Goal: Task Accomplishment & Management: Manage account settings

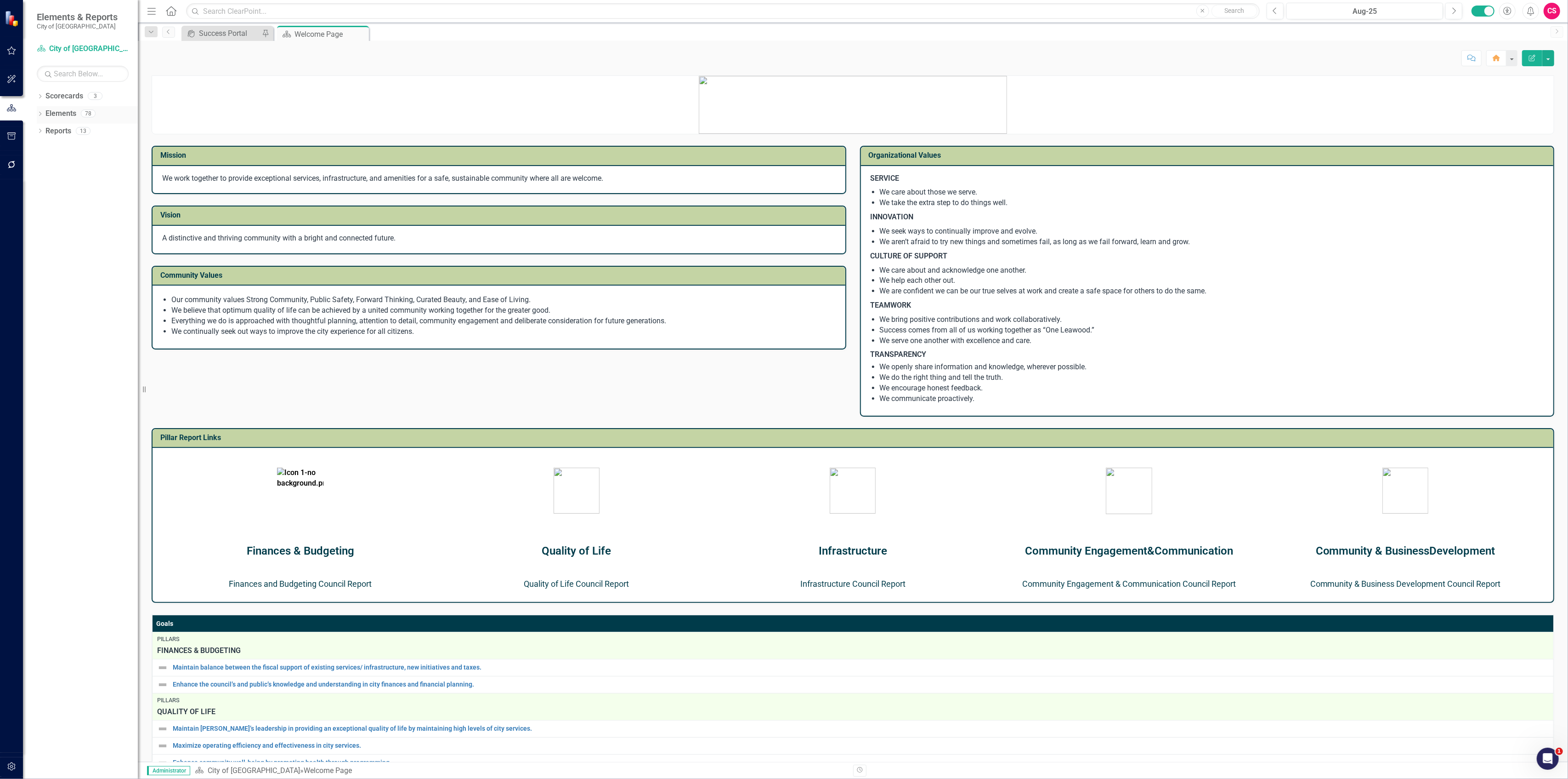
click at [76, 110] on div "Elements 78" at bounding box center [92, 115] width 93 height 18
click at [67, 115] on link "Elements" at bounding box center [61, 113] width 31 height 10
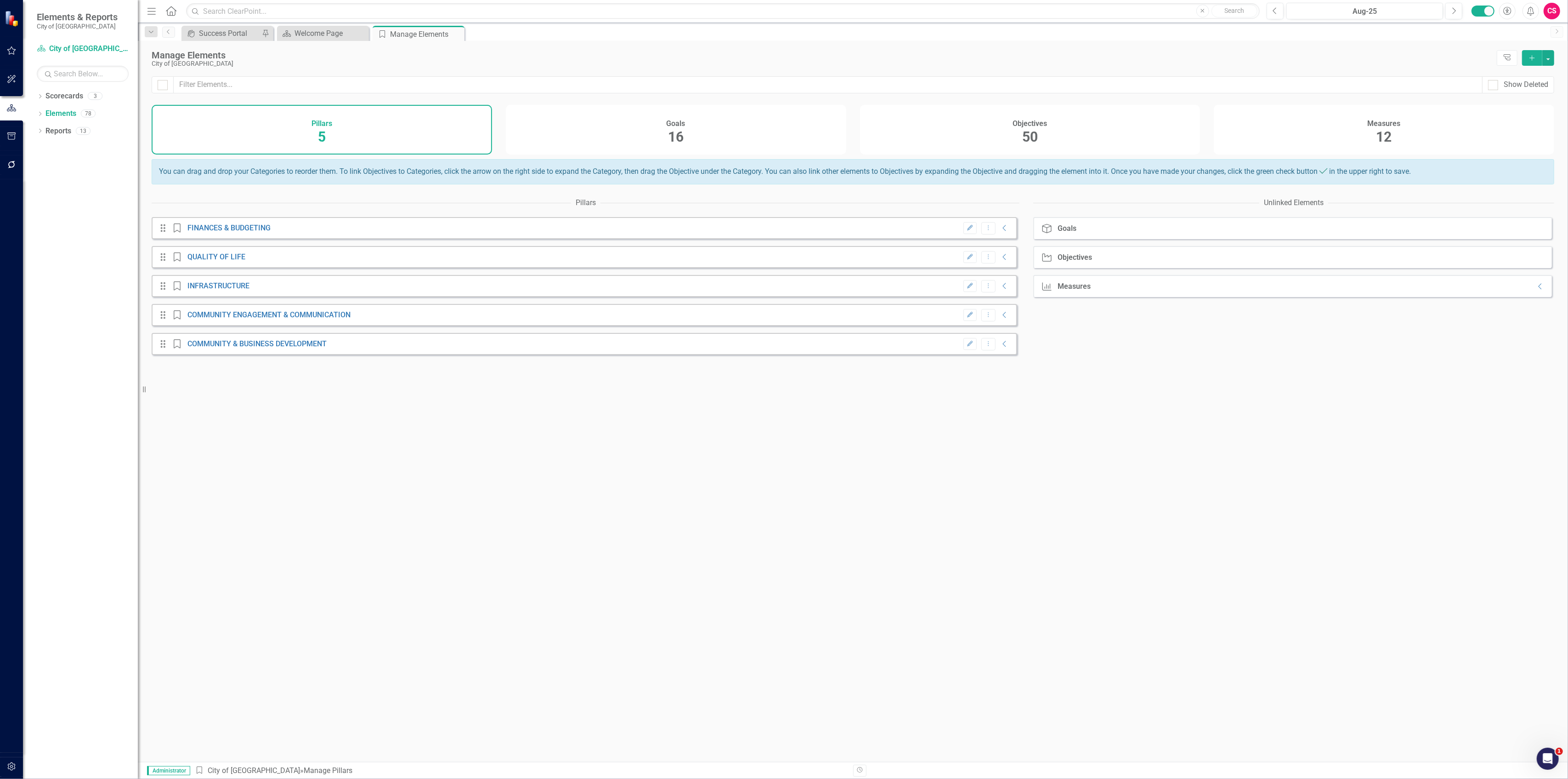
click at [1320, 129] on div "Measures 12" at bounding box center [1384, 130] width 340 height 50
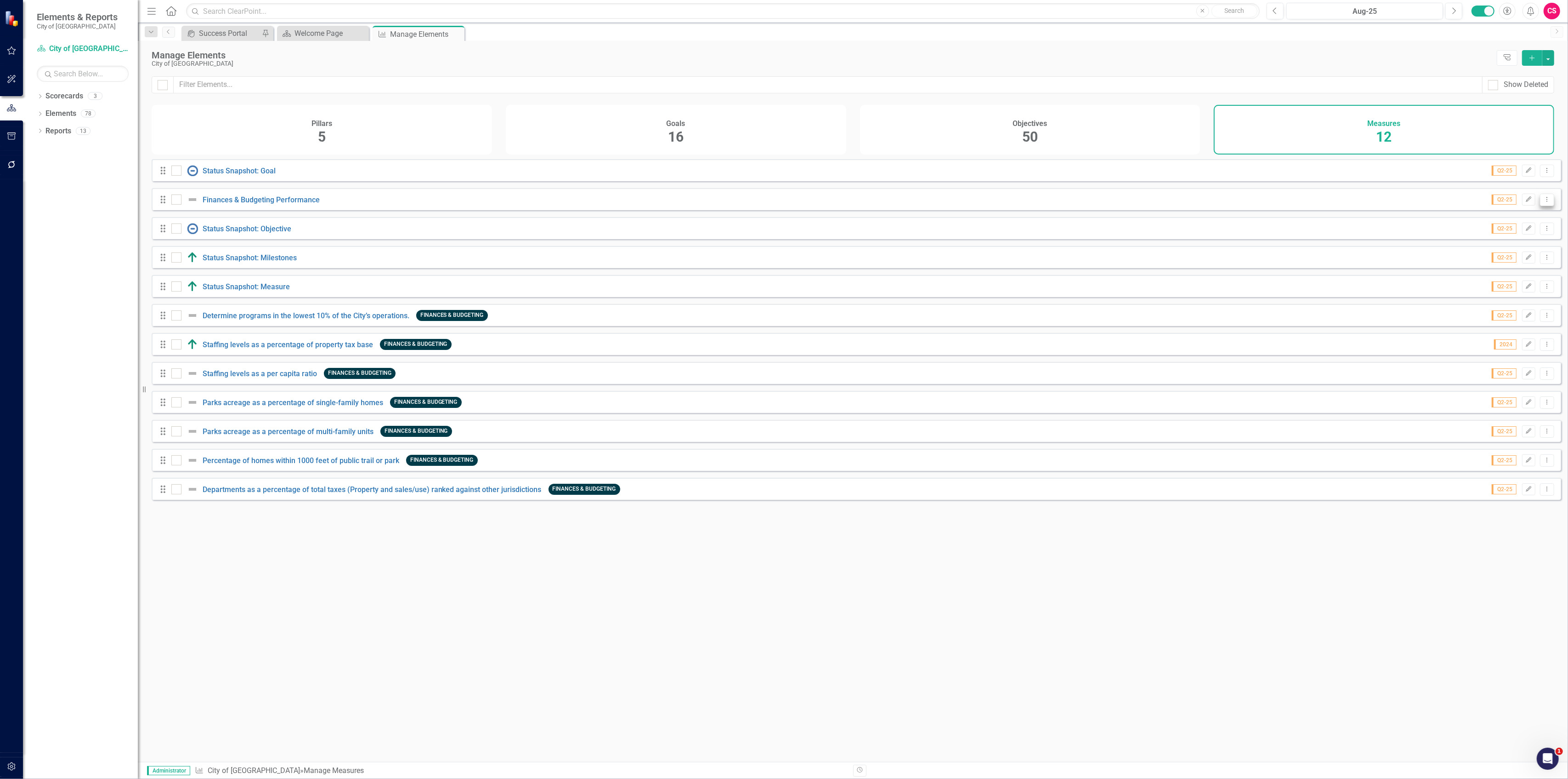
click at [1543, 202] on icon "Dropdown Menu" at bounding box center [1547, 199] width 8 height 6
click at [796, 193] on div "Drag Status Snapshot: Goal Q2-25 Edit Dropdown Menu Drag Finances & Budgeting P…" at bounding box center [856, 329] width 1410 height 340
click at [303, 202] on link "Finances & Budgeting Performance" at bounding box center [261, 200] width 117 height 9
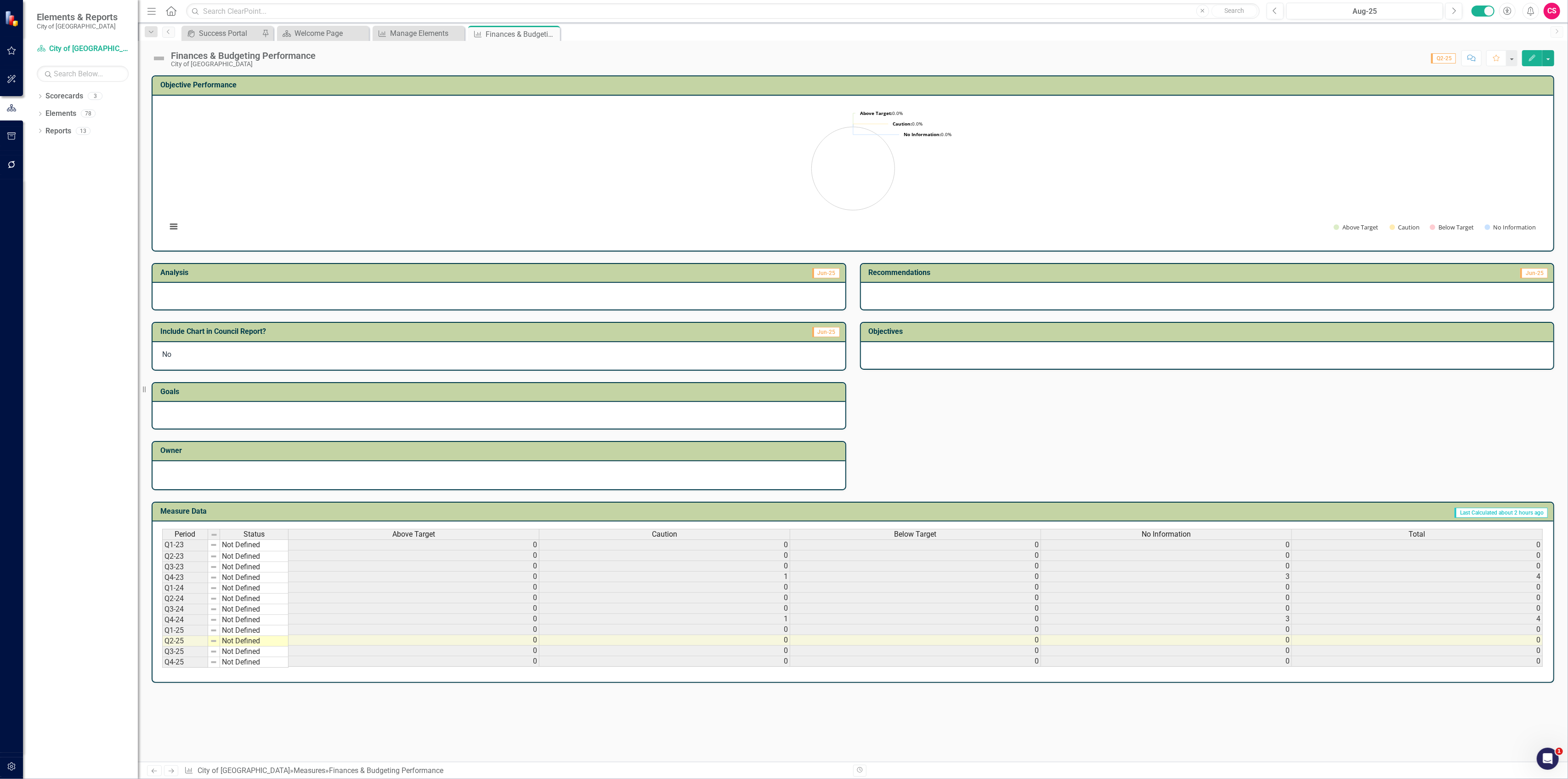
click at [421, 530] on span "Above Target" at bounding box center [414, 534] width 43 height 9
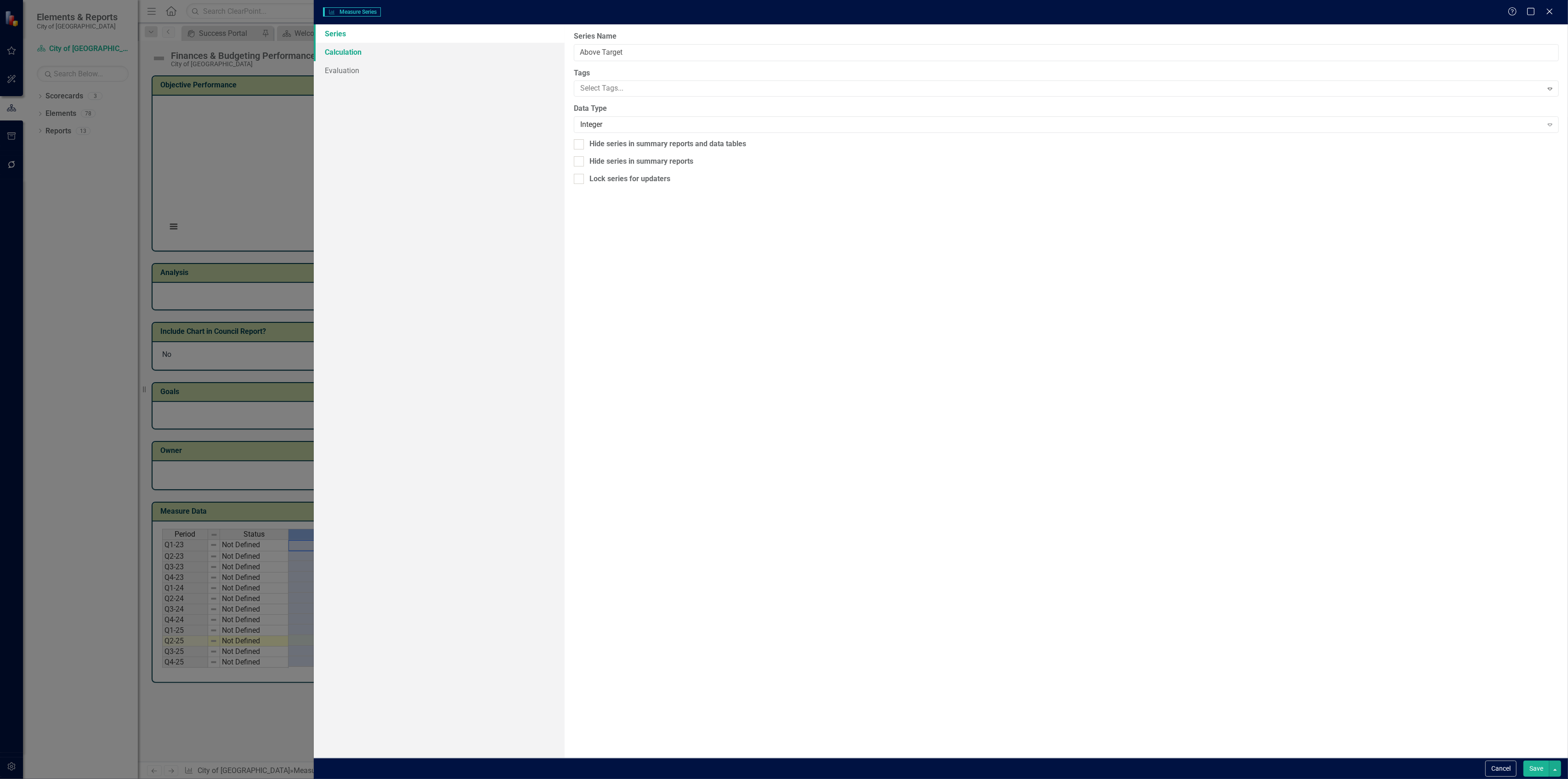
click at [474, 49] on link "Calculation" at bounding box center [439, 52] width 251 height 18
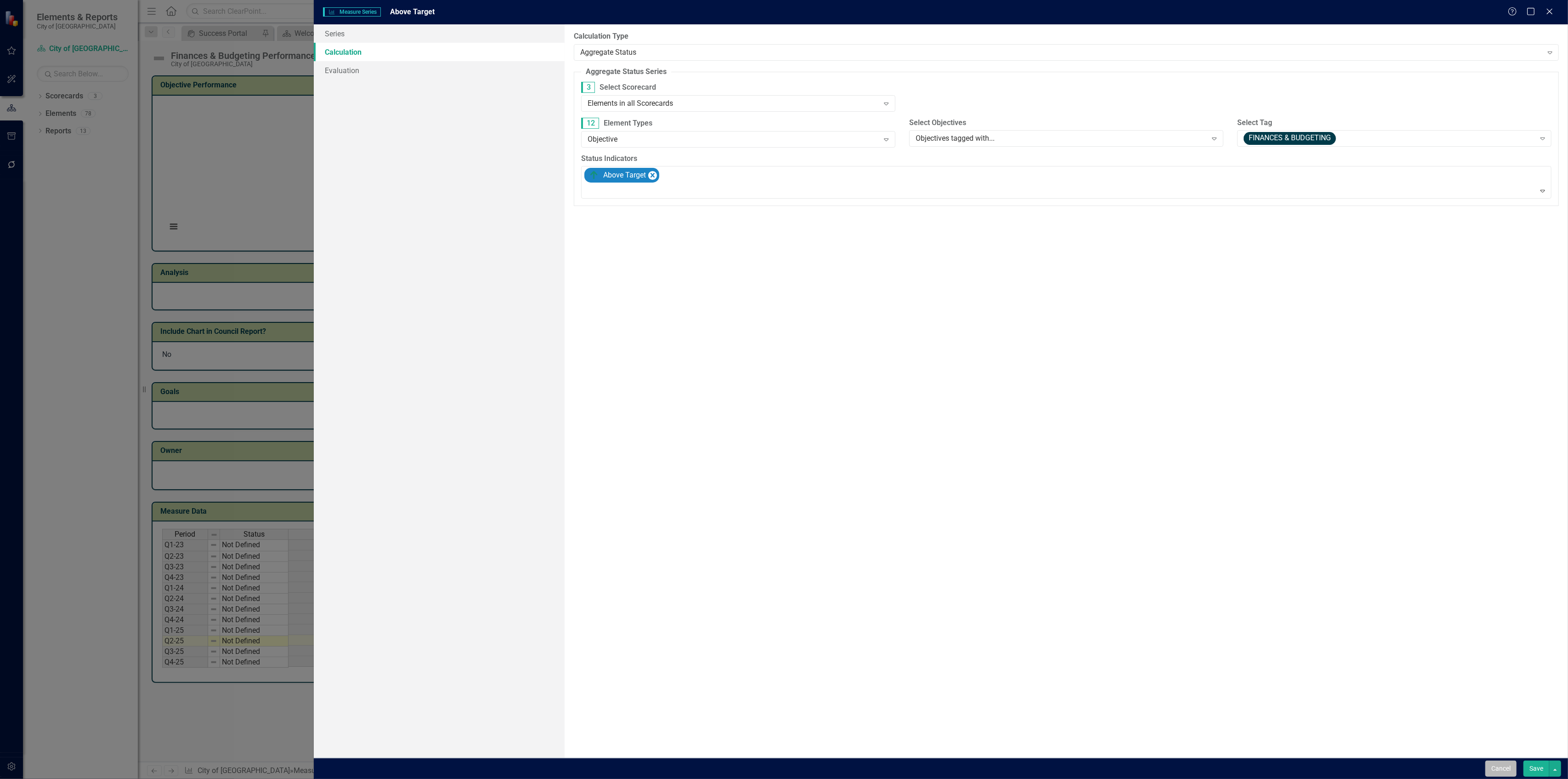
click at [1496, 767] on button "Cancel" at bounding box center [1500, 768] width 31 height 16
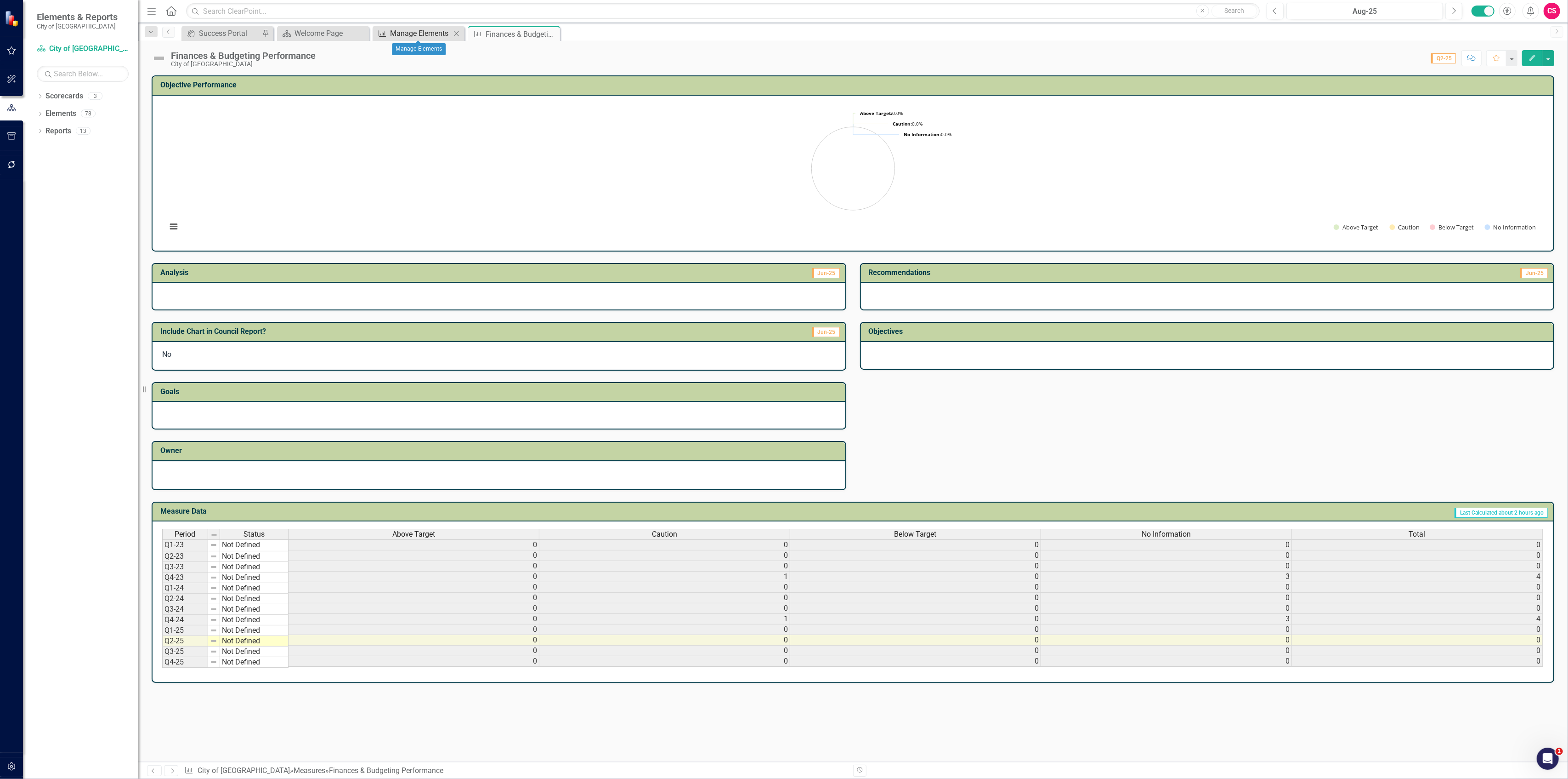
click at [416, 34] on div "Manage Elements" at bounding box center [421, 33] width 61 height 12
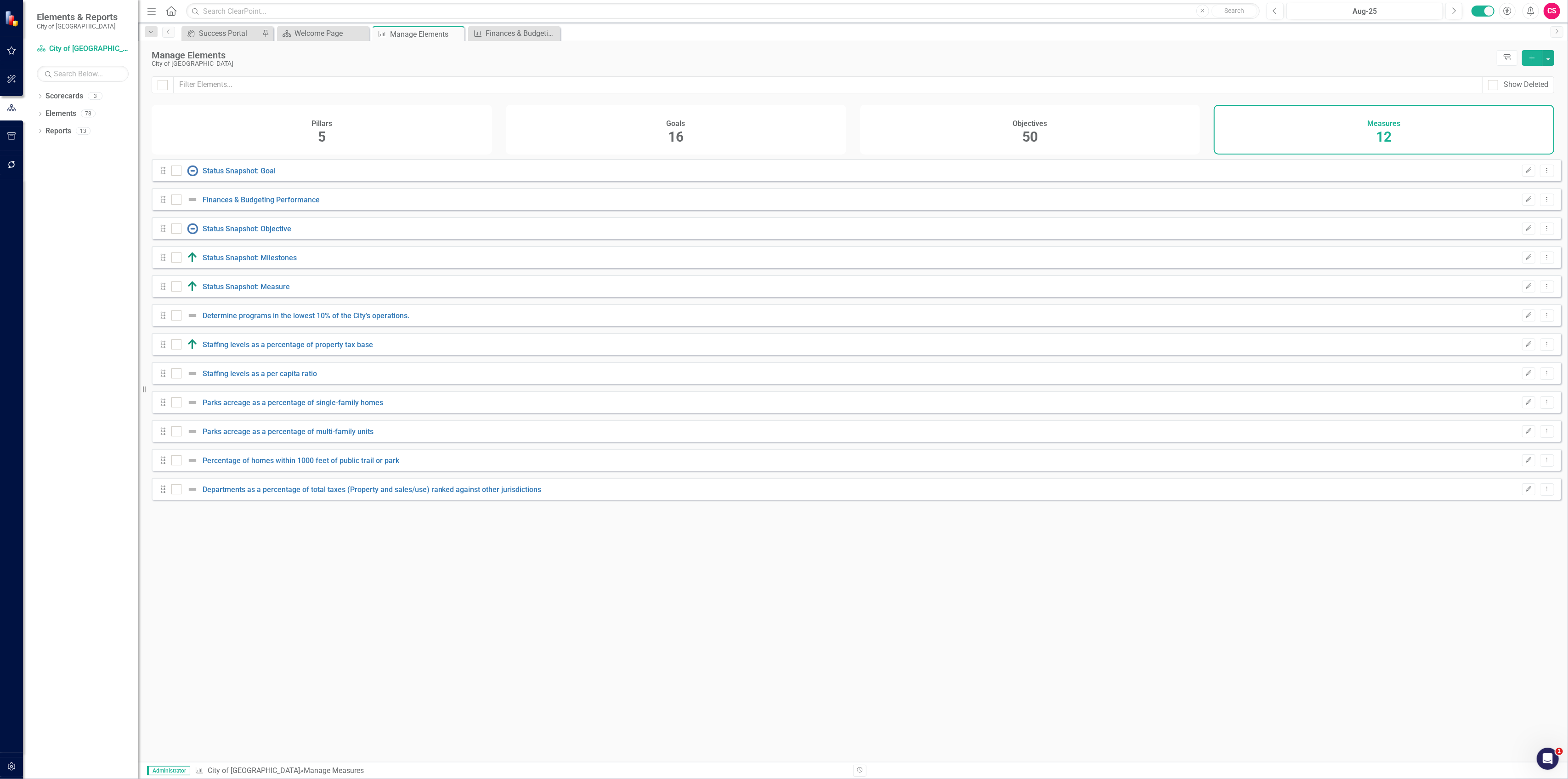
checkbox input "false"
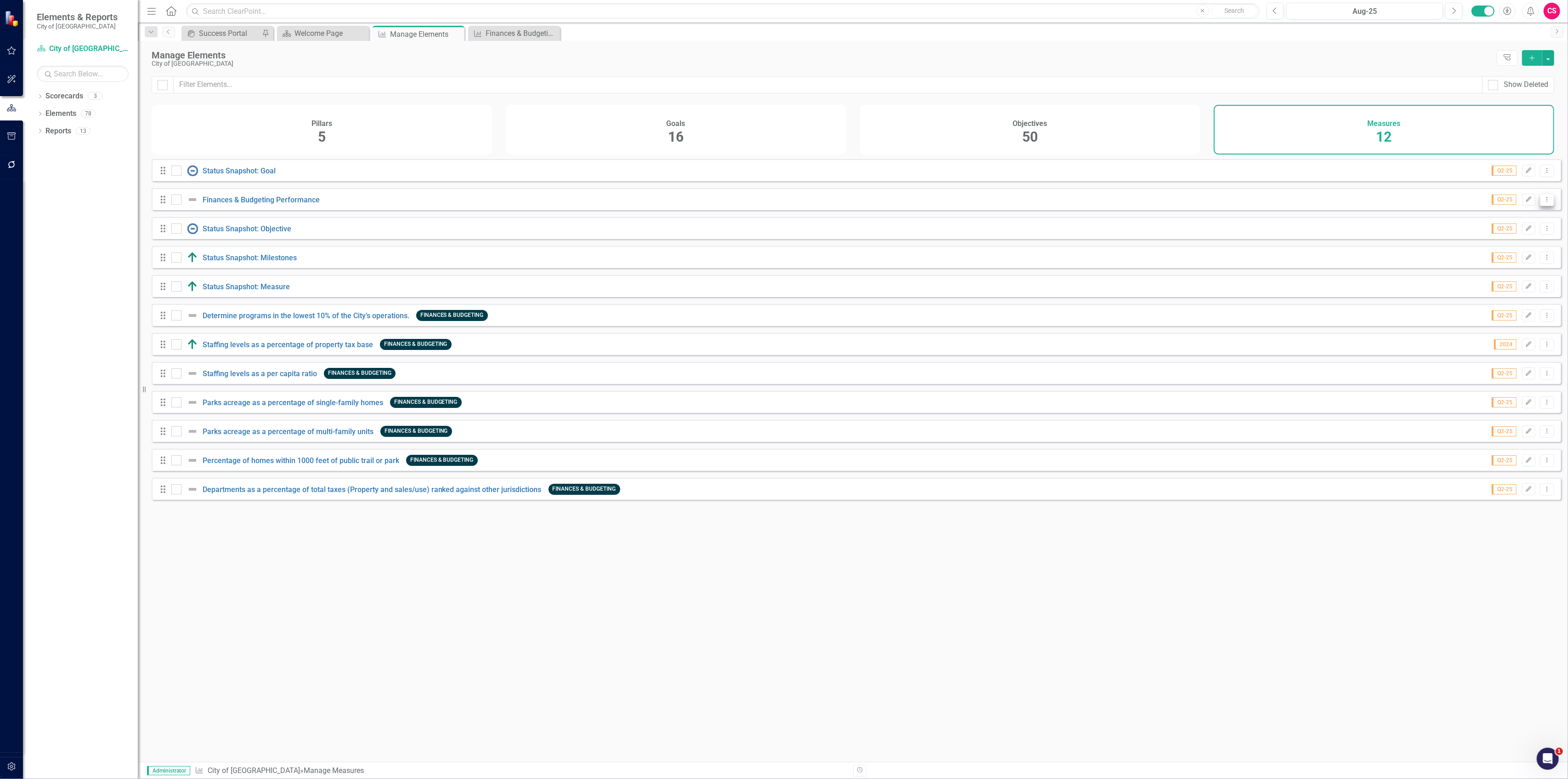
click at [1544, 202] on icon "Dropdown Menu" at bounding box center [1547, 199] width 8 height 6
click at [1522, 254] on link "Copy Duplicate Measure" at bounding box center [1506, 256] width 83 height 17
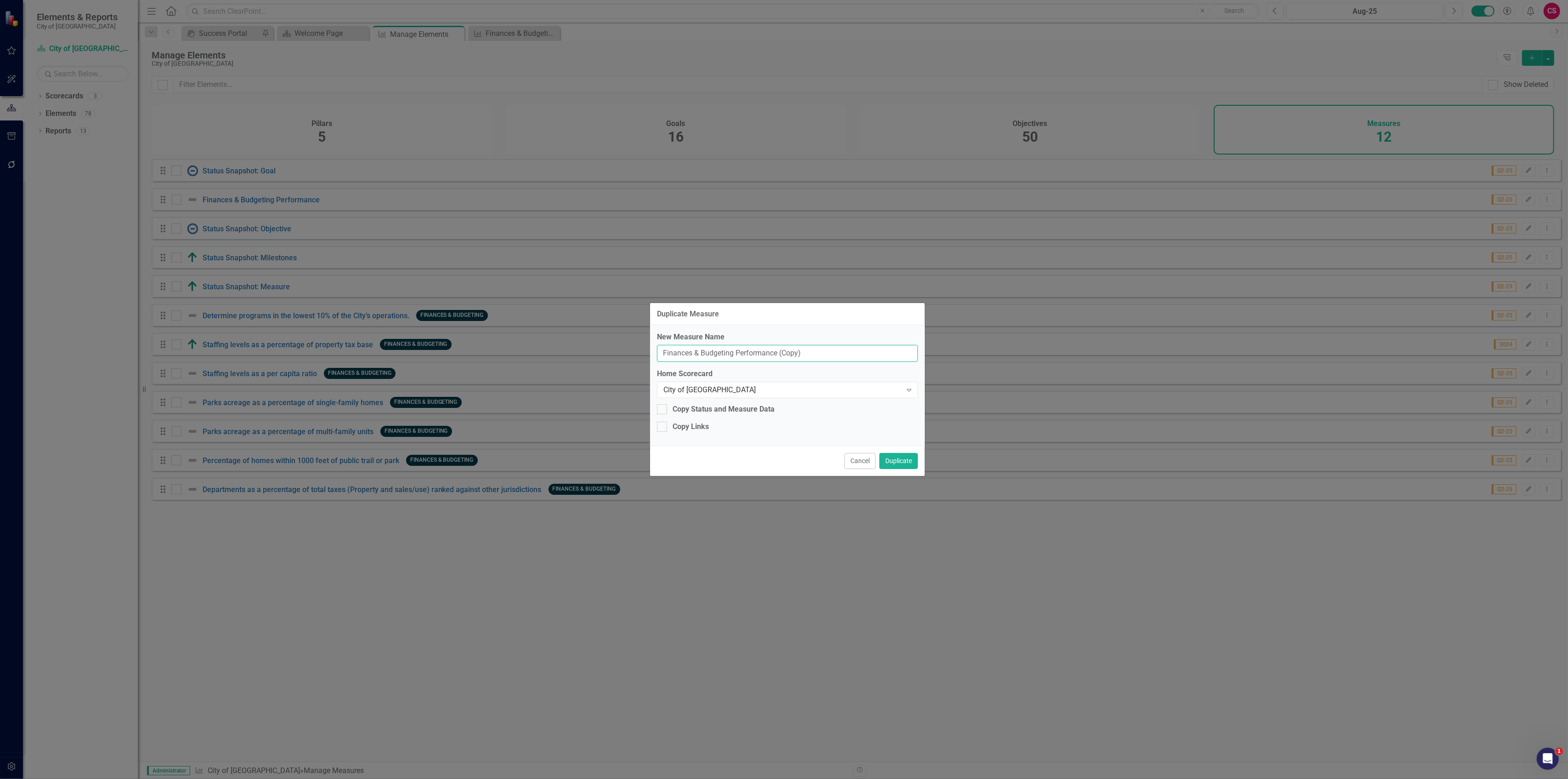
drag, startPoint x: 735, startPoint y: 350, endPoint x: 629, endPoint y: 351, distance: 106.0
click at [629, 351] on div "Duplicate Measure New Measure Name Finances & Budgeting Performance (Copy) Home…" at bounding box center [784, 389] width 1568 height 779
type input "Quality of Life Performance"
click at [880, 453] on button "Duplicate" at bounding box center [898, 460] width 38 height 16
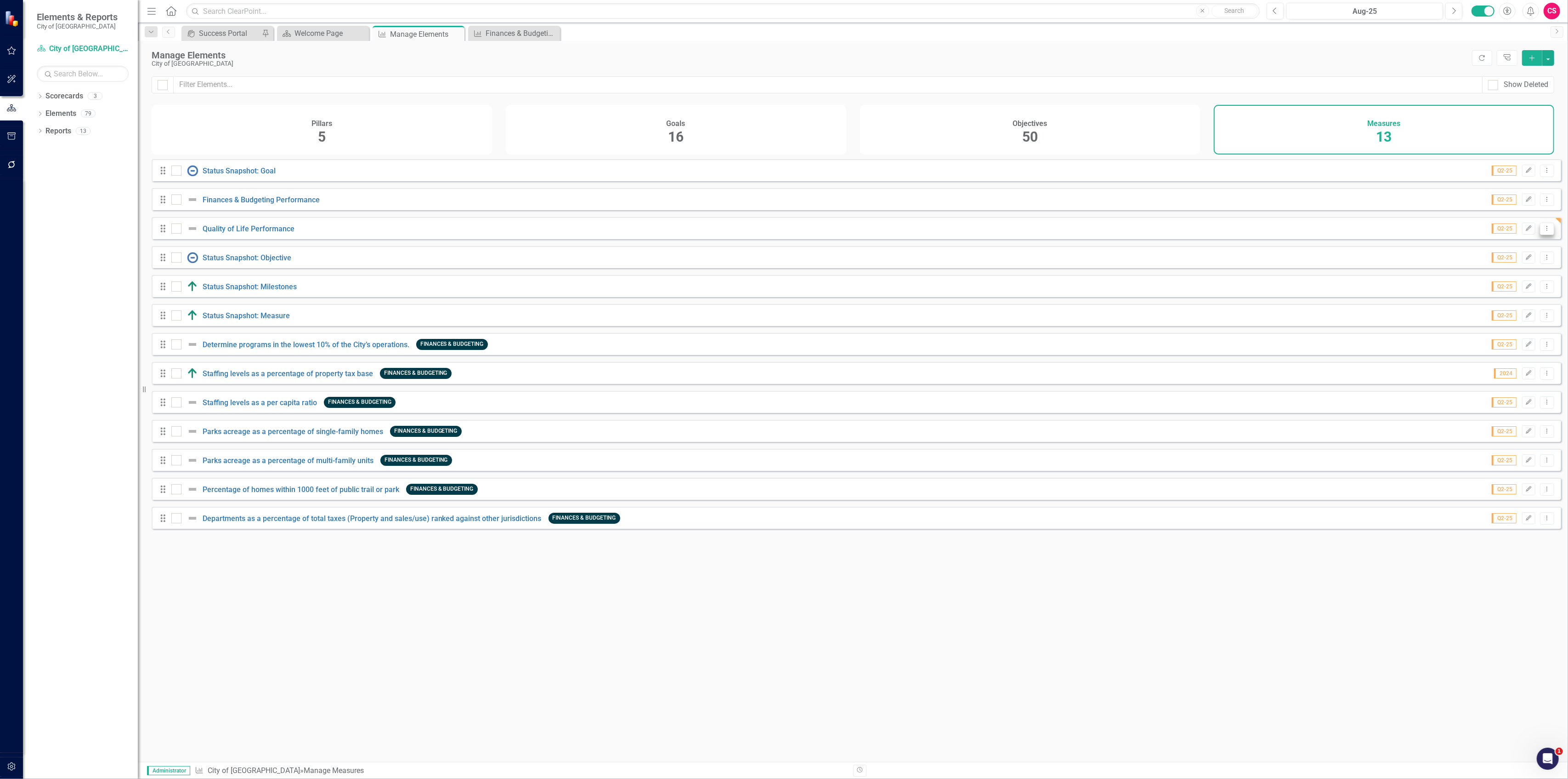
click at [1540, 229] on button "Dropdown Menu" at bounding box center [1547, 228] width 14 height 12
click at [1488, 285] on link "Copy Duplicate Measure" at bounding box center [1506, 285] width 83 height 17
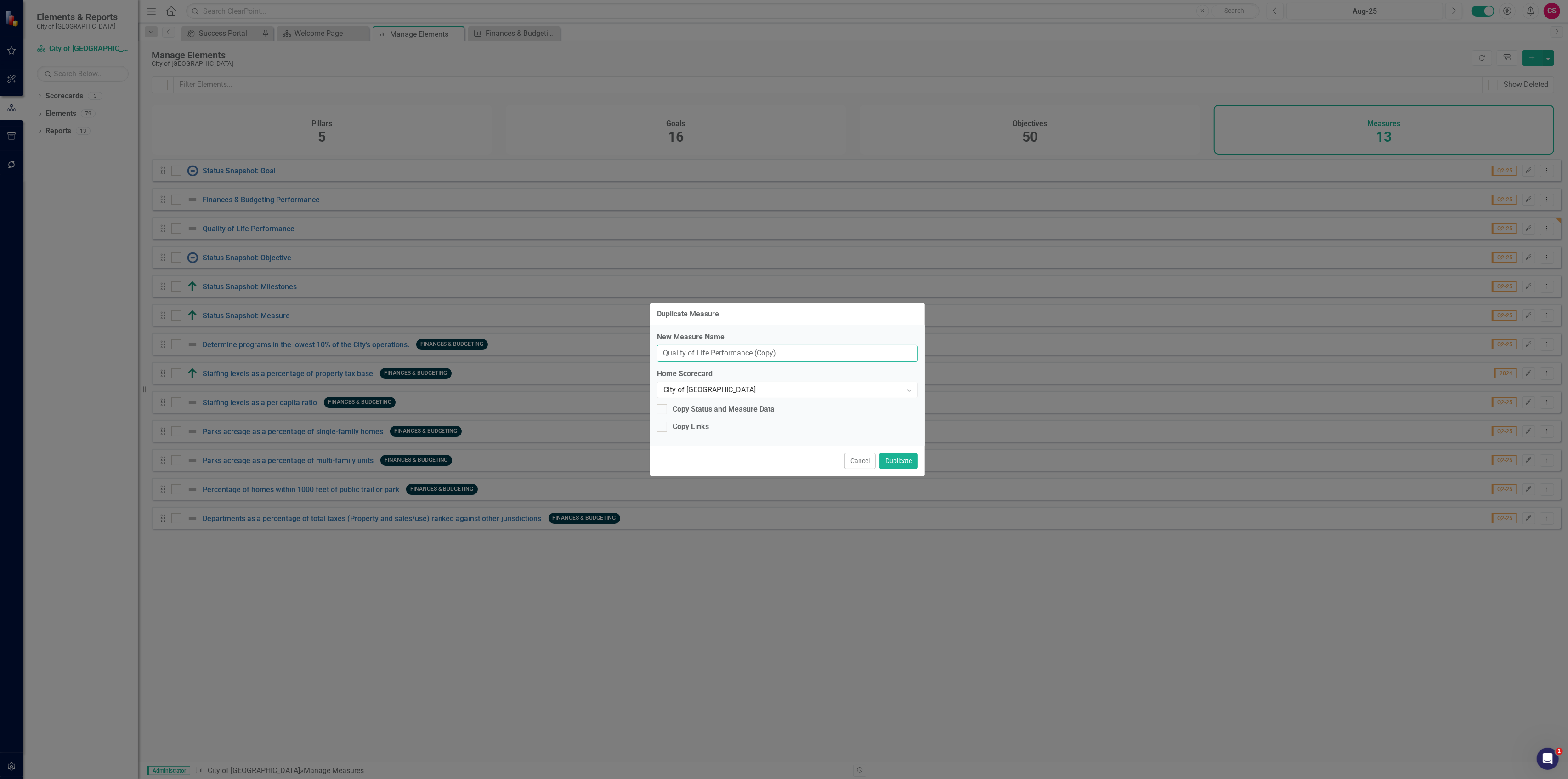
drag, startPoint x: 708, startPoint y: 355, endPoint x: 603, endPoint y: 361, distance: 105.2
click at [602, 361] on div "Duplicate Measure New Measure Name Quality of Life Performance (Copy) Home Scor…" at bounding box center [784, 389] width 1568 height 779
type input "Infrastructure Performance"
click at [880, 453] on button "Duplicate" at bounding box center [898, 460] width 38 height 16
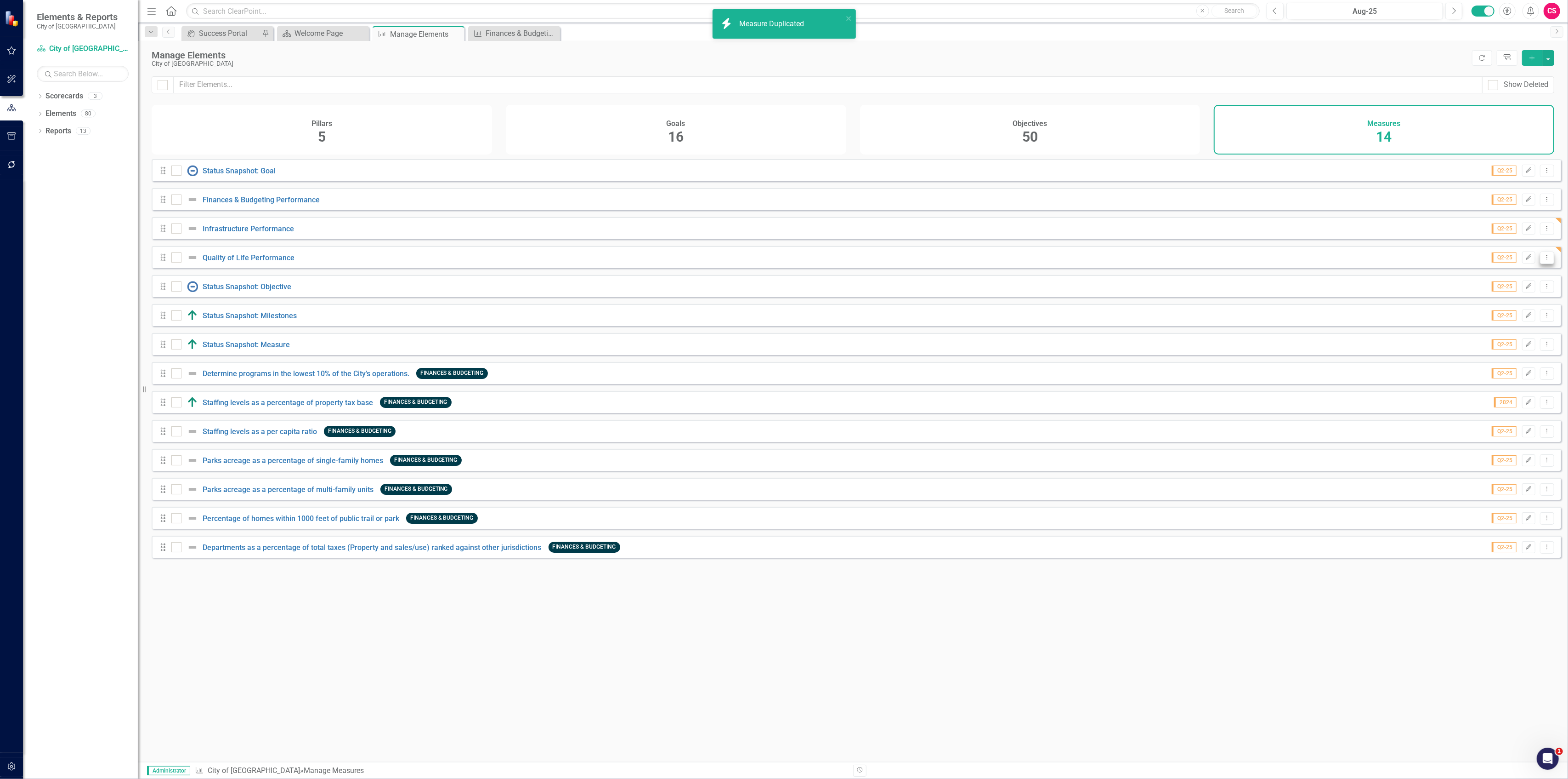
click at [1540, 264] on button "Dropdown Menu" at bounding box center [1547, 258] width 14 height 12
click at [1511, 306] on link "Copy Duplicate Measure" at bounding box center [1506, 314] width 83 height 17
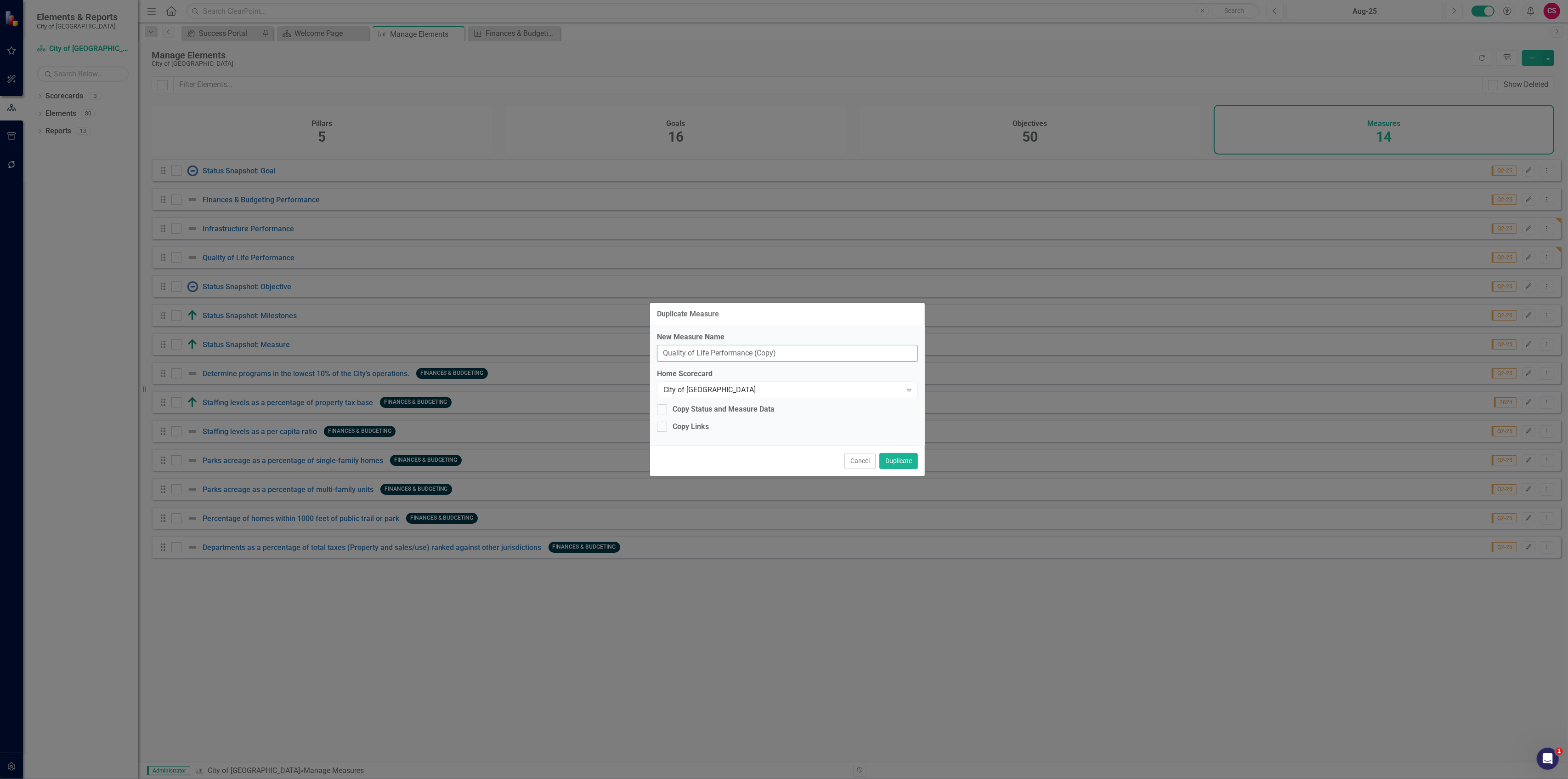
drag, startPoint x: 707, startPoint y: 348, endPoint x: 632, endPoint y: 354, distance: 75.2
click at [632, 354] on div "Duplicate Measure New Measure Name Quality of Life Performance (Copy) Home Scor…" at bounding box center [784, 389] width 1568 height 779
paste input "Community Engagement & Communication"
type input "Community Engagement & Communication Performance"
click at [880, 453] on button "Duplicate" at bounding box center [898, 460] width 38 height 16
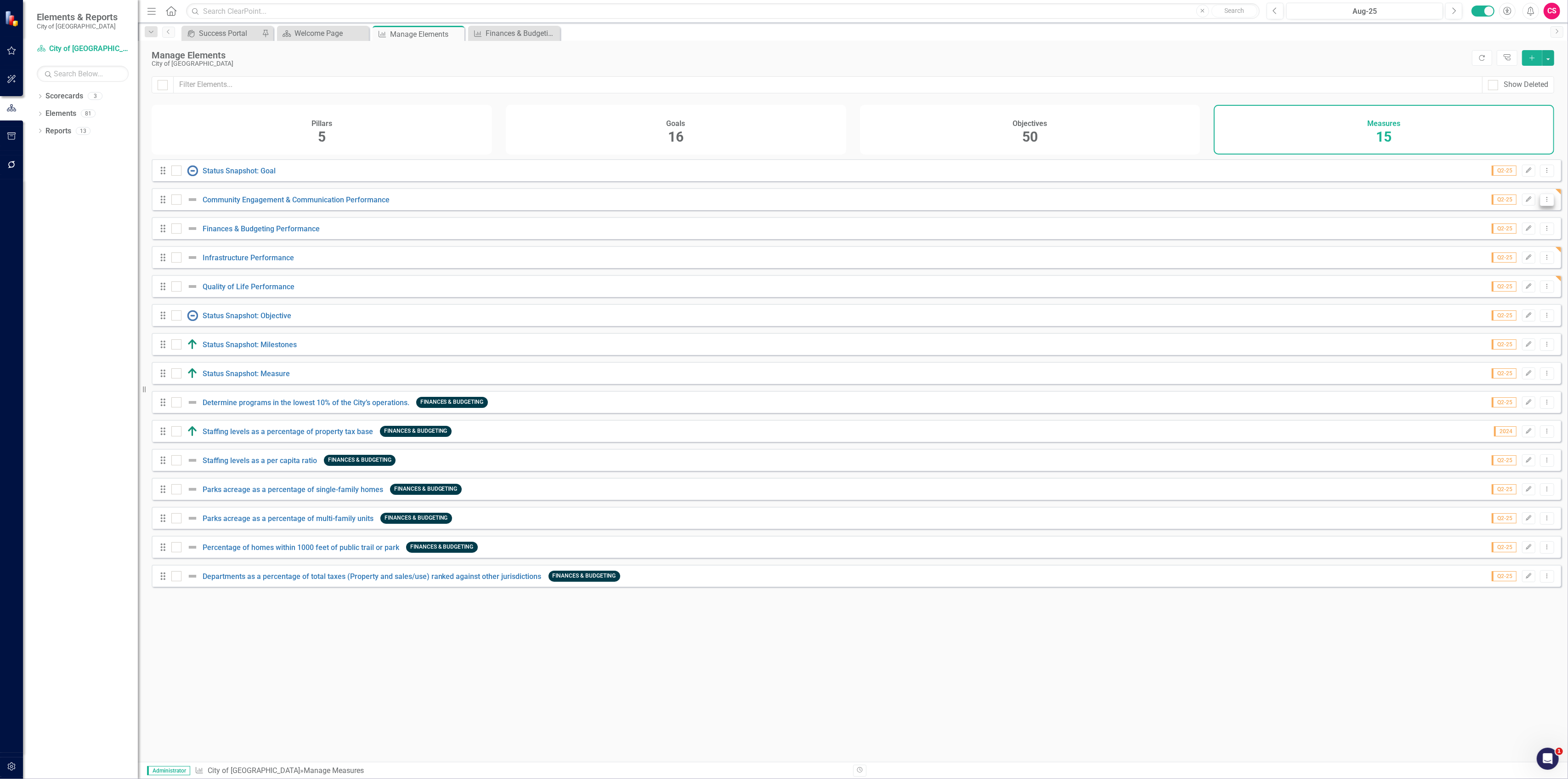
click at [1547, 202] on icon at bounding box center [1547, 199] width 1 height 5
click at [1502, 254] on link "Copy Duplicate Measure" at bounding box center [1506, 256] width 83 height 17
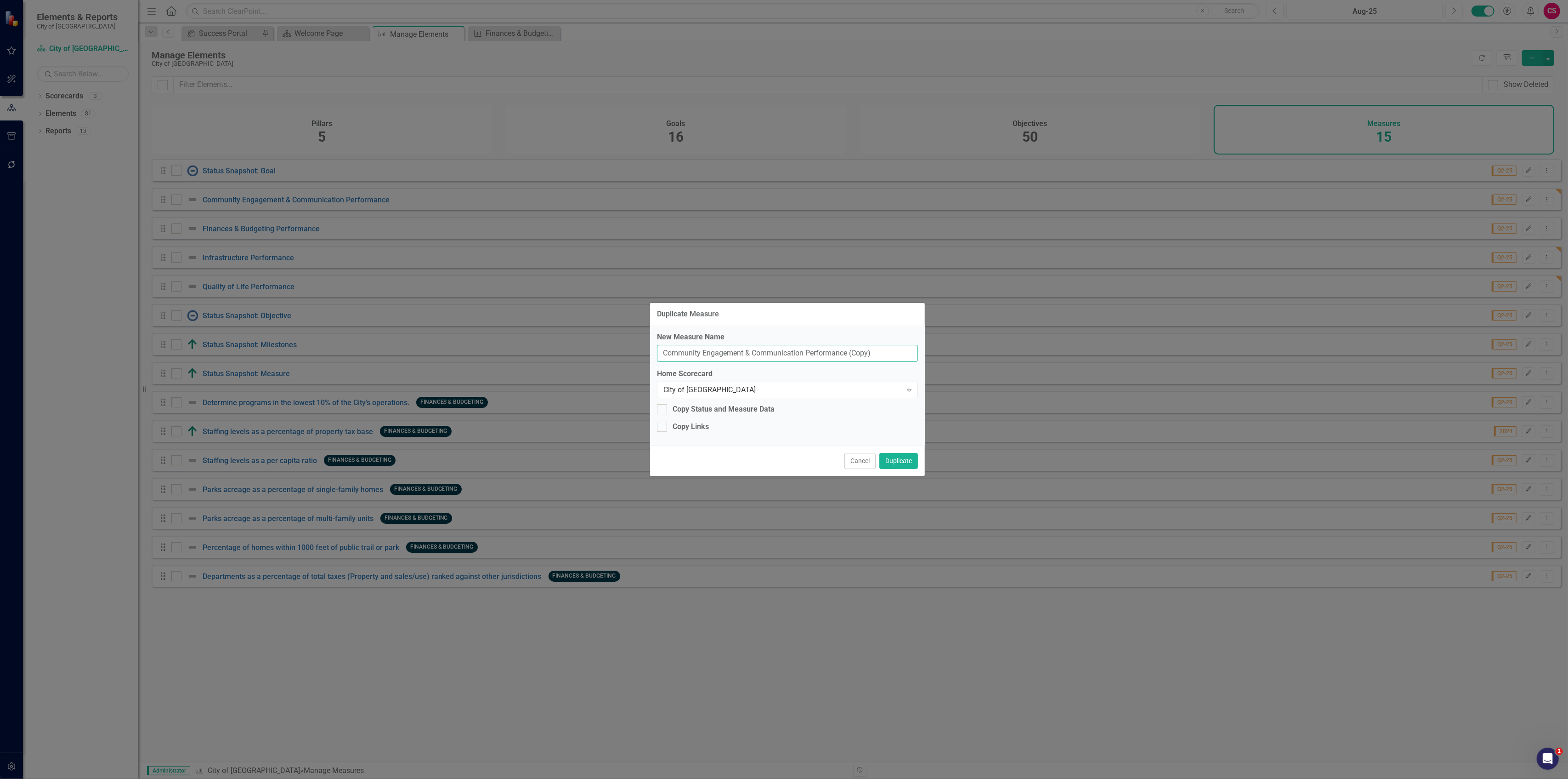
drag, startPoint x: 803, startPoint y: 356, endPoint x: 611, endPoint y: 348, distance: 192.2
click at [611, 348] on div "Duplicate Measure New Measure Name Community Engagement & Communication Perform…" at bounding box center [784, 389] width 1568 height 779
paste input "& Business Development"
type input "Community & Business Development Performance"
click at [880, 453] on button "Duplicate" at bounding box center [898, 460] width 38 height 16
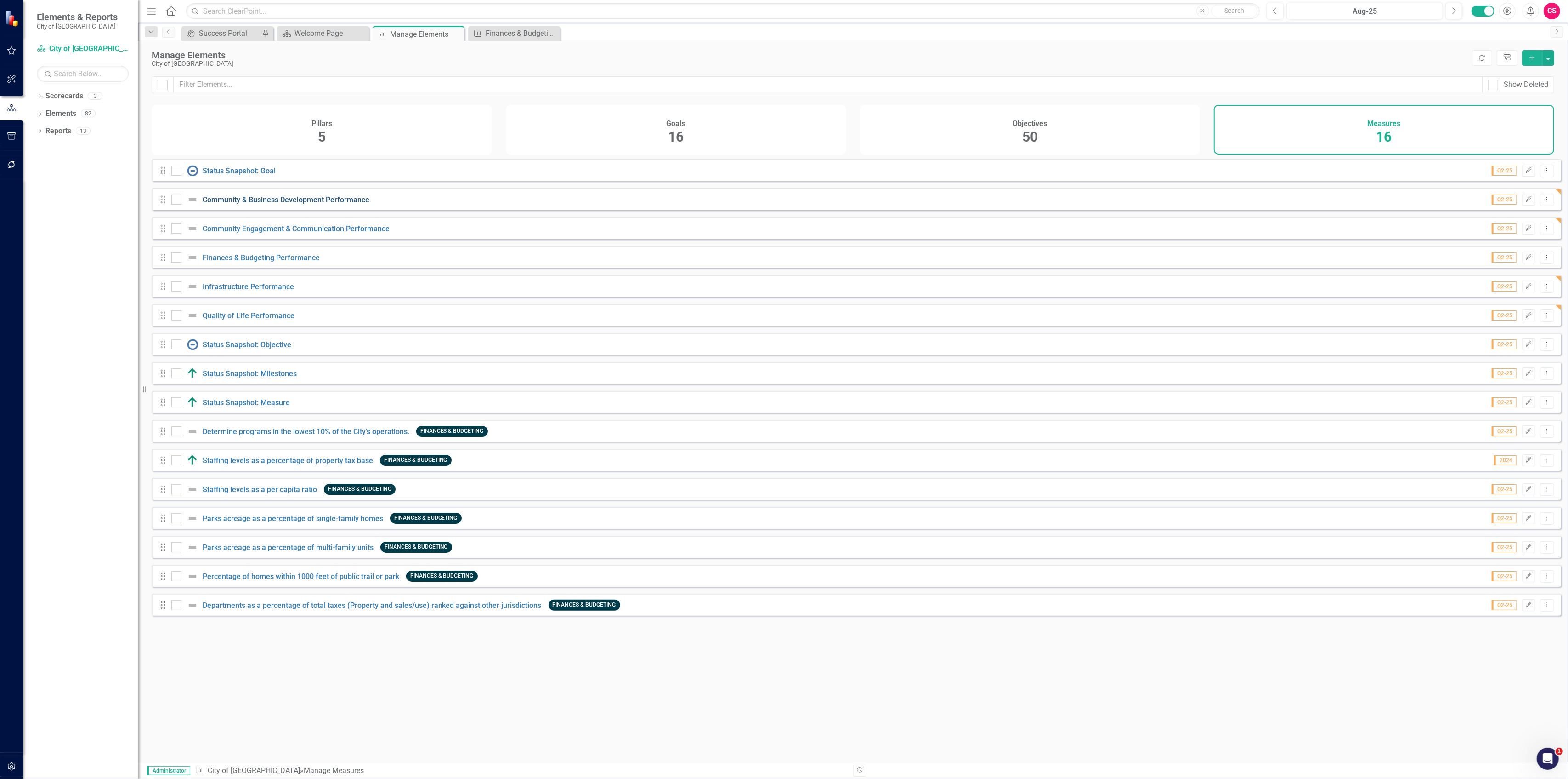
click at [276, 203] on link "Community & Business Development Performance" at bounding box center [286, 200] width 167 height 9
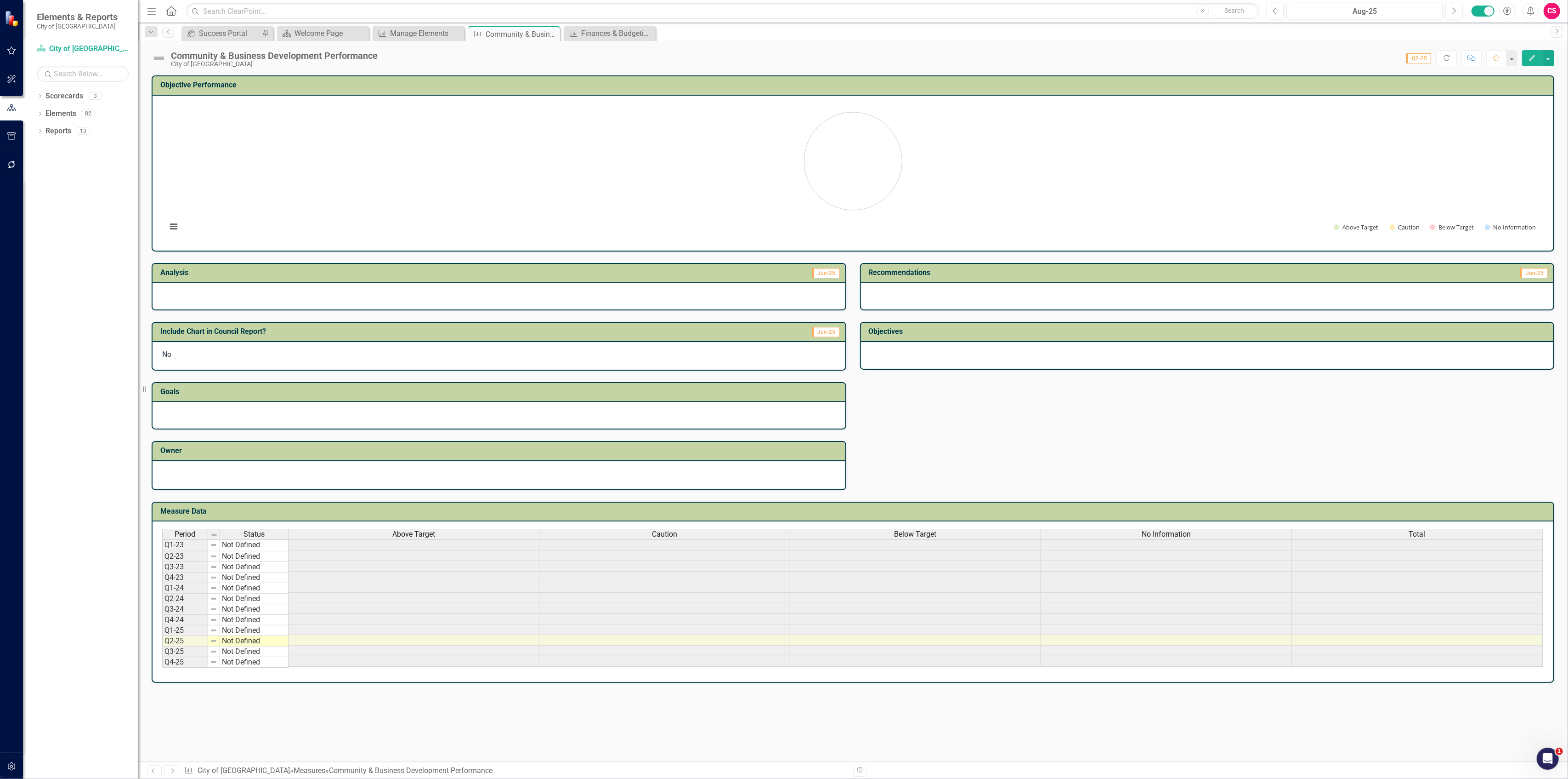
click at [429, 530] on span "Above Target" at bounding box center [414, 534] width 43 height 9
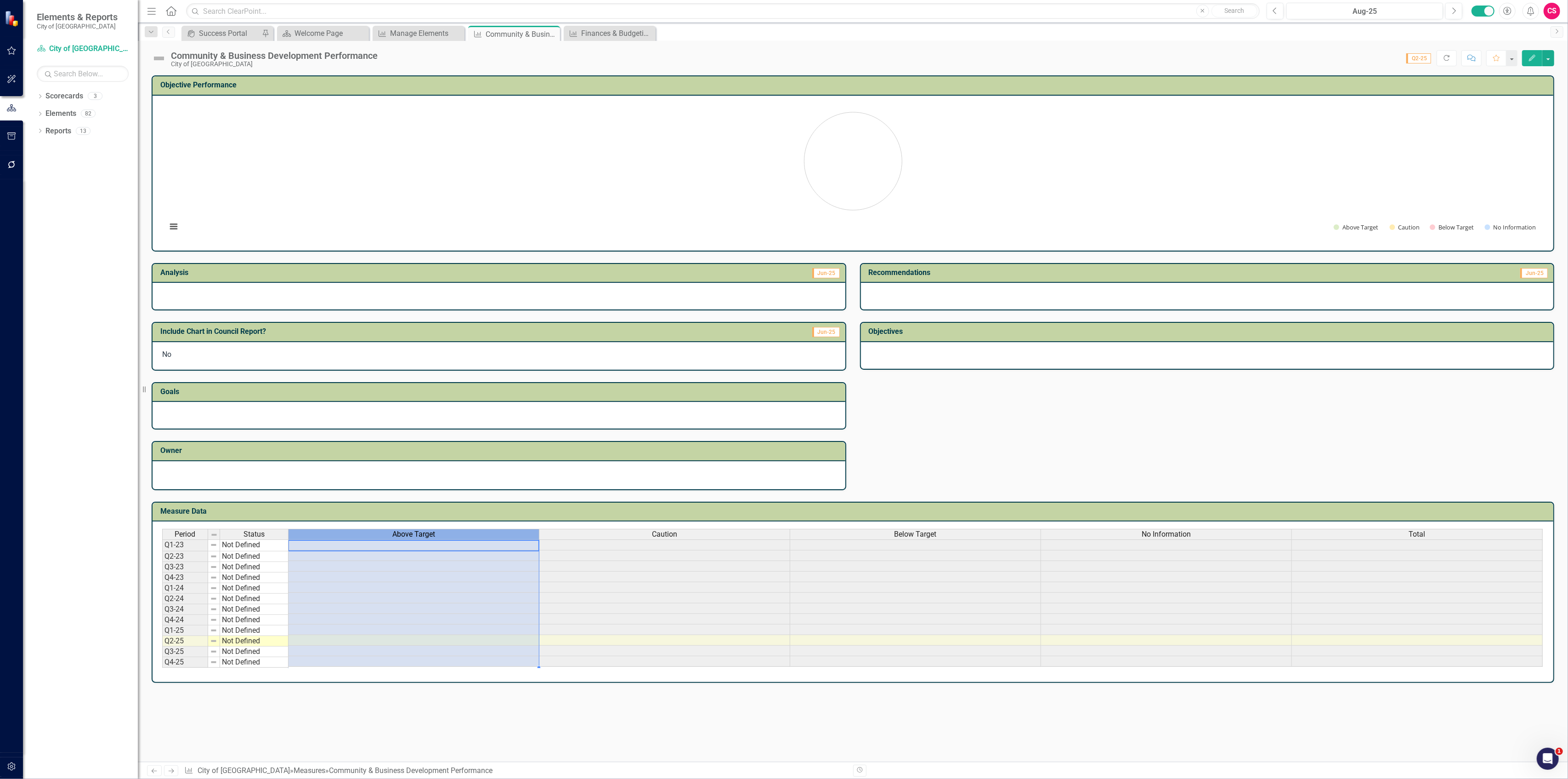
click at [429, 530] on span "Above Target" at bounding box center [414, 534] width 43 height 9
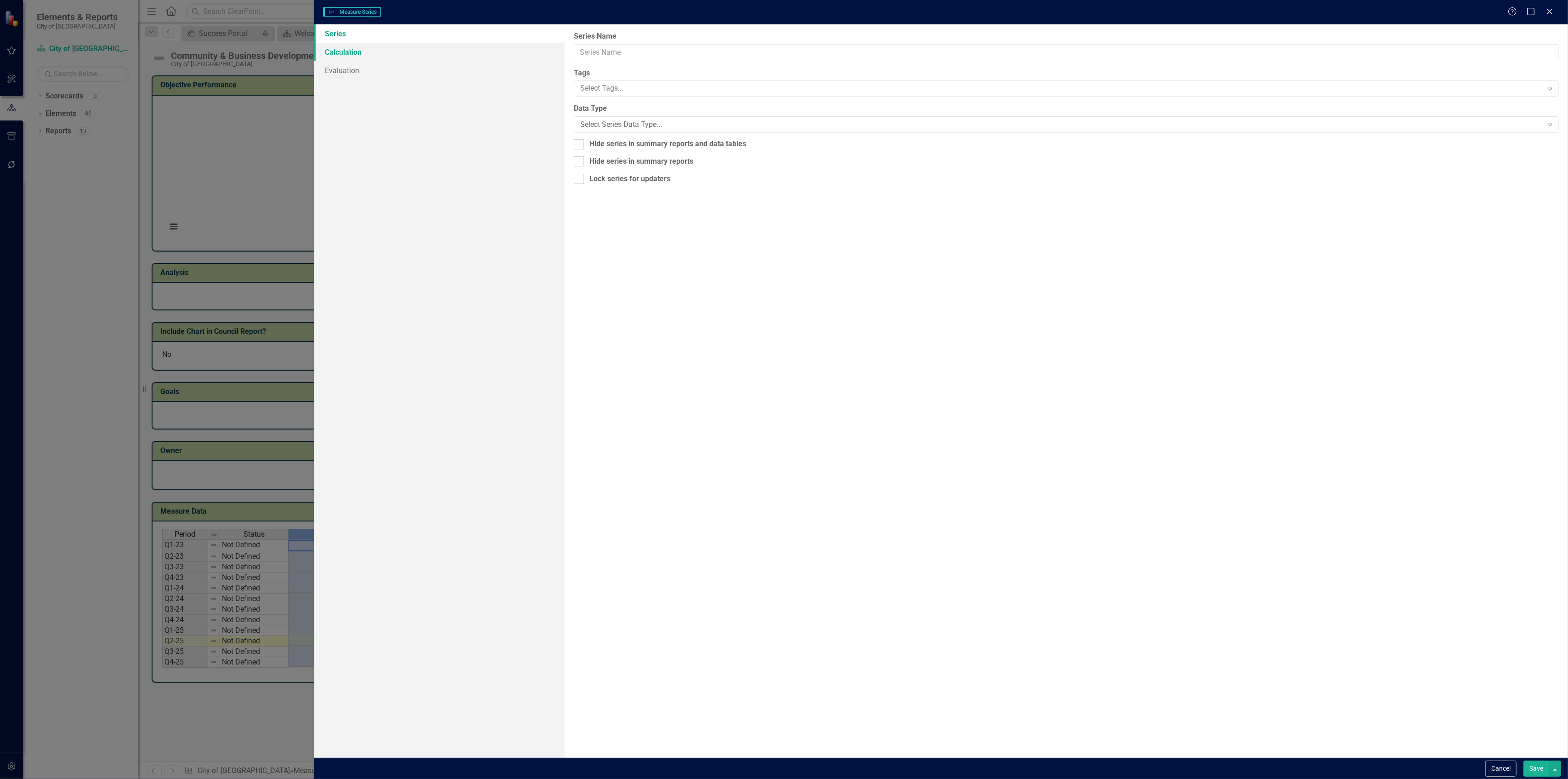
type input "Above Target"
click at [383, 54] on link "Calculation" at bounding box center [439, 52] width 251 height 18
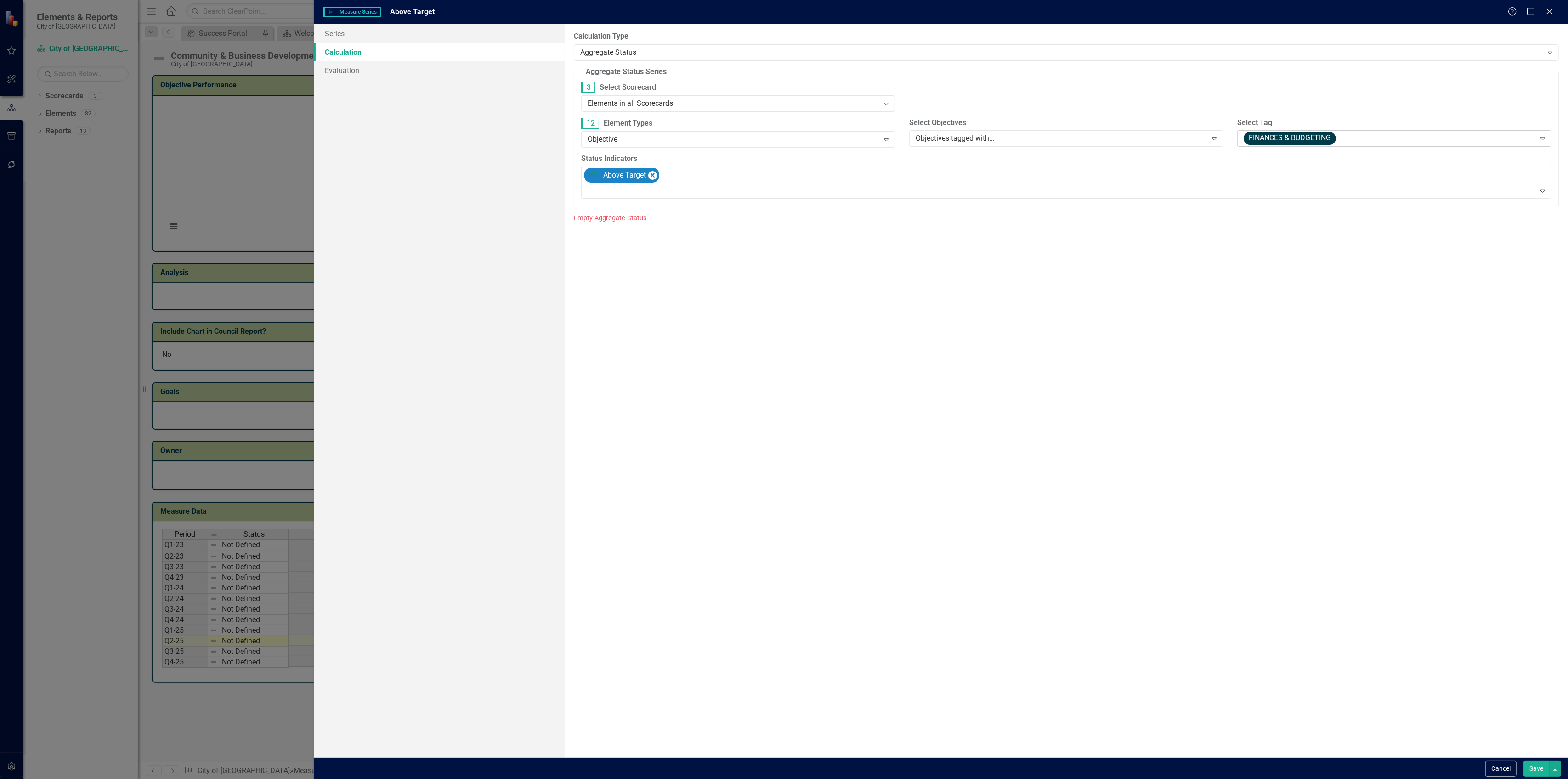
click at [1300, 142] on span "FINANCES & BUDGETING" at bounding box center [1290, 138] width 93 height 13
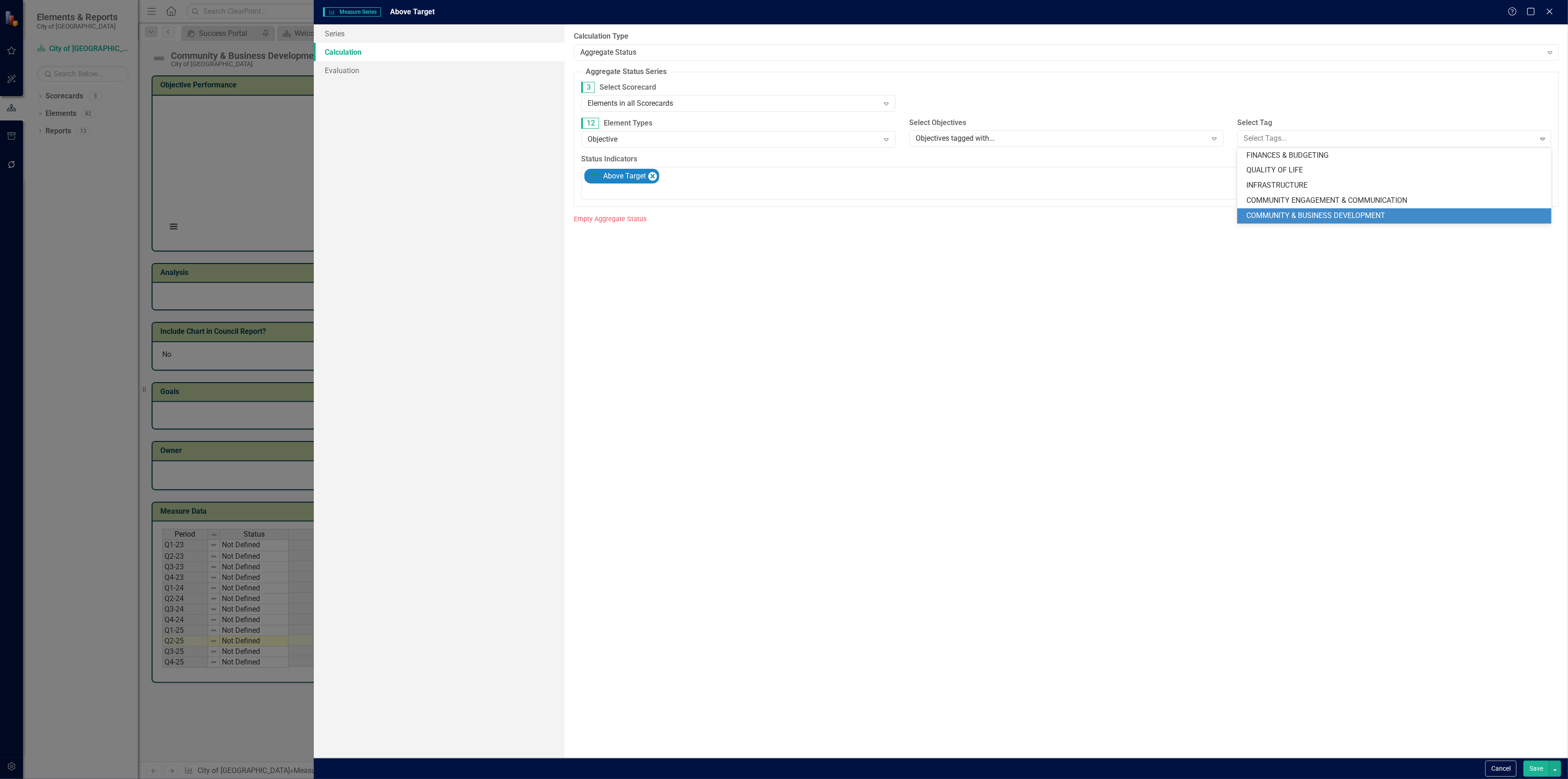
click at [1280, 215] on span "COMMUNITY & BUSINESS DEVELOPMENT" at bounding box center [1316, 215] width 139 height 9
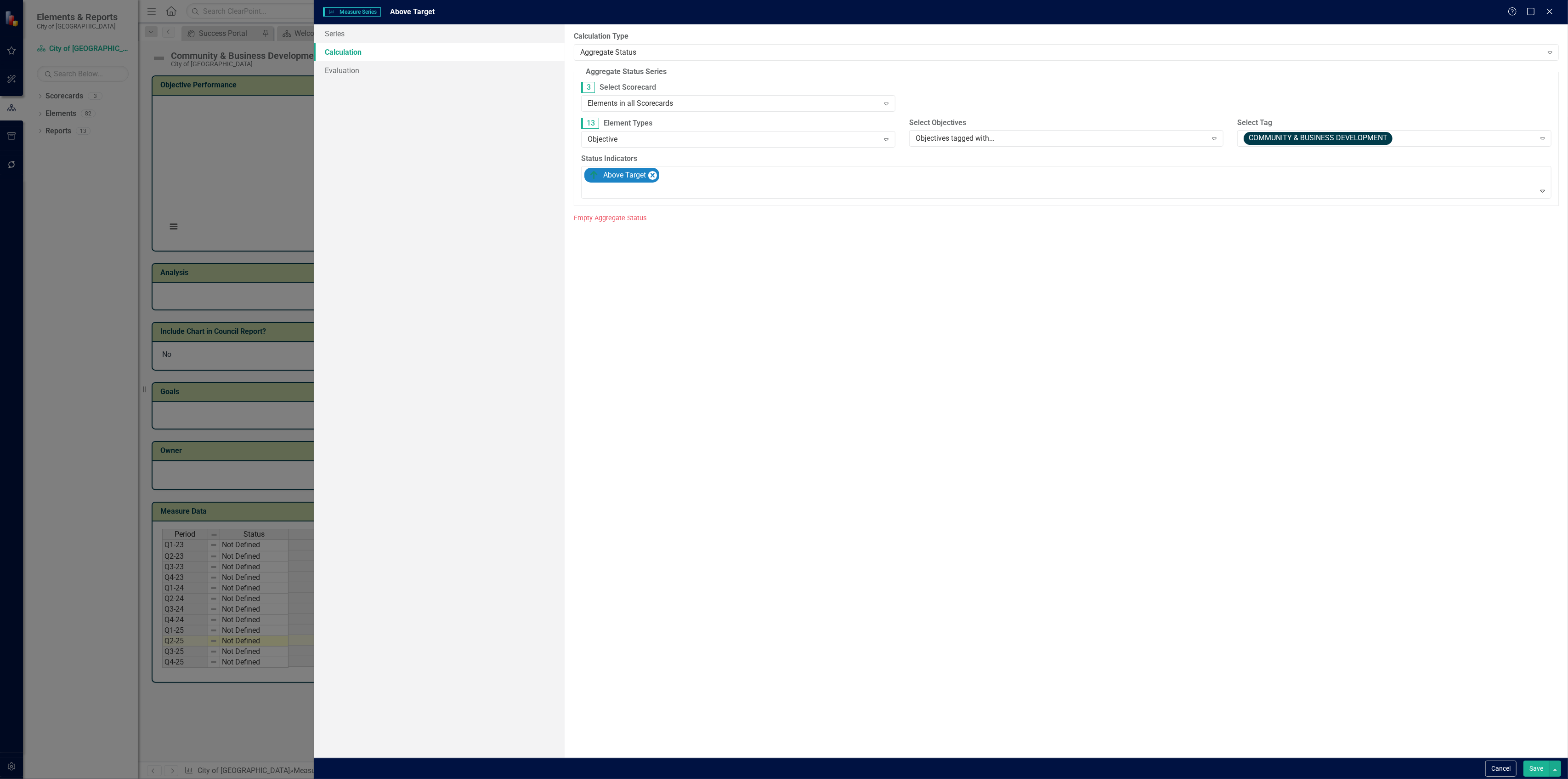
click at [1535, 770] on button "Save" at bounding box center [1536, 768] width 26 height 16
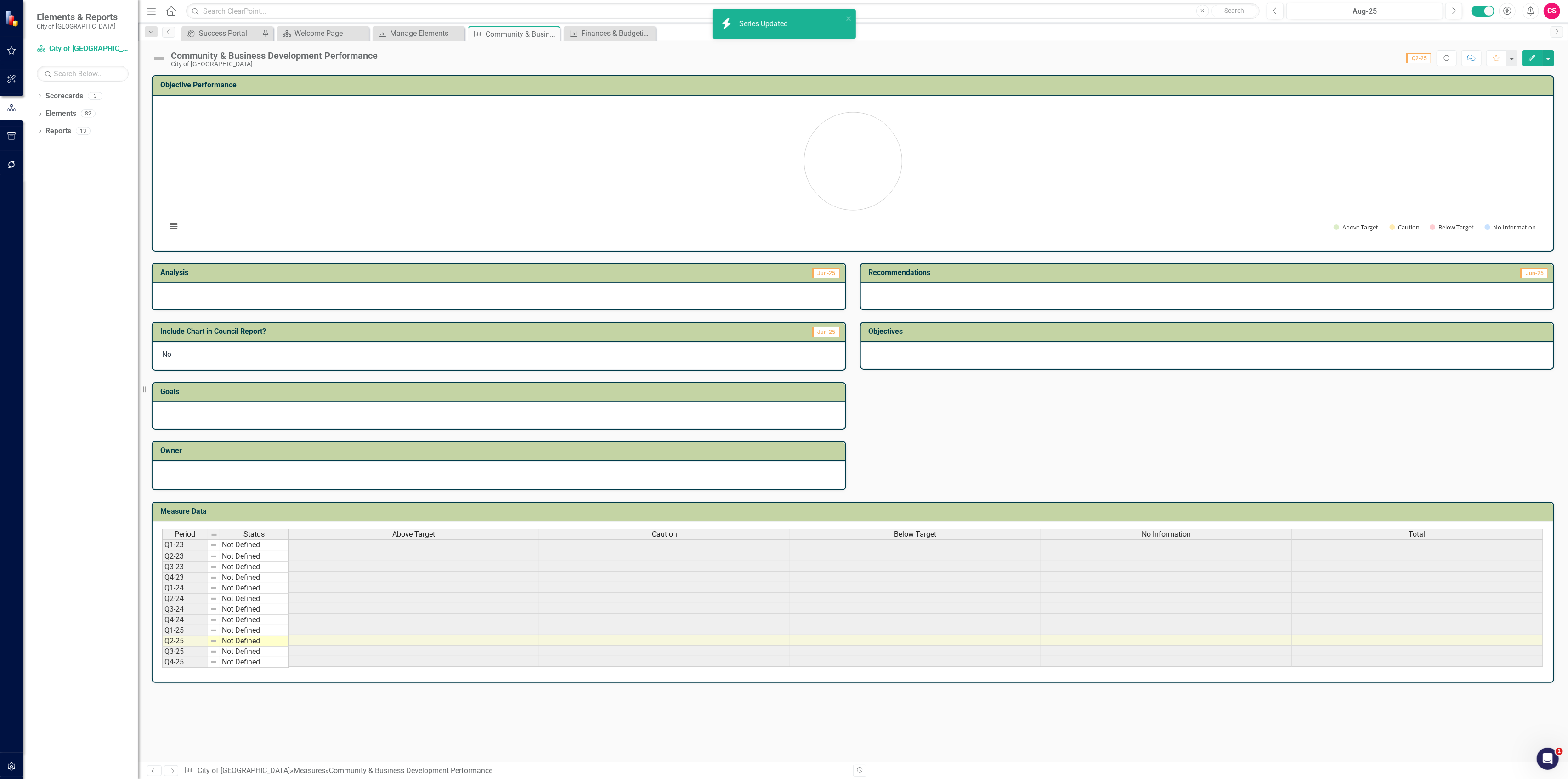
click at [716, 529] on div "Caution" at bounding box center [664, 534] width 250 height 10
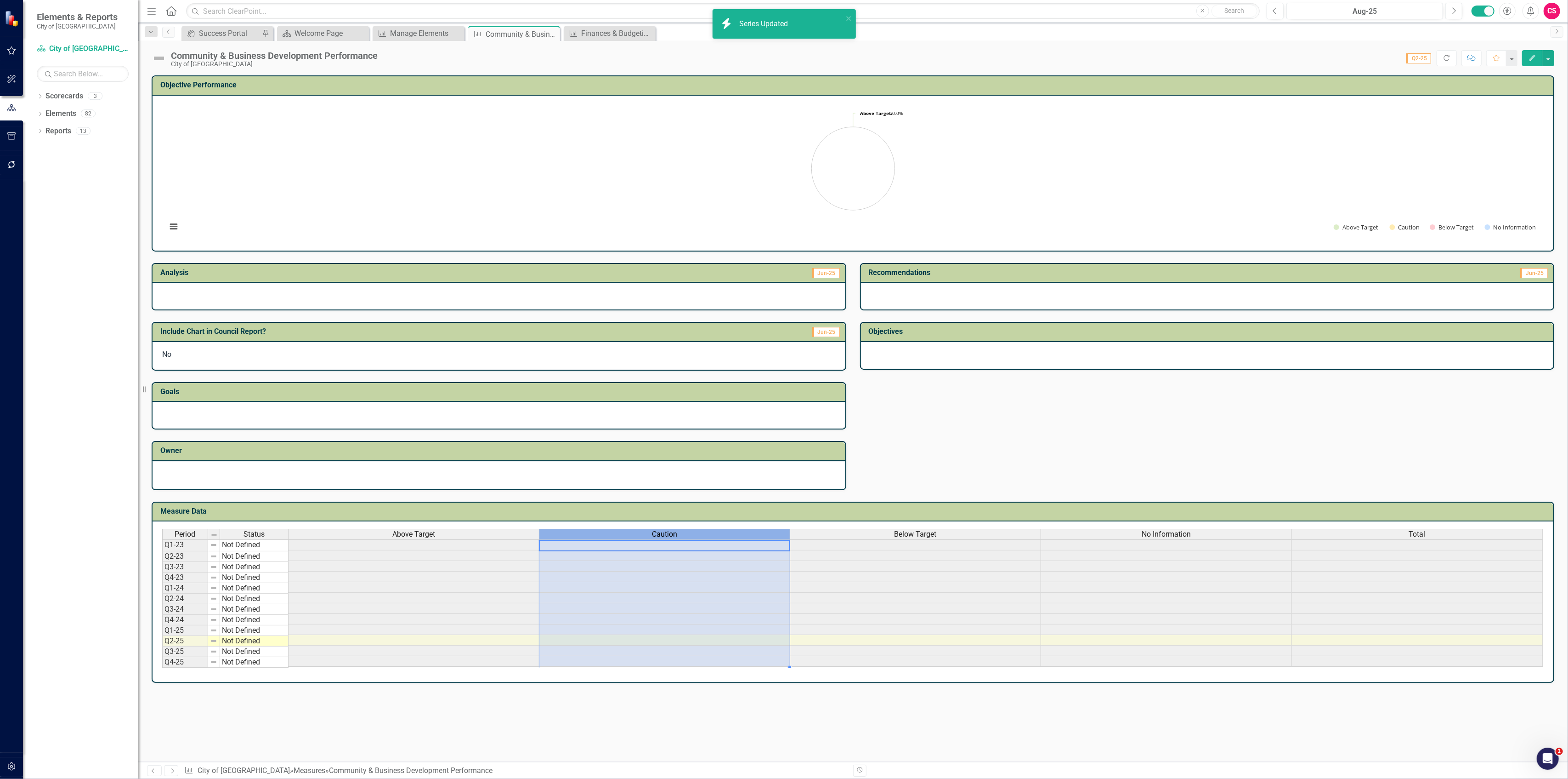
click at [716, 529] on div "Caution" at bounding box center [664, 534] width 250 height 10
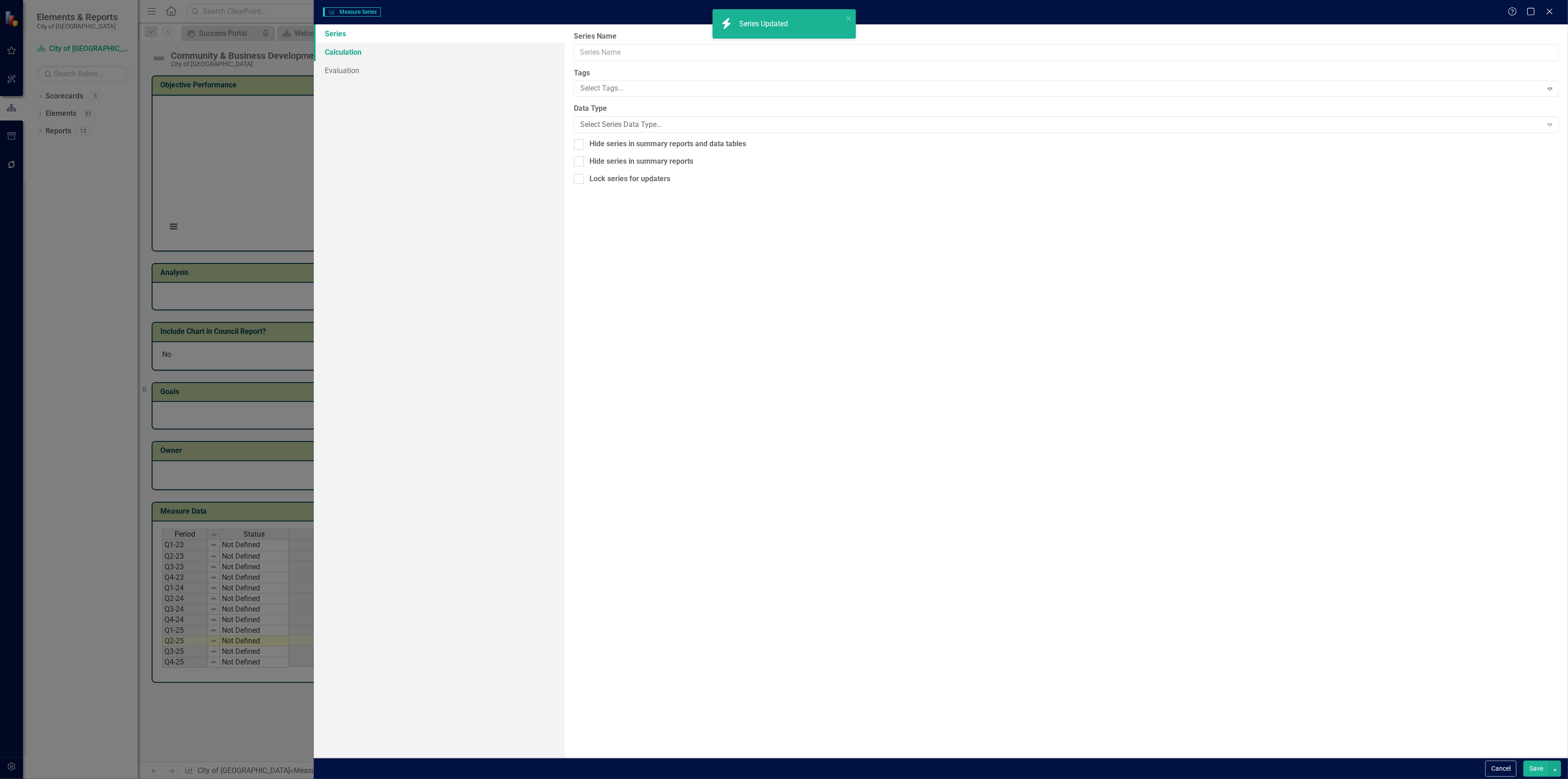
click at [516, 54] on link "Calculation" at bounding box center [439, 52] width 251 height 18
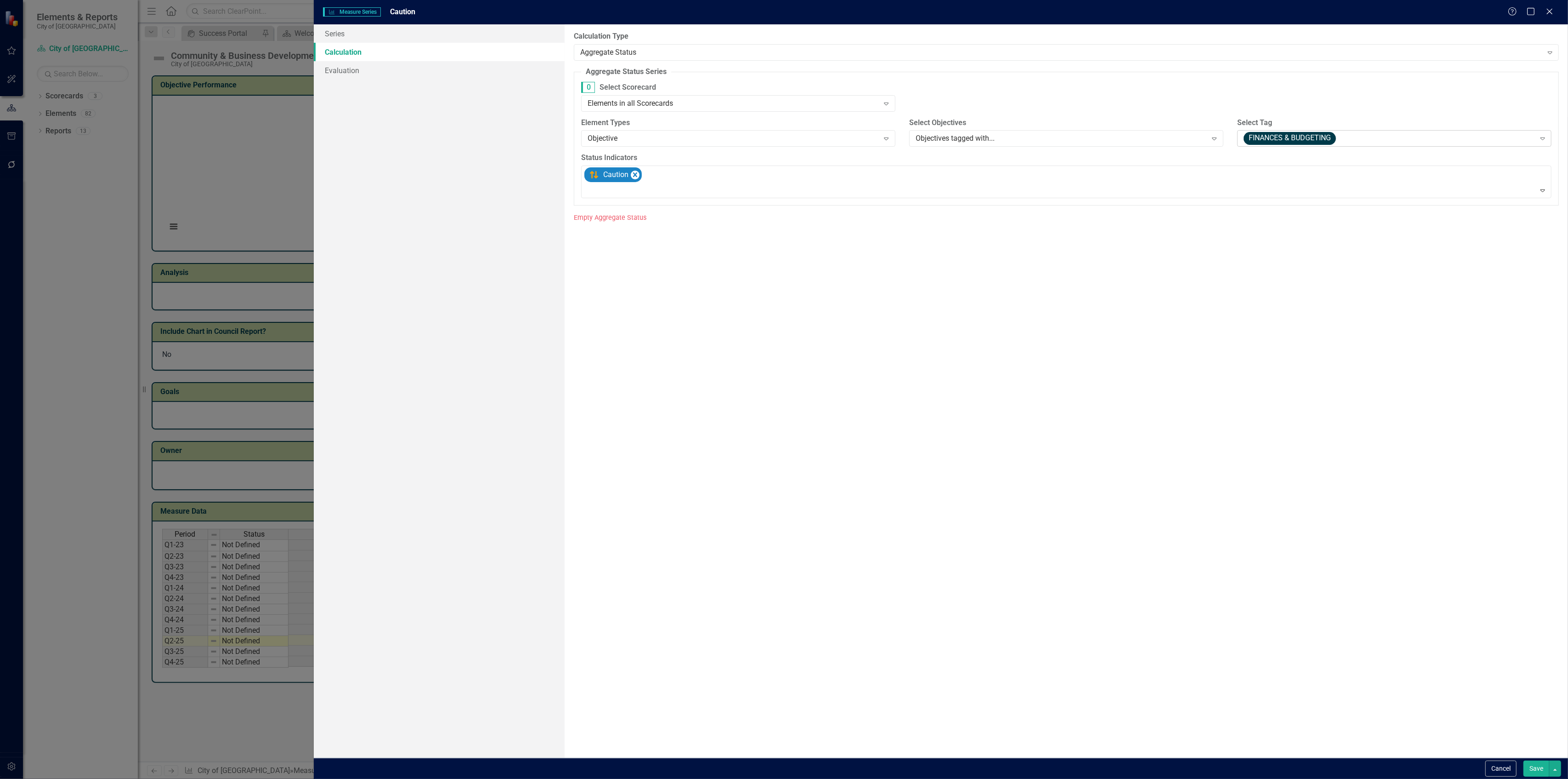
click at [1259, 139] on span "FINANCES & BUDGETING" at bounding box center [1290, 138] width 93 height 13
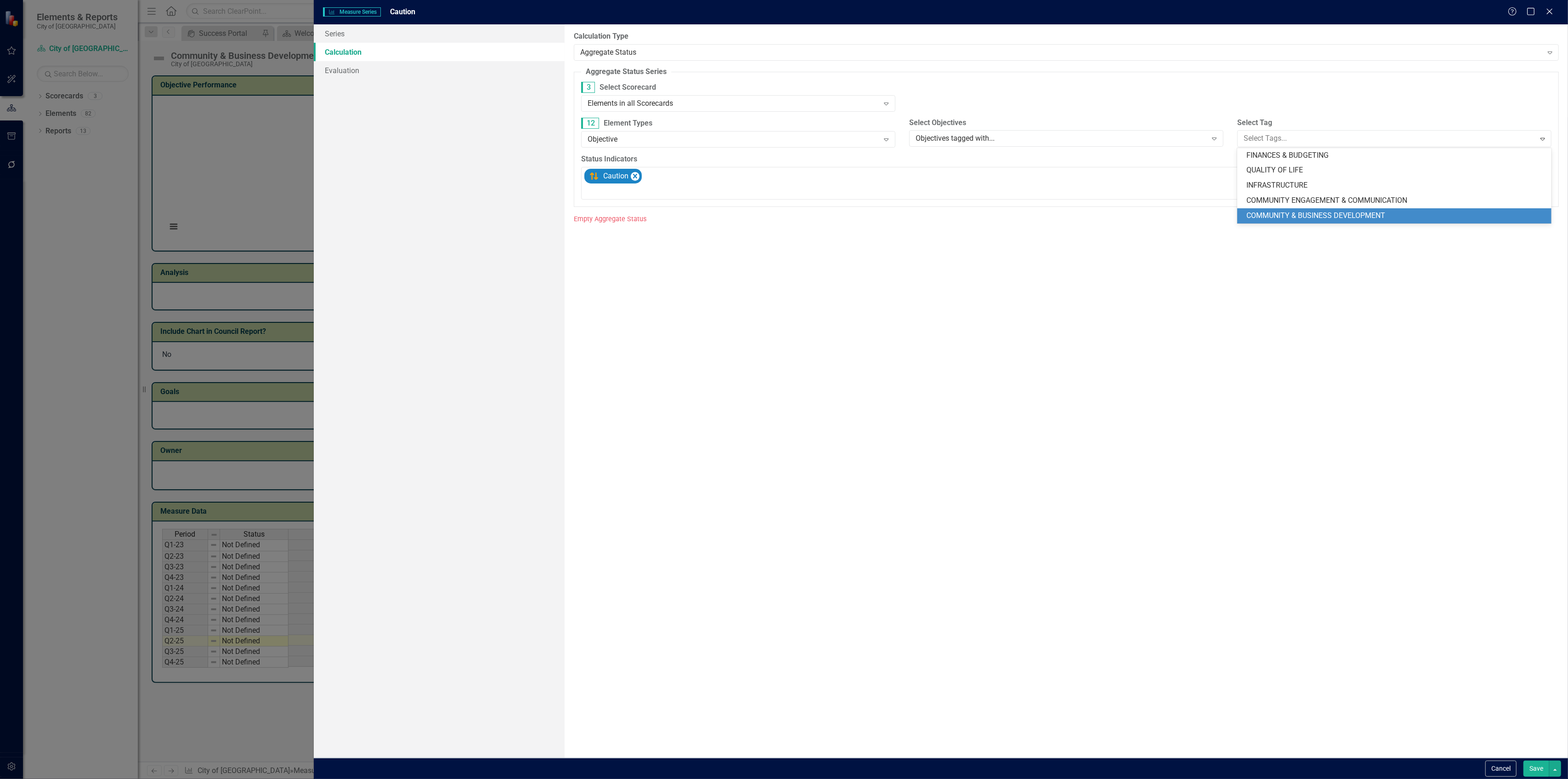
click at [1269, 216] on span "COMMUNITY & BUSINESS DEVELOPMENT" at bounding box center [1316, 215] width 139 height 9
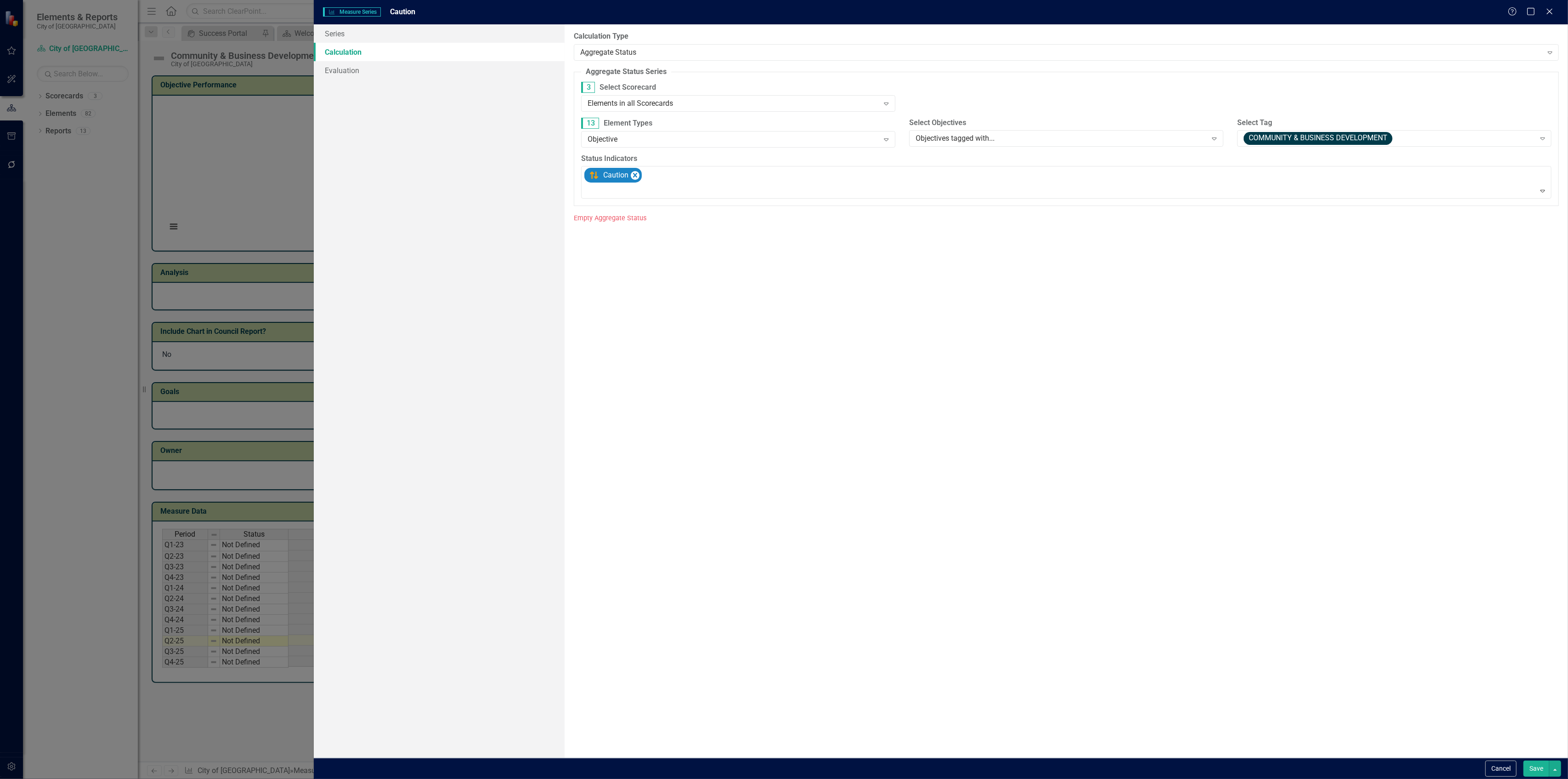
click at [1533, 766] on button "Save" at bounding box center [1536, 768] width 26 height 16
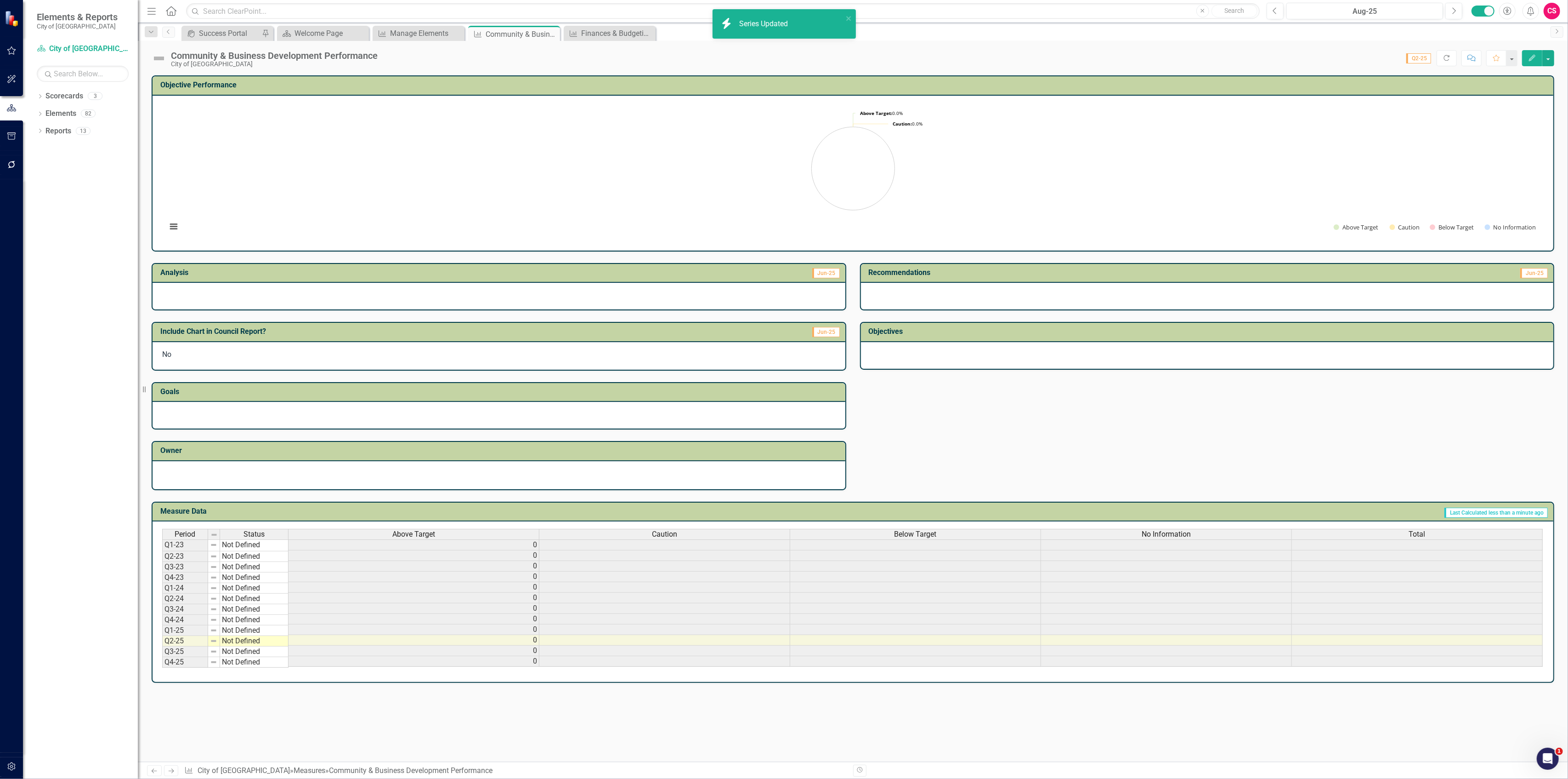
click at [925, 529] on th "Below Target" at bounding box center [915, 534] width 251 height 10
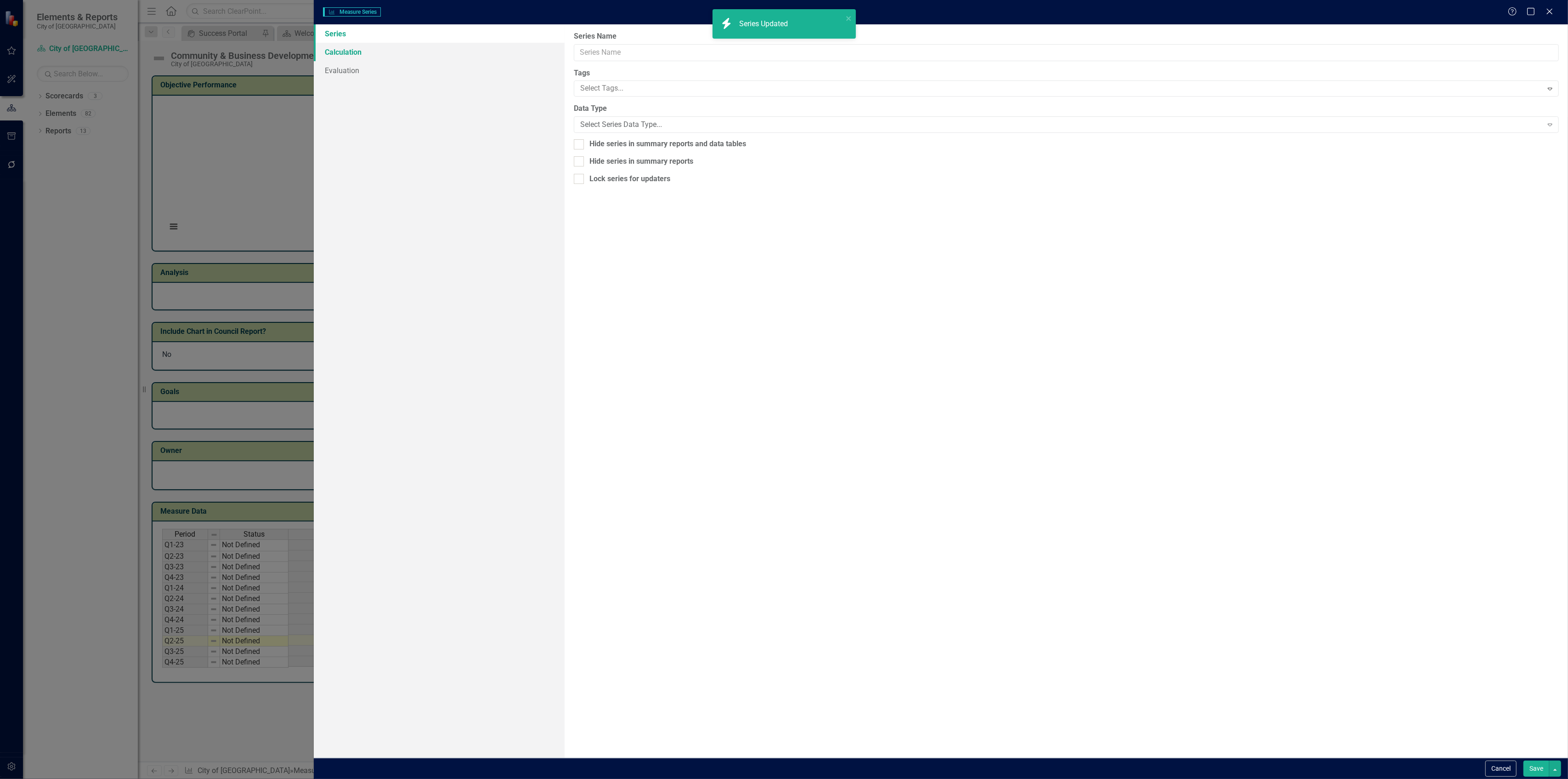
click at [451, 52] on link "Calculation" at bounding box center [439, 52] width 251 height 18
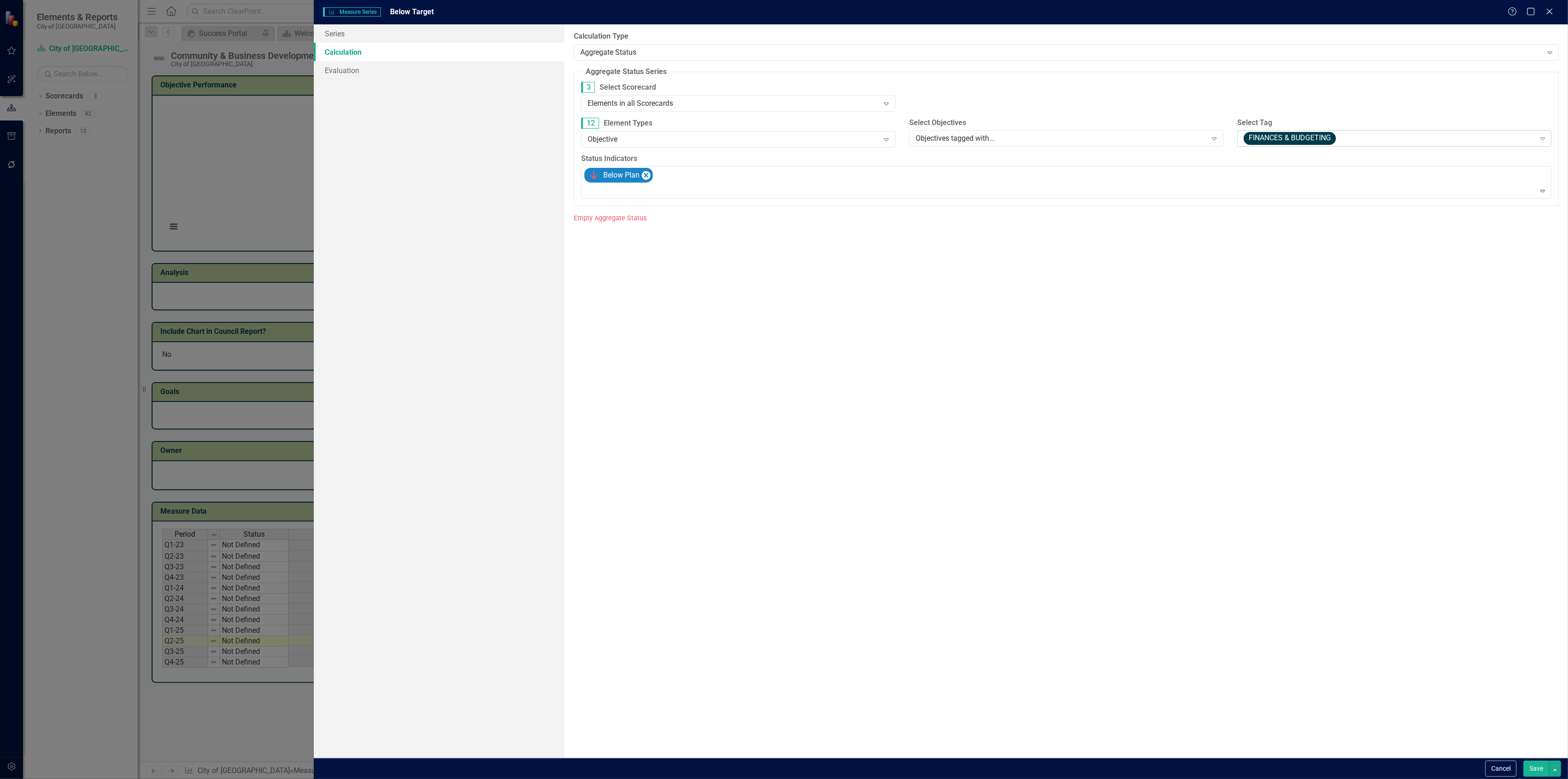
click at [1260, 141] on span "FINANCES & BUDGETING" at bounding box center [1290, 138] width 93 height 13
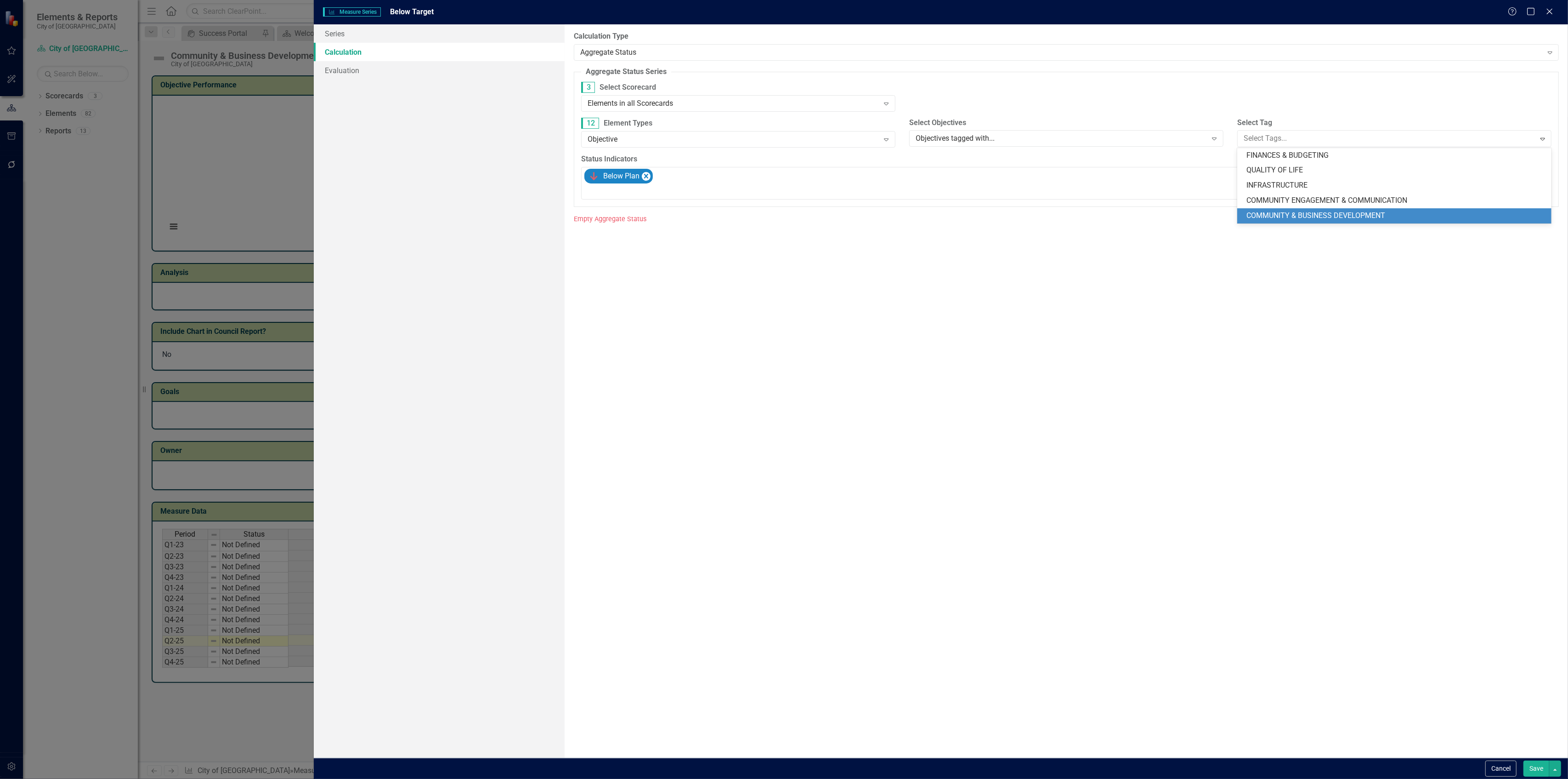
click at [1262, 211] on span "COMMUNITY & BUSINESS DEVELOPMENT" at bounding box center [1316, 215] width 139 height 9
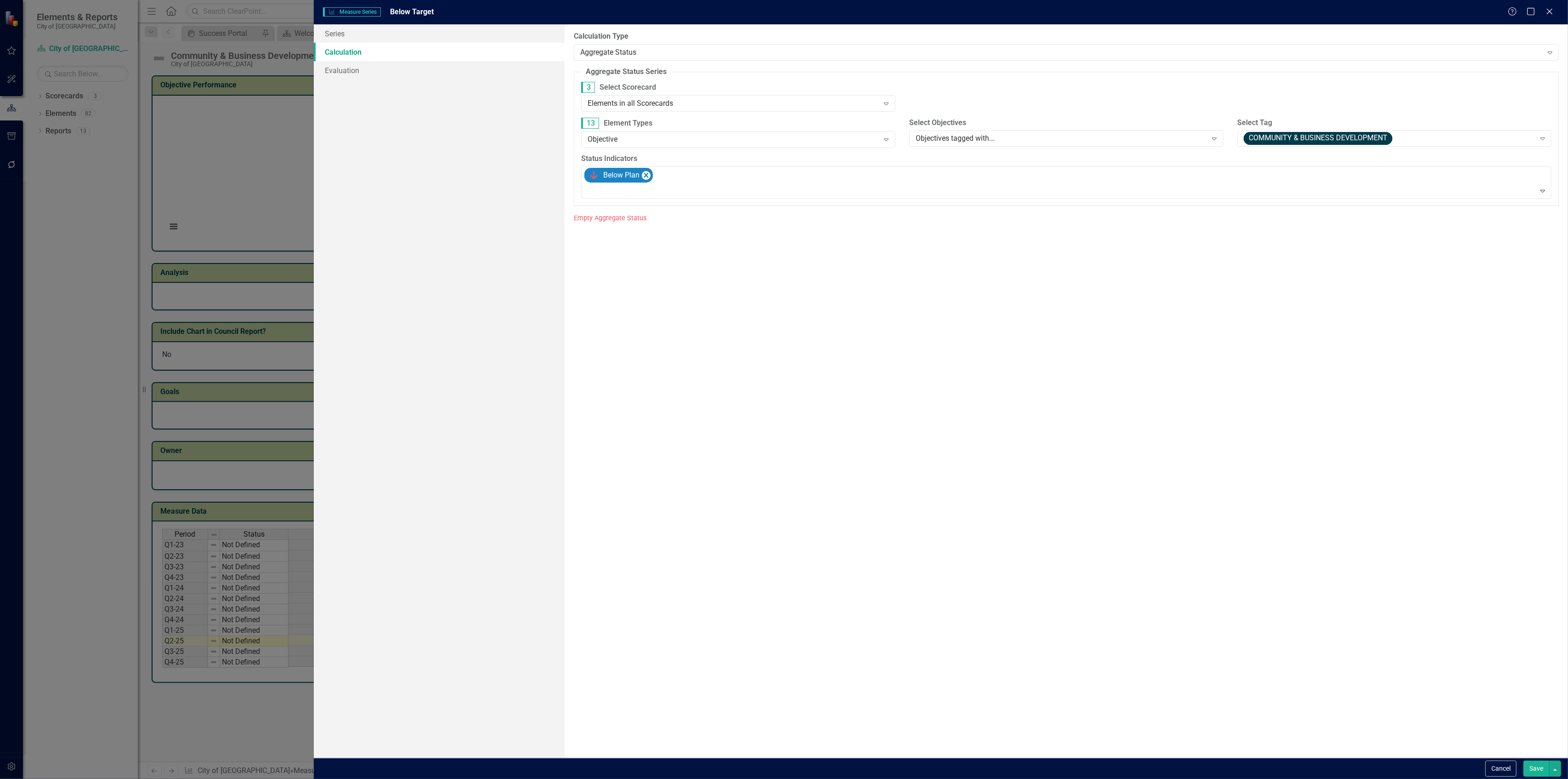
click at [1531, 767] on button "Save" at bounding box center [1536, 768] width 26 height 16
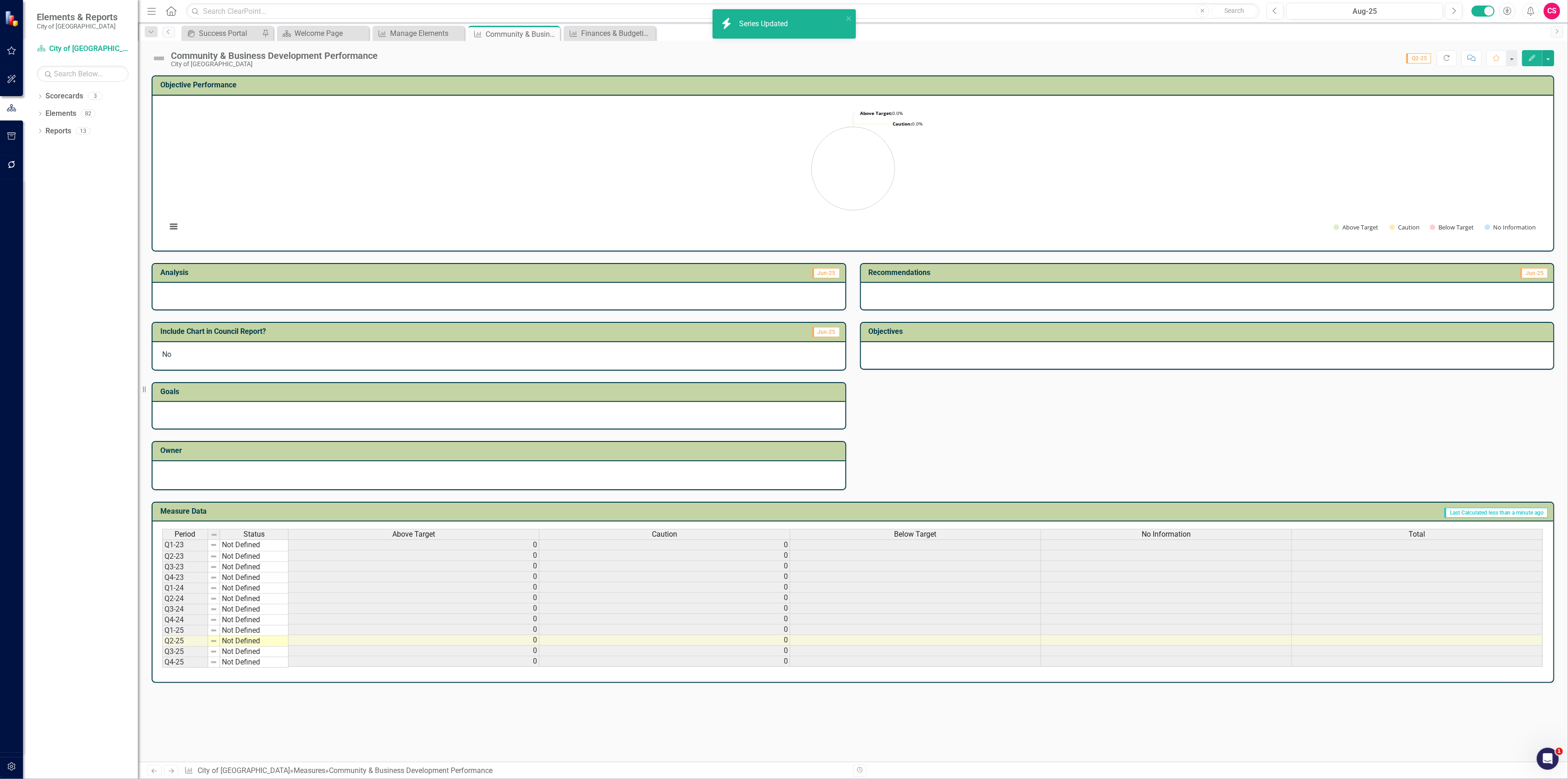
click at [1186, 530] on span "No Information" at bounding box center [1166, 534] width 49 height 9
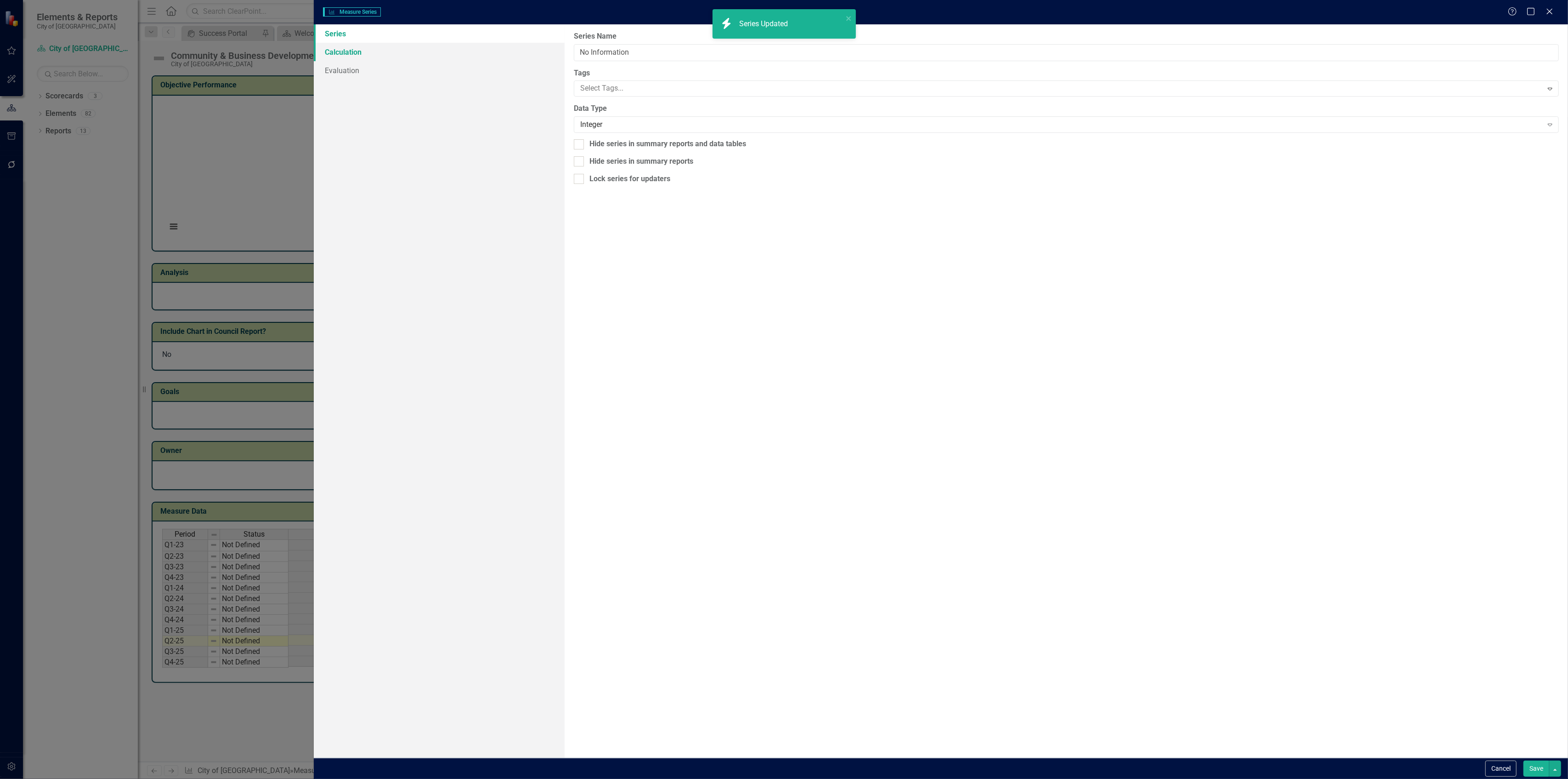
type input "No Information"
click at [432, 50] on link "Calculation" at bounding box center [439, 52] width 251 height 18
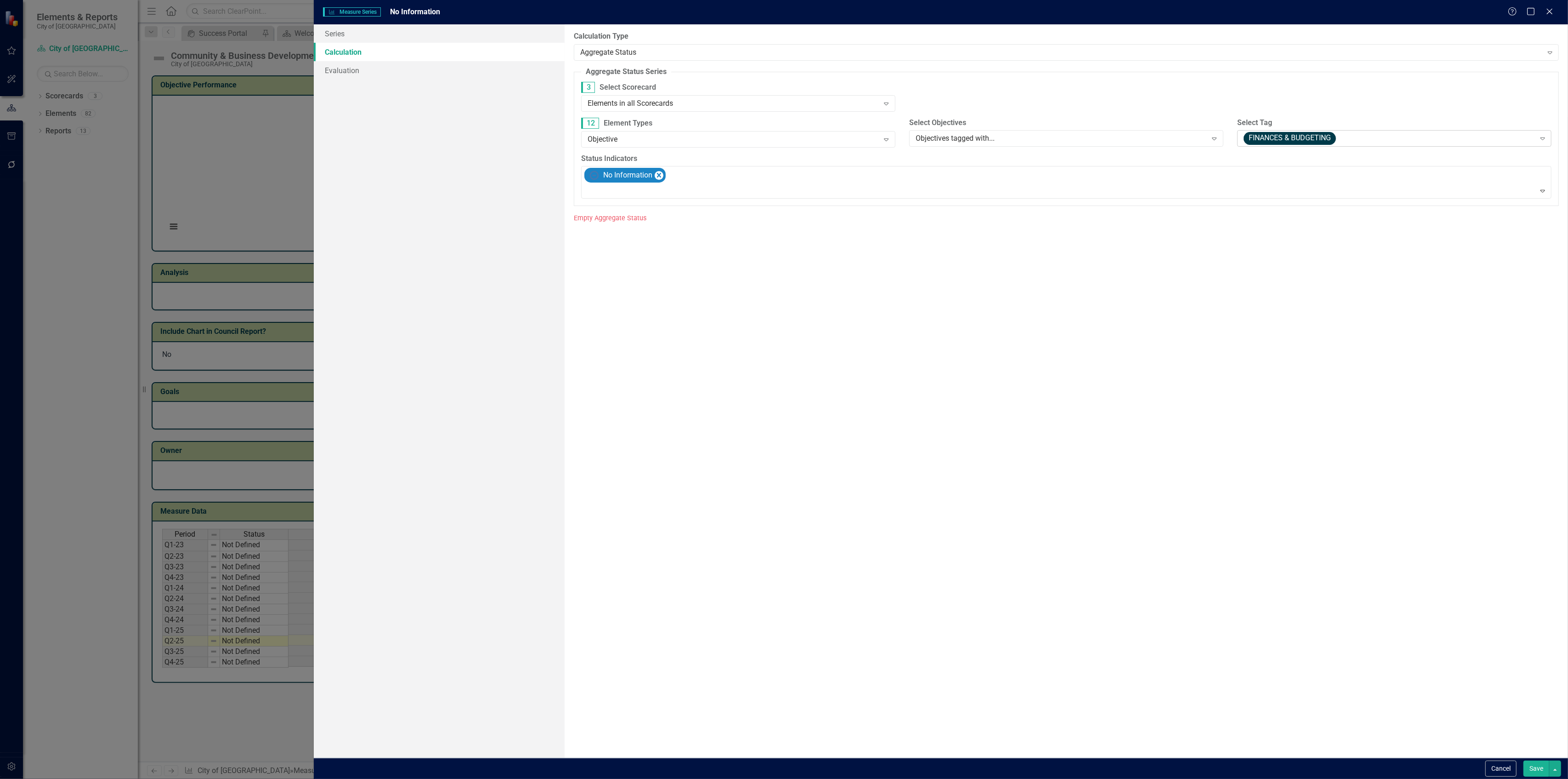
click at [1248, 136] on span "FINANCES & BUDGETING" at bounding box center [1290, 138] width 93 height 13
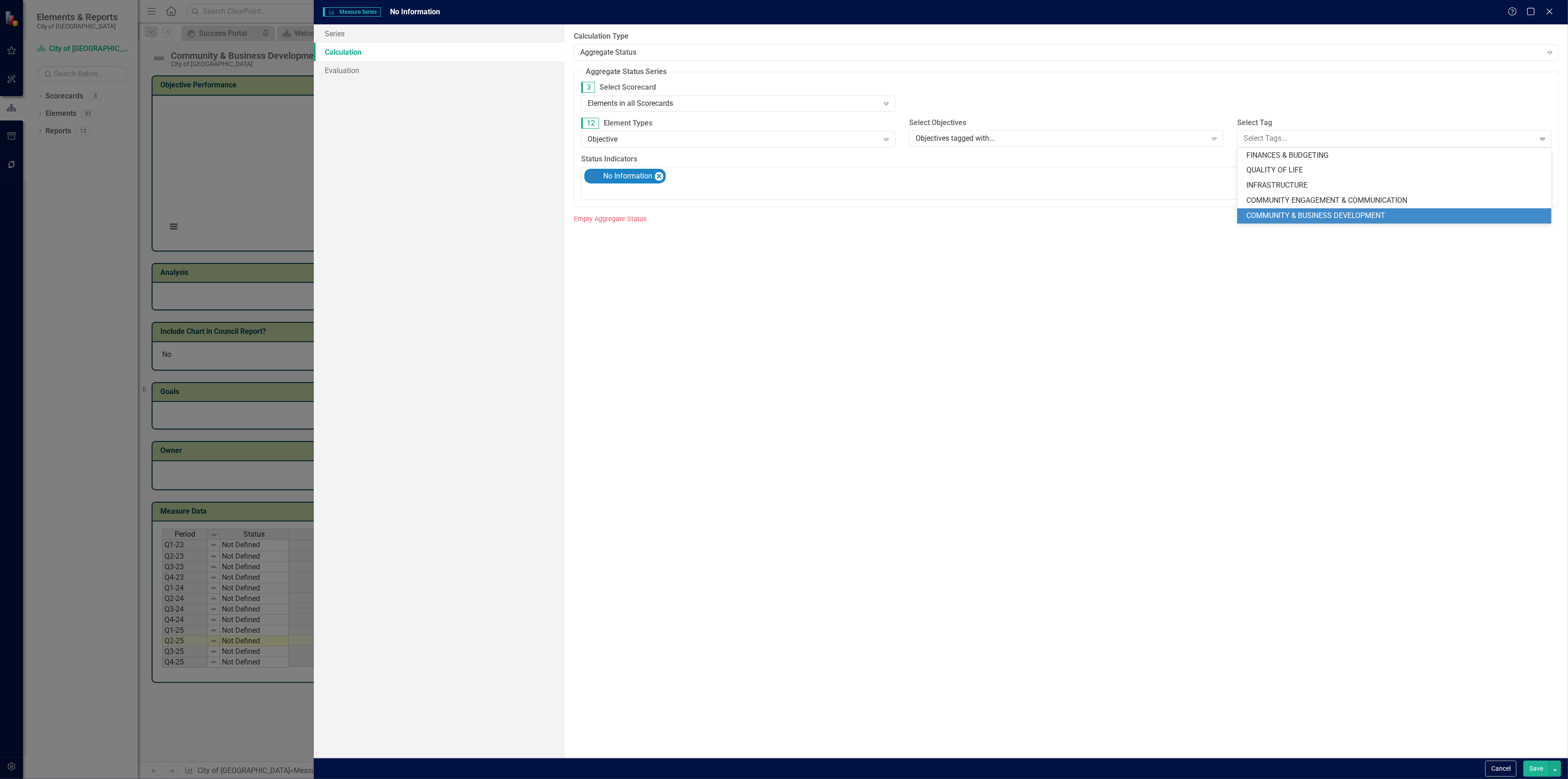
click at [1271, 219] on span "COMMUNITY & BUSINESS DEVELOPMENT" at bounding box center [1316, 215] width 139 height 9
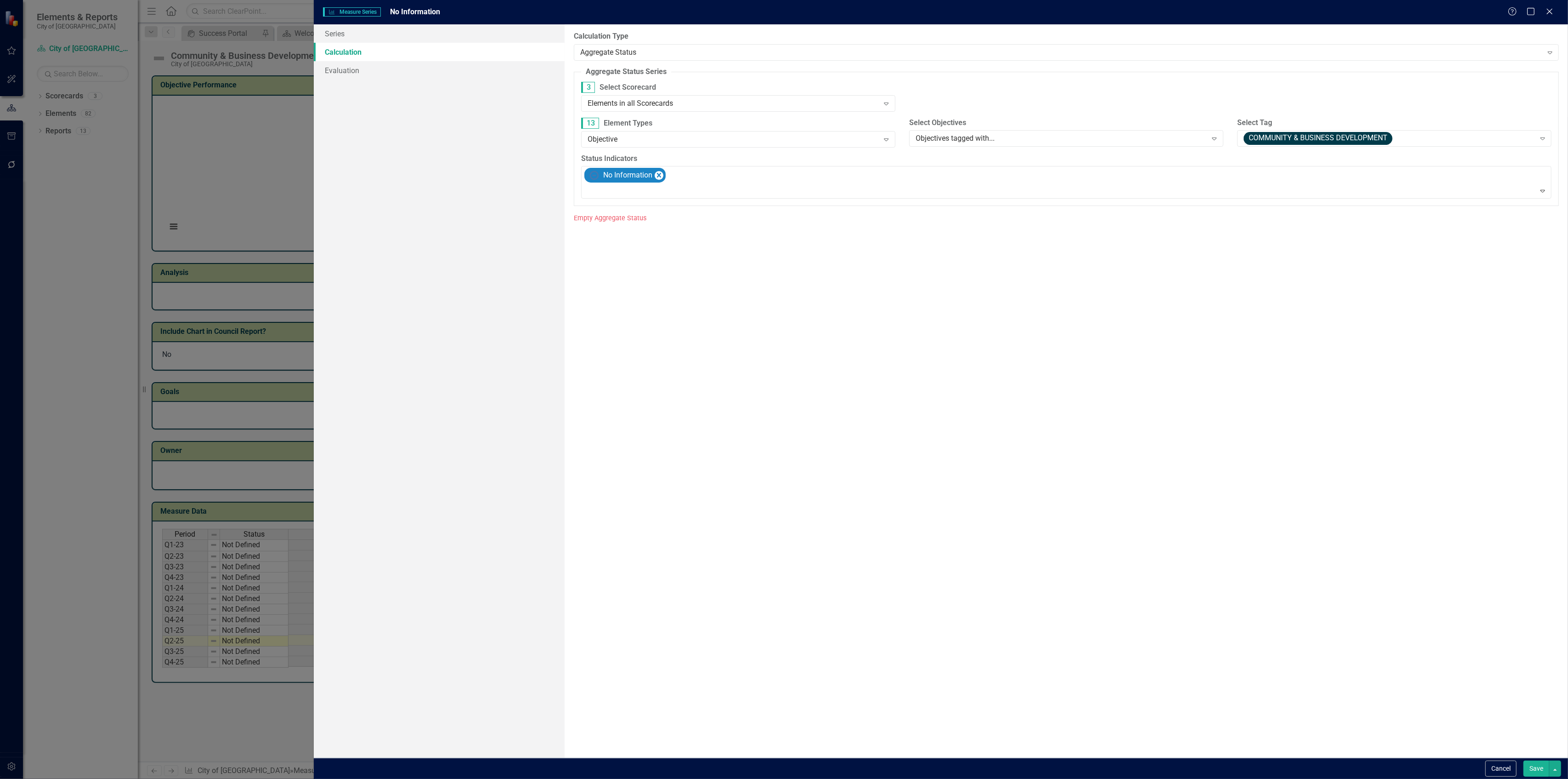
click at [1533, 766] on button "Save" at bounding box center [1536, 768] width 26 height 16
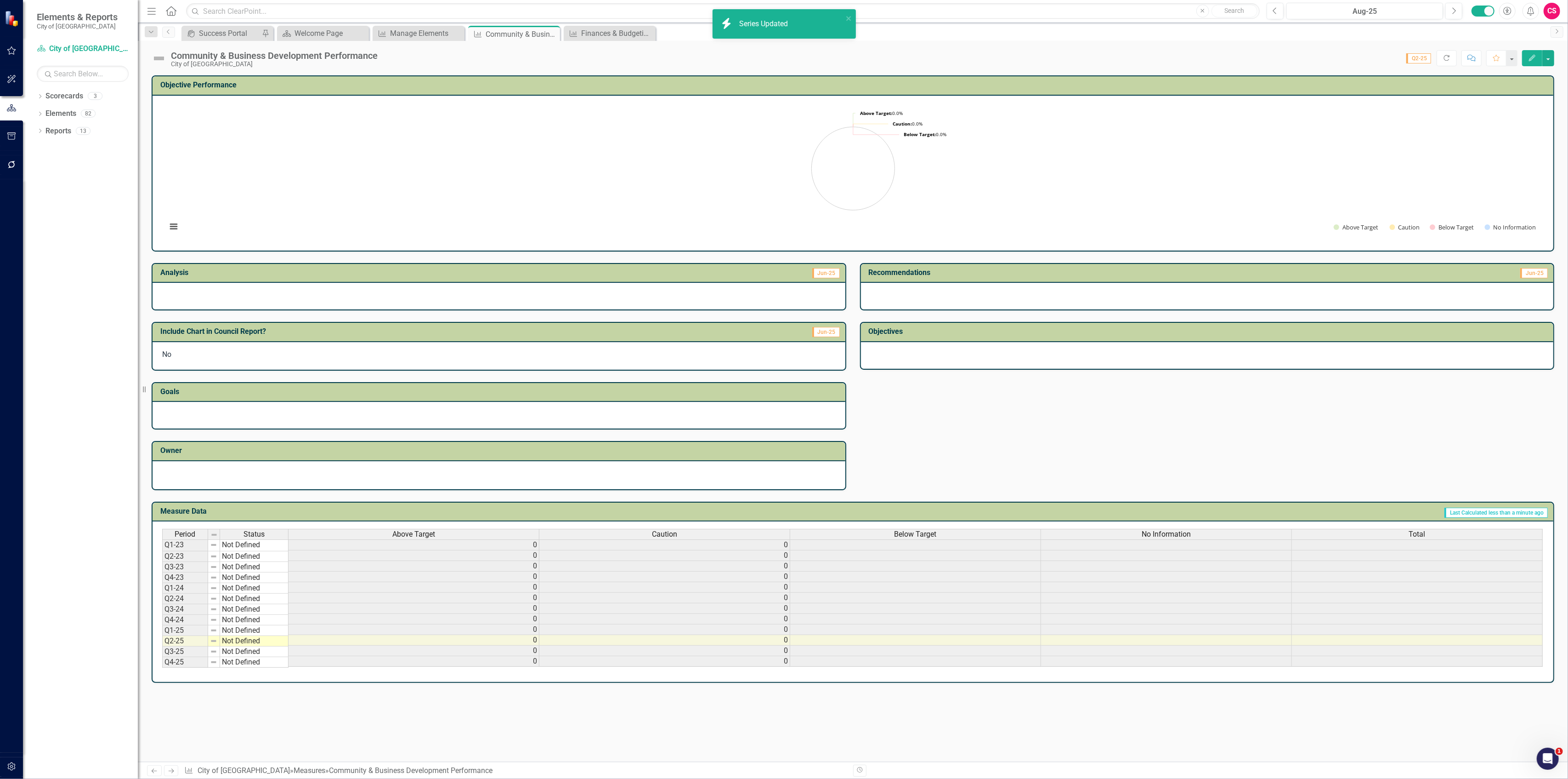
click at [1346, 529] on div "Total" at bounding box center [1416, 534] width 250 height 10
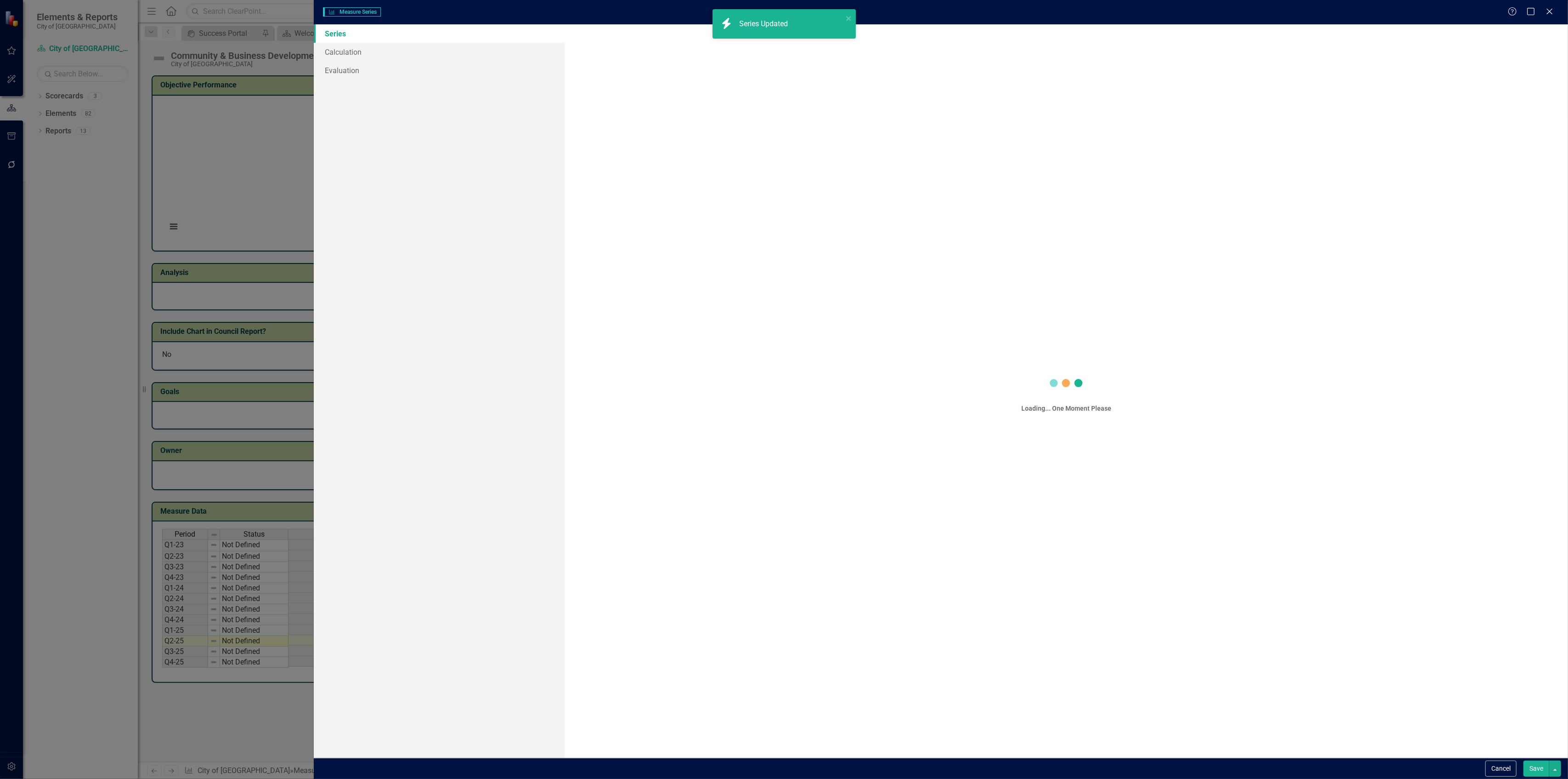
scroll to position [0, 5]
click at [478, 52] on link "Calculation" at bounding box center [439, 52] width 251 height 18
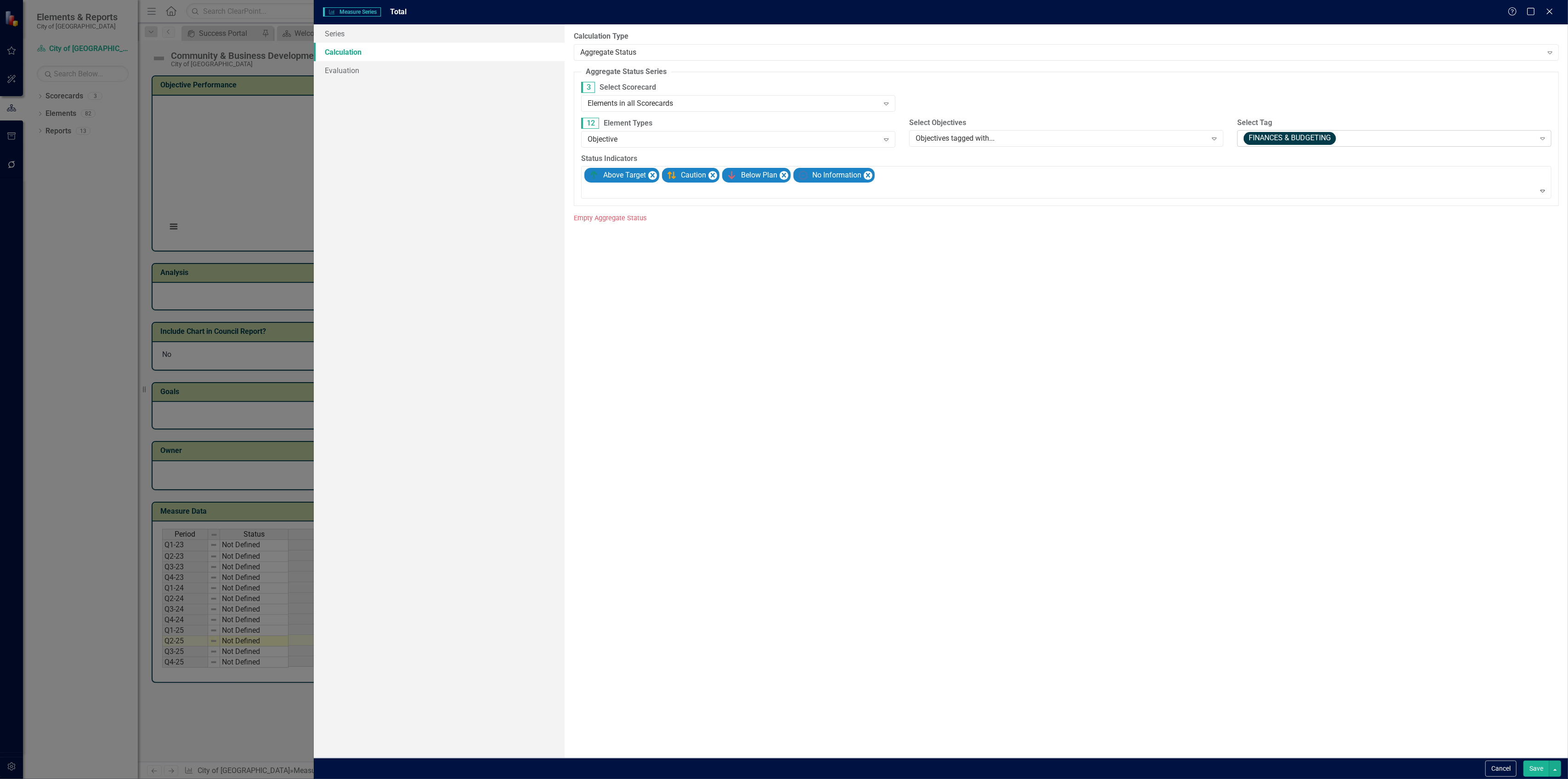
click at [1295, 138] on span "FINANCES & BUDGETING" at bounding box center [1290, 138] width 93 height 13
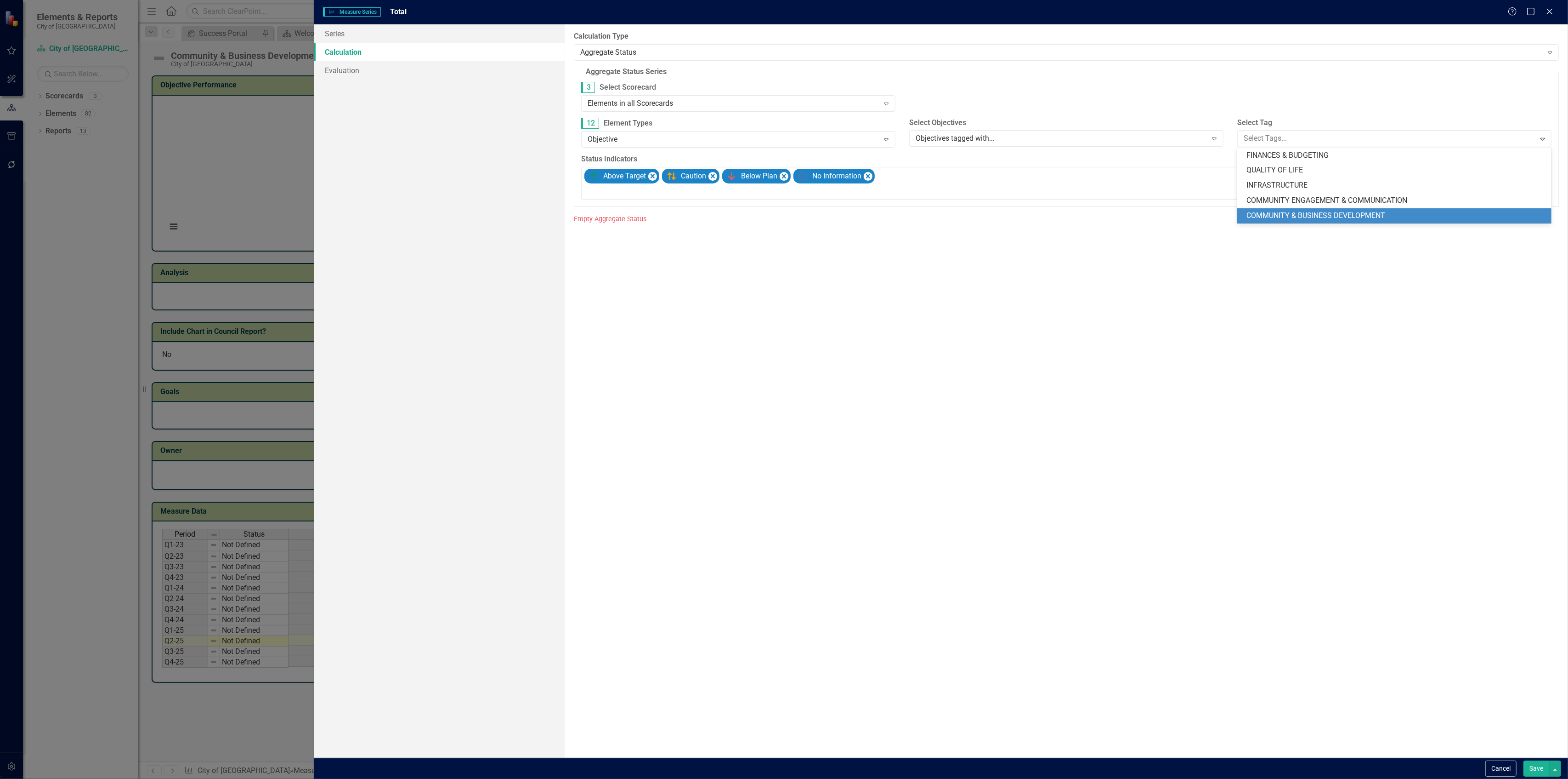
click at [1285, 218] on span "COMMUNITY & BUSINESS DEVELOPMENT" at bounding box center [1316, 215] width 139 height 9
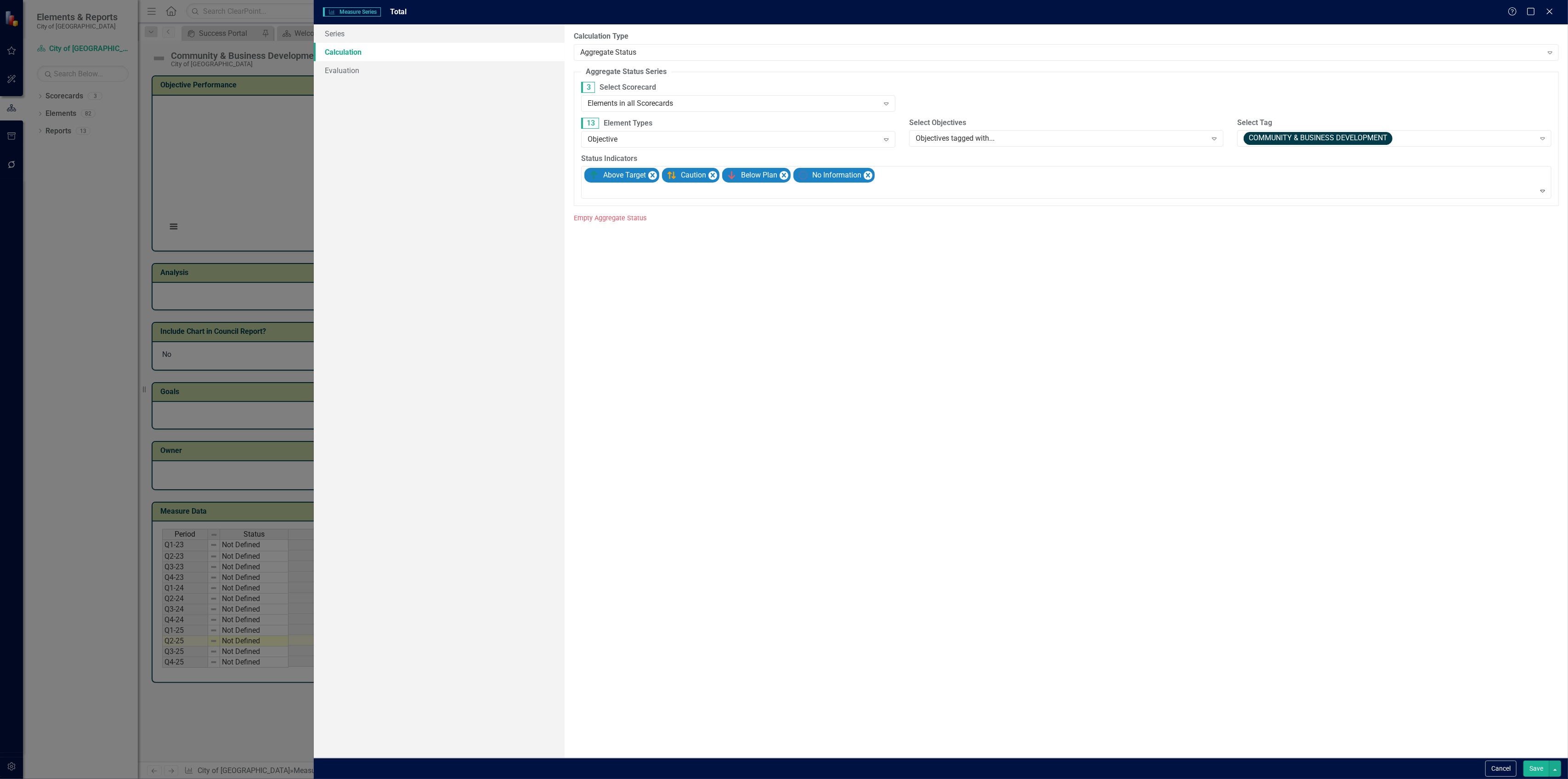
click at [1530, 770] on button "Save" at bounding box center [1536, 768] width 26 height 16
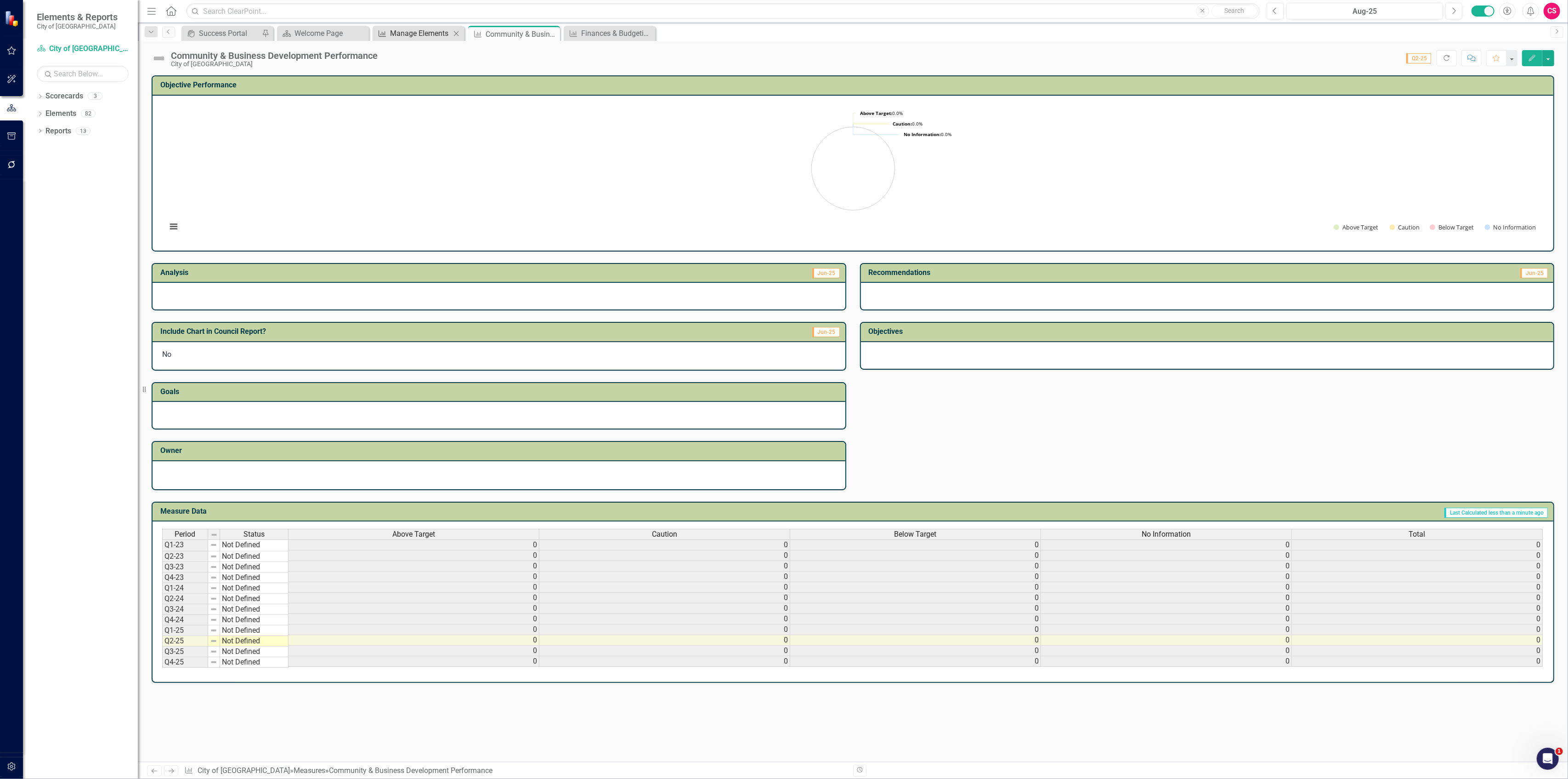
click at [405, 30] on div "Manage Elements" at bounding box center [421, 33] width 61 height 12
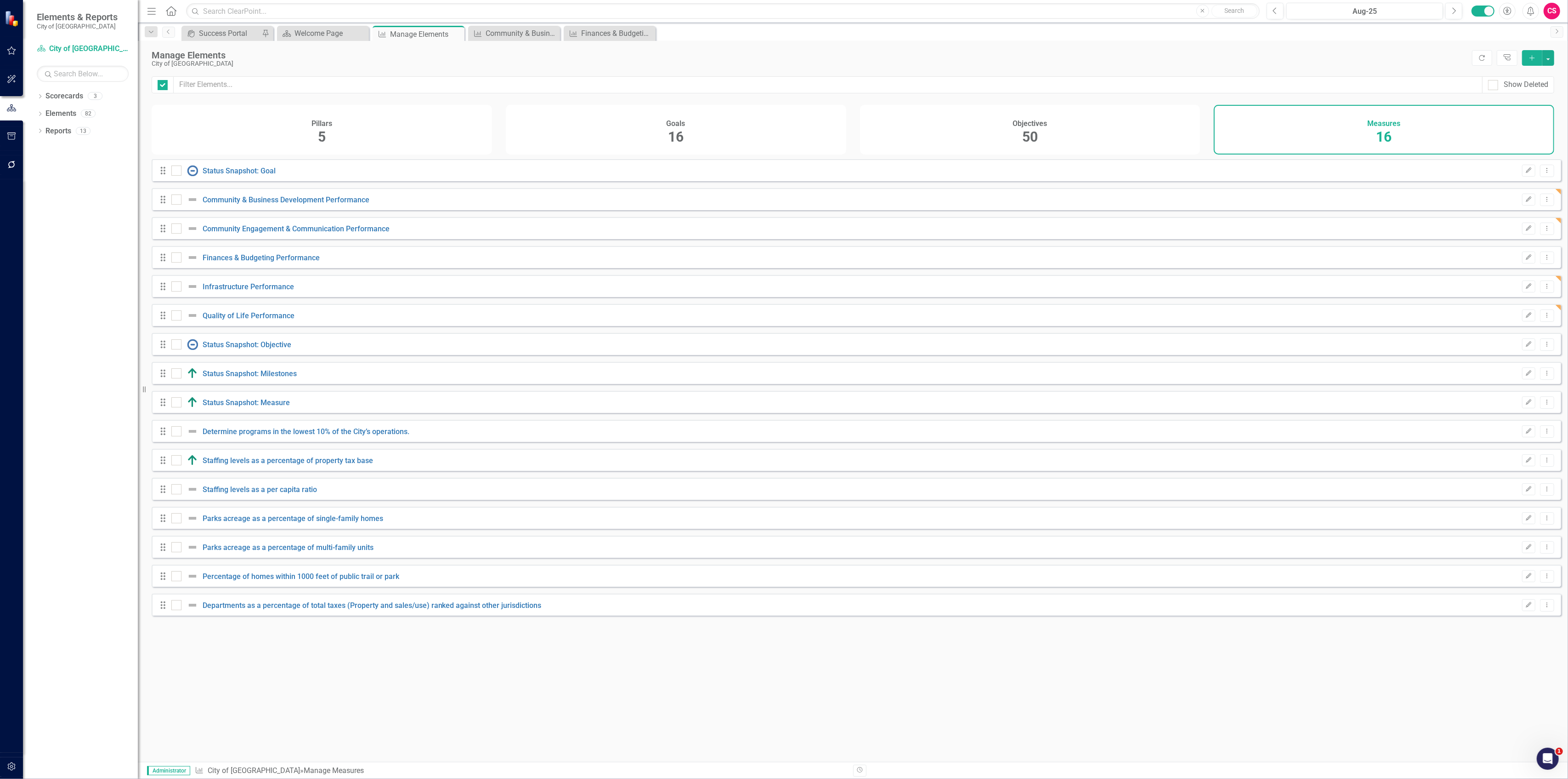
checkbox input "false"
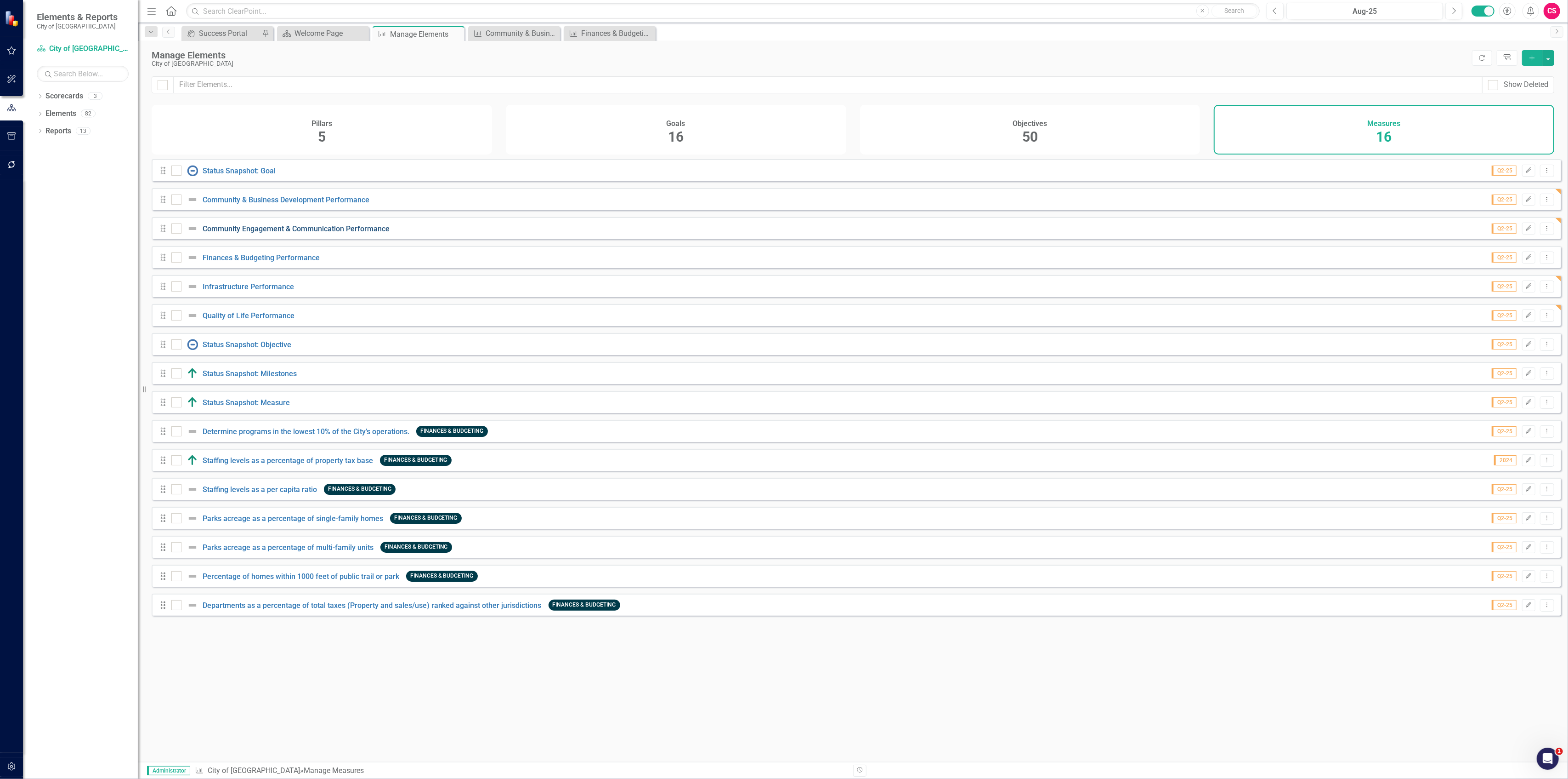
click at [271, 233] on link "Community Engagement & Communication Performance" at bounding box center [296, 228] width 187 height 9
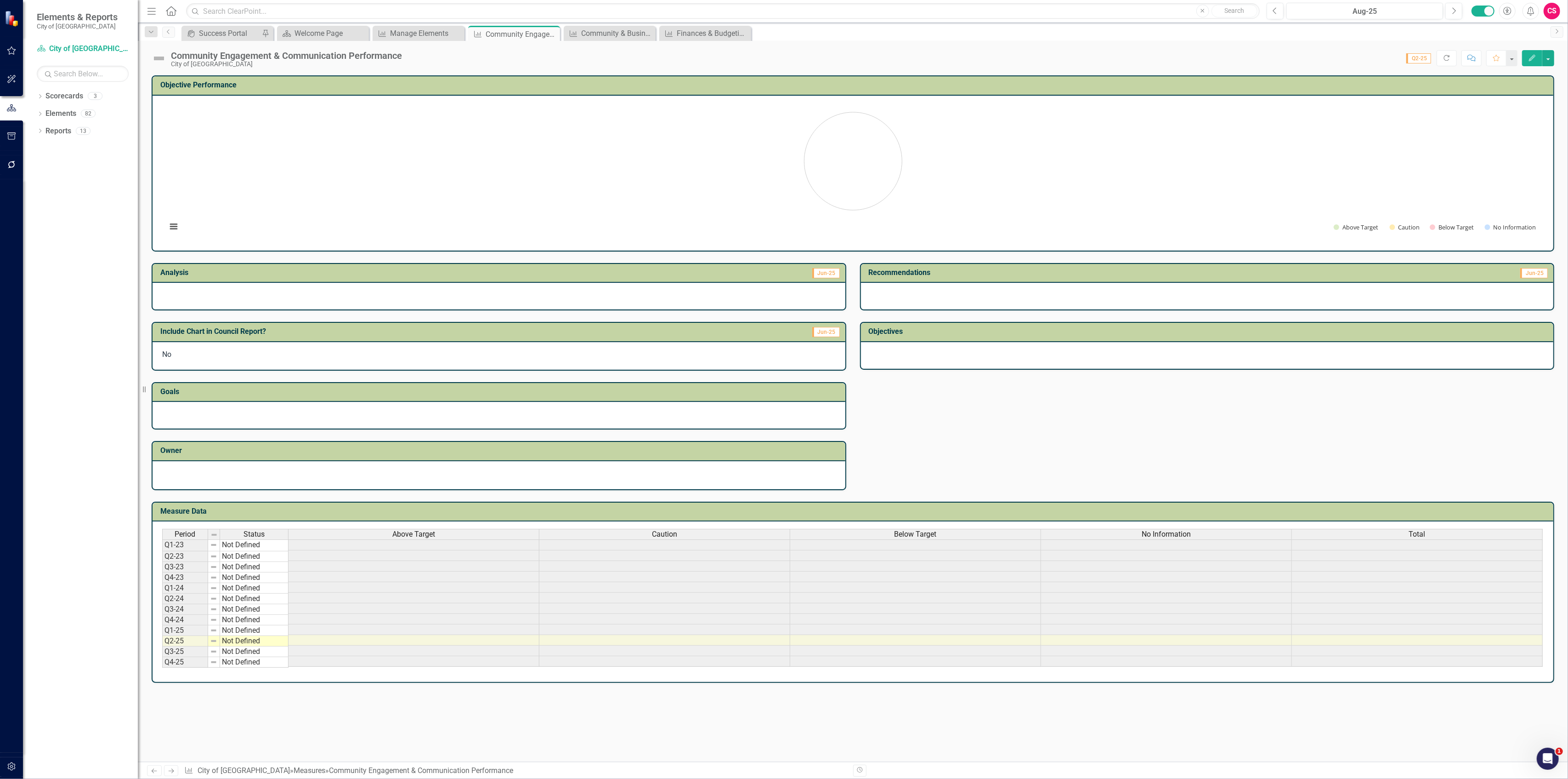
click at [458, 529] on div "Above Target" at bounding box center [413, 534] width 250 height 10
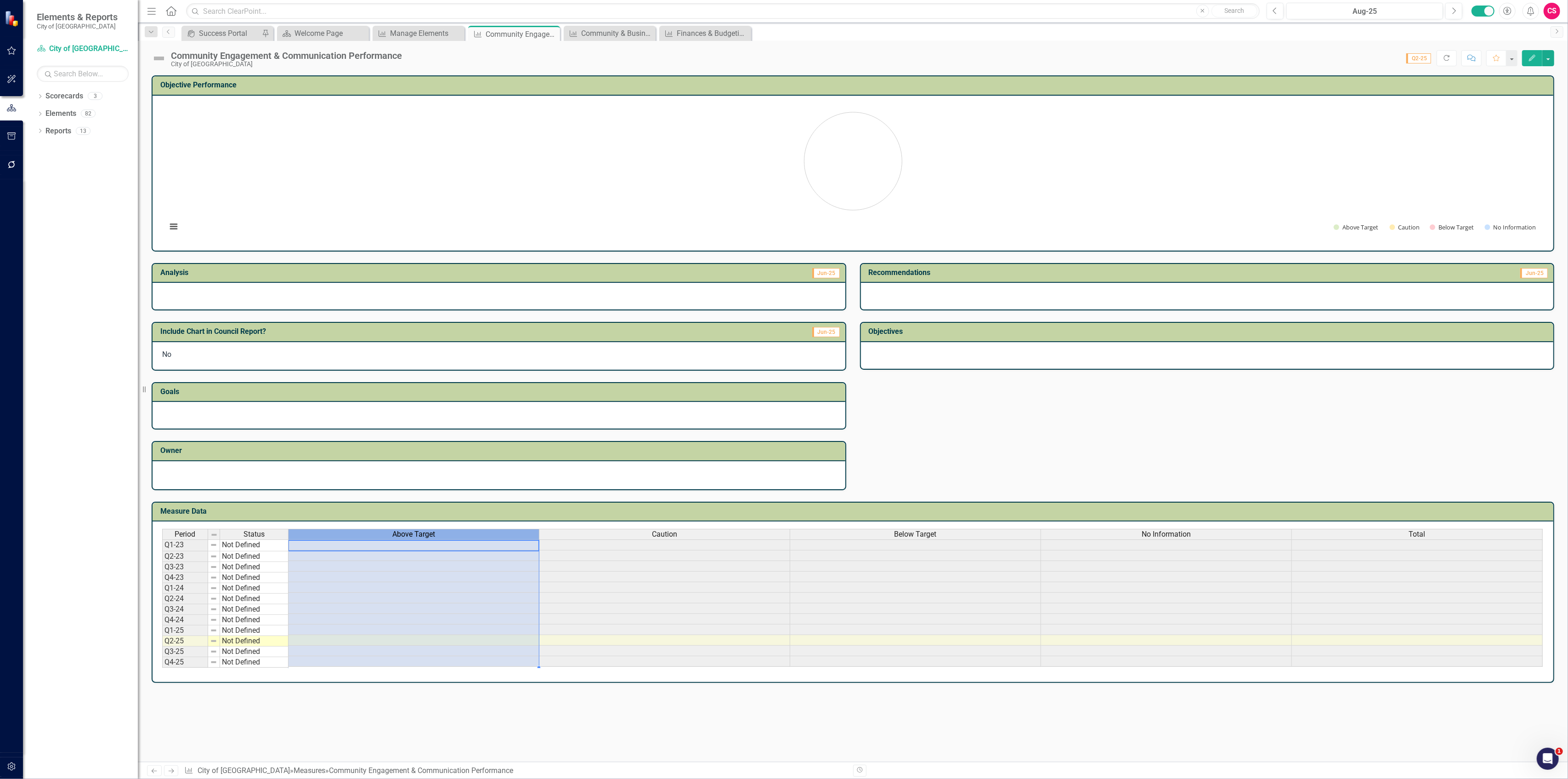
click at [458, 529] on div "Above Target" at bounding box center [413, 534] width 250 height 10
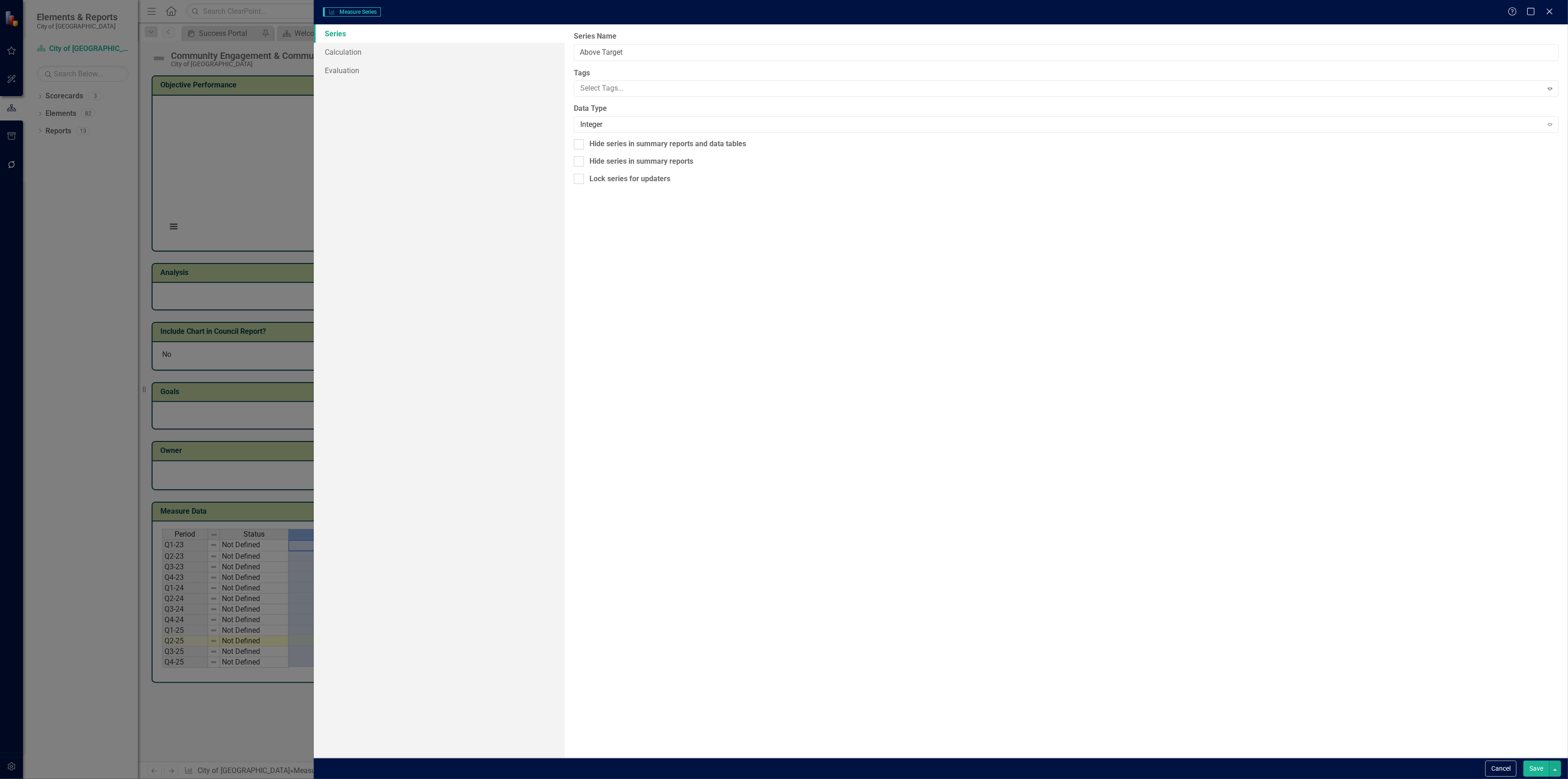
type input "Above Target"
click at [354, 55] on link "Calculation" at bounding box center [439, 52] width 251 height 18
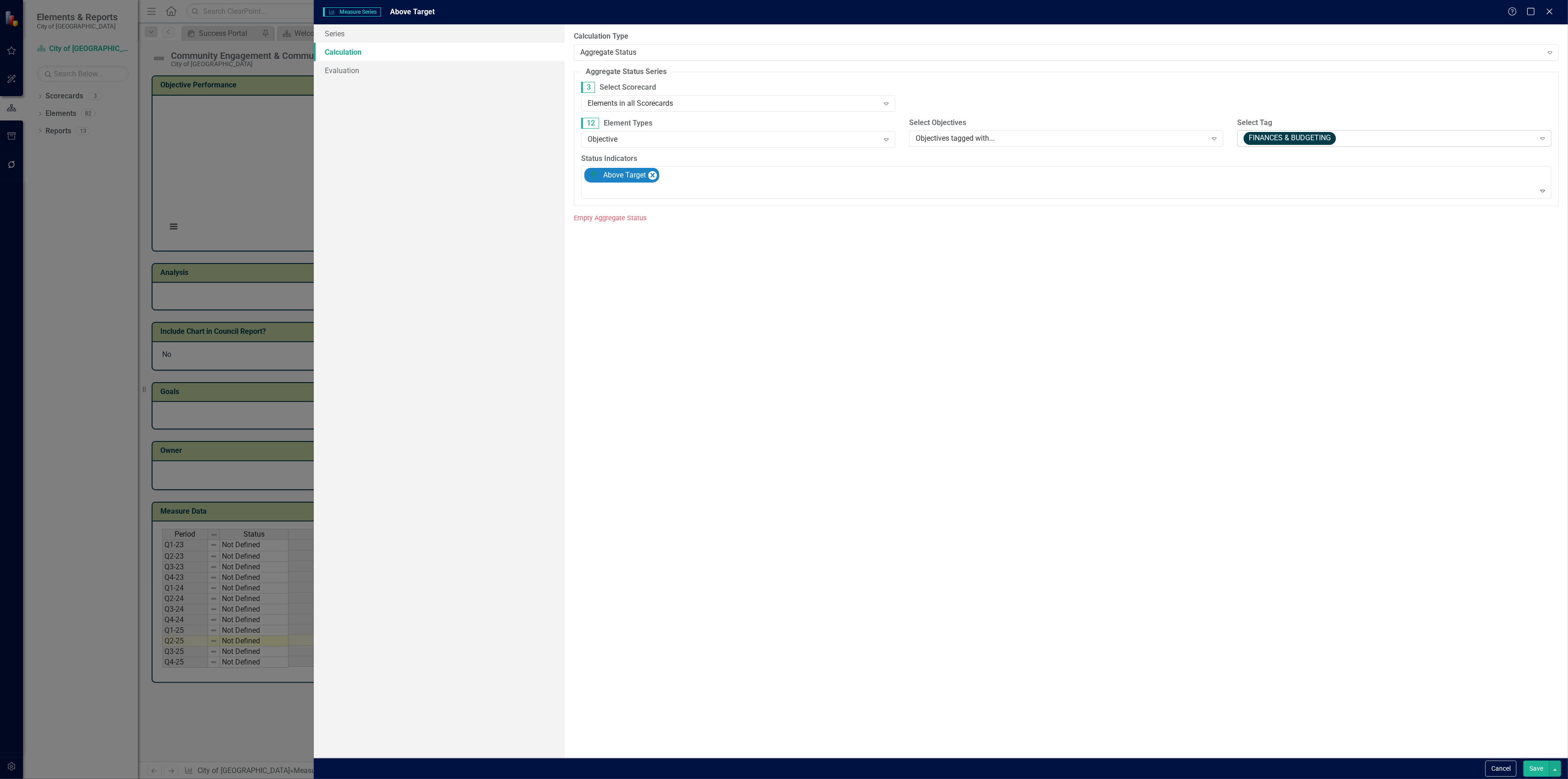
click at [1250, 142] on span "FINANCES & BUDGETING" at bounding box center [1290, 138] width 93 height 13
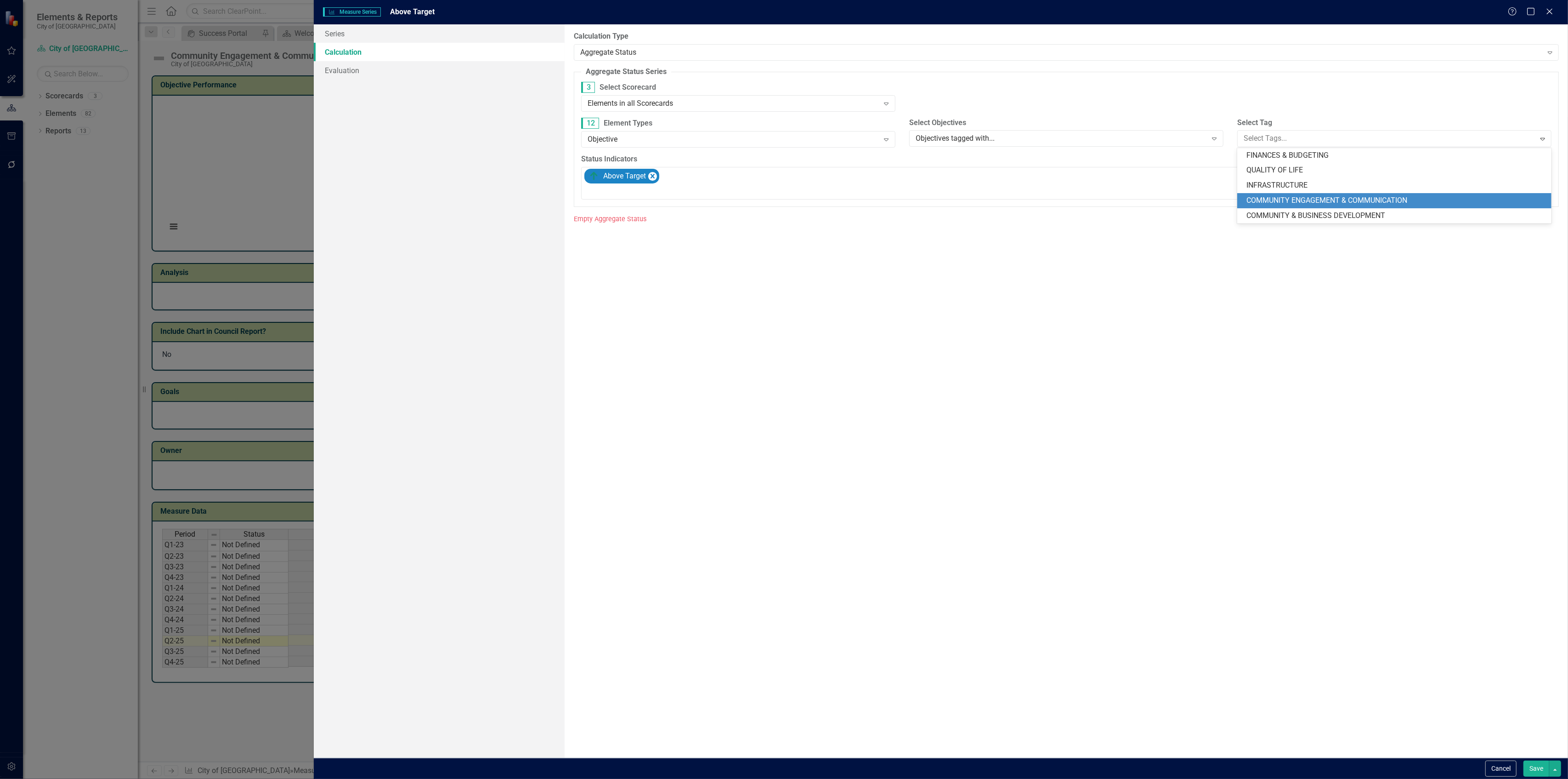
click at [1262, 196] on span "COMMUNITY ENGAGEMENT & COMMUNICATION" at bounding box center [1327, 200] width 161 height 9
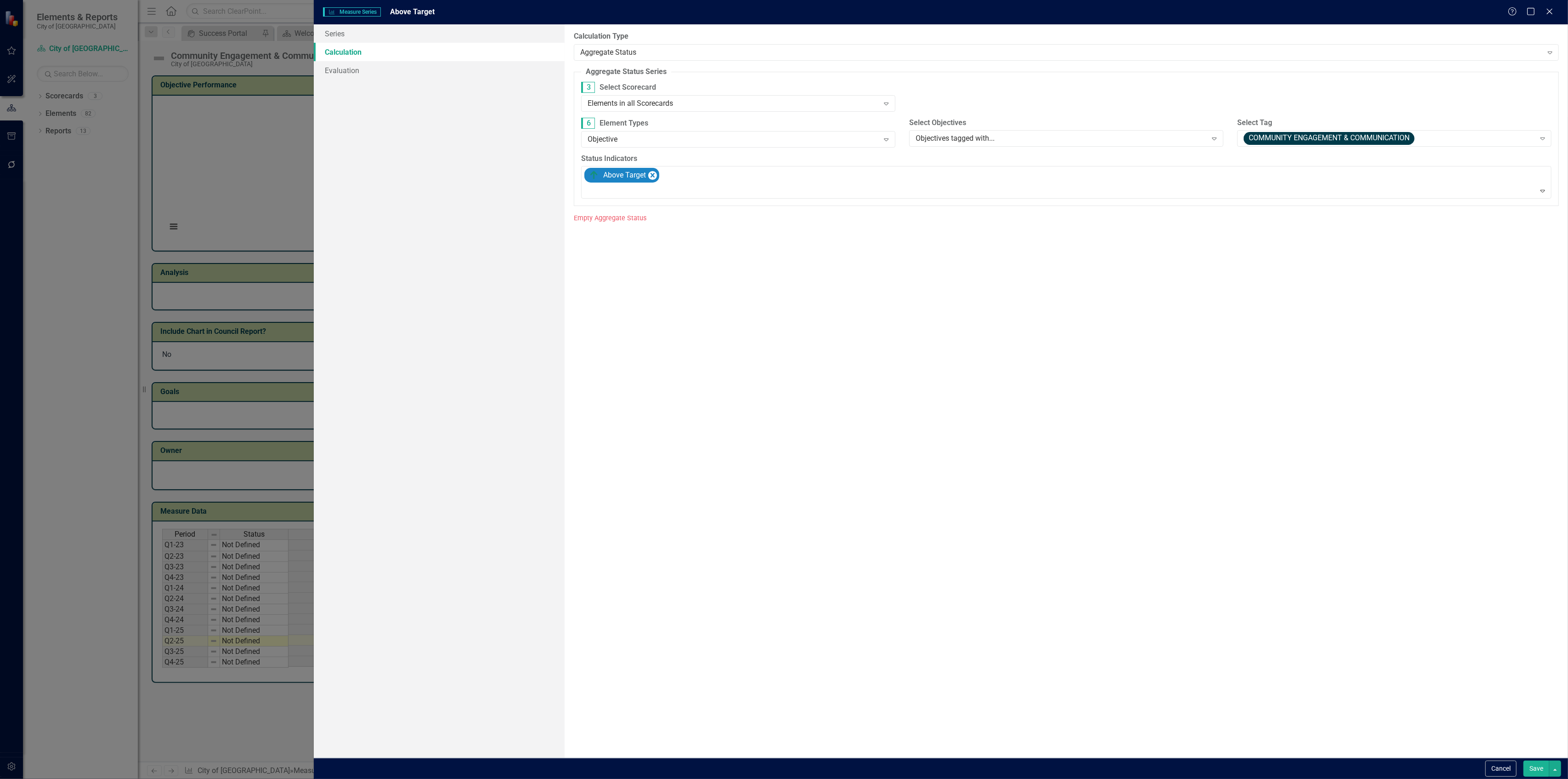
click at [1542, 762] on button "Save" at bounding box center [1536, 768] width 26 height 16
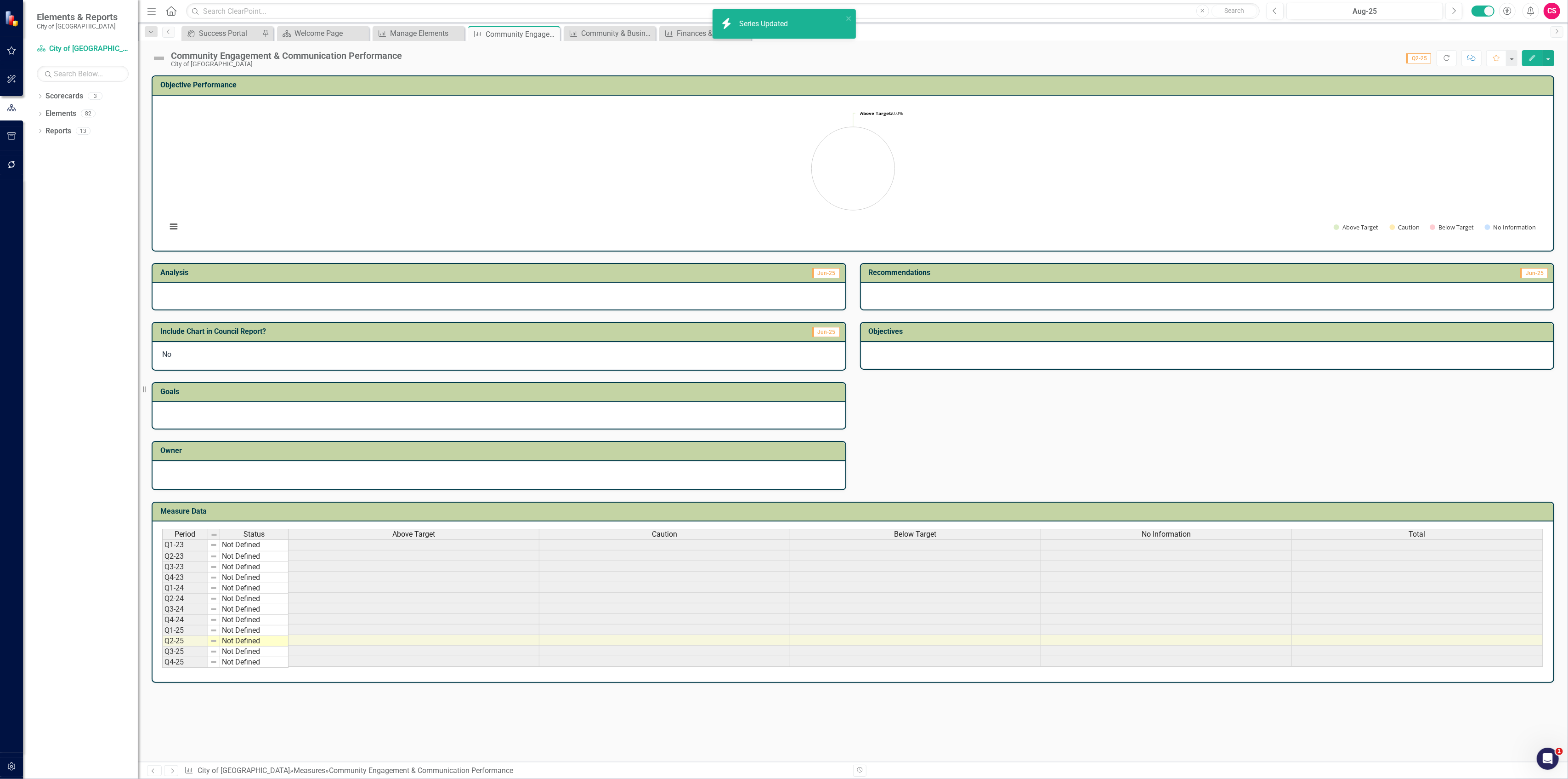
click at [679, 534] on div "Caution" at bounding box center [664, 534] width 250 height 10
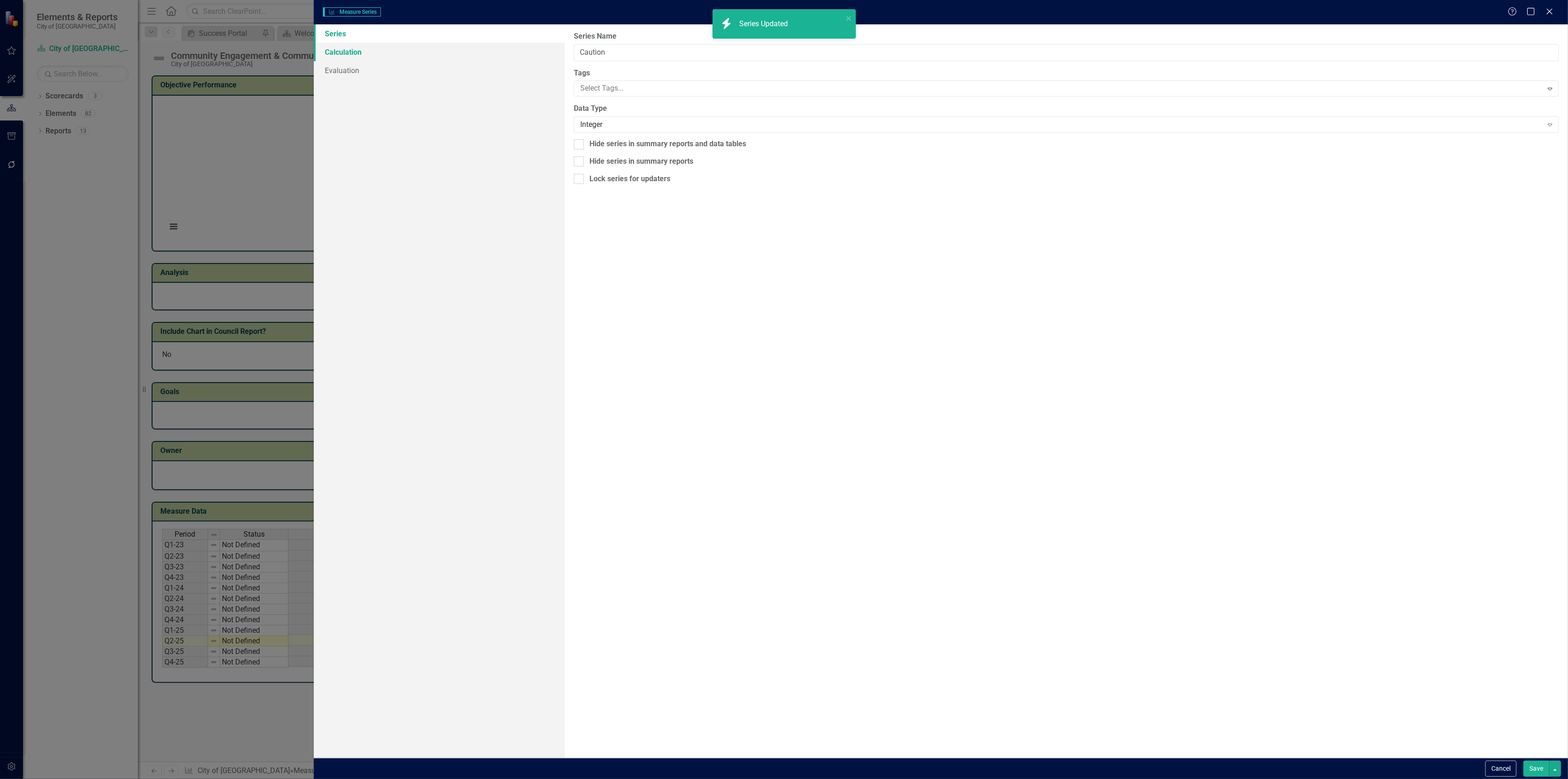
click at [400, 54] on link "Calculation" at bounding box center [439, 52] width 251 height 18
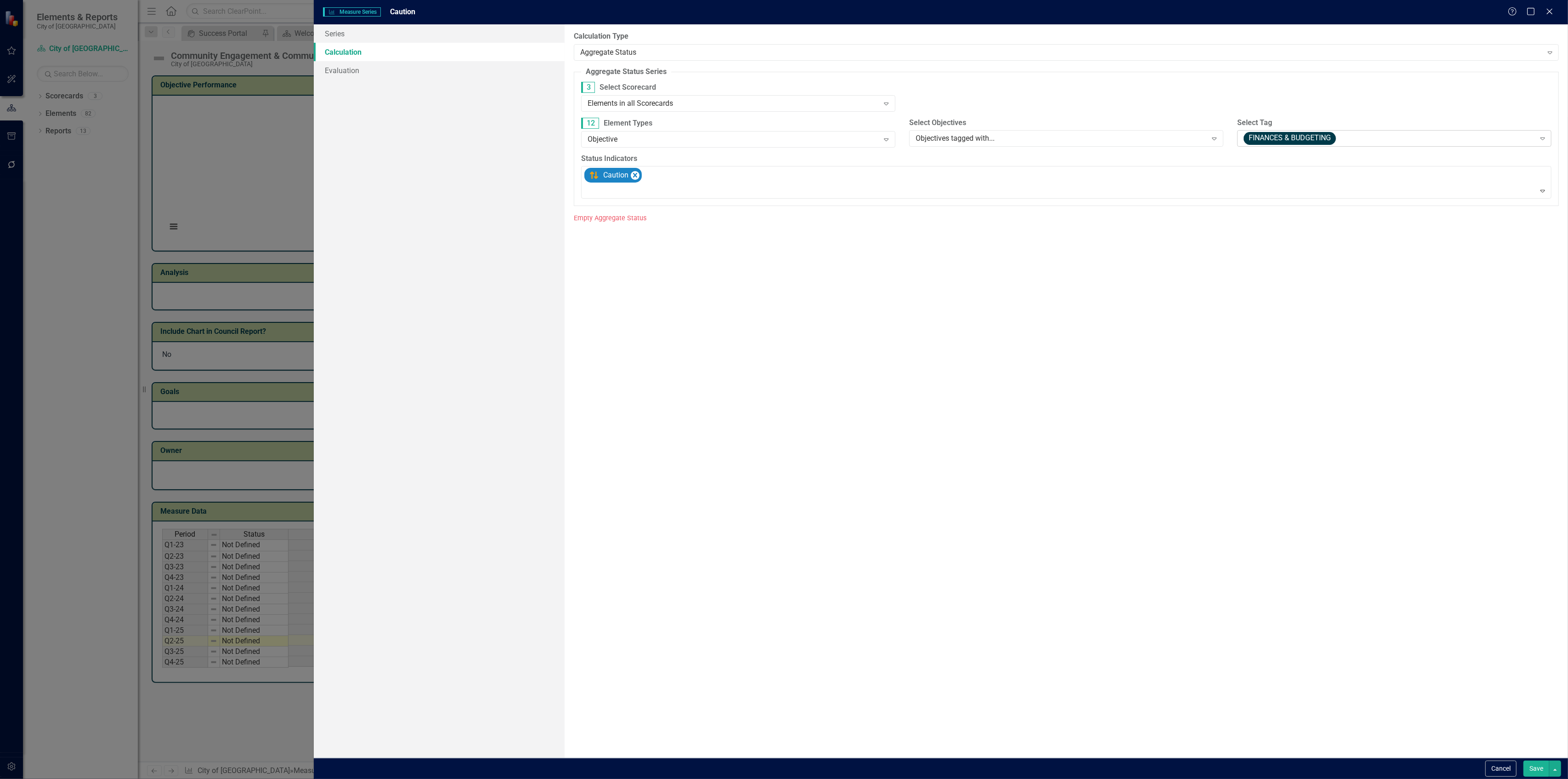
click at [1256, 139] on span "FINANCES & BUDGETING" at bounding box center [1290, 138] width 93 height 13
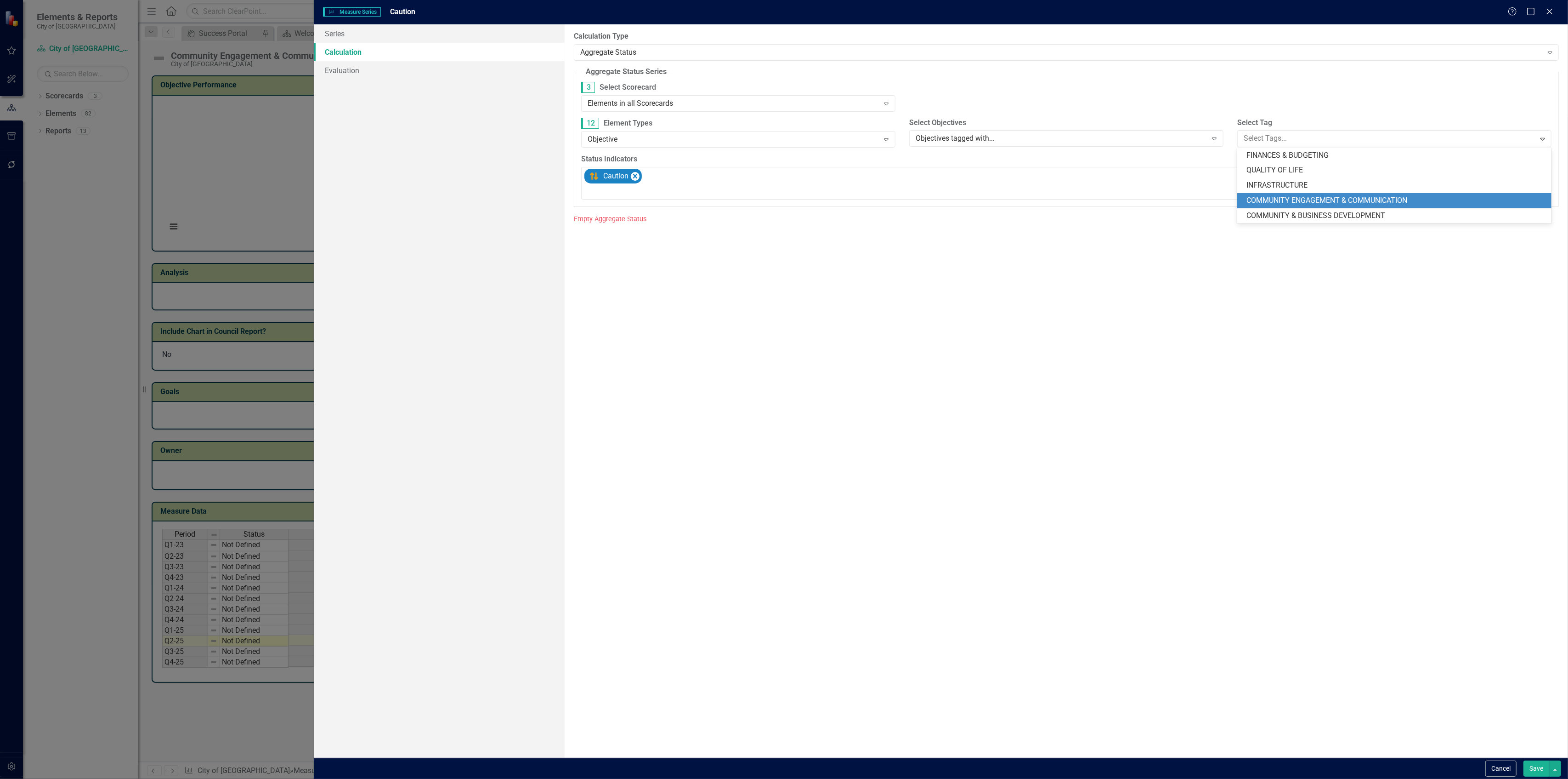
click at [1275, 200] on span "COMMUNITY ENGAGEMENT & COMMUNICATION" at bounding box center [1327, 200] width 161 height 9
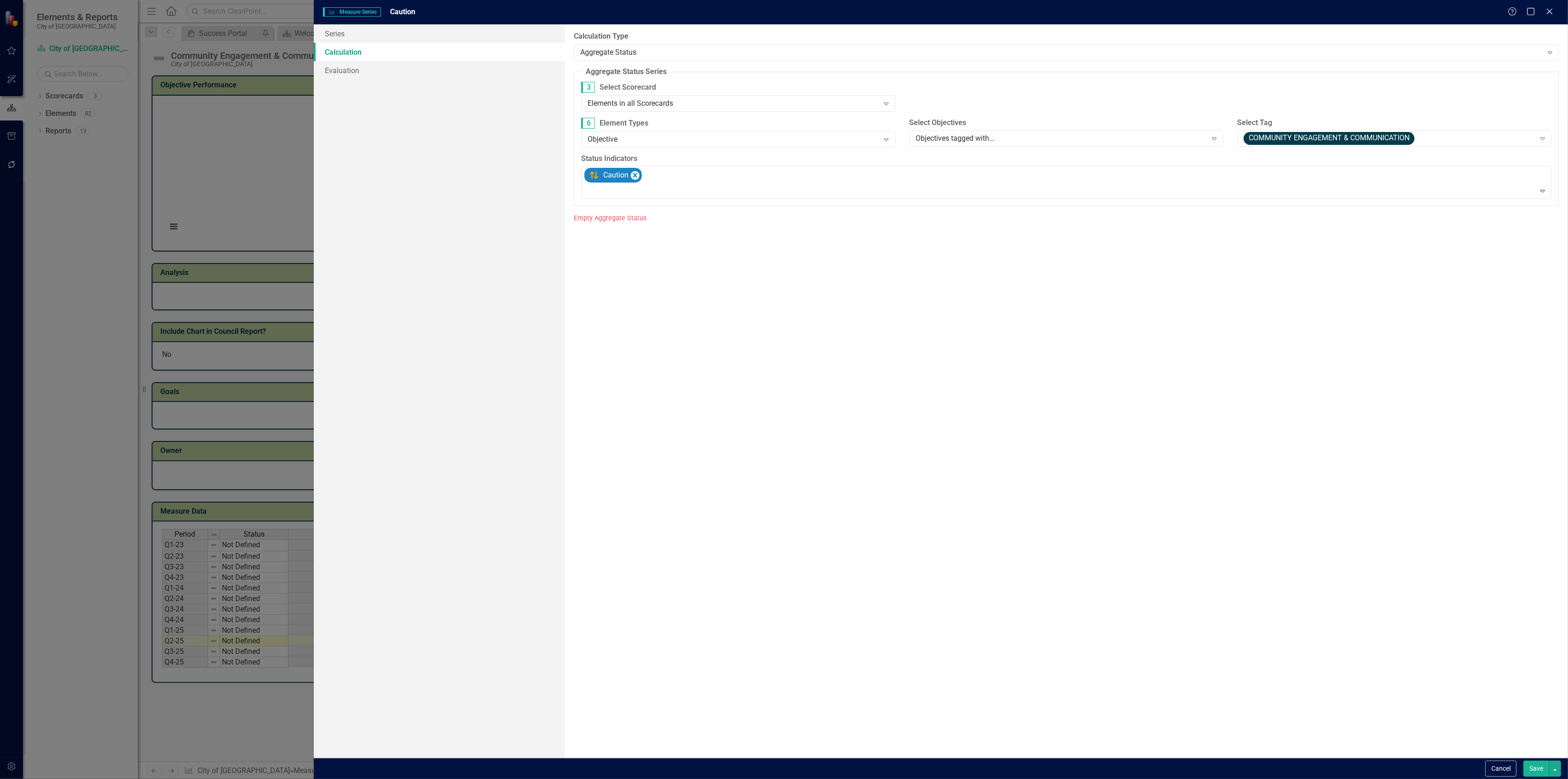
click at [1527, 761] on button "Save" at bounding box center [1536, 768] width 26 height 16
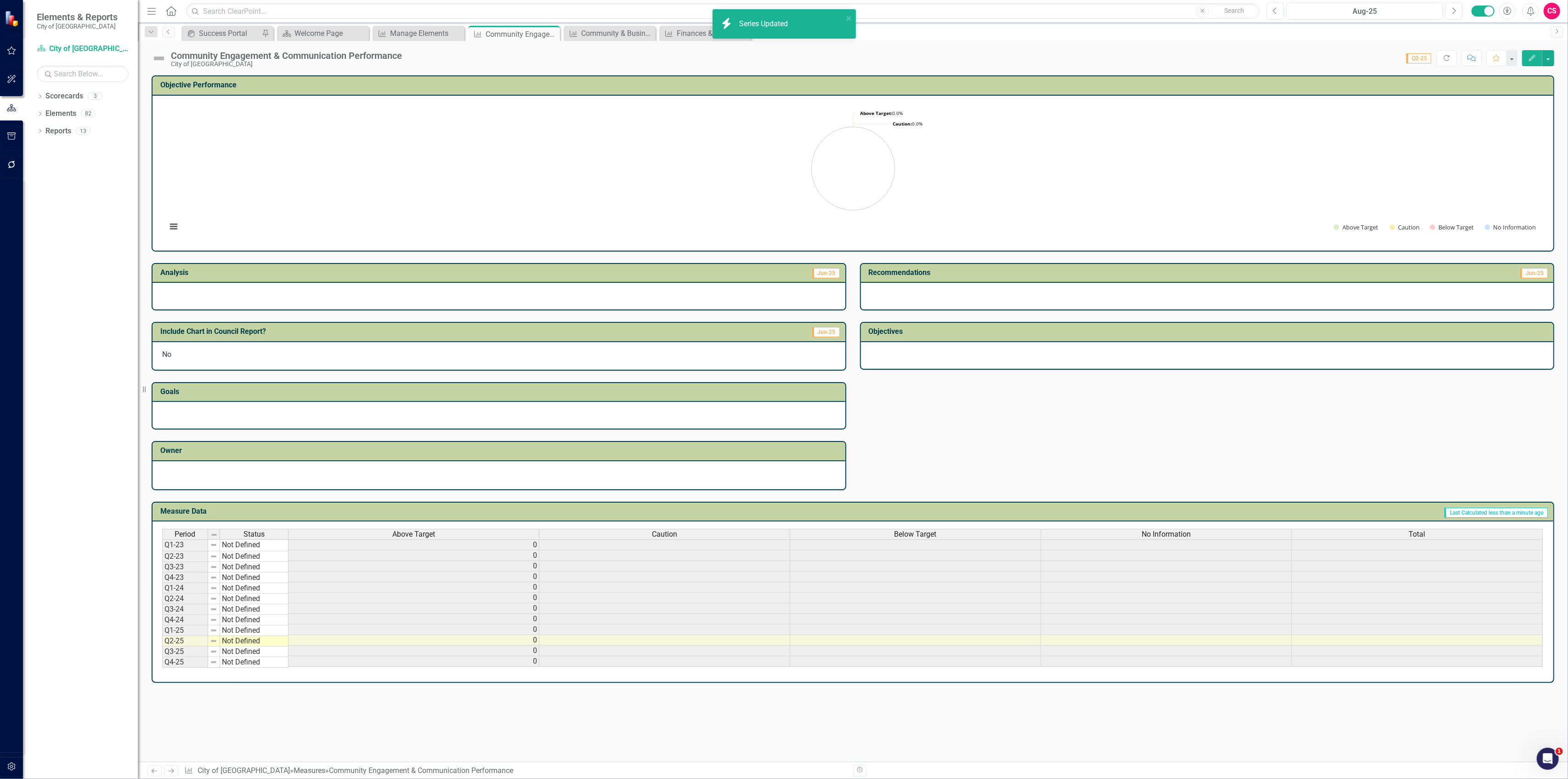
click at [877, 532] on div "Below Target" at bounding box center [915, 534] width 250 height 10
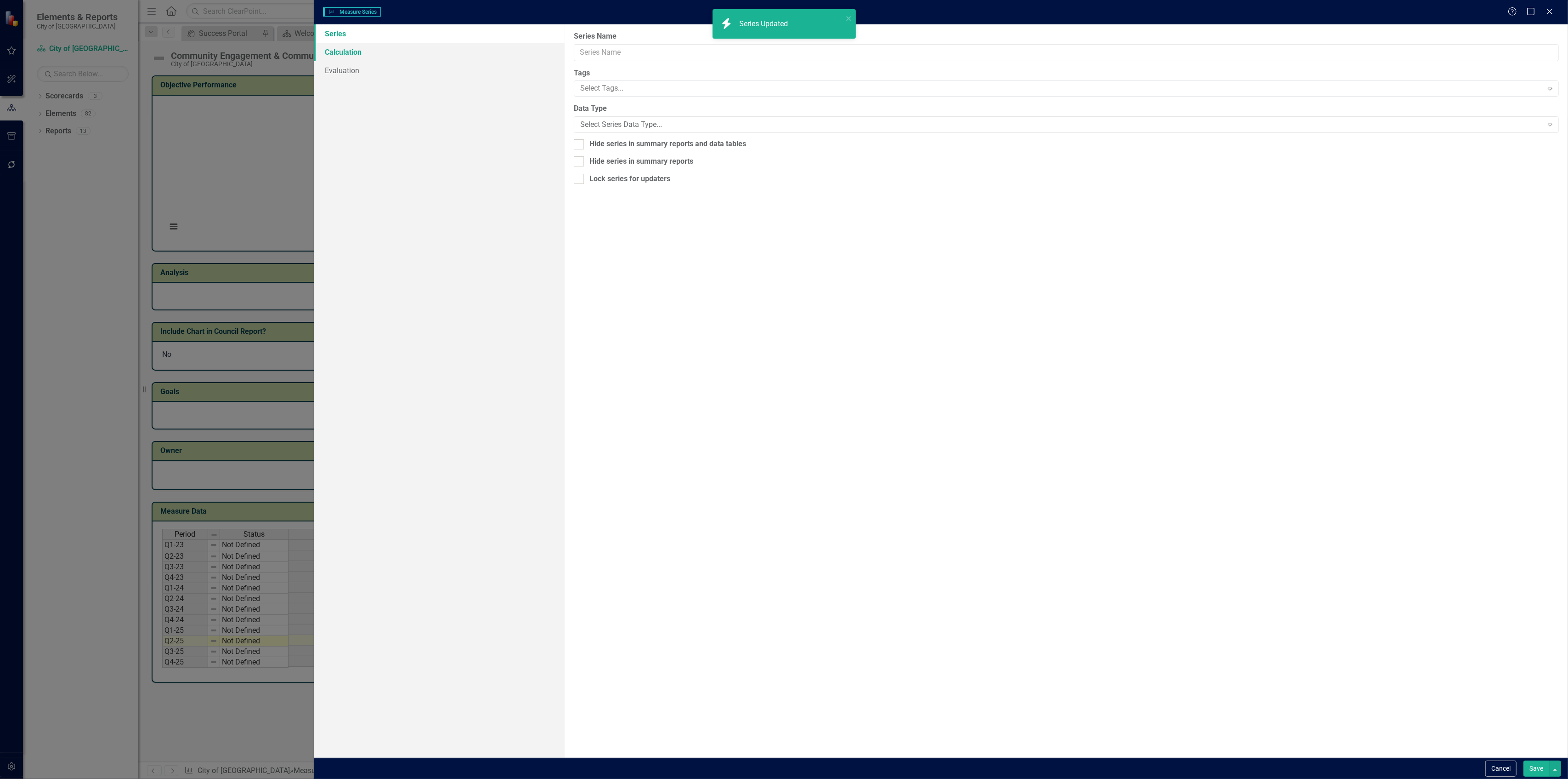
click at [404, 48] on link "Calculation" at bounding box center [439, 52] width 251 height 18
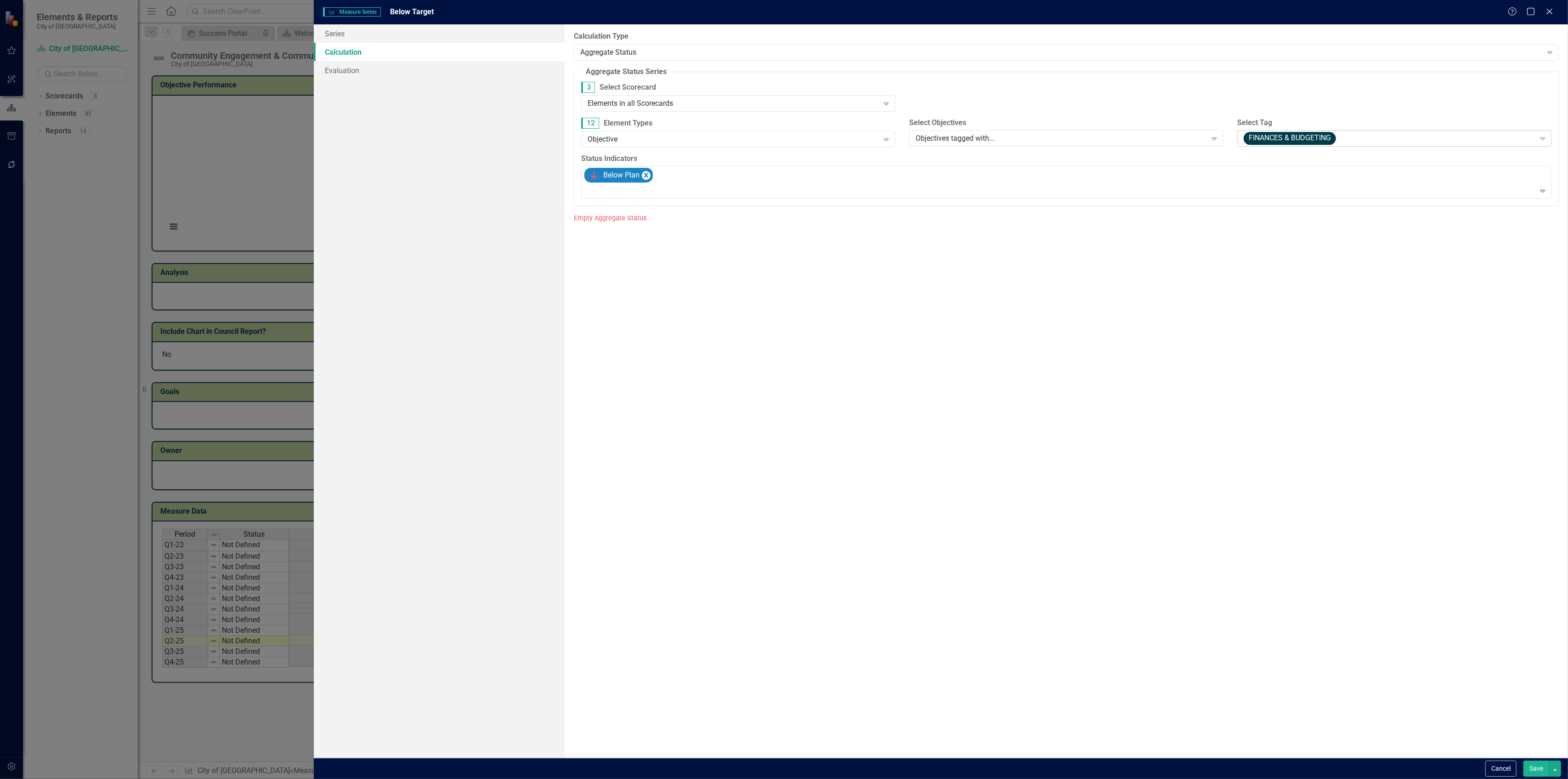
click at [1271, 138] on span "FINANCES & BUDGETING" at bounding box center [1290, 138] width 93 height 13
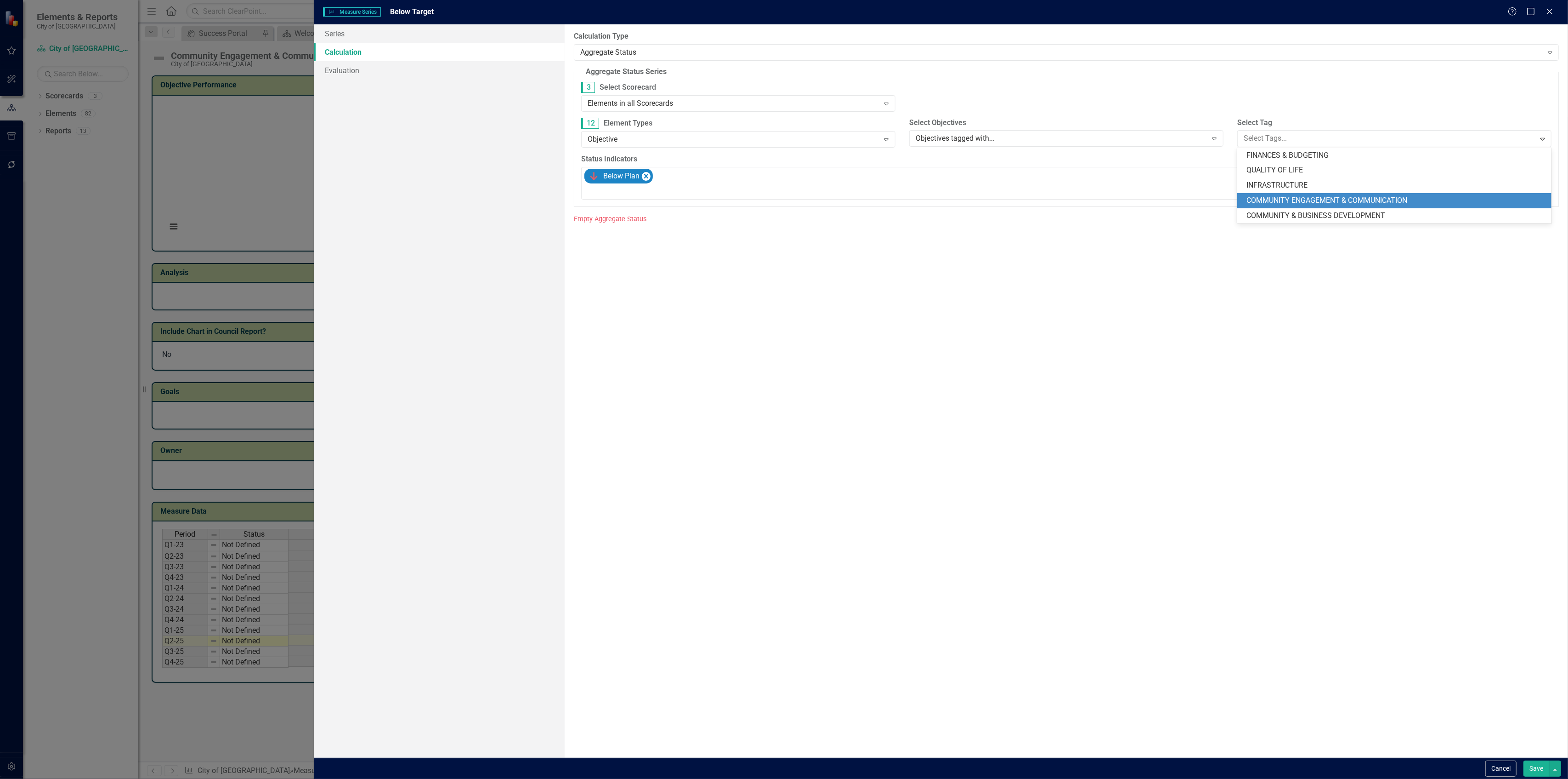
click at [1281, 196] on span "COMMUNITY ENGAGEMENT & COMMUNICATION" at bounding box center [1327, 200] width 161 height 9
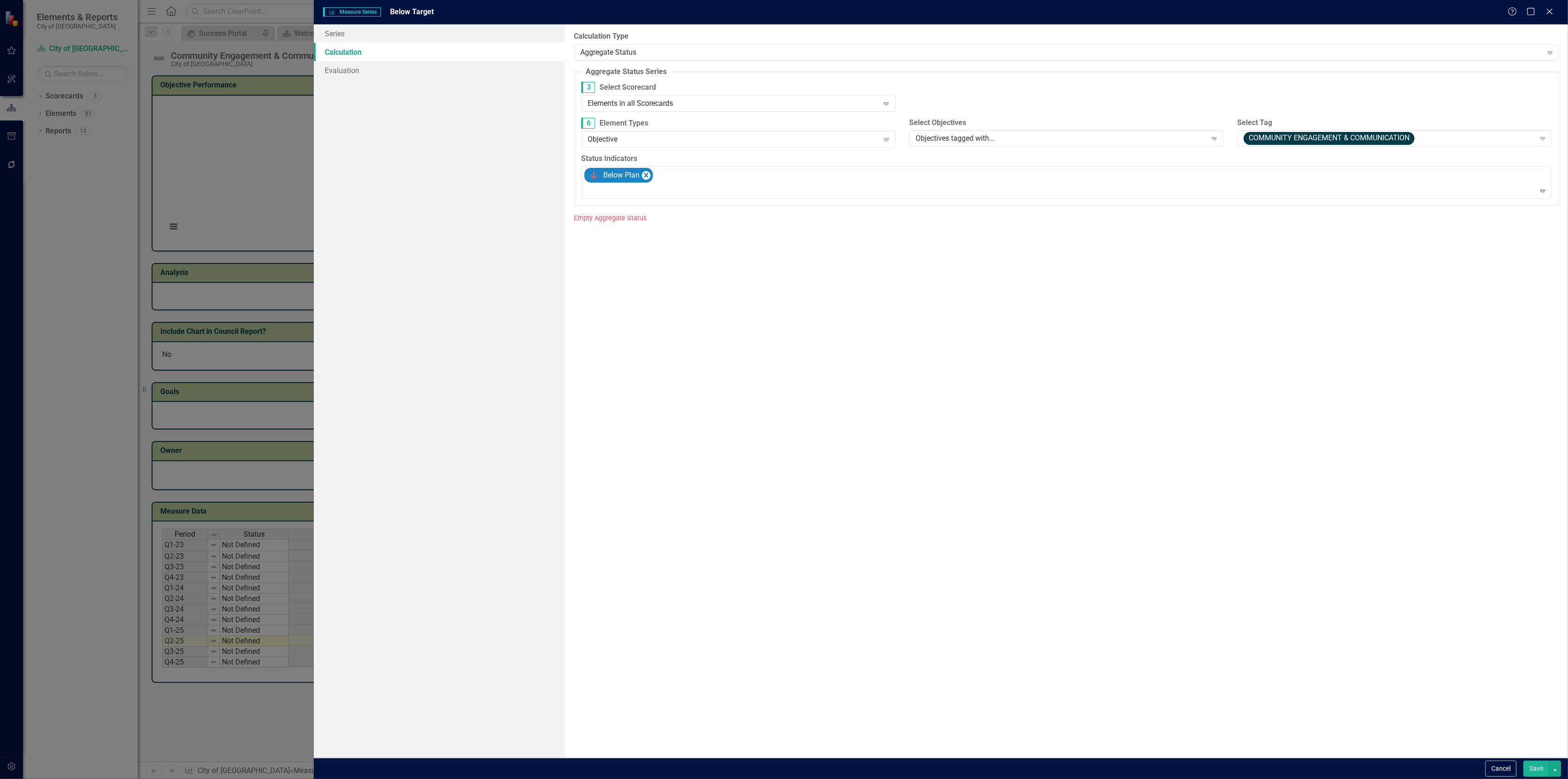
click at [1521, 763] on div "Save" at bounding box center [1541, 768] width 40 height 16
click at [1524, 763] on button "Save" at bounding box center [1536, 768] width 26 height 16
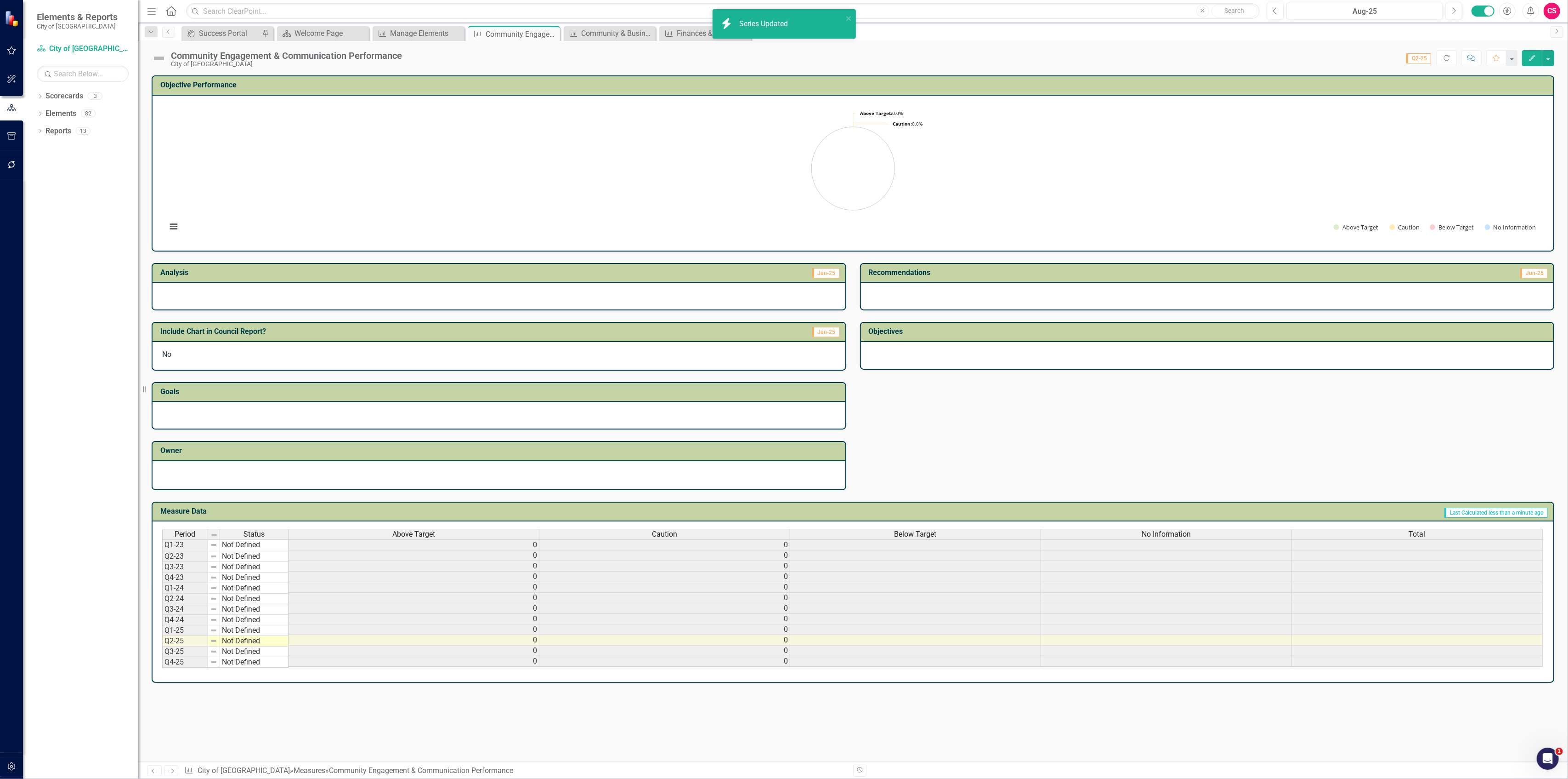
click at [1144, 530] on span "No Information" at bounding box center [1166, 534] width 49 height 9
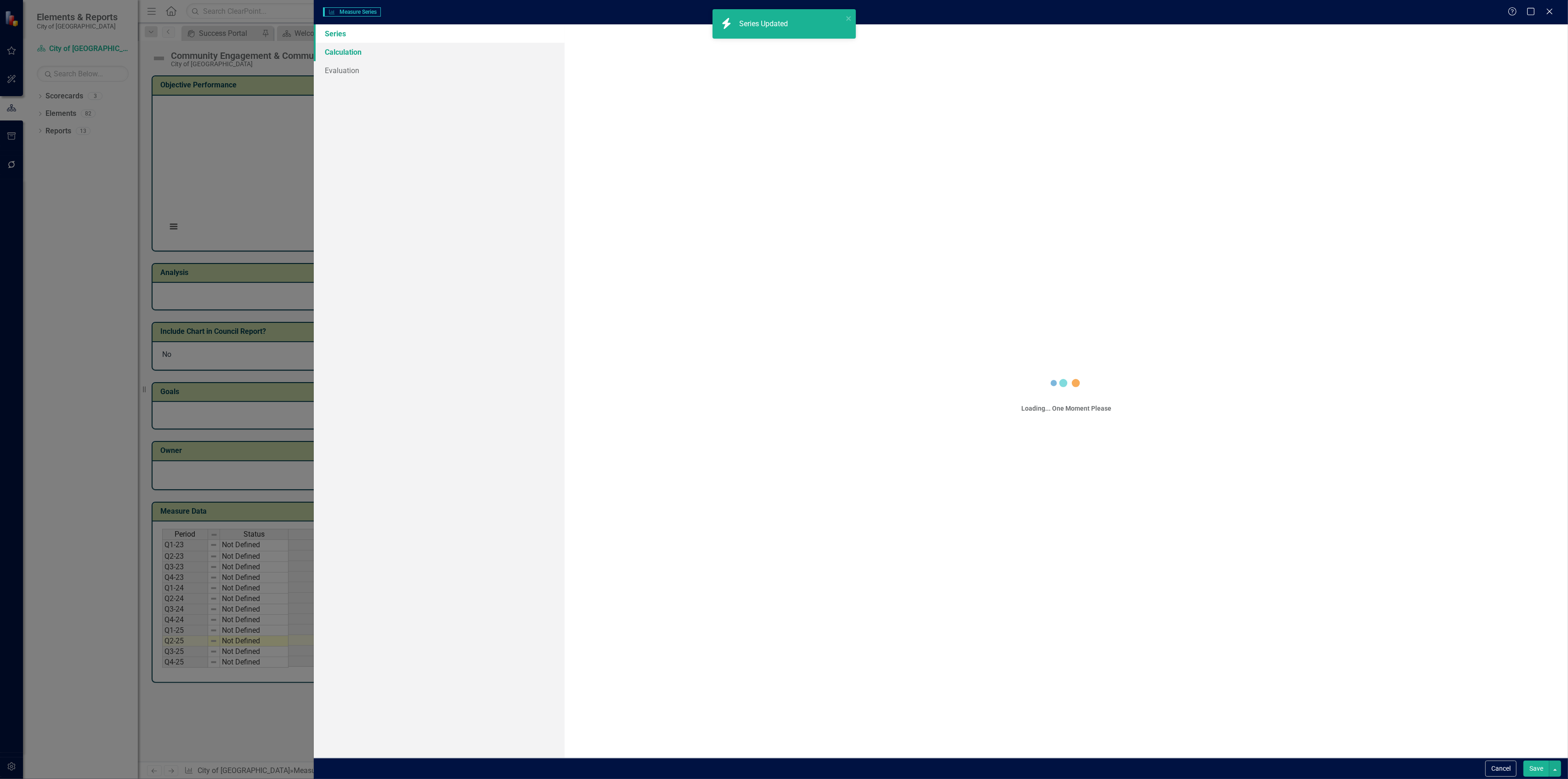
click at [386, 49] on link "Calculation" at bounding box center [439, 52] width 251 height 18
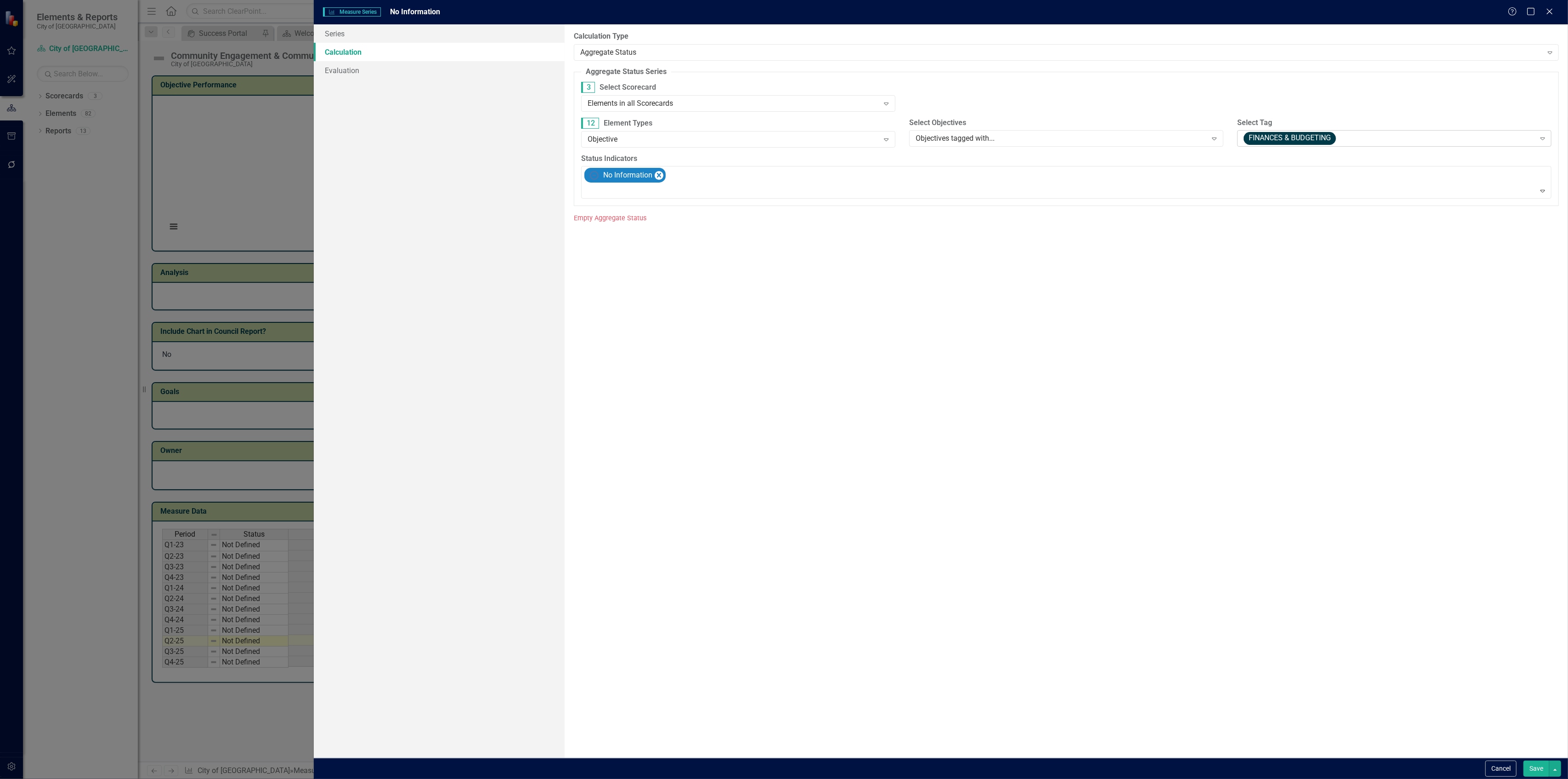
click at [1246, 139] on span "FINANCES & BUDGETING" at bounding box center [1290, 138] width 93 height 13
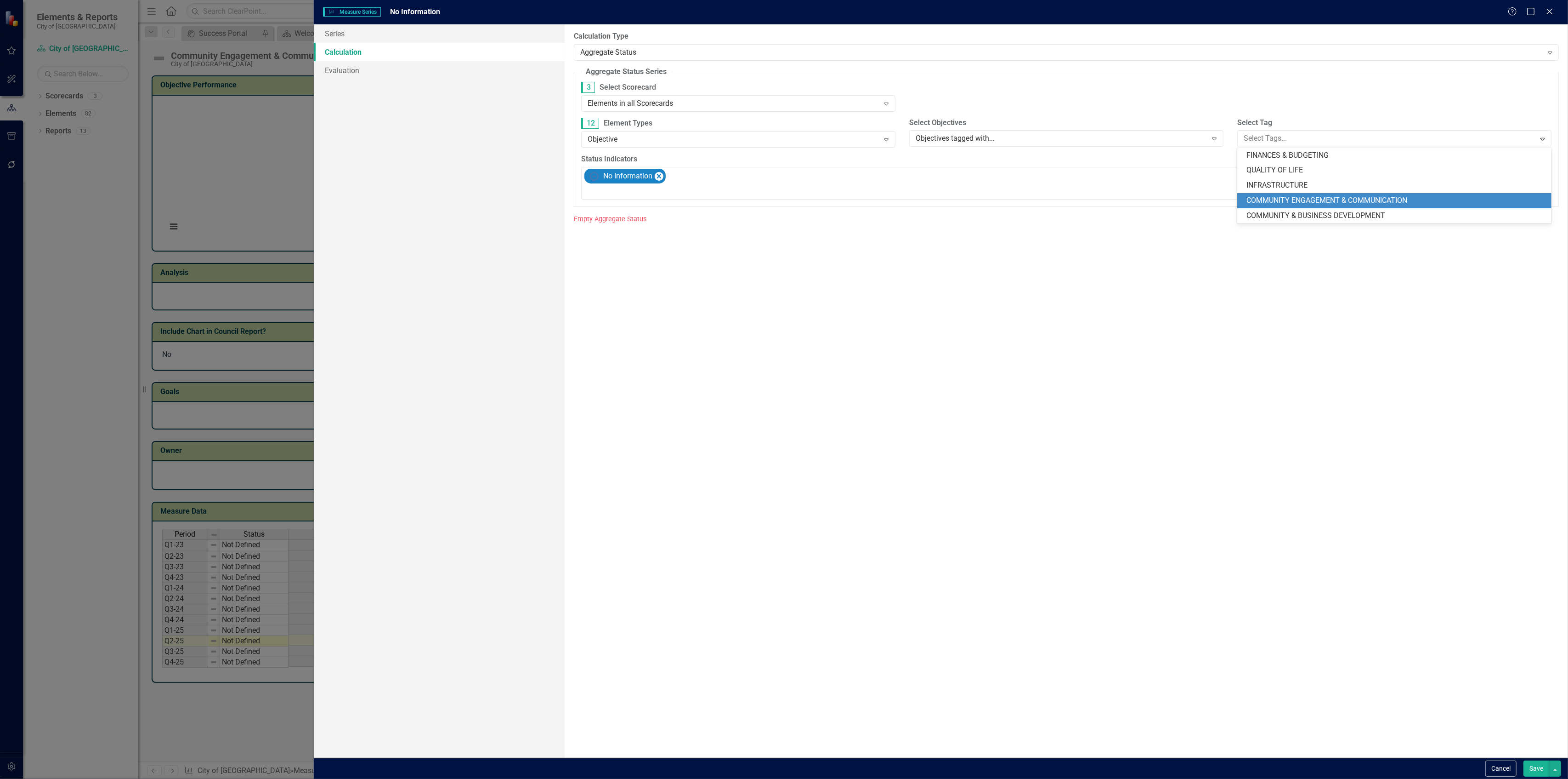
click at [1270, 200] on span "COMMUNITY ENGAGEMENT & COMMUNICATION" at bounding box center [1327, 200] width 161 height 9
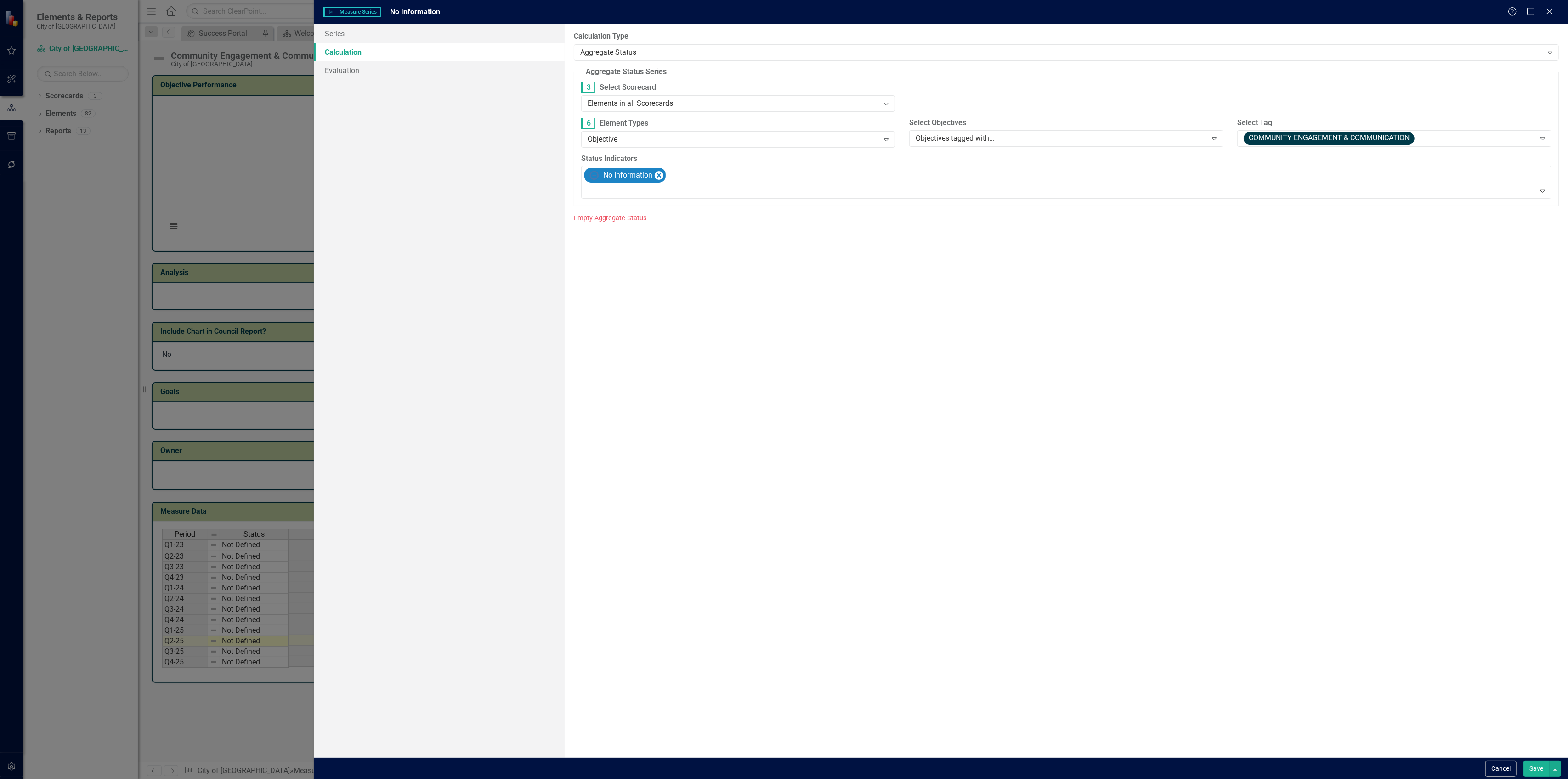
click at [1531, 767] on button "Save" at bounding box center [1536, 768] width 26 height 16
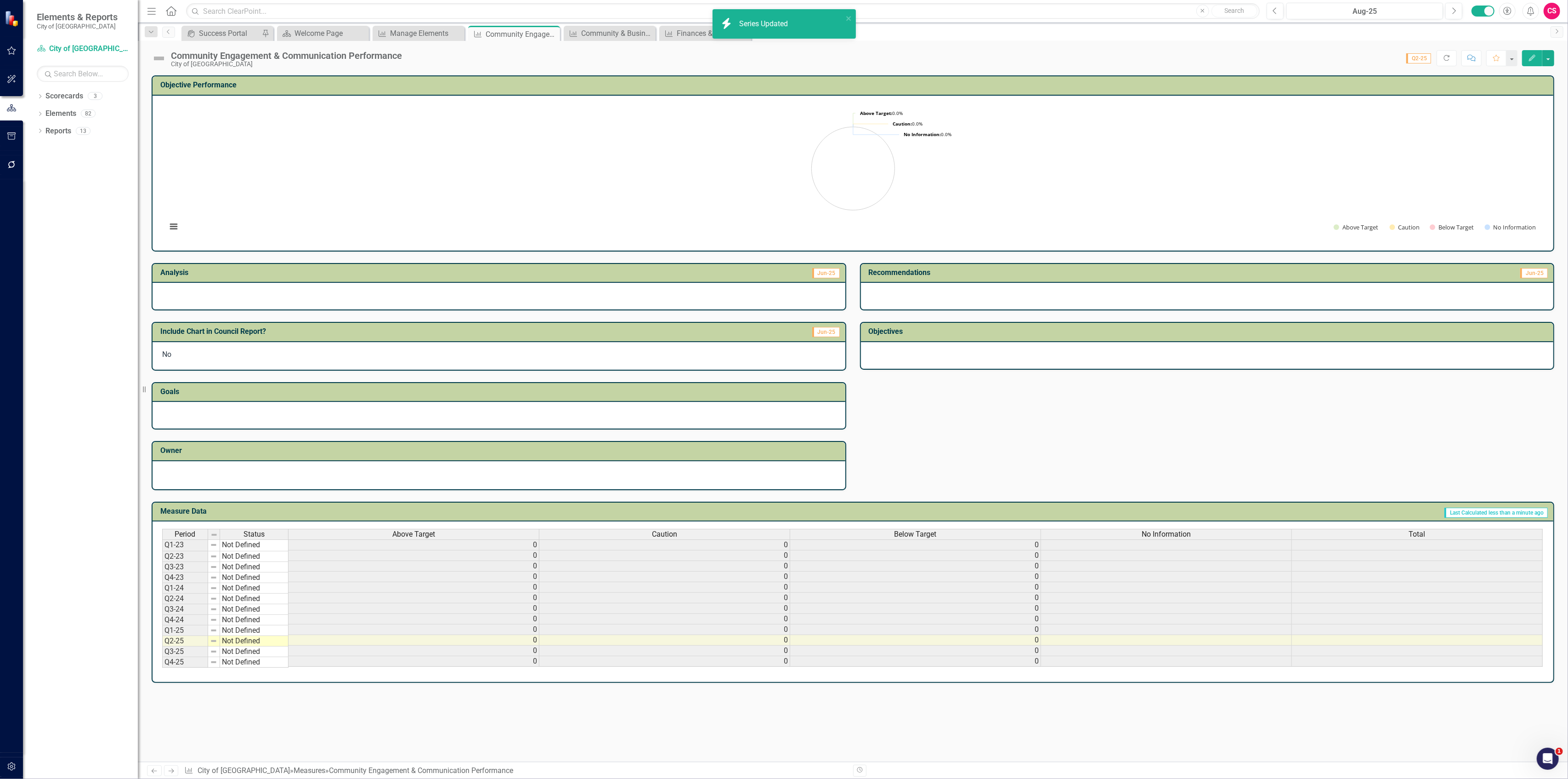
click at [1381, 529] on div "Total" at bounding box center [1416, 534] width 250 height 10
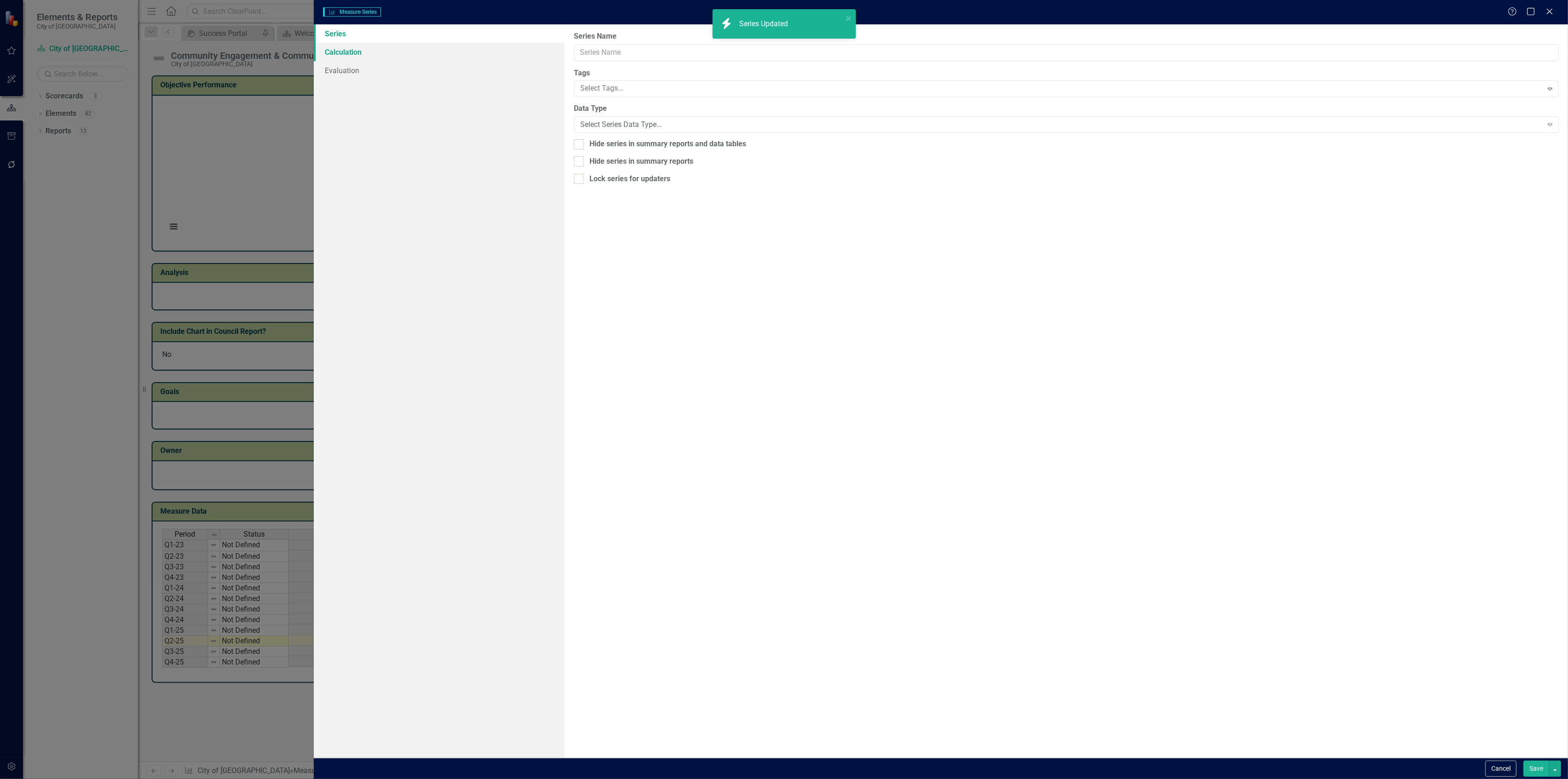
scroll to position [0, 5]
click at [516, 52] on link "Calculation" at bounding box center [439, 52] width 251 height 18
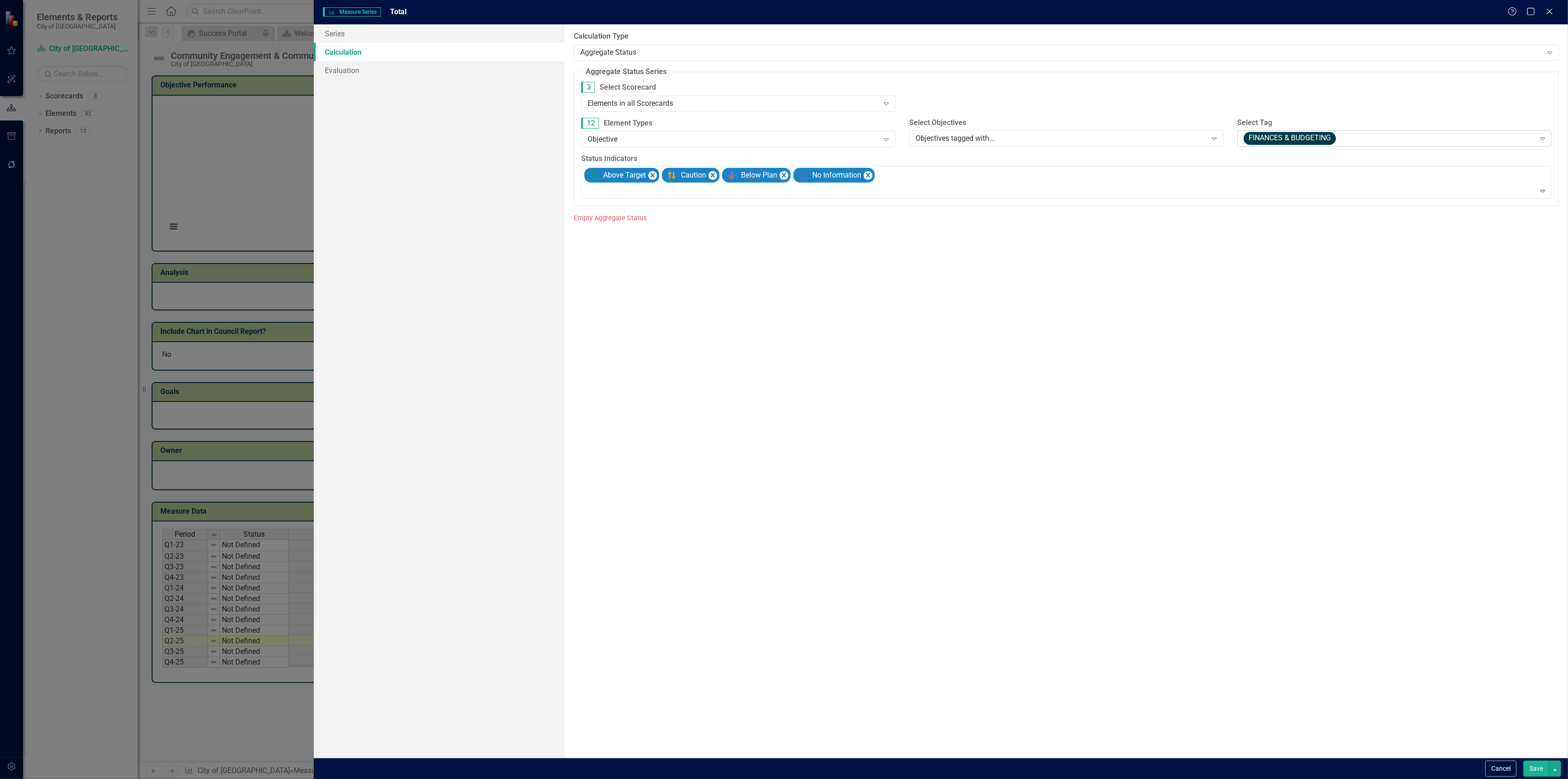
click at [1322, 141] on span "FINANCES & BUDGETING" at bounding box center [1290, 138] width 93 height 13
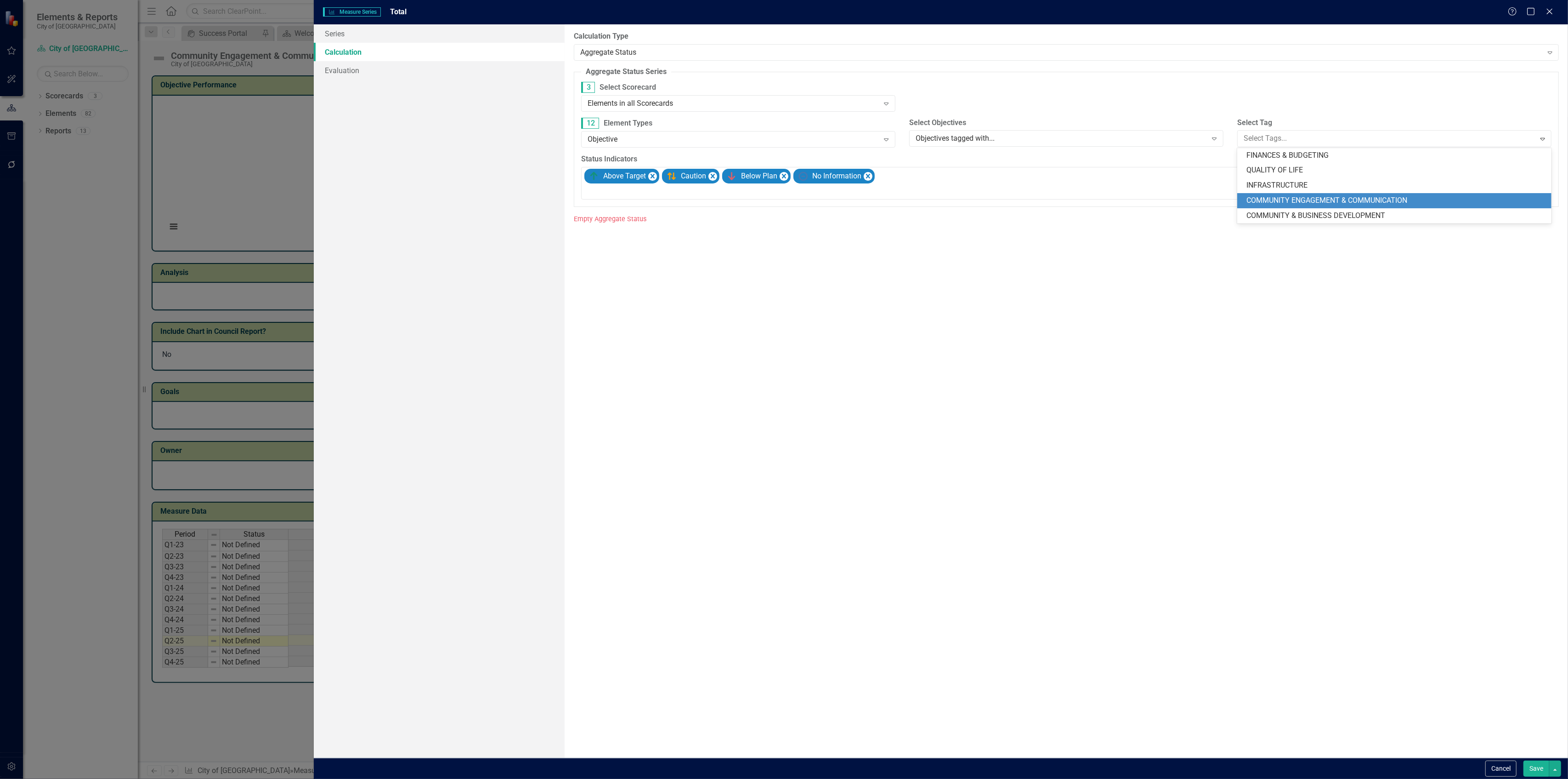
click at [1295, 196] on div "COMMUNITY ENGAGEMENT & COMMUNICATION" at bounding box center [1396, 200] width 299 height 10
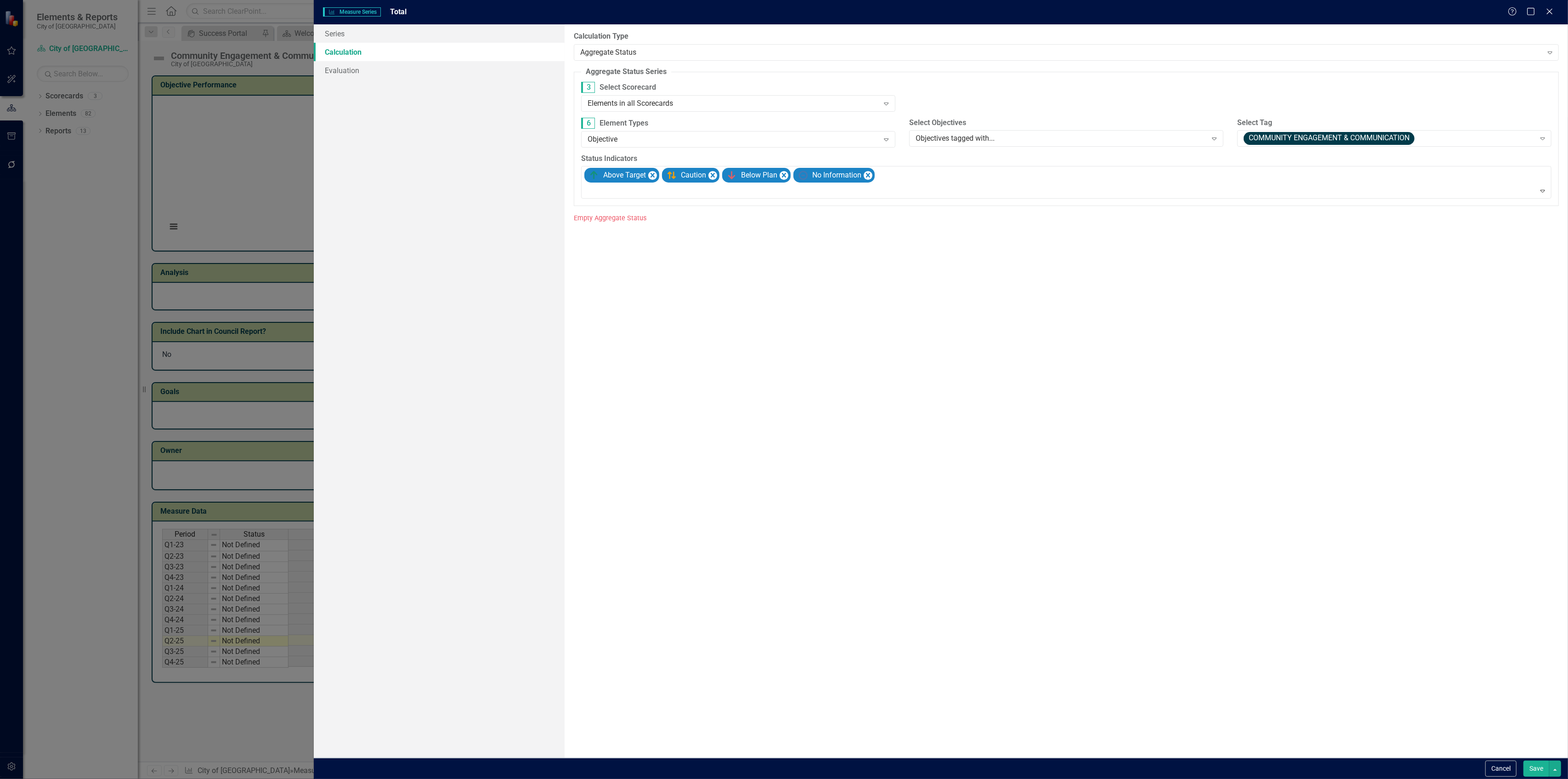
click at [1531, 767] on button "Save" at bounding box center [1536, 768] width 26 height 16
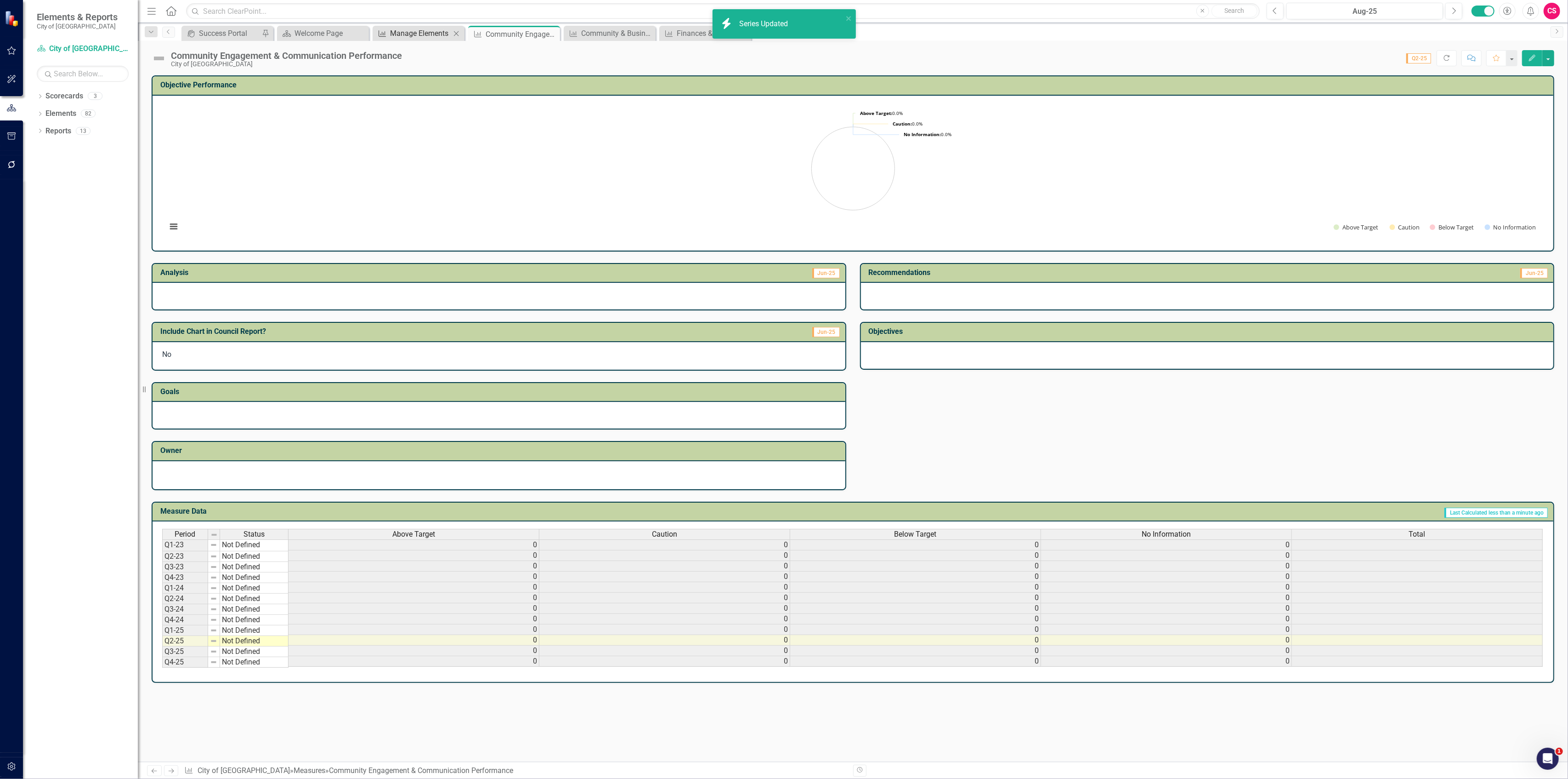
click at [408, 35] on div "Manage Elements" at bounding box center [421, 33] width 61 height 12
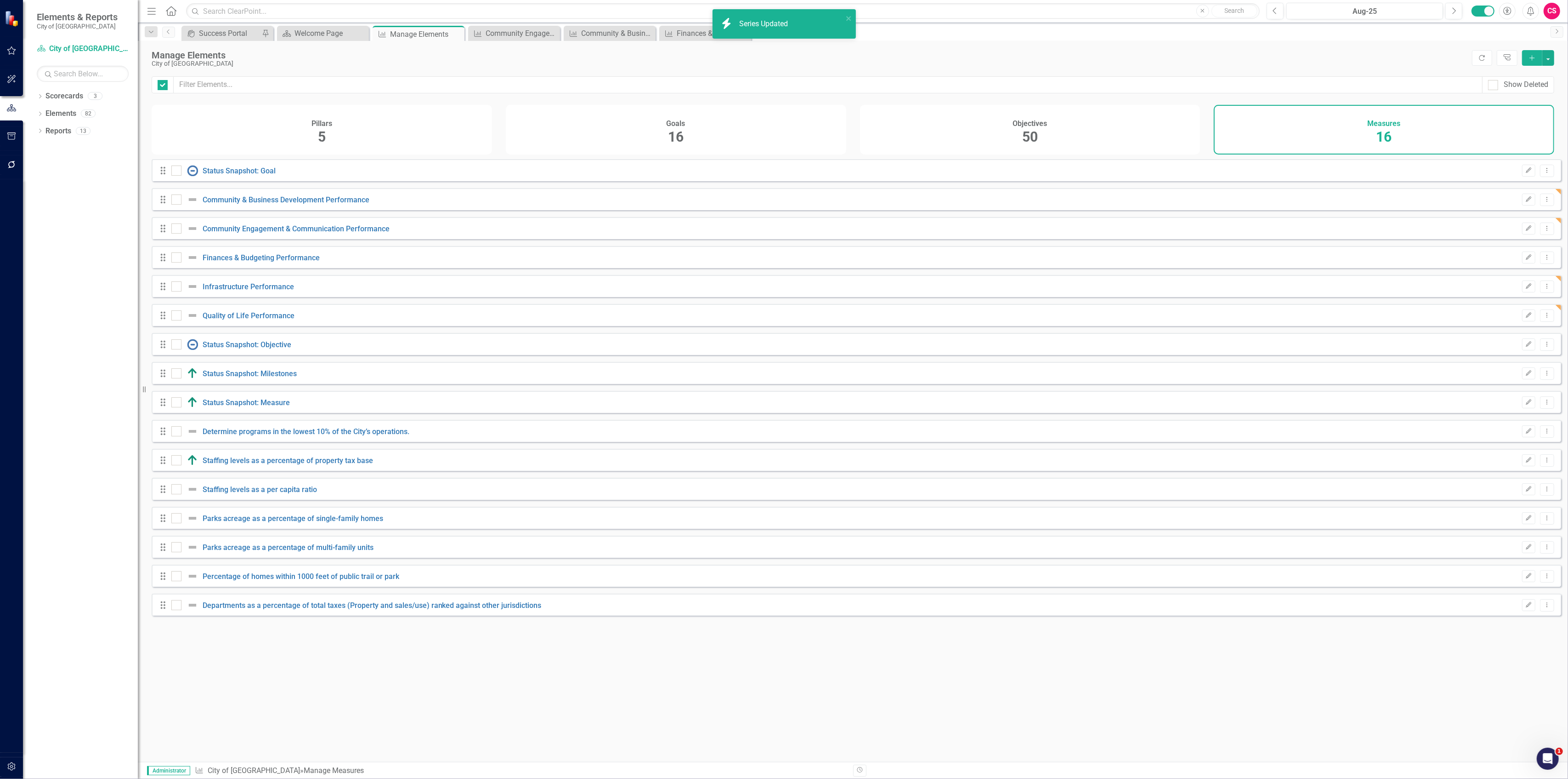
checkbox input "false"
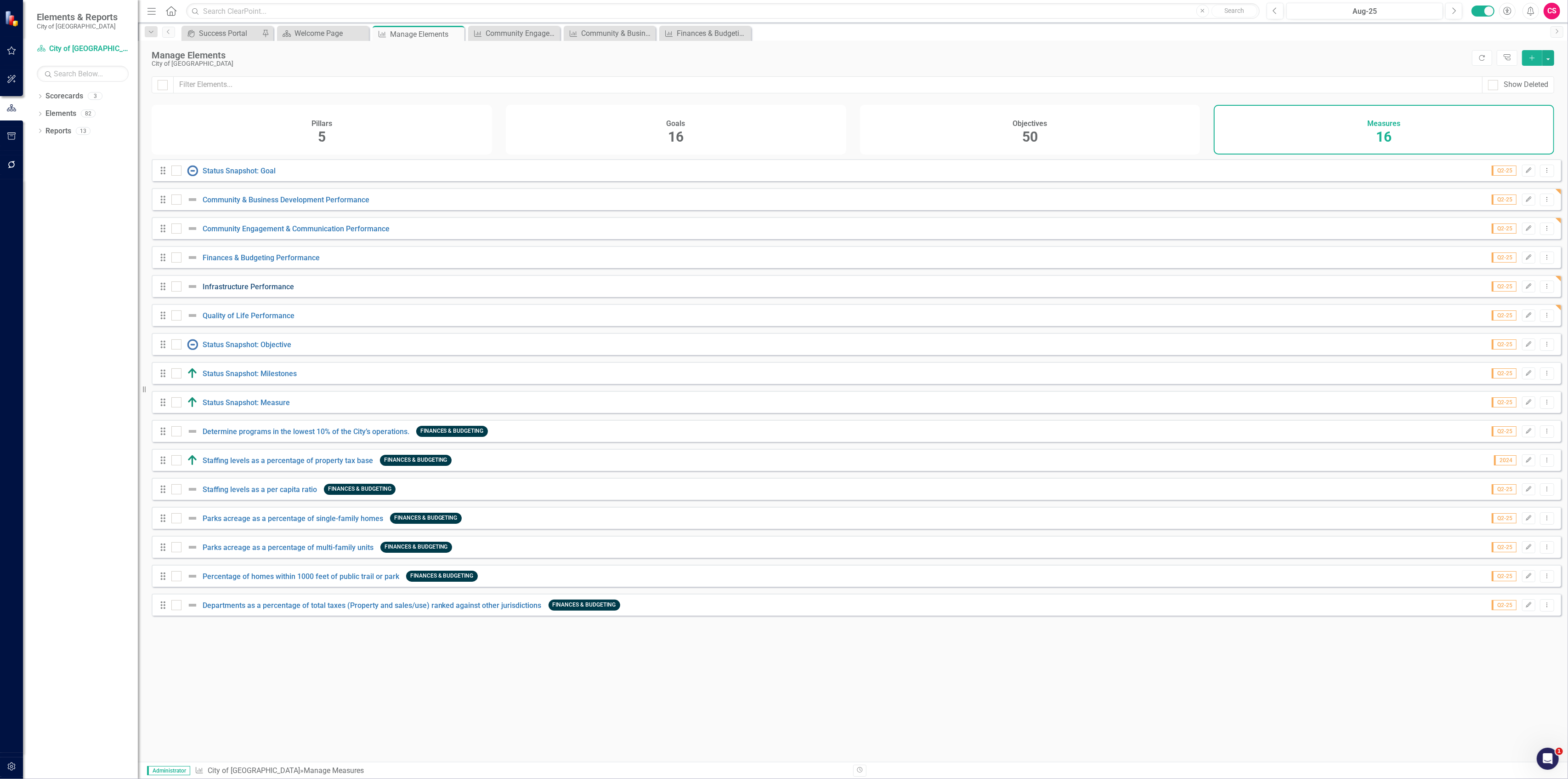
click at [252, 291] on link "Infrastructure Performance" at bounding box center [248, 286] width 91 height 9
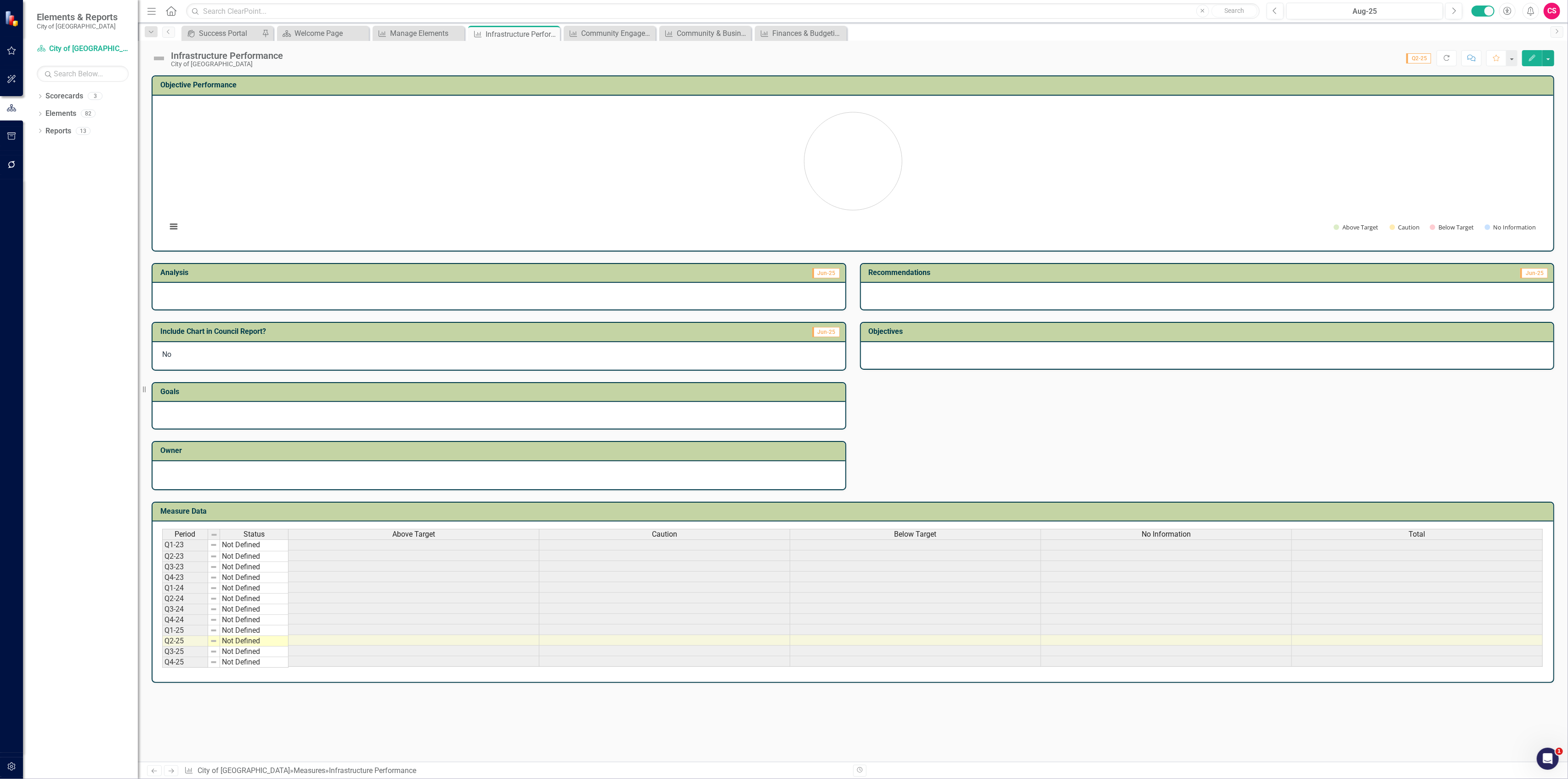
click at [409, 530] on span "Above Target" at bounding box center [414, 534] width 43 height 9
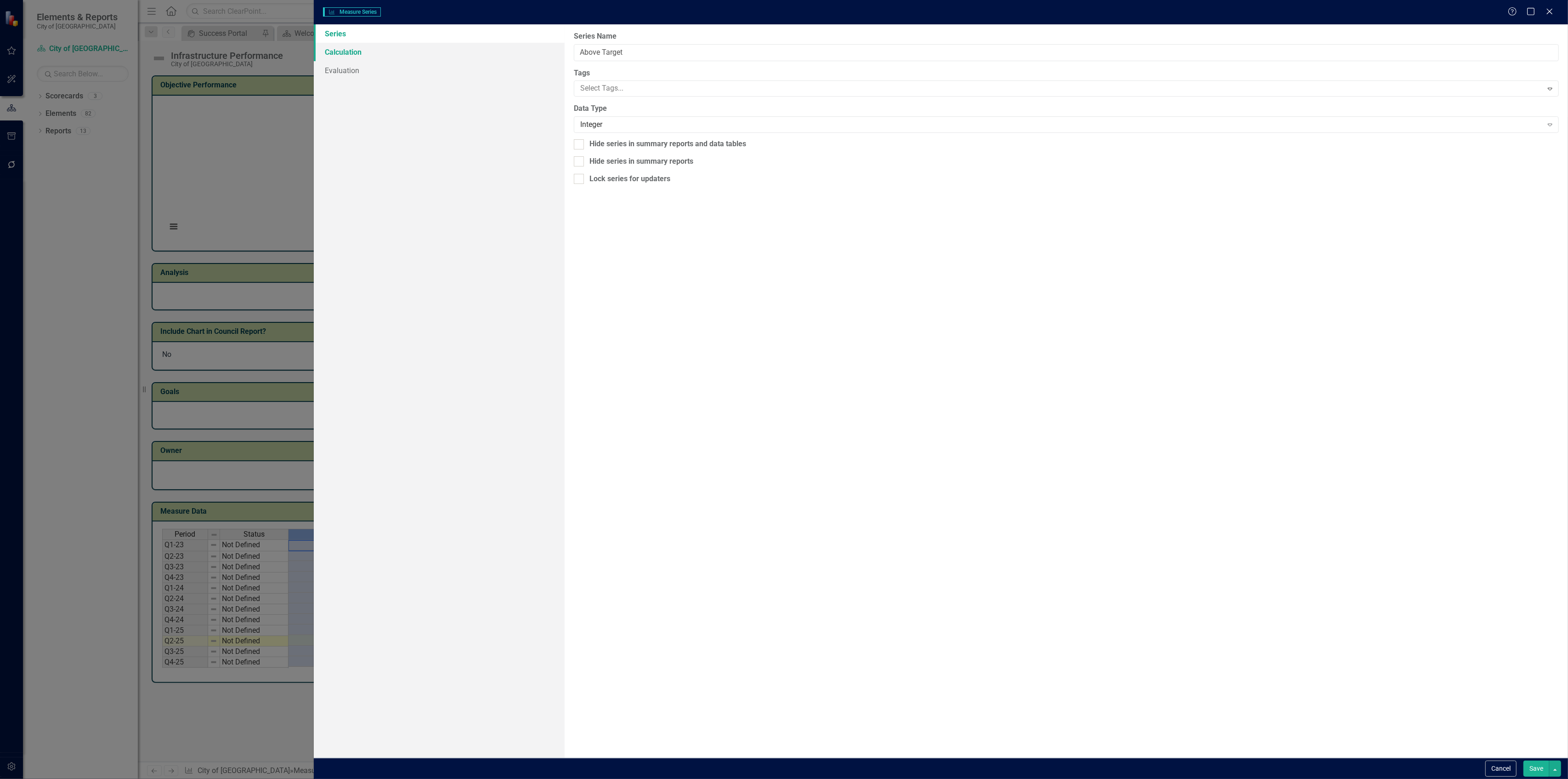
type input "Above Target"
click at [366, 52] on link "Calculation" at bounding box center [439, 52] width 251 height 18
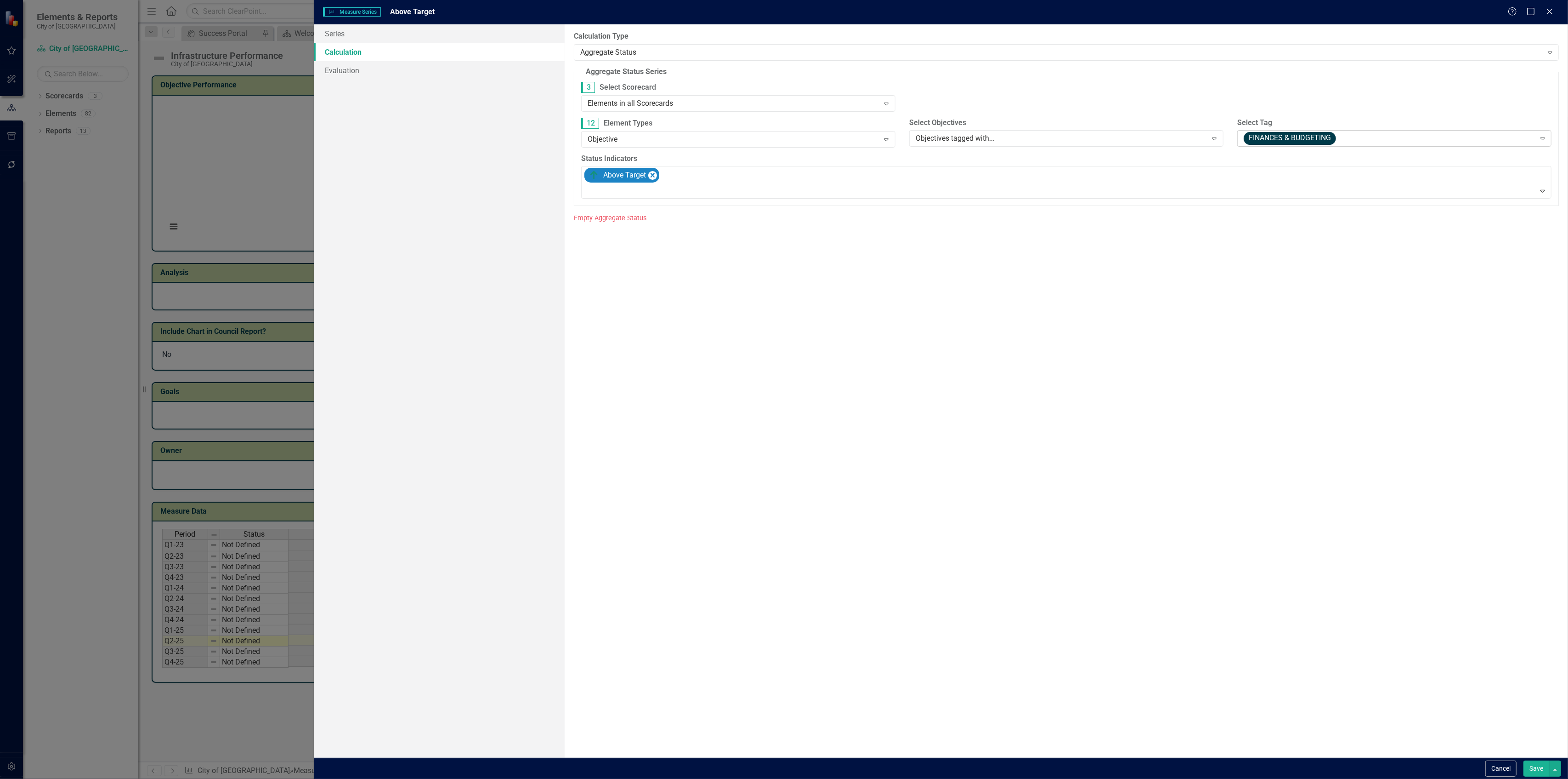
click at [1260, 140] on span "FINANCES & BUDGETING" at bounding box center [1290, 138] width 93 height 13
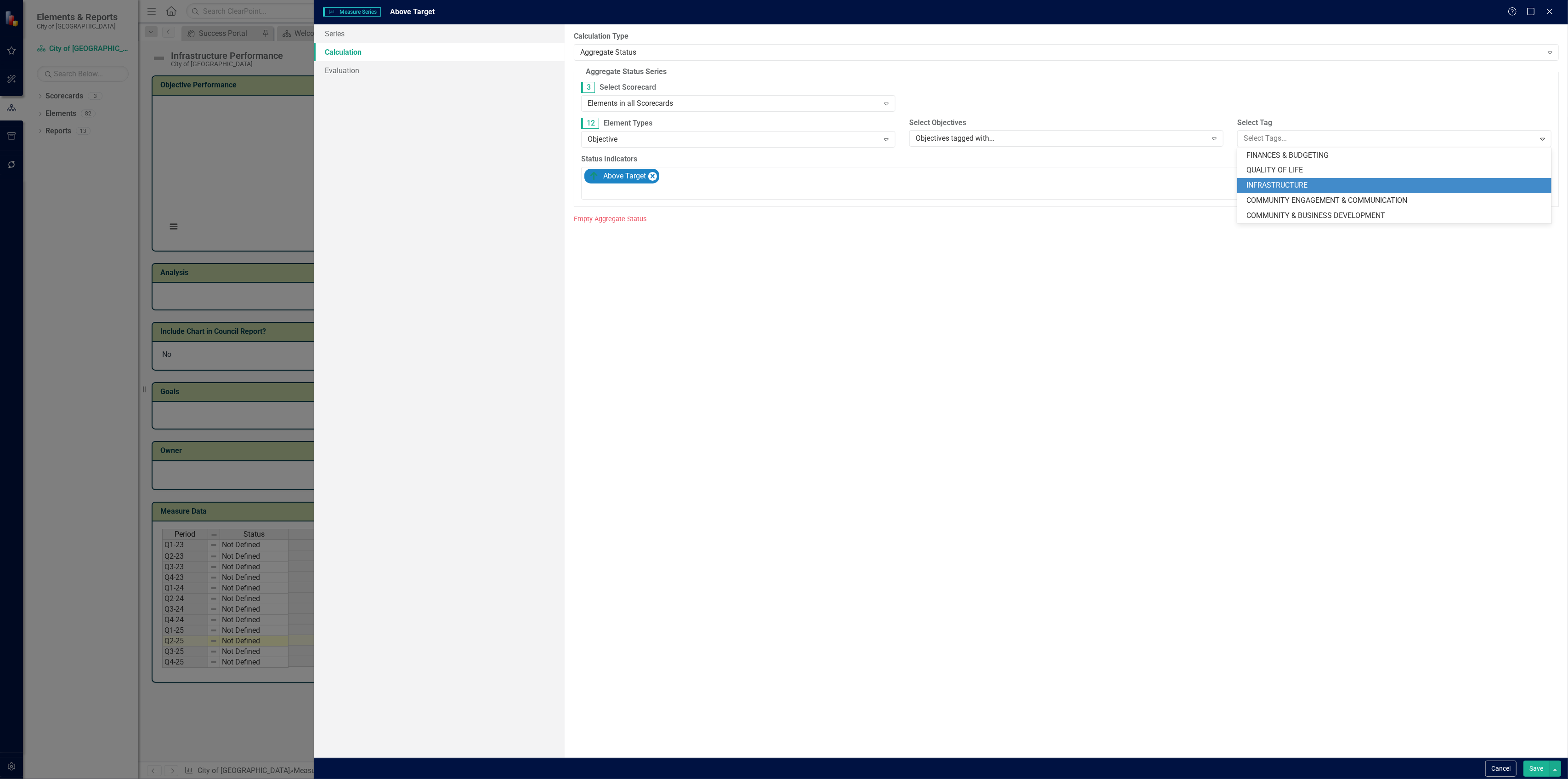
click at [1262, 183] on span "INFRASTRUCTURE" at bounding box center [1277, 185] width 61 height 9
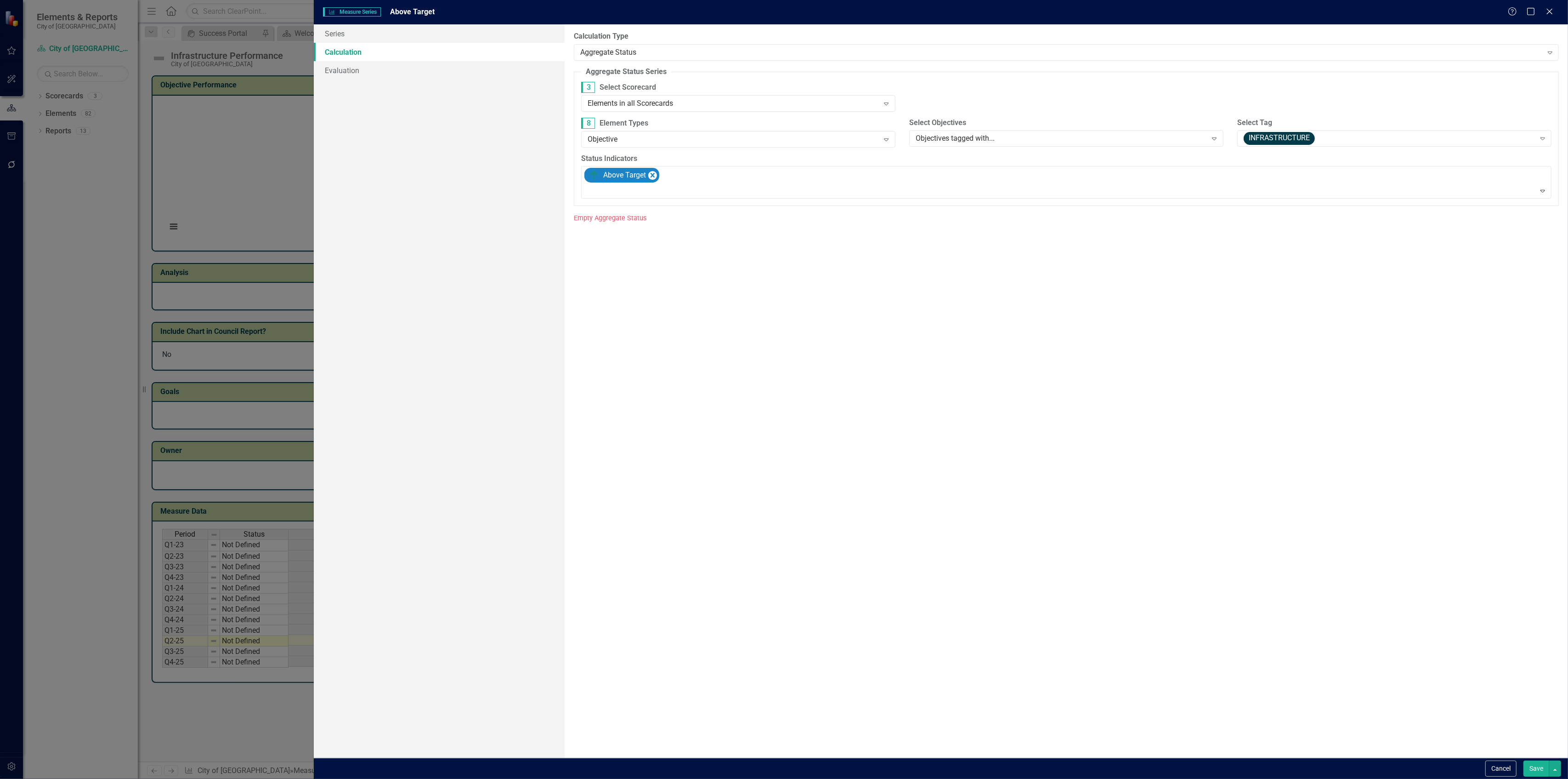
click at [1537, 772] on button "Save" at bounding box center [1536, 768] width 26 height 16
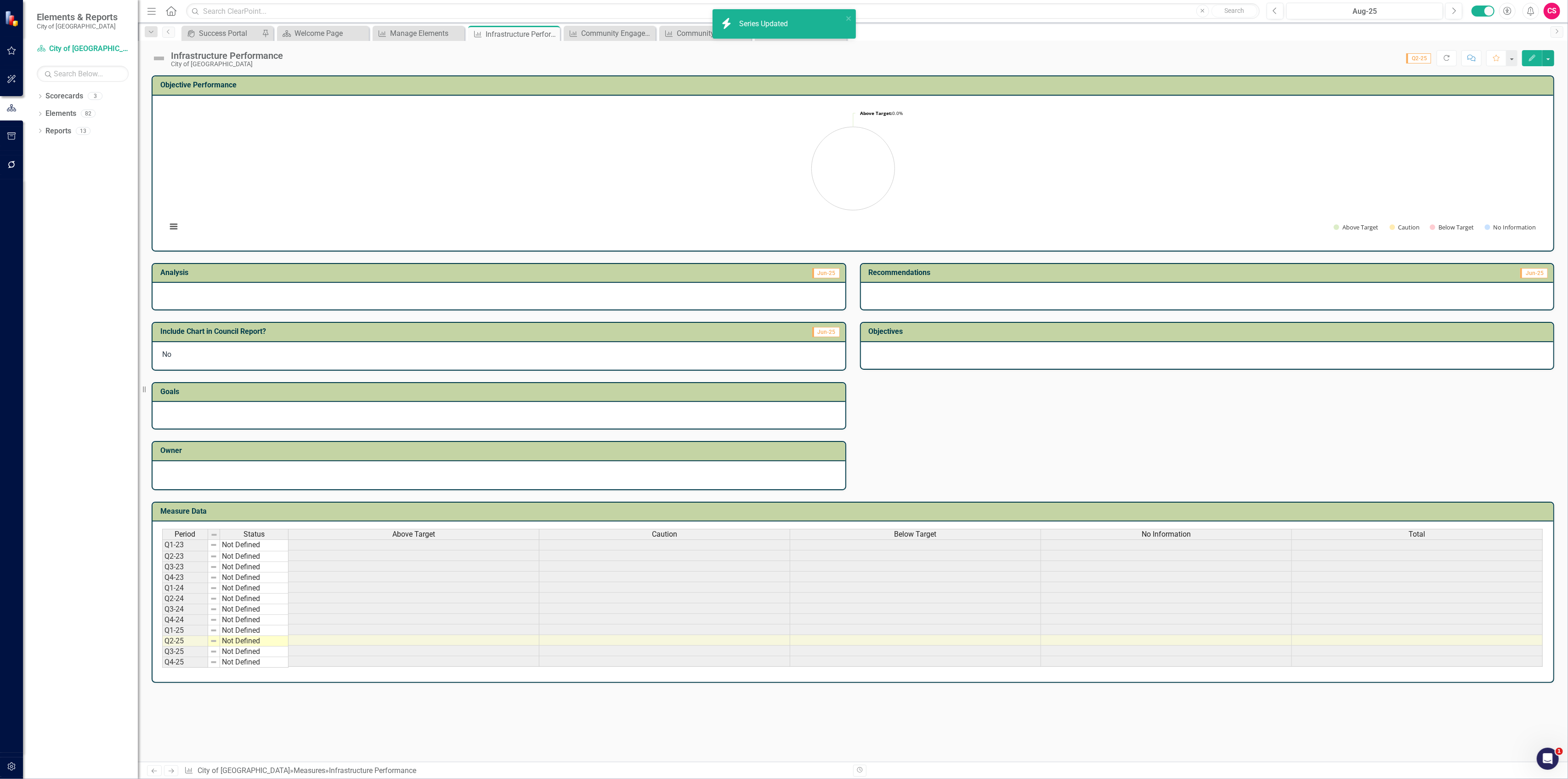
click at [600, 529] on div "Caution" at bounding box center [664, 534] width 250 height 10
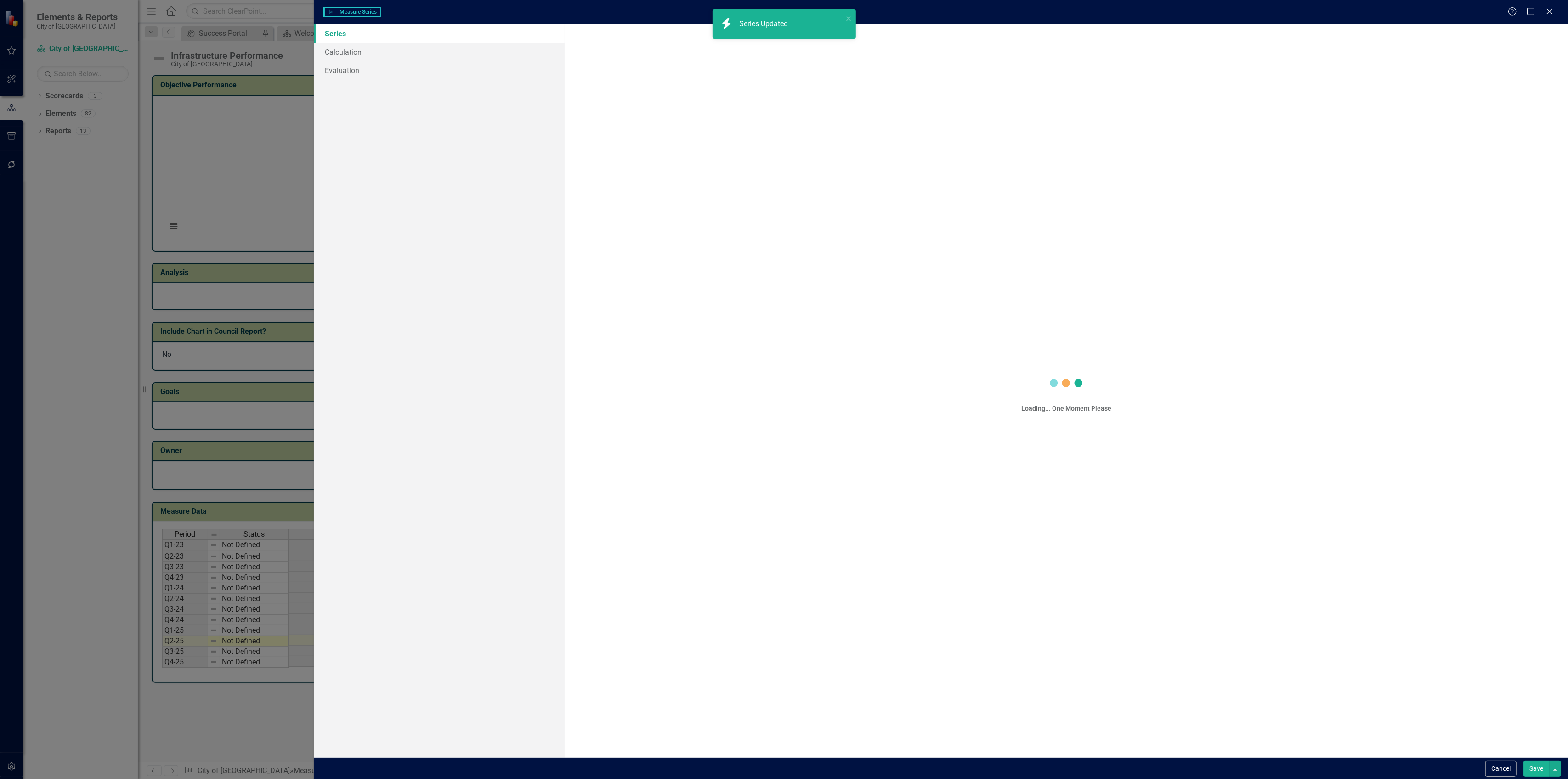
click at [363, 48] on div "Measure Series Measure Series Help Maximize Close Series Calculation Evaluation…" at bounding box center [784, 389] width 1568 height 779
click at [357, 50] on link "Calculation" at bounding box center [439, 52] width 251 height 18
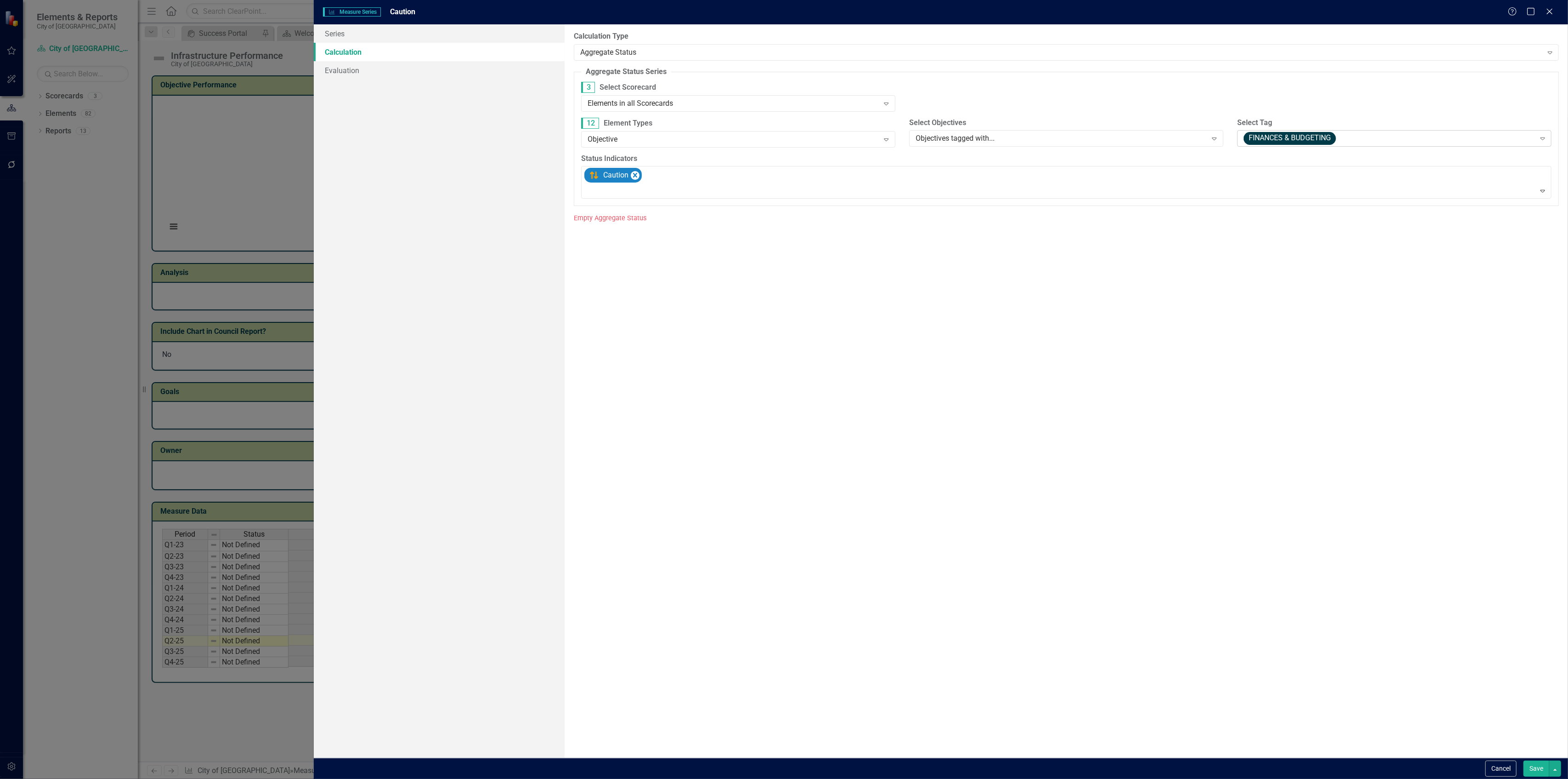
click at [1256, 135] on span "FINANCES & BUDGETING" at bounding box center [1290, 138] width 93 height 13
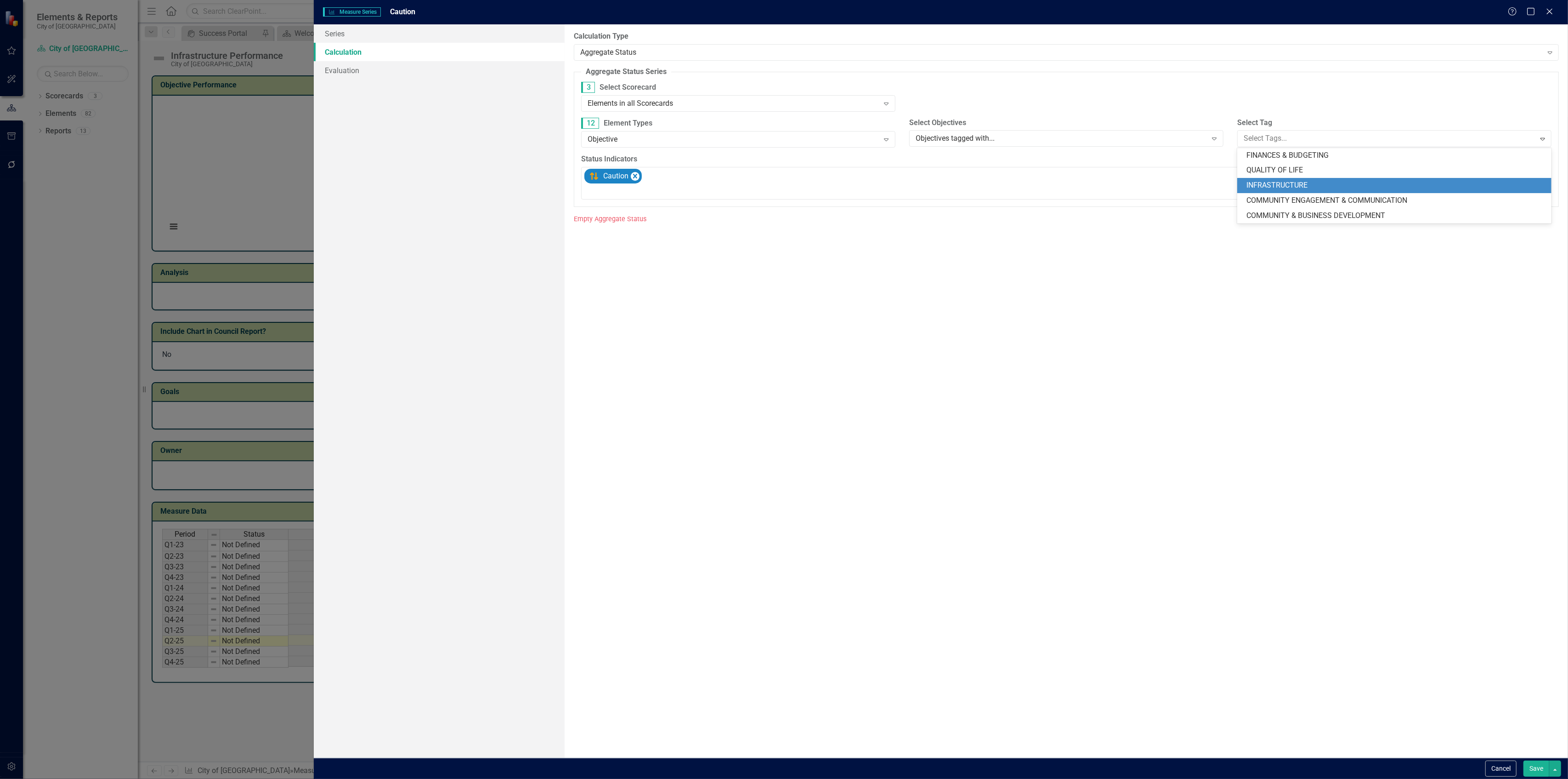
click at [1251, 186] on span "INFRASTRUCTURE" at bounding box center [1277, 185] width 61 height 9
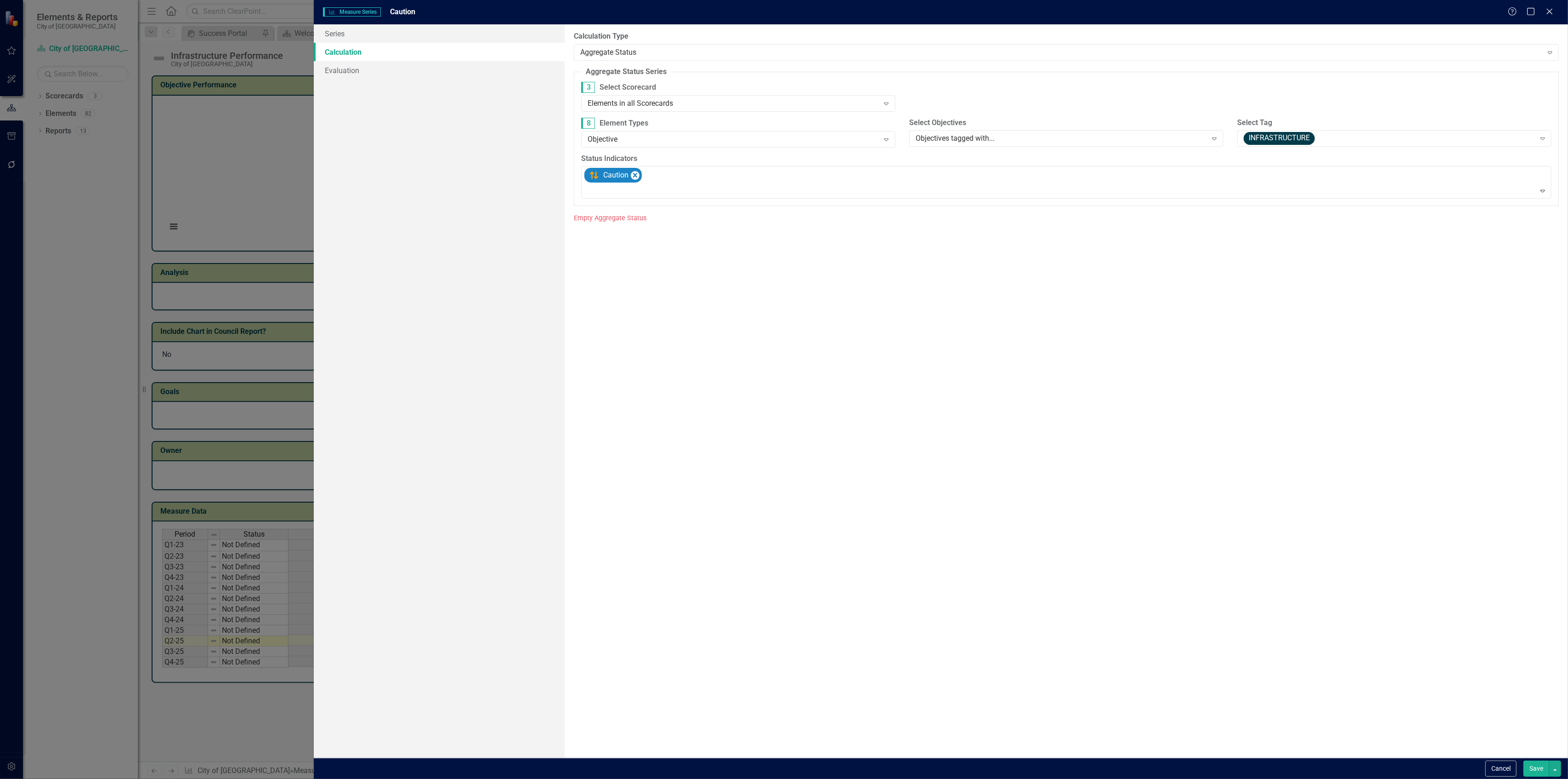
click at [1530, 770] on button "Save" at bounding box center [1536, 768] width 26 height 16
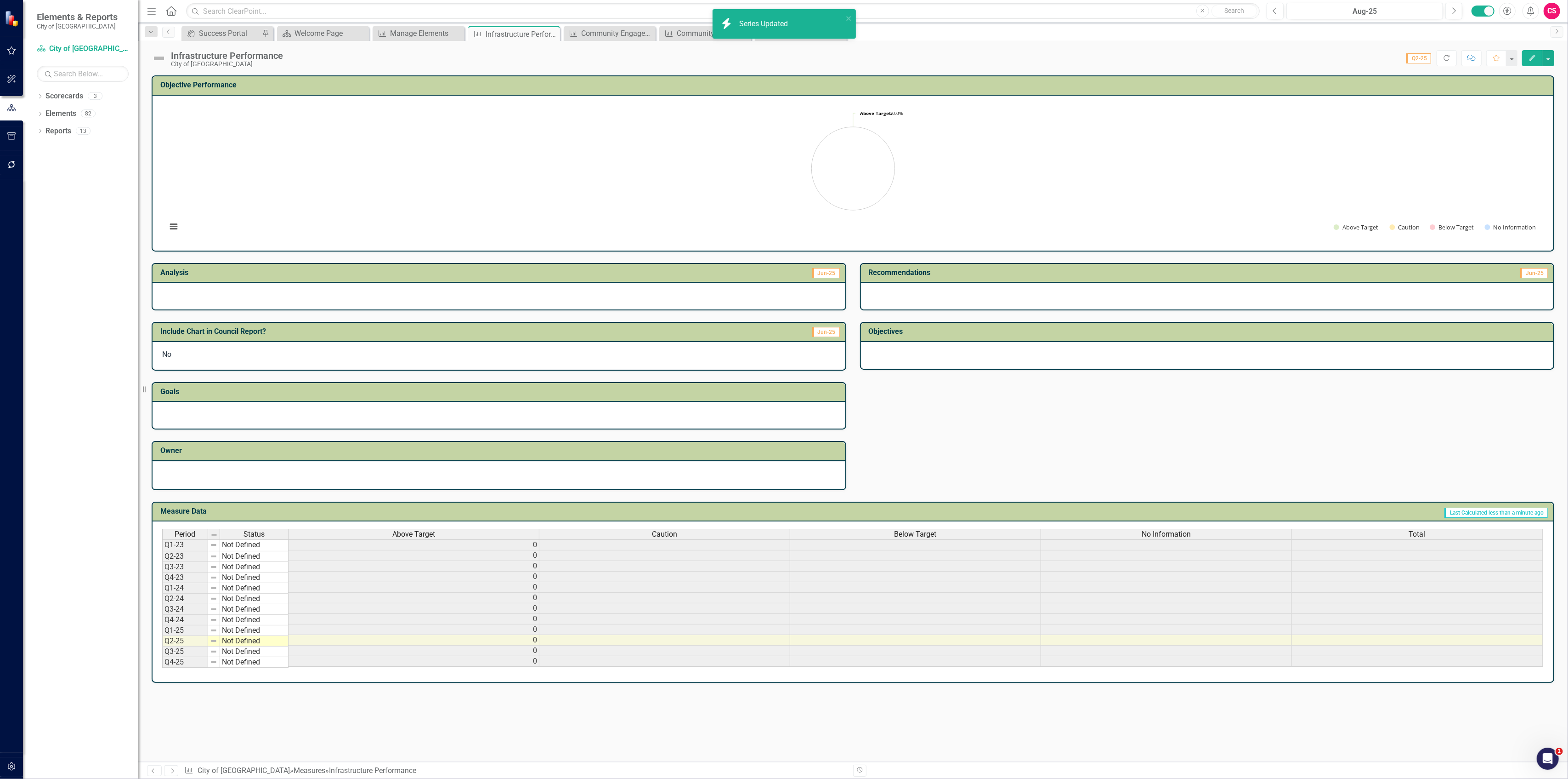
click at [895, 534] on span "Below Target" at bounding box center [915, 534] width 42 height 9
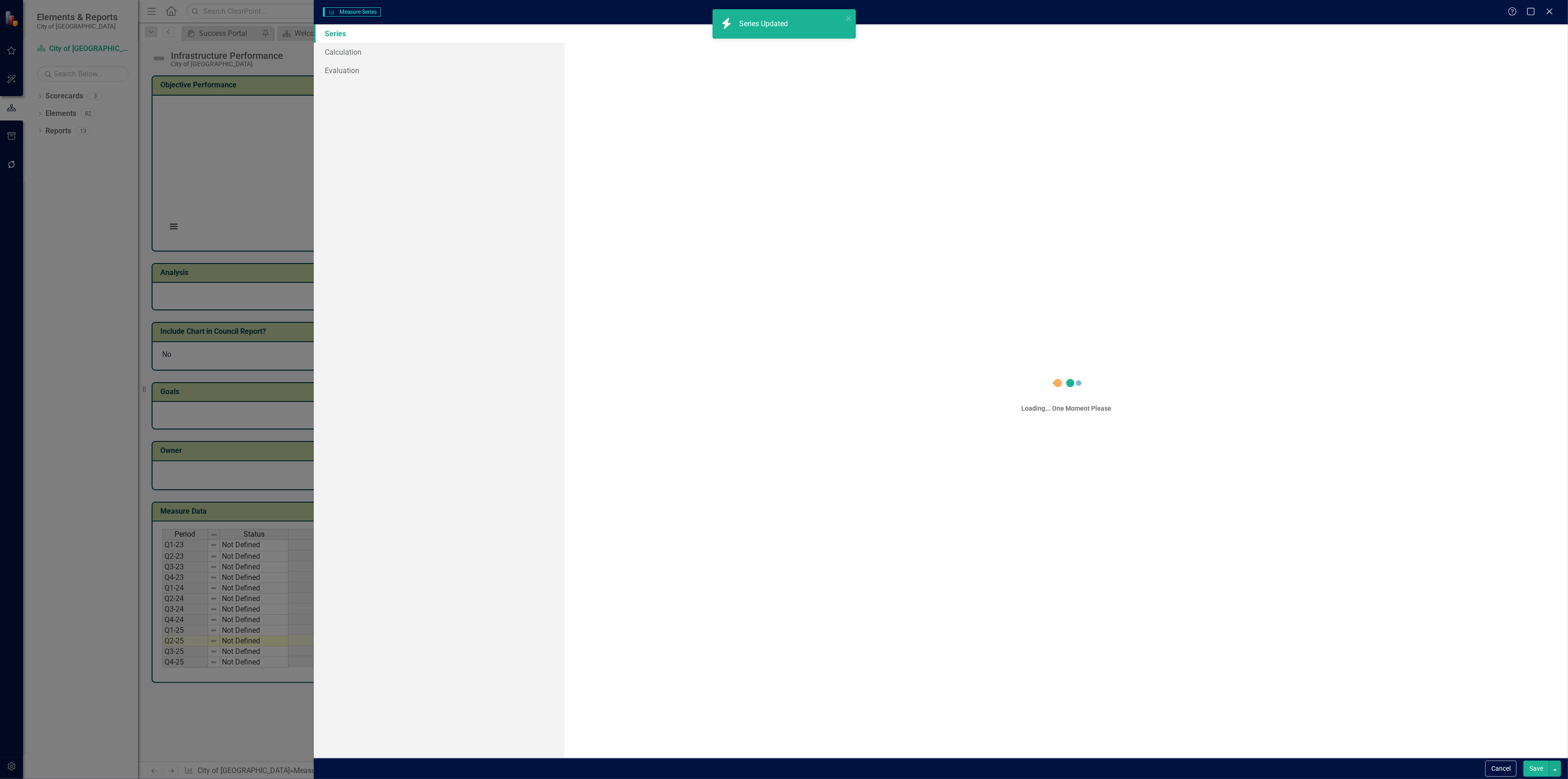
click at [397, 57] on div "Measure Series Measure Series Help Maximize Close Series Calculation Evaluation…" at bounding box center [784, 389] width 1568 height 779
type input "Below Target"
click at [390, 48] on link "Calculation" at bounding box center [439, 52] width 251 height 18
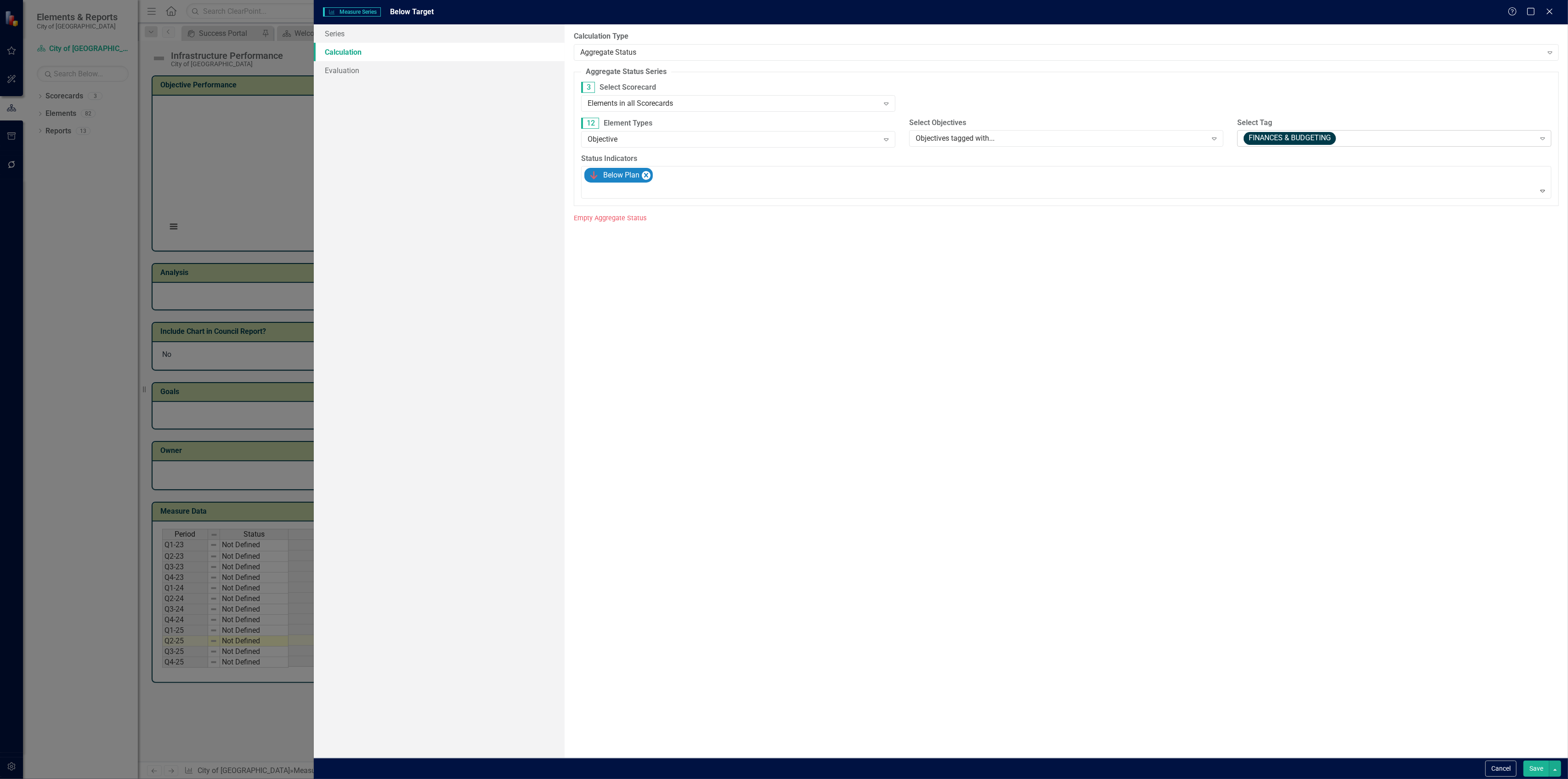
click at [1275, 137] on span "FINANCES & BUDGETING" at bounding box center [1290, 138] width 93 height 13
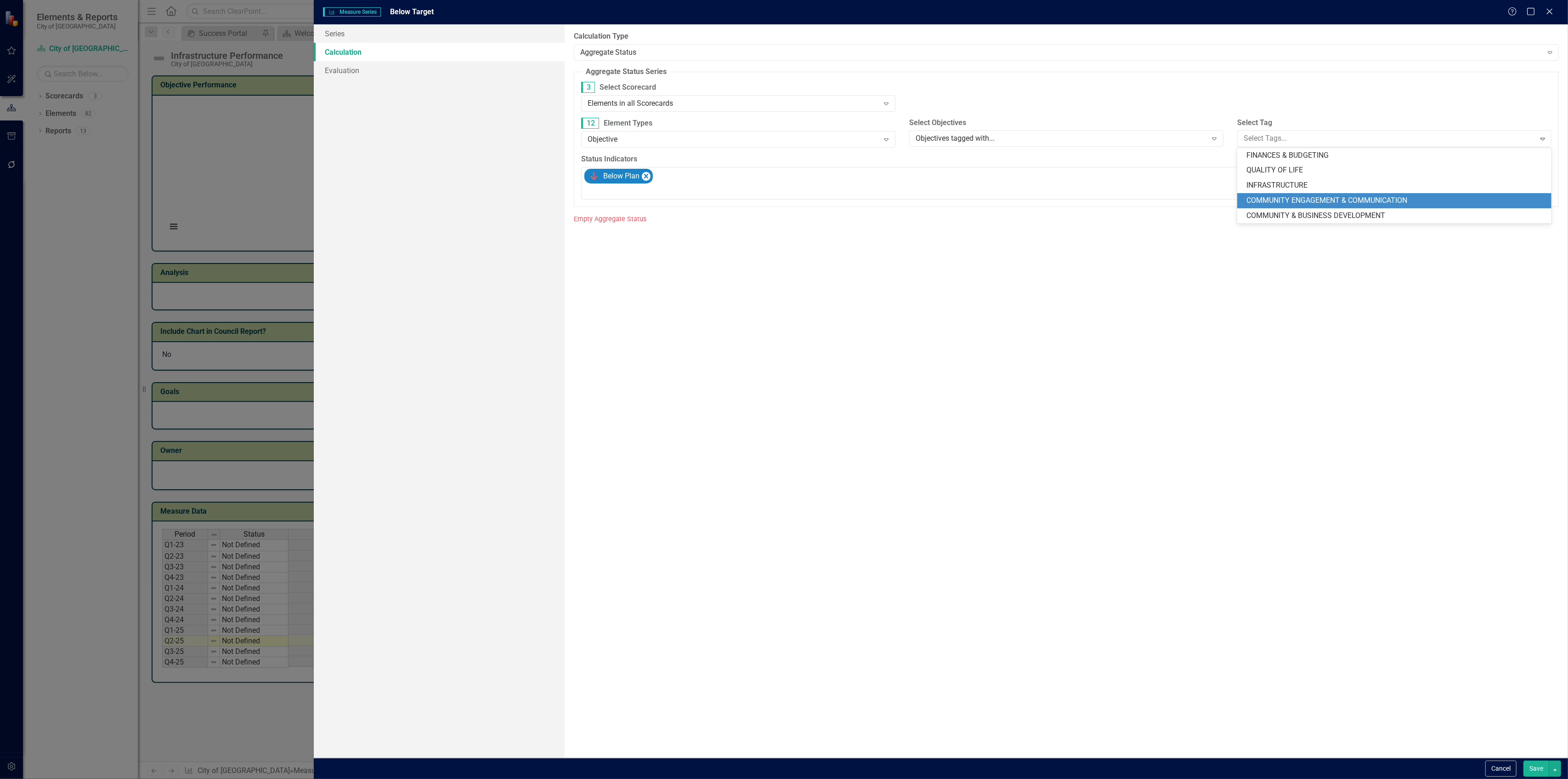
click at [1263, 193] on div "COMMUNITY ENGAGEMENT & COMMUNICATION" at bounding box center [1395, 200] width 314 height 15
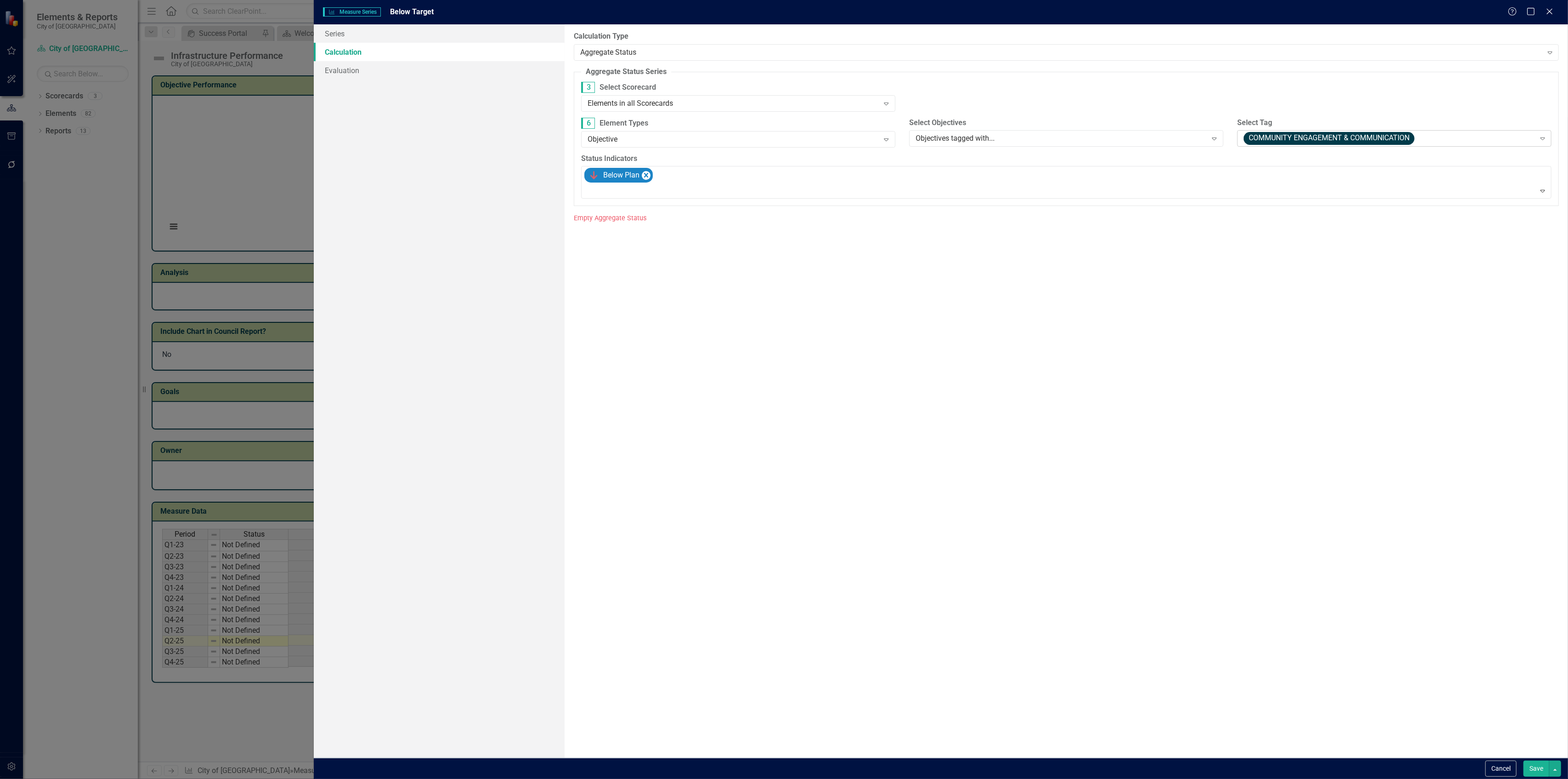
click at [1276, 136] on span "COMMUNITY ENGAGEMENT & COMMUNICATION" at bounding box center [1329, 138] width 171 height 13
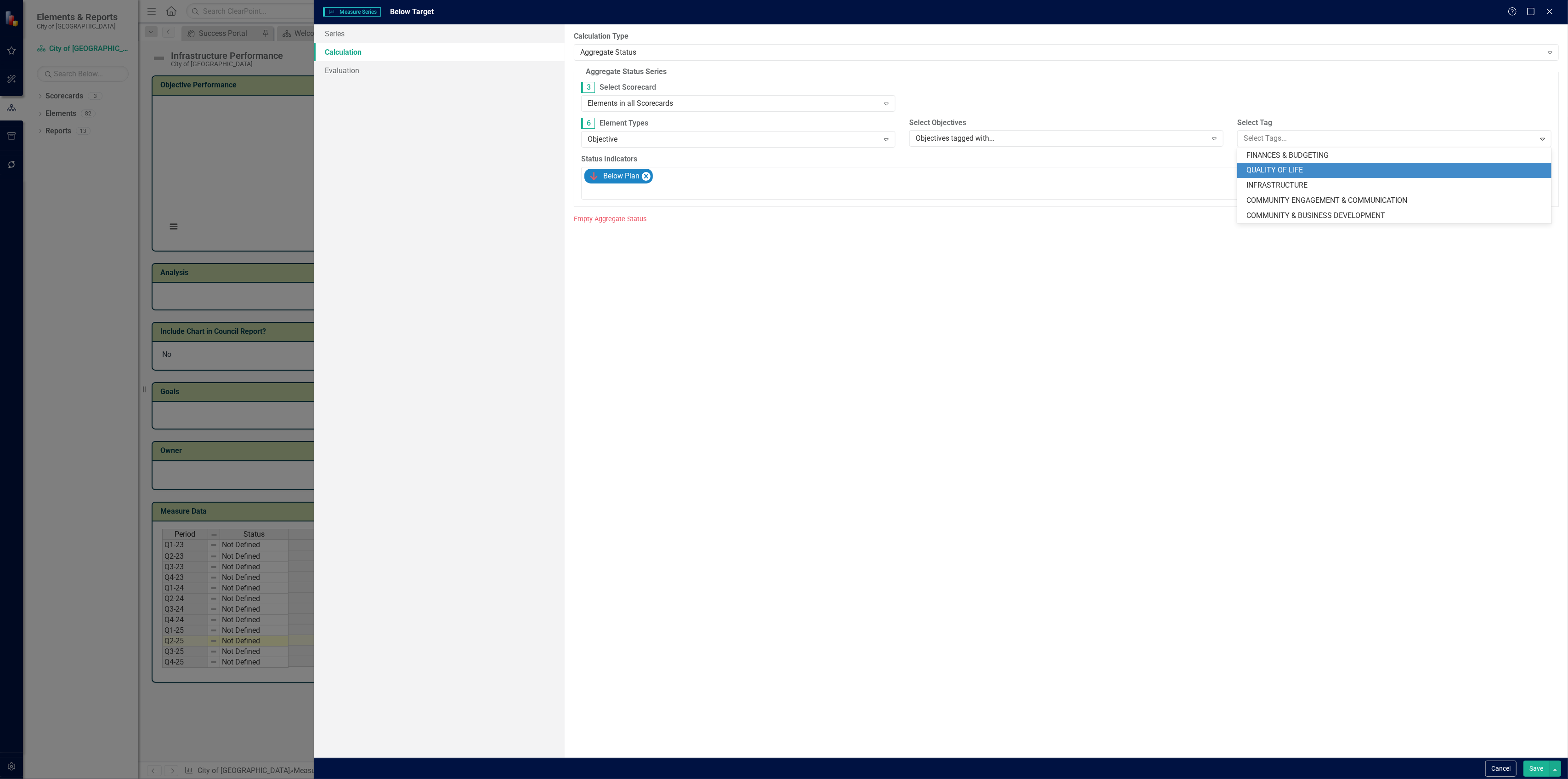
click at [1265, 177] on div "QUALITY OF LIFE" at bounding box center [1395, 170] width 314 height 15
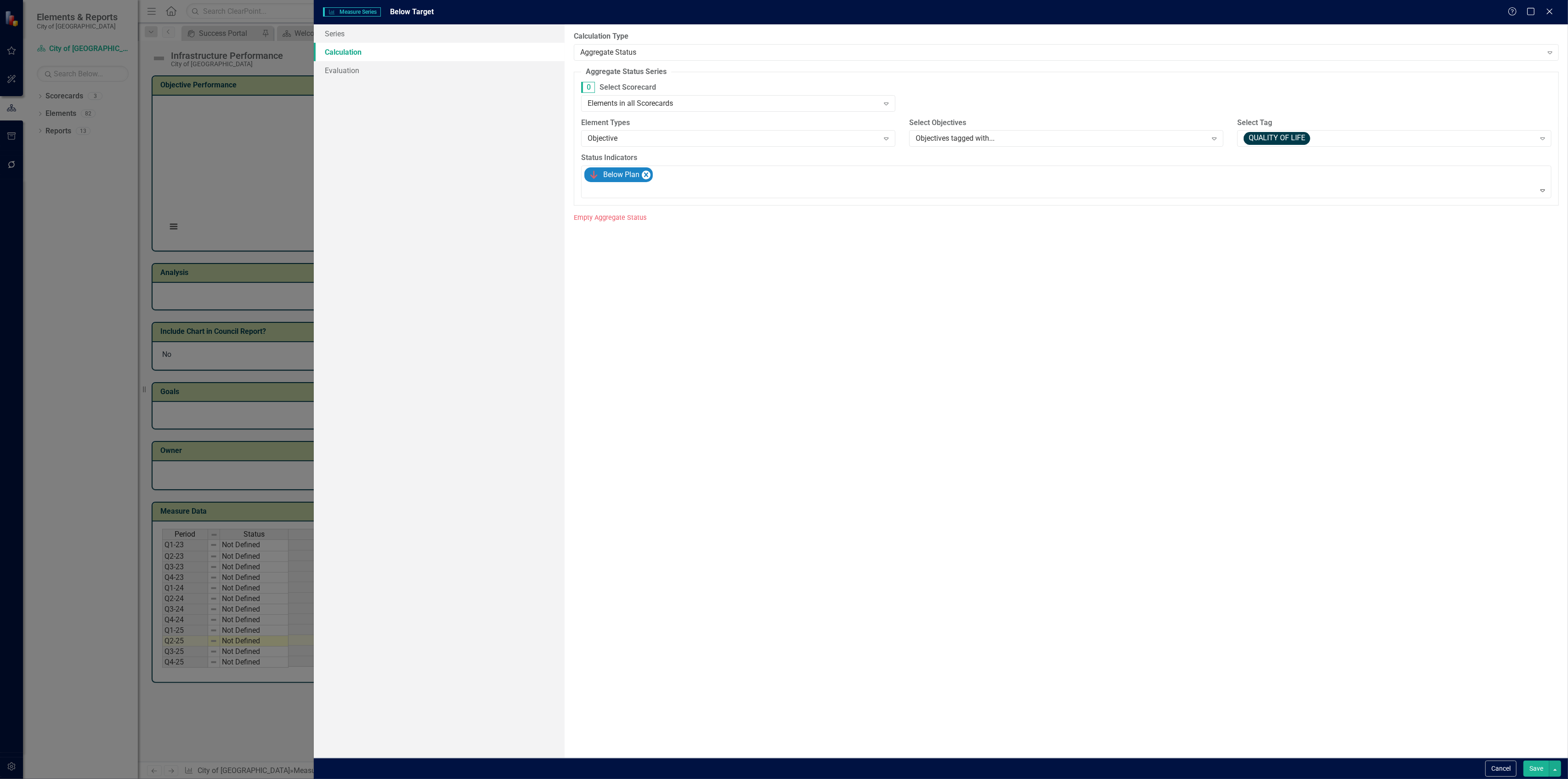
click at [1259, 146] on div "QUALITY OF LIFE Expand" at bounding box center [1395, 138] width 314 height 16
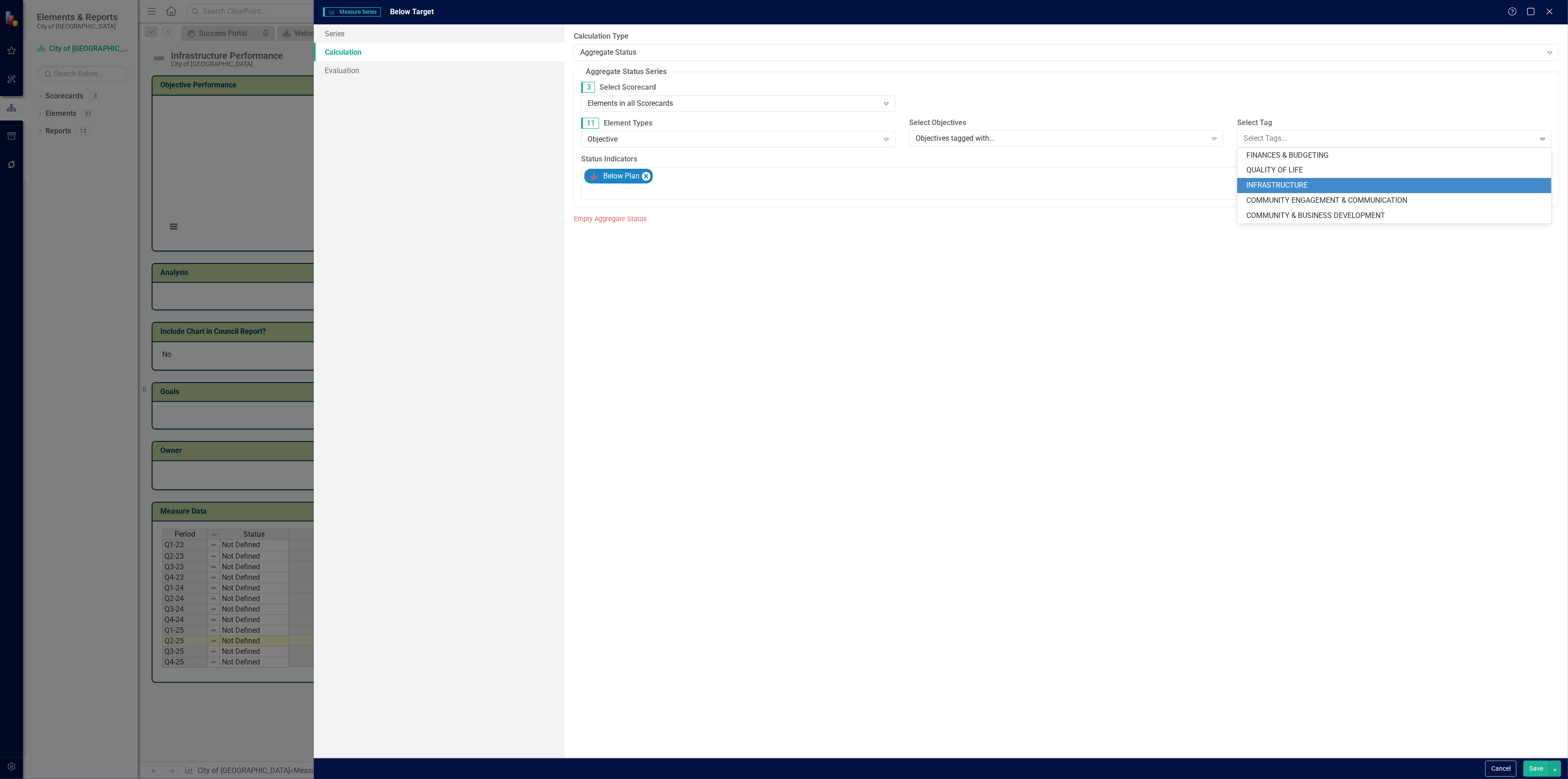
click at [1251, 183] on span "INFRASTRUCTURE" at bounding box center [1277, 185] width 61 height 9
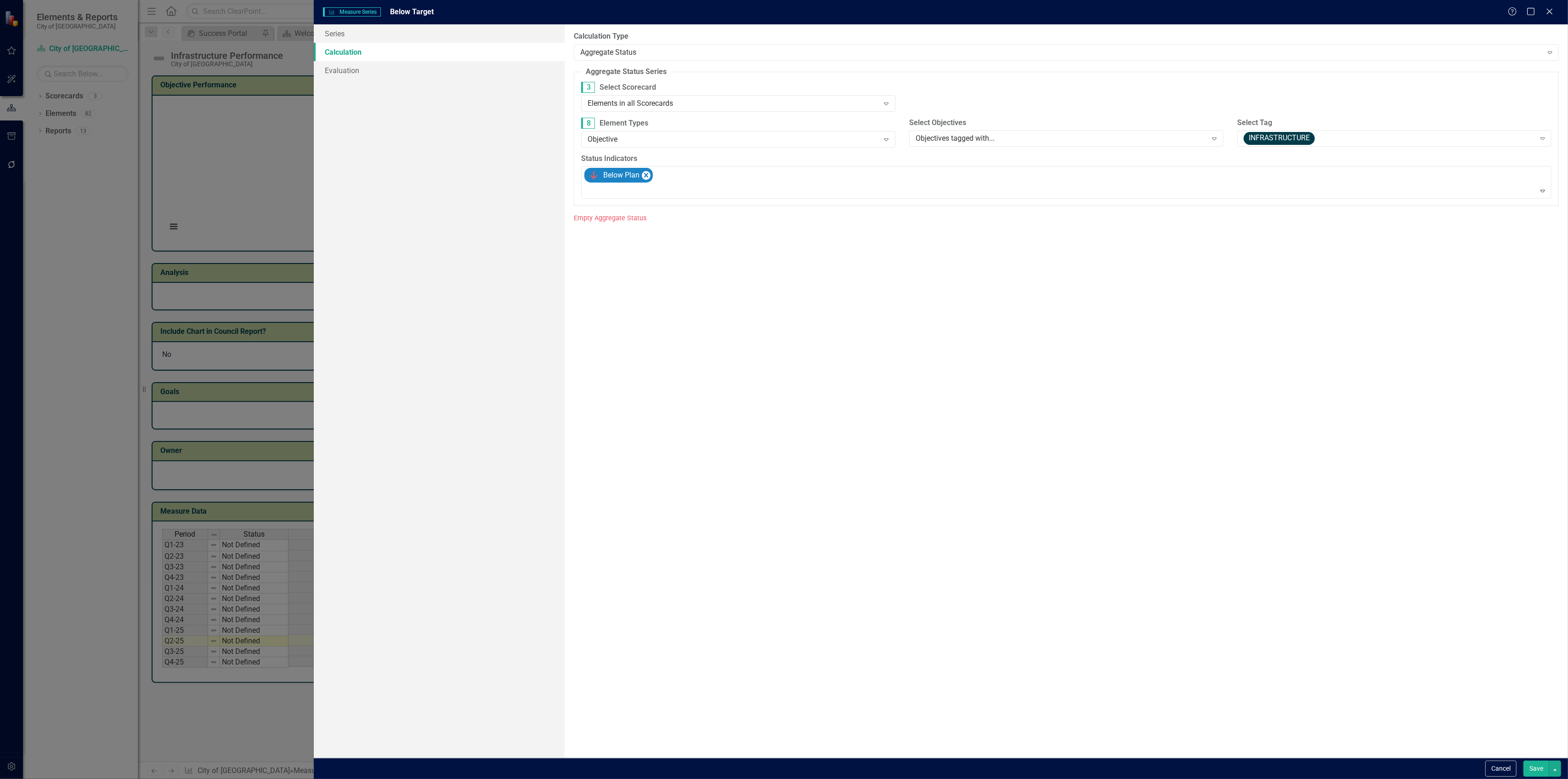
click at [1528, 766] on button "Save" at bounding box center [1536, 768] width 26 height 16
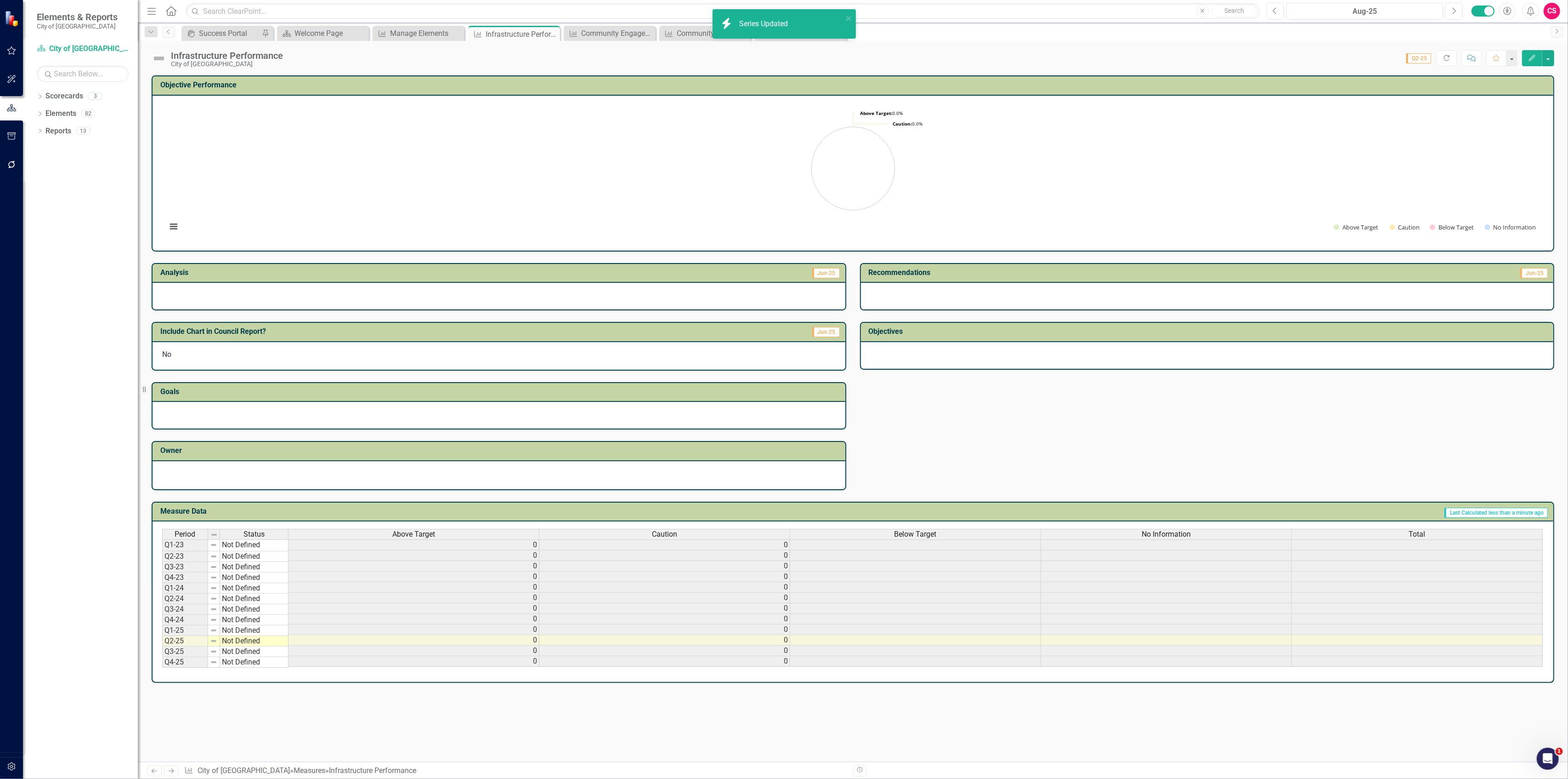
click at [1173, 530] on span "No Information" at bounding box center [1166, 534] width 49 height 9
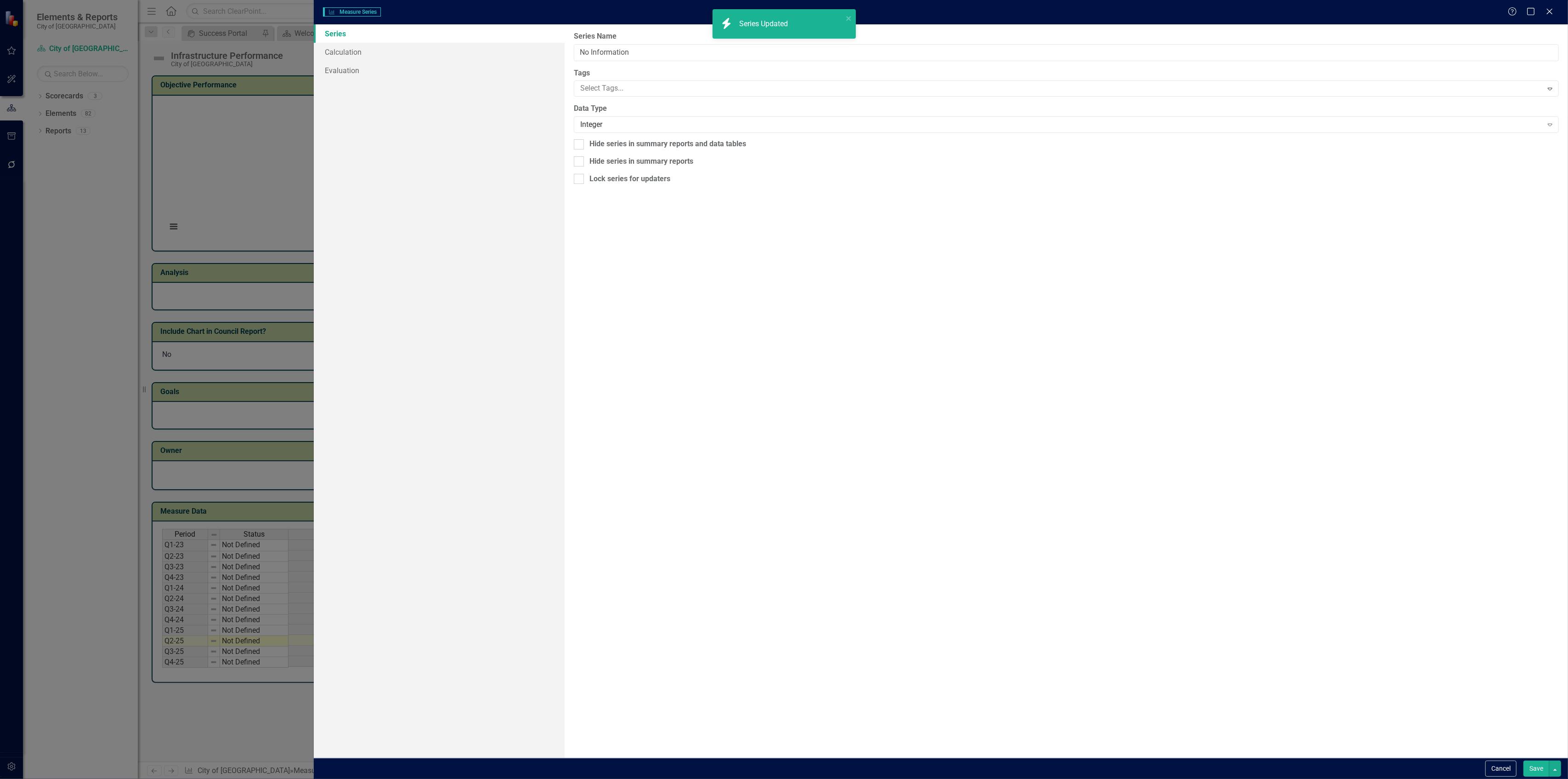
type input "No Information"
click at [429, 51] on link "Calculation" at bounding box center [439, 52] width 251 height 18
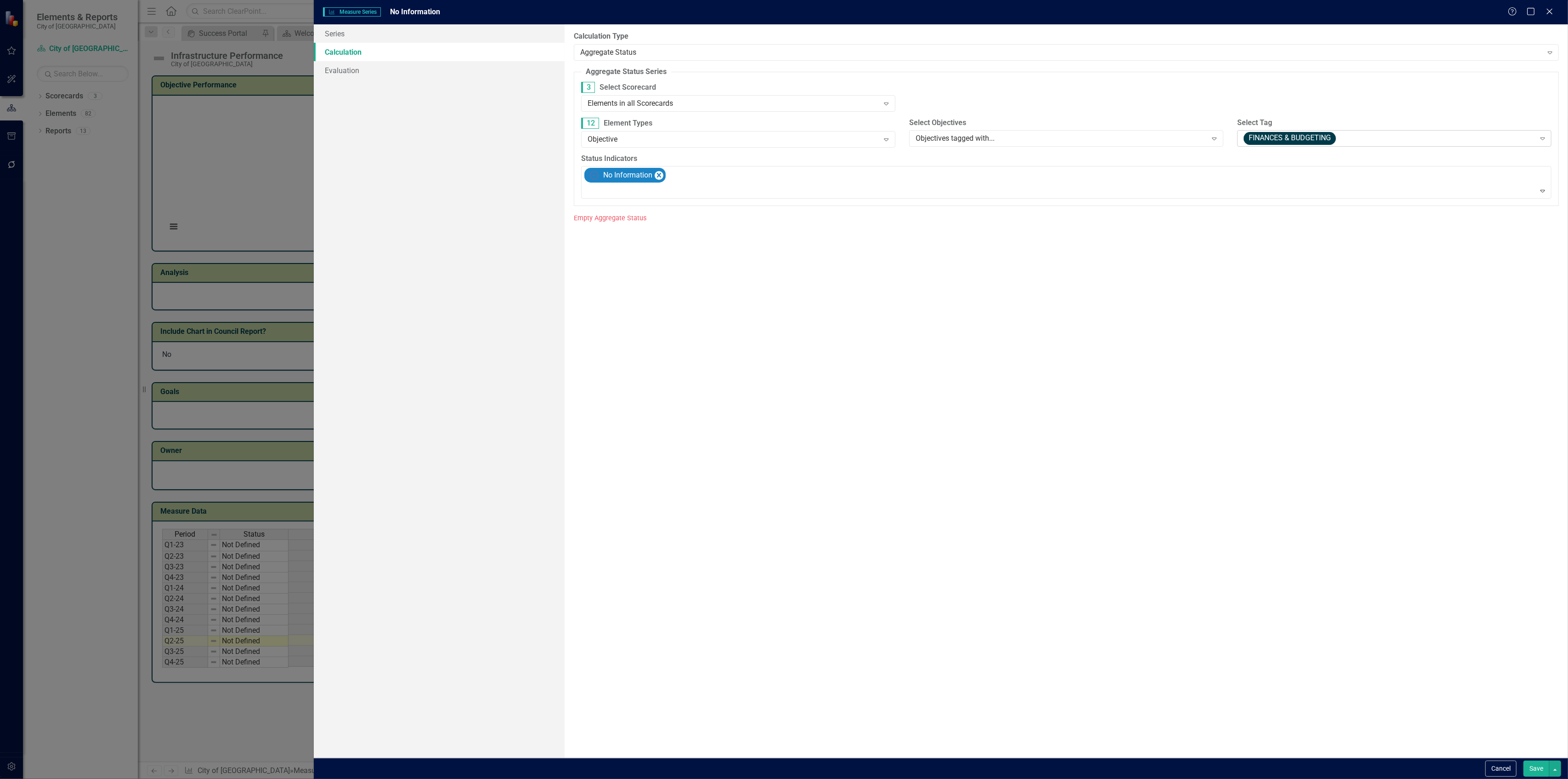
click at [1270, 131] on div "FINANCES & BUDGETING Expand" at bounding box center [1395, 138] width 314 height 16
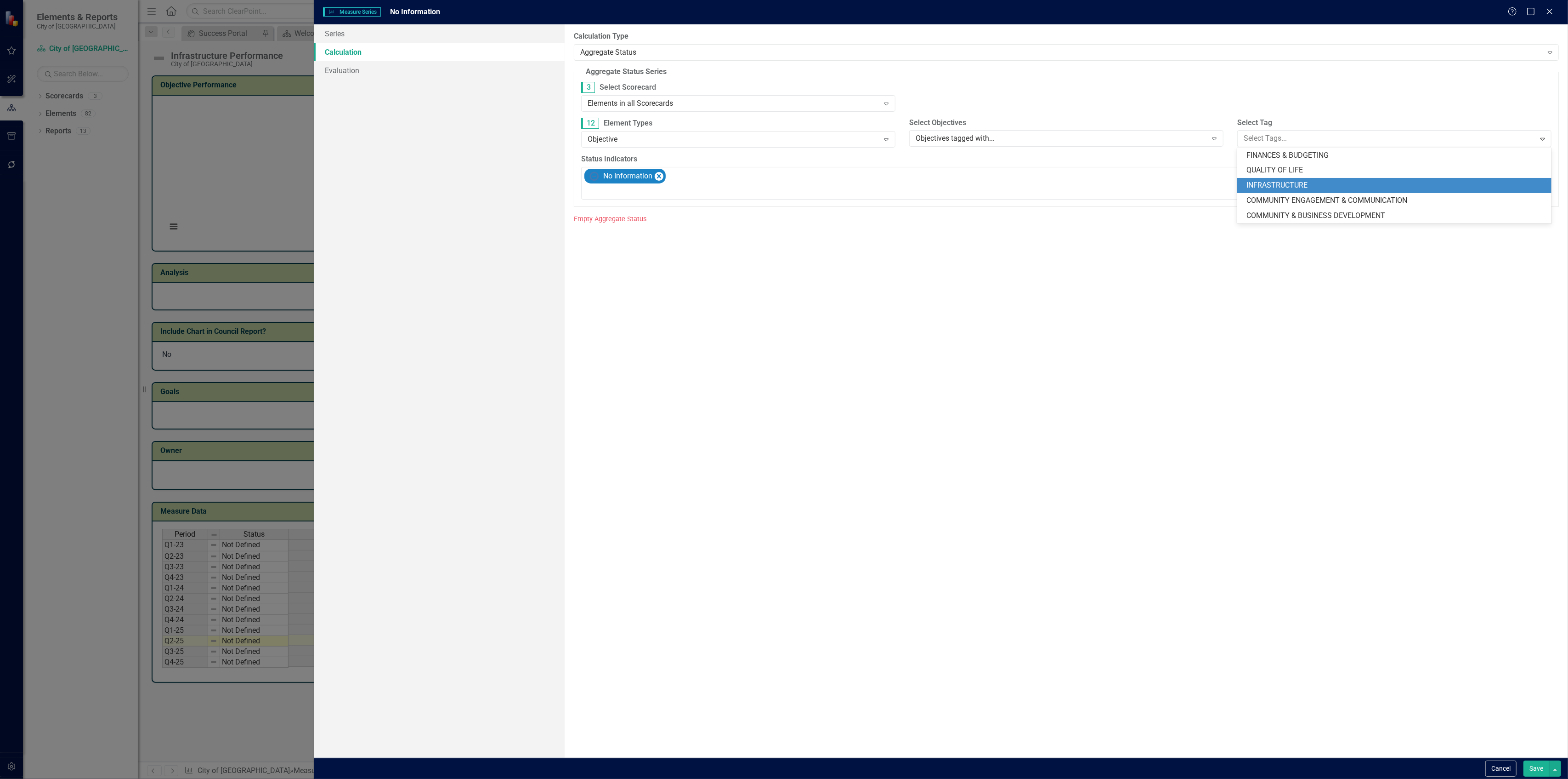
click at [1264, 185] on span "INFRASTRUCTURE" at bounding box center [1277, 185] width 61 height 9
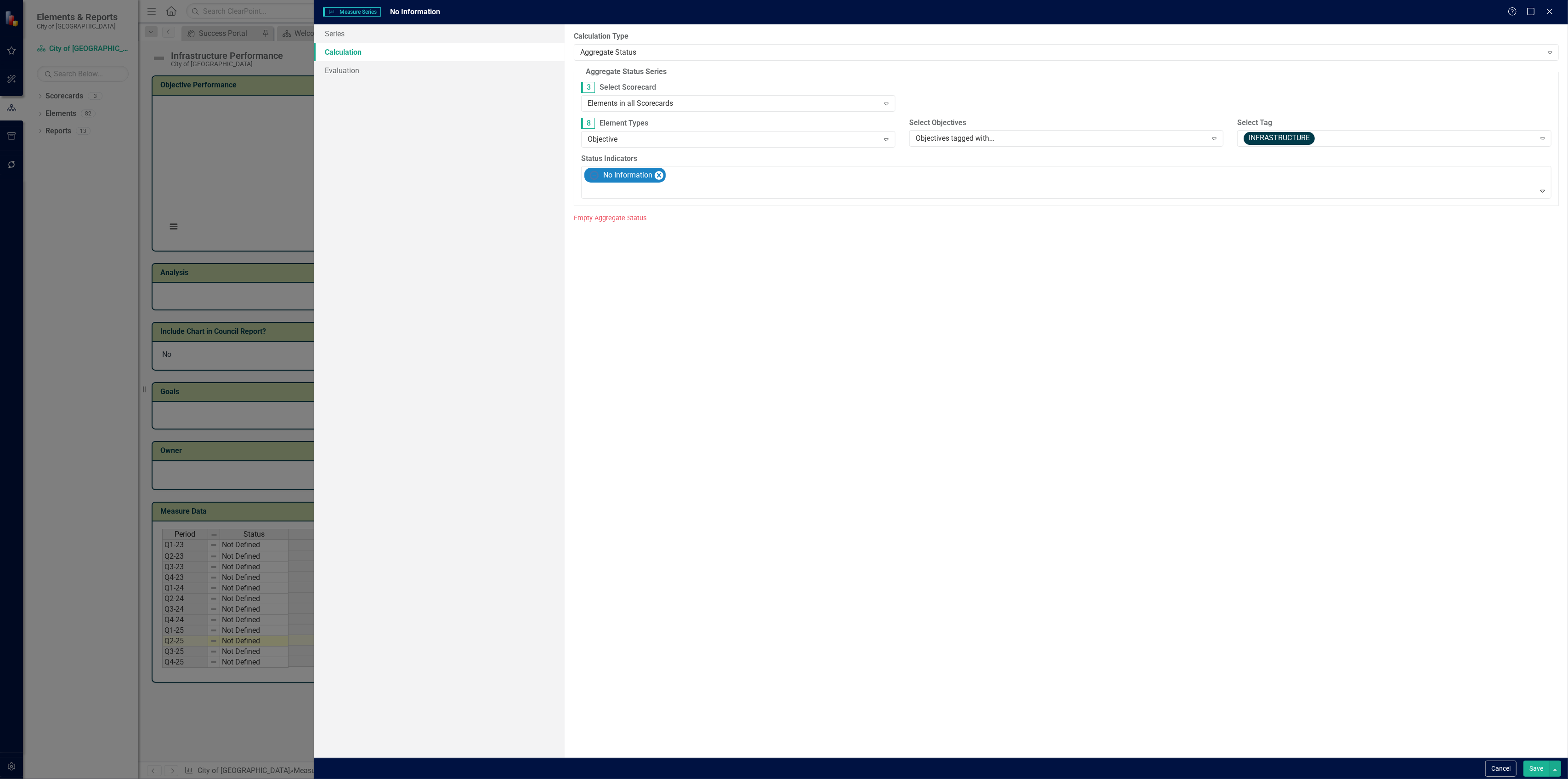
click at [1531, 765] on button "Save" at bounding box center [1536, 768] width 26 height 16
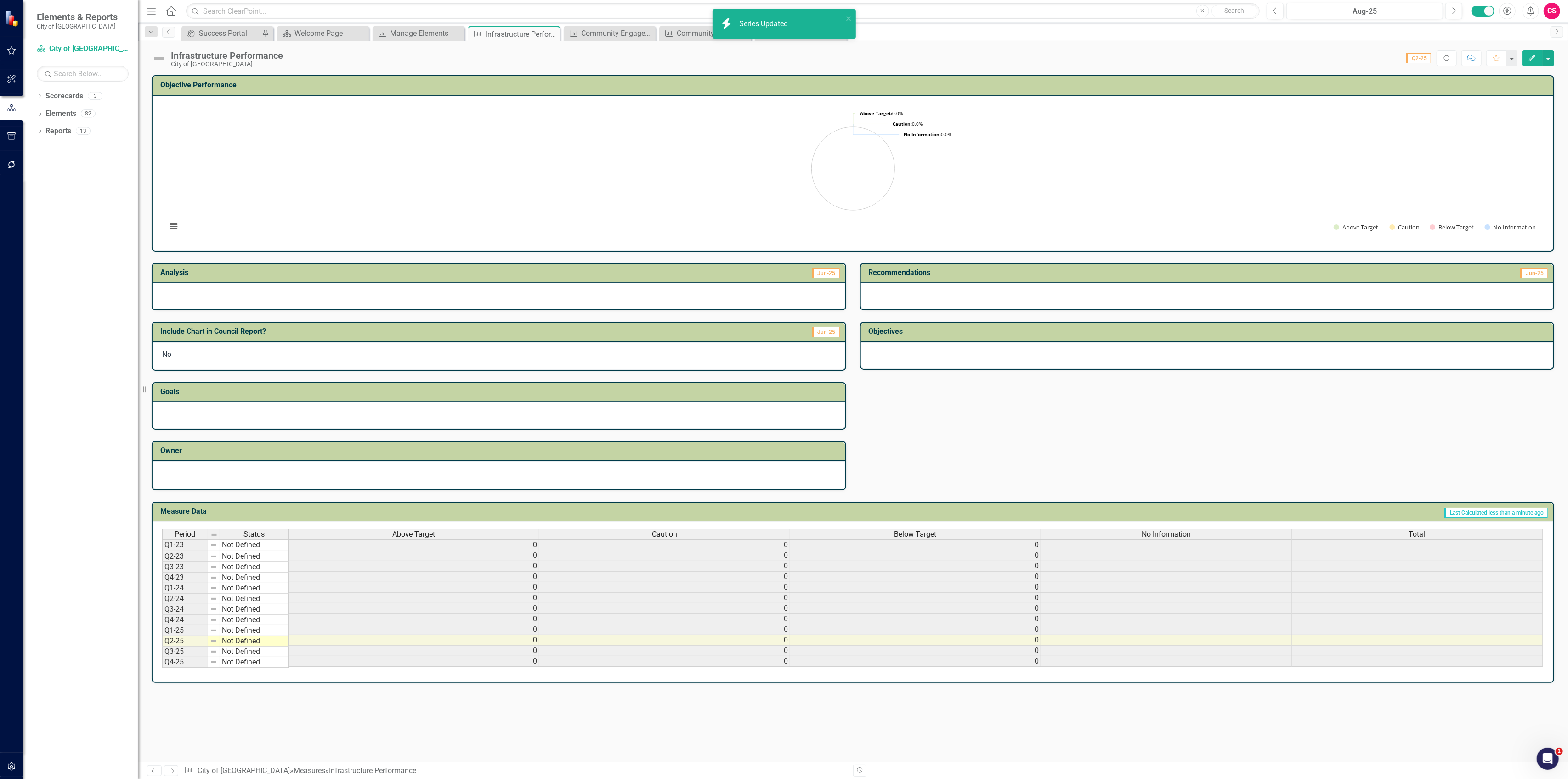
click at [1368, 529] on div "Total" at bounding box center [1416, 534] width 250 height 10
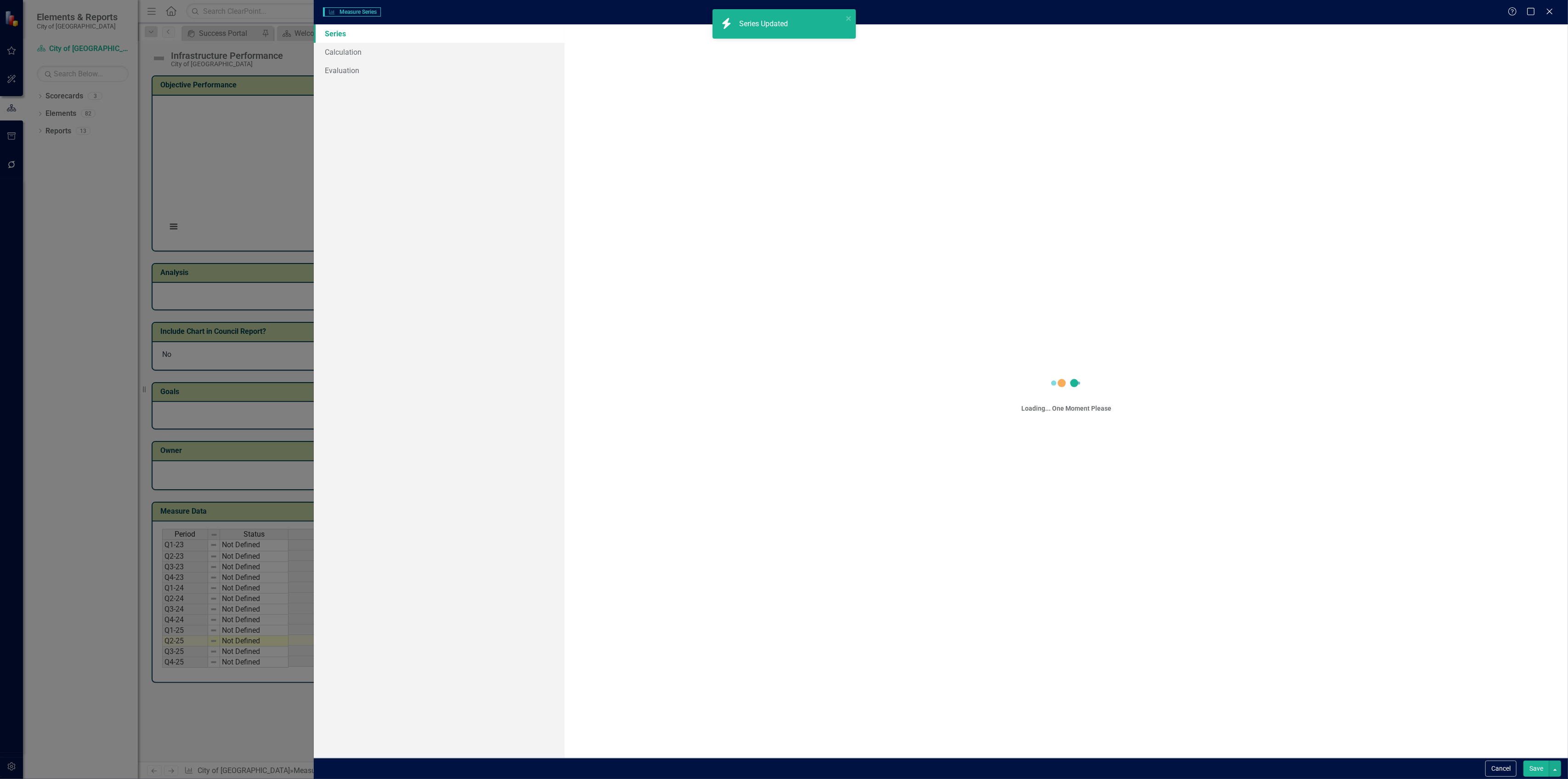
scroll to position [0, 5]
type input "Total"
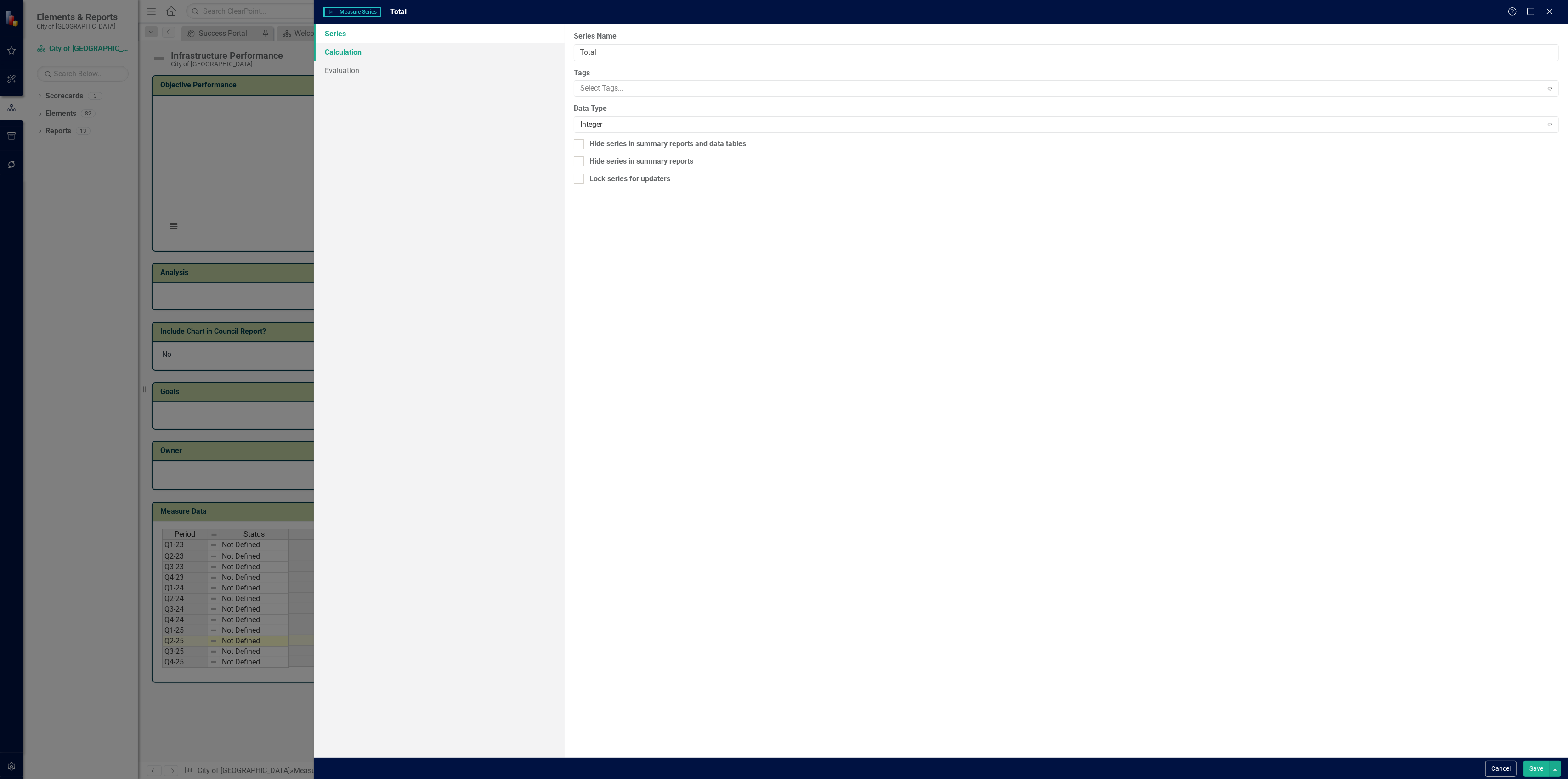
click at [482, 48] on link "Calculation" at bounding box center [439, 52] width 251 height 18
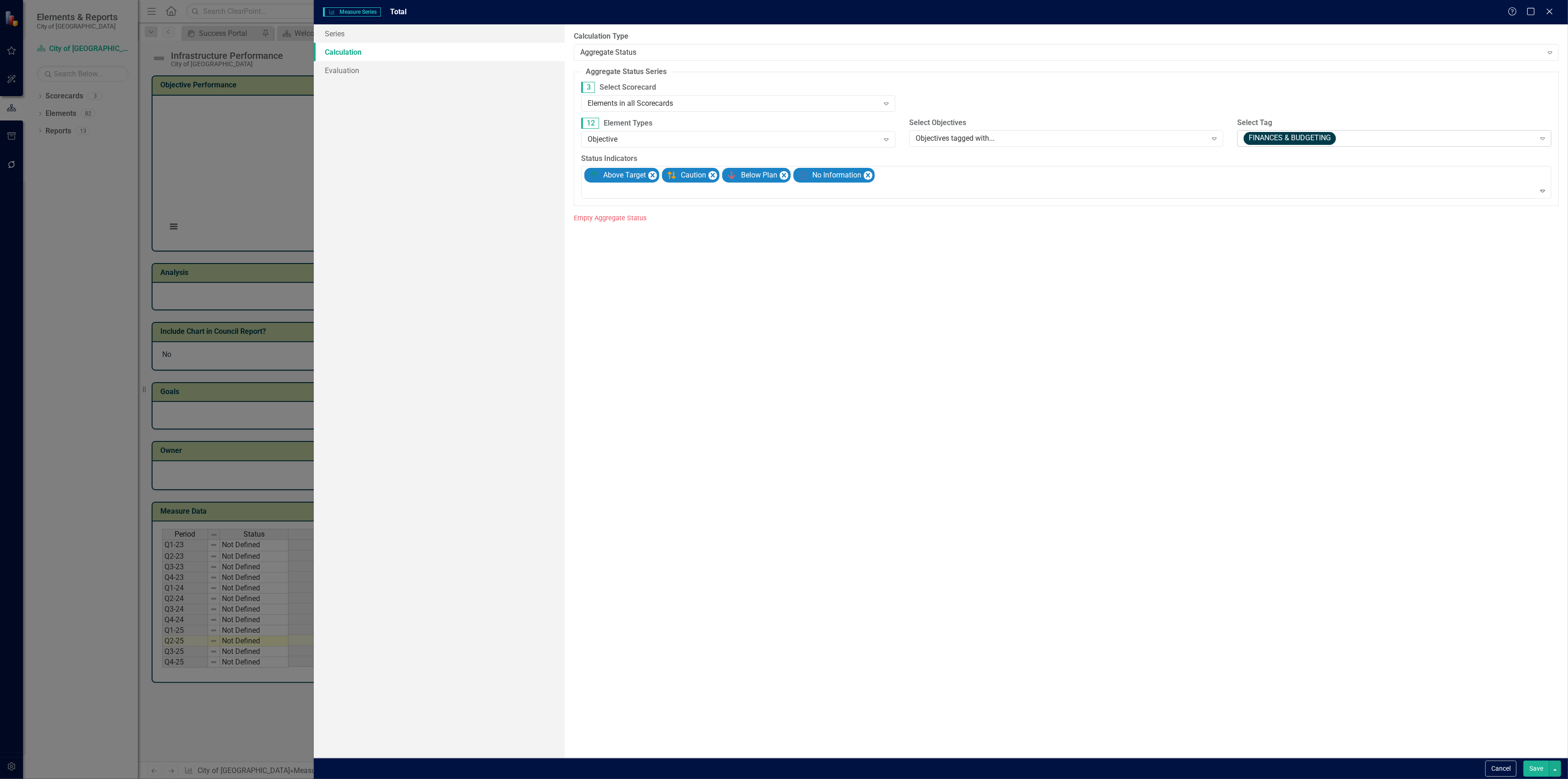
click at [1259, 141] on span "FINANCES & BUDGETING" at bounding box center [1290, 138] width 93 height 13
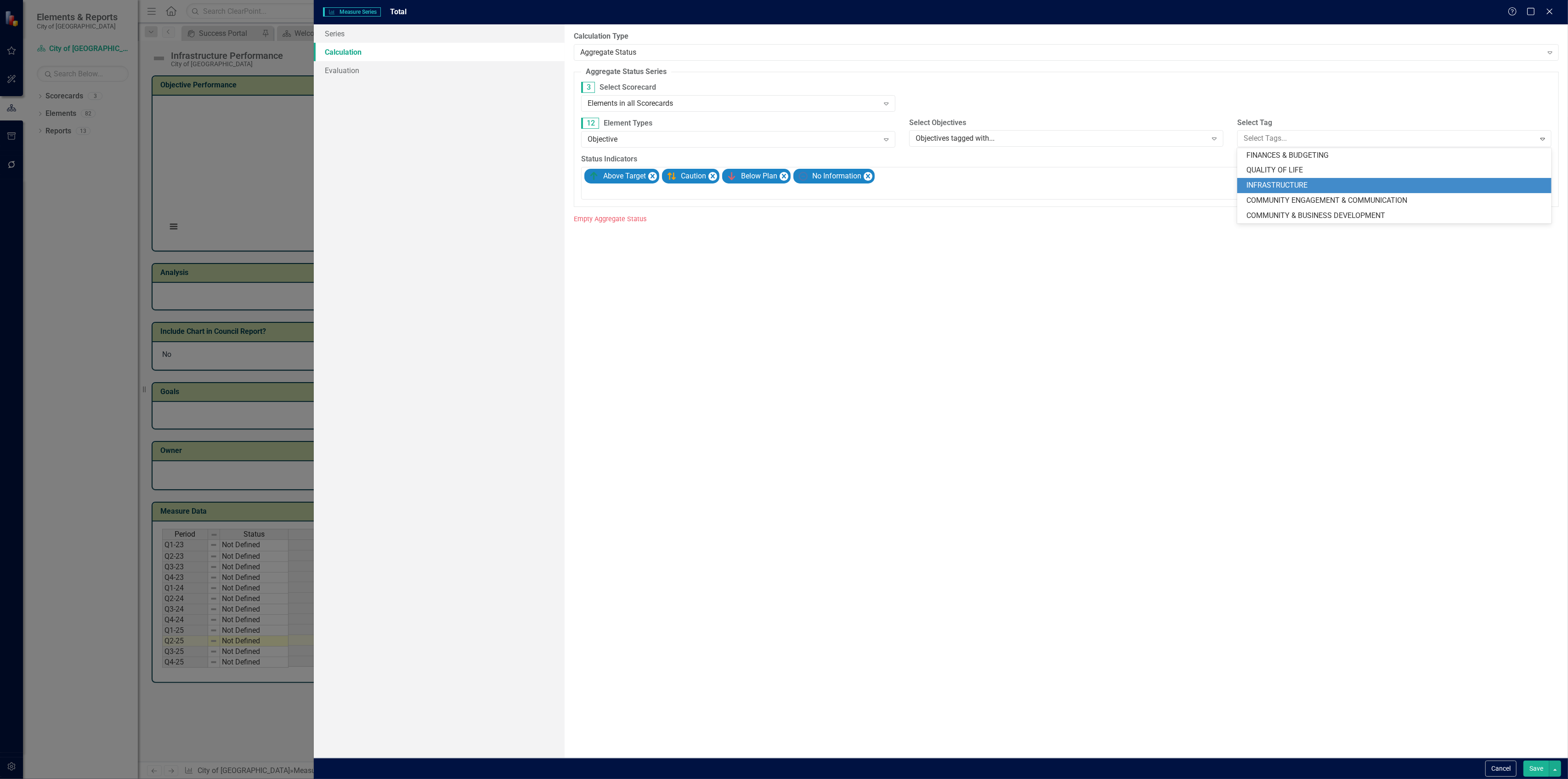
click at [1320, 179] on div "INFRASTRUCTURE" at bounding box center [1395, 185] width 314 height 15
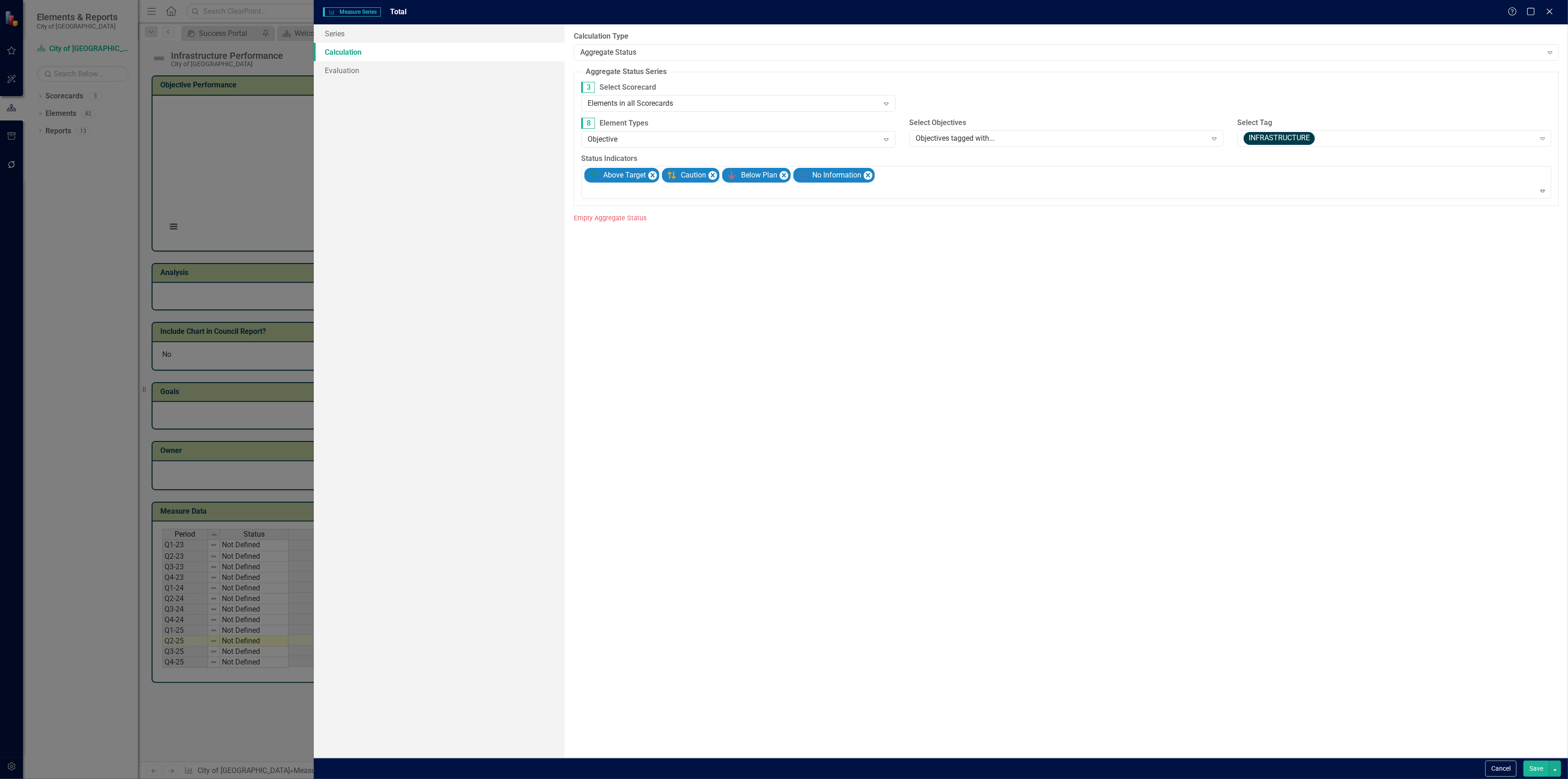
click at [1538, 767] on button "Save" at bounding box center [1536, 768] width 26 height 16
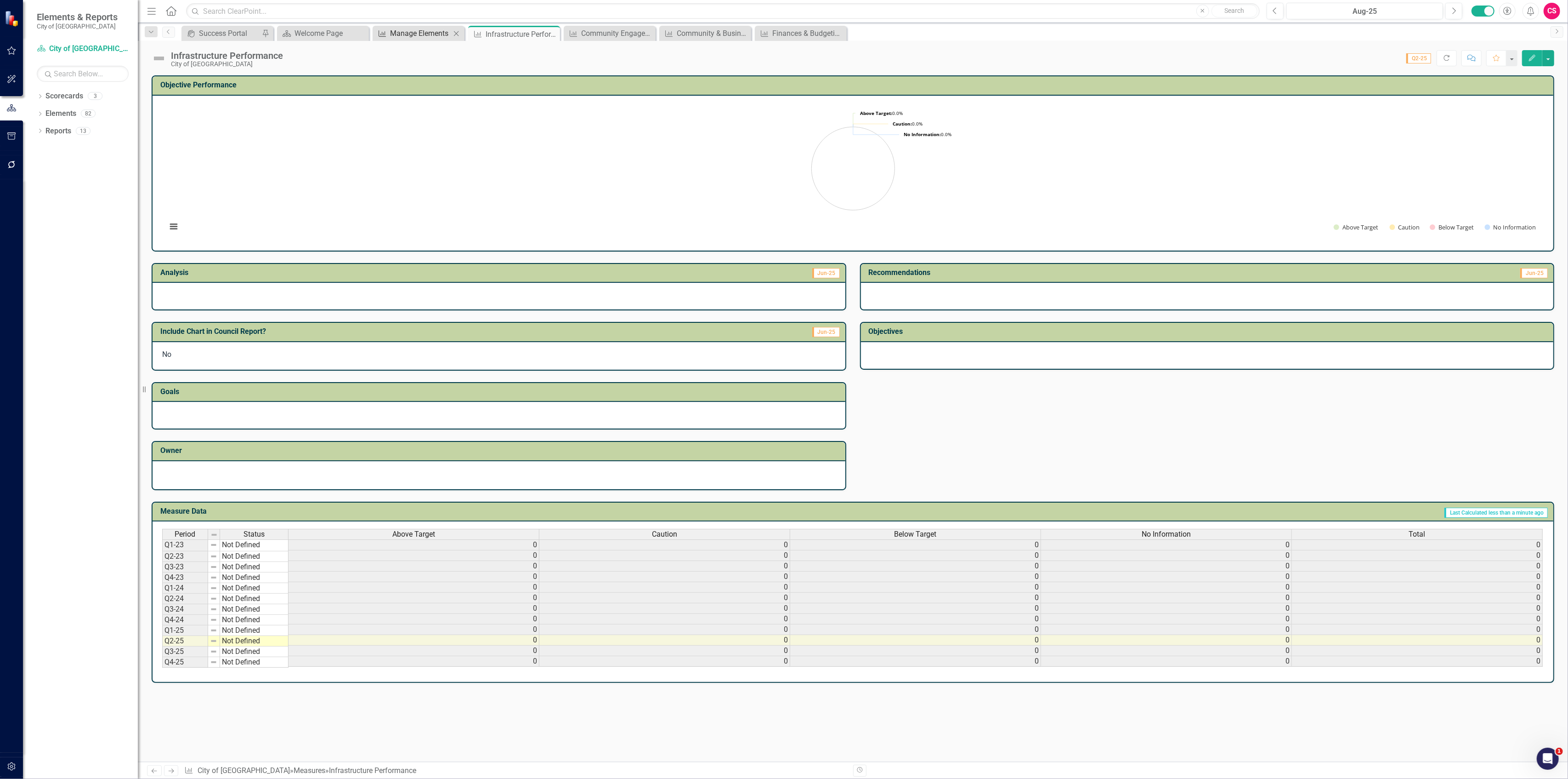
click at [436, 32] on div "Manage Elements" at bounding box center [421, 33] width 61 height 12
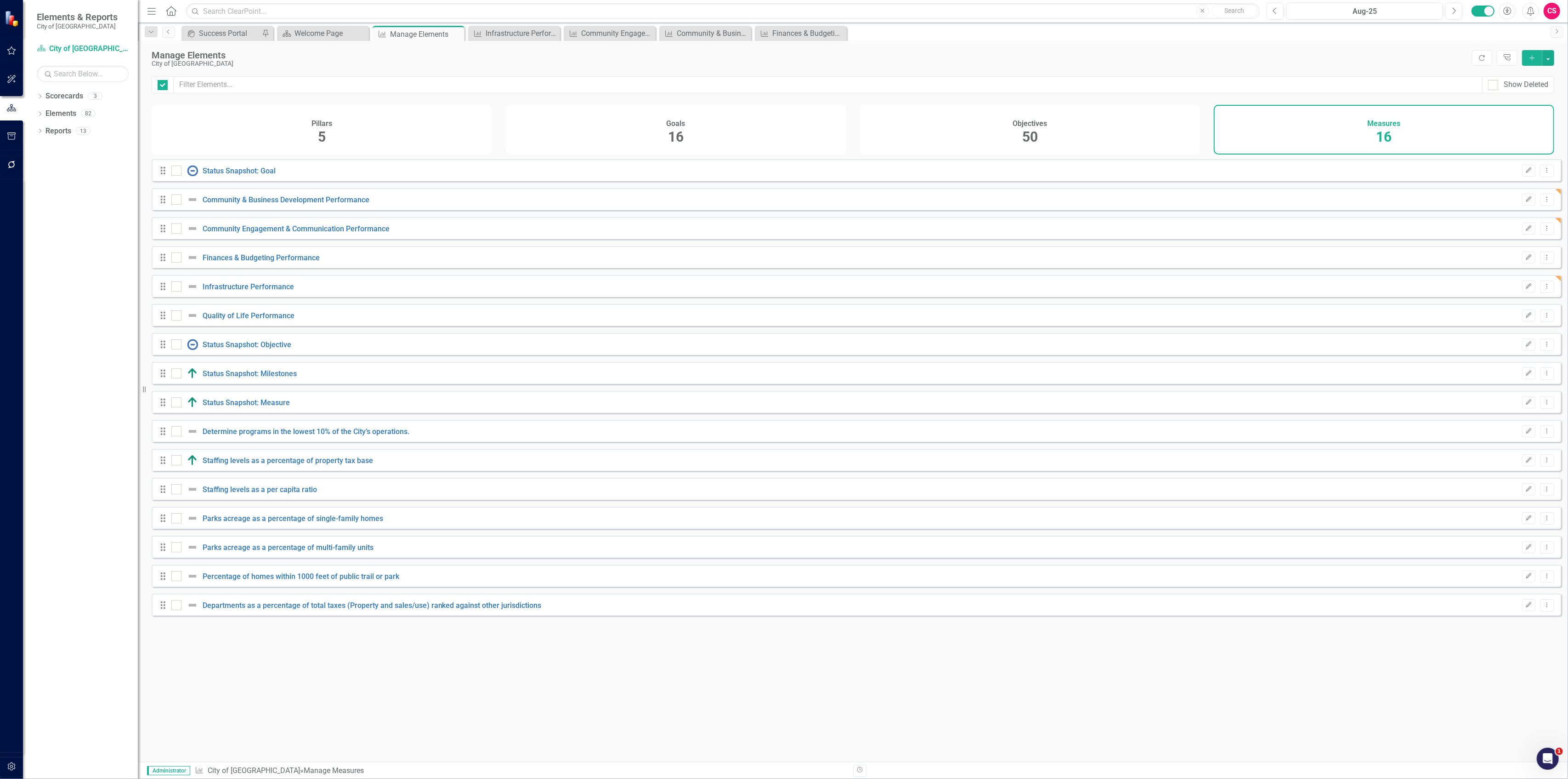
checkbox input "false"
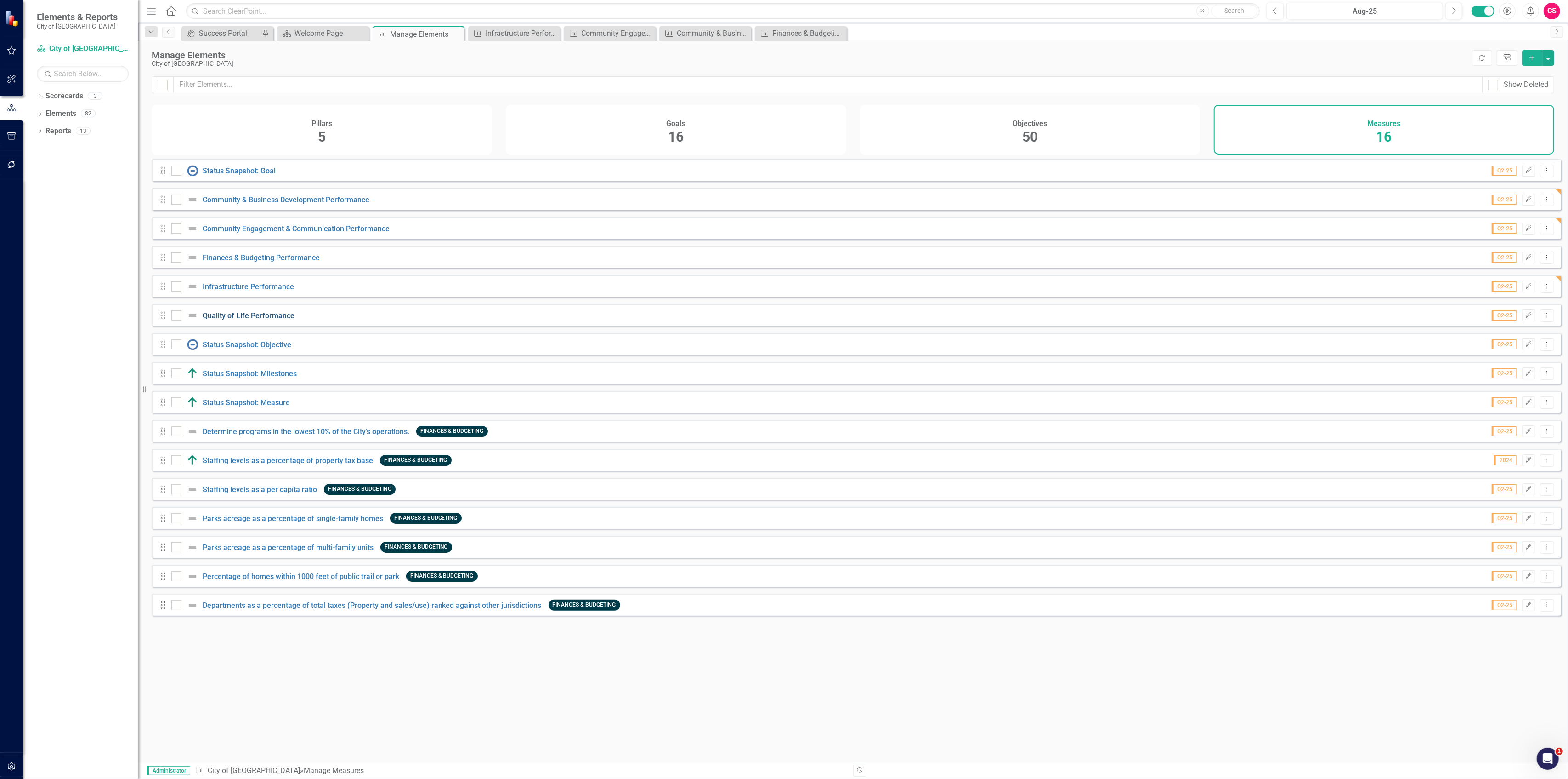
click at [290, 320] on link "Quality of Life Performance" at bounding box center [248, 315] width 92 height 9
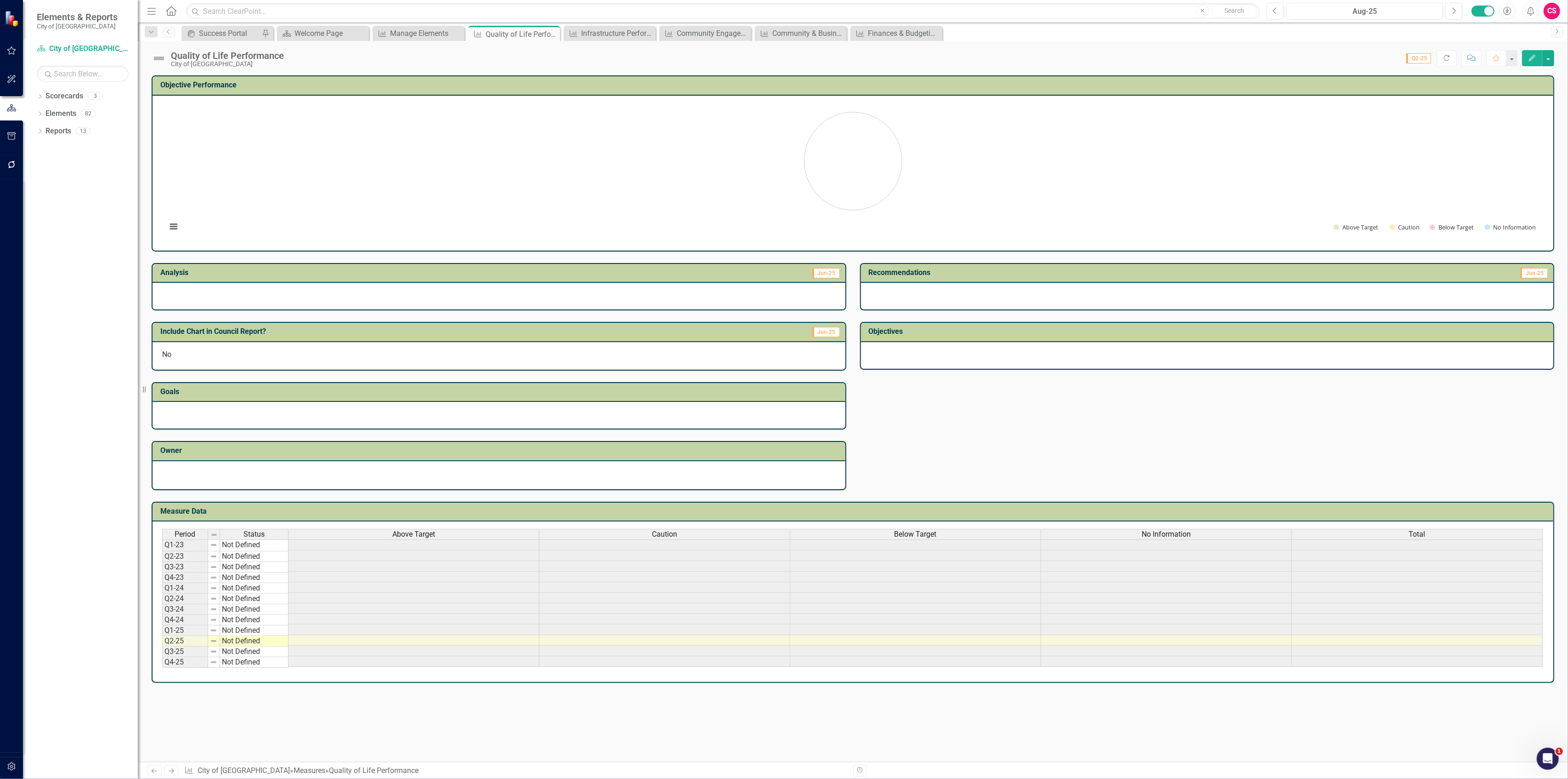
click at [388, 530] on div "Above Target" at bounding box center [413, 534] width 250 height 10
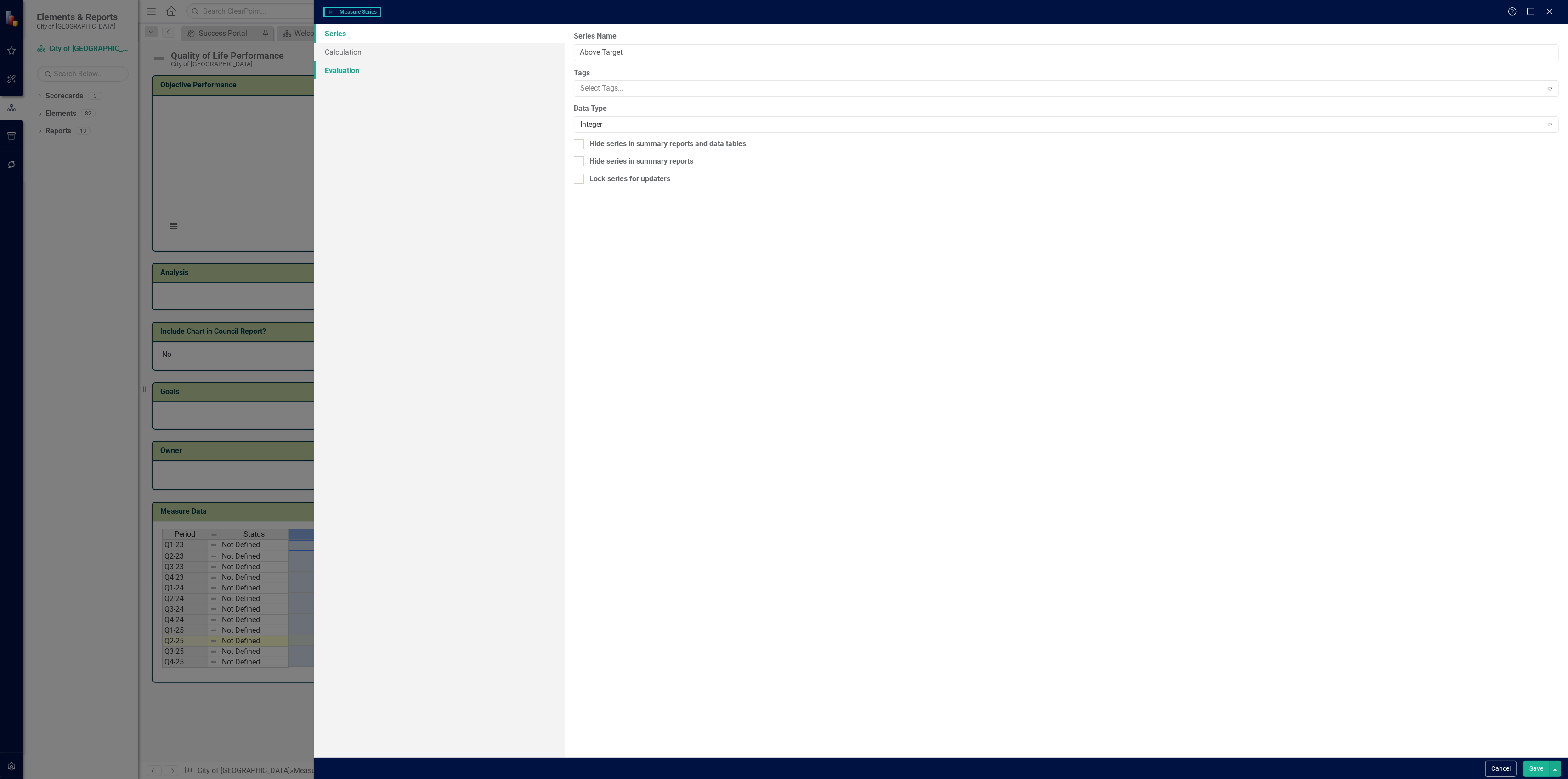
type input "Above Target"
click at [325, 54] on link "Calculation" at bounding box center [439, 52] width 251 height 18
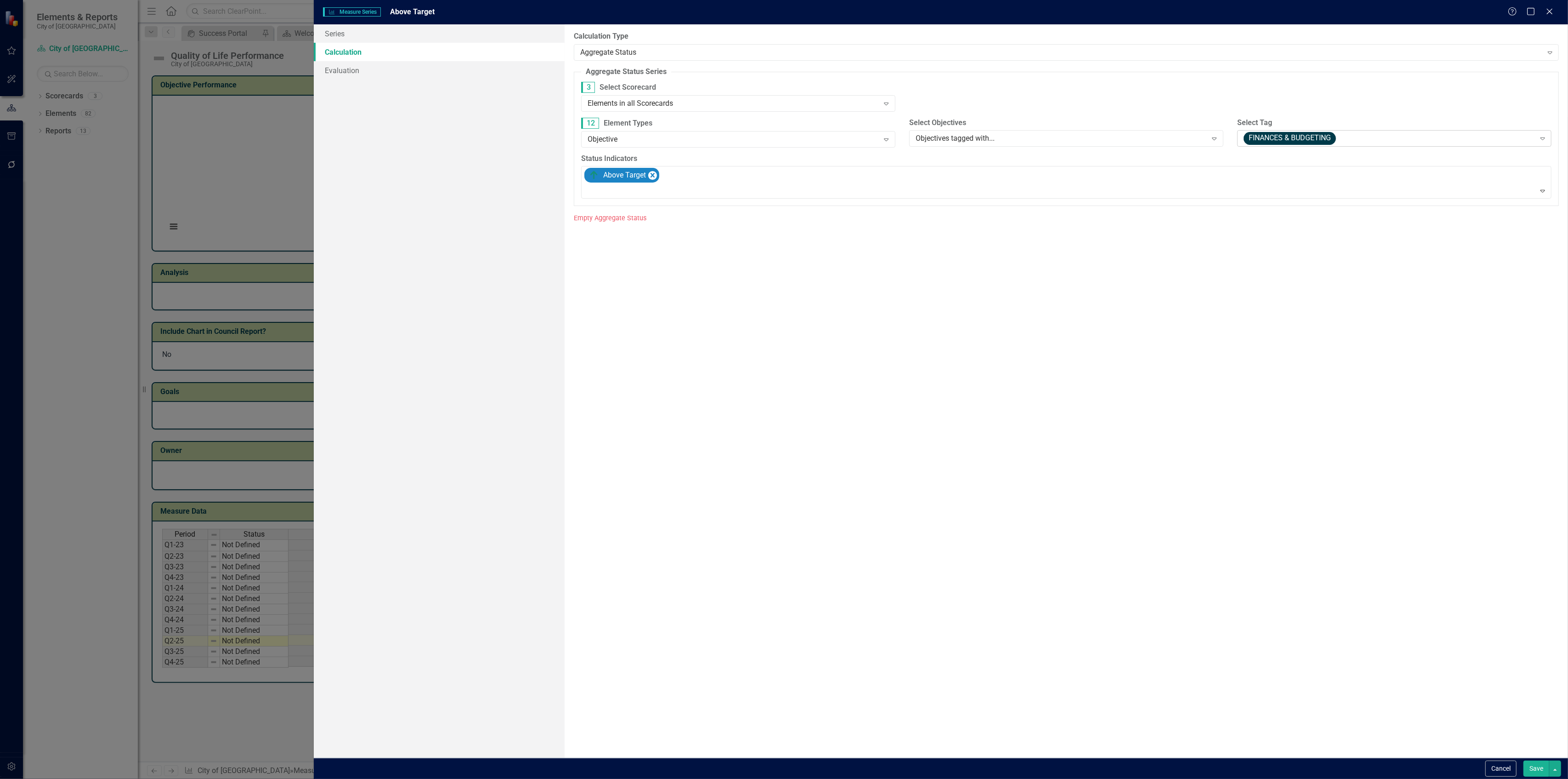
click at [1267, 134] on span "FINANCES & BUDGETING" at bounding box center [1290, 138] width 93 height 13
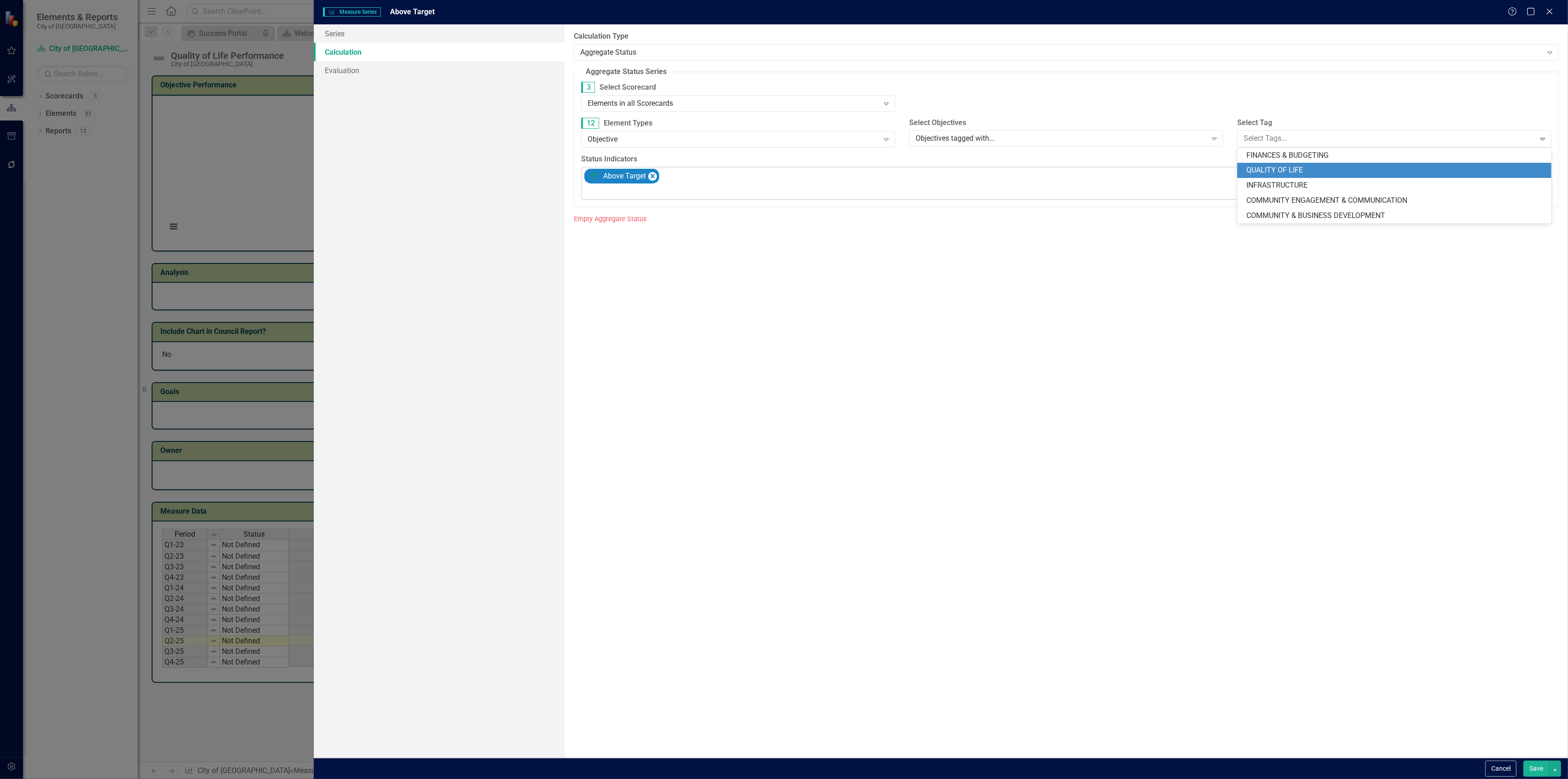
click at [1260, 167] on span "QUALITY OF LIFE" at bounding box center [1275, 170] width 57 height 9
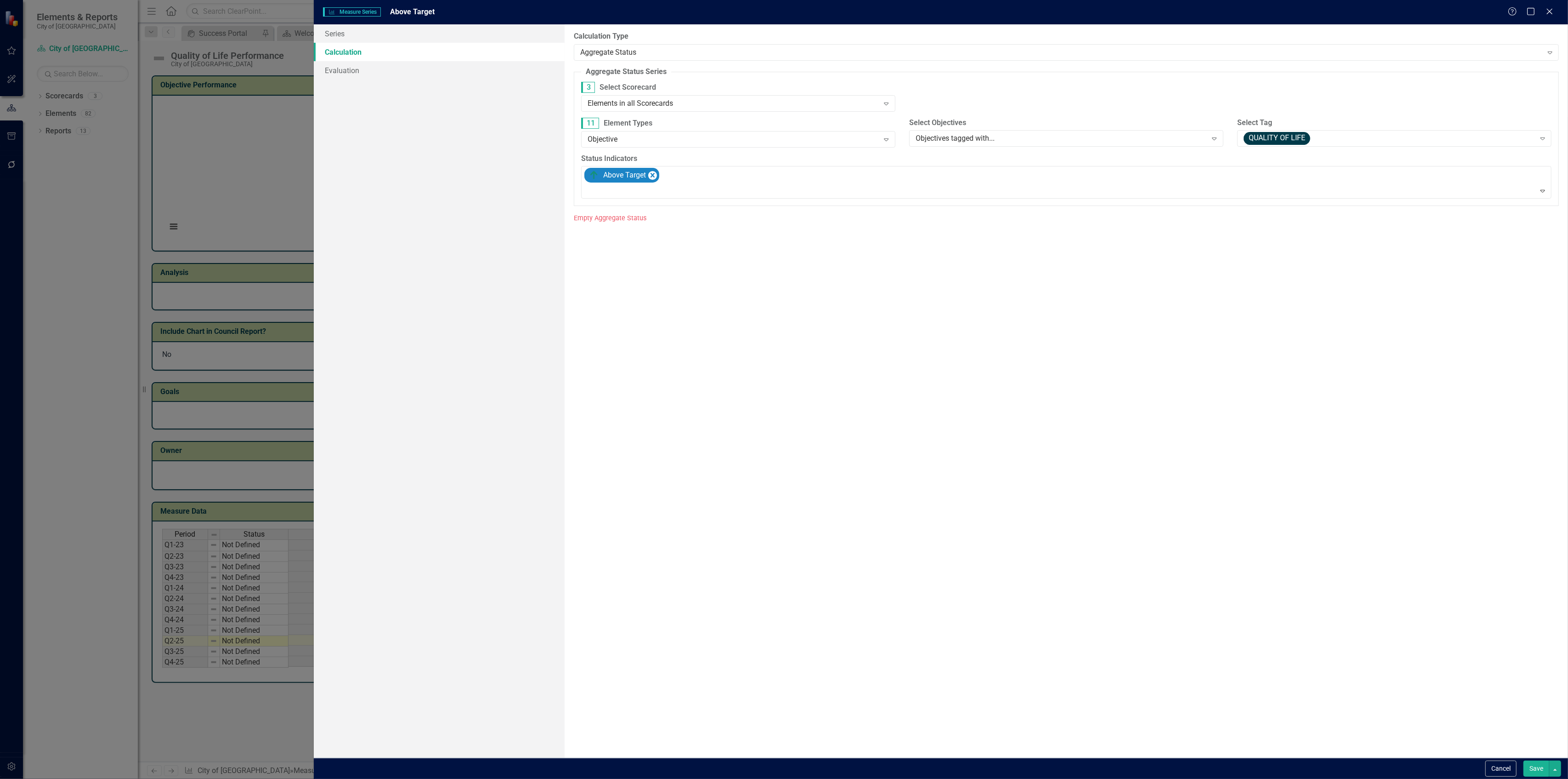
click at [1539, 767] on button "Save" at bounding box center [1536, 768] width 26 height 16
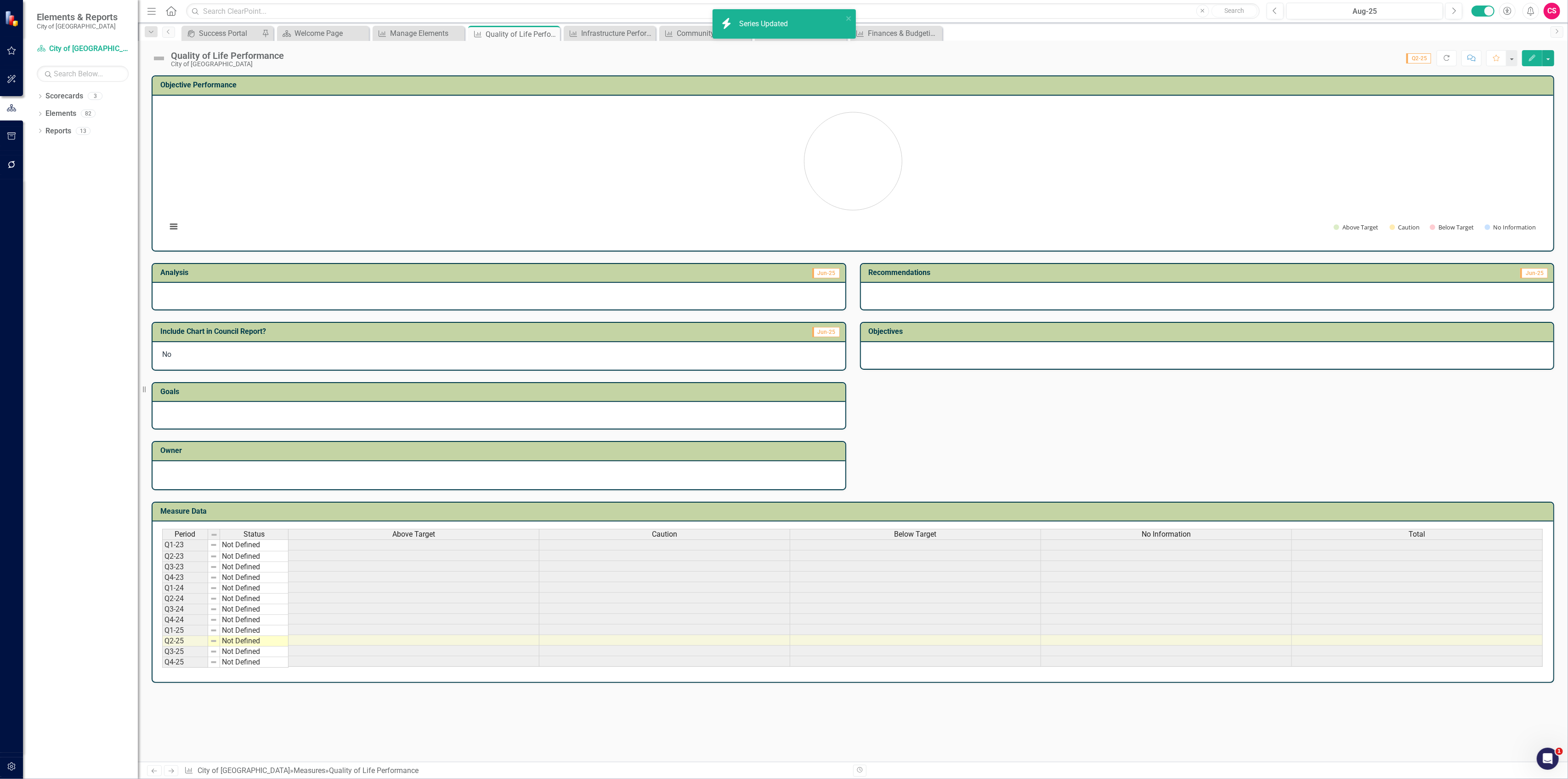
click at [673, 530] on span "Caution" at bounding box center [665, 534] width 26 height 9
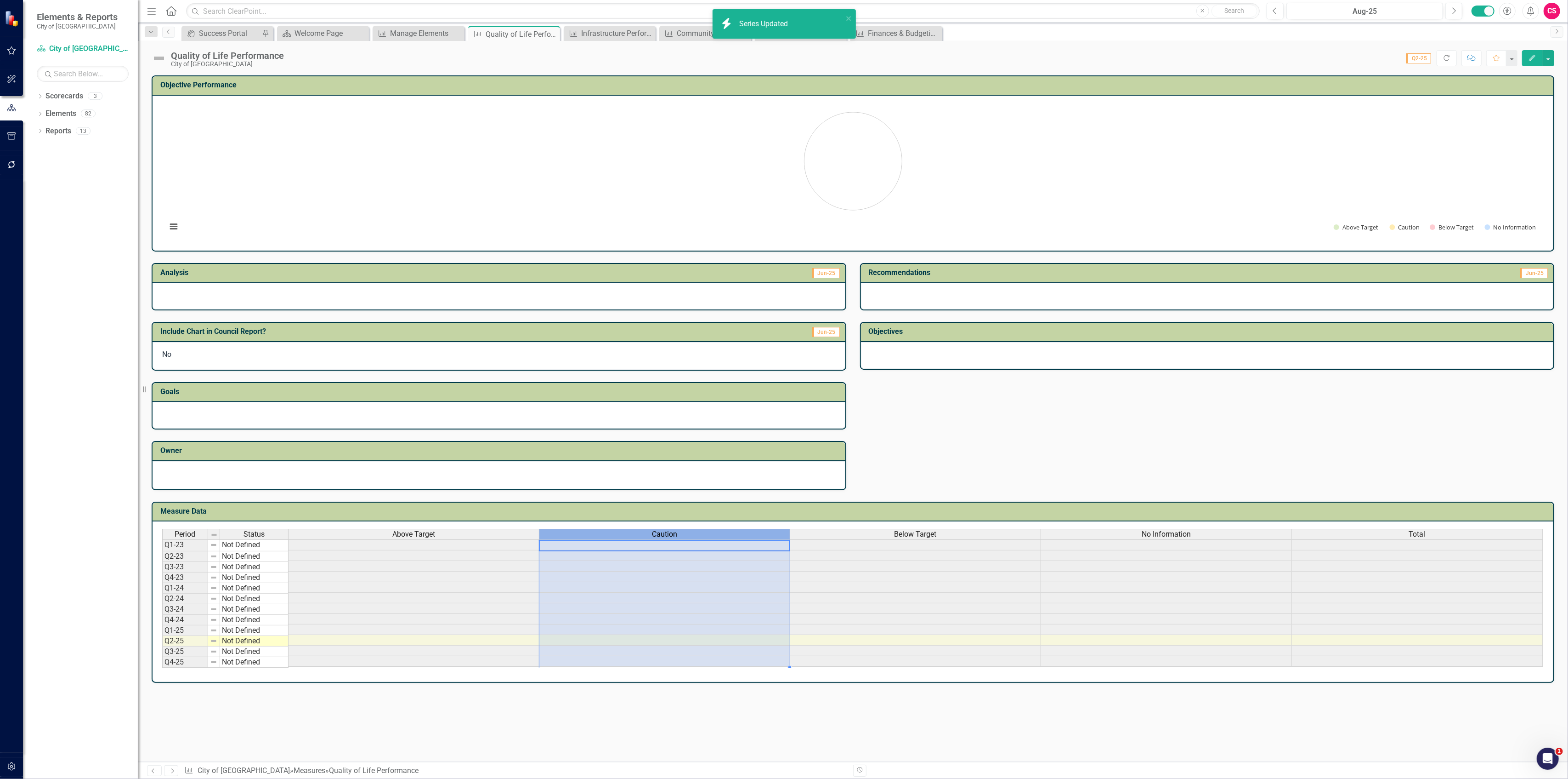
click at [673, 530] on span "Caution" at bounding box center [665, 534] width 26 height 9
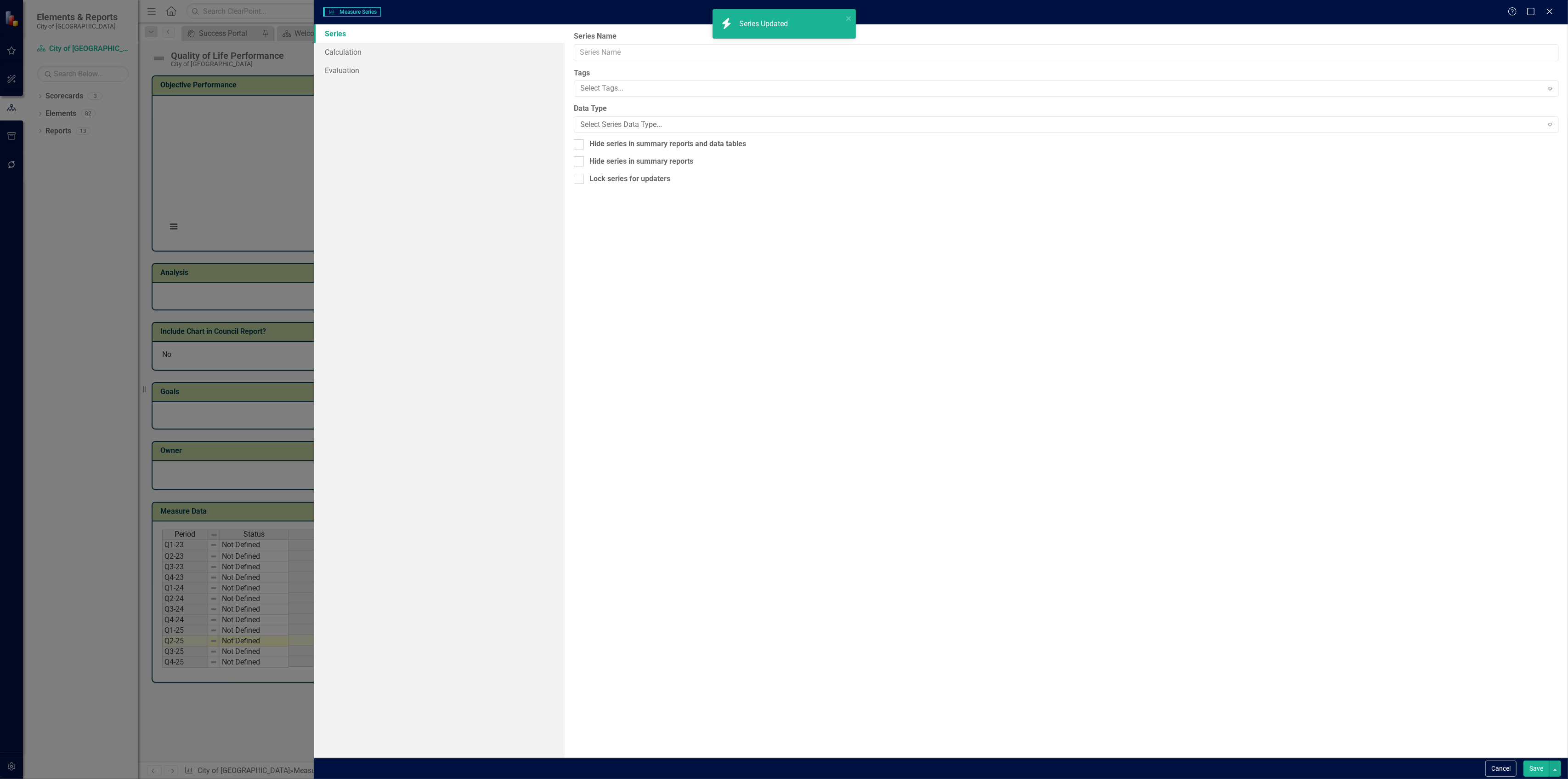
click at [381, 50] on div "Measure Series Measure Series Help Maximize Close Series Calculation Evaluation…" at bounding box center [784, 389] width 1568 height 779
click at [381, 50] on link "Calculation" at bounding box center [439, 52] width 251 height 18
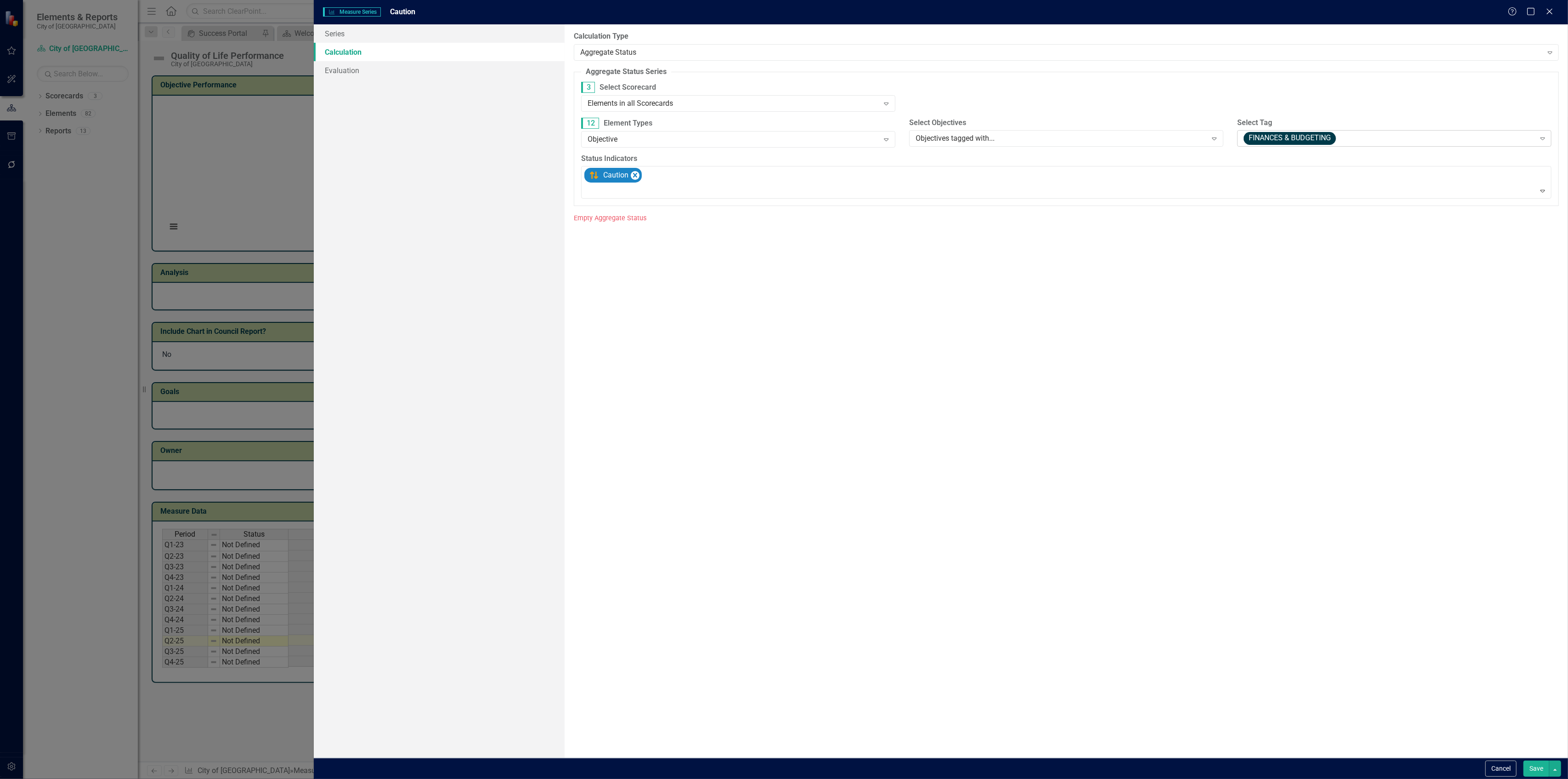
click at [1245, 132] on div "FINANCES & BUDGETING" at bounding box center [1389, 138] width 292 height 13
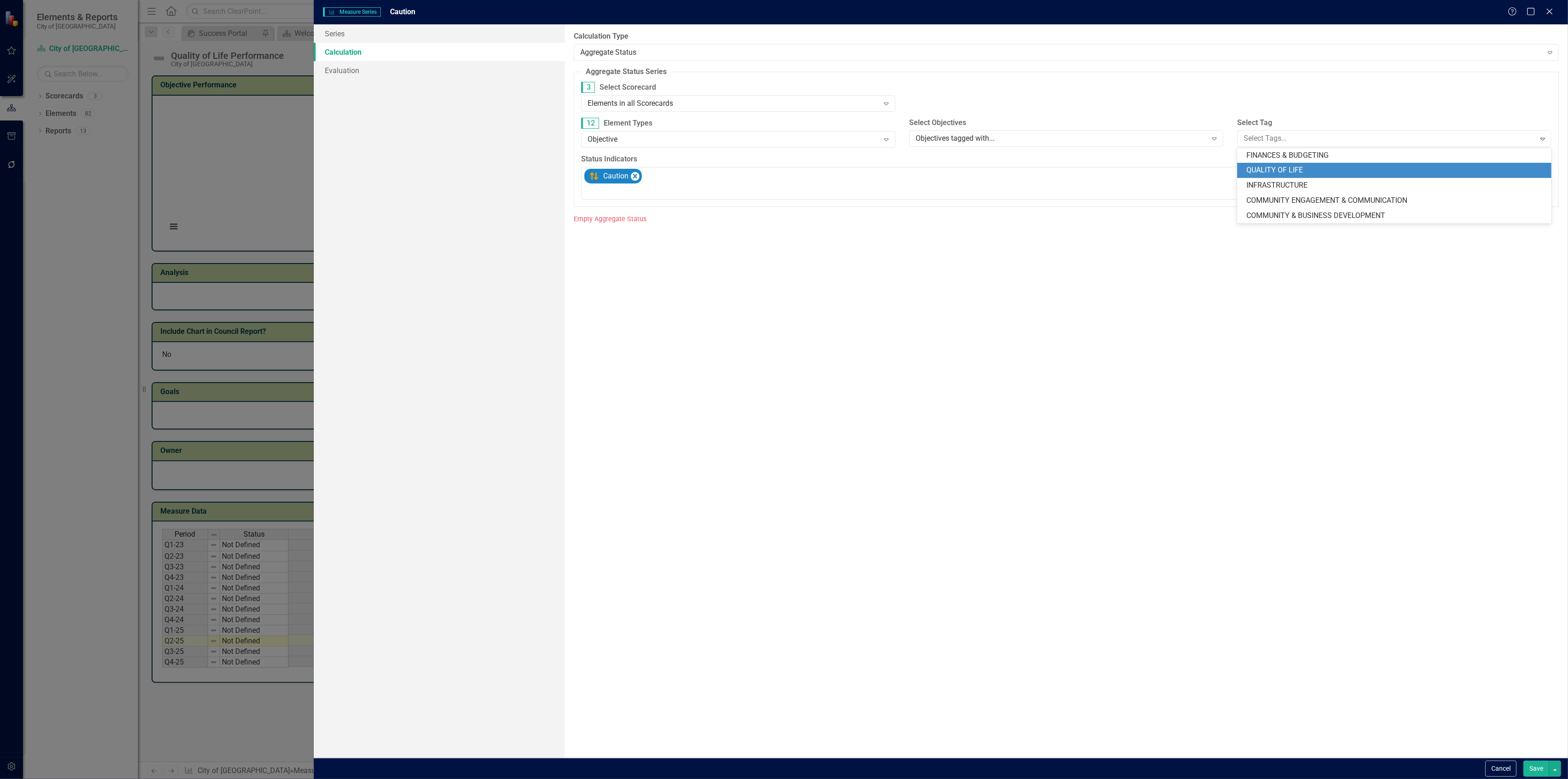
click at [1261, 168] on span "QUALITY OF LIFE" at bounding box center [1275, 170] width 57 height 9
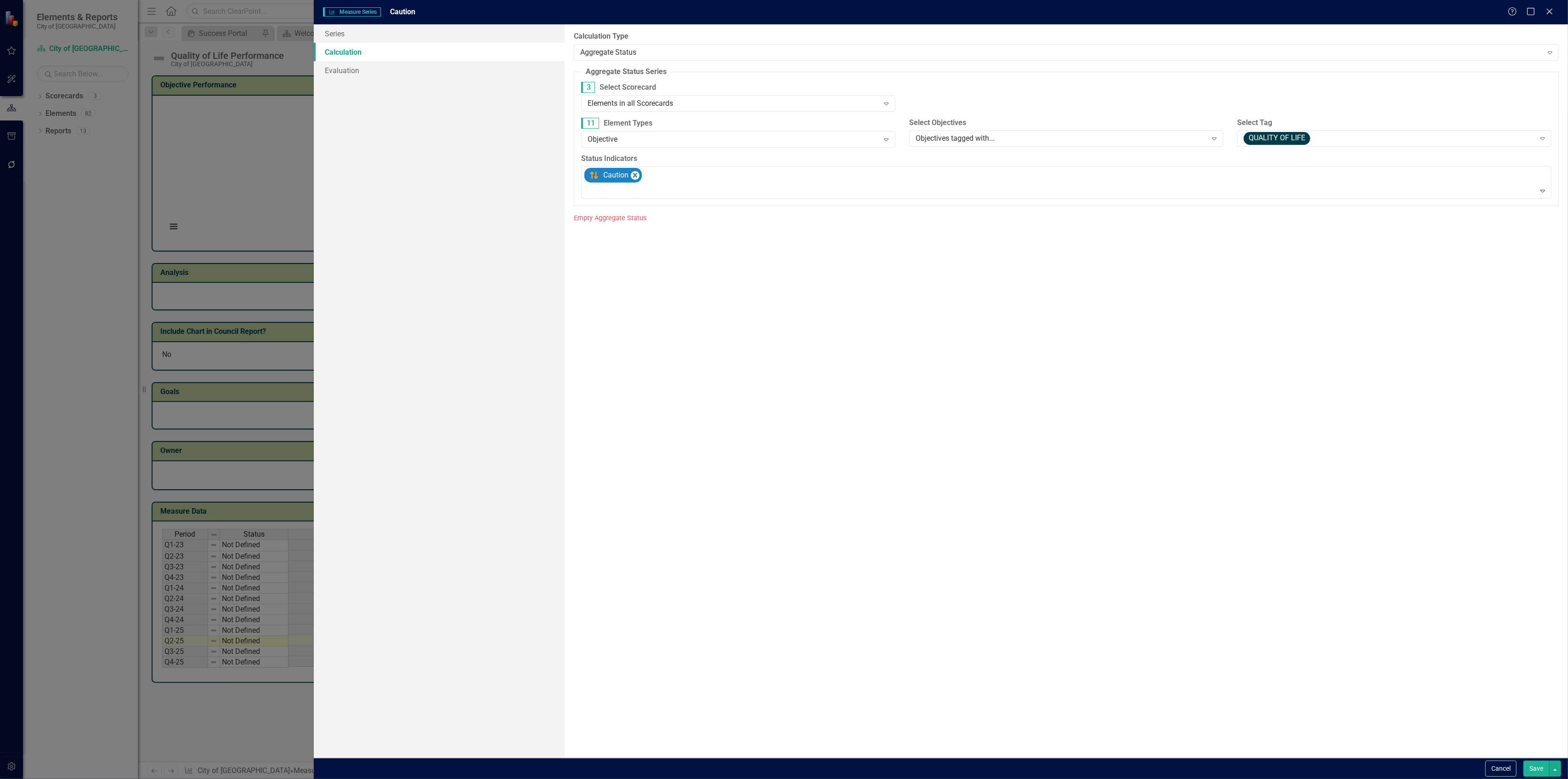
click at [1524, 765] on button "Save" at bounding box center [1536, 768] width 26 height 16
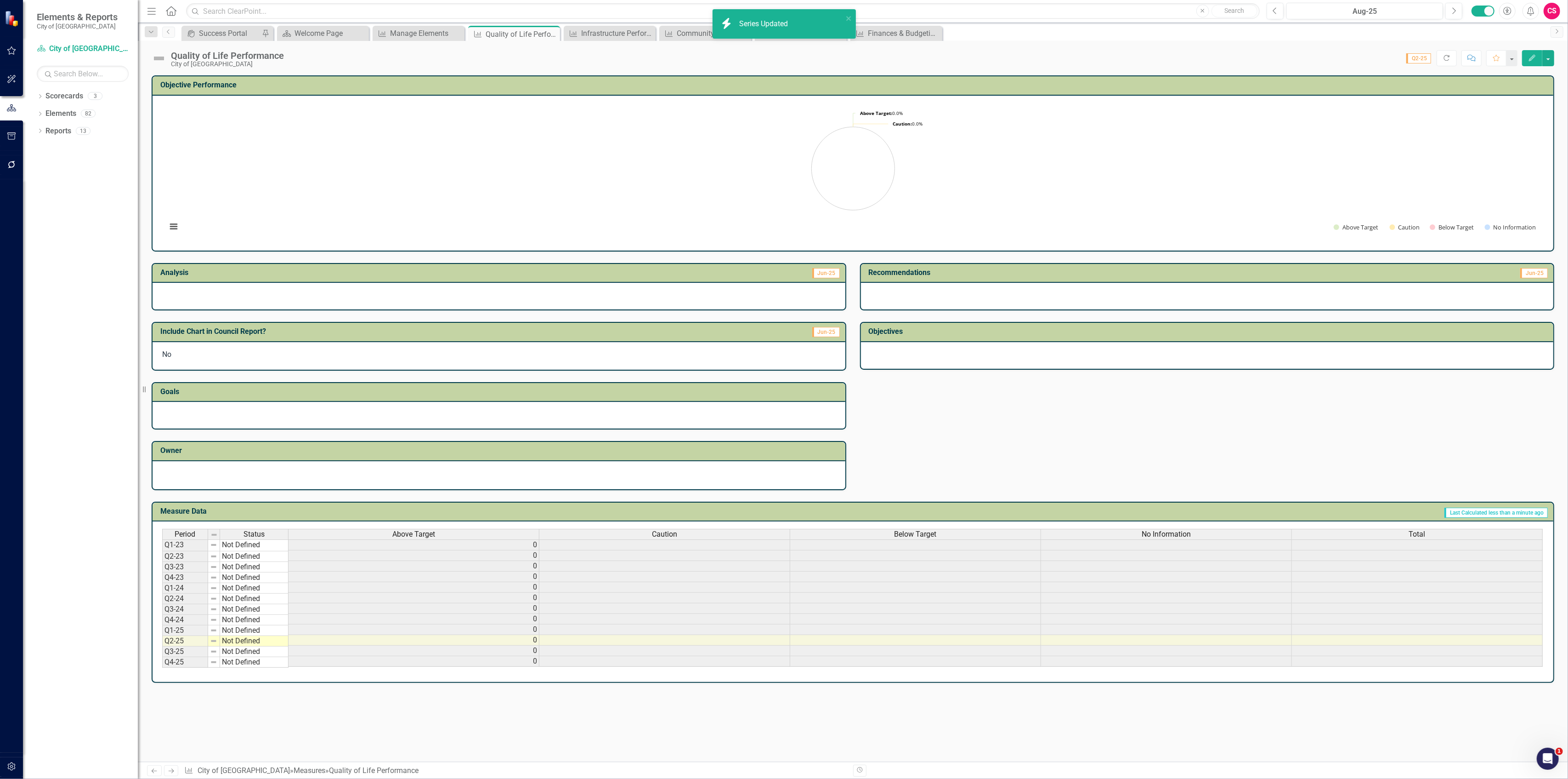
click at [848, 532] on div "Below Target" at bounding box center [915, 534] width 250 height 10
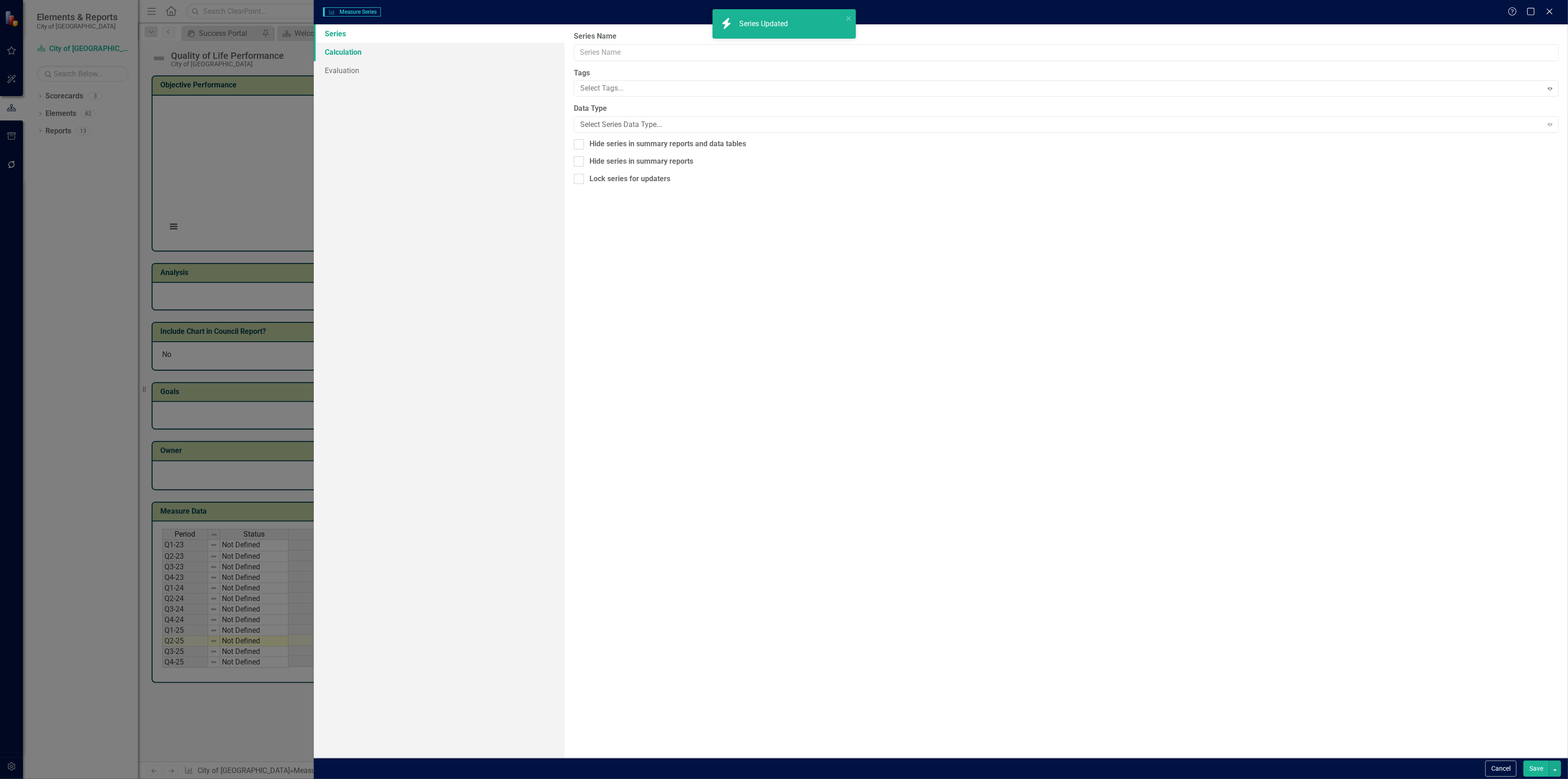
click at [422, 52] on link "Calculation" at bounding box center [439, 52] width 251 height 18
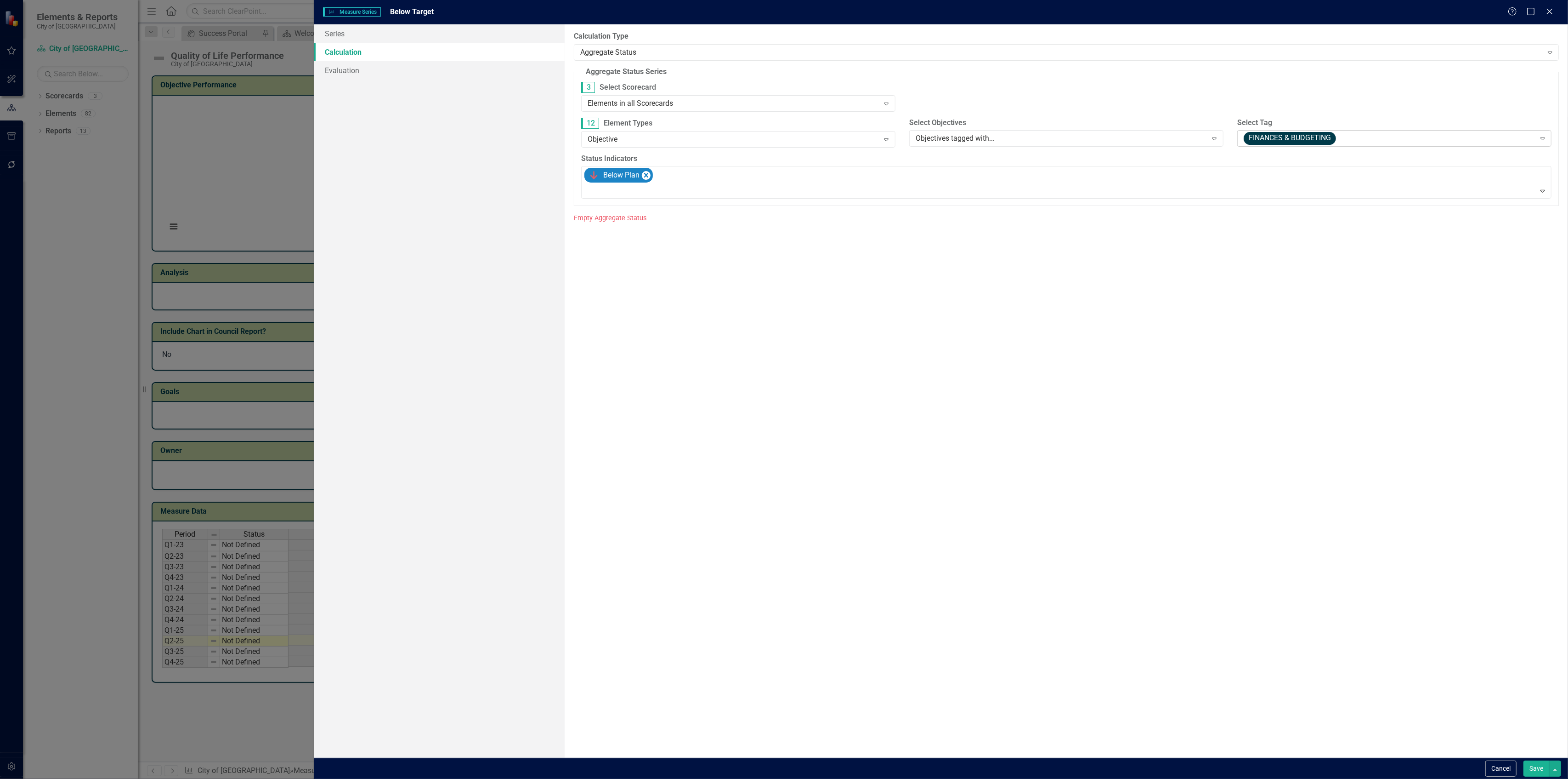
click at [1290, 136] on span "FINANCES & BUDGETING" at bounding box center [1290, 138] width 93 height 13
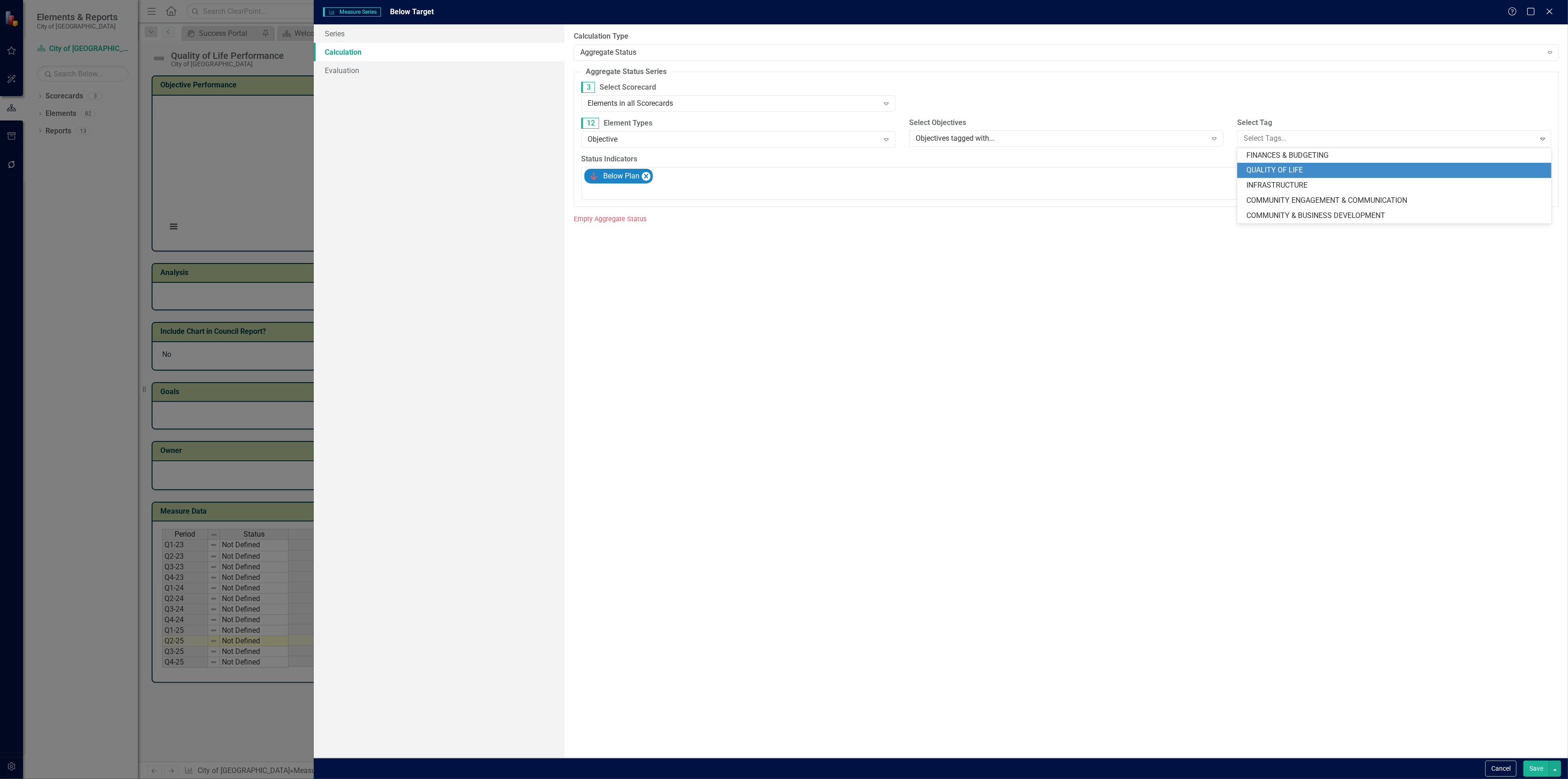
click at [1290, 174] on span "QUALITY OF LIFE" at bounding box center [1275, 170] width 57 height 9
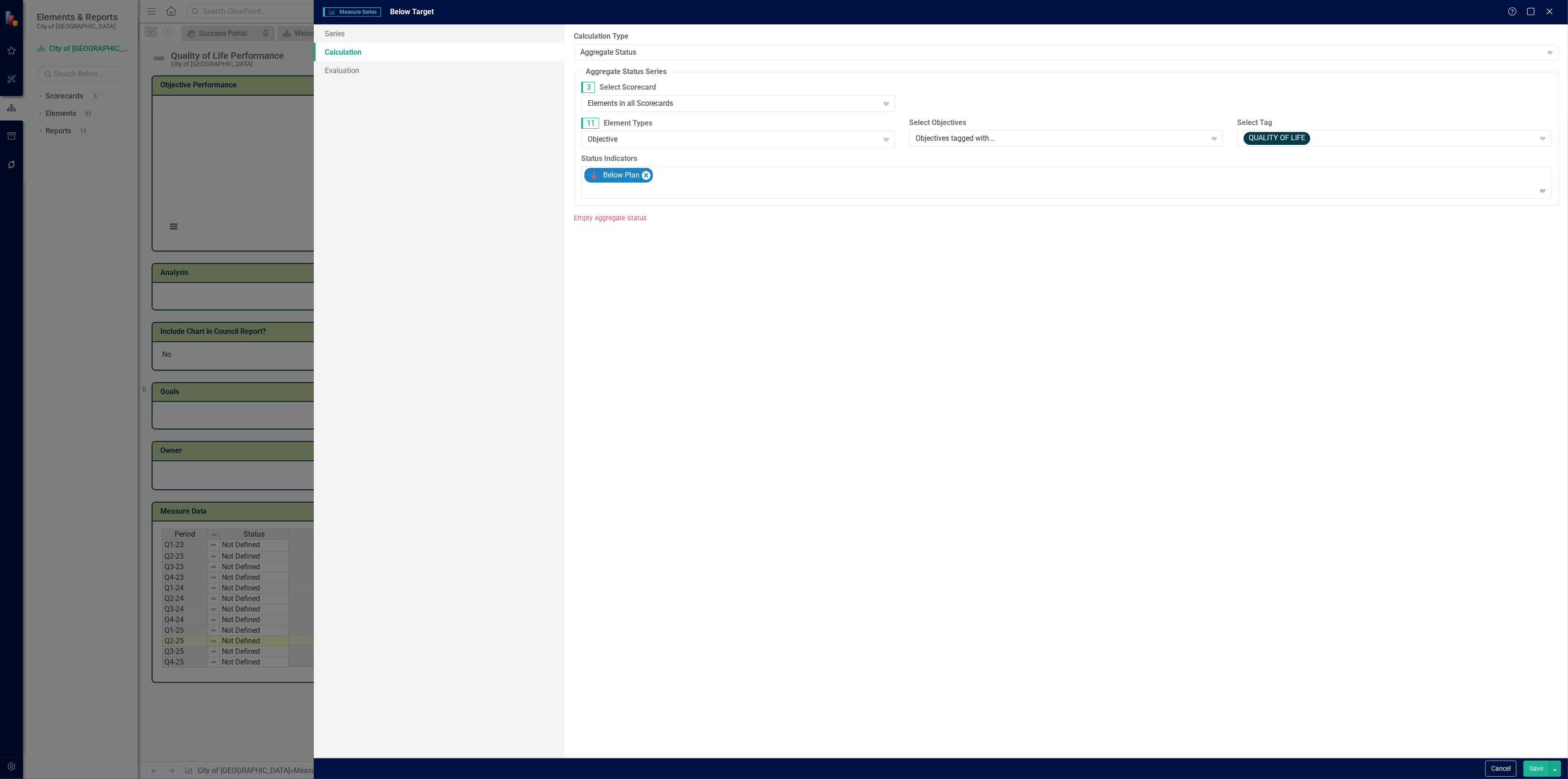
click at [1536, 761] on button "Save" at bounding box center [1536, 768] width 26 height 16
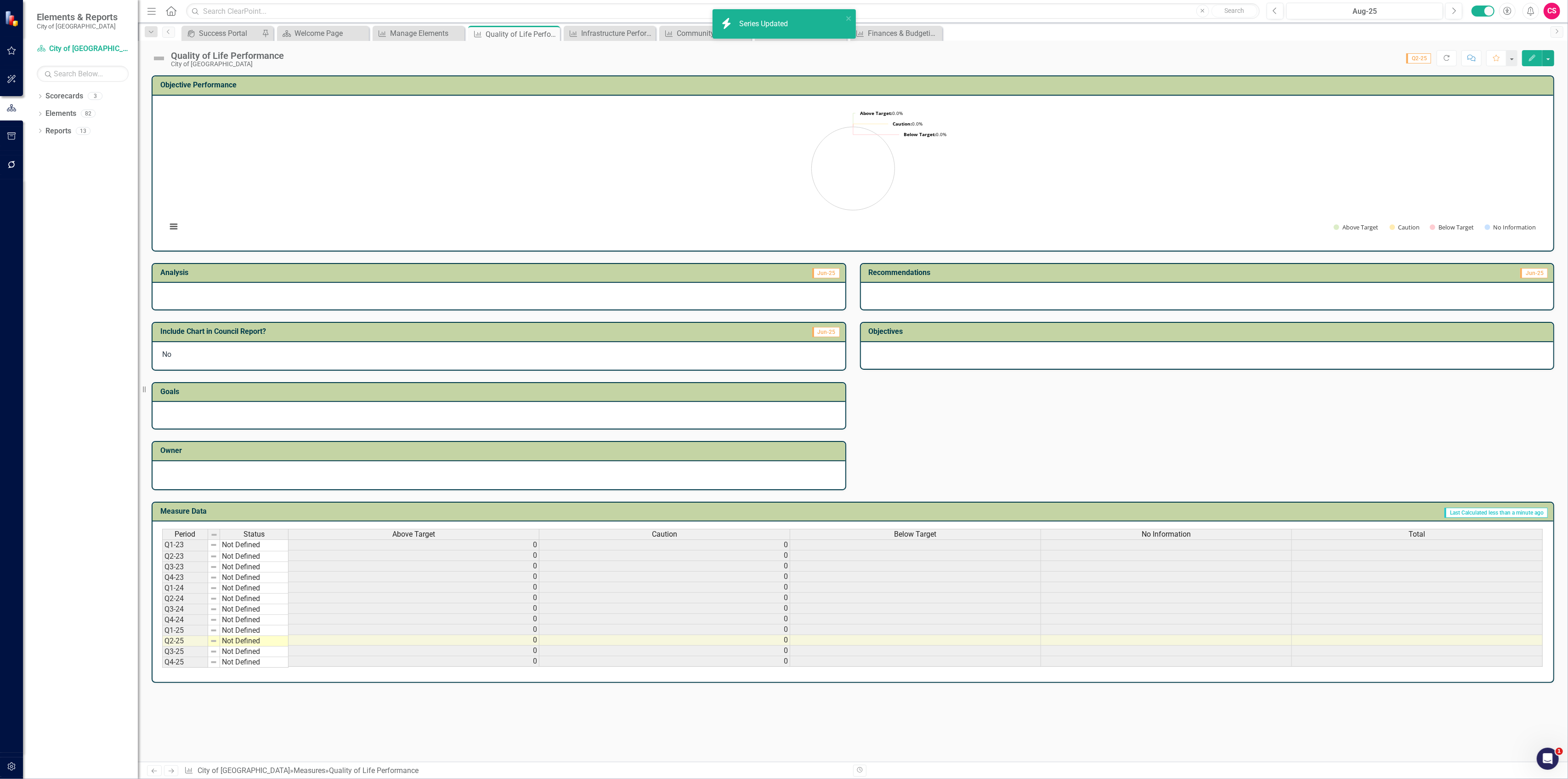
click at [1124, 530] on div "No Information" at bounding box center [1166, 534] width 250 height 10
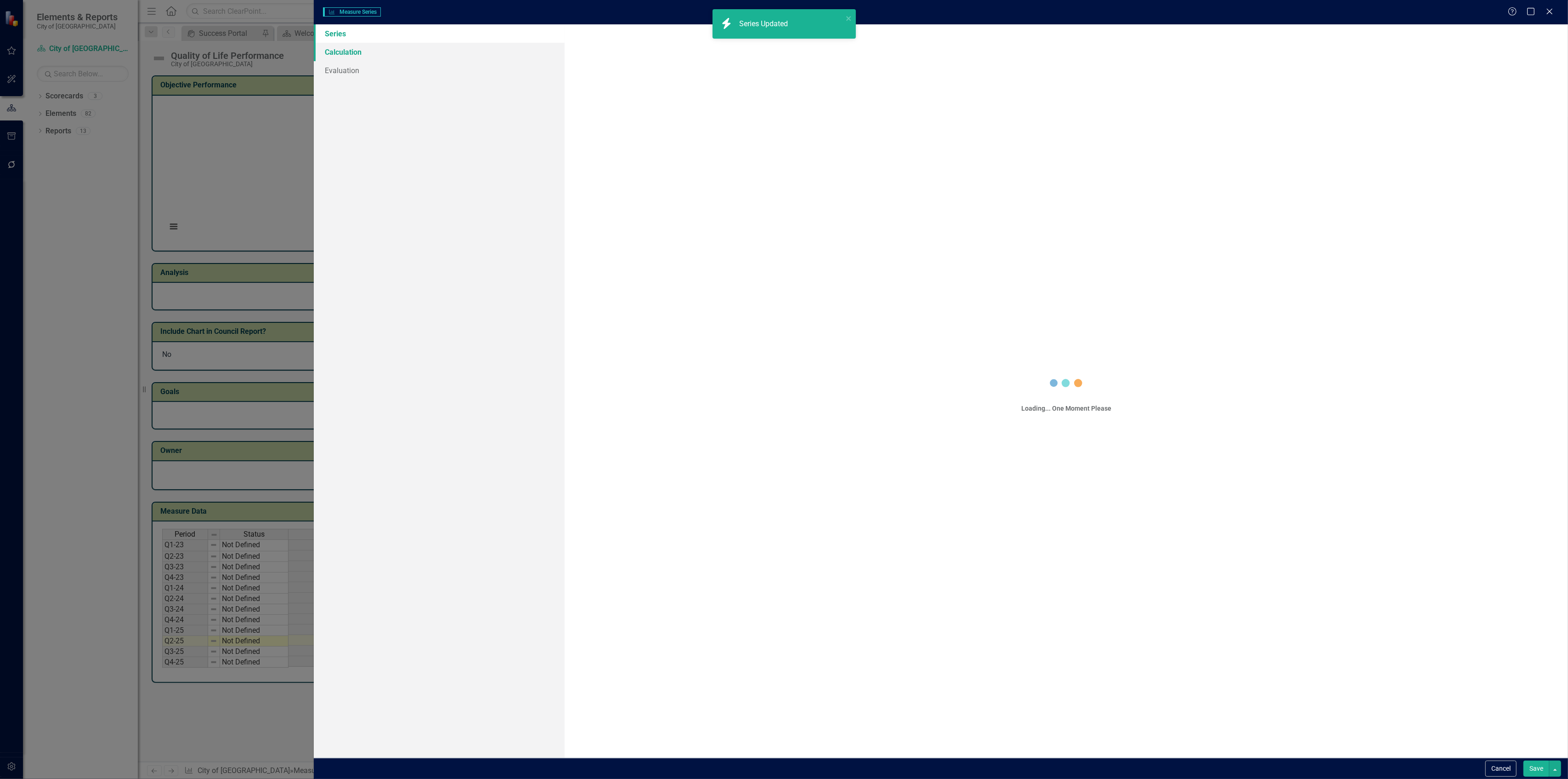
click at [353, 51] on link "Calculation" at bounding box center [439, 52] width 251 height 18
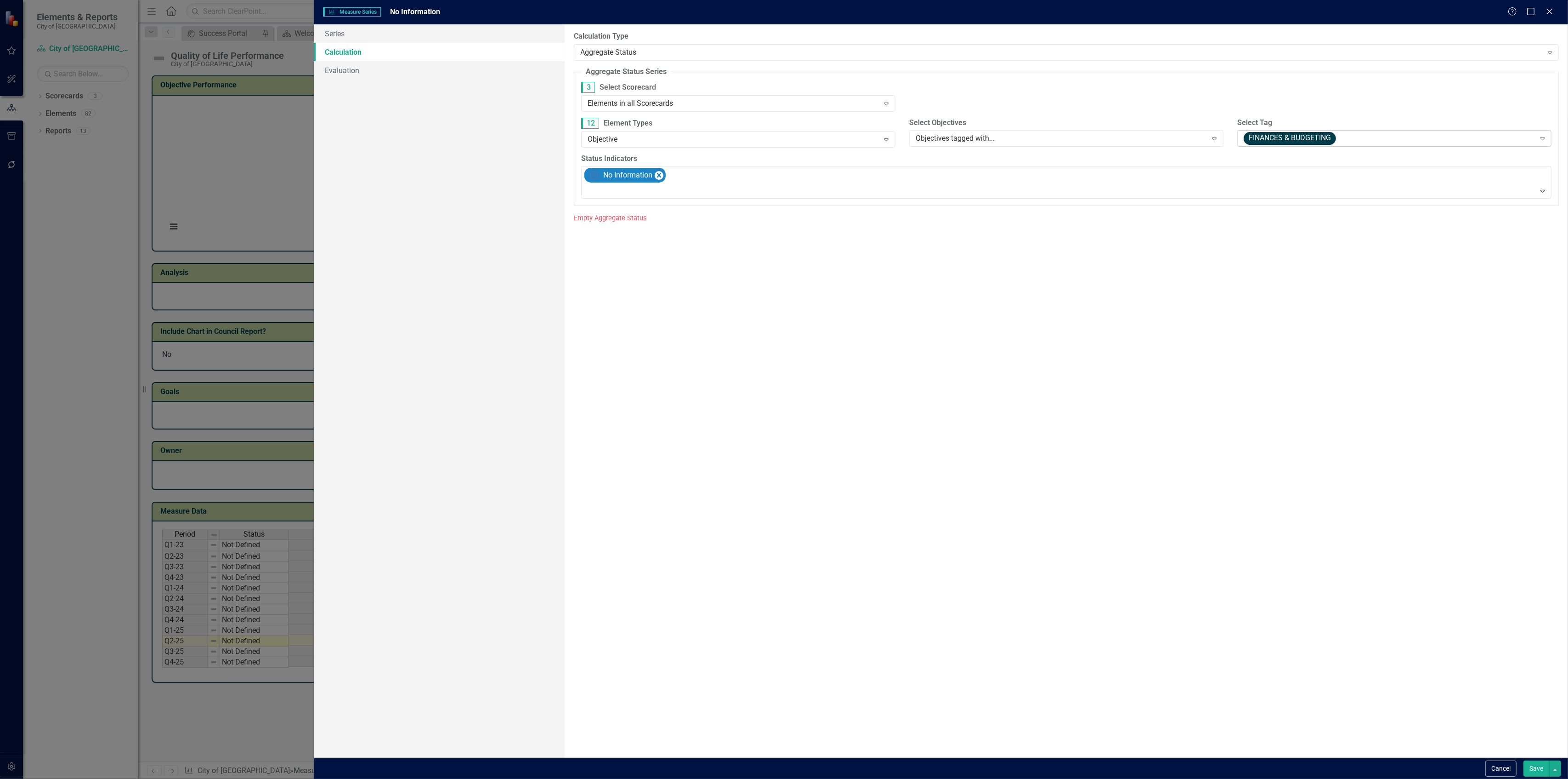
click at [1247, 136] on span "FINANCES & BUDGETING" at bounding box center [1290, 138] width 93 height 13
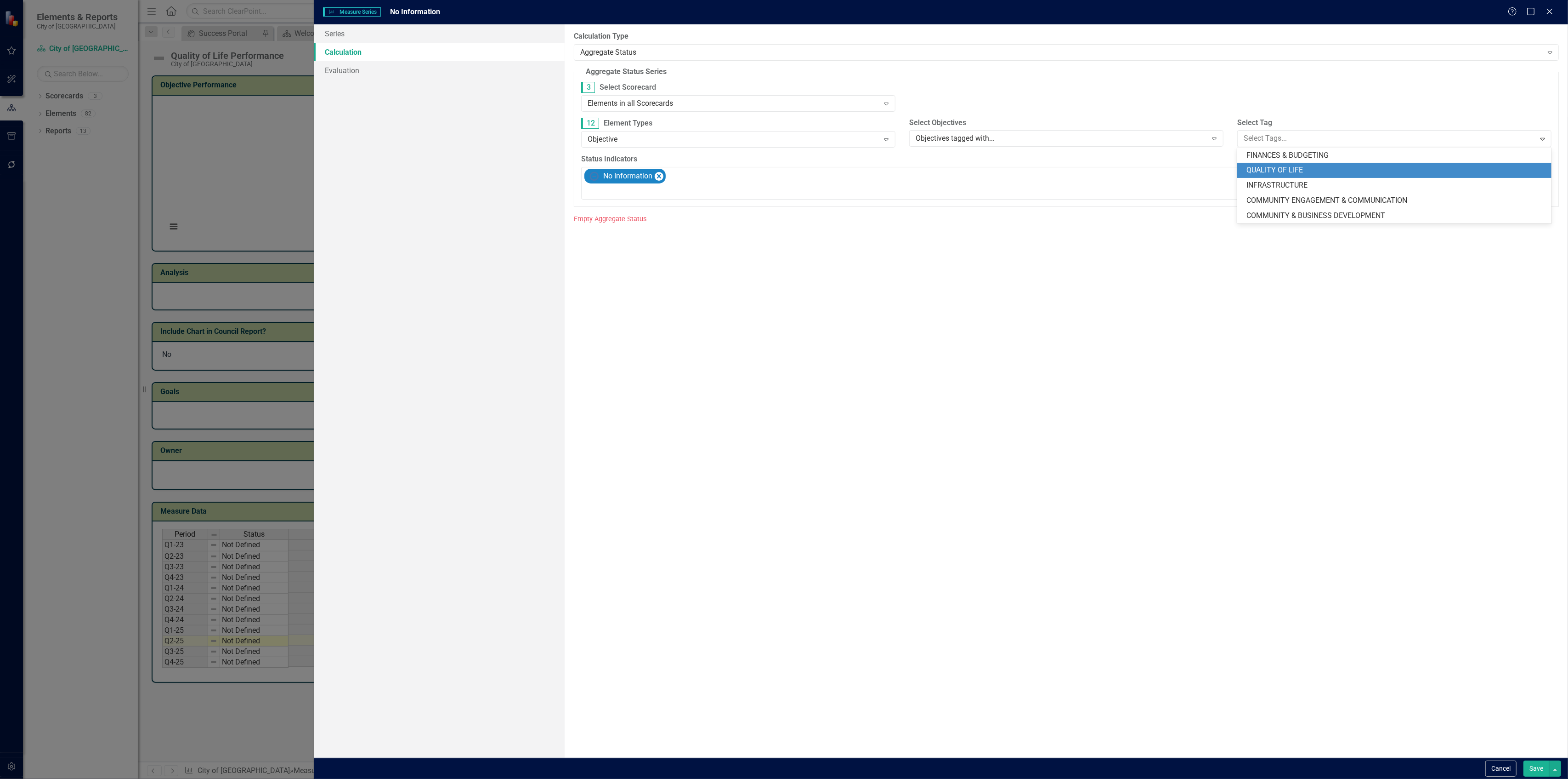
drag, startPoint x: 1258, startPoint y: 175, endPoint x: 1292, endPoint y: 221, distance: 57.2
click at [1258, 177] on div "QUALITY OF LIFE" at bounding box center [1395, 170] width 314 height 15
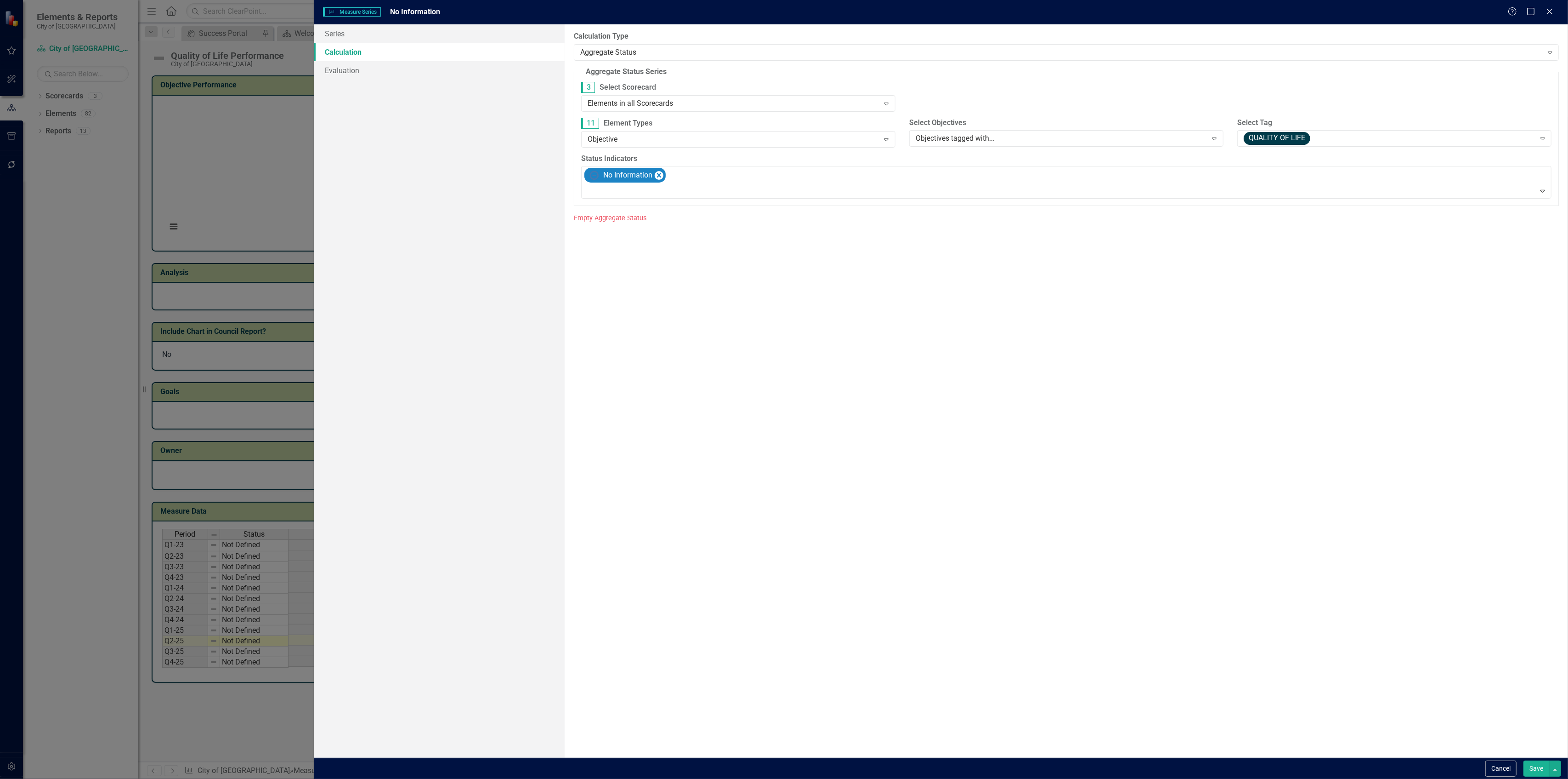
click at [1536, 772] on button "Save" at bounding box center [1536, 768] width 26 height 16
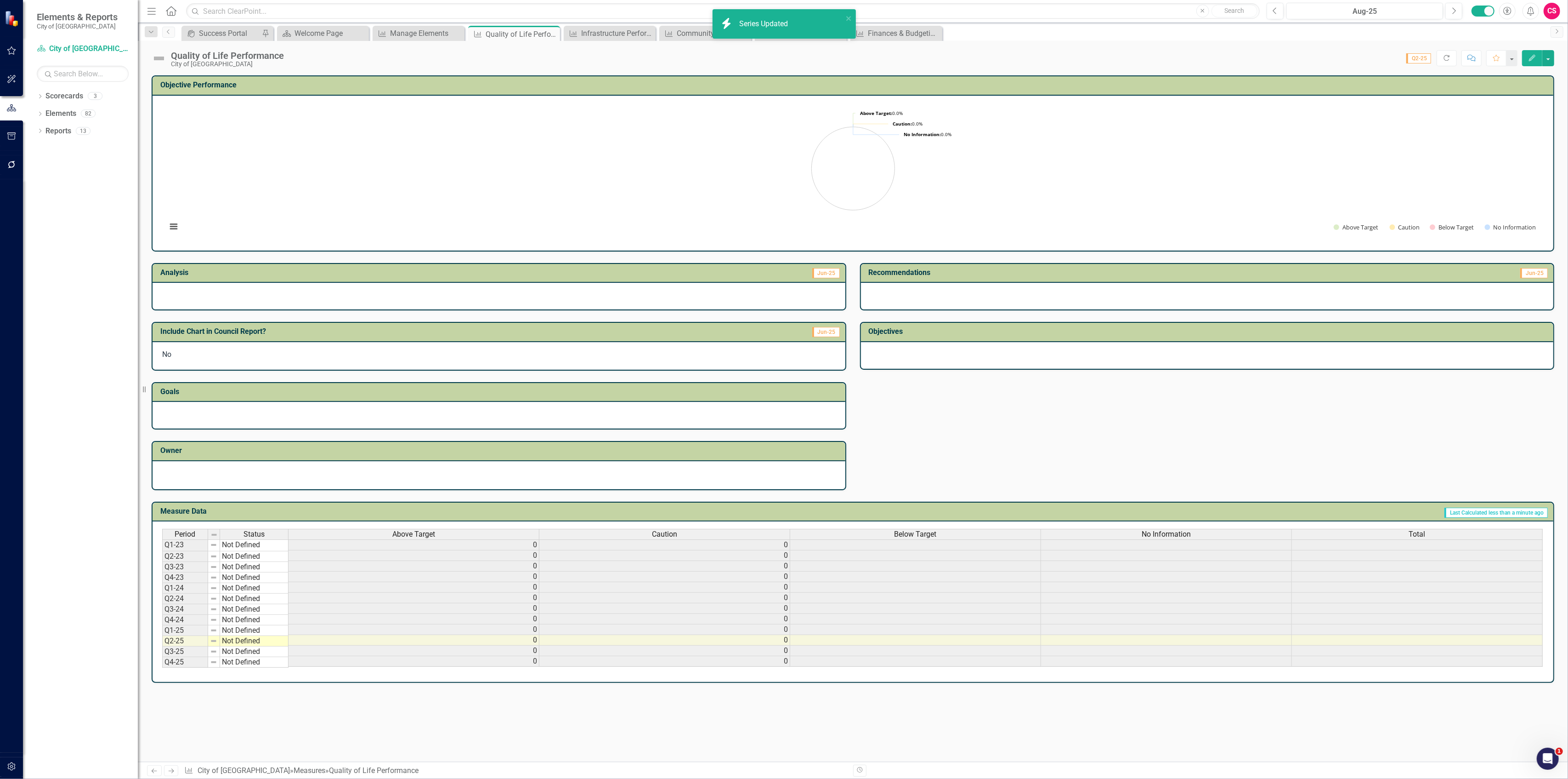
click at [1328, 522] on div "Period Status Above Target Caution Below Target No Information Total Q1-23 Not …" at bounding box center [853, 601] width 1401 height 160
click at [1320, 522] on div "Period Status Above Target Caution Below Target No Information Total Q1-23 Not …" at bounding box center [853, 601] width 1401 height 160
click at [1314, 532] on div "Total" at bounding box center [1416, 534] width 250 height 10
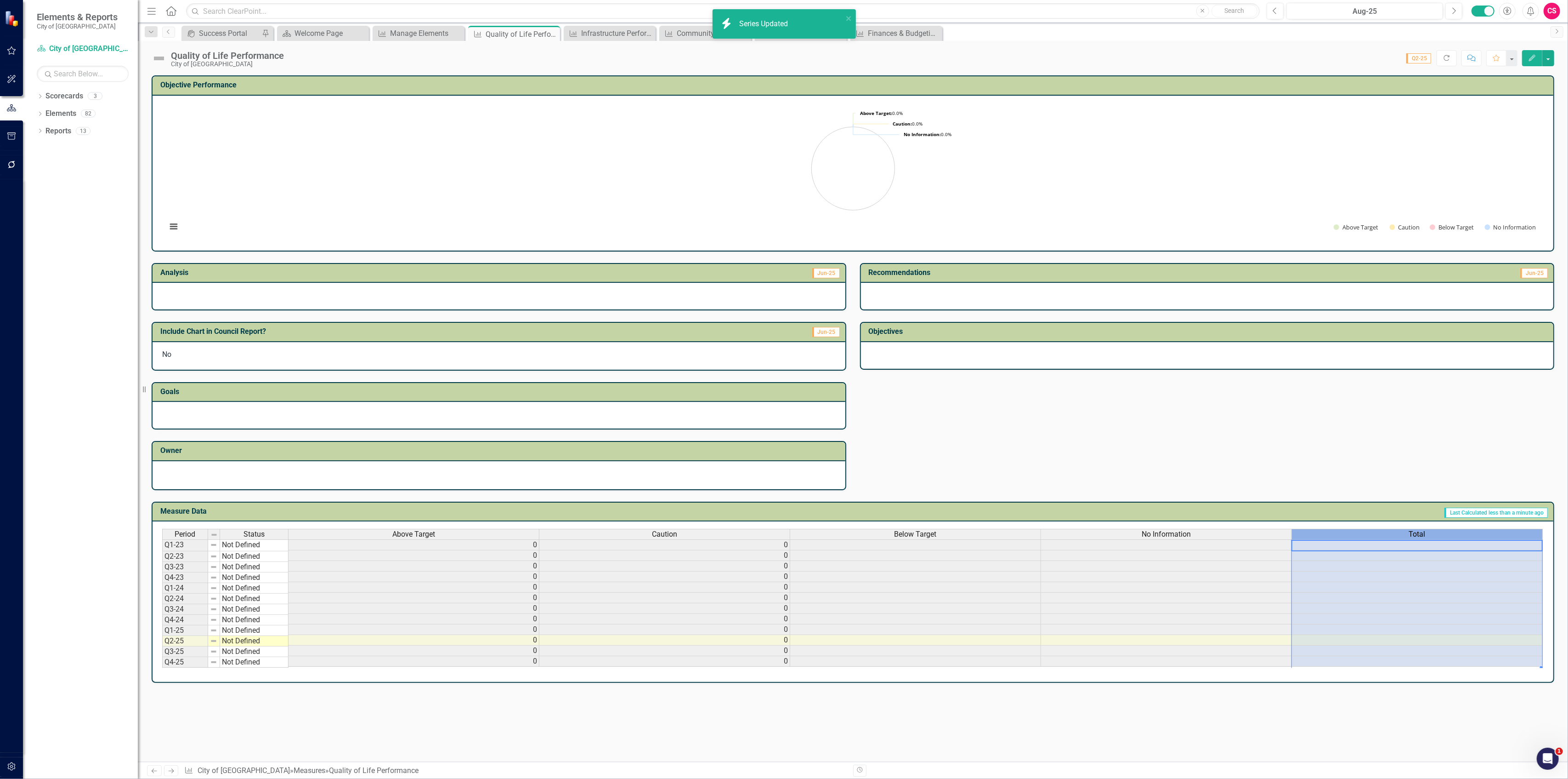
click at [1314, 532] on div "Total" at bounding box center [1416, 534] width 250 height 10
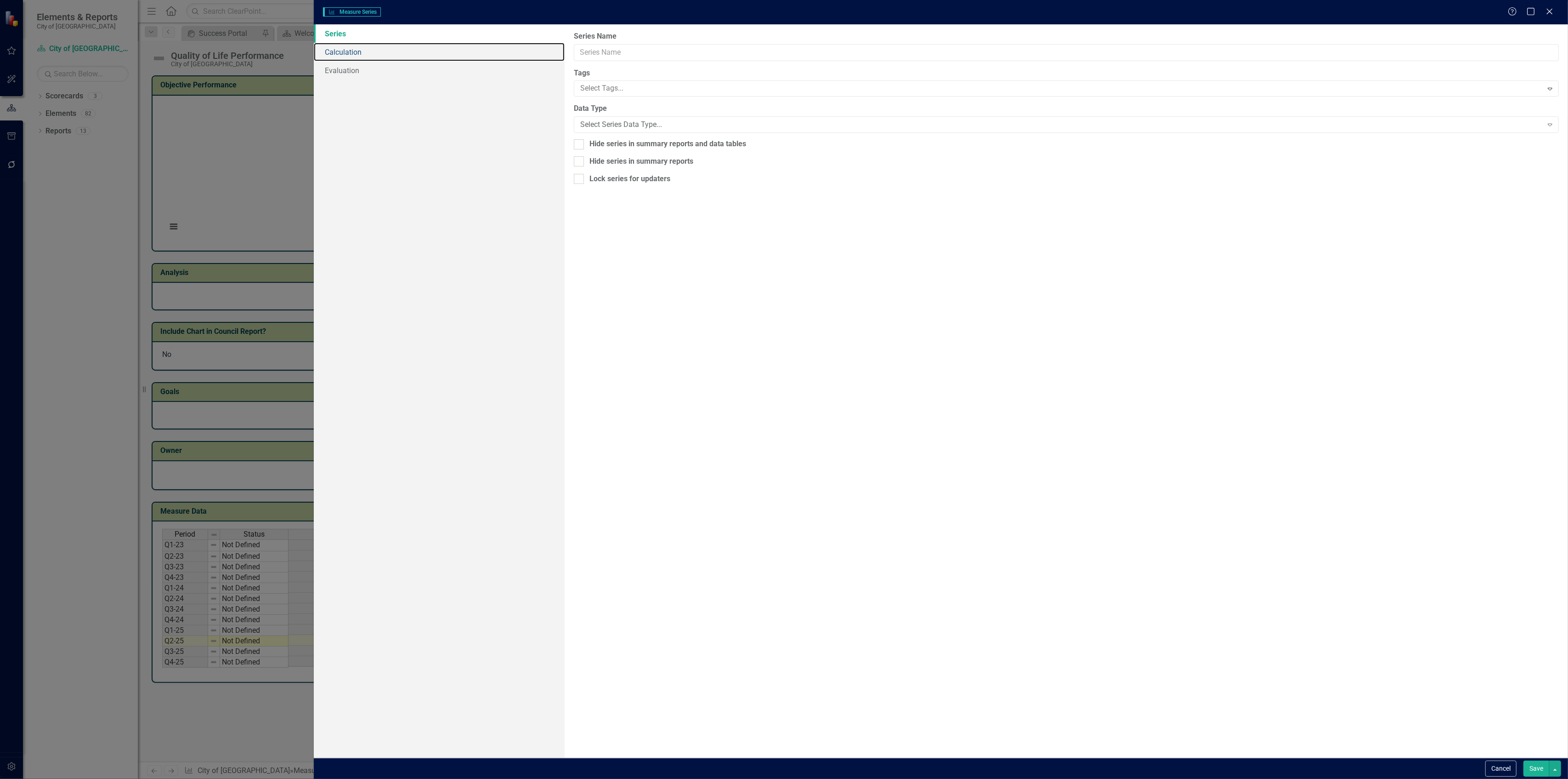
scroll to position [0, 5]
drag, startPoint x: 377, startPoint y: 54, endPoint x: 380, endPoint y: 46, distance: 8.5
click at [377, 54] on link "Calculation" at bounding box center [439, 52] width 251 height 18
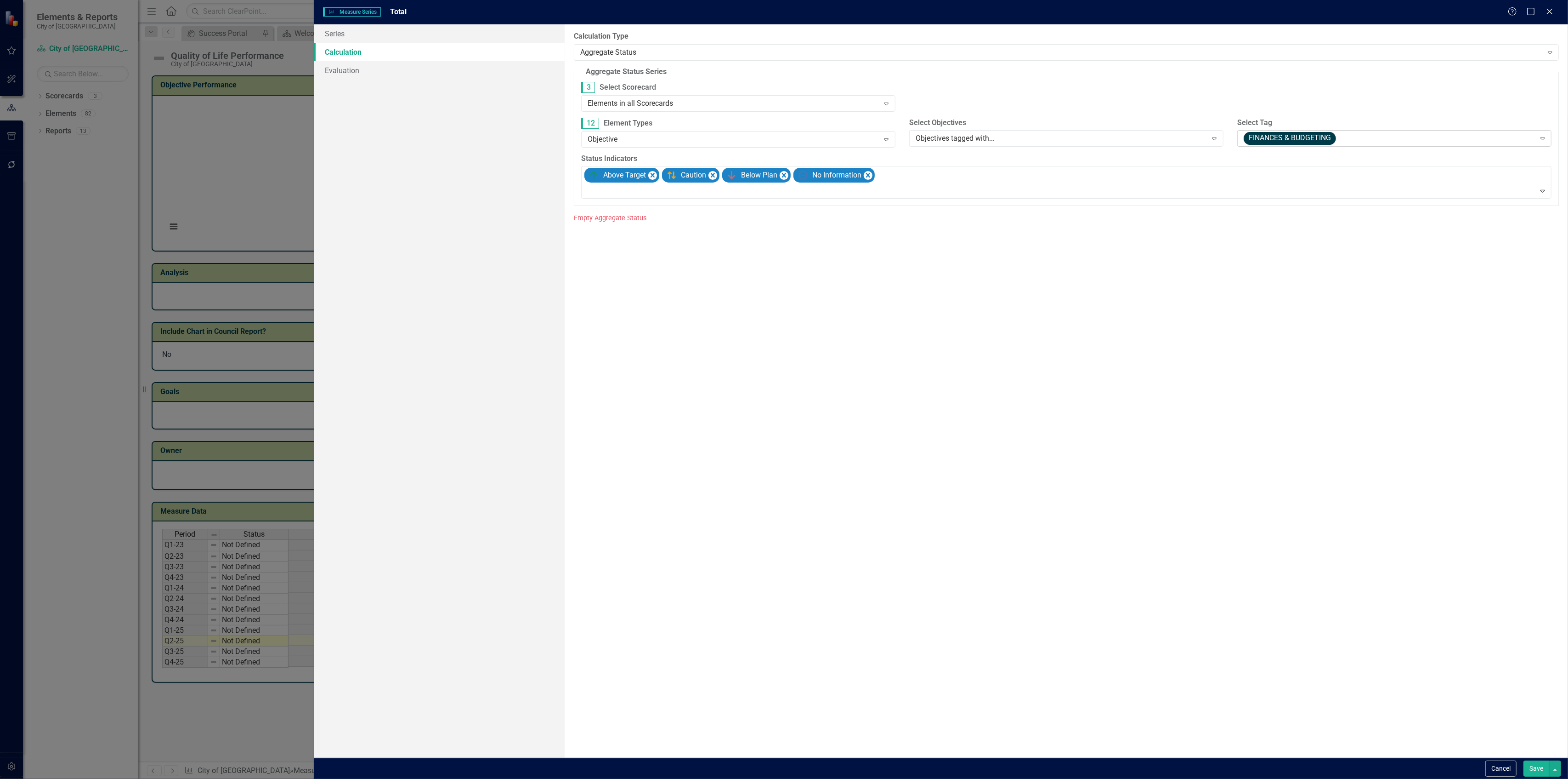
click at [1264, 143] on span "FINANCES & BUDGETING" at bounding box center [1290, 138] width 93 height 13
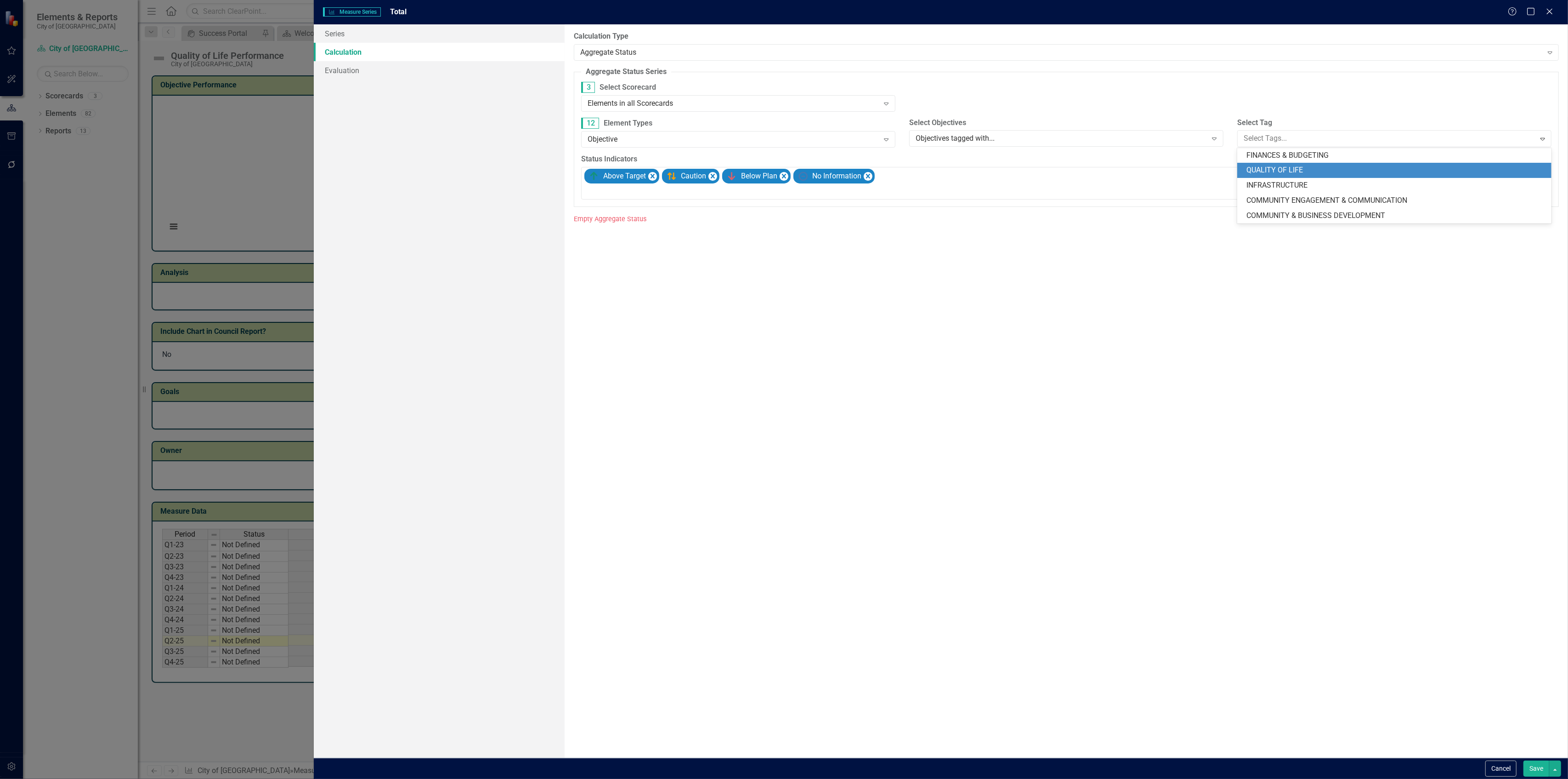
click at [1269, 172] on span "QUALITY OF LIFE" at bounding box center [1275, 170] width 57 height 9
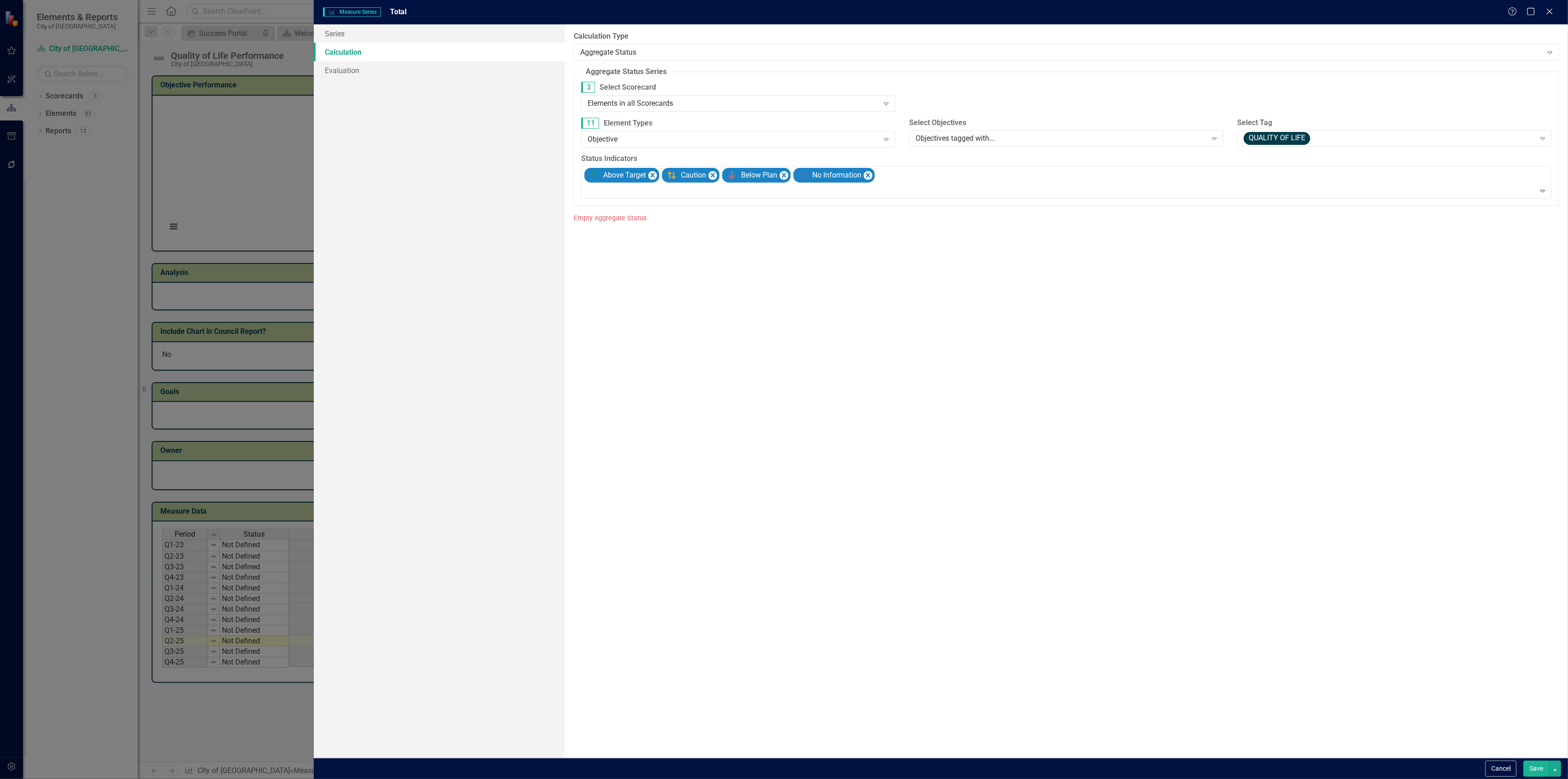
click at [1535, 763] on button "Save" at bounding box center [1536, 768] width 26 height 16
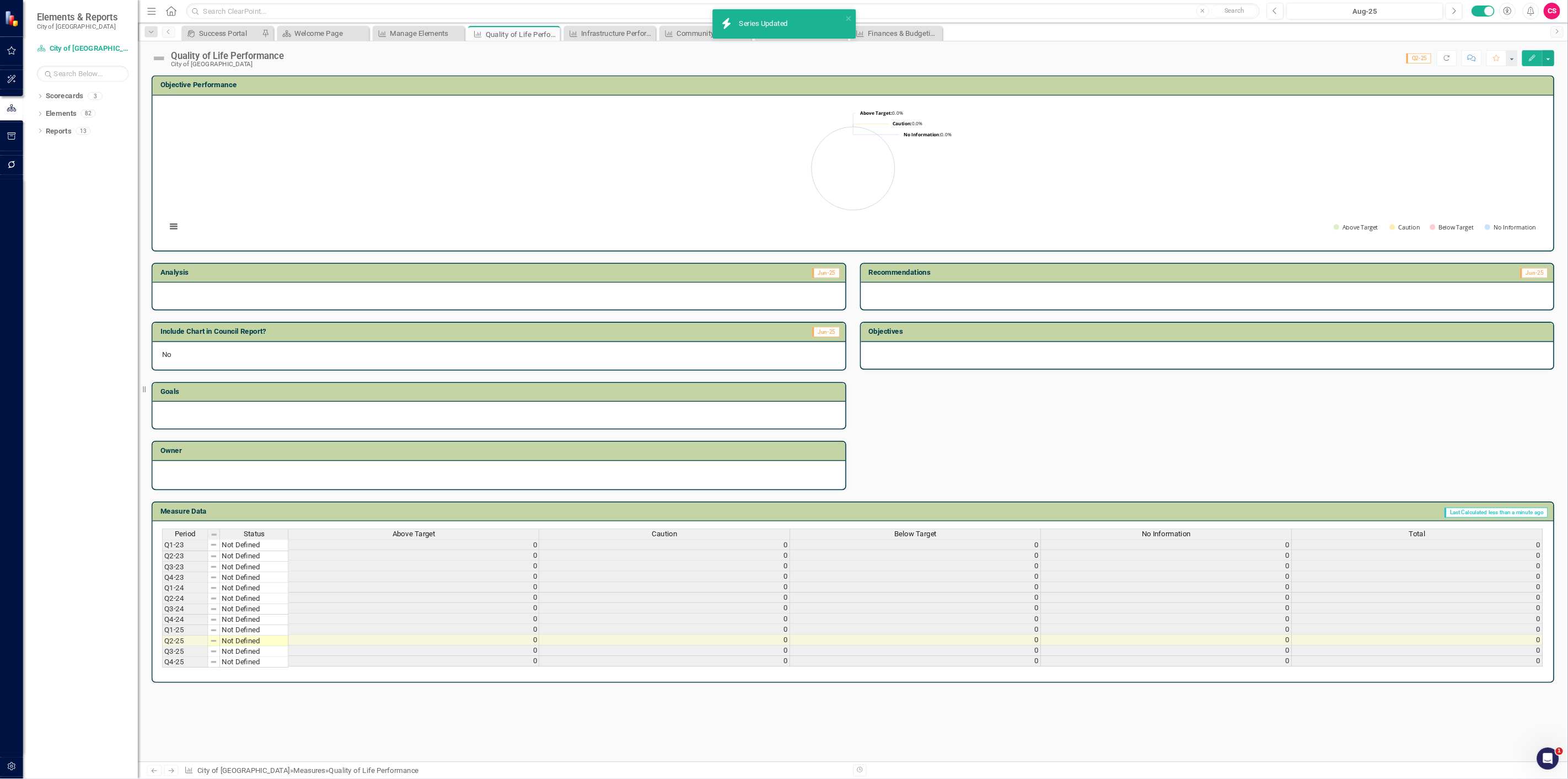
scroll to position [0, 7]
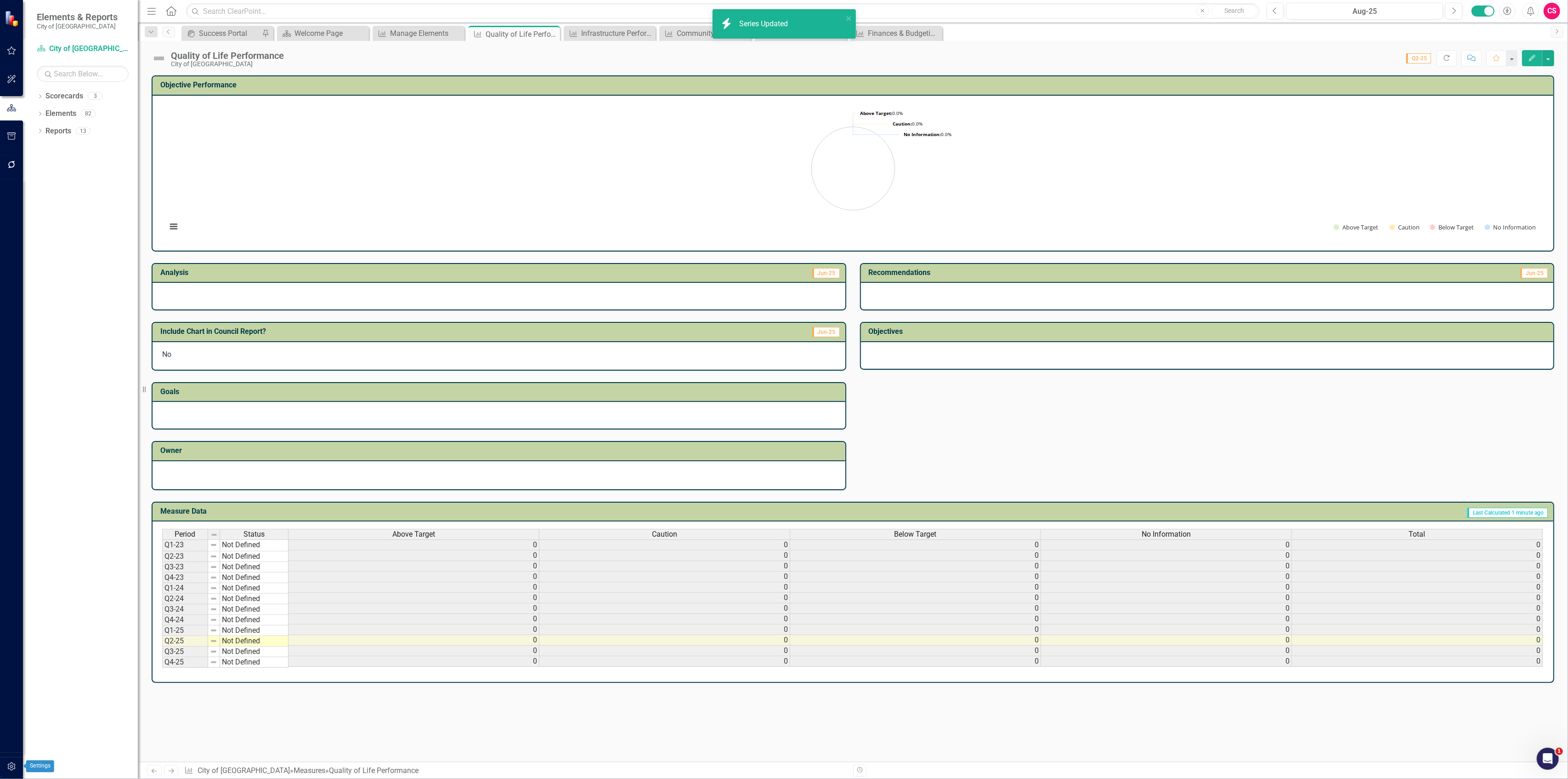
click at [17, 762] on button "button" at bounding box center [12, 767] width 21 height 19
click at [50, 211] on link "System Setup" at bounding box center [82, 212] width 92 height 10
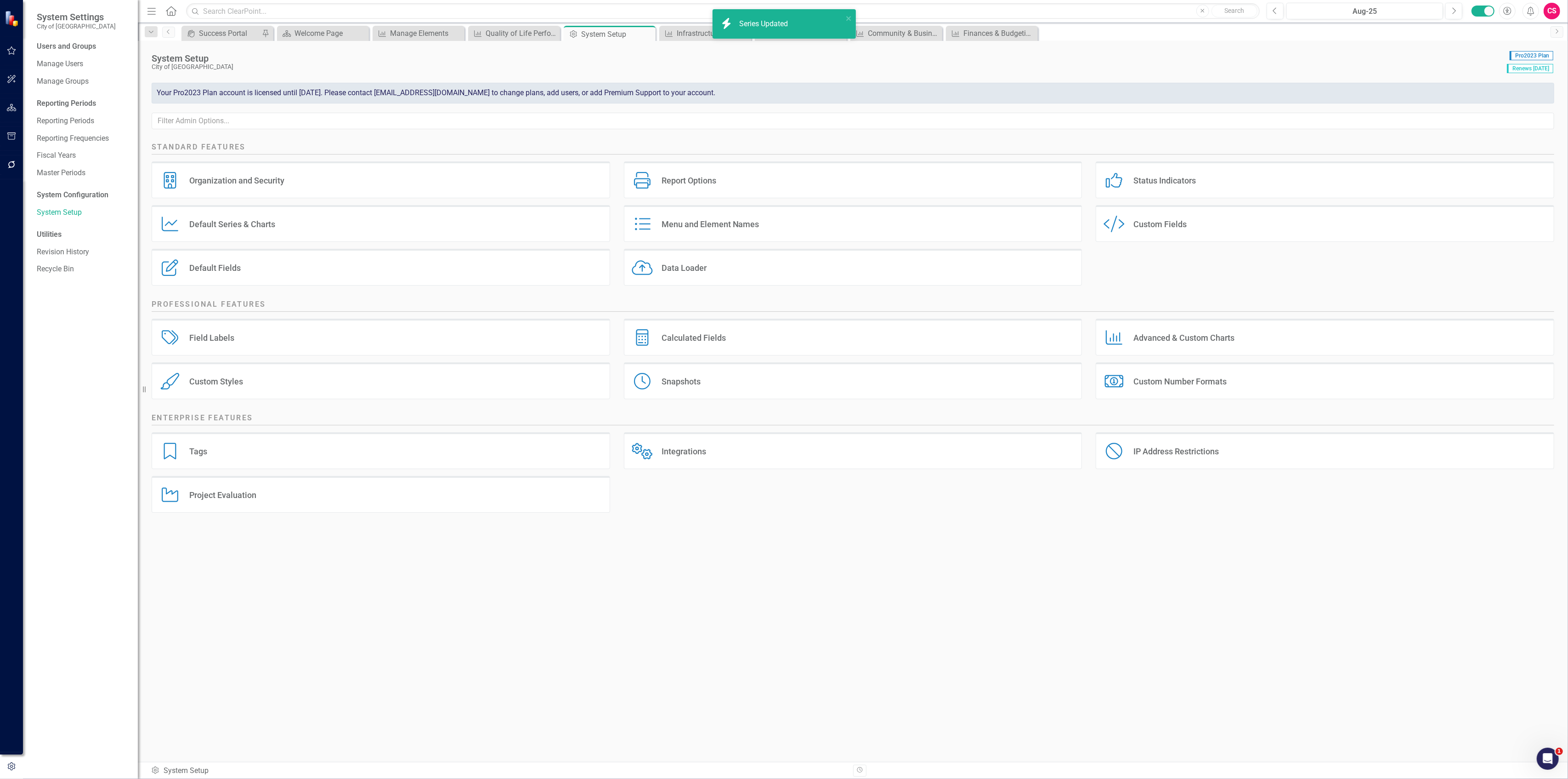
click at [1197, 227] on div "Custom Style Custom Fields" at bounding box center [1325, 224] width 458 height 37
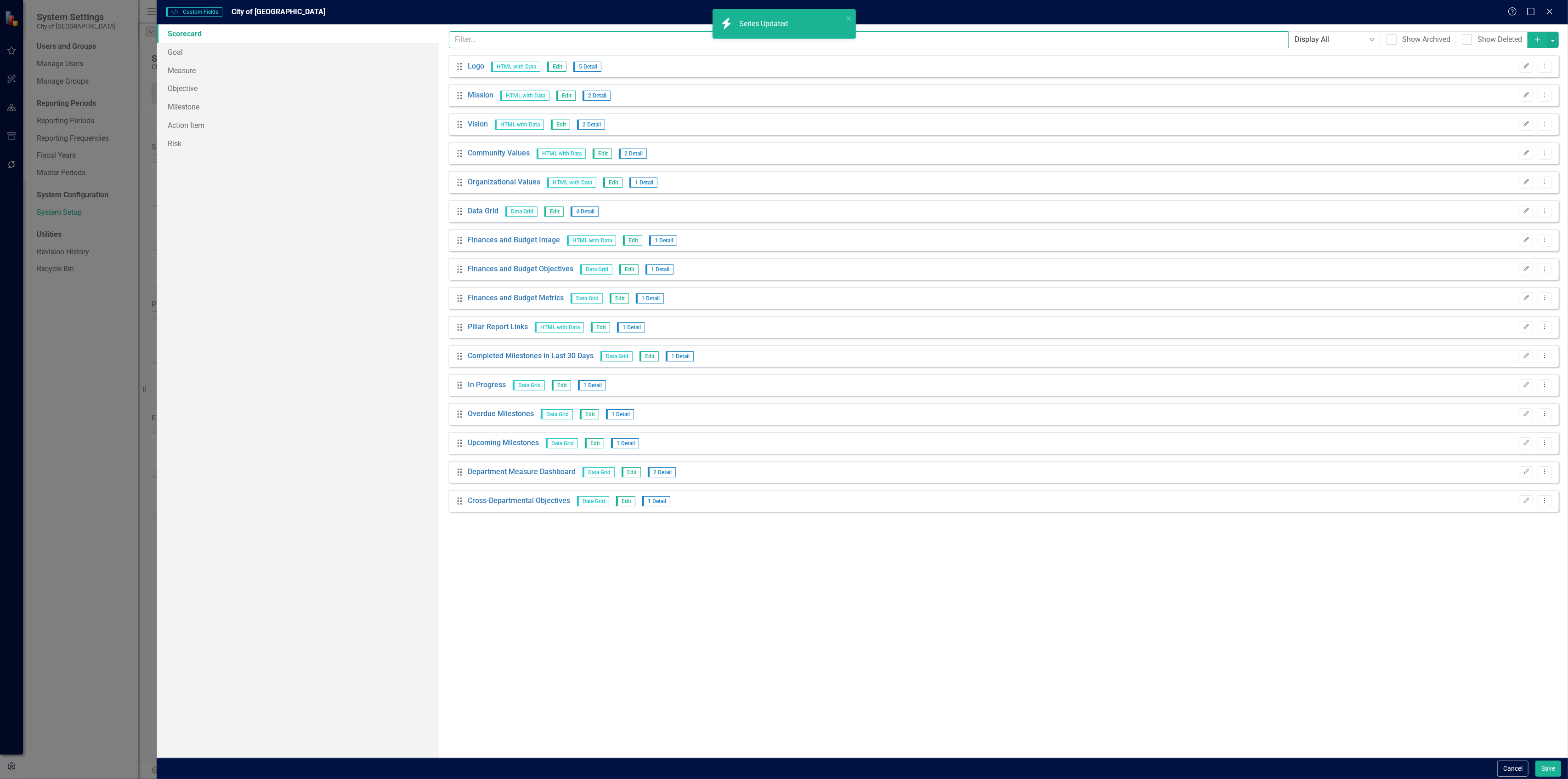
click at [589, 46] on input "text" at bounding box center [869, 40] width 840 height 17
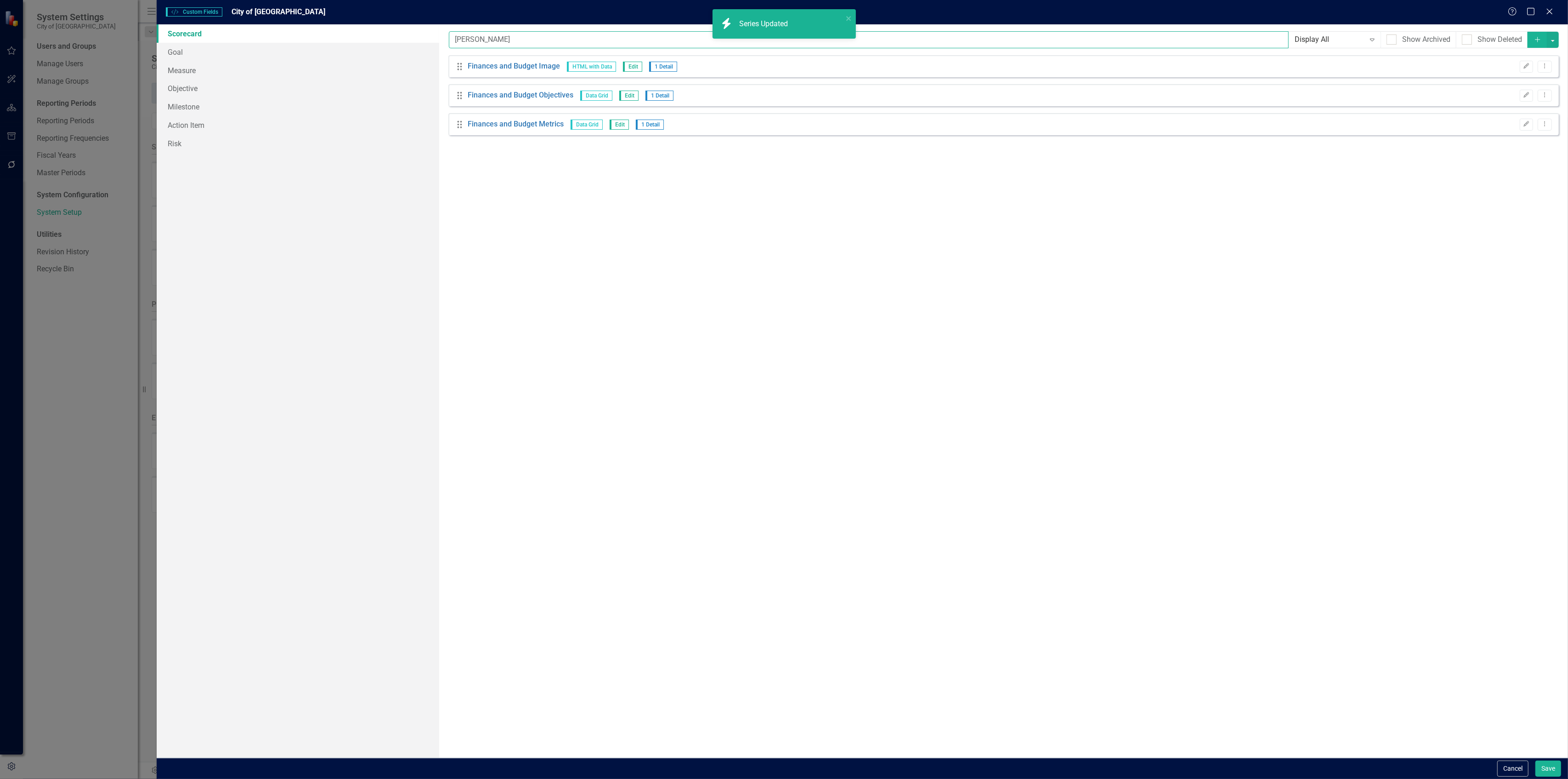
type input "finan"
click at [1545, 69] on icon "Dropdown Menu" at bounding box center [1544, 66] width 8 height 6
click at [1518, 93] on link "Copy Duplicate Custom Field" at bounding box center [1503, 99] width 97 height 17
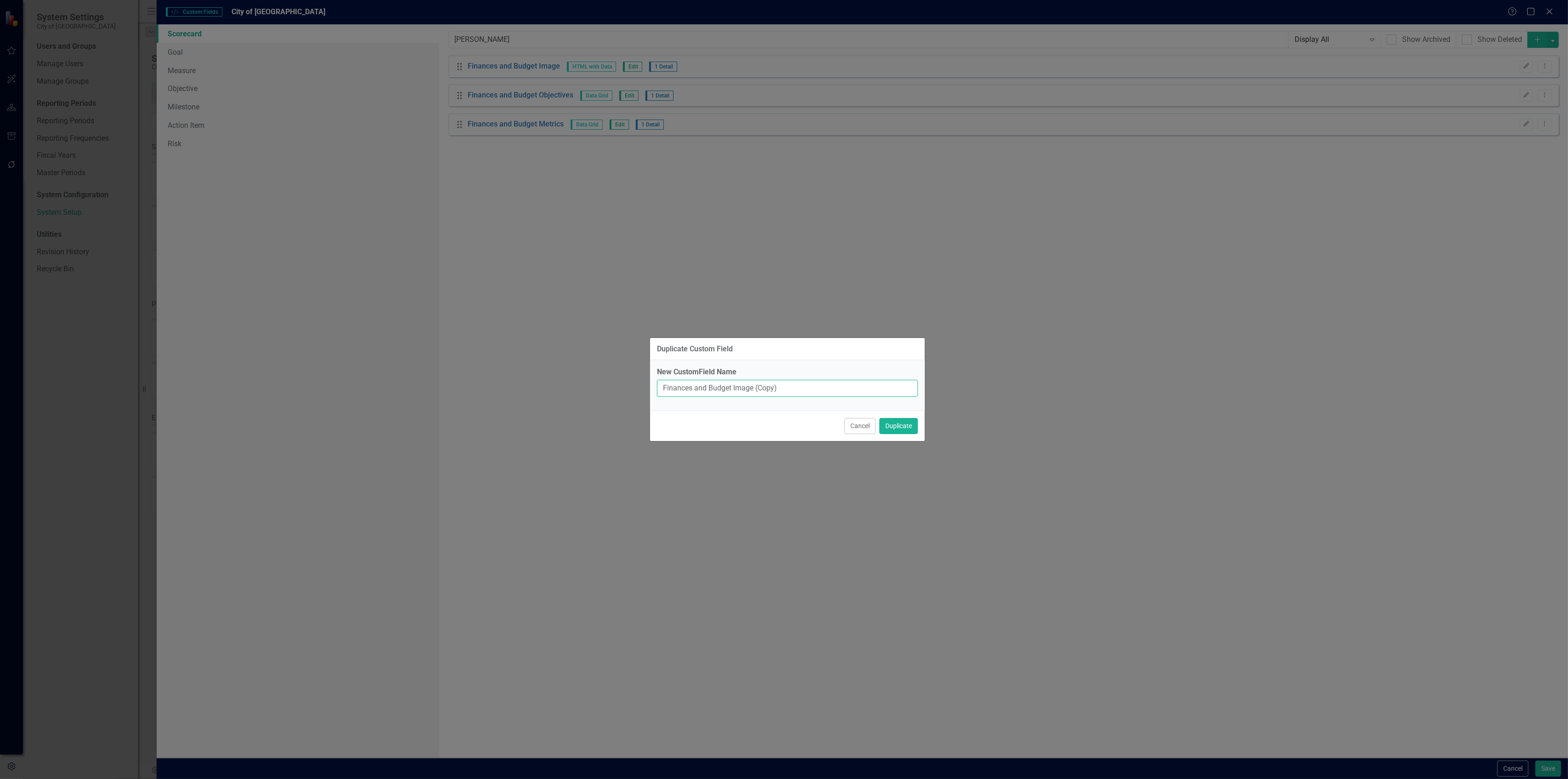
drag, startPoint x: 730, startPoint y: 385, endPoint x: 640, endPoint y: 359, distance: 93.7
click at [640, 359] on div "Duplicate Custom Field New CustomField Name Finances and Budget Image (Copy) Ca…" at bounding box center [784, 389] width 1568 height 779
paste input "Quality of Life"
type input "Quality of Life Image"
click at [880, 418] on button "Duplicate" at bounding box center [898, 426] width 38 height 16
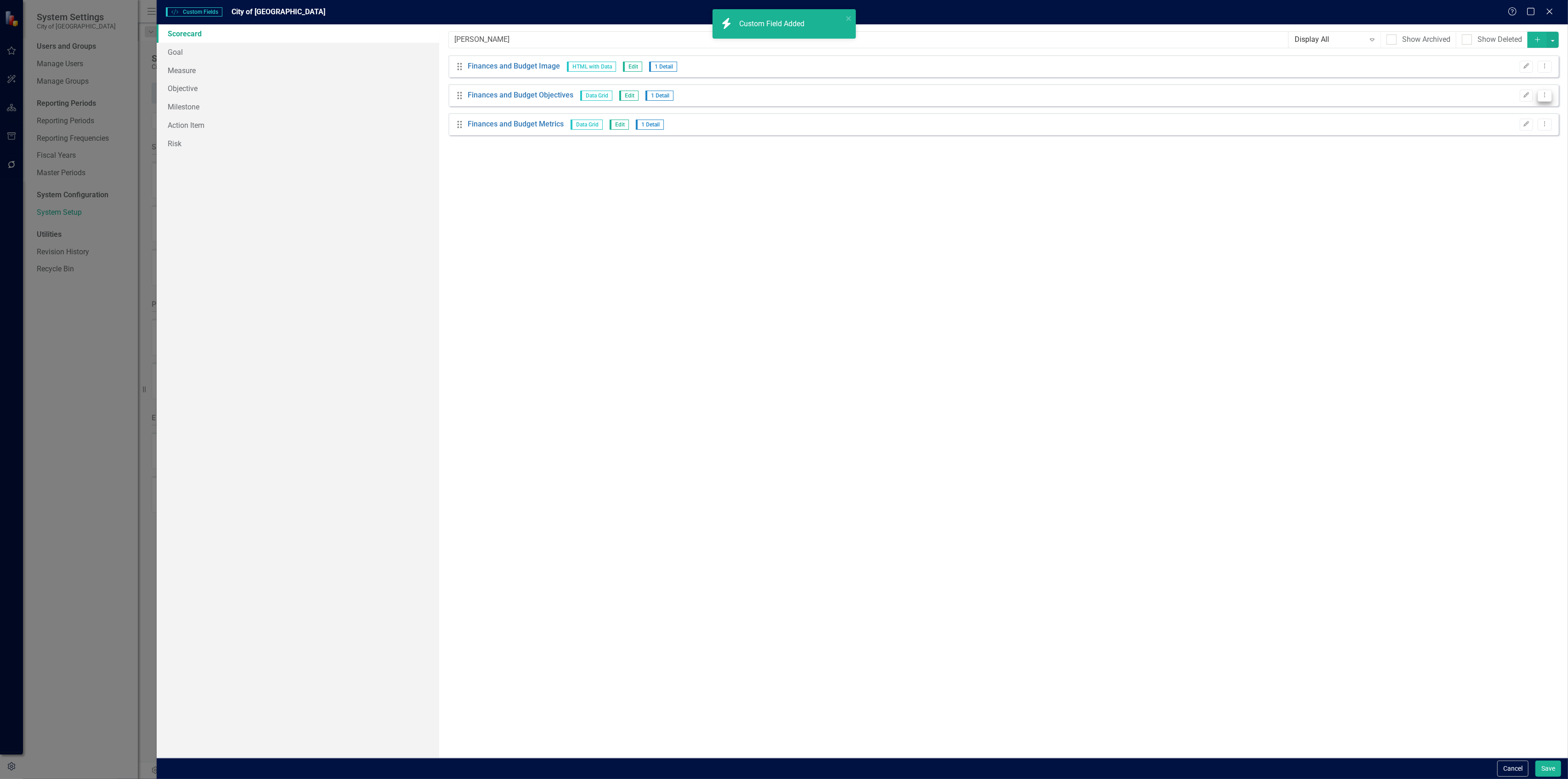
click at [1547, 98] on icon "Dropdown Menu" at bounding box center [1544, 95] width 8 height 6
click at [1509, 124] on link "Copy Duplicate Custom Field" at bounding box center [1503, 129] width 97 height 17
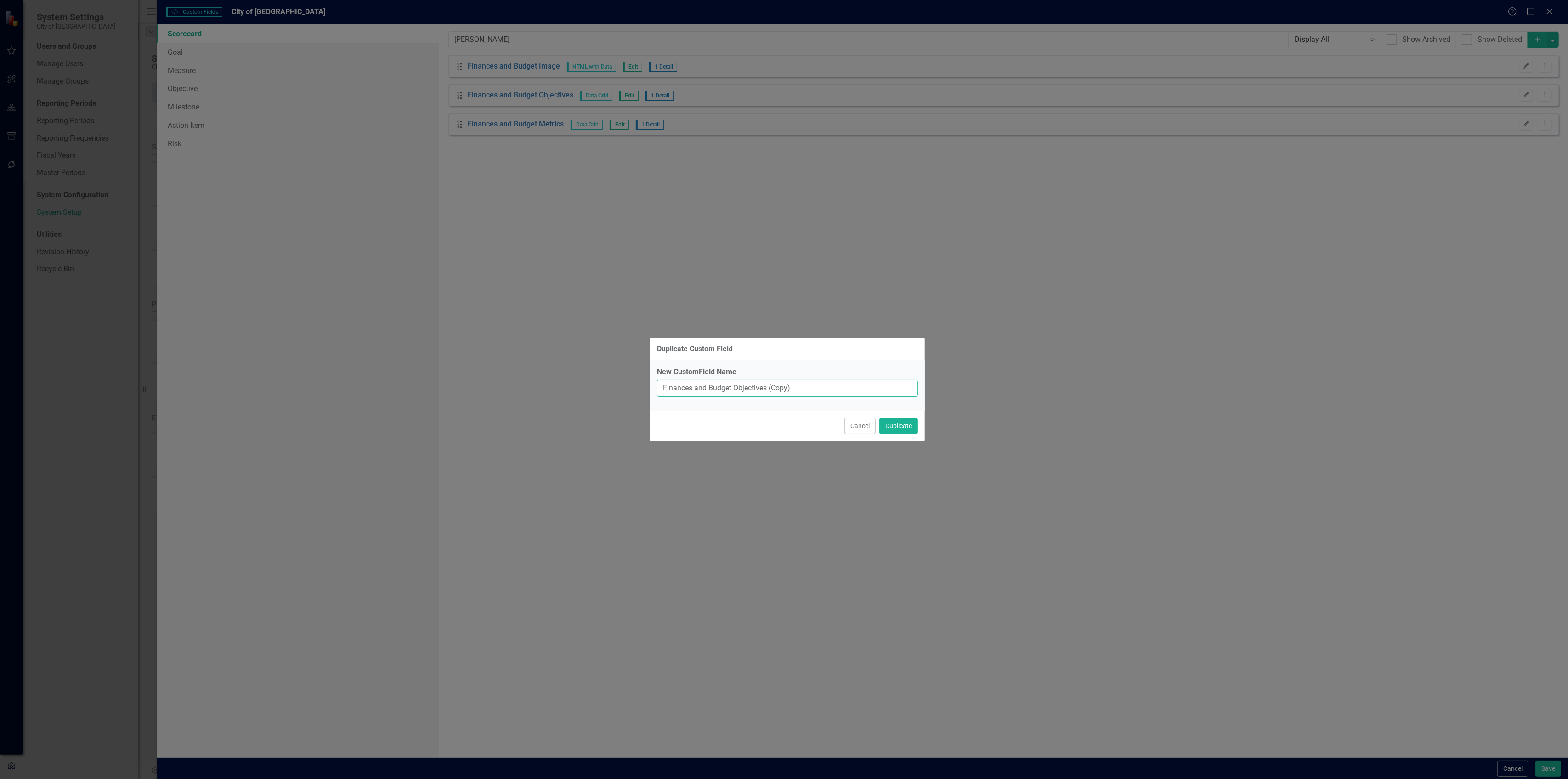
drag, startPoint x: 732, startPoint y: 383, endPoint x: 610, endPoint y: 356, distance: 125.0
click at [610, 356] on div "Duplicate Custom Field New CustomField Name Finances and Budget Objectives (Cop…" at bounding box center [784, 389] width 1568 height 779
paste input "Quality of Life"
type input "Quality of Life Objectives"
click at [880, 418] on button "Duplicate" at bounding box center [898, 426] width 38 height 16
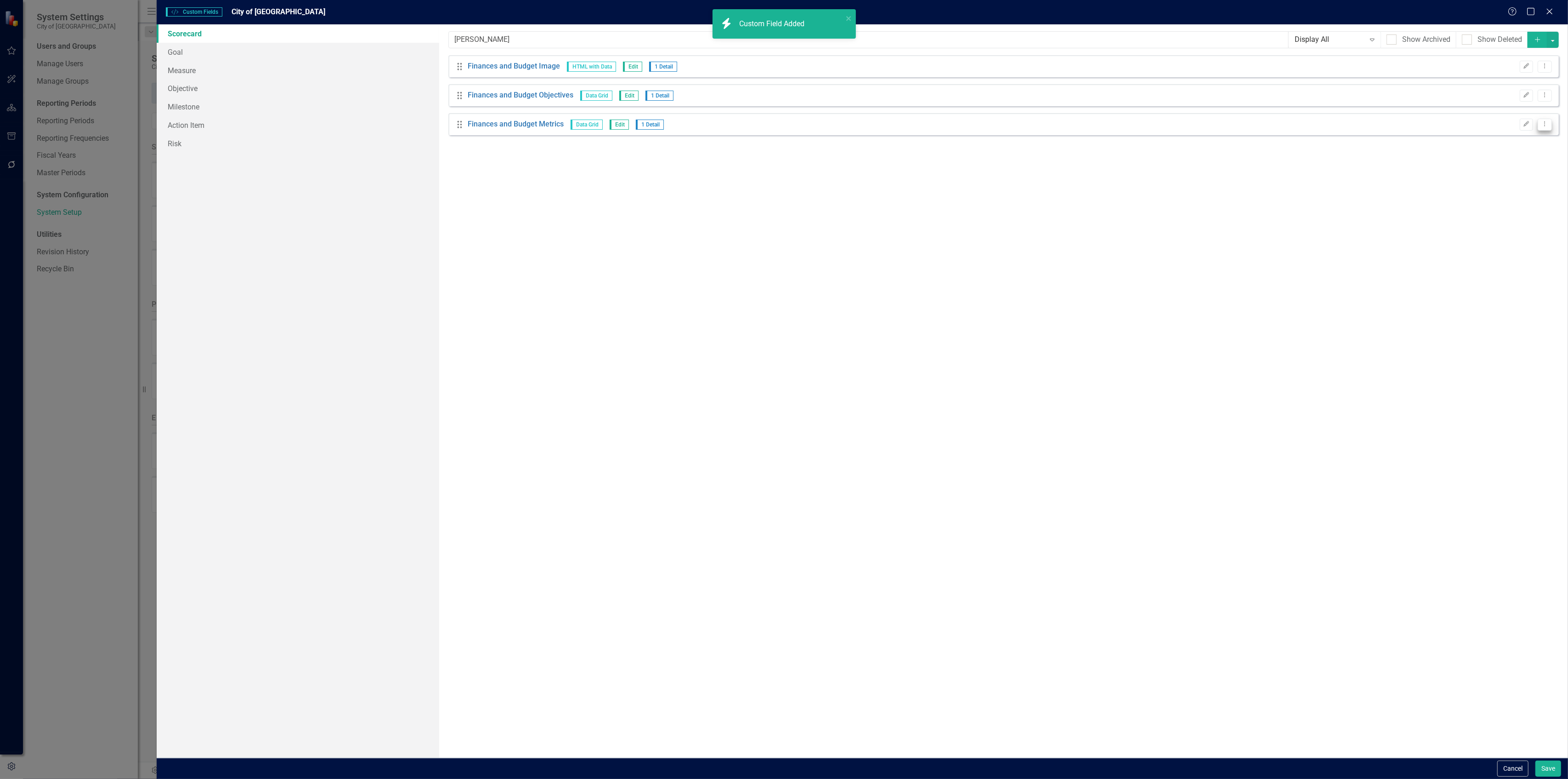
click at [1542, 124] on icon "Dropdown Menu" at bounding box center [1544, 124] width 8 height 6
click at [1521, 157] on link "Copy Duplicate Custom Field" at bounding box center [1503, 157] width 97 height 17
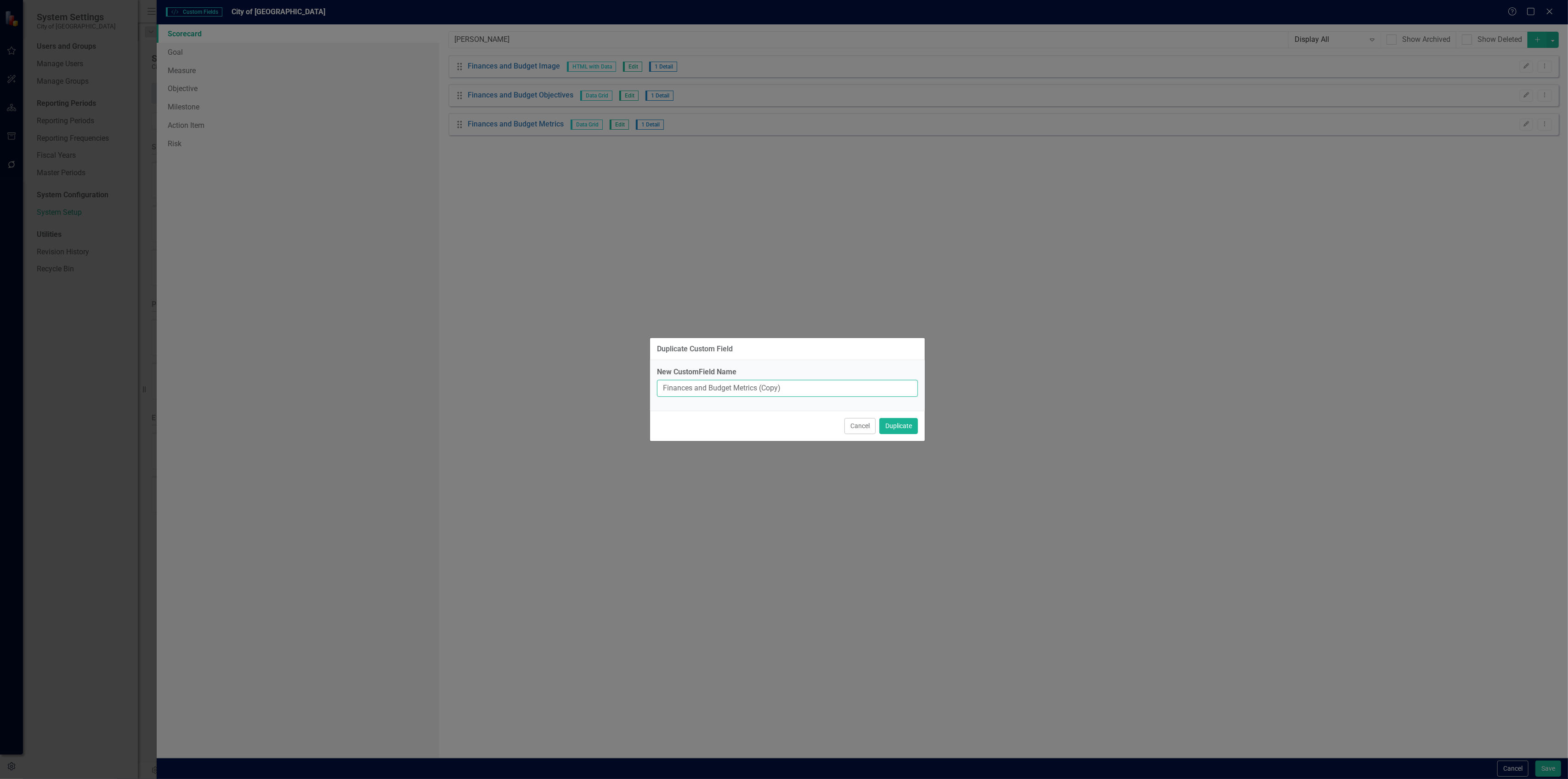
drag, startPoint x: 732, startPoint y: 389, endPoint x: 626, endPoint y: 384, distance: 106.1
click at [626, 384] on div "Duplicate Custom Field New CustomField Name Finances and Budget Metrics (Copy) …" at bounding box center [784, 389] width 1568 height 779
paste input "Quality of Life"
type input "Quality of Life Metrics"
click at [880, 418] on button "Duplicate" at bounding box center [898, 426] width 38 height 16
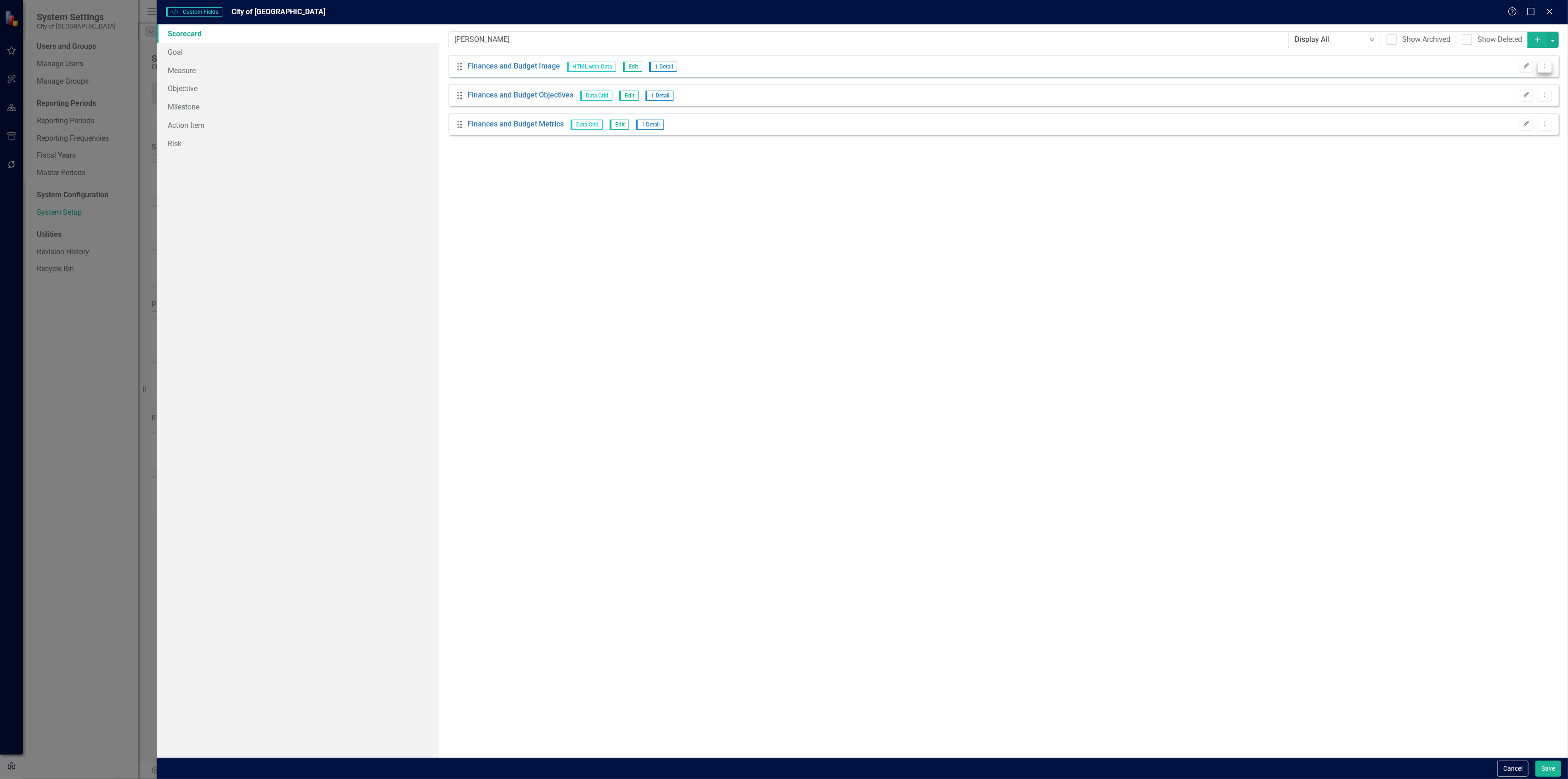
click at [1542, 68] on icon "Dropdown Menu" at bounding box center [1544, 66] width 8 height 6
click at [1504, 99] on link "Copy Duplicate Custom Field" at bounding box center [1503, 99] width 97 height 17
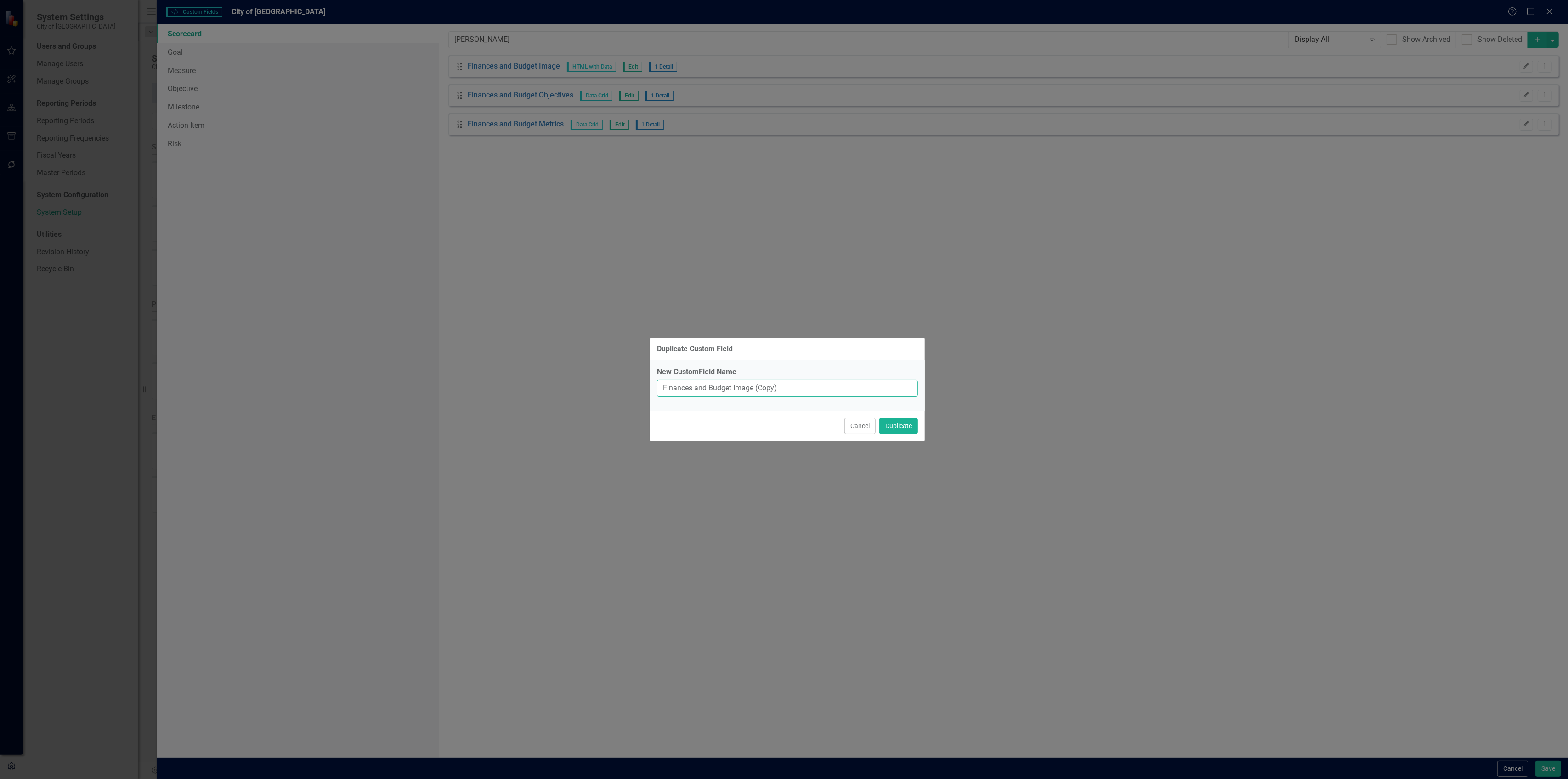
click at [730, 389] on input "Finances and Budget Image (Copy)" at bounding box center [787, 388] width 261 height 17
drag, startPoint x: 732, startPoint y: 388, endPoint x: 608, endPoint y: 370, distance: 125.3
click at [608, 370] on div "Duplicate Custom Field New CustomField Name Finances and Budget Image (Copy) Ca…" at bounding box center [784, 389] width 1568 height 779
paste input "Infrastructure"
type input "Infrastructure Image"
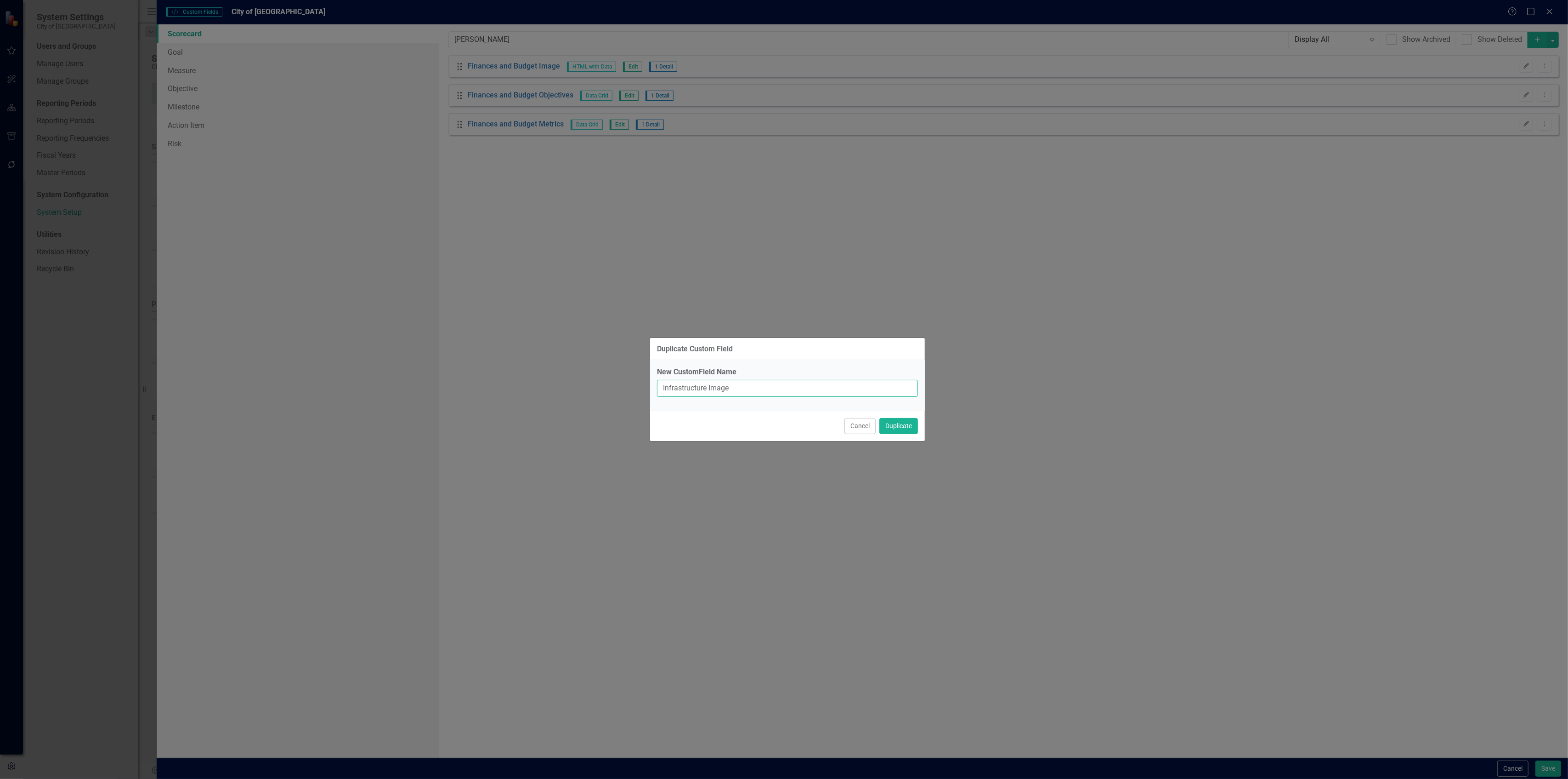
click at [880, 418] on button "Duplicate" at bounding box center [898, 426] width 38 height 16
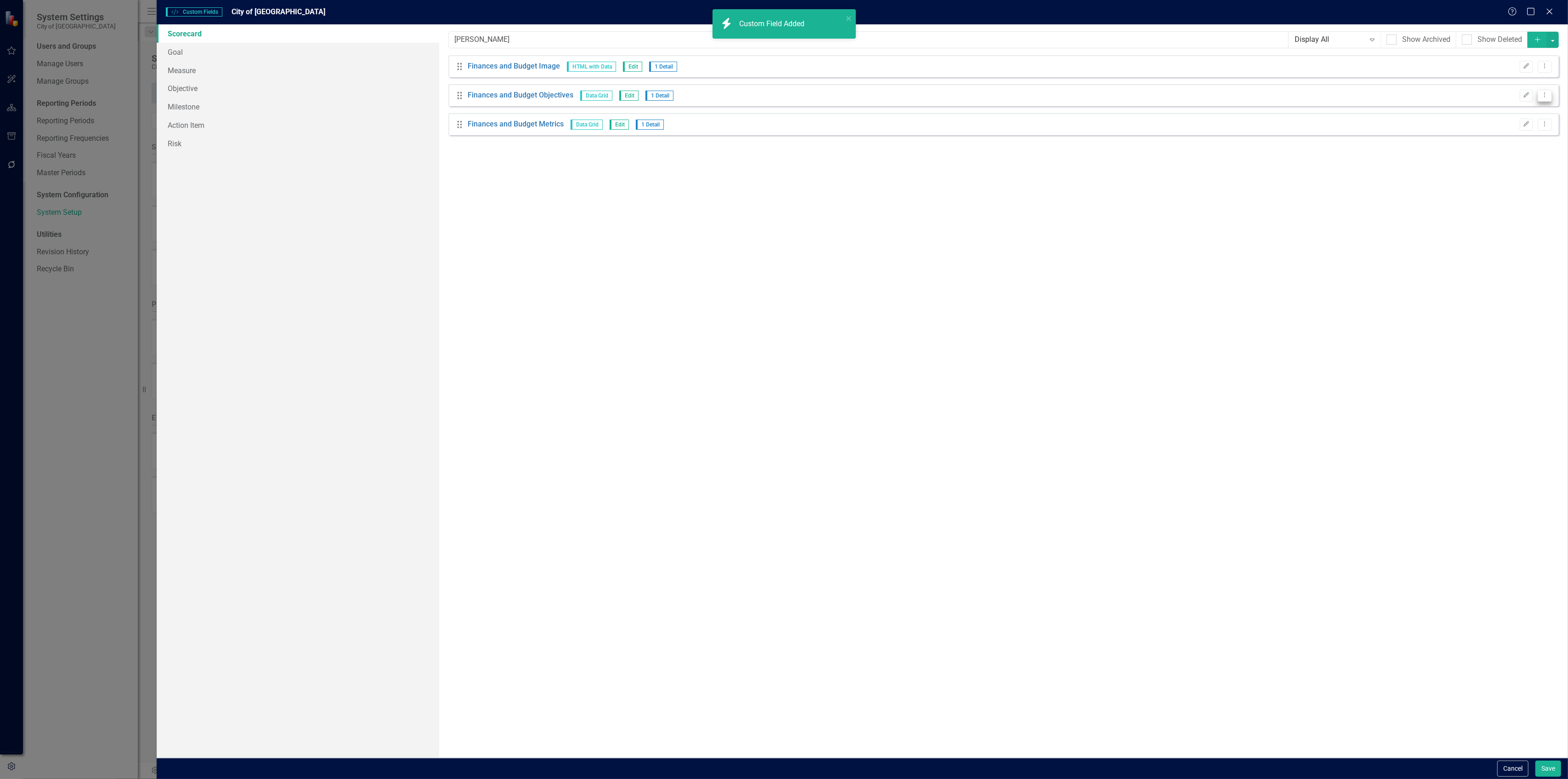
click at [1550, 96] on button "Dropdown Menu" at bounding box center [1544, 96] width 14 height 12
click at [1508, 130] on link "Copy Duplicate Custom Field" at bounding box center [1503, 129] width 97 height 17
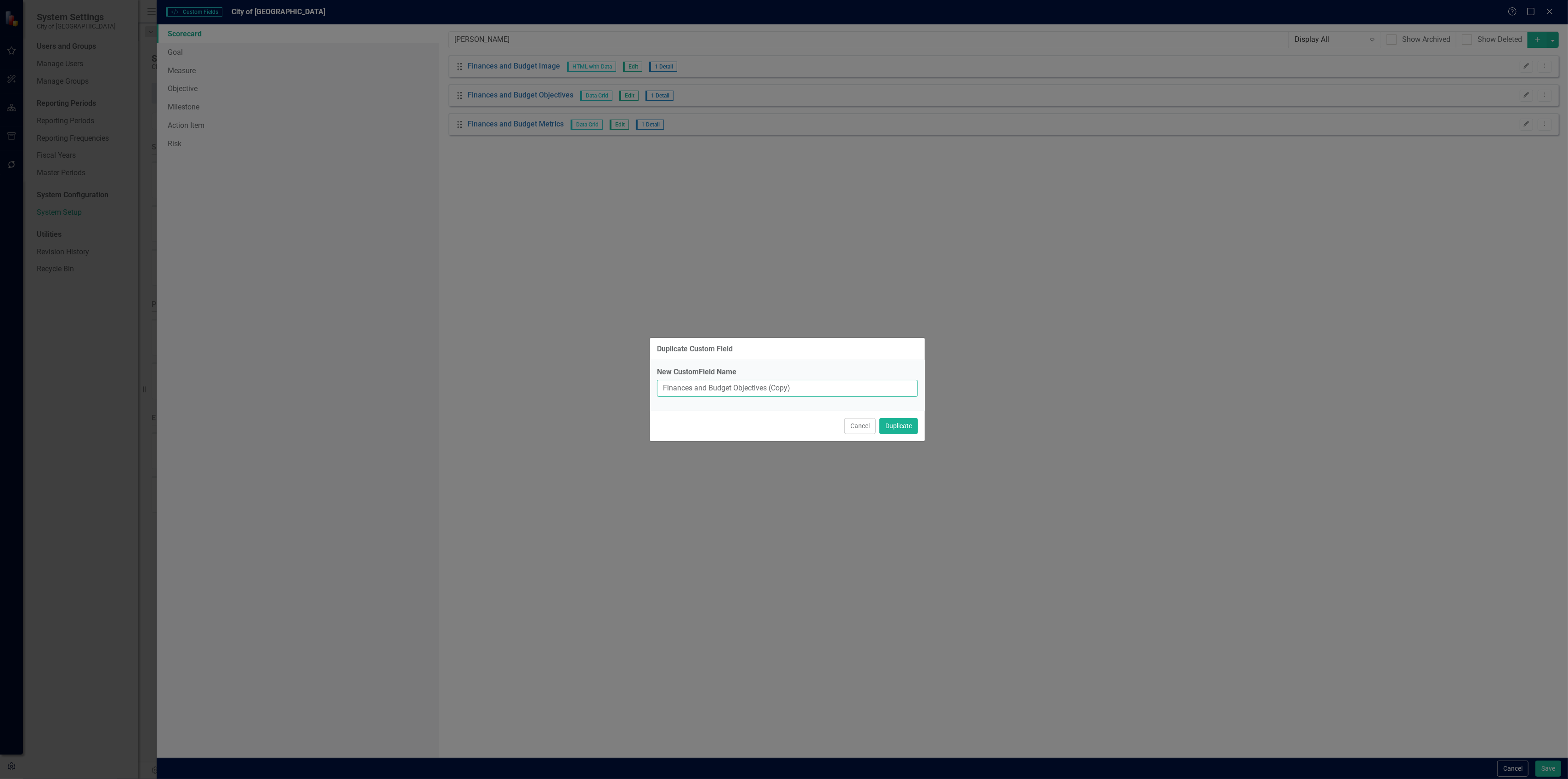
drag, startPoint x: 732, startPoint y: 390, endPoint x: 603, endPoint y: 396, distance: 129.1
click at [603, 396] on div "Duplicate Custom Field New CustomField Name Finances and Budget Objectives (Cop…" at bounding box center [784, 389] width 1568 height 779
paste input "Infrastructure"
type input "Infrastructure Objectives"
click at [880, 418] on button "Duplicate" at bounding box center [898, 426] width 38 height 16
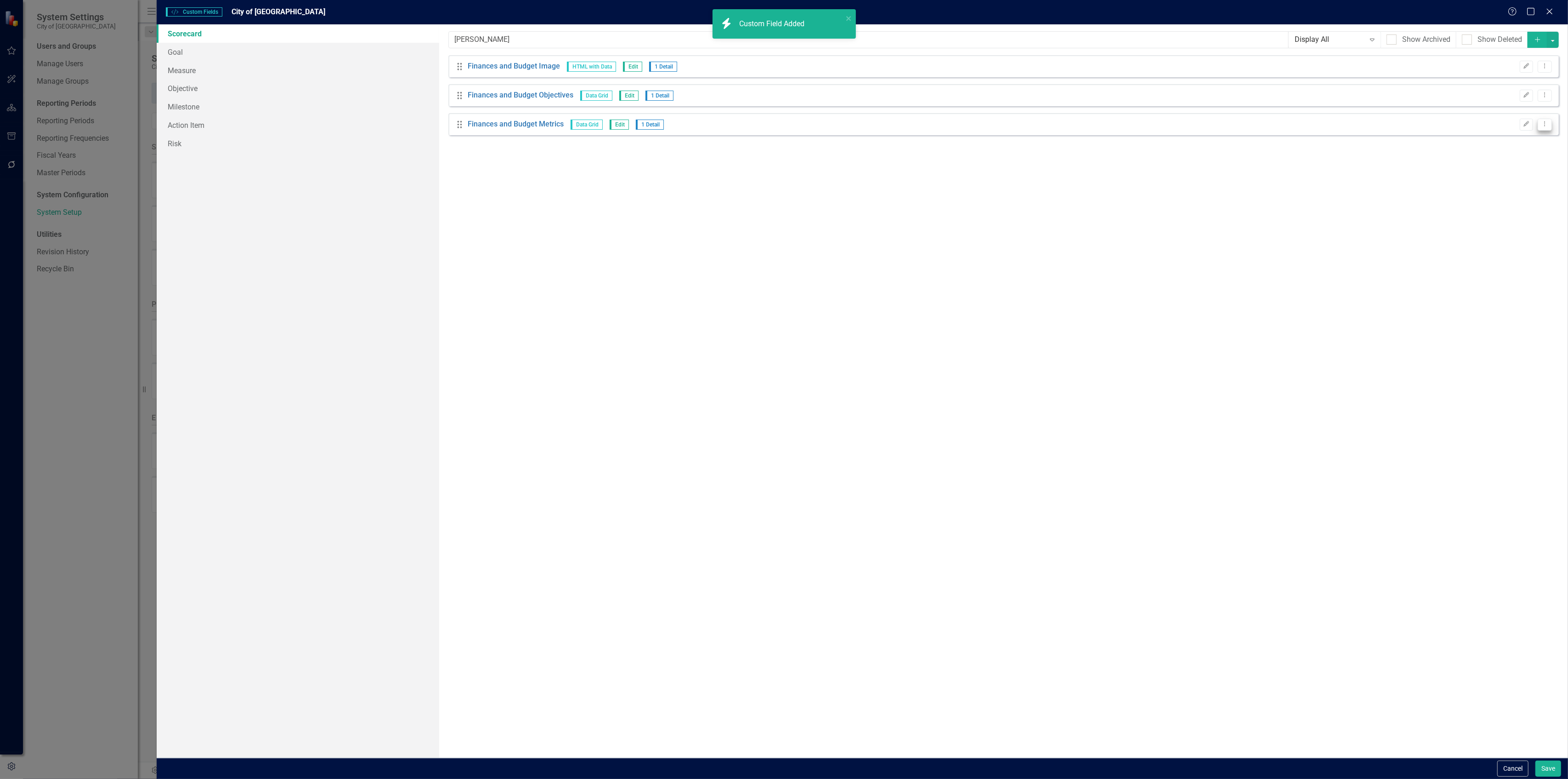
click at [1549, 124] on icon "Dropdown Menu" at bounding box center [1544, 124] width 8 height 6
click at [1525, 161] on link "Copy Duplicate Custom Field" at bounding box center [1503, 157] width 97 height 17
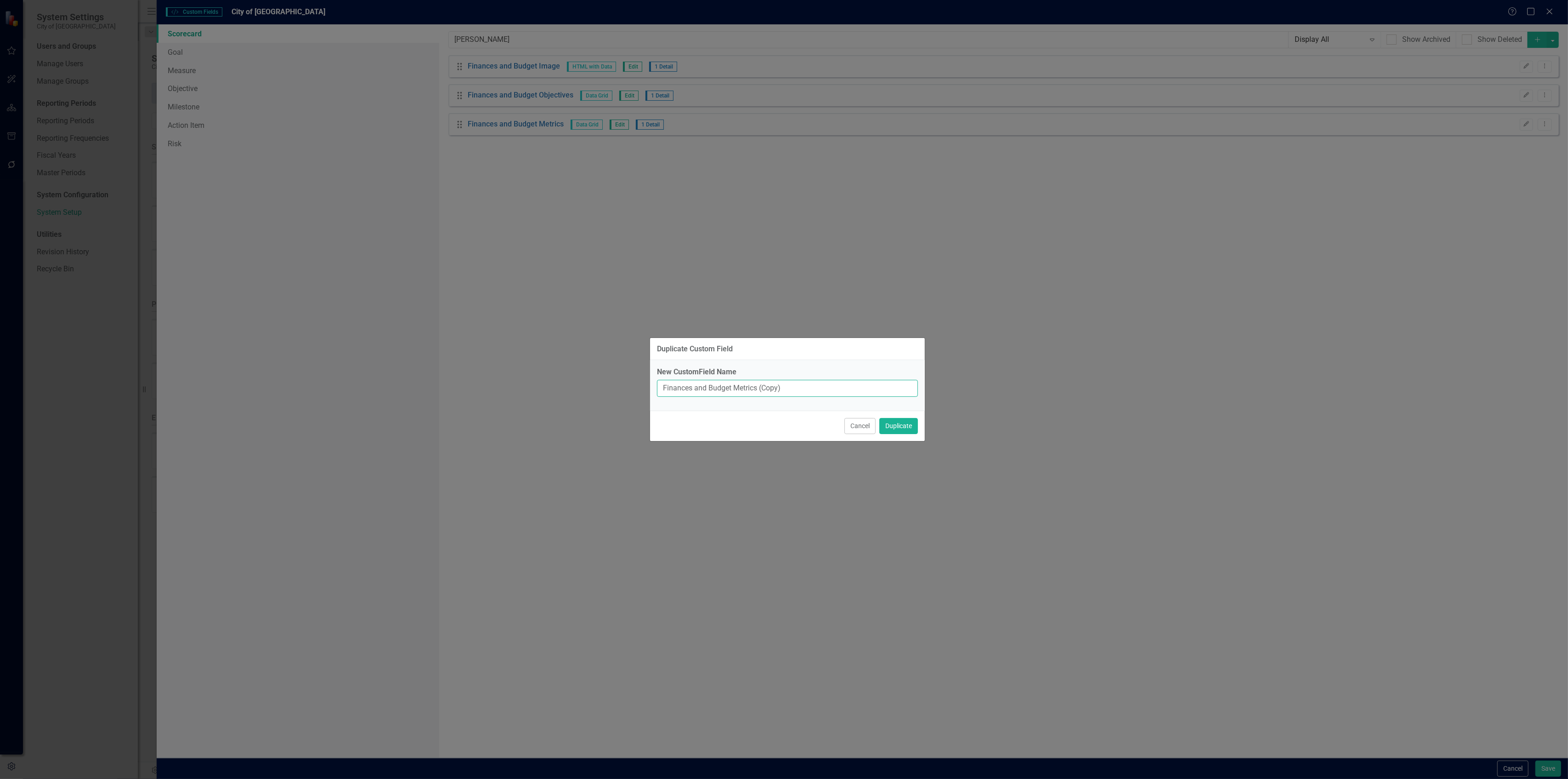
drag, startPoint x: 732, startPoint y: 385, endPoint x: 620, endPoint y: 367, distance: 113.4
click at [620, 368] on div "Duplicate Custom Field New CustomField Name Finances and Budget Metrics (Copy) …" at bounding box center [784, 389] width 1568 height 779
paste input "Infrastructure"
type input "Infrastructure Metrics"
click at [880, 418] on button "Duplicate" at bounding box center [898, 426] width 38 height 16
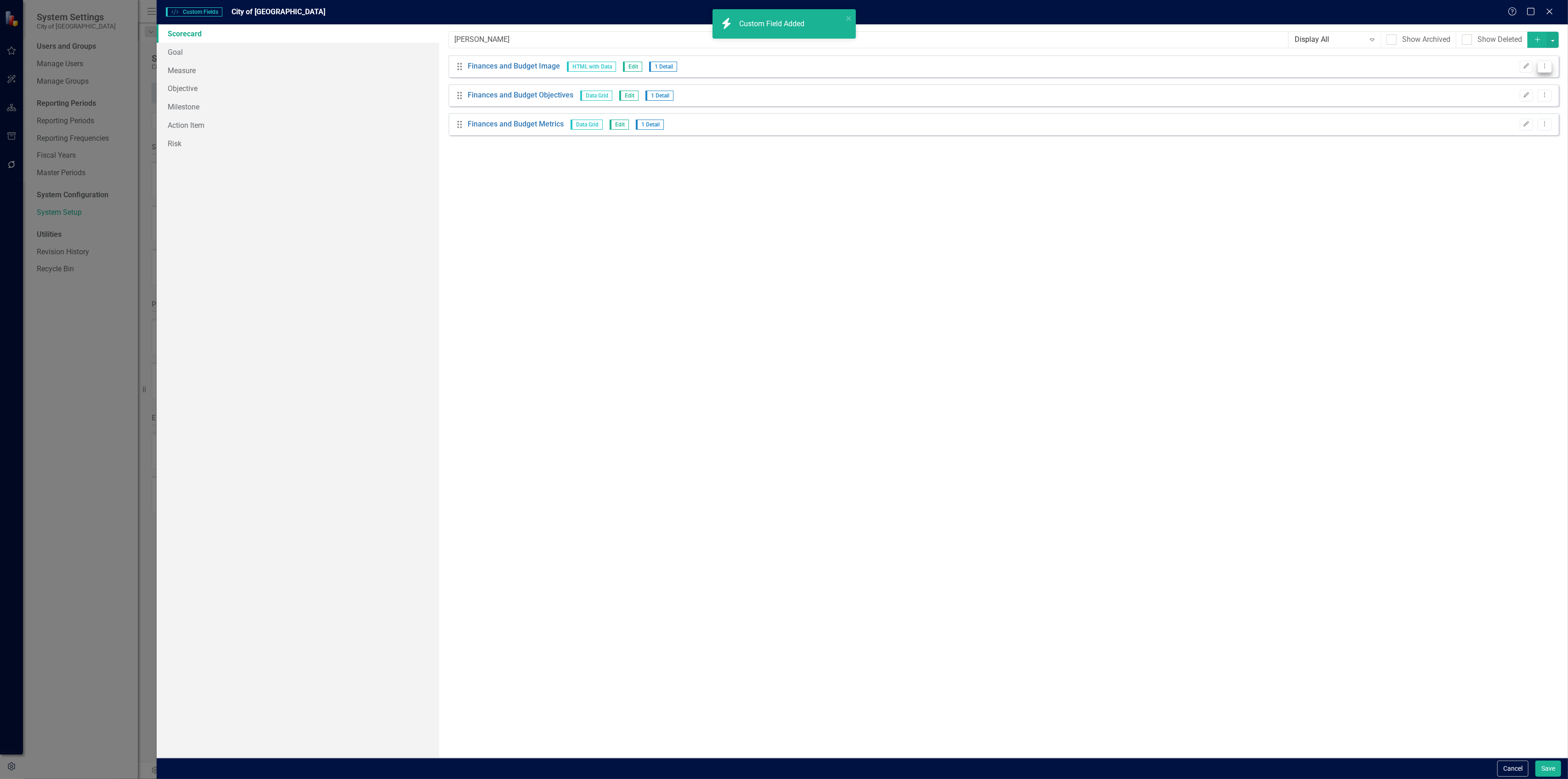
click at [1547, 71] on button "Dropdown Menu" at bounding box center [1544, 67] width 14 height 12
click at [1524, 97] on link "Copy Duplicate Custom Field" at bounding box center [1503, 99] width 97 height 17
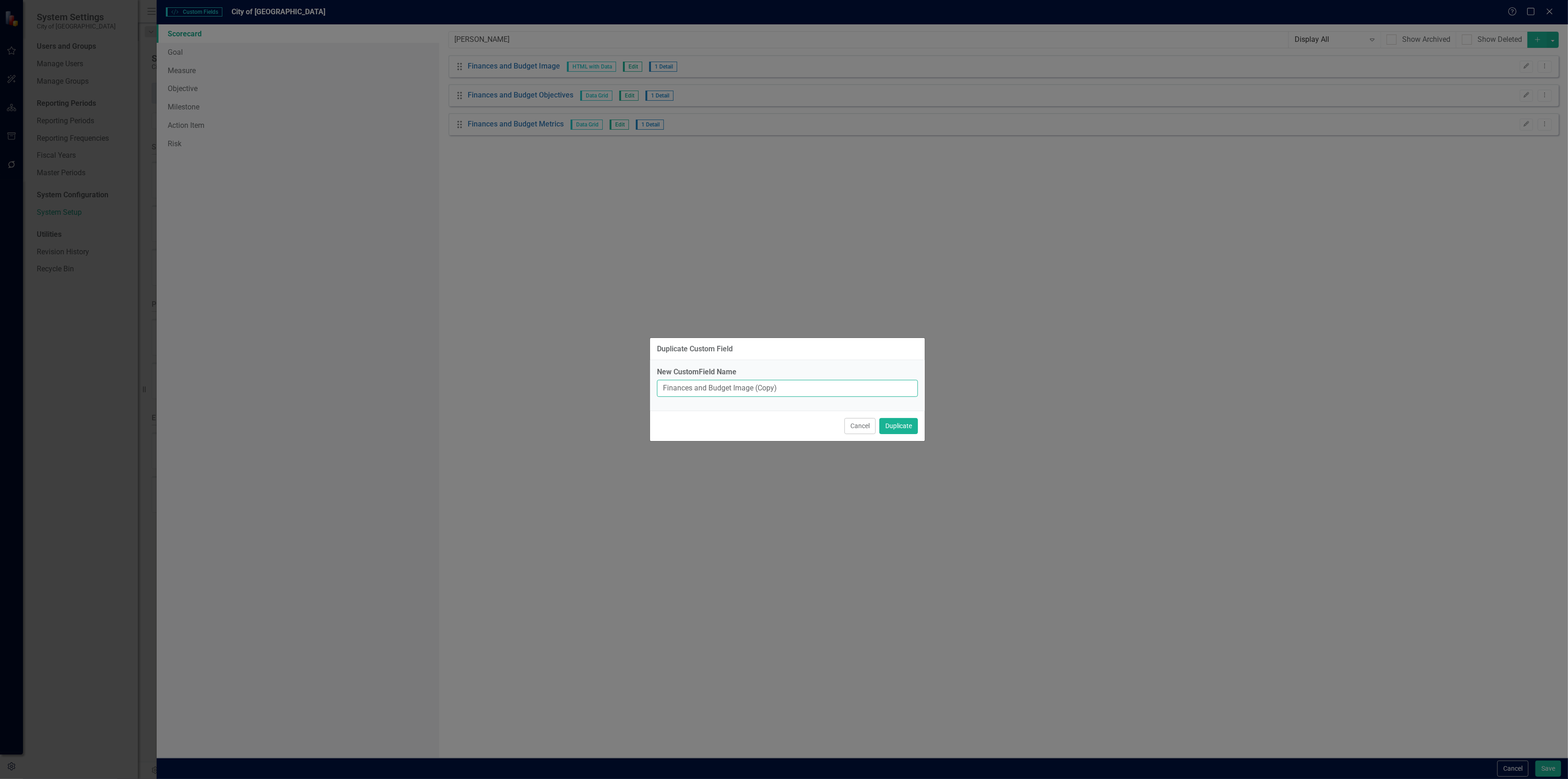
drag, startPoint x: 732, startPoint y: 382, endPoint x: 607, endPoint y: 362, distance: 126.6
click at [607, 364] on div "Duplicate Custom Field New CustomField Name Finances and Budget Image (Copy) Ca…" at bounding box center [784, 389] width 1568 height 779
paste input "Community Engagement & Communication"
type input "Community Engagement & Communication Image"
click at [880, 418] on button "Duplicate" at bounding box center [898, 426] width 38 height 16
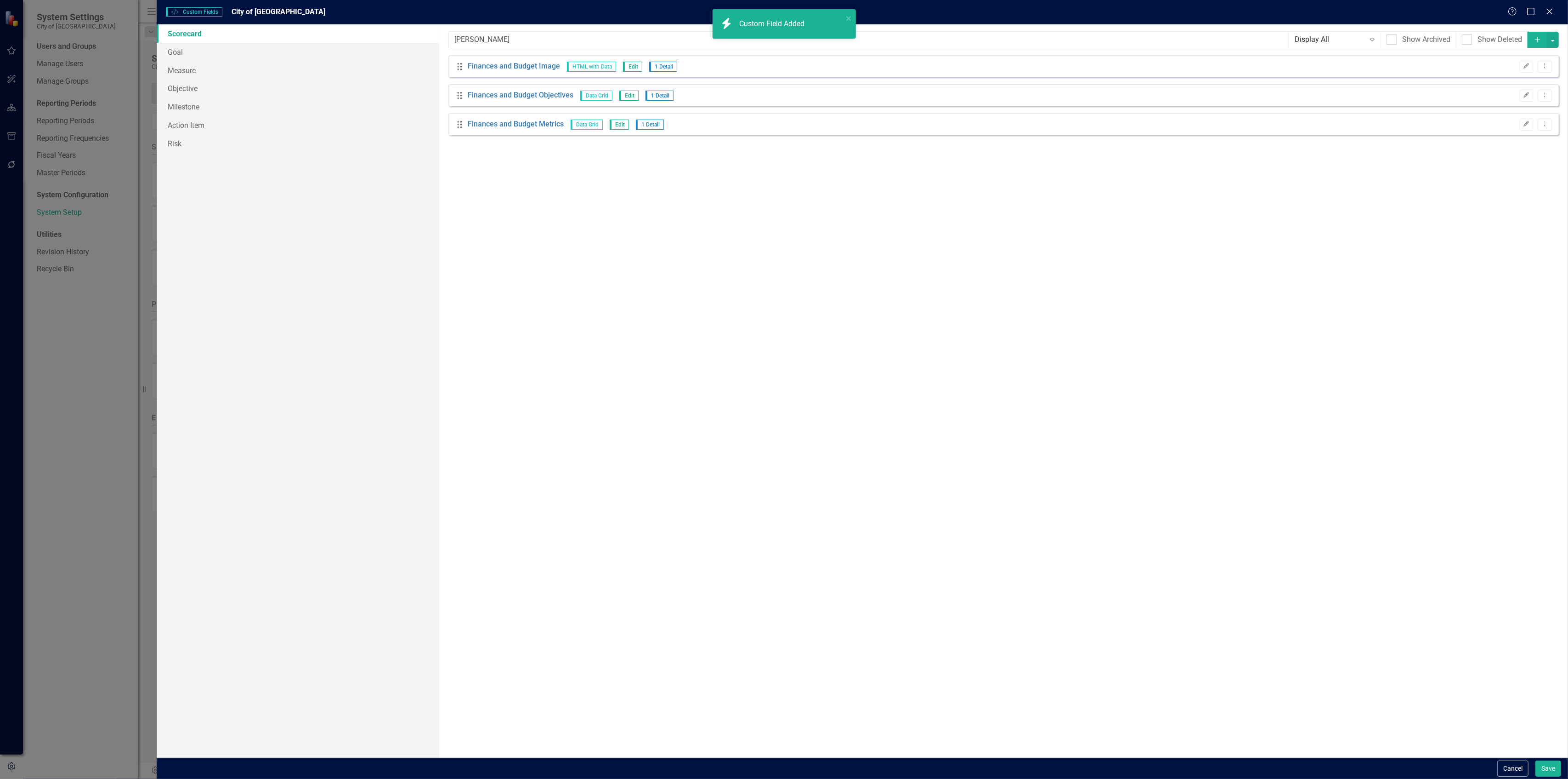
drag, startPoint x: 1546, startPoint y: 91, endPoint x: 1550, endPoint y: 85, distance: 7.2
click at [1548, 88] on div "Drag Finances and Budget Objectives Data Grid Edit 1 Detail Edit Dropdown Menu" at bounding box center [1004, 95] width 1110 height 22
click at [1552, 106] on div "Drag Finances and Budget Objectives Data Grid Edit 1 Detail Edit Dropdown Menu" at bounding box center [1004, 95] width 1110 height 22
click at [1549, 96] on icon "Dropdown Menu" at bounding box center [1544, 95] width 8 height 6
click at [1524, 121] on link "Copy Duplicate Custom Field" at bounding box center [1503, 129] width 97 height 17
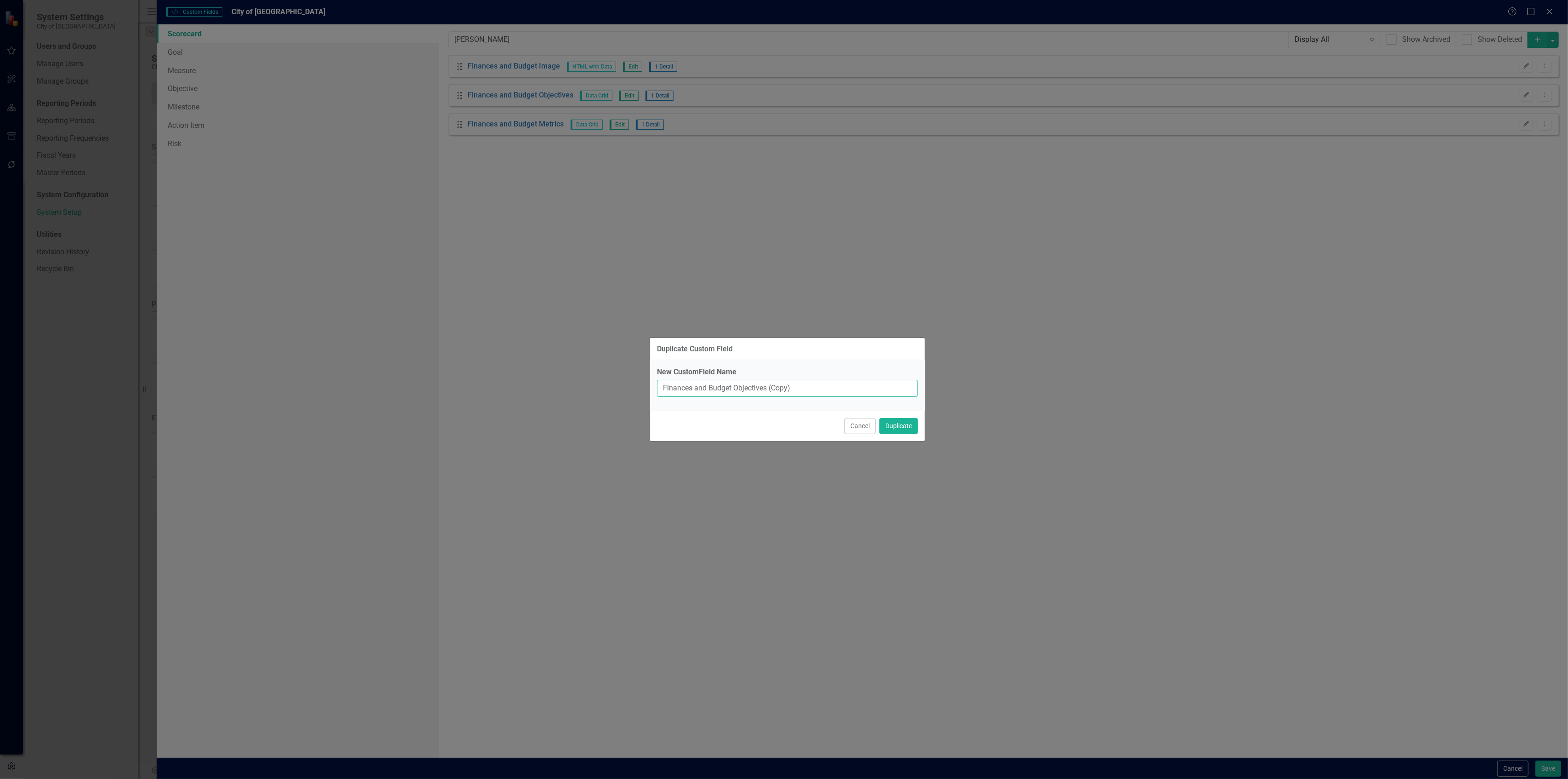
drag, startPoint x: 732, startPoint y: 392, endPoint x: 601, endPoint y: 344, distance: 139.5
click at [602, 350] on div "Duplicate Custom Field New CustomField Name Finances and Budget Objectives (Cop…" at bounding box center [784, 389] width 1568 height 779
paste input "Community Engagement & Communication"
type input "Community Engagement & Communication Objectives"
click at [880, 418] on button "Duplicate" at bounding box center [898, 426] width 38 height 16
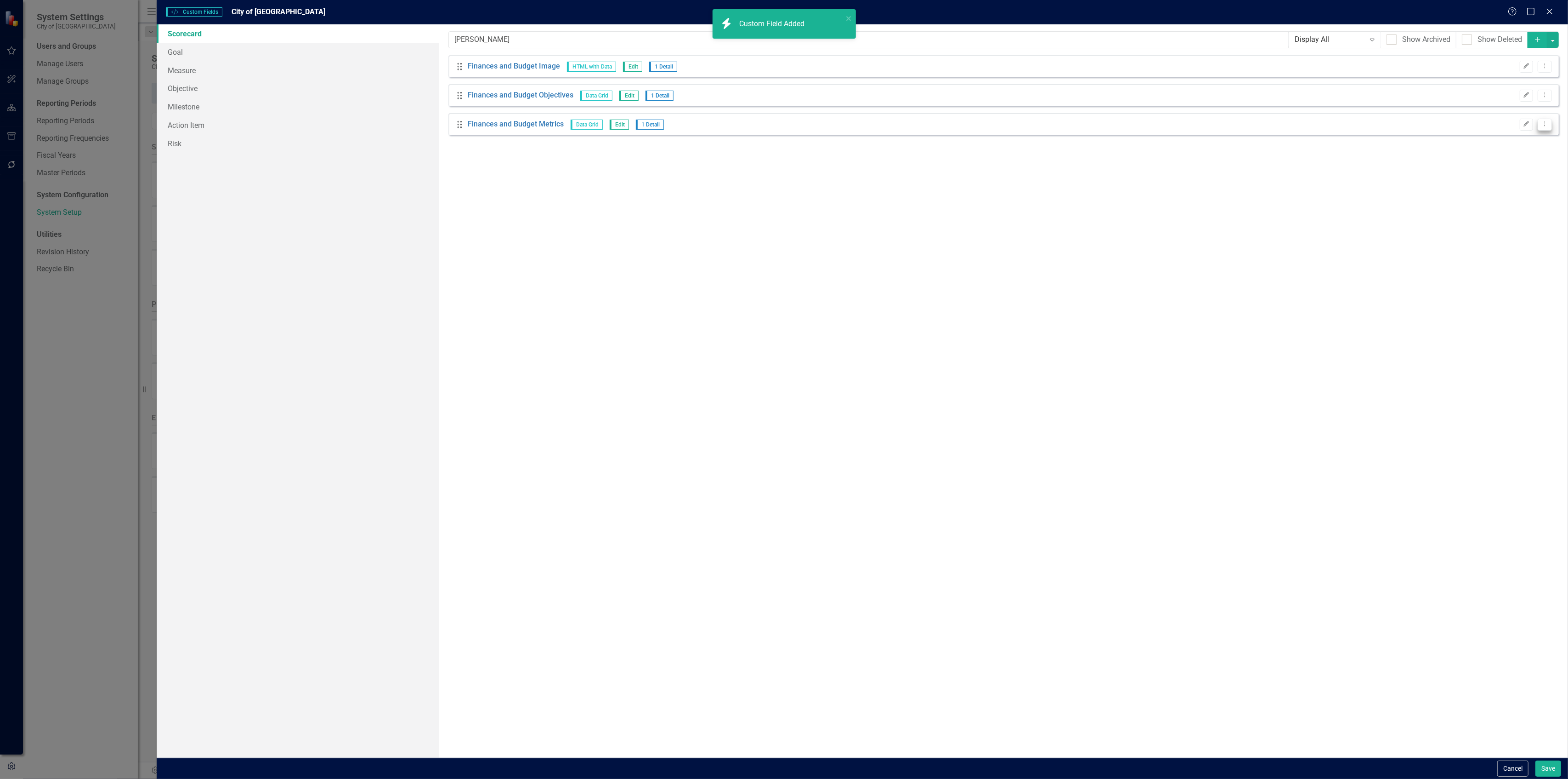
click at [1541, 121] on button "Dropdown Menu" at bounding box center [1544, 125] width 14 height 12
click at [1507, 157] on link "Copy Duplicate Custom Field" at bounding box center [1503, 157] width 97 height 17
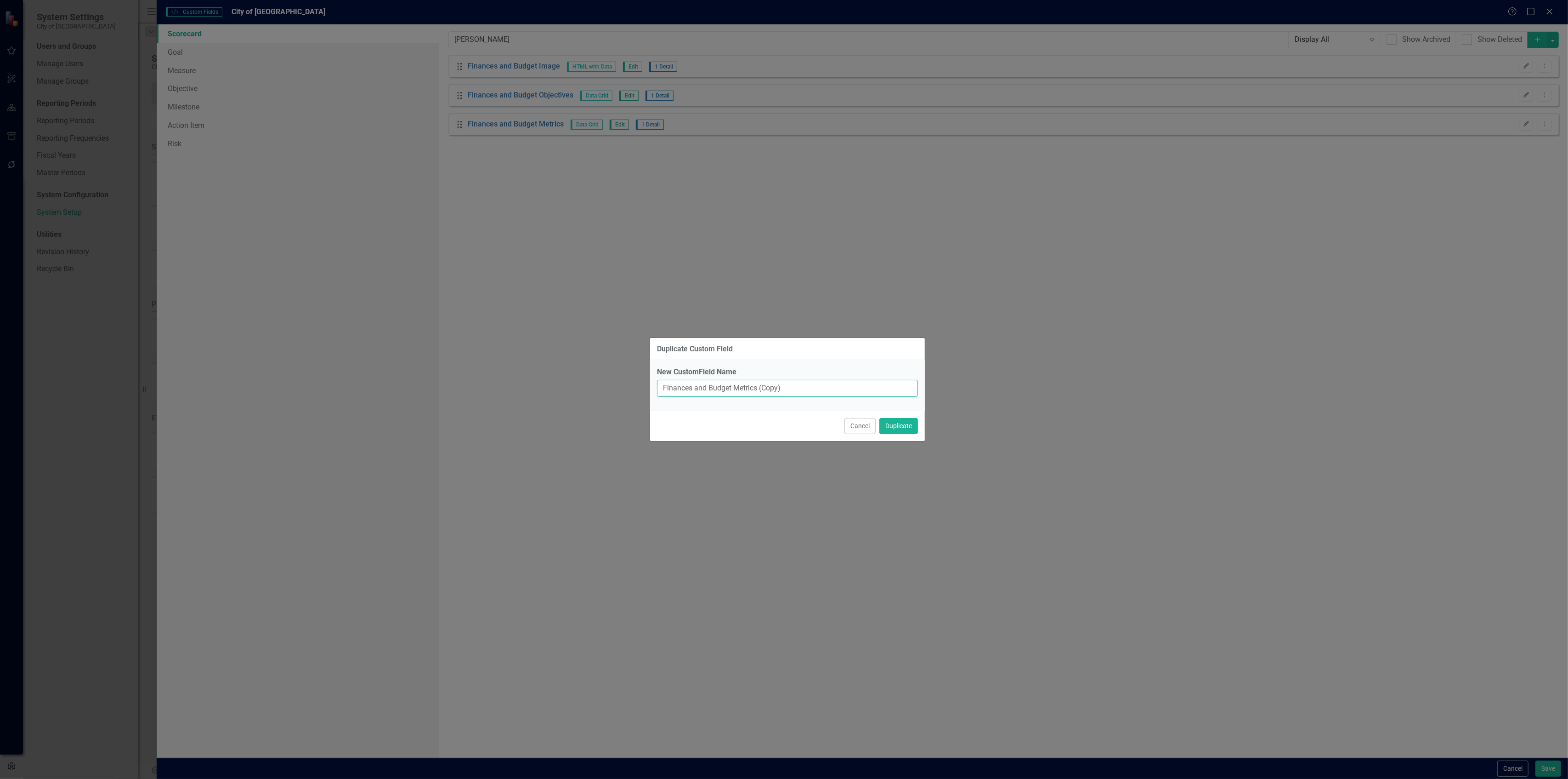
drag, startPoint x: 732, startPoint y: 387, endPoint x: 616, endPoint y: 353, distance: 120.9
click at [616, 353] on div "Duplicate Custom Field New CustomField Name Finances and Budget Metrics (Copy) …" at bounding box center [784, 389] width 1568 height 779
paste input "Community Engagement & Communication"
type input "Community Engagement & Communication Metrics"
click at [880, 418] on button "Duplicate" at bounding box center [898, 426] width 38 height 16
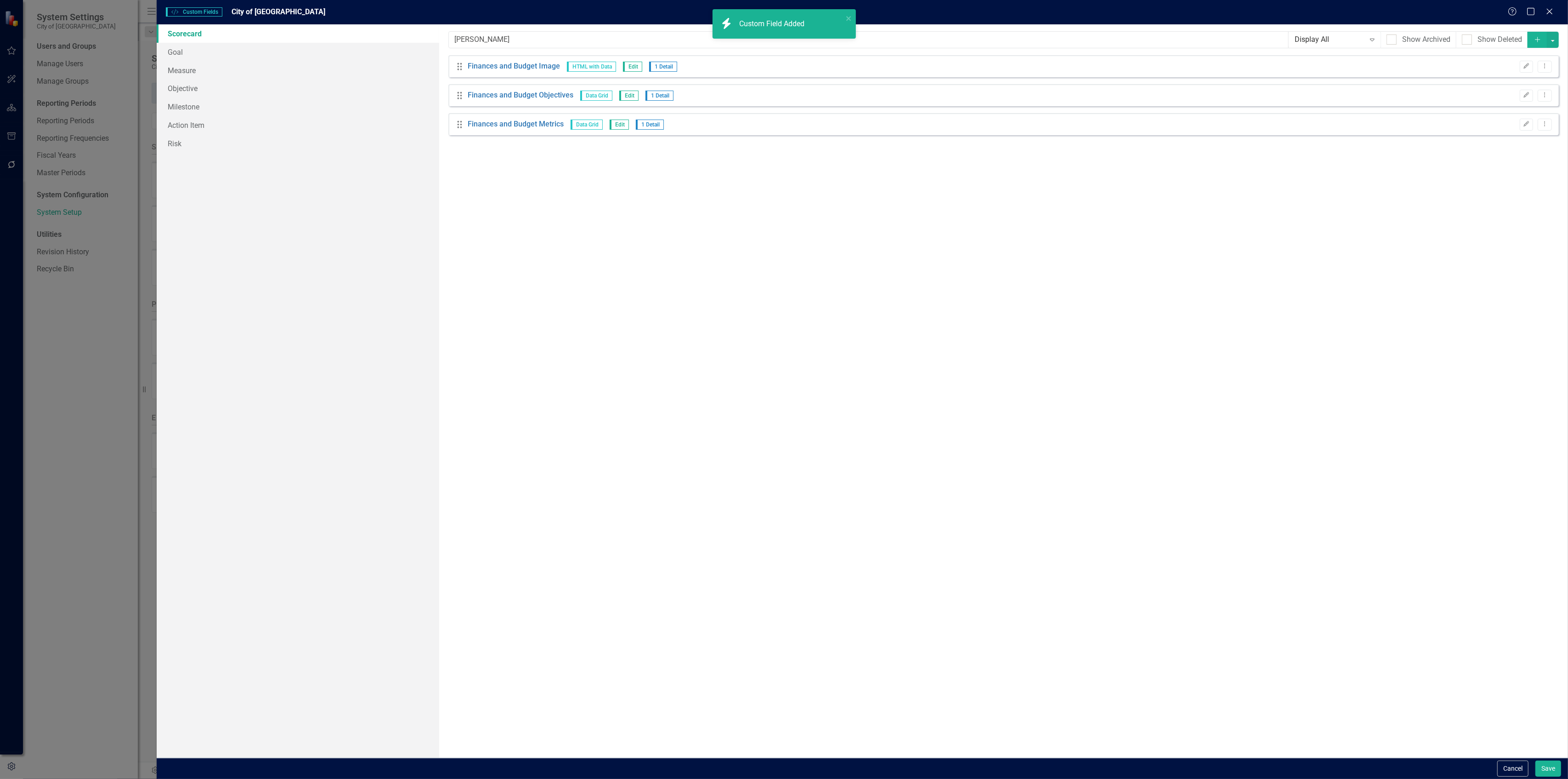
drag, startPoint x: 1547, startPoint y: 65, endPoint x: 1544, endPoint y: 74, distance: 9.5
click at [1547, 65] on icon "Dropdown Menu" at bounding box center [1544, 66] width 8 height 6
click at [1522, 96] on link "Copy Duplicate Custom Field" at bounding box center [1503, 99] width 97 height 17
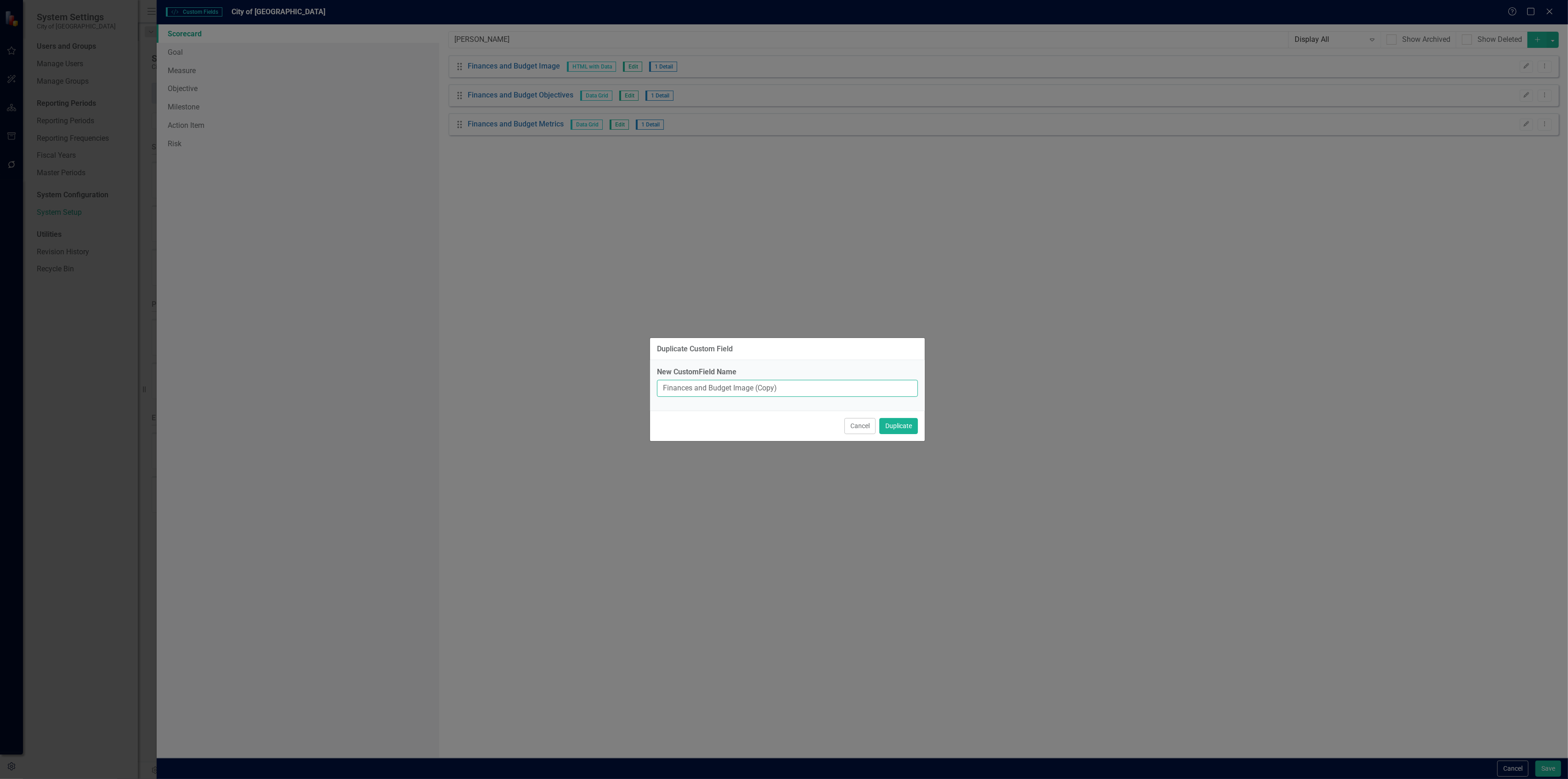
drag, startPoint x: 730, startPoint y: 387, endPoint x: 631, endPoint y: 368, distance: 100.8
click at [631, 368] on div "Duplicate Custom Field New CustomField Name Finances and Budget Image (Copy) Ca…" at bounding box center [784, 389] width 1568 height 779
paste input "Community & Business Developmen"
type input "Community & Business Development Image"
click at [880, 418] on button "Duplicate" at bounding box center [898, 426] width 38 height 16
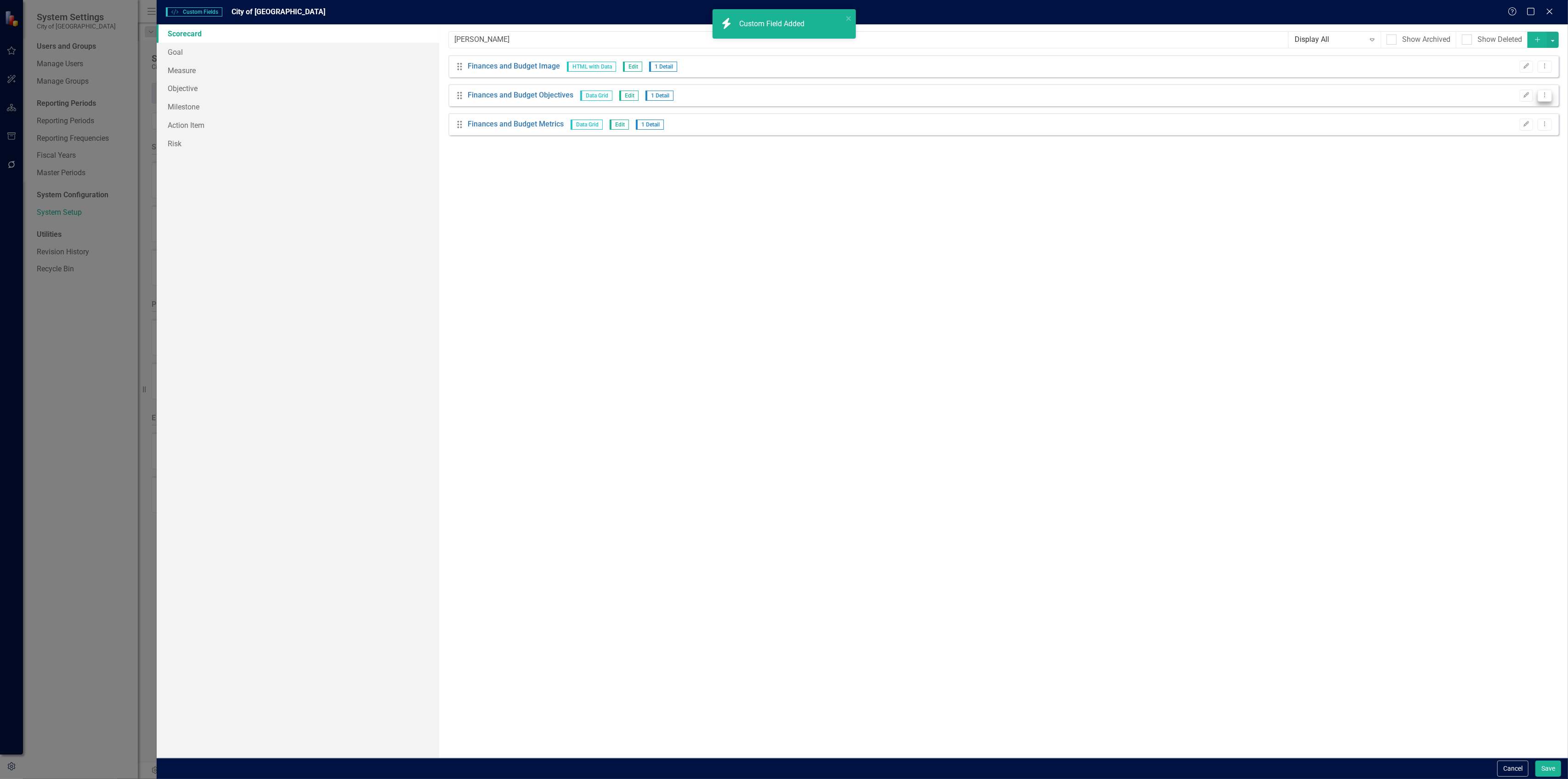
click at [1542, 96] on icon "Dropdown Menu" at bounding box center [1544, 95] width 8 height 6
click at [1482, 133] on link "Copy Duplicate Custom Field" at bounding box center [1503, 129] width 97 height 17
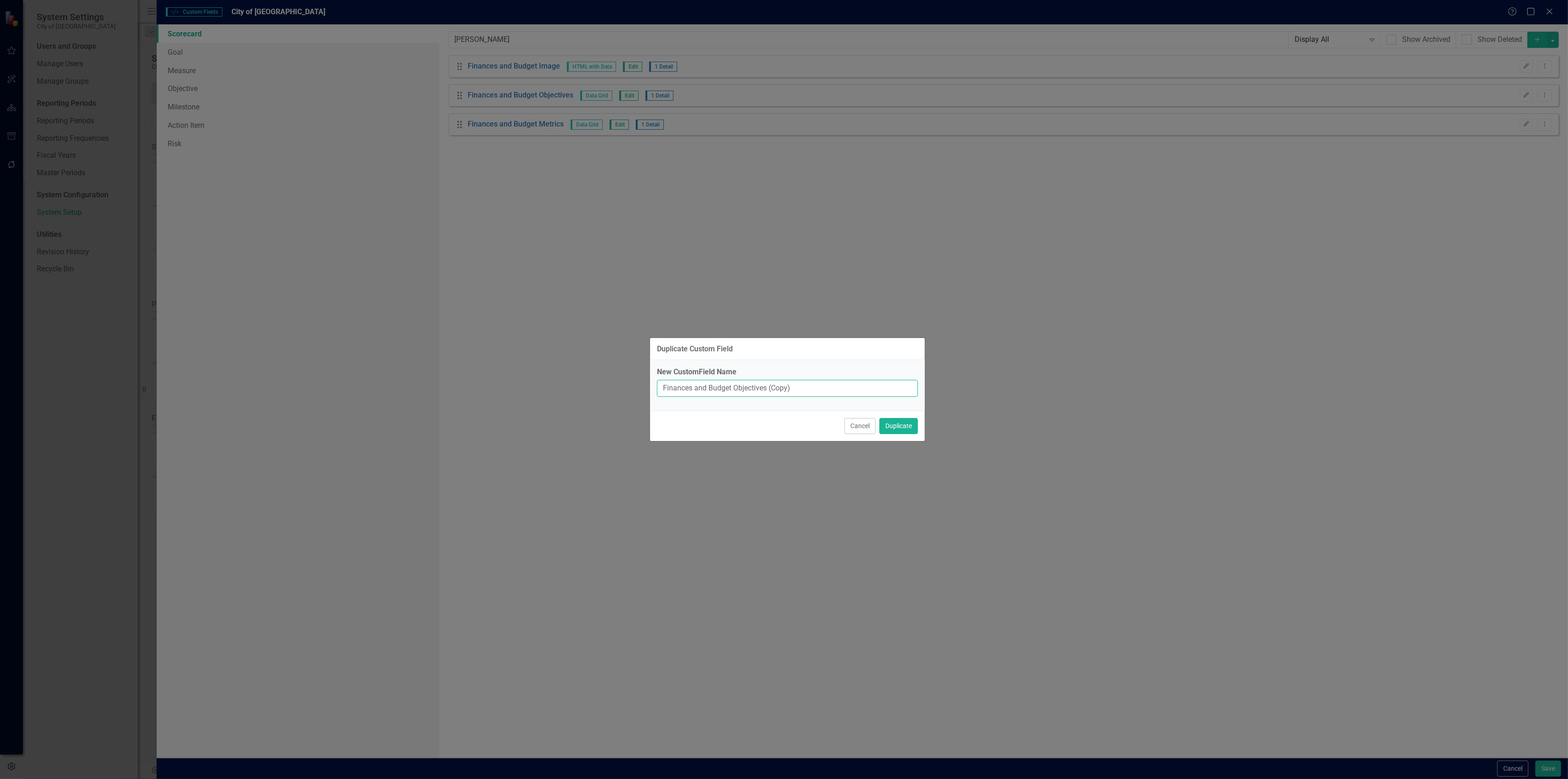
drag, startPoint x: 732, startPoint y: 390, endPoint x: 645, endPoint y: 379, distance: 87.7
click at [645, 379] on div "Duplicate Custom Field New CustomField Name Finances and Budget Objectives (Cop…" at bounding box center [784, 389] width 1568 height 779
paste input "Community & Business Developmen"
type input "Community & Business Development Objectives"
click at [880, 418] on button "Duplicate" at bounding box center [898, 426] width 38 height 16
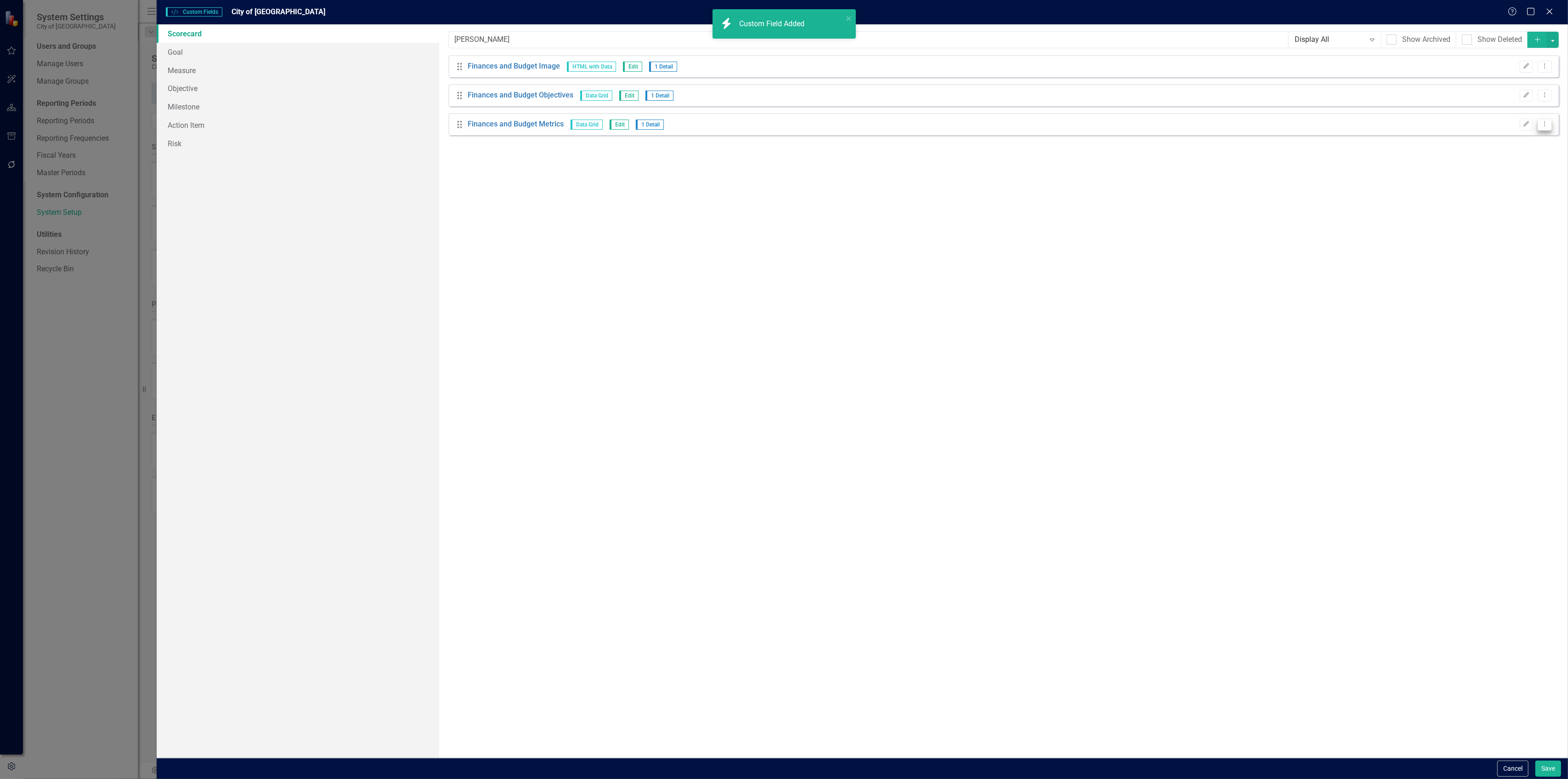
click at [1548, 124] on icon "Dropdown Menu" at bounding box center [1544, 124] width 8 height 6
click at [1516, 157] on link "Copy Duplicate Custom Field" at bounding box center [1503, 157] width 97 height 17
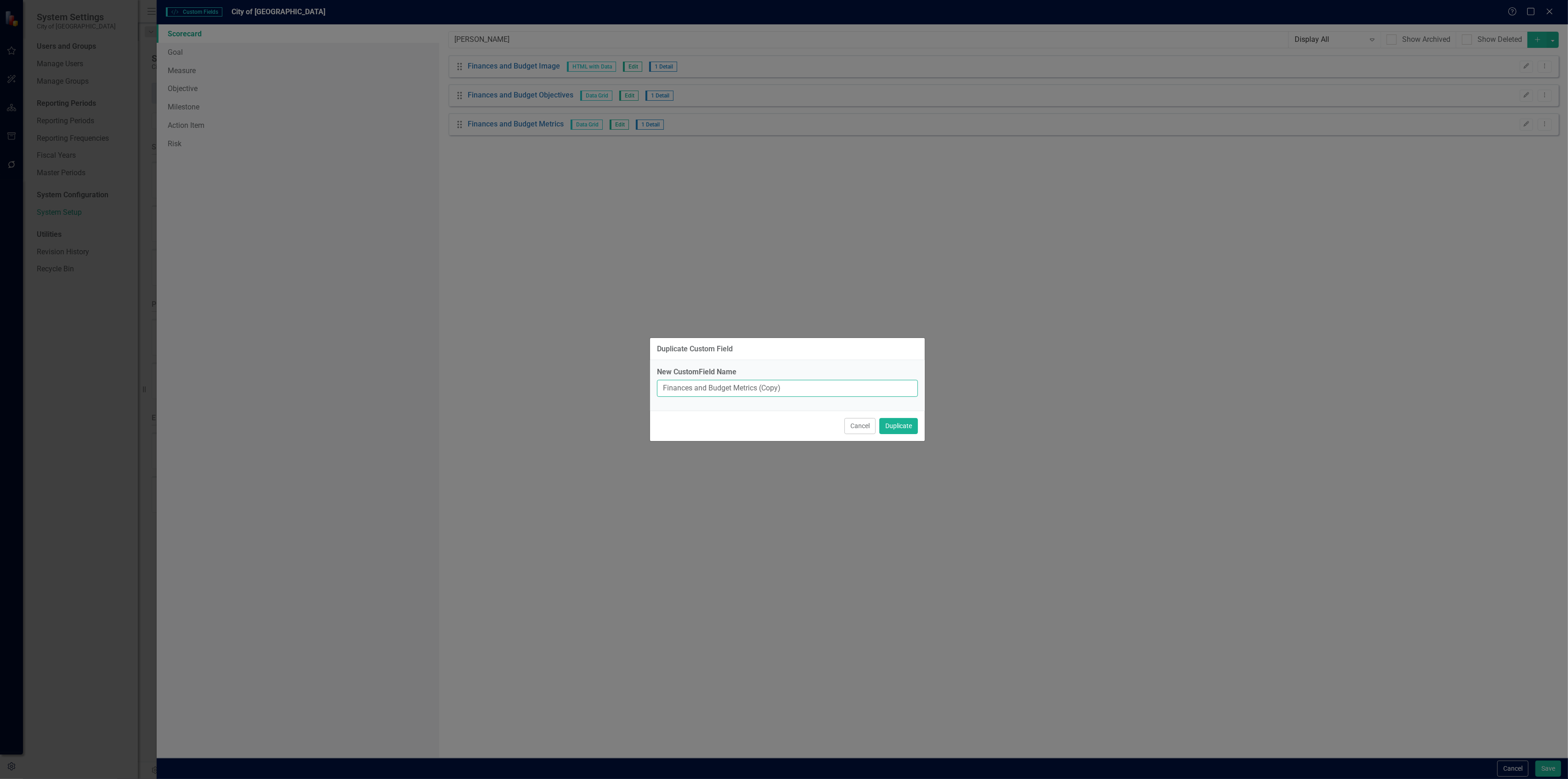
drag, startPoint x: 732, startPoint y: 386, endPoint x: 626, endPoint y: 367, distance: 107.7
click at [627, 368] on div "Duplicate Custom Field New CustomField Name Finances and Budget Metrics (Copy) …" at bounding box center [784, 389] width 1568 height 779
paste input "Community & Business Developmen"
type input "Community & Business Development Metrics"
click at [880, 418] on button "Duplicate" at bounding box center [898, 426] width 38 height 16
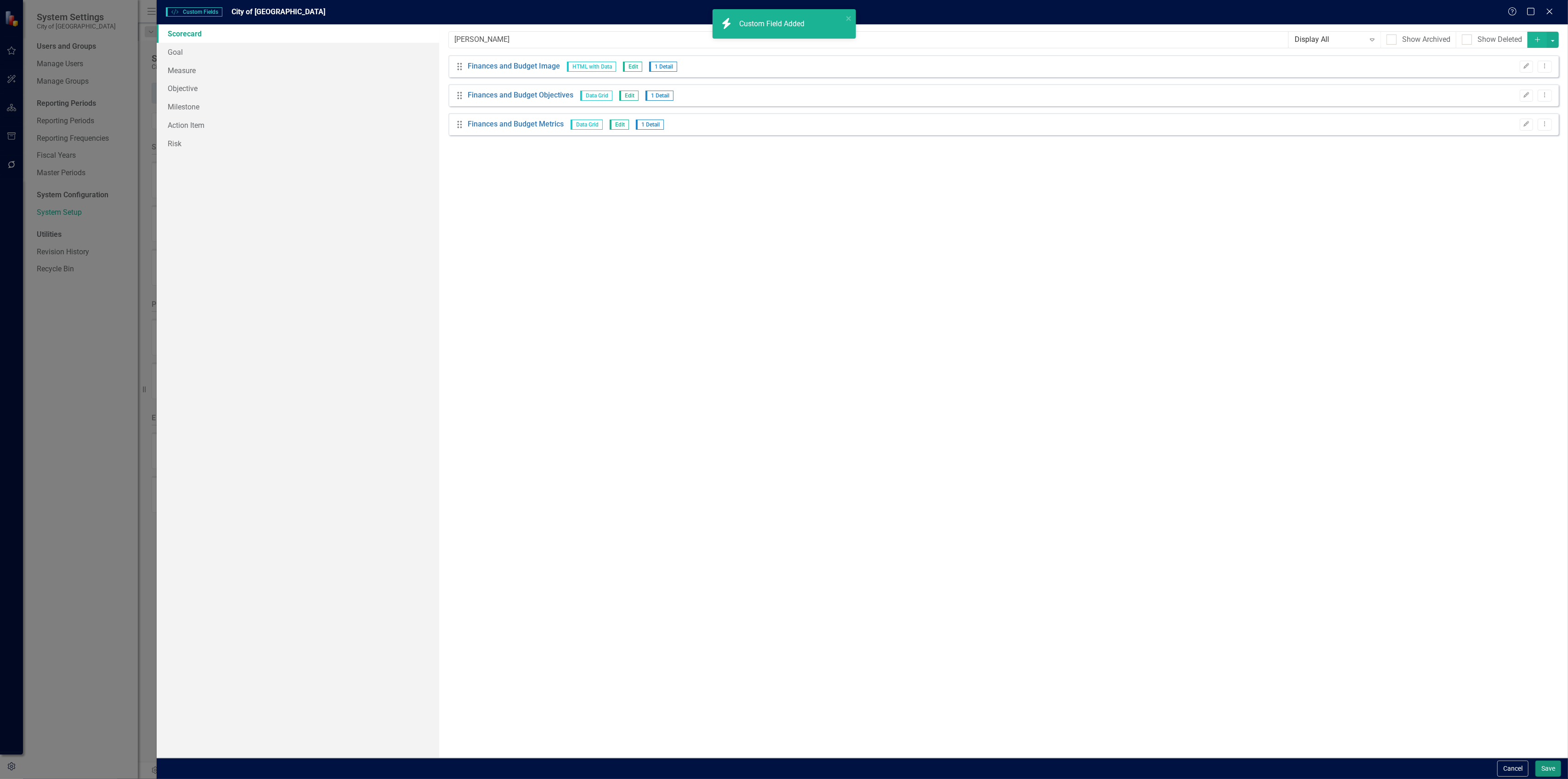
click at [1537, 764] on button "Save" at bounding box center [1548, 768] width 26 height 16
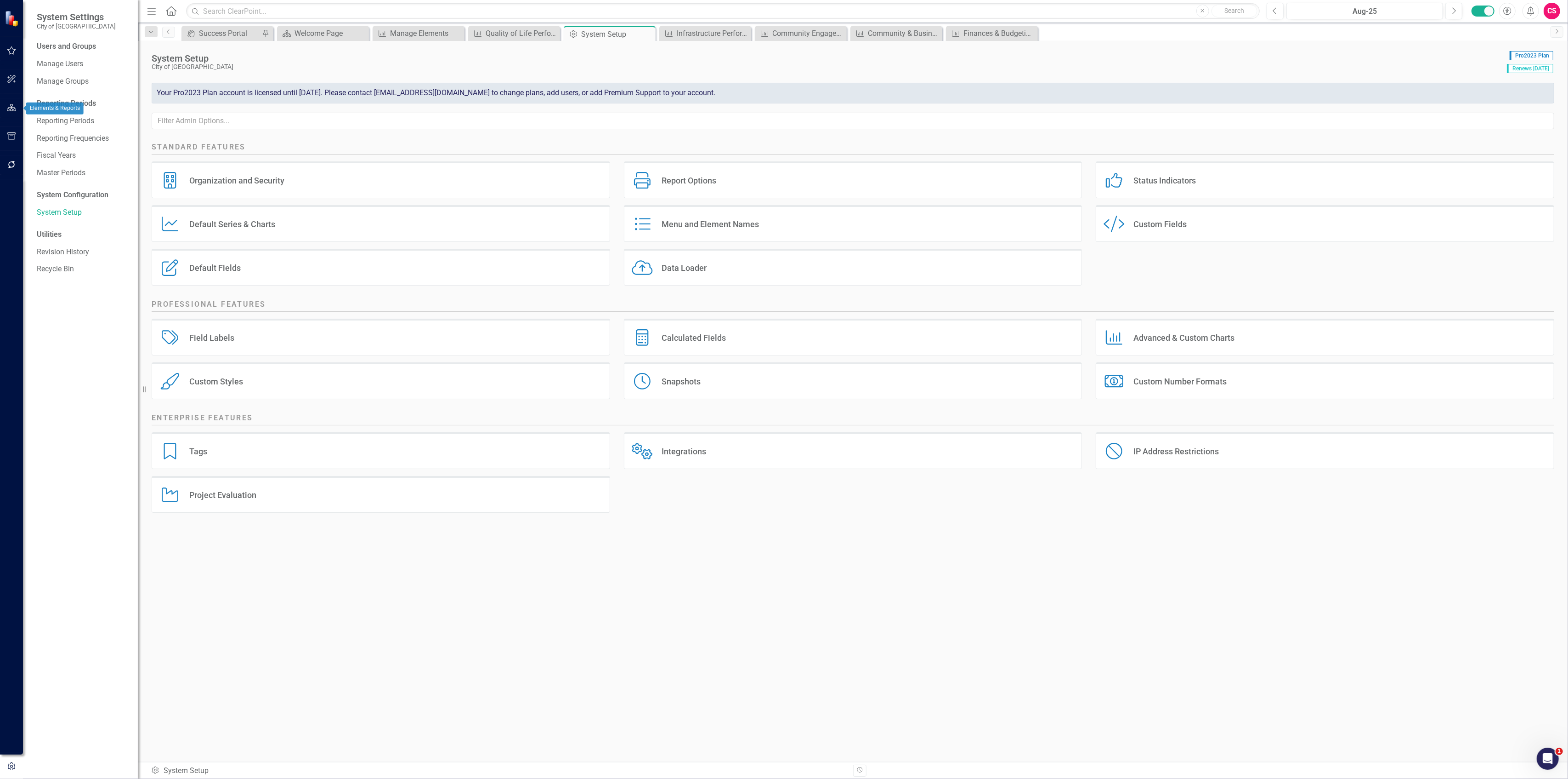
click at [19, 107] on button "button" at bounding box center [12, 108] width 21 height 19
click at [51, 132] on link "Reports" at bounding box center [58, 131] width 26 height 10
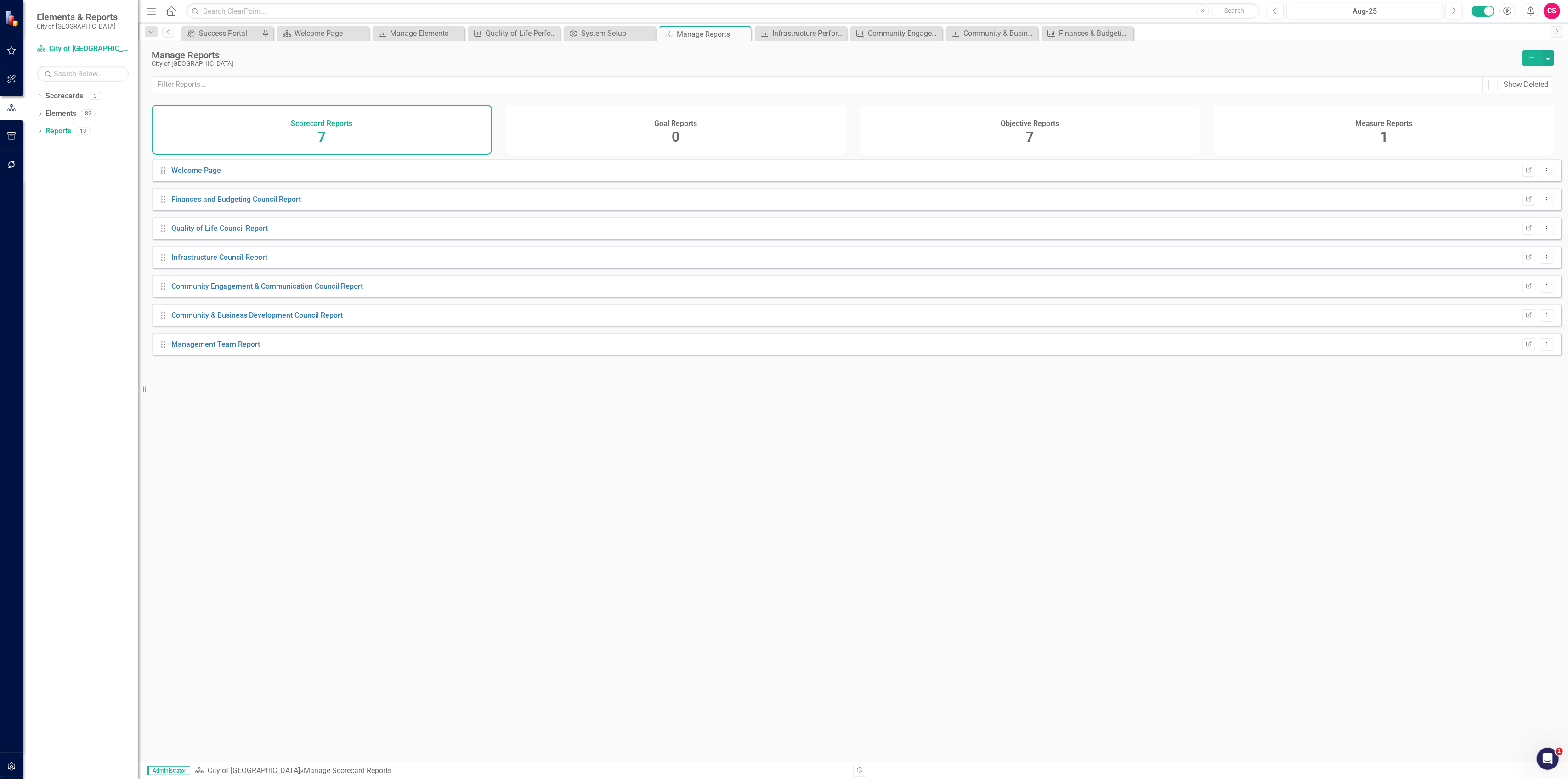
click at [618, 123] on div "Goal Reports 0" at bounding box center [676, 130] width 340 height 50
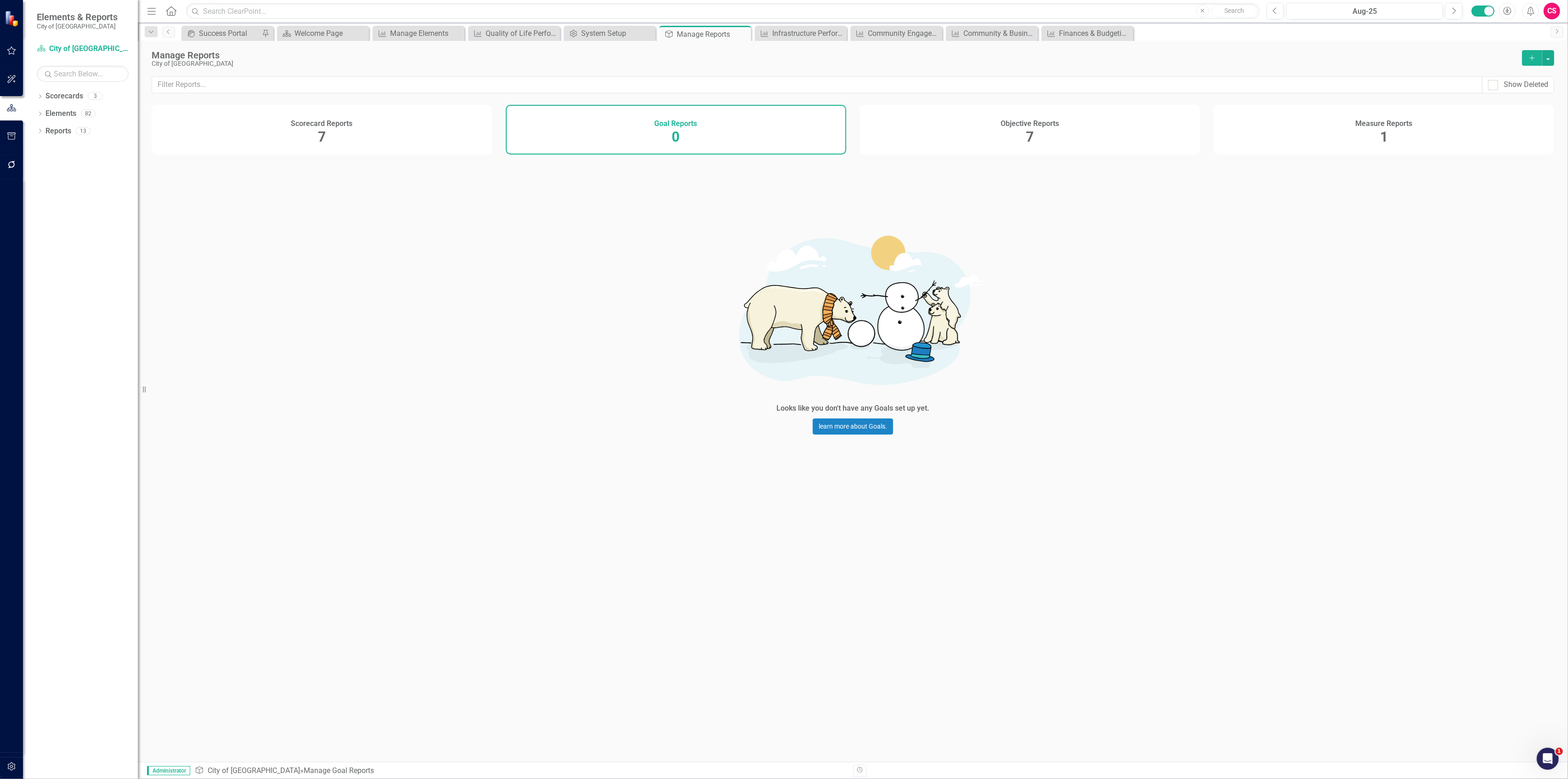
click at [926, 130] on div "Objective Reports 7" at bounding box center [1030, 130] width 340 height 50
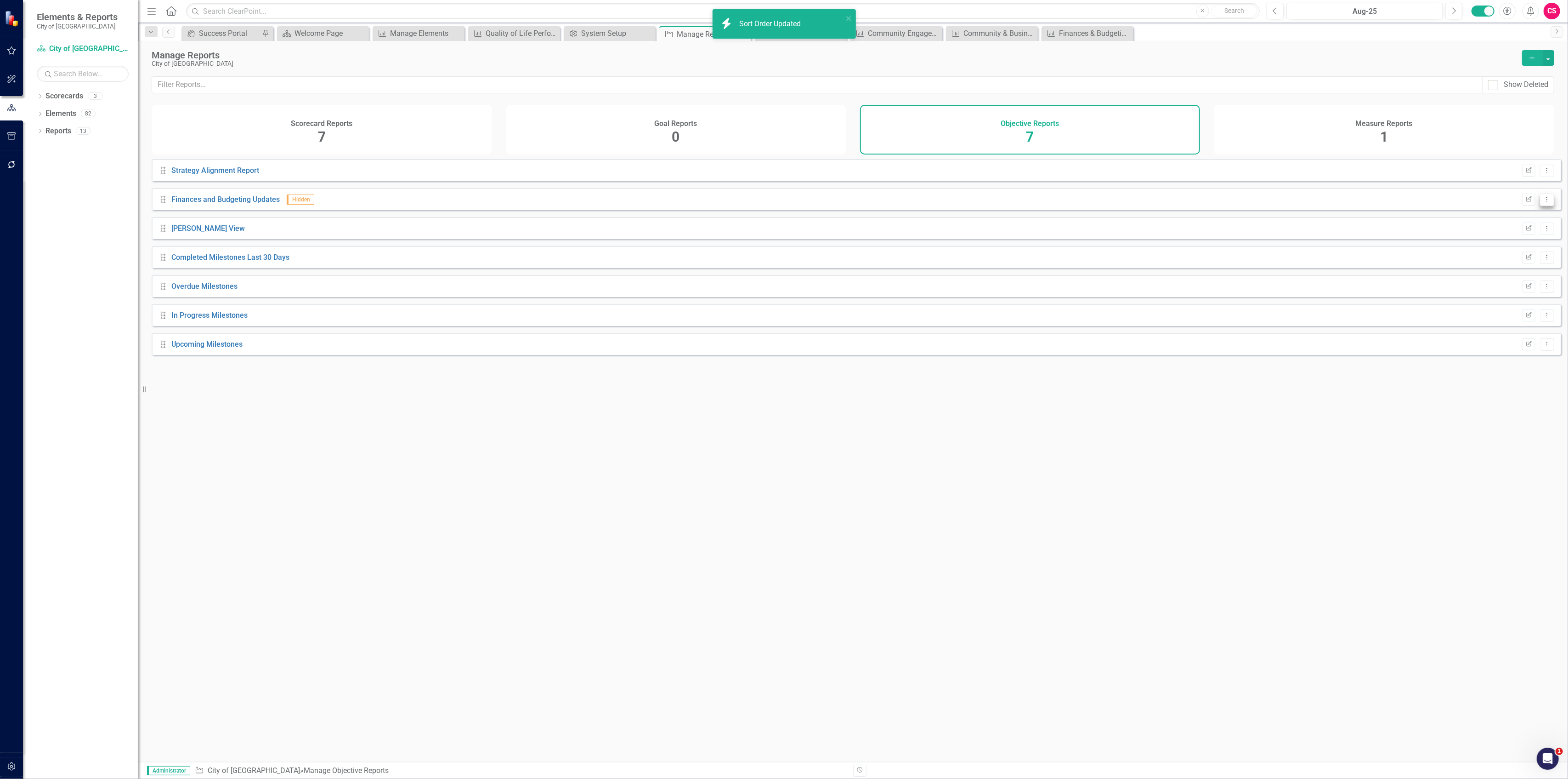
click at [1544, 206] on button "Dropdown Menu" at bounding box center [1547, 200] width 14 height 12
click at [1515, 254] on link "Copy Duplicate Report" at bounding box center [1510, 256] width 76 height 17
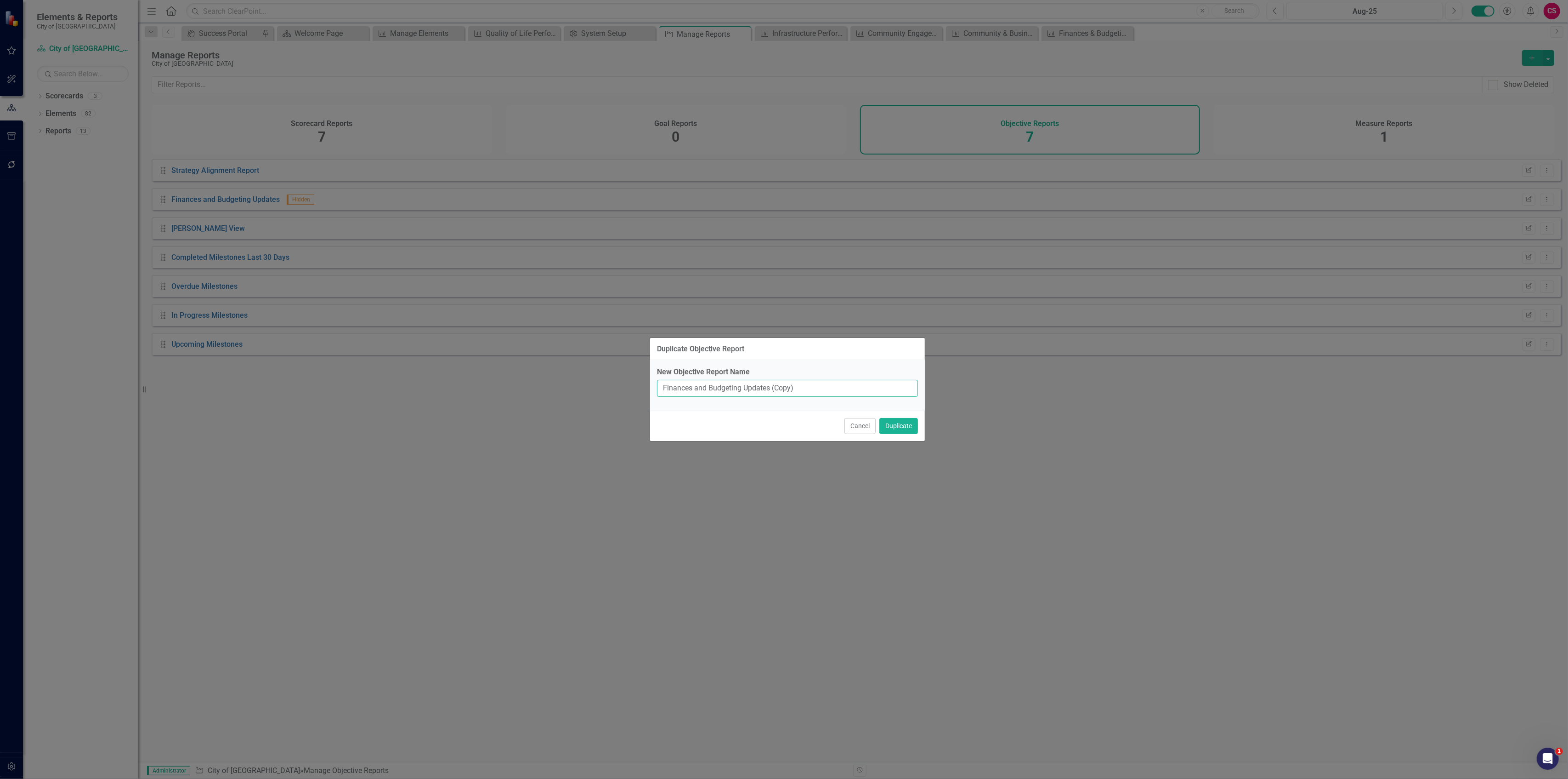
drag, startPoint x: 741, startPoint y: 389, endPoint x: 614, endPoint y: 408, distance: 128.4
click at [614, 408] on div "Duplicate Objective Report New Objective Report Name Finances and Budgeting Upd…" at bounding box center [784, 389] width 1568 height 779
paste input "Community Engagement & Communication"
type input "Community Engagement & Communication Updates"
click at [880, 418] on button "Duplicate" at bounding box center [898, 426] width 38 height 16
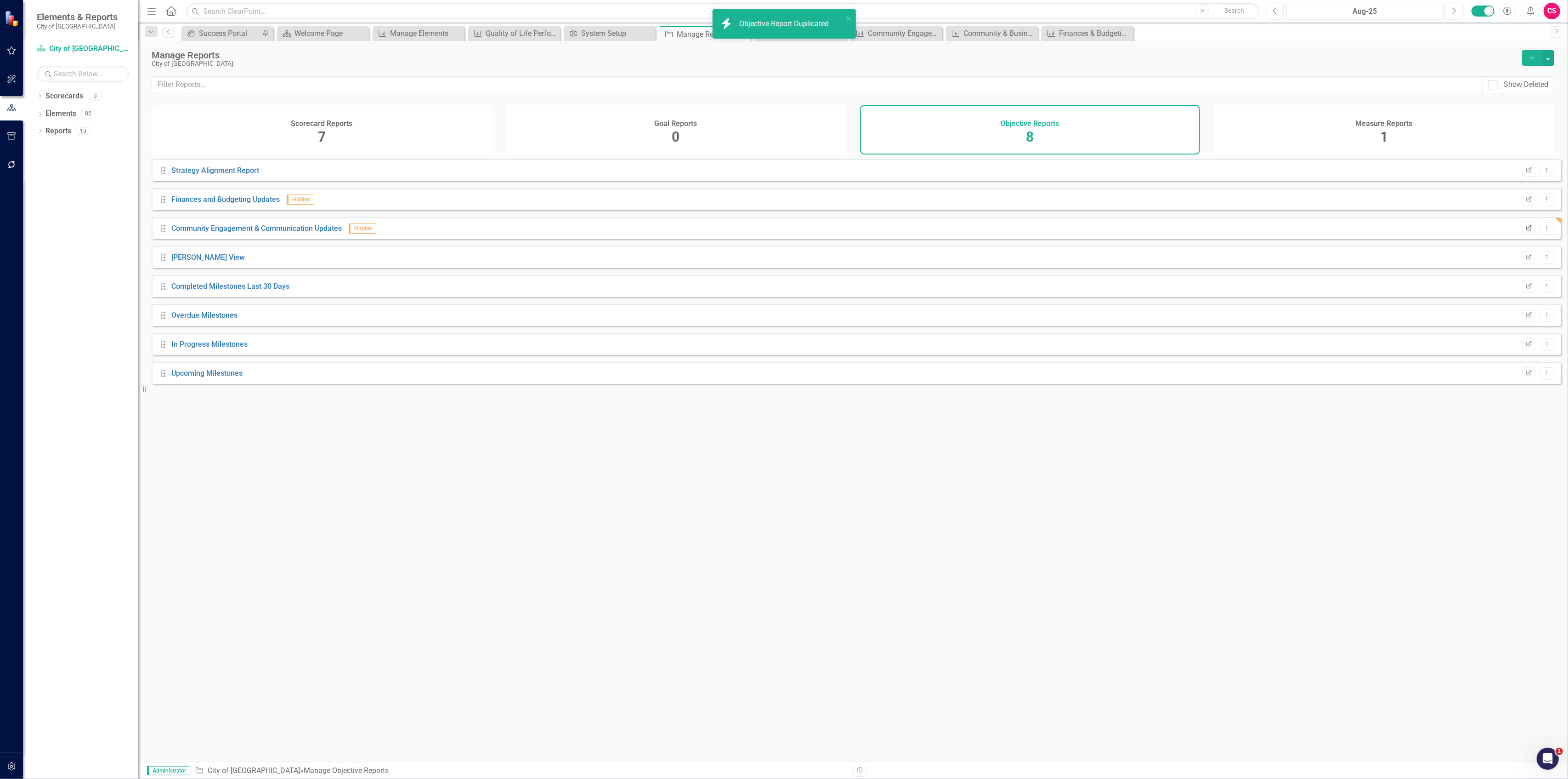
click at [1525, 231] on icon "Edit Report" at bounding box center [1528, 228] width 7 height 5
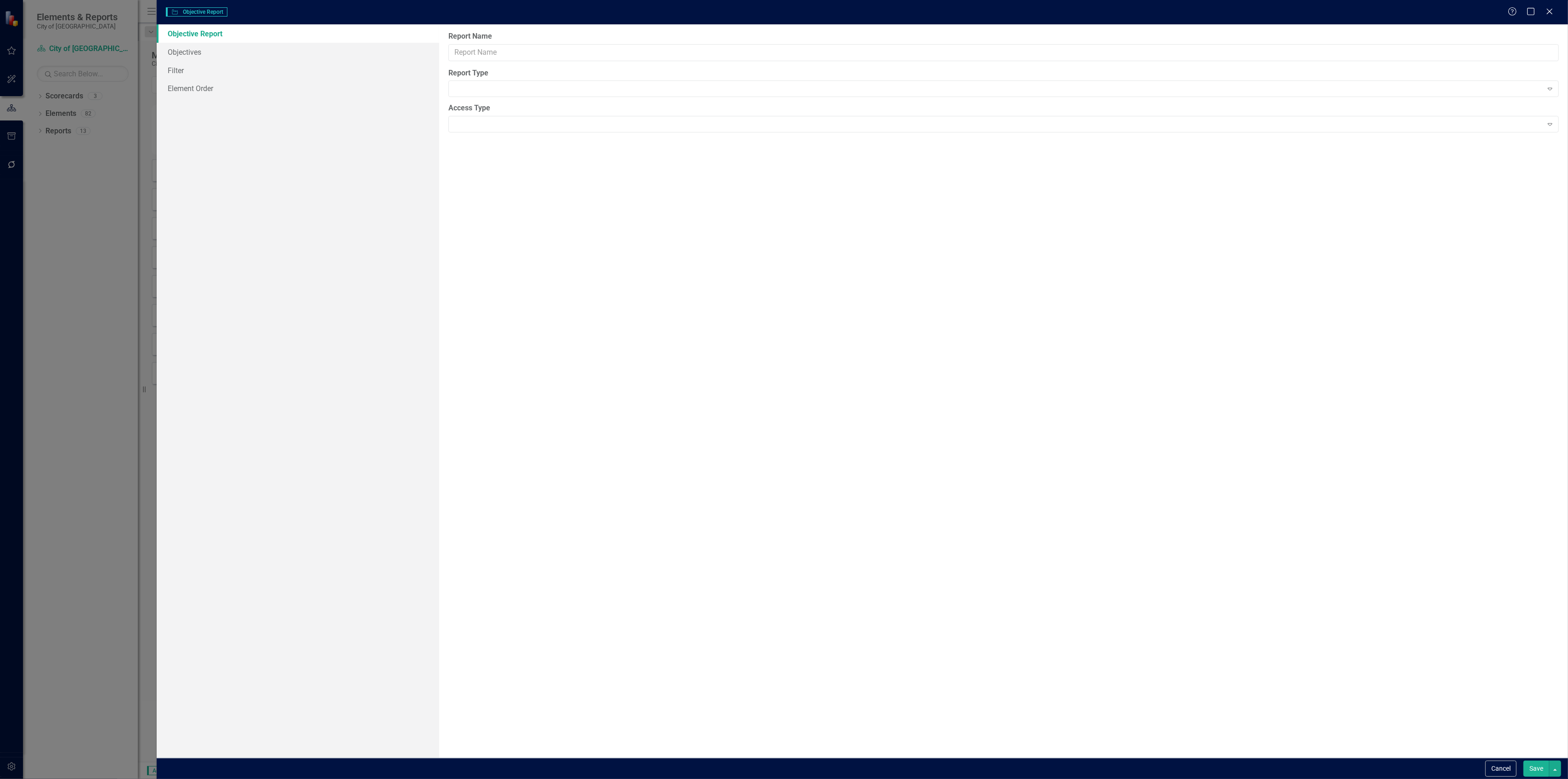
type input "Community Engagement & Communication Updates"
click at [1502, 770] on button "Cancel" at bounding box center [1500, 768] width 31 height 16
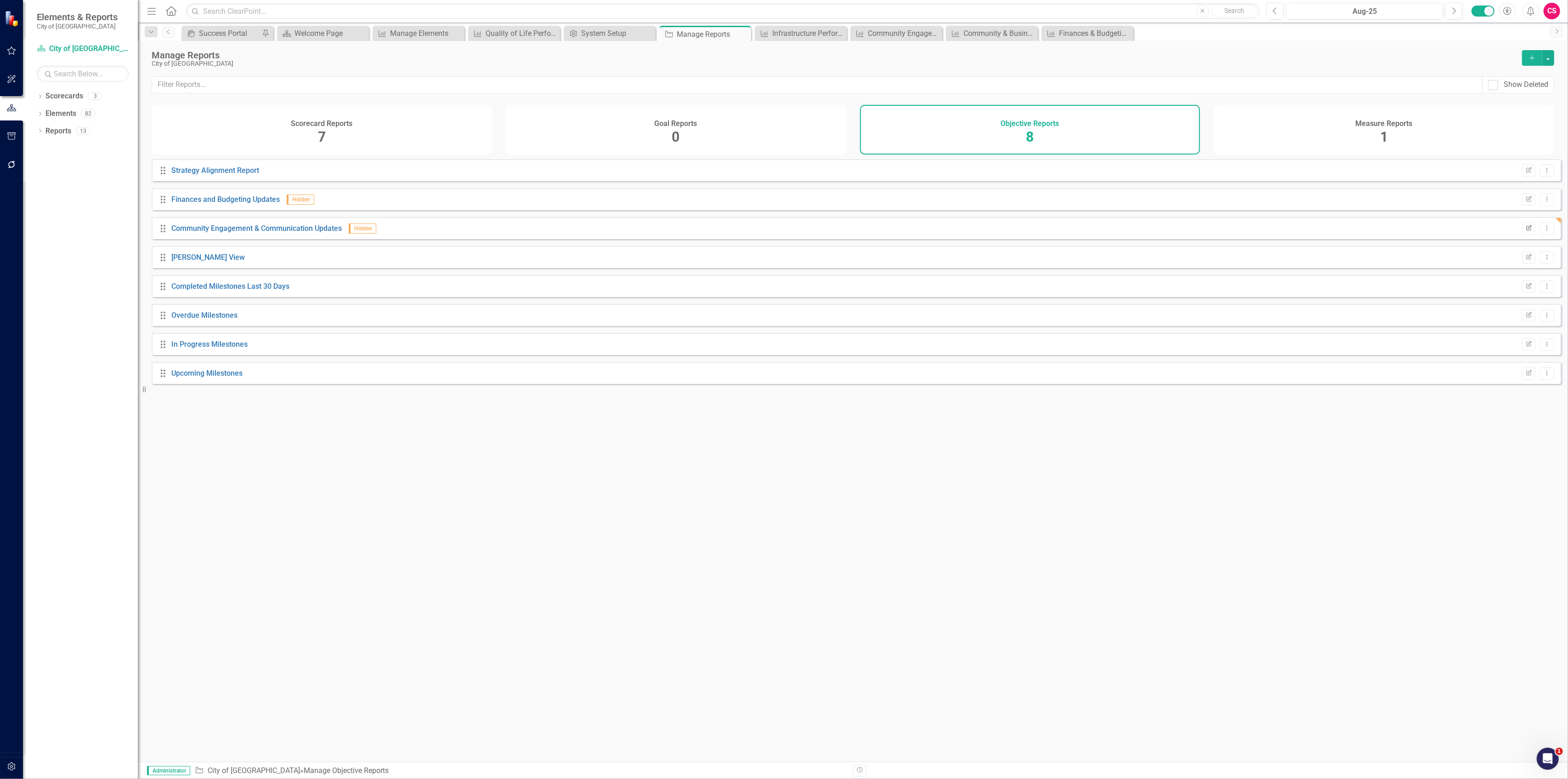
click at [1526, 234] on button "Edit Report" at bounding box center [1529, 228] width 13 height 12
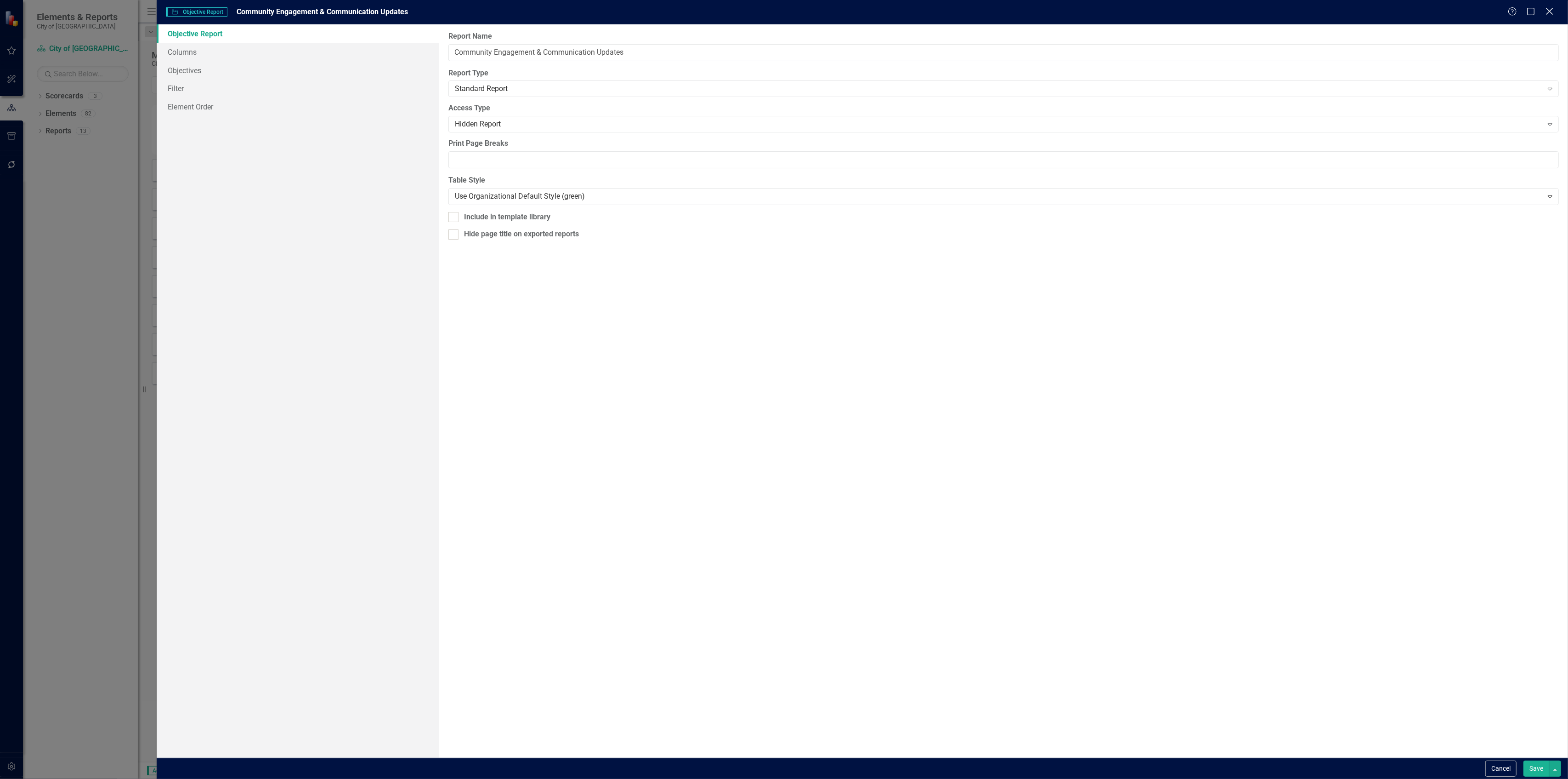
click at [1549, 16] on div "Close" at bounding box center [1549, 12] width 12 height 12
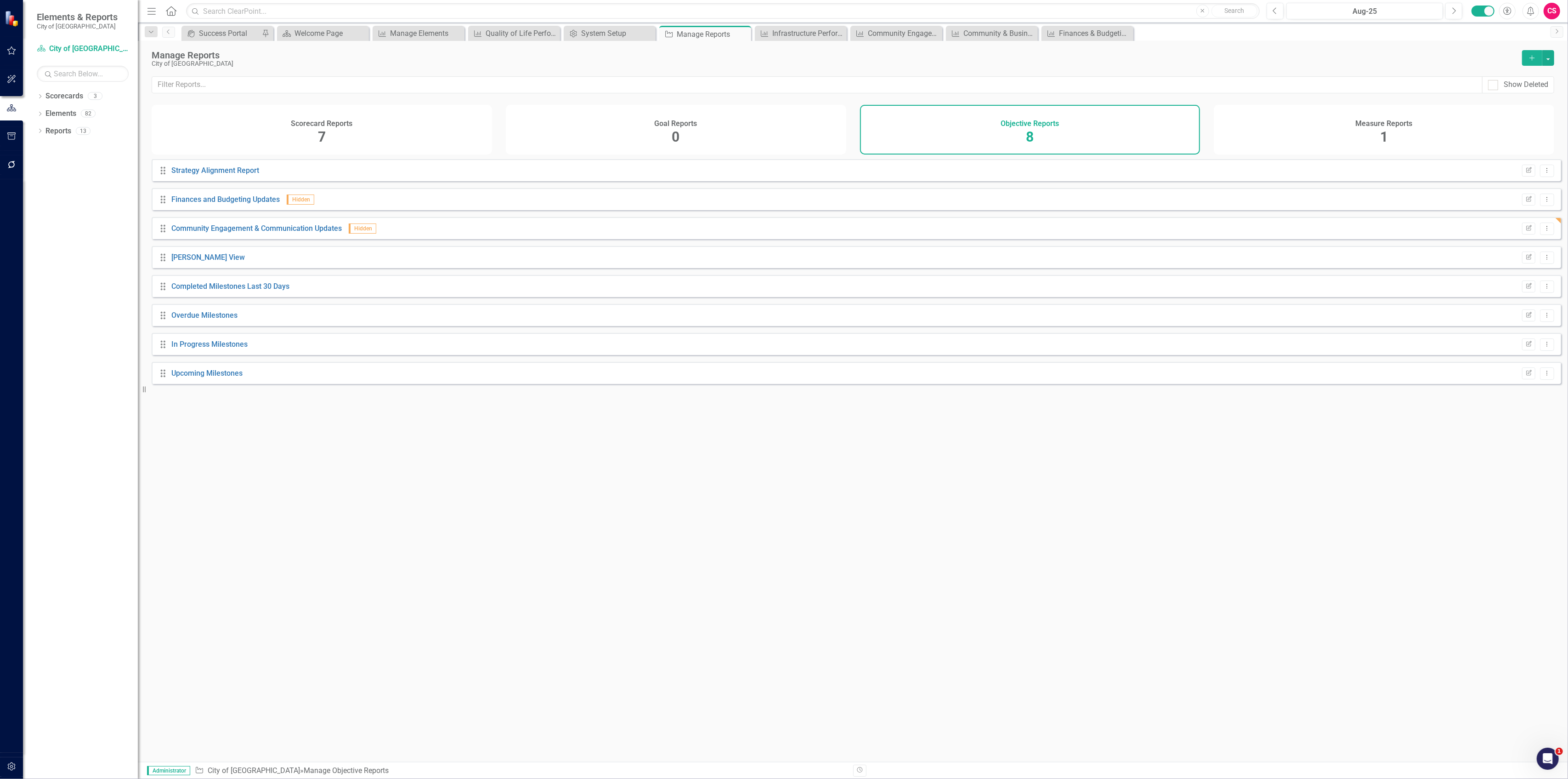
click at [1544, 239] on div "Drag Community Engagement & Communication Updates Hidden Edit Report Dropdown M…" at bounding box center [856, 228] width 1410 height 22
click at [1543, 231] on icon "Dropdown Menu" at bounding box center [1547, 228] width 8 height 6
click at [1517, 280] on link "Copy Duplicate Report" at bounding box center [1510, 285] width 76 height 17
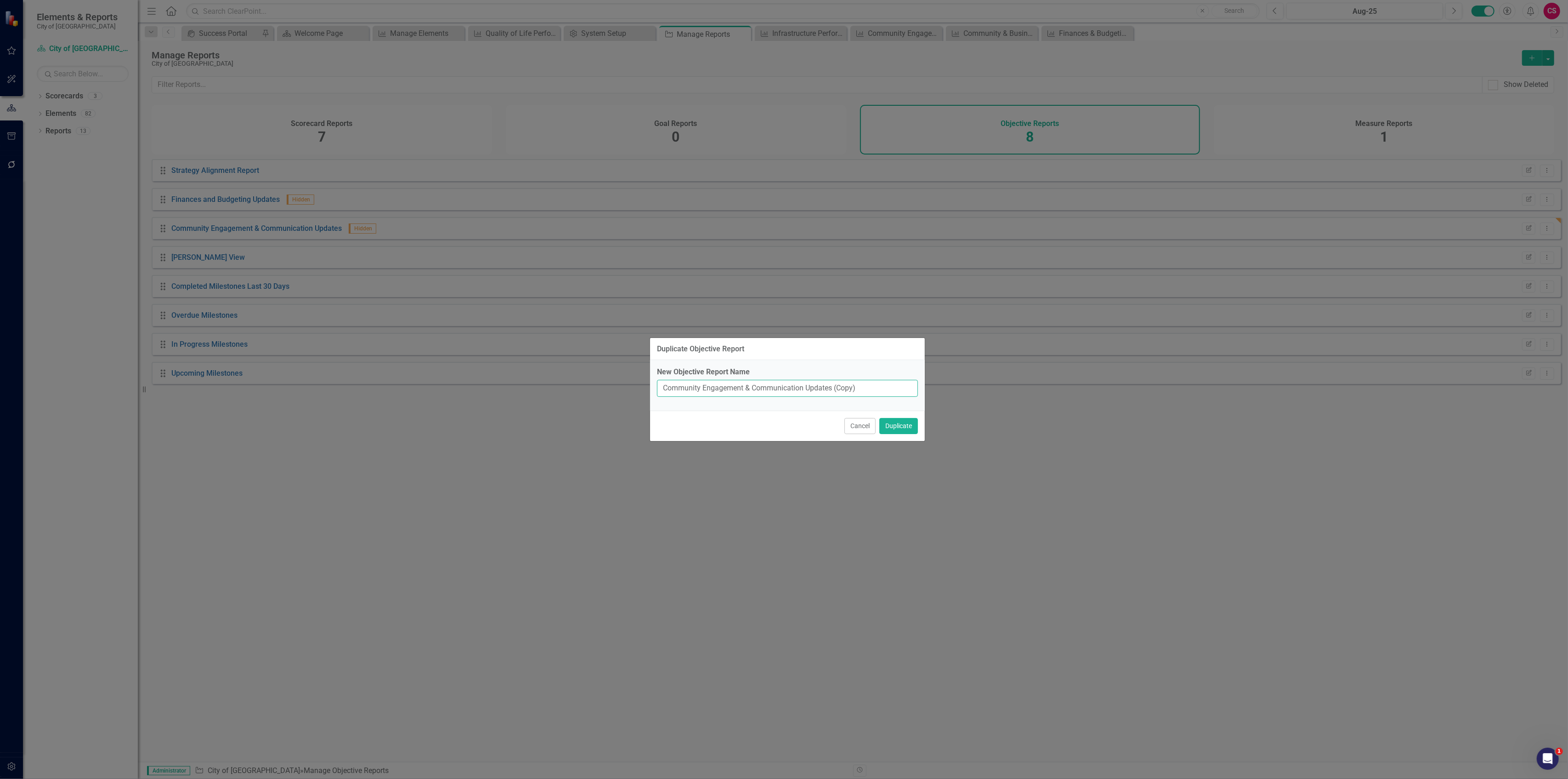
drag, startPoint x: 802, startPoint y: 389, endPoint x: 636, endPoint y: 391, distance: 166.0
click at [636, 391] on div "Duplicate Objective Report New Objective Report Name Community Engagement & Com…" at bounding box center [784, 389] width 1568 height 779
paste input "Community & Business Development"
type input "Community & Business Development Updates"
click at [880, 418] on button "Duplicate" at bounding box center [898, 426] width 38 height 16
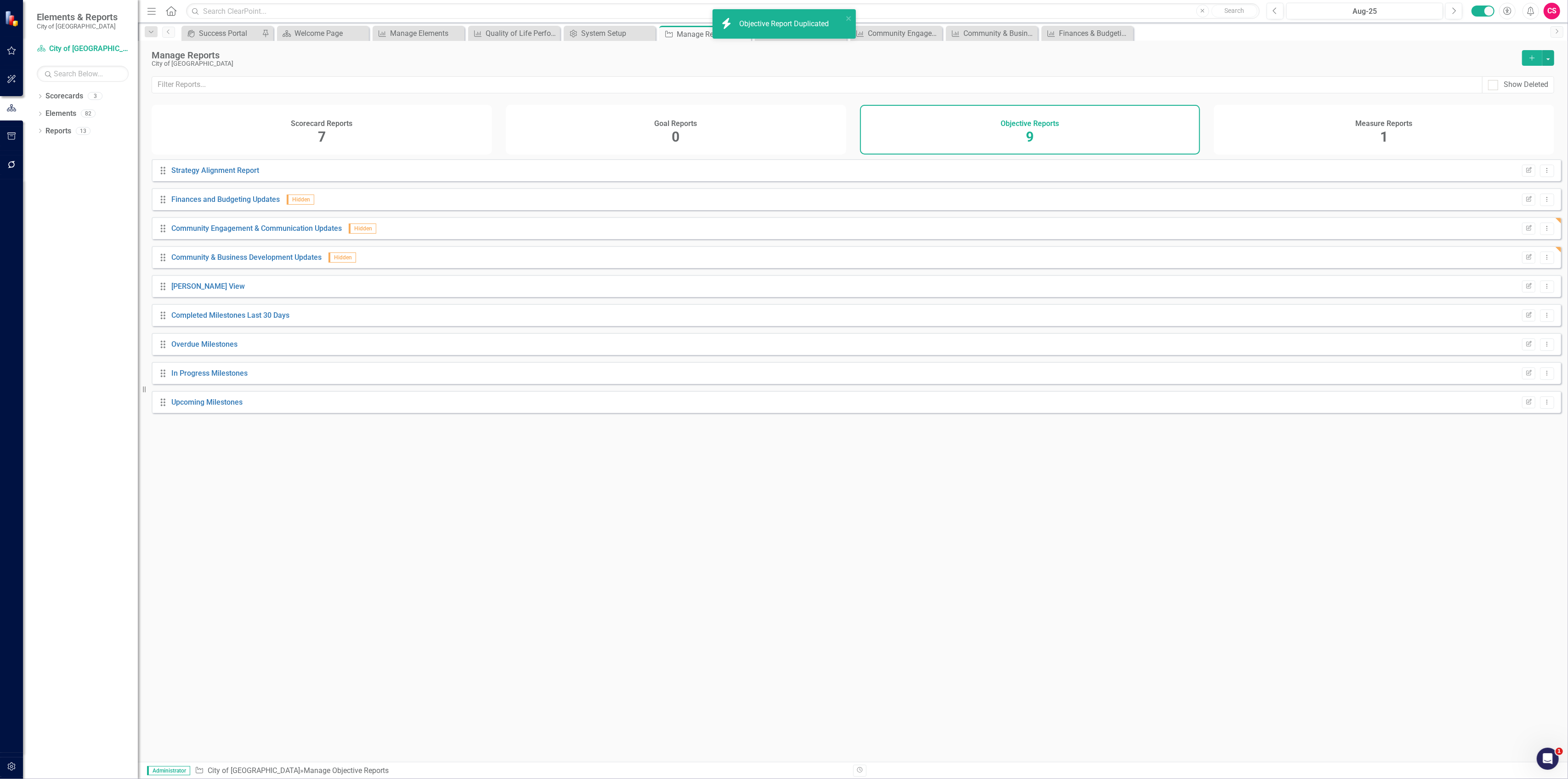
click at [1546, 206] on button "Dropdown Menu" at bounding box center [1547, 200] width 14 height 12
click at [1506, 252] on link "Copy Duplicate Report" at bounding box center [1510, 256] width 76 height 17
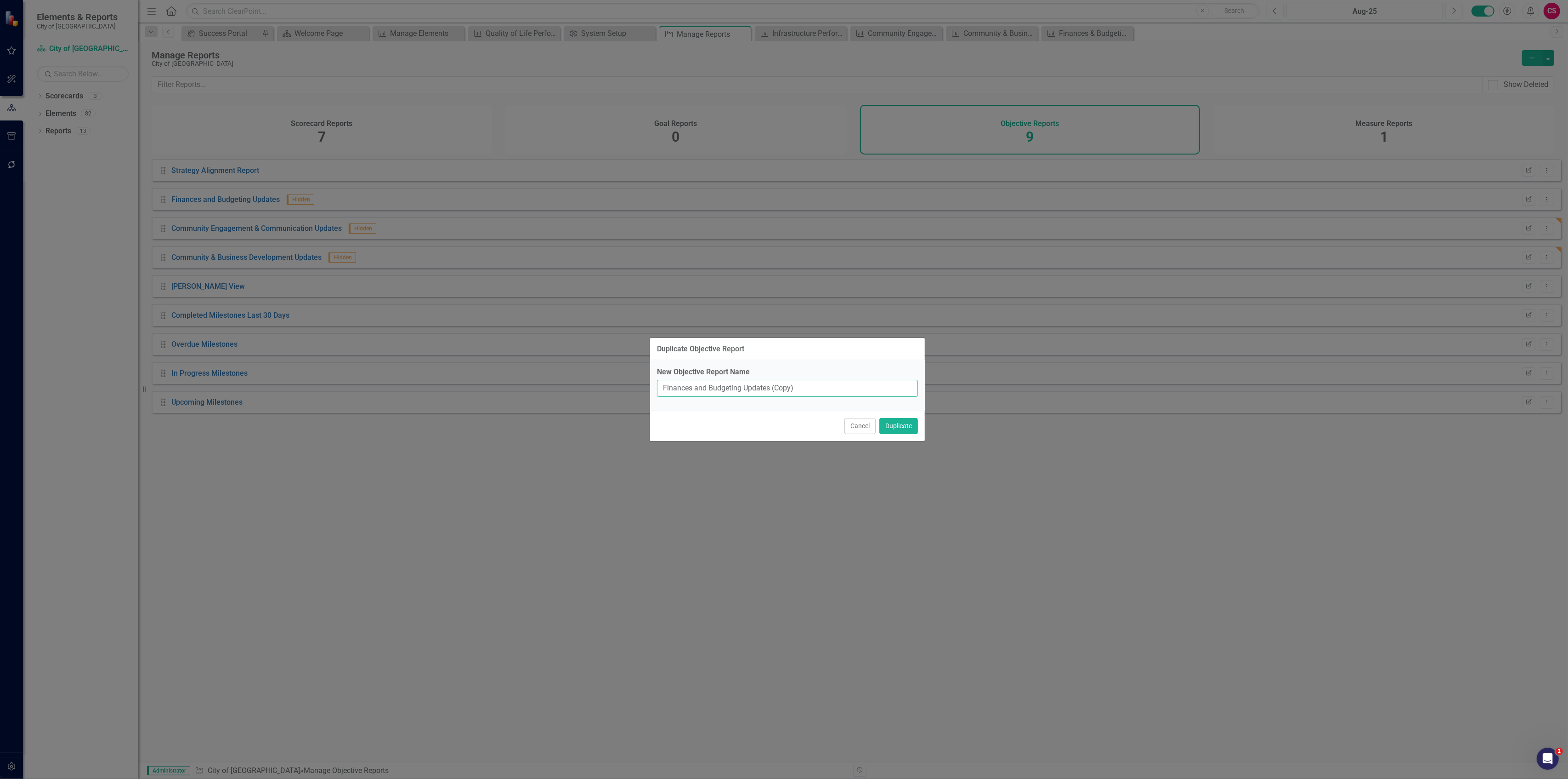
drag, startPoint x: 743, startPoint y: 390, endPoint x: 623, endPoint y: 382, distance: 120.3
click at [623, 383] on div "Duplicate Objective Report New Objective Report Name Finances and Budgeting Upd…" at bounding box center [784, 389] width 1568 height 779
paste input "Community & Business Development"
drag, startPoint x: 783, startPoint y: 388, endPoint x: 604, endPoint y: 389, distance: 179.0
click at [604, 389] on div "Duplicate Objective Report New Objective Report Name Community & Business Devel…" at bounding box center [784, 389] width 1568 height 779
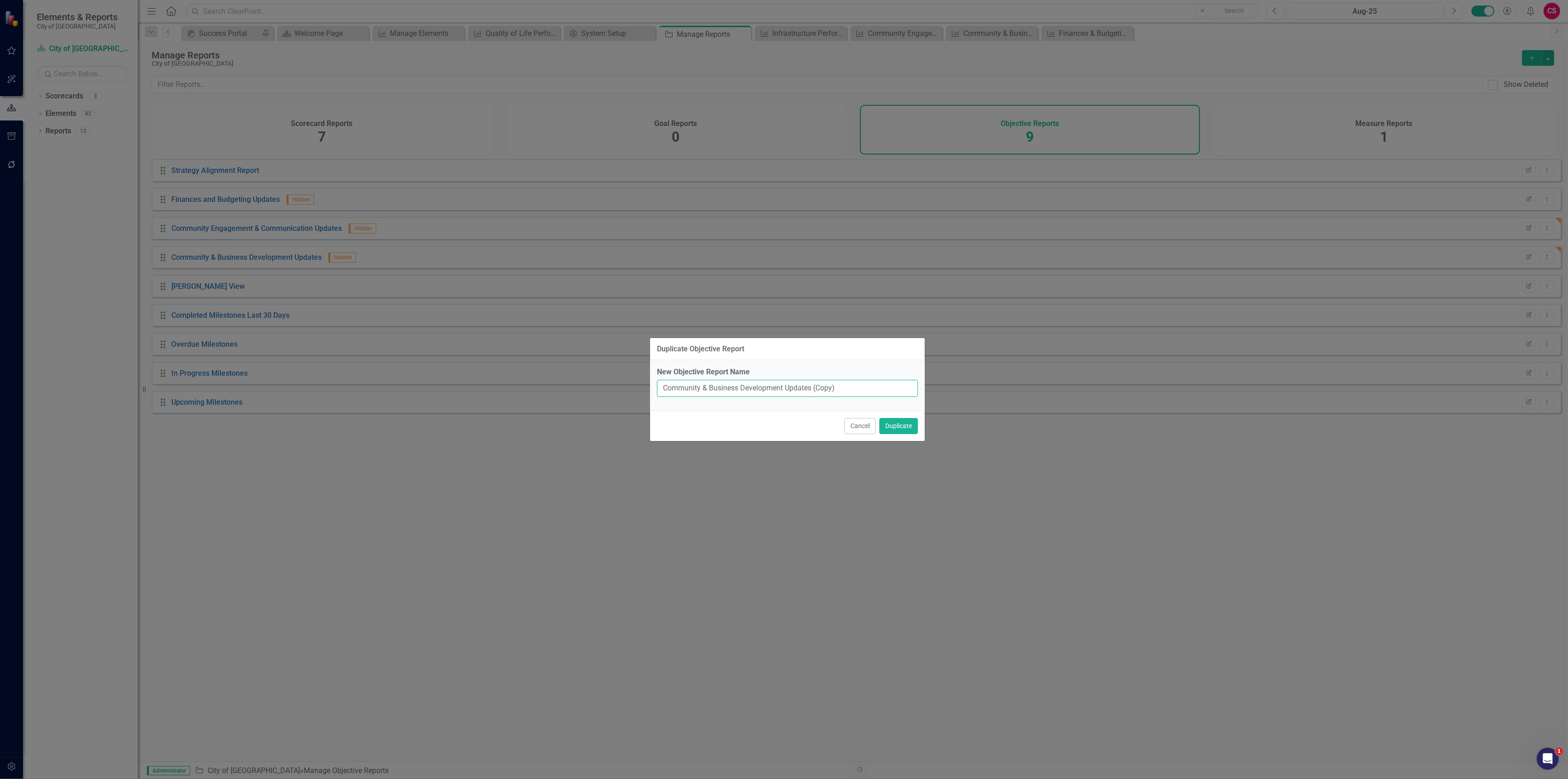
paste input "Quality of Life"
type input "Quality of Life Updates"
click at [880, 418] on button "Duplicate" at bounding box center [898, 426] width 38 height 16
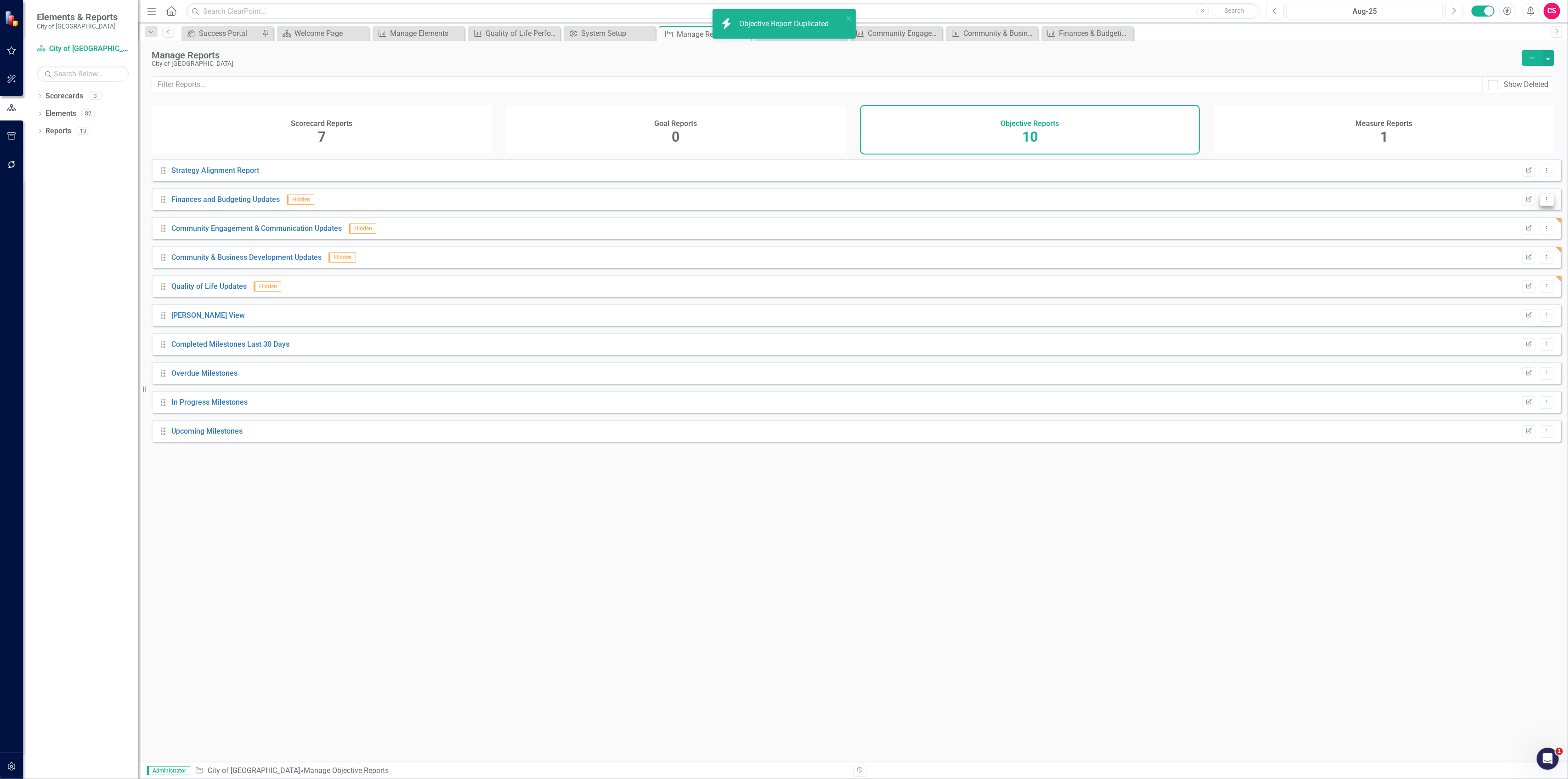
click at [1541, 206] on button "Dropdown Menu" at bounding box center [1547, 200] width 14 height 12
click at [1507, 255] on link "Copy Duplicate Report" at bounding box center [1510, 256] width 76 height 17
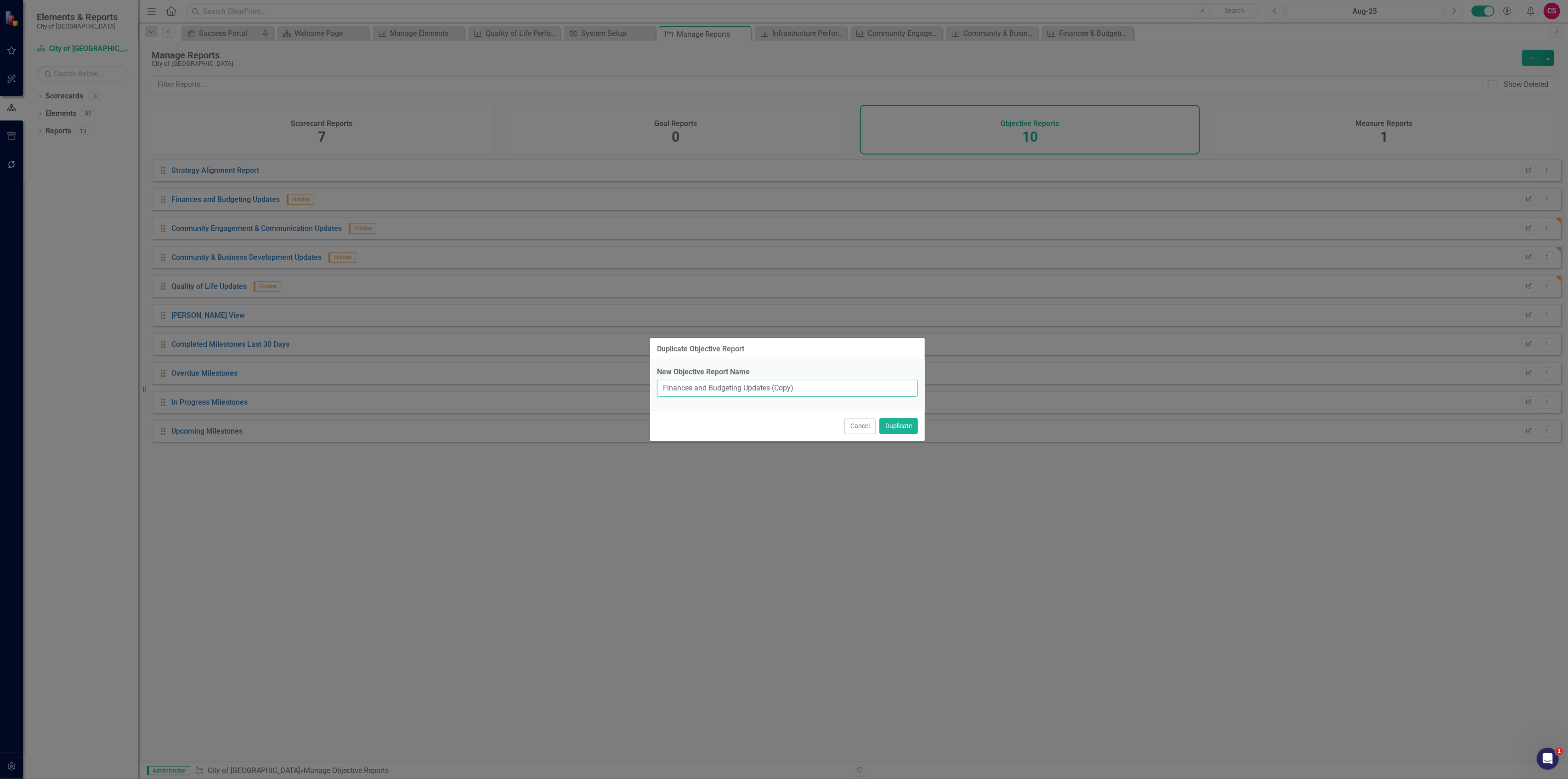
drag, startPoint x: 741, startPoint y: 386, endPoint x: 607, endPoint y: 382, distance: 134.1
click at [608, 383] on div "Duplicate Objective Report New Objective Report Name Finances and Budgeting Upd…" at bounding box center [784, 389] width 1568 height 779
paste input "Infrastructure"
type input "Infrastructure Updates"
click at [880, 418] on button "Duplicate" at bounding box center [898, 426] width 38 height 16
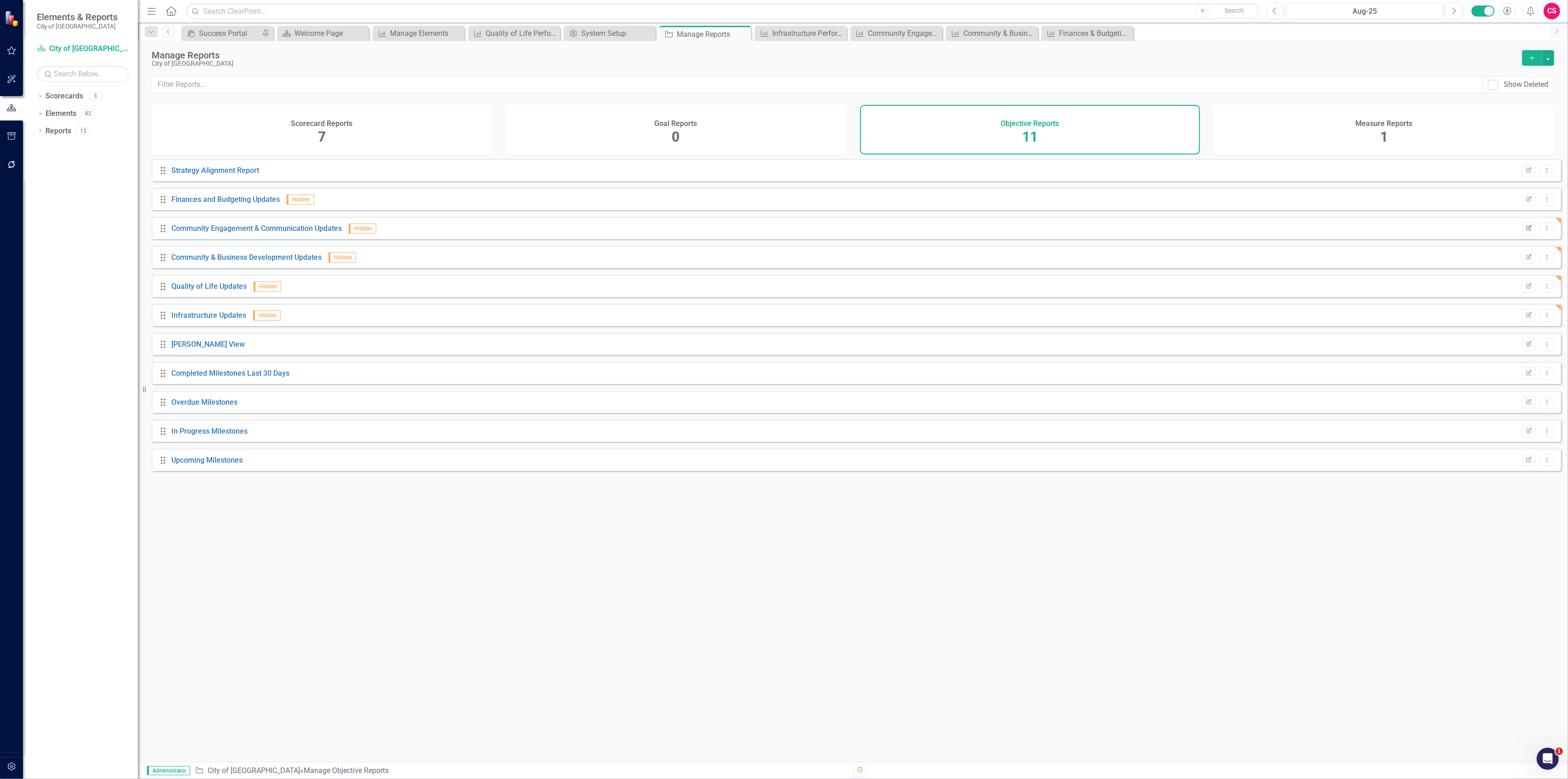
click at [1525, 231] on icon "Edit Report" at bounding box center [1528, 228] width 7 height 5
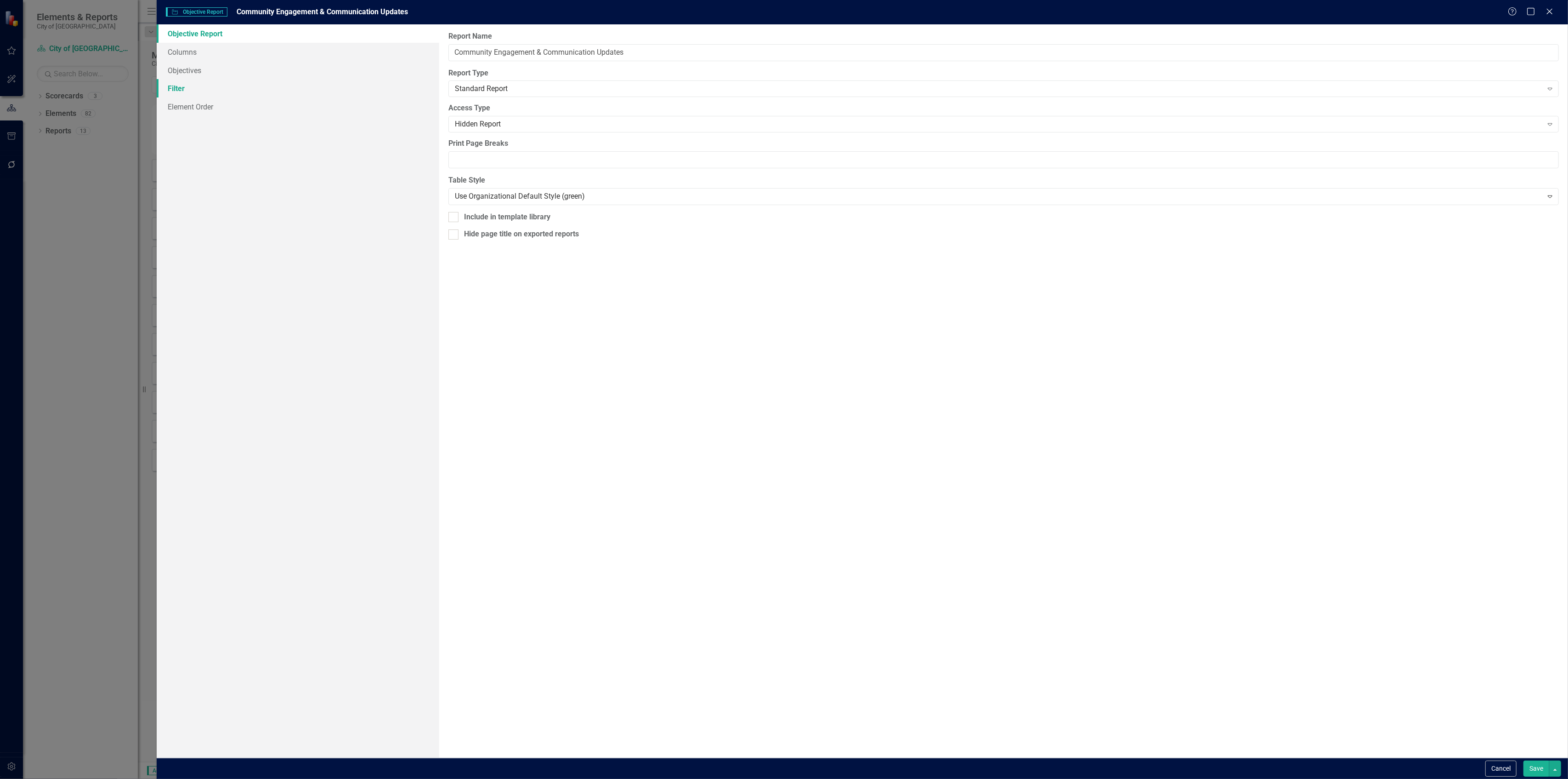
click at [346, 91] on link "Filter" at bounding box center [297, 88] width 282 height 18
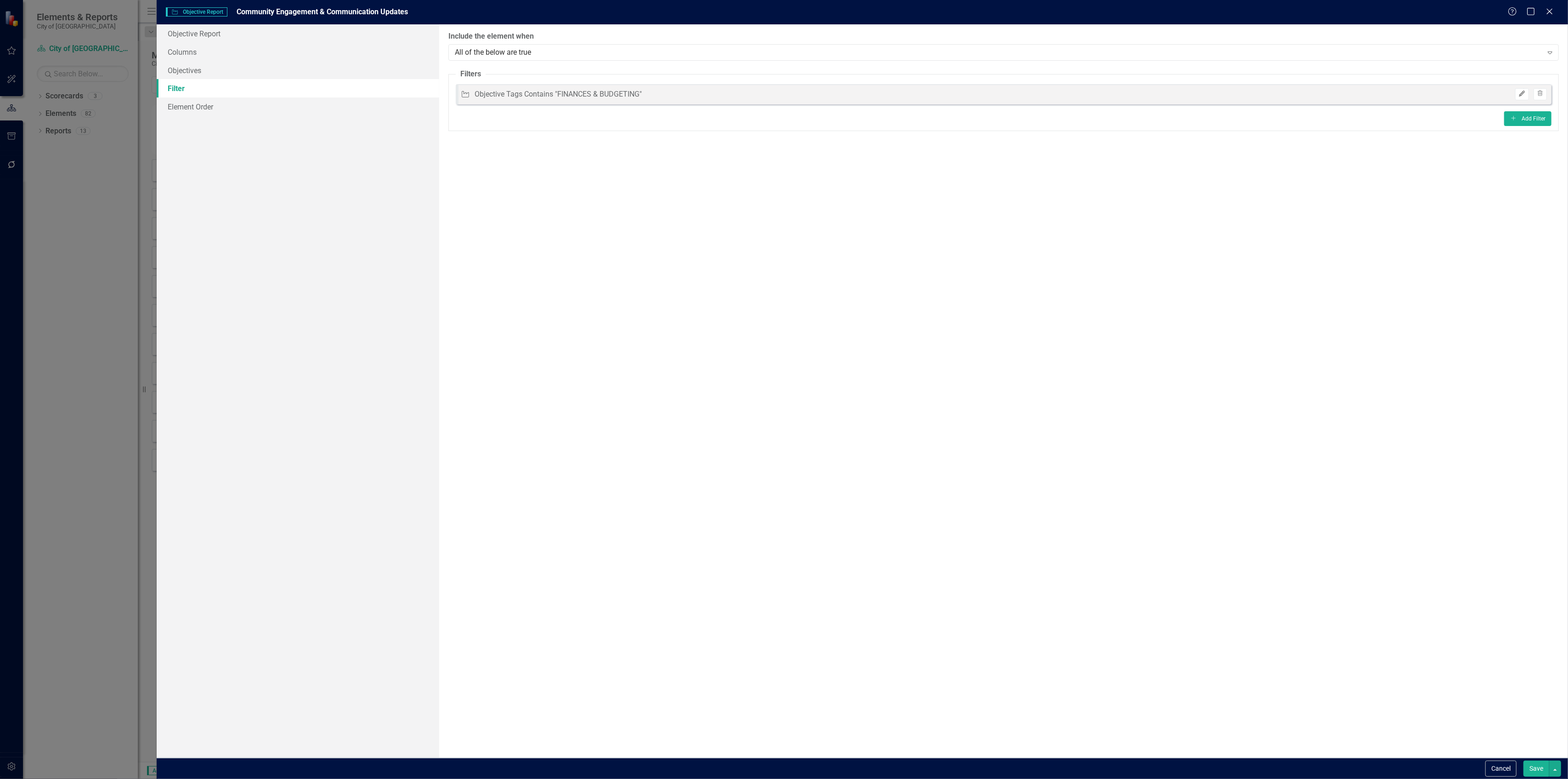
click at [1522, 91] on icon "Edit" at bounding box center [1521, 93] width 7 height 5
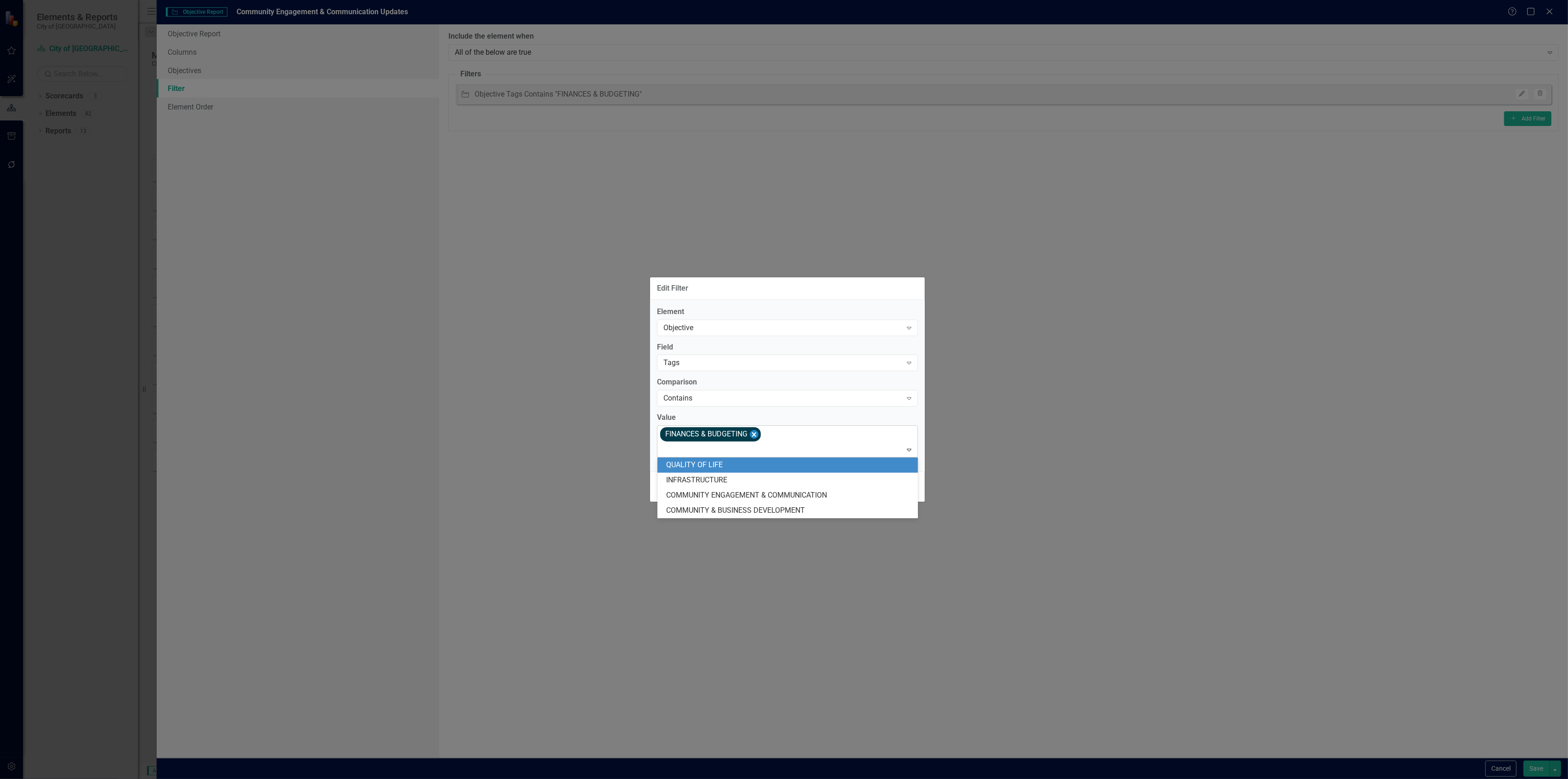
click at [752, 436] on icon "Remove [object Object]" at bounding box center [754, 434] width 9 height 12
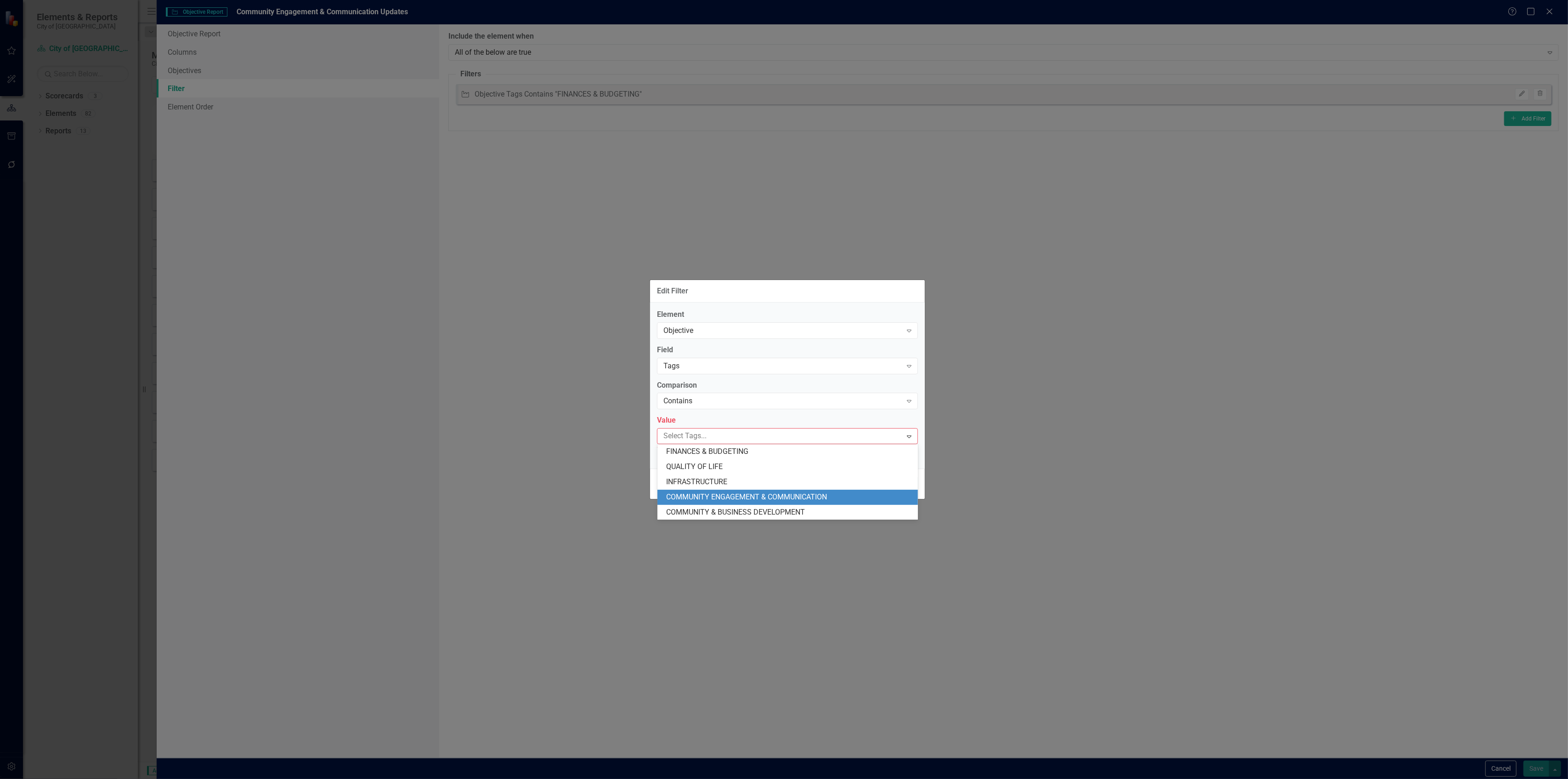
click at [730, 496] on span "COMMUNITY ENGAGEMENT & COMMUNICATION" at bounding box center [747, 496] width 161 height 9
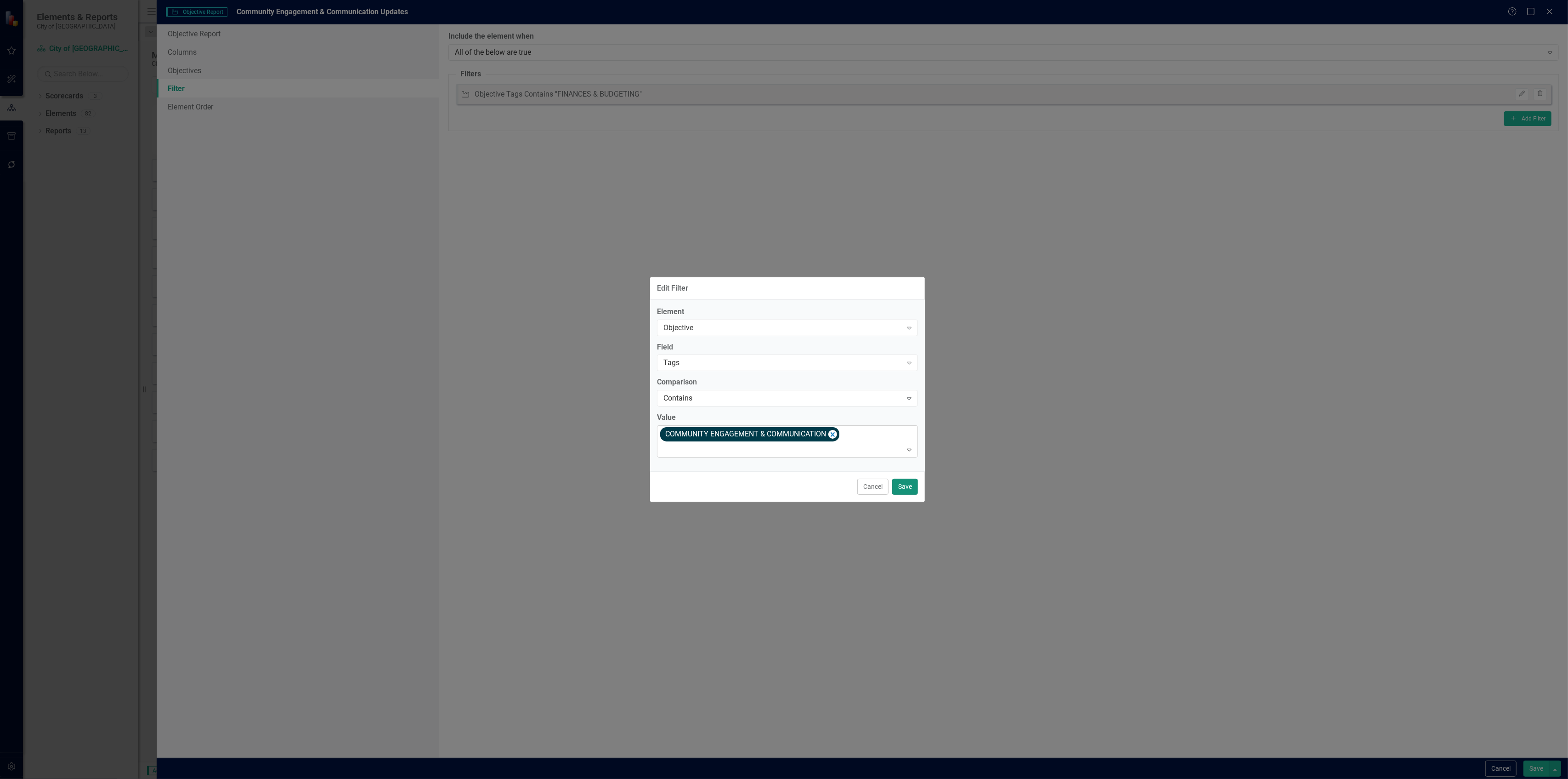
click at [904, 489] on button "Save" at bounding box center [905, 487] width 26 height 16
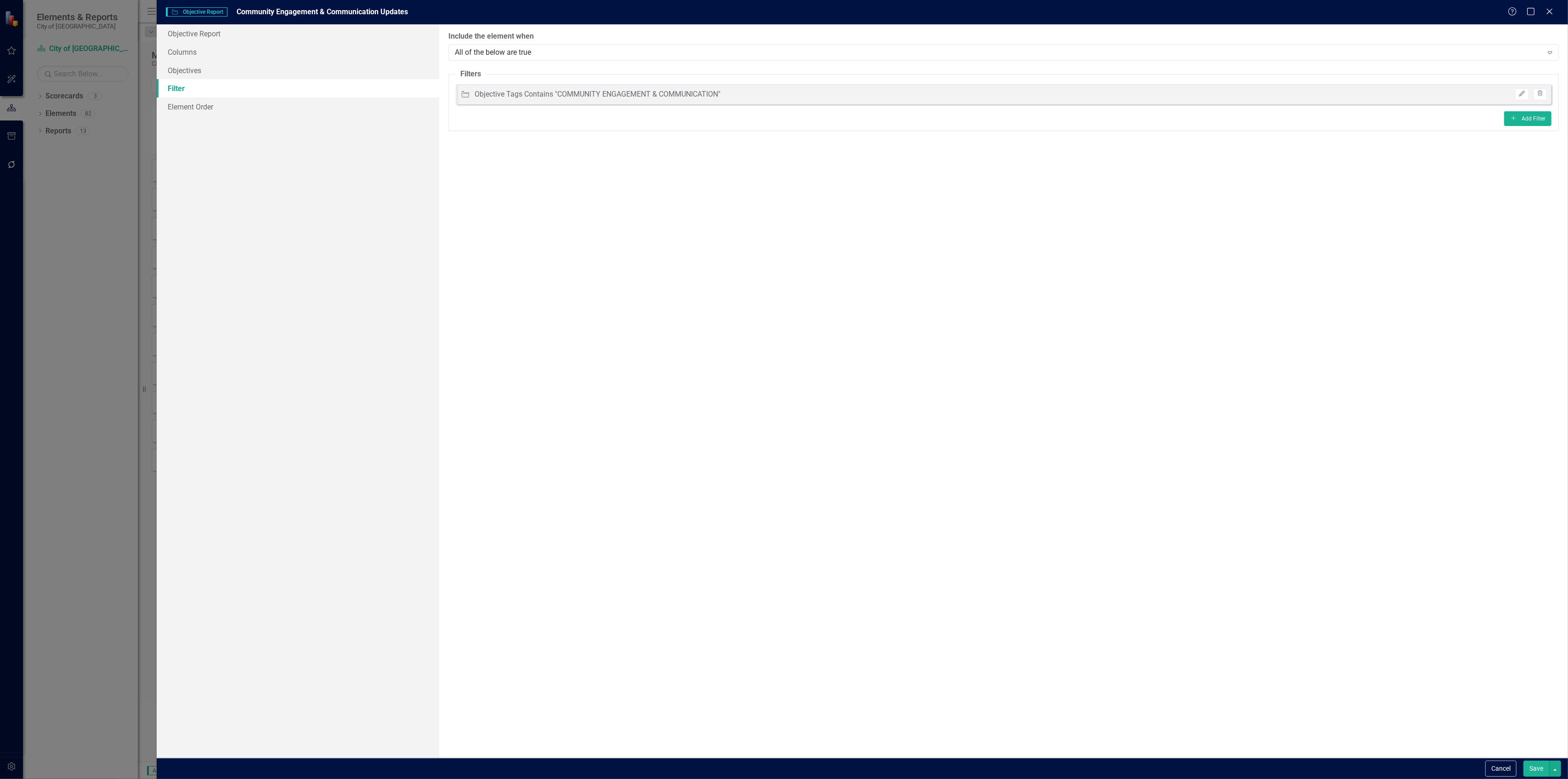
click at [1539, 769] on button "Save" at bounding box center [1536, 768] width 26 height 16
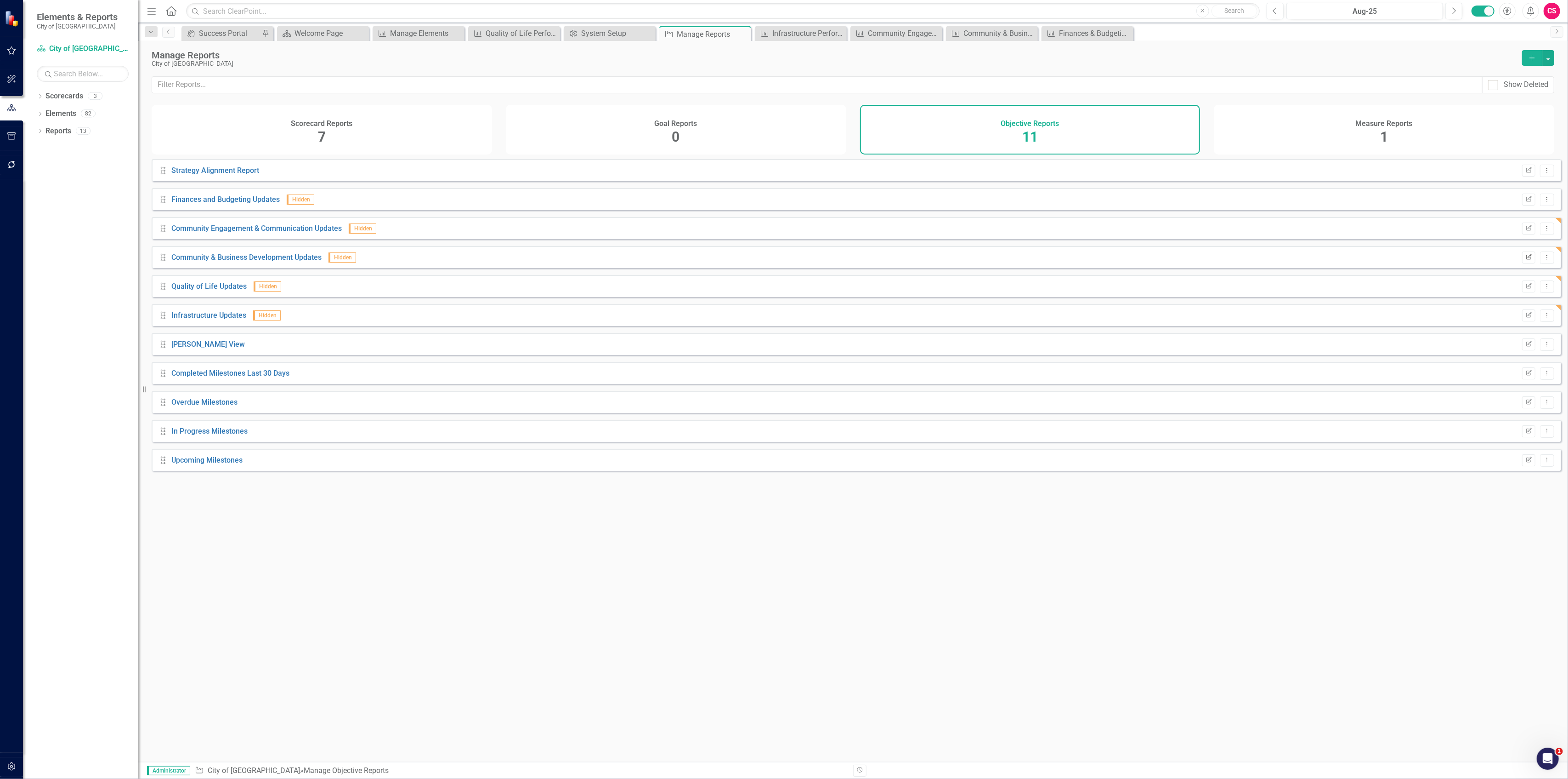
click at [1528, 263] on button "Edit Report" at bounding box center [1529, 258] width 13 height 12
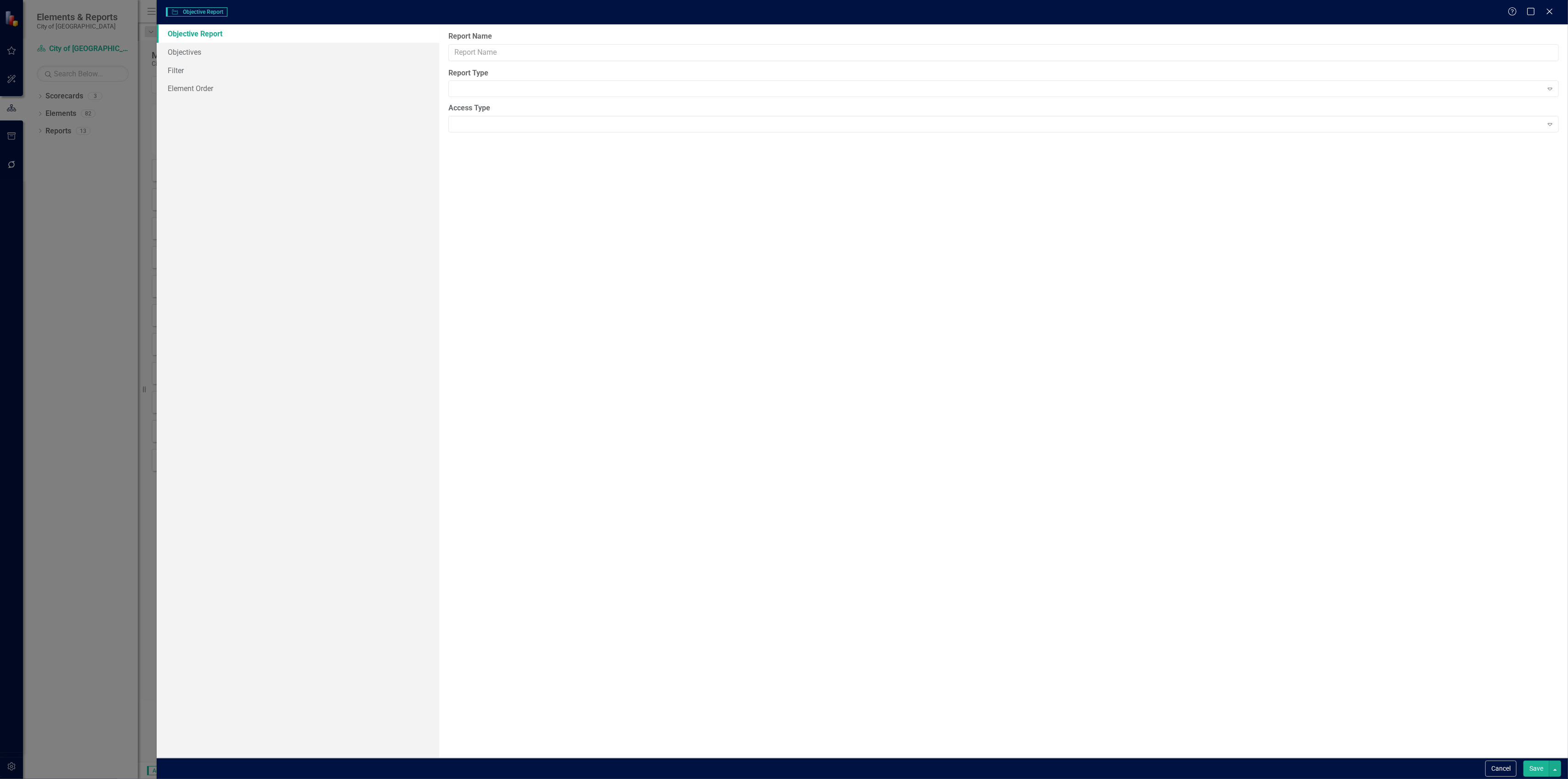
type input "Community & Business Development Updates"
click at [253, 81] on link "Filter" at bounding box center [297, 88] width 282 height 18
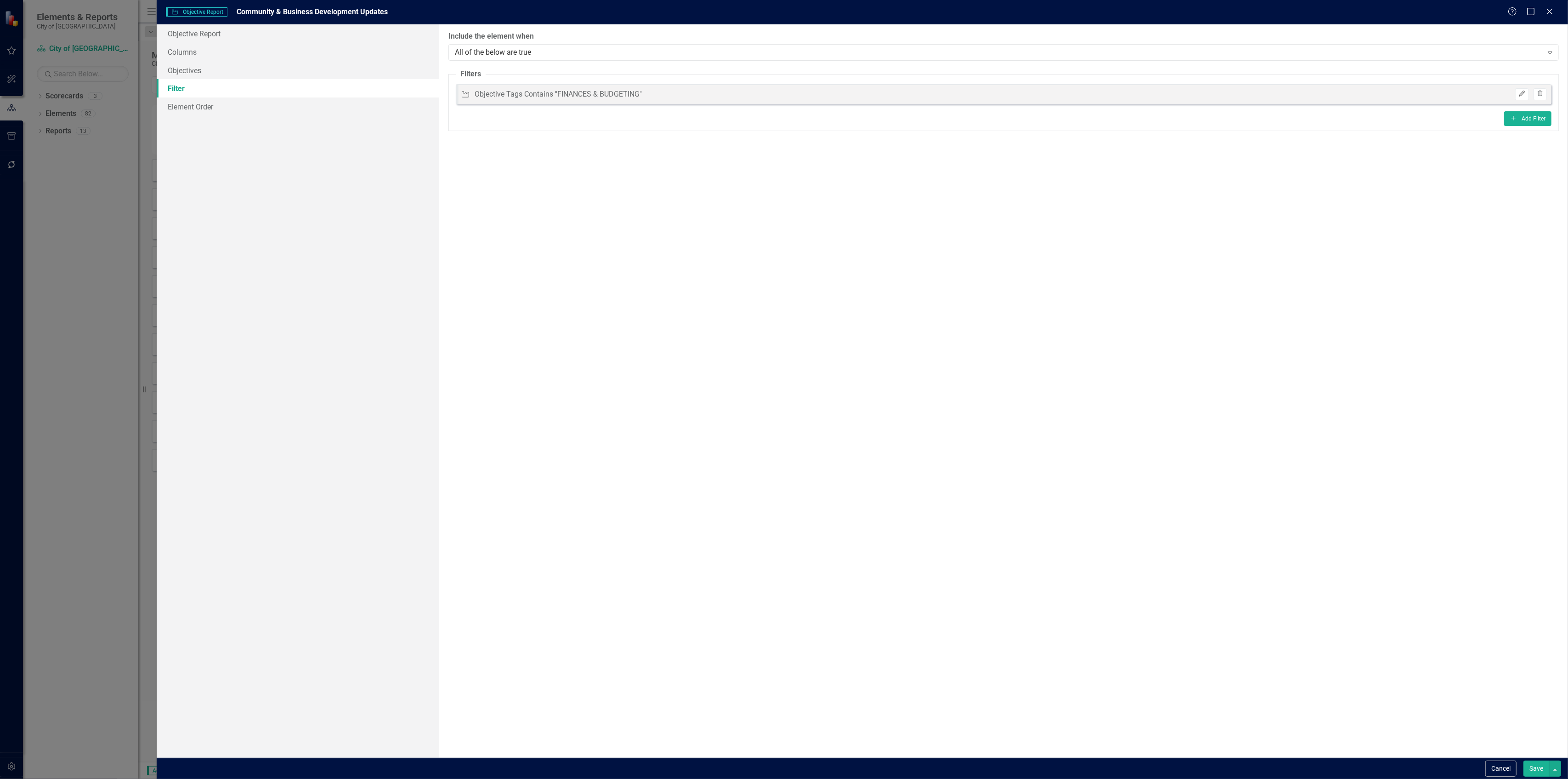
click at [1524, 94] on icon "Edit" at bounding box center [1521, 93] width 7 height 5
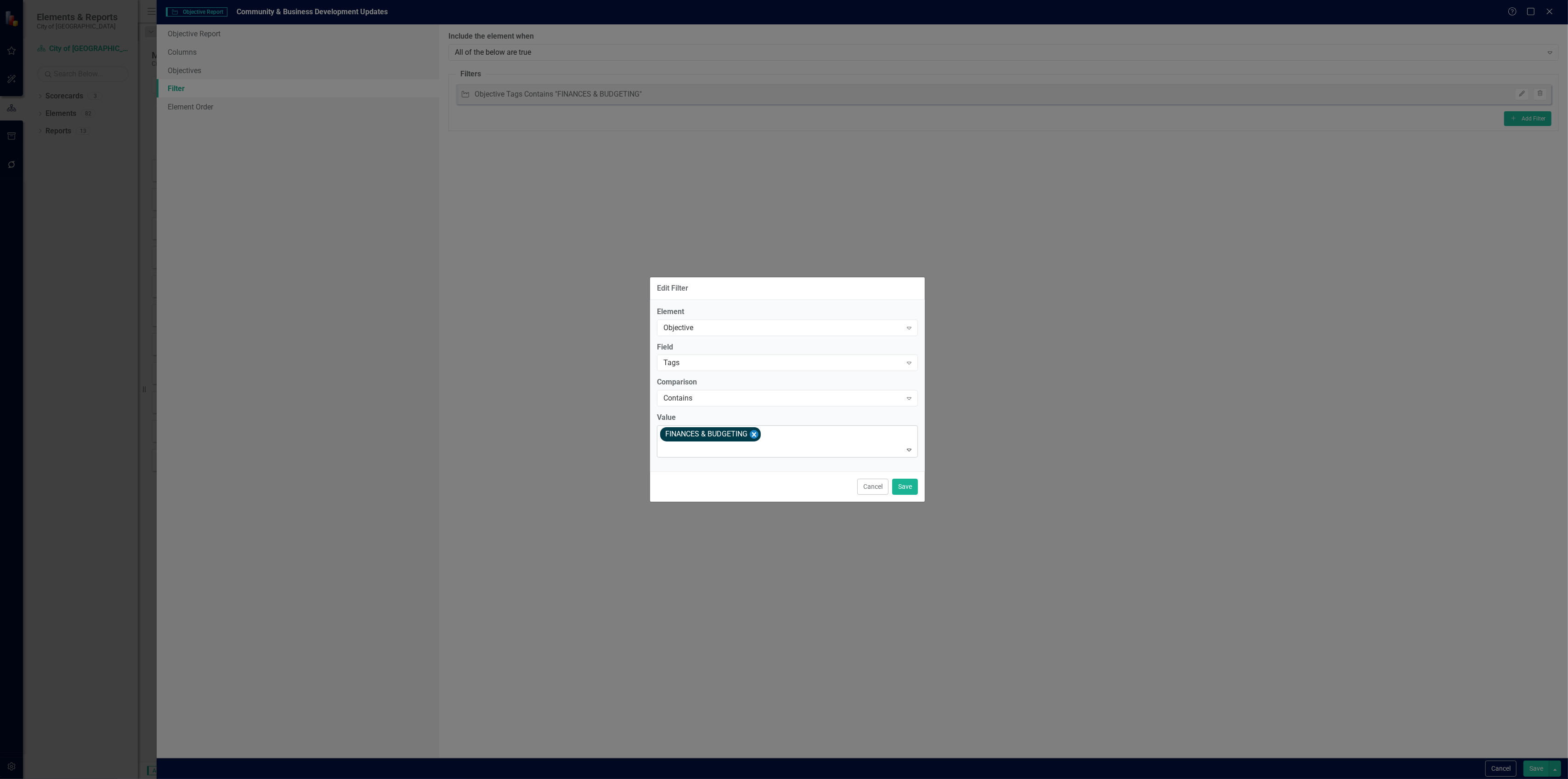
click at [754, 434] on icon "Remove [object Object]" at bounding box center [754, 434] width 4 height 5
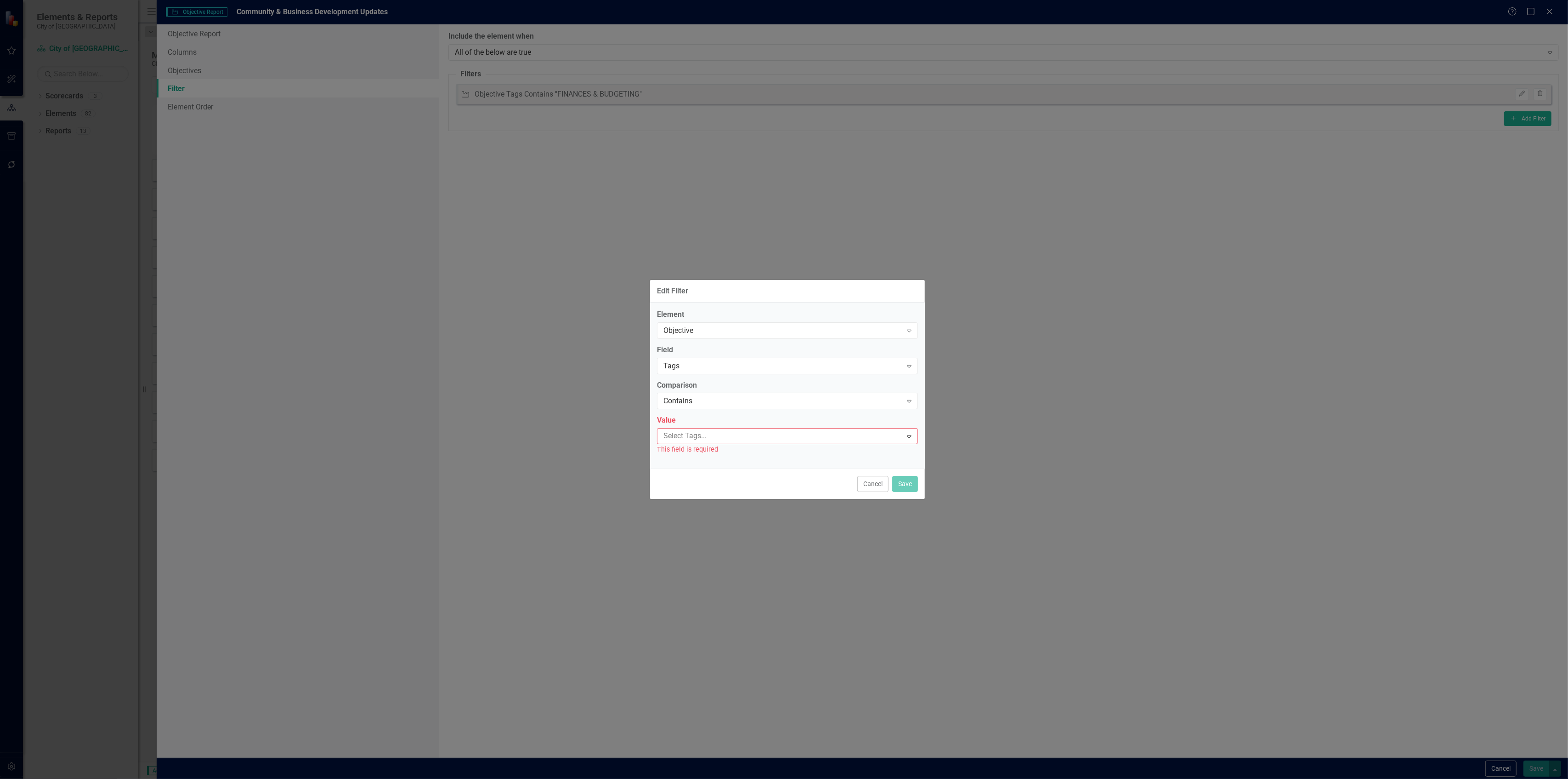
click at [754, 434] on div at bounding box center [781, 436] width 242 height 12
click at [739, 513] on span "COMMUNITY & BUSINESS DEVELOPMENT" at bounding box center [736, 512] width 139 height 9
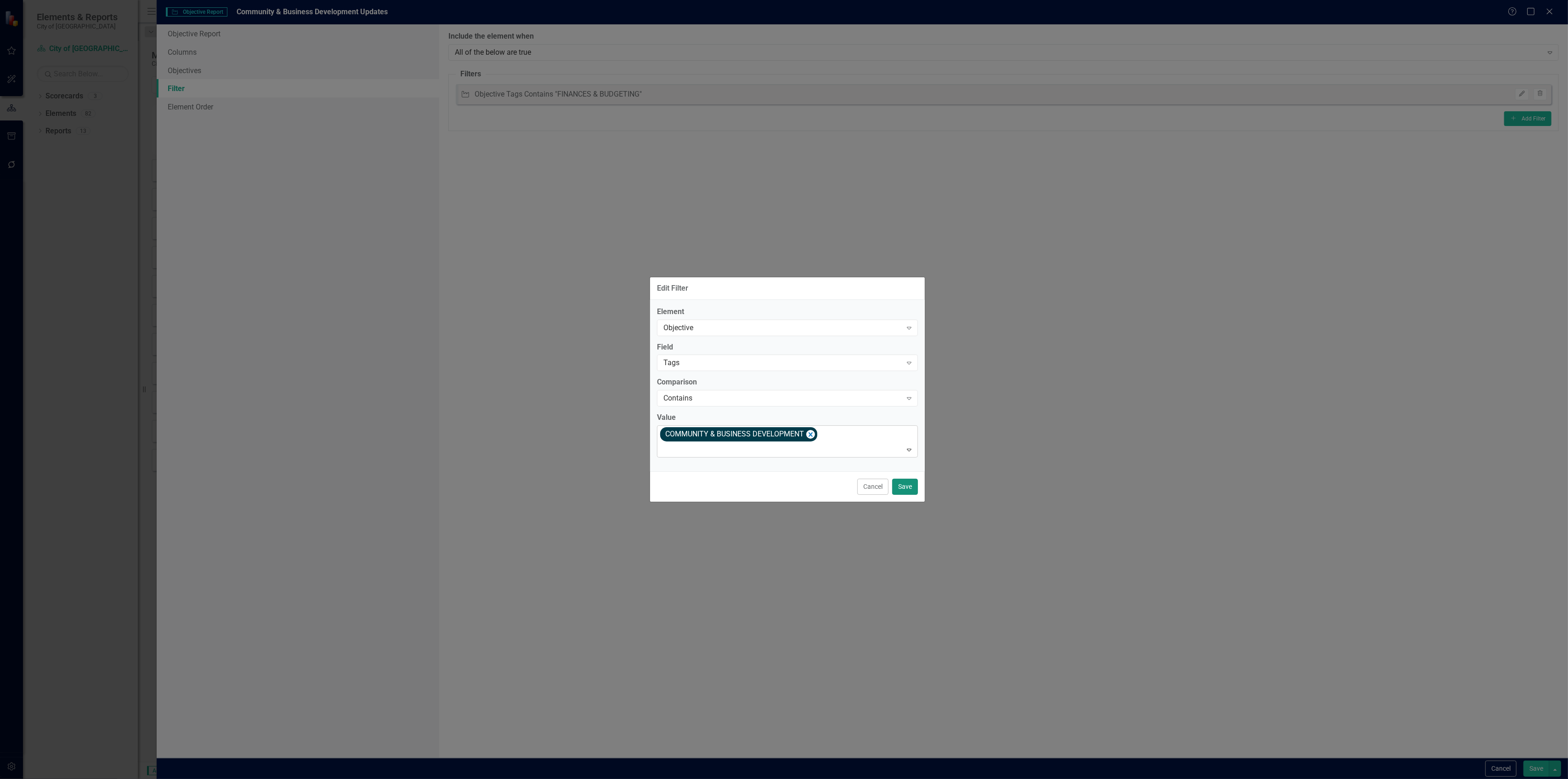
click at [898, 488] on button "Save" at bounding box center [905, 487] width 26 height 16
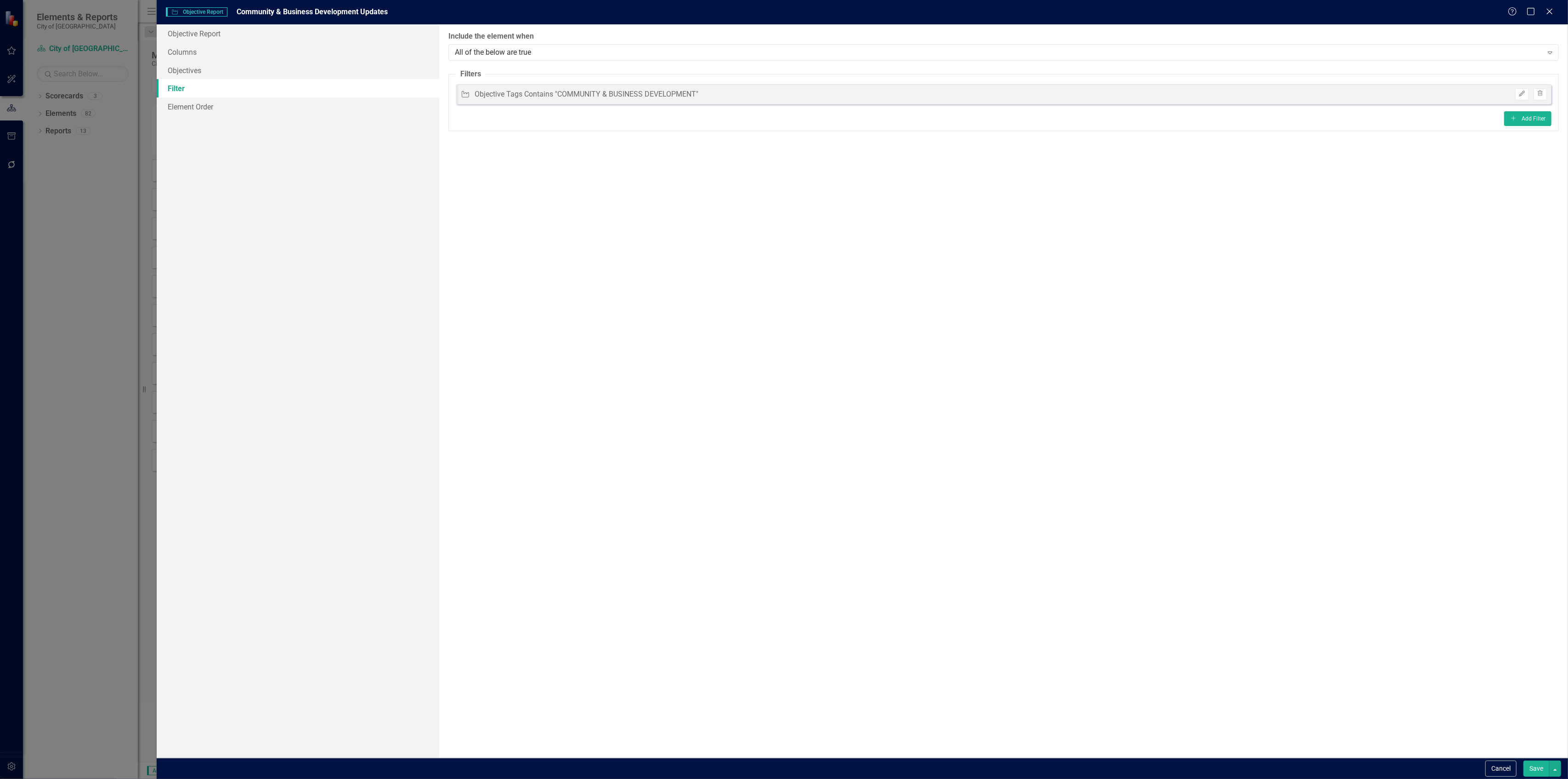
click at [1533, 772] on button "Save" at bounding box center [1536, 768] width 26 height 16
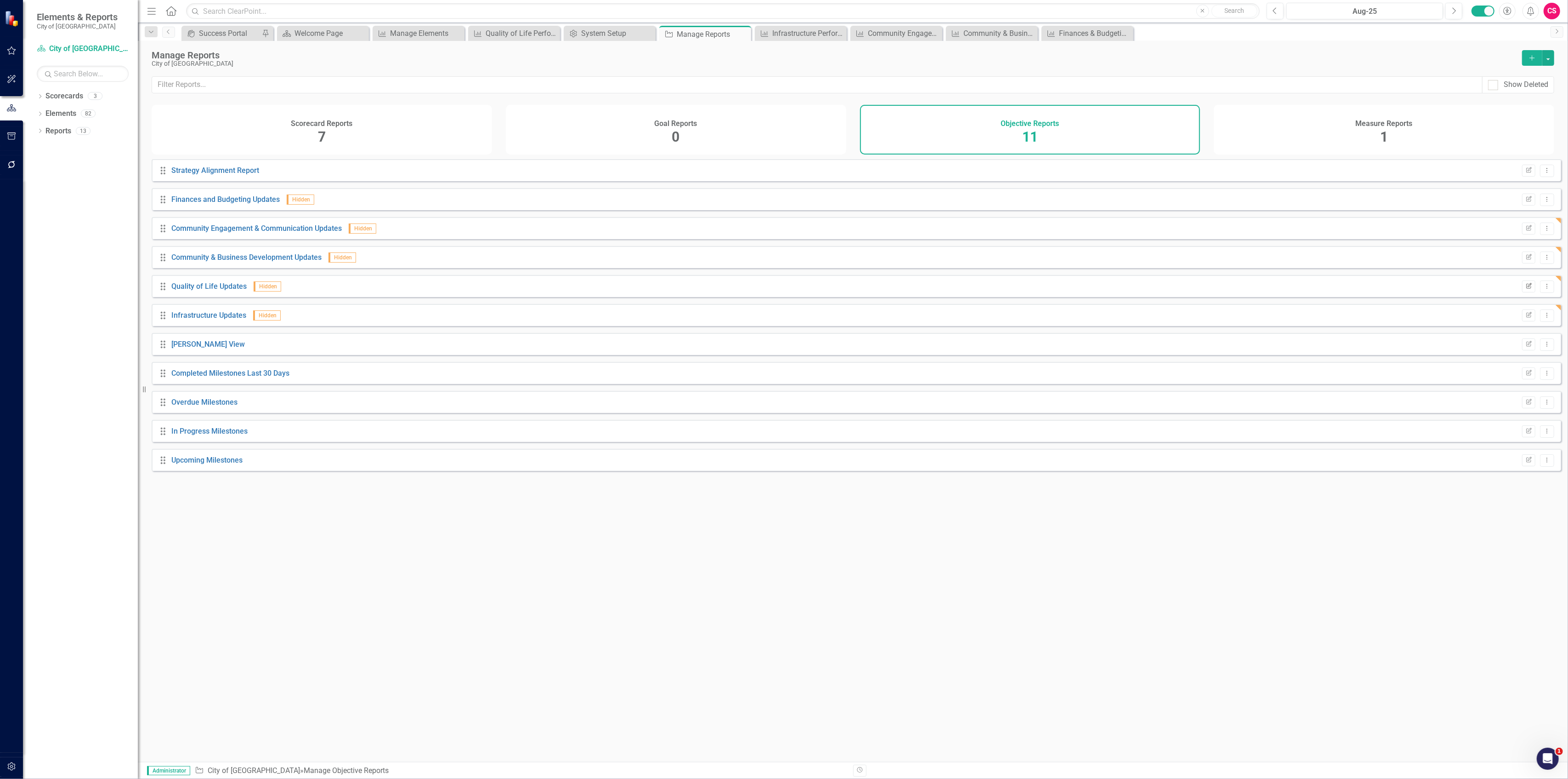
click at [1525, 289] on icon "Edit Report" at bounding box center [1528, 286] width 7 height 5
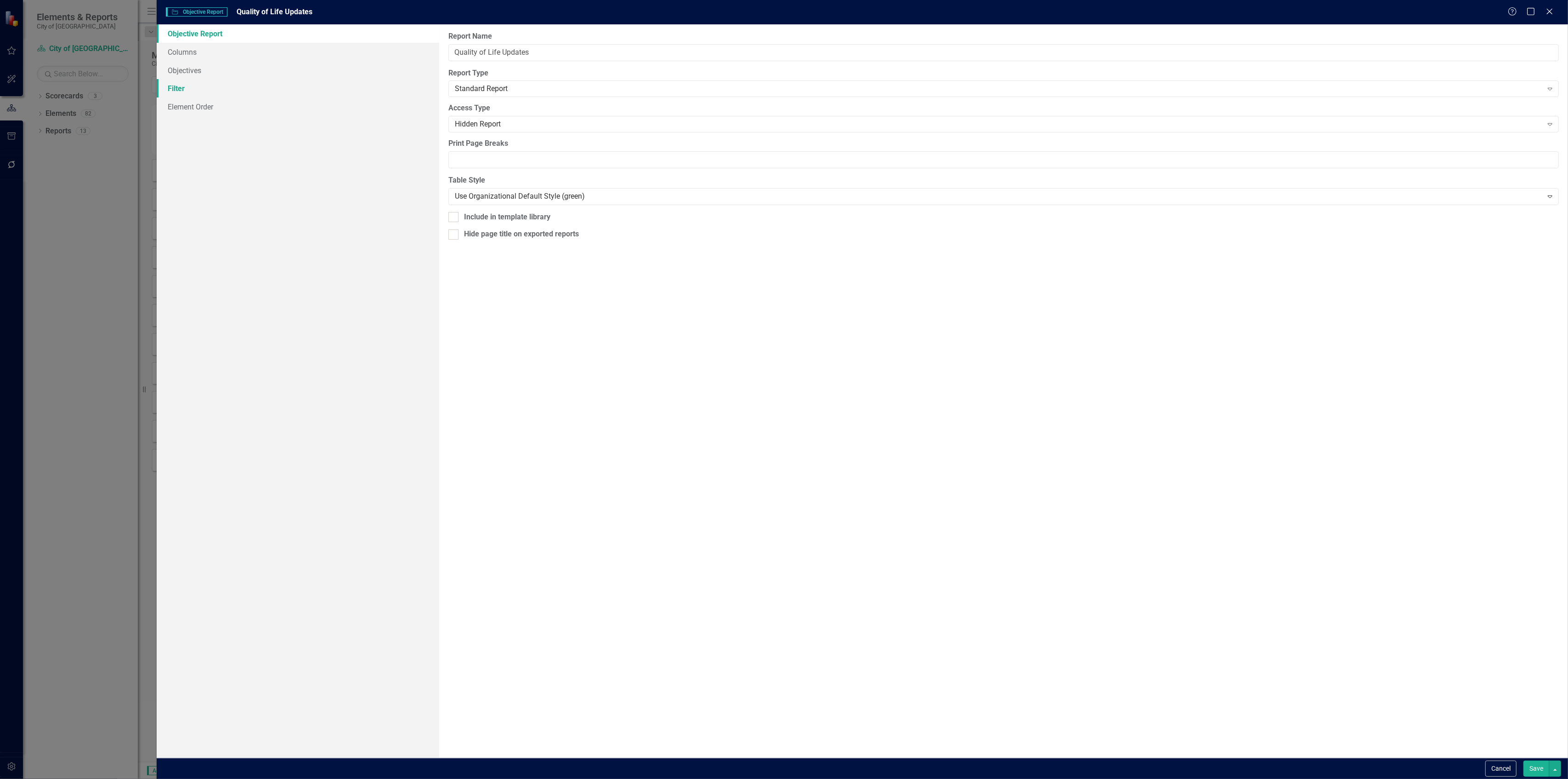
click at [289, 91] on link "Filter" at bounding box center [297, 88] width 282 height 18
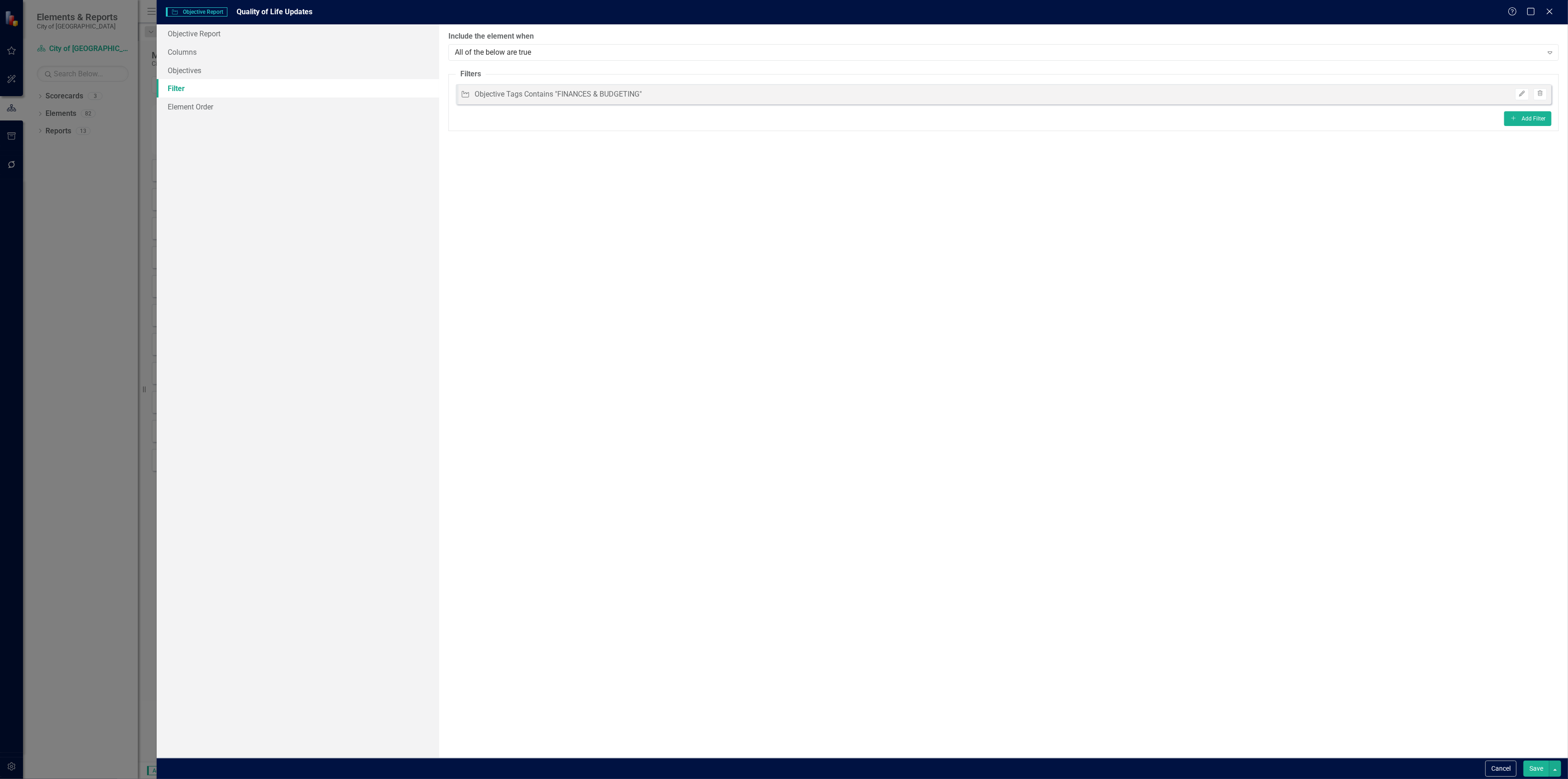
click at [1513, 92] on div "Edit Trash" at bounding box center [1529, 94] width 37 height 12
click at [1518, 94] on icon "Edit" at bounding box center [1521, 93] width 7 height 5
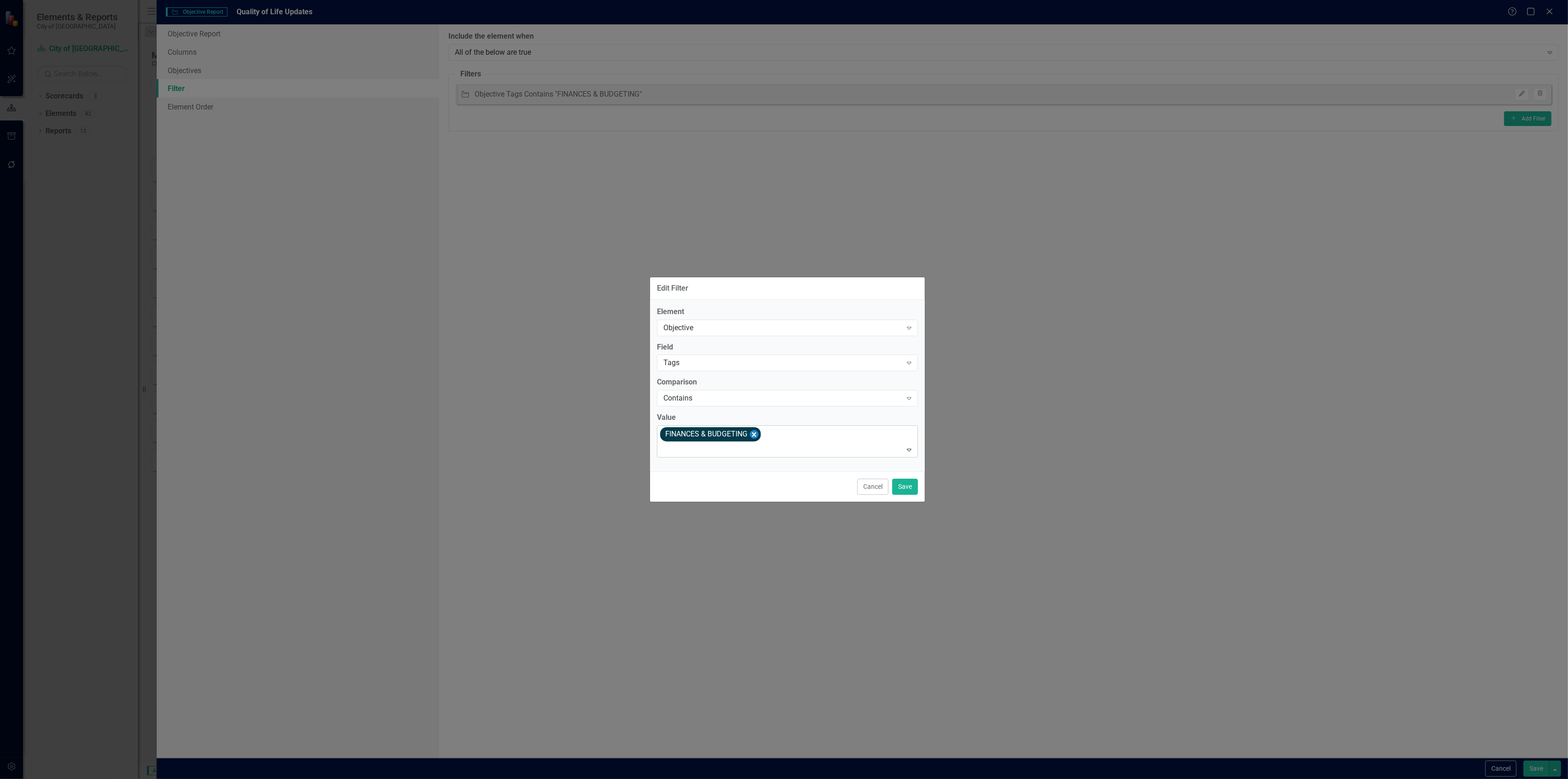
click at [758, 432] on icon "Remove [object Object]" at bounding box center [754, 434] width 9 height 12
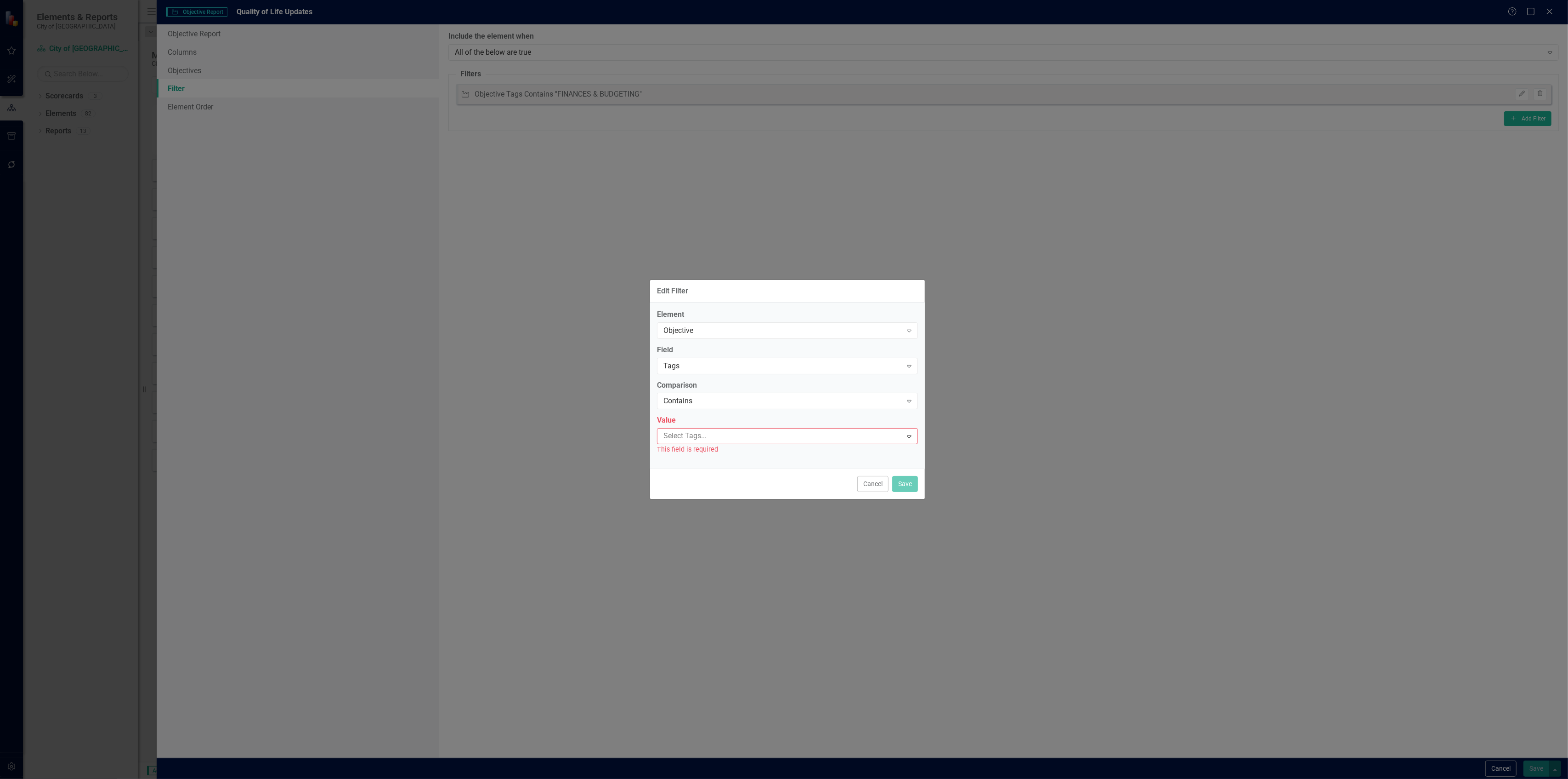
click at [759, 432] on div at bounding box center [781, 436] width 242 height 12
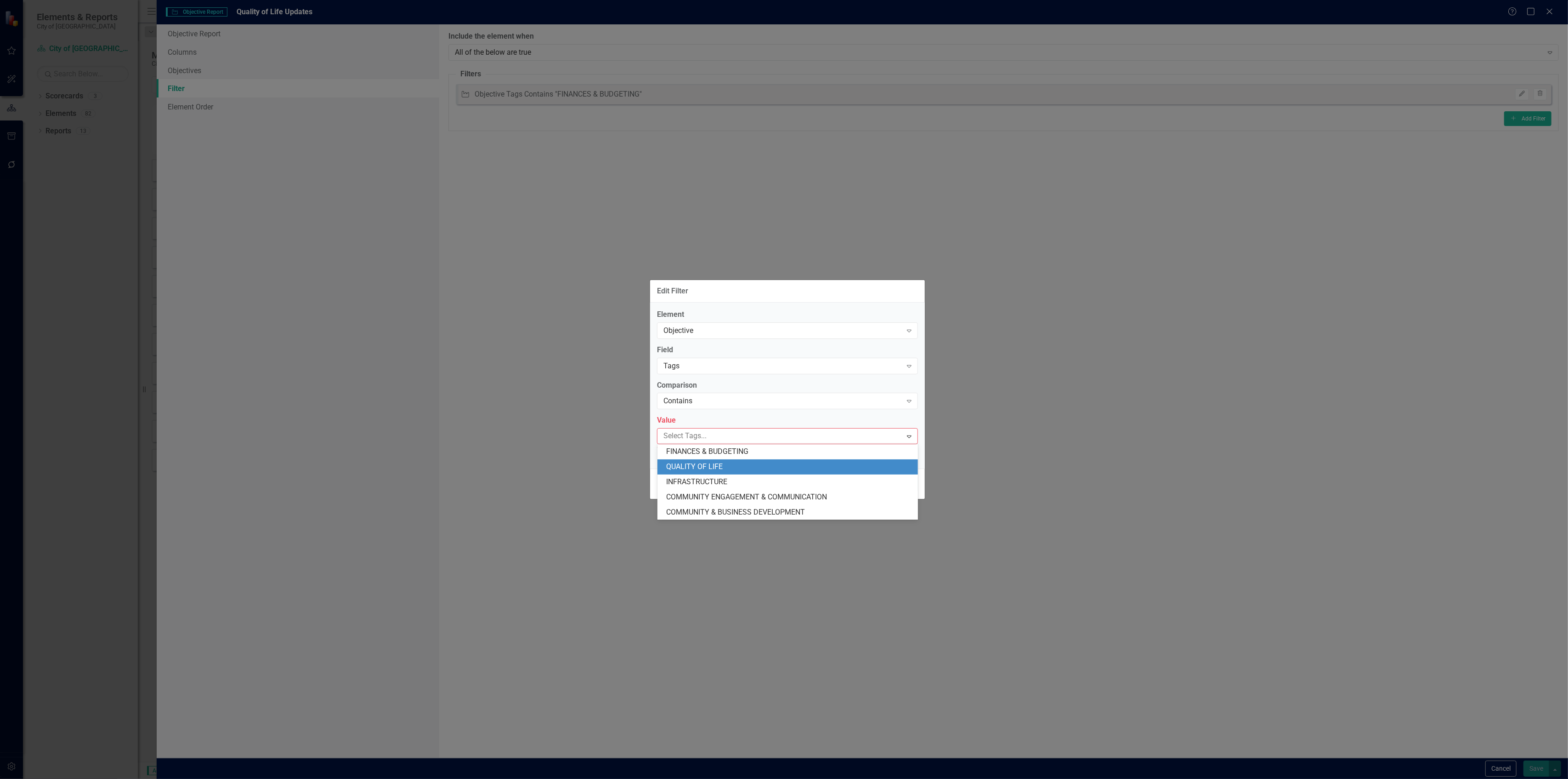
click at [727, 466] on div "QUALITY OF LIFE" at bounding box center [789, 467] width 246 height 10
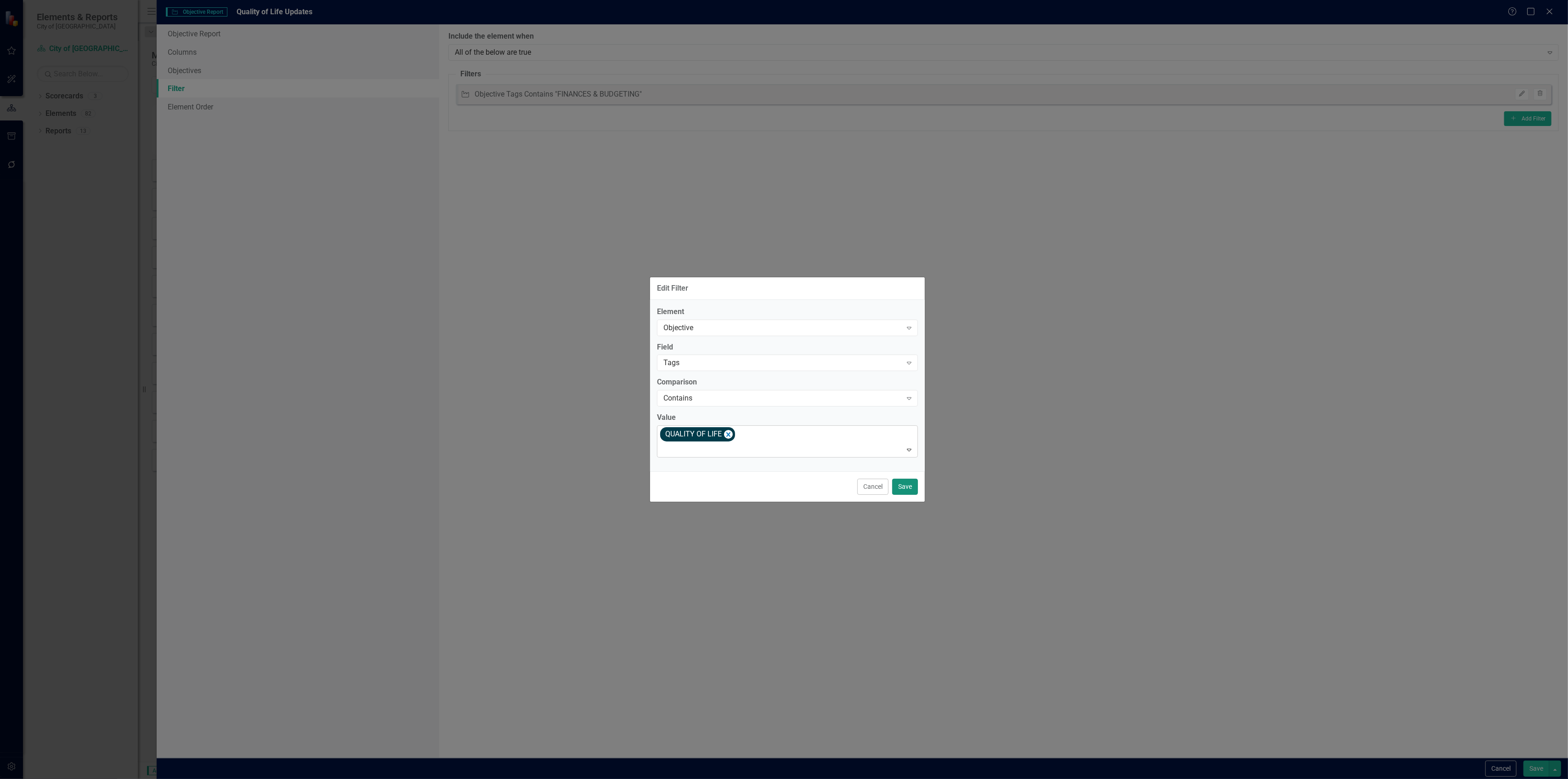
click at [898, 484] on button "Save" at bounding box center [905, 487] width 26 height 16
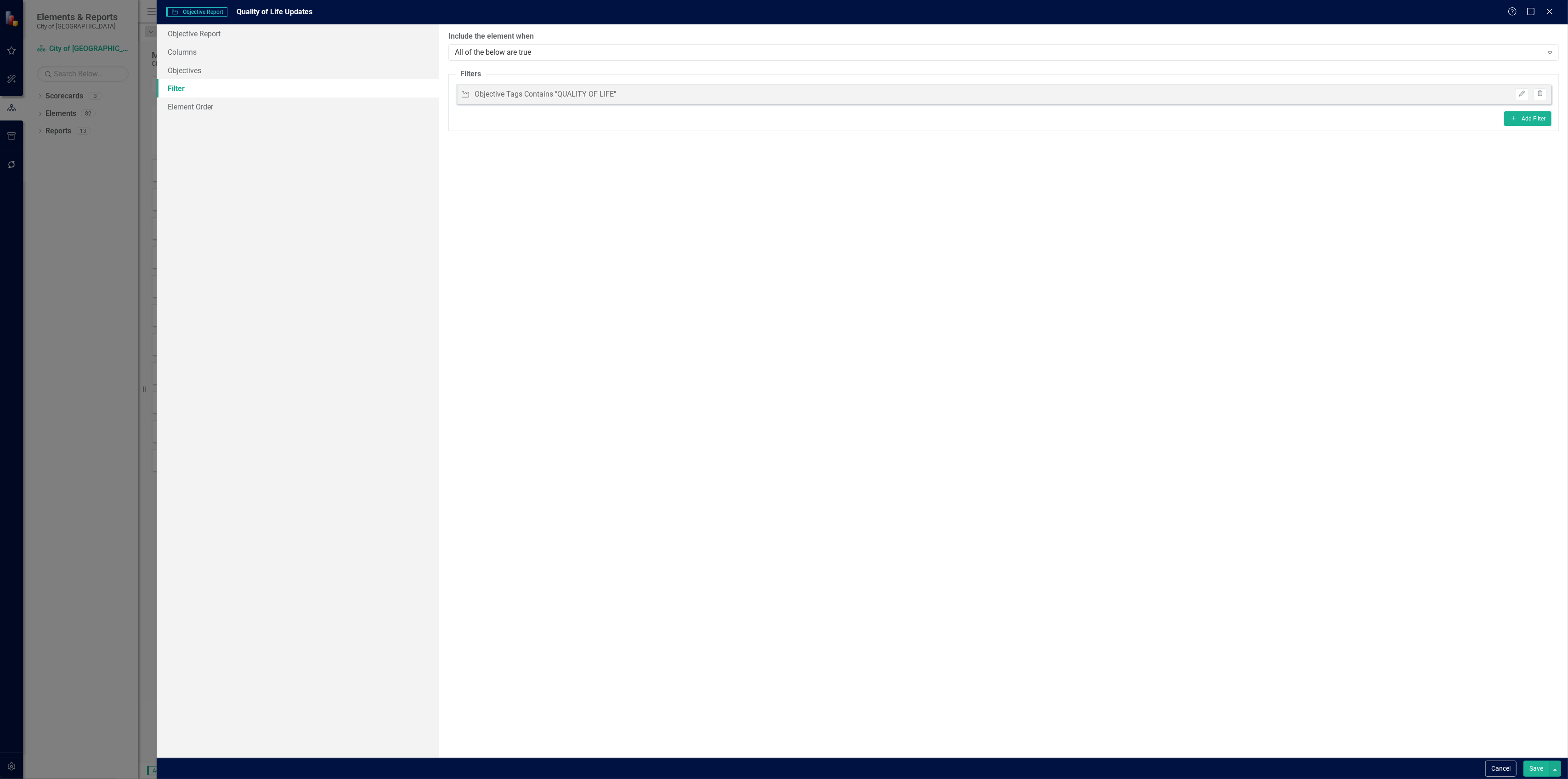
click at [1535, 766] on button "Save" at bounding box center [1536, 768] width 26 height 16
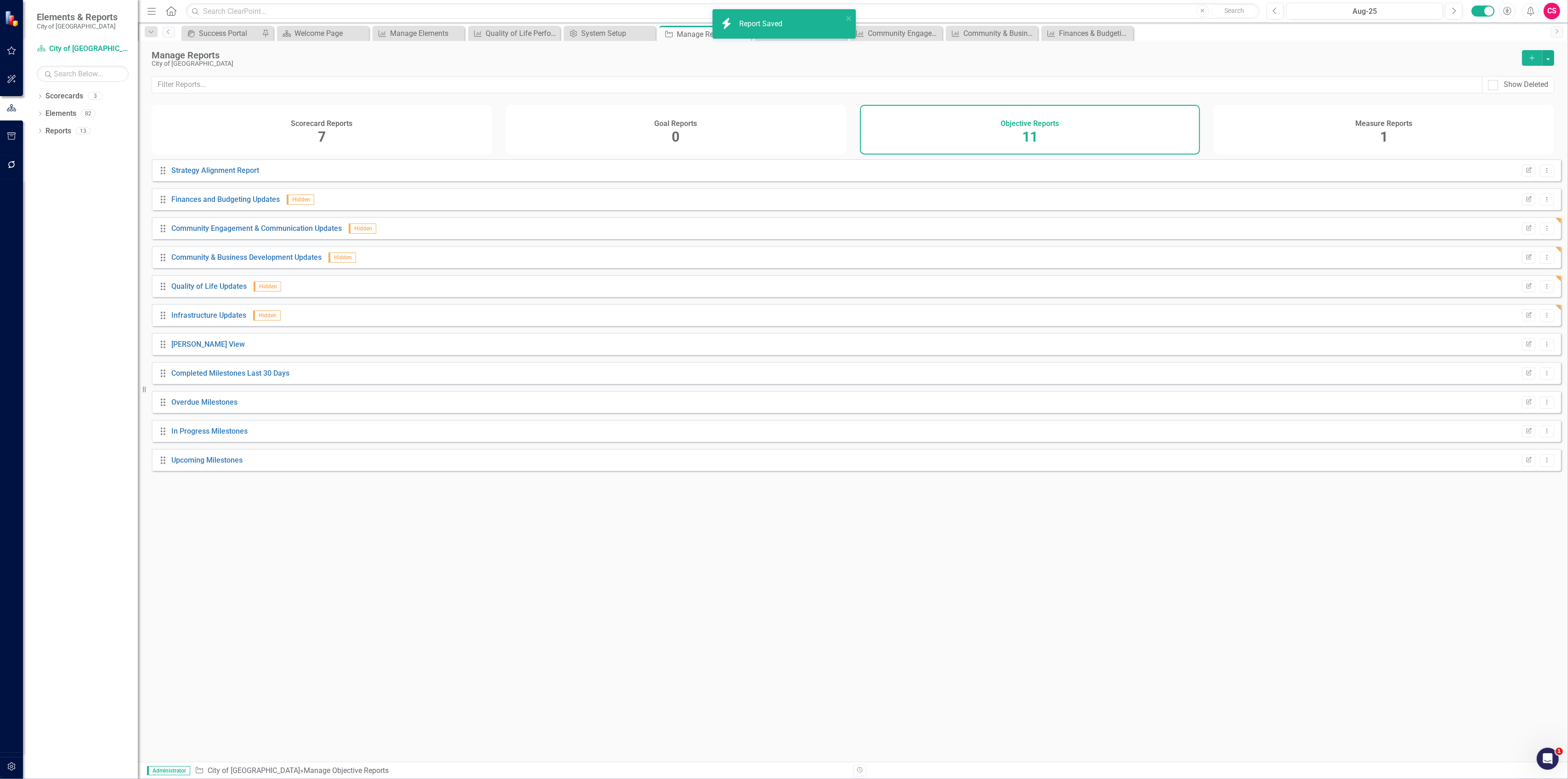
click at [1519, 315] on div "Edit Report Dropdown Menu" at bounding box center [1536, 315] width 37 height 12
click at [1520, 315] on div "Edit Report Dropdown Menu" at bounding box center [1536, 315] width 37 height 12
click at [1525, 318] on icon "Edit Report" at bounding box center [1528, 315] width 7 height 5
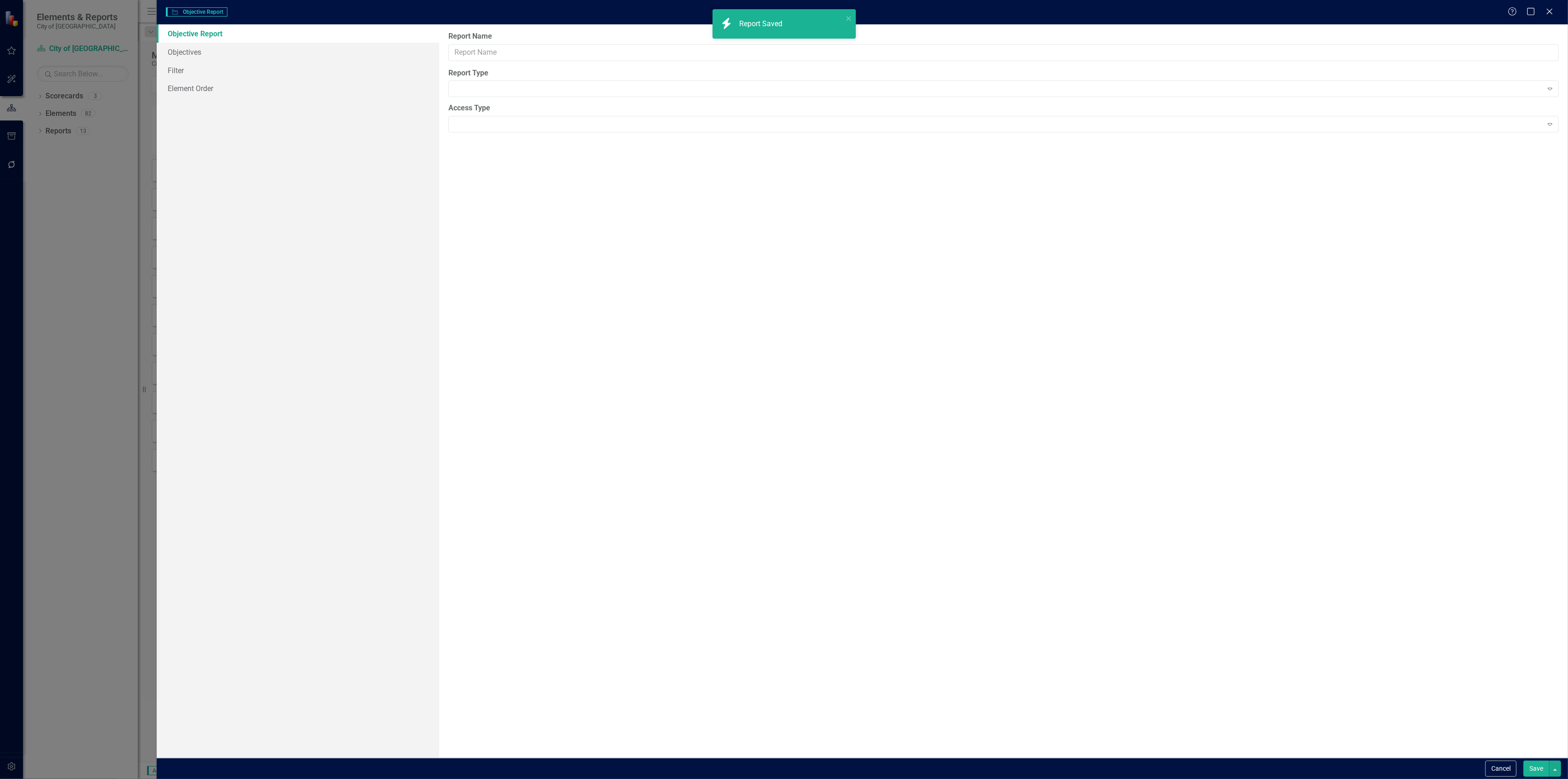
type input "Infrastructure Updates"
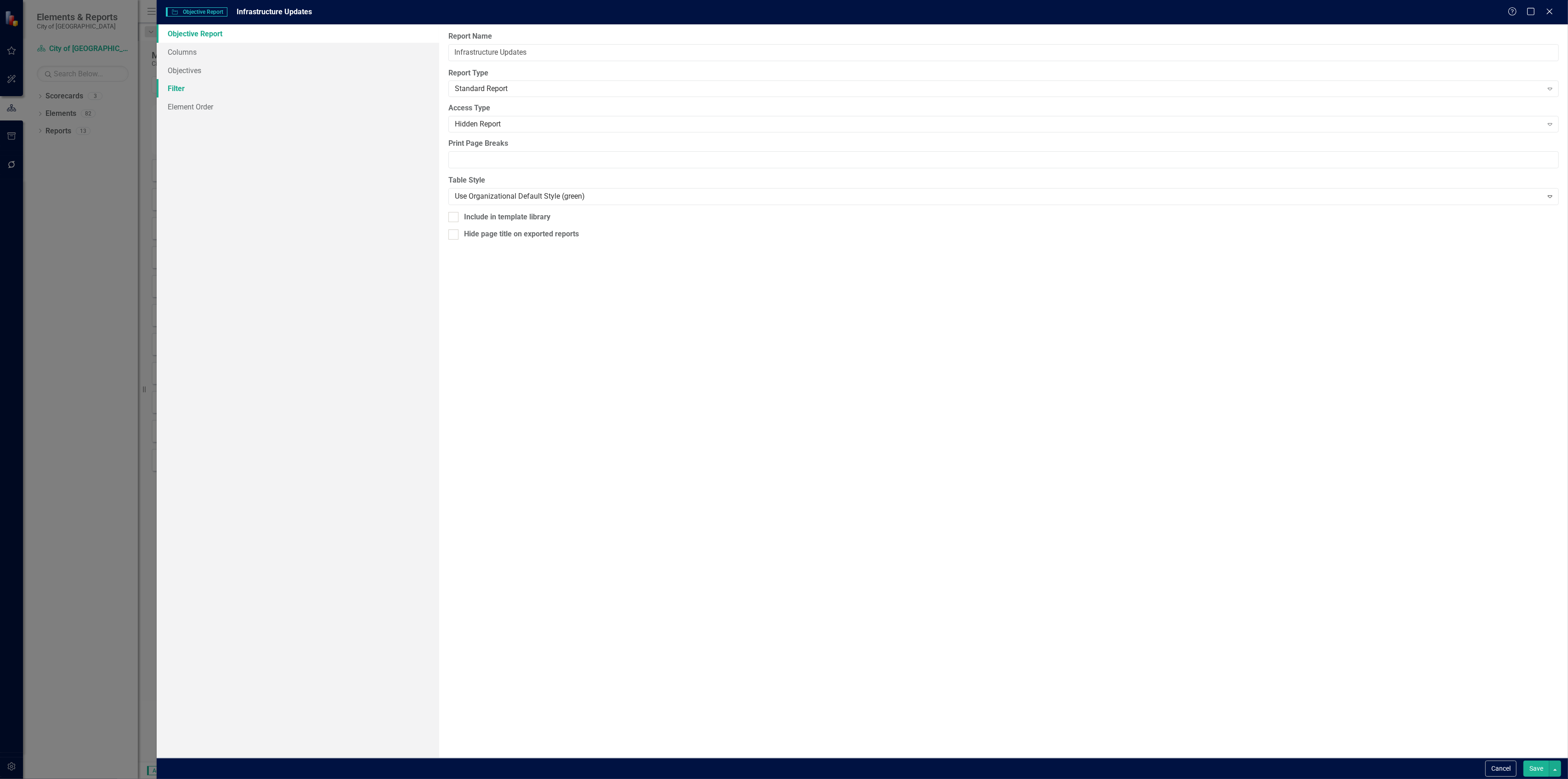
click at [271, 91] on link "Filter" at bounding box center [297, 88] width 282 height 18
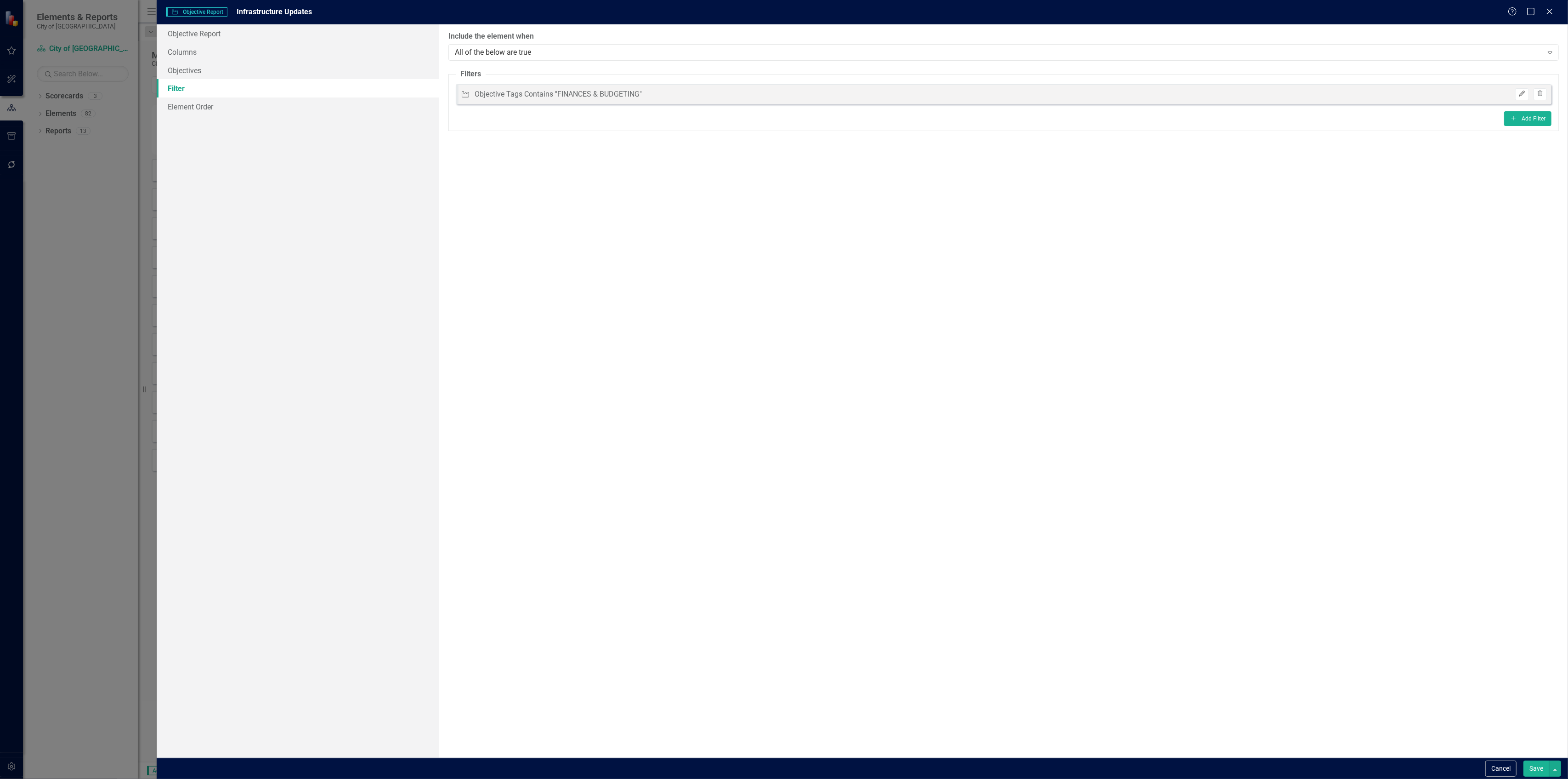
click at [1528, 93] on button "Edit" at bounding box center [1522, 94] width 13 height 12
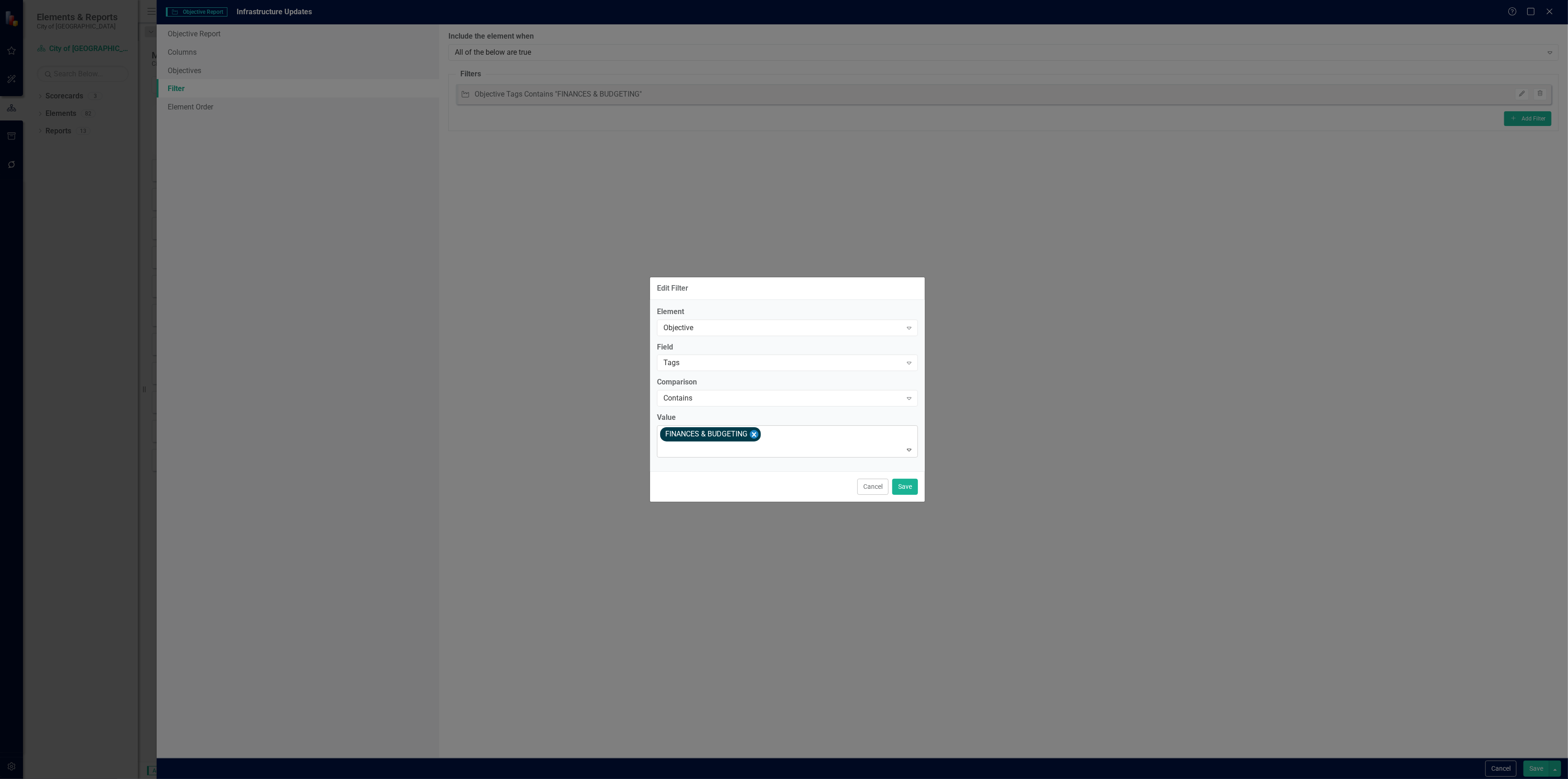
click at [758, 434] on icon "Remove [object Object]" at bounding box center [754, 434] width 9 height 12
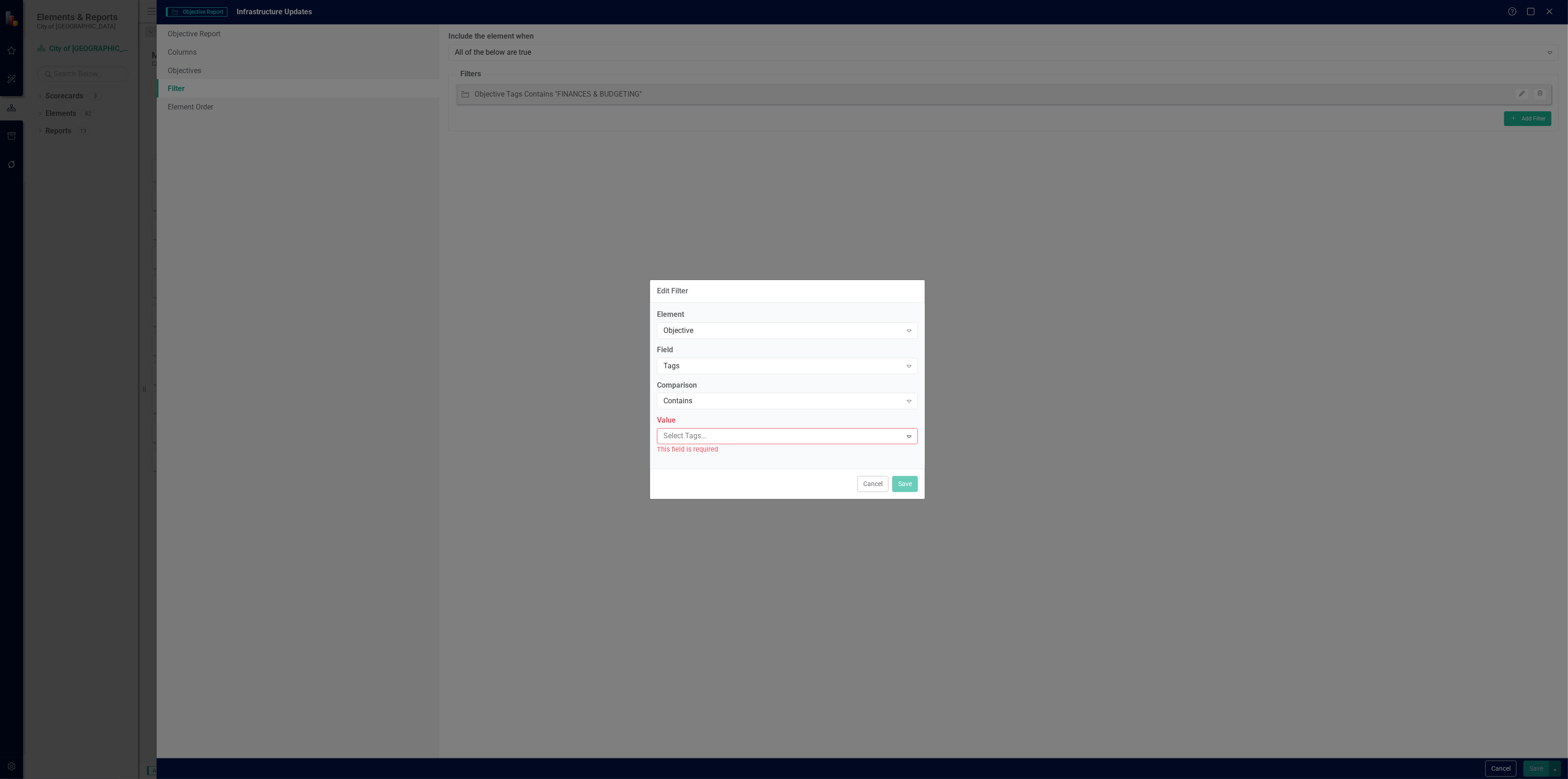
click at [759, 434] on div at bounding box center [781, 436] width 242 height 12
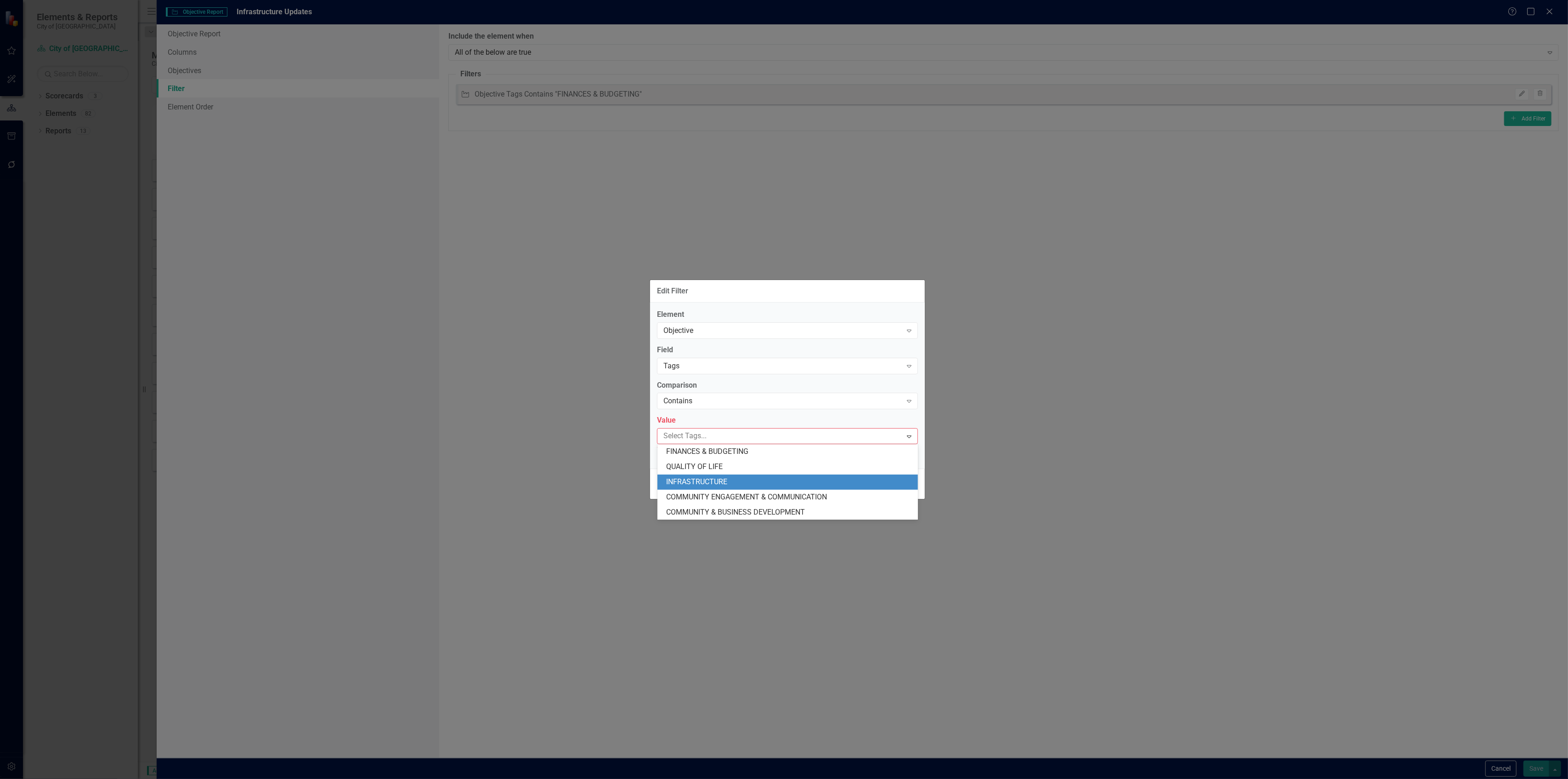
click at [723, 477] on div "INFRASTRUCTURE" at bounding box center [789, 482] width 246 height 10
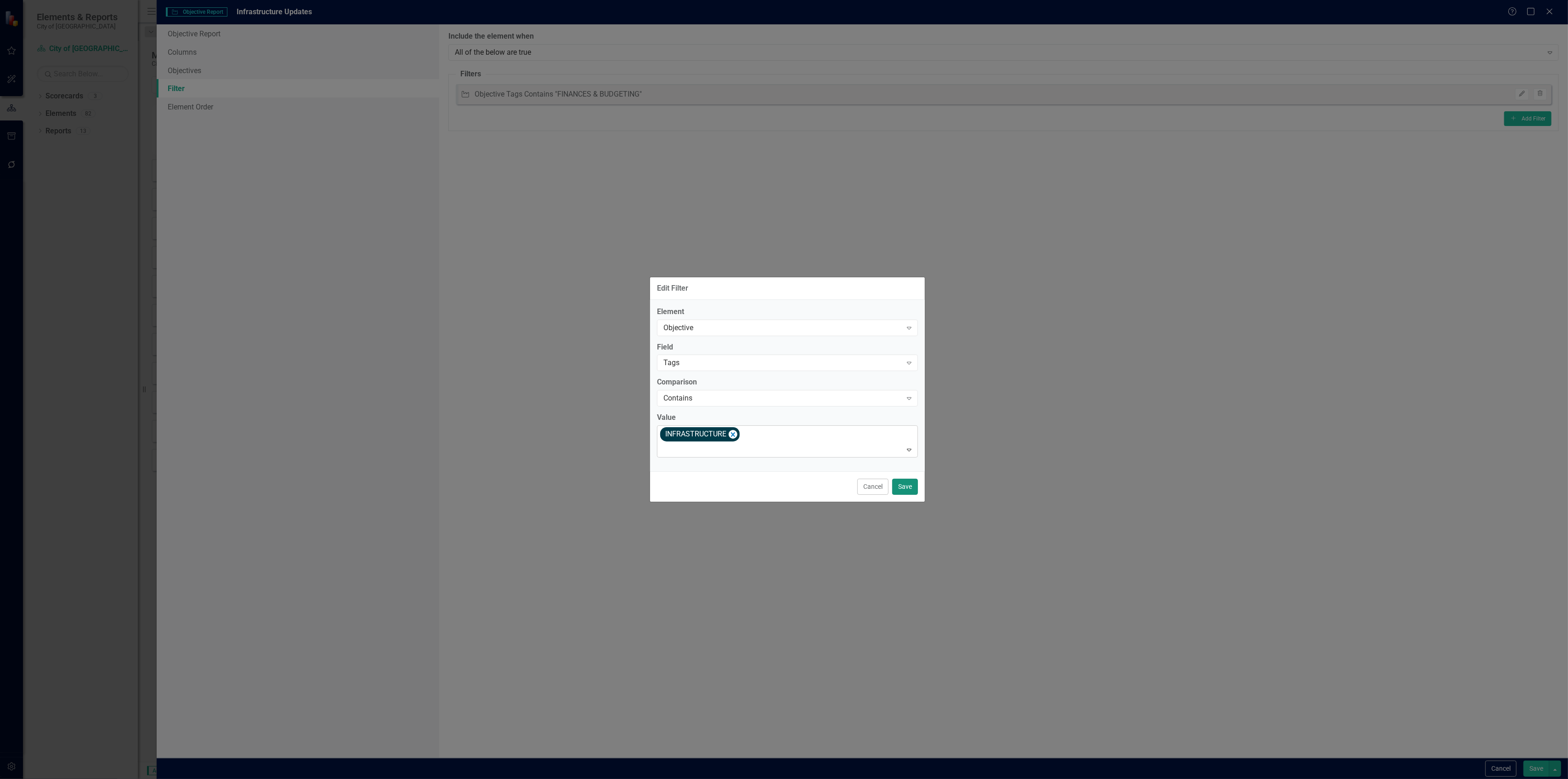
click at [905, 487] on button "Save" at bounding box center [905, 487] width 26 height 16
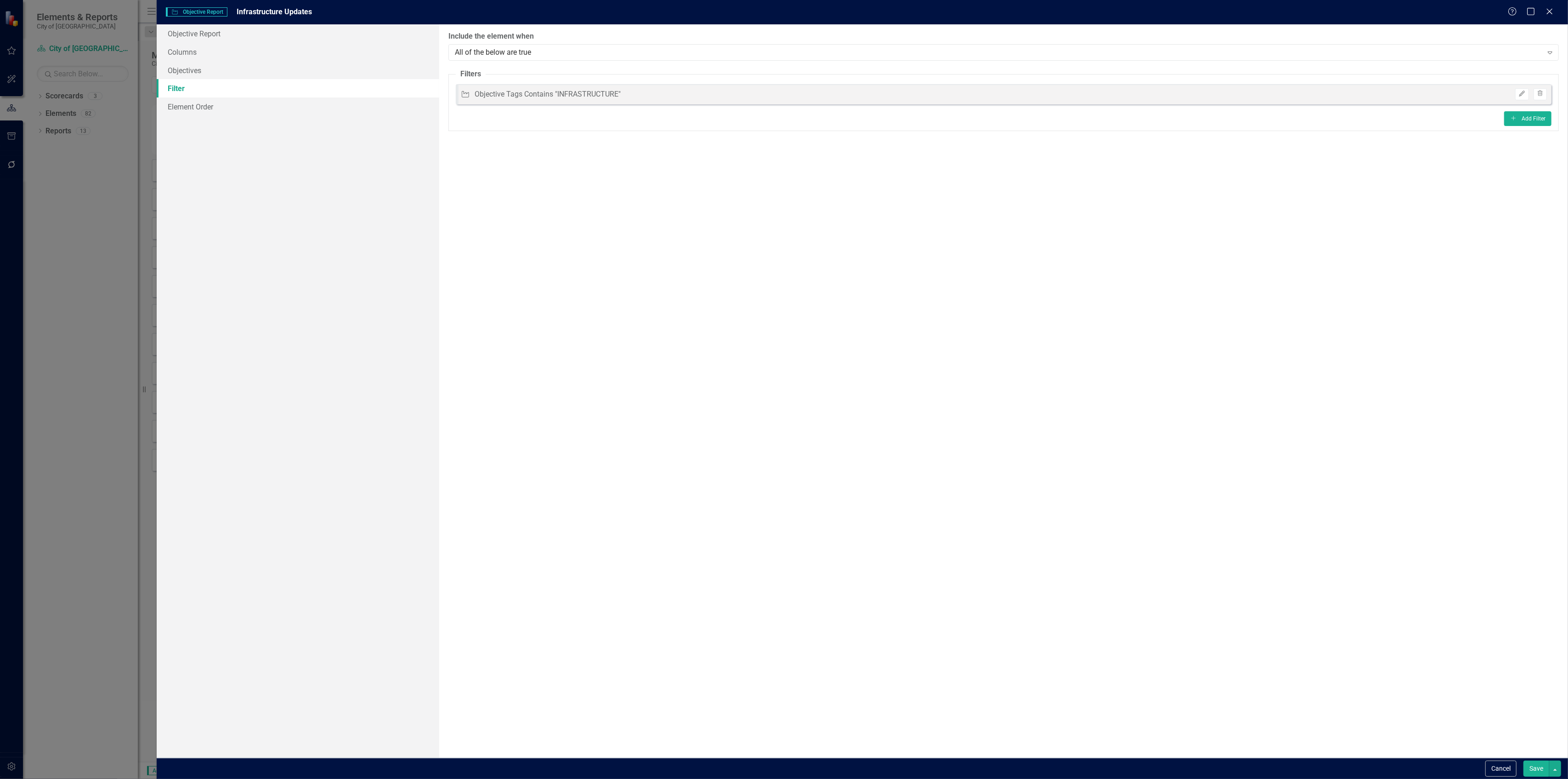
click at [1533, 767] on button "Save" at bounding box center [1536, 768] width 26 height 16
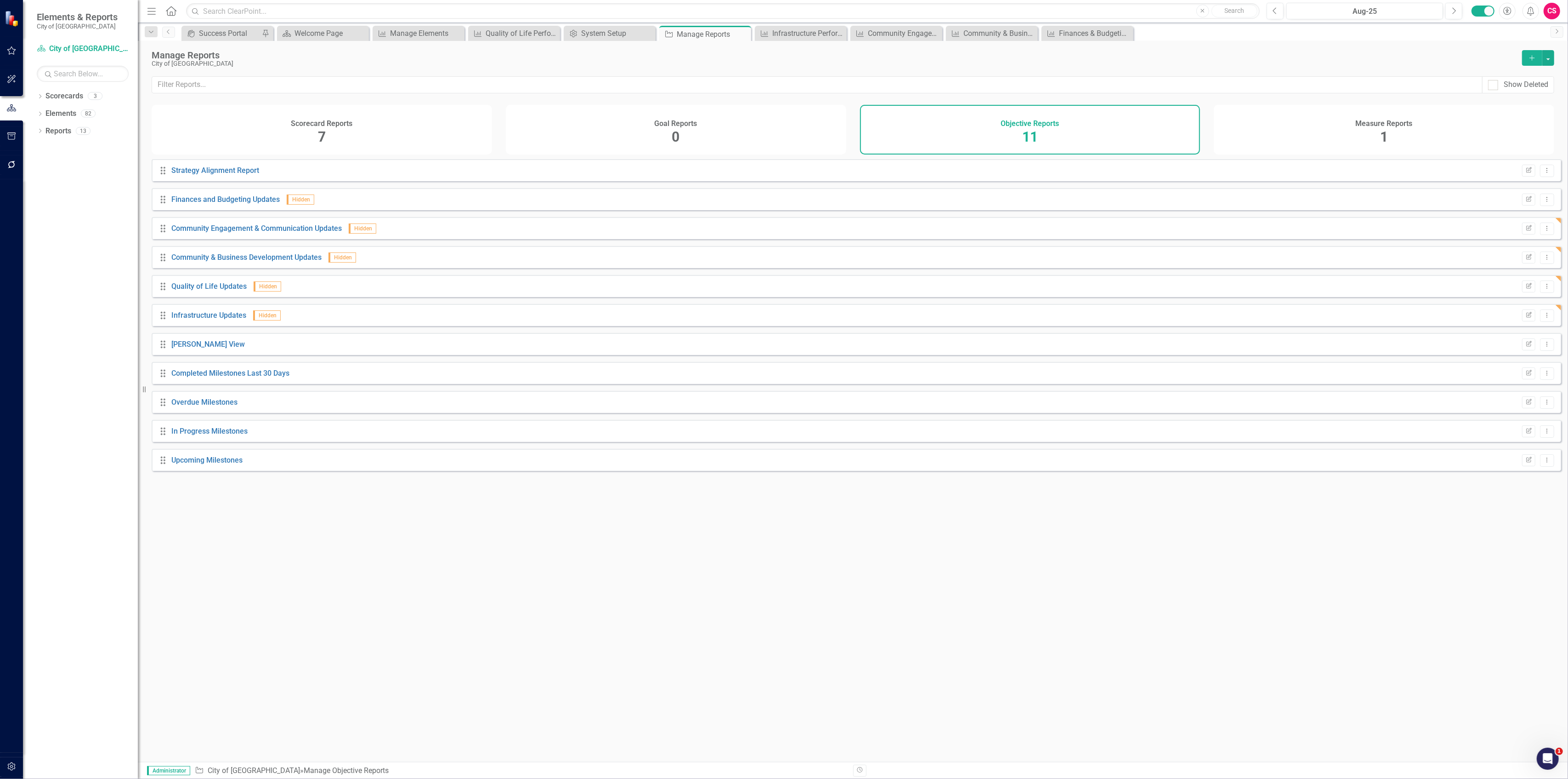
click at [1286, 146] on div "Measure Reports 1" at bounding box center [1384, 130] width 340 height 50
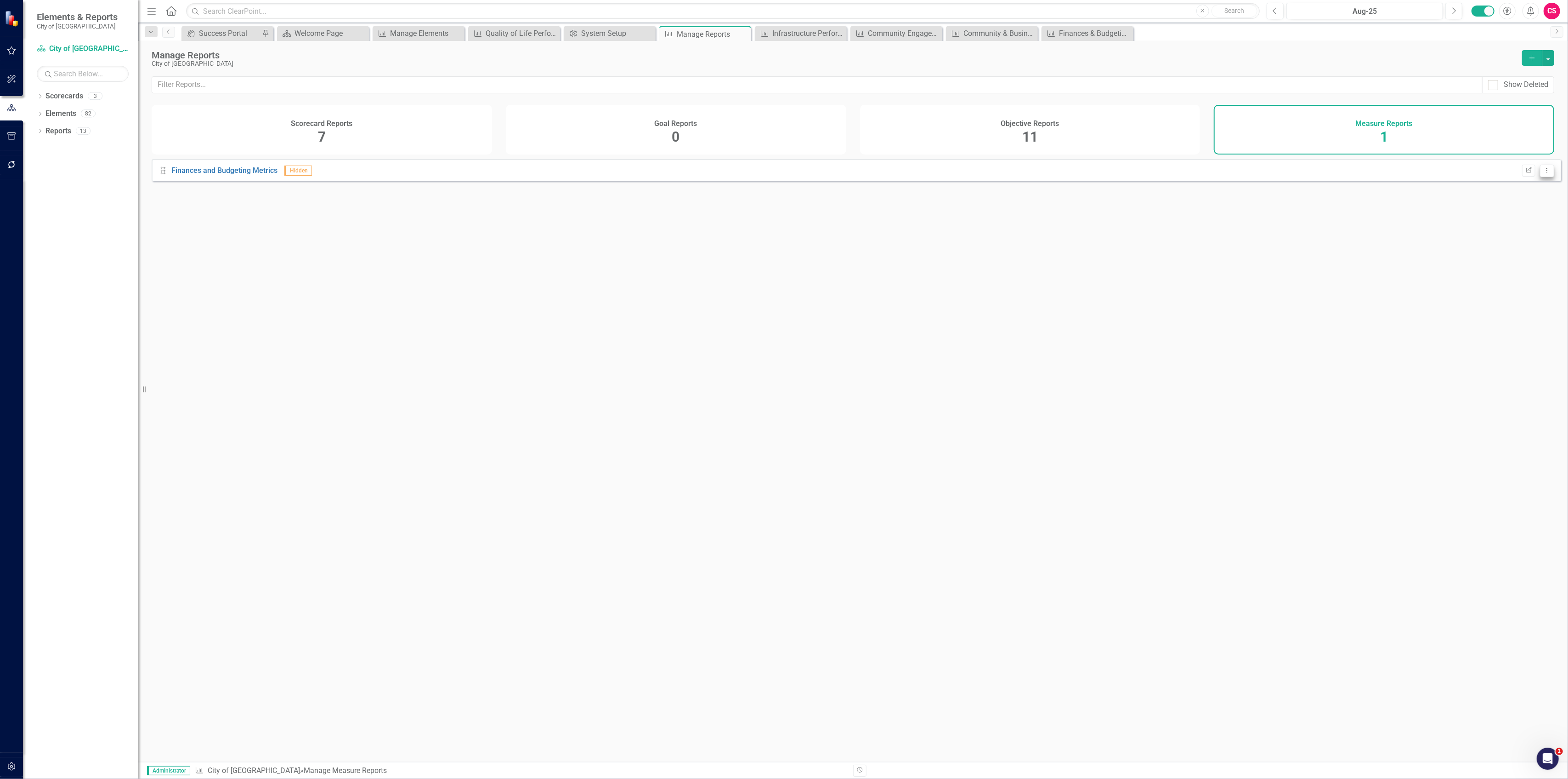
click at [1545, 177] on button "Dropdown Menu" at bounding box center [1547, 171] width 14 height 12
click at [1513, 226] on link "Copy Duplicate Report" at bounding box center [1510, 227] width 76 height 17
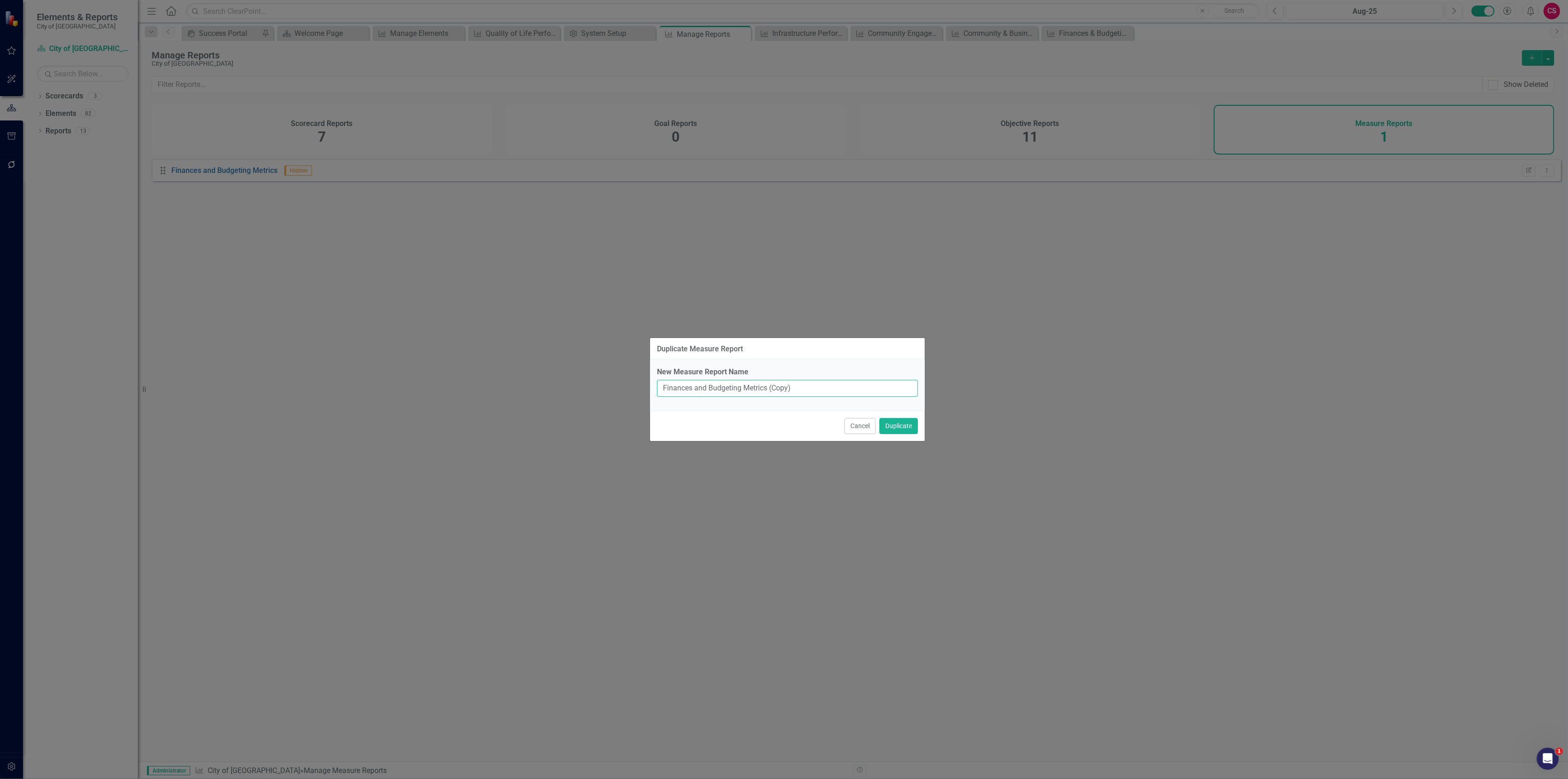
drag, startPoint x: 743, startPoint y: 389, endPoint x: 660, endPoint y: 394, distance: 83.2
click at [660, 394] on input "Finances and Budgeting Metrics (Copy)" at bounding box center [787, 388] width 261 height 17
paste input "Community & Business Development"
type input "Community & Business Development Metrics"
click at [880, 418] on button "Duplicate" at bounding box center [898, 426] width 38 height 16
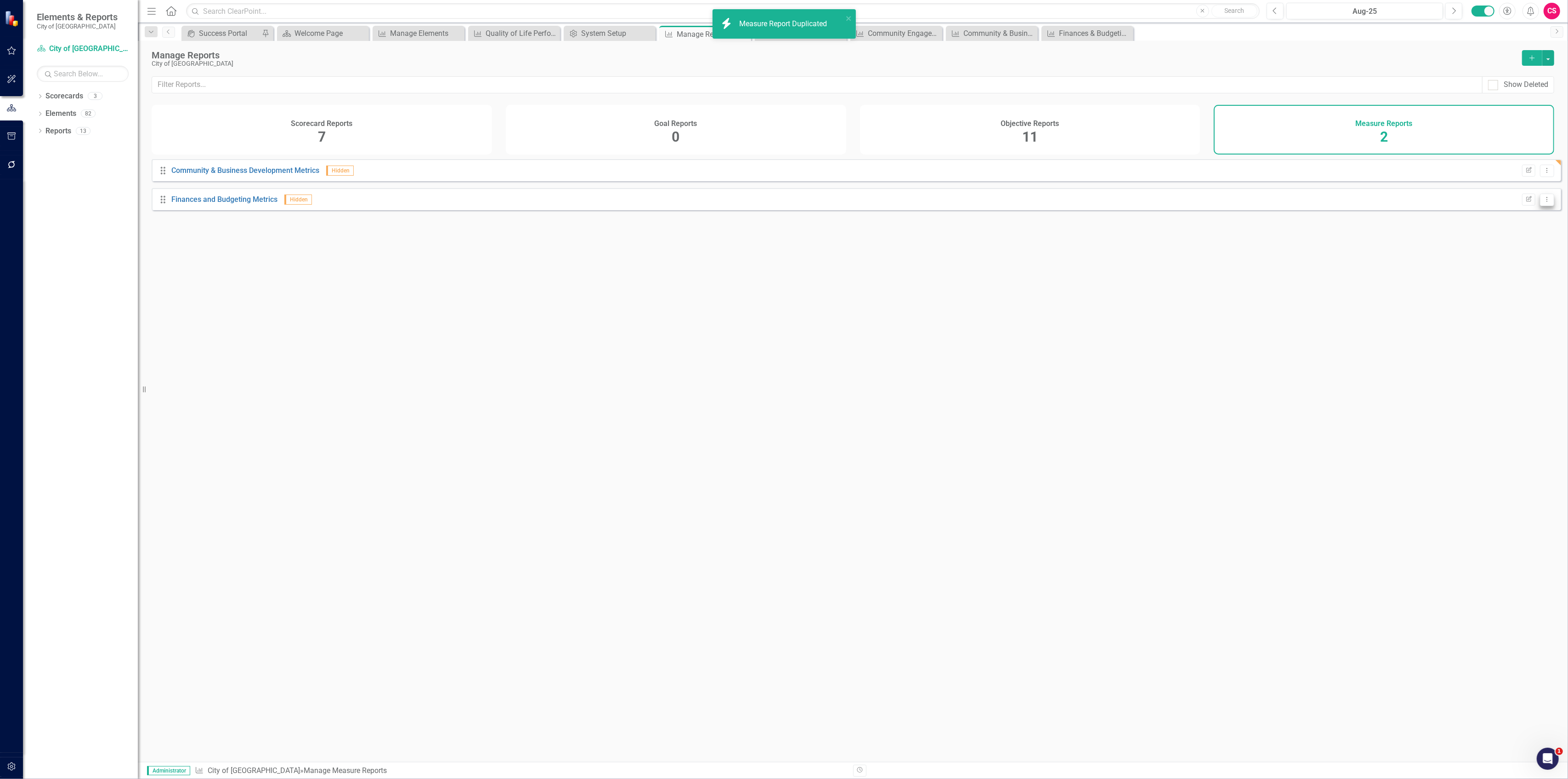
click at [1540, 200] on button "Dropdown Menu" at bounding box center [1547, 200] width 14 height 12
click at [1509, 256] on link "Copy Duplicate Report" at bounding box center [1510, 256] width 76 height 17
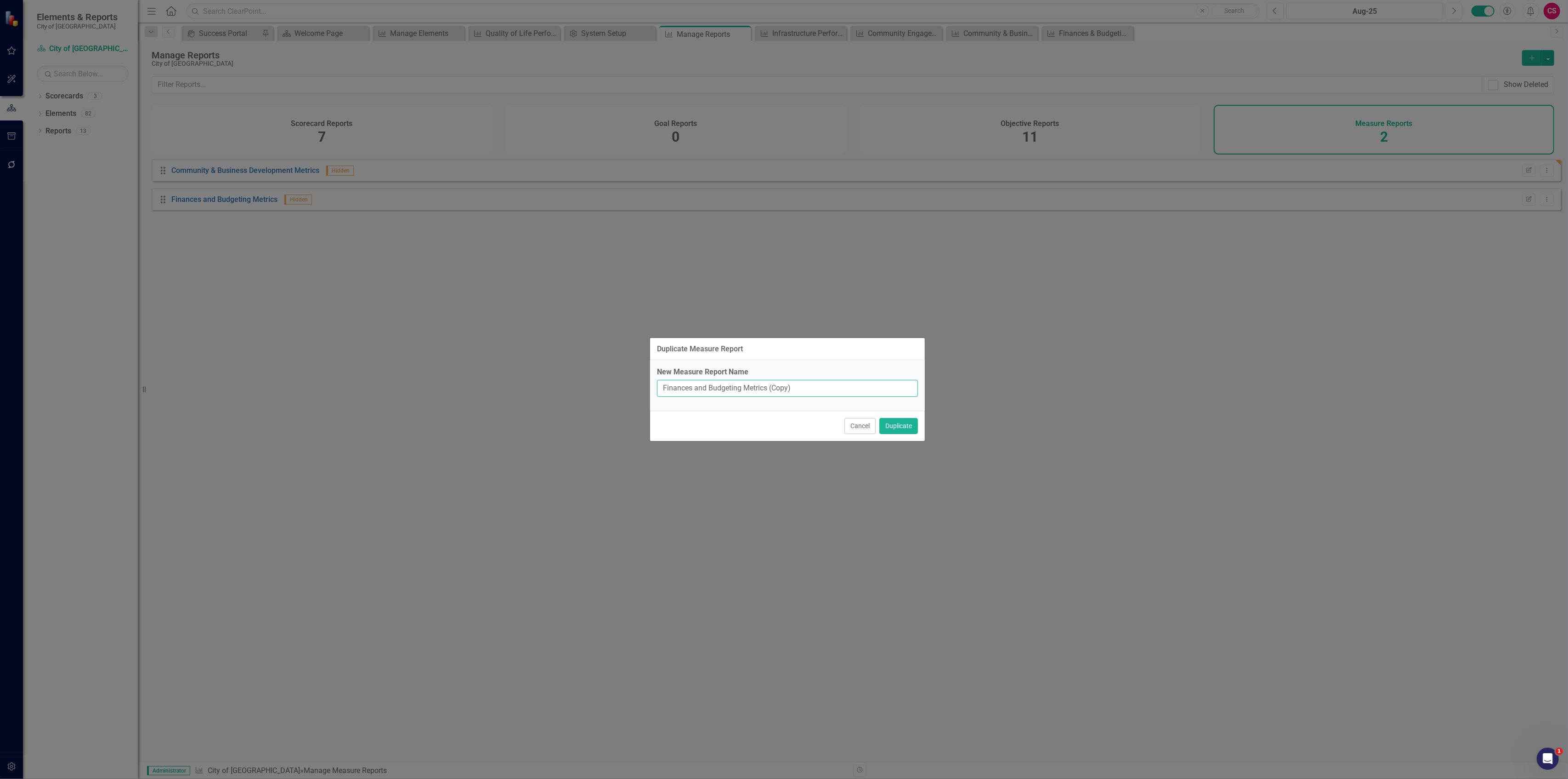
drag, startPoint x: 741, startPoint y: 392, endPoint x: 606, endPoint y: 390, distance: 135.0
click at [606, 391] on div "Duplicate Measure Report New Measure Report Name Finances and Budgeting Metrics…" at bounding box center [784, 389] width 1568 height 779
paste input "Community Engagement & Communication"
type input "Community Engagement & Communication Metrics"
click at [880, 418] on button "Duplicate" at bounding box center [898, 426] width 38 height 16
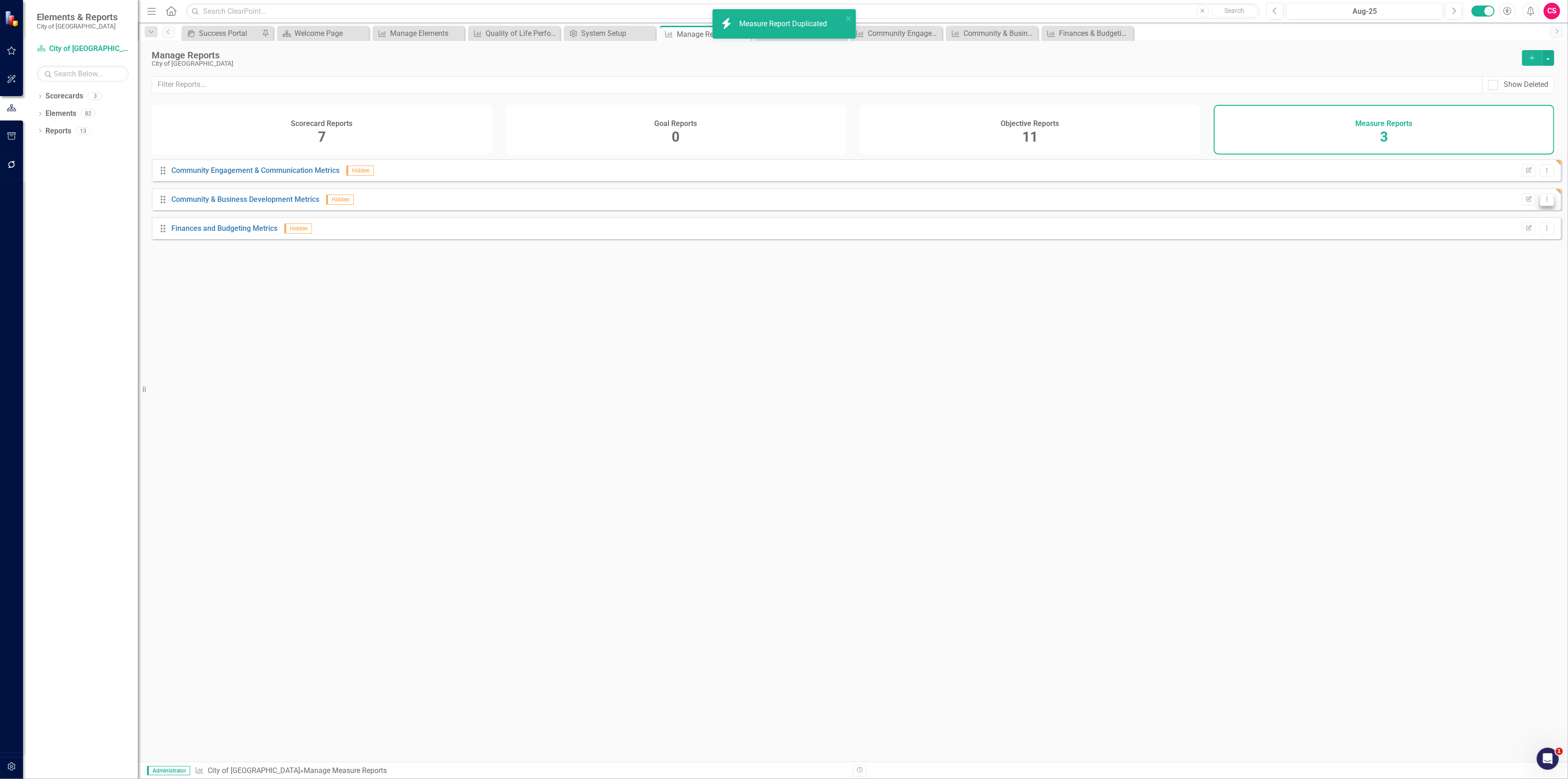
click at [1540, 206] on button "Dropdown Menu" at bounding box center [1547, 200] width 14 height 12
click at [1498, 250] on link "Copy Duplicate Report" at bounding box center [1510, 256] width 76 height 17
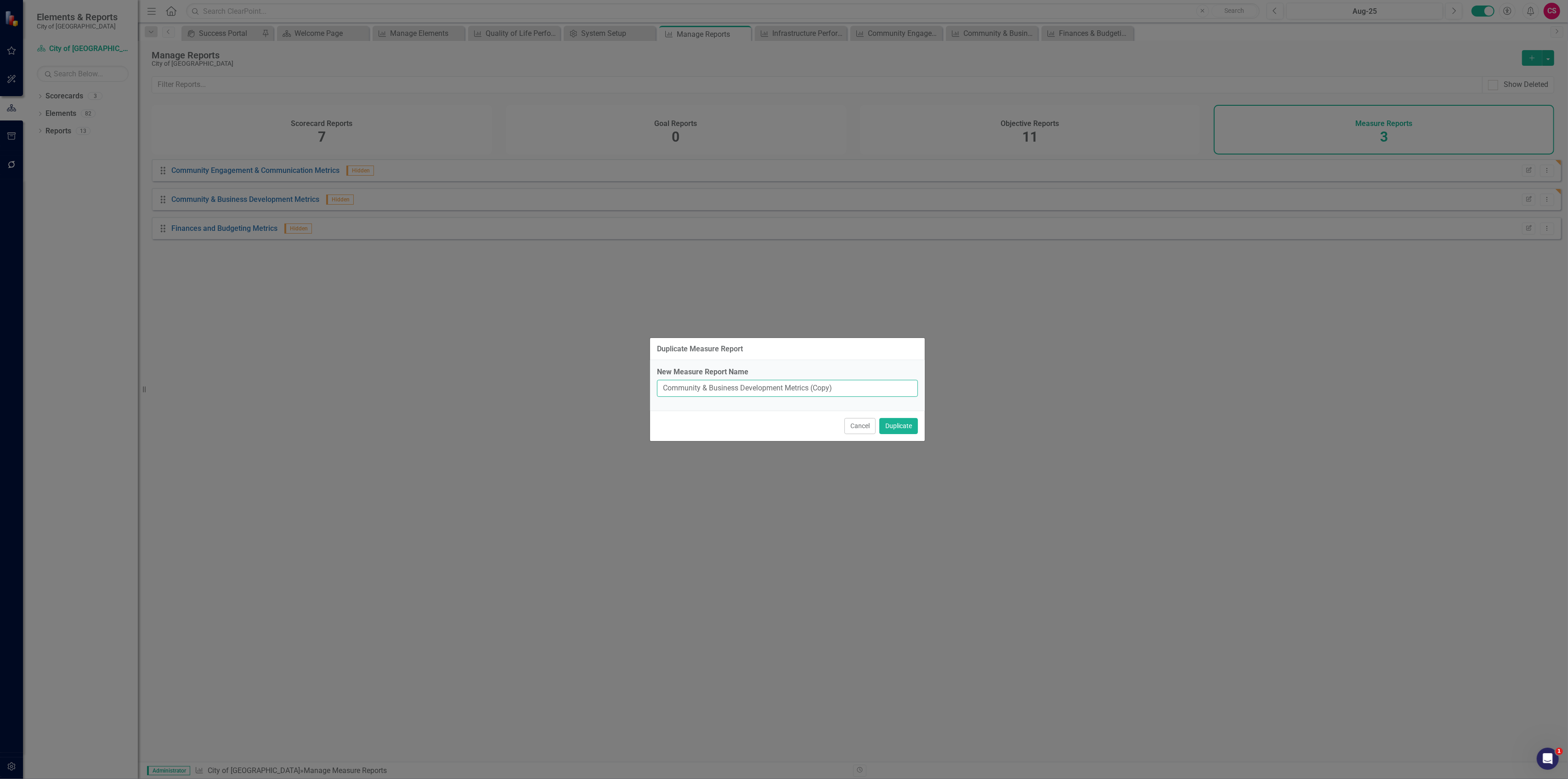
drag, startPoint x: 783, startPoint y: 389, endPoint x: 574, endPoint y: 403, distance: 209.5
click at [581, 404] on div "Duplicate Measure Report New Measure Report Name Community & Business Developme…" at bounding box center [784, 389] width 1568 height 779
paste input "Infrastructure"
type input "Infrastructure Metrics"
click at [880, 418] on button "Duplicate" at bounding box center [898, 426] width 38 height 16
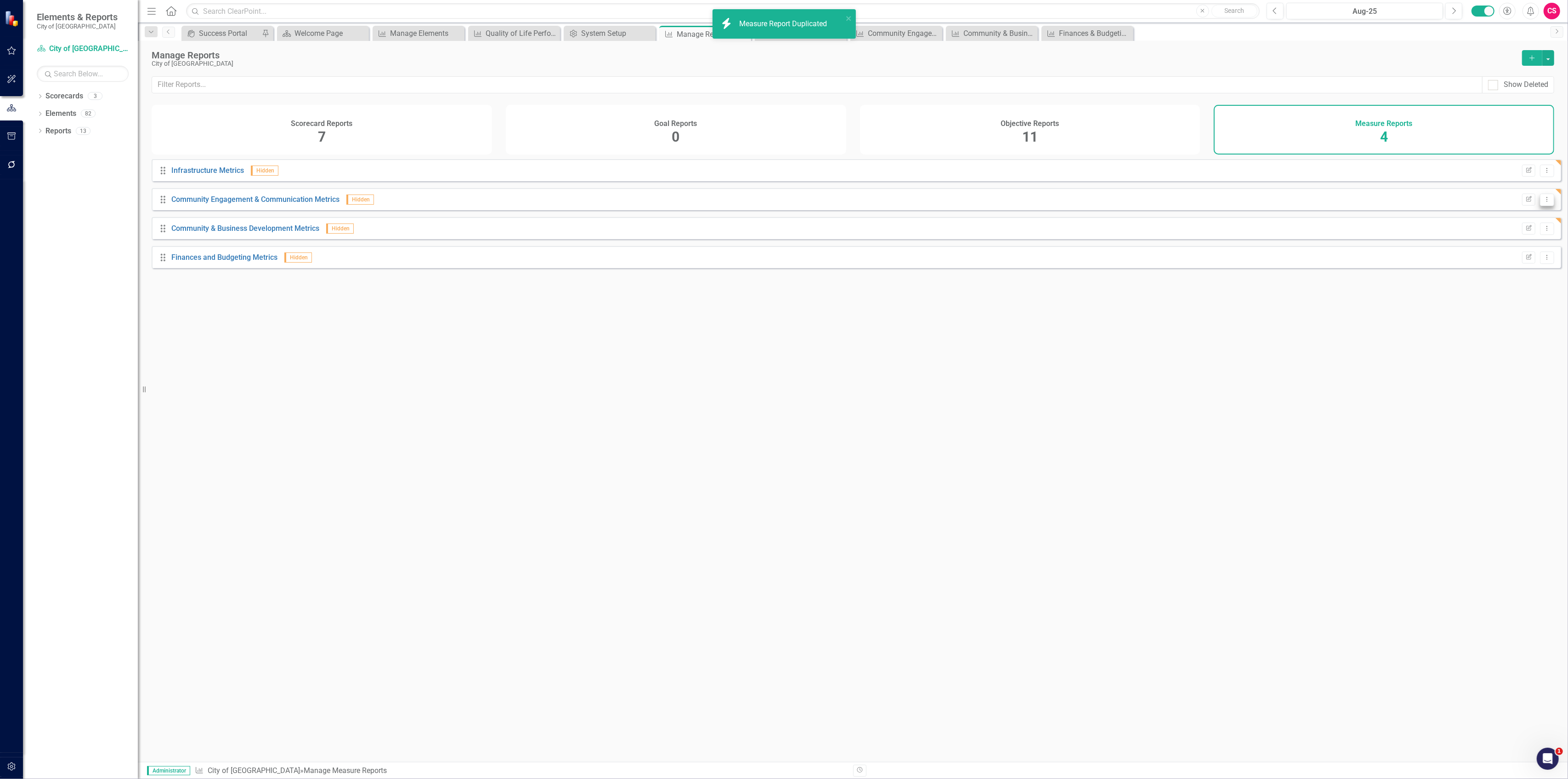
click at [1543, 202] on icon "Dropdown Menu" at bounding box center [1547, 199] width 8 height 6
click at [1500, 250] on link "Copy Duplicate Report" at bounding box center [1510, 256] width 76 height 17
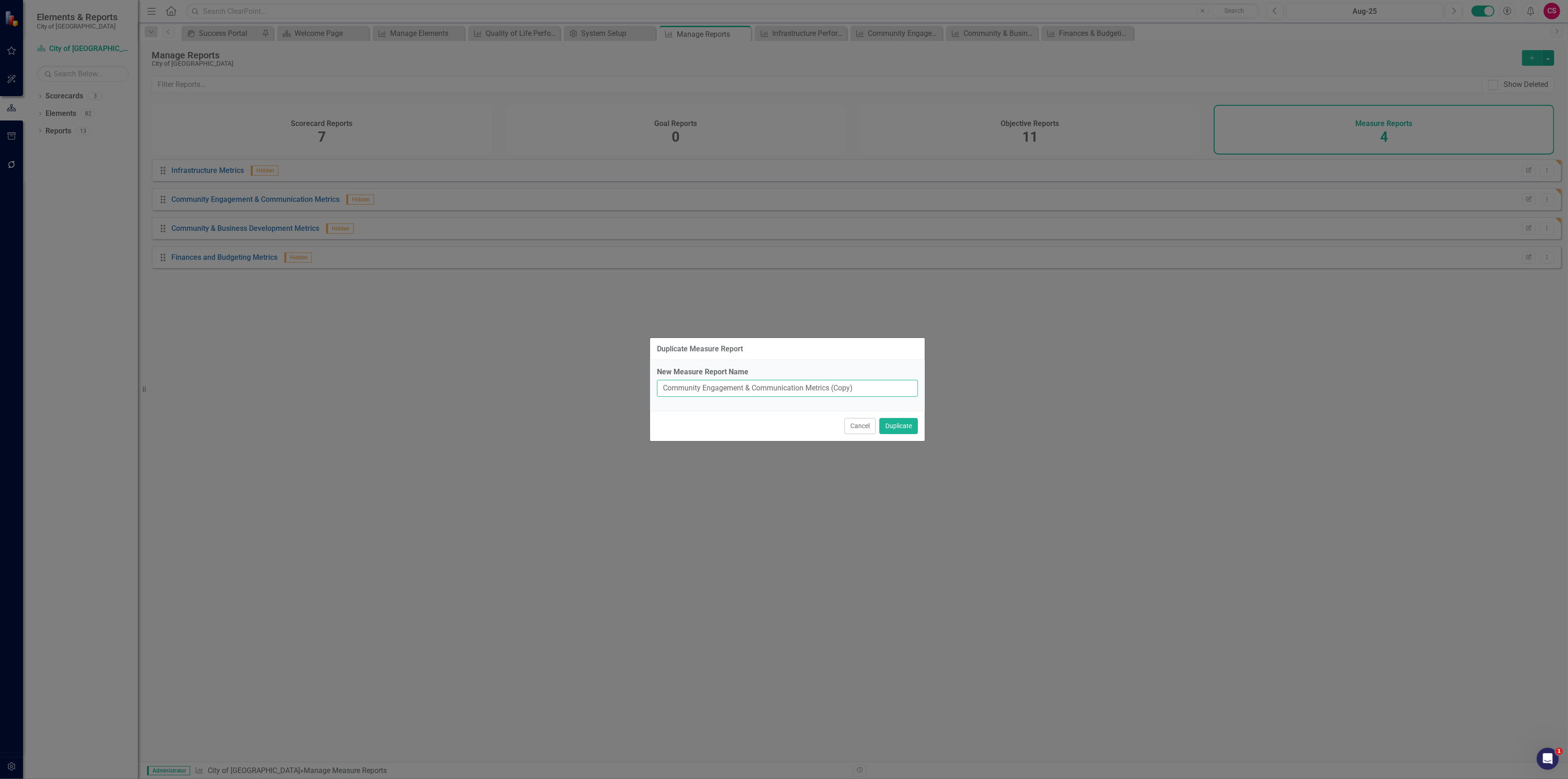
drag, startPoint x: 802, startPoint y: 391, endPoint x: 564, endPoint y: 401, distance: 238.2
click at [564, 401] on div "Duplicate Measure Report New Measure Report Name Community Engagement & Communi…" at bounding box center [784, 389] width 1568 height 779
paste input "Quality of Life"
type input "Quality of Life Metrics"
click button "Duplicate" at bounding box center [898, 426] width 38 height 16
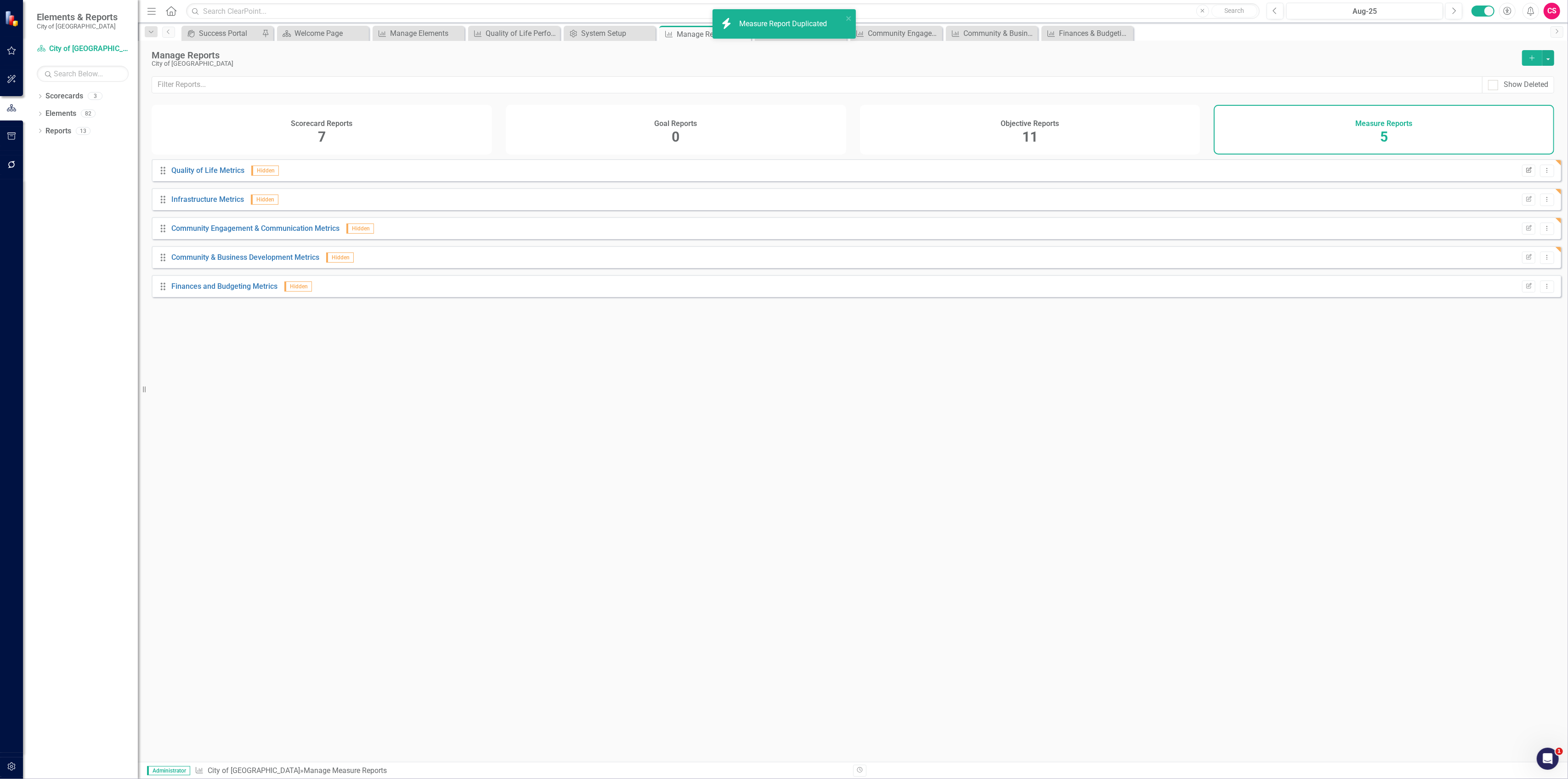
click at [1522, 177] on button "Edit Report" at bounding box center [1529, 171] width 13 height 12
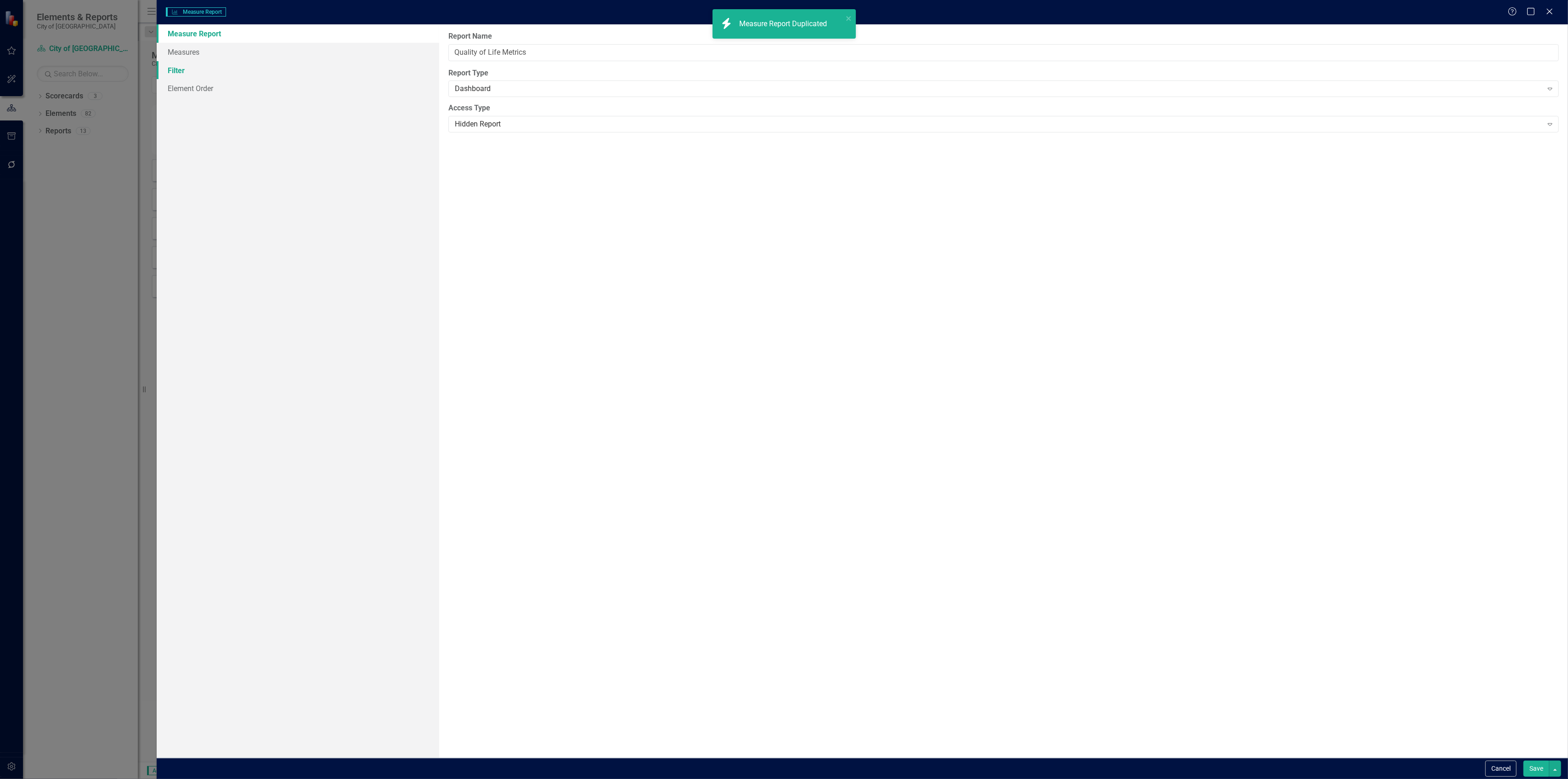
click at [214, 70] on link "Filter" at bounding box center [297, 70] width 282 height 18
click at [1553, 9] on icon "Close" at bounding box center [1549, 11] width 12 height 9
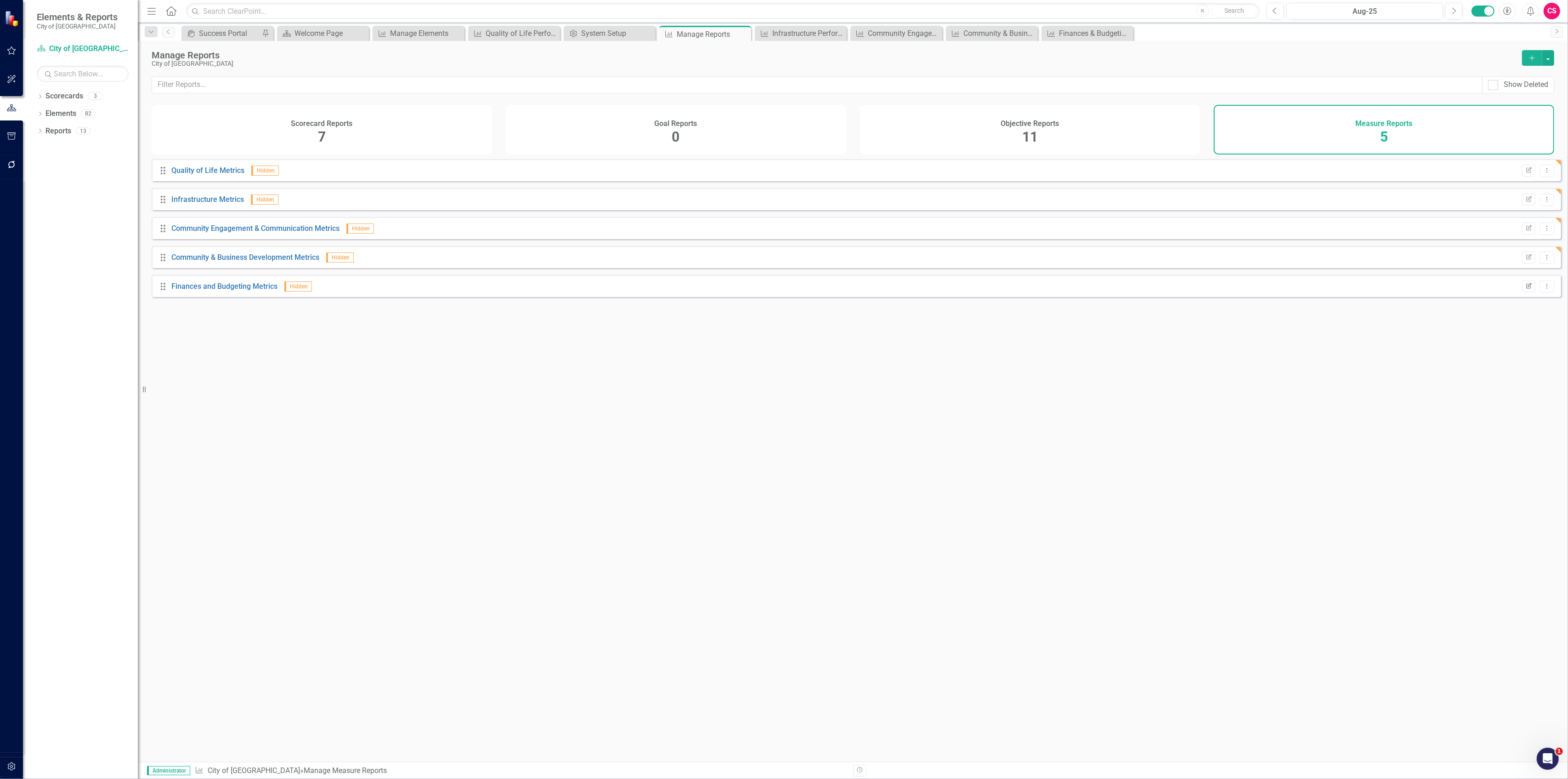
click at [1522, 292] on button "Edit Report" at bounding box center [1529, 286] width 13 height 12
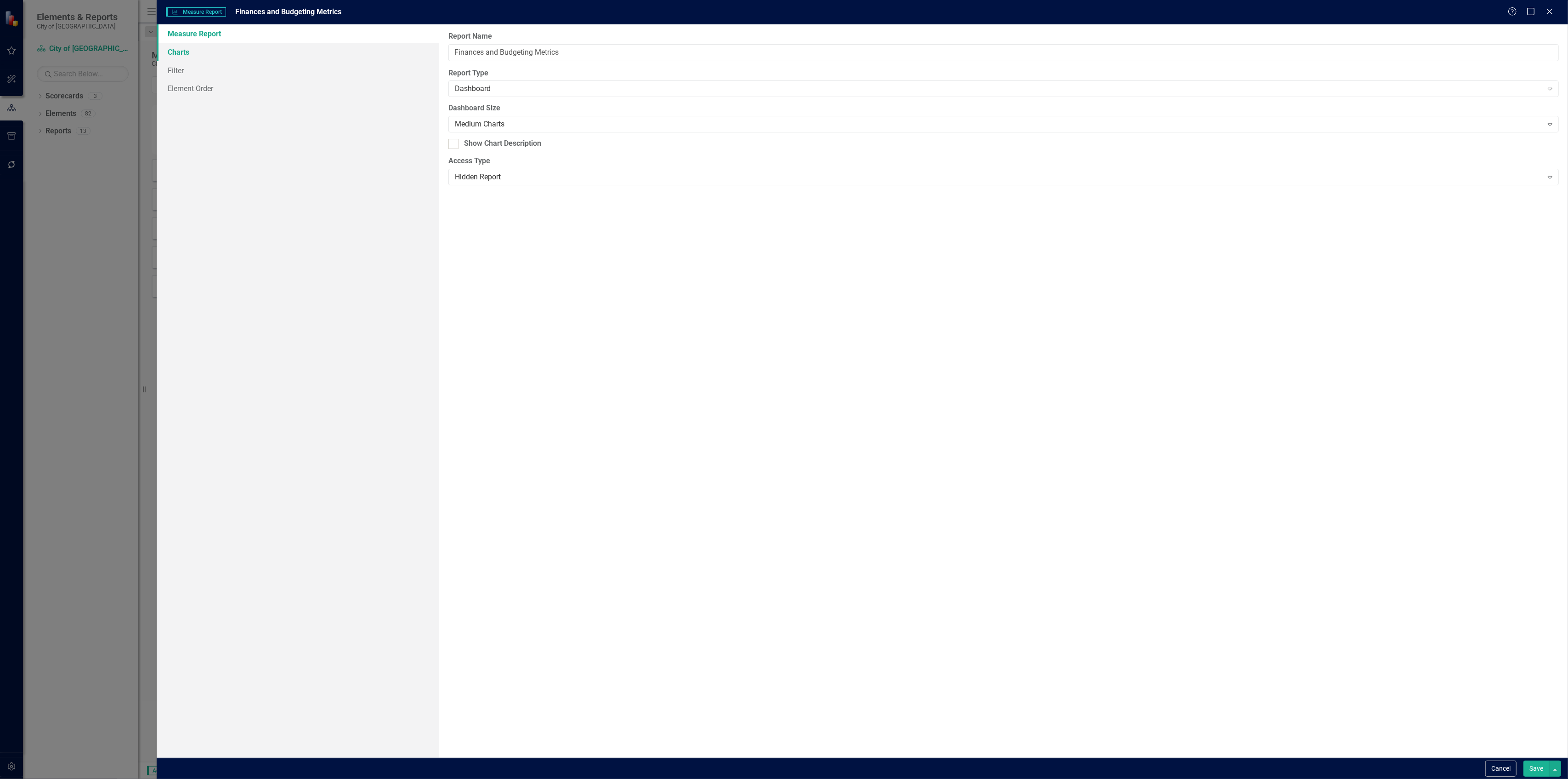
click at [267, 56] on link "Charts" at bounding box center [297, 52] width 282 height 18
click at [249, 80] on link "Element Order" at bounding box center [297, 88] width 282 height 18
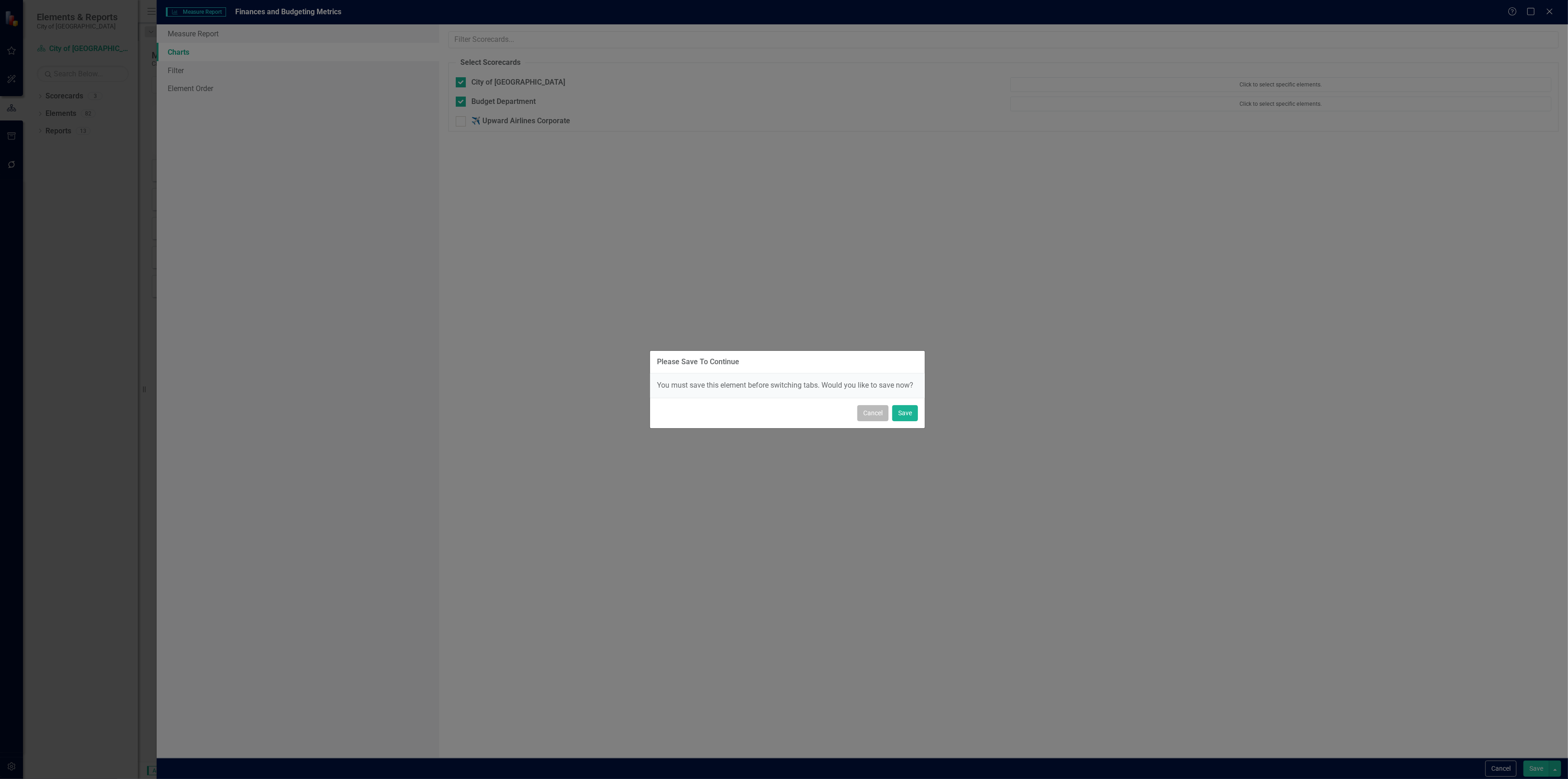
click at [870, 417] on button "Cancel" at bounding box center [872, 413] width 31 height 16
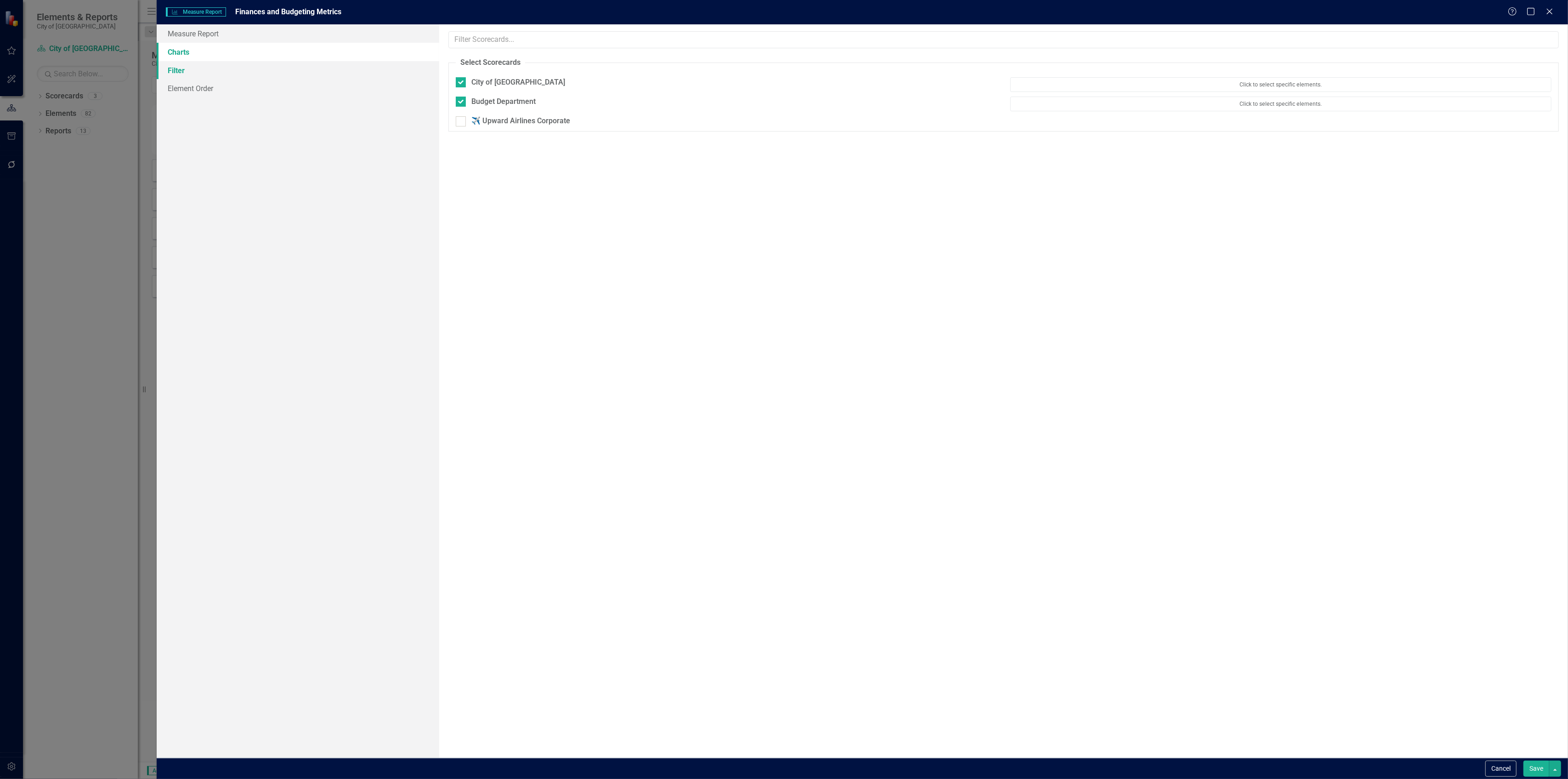
click at [242, 74] on link "Filter" at bounding box center [297, 70] width 282 height 18
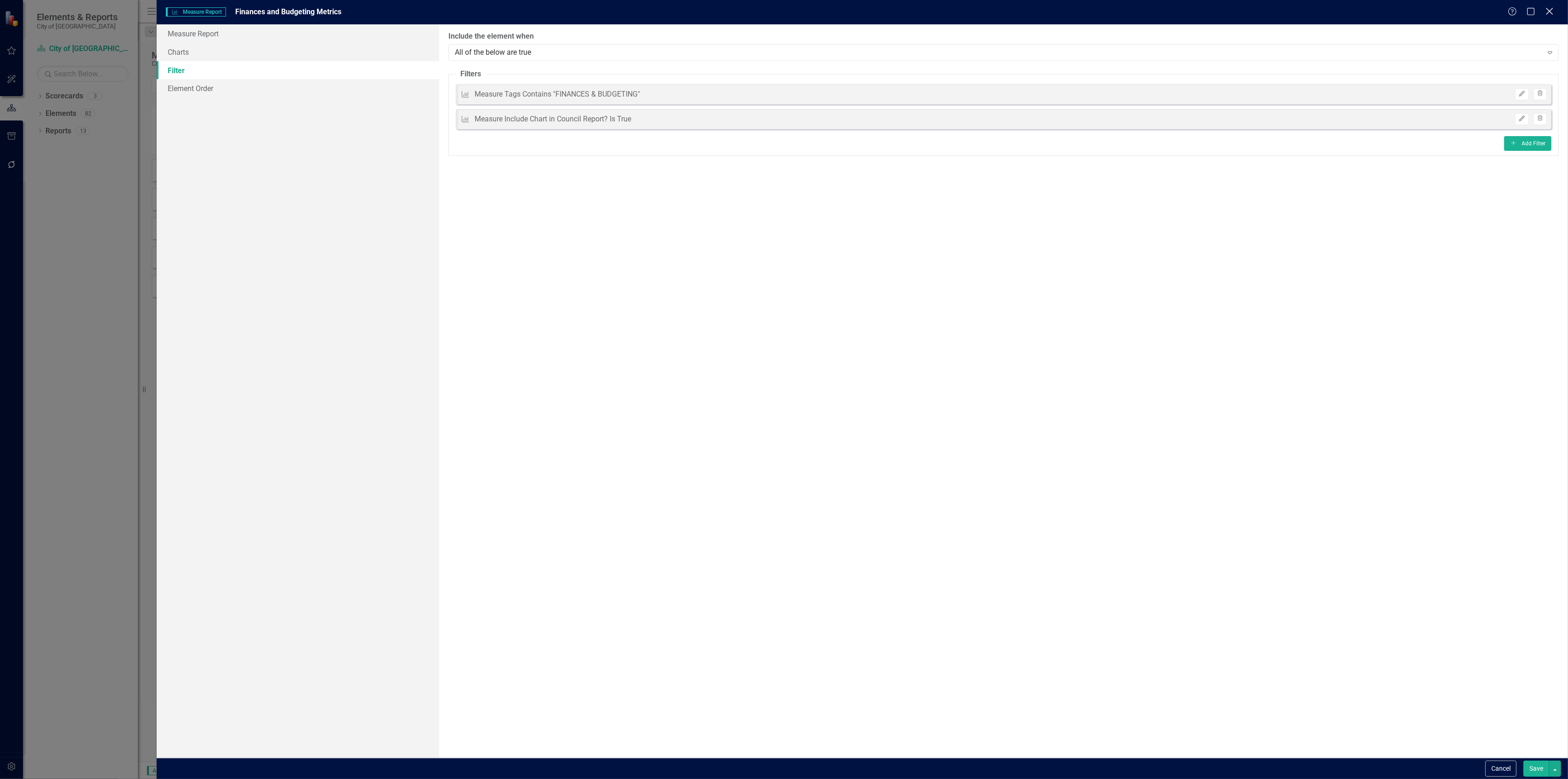
click at [1549, 10] on icon at bounding box center [1549, 11] width 7 height 7
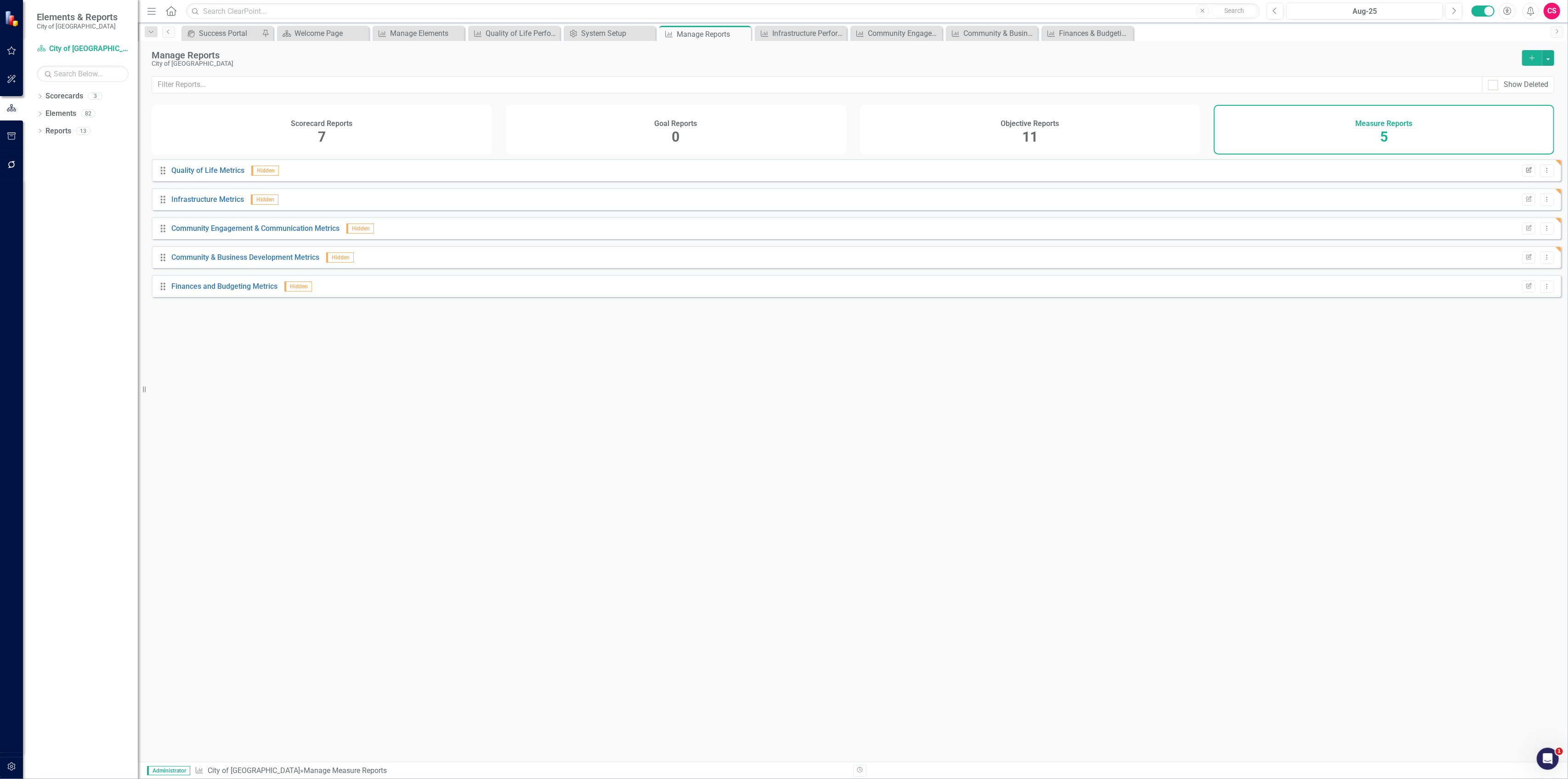
click at [1525, 174] on icon "Edit Report" at bounding box center [1528, 170] width 7 height 5
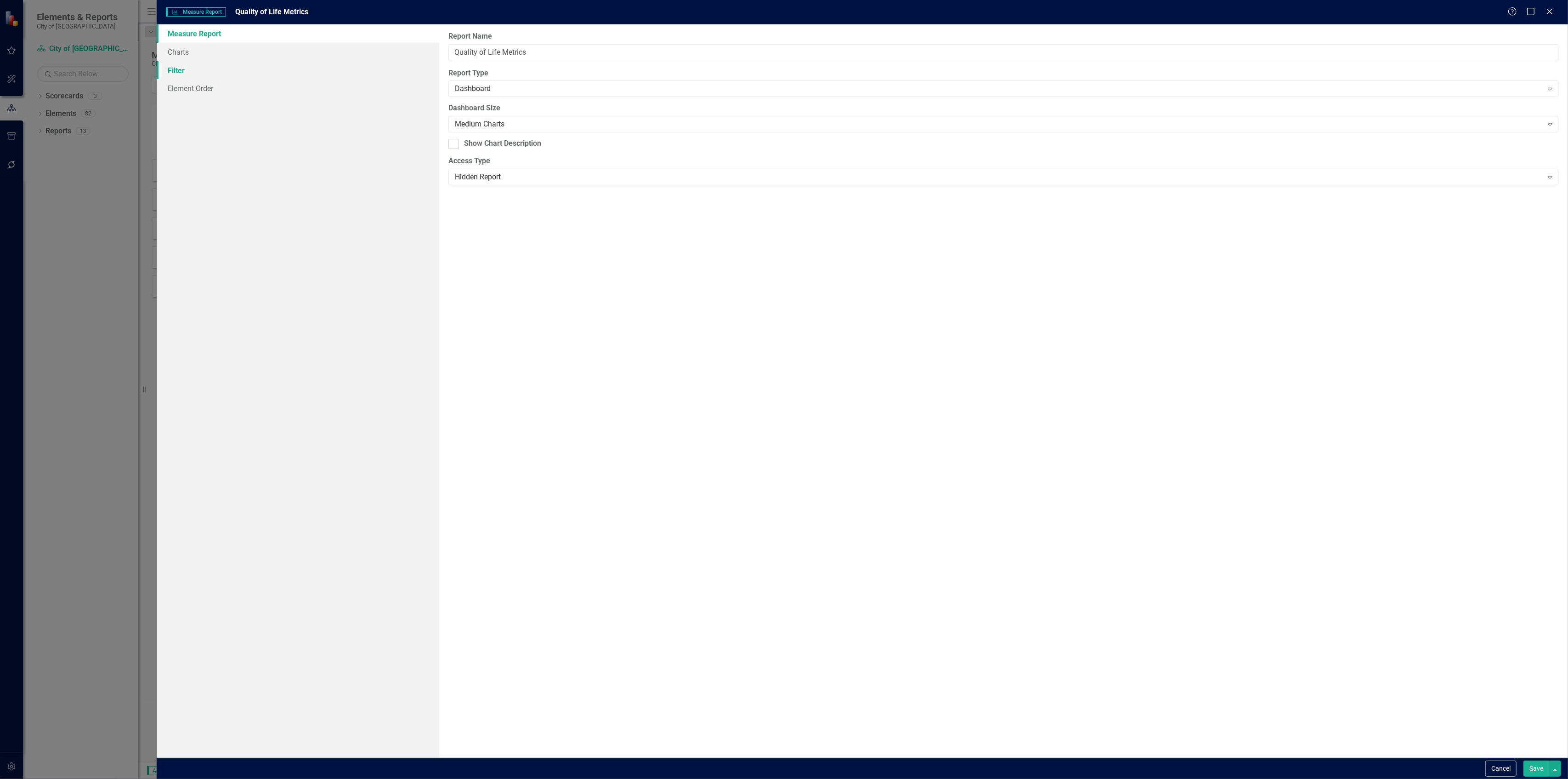
click at [243, 65] on link "Filter" at bounding box center [297, 70] width 282 height 18
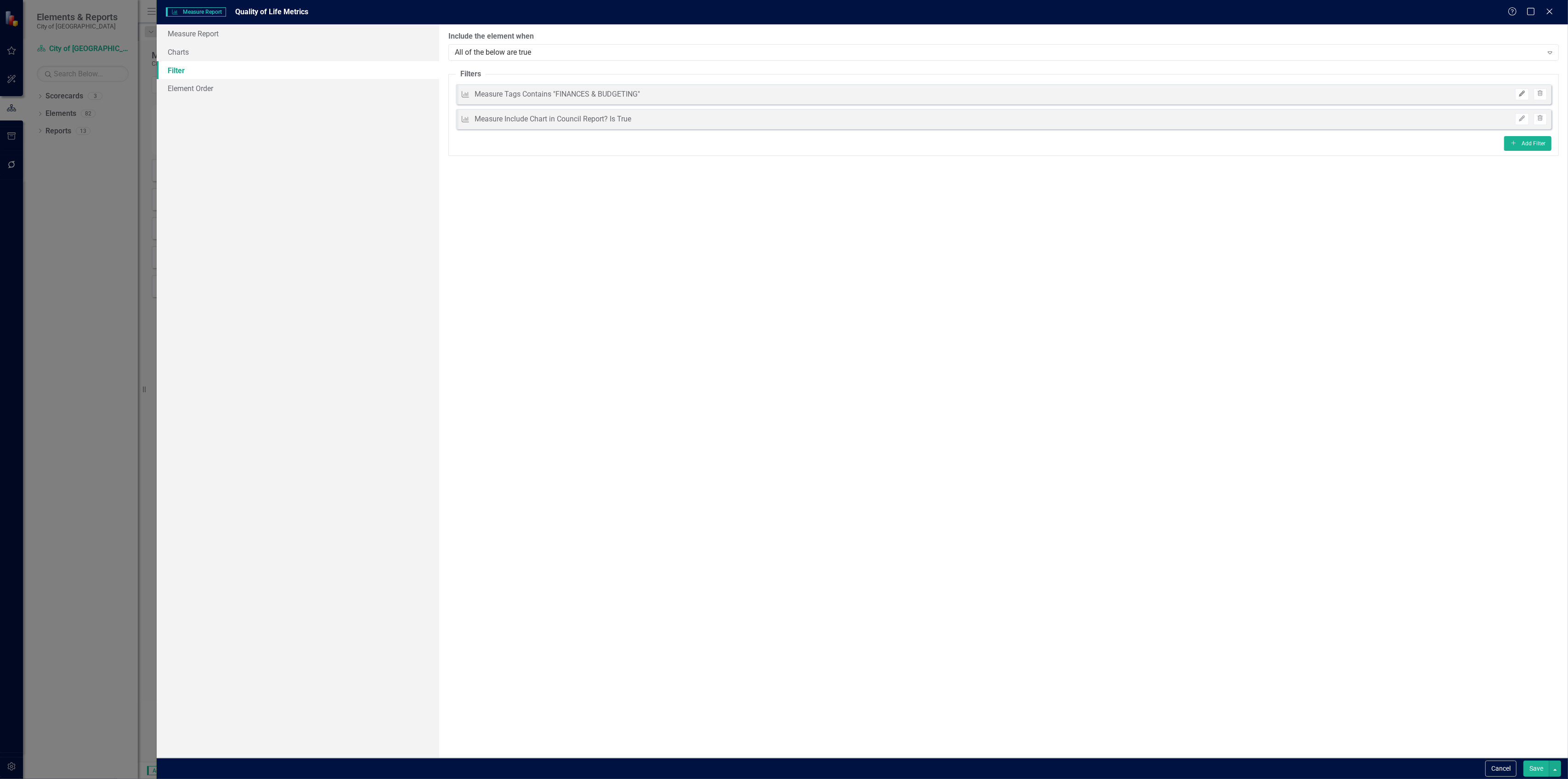
click at [1517, 96] on button "Edit" at bounding box center [1522, 94] width 13 height 12
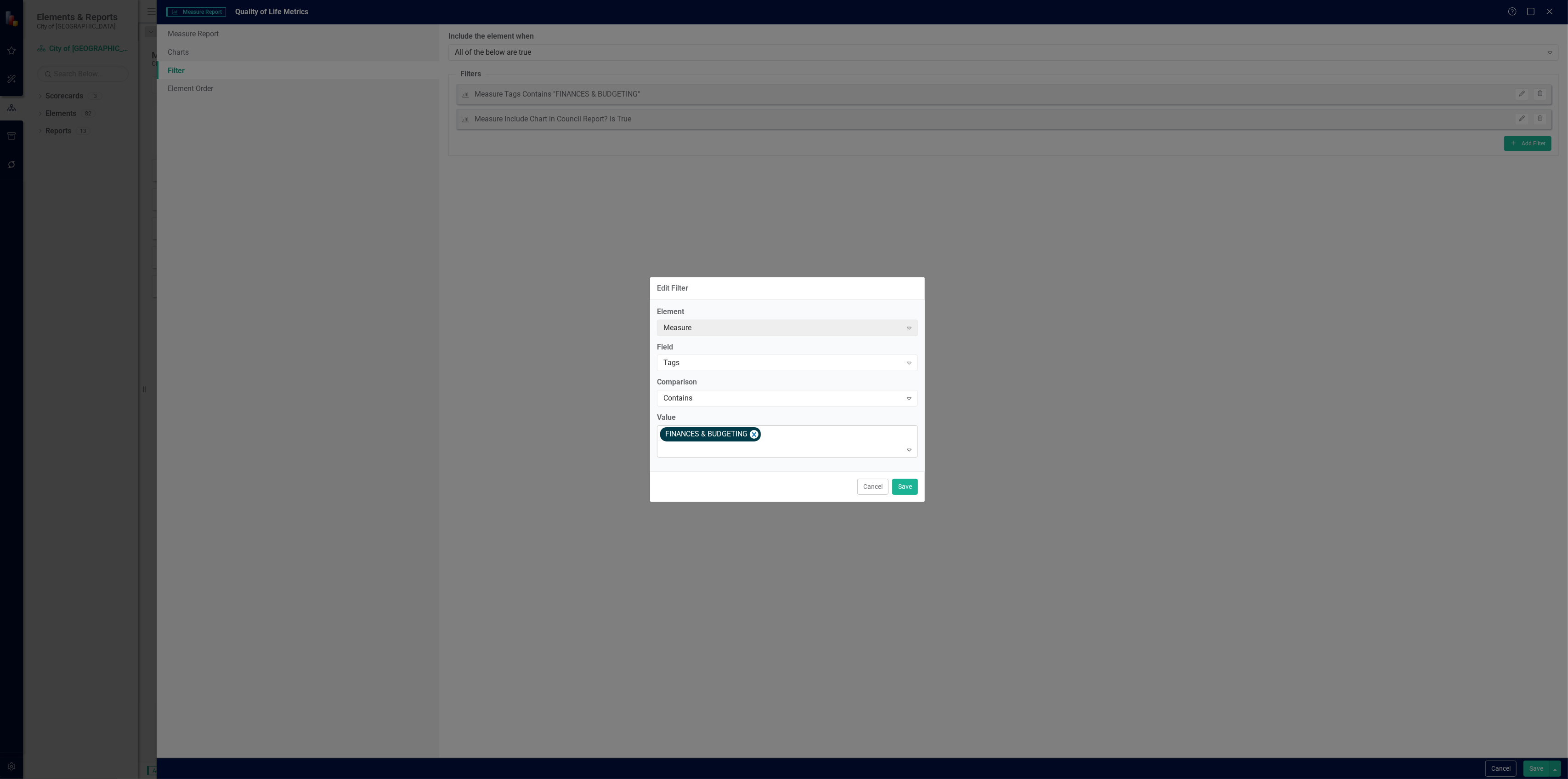
click at [761, 431] on div "FINANCES & BUDGETING" at bounding box center [788, 441] width 259 height 31
click at [758, 432] on icon "Remove [object Object]" at bounding box center [754, 434] width 9 height 12
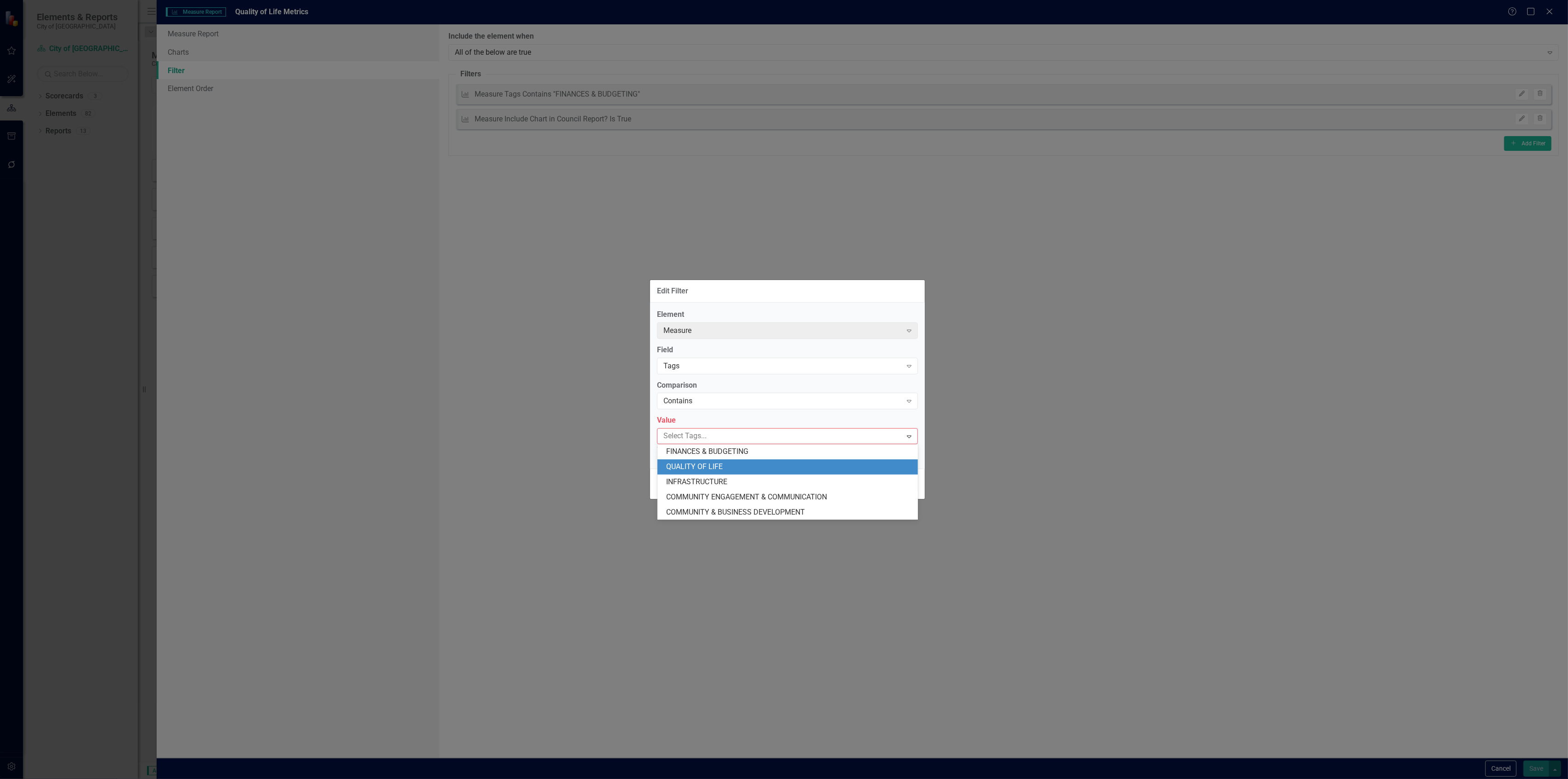
click at [752, 464] on div "QUALITY OF LIFE" at bounding box center [789, 467] width 246 height 10
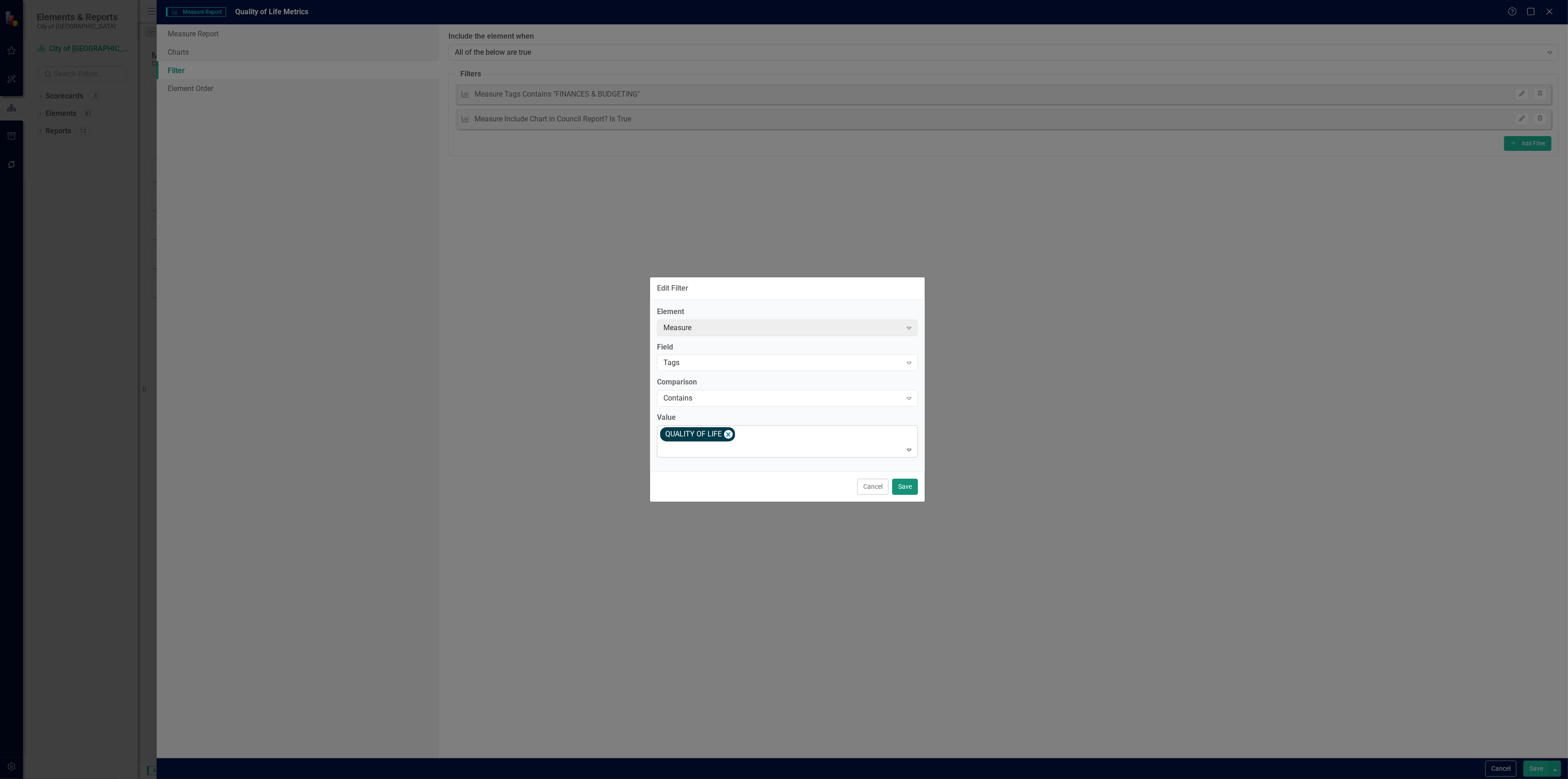
click at [912, 487] on button "Save" at bounding box center [905, 487] width 26 height 16
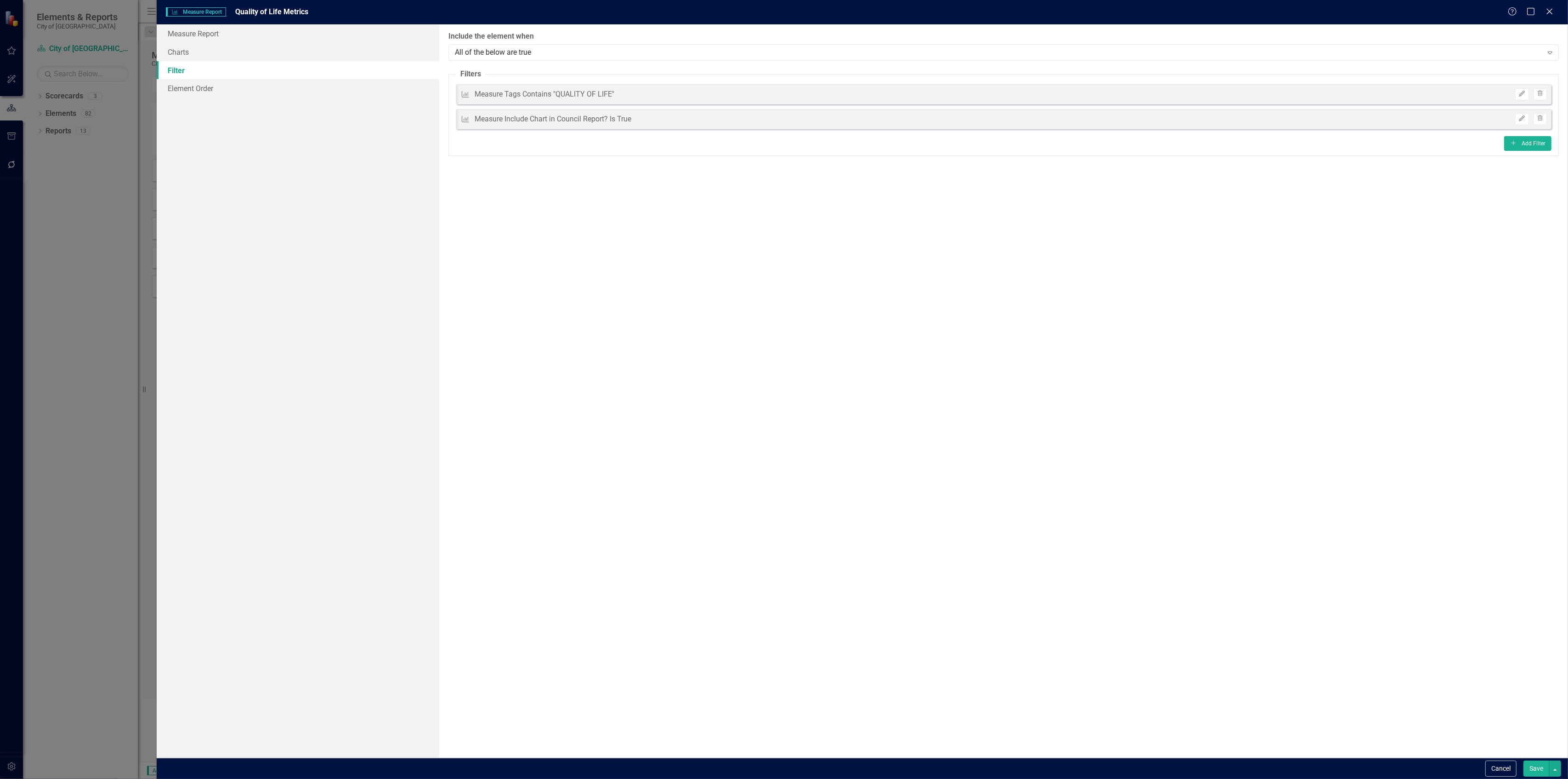
click at [1535, 775] on button "Save" at bounding box center [1536, 768] width 26 height 16
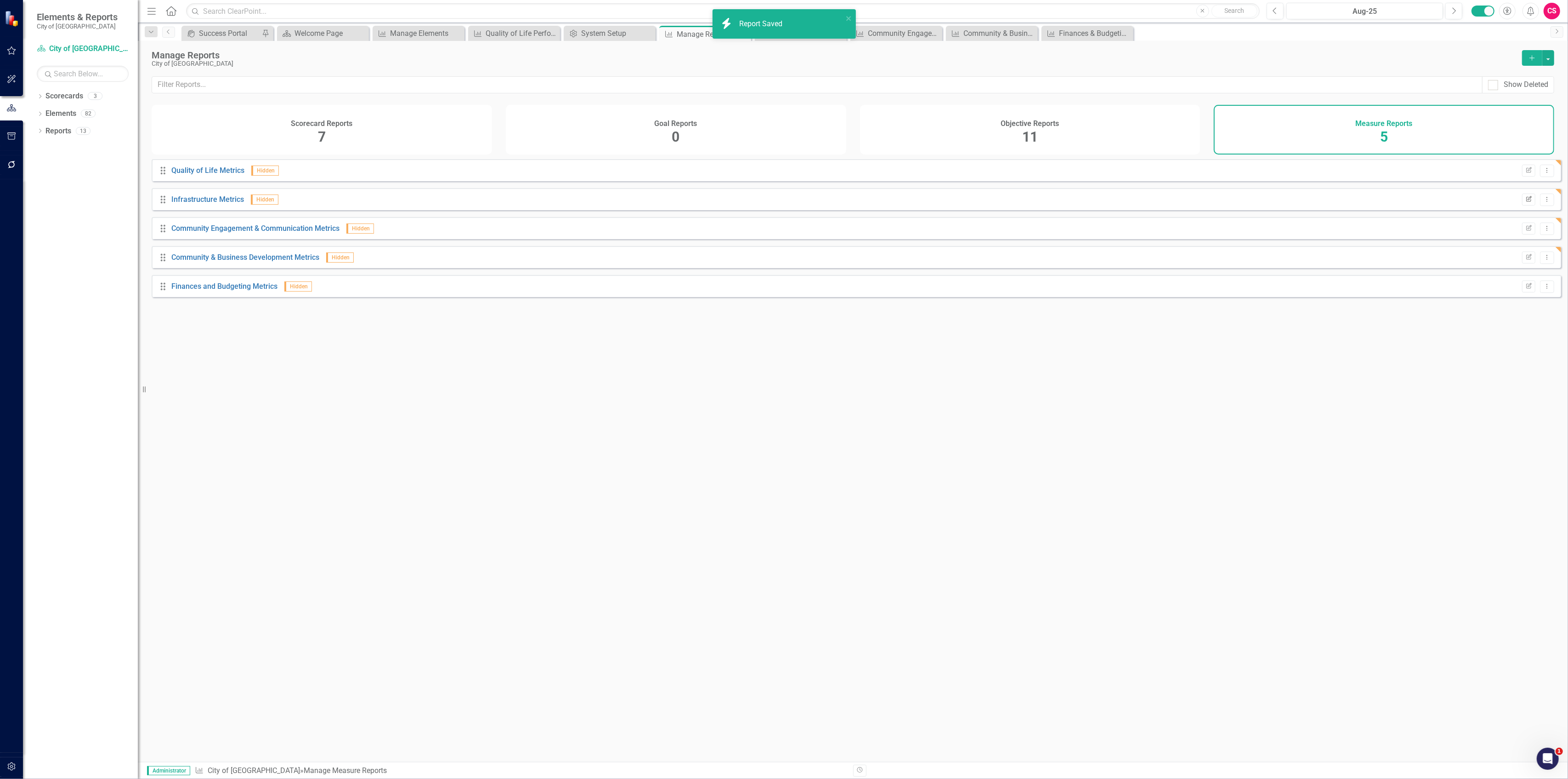
click at [1525, 202] on icon "Edit Report" at bounding box center [1528, 199] width 7 height 5
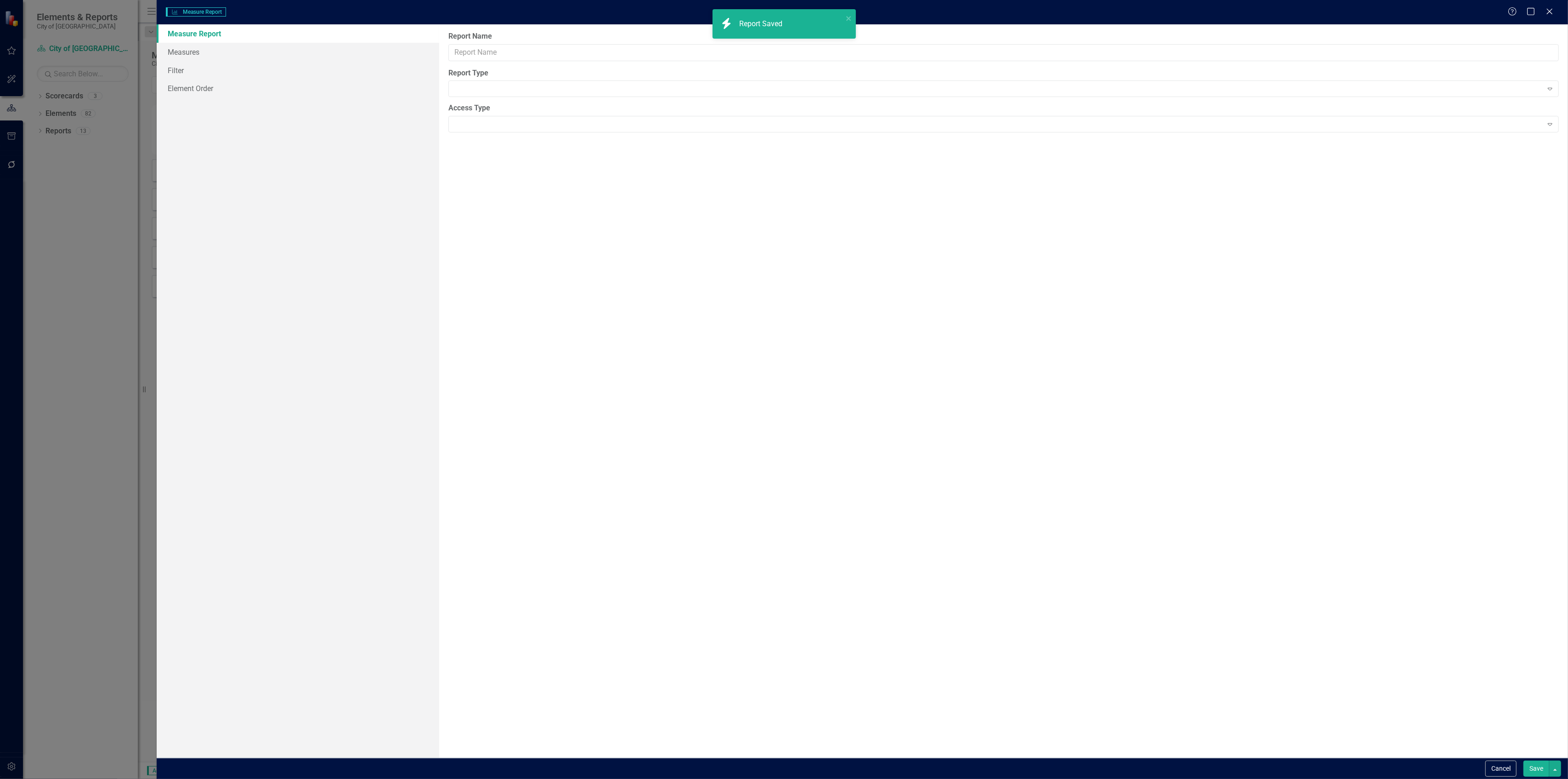
type input "Infrastructure Metrics"
click at [272, 52] on link "Charts" at bounding box center [297, 52] width 282 height 18
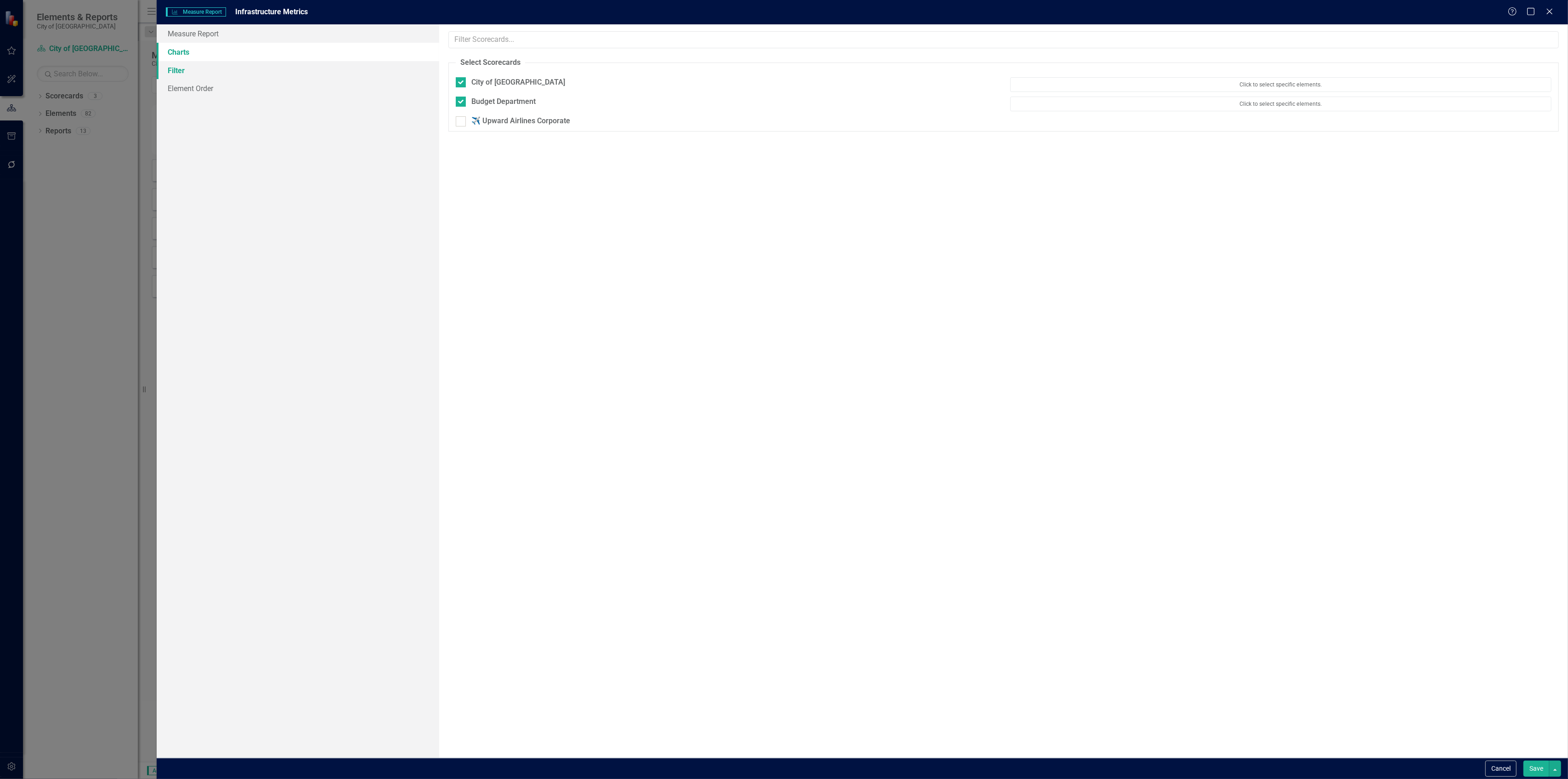
click at [267, 68] on link "Filter" at bounding box center [297, 70] width 282 height 18
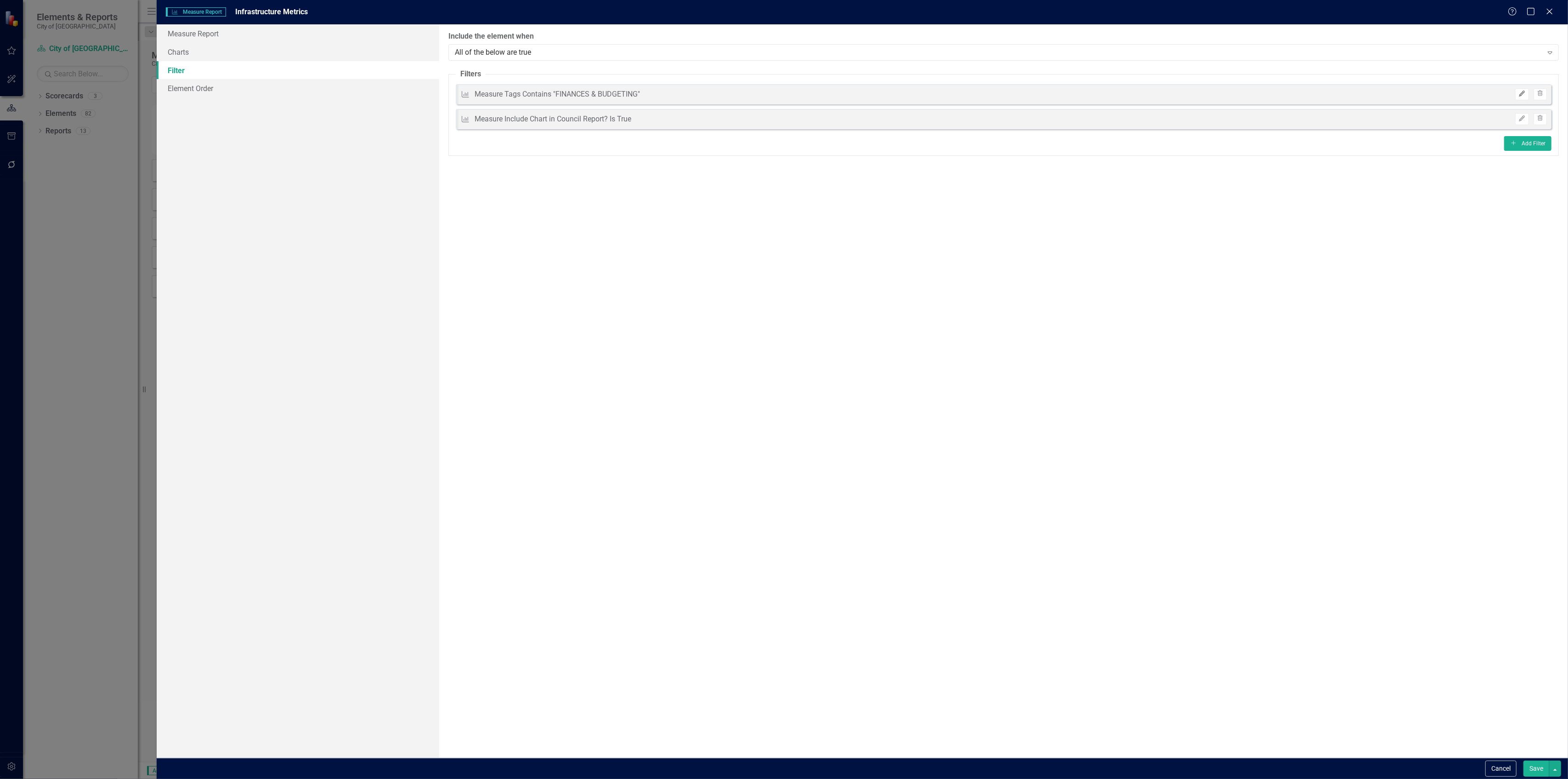
click at [1516, 93] on button "Edit" at bounding box center [1522, 94] width 13 height 12
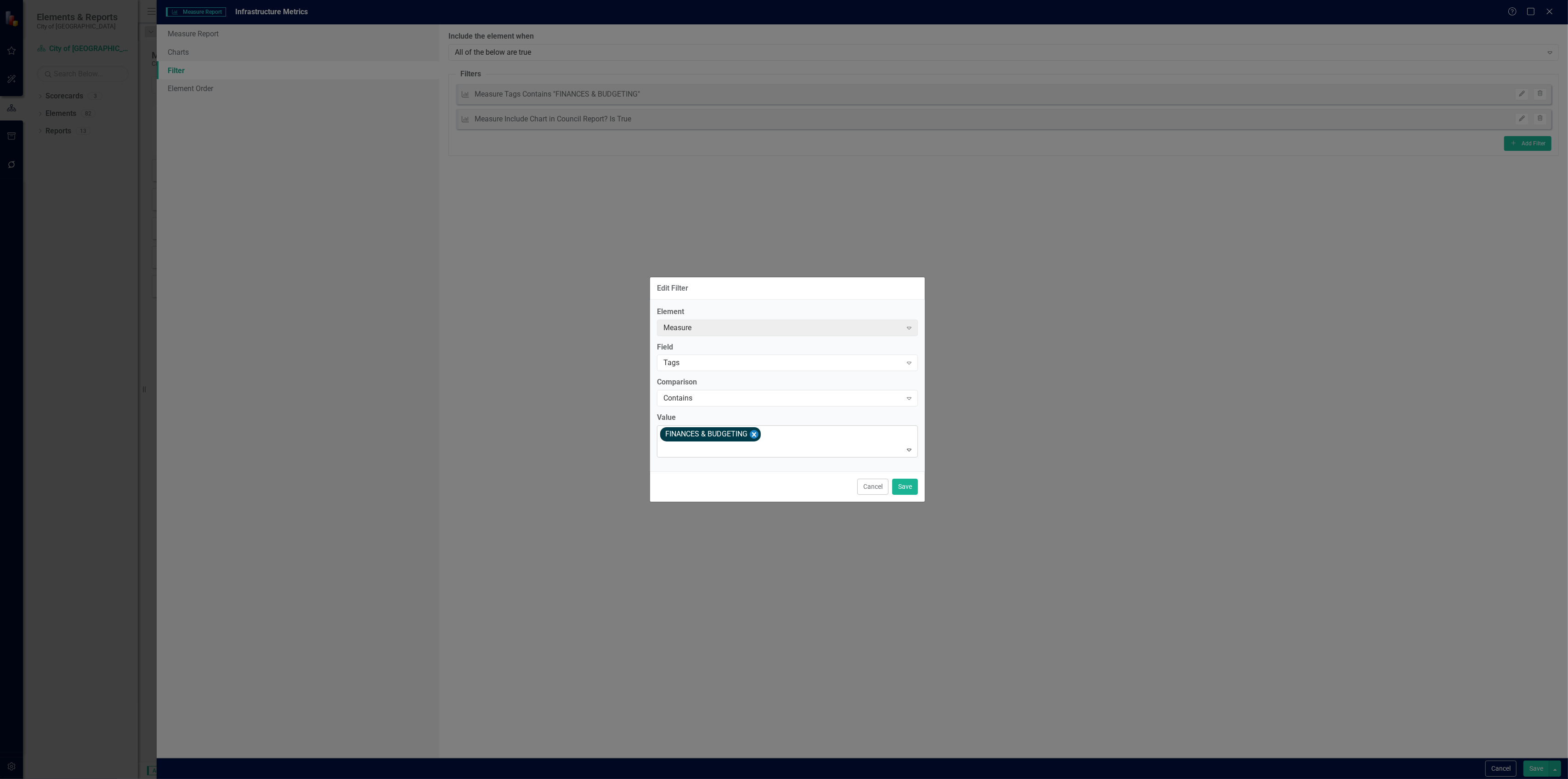
click at [758, 434] on icon "Remove [object Object]" at bounding box center [754, 434] width 9 height 12
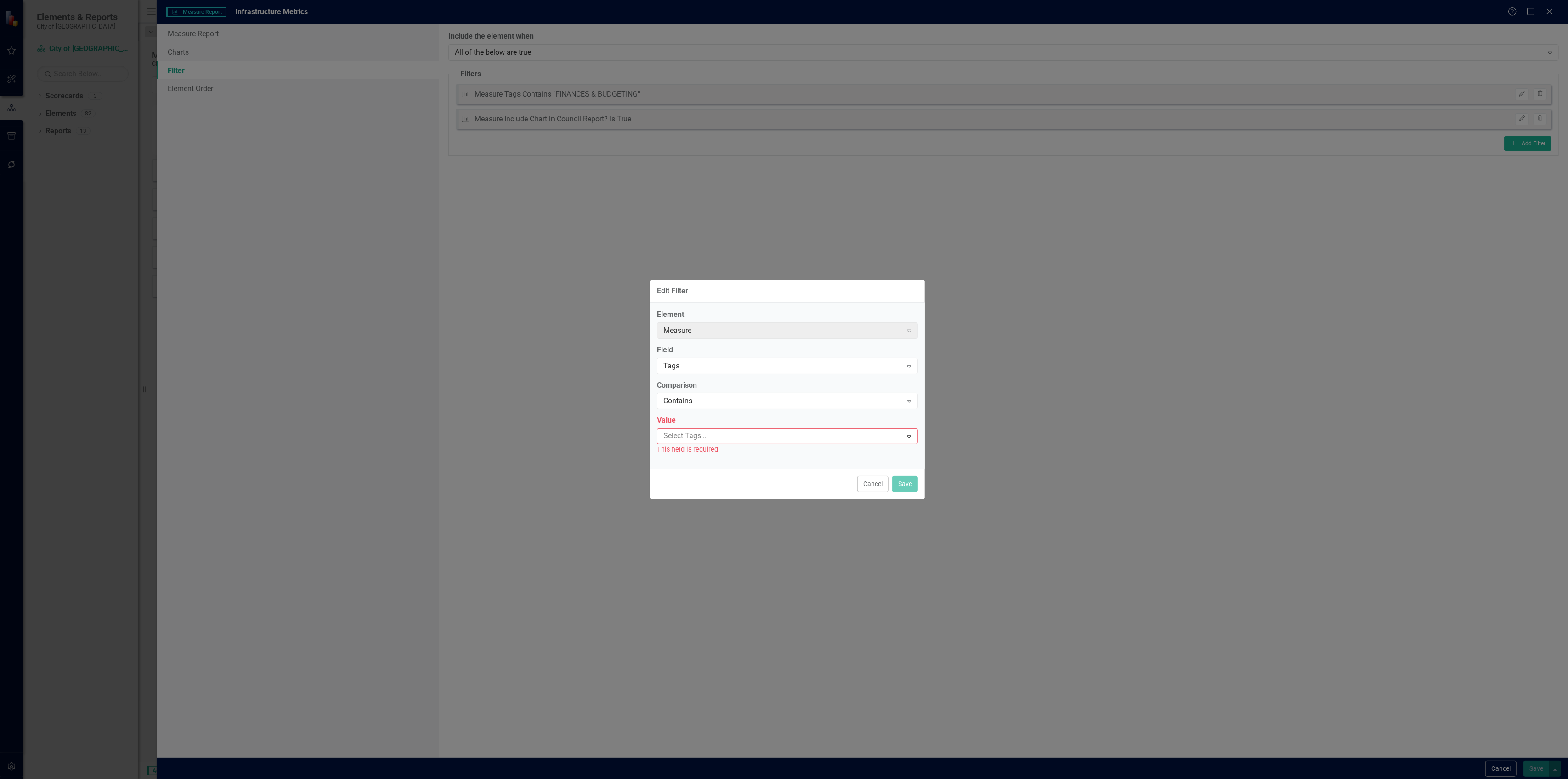
click at [758, 434] on div at bounding box center [781, 436] width 242 height 12
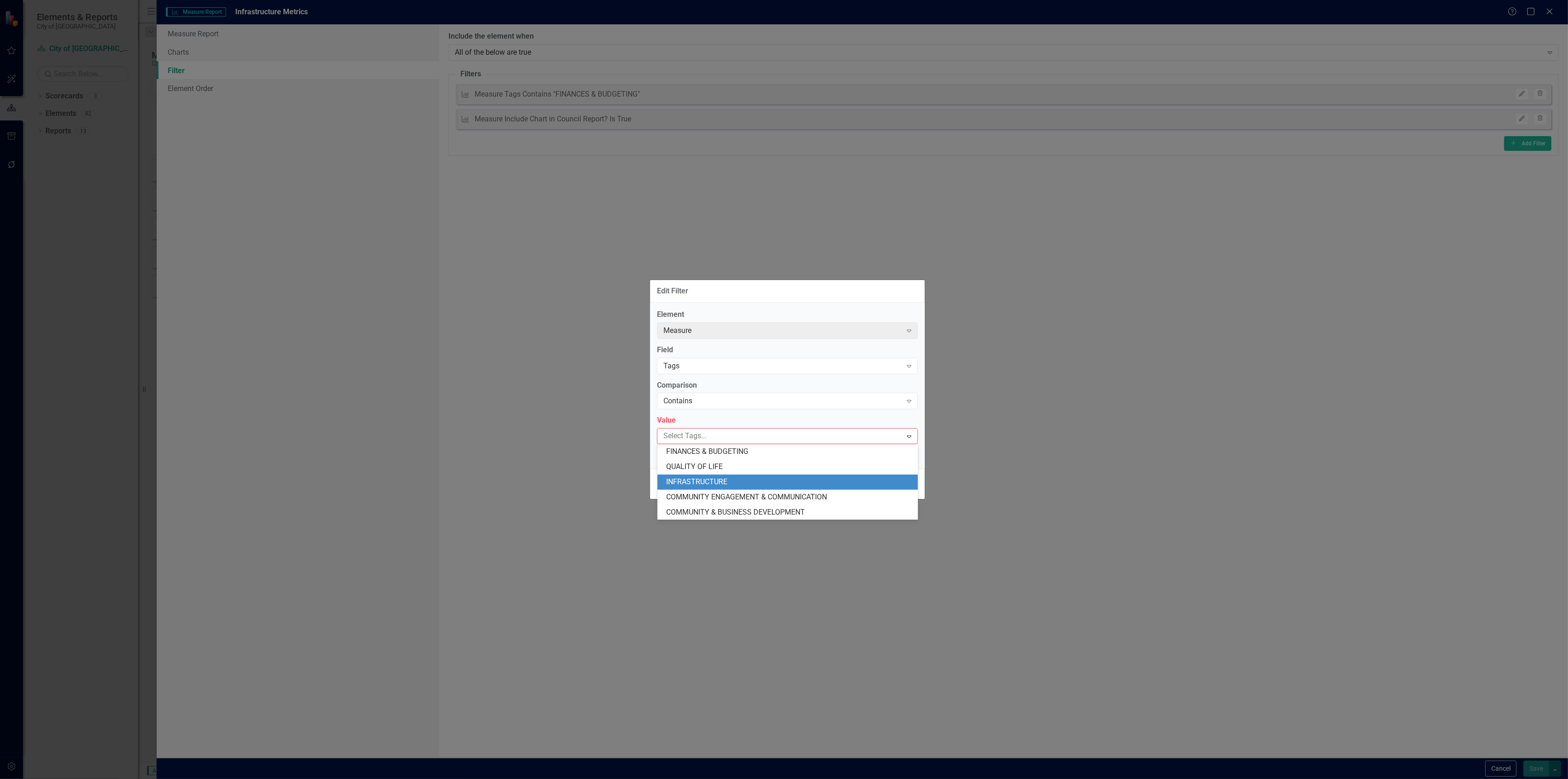
click at [735, 478] on div "INFRASTRUCTURE" at bounding box center [789, 482] width 246 height 10
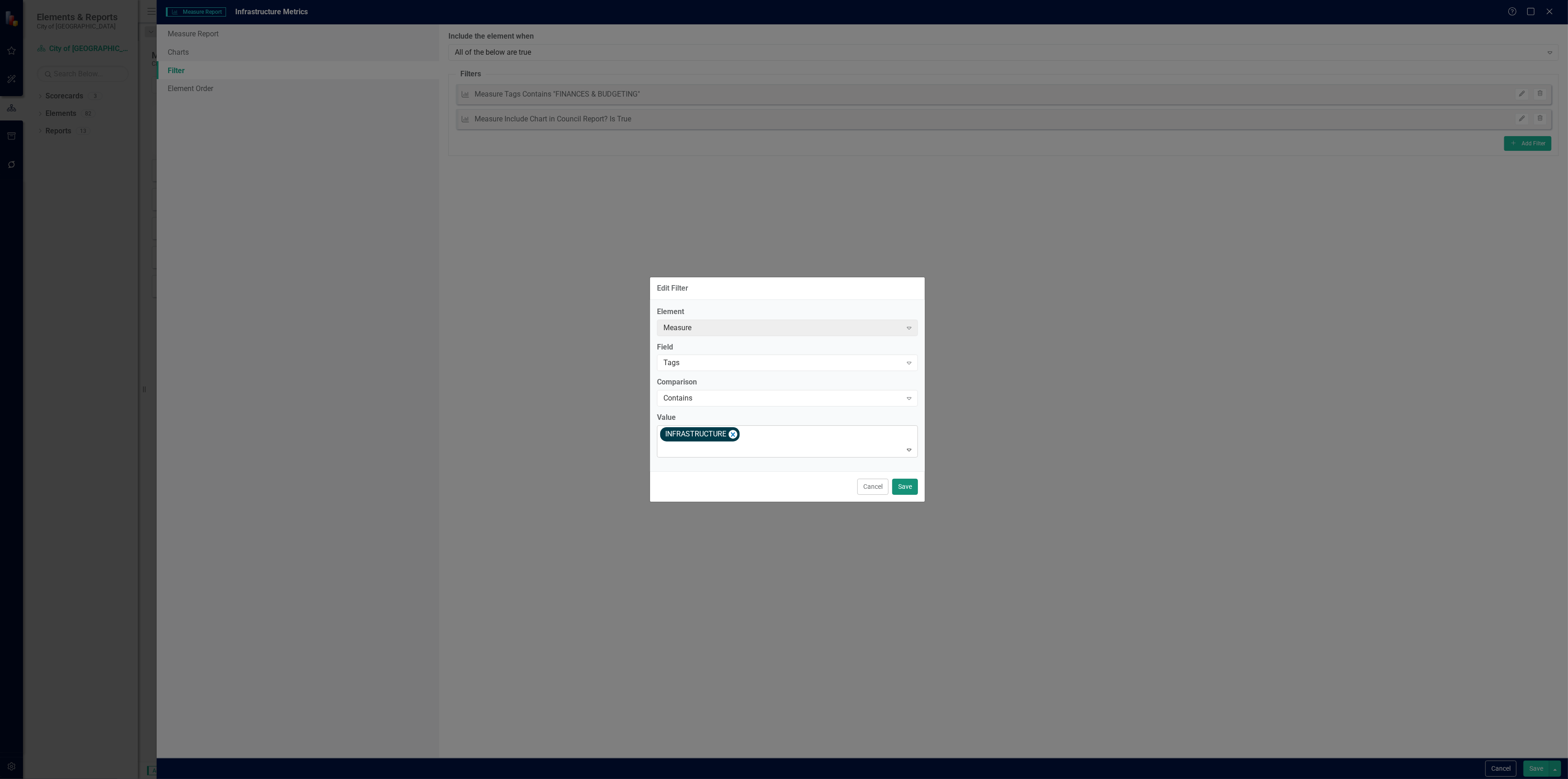
drag, startPoint x: 900, startPoint y: 480, endPoint x: 925, endPoint y: 485, distance: 25.5
click at [900, 480] on button "Save" at bounding box center [905, 487] width 26 height 16
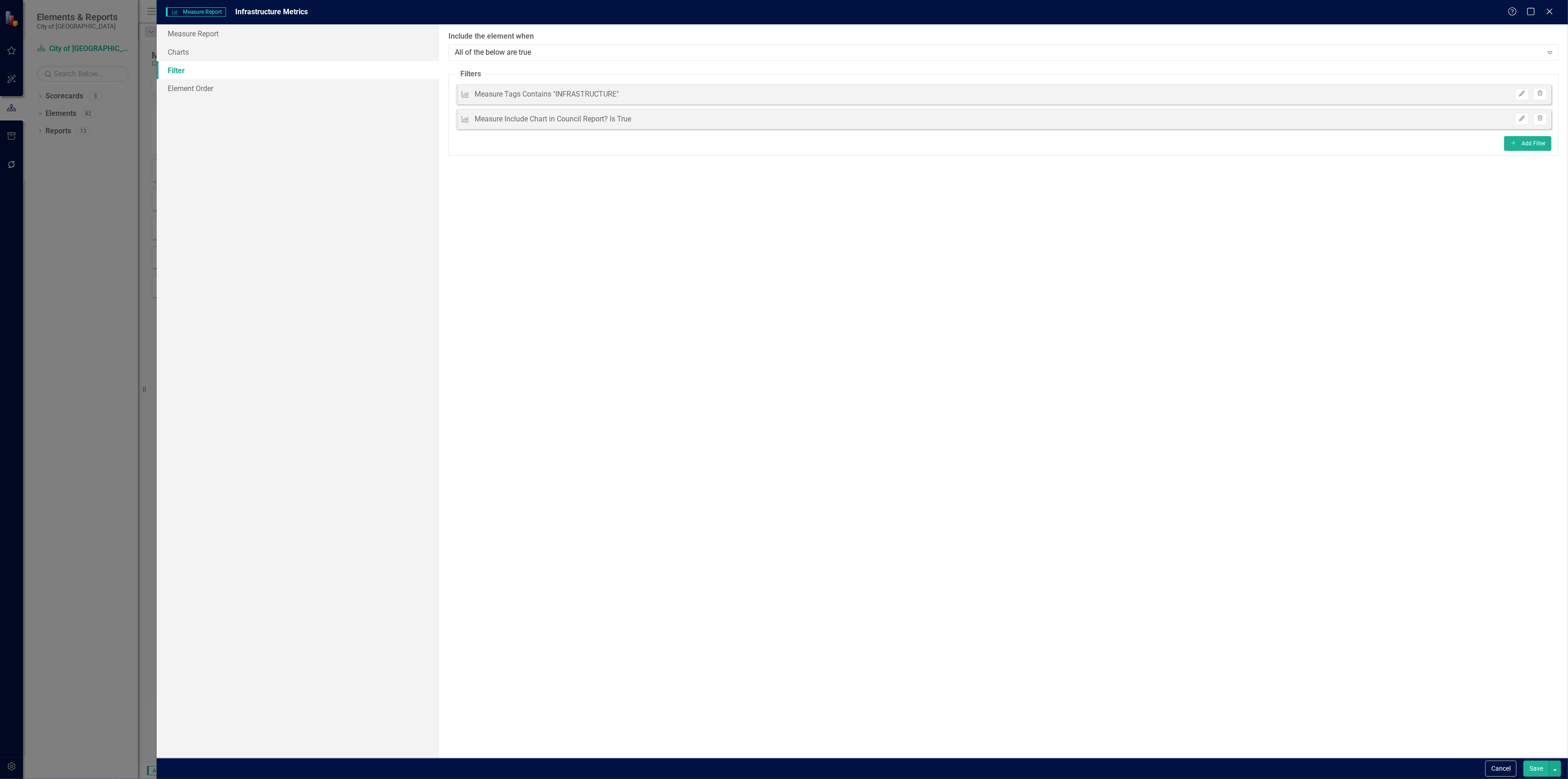
click at [1529, 778] on div "Cancel Save" at bounding box center [862, 768] width 1412 height 21
click at [1522, 771] on div "Save" at bounding box center [1541, 768] width 40 height 16
click at [1531, 771] on button "Save" at bounding box center [1536, 768] width 26 height 16
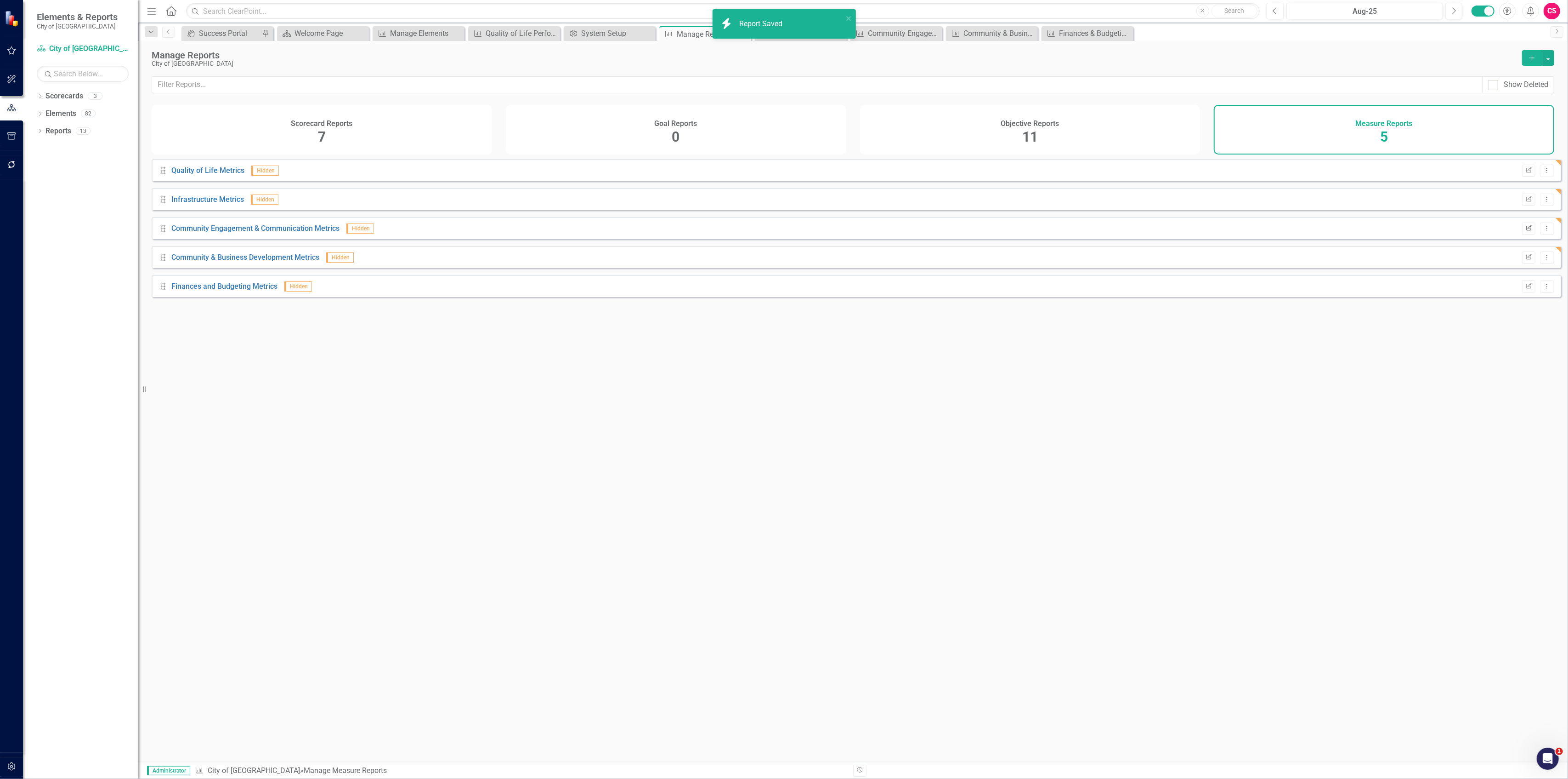
click at [1522, 234] on button "Edit Report" at bounding box center [1529, 228] width 13 height 12
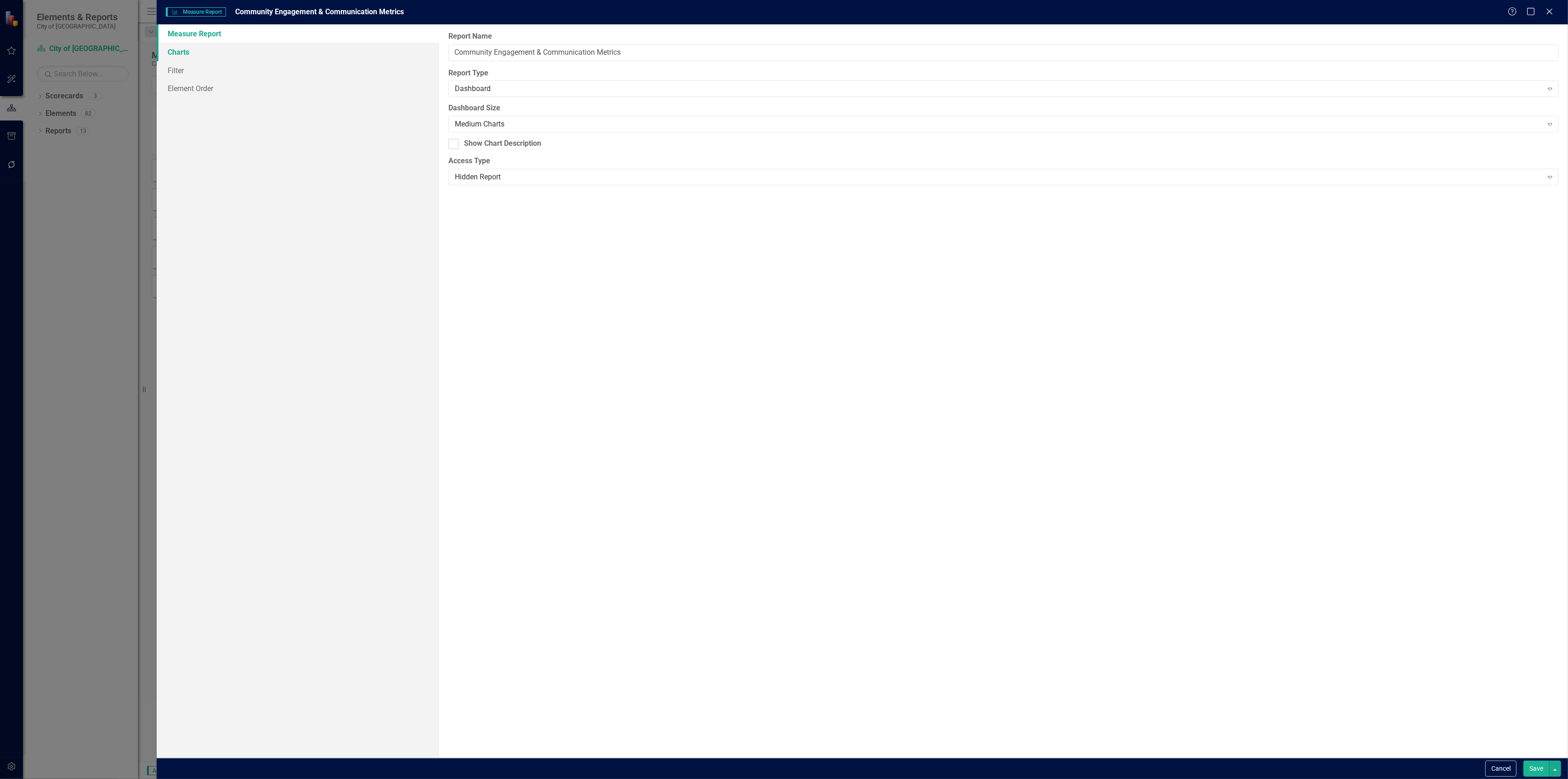
click at [340, 54] on link "Charts" at bounding box center [297, 52] width 282 height 18
click at [366, 68] on link "Filter" at bounding box center [297, 70] width 282 height 18
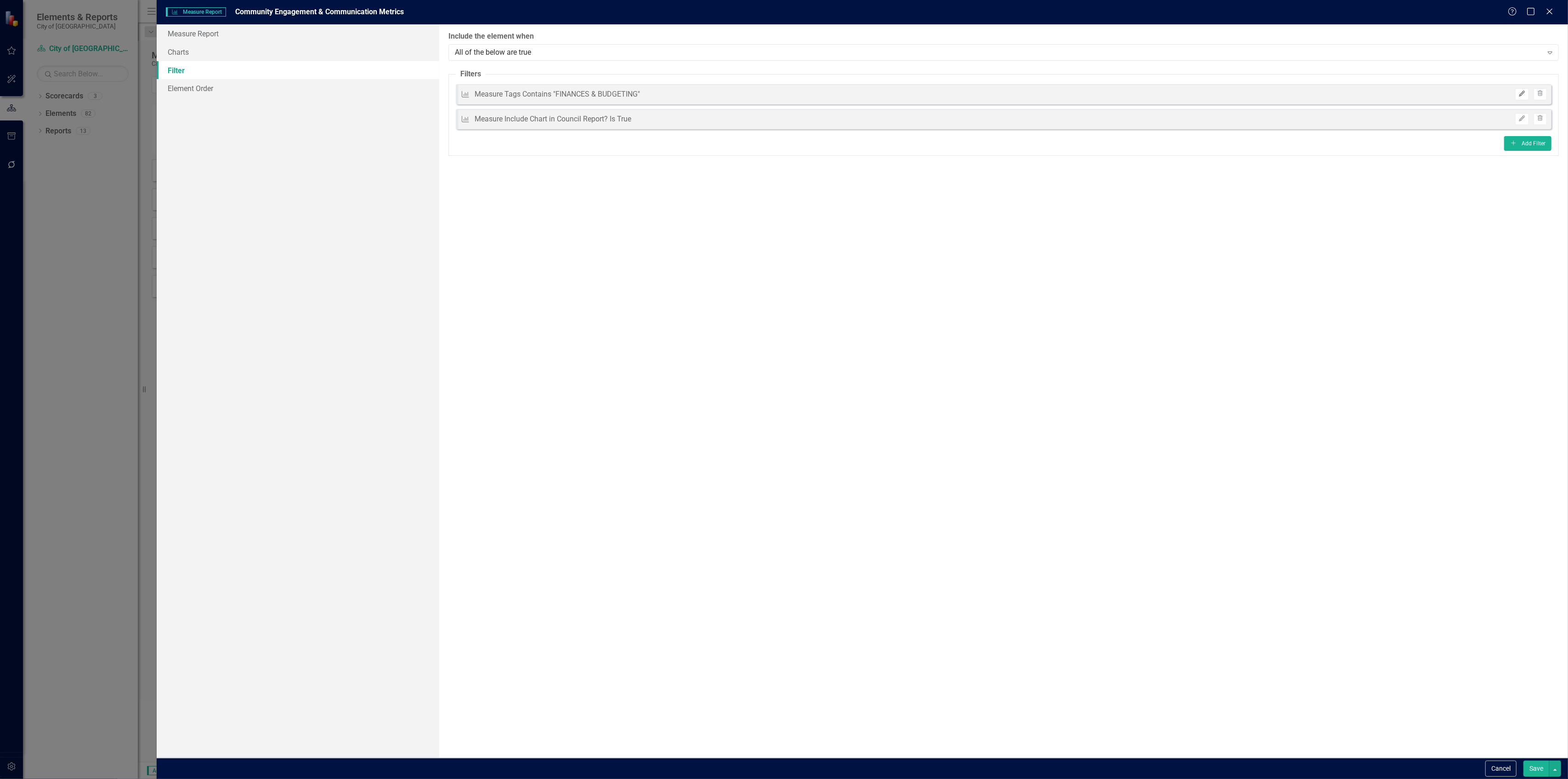
click at [1524, 91] on icon "Edit" at bounding box center [1521, 93] width 7 height 5
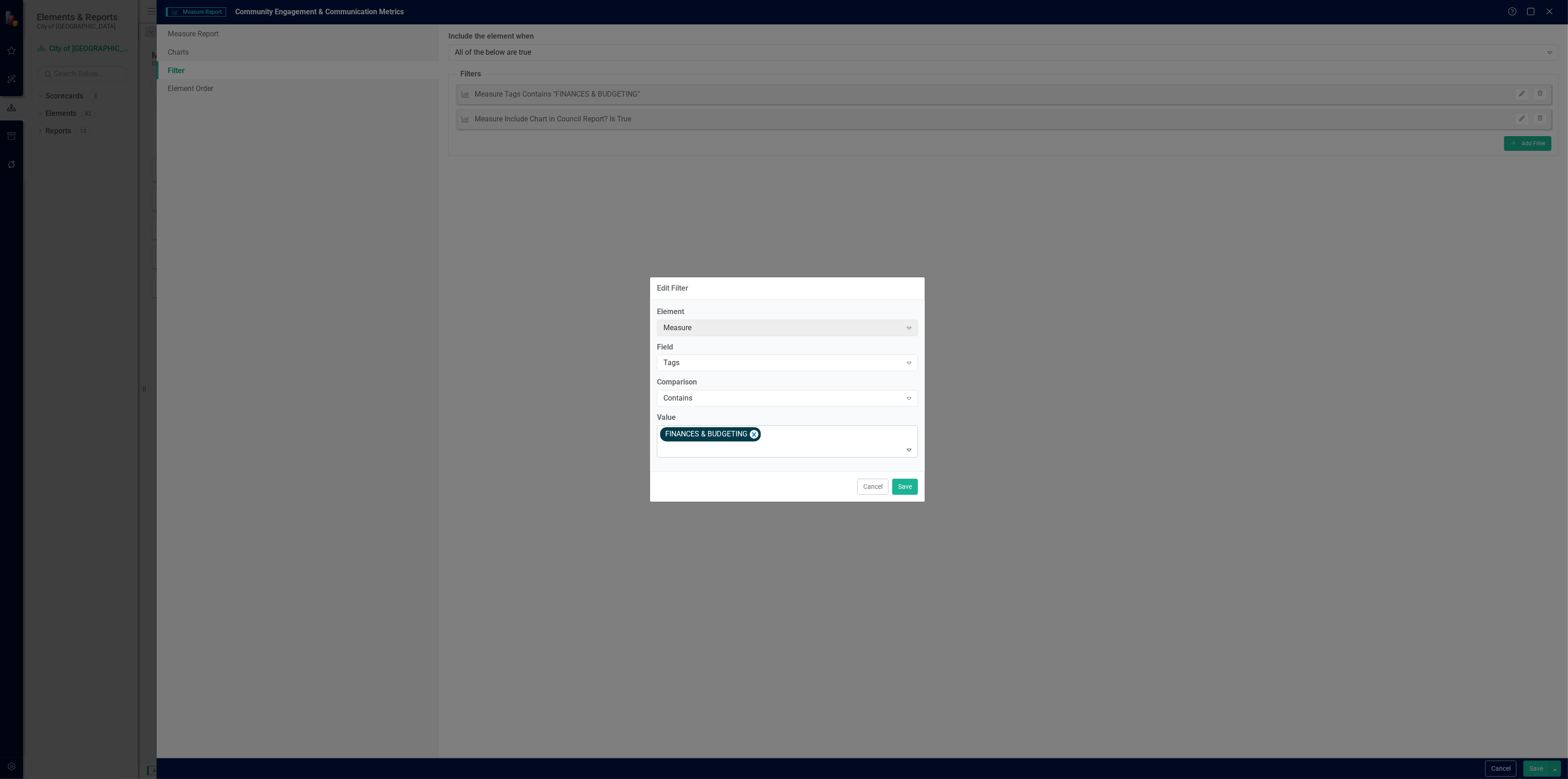
click at [760, 436] on div "FINANCES & BUDGETING" at bounding box center [710, 434] width 100 height 14
click at [754, 496] on span "COMMUNITY ENGAGEMENT & COMMUNICATION" at bounding box center [747, 495] width 161 height 9
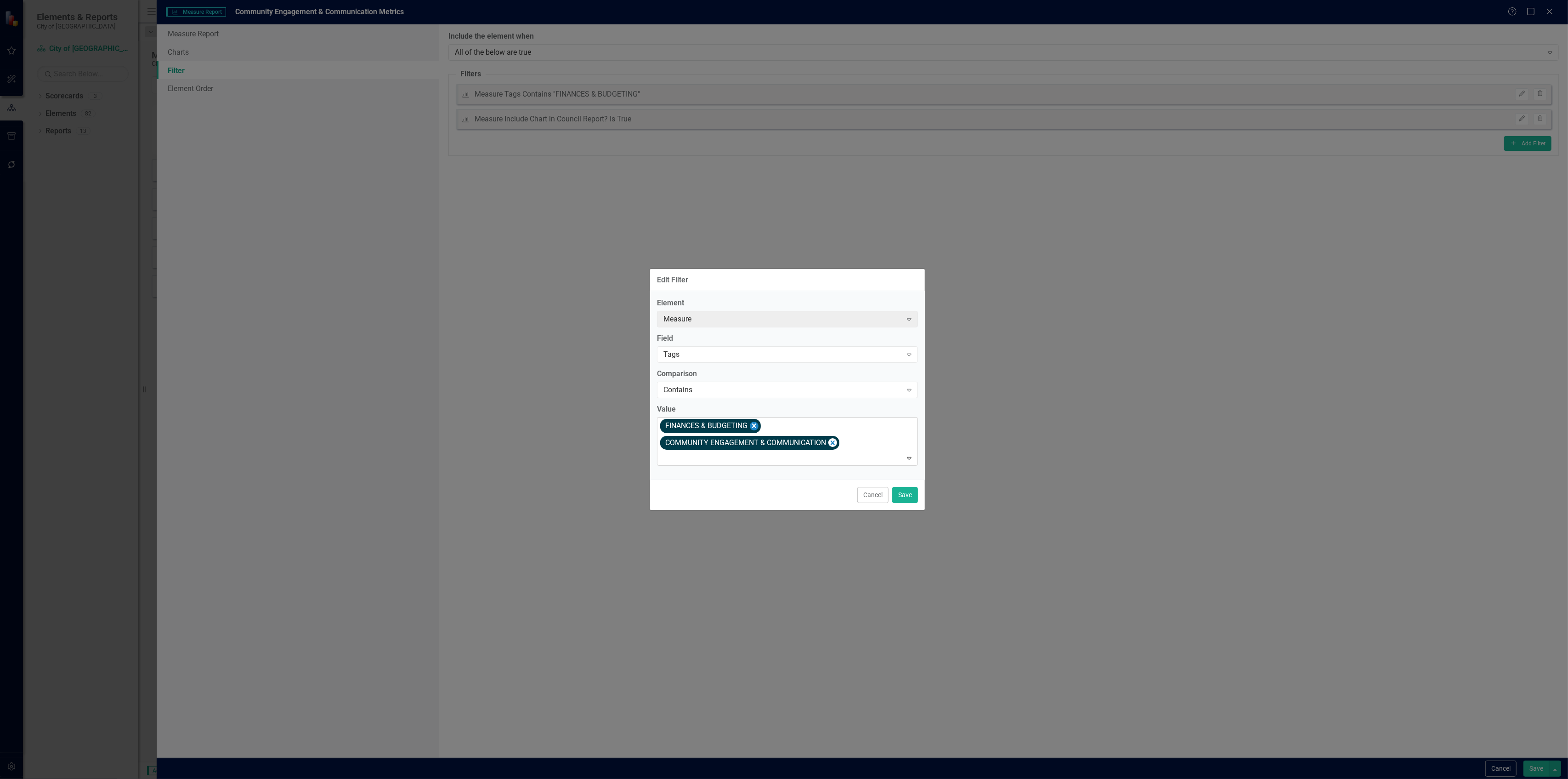
click at [752, 424] on icon "Remove [object Object]" at bounding box center [754, 426] width 9 height 12
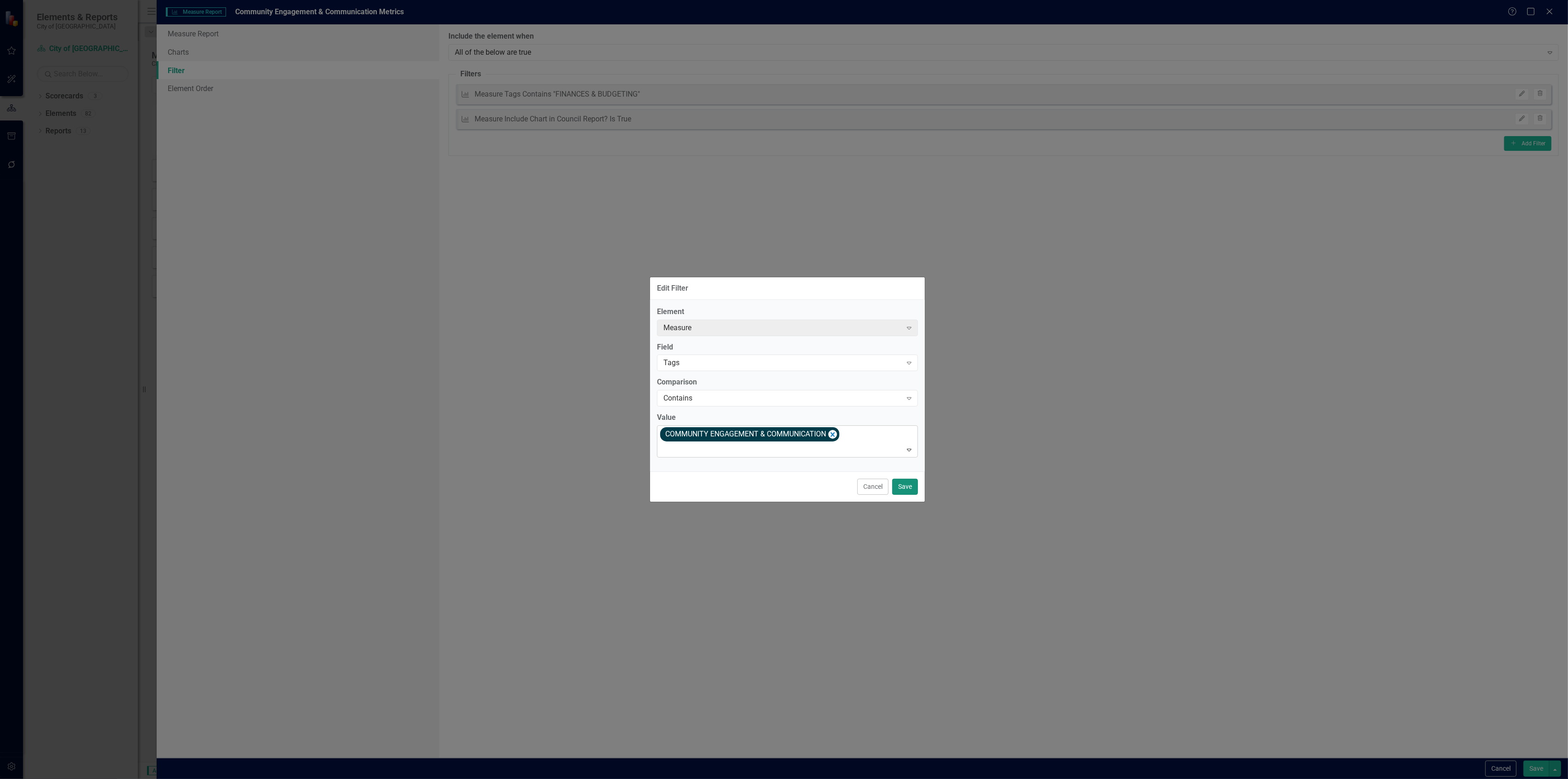
click at [901, 492] on button "Save" at bounding box center [905, 487] width 26 height 16
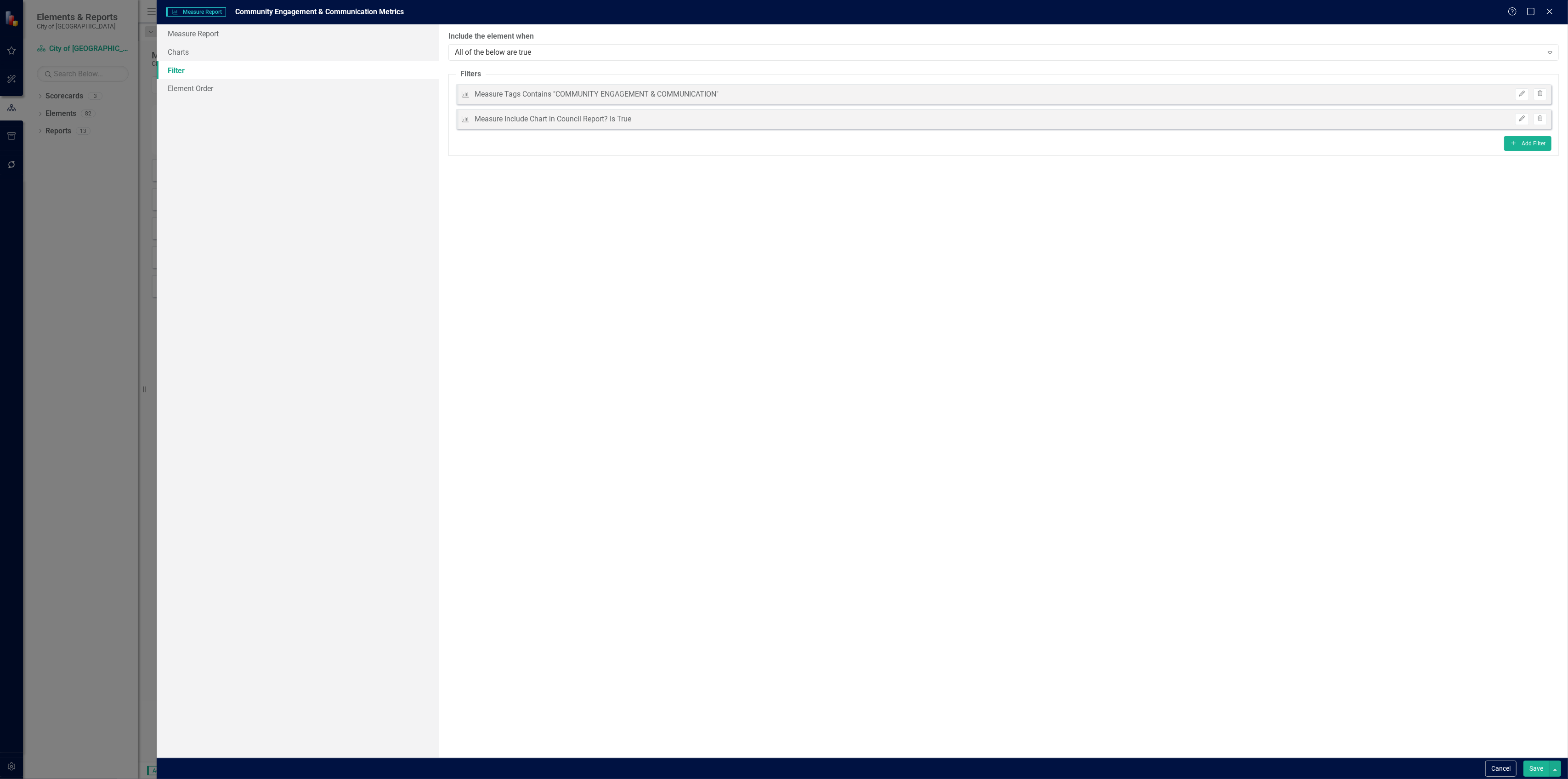
click at [1536, 771] on button "Save" at bounding box center [1536, 768] width 26 height 16
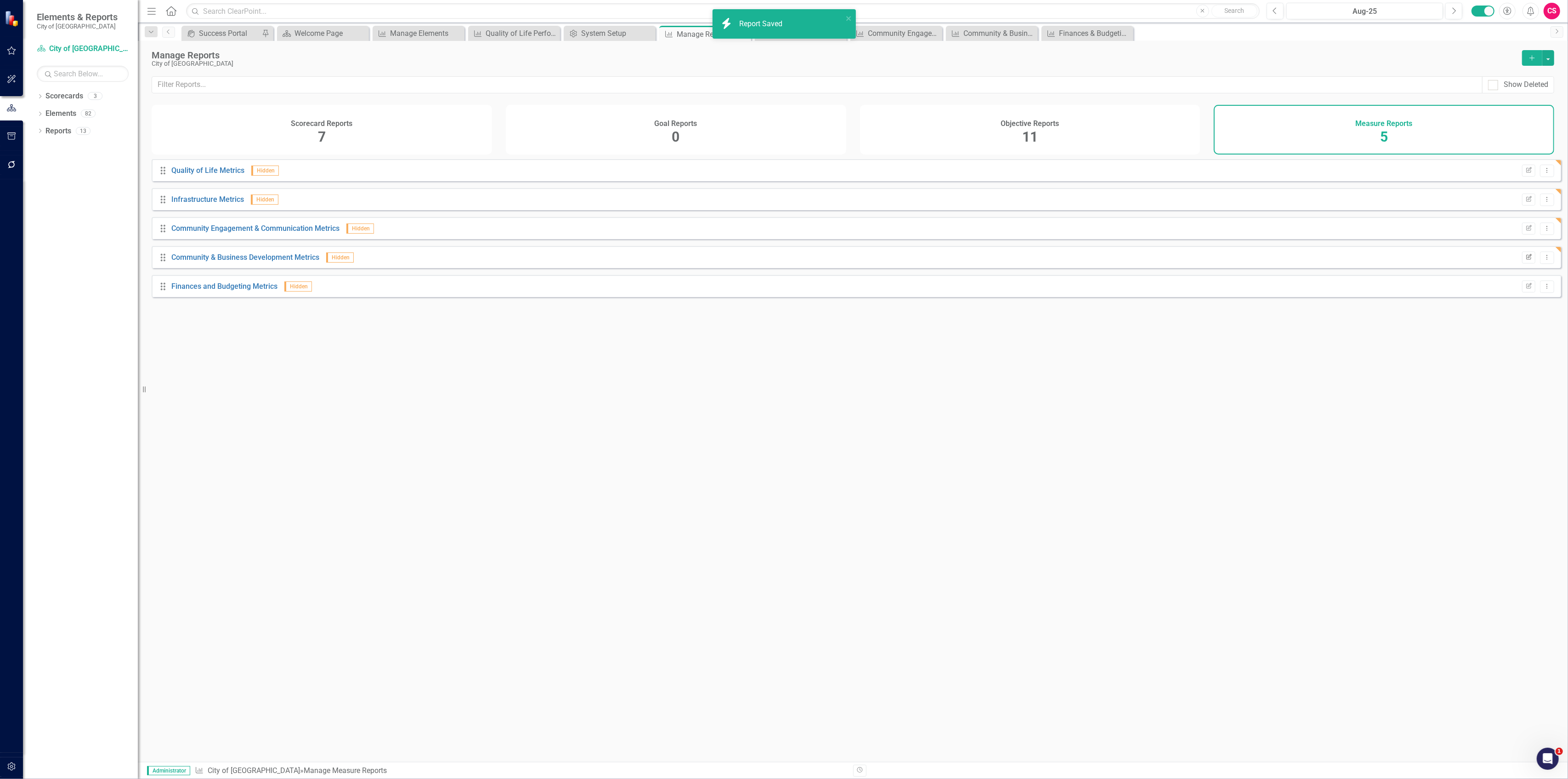
click at [1525, 260] on icon "Edit Report" at bounding box center [1528, 257] width 7 height 5
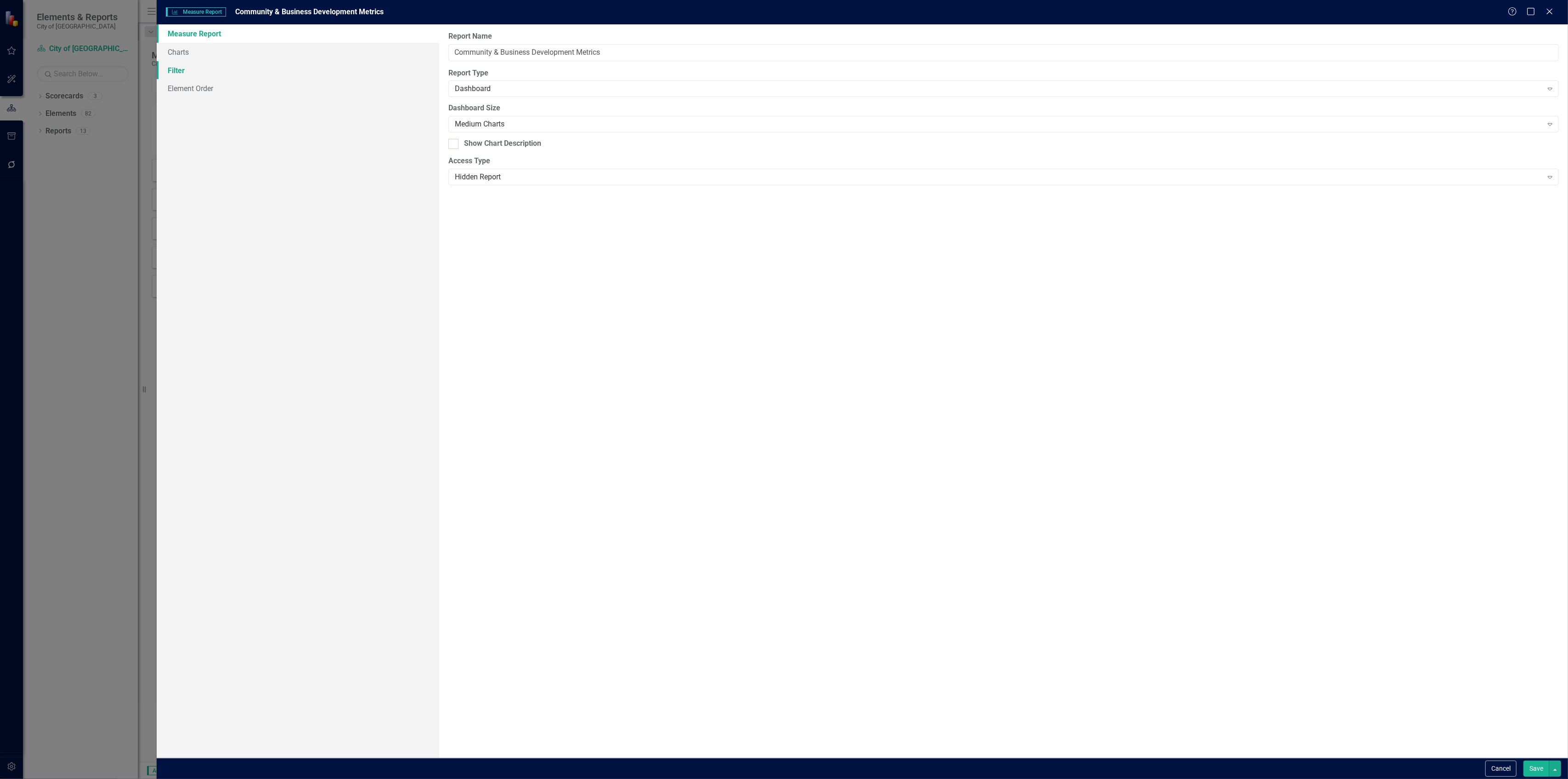
click at [195, 68] on link "Filter" at bounding box center [297, 70] width 282 height 18
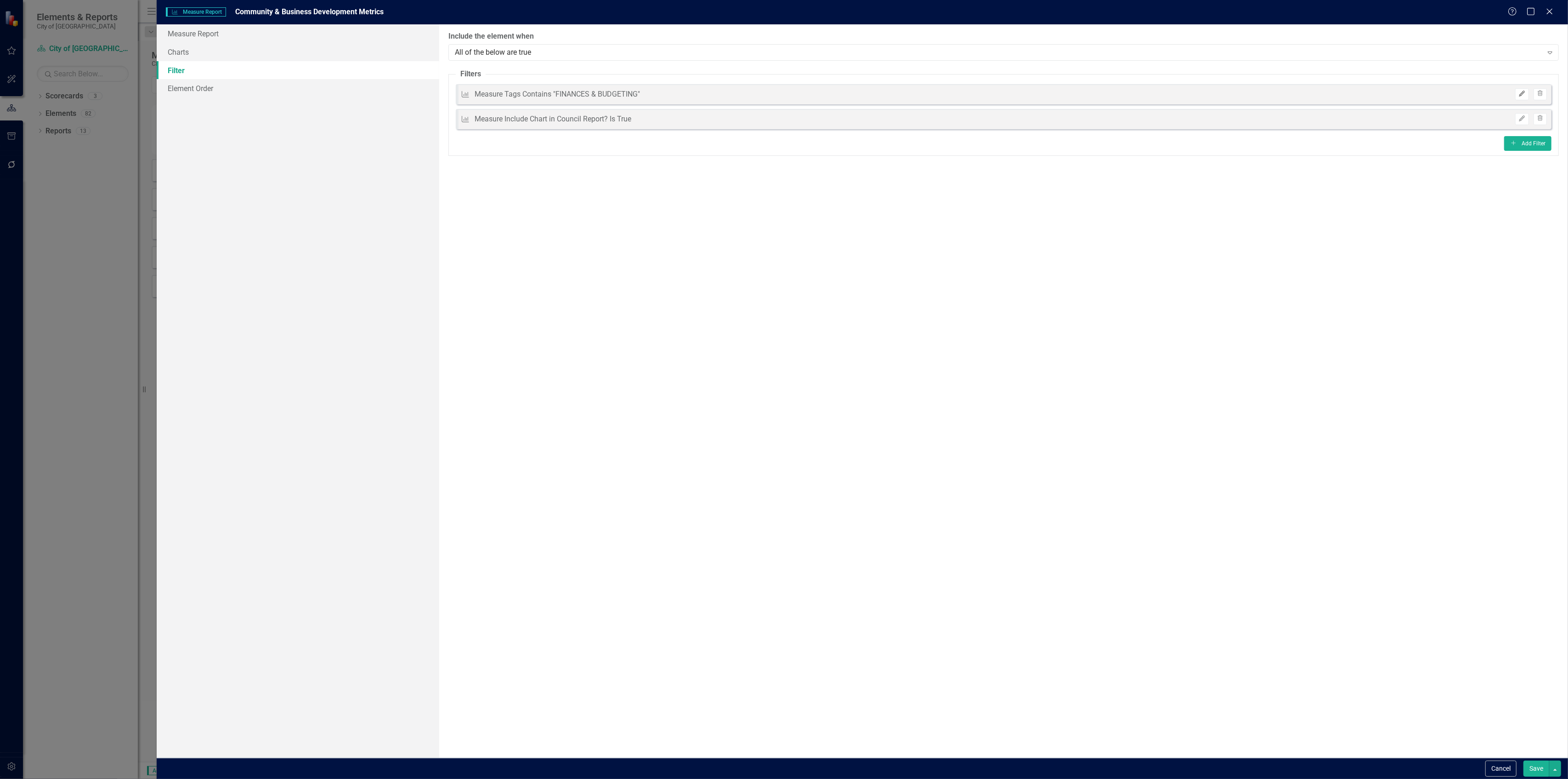
click at [1521, 94] on icon "Edit" at bounding box center [1521, 93] width 7 height 5
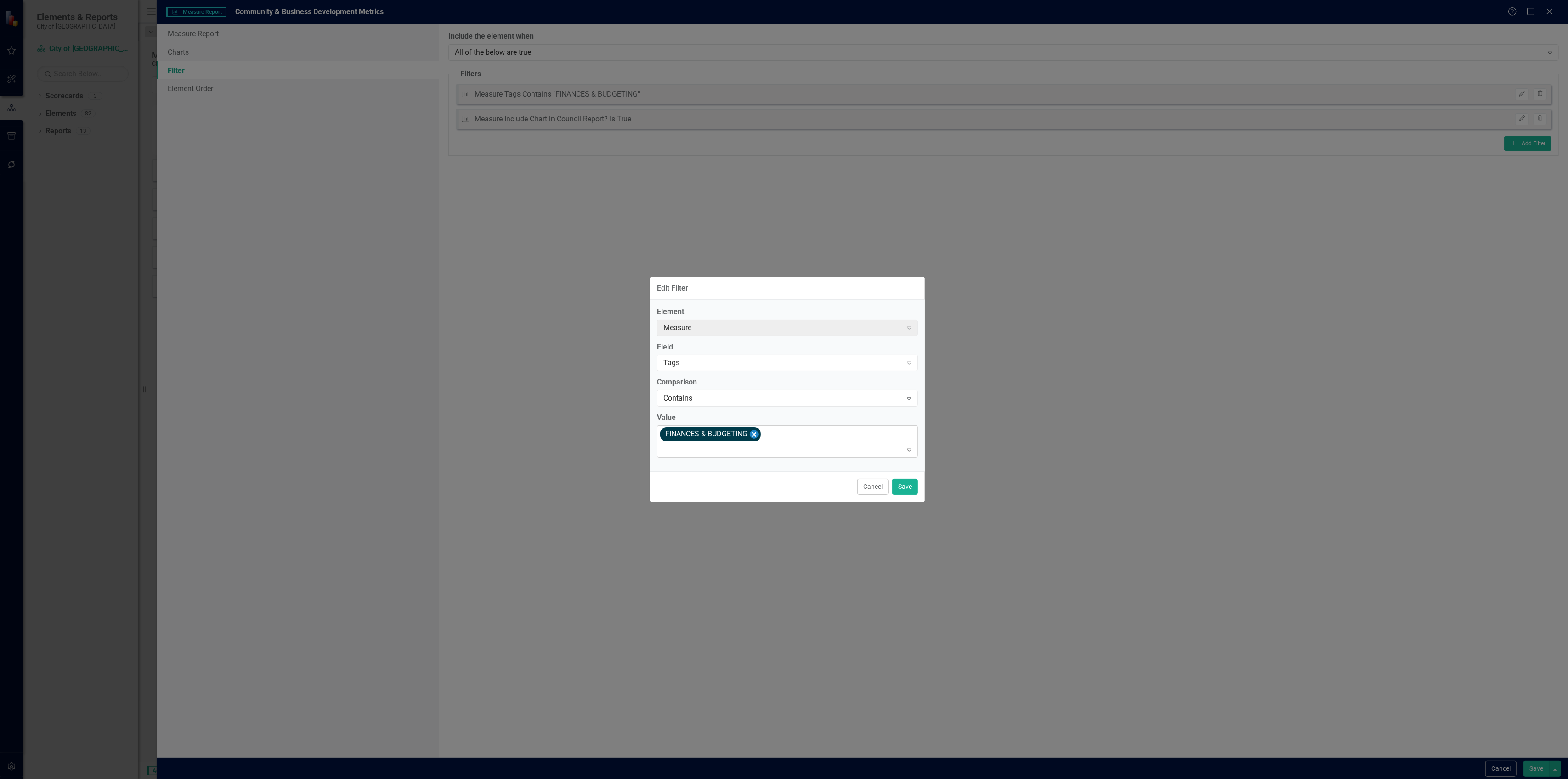
click at [758, 433] on icon "Remove [object Object]" at bounding box center [754, 434] width 9 height 12
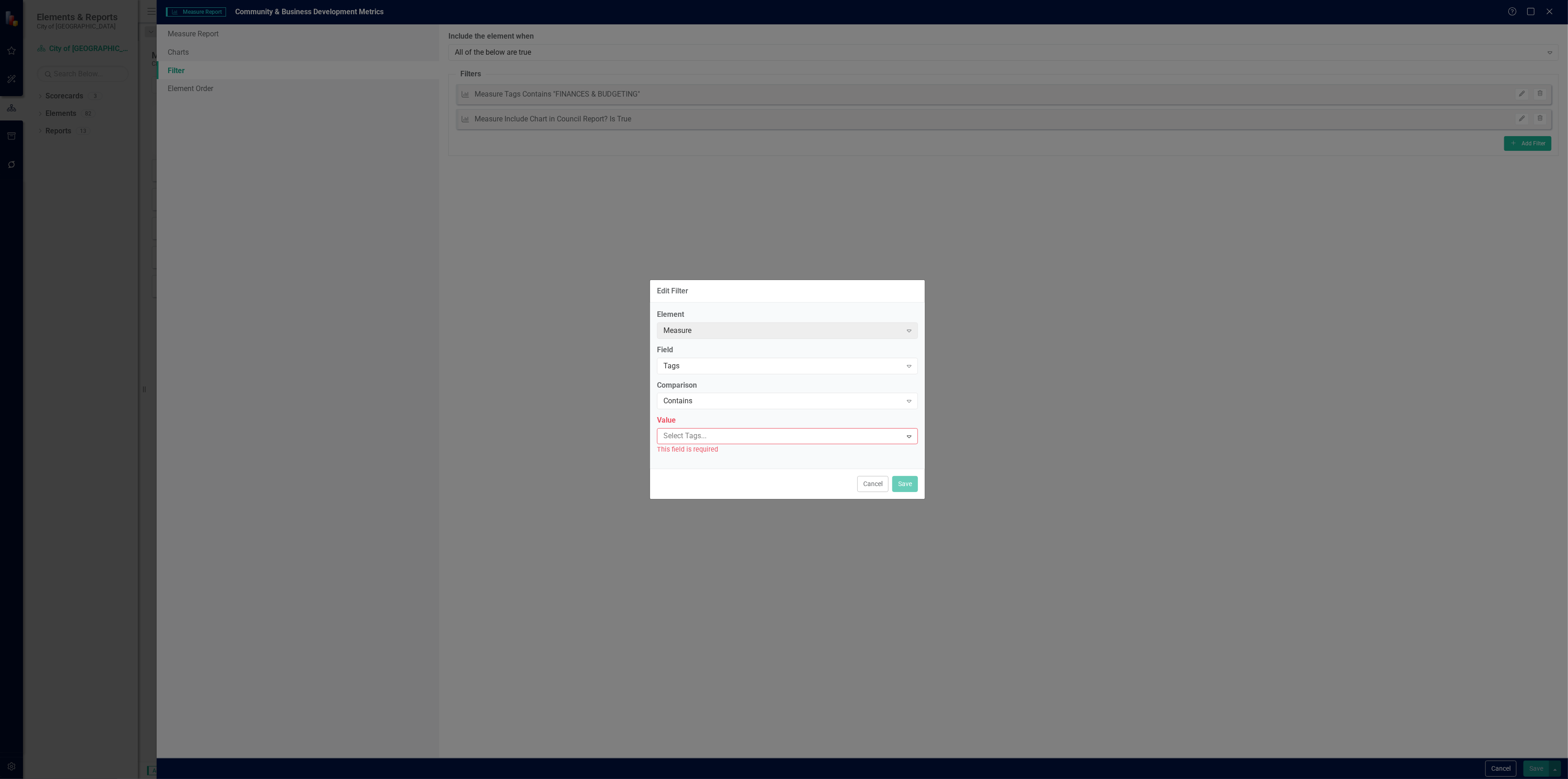
click at [758, 433] on div at bounding box center [781, 436] width 242 height 12
click at [750, 507] on span "COMMUNITY & BUSINESS DEVELOPMENT" at bounding box center [736, 512] width 139 height 9
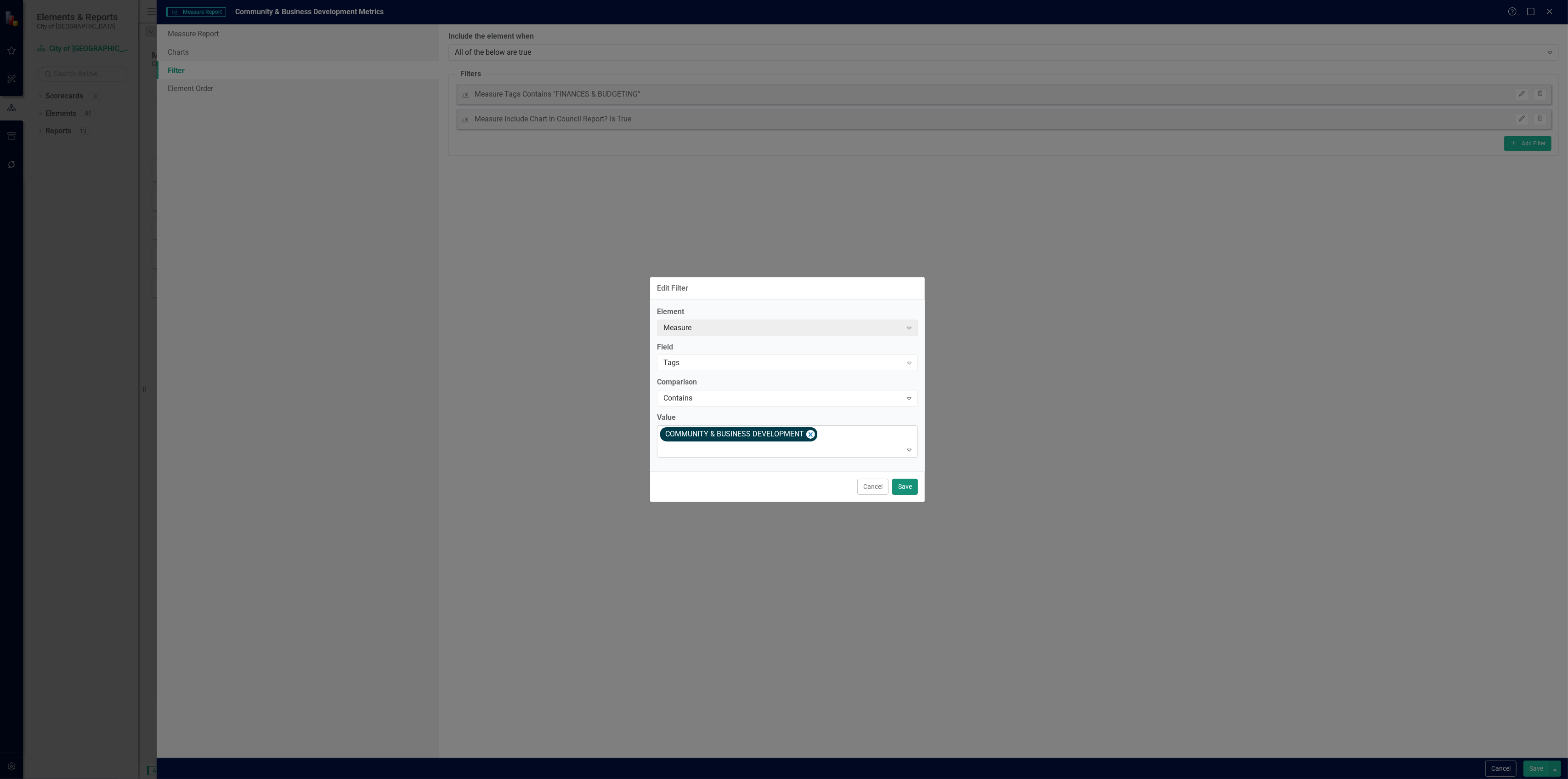
click at [912, 492] on button "Save" at bounding box center [905, 487] width 26 height 16
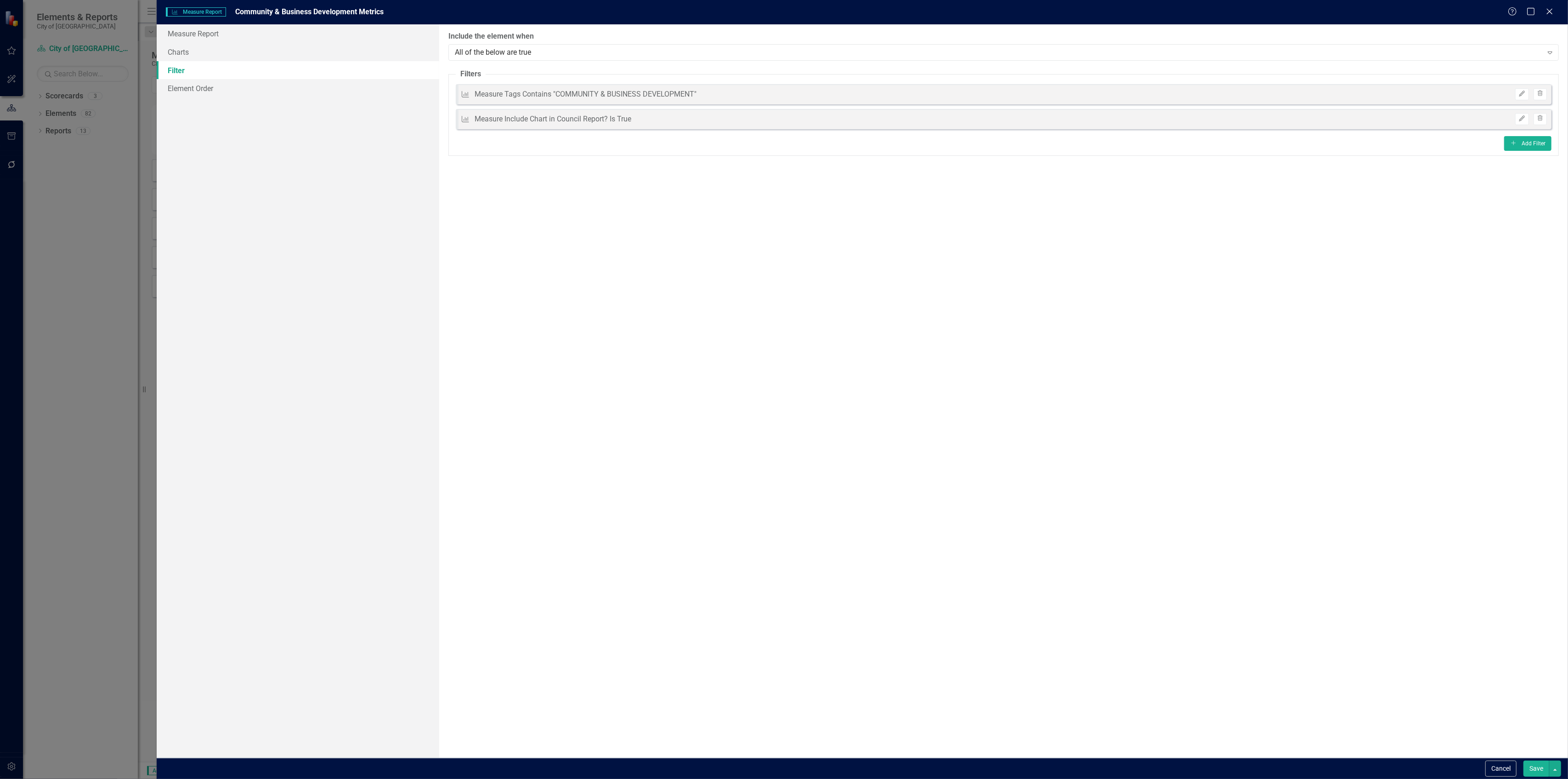
click at [1541, 778] on div "Cancel Save" at bounding box center [862, 768] width 1412 height 21
click at [1537, 769] on button "Save" at bounding box center [1536, 768] width 26 height 16
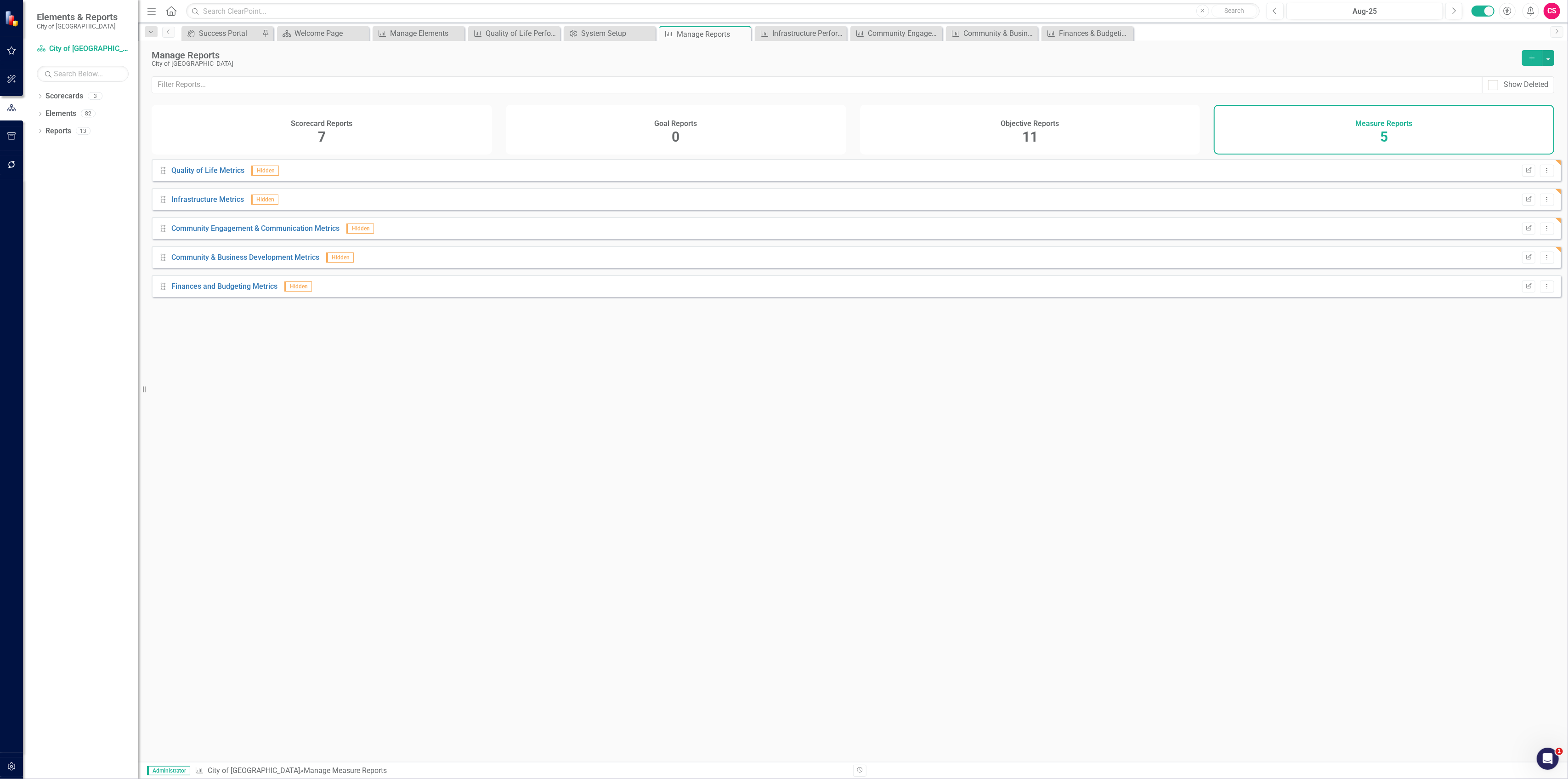
click at [411, 111] on div "Scorecard Reports 7" at bounding box center [321, 130] width 340 height 50
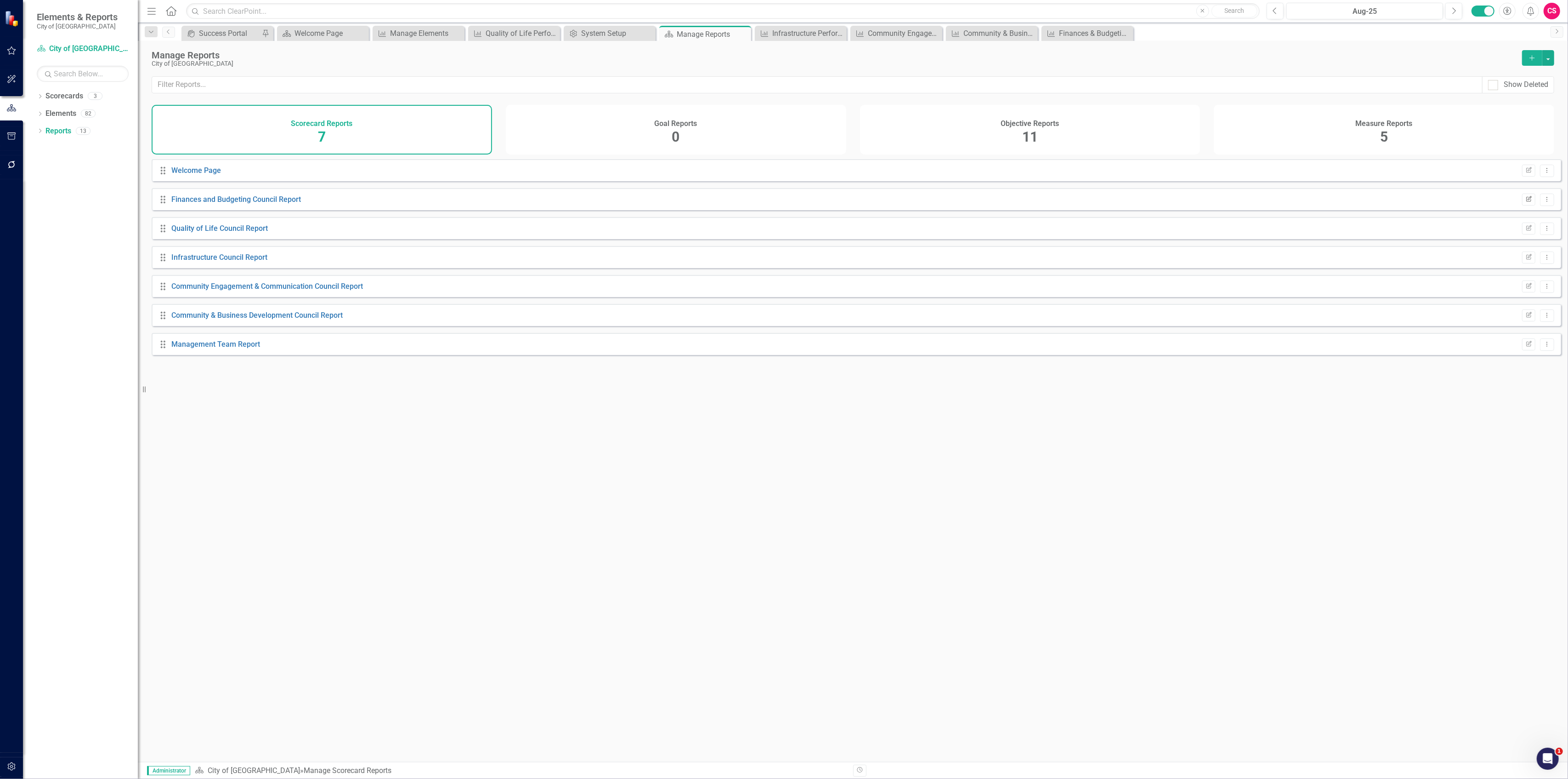
click at [1522, 205] on button "Edit Report" at bounding box center [1529, 200] width 13 height 12
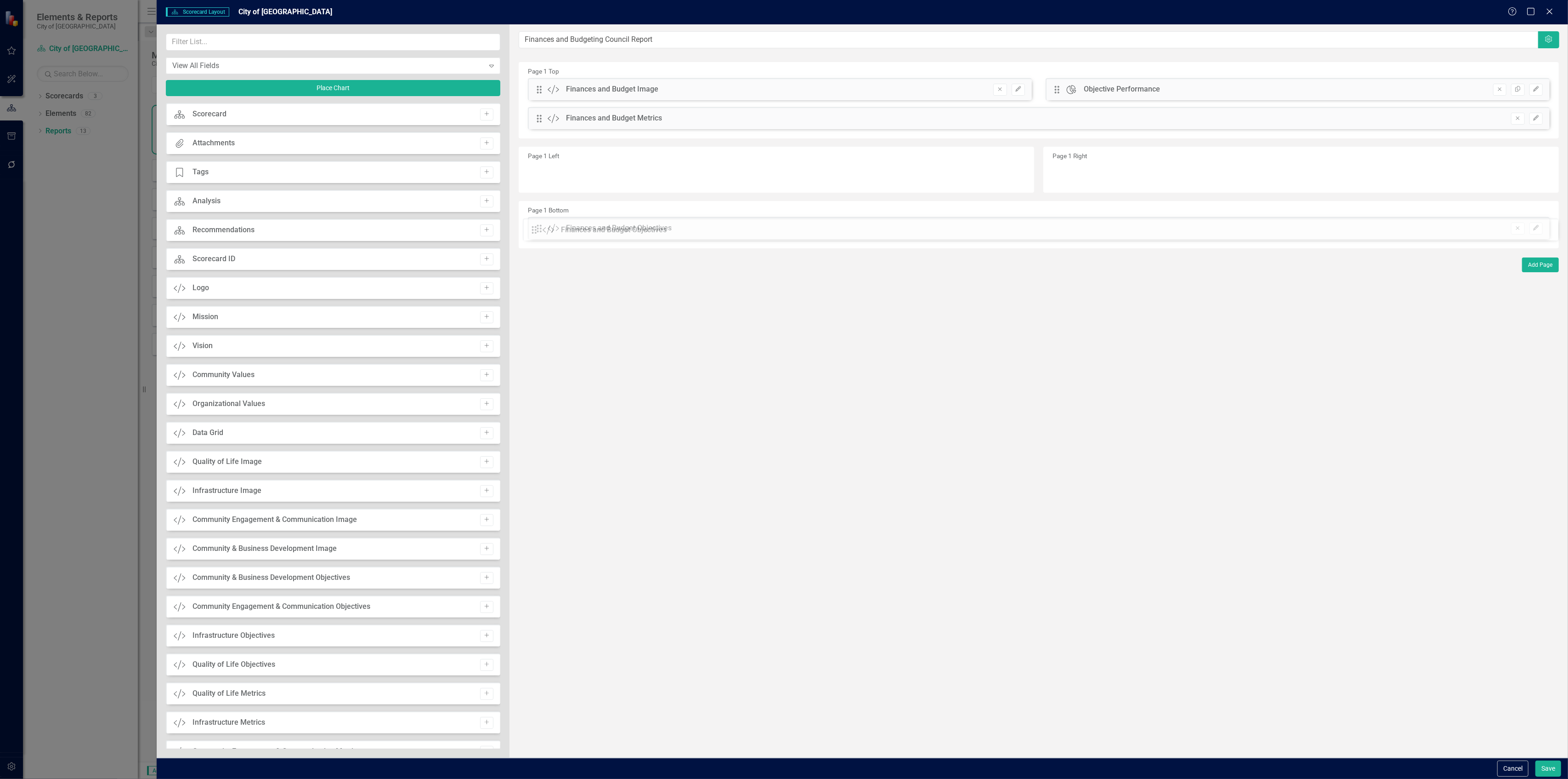
drag, startPoint x: 541, startPoint y: 151, endPoint x: 542, endPoint y: 233, distance: 82.0
drag, startPoint x: 543, startPoint y: 121, endPoint x: 550, endPoint y: 203, distance: 82.3
drag, startPoint x: 539, startPoint y: 89, endPoint x: 564, endPoint y: 134, distance: 51.5
drag, startPoint x: 548, startPoint y: 93, endPoint x: 543, endPoint y: 92, distance: 5.1
click at [545, 93] on div "Drag Chart Objective Performance" at bounding box center [589, 89] width 107 height 10
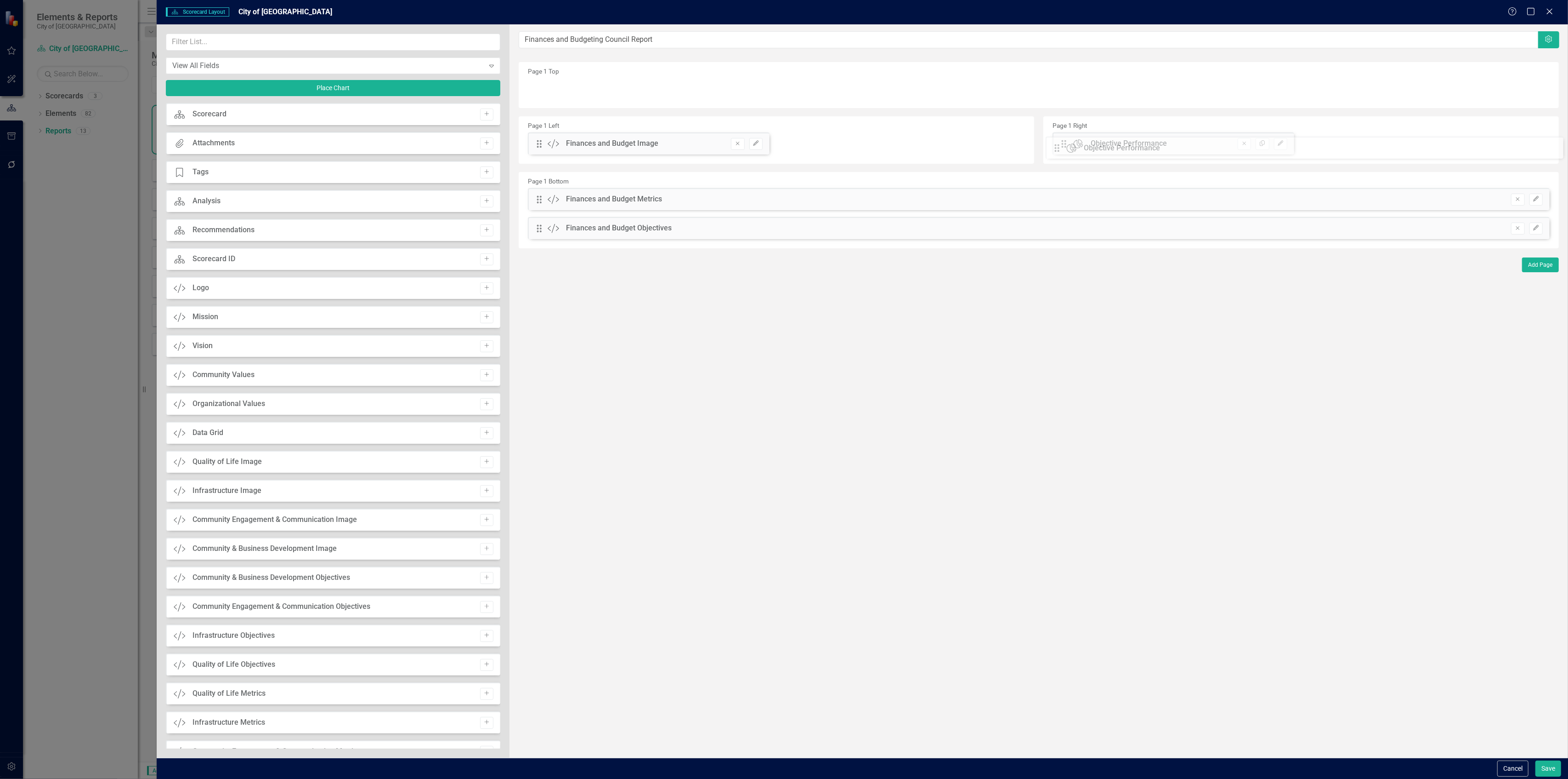
drag, startPoint x: 542, startPoint y: 91, endPoint x: 1074, endPoint y: 150, distance: 535.3
click at [760, 140] on button "Edit" at bounding box center [756, 144] width 13 height 12
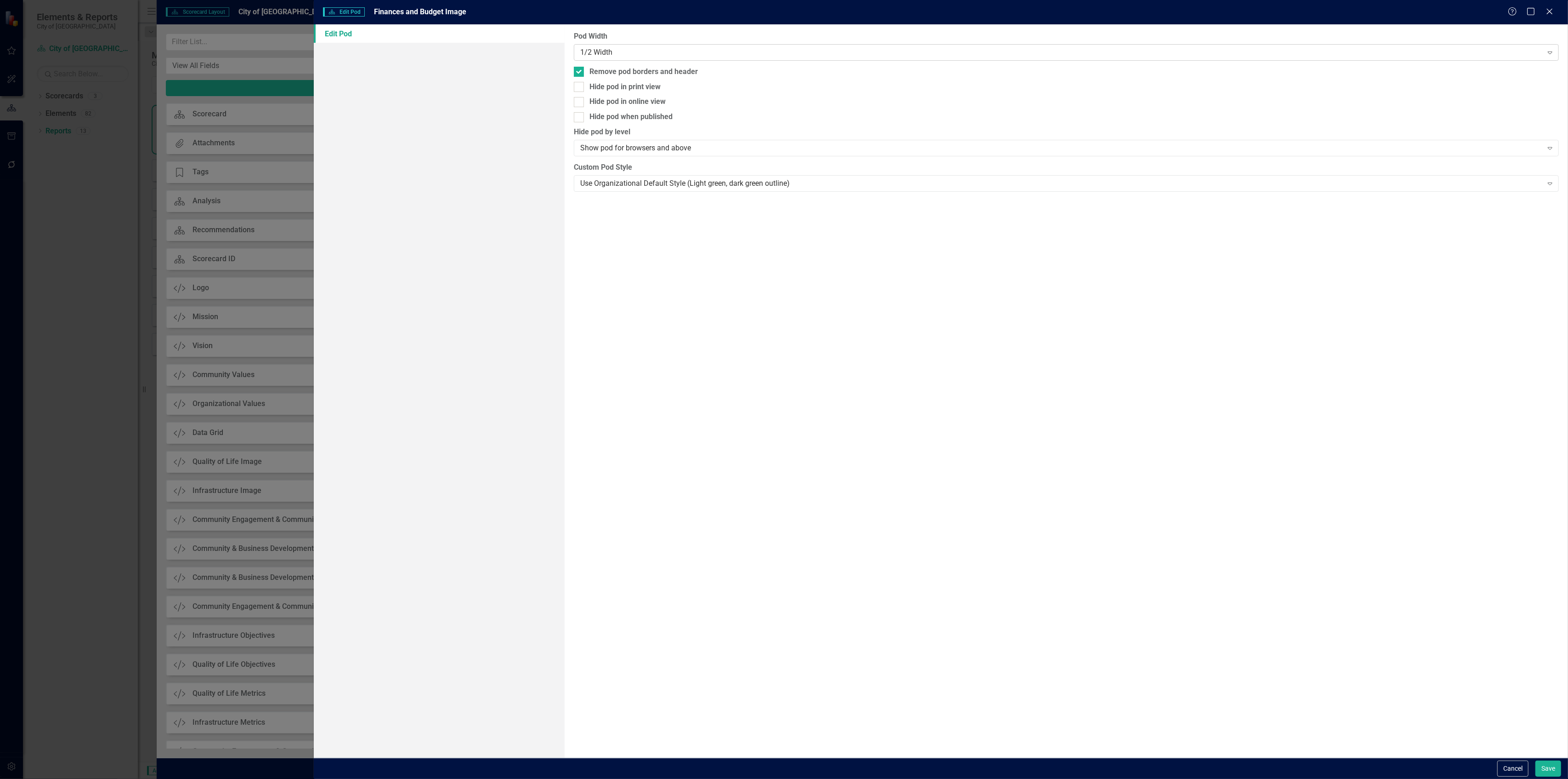
click at [614, 54] on div "1/2 Width" at bounding box center [1061, 52] width 962 height 10
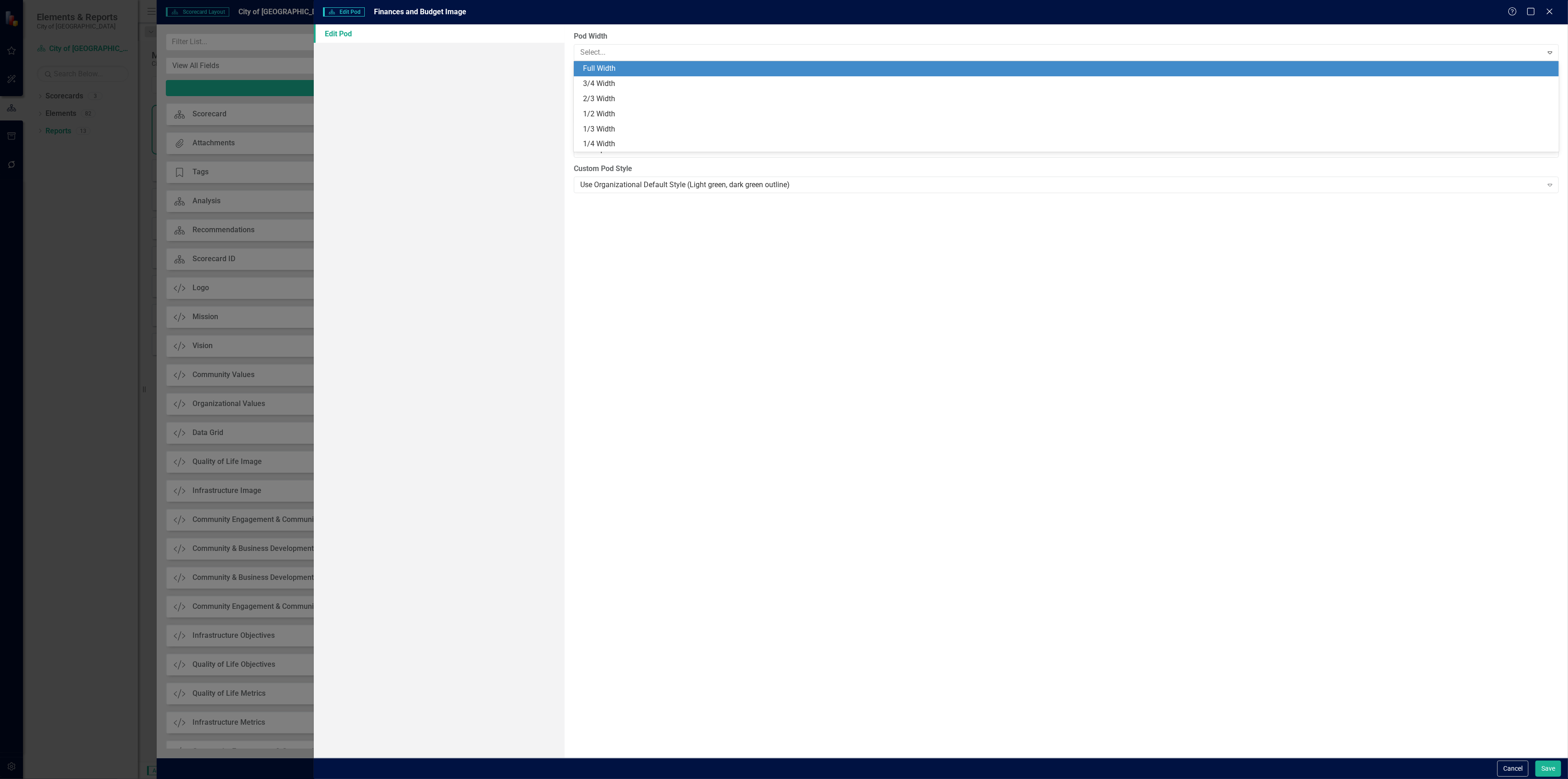
drag, startPoint x: 607, startPoint y: 71, endPoint x: 712, endPoint y: 115, distance: 113.8
click at [607, 70] on div "Full Width" at bounding box center [1068, 68] width 971 height 10
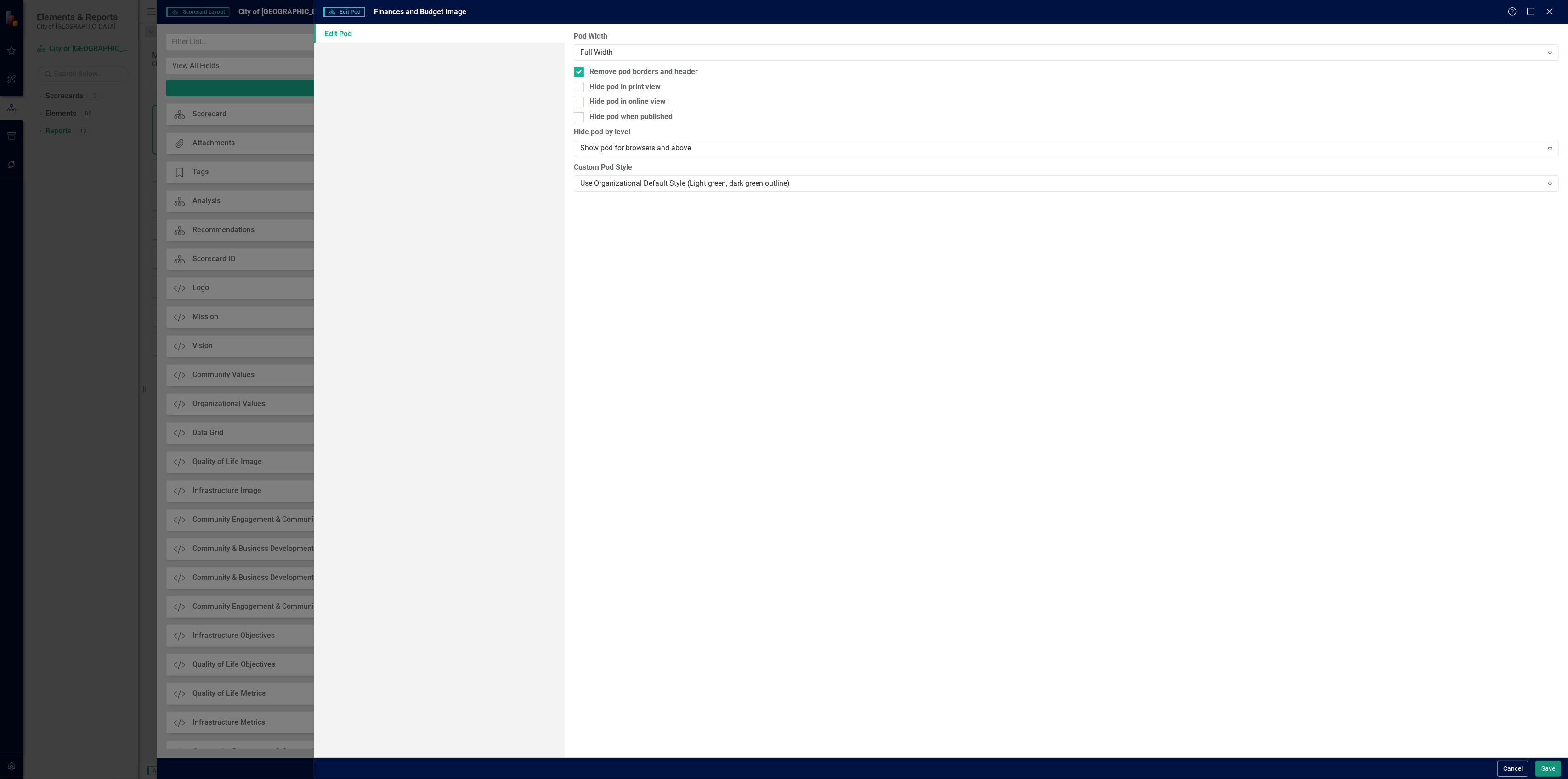
click at [1544, 772] on button "Save" at bounding box center [1548, 768] width 26 height 16
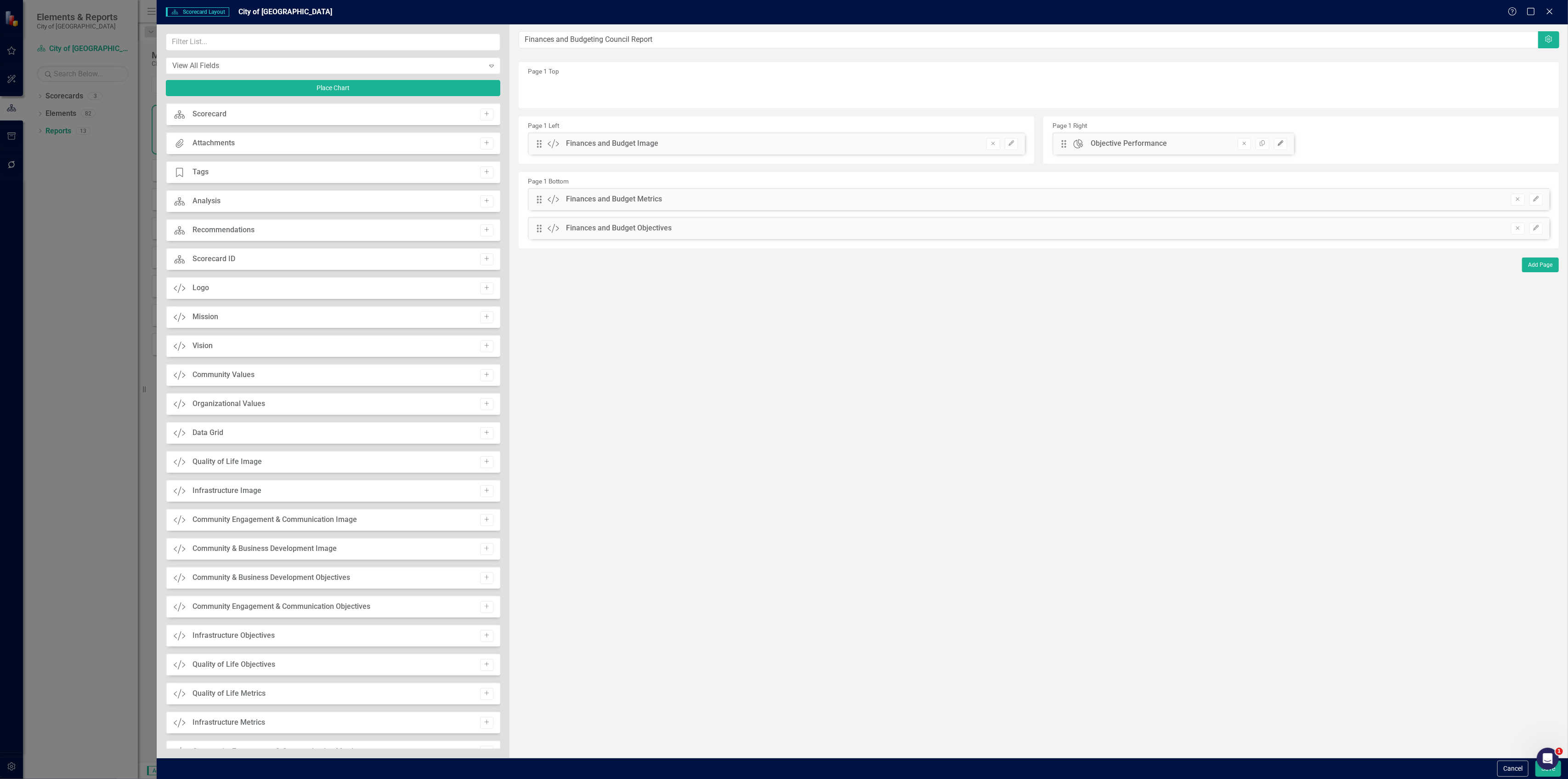
click at [1285, 143] on button "Edit" at bounding box center [1281, 144] width 13 height 12
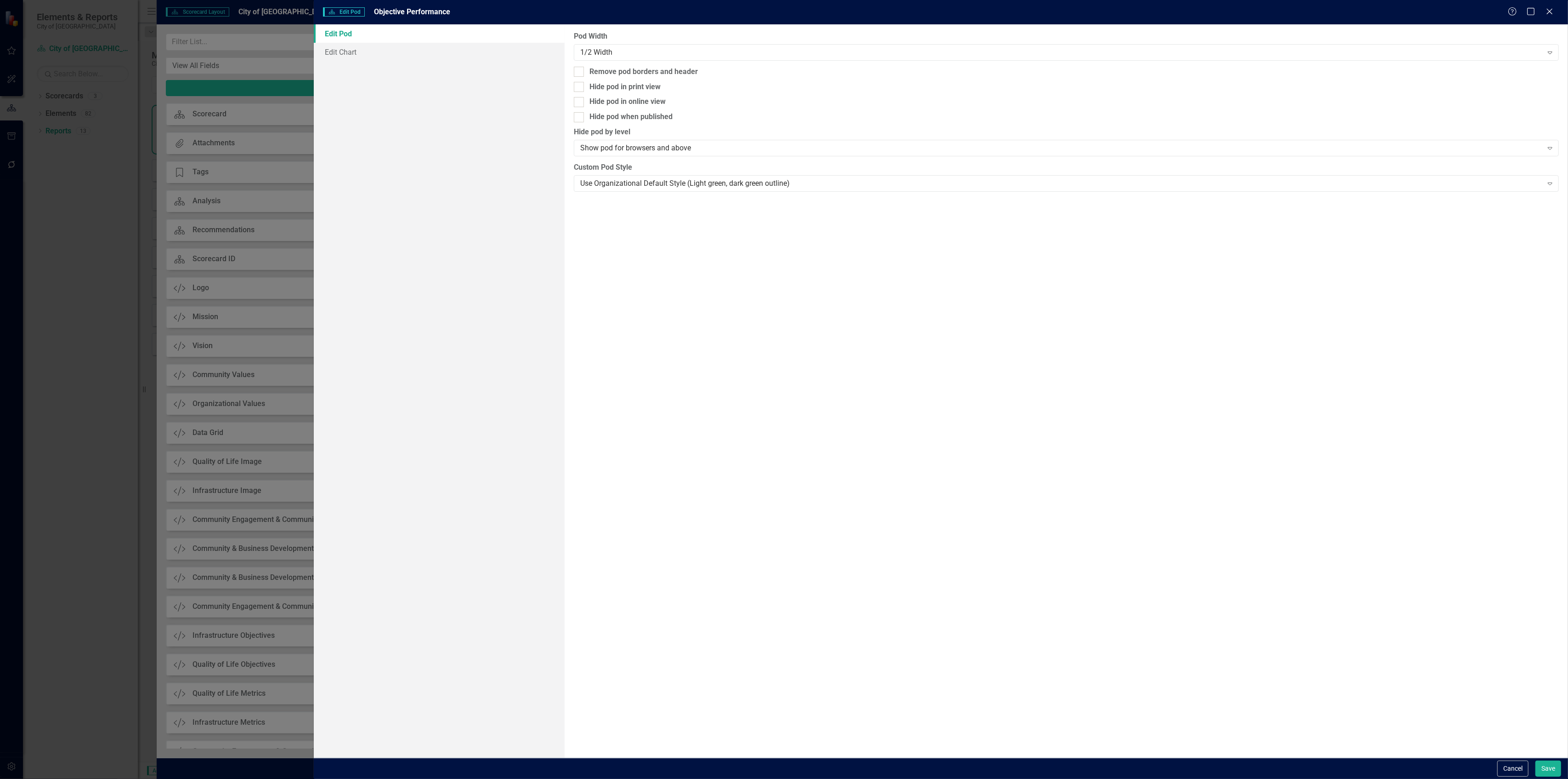
click at [687, 38] on label "Pod Width" at bounding box center [1066, 36] width 985 height 10
click at [687, 49] on div "1/2 Width" at bounding box center [1061, 52] width 962 height 10
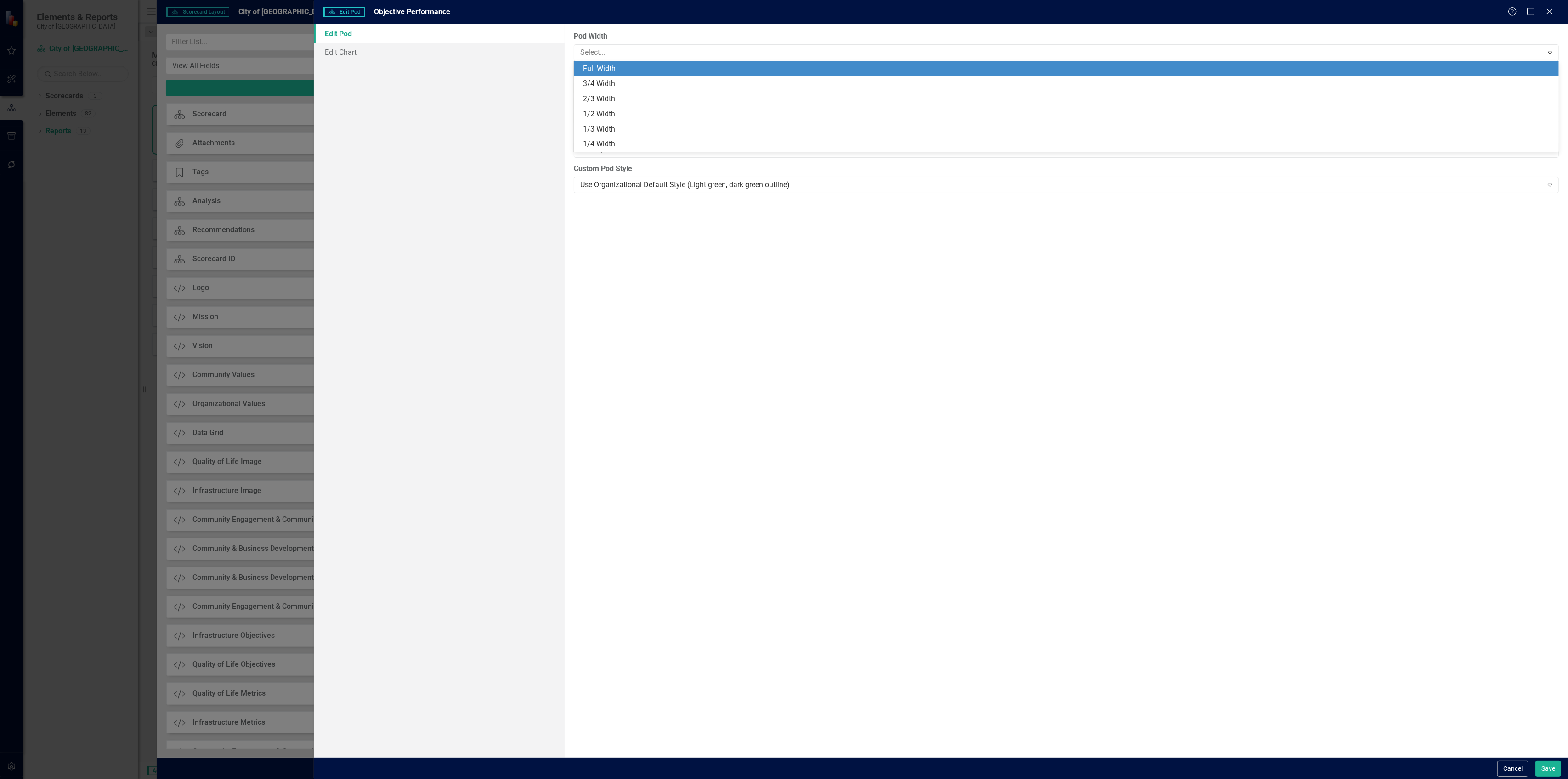
click at [676, 74] on div "Full Width" at bounding box center [1066, 68] width 985 height 15
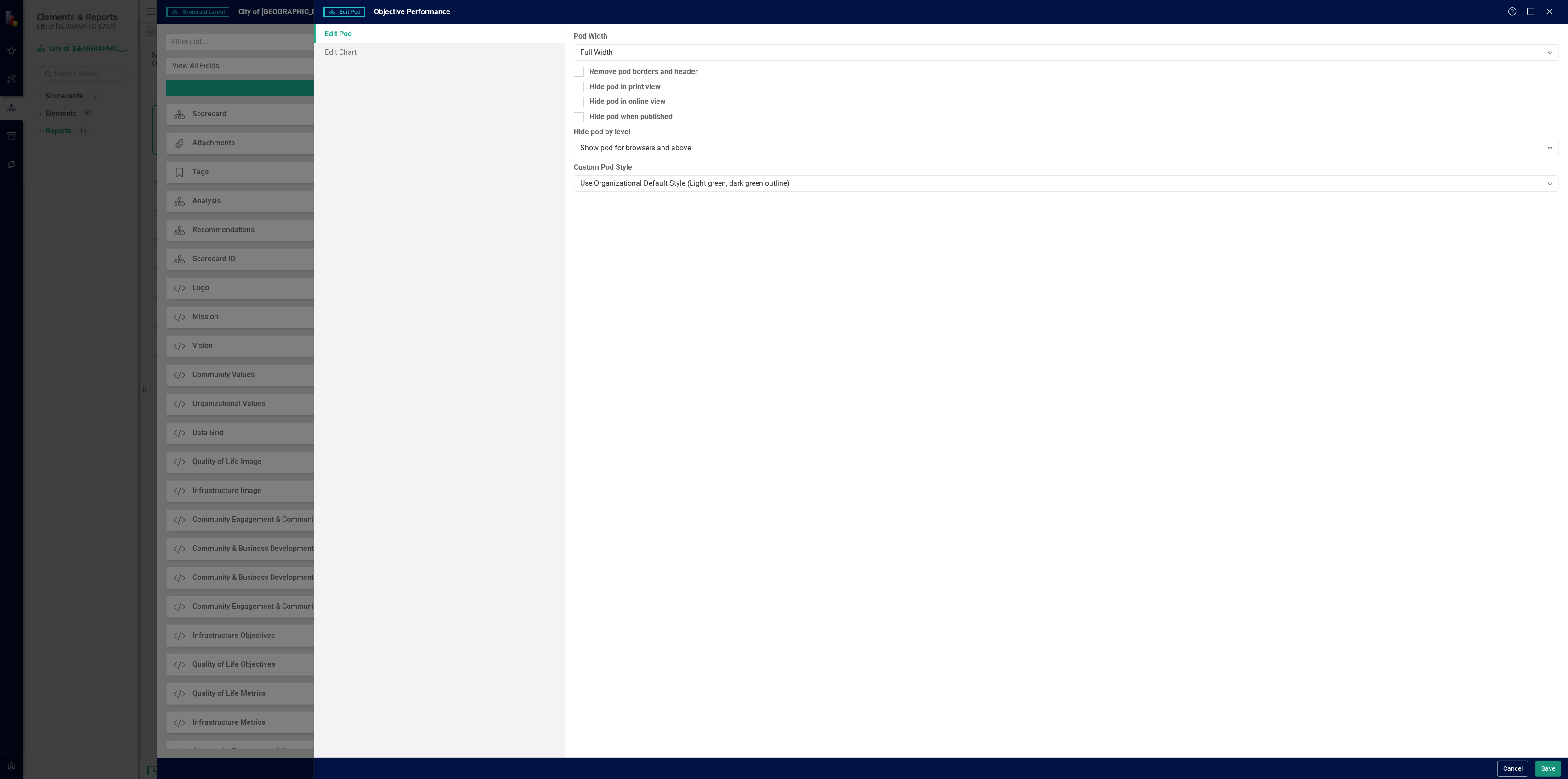
click at [1544, 767] on button "Save" at bounding box center [1548, 768] width 26 height 16
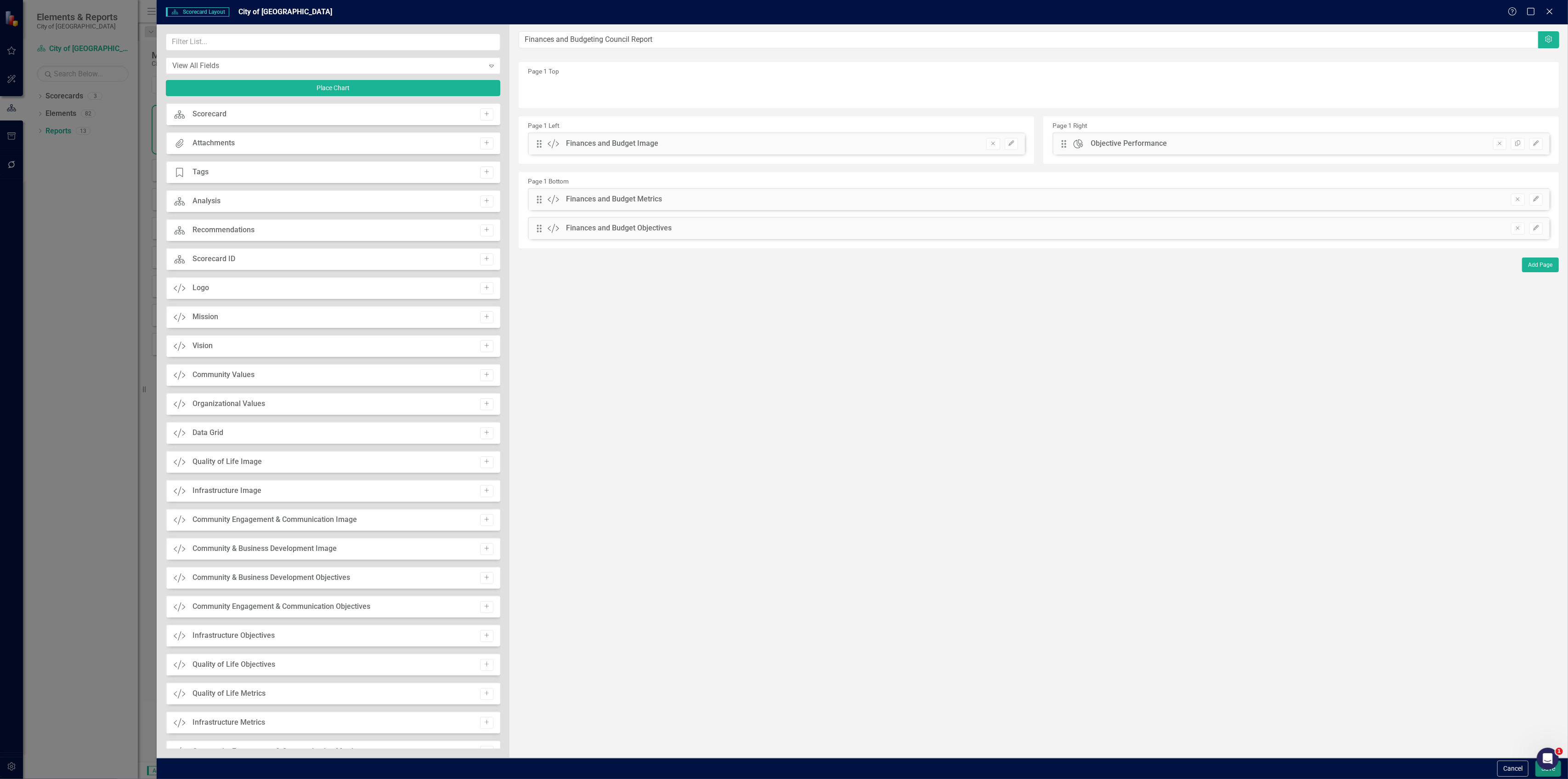
click at [1541, 775] on button "Save" at bounding box center [1548, 768] width 26 height 16
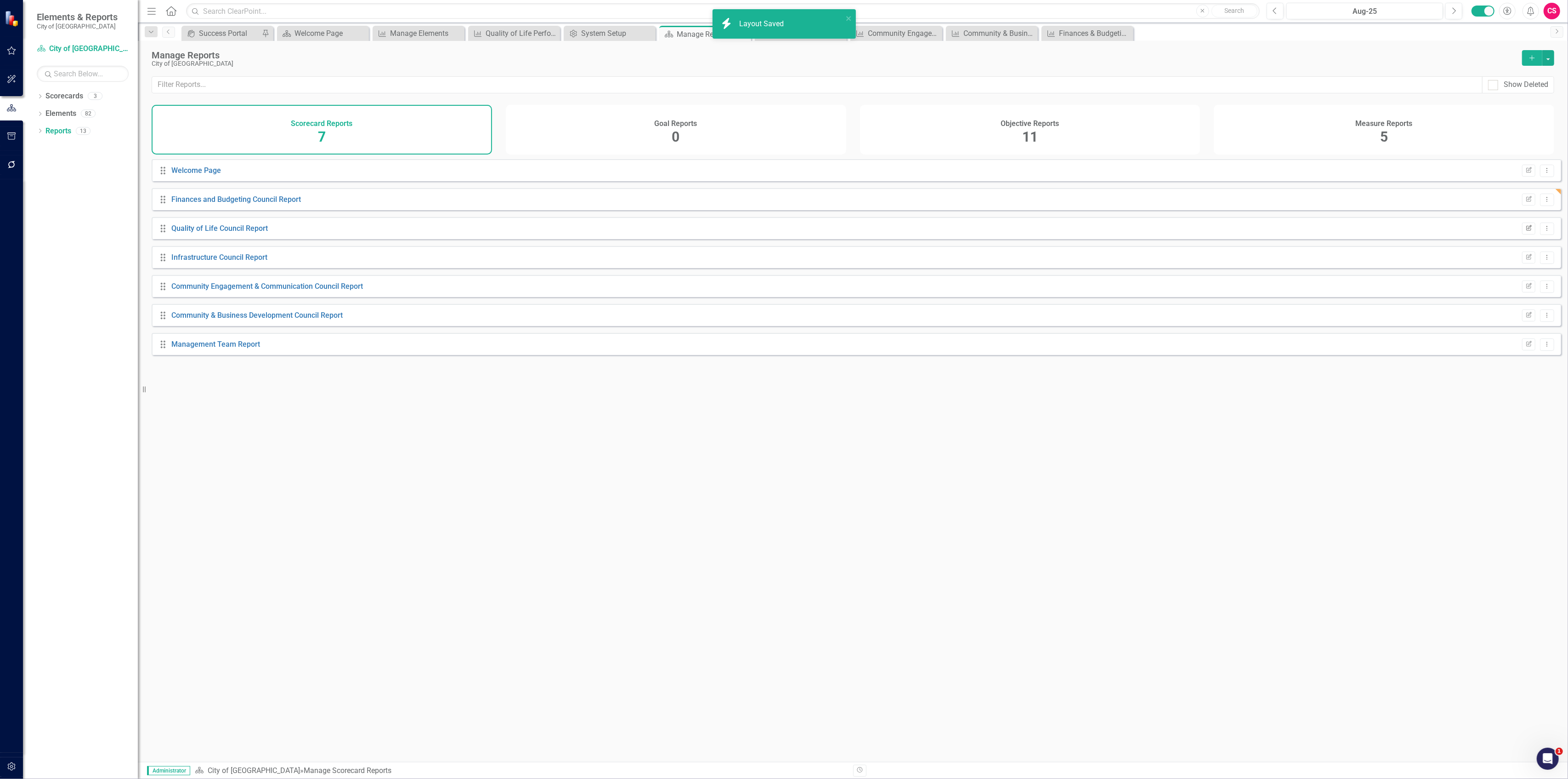
click at [1524, 234] on button "Edit Report" at bounding box center [1529, 228] width 13 height 12
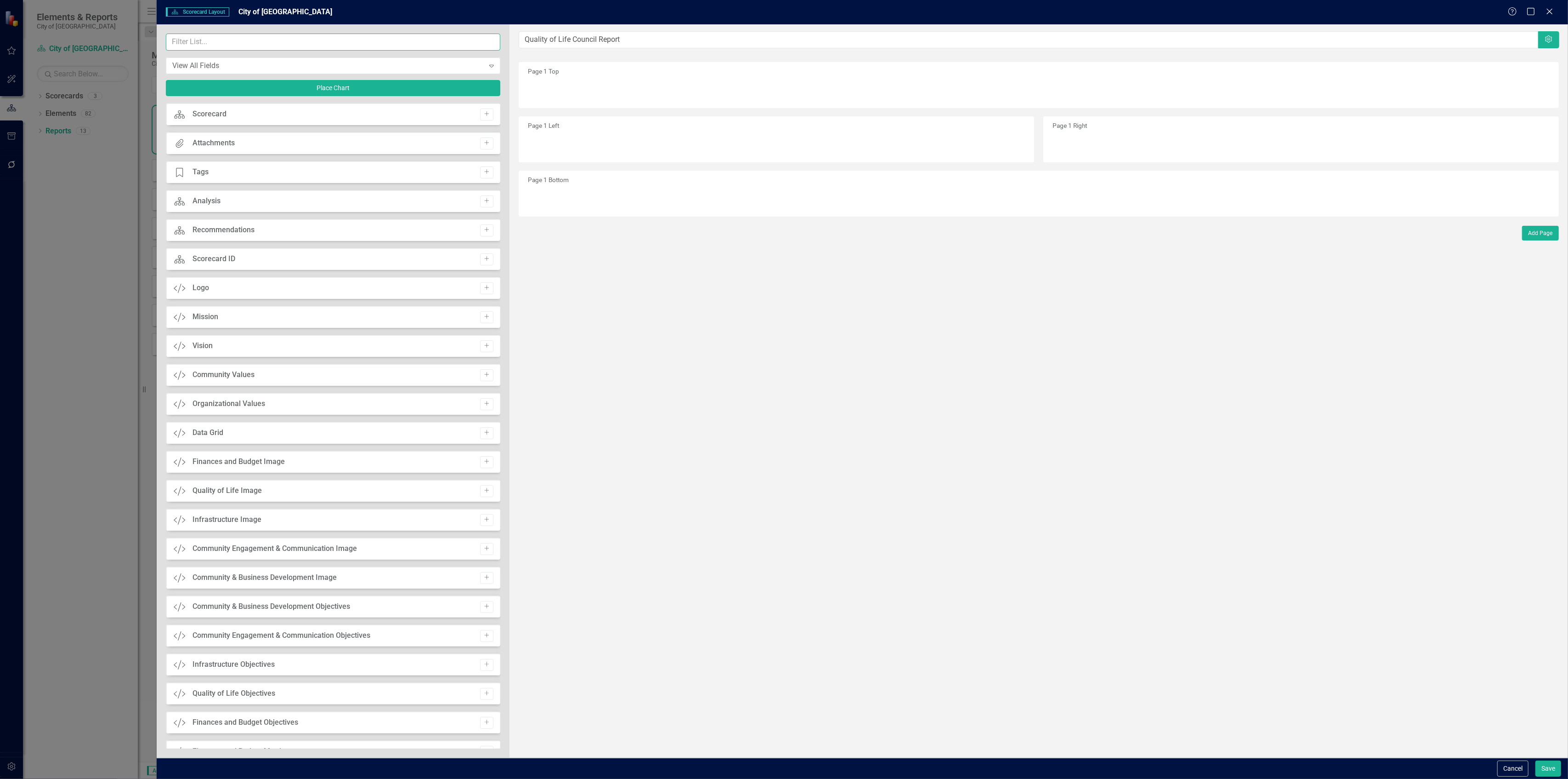
click at [291, 48] on input "text" at bounding box center [332, 42] width 334 height 17
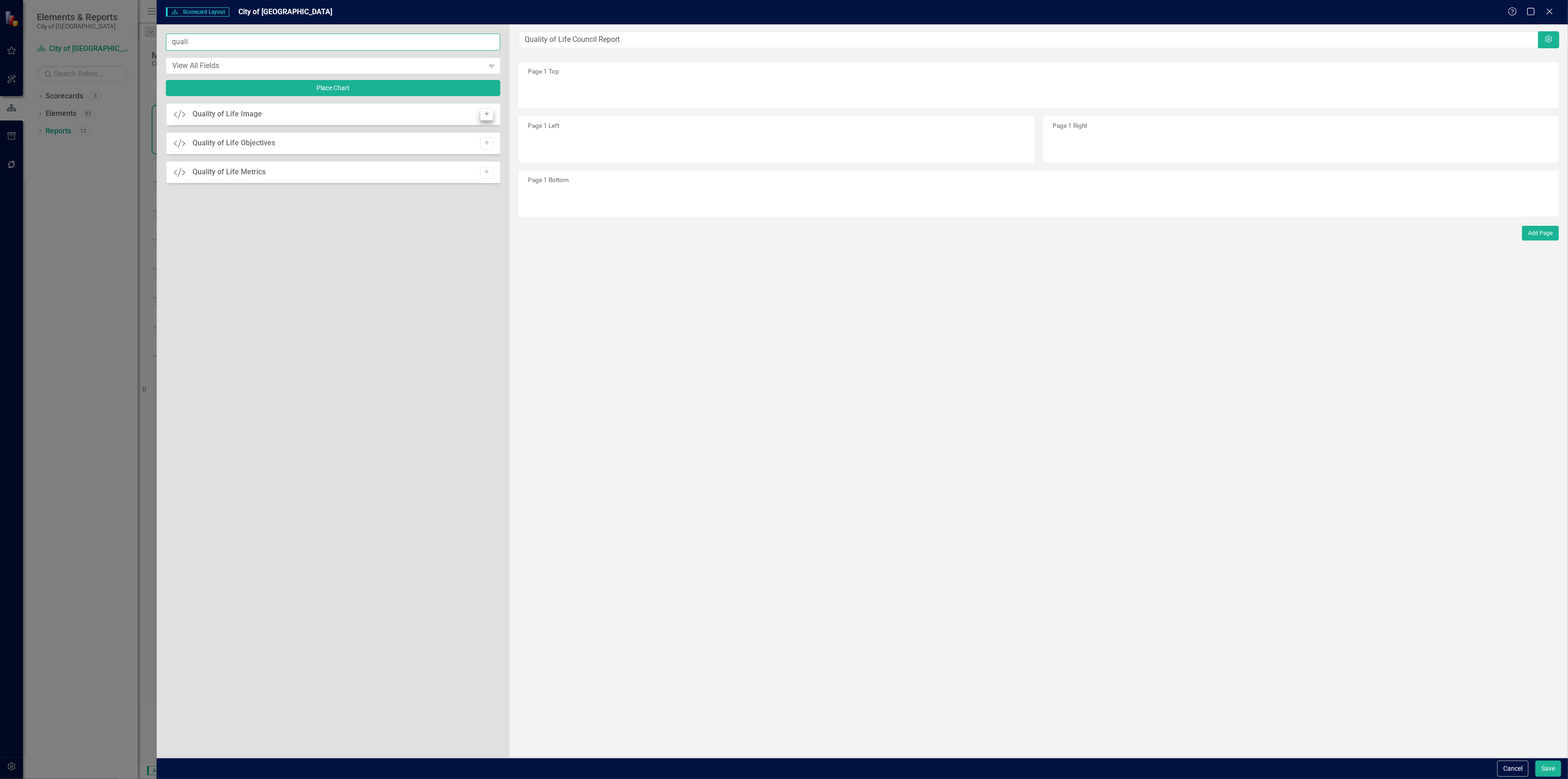
type input "quali"
click at [487, 113] on icon "Add" at bounding box center [486, 114] width 7 height 5
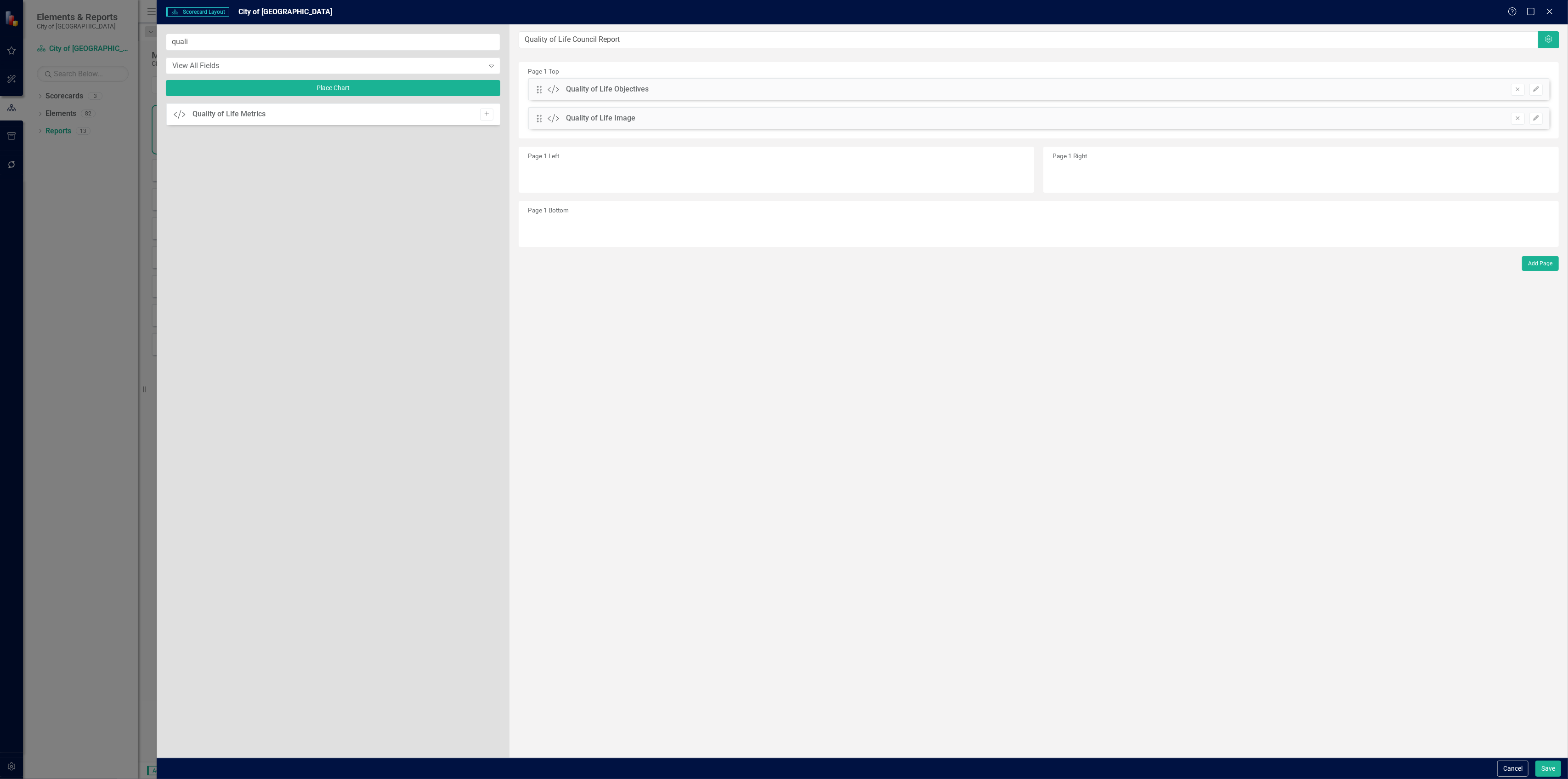
click at [487, 113] on icon "Add" at bounding box center [486, 114] width 7 height 5
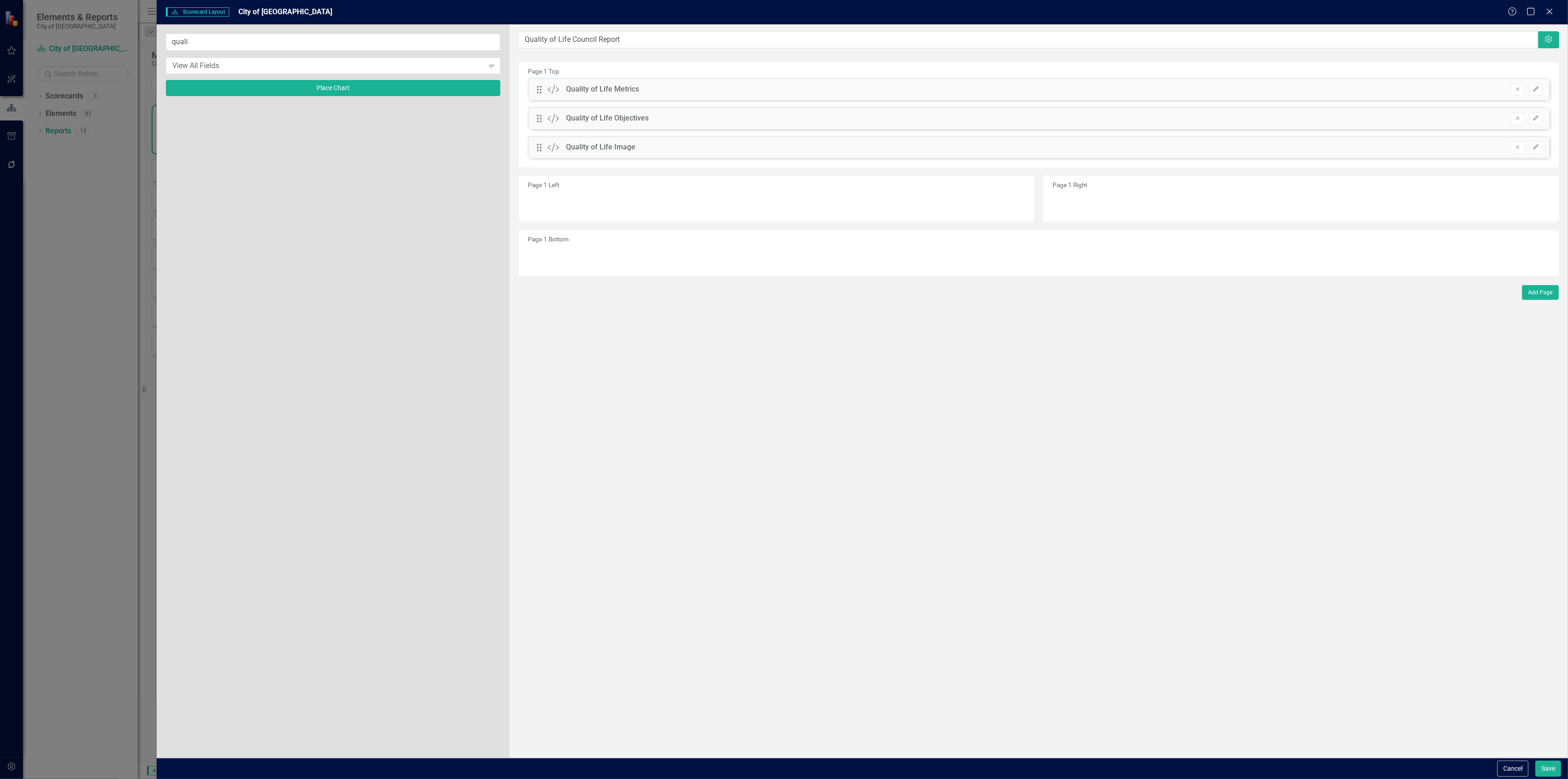
click at [533, 144] on div "Drag Custom Quality of Life Image Remove Edit" at bounding box center [1038, 147] width 1022 height 22
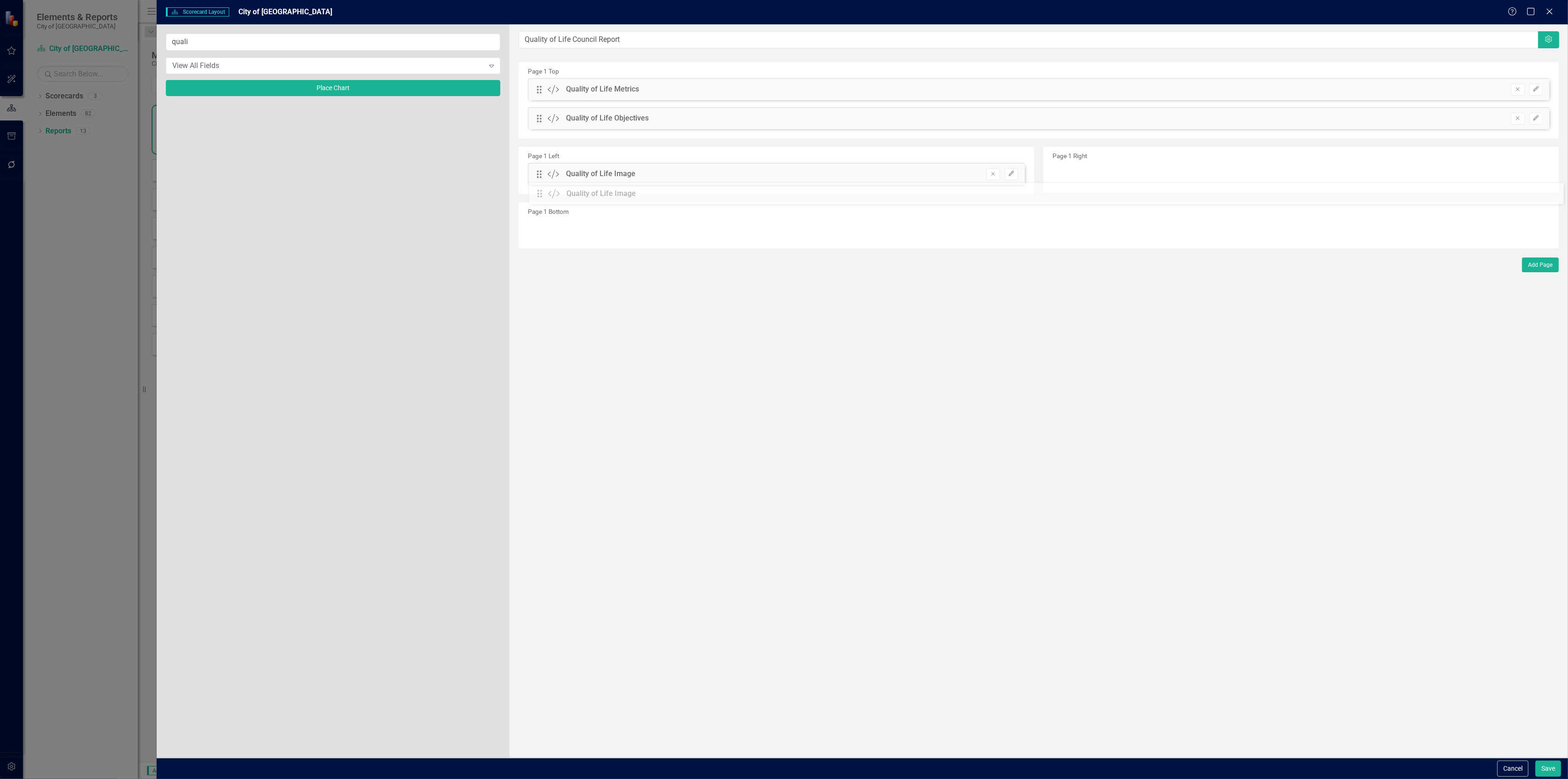
drag, startPoint x: 541, startPoint y: 143, endPoint x: 550, endPoint y: 186, distance: 43.9
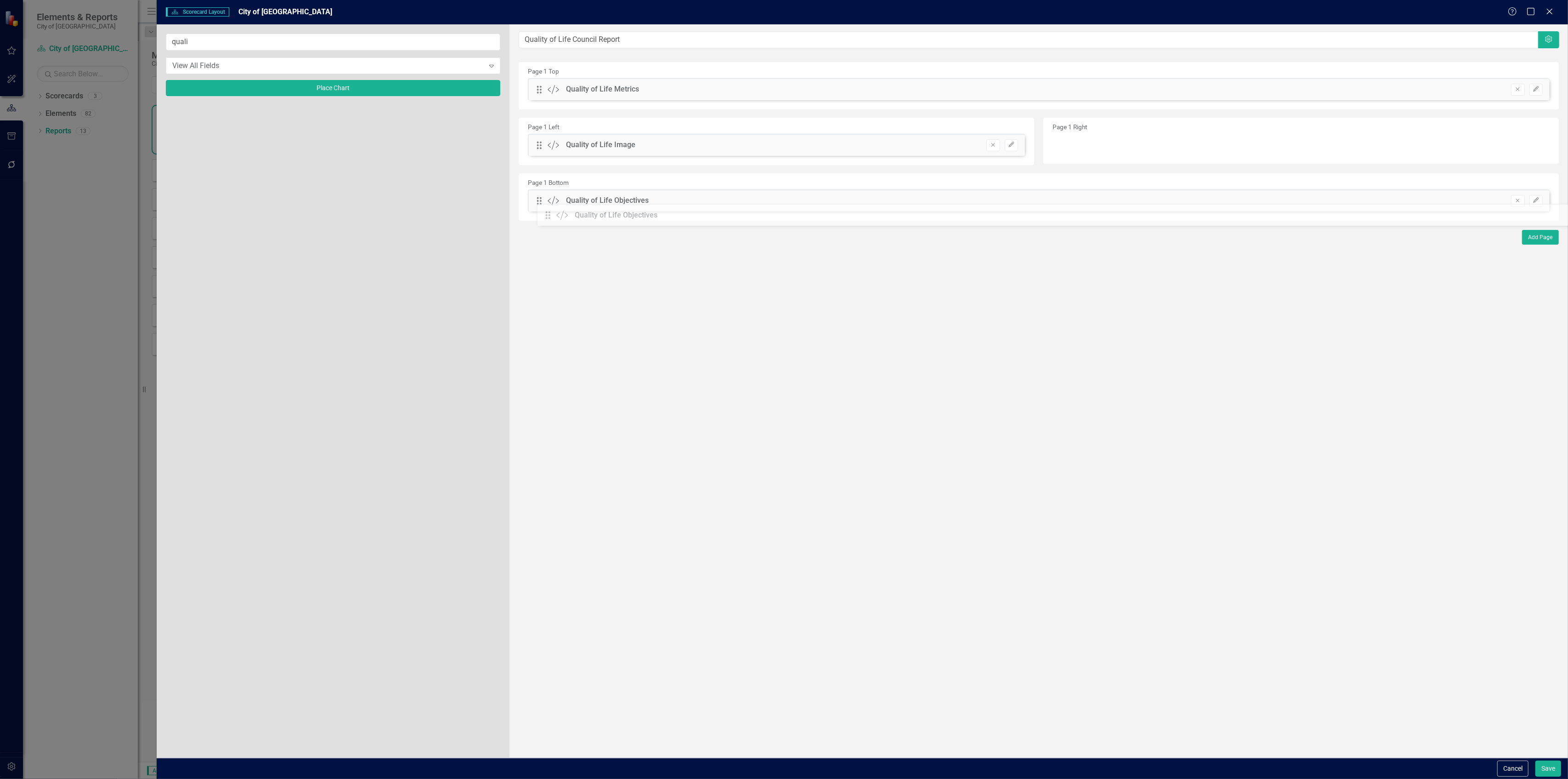
drag, startPoint x: 542, startPoint y: 119, endPoint x: 558, endPoint y: 216, distance: 98.3
drag, startPoint x: 539, startPoint y: 90, endPoint x: 559, endPoint y: 222, distance: 133.5
click at [281, 68] on div "View All Fields" at bounding box center [328, 65] width 312 height 10
click at [312, 27] on div "quali View All Fields Expand Place Chart" at bounding box center [333, 391] width 353 height 733
click at [326, 88] on button "Place Chart" at bounding box center [332, 88] width 334 height 16
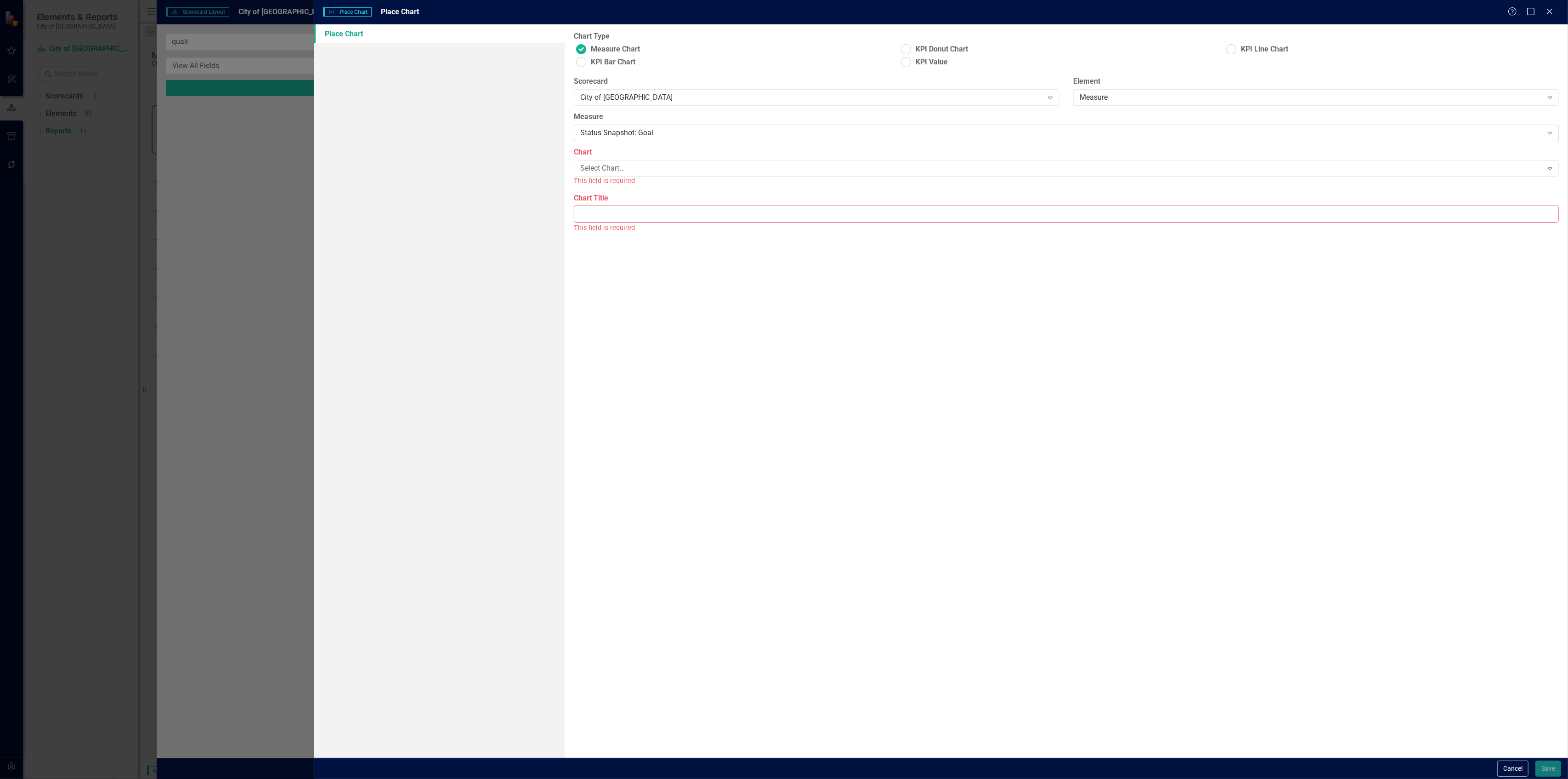
click at [884, 132] on div "Status Snapshot: Goal" at bounding box center [1061, 133] width 962 height 10
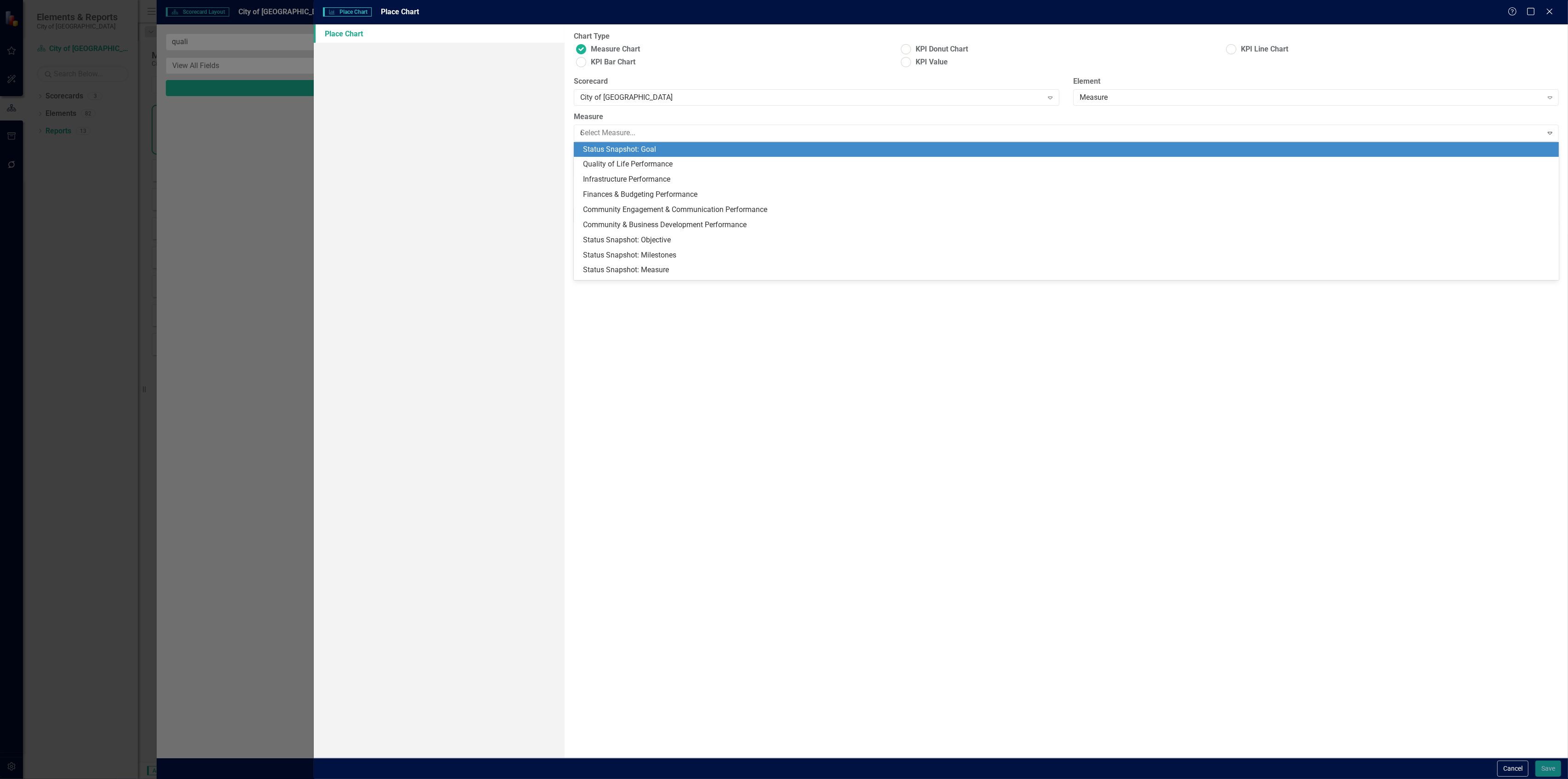
type input "qu"
click at [872, 147] on div "Qu ality of Life Performance" at bounding box center [1068, 149] width 971 height 10
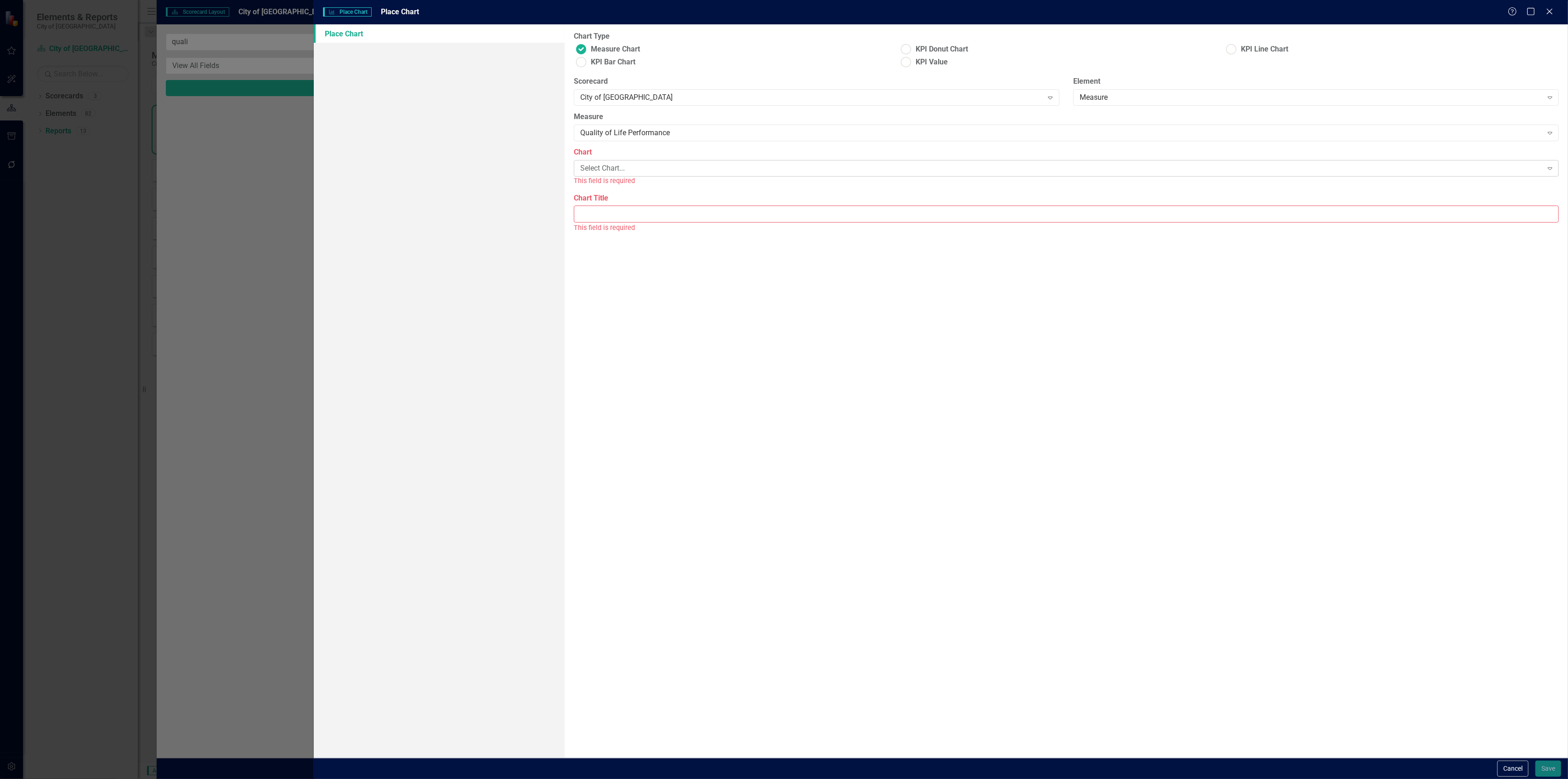
click at [850, 167] on div "Select Chart..." at bounding box center [1061, 168] width 962 height 10
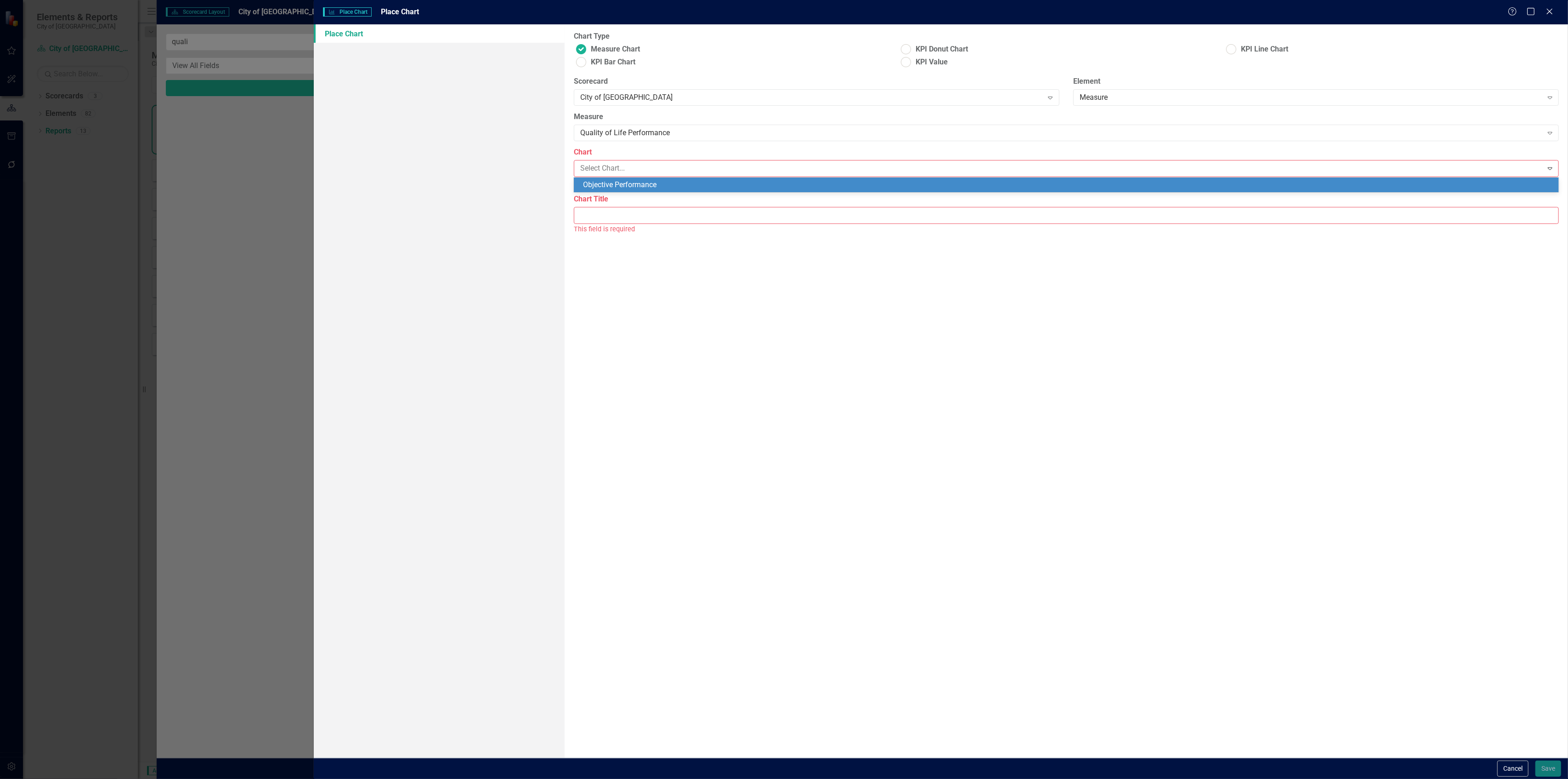
click at [831, 186] on div "Objective Performance" at bounding box center [1068, 185] width 971 height 10
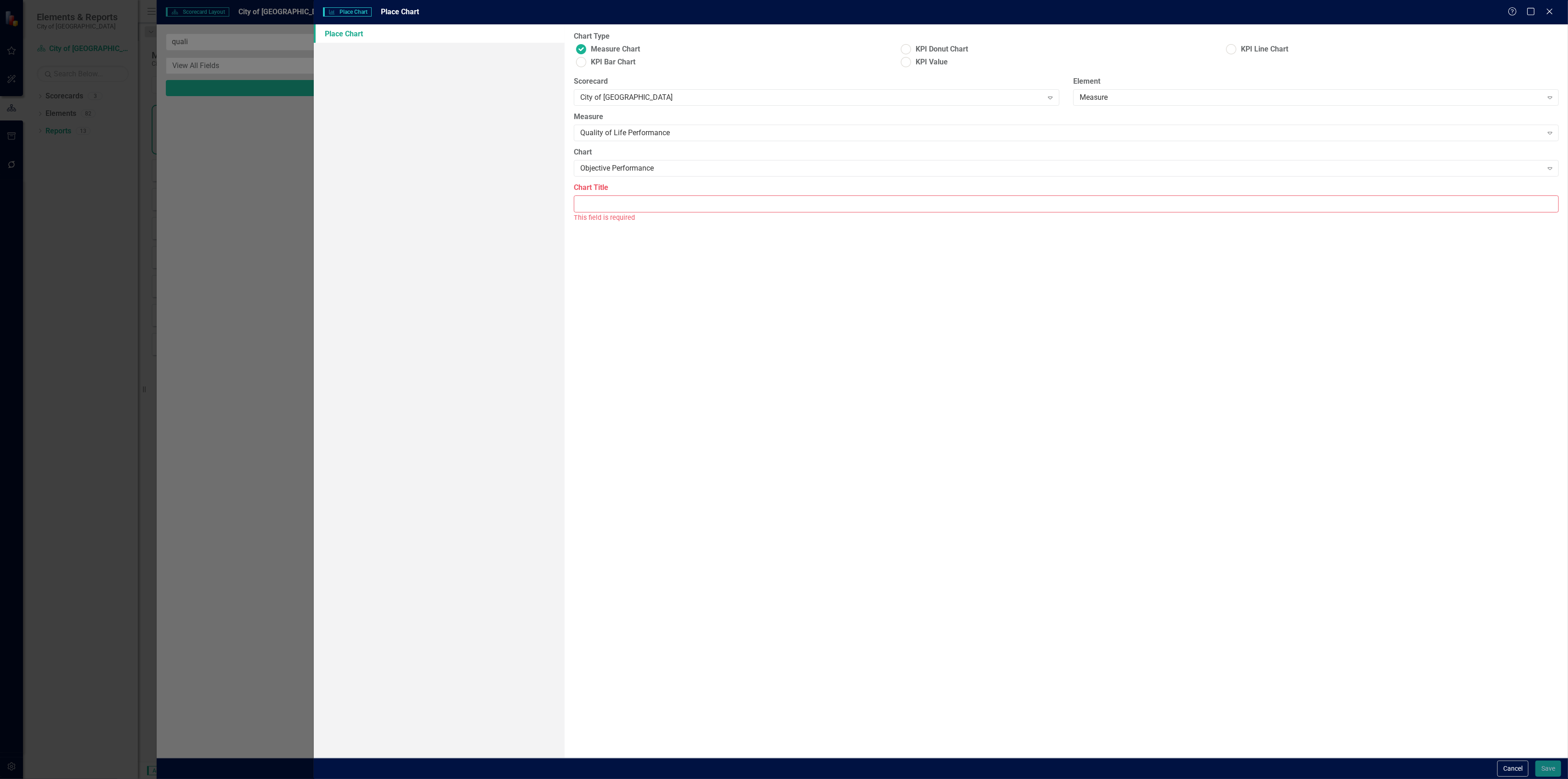
click at [820, 209] on input "Chart Title" at bounding box center [1066, 204] width 985 height 17
type input "Objective Performance"
click at [1550, 763] on button "Save" at bounding box center [1548, 768] width 26 height 16
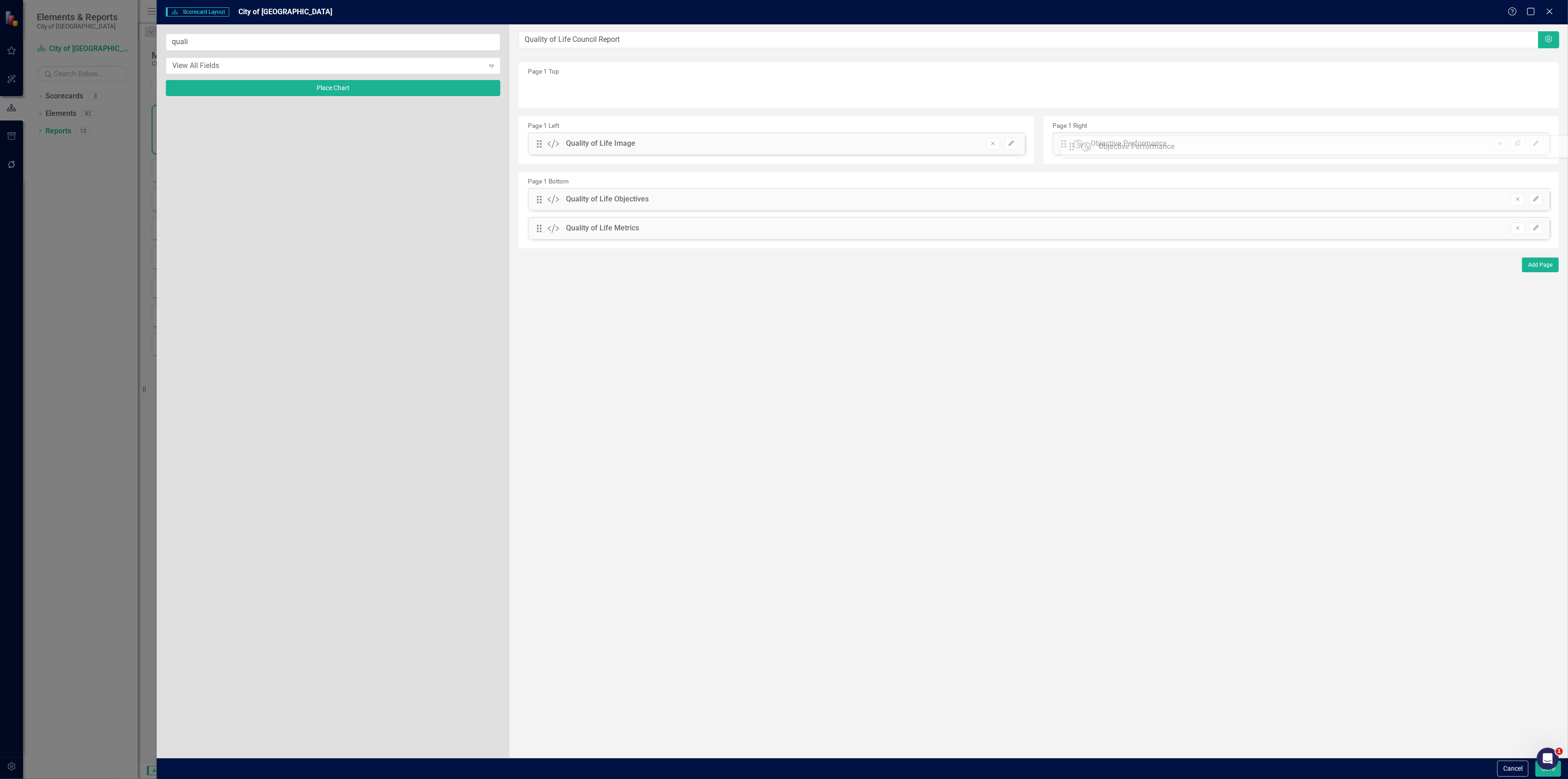
drag, startPoint x: 544, startPoint y: 91, endPoint x: 1083, endPoint y: 147, distance: 541.9
click at [1009, 141] on icon "Edit" at bounding box center [1011, 143] width 7 height 5
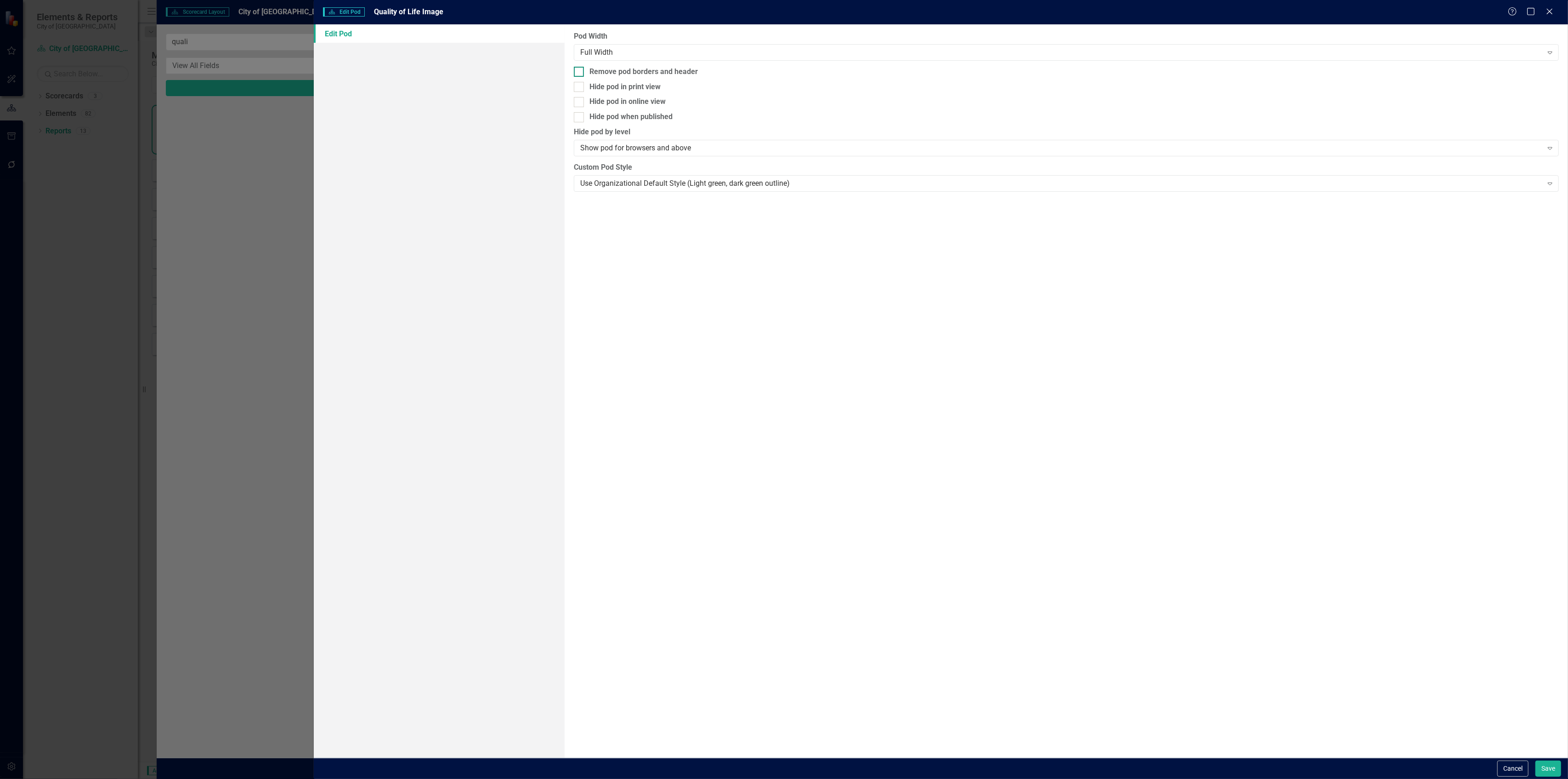
click at [660, 74] on div "Remove pod borders and header" at bounding box center [643, 71] width 108 height 10
click at [580, 72] on input "Remove pod borders and header" at bounding box center [577, 69] width 6 height 6
checkbox input "true"
click at [1551, 766] on button "Save" at bounding box center [1548, 768] width 26 height 16
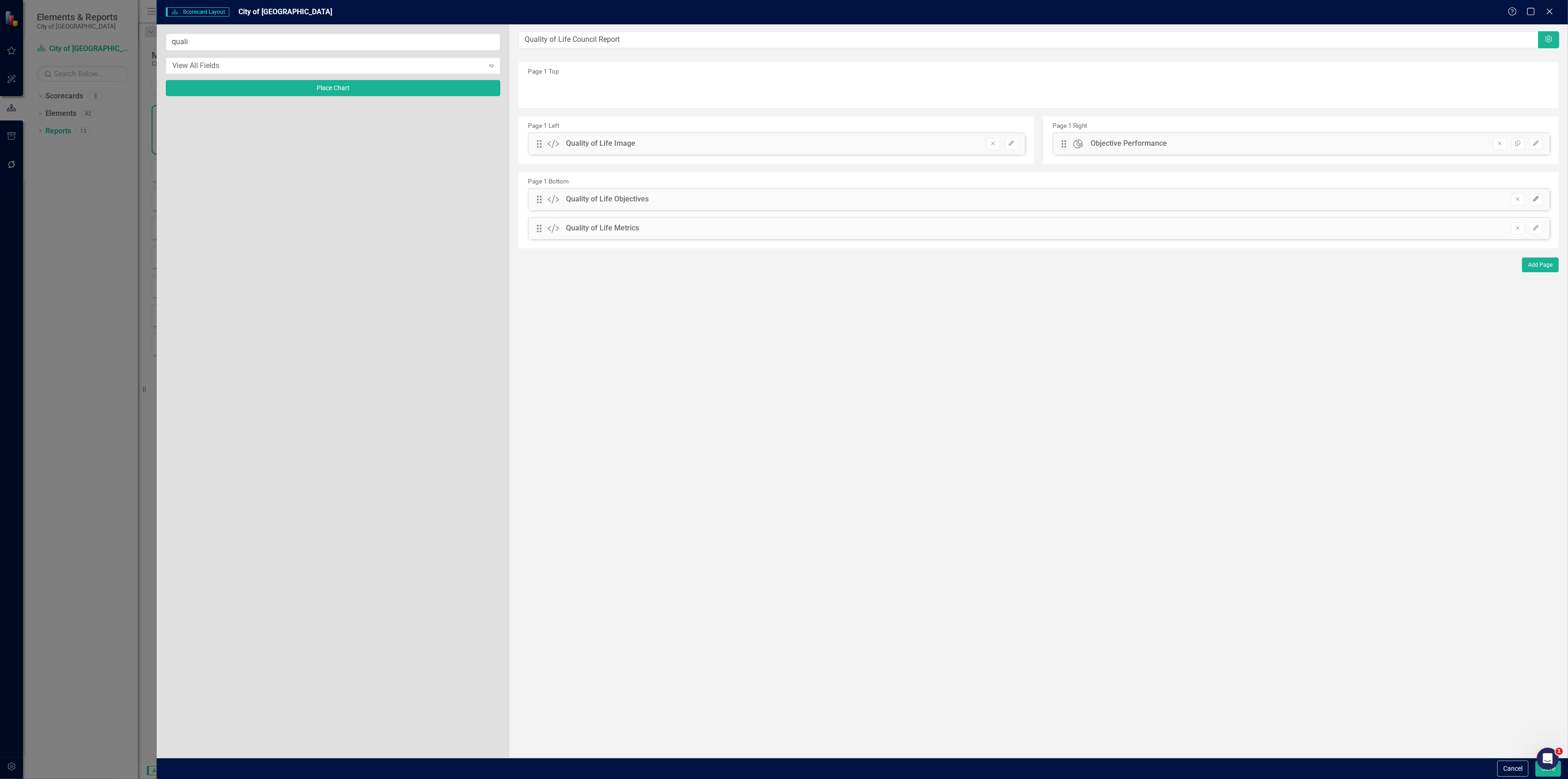
click at [1541, 197] on button "Edit" at bounding box center [1536, 200] width 13 height 12
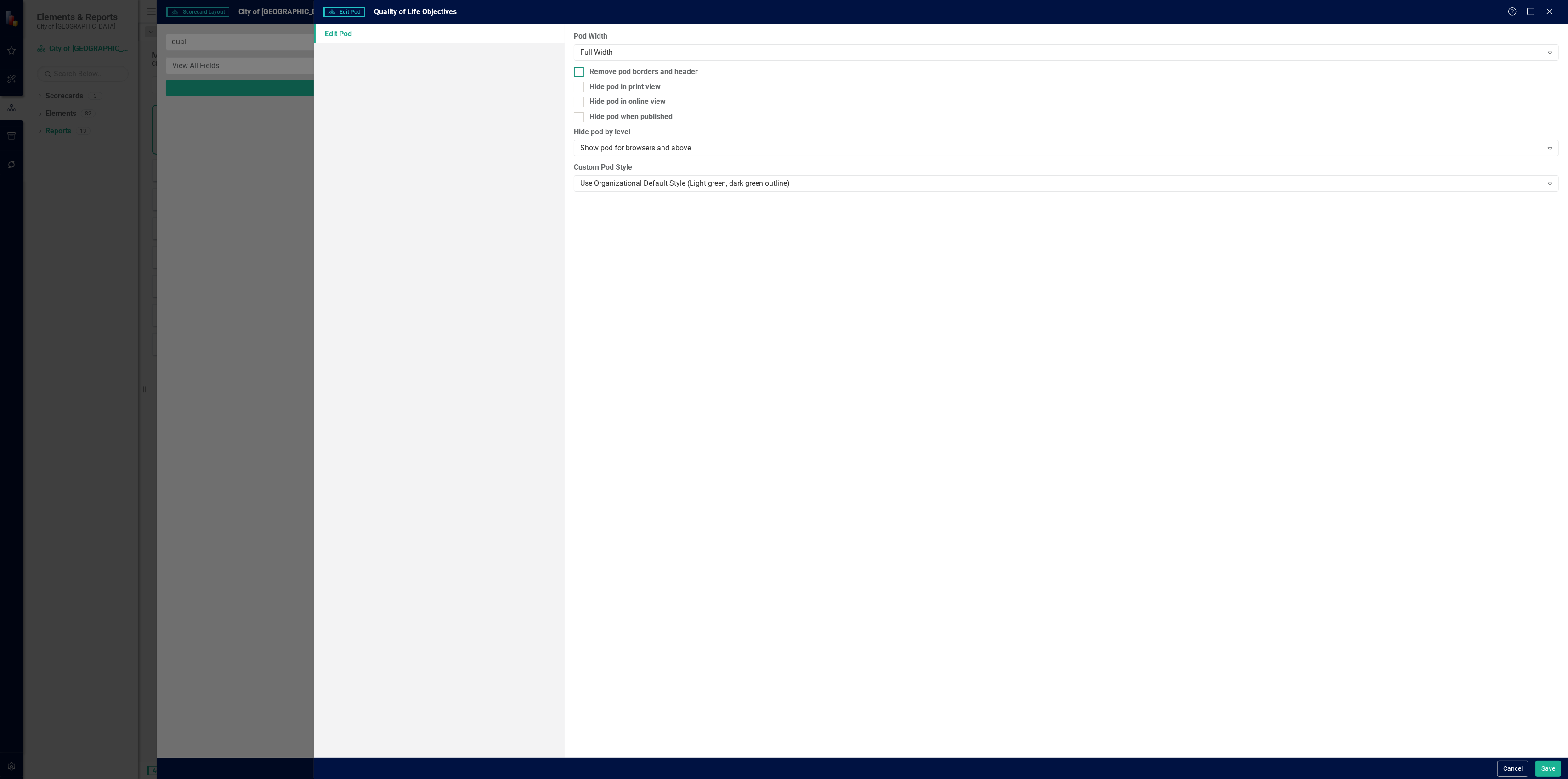
click at [638, 68] on div "Remove pod borders and header" at bounding box center [643, 71] width 108 height 10
click at [580, 68] on input "Remove pod borders and header" at bounding box center [577, 69] width 6 height 6
checkbox input "true"
click at [1547, 767] on button "Save" at bounding box center [1548, 768] width 26 height 16
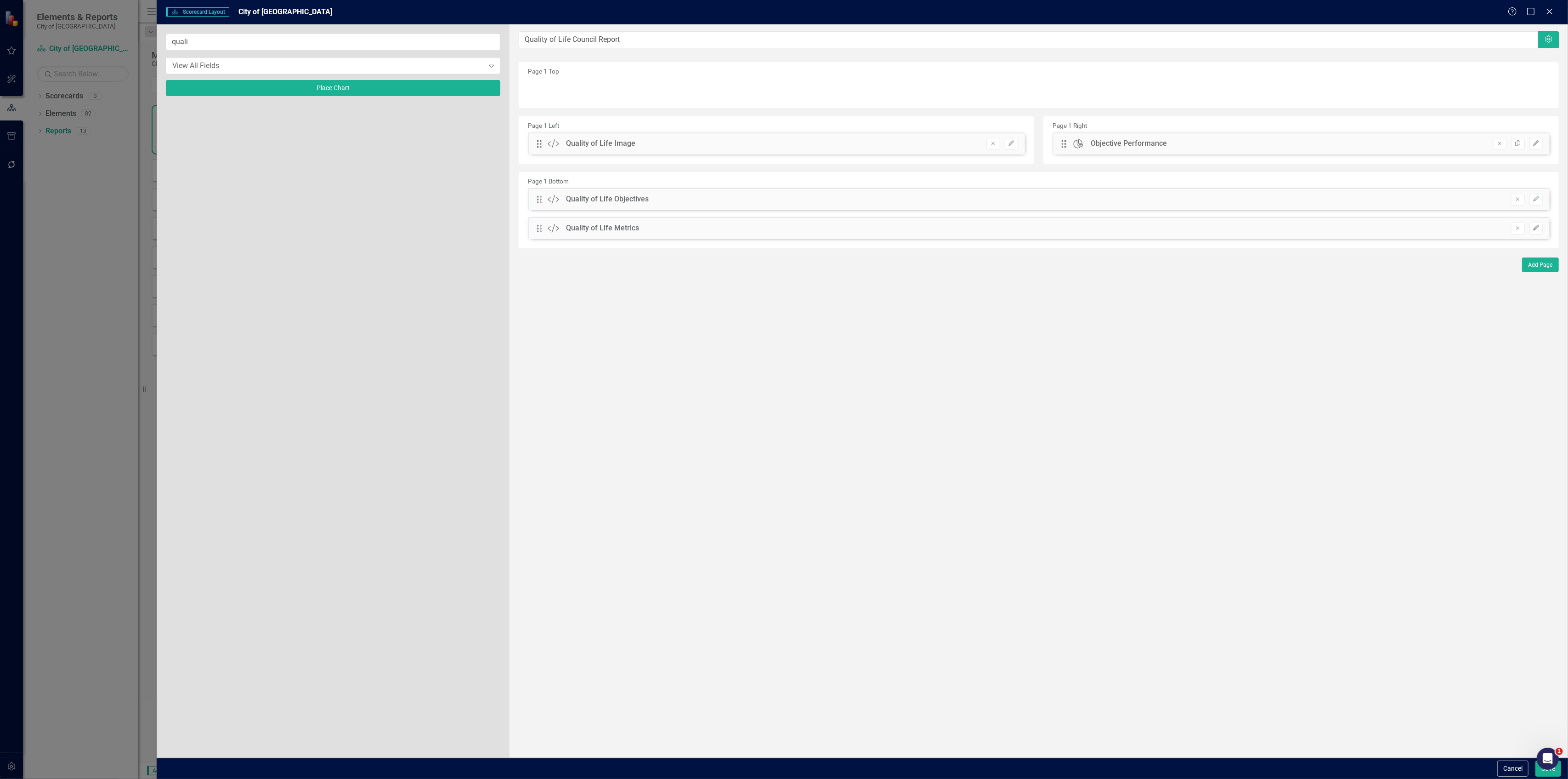
click at [1537, 230] on icon "Edit" at bounding box center [1536, 228] width 7 height 5
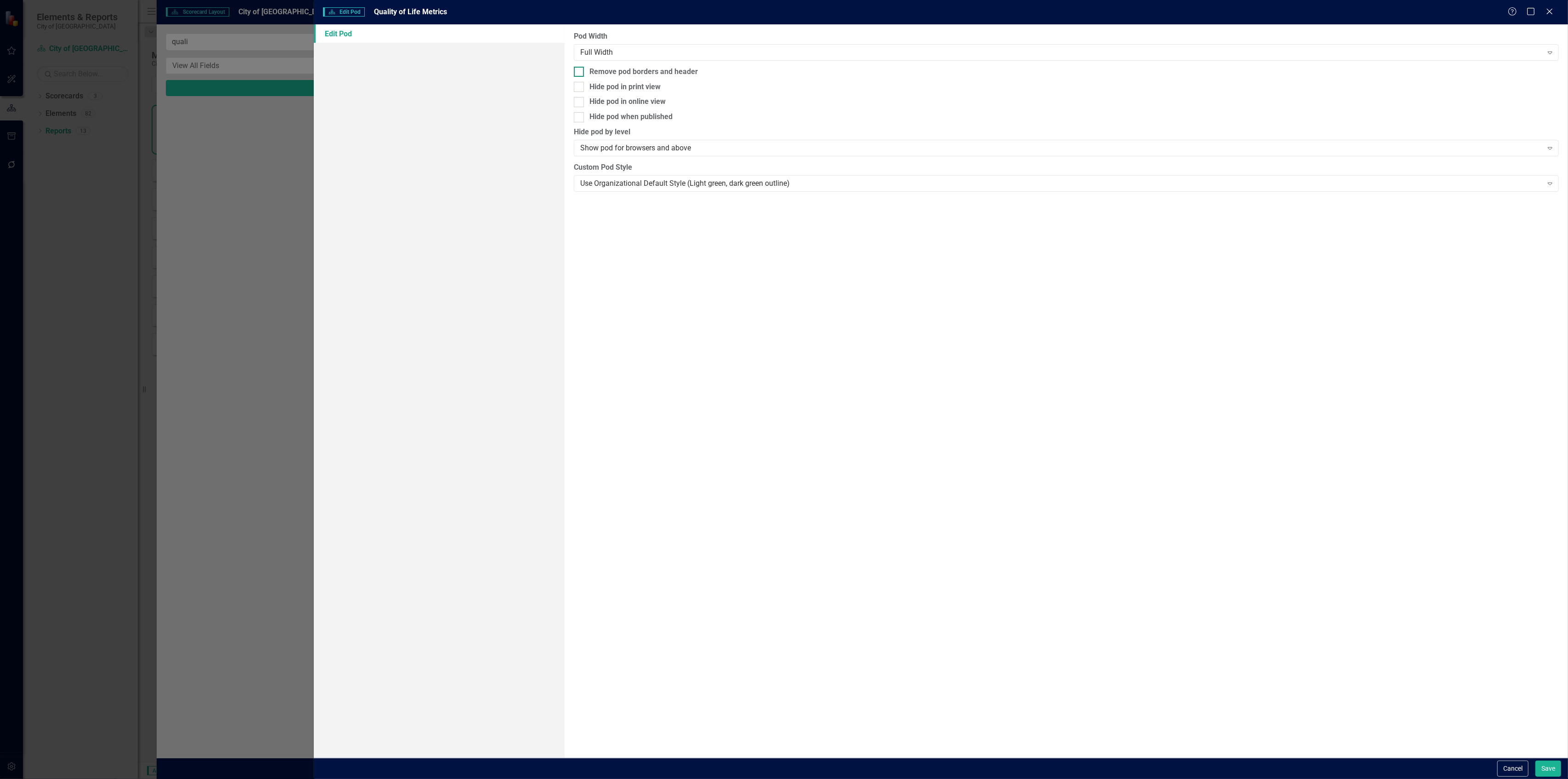
click at [658, 68] on div "Remove pod borders and header" at bounding box center [643, 71] width 108 height 10
click at [580, 68] on input "Remove pod borders and header" at bounding box center [577, 69] width 6 height 6
checkbox input "true"
click at [1547, 762] on button "Save" at bounding box center [1548, 768] width 26 height 16
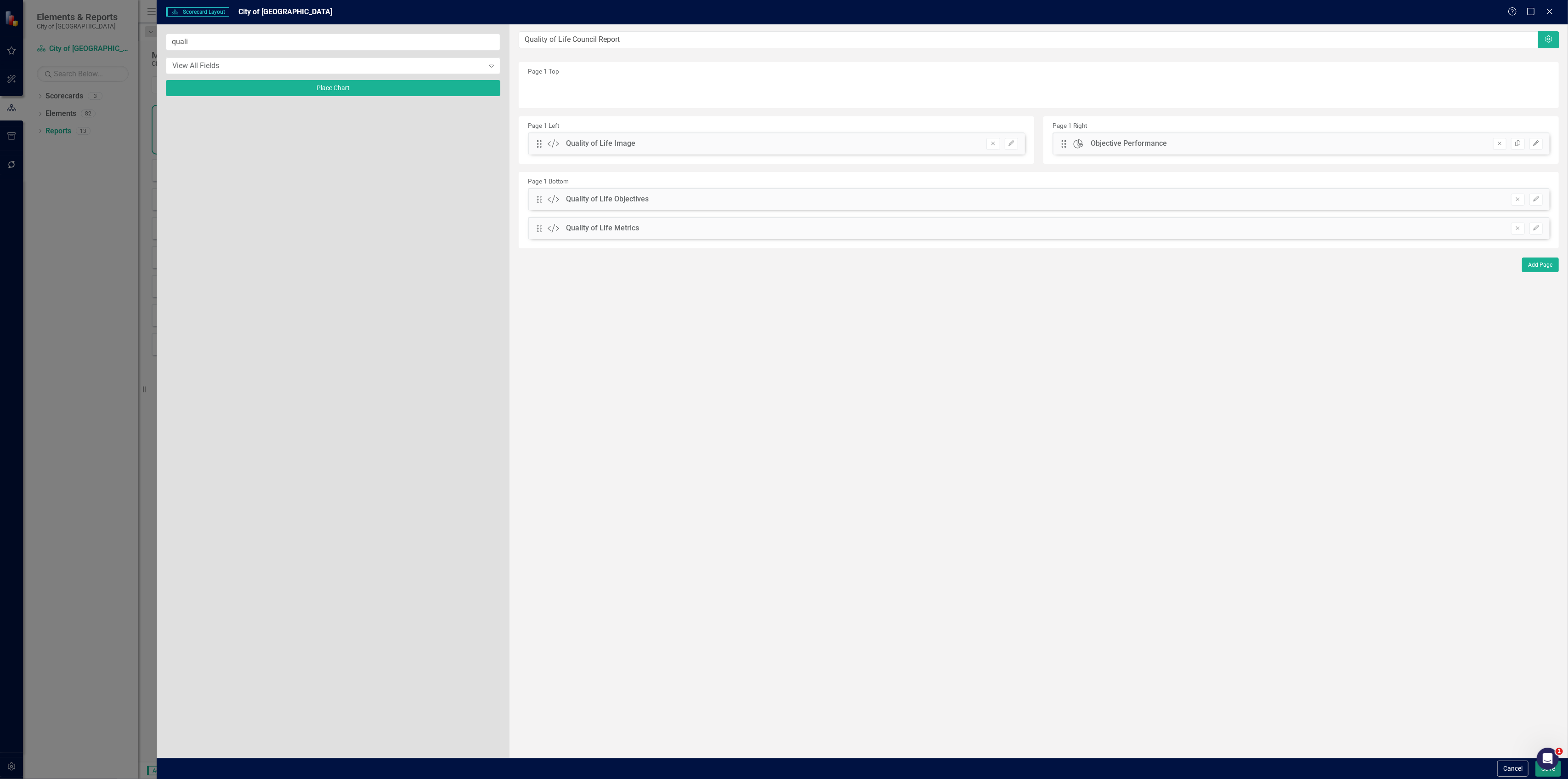
click at [1541, 776] on button "Save" at bounding box center [1548, 768] width 26 height 16
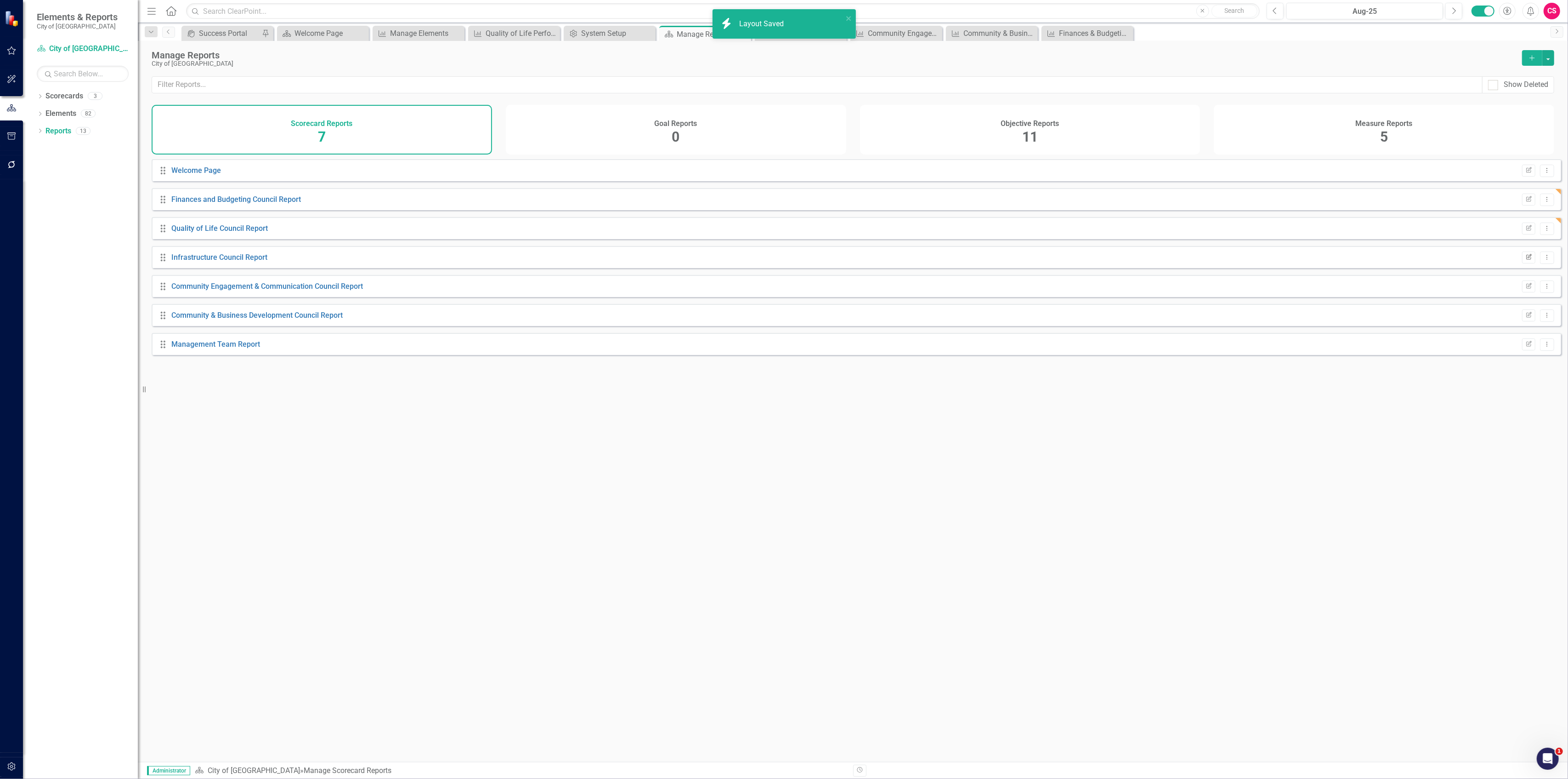
click at [1525, 260] on icon "Edit Report" at bounding box center [1528, 257] width 7 height 5
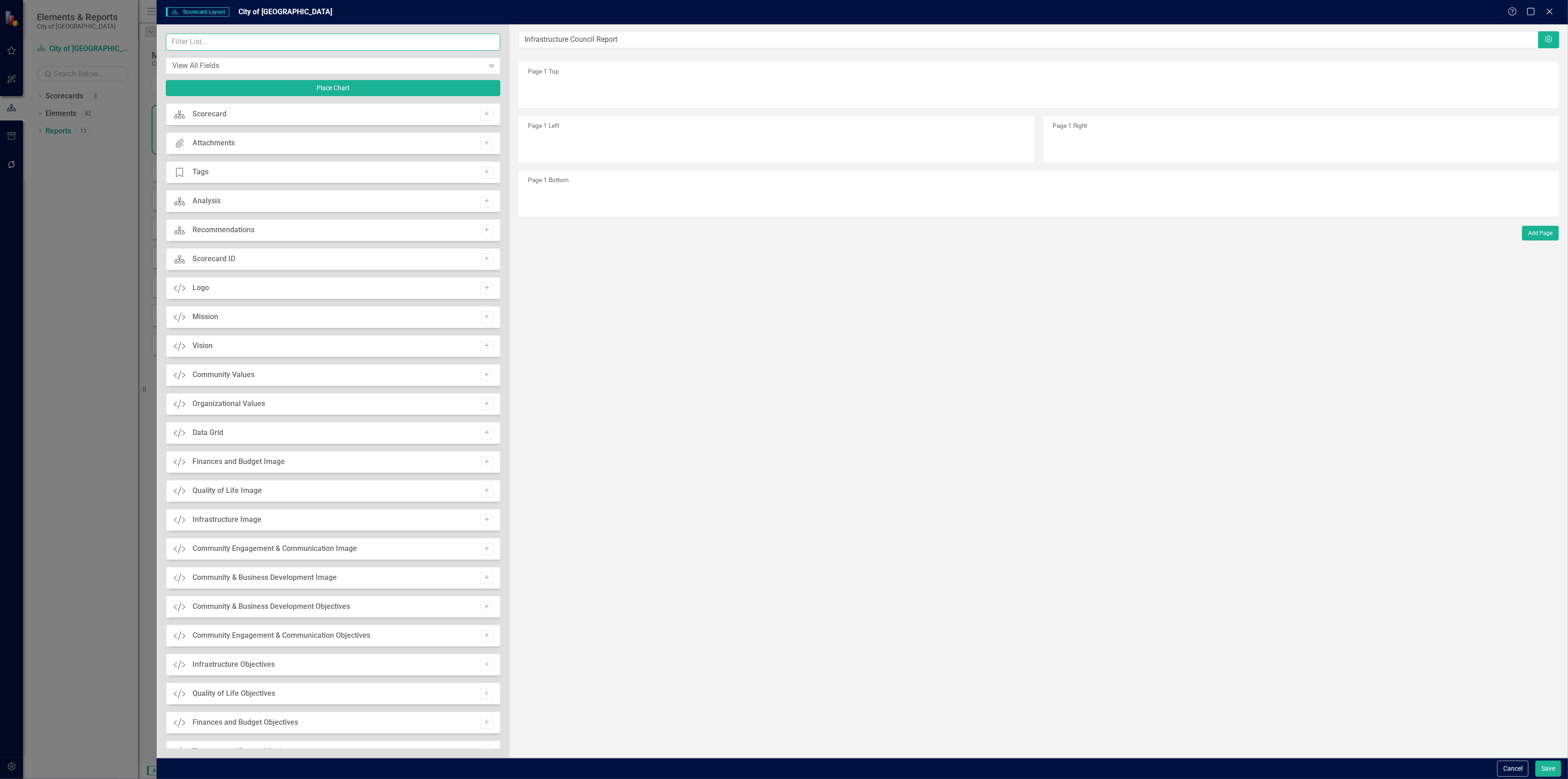
click at [383, 49] on input "text" at bounding box center [332, 42] width 334 height 17
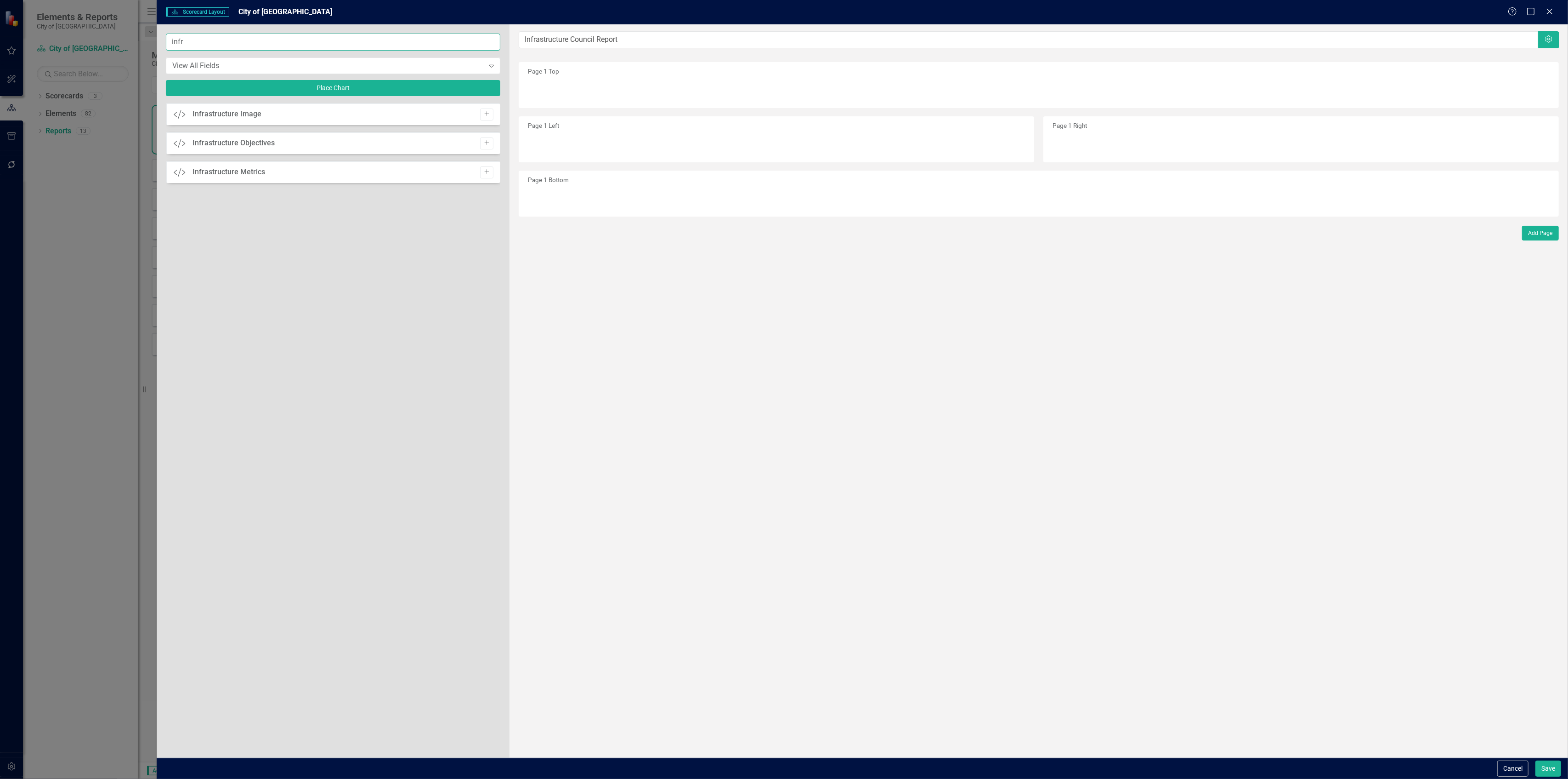
type input "infr"
click at [478, 108] on div "Add" at bounding box center [484, 115] width 18 height 12
click at [485, 113] on icon "Add" at bounding box center [486, 114] width 7 height 5
click at [485, 140] on icon "Add" at bounding box center [486, 143] width 7 height 5
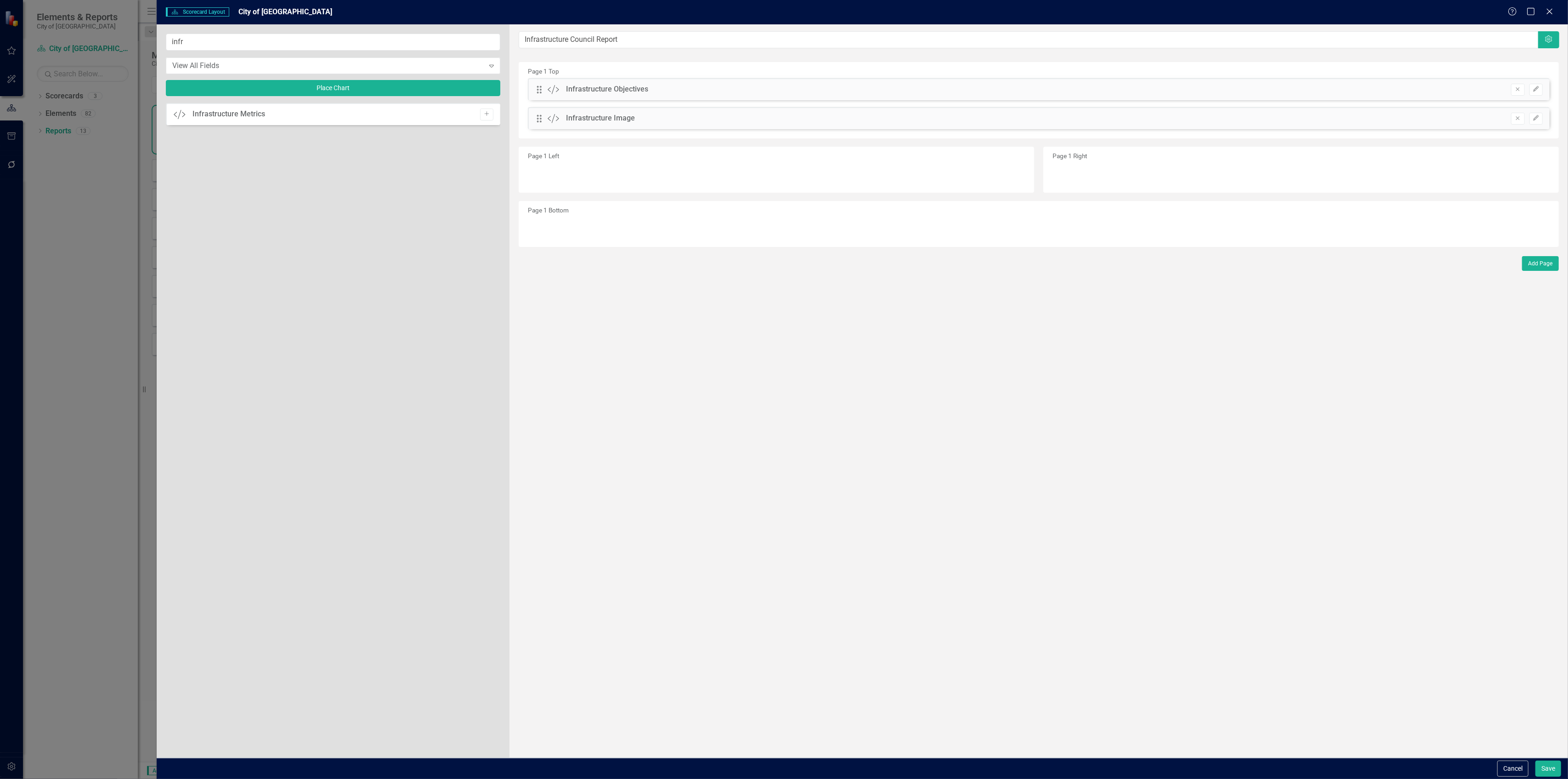
click at [485, 113] on icon "Add" at bounding box center [486, 114] width 7 height 5
drag, startPoint x: 542, startPoint y: 147, endPoint x: 563, endPoint y: 228, distance: 83.7
drag, startPoint x: 535, startPoint y: 233, endPoint x: 545, endPoint y: 220, distance: 16.4
click at [545, 220] on div "Drag Custom Infrastructure Image Remove Edit" at bounding box center [1038, 228] width 1022 height 22
drag, startPoint x: 544, startPoint y: 229, endPoint x: 533, endPoint y: 135, distance: 94.6
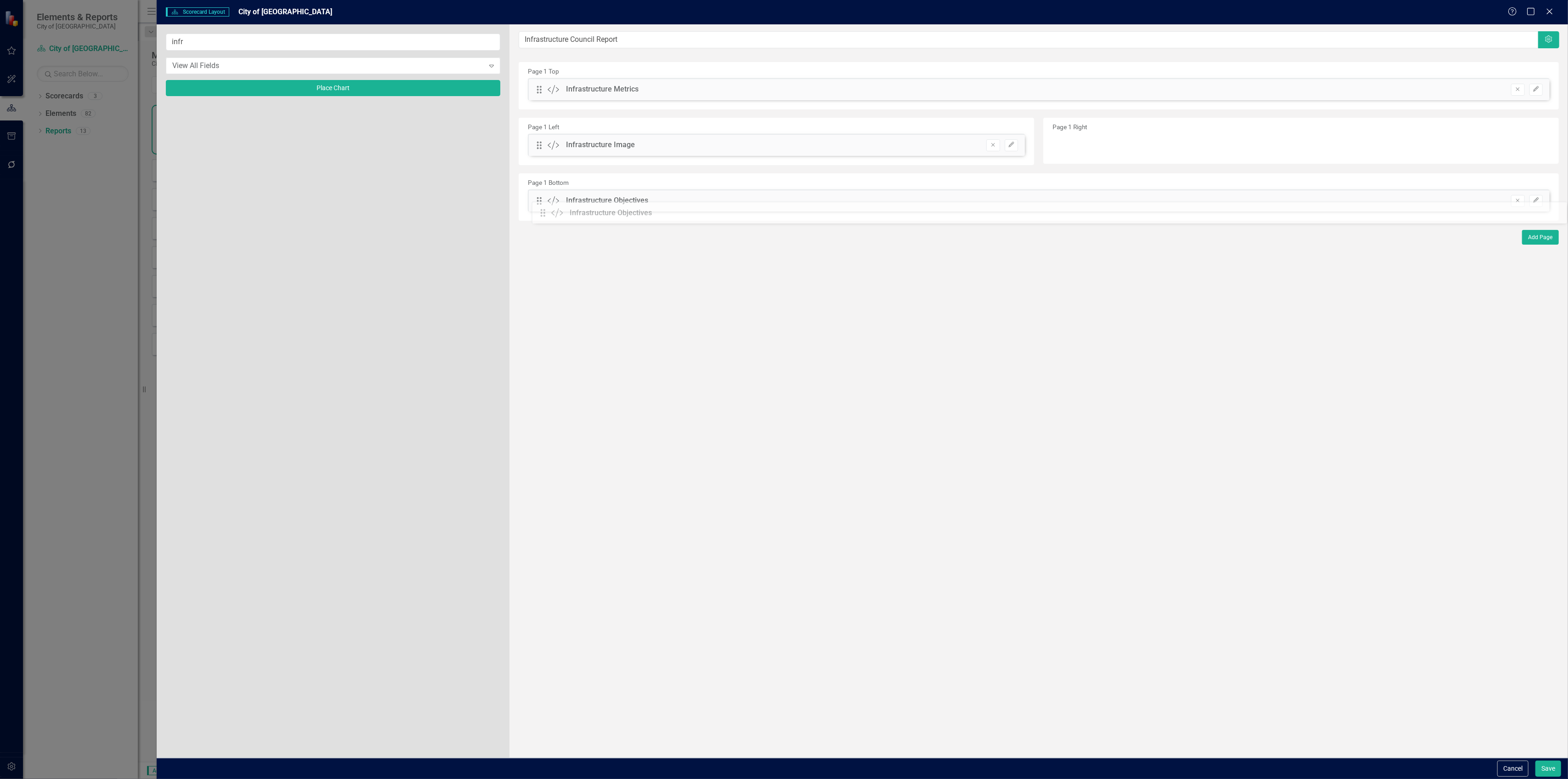
drag, startPoint x: 541, startPoint y: 119, endPoint x: 551, endPoint y: 214, distance: 95.5
drag, startPoint x: 542, startPoint y: 94, endPoint x: 561, endPoint y: 219, distance: 126.4
click at [317, 69] on div "View All Fields" at bounding box center [328, 65] width 312 height 10
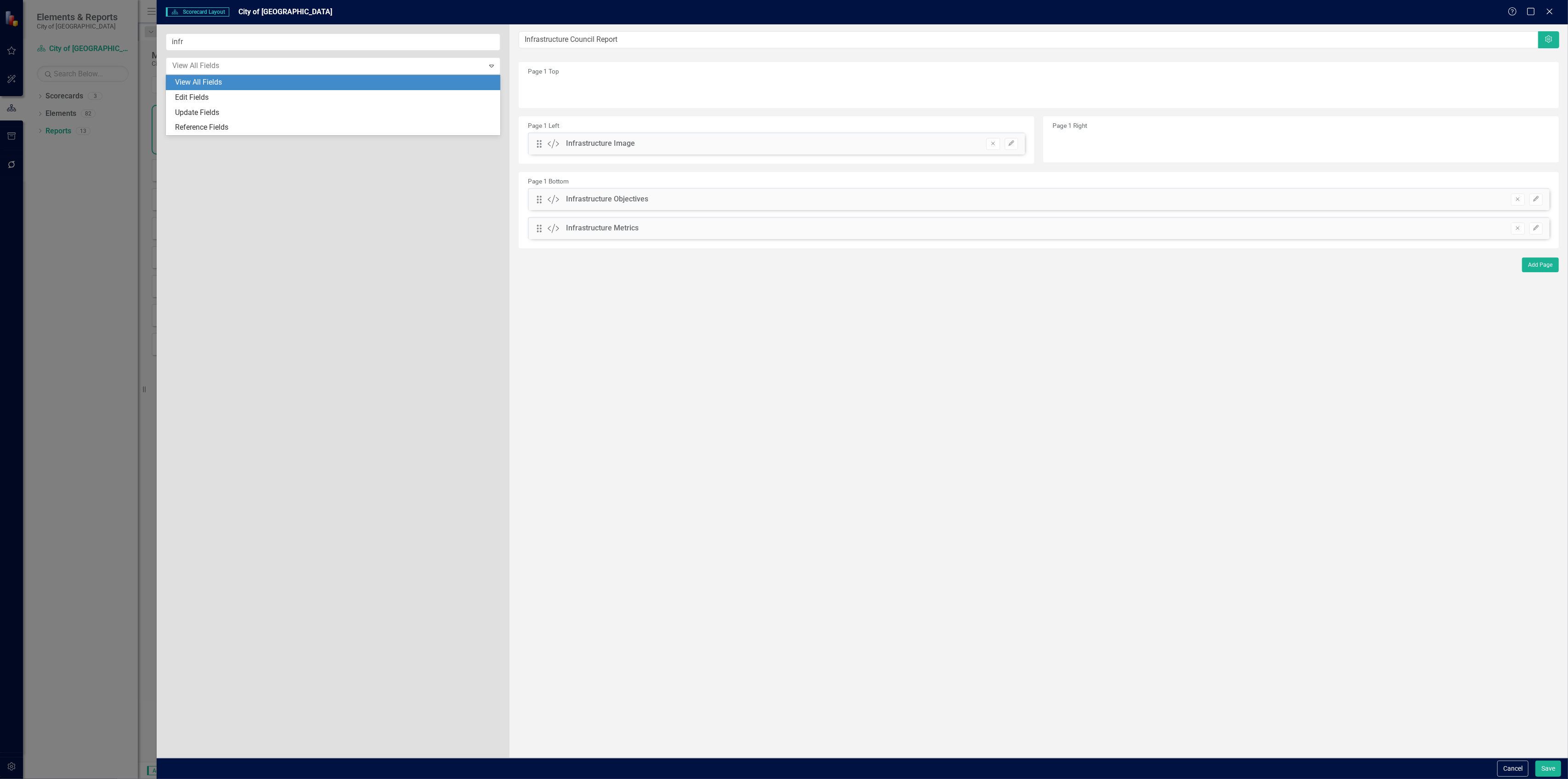
click at [306, 32] on div "infr 4 results available. Use Up and Down to choose options, press Enter to sel…" at bounding box center [333, 391] width 353 height 733
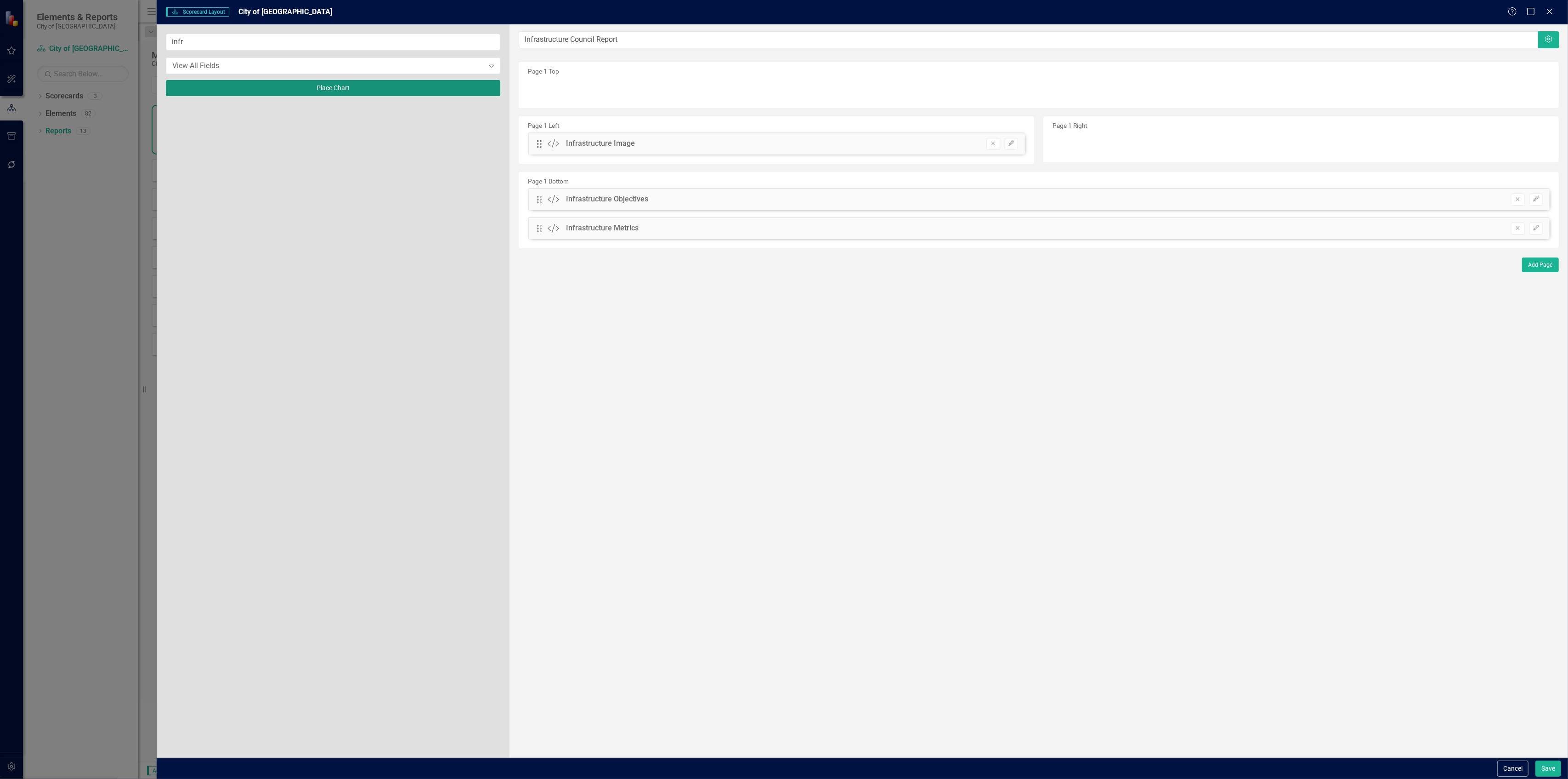
click at [317, 93] on button "Place Chart" at bounding box center [332, 88] width 334 height 16
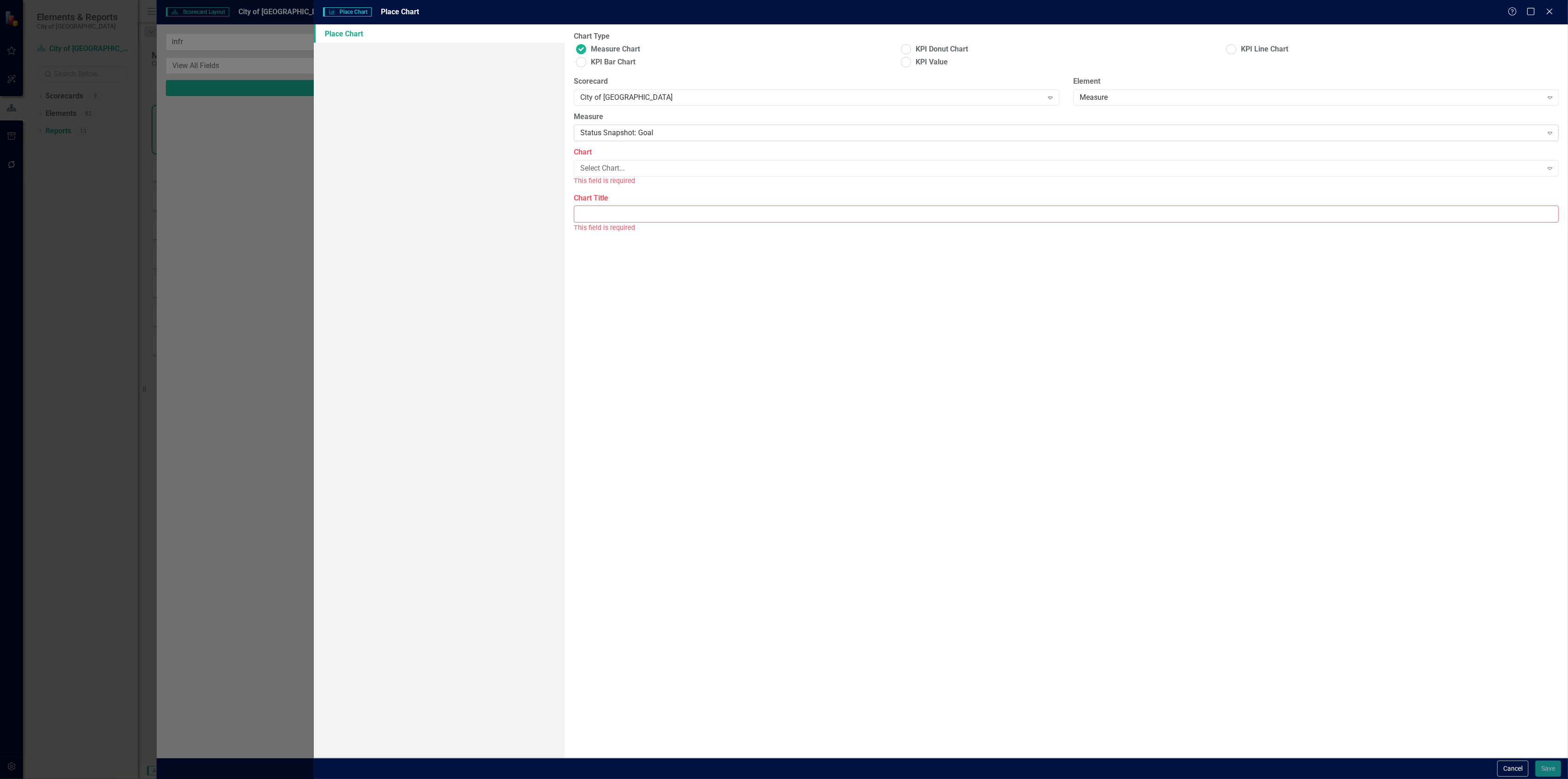
click at [640, 130] on div "Status Snapshot: Goal" at bounding box center [1061, 133] width 962 height 10
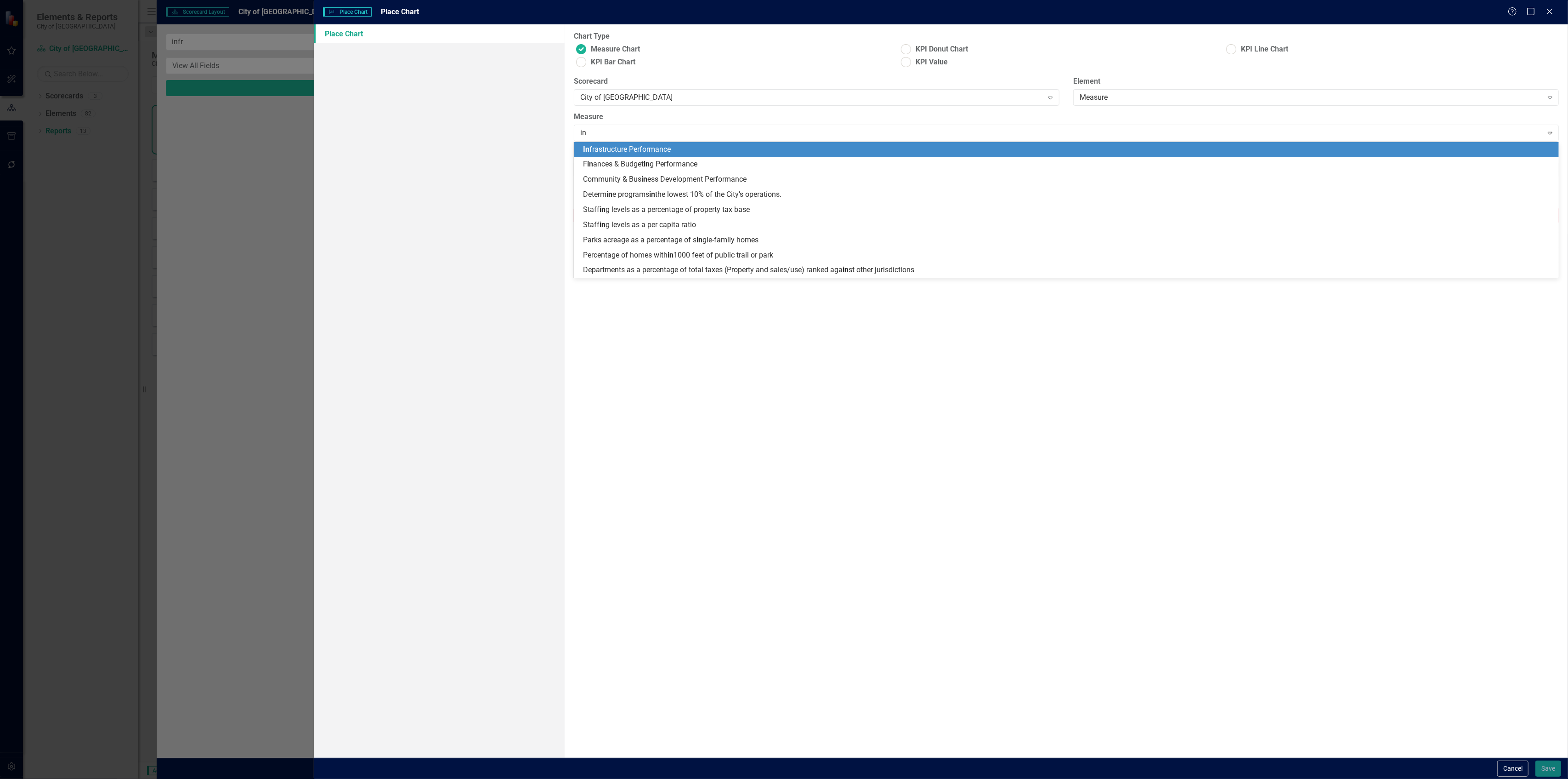
type input "inf"
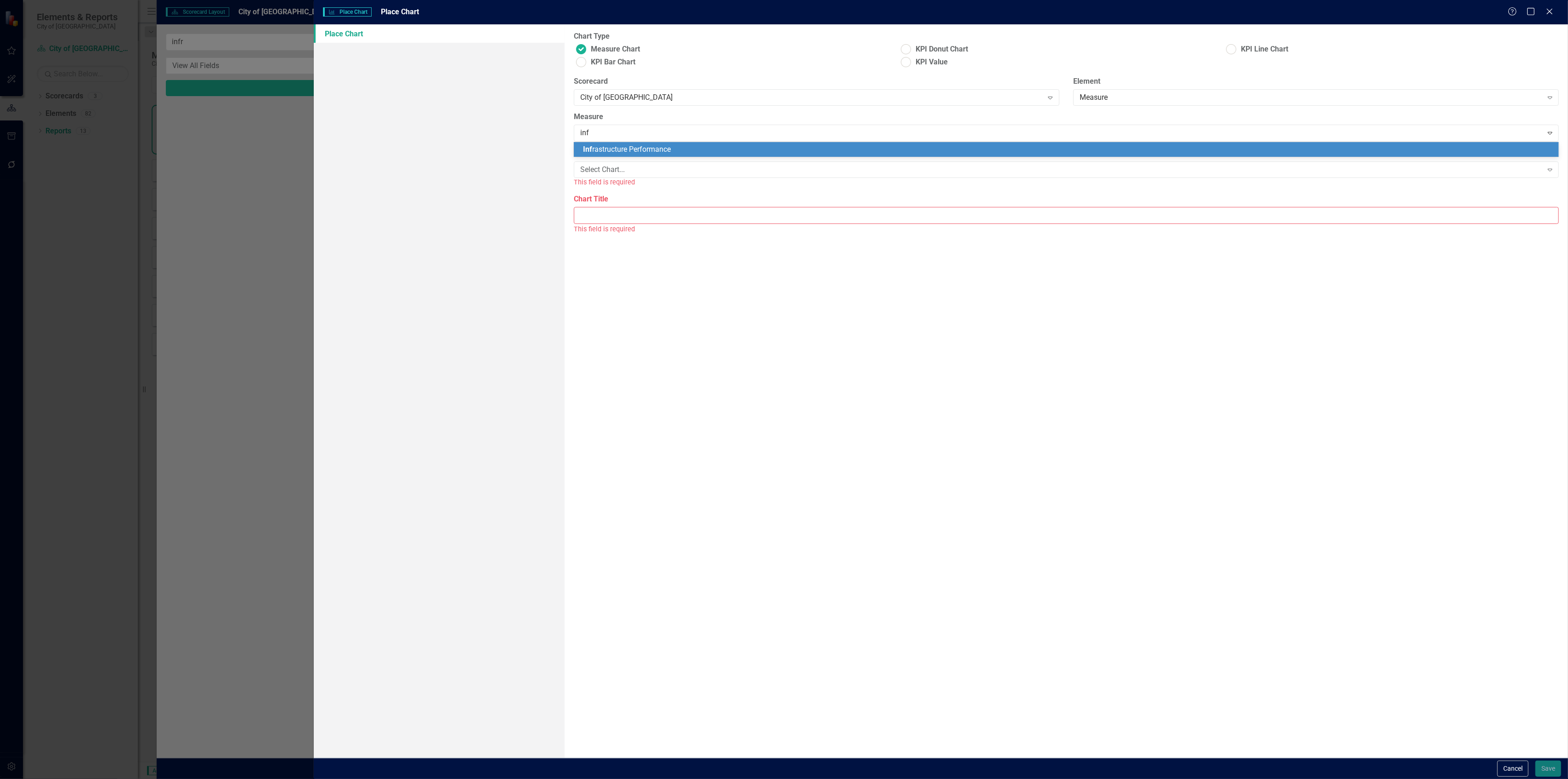
click at [666, 155] on div "Inf rastructure Performance" at bounding box center [1068, 149] width 971 height 10
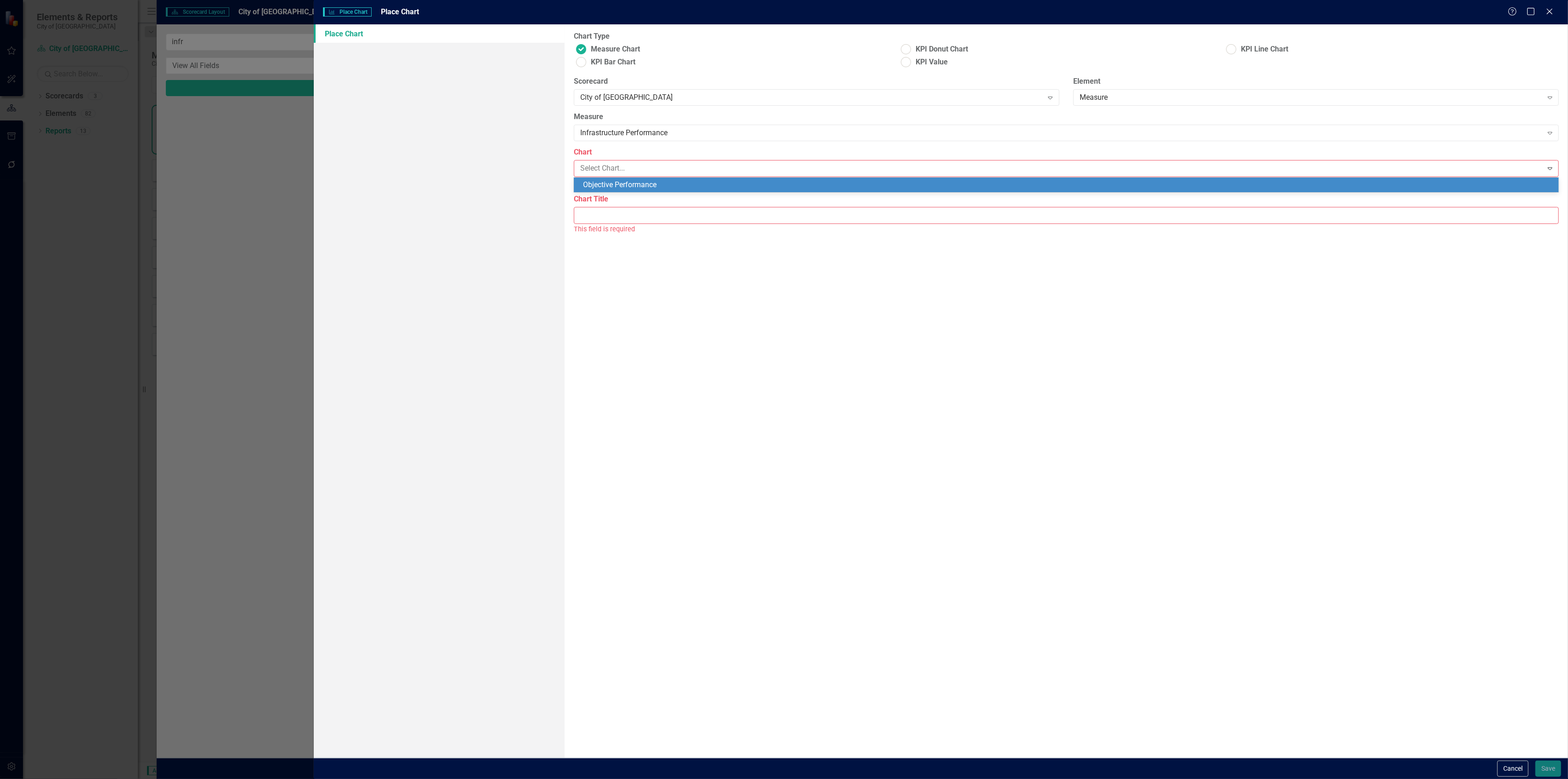
click at [655, 188] on div "Objective Performance" at bounding box center [1068, 185] width 971 height 10
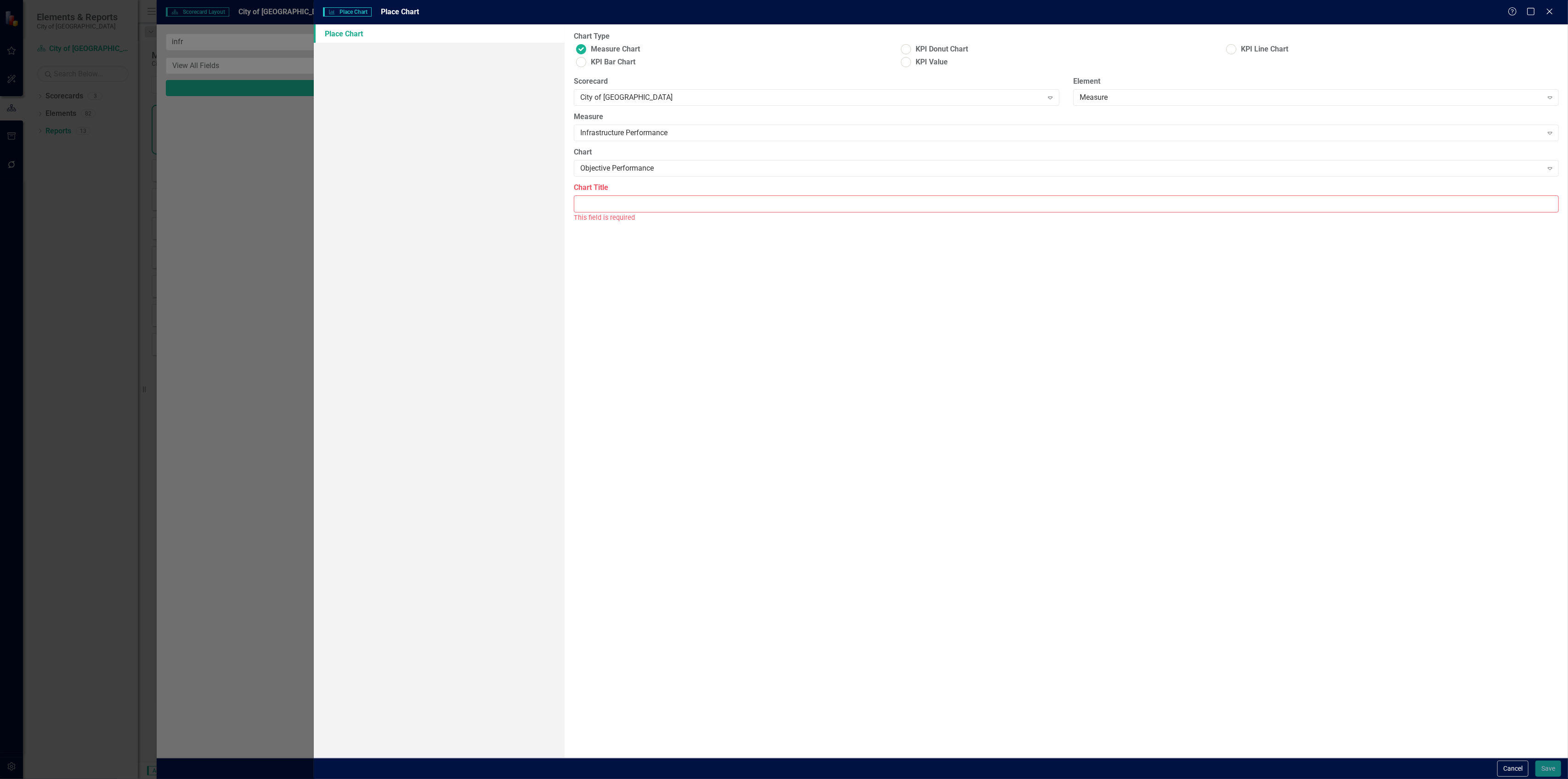
click at [651, 205] on input "Chart Title" at bounding box center [1066, 204] width 985 height 17
type input "Objective Performance"
click at [1541, 769] on button "Save" at bounding box center [1548, 768] width 26 height 16
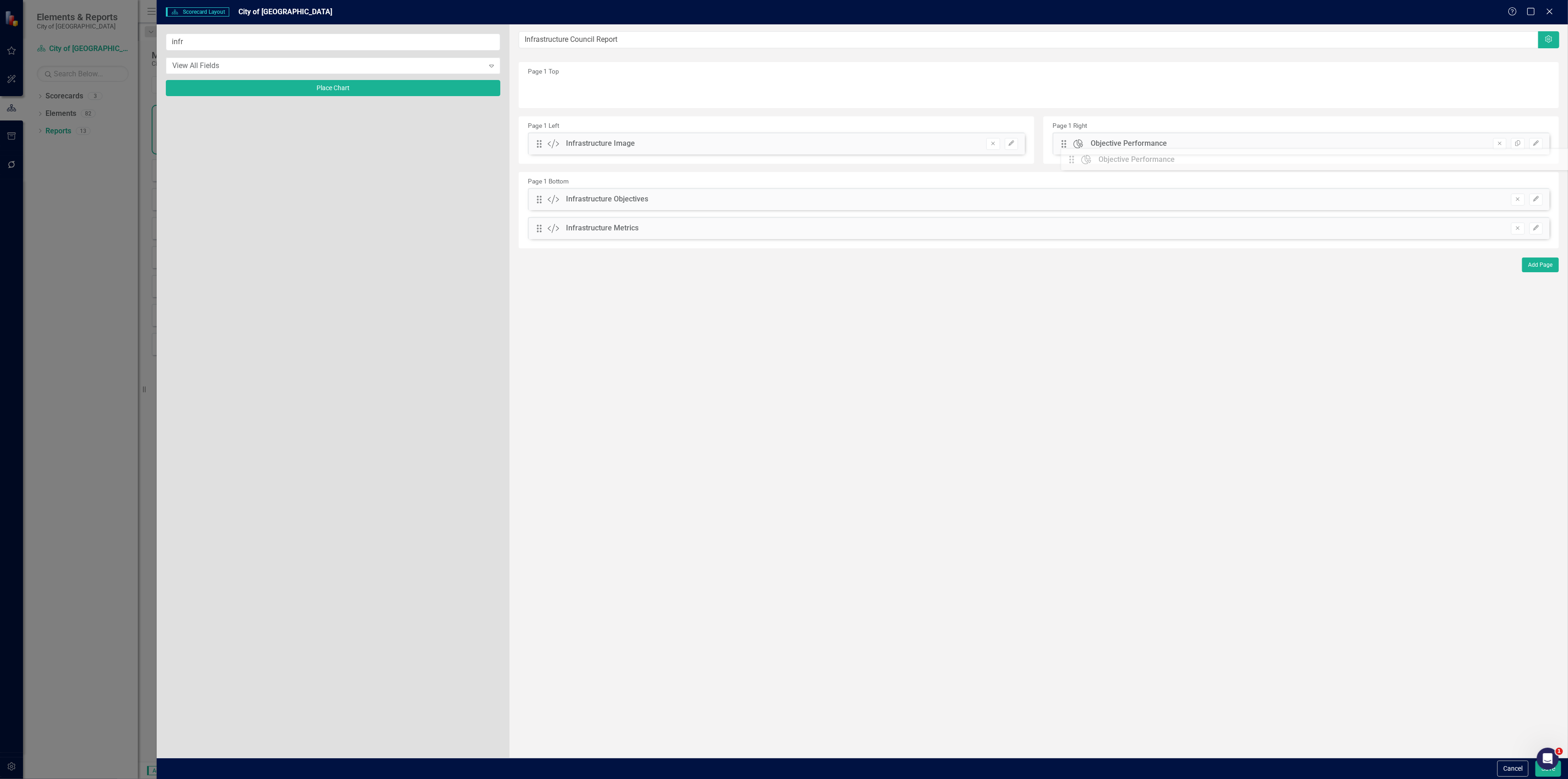
drag, startPoint x: 541, startPoint y: 92, endPoint x: 1080, endPoint y: 162, distance: 543.5
click at [1010, 146] on icon "button" at bounding box center [1011, 143] width 5 height 5
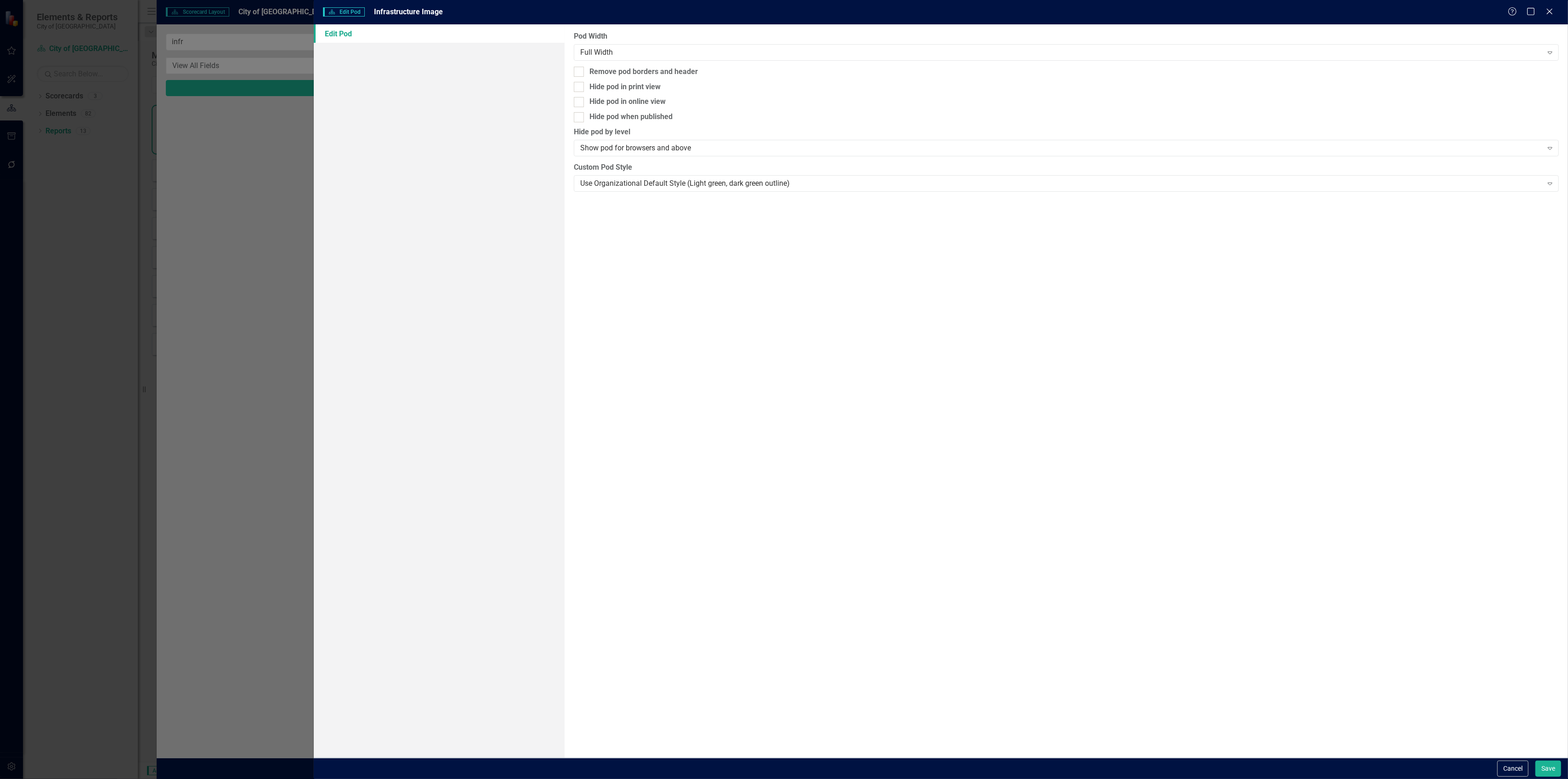
drag, startPoint x: 584, startPoint y: 76, endPoint x: 741, endPoint y: 159, distance: 177.6
click at [583, 76] on div at bounding box center [579, 71] width 10 height 10
click at [580, 72] on input "Remove pod borders and header" at bounding box center [577, 69] width 6 height 6
checkbox input "true"
click at [1547, 770] on button "Save" at bounding box center [1548, 768] width 26 height 16
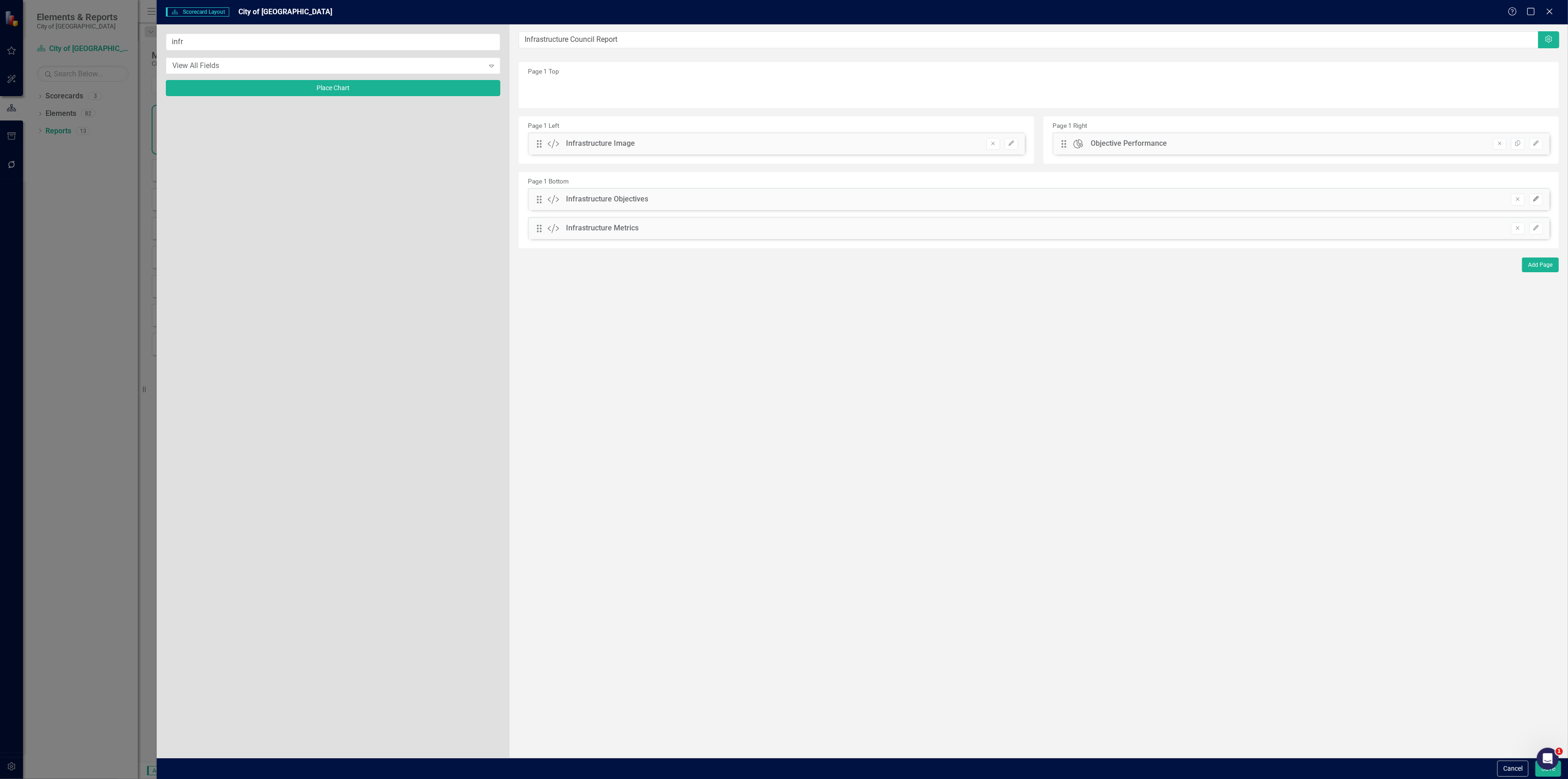
click at [1535, 205] on button "Edit" at bounding box center [1536, 200] width 13 height 12
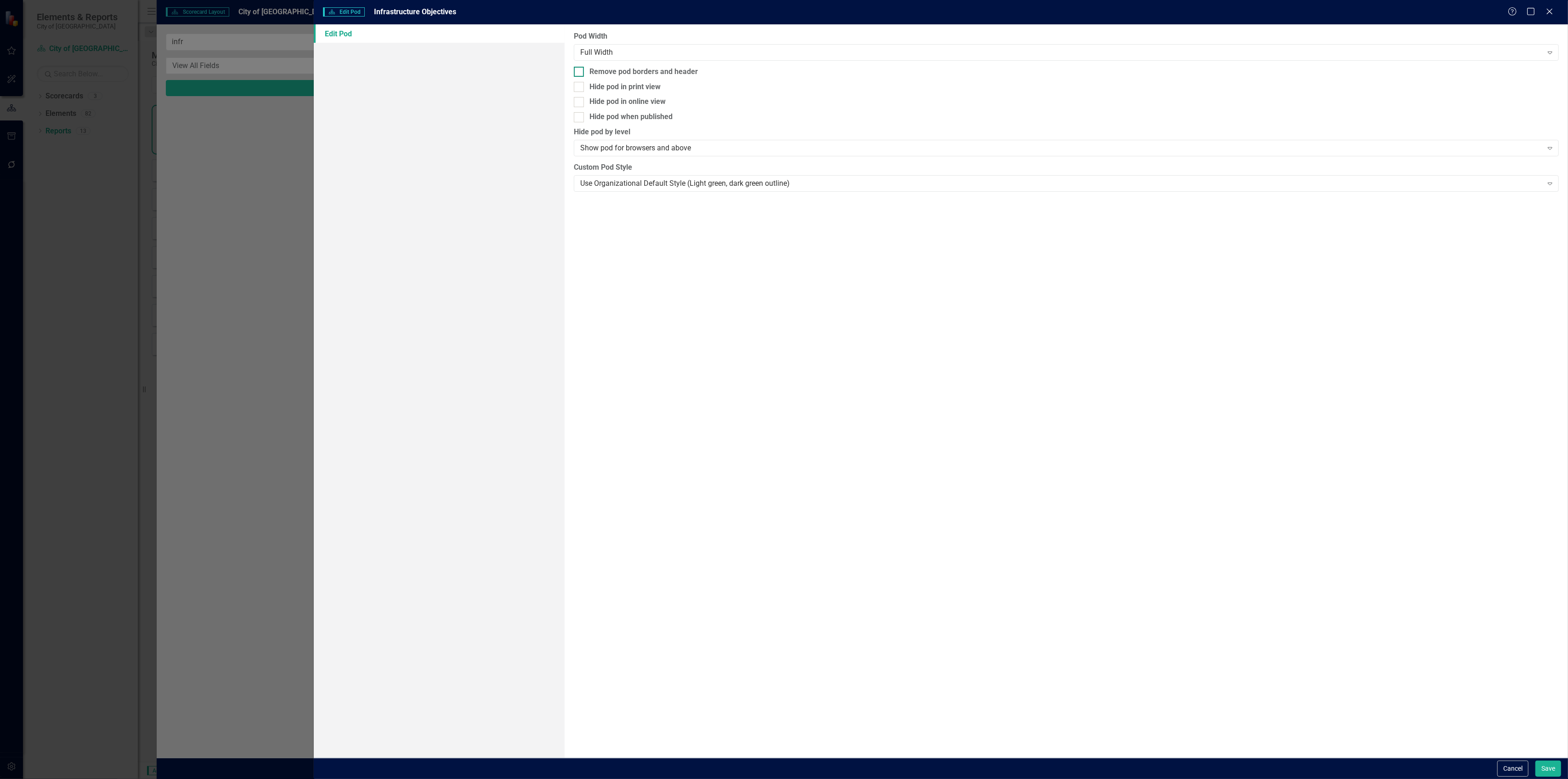
click at [645, 72] on div "Remove pod borders and header" at bounding box center [643, 71] width 108 height 10
click at [580, 72] on input "Remove pod borders and header" at bounding box center [577, 69] width 6 height 6
checkbox input "true"
click at [1547, 760] on div "Cancel Save" at bounding box center [941, 768] width 1254 height 21
click at [1553, 769] on button "Save" at bounding box center [1548, 768] width 26 height 16
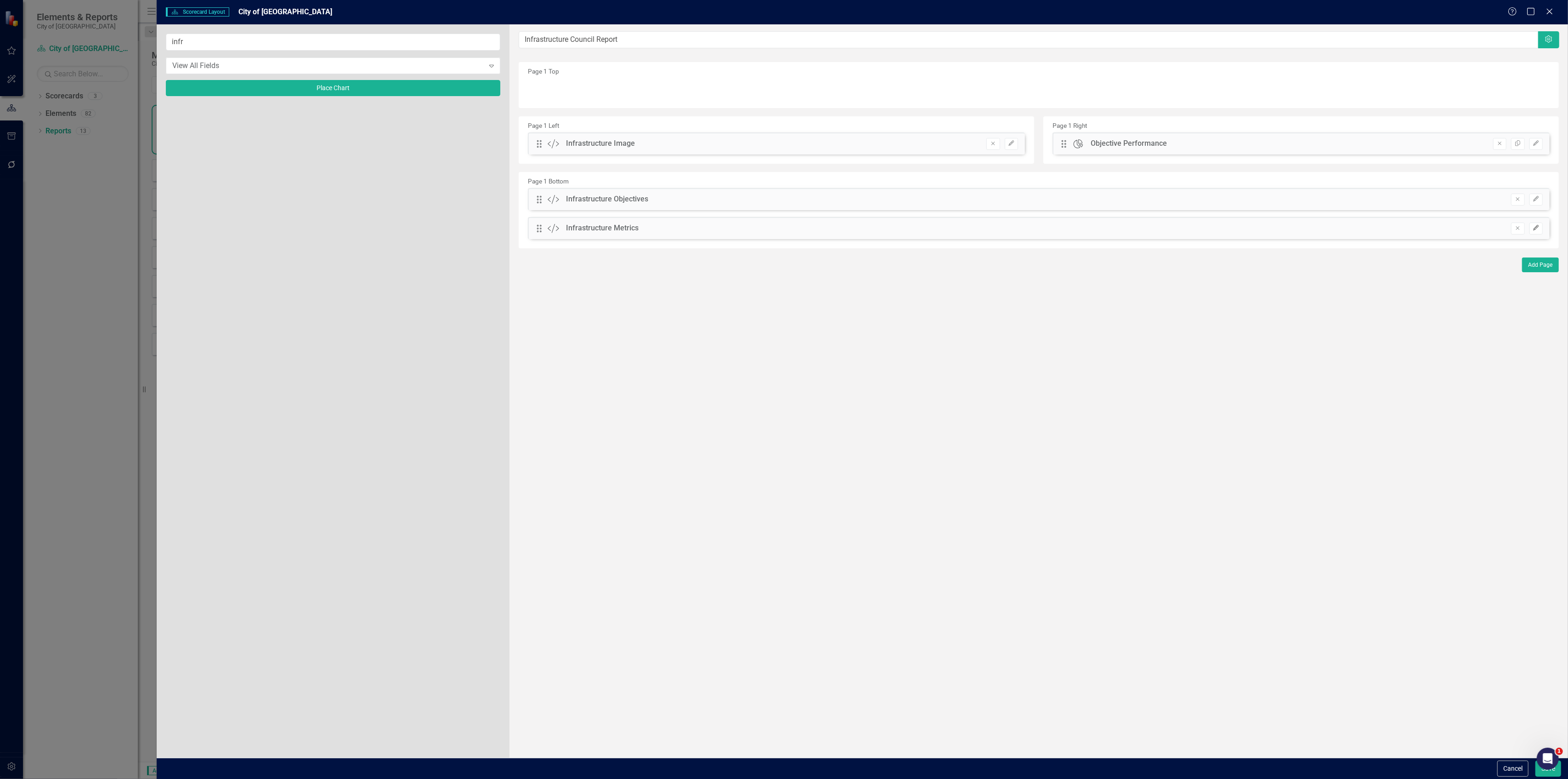
click at [1531, 225] on button "Edit" at bounding box center [1536, 228] width 13 height 12
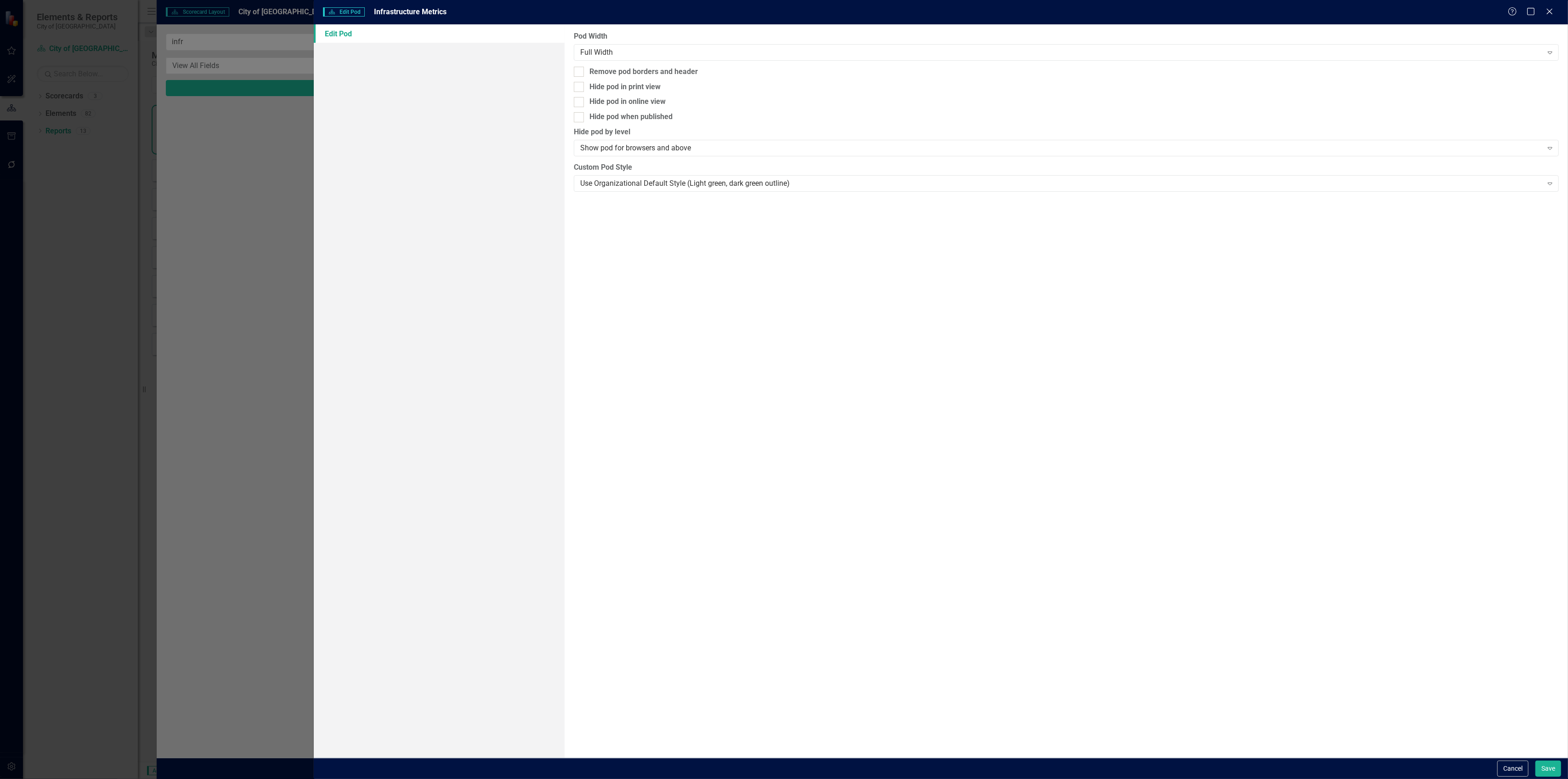
drag, startPoint x: 645, startPoint y: 72, endPoint x: 777, endPoint y: 133, distance: 145.4
click at [645, 72] on div "Remove pod borders and header" at bounding box center [643, 71] width 108 height 10
click at [657, 69] on div "Remove pod borders and header" at bounding box center [643, 71] width 108 height 10
click at [580, 69] on input "Remove pod borders and header" at bounding box center [577, 69] width 6 height 6
checkbox input "true"
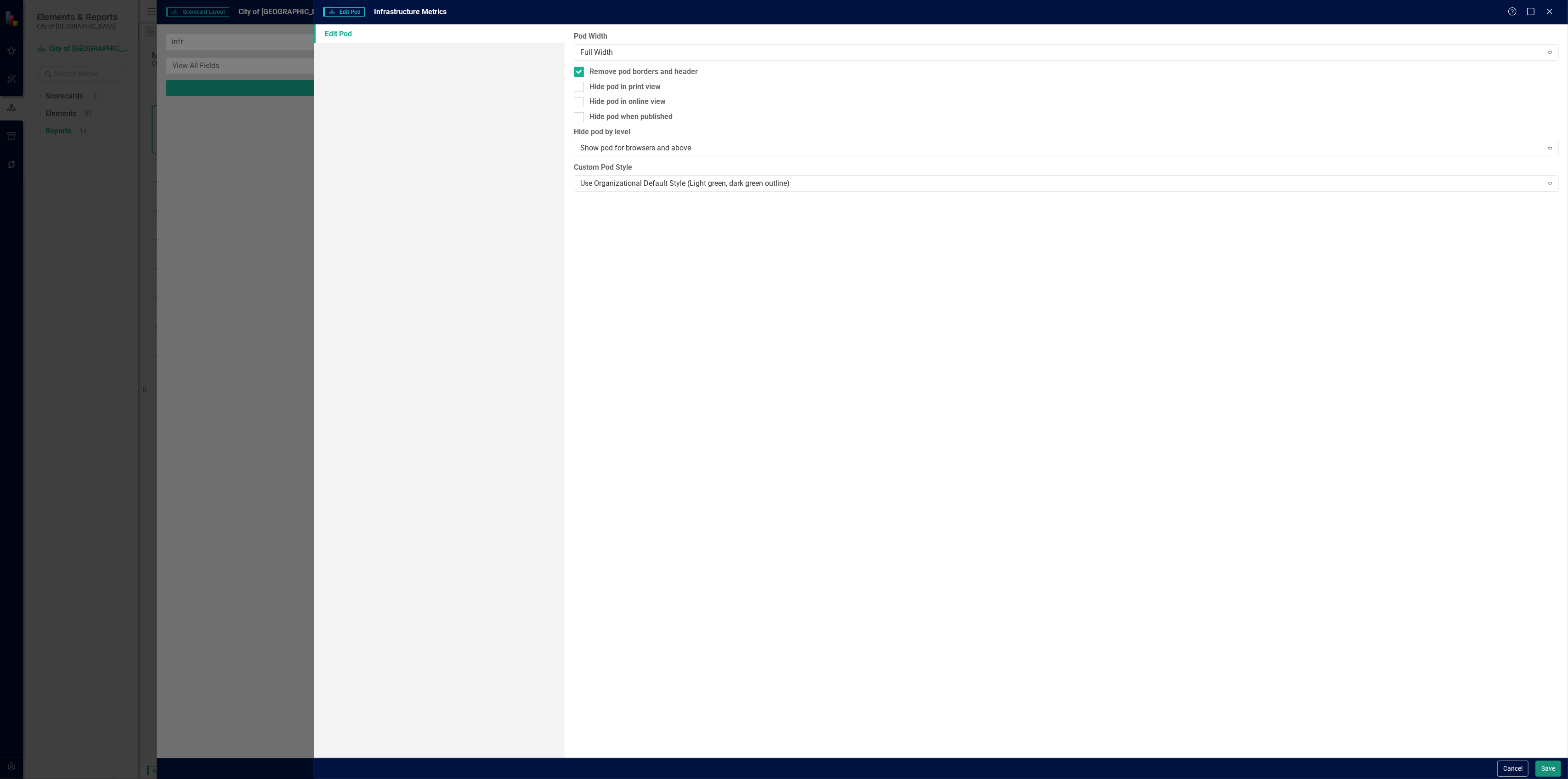
click at [1545, 767] on button "Save" at bounding box center [1548, 768] width 26 height 16
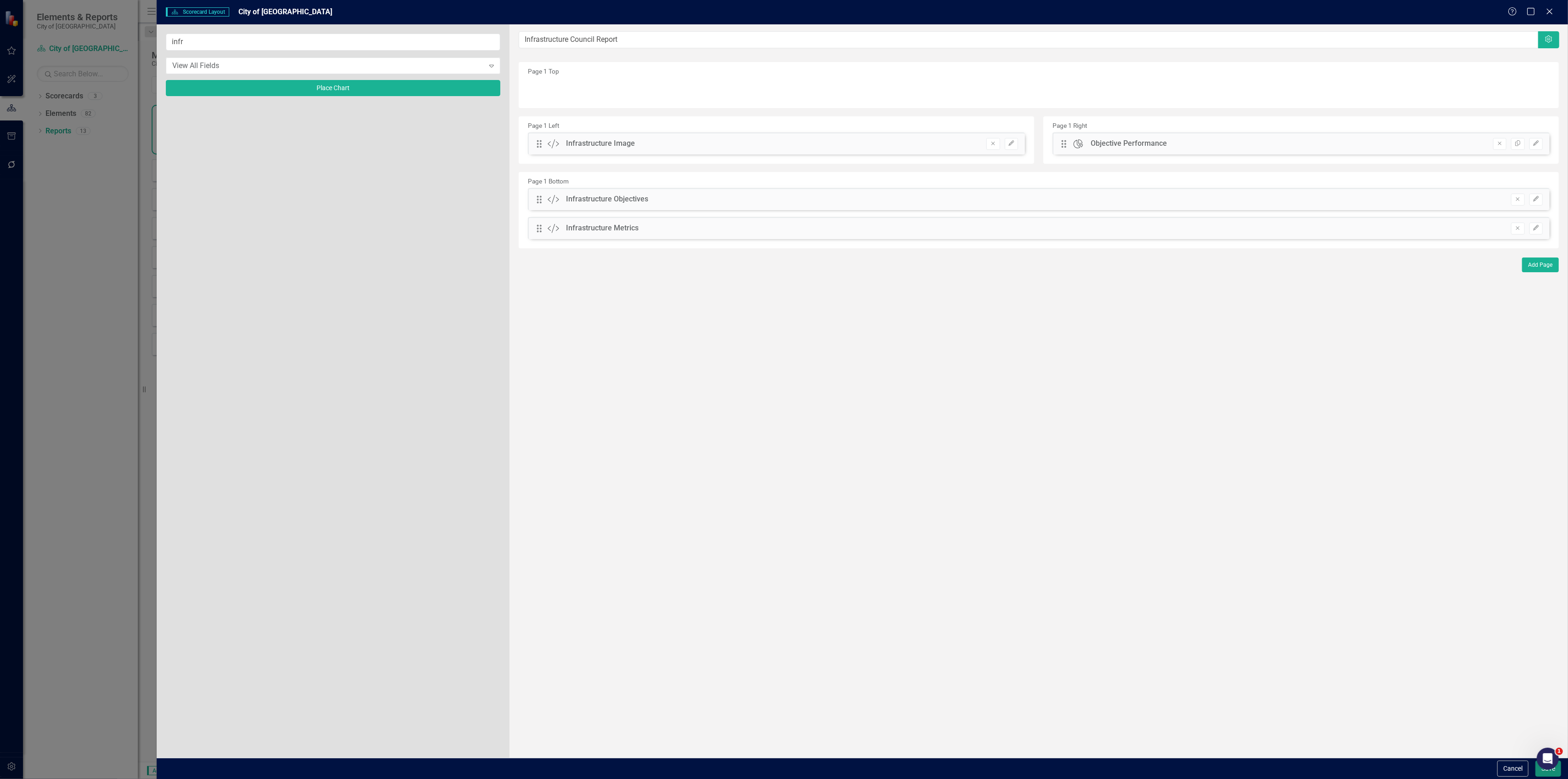
click at [1547, 777] on button "Save" at bounding box center [1548, 768] width 26 height 16
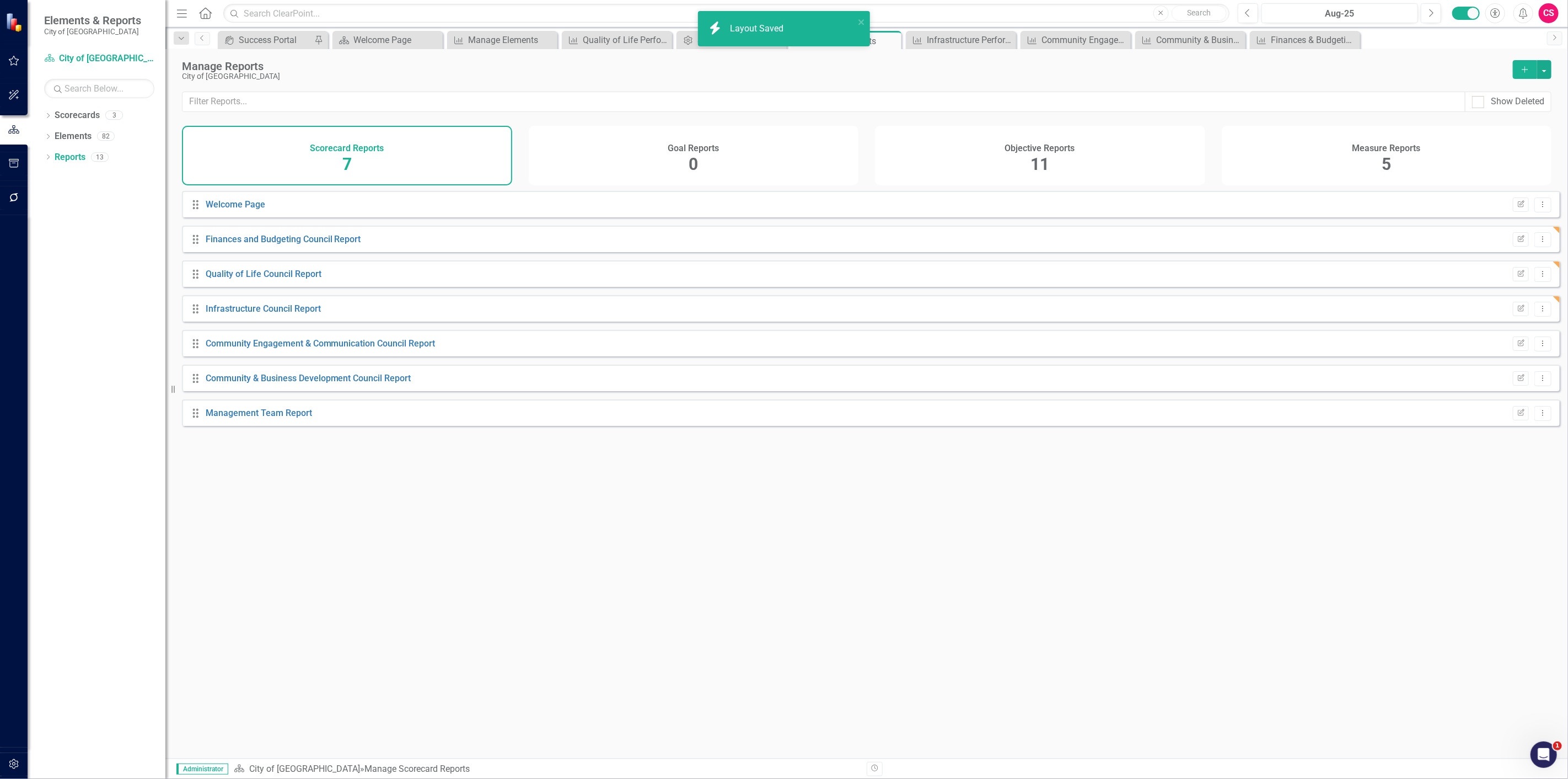
click at [1176, 572] on div "Drag Welcome Page Edit Report Dropdown Menu Drag Finances and Budgeting Council…" at bounding box center [866, 470] width 1402 height 559
click at [1516, 347] on icon "Edit Report" at bounding box center [1520, 343] width 8 height 7
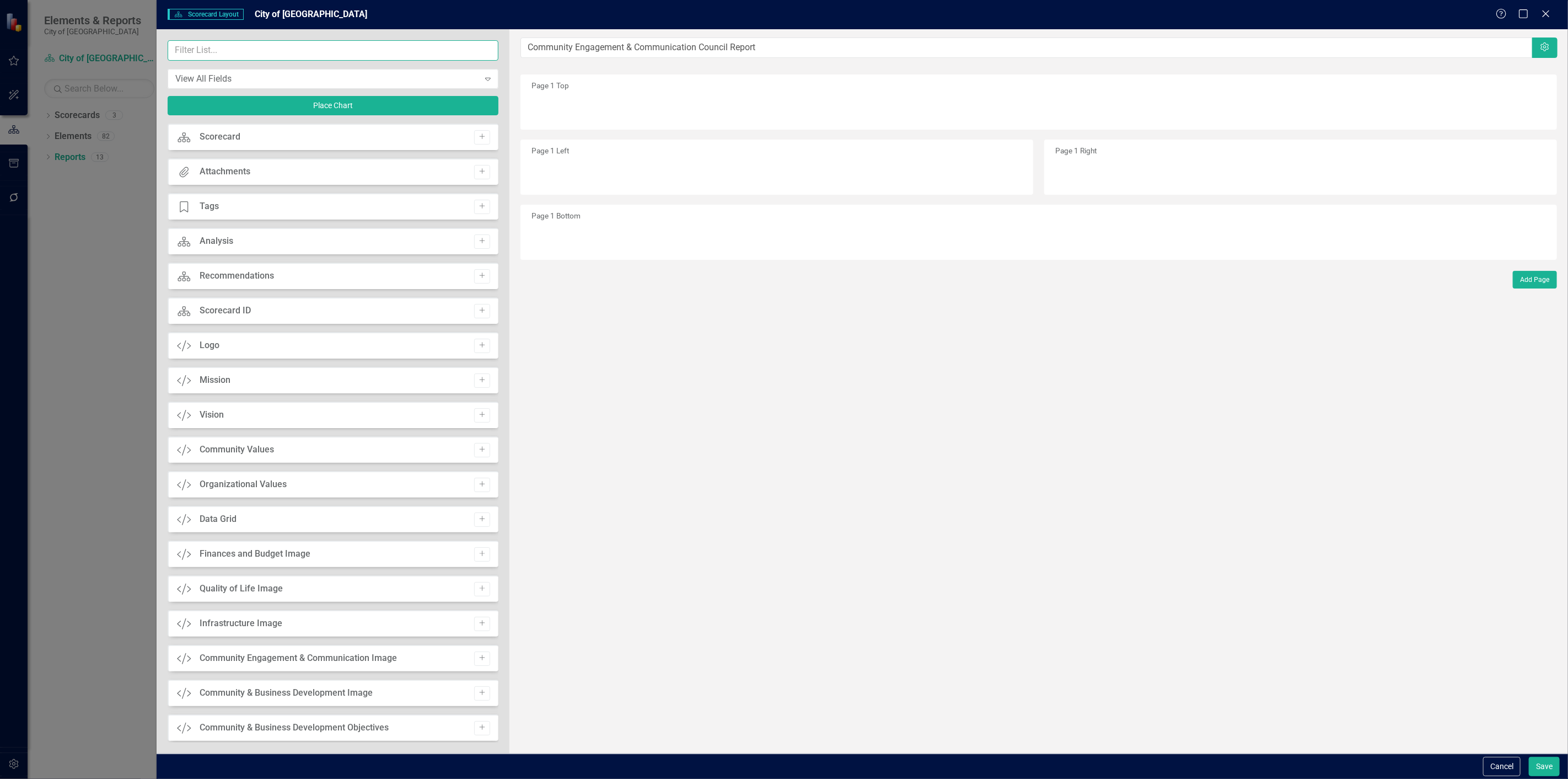
click at [296, 51] on input "text" at bounding box center [332, 50] width 331 height 20
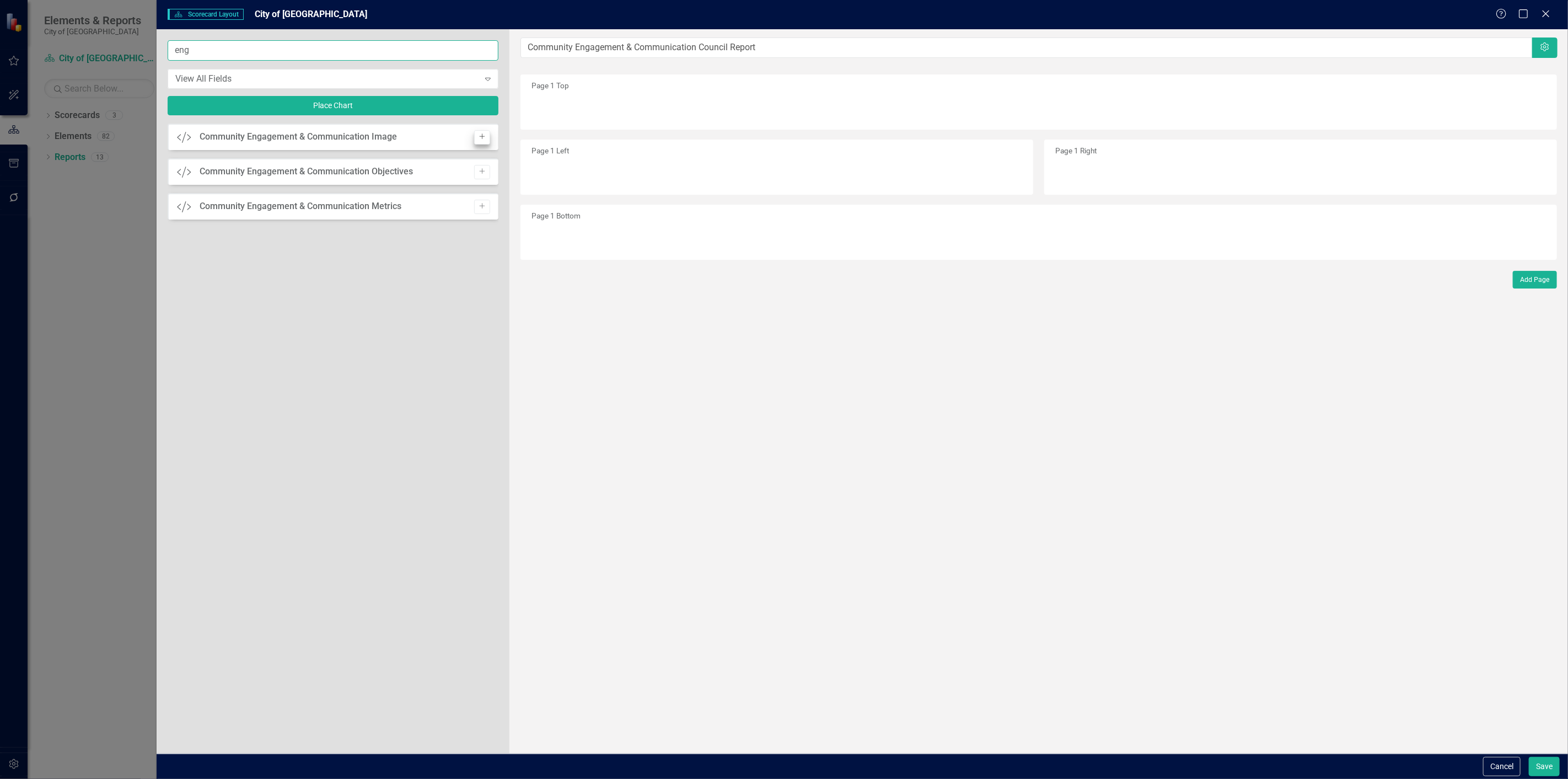
type input "eng"
click at [480, 134] on icon "Add" at bounding box center [481, 137] width 8 height 7
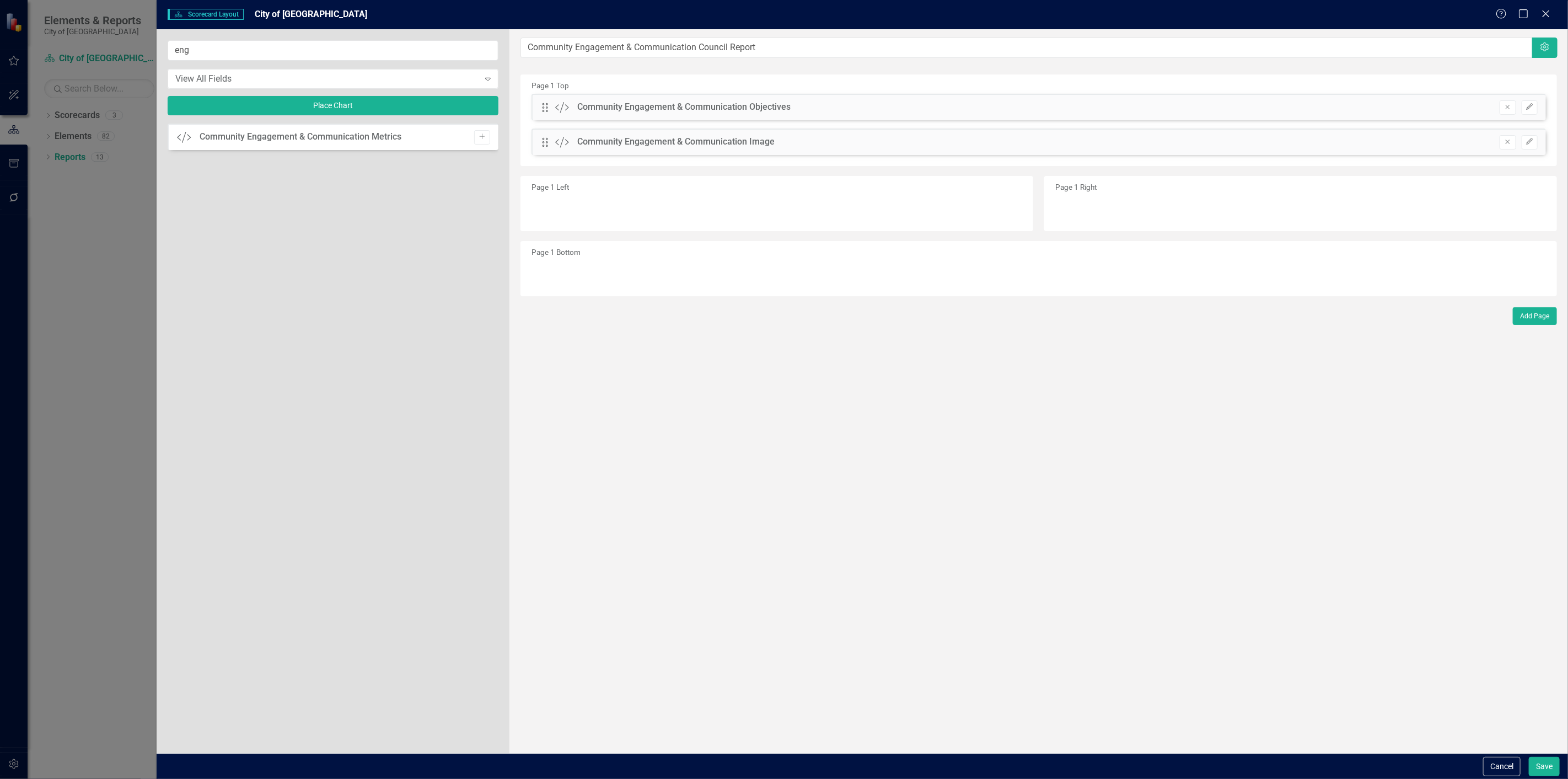
click at [480, 134] on icon "Add" at bounding box center [481, 137] width 8 height 7
drag, startPoint x: 550, startPoint y: 178, endPoint x: 556, endPoint y: 218, distance: 40.4
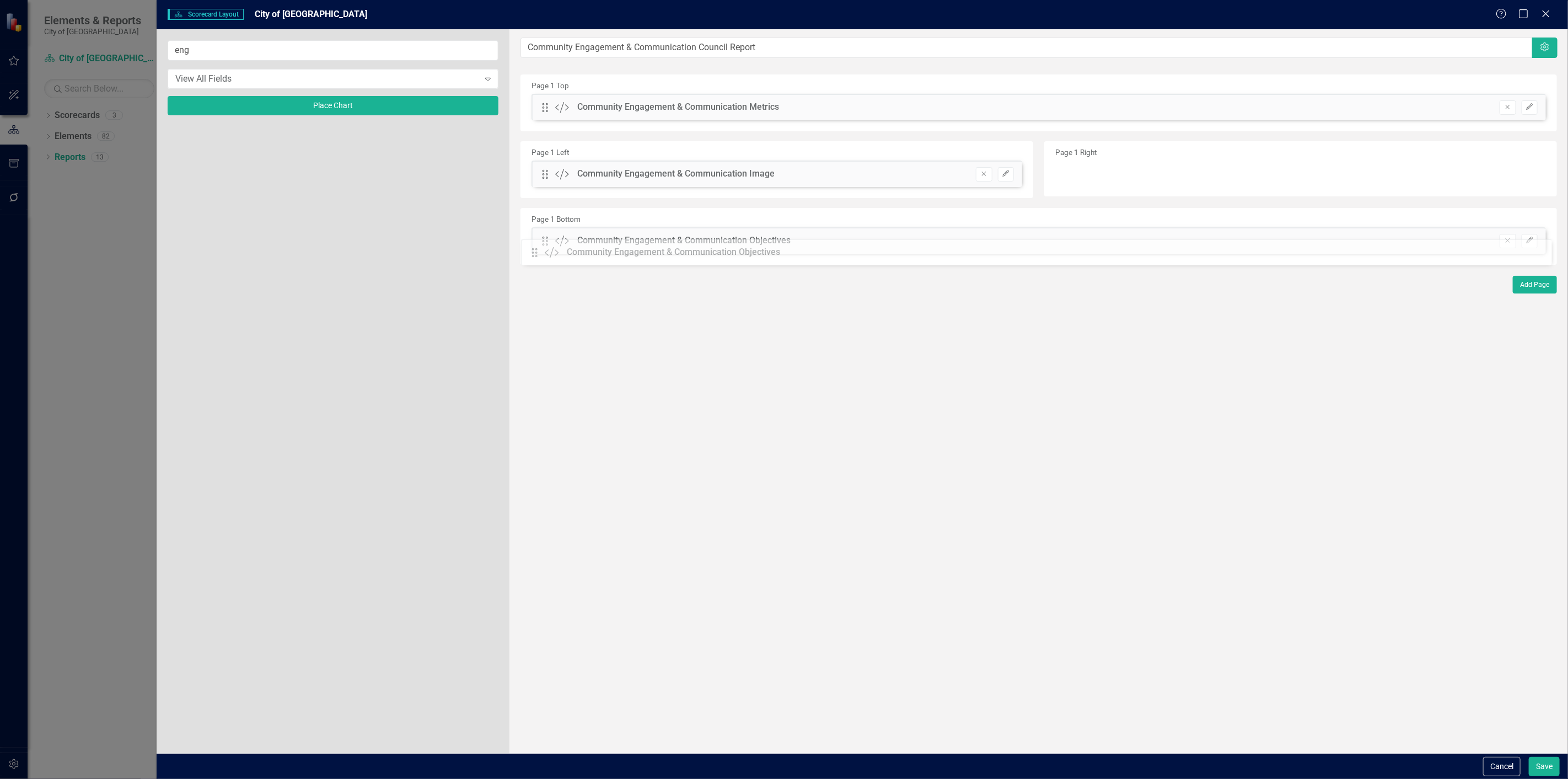
drag, startPoint x: 545, startPoint y: 145, endPoint x: 540, endPoint y: 167, distance: 22.6
drag, startPoint x: 543, startPoint y: 107, endPoint x: 538, endPoint y: 267, distance: 160.1
click at [362, 102] on button "Place Chart" at bounding box center [332, 105] width 331 height 19
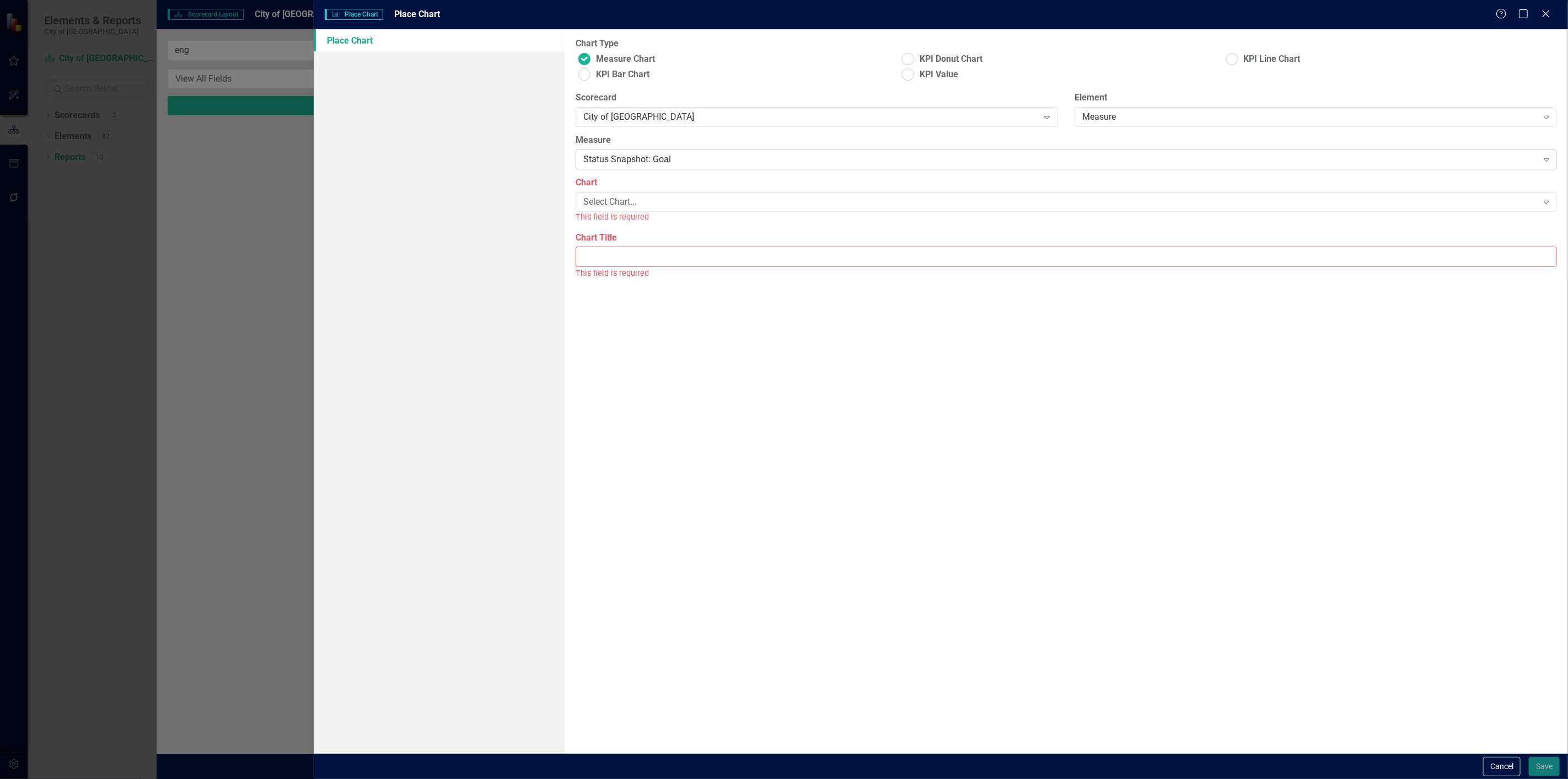
click at [662, 153] on div "Status Snapshot: Goal" at bounding box center [1060, 159] width 954 height 12
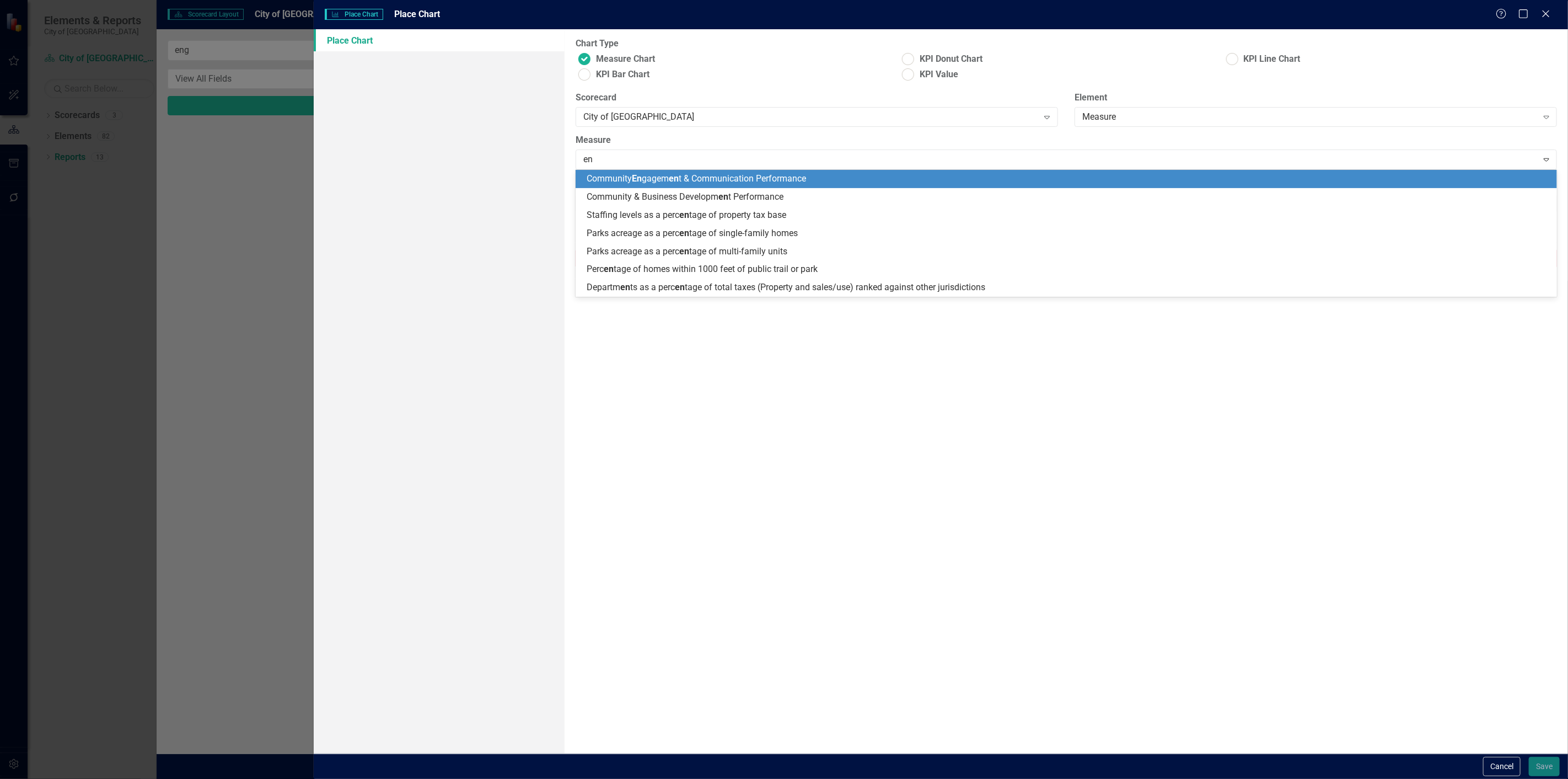
type input "eng"
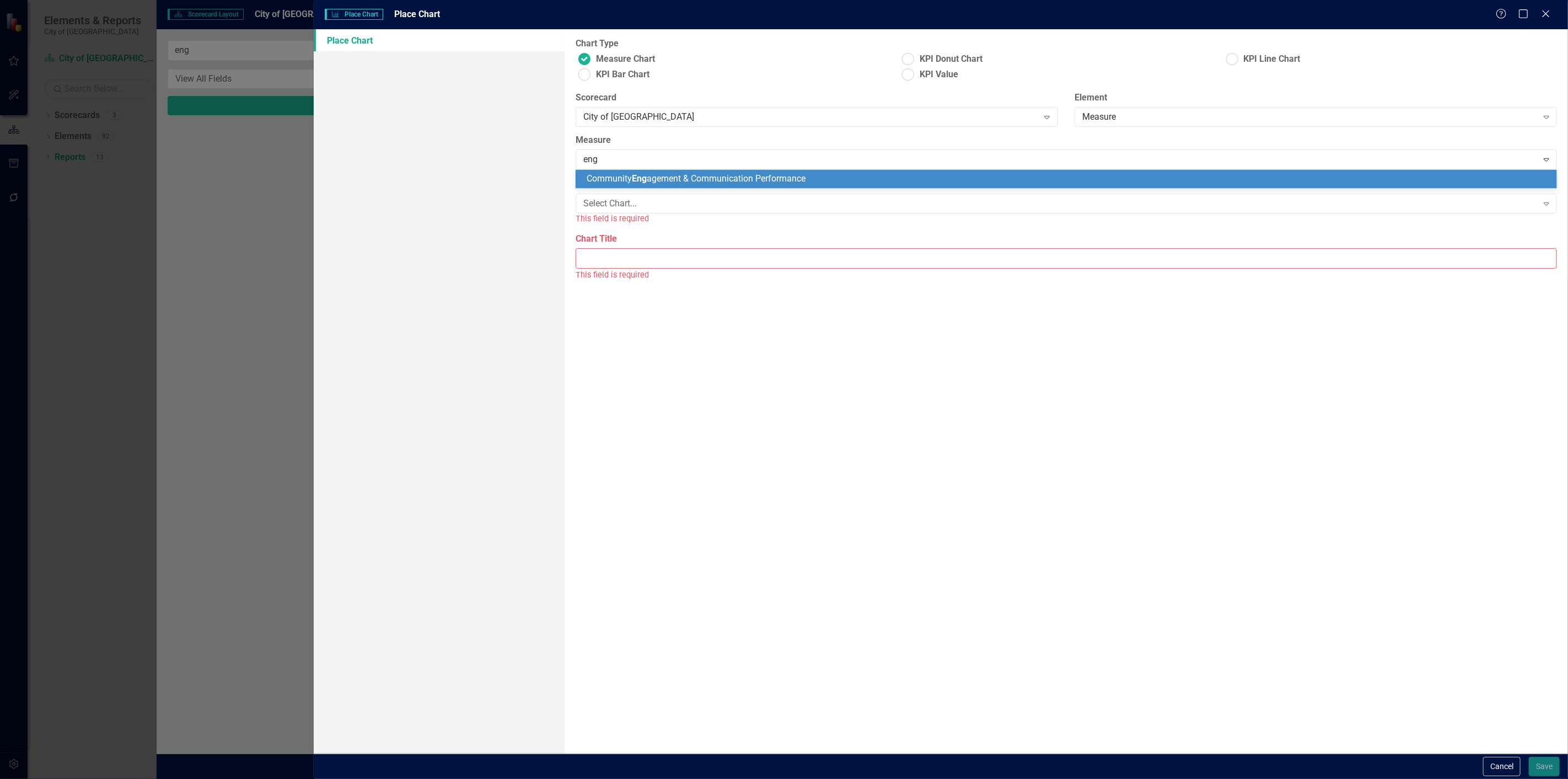
click at [658, 188] on div "Community Eng agement & Communication Performance" at bounding box center [1066, 178] width 981 height 18
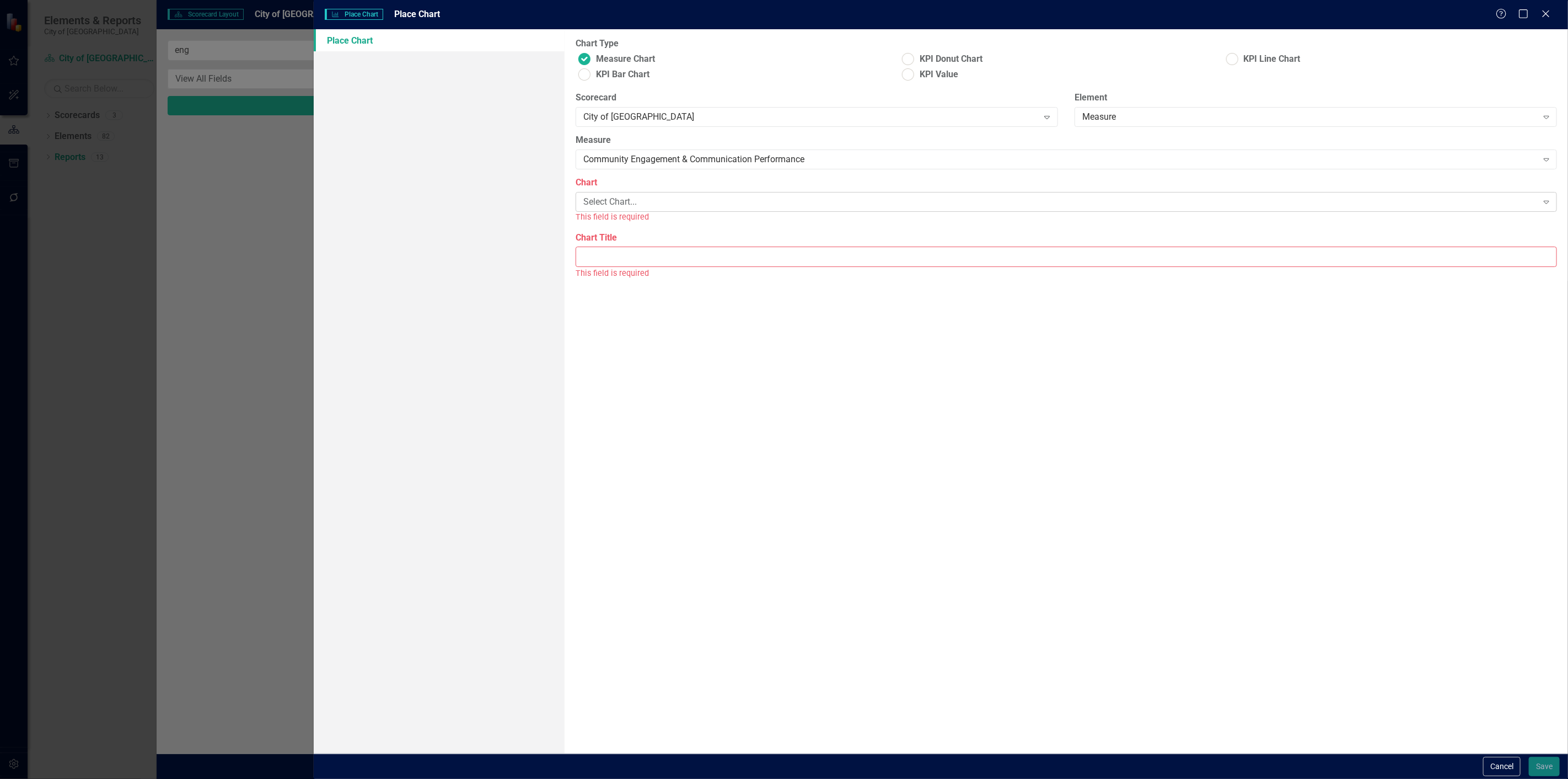
click at [651, 200] on div "Select Chart..." at bounding box center [1060, 202] width 954 height 12
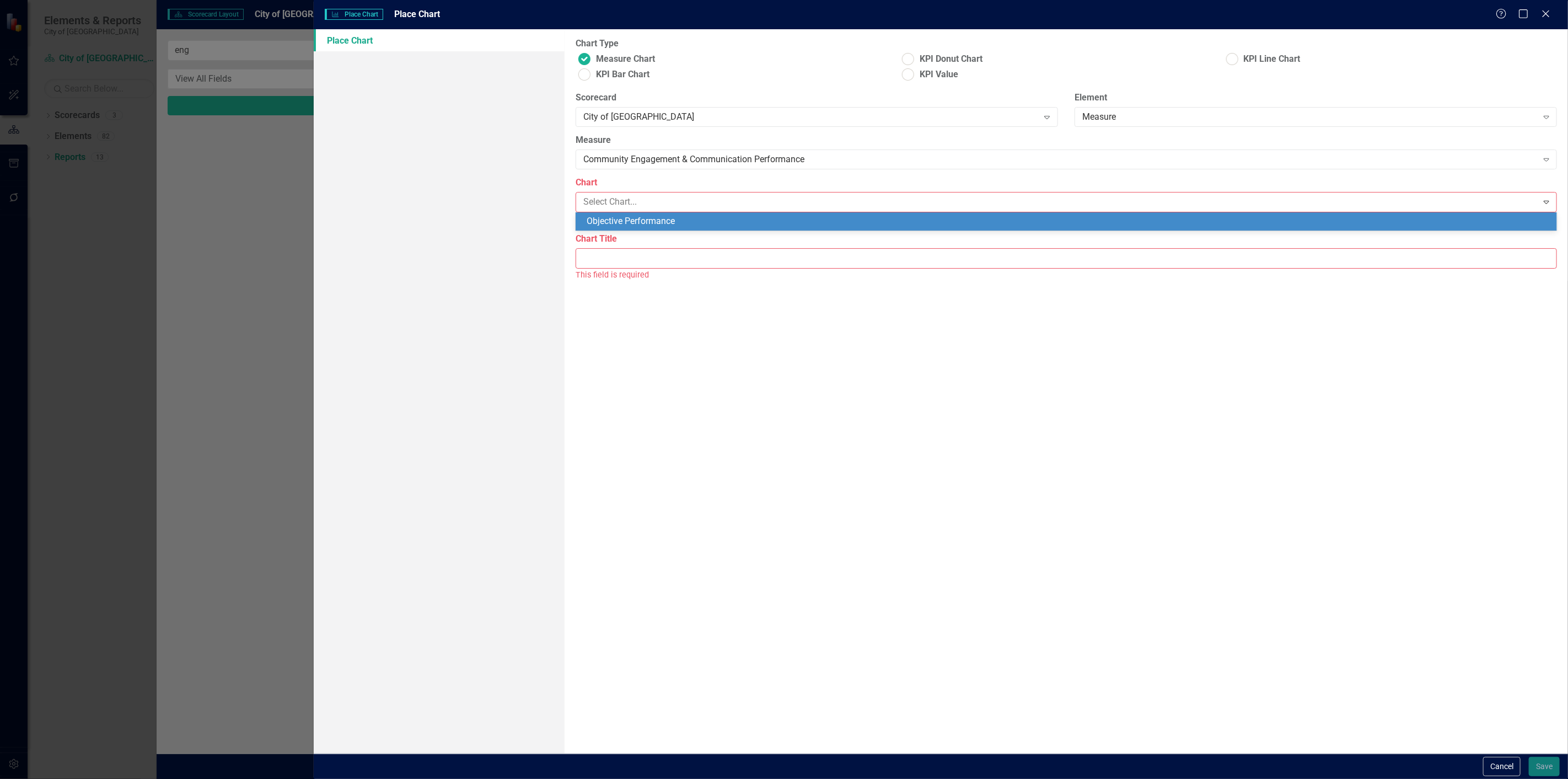
click at [649, 217] on div "Objective Performance" at bounding box center [1068, 221] width 963 height 12
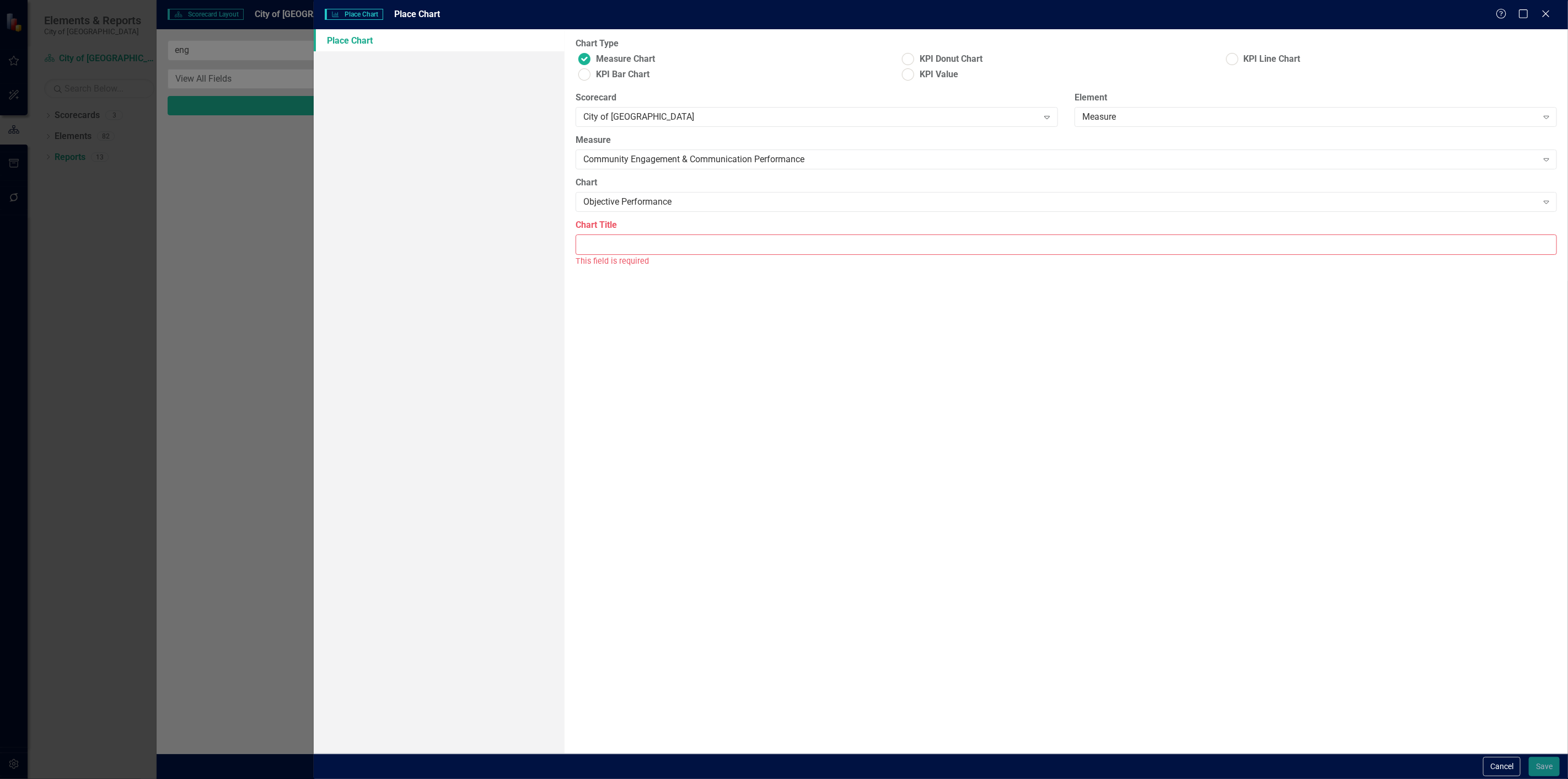
click at [656, 239] on input "Chart Title" at bounding box center [1066, 245] width 981 height 20
type input "Objective Performance"
click at [1553, 766] on button "Save" at bounding box center [1544, 767] width 31 height 19
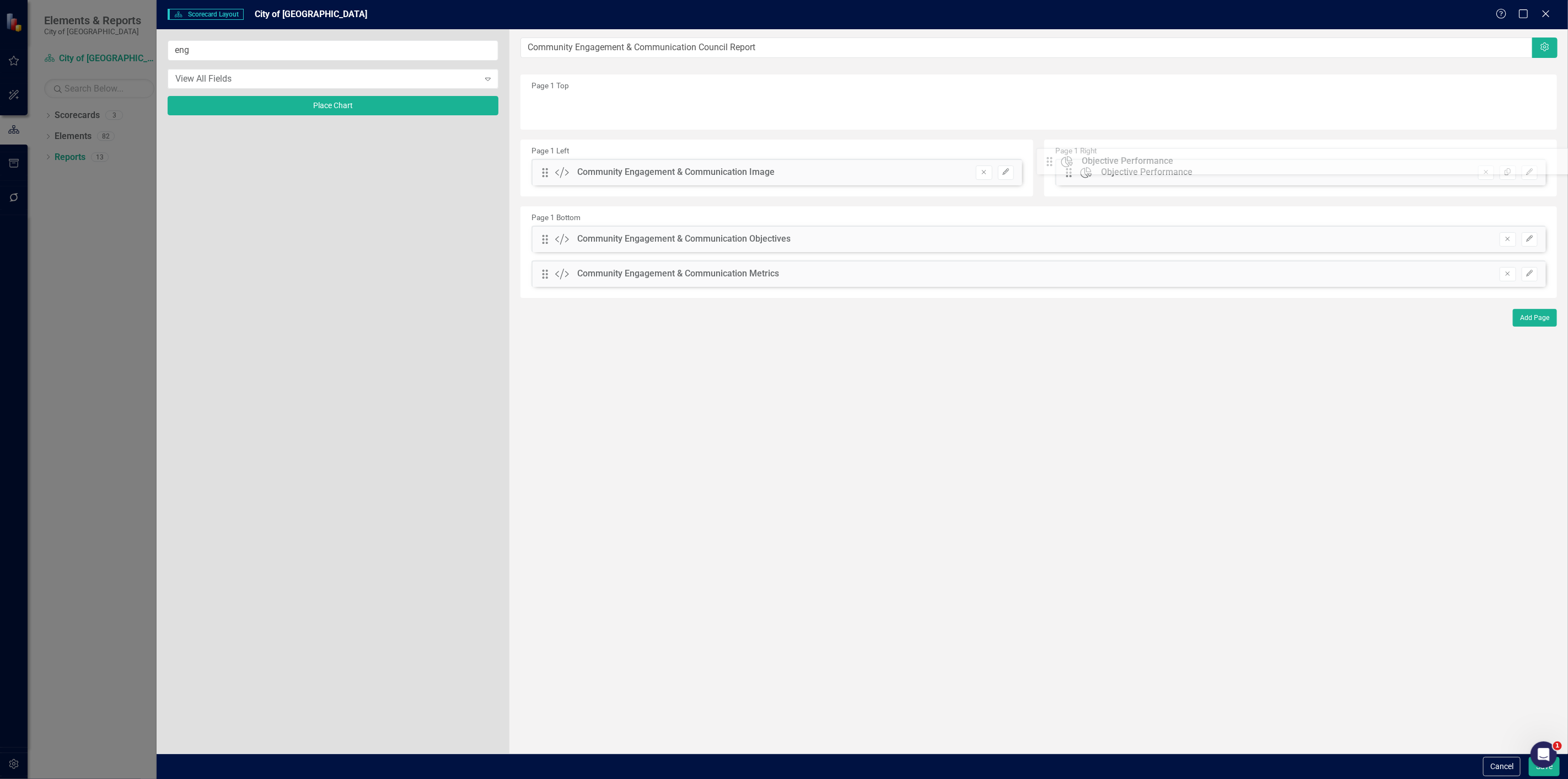
drag, startPoint x: 547, startPoint y: 110, endPoint x: 1060, endPoint y: 164, distance: 515.8
click at [1009, 170] on icon "button" at bounding box center [1005, 171] width 7 height 7
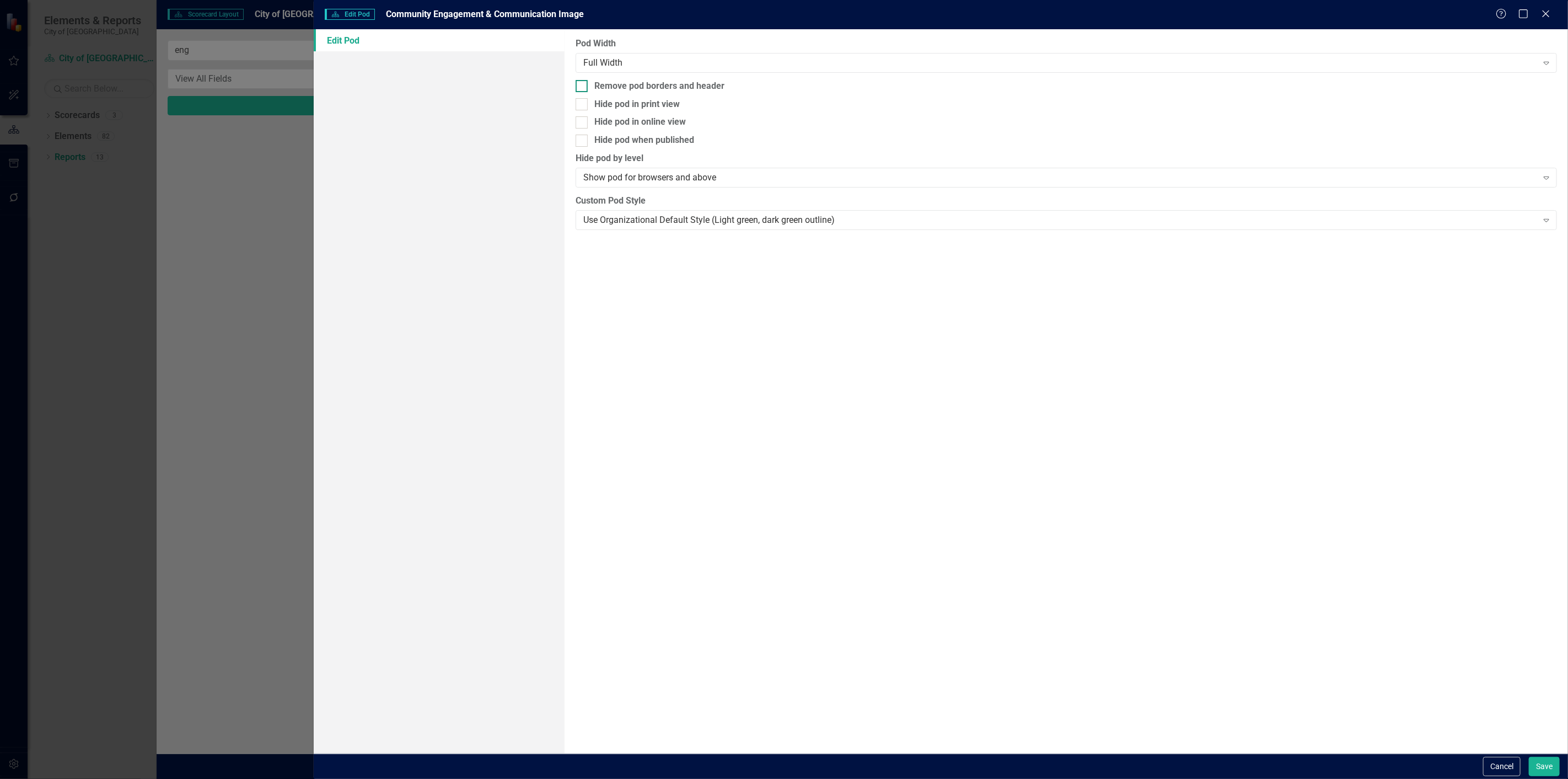
click at [640, 84] on div "Remove pod borders and header" at bounding box center [659, 86] width 130 height 12
click at [583, 84] on input "Remove pod borders and header" at bounding box center [579, 83] width 7 height 7
checkbox input "true"
click at [1556, 768] on button "Save" at bounding box center [1544, 767] width 31 height 19
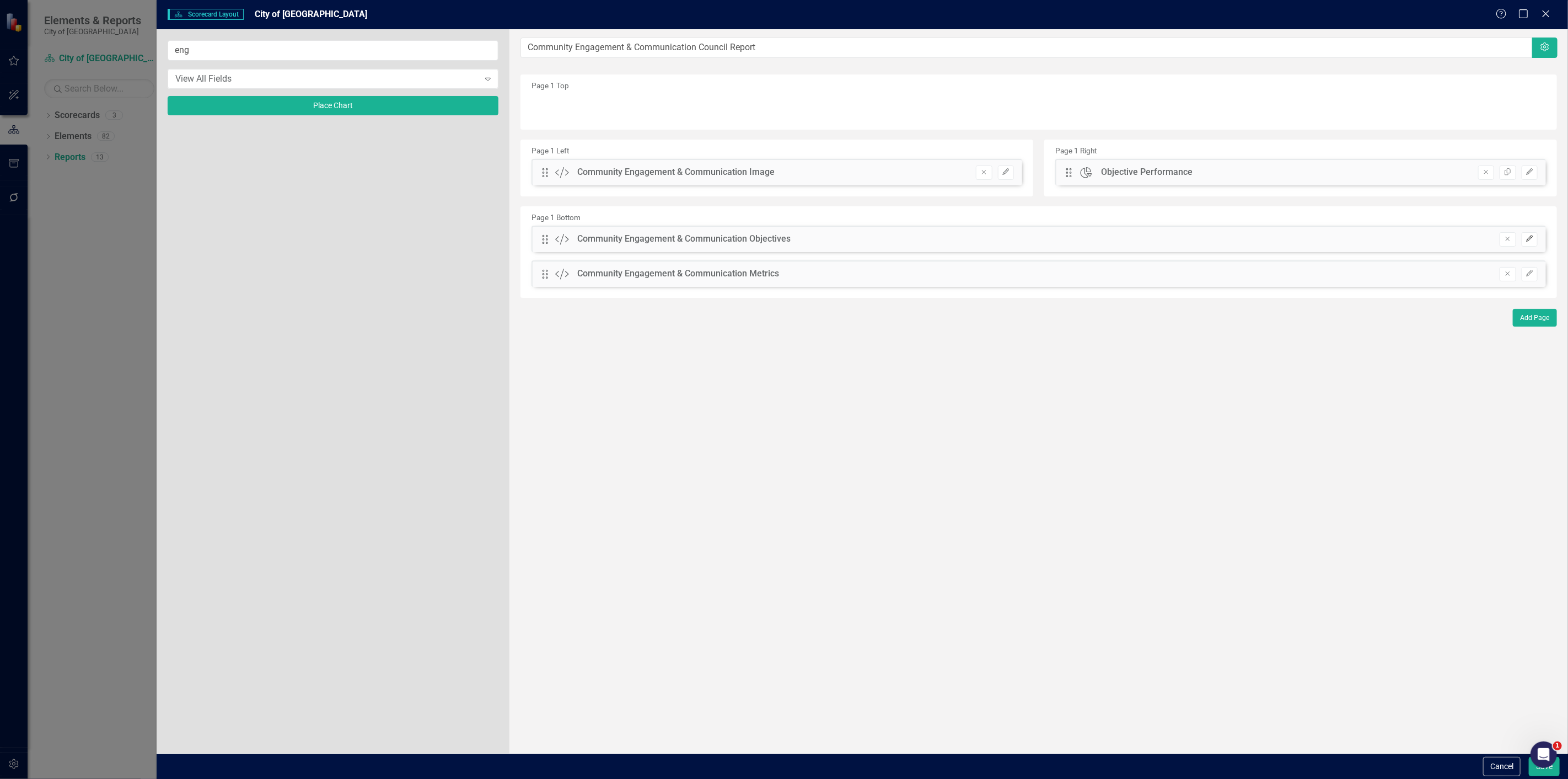
click at [1527, 238] on icon "Edit" at bounding box center [1529, 238] width 8 height 7
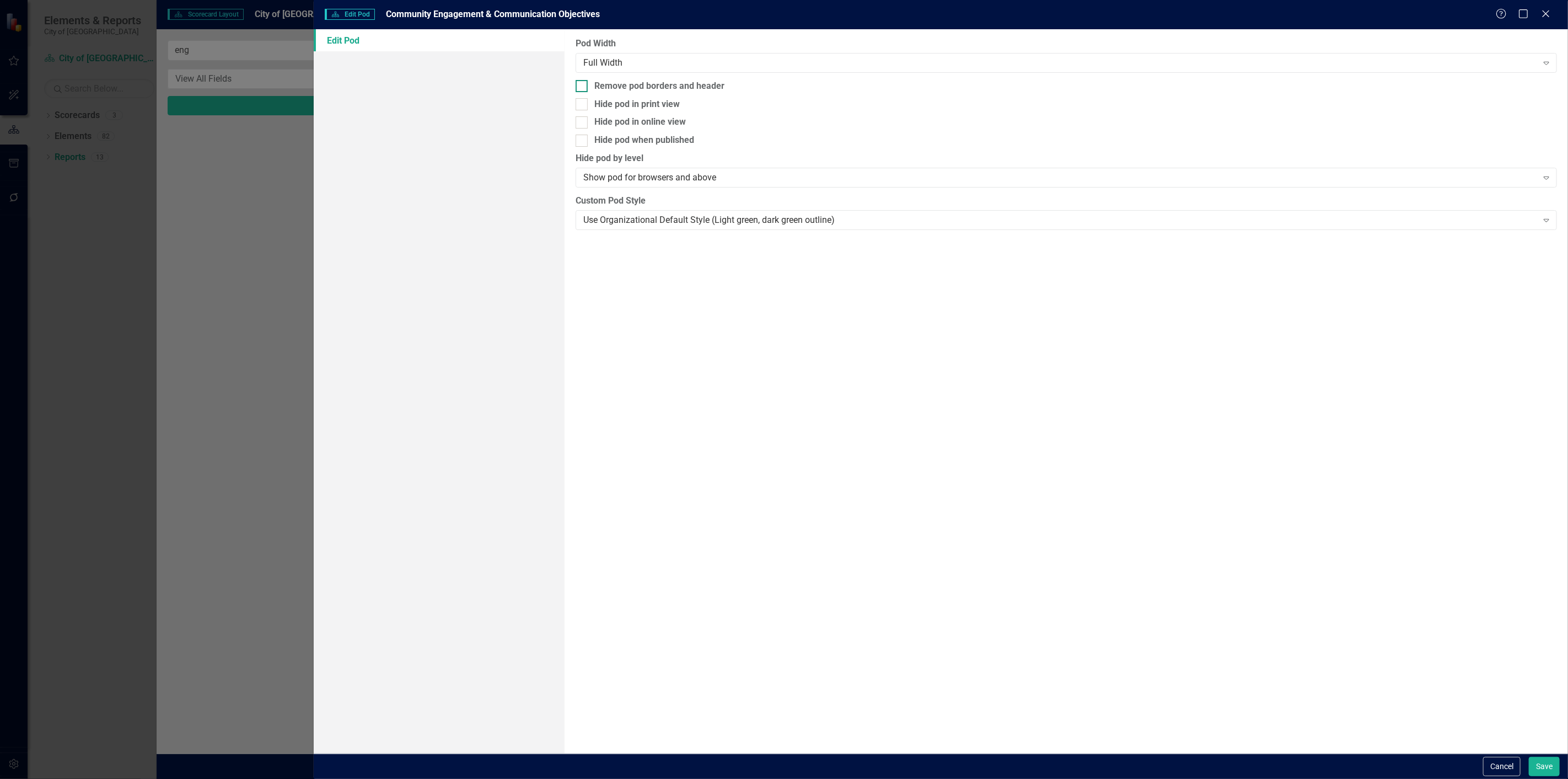
click at [646, 86] on div "Remove pod borders and header" at bounding box center [659, 86] width 130 height 12
click at [583, 86] on input "Remove pod borders and header" at bounding box center [579, 83] width 7 height 7
checkbox input "true"
click at [1541, 764] on button "Save" at bounding box center [1544, 767] width 31 height 19
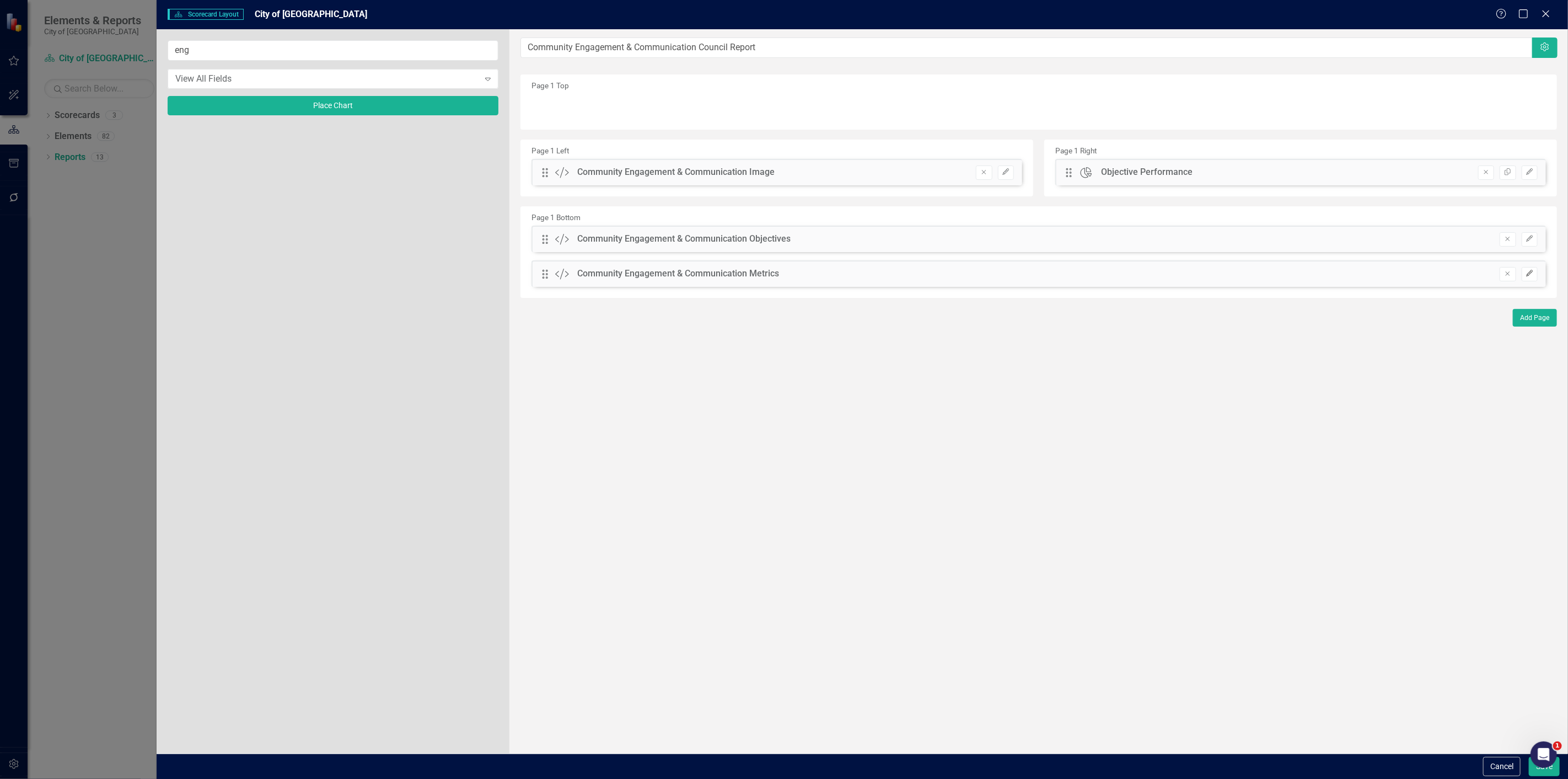
click at [1527, 273] on icon "Edit" at bounding box center [1529, 273] width 8 height 7
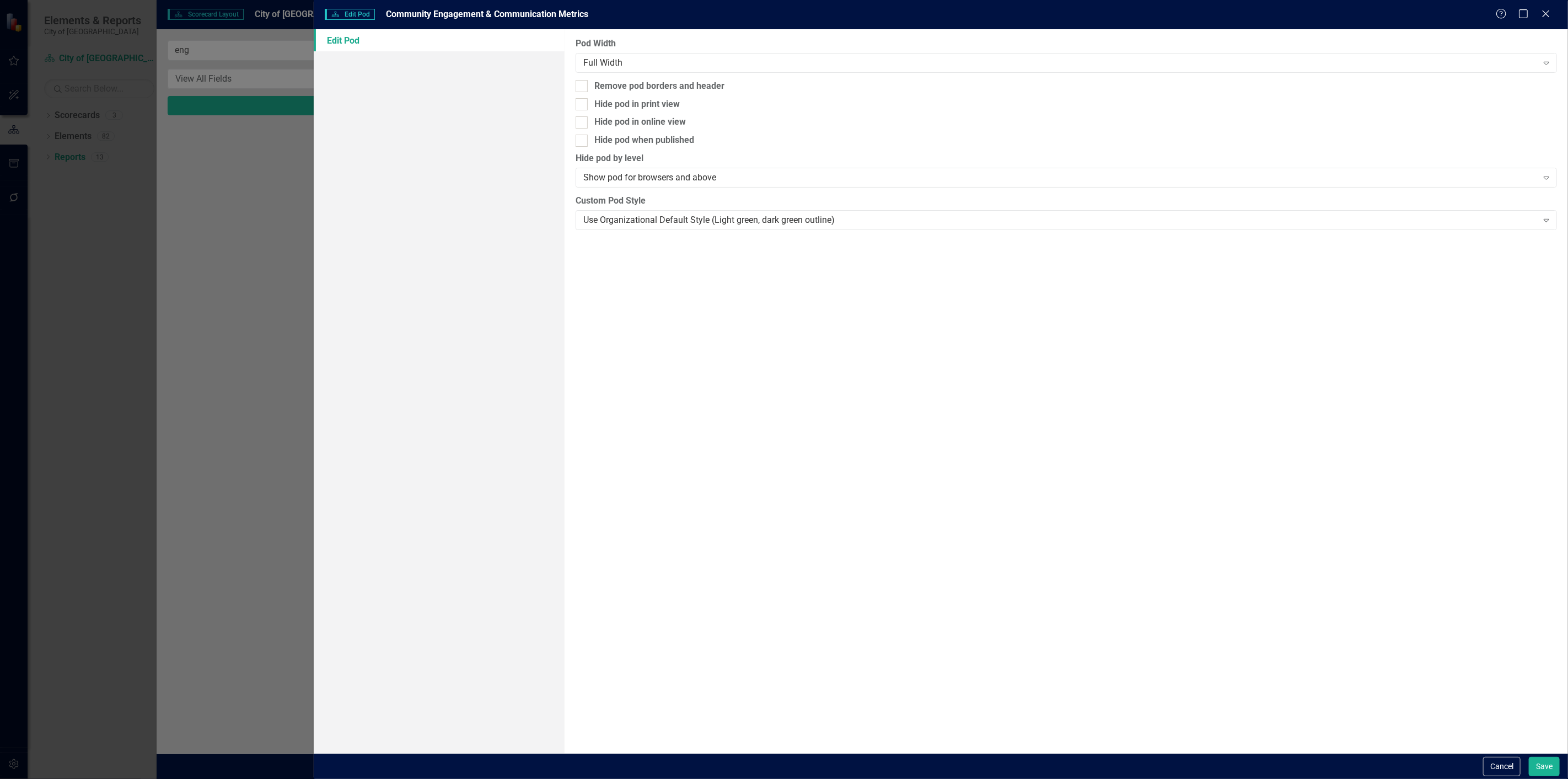
drag, startPoint x: 684, startPoint y: 90, endPoint x: 874, endPoint y: 160, distance: 202.5
click at [682, 89] on div "Remove pod borders and header" at bounding box center [659, 86] width 130 height 12
click at [583, 87] on input "Remove pod borders and header" at bounding box center [579, 83] width 7 height 7
checkbox input "true"
click at [1530, 766] on button "Save" at bounding box center [1544, 767] width 31 height 19
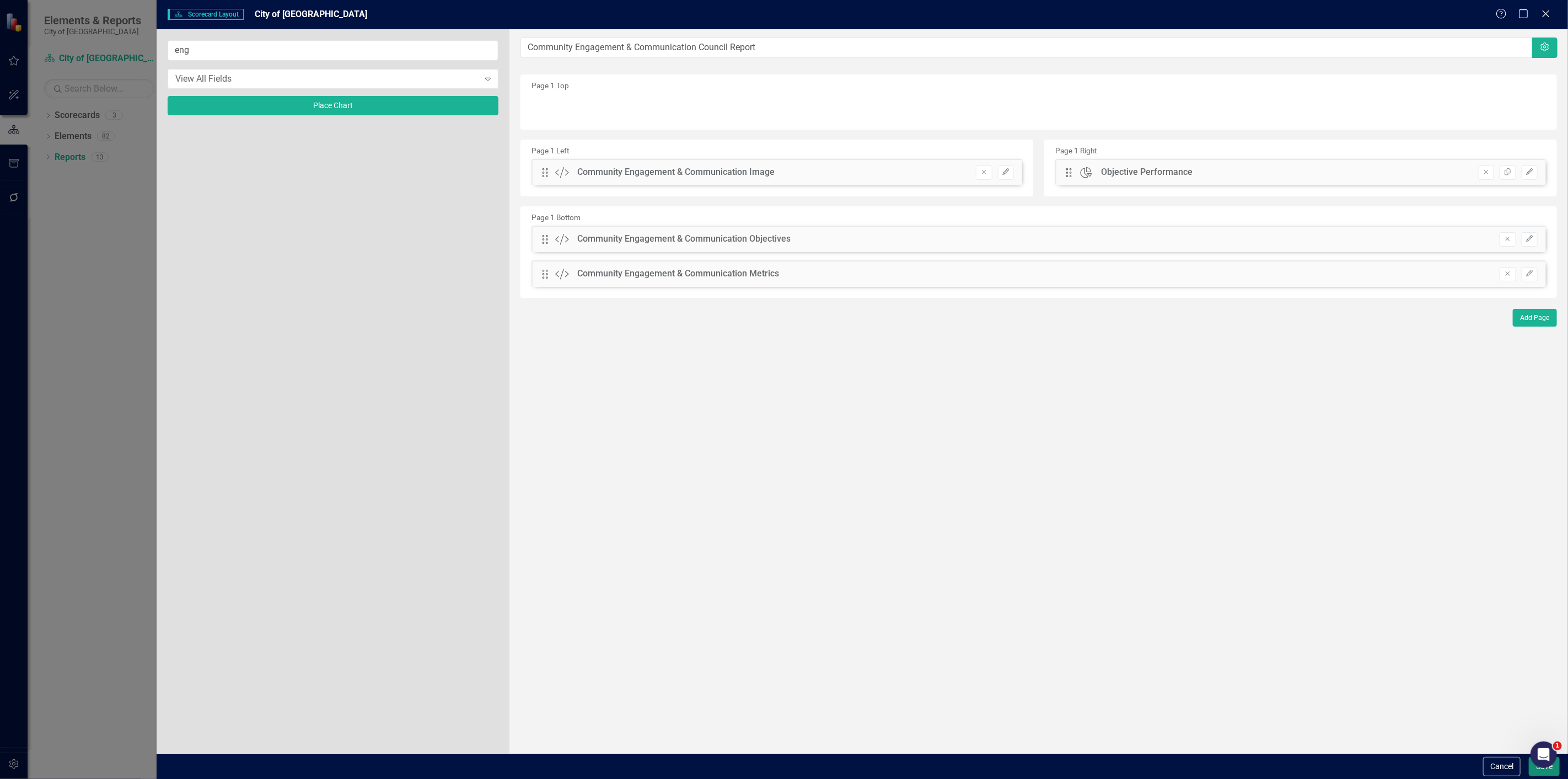
click at [1537, 773] on button "Save" at bounding box center [1544, 767] width 31 height 19
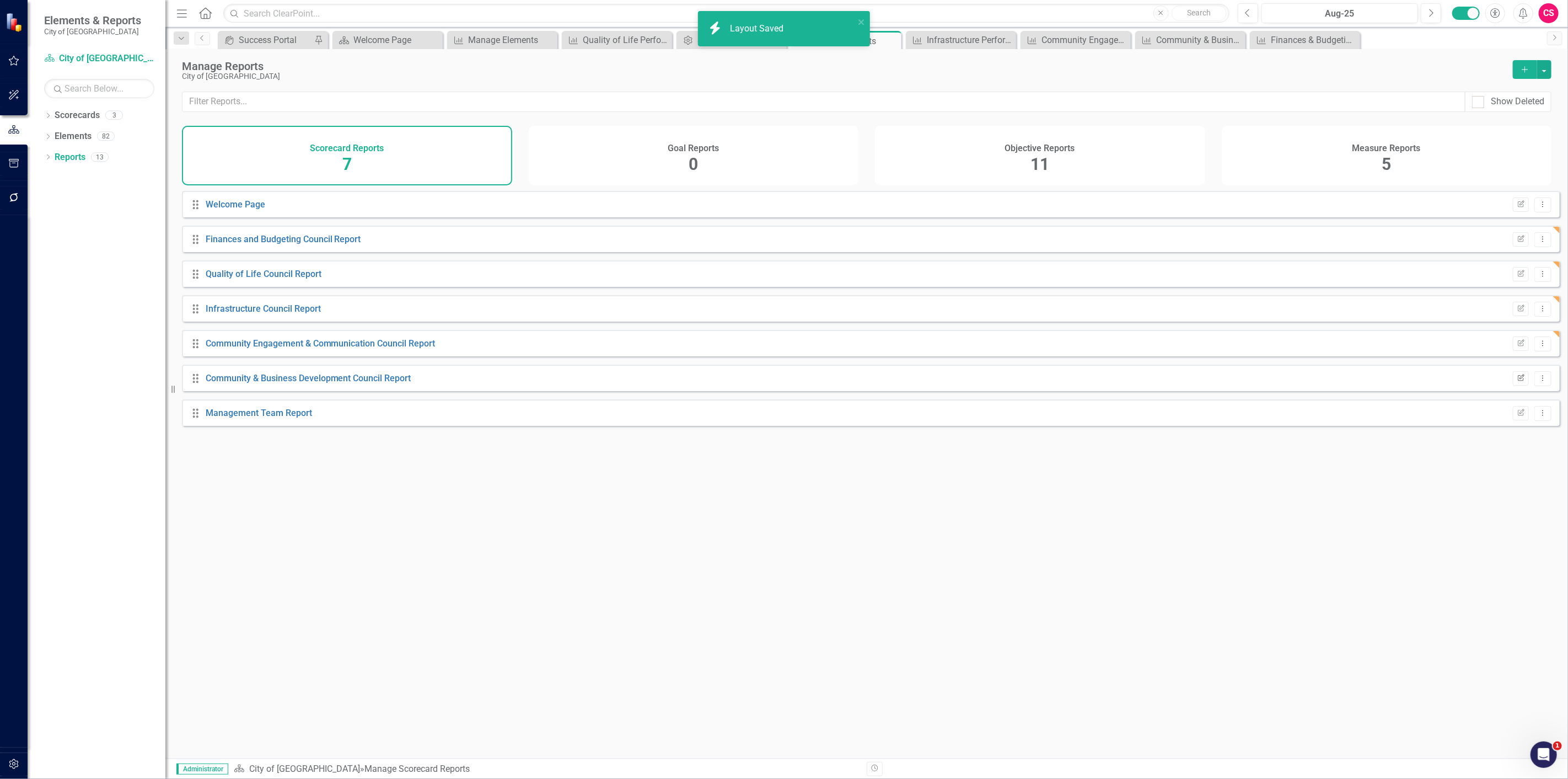
click at [1518, 381] on icon "button" at bounding box center [1521, 377] width 7 height 7
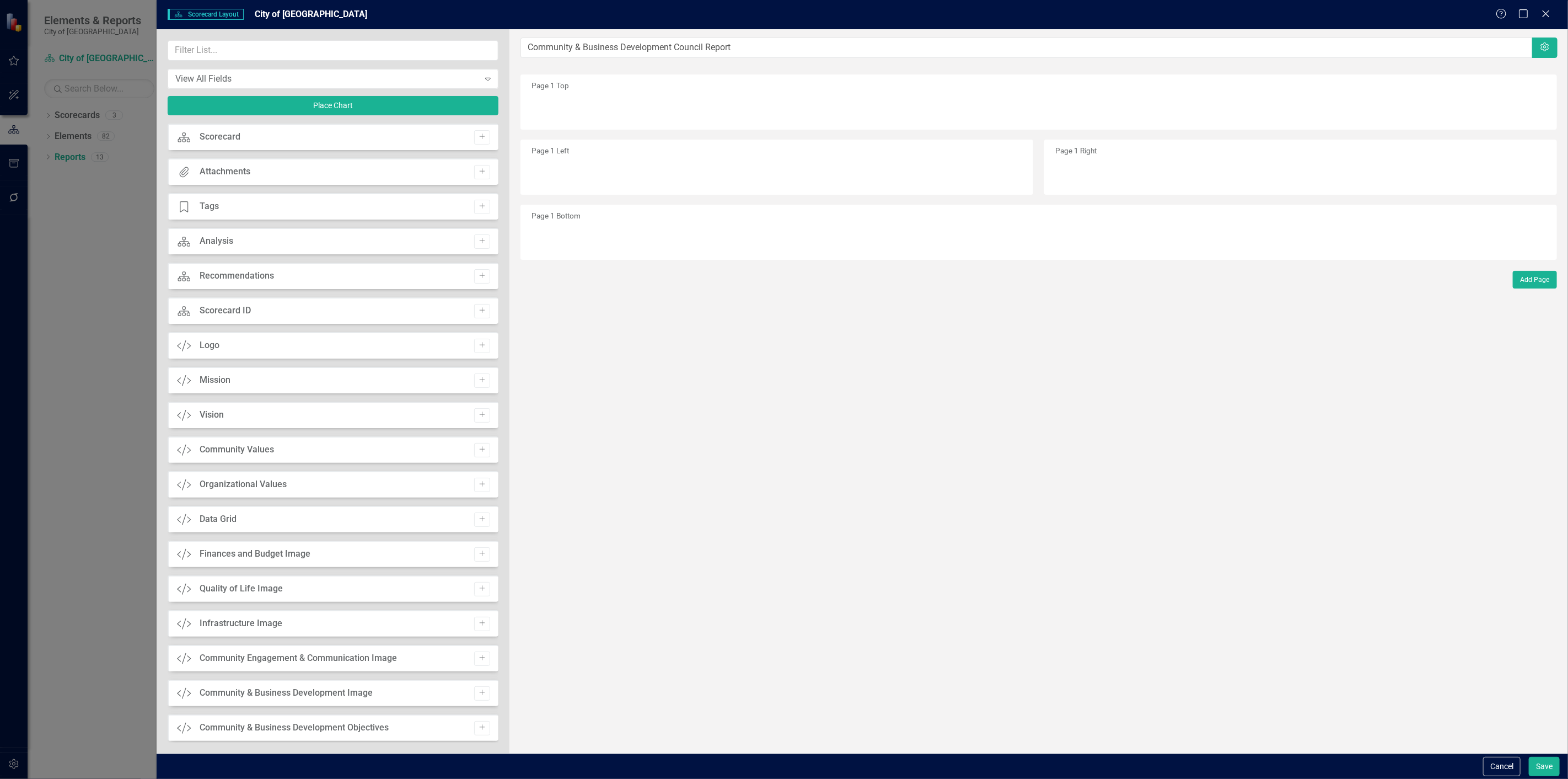
click at [322, 63] on div "View All Fields Expand Place Chart" at bounding box center [332, 82] width 331 height 83
click at [318, 58] on input "text" at bounding box center [332, 50] width 331 height 20
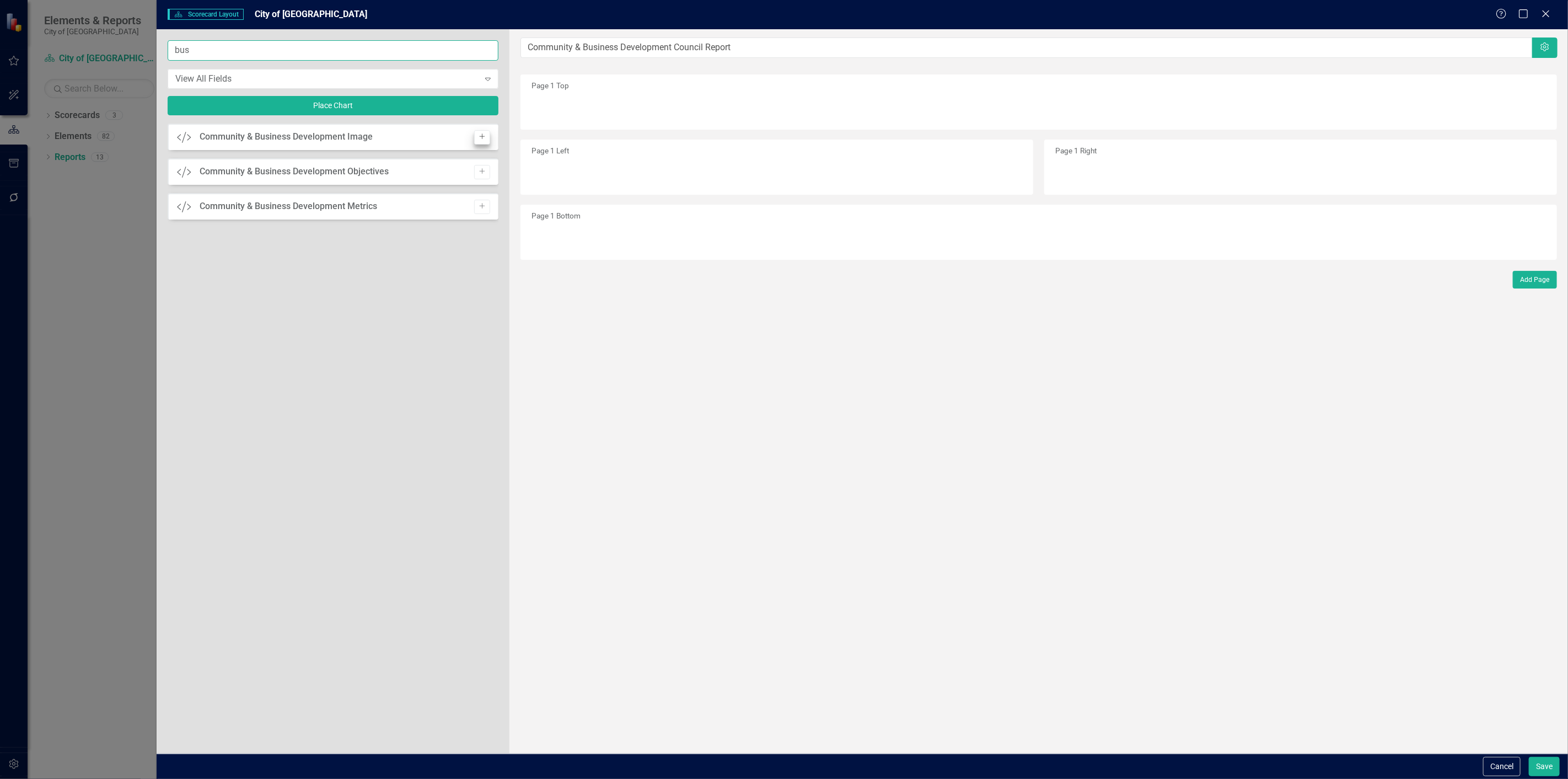
type input "bus"
click at [478, 131] on button "Add" at bounding box center [482, 137] width 16 height 15
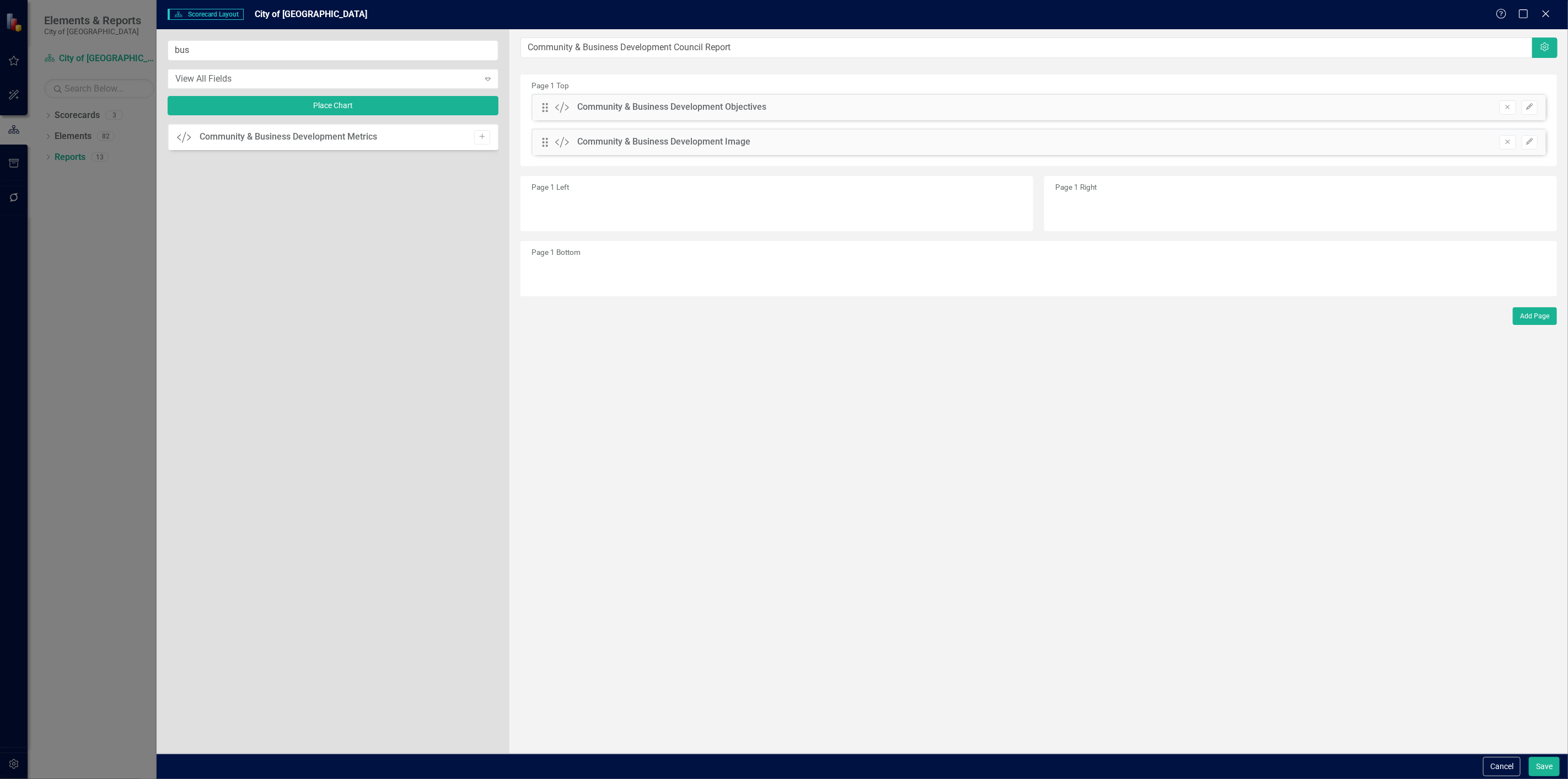
click at [478, 131] on button "Add" at bounding box center [482, 137] width 16 height 15
drag, startPoint x: 547, startPoint y: 177, endPoint x: 549, endPoint y: 201, distance: 24.1
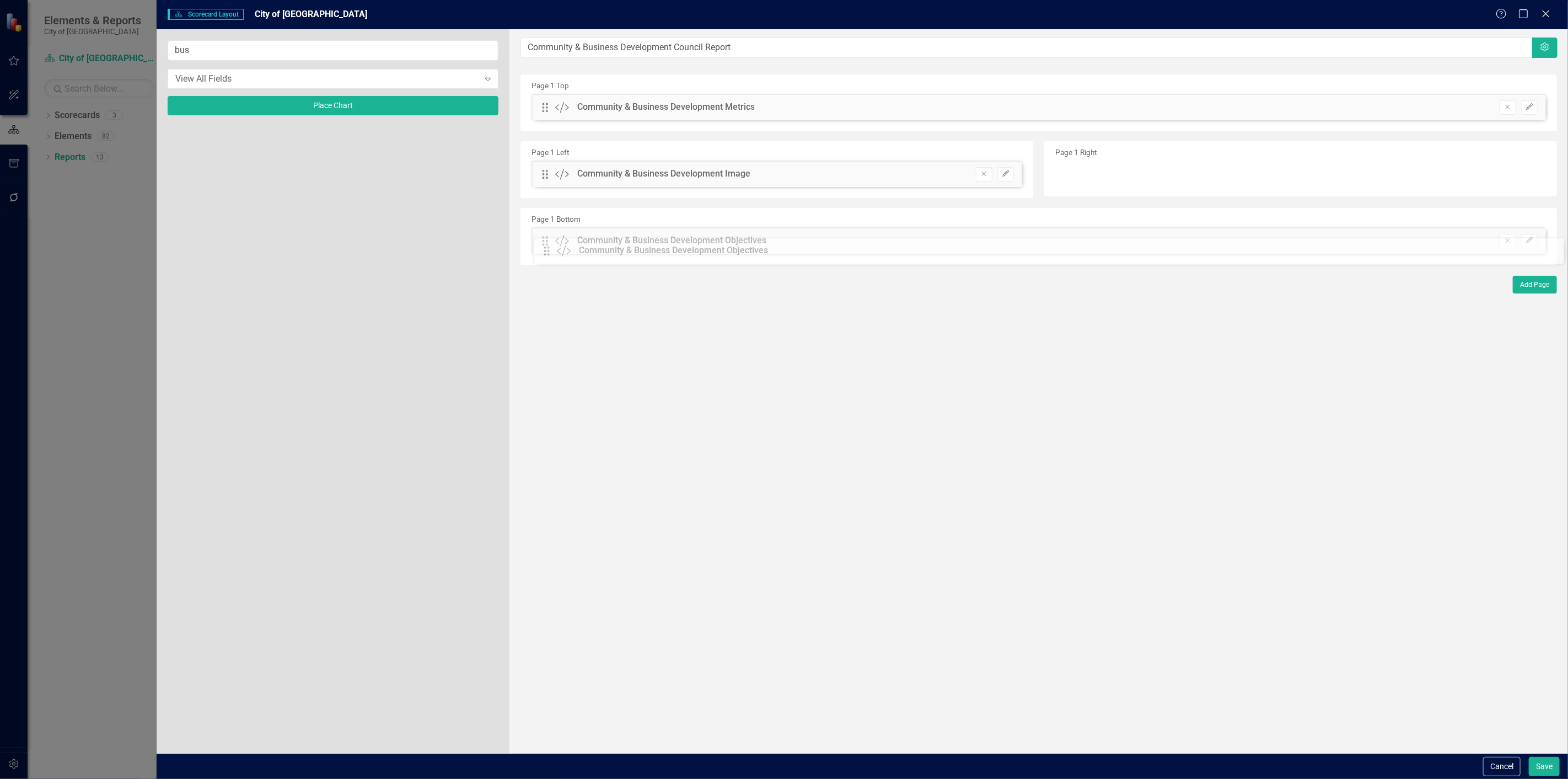
drag, startPoint x: 544, startPoint y: 143, endPoint x: 554, endPoint y: 240, distance: 97.5
drag, startPoint x: 544, startPoint y: 104, endPoint x: 557, endPoint y: 276, distance: 172.5
click at [305, 75] on div "View All Fields" at bounding box center [326, 78] width 303 height 12
click at [300, 34] on div "bus View All Fields Expand Place Chart" at bounding box center [332, 391] width 353 height 724
click at [306, 100] on button "Place Chart" at bounding box center [332, 105] width 331 height 19
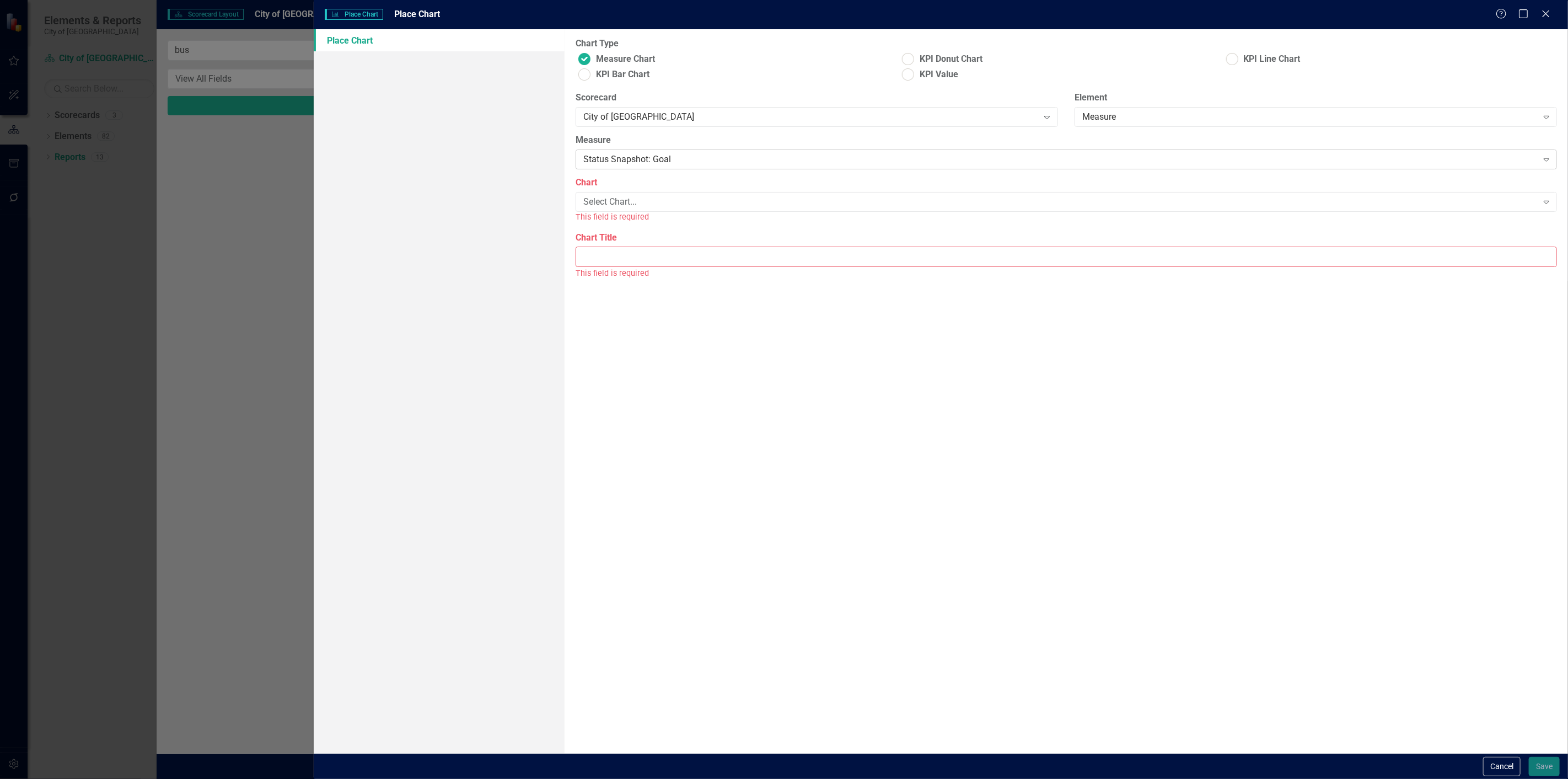
click at [616, 165] on div "Status Snapshot: Goal" at bounding box center [1060, 159] width 954 height 12
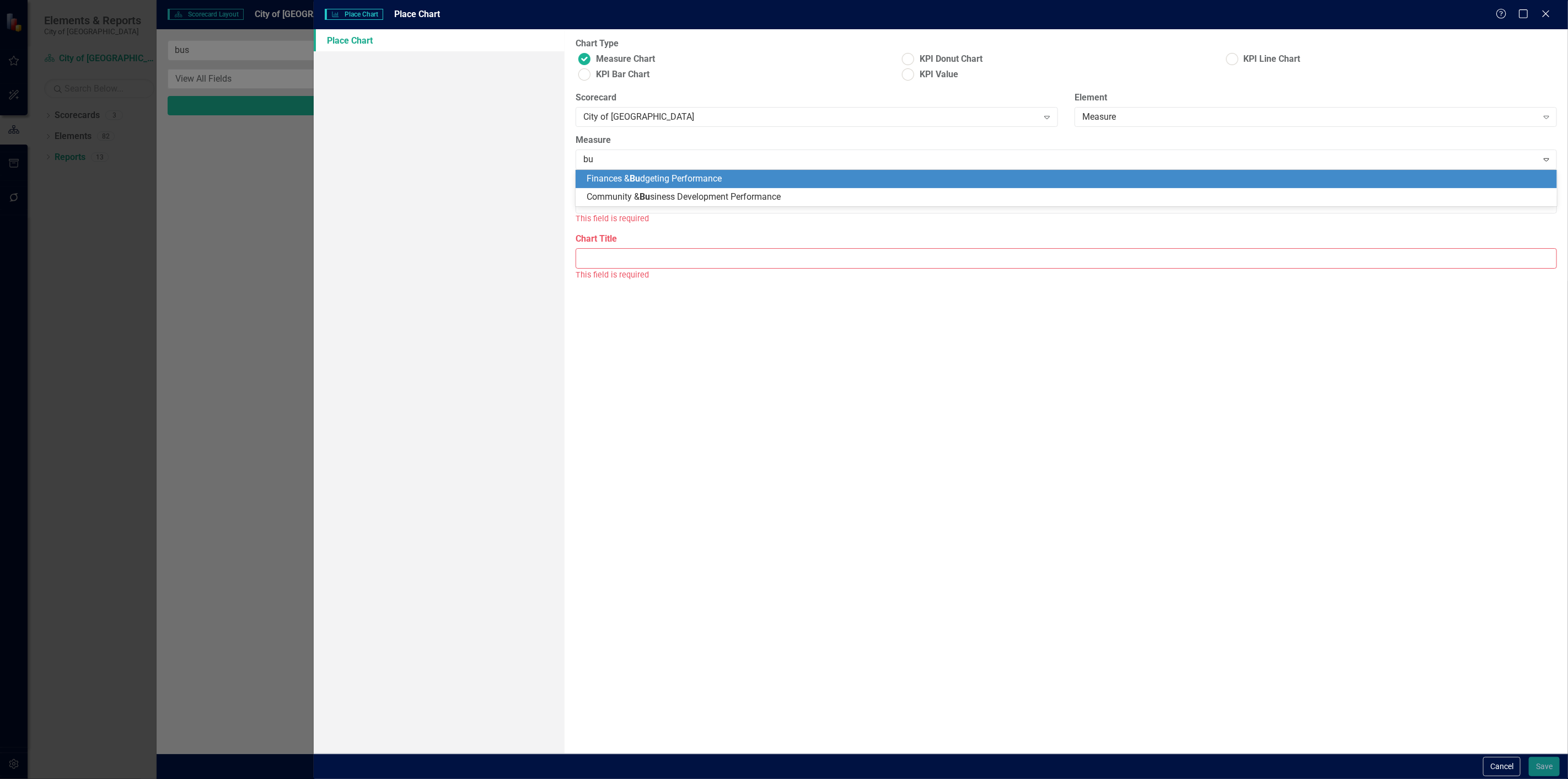
type input "bus"
click at [638, 172] on div "Community & Bus iness Development Performance" at bounding box center [1068, 178] width 963 height 12
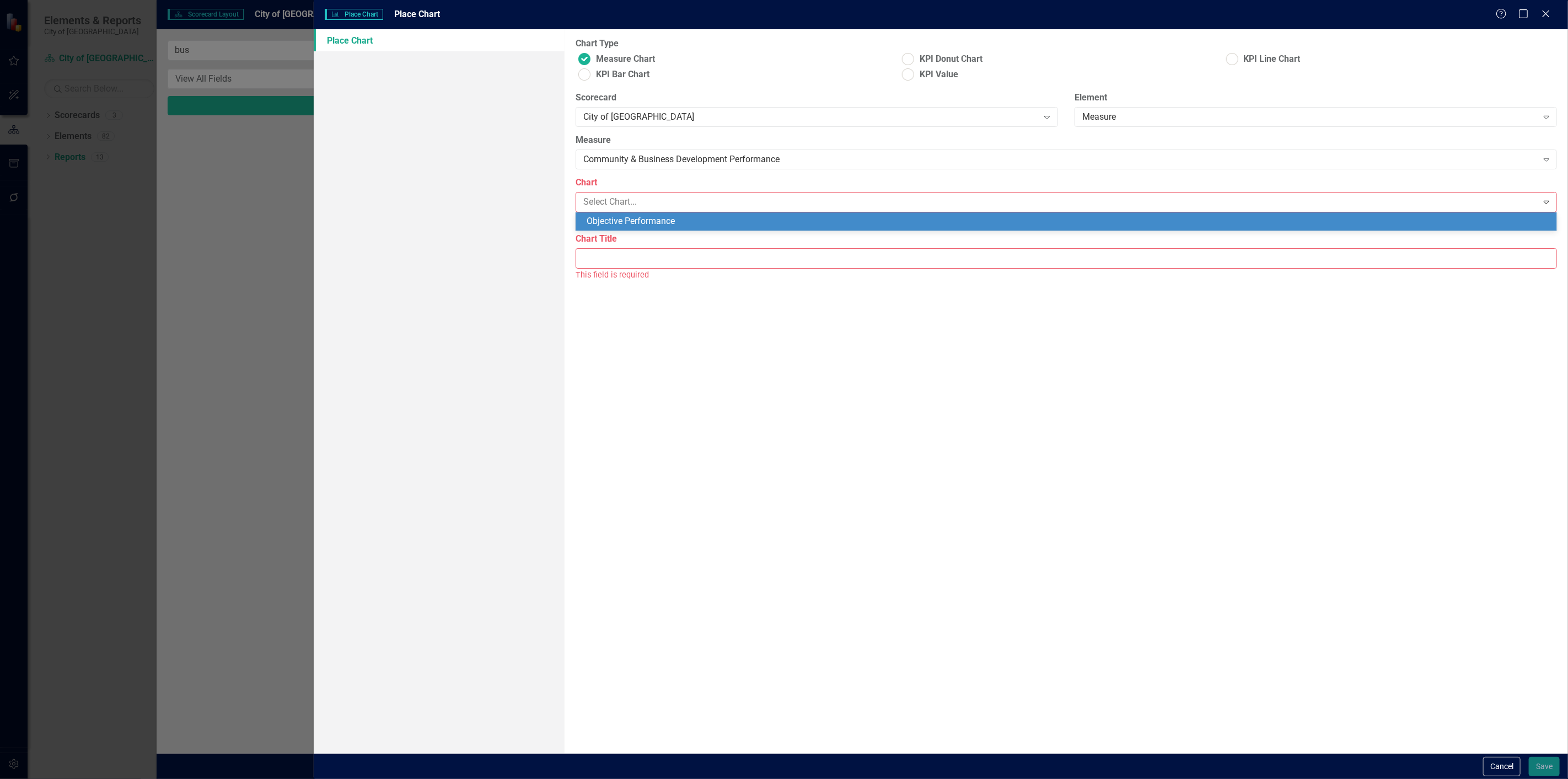
click at [646, 228] on div "Objective Performance" at bounding box center [1066, 221] width 981 height 18
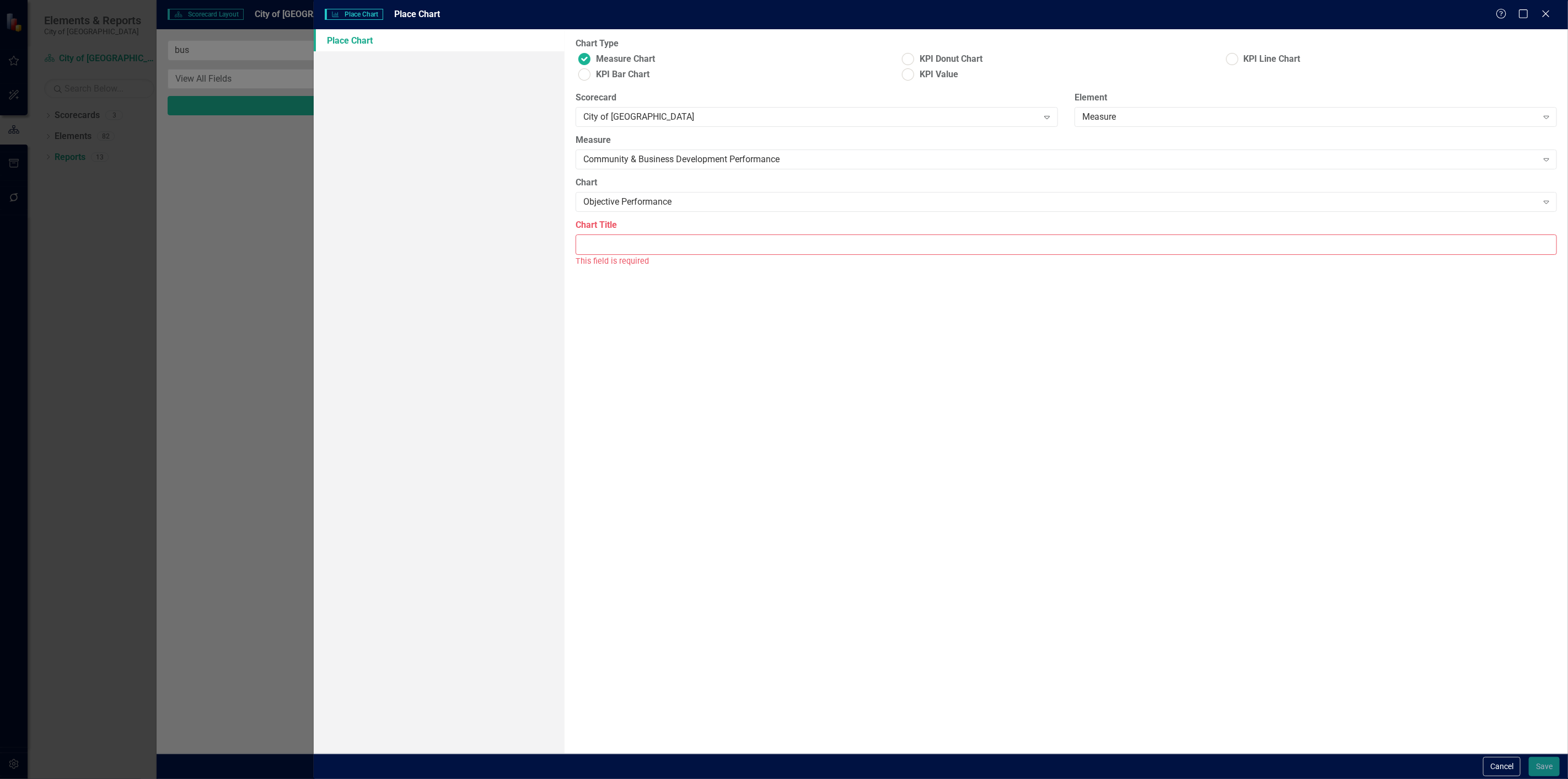
click at [645, 254] on input "Chart Title" at bounding box center [1066, 245] width 981 height 20
type input "Objective Performance"
click at [1539, 764] on button "Save" at bounding box center [1544, 767] width 31 height 19
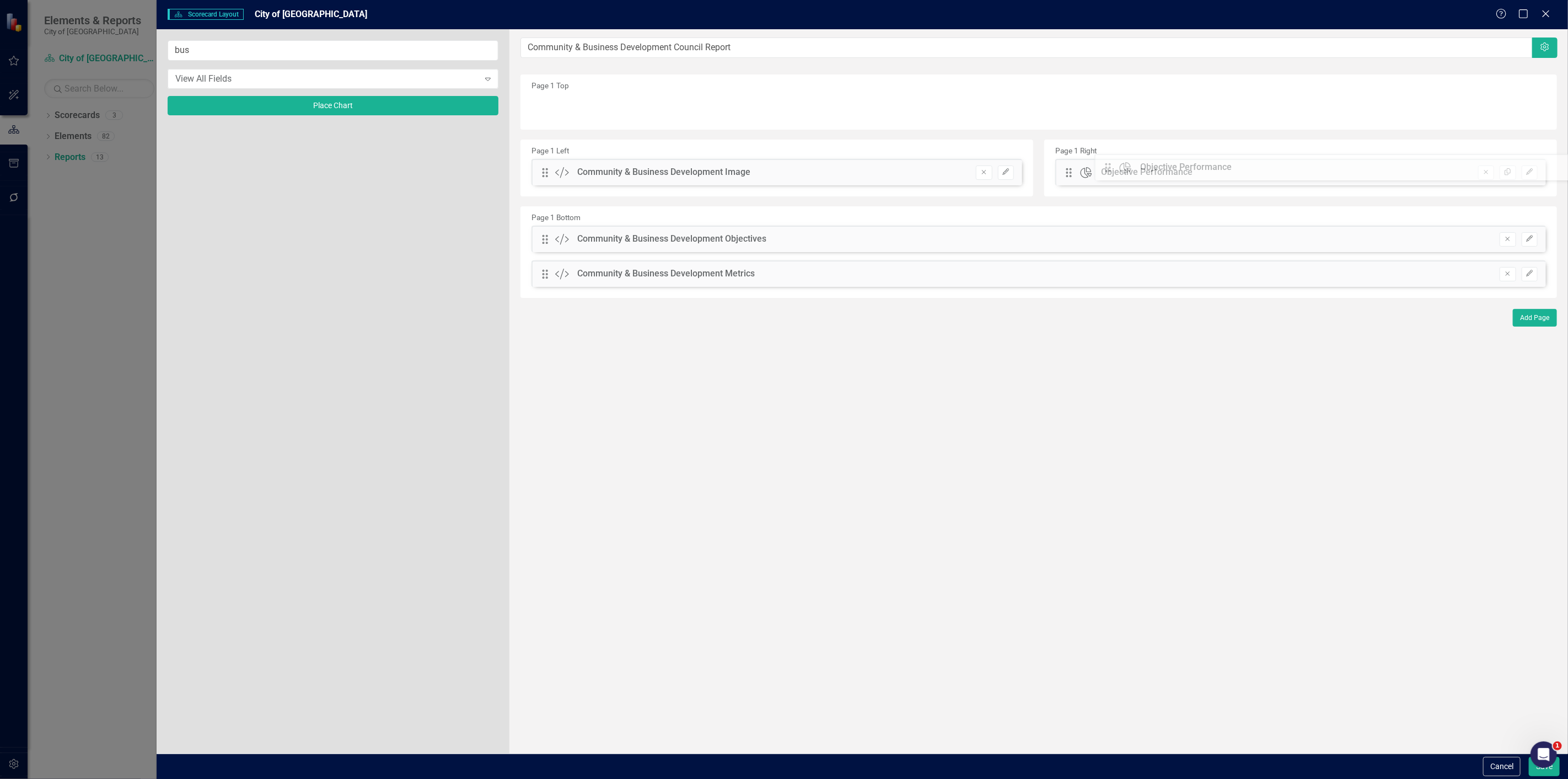
drag, startPoint x: 546, startPoint y: 102, endPoint x: 1118, endPoint y: 163, distance: 575.2
click at [998, 169] on button "Edit" at bounding box center [1006, 172] width 16 height 15
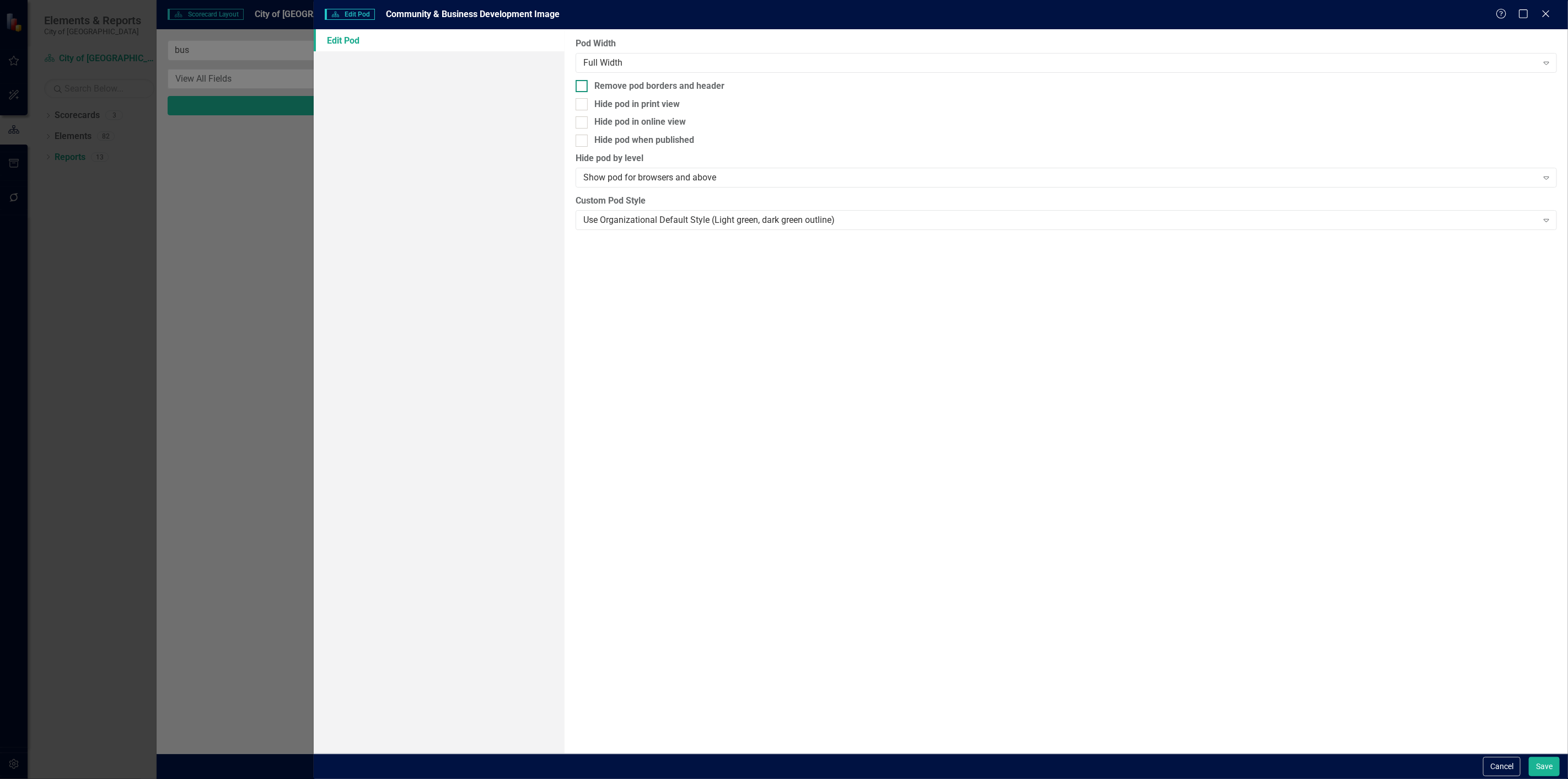
click at [605, 89] on div "Remove pod borders and header" at bounding box center [659, 86] width 130 height 12
click at [583, 87] on input "Remove pod borders and header" at bounding box center [579, 83] width 7 height 7
checkbox input "true"
click at [1528, 757] on div "Cancel Save" at bounding box center [1520, 767] width 80 height 19
click at [1539, 758] on button "Save" at bounding box center [1544, 767] width 31 height 19
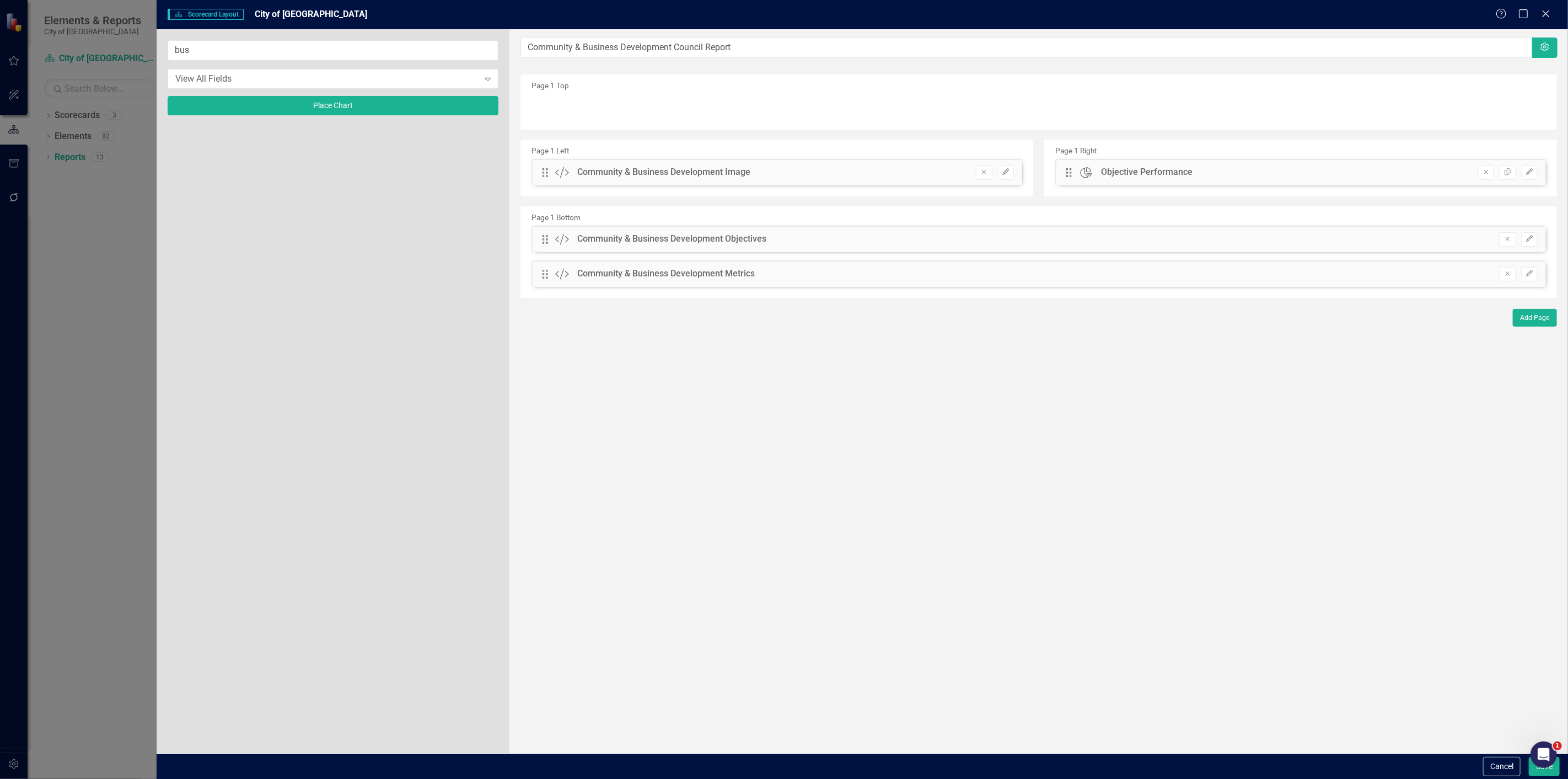
click at [1538, 246] on div "Drag Custom Community & Business Development Objectives Remove Edit" at bounding box center [1039, 239] width 1014 height 26
click at [1527, 236] on icon "Edit" at bounding box center [1529, 238] width 8 height 7
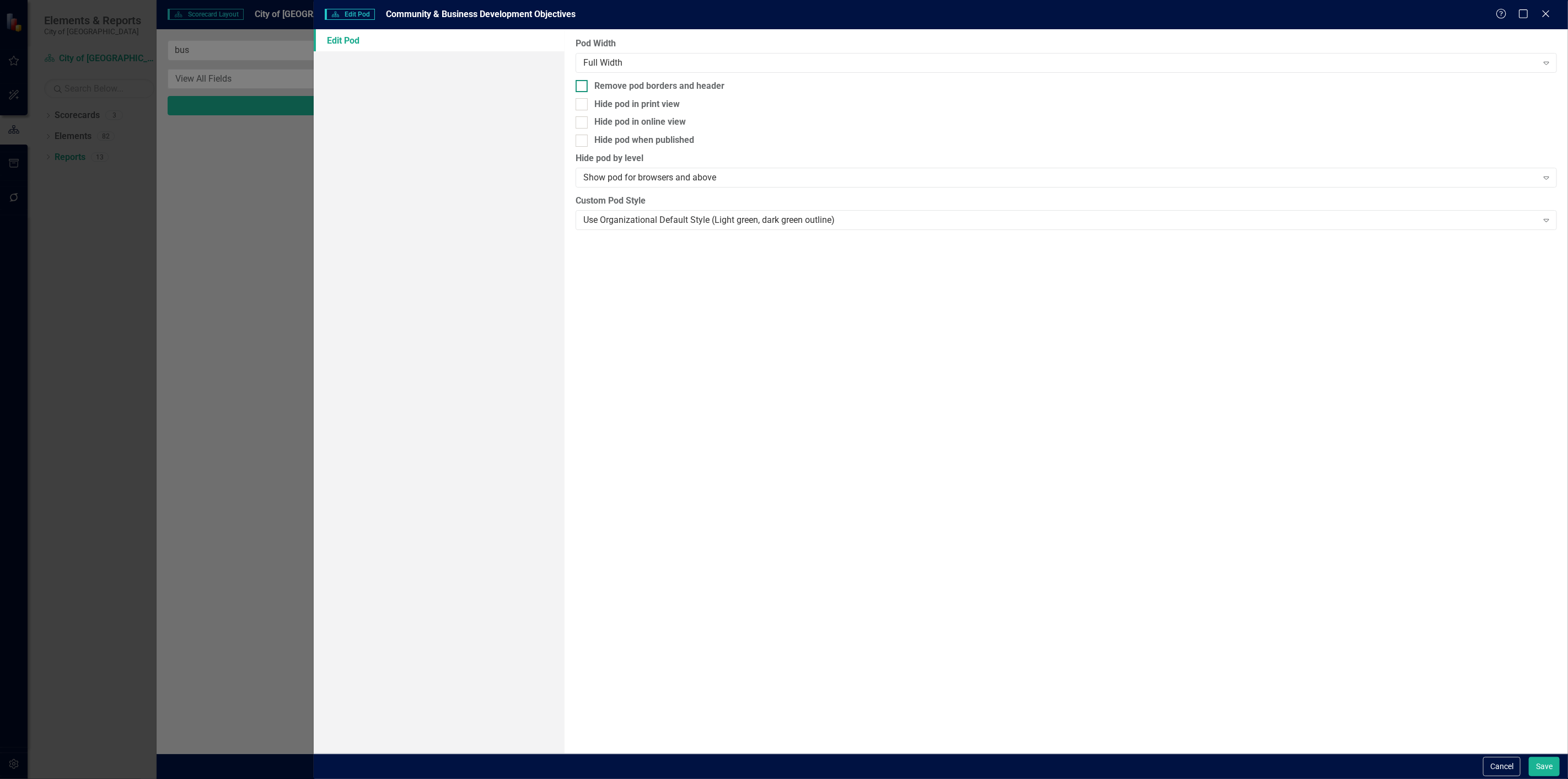
click at [684, 87] on div "Remove pod borders and header" at bounding box center [659, 86] width 130 height 12
click at [583, 87] on input "Remove pod borders and header" at bounding box center [579, 83] width 7 height 7
checkbox input "true"
click at [1553, 772] on button "Save" at bounding box center [1544, 767] width 31 height 19
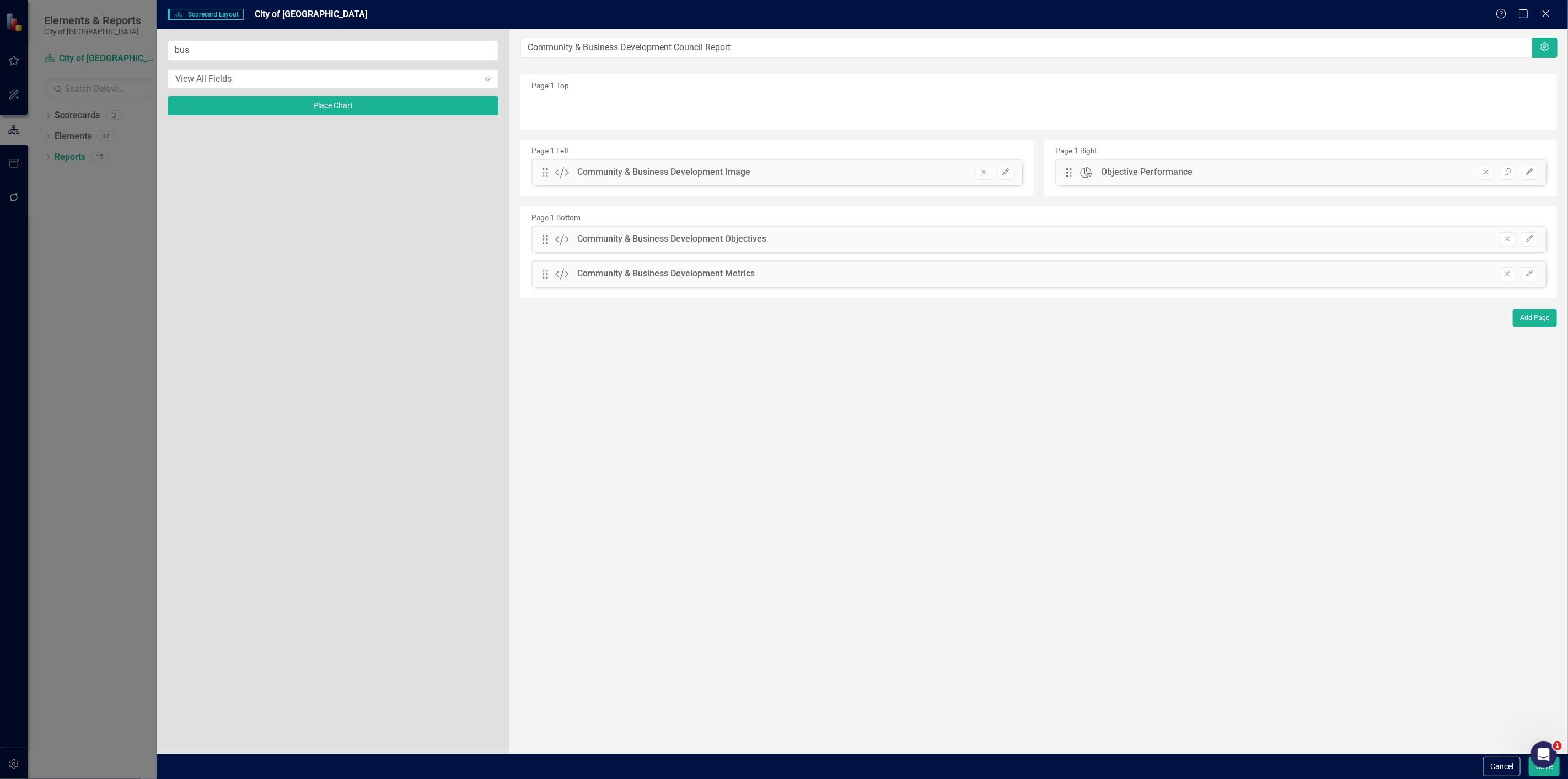
click at [1529, 281] on div "Drag Custom Community & Business Development Metrics Remove Edit" at bounding box center [1039, 273] width 1014 height 26
click at [1523, 273] on button "Edit" at bounding box center [1529, 274] width 16 height 15
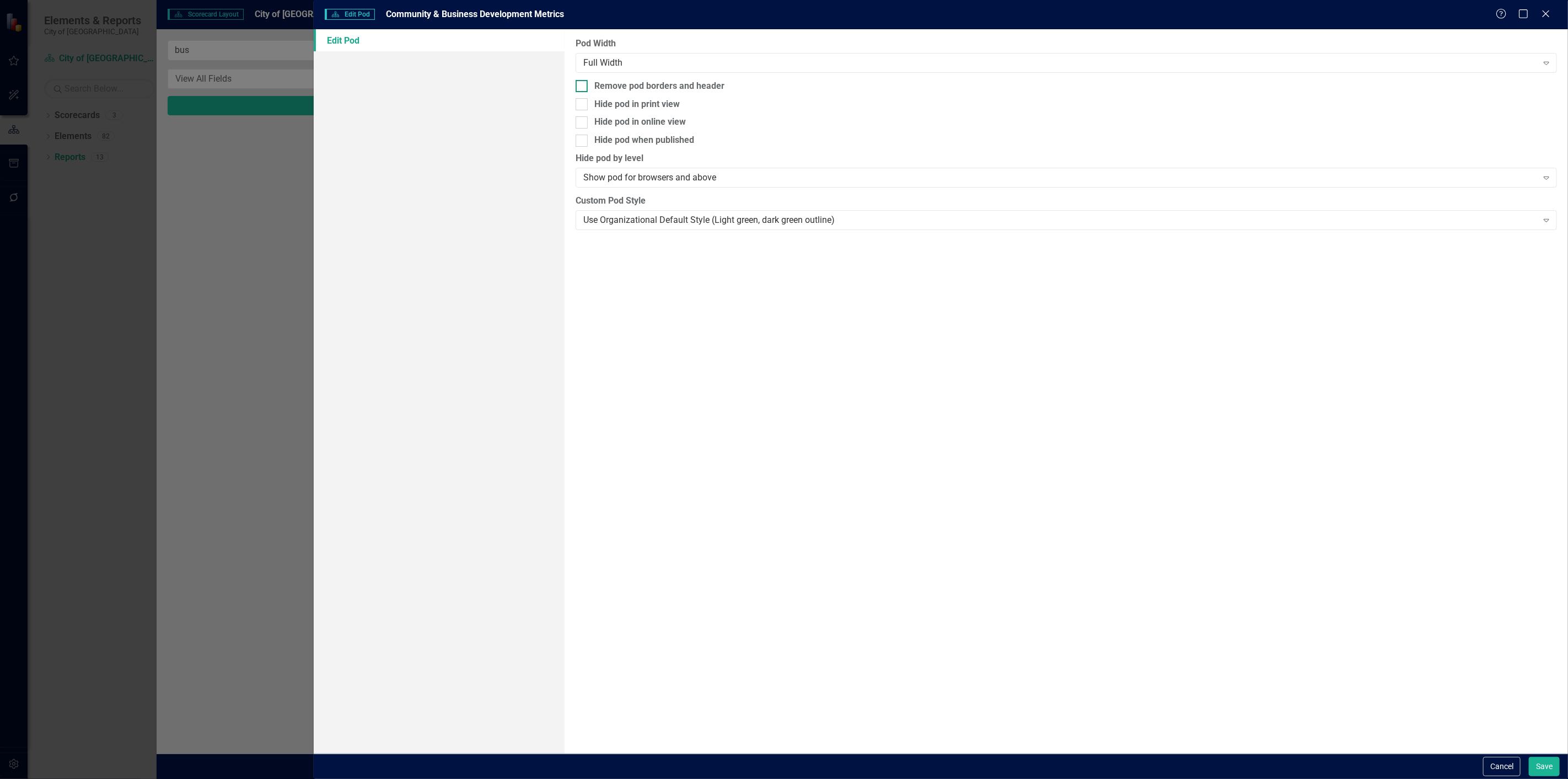
click at [670, 85] on div "Remove pod borders and header" at bounding box center [659, 86] width 130 height 12
click at [583, 85] on input "Remove pod borders and header" at bounding box center [579, 83] width 7 height 7
checkbox input "true"
click at [1536, 770] on button "Save" at bounding box center [1544, 767] width 31 height 19
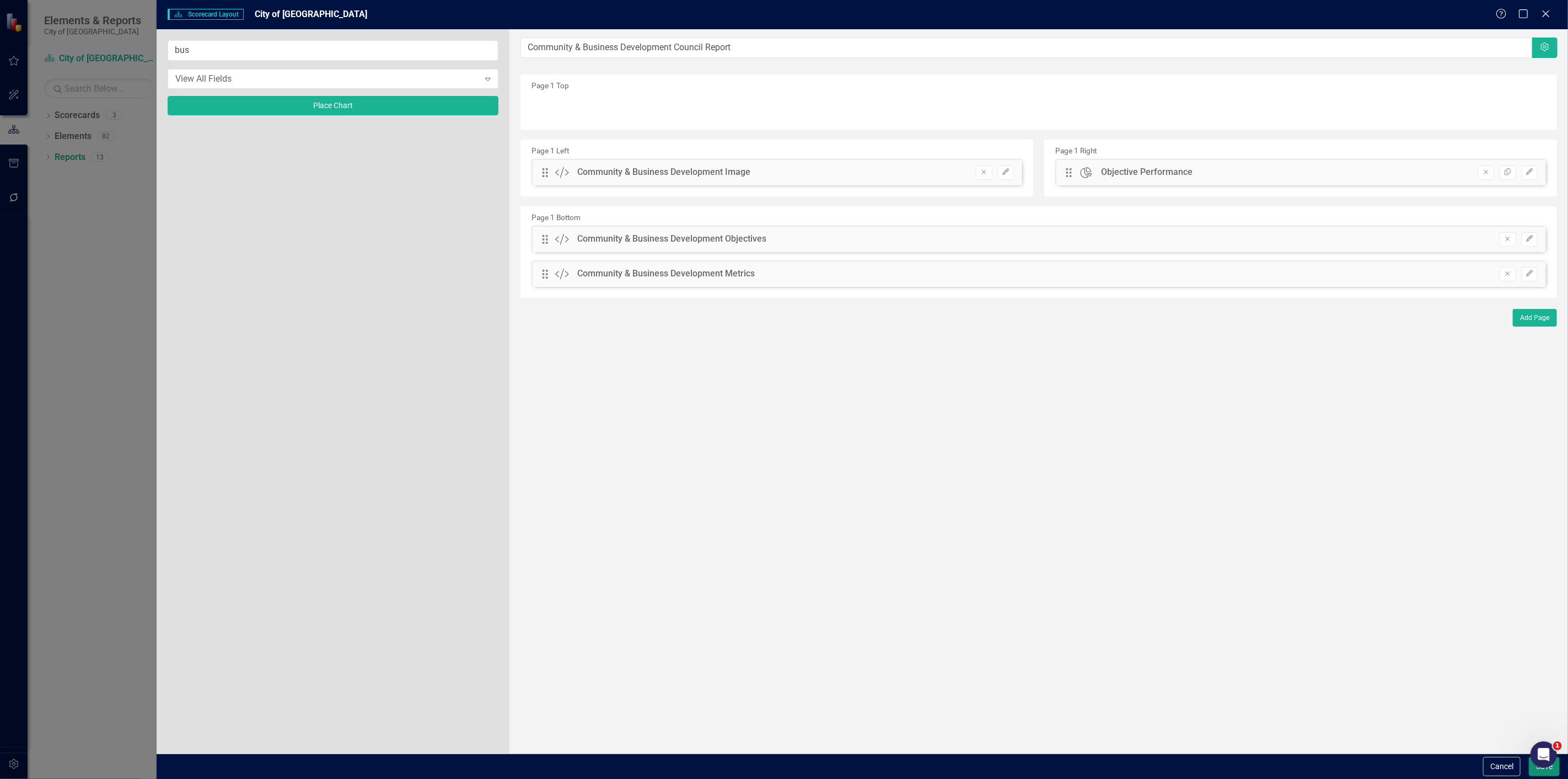
click at [1537, 771] on button "Save" at bounding box center [1544, 767] width 31 height 19
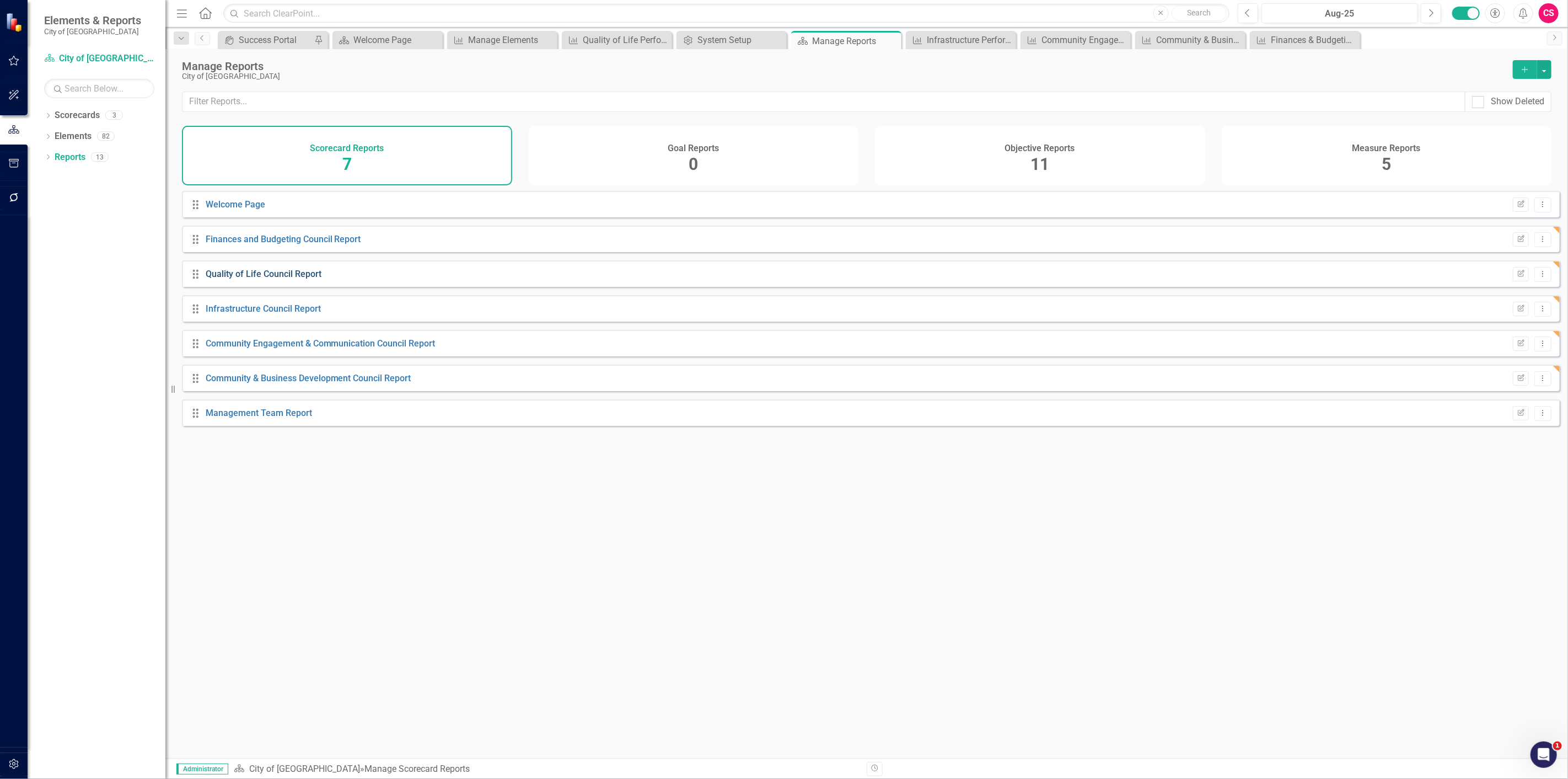
click at [284, 279] on link "Quality of Life Council Report" at bounding box center [264, 274] width 115 height 10
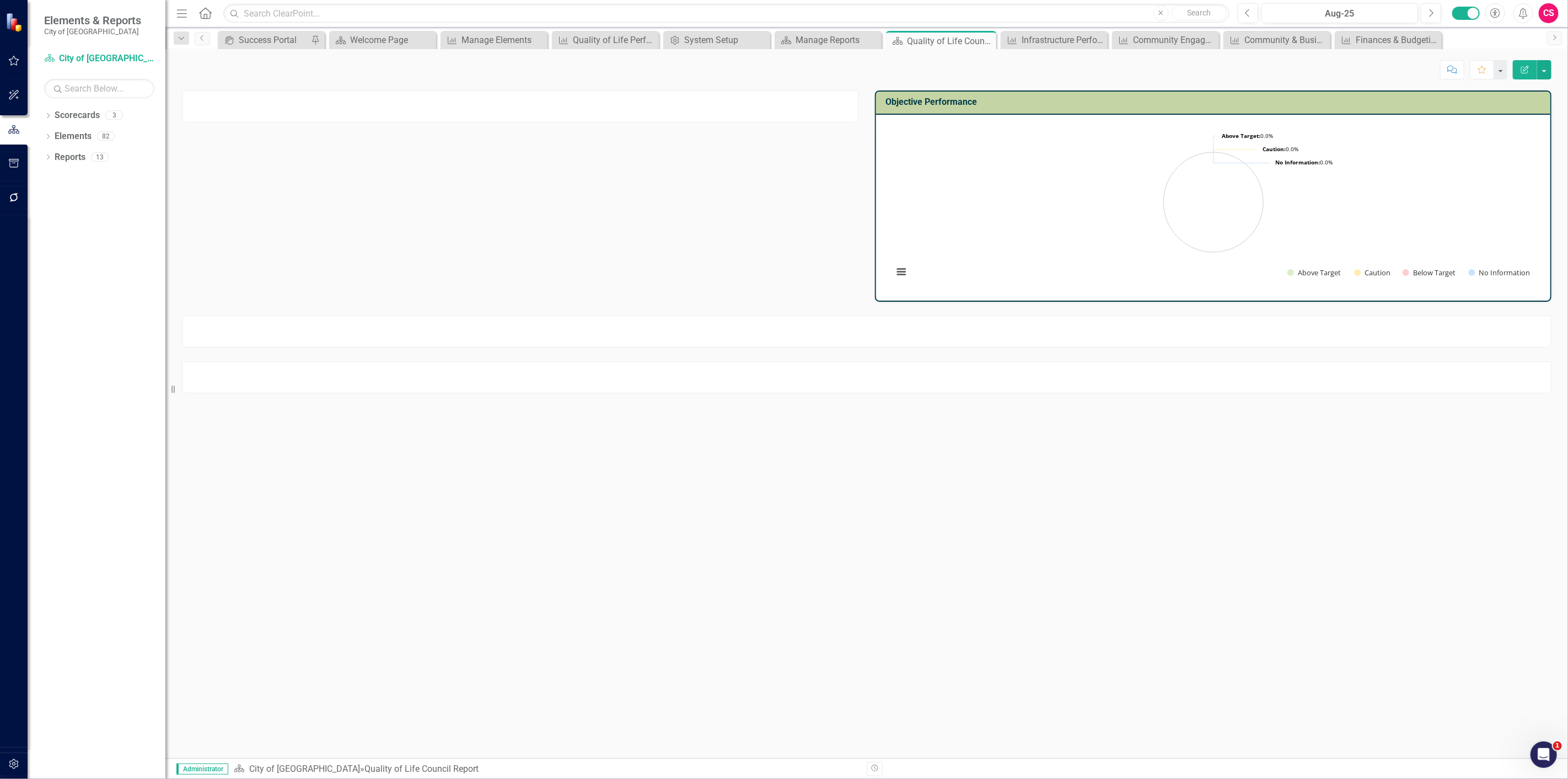
drag, startPoint x: 206, startPoint y: 4, endPoint x: 223, endPoint y: 15, distance: 20.2
click at [207, 5] on link "Home" at bounding box center [206, 13] width 15 height 17
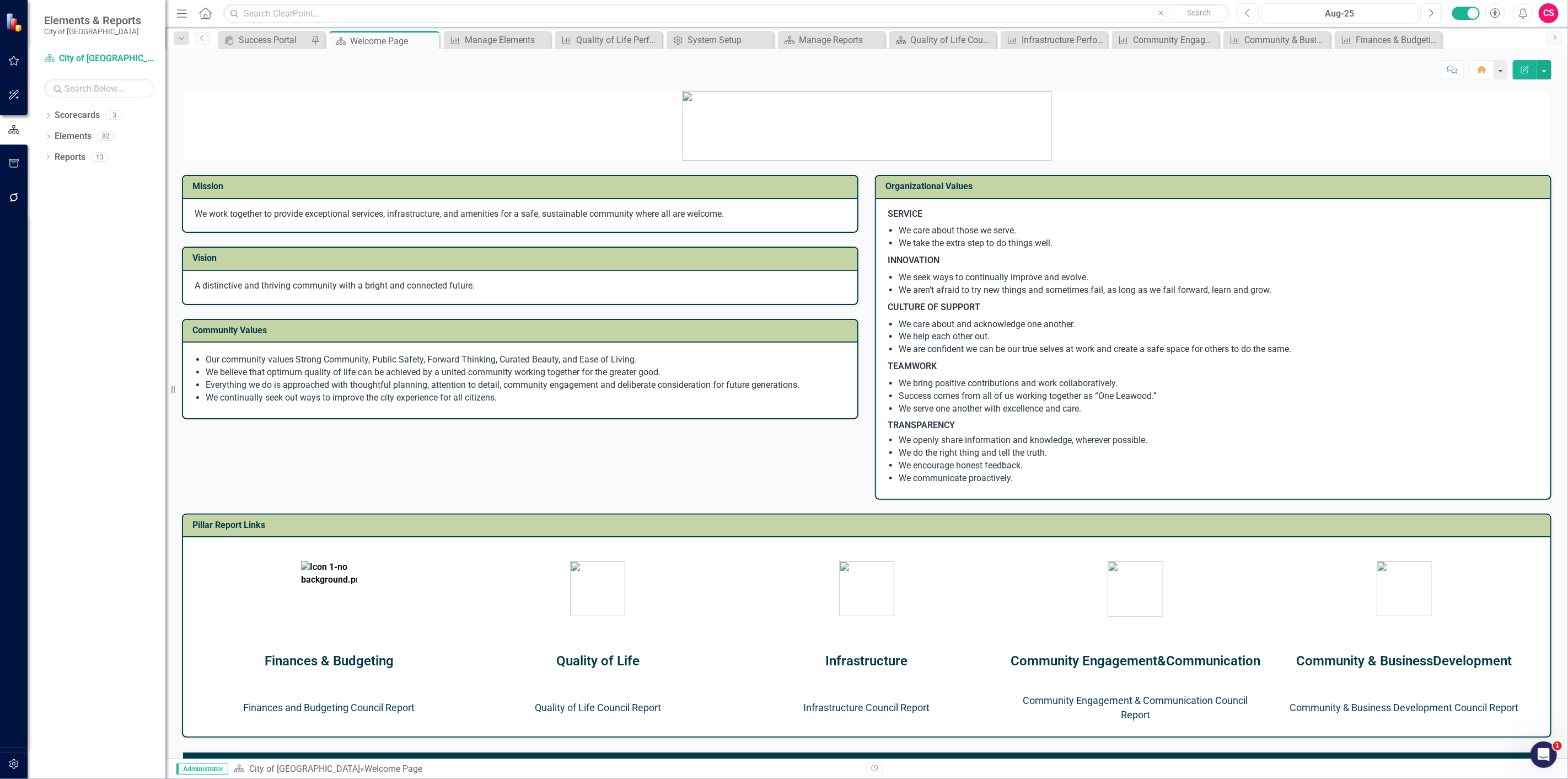
click at [340, 703] on link "Finances and Budgeting Council Report" at bounding box center [329, 707] width 172 height 12
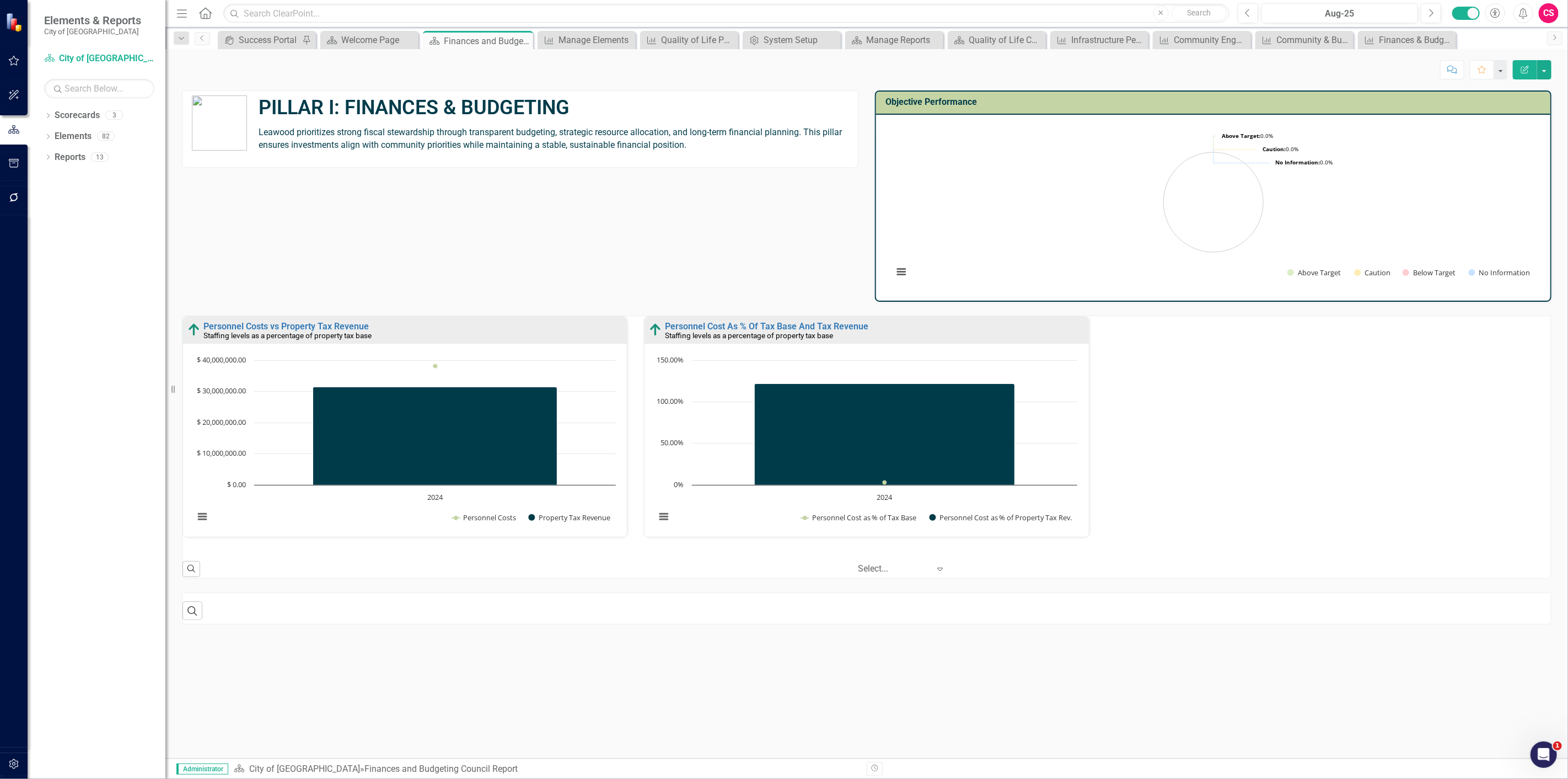
click at [498, 113] on strong "PILLAR I: FINANCES & BUDGETING" at bounding box center [414, 107] width 311 height 23
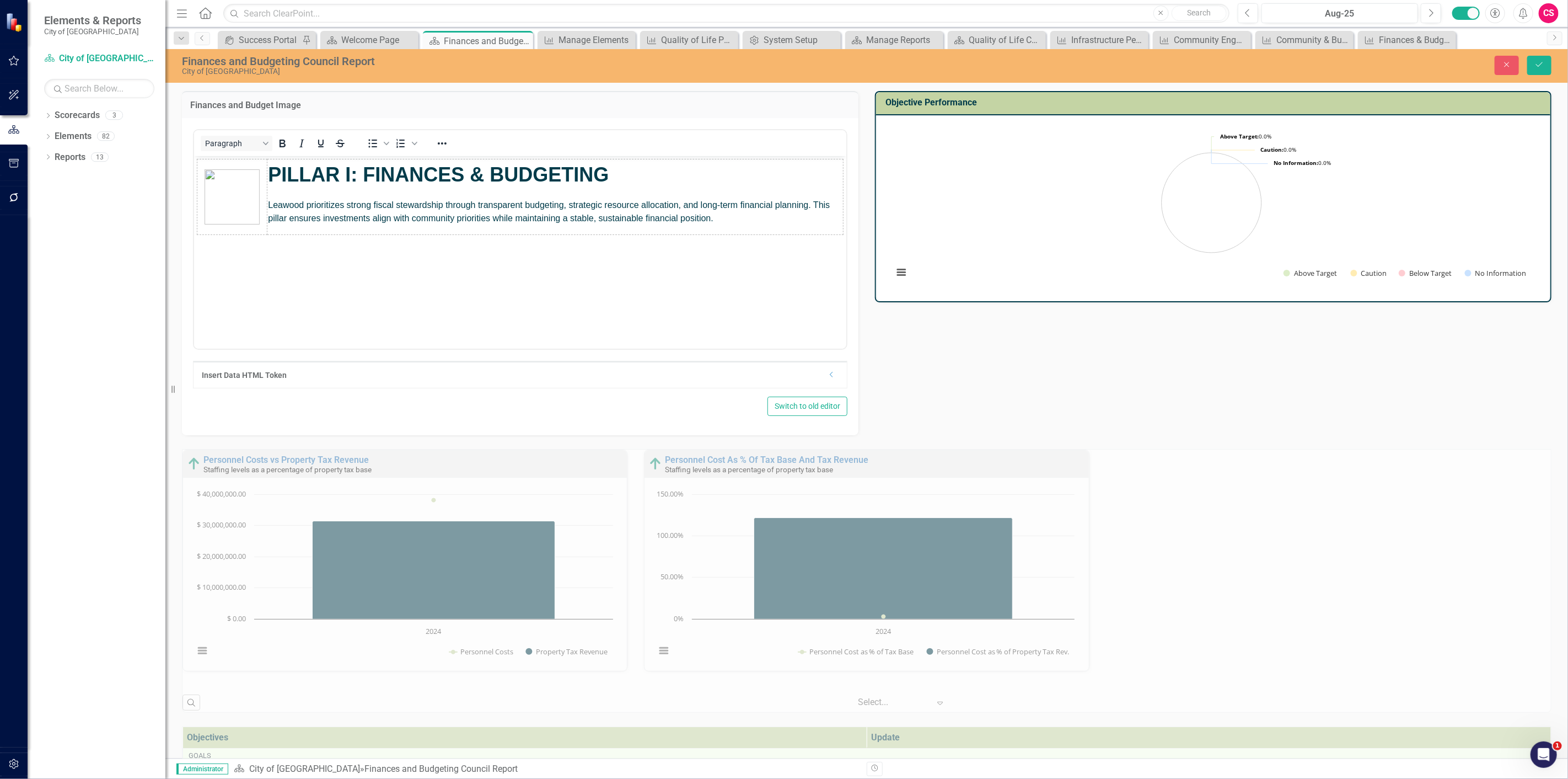
click at [394, 188] on p "PILLAR I: FINANCES & BUDGETING" at bounding box center [554, 174] width 574 height 30
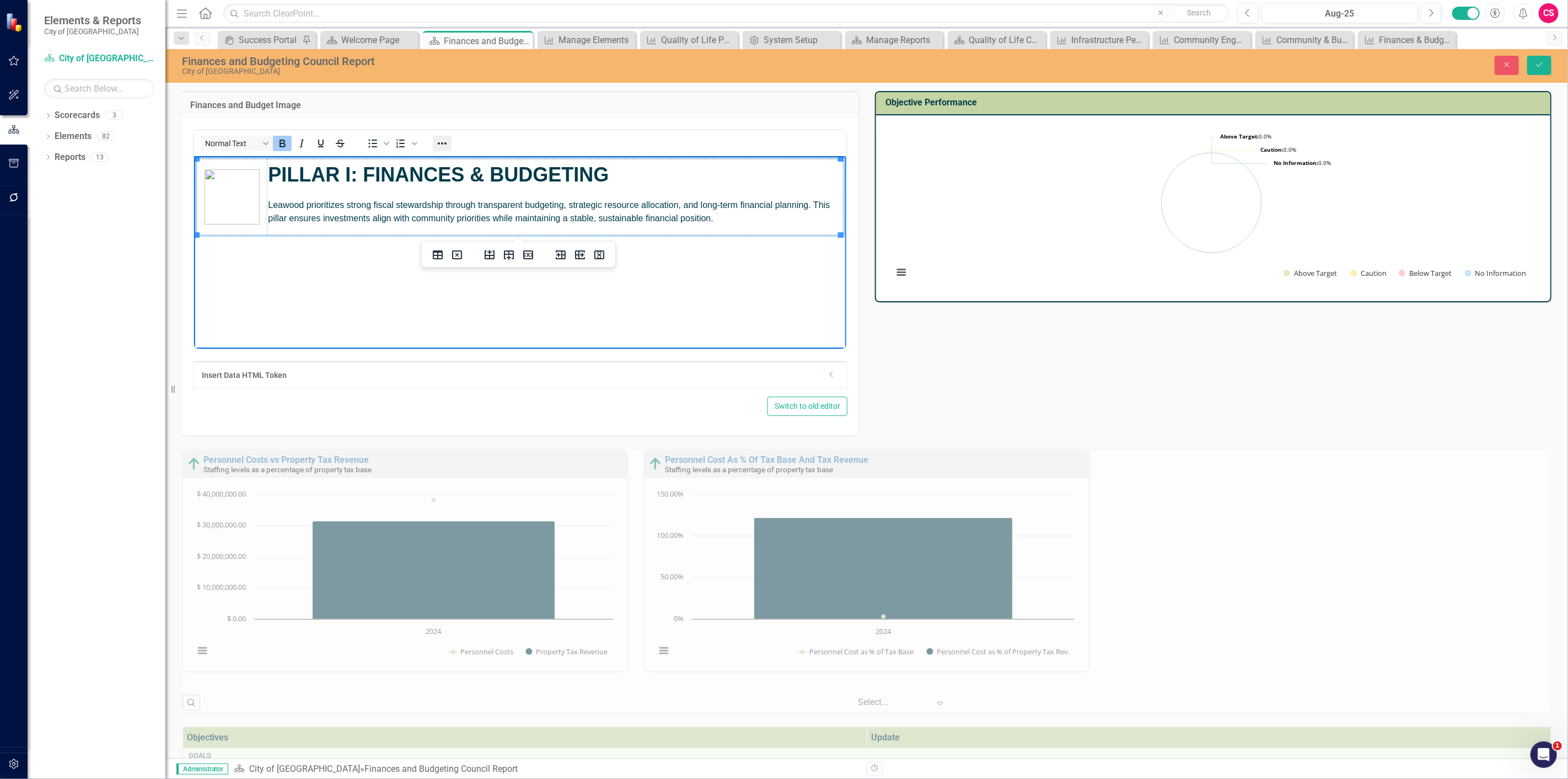
click at [440, 140] on icon "Reveal or hide additional toolbar items" at bounding box center [442, 143] width 13 height 13
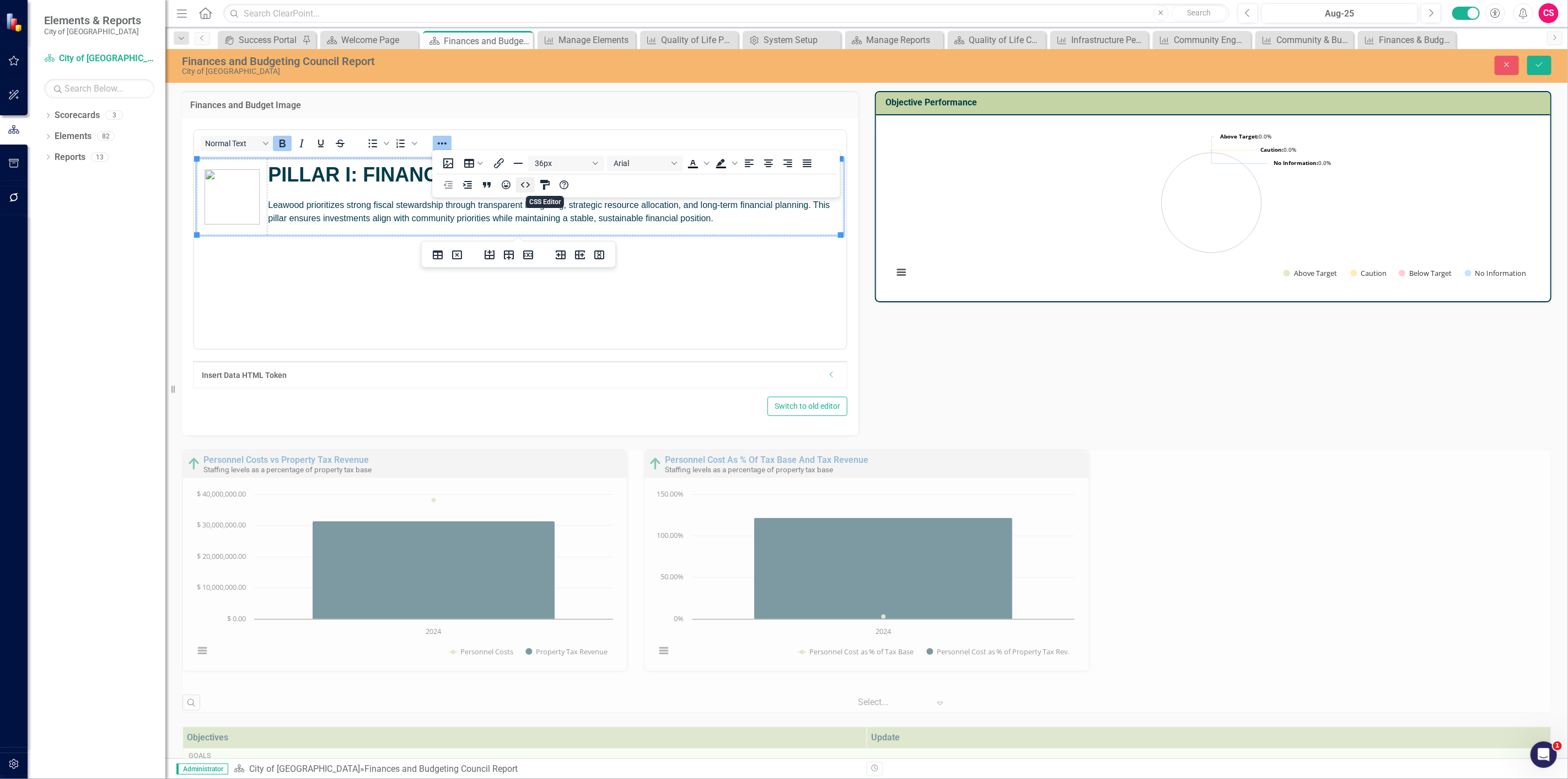
click at [528, 189] on icon "HTML Editor" at bounding box center [525, 185] width 13 height 13
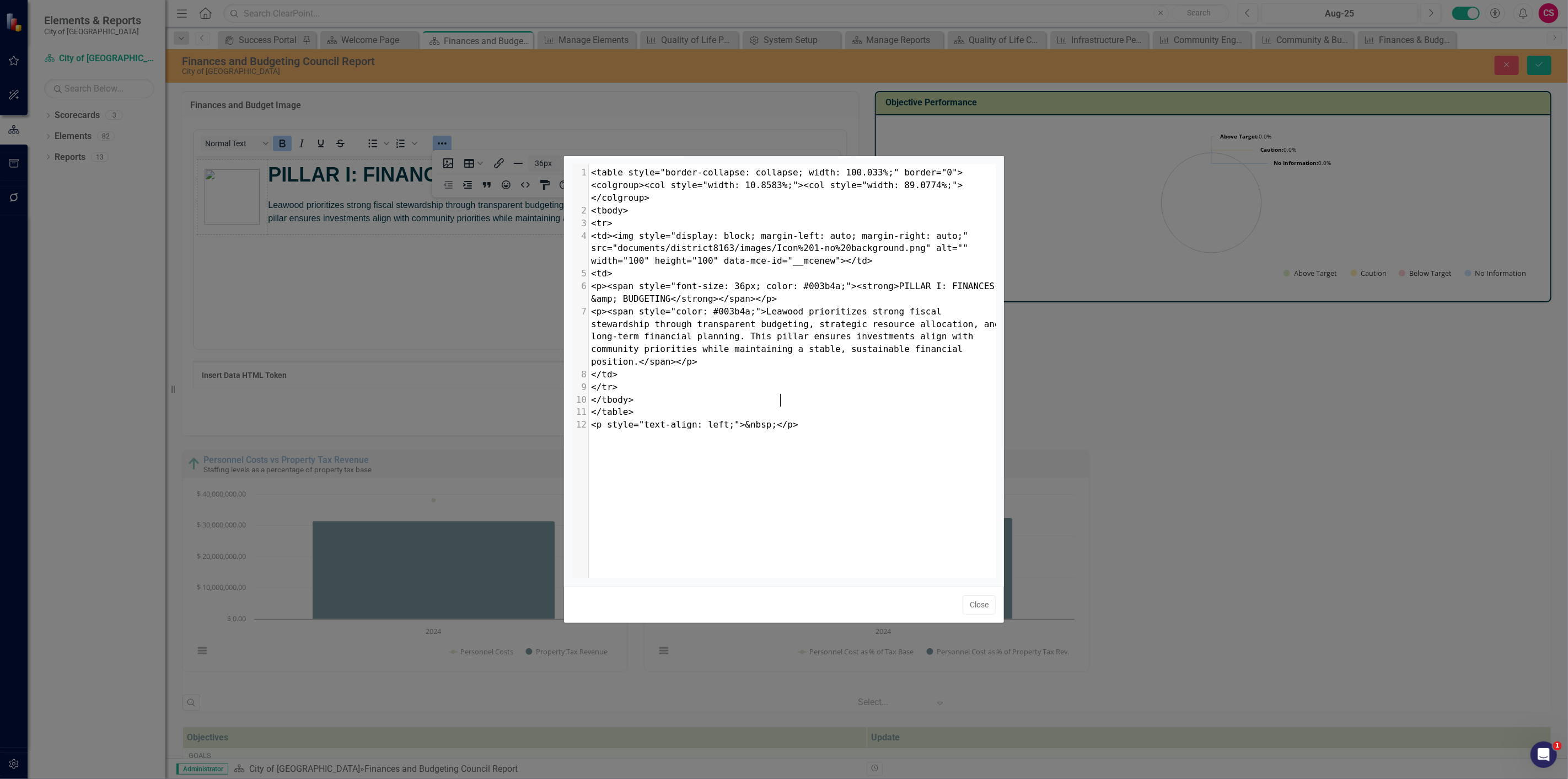
scroll to position [4, 0]
click at [651, 318] on span "<p><span style="color: #003b4a;">Leawood prioritizes strong fiscal stewardship …" at bounding box center [798, 336] width 414 height 61
type textarea "<table style="border-collapse: collapse; width: 100.033%;" border="0"><colgroup…"
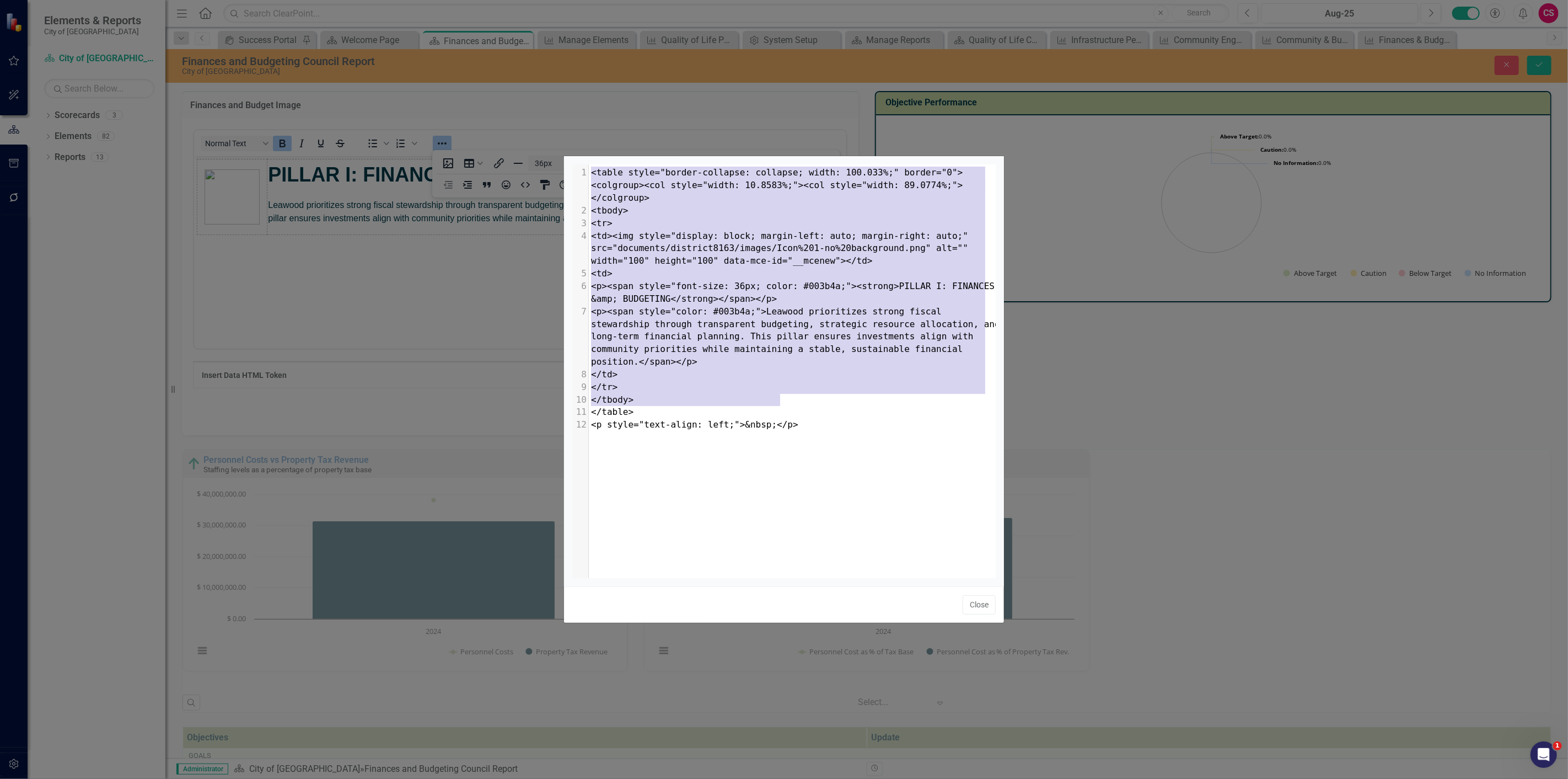
click at [968, 615] on div "Close" at bounding box center [784, 604] width 440 height 37
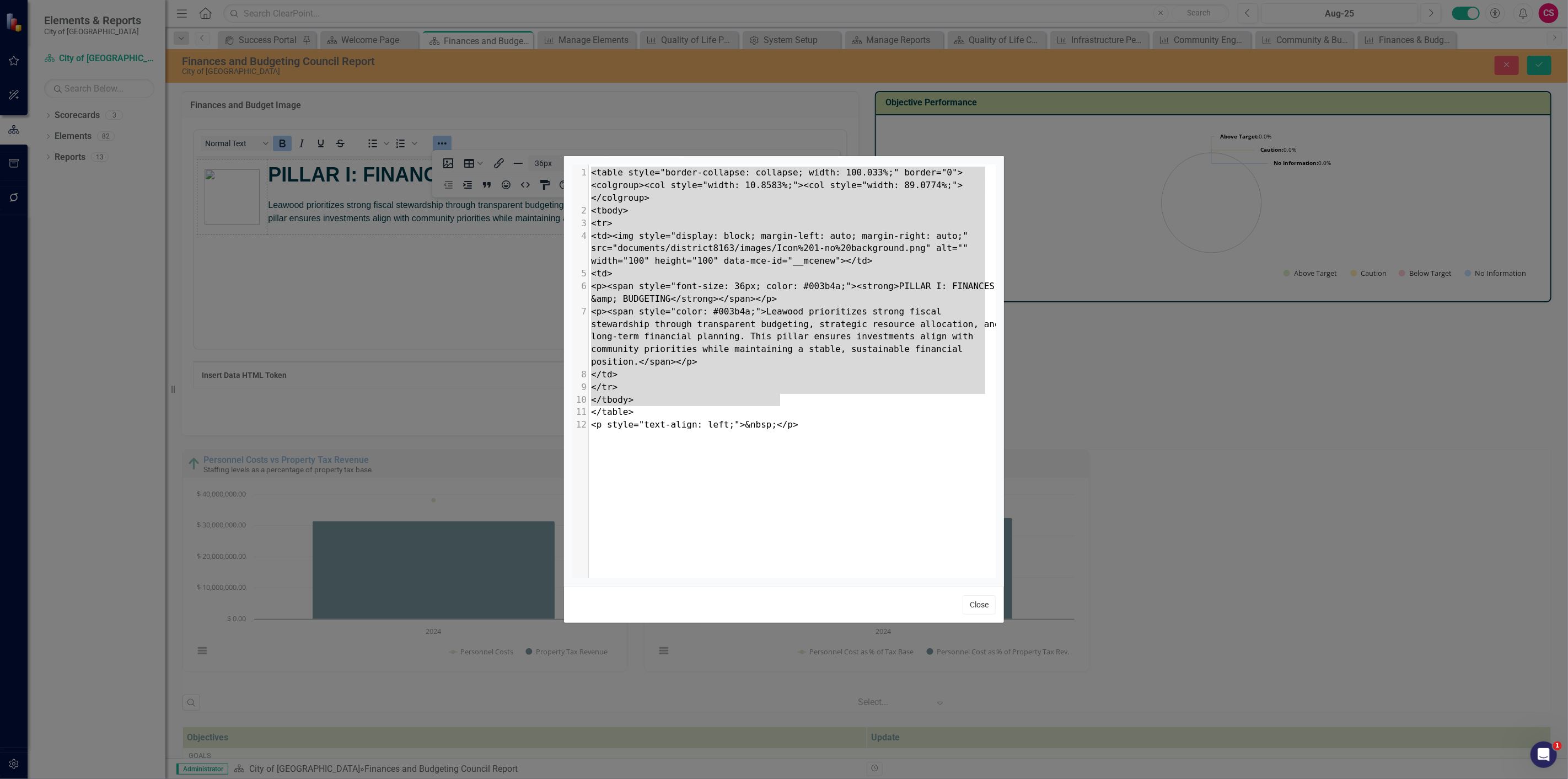
click at [988, 598] on button "Close" at bounding box center [979, 604] width 33 height 19
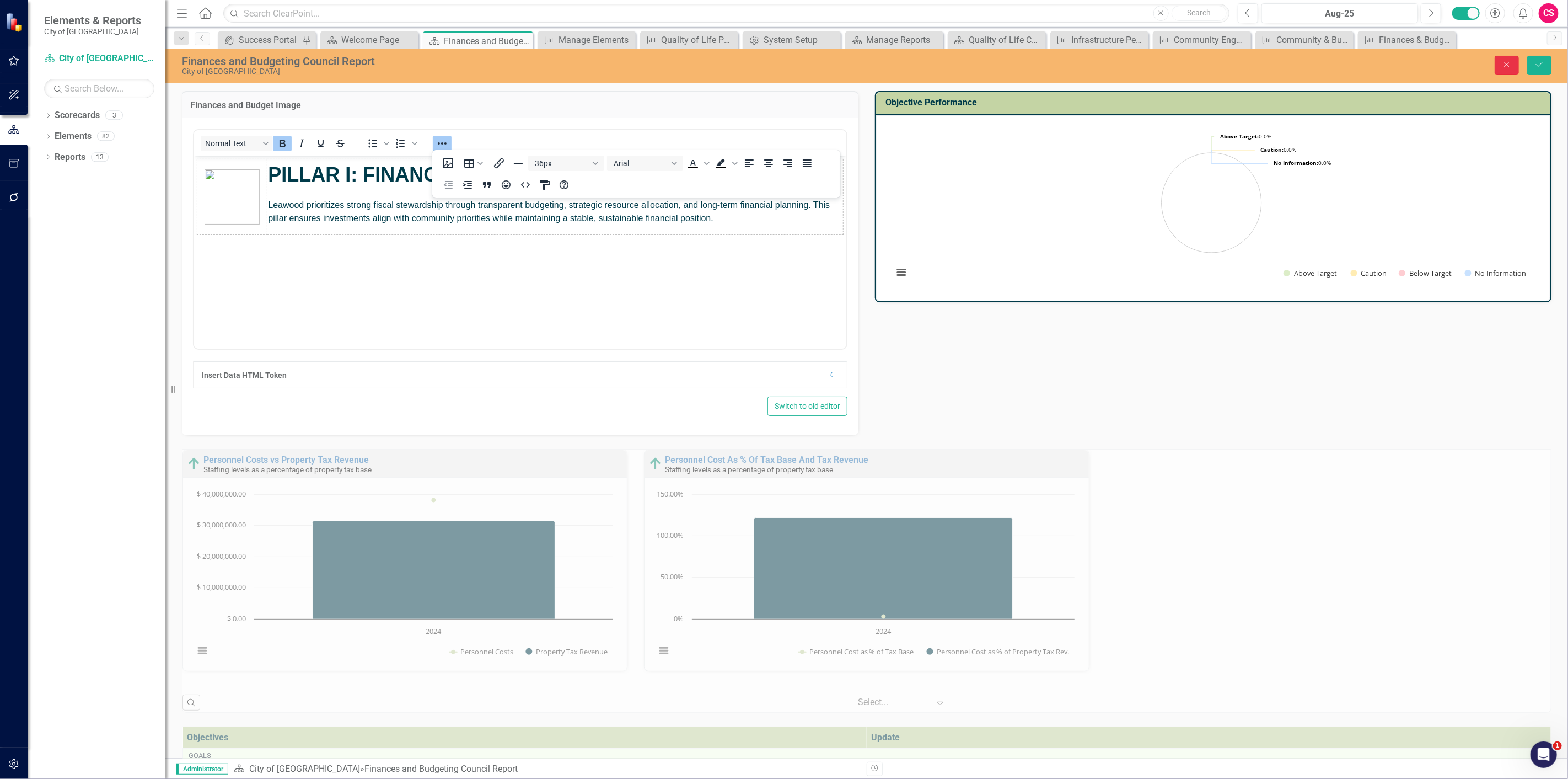
click at [1512, 72] on button "Close" at bounding box center [1506, 65] width 24 height 19
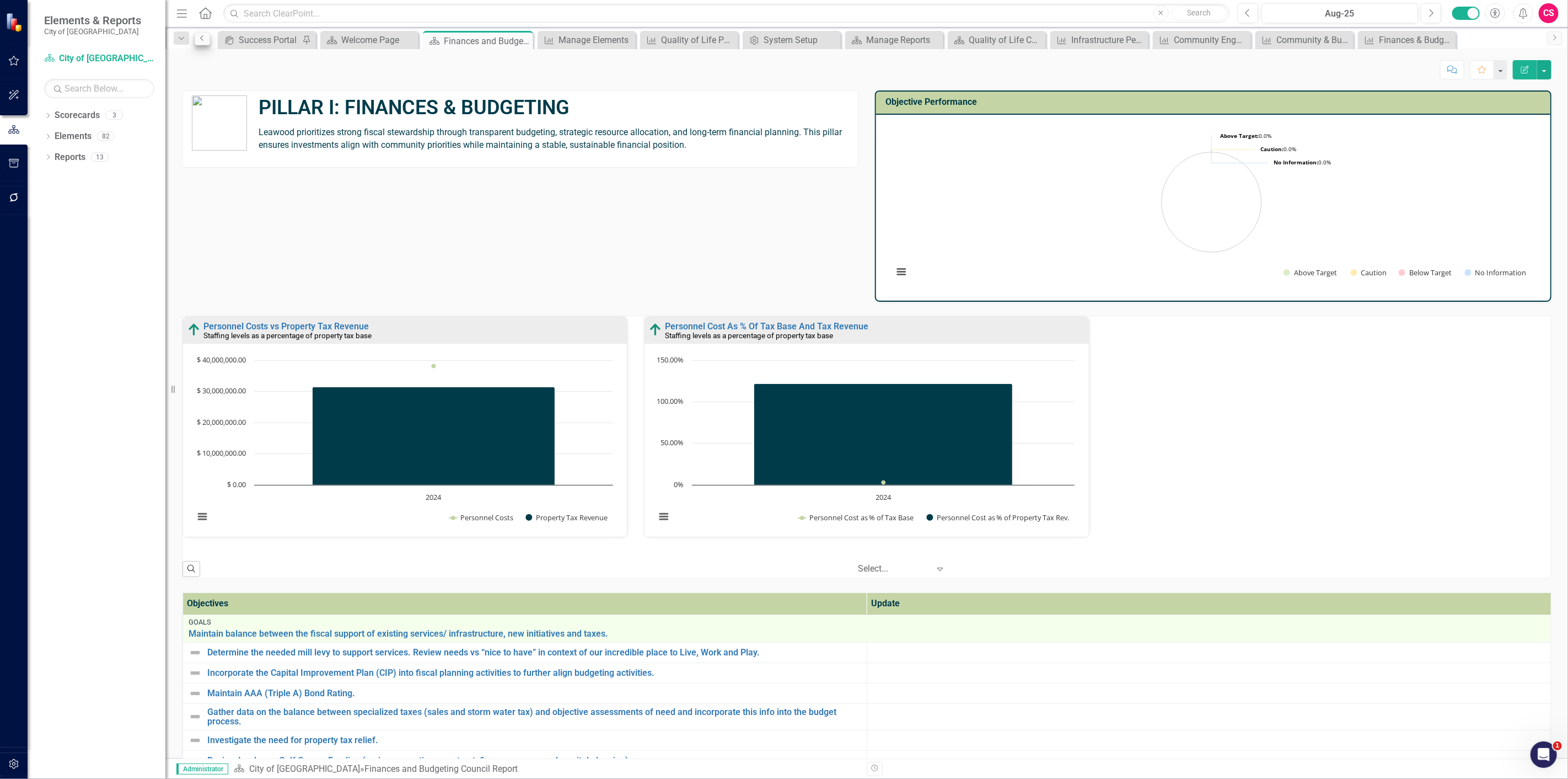
drag, startPoint x: 210, startPoint y: 13, endPoint x: 204, endPoint y: 32, distance: 19.9
click at [210, 13] on icon "Home" at bounding box center [205, 13] width 15 height 12
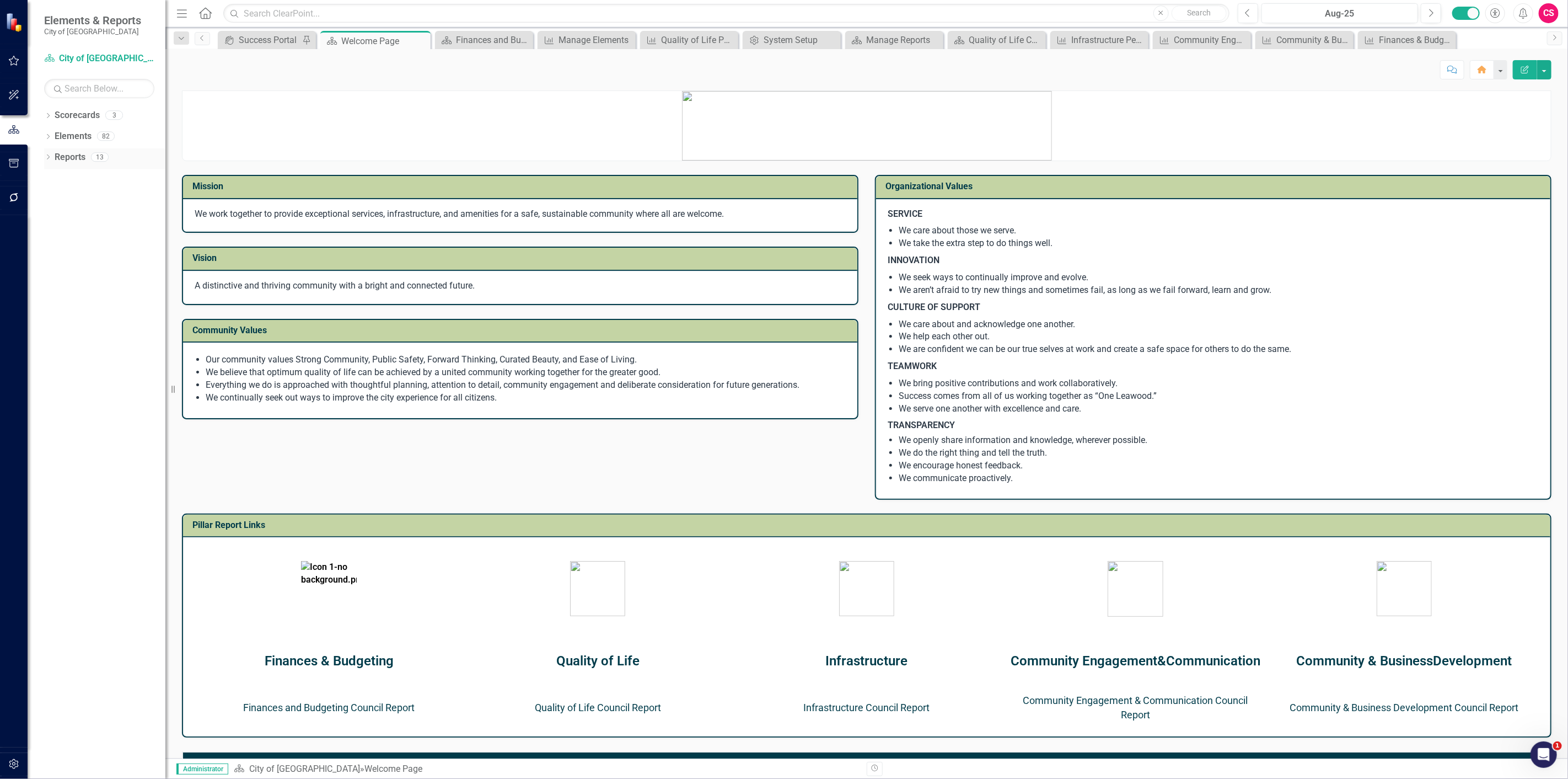
click at [50, 156] on icon "Dropdown" at bounding box center [47, 158] width 8 height 6
click at [74, 224] on div "Welcome Page Finances and Budgeting Council Report Quality of Life Council Repo…" at bounding box center [107, 256] width 116 height 140
click at [75, 236] on div "Quality of Life Council Report" at bounding box center [112, 237] width 107 height 10
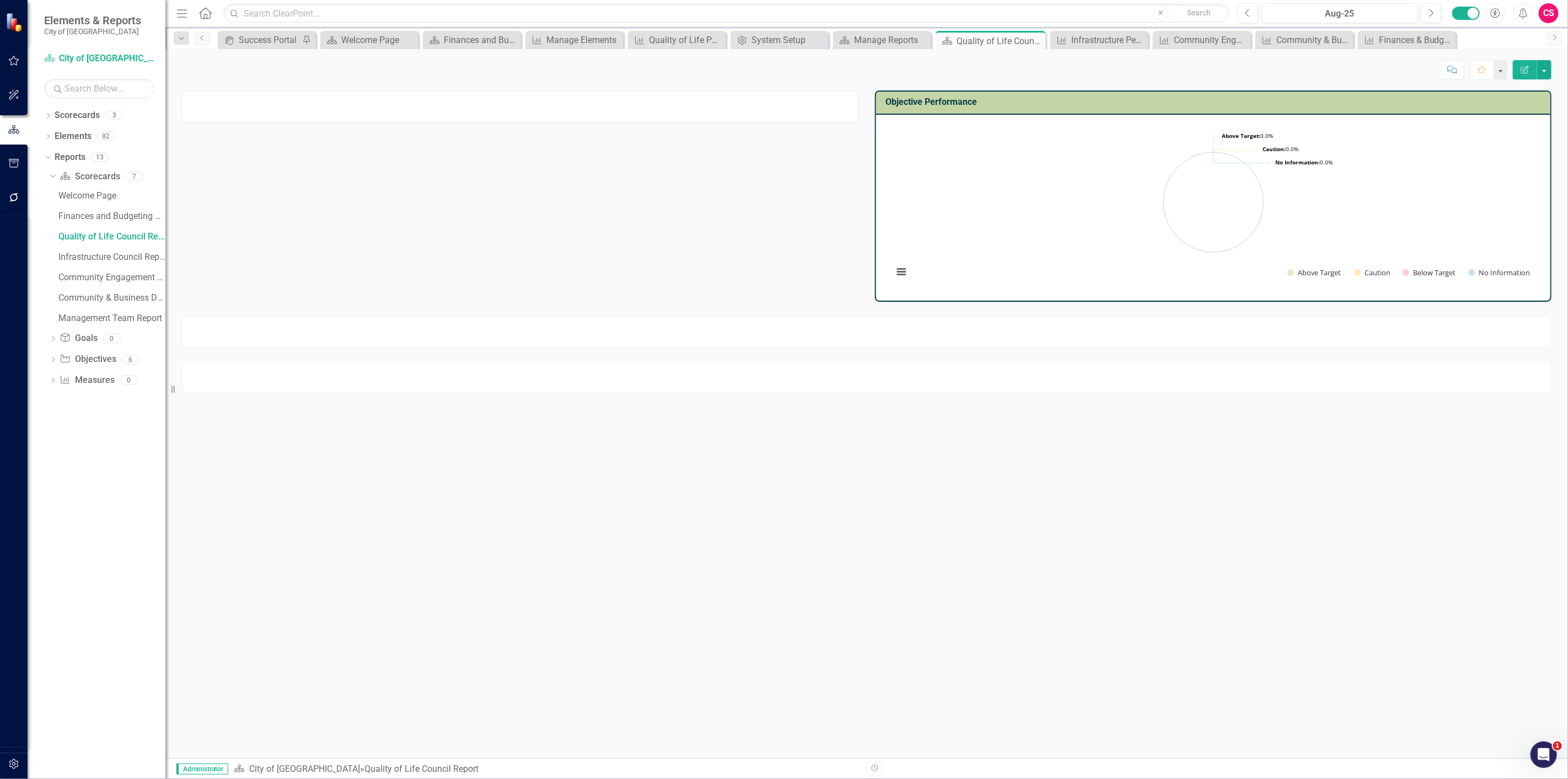
click at [510, 110] on div at bounding box center [520, 107] width 676 height 32
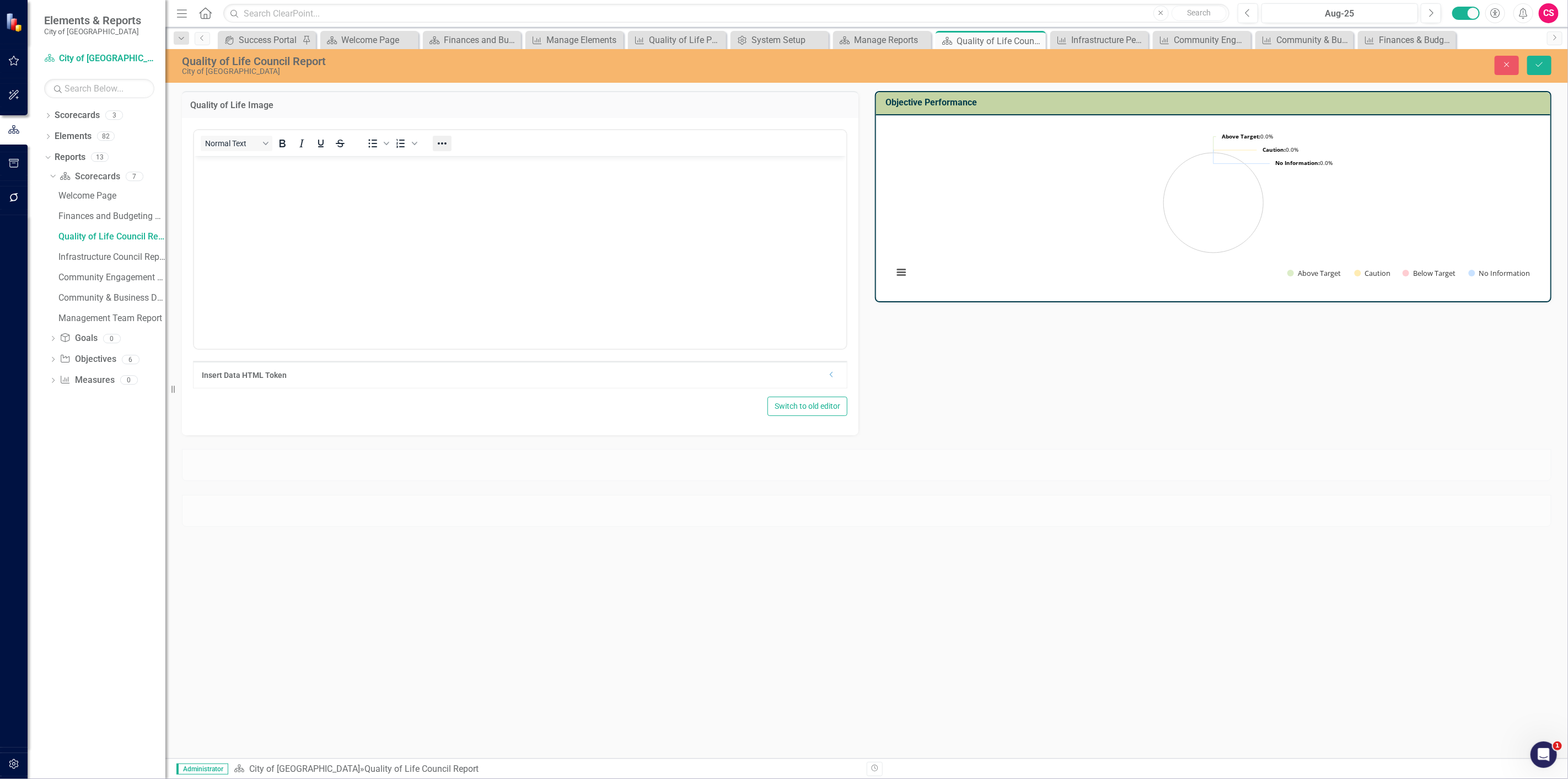
click at [439, 144] on icon "Reveal or hide additional toolbar items" at bounding box center [442, 143] width 13 height 13
click at [510, 189] on icon "HTML Editor" at bounding box center [506, 185] width 13 height 13
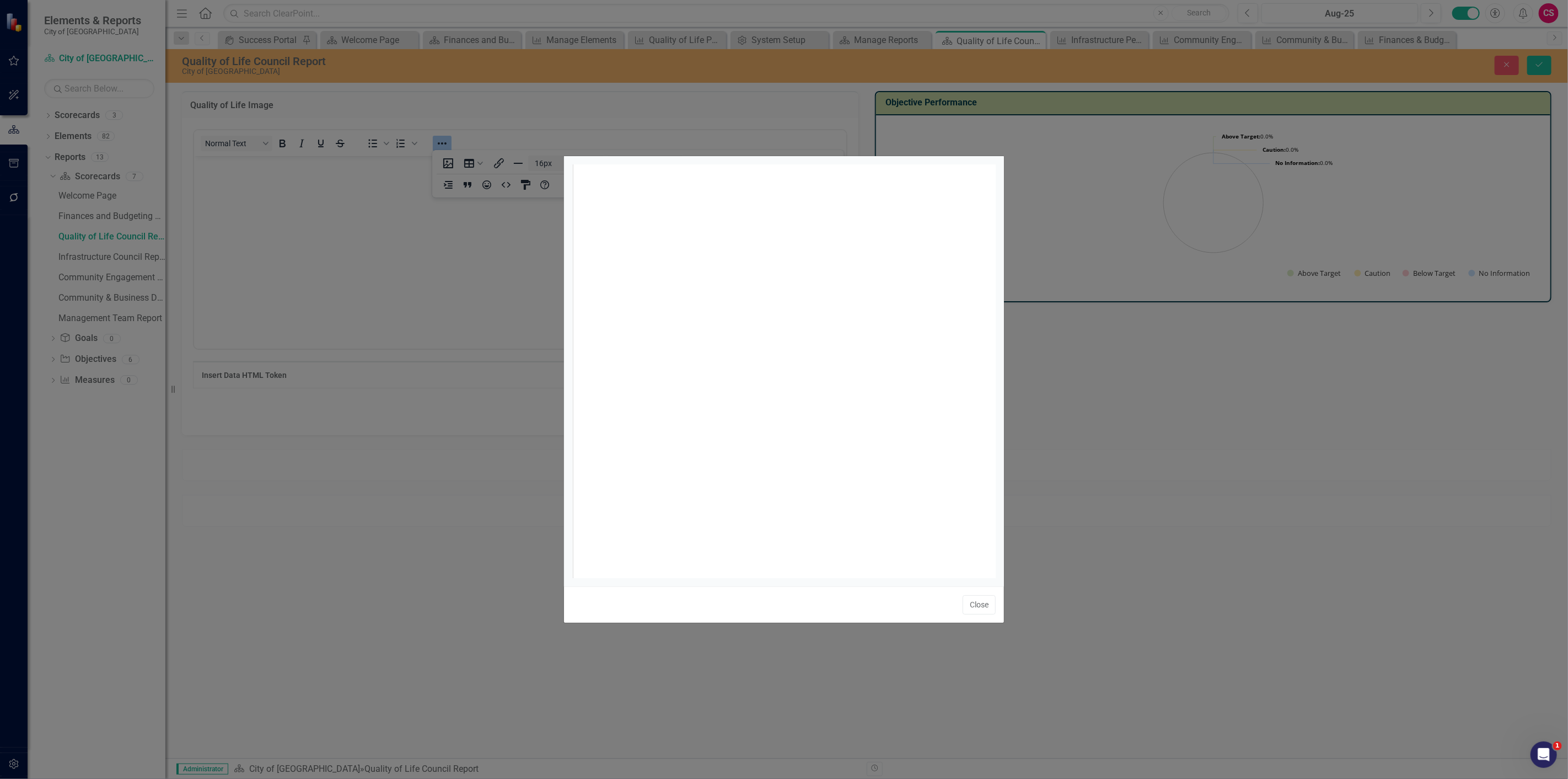
scroll to position [4, 0]
click at [697, 255] on div "​ x 1 ​" at bounding box center [797, 384] width 451 height 441
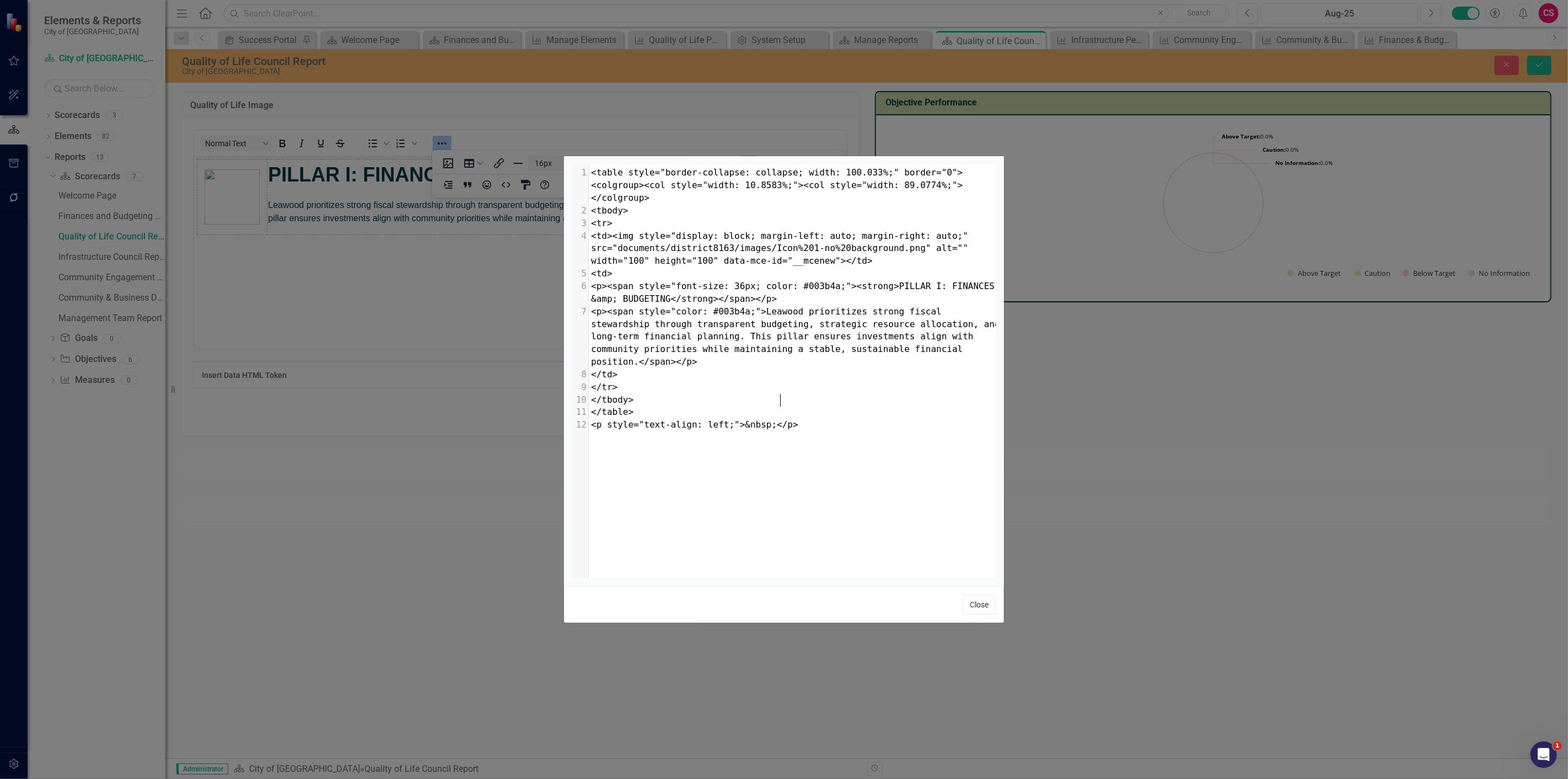
click at [969, 608] on button "Close" at bounding box center [979, 604] width 33 height 19
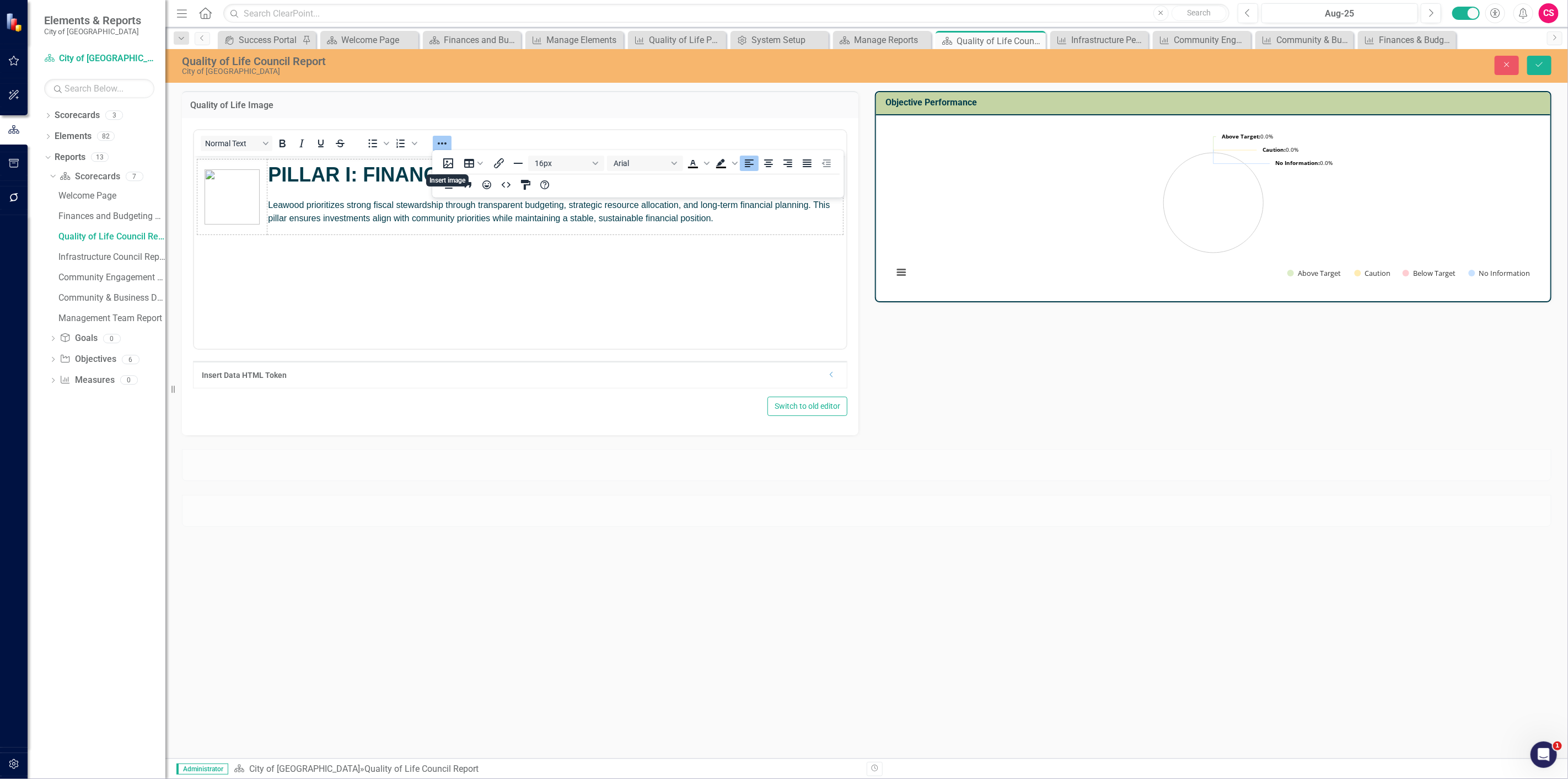
click at [443, 134] on div at bounding box center [442, 142] width 32 height 21
click at [440, 143] on icon "Reveal or hide additional toolbar items" at bounding box center [442, 143] width 13 height 13
click at [353, 170] on strong "PILLAR I: FINANCES & BUDGETING" at bounding box center [437, 174] width 340 height 23
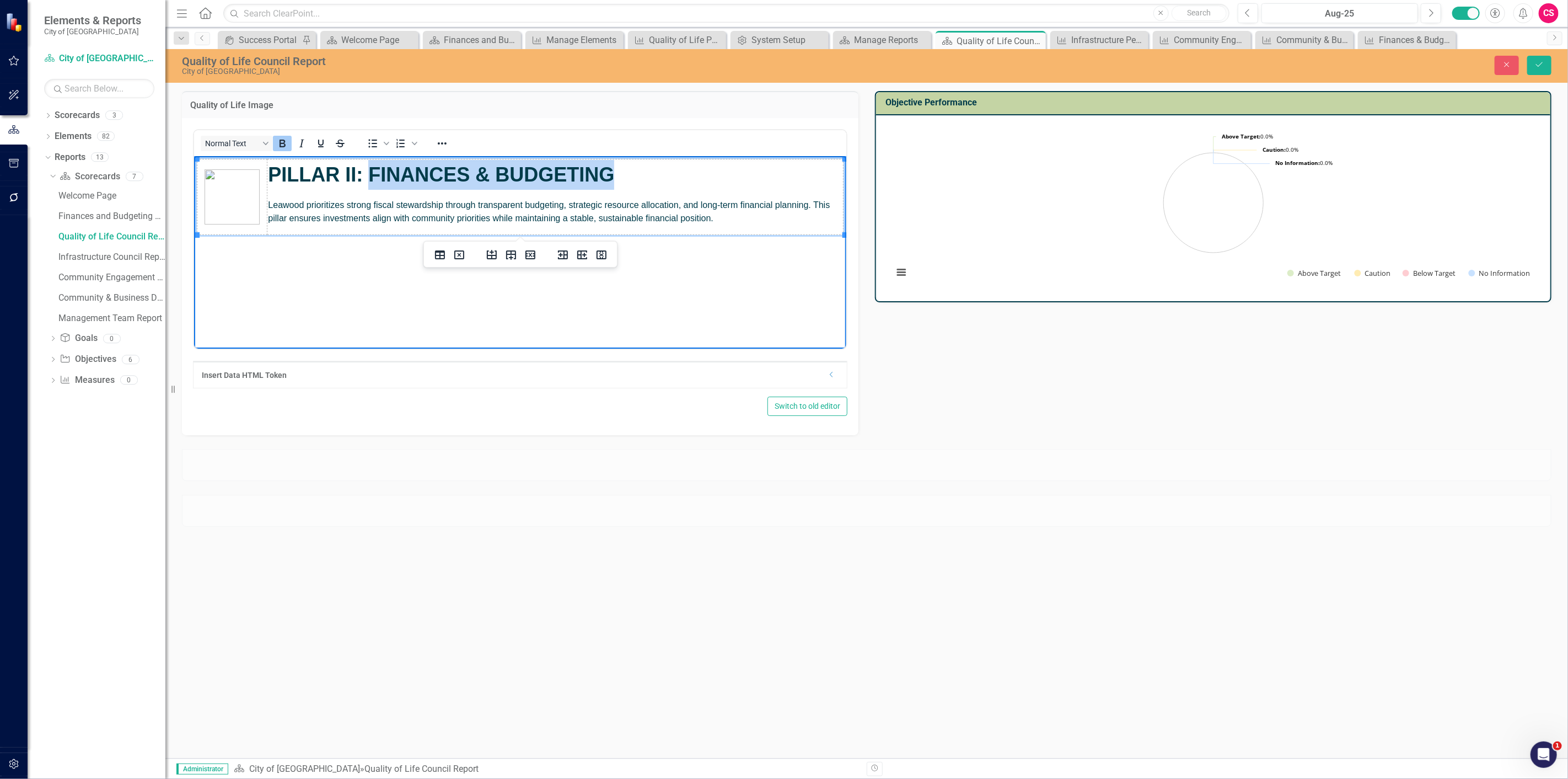
drag, startPoint x: 598, startPoint y: 177, endPoint x: 372, endPoint y: 171, distance: 226.1
click at [372, 171] on p "PILLAR II: FINANCES & BUDGETING" at bounding box center [554, 174] width 574 height 30
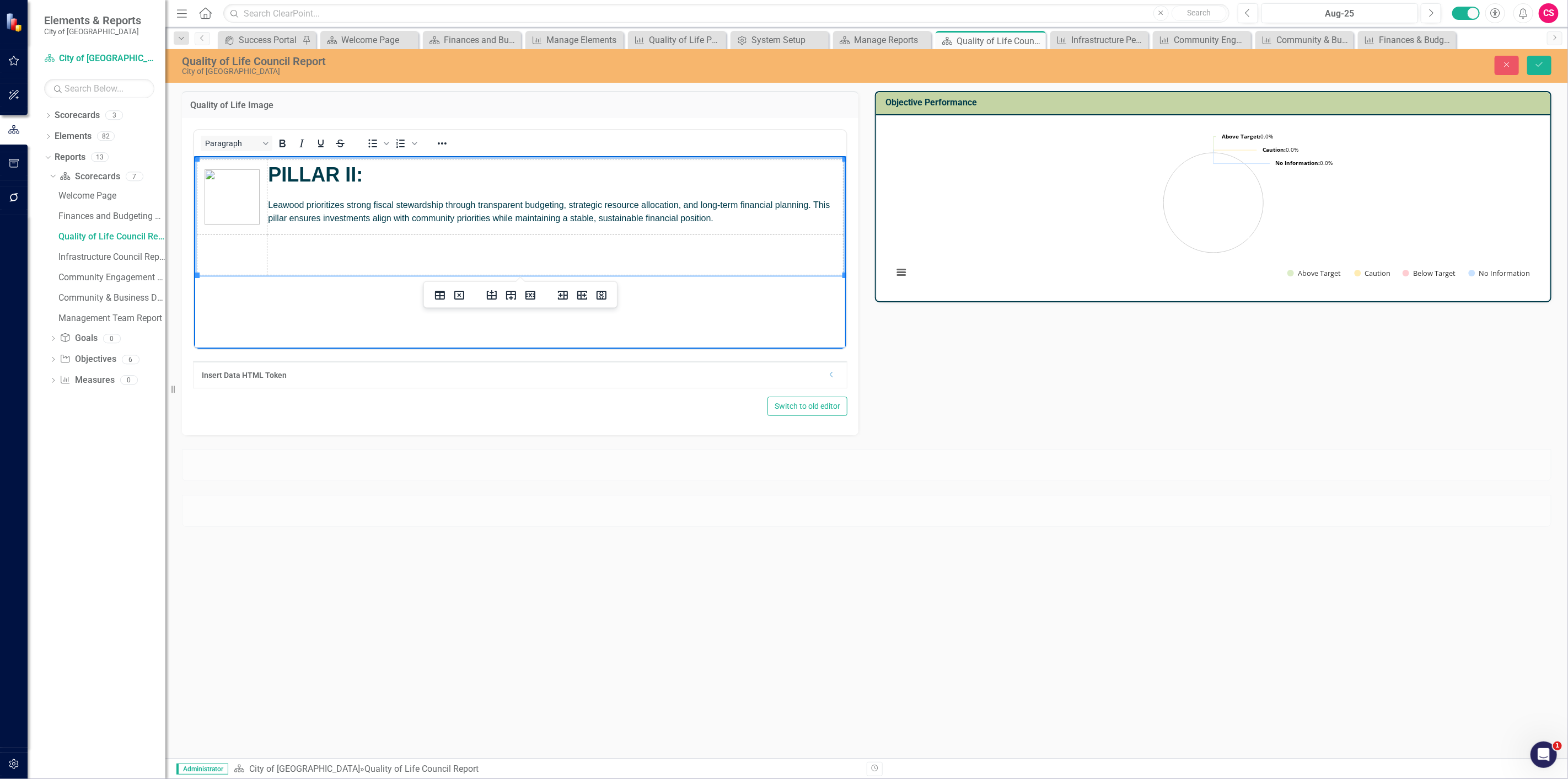
click at [372, 170] on p "PILLAR II:" at bounding box center [554, 174] width 574 height 30
click at [234, 252] on td "Rich Text Area. Press ALT-0 for help." at bounding box center [232, 254] width 70 height 40
click at [527, 293] on icon "Delete row" at bounding box center [530, 295] width 13 height 13
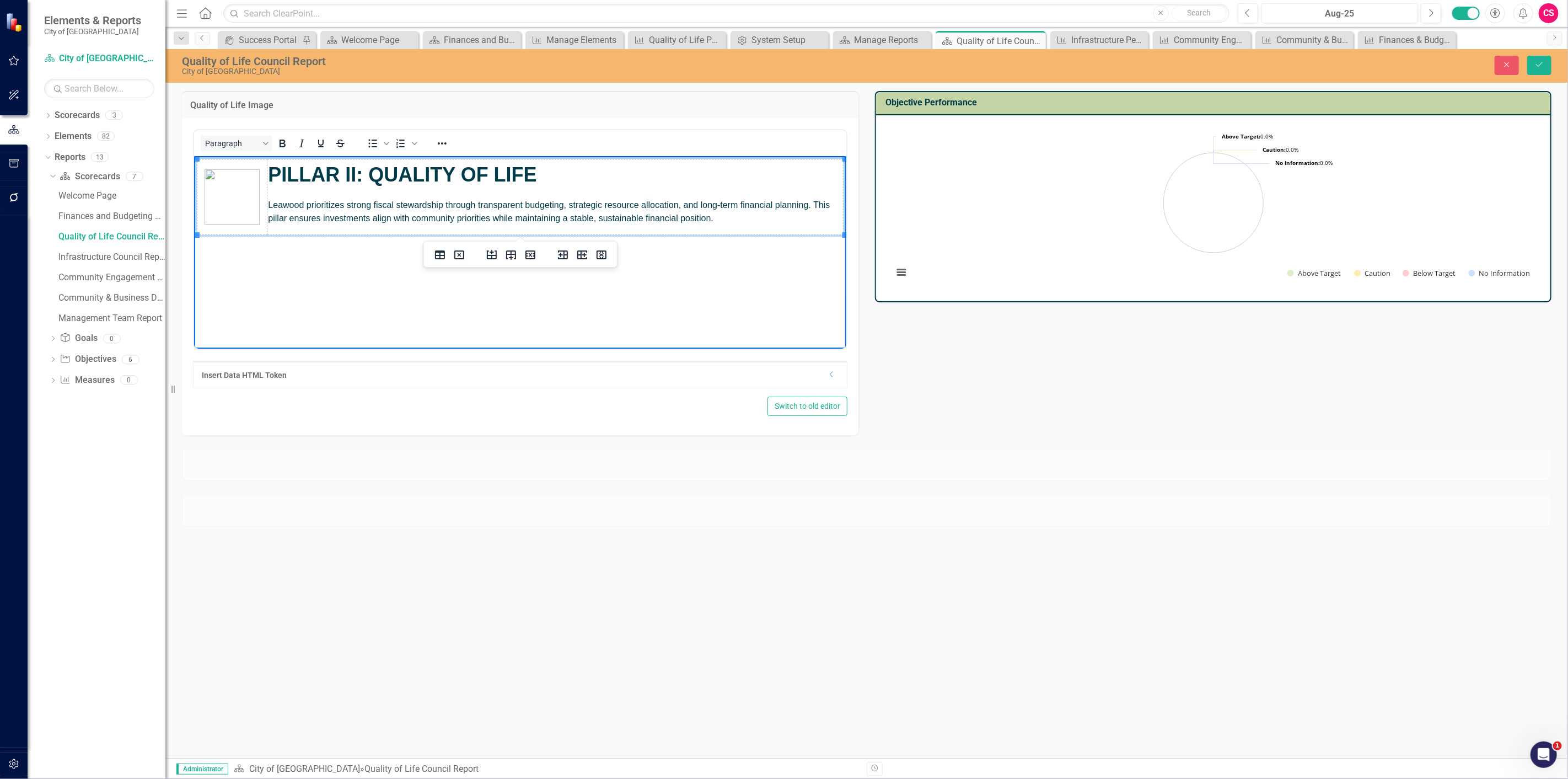
click at [239, 202] on img "Rich Text Area. Press ALT-0 for help." at bounding box center [231, 196] width 55 height 55
click at [248, 210] on img "Rich Text Area. Press ALT-0 for help." at bounding box center [231, 196] width 55 height 55
click at [442, 142] on icon "Reveal or hide additional toolbar items" at bounding box center [442, 143] width 9 height 2
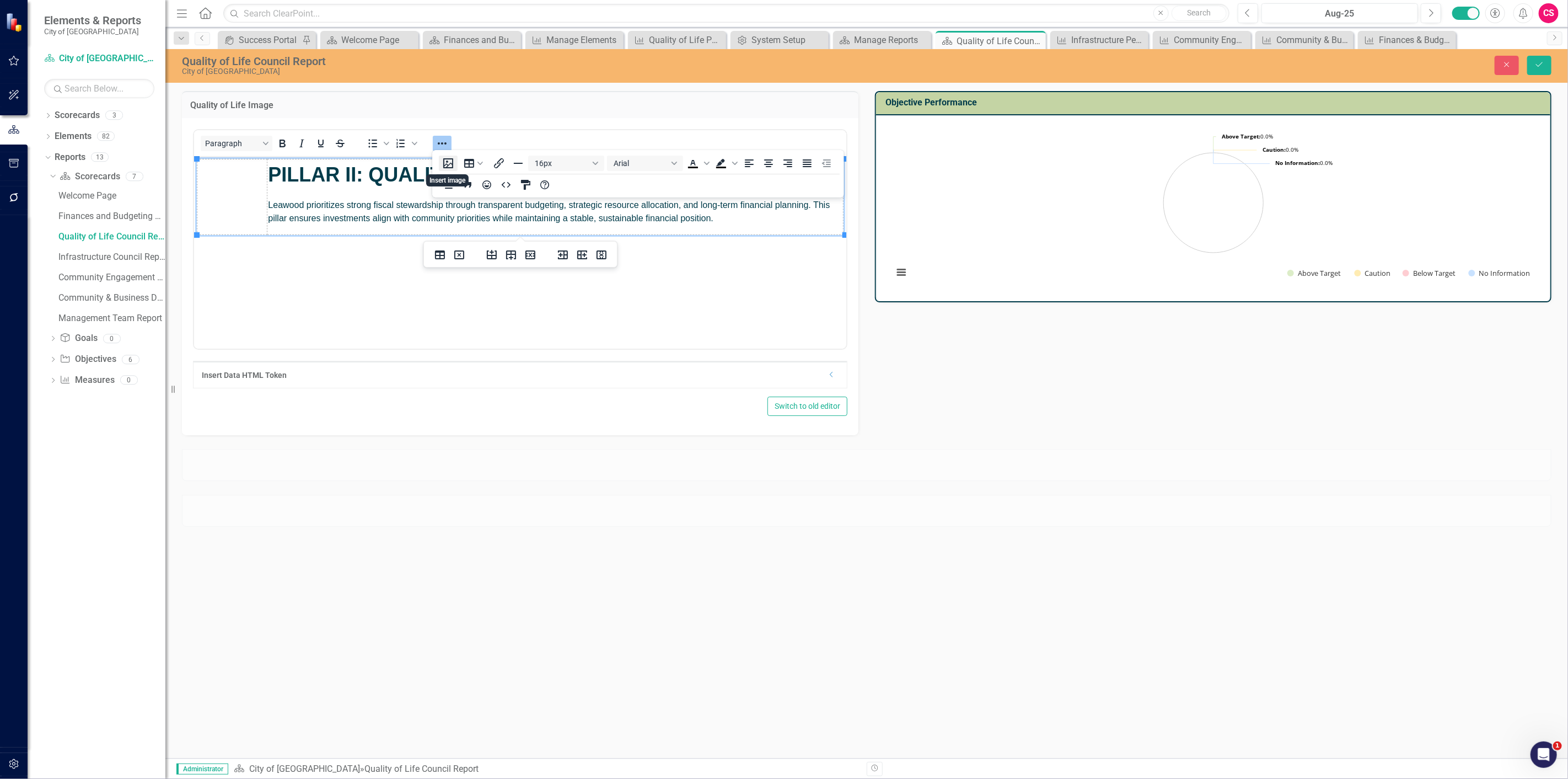
click at [451, 164] on button "Insert image" at bounding box center [448, 163] width 19 height 15
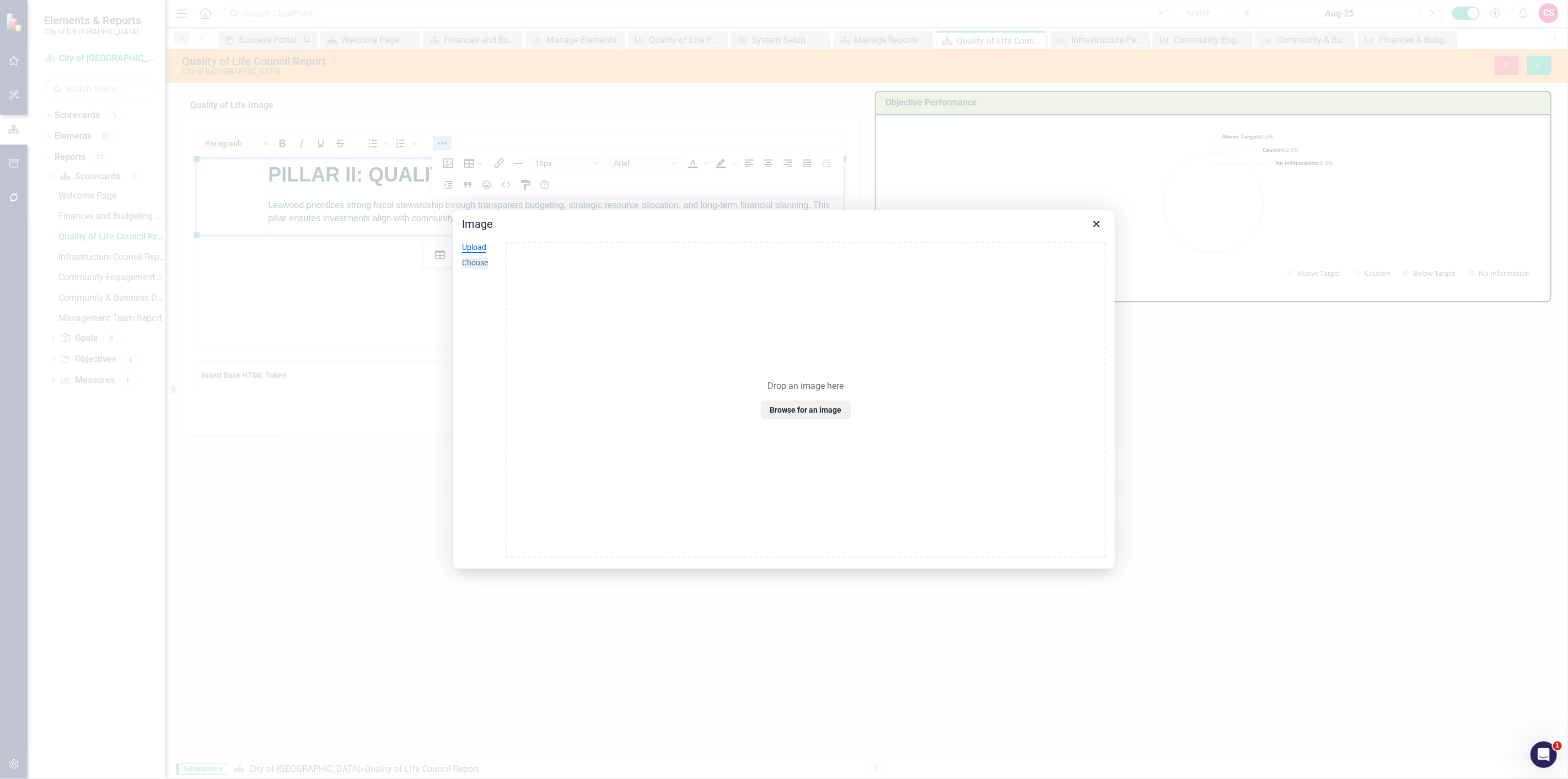
click at [481, 262] on div "Choose" at bounding box center [474, 262] width 26 height 11
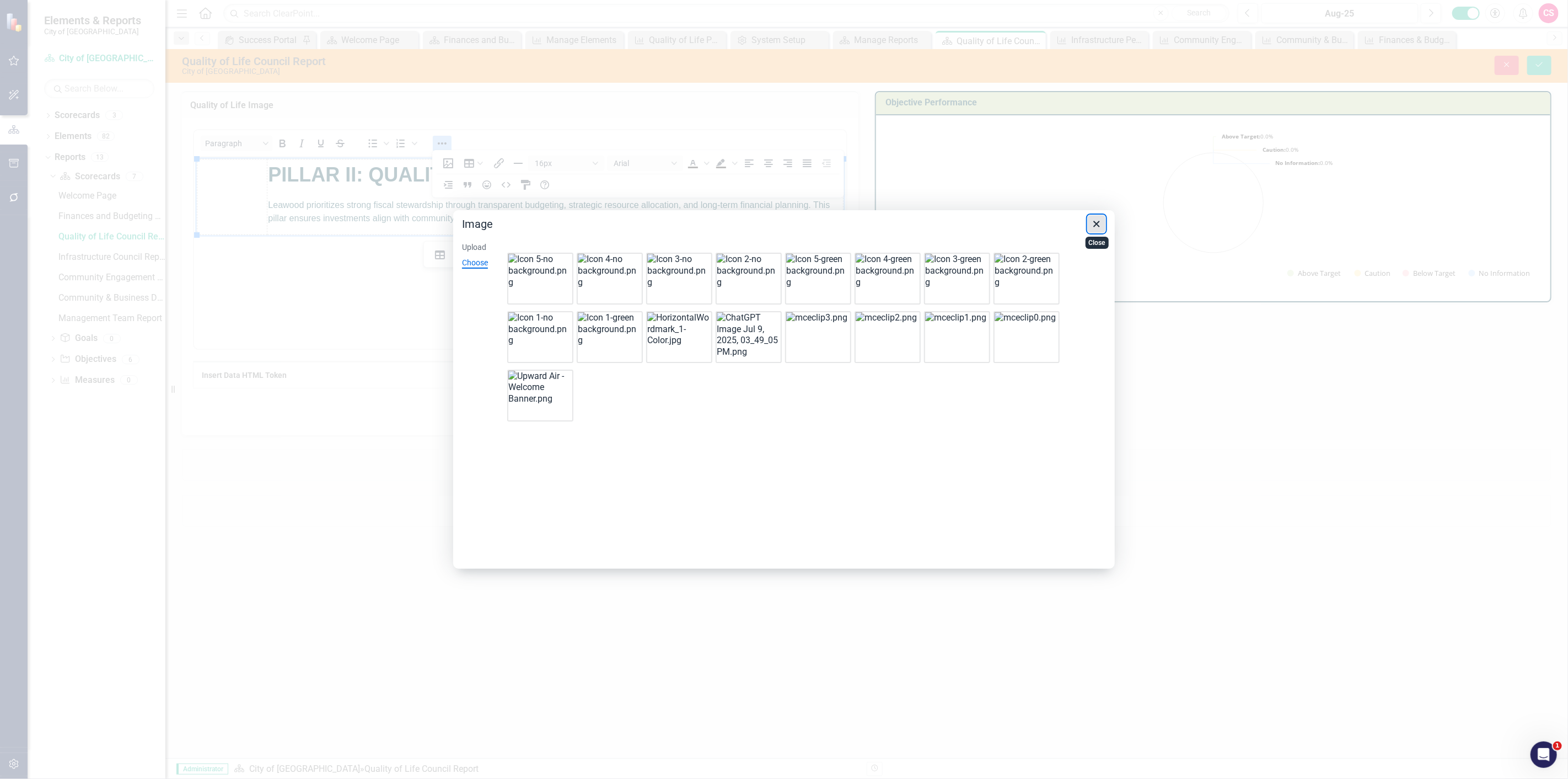
click at [1098, 221] on icon "Close" at bounding box center [1096, 224] width 13 height 13
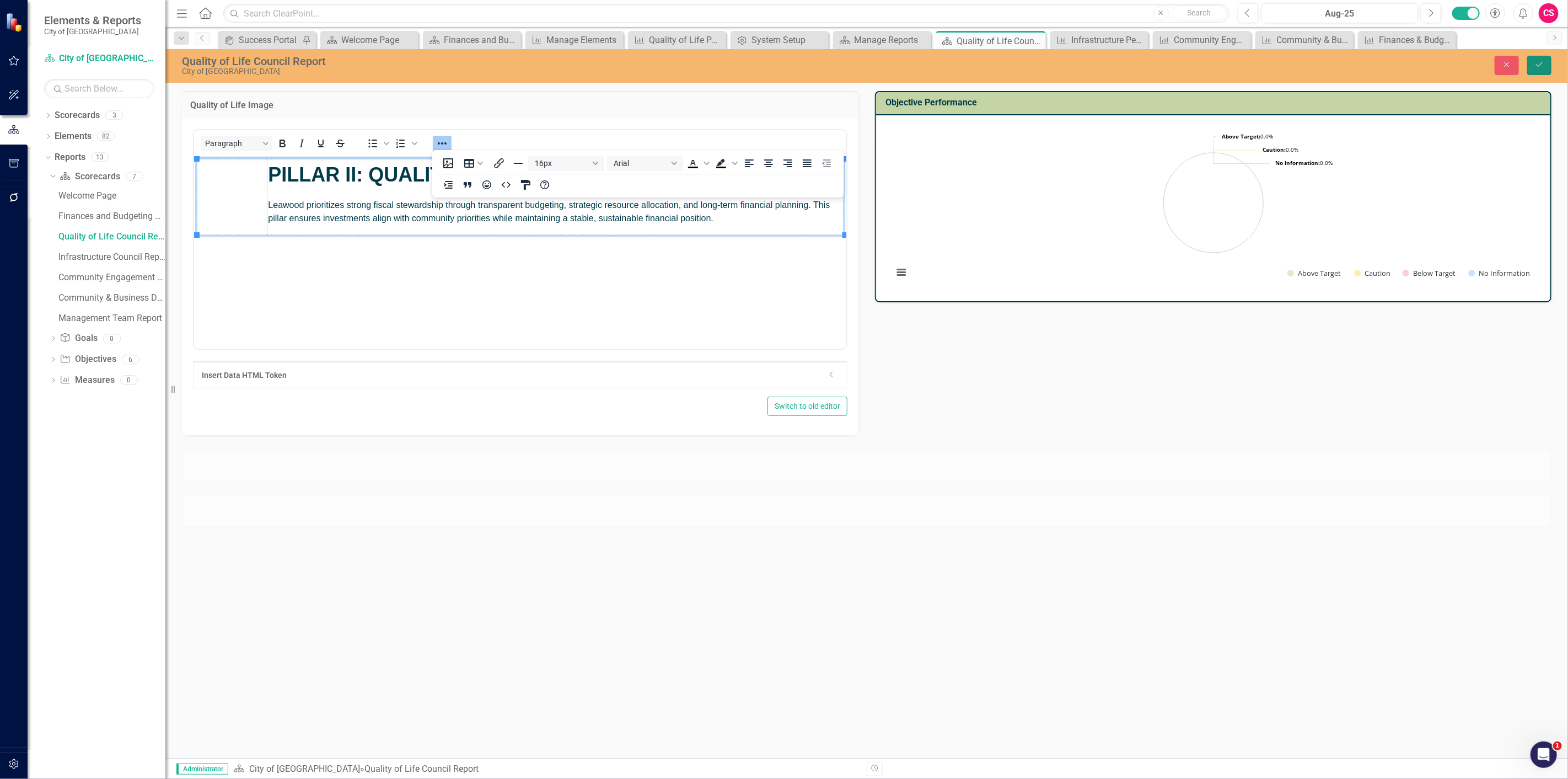
click at [1539, 63] on icon "Save" at bounding box center [1540, 64] width 10 height 8
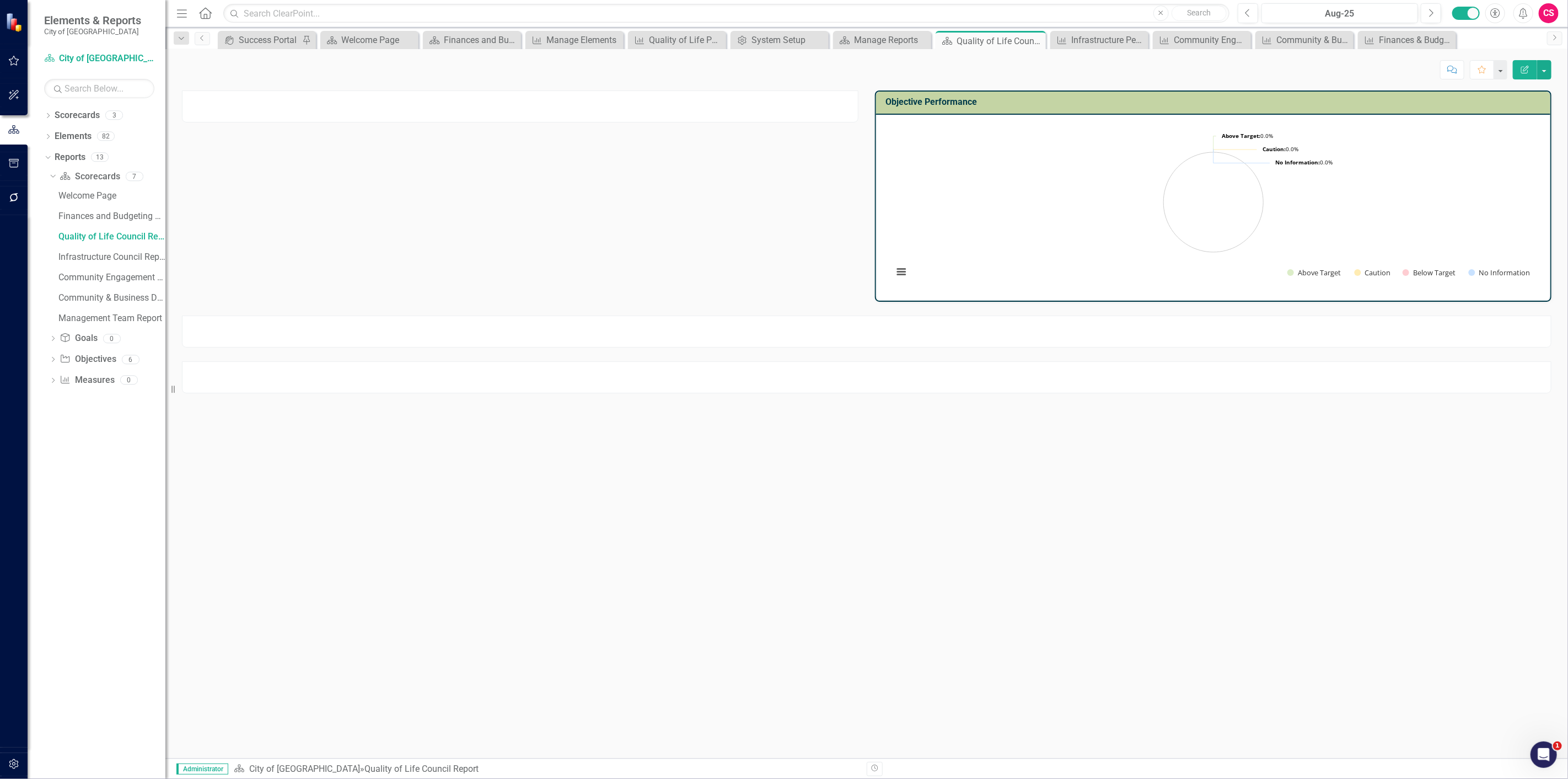
click at [201, 7] on icon "Home" at bounding box center [205, 13] width 15 height 12
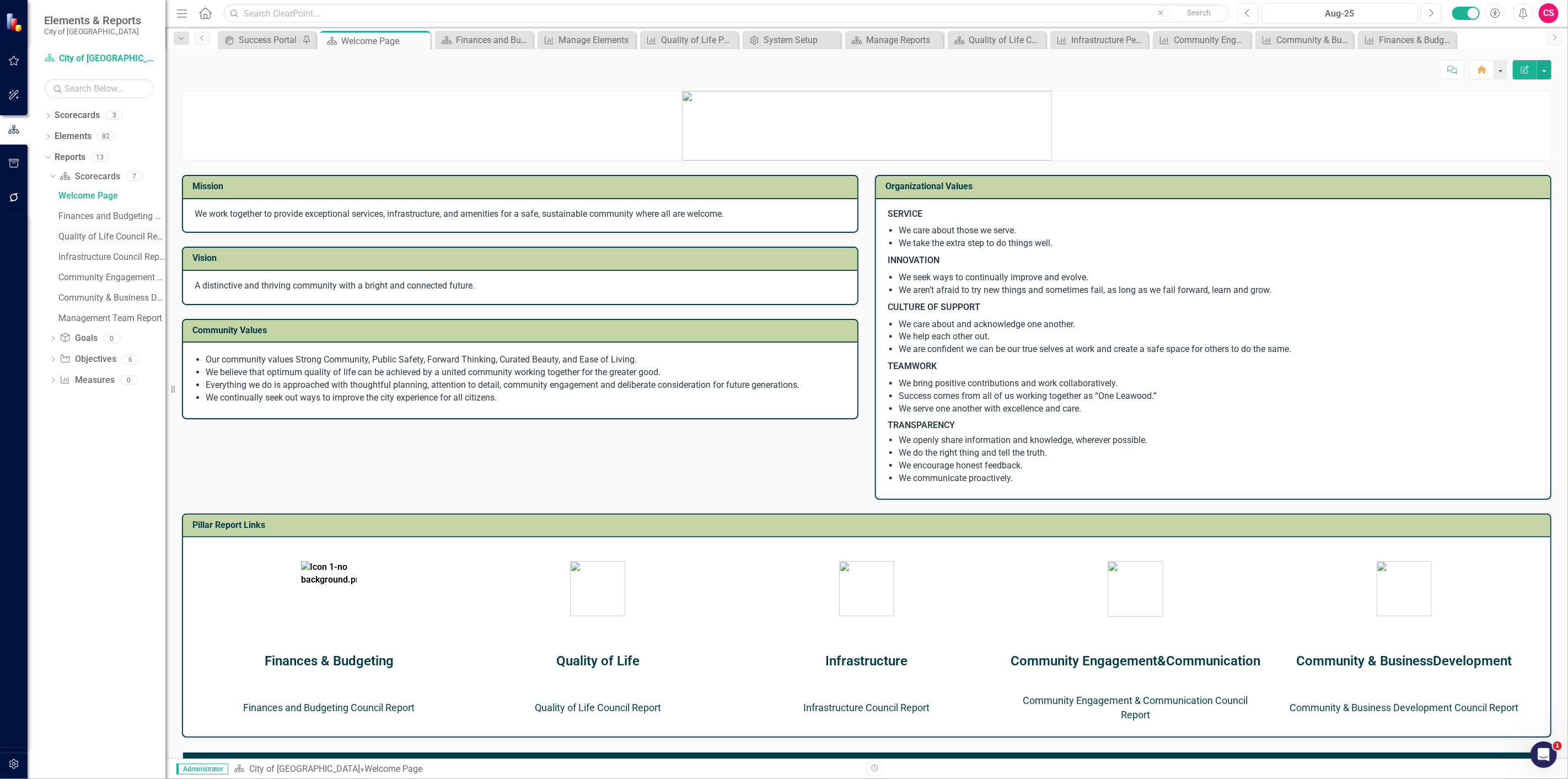
click at [100, 238] on div "Quality of Life Council Report" at bounding box center [112, 237] width 107 height 10
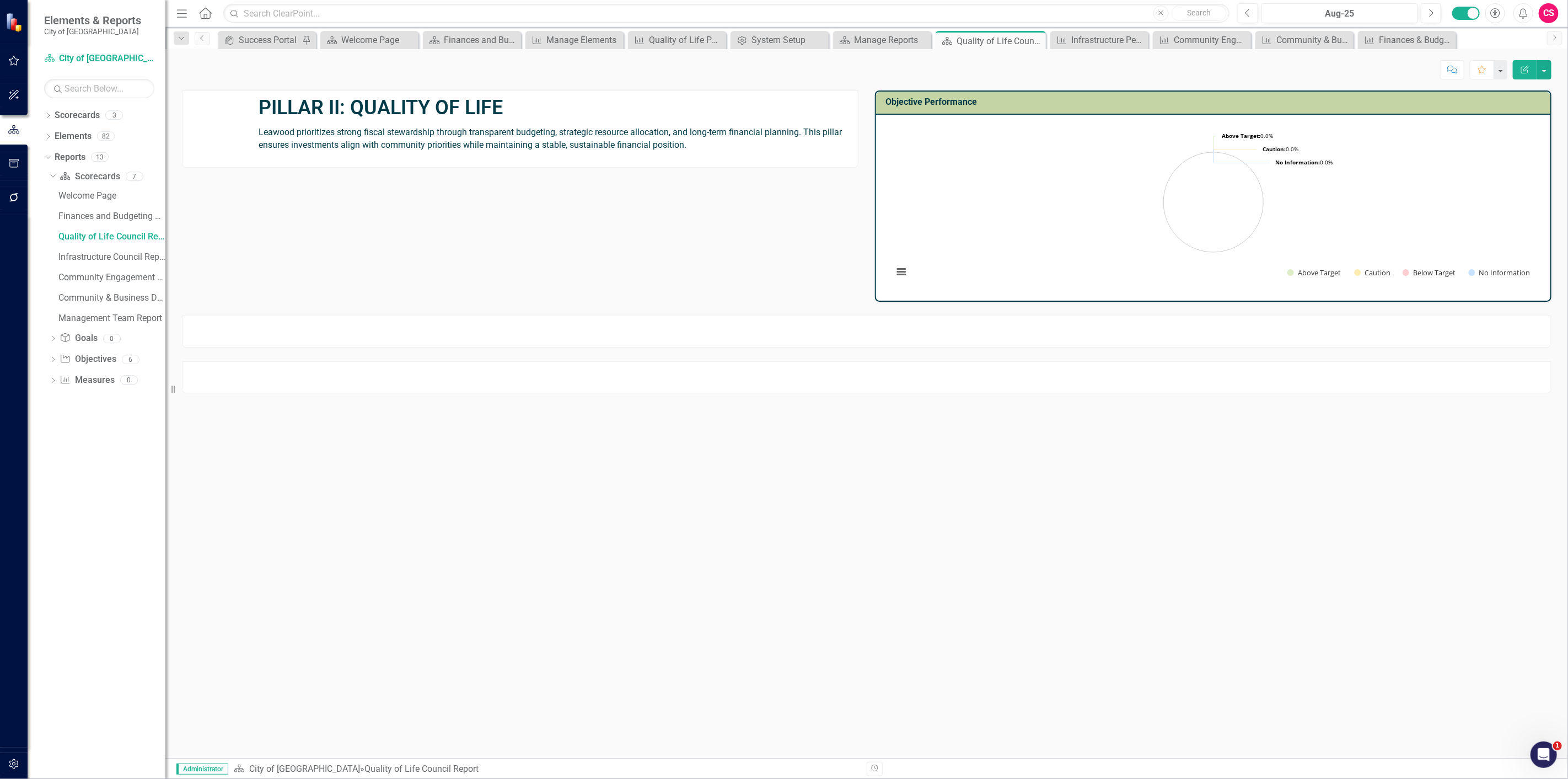
click at [475, 102] on strong "PILLAR II: QUALITY OF LIFE" at bounding box center [380, 107] width 244 height 23
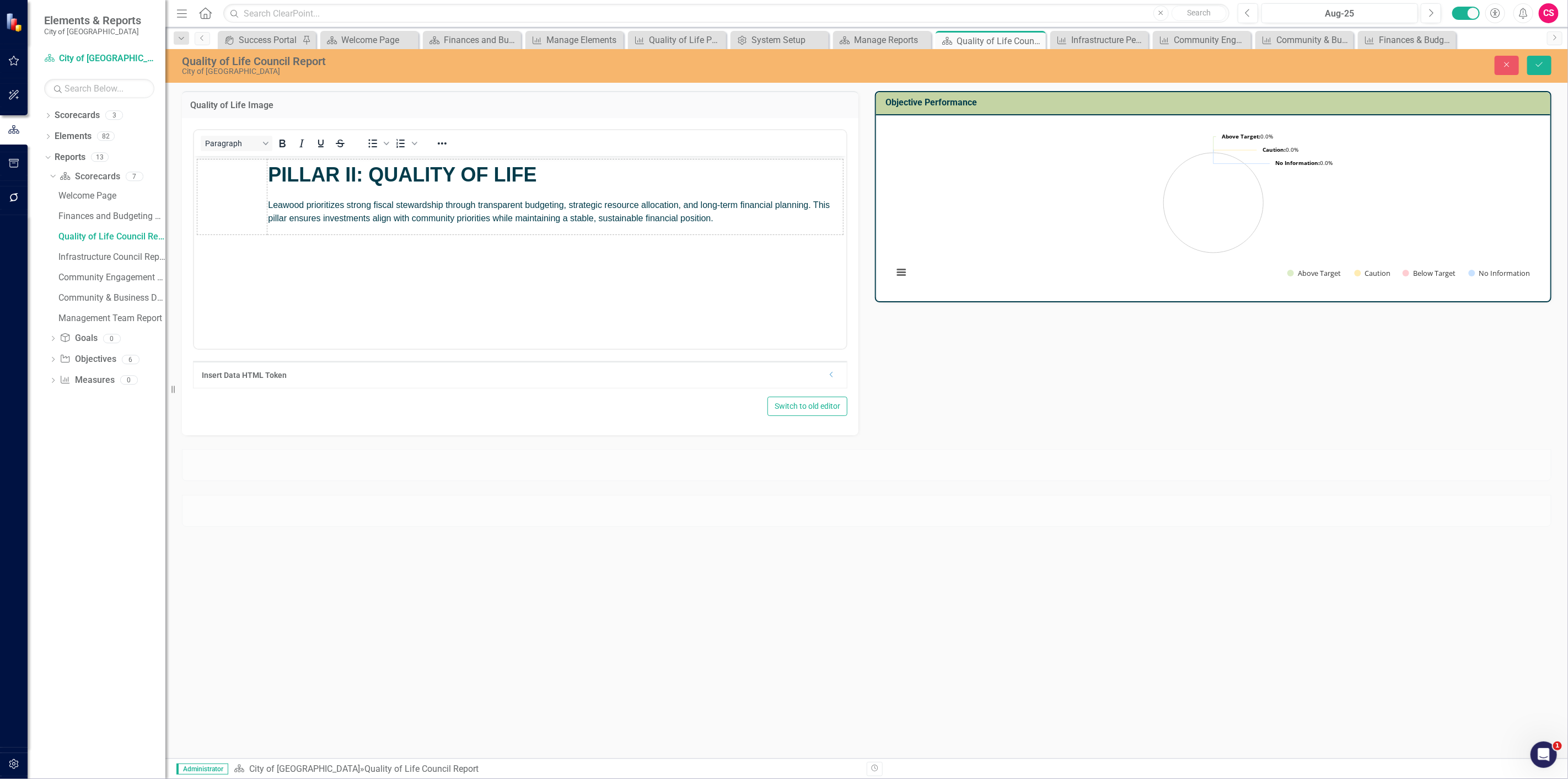
click at [226, 183] on td "Rich Text Area. Press ALT-0 for help." at bounding box center [232, 196] width 70 height 75
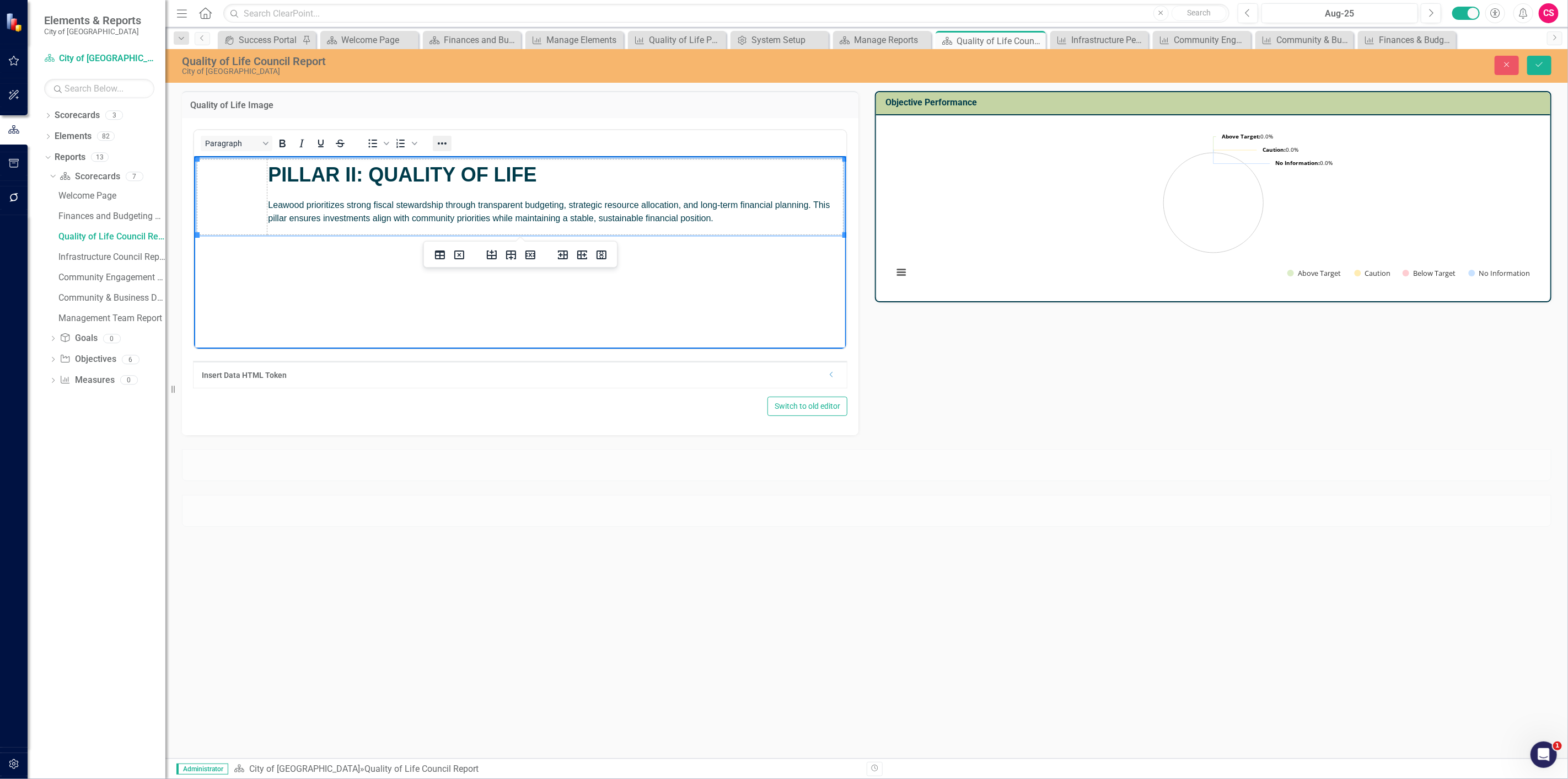
click at [442, 142] on icon "Reveal or hide additional toolbar items" at bounding box center [442, 143] width 9 height 2
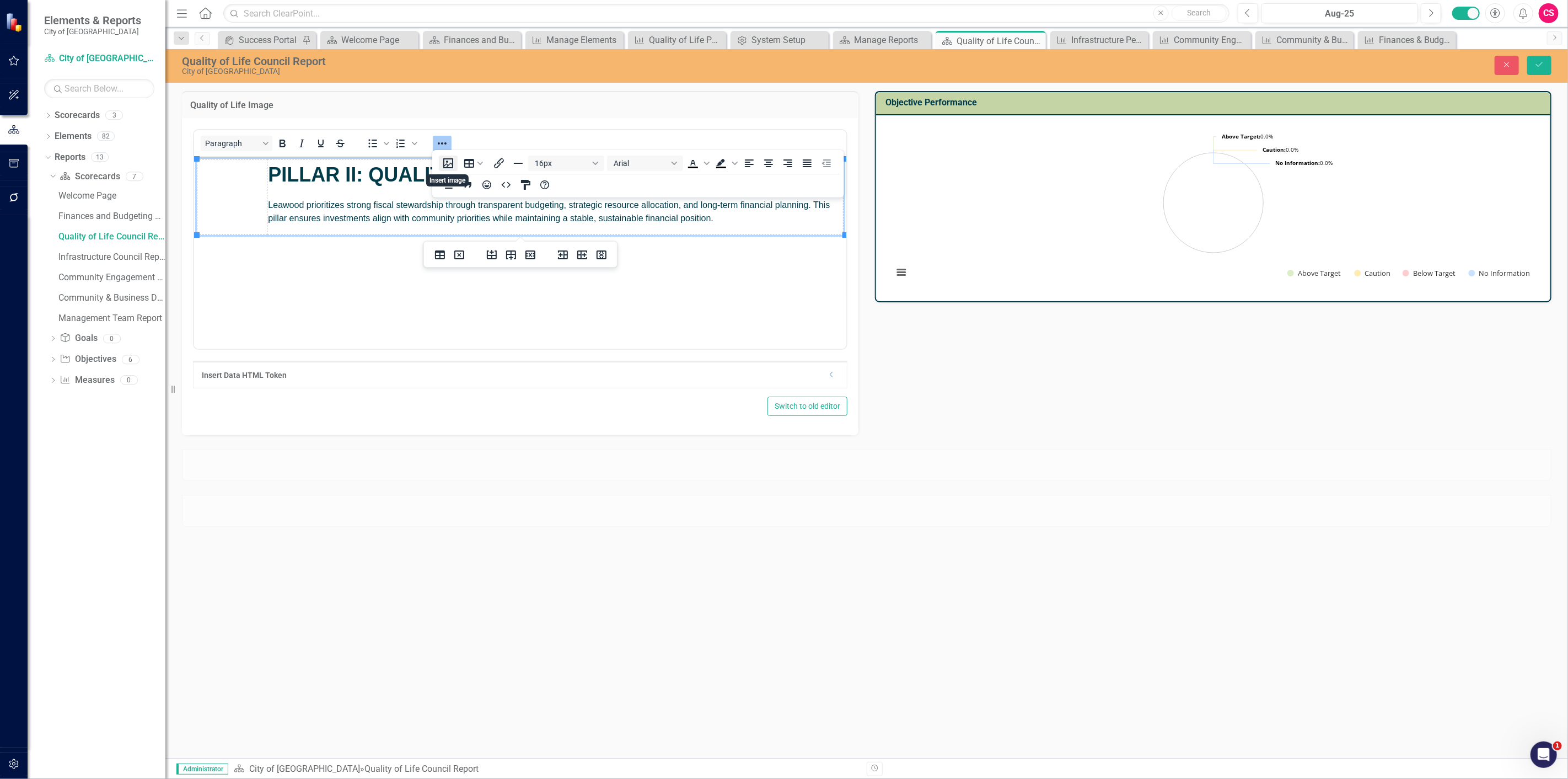
click at [445, 167] on button "Insert image" at bounding box center [448, 163] width 19 height 15
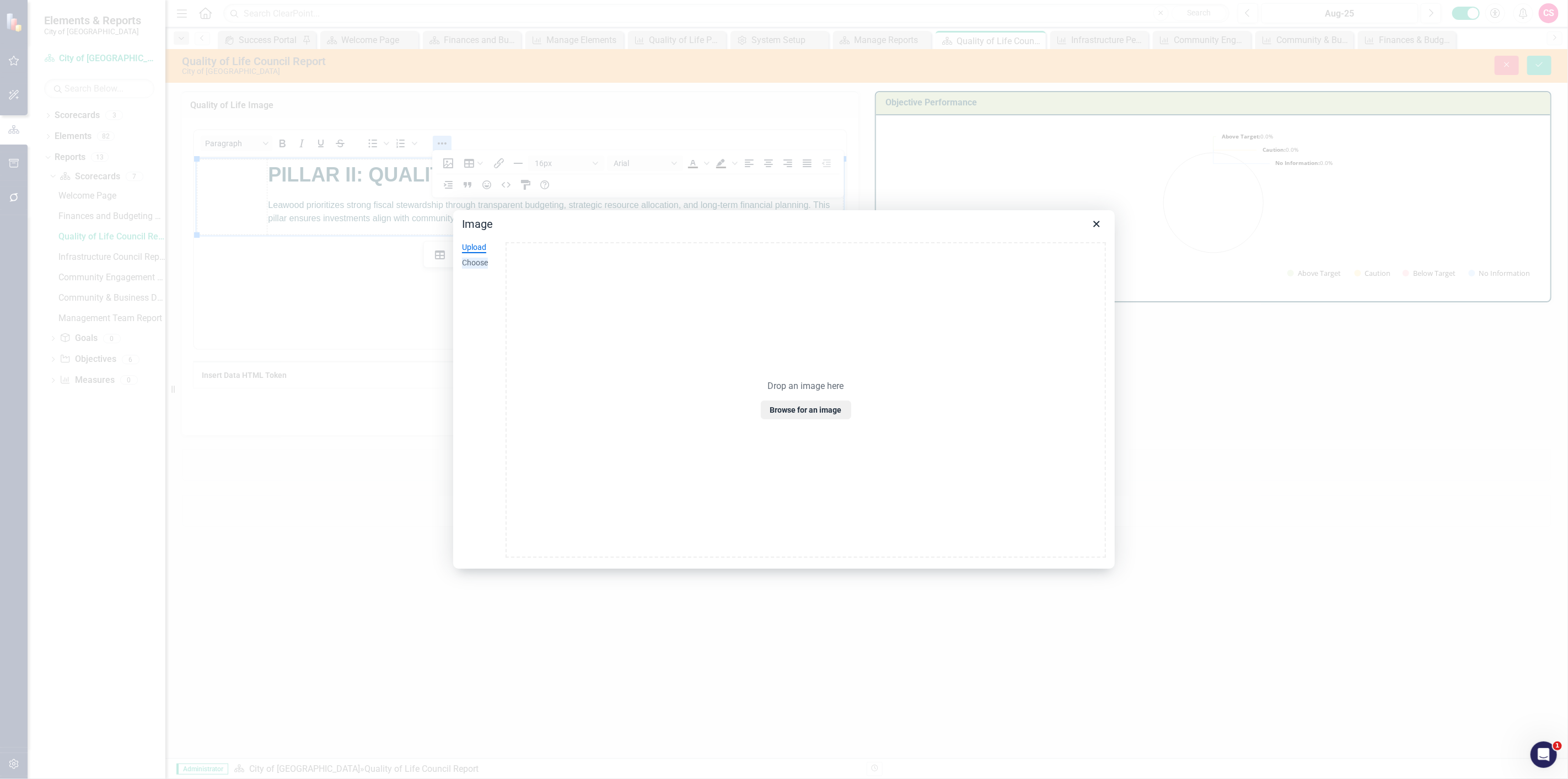
click at [483, 266] on div "Choose" at bounding box center [474, 262] width 26 height 11
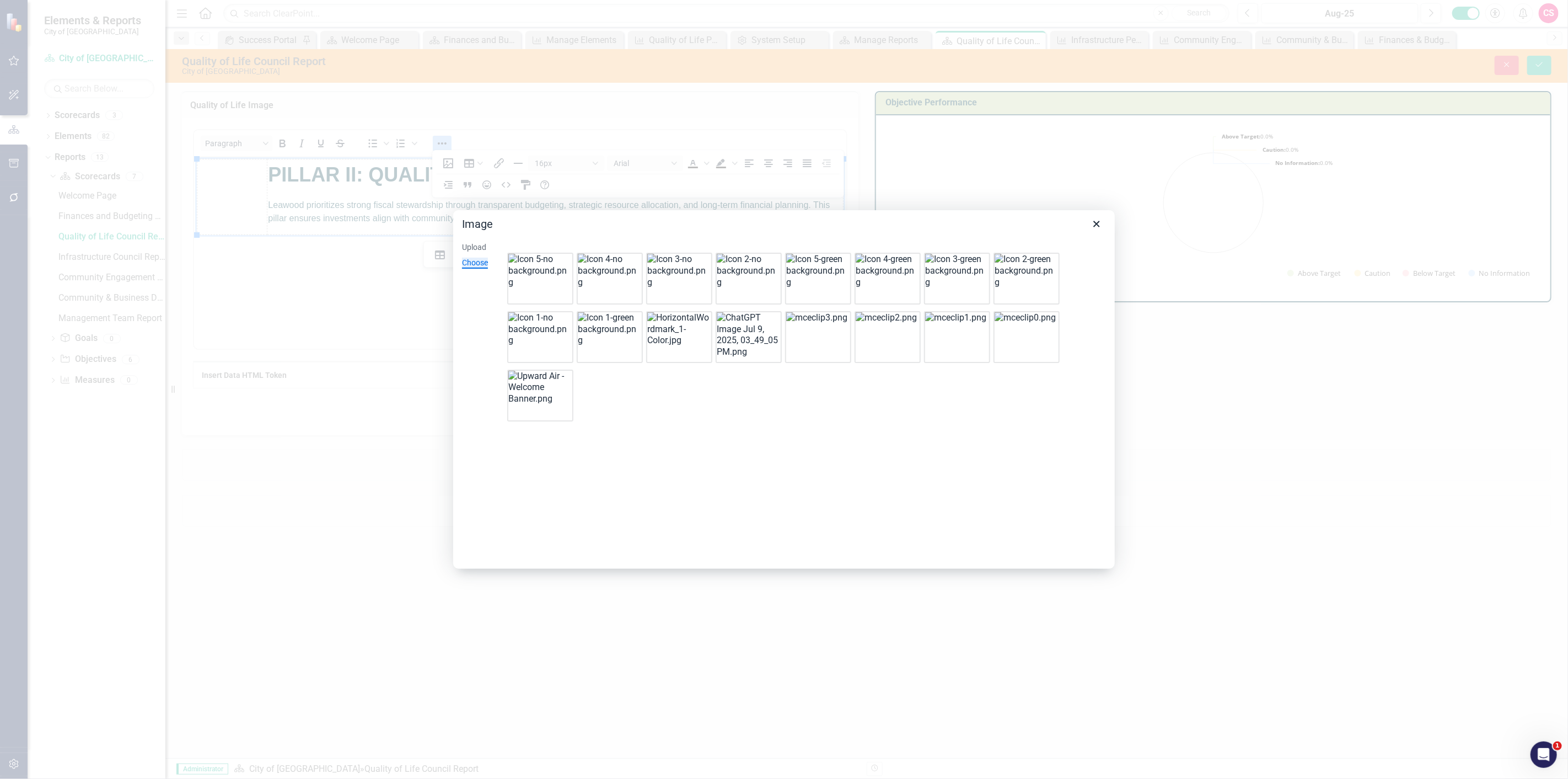
click at [752, 288] on img at bounding box center [747, 270] width 62 height 34
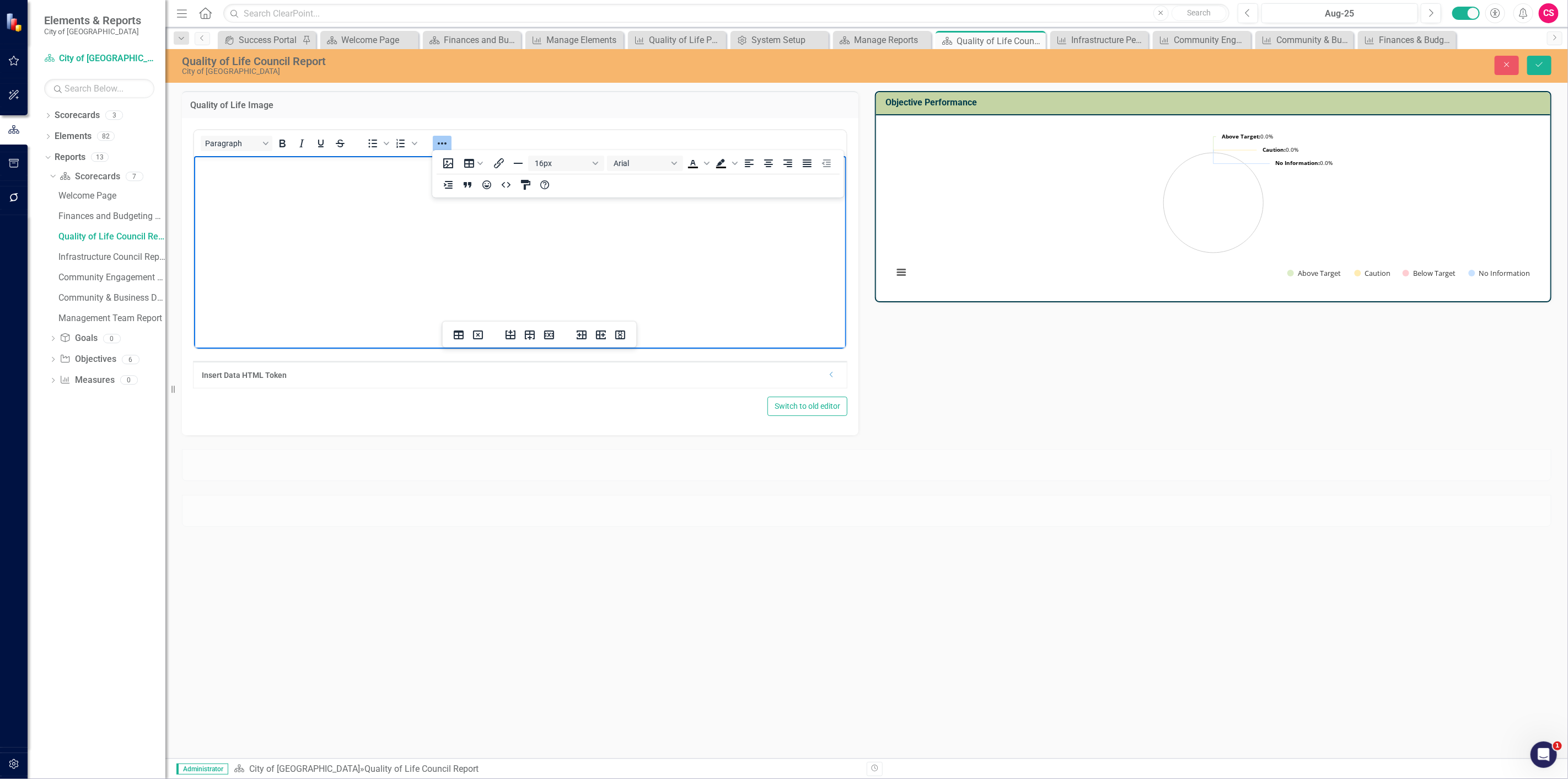
click at [266, 96] on img "Rich Text Area. Press ALT-0 for help." at bounding box center [232, 82] width 69 height 26
click at [445, 143] on icon "Reveal or hide additional toolbar items" at bounding box center [442, 143] width 13 height 13
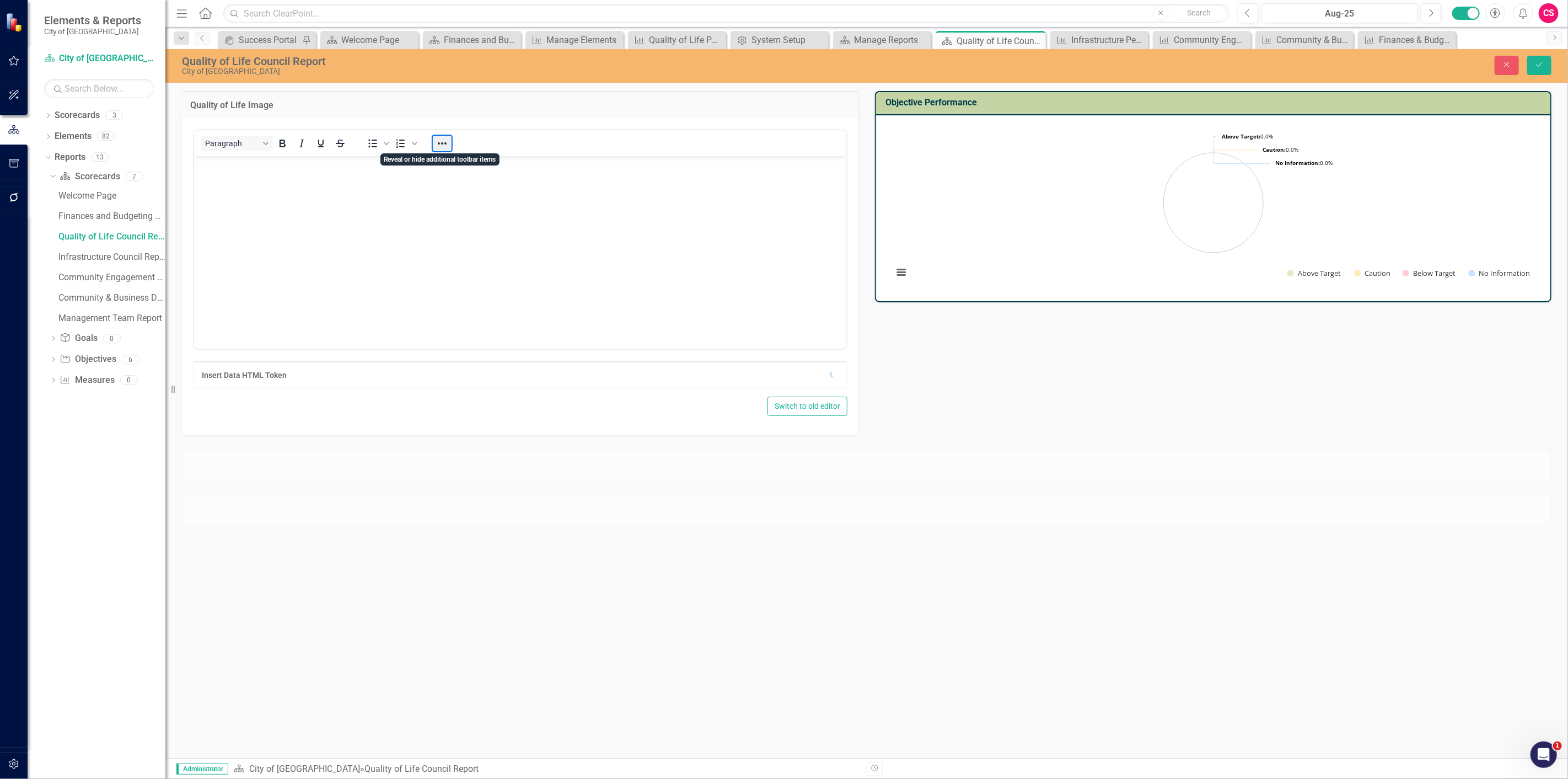
click at [445, 142] on button "Reveal or hide additional toolbar items" at bounding box center [442, 143] width 19 height 15
click at [504, 183] on icon "HTML Editor" at bounding box center [506, 185] width 13 height 13
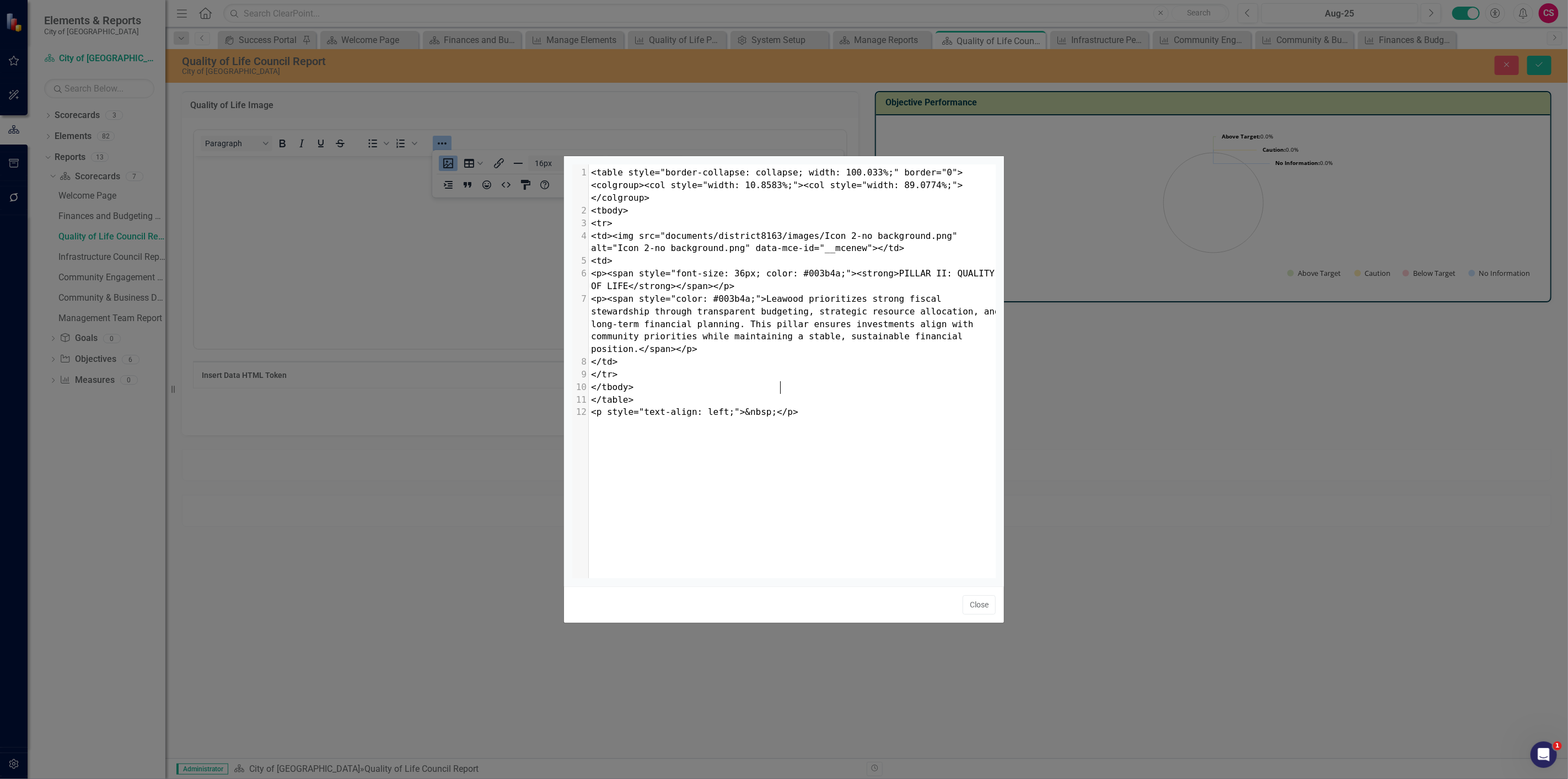
scroll to position [4, 0]
click at [968, 598] on button "Close" at bounding box center [979, 604] width 33 height 19
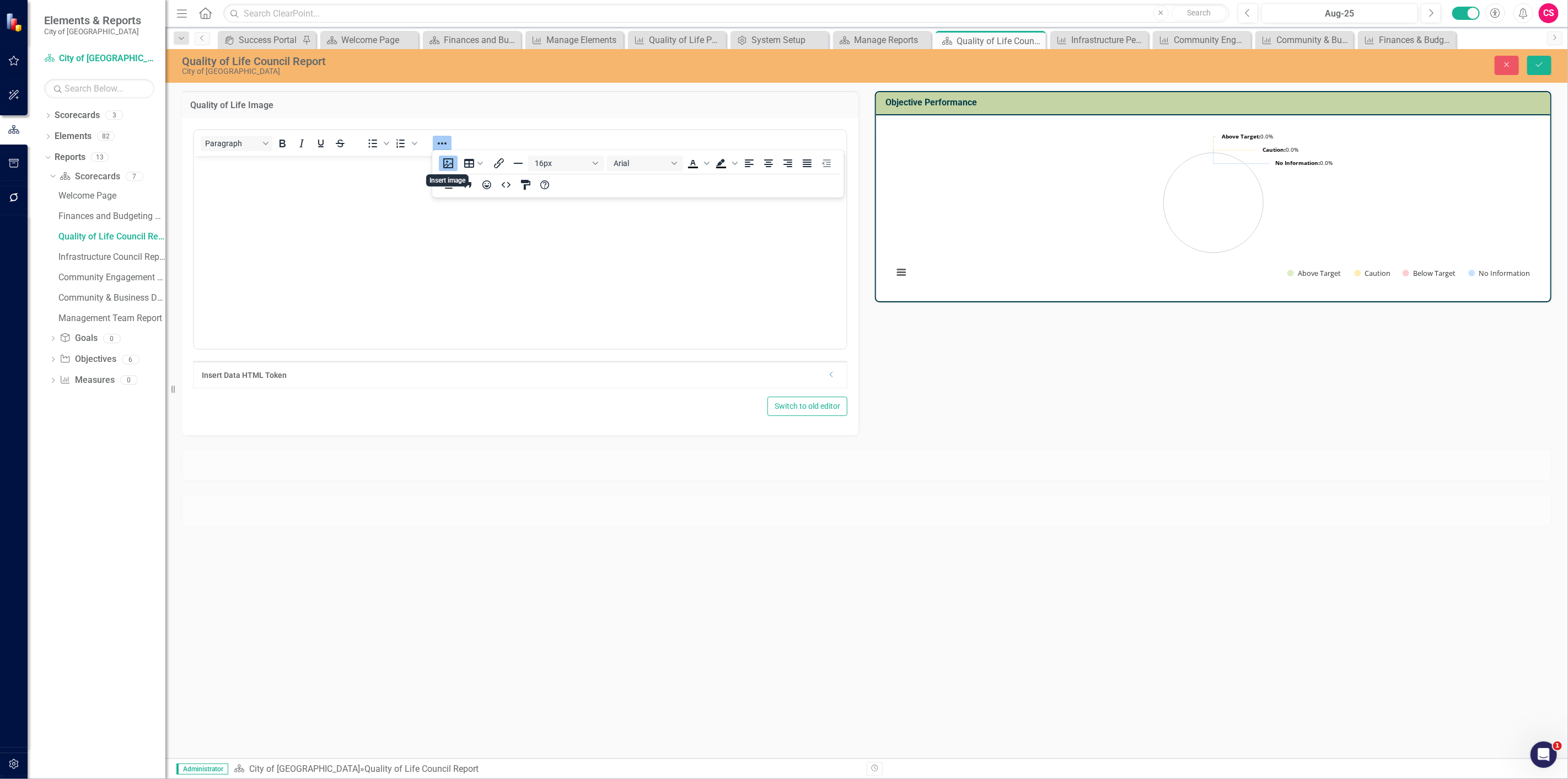
click at [266, 96] on img "Rich Text Area. Press ALT-0 for help." at bounding box center [232, 82] width 69 height 26
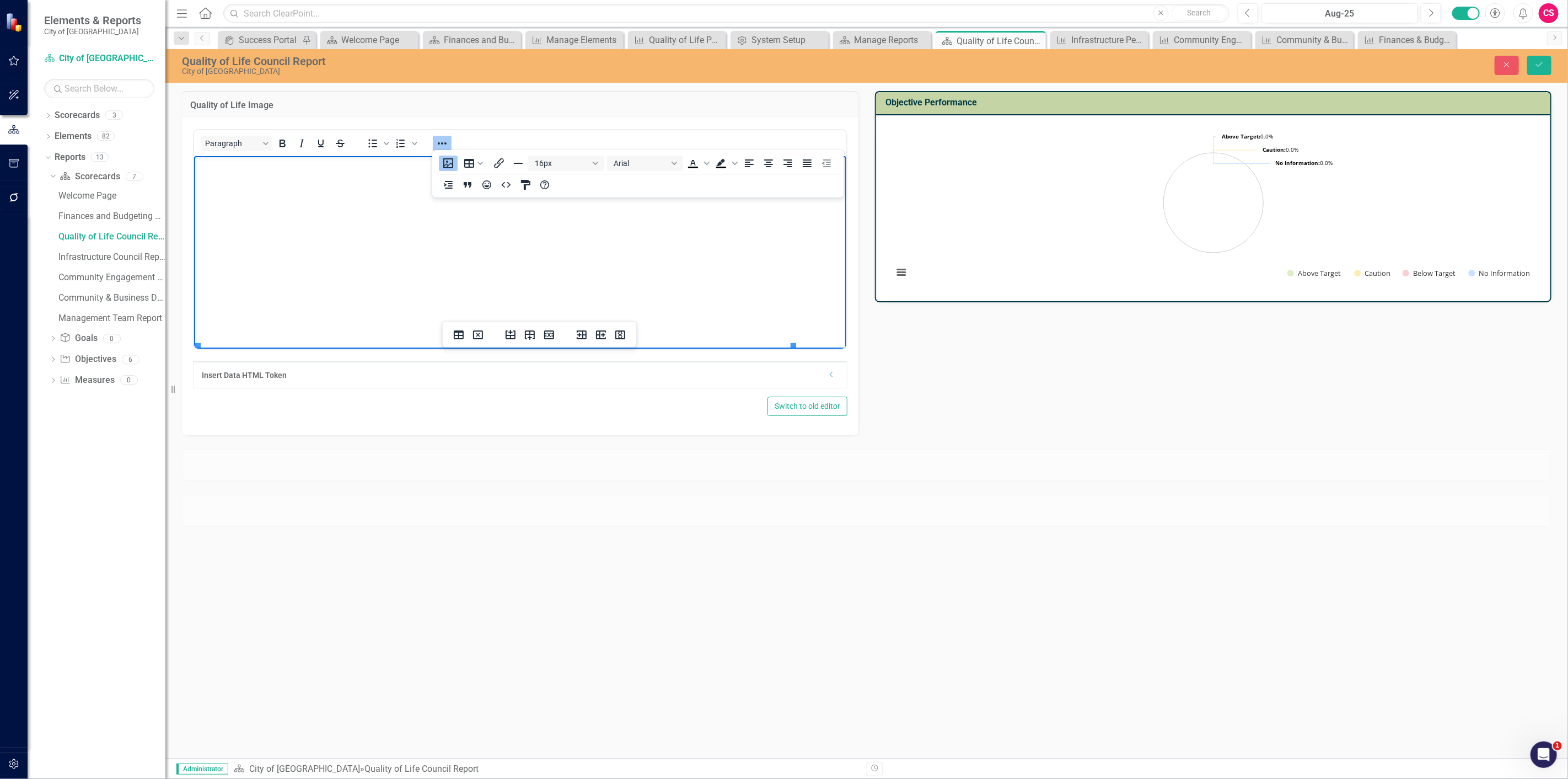
scroll to position [421, 0]
drag, startPoint x: 793, startPoint y: 335, endPoint x: 400, endPoint y: 216, distance: 410.6
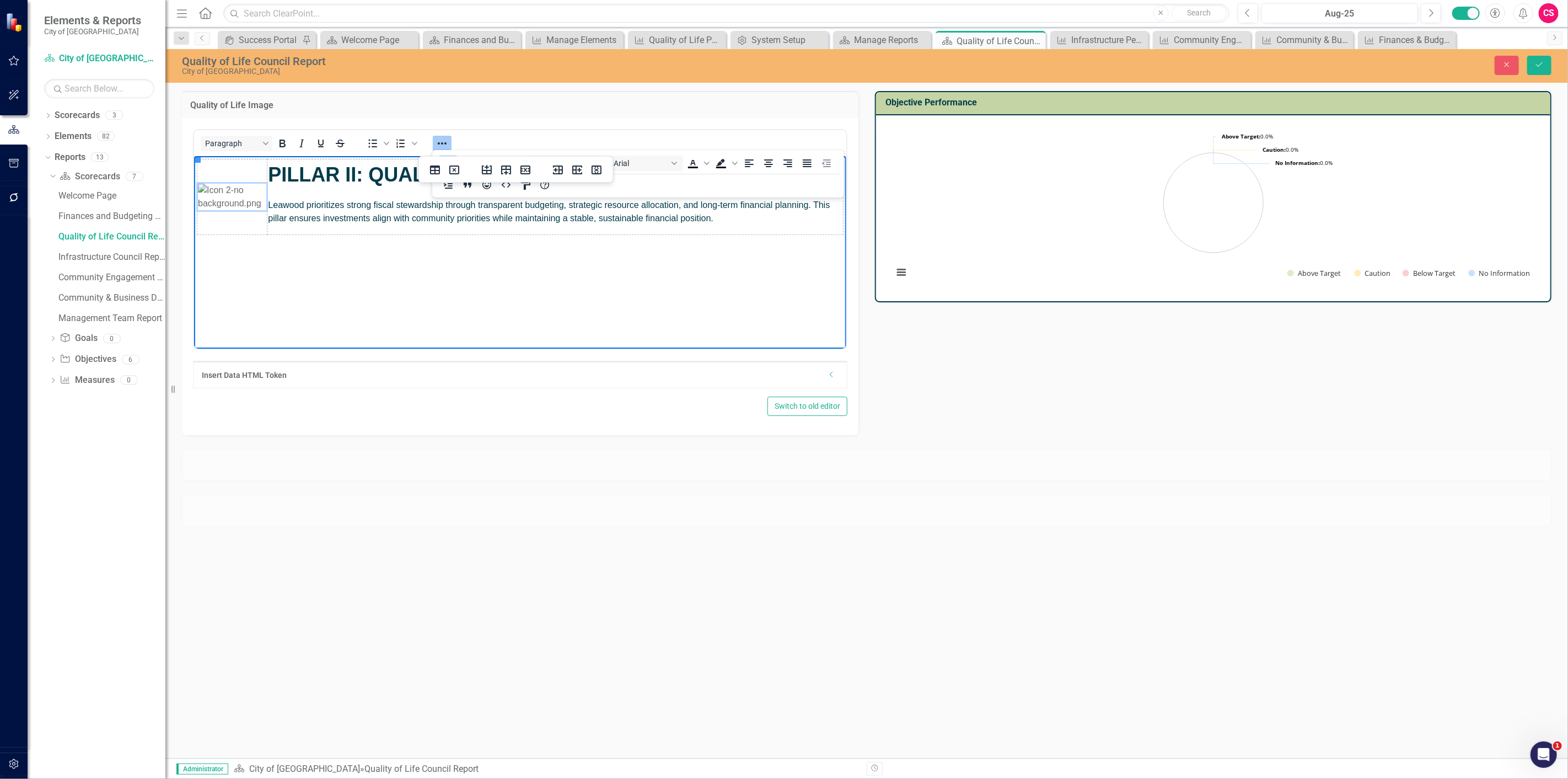
scroll to position [77, 0]
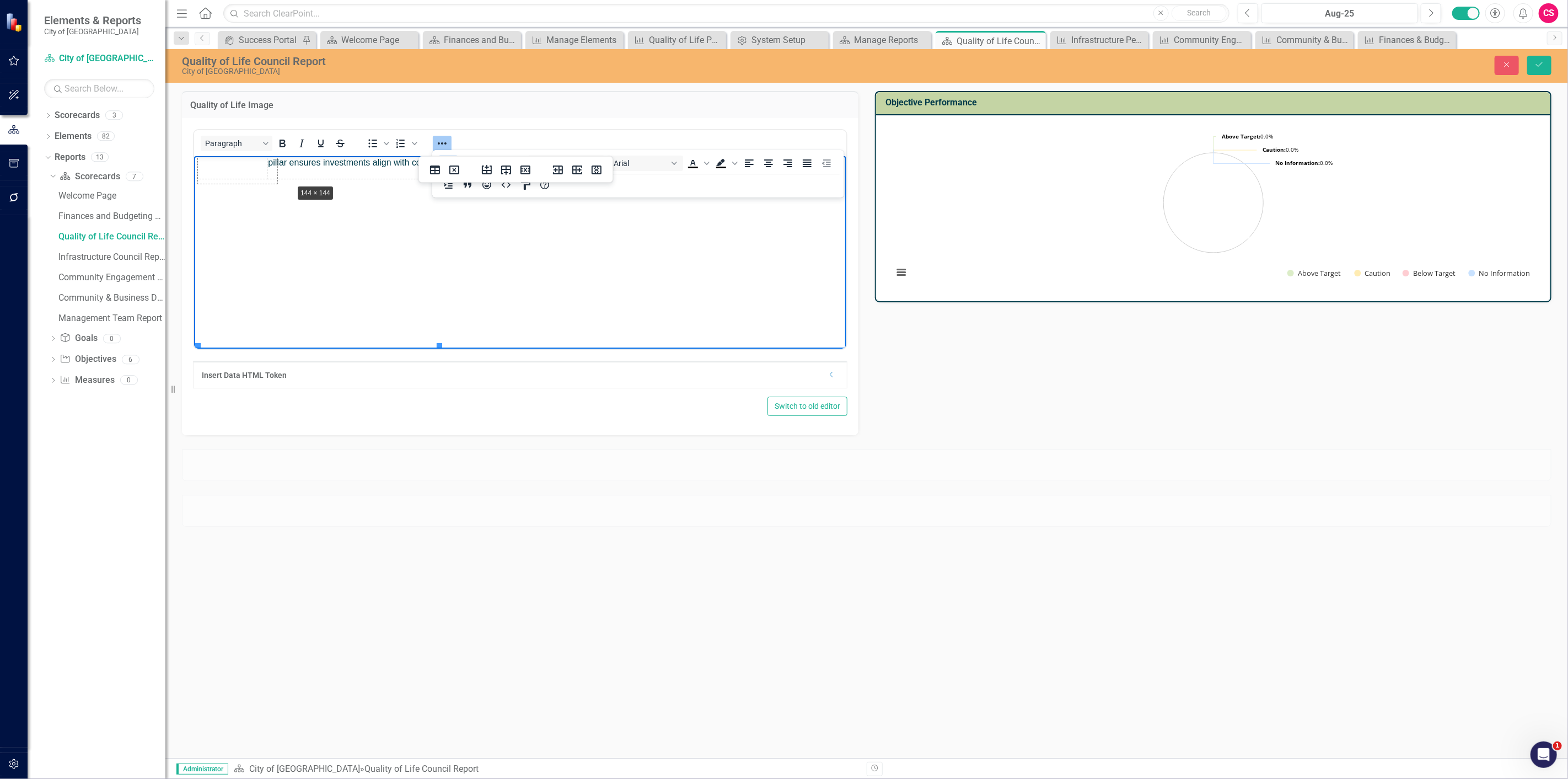
drag, startPoint x: 438, startPoint y: 322, endPoint x: 473, endPoint y: 308, distance: 37.7
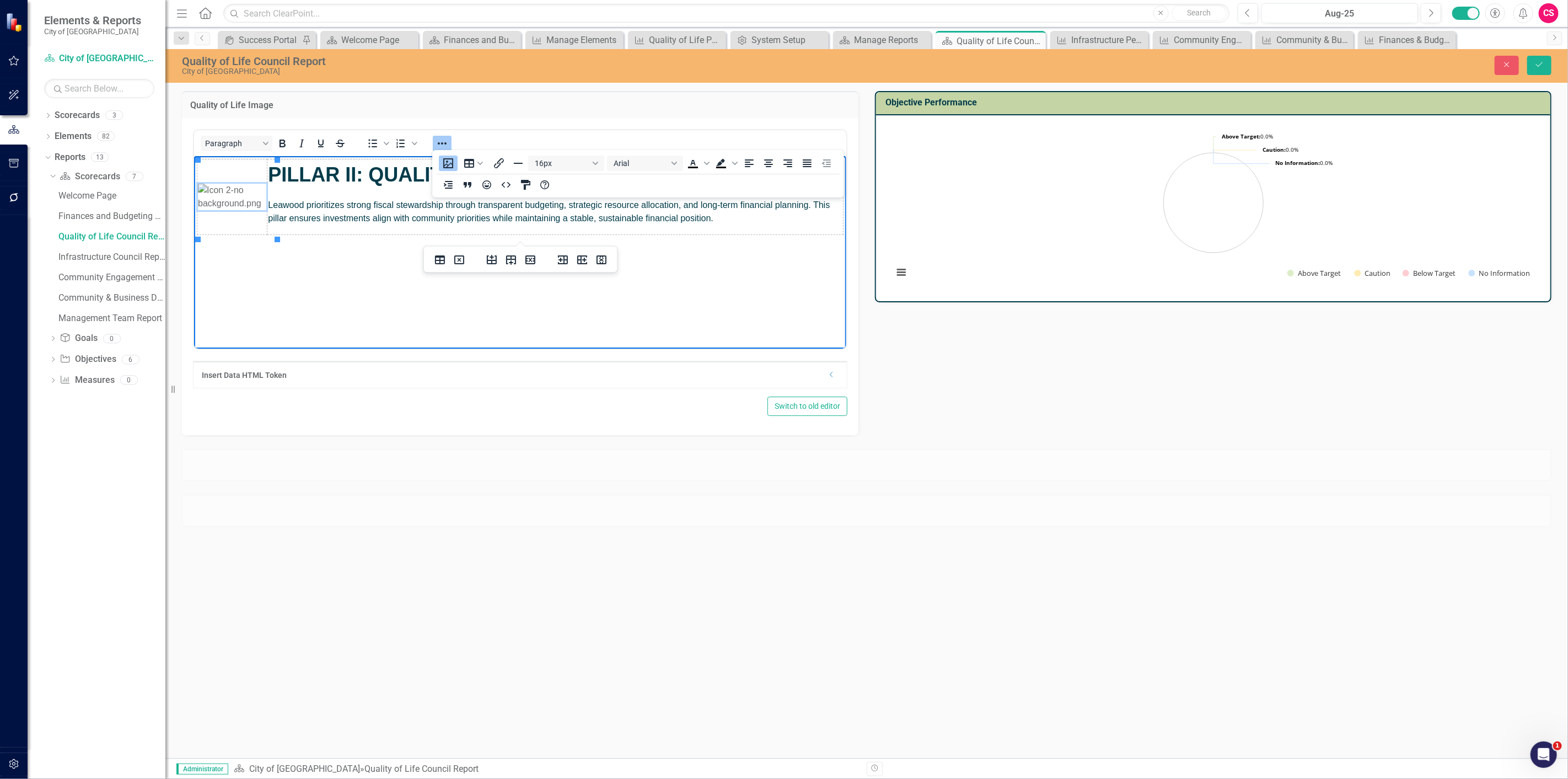
click at [248, 202] on img "Rich Text Area. Press ALT-0 for help." at bounding box center [232, 197] width 69 height 26
click at [763, 164] on icon "Align center" at bounding box center [768, 163] width 13 height 13
drag, startPoint x: 277, startPoint y: 236, endPoint x: 258, endPoint y: 218, distance: 26.2
click at [367, 278] on body "PILLAR II: QUALITY OF LIFE Leawood prioritizes strong fiscal stewardship throug…" at bounding box center [519, 238] width 652 height 165
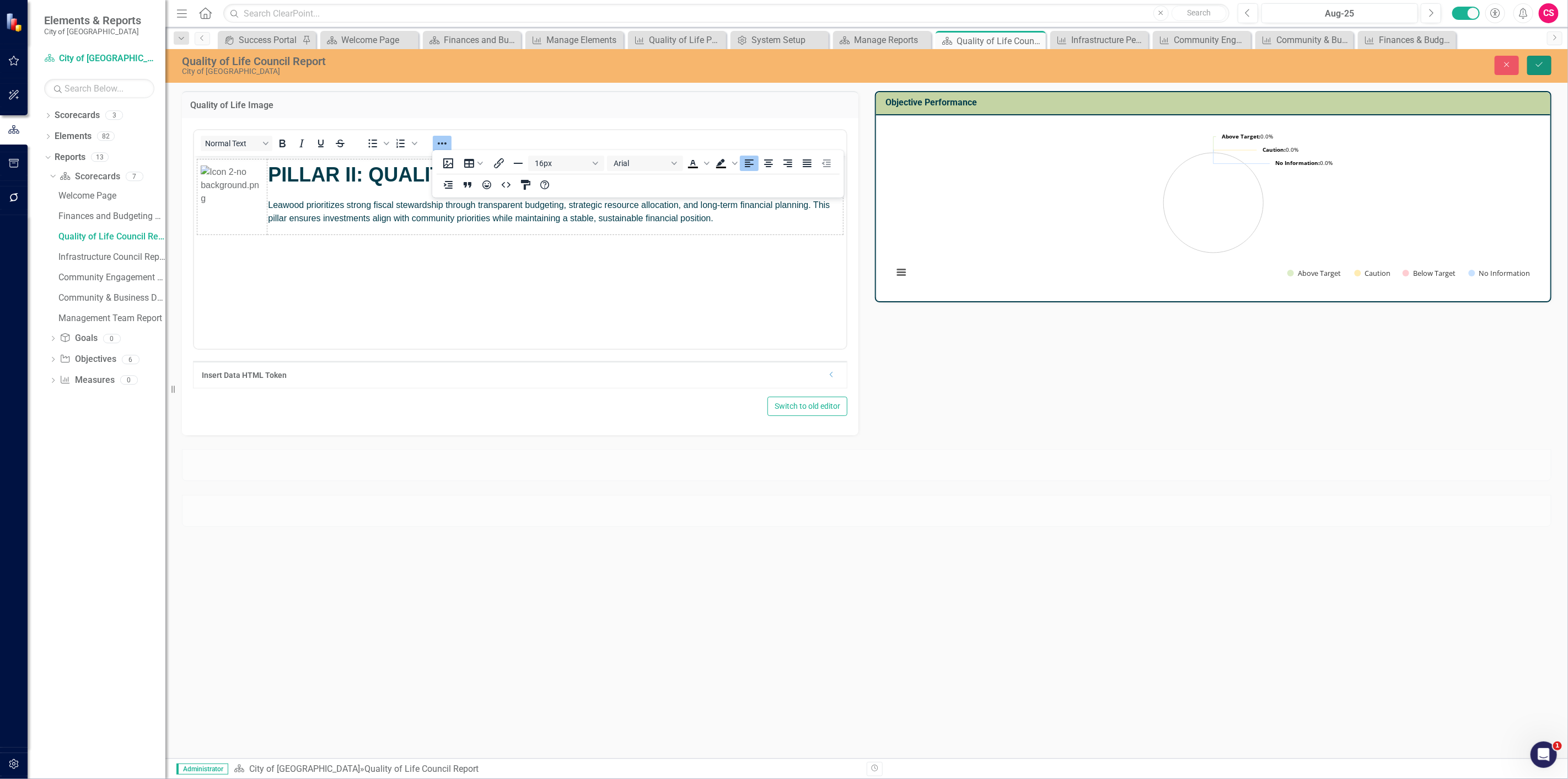
click at [1534, 68] on icon "Save" at bounding box center [1540, 64] width 10 height 8
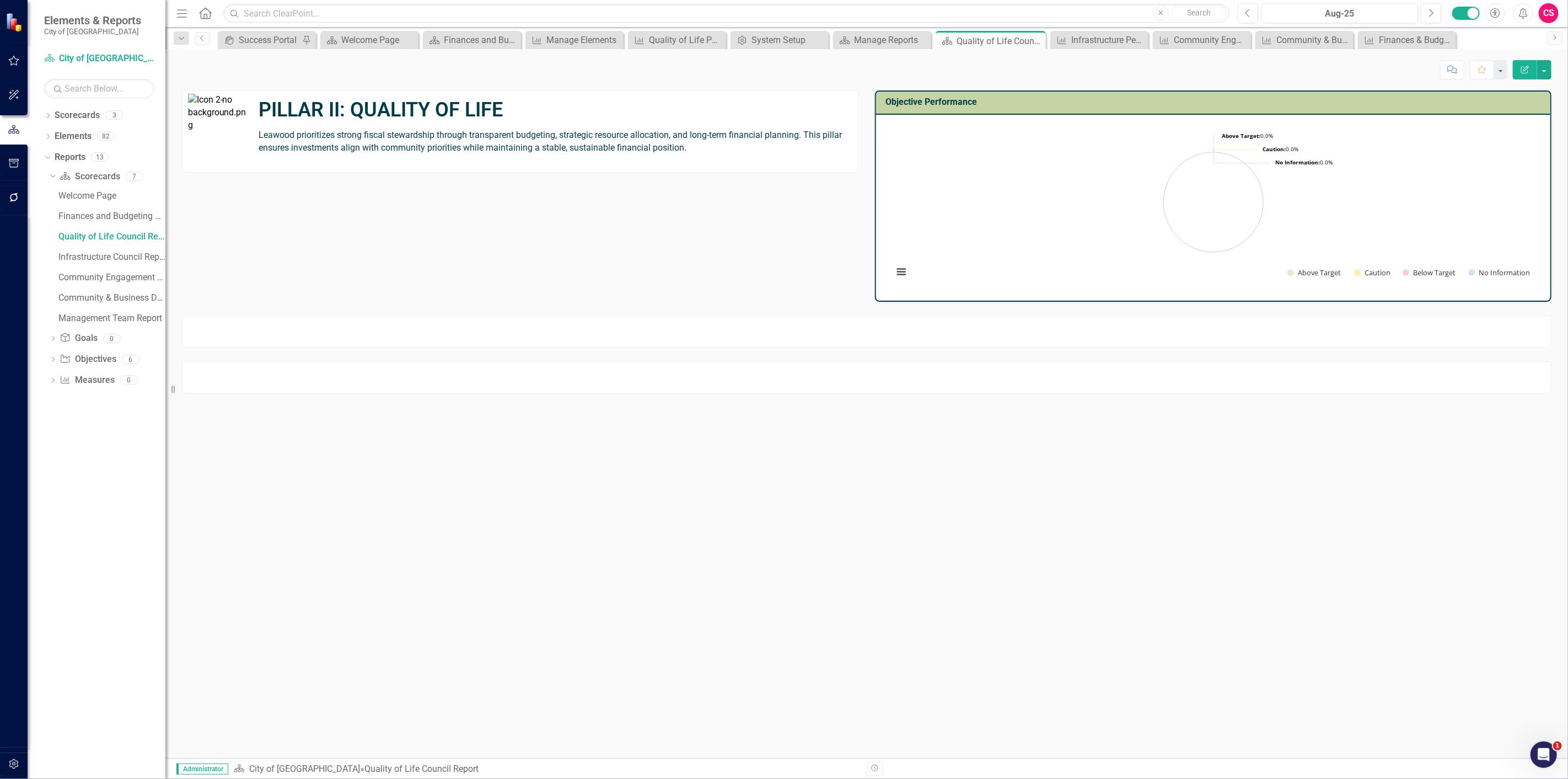
click at [497, 139] on span "Leawood prioritizes strong fiscal stewardship through transparent budgeting, st…" at bounding box center [550, 141] width 584 height 23
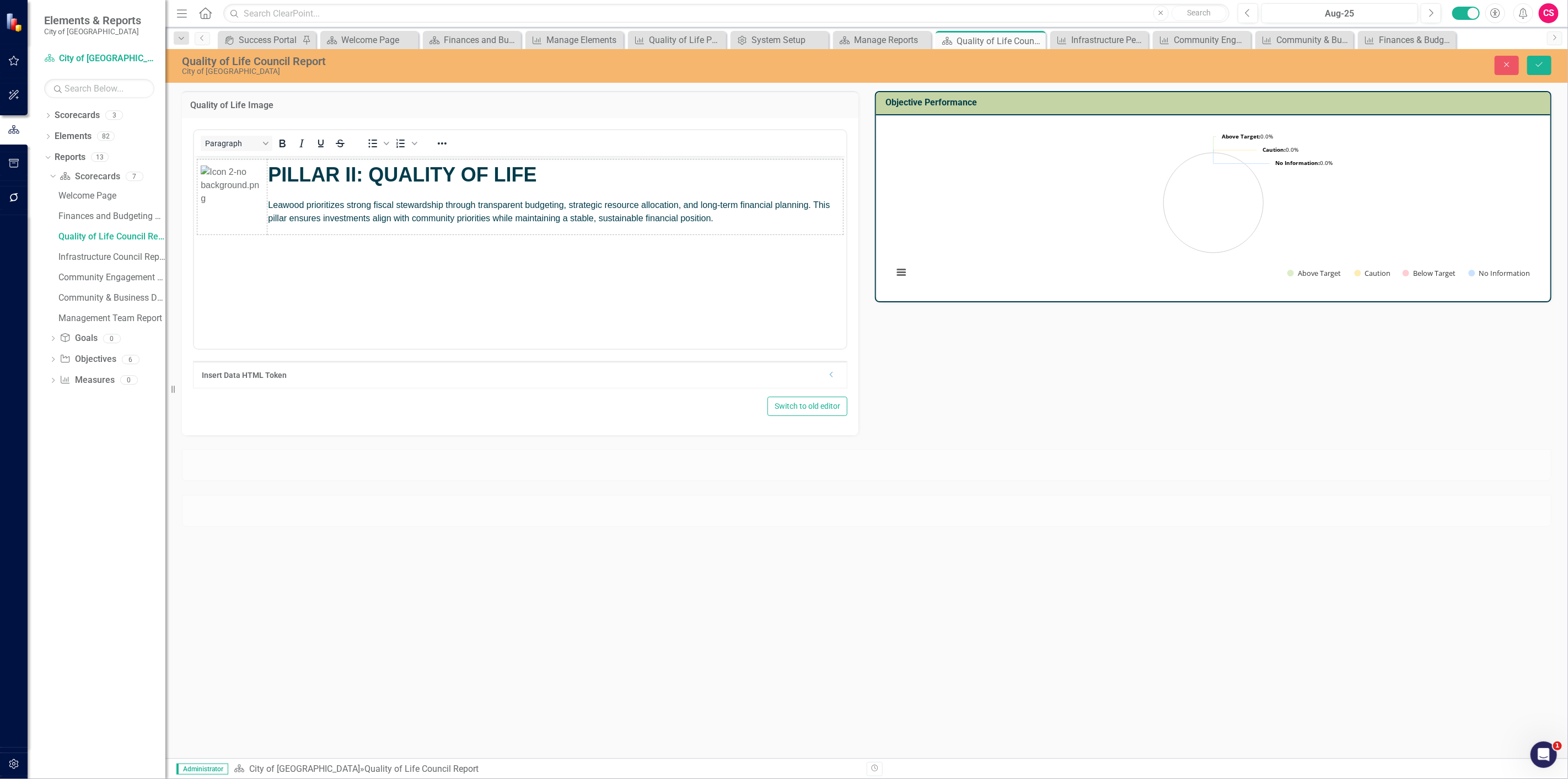
click at [572, 215] on span "Leawood prioritizes strong fiscal stewardship through transparent budgeting, st…" at bounding box center [548, 210] width 562 height 23
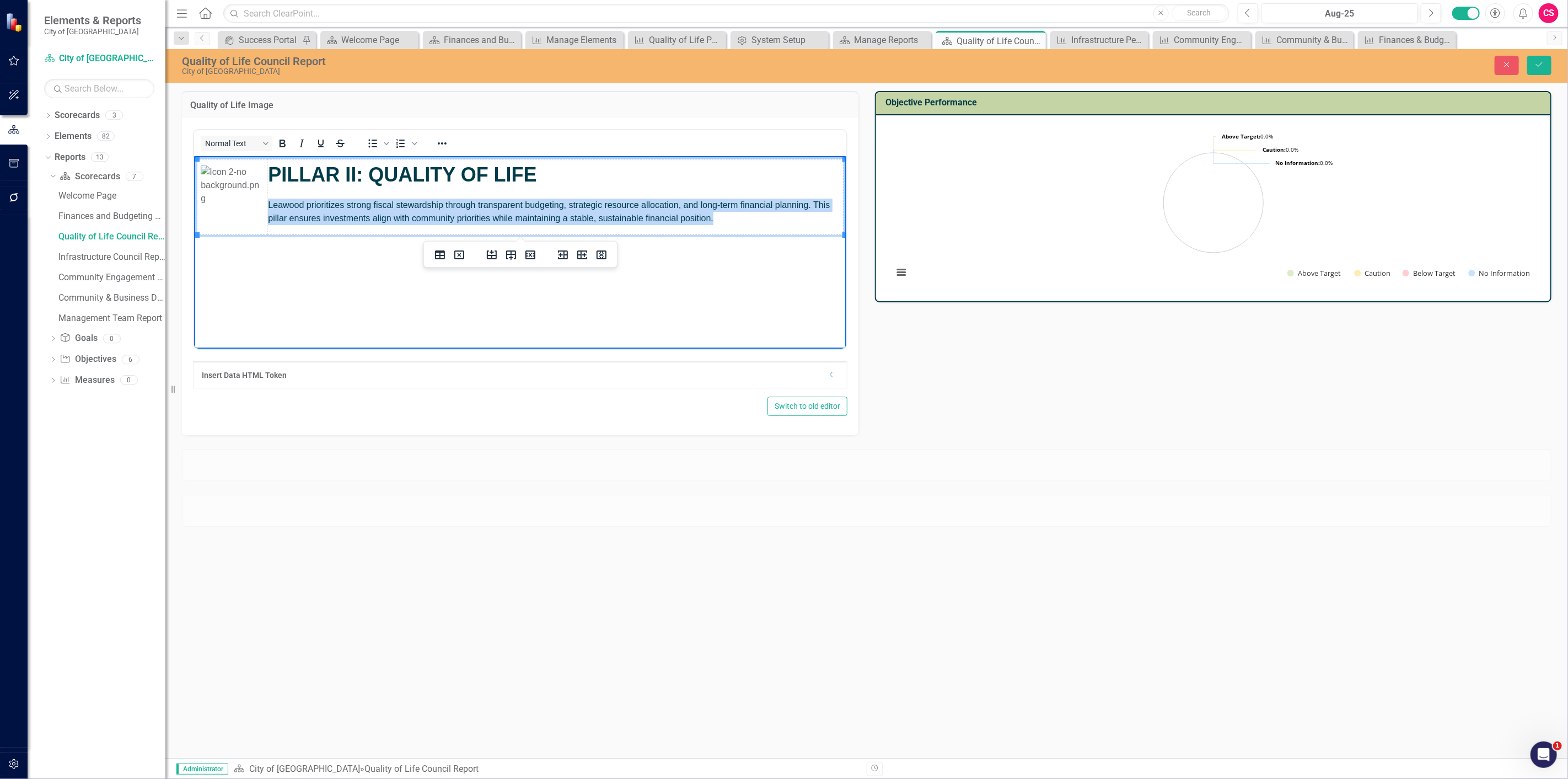
drag, startPoint x: 732, startPoint y: 222, endPoint x: 268, endPoint y: 204, distance: 464.3
click at [268, 204] on html "PILLAR II: QUALITY OF LIFE Leawood prioritizes strong fiscal stewardship throug…" at bounding box center [519, 238] width 652 height 165
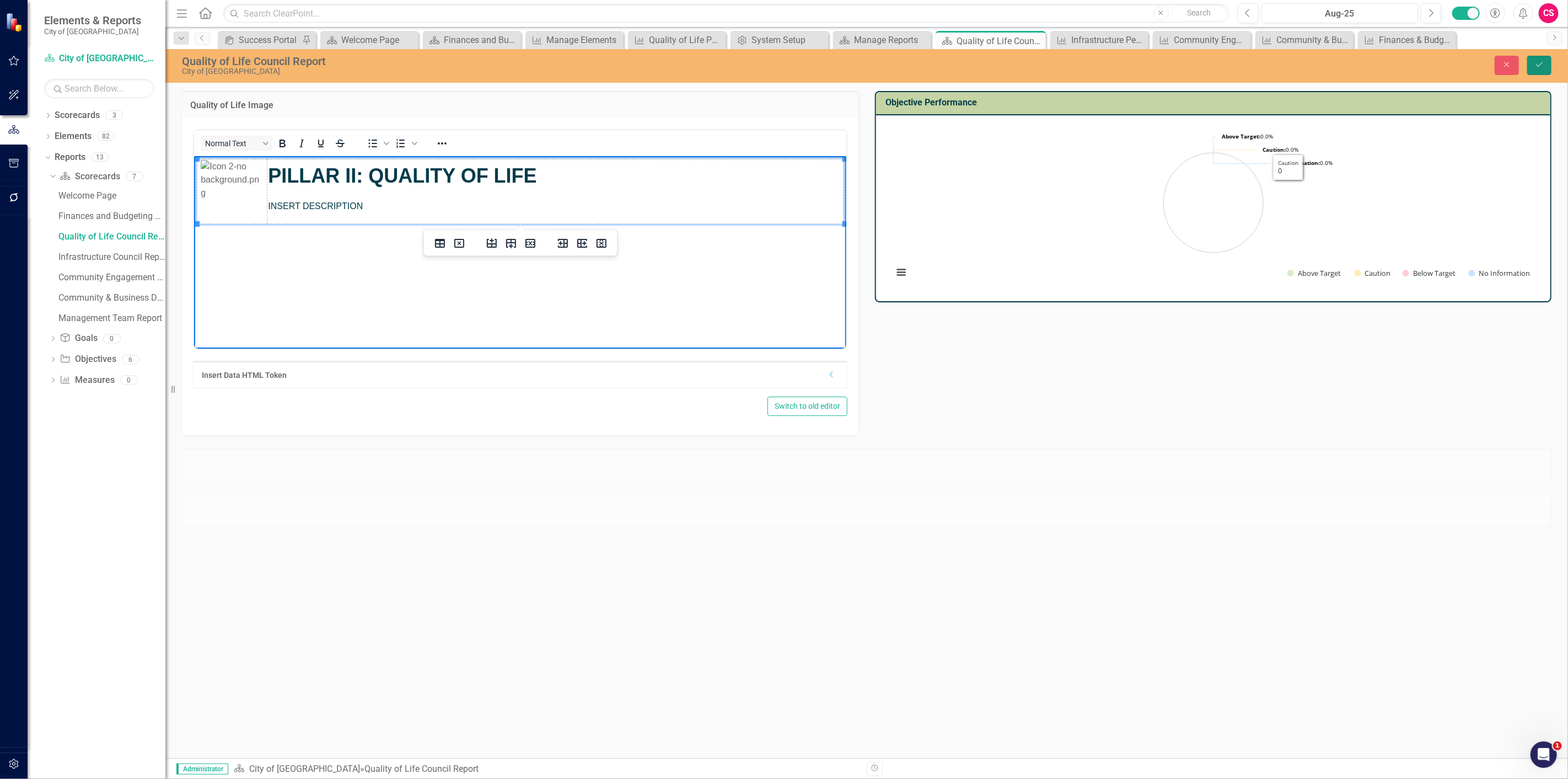
click at [1541, 64] on icon "Save" at bounding box center [1540, 64] width 10 height 8
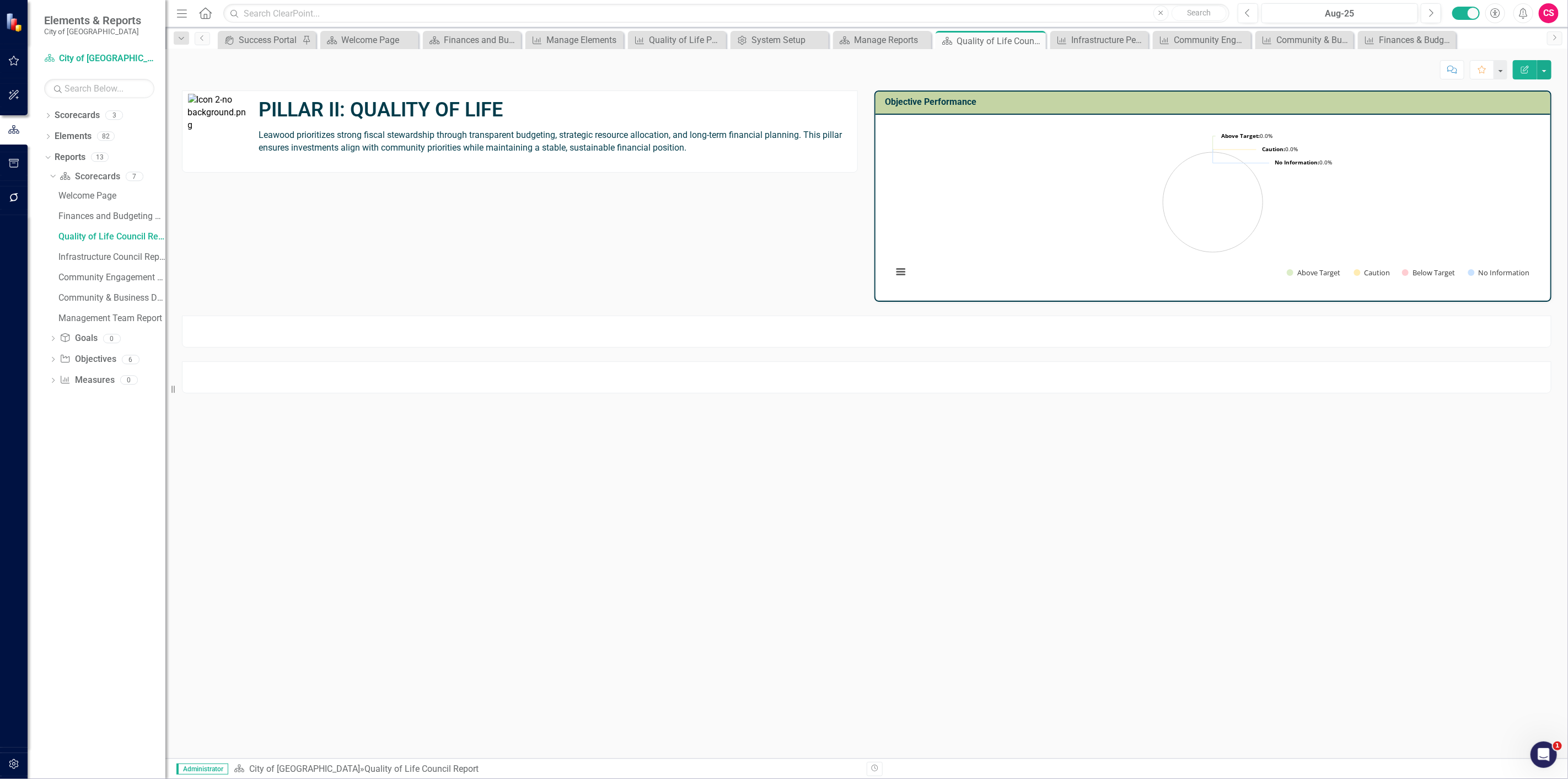
click at [213, 4] on div "Menu Home Search Close Search" at bounding box center [700, 13] width 1053 height 21
click at [210, 9] on icon "Home" at bounding box center [205, 13] width 15 height 12
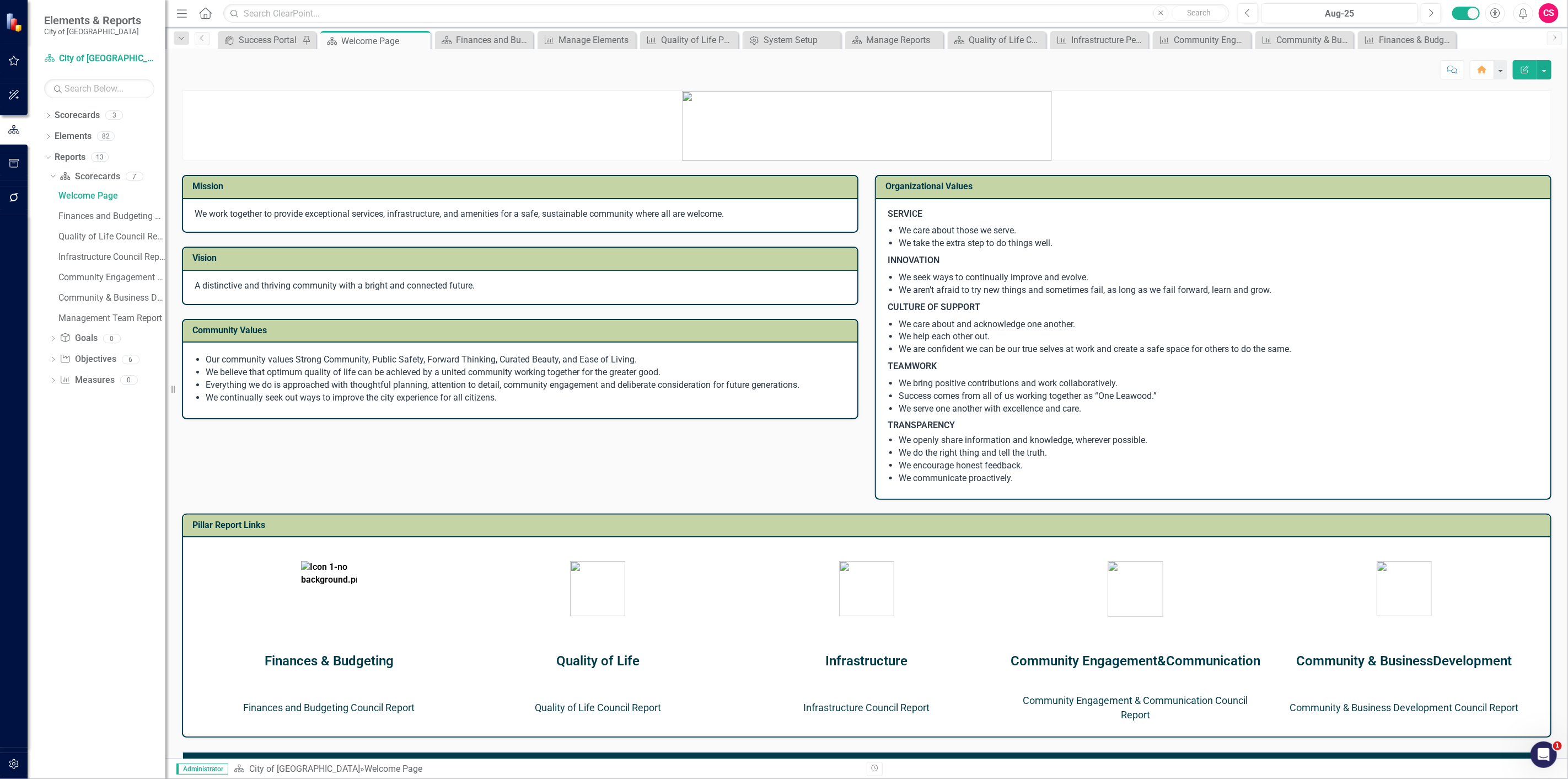
click at [710, 615] on td at bounding box center [598, 588] width 269 height 85
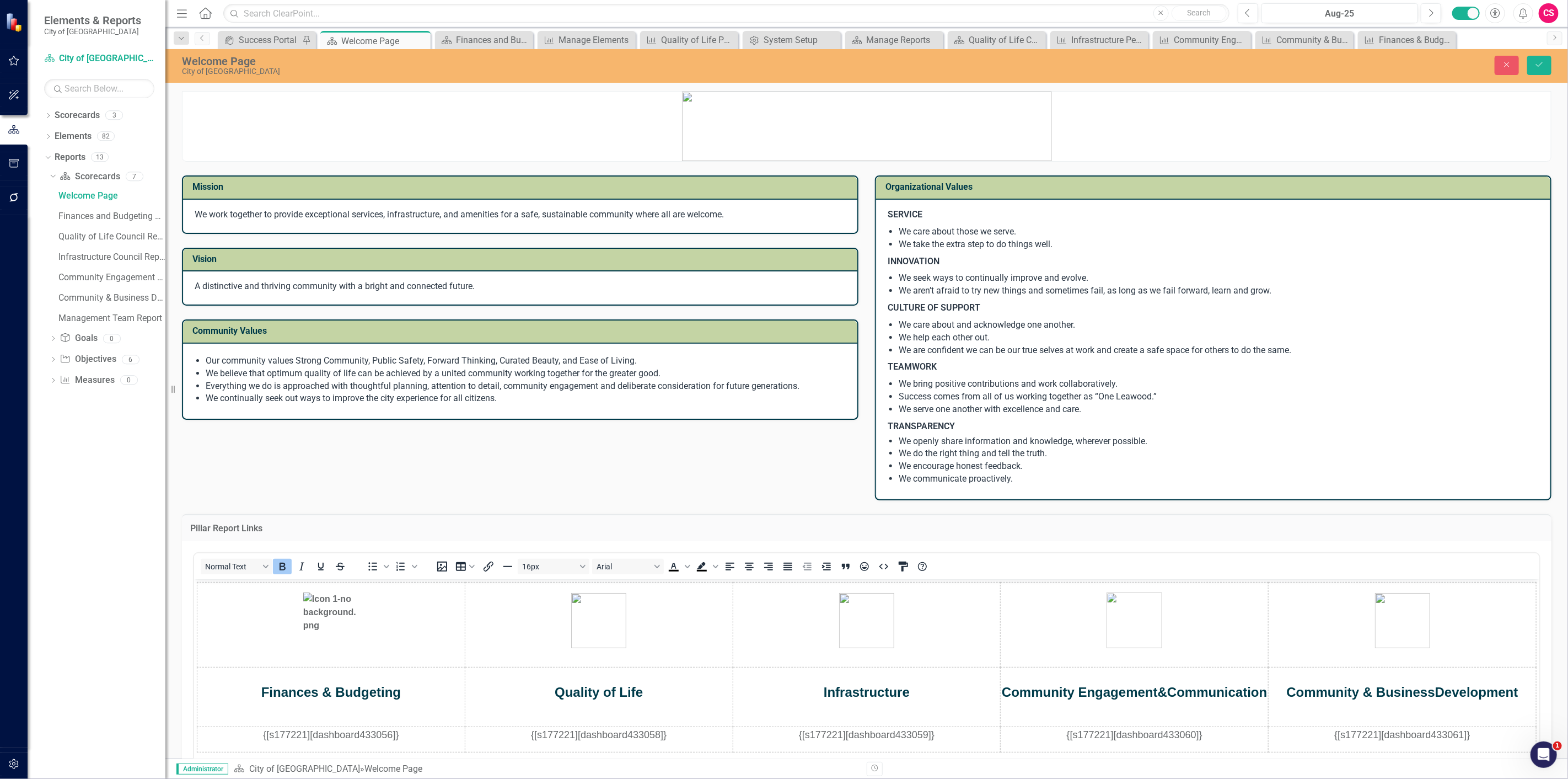
scroll to position [245, 0]
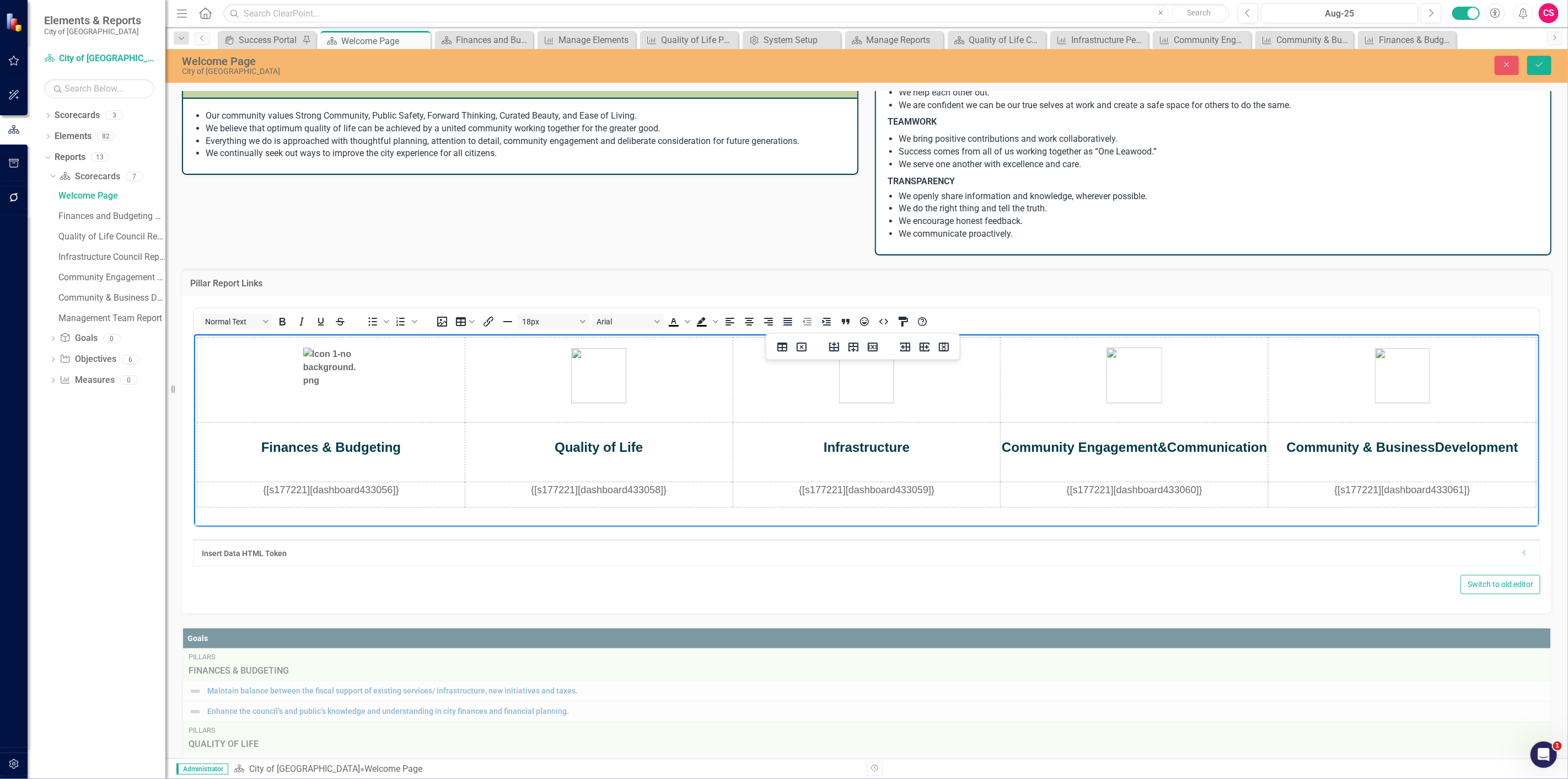
click at [578, 489] on span "{[s177221][dashboard433058]}" at bounding box center [598, 489] width 136 height 11
click at [674, 495] on p "{[s177221][dashboard433058]}" at bounding box center [598, 490] width 234 height 15
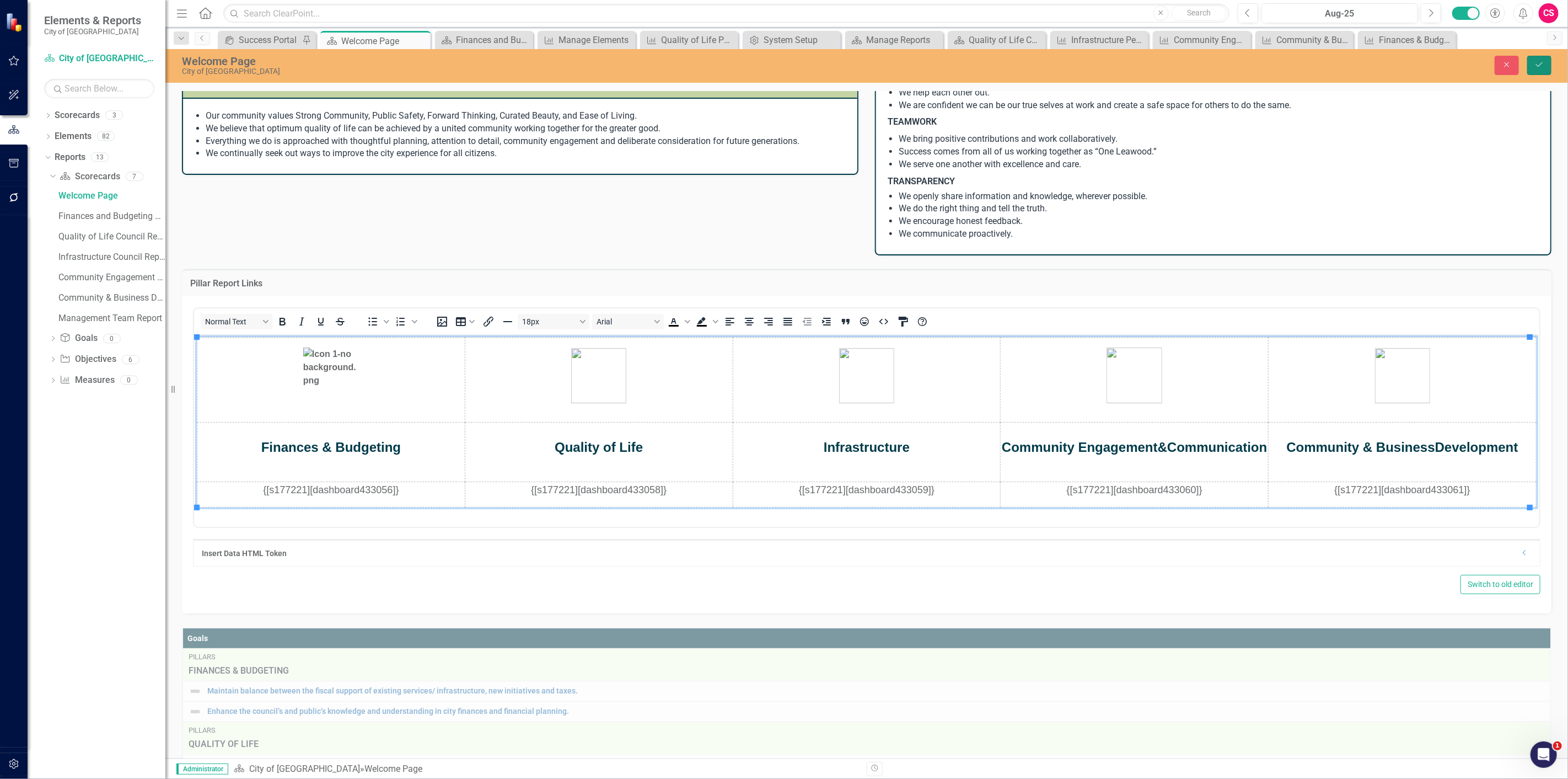
click at [1534, 71] on button "Save" at bounding box center [1539, 65] width 24 height 19
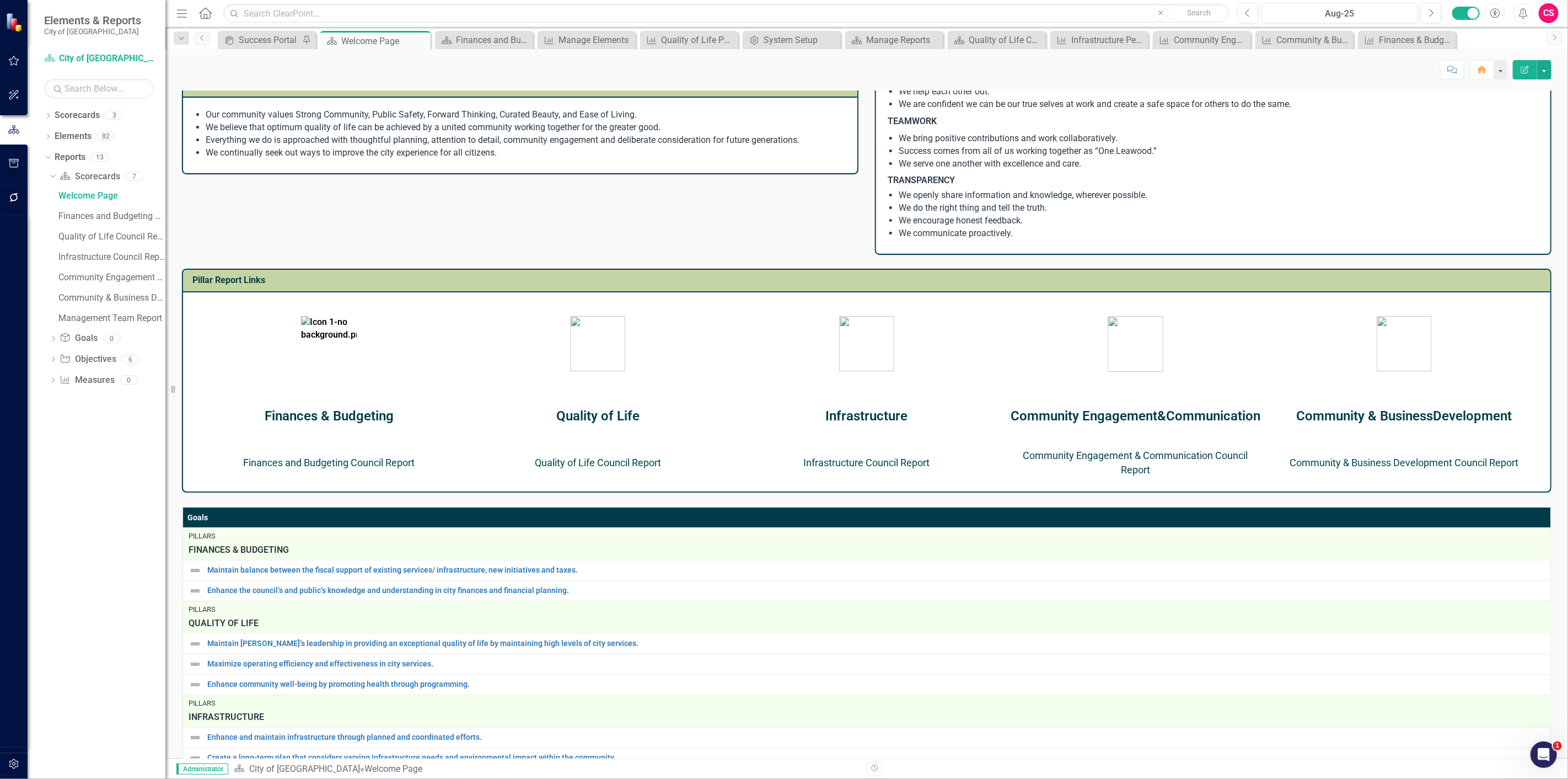
click at [606, 457] on link "Quality of Life Council Report" at bounding box center [597, 463] width 126 height 12
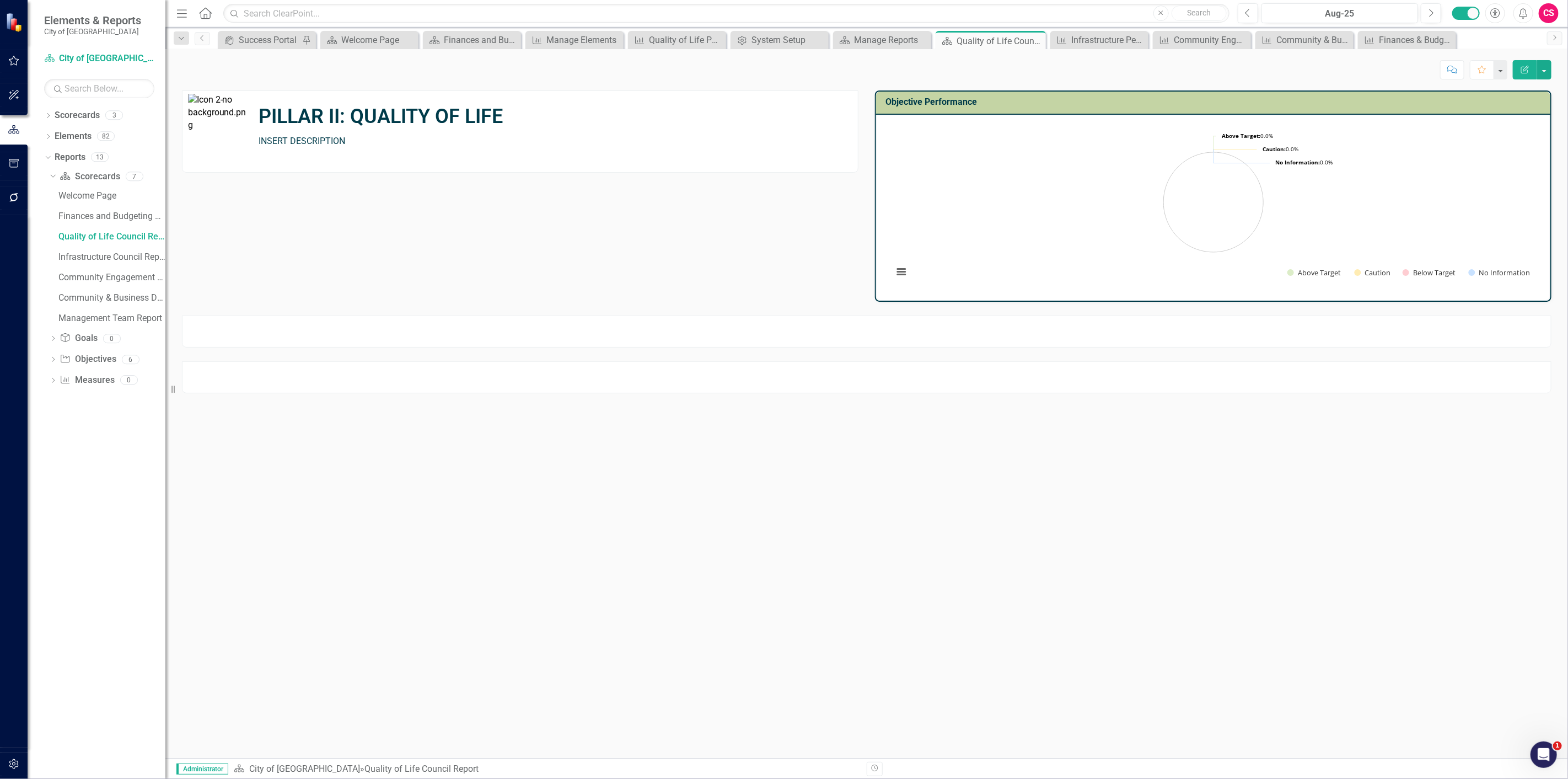
click at [582, 330] on div at bounding box center [866, 332] width 1369 height 32
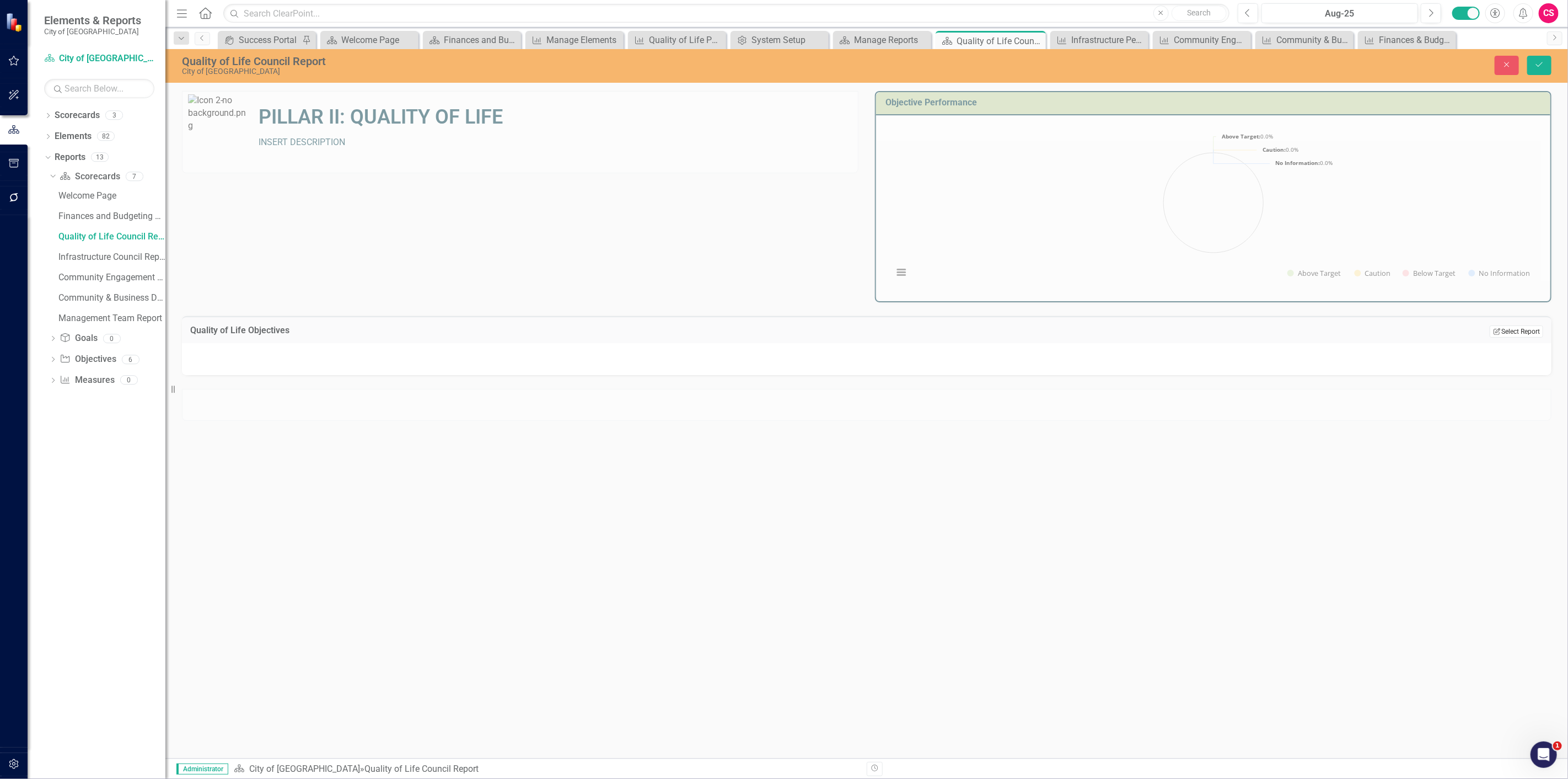
click at [1525, 327] on button "Edit Report Select Report" at bounding box center [1515, 331] width 53 height 12
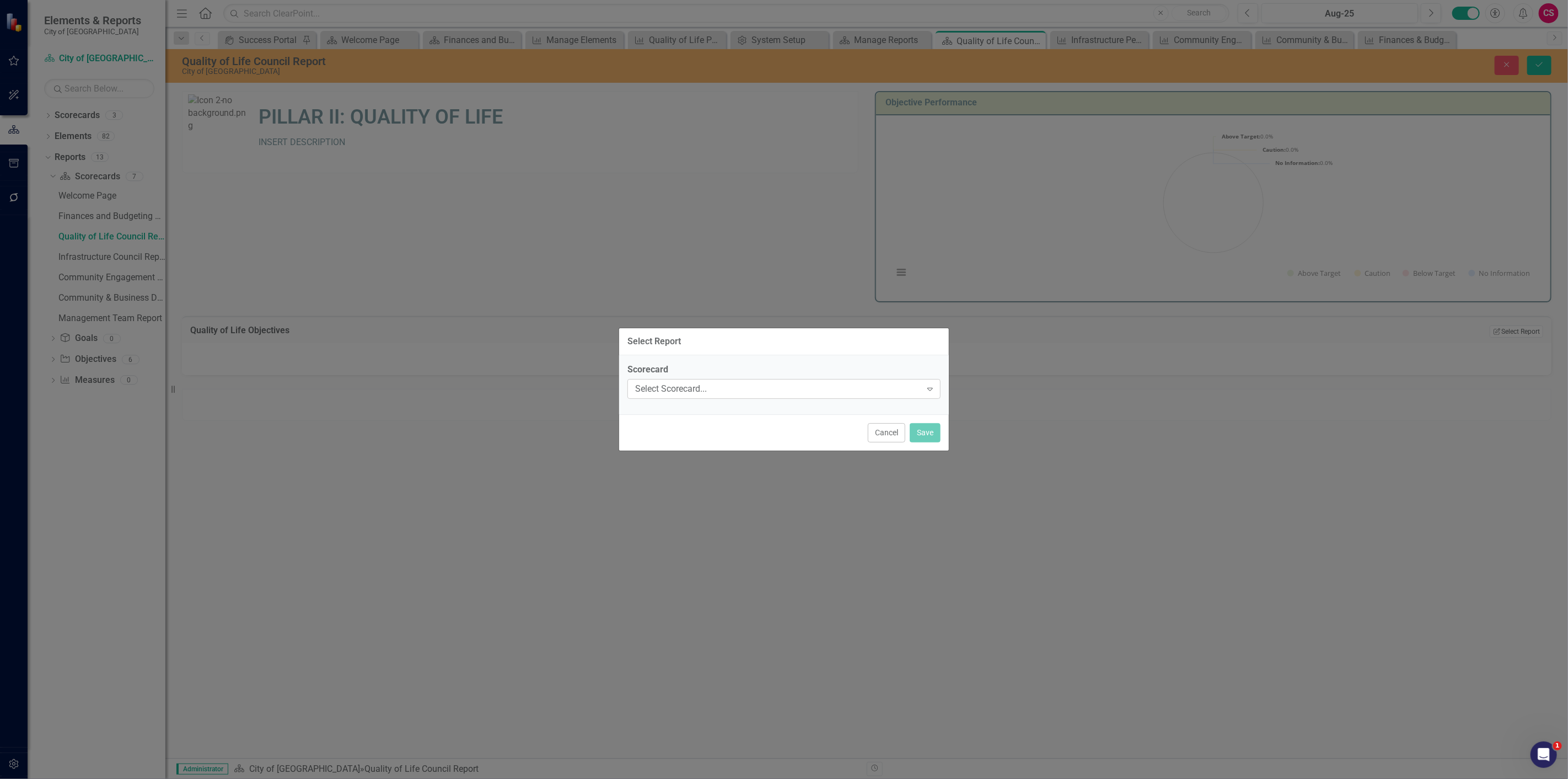
click at [748, 390] on div "Select Scorecard..." at bounding box center [778, 388] width 286 height 12
click at [693, 413] on div "City of [GEOGRAPHIC_DATA]" at bounding box center [786, 407] width 296 height 12
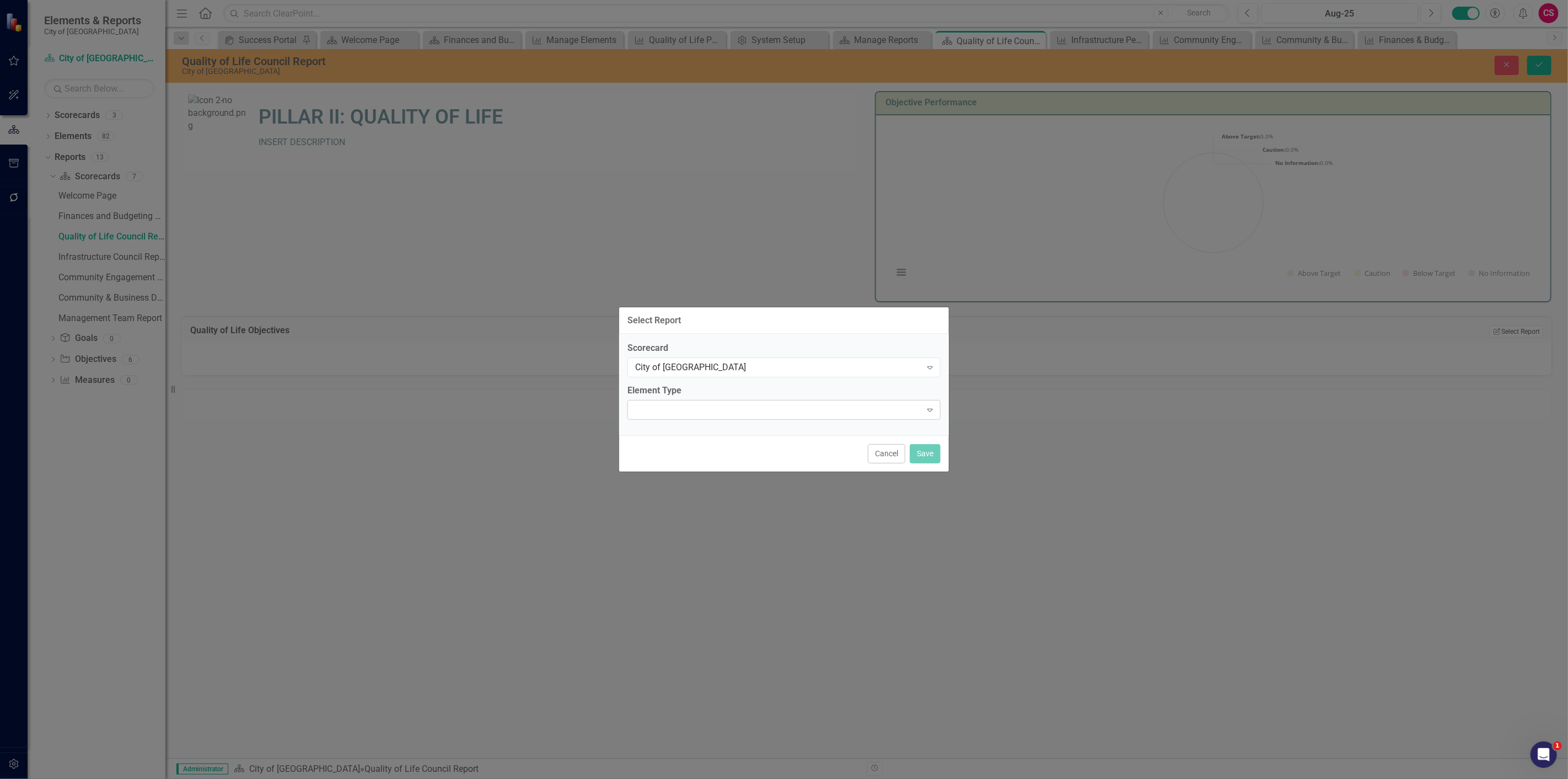
click at [695, 413] on div "Expand" at bounding box center [784, 409] width 313 height 20
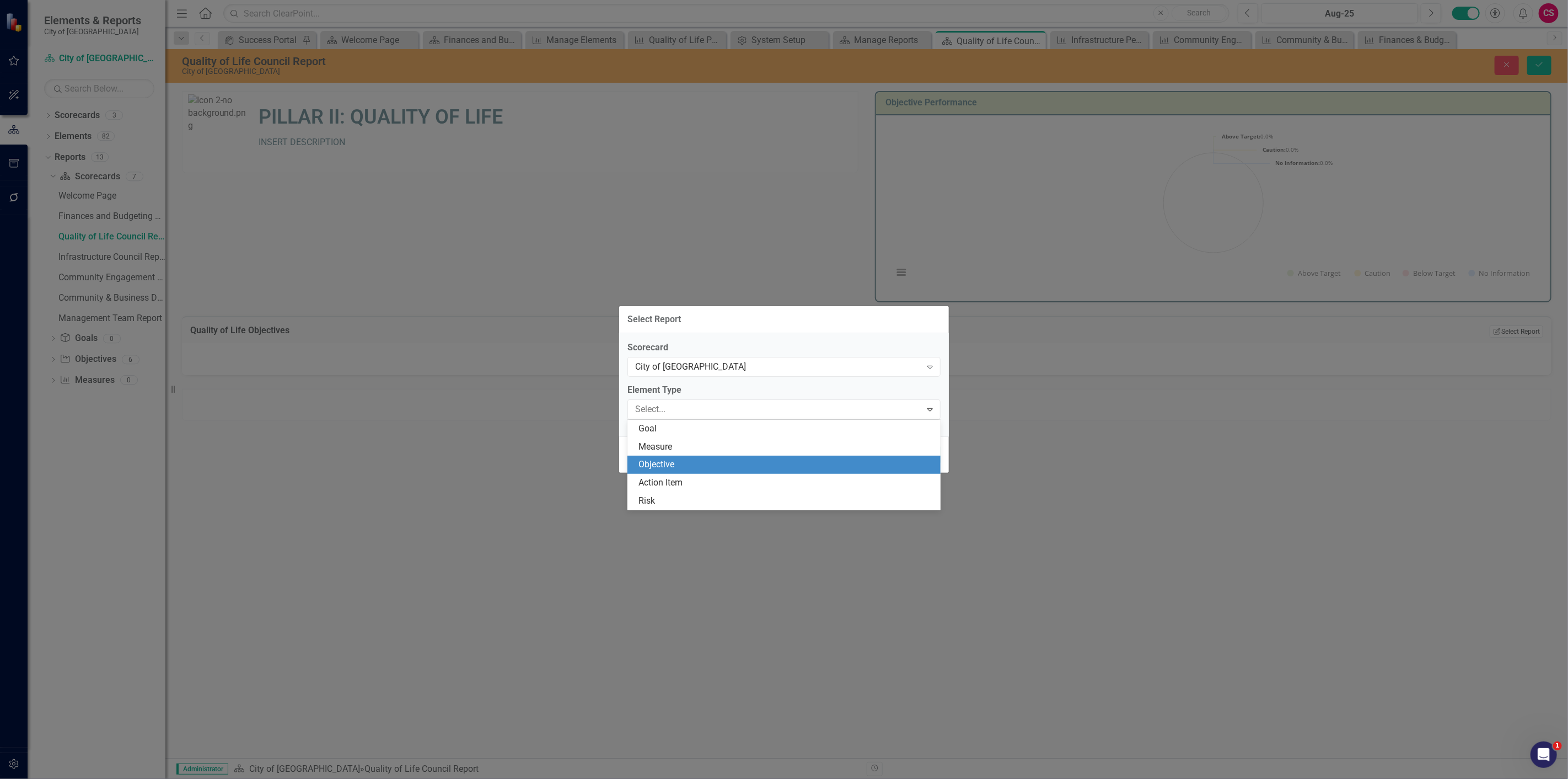
click at [678, 460] on div "Objective" at bounding box center [786, 464] width 296 height 12
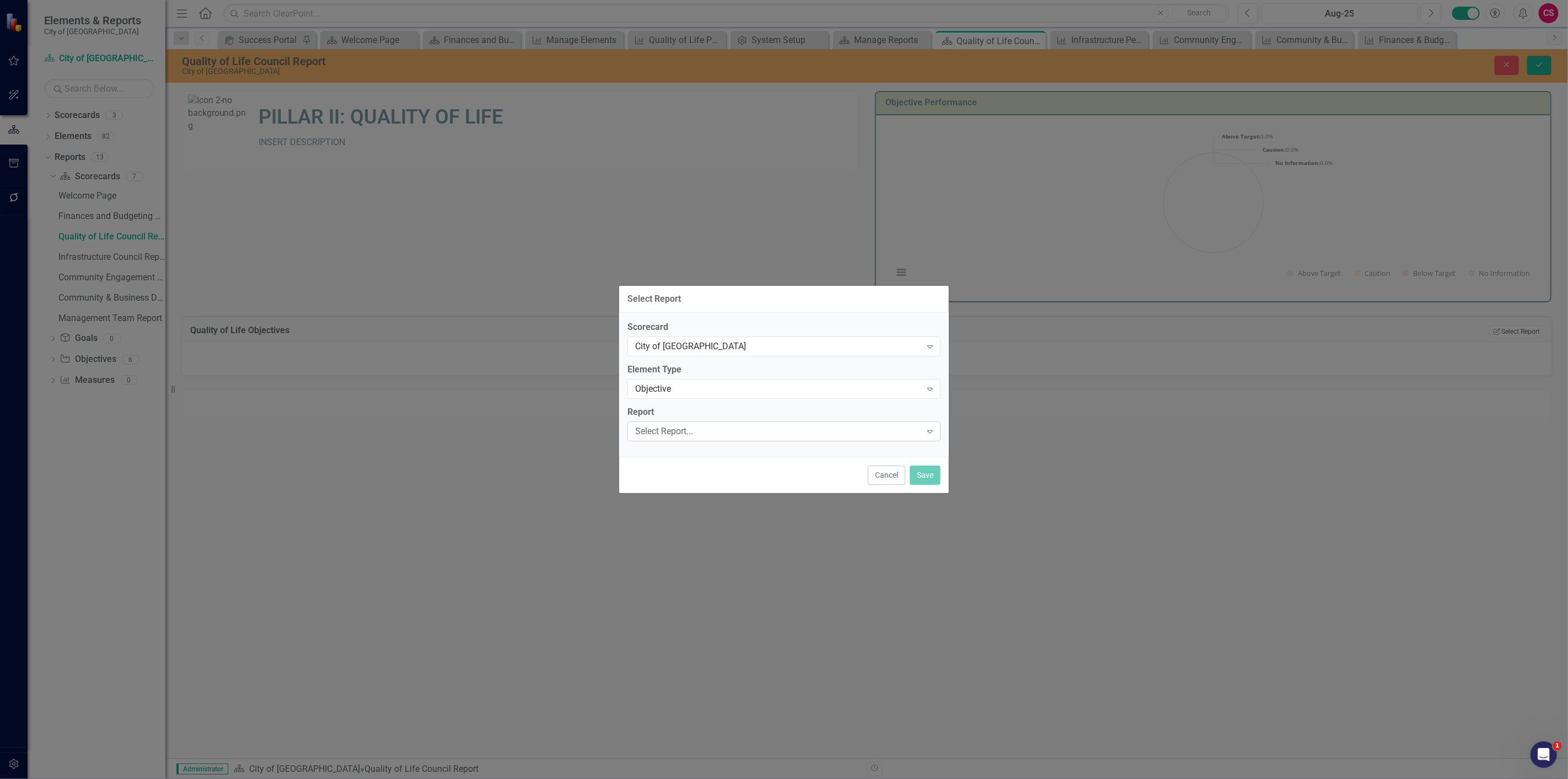
click at [692, 427] on div "Select Report..." at bounding box center [778, 430] width 286 height 12
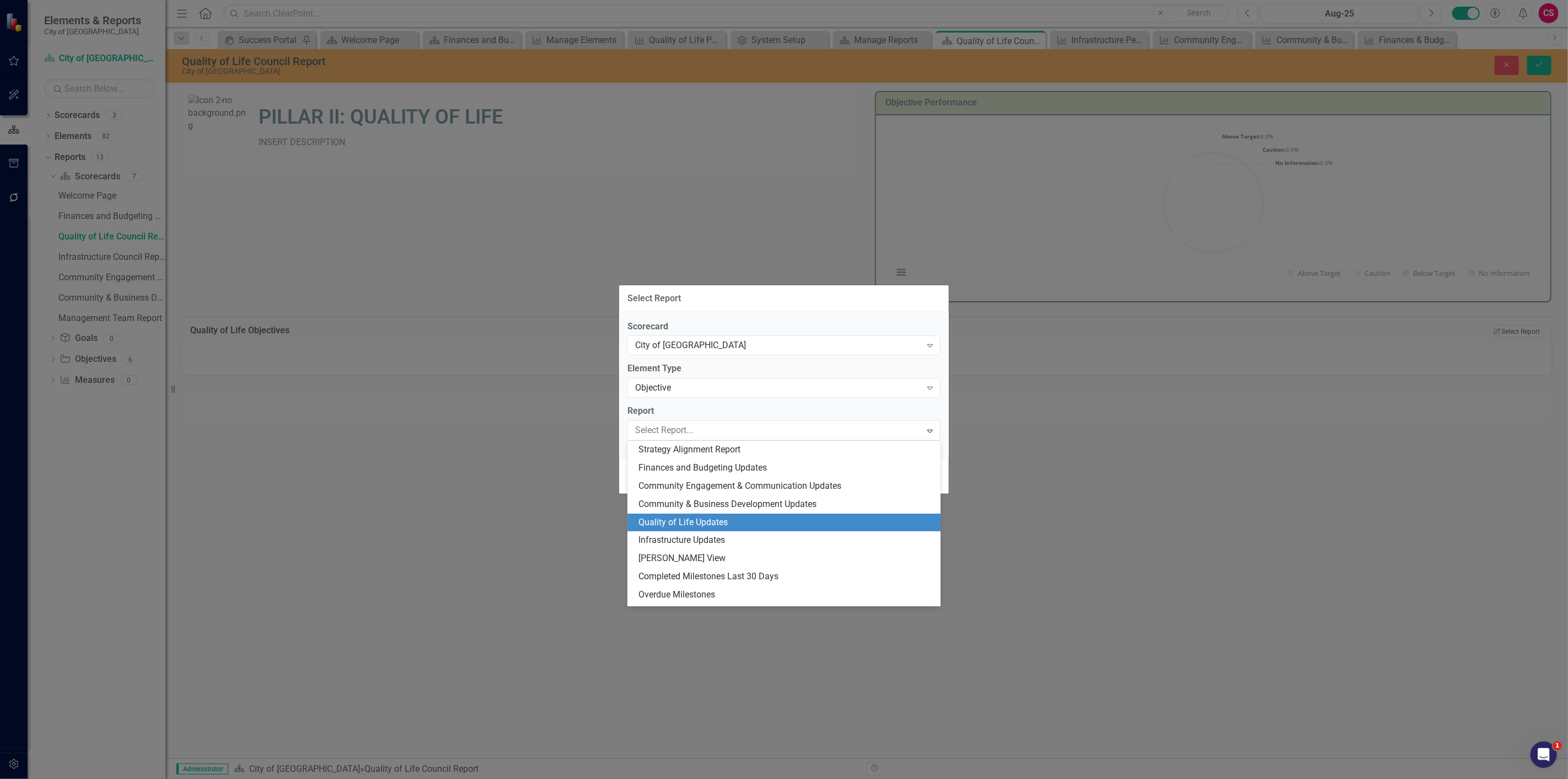
click at [687, 522] on div "Quality of Life Updates" at bounding box center [786, 522] width 296 height 12
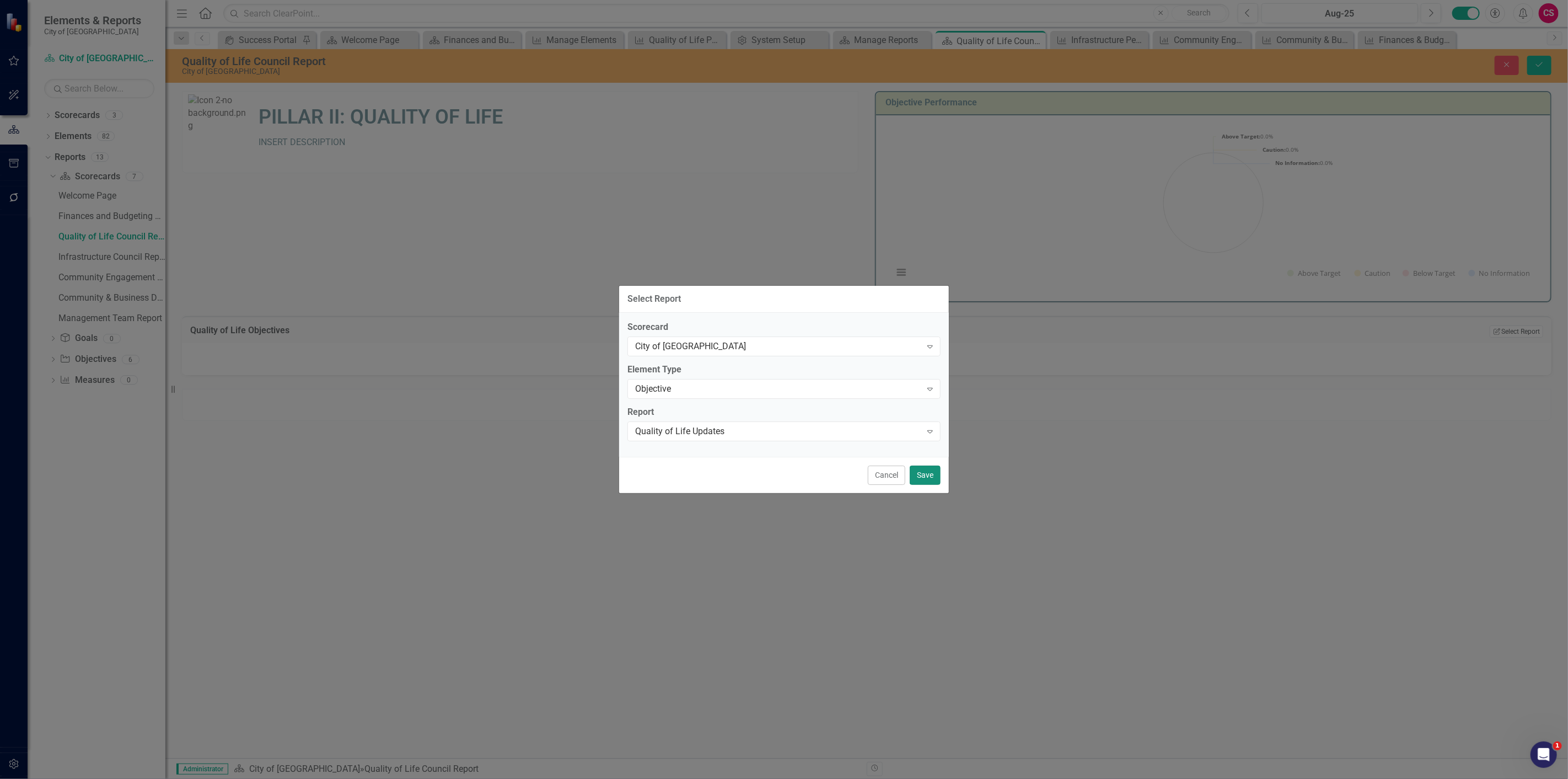
click at [922, 474] on button "Save" at bounding box center [925, 475] width 31 height 19
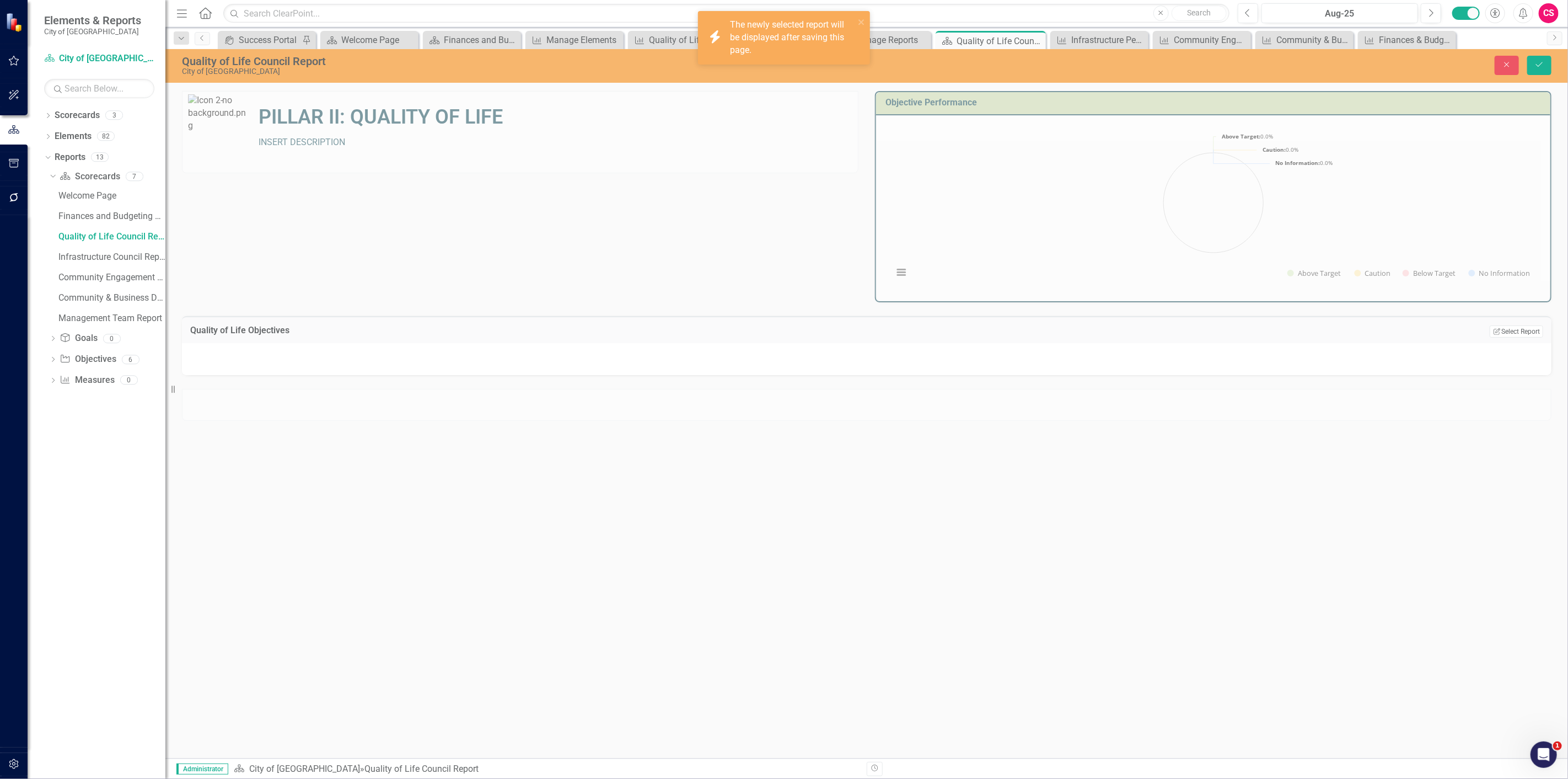
click at [1555, 73] on div "Close Save" at bounding box center [1275, 65] width 567 height 19
click at [1548, 67] on button "Save" at bounding box center [1539, 65] width 24 height 19
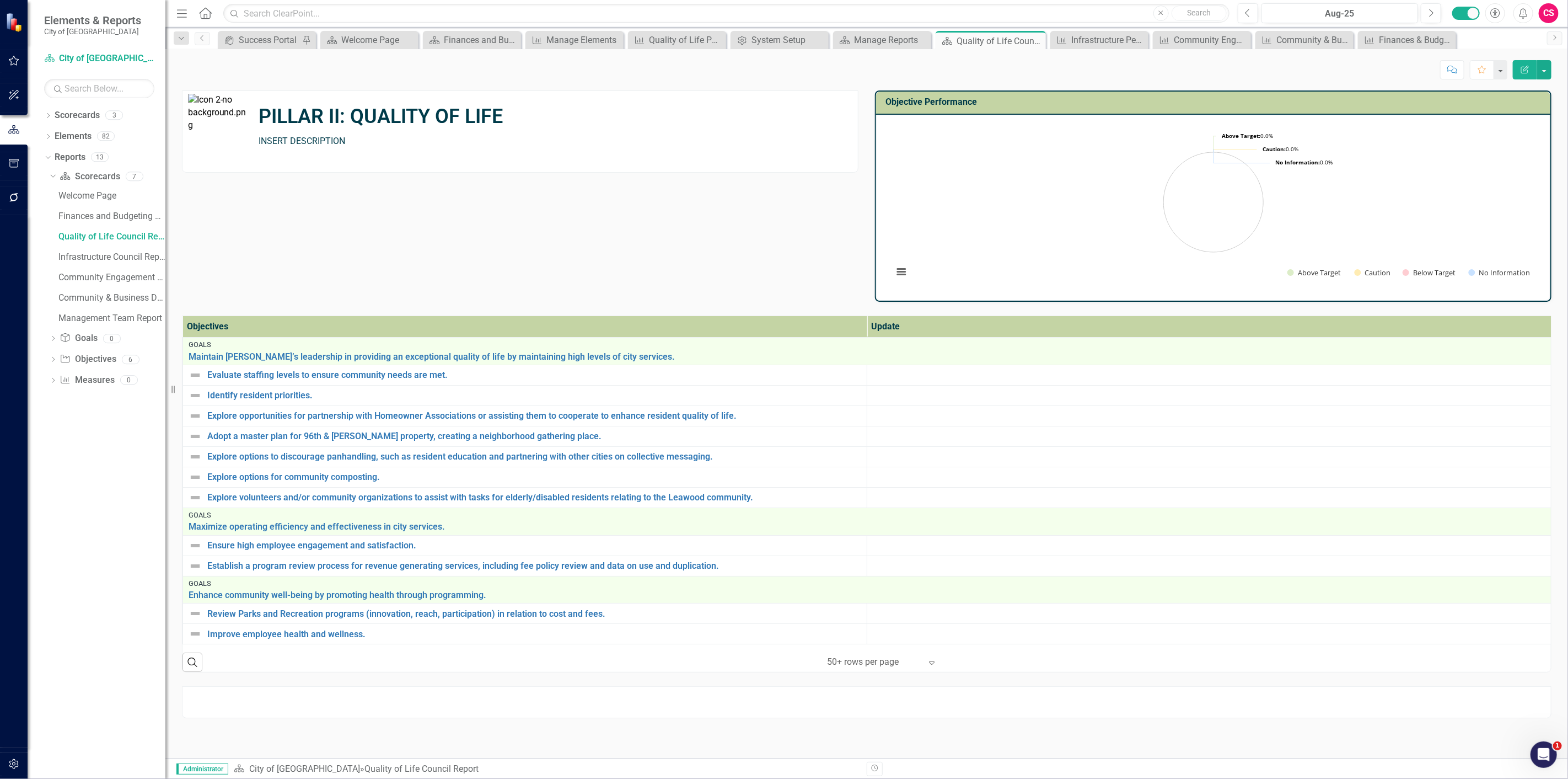
click at [1016, 712] on div at bounding box center [866, 702] width 1369 height 32
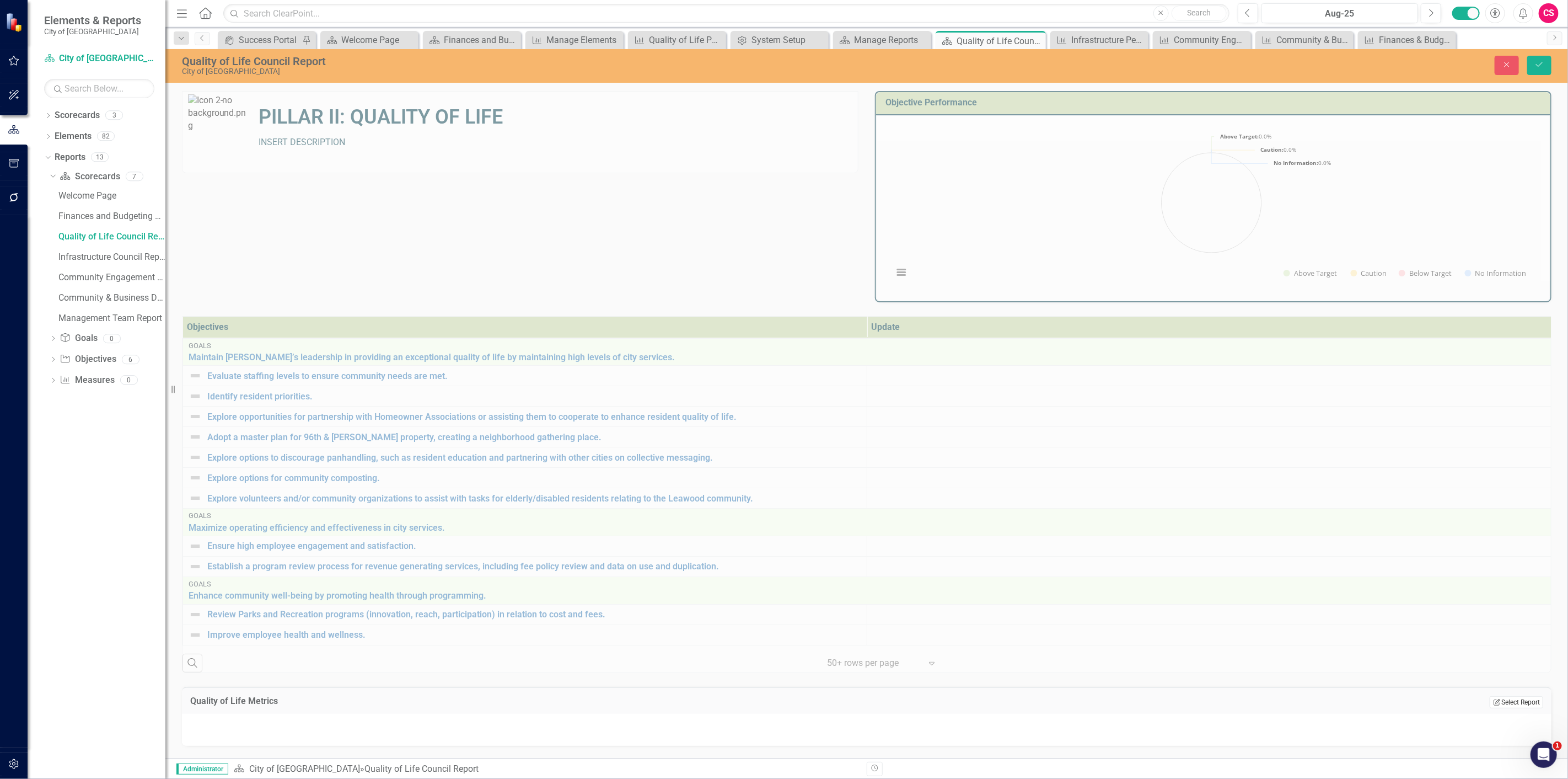
click at [1502, 703] on button "Edit Report Select Report" at bounding box center [1515, 702] width 53 height 12
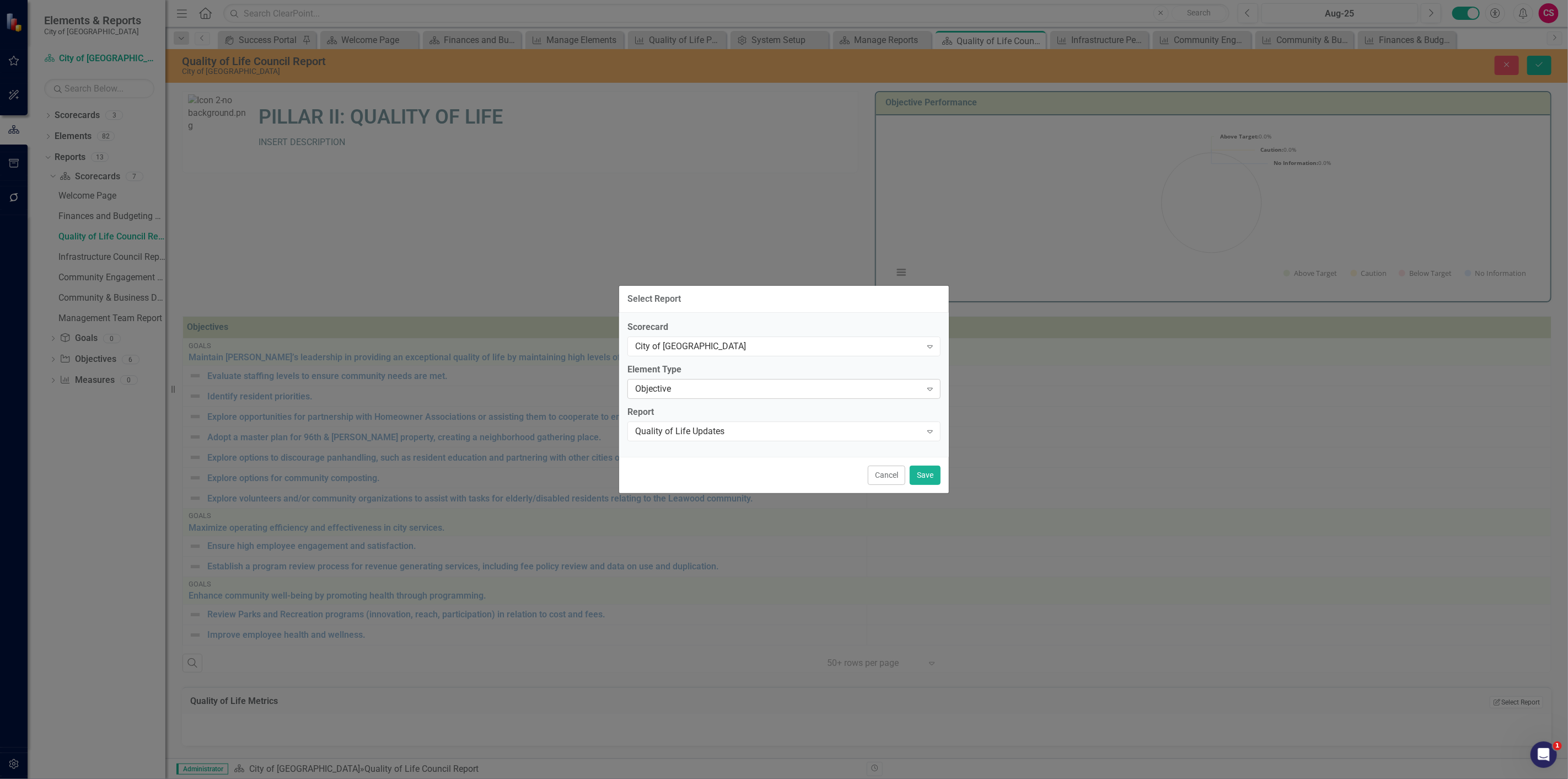
click at [708, 395] on div "Objective" at bounding box center [778, 388] width 286 height 12
click at [684, 426] on div "Measure" at bounding box center [786, 425] width 296 height 12
click at [684, 423] on div "Select Report... Expand" at bounding box center [784, 431] width 313 height 20
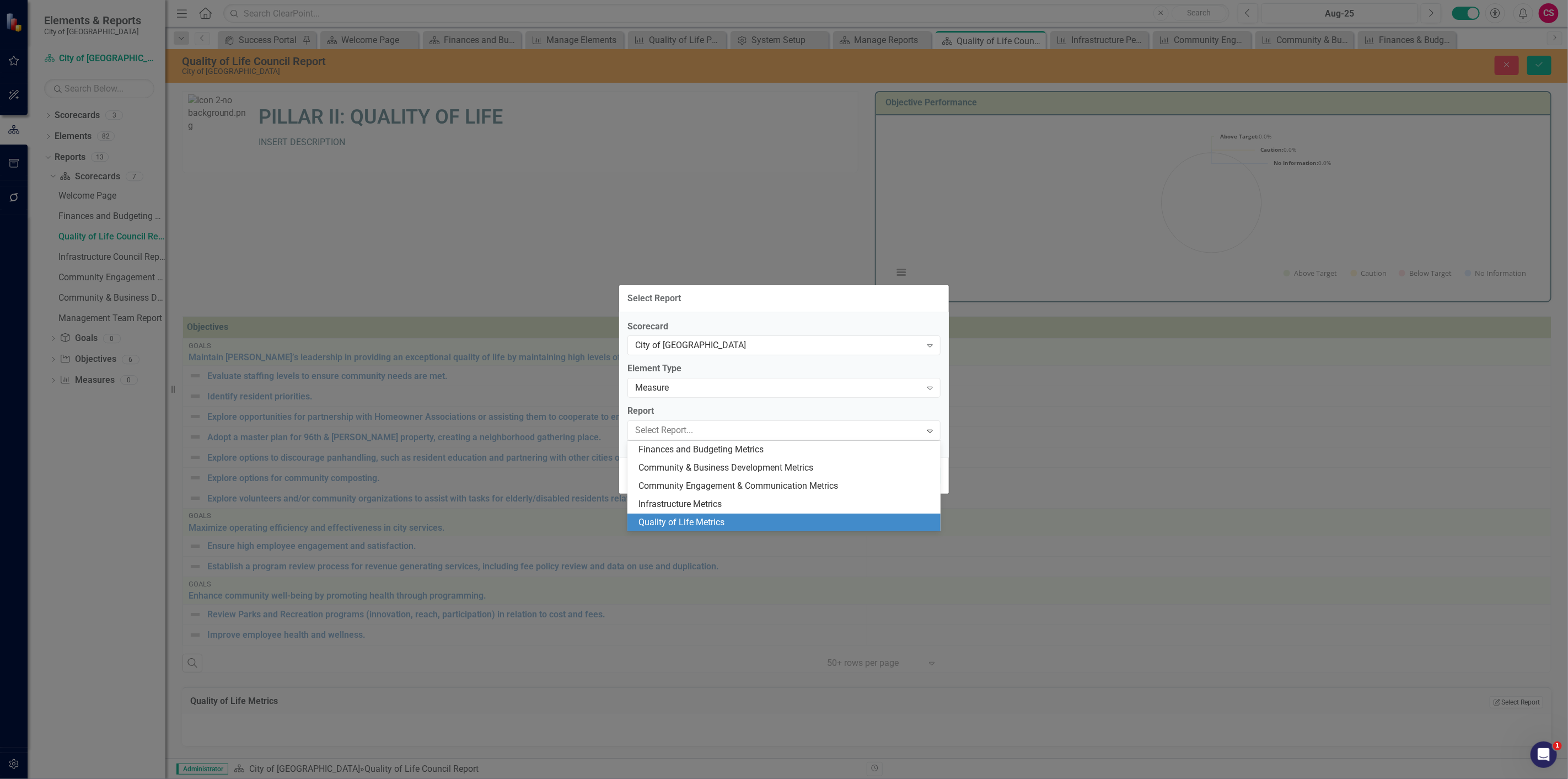
drag, startPoint x: 667, startPoint y: 528, endPoint x: 784, endPoint y: 503, distance: 119.6
click at [668, 528] on div "Quality of Life Metrics" at bounding box center [786, 522] width 296 height 12
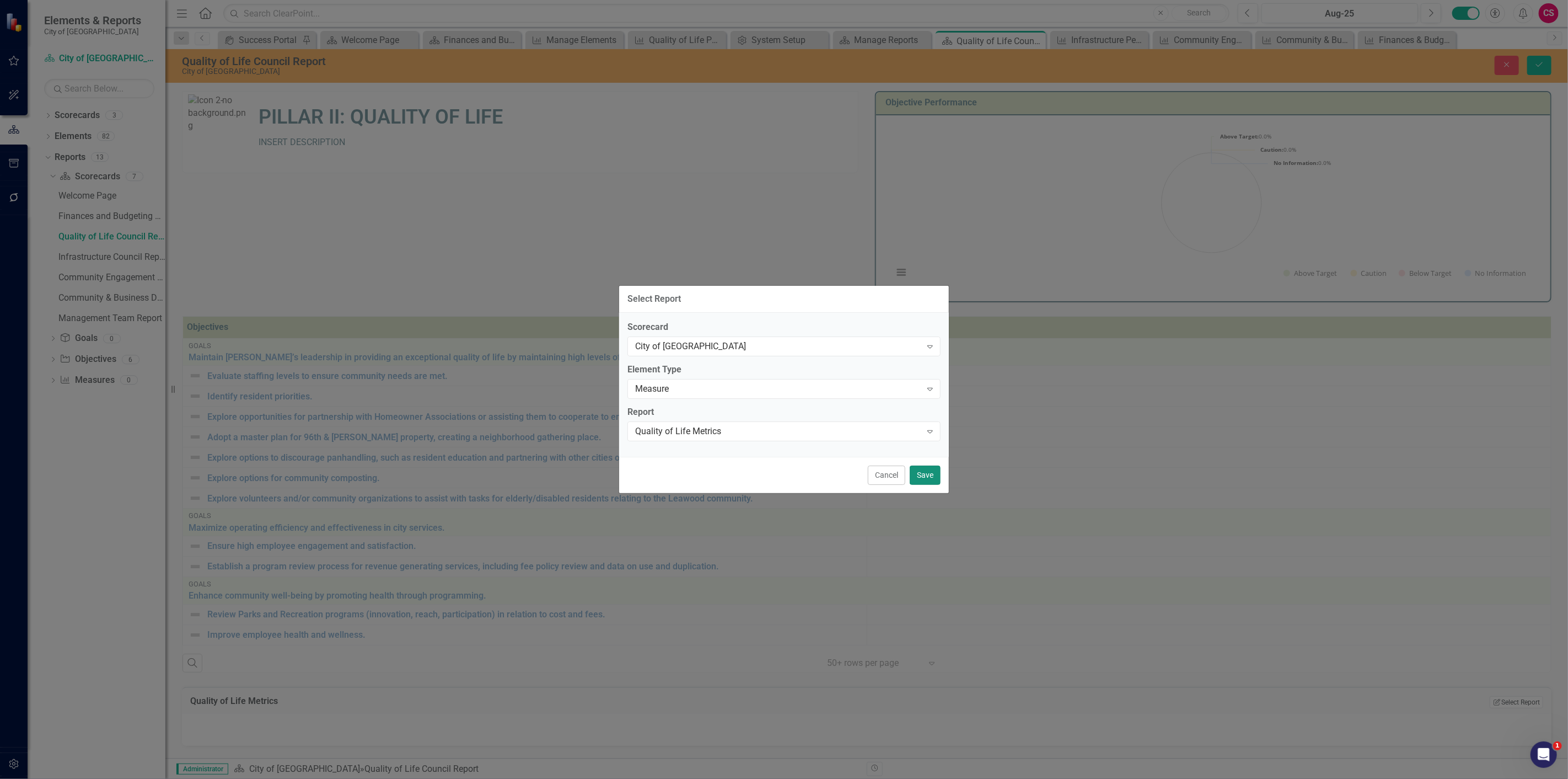
click at [922, 471] on button "Save" at bounding box center [925, 475] width 31 height 19
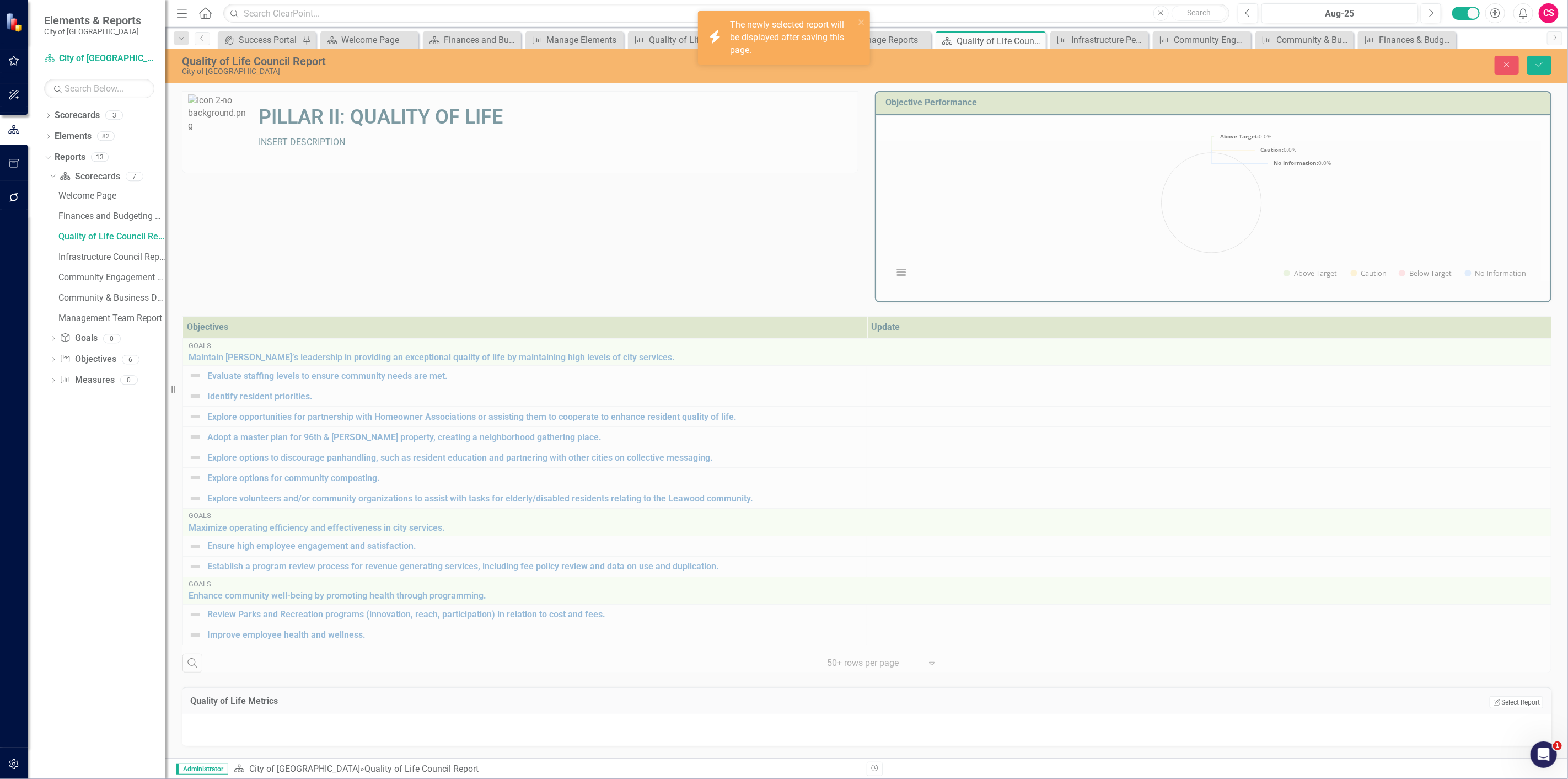
click at [1552, 58] on div "Close Save" at bounding box center [1275, 65] width 567 height 19
click at [1544, 65] on icon "Save" at bounding box center [1540, 64] width 10 height 8
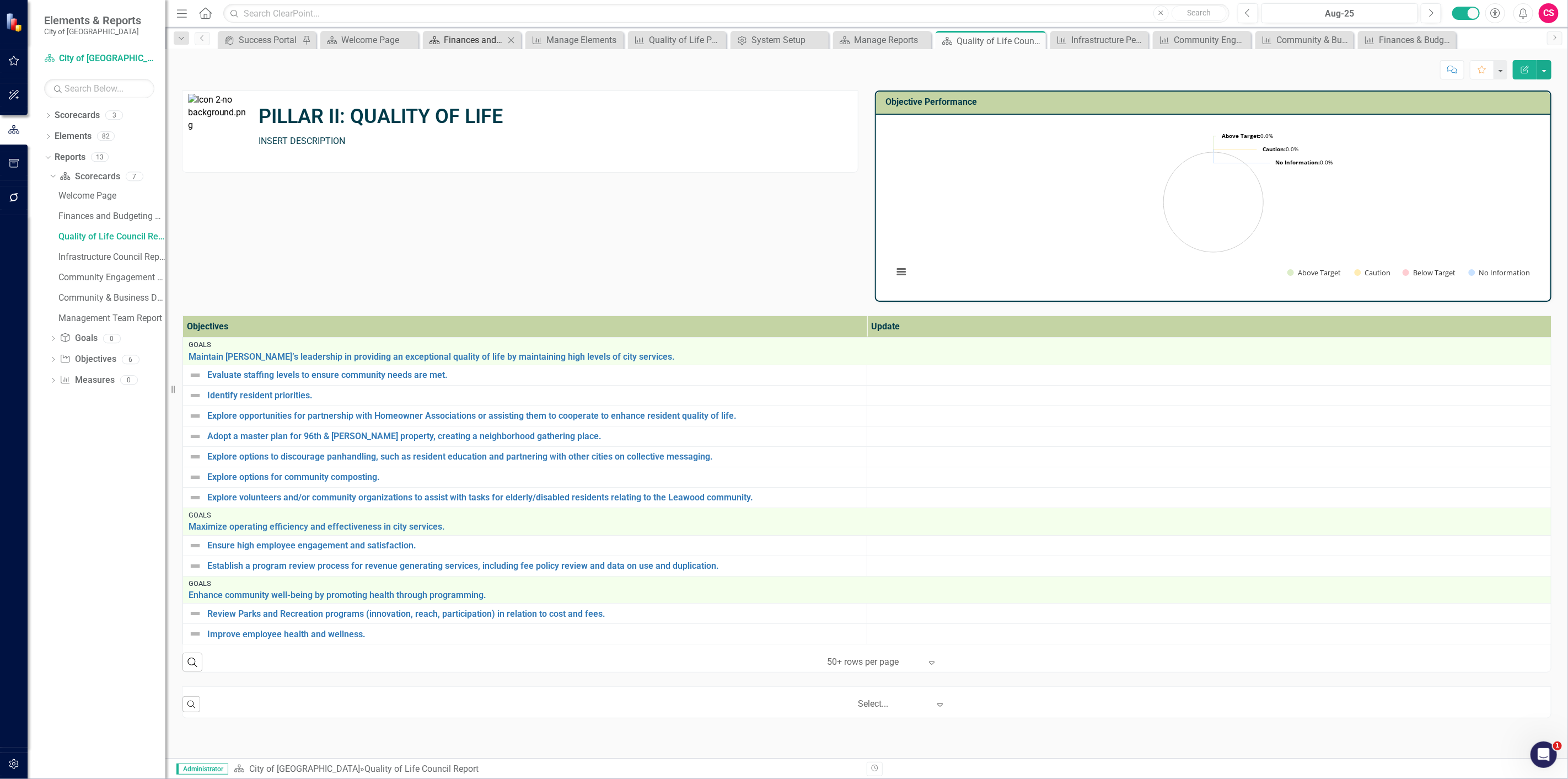
click at [467, 37] on div "Finances and Budgeting Council Report" at bounding box center [474, 39] width 61 height 14
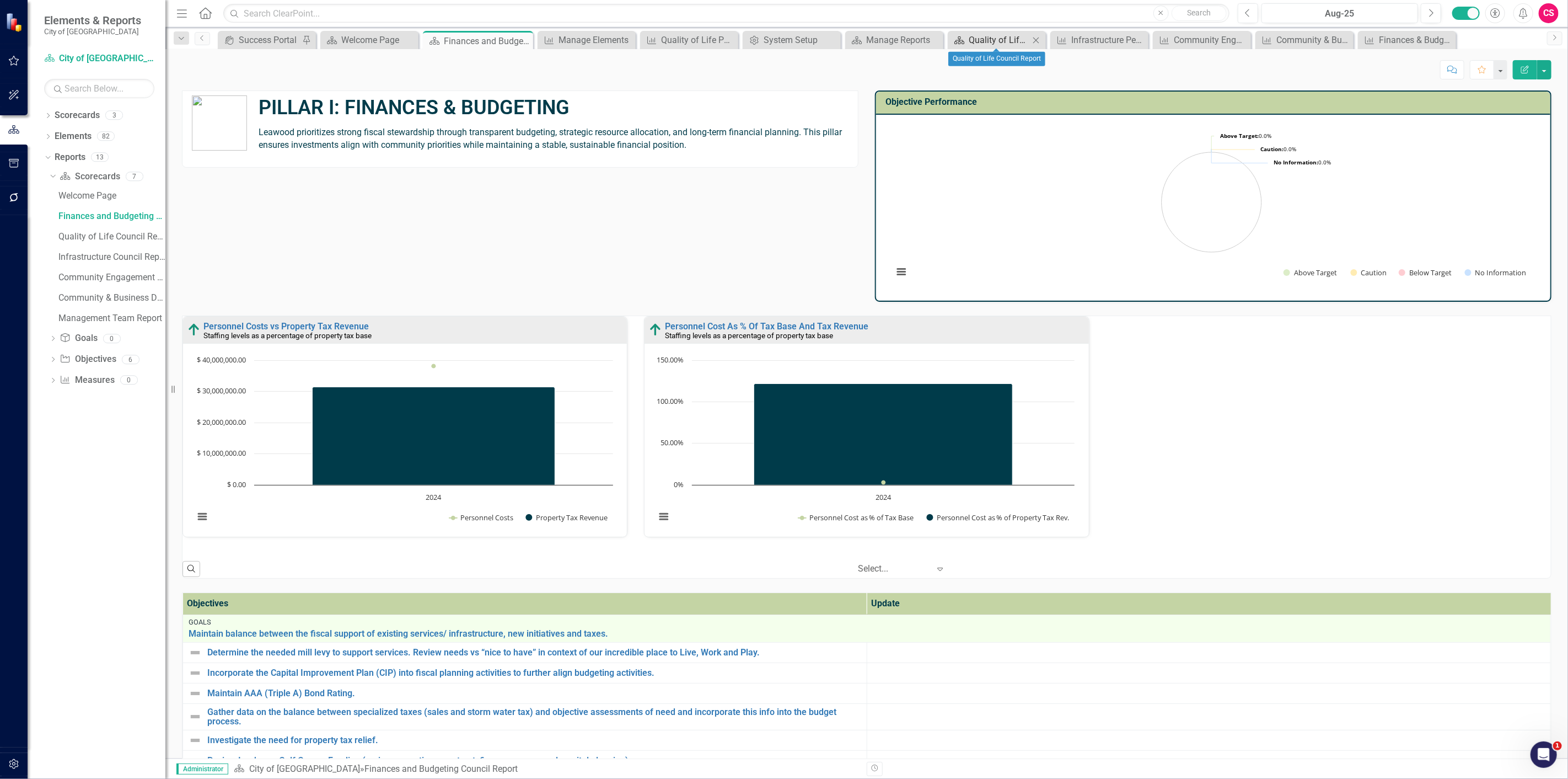
click at [998, 44] on div "Quality of Life Council Report" at bounding box center [998, 39] width 61 height 14
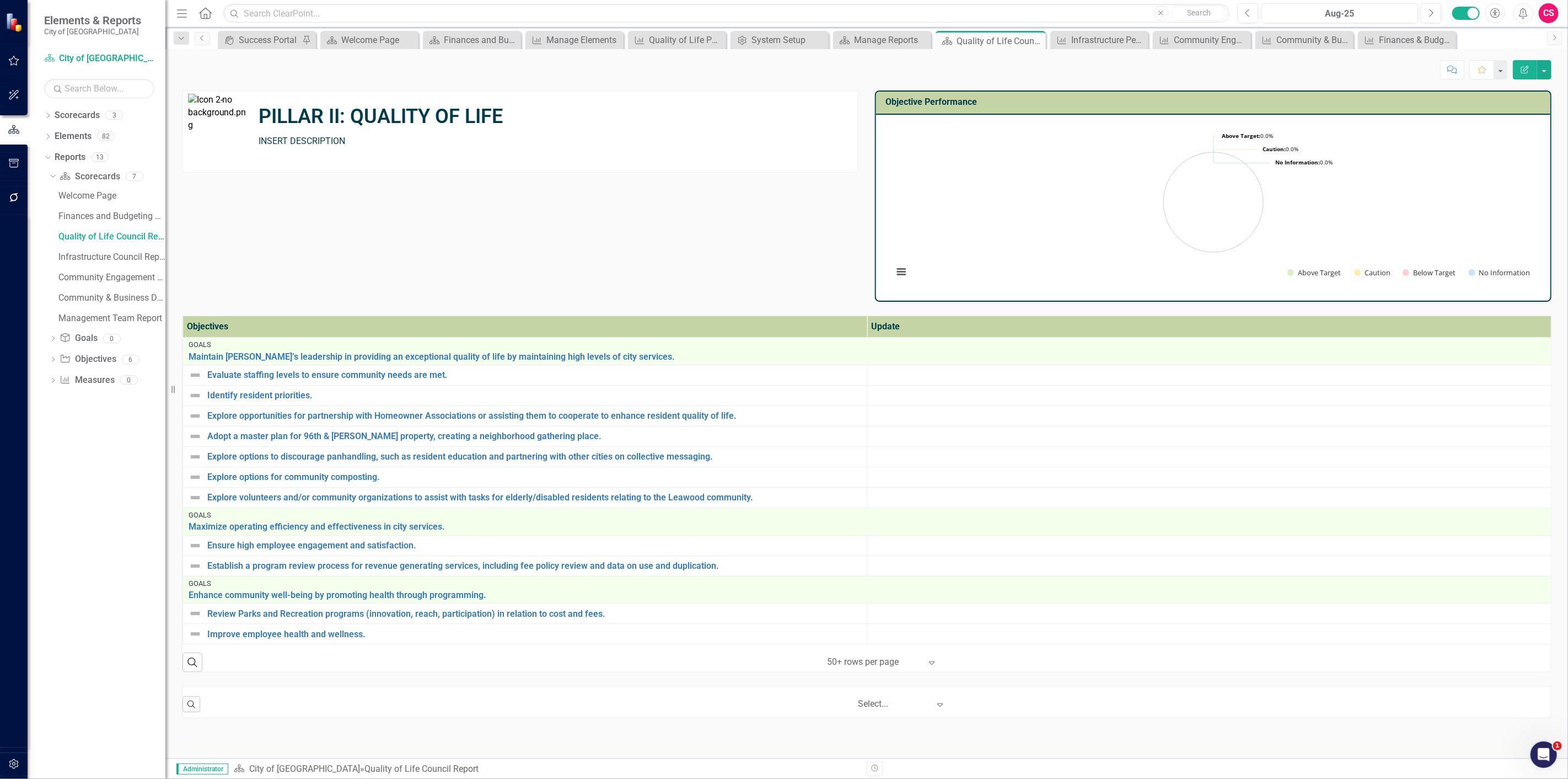
click at [1526, 66] on icon "button" at bounding box center [1524, 69] width 8 height 8
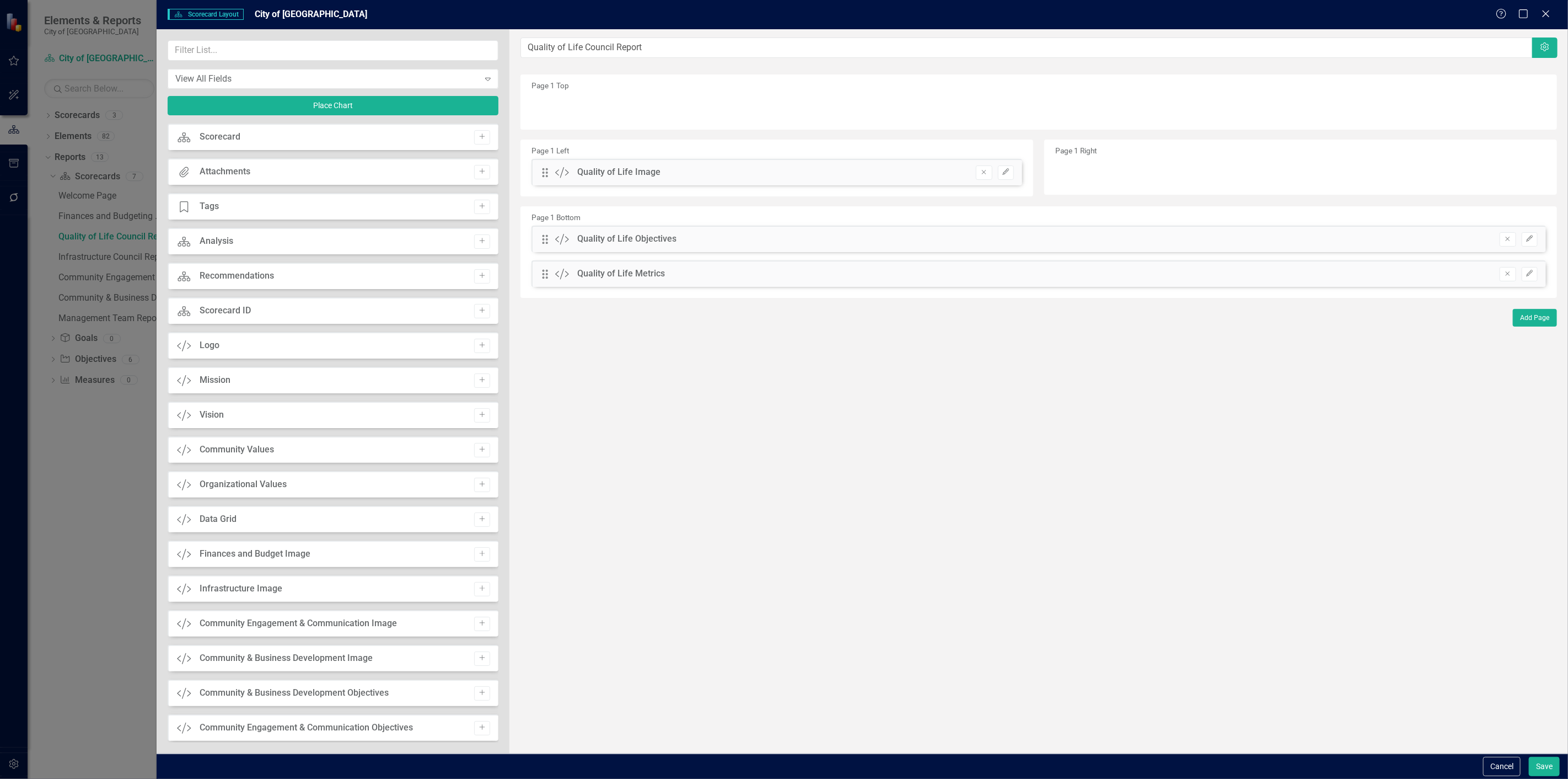
drag, startPoint x: 546, startPoint y: 280, endPoint x: 554, endPoint y: 262, distance: 19.7
click at [554, 262] on div "Drag Custom Quality of Life Metrics Remove Edit" at bounding box center [1039, 273] width 1014 height 26
drag, startPoint x: 549, startPoint y: 276, endPoint x: 548, endPoint y: 238, distance: 38.0
click at [548, 238] on div "The fields (or pods) that are available for you to include on the detail page a…" at bounding box center [1038, 391] width 1058 height 724
click at [1534, 759] on button "Save" at bounding box center [1544, 767] width 31 height 19
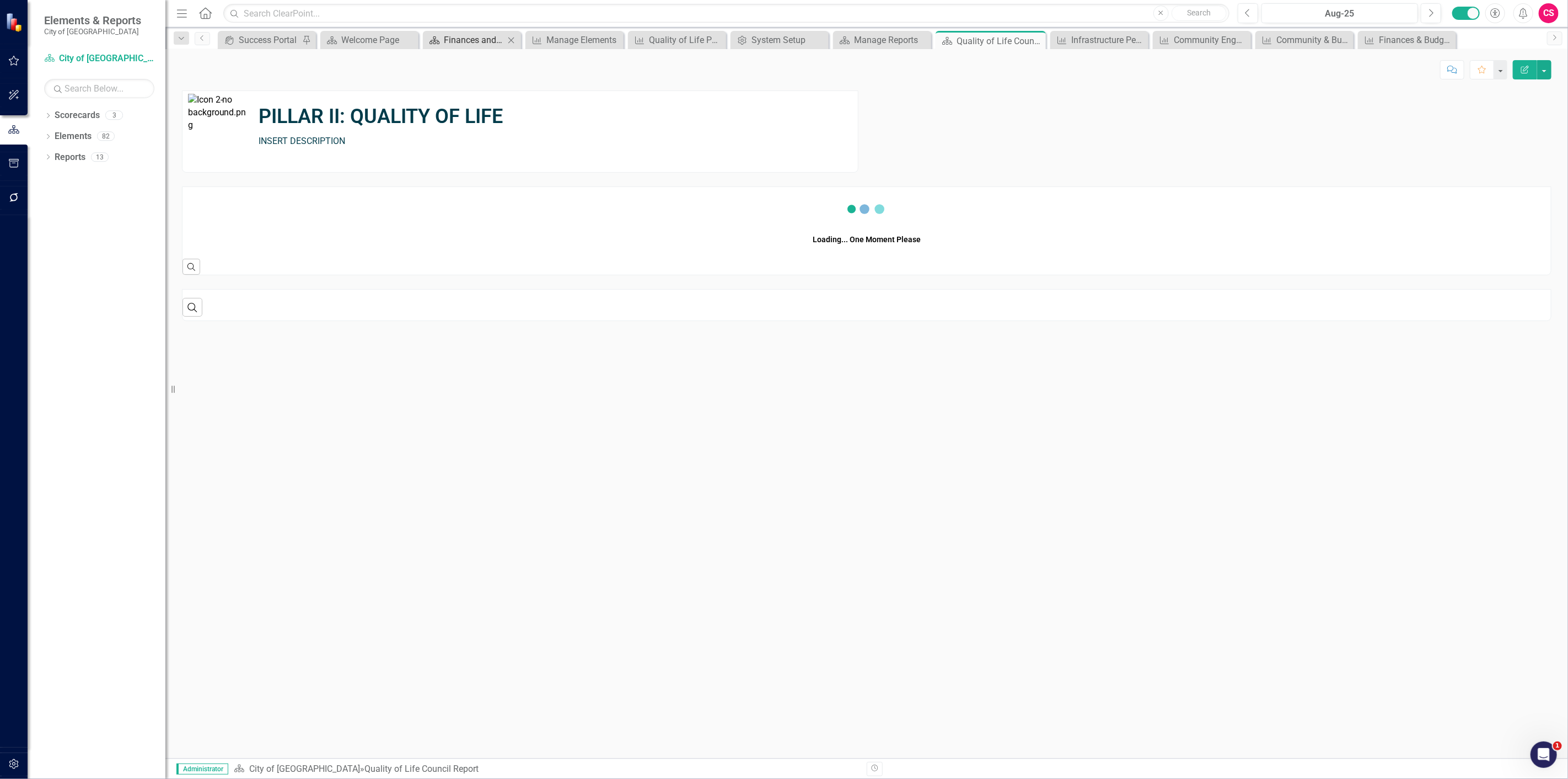
click at [451, 42] on div "Finances and Budgeting Council Report" at bounding box center [474, 39] width 61 height 14
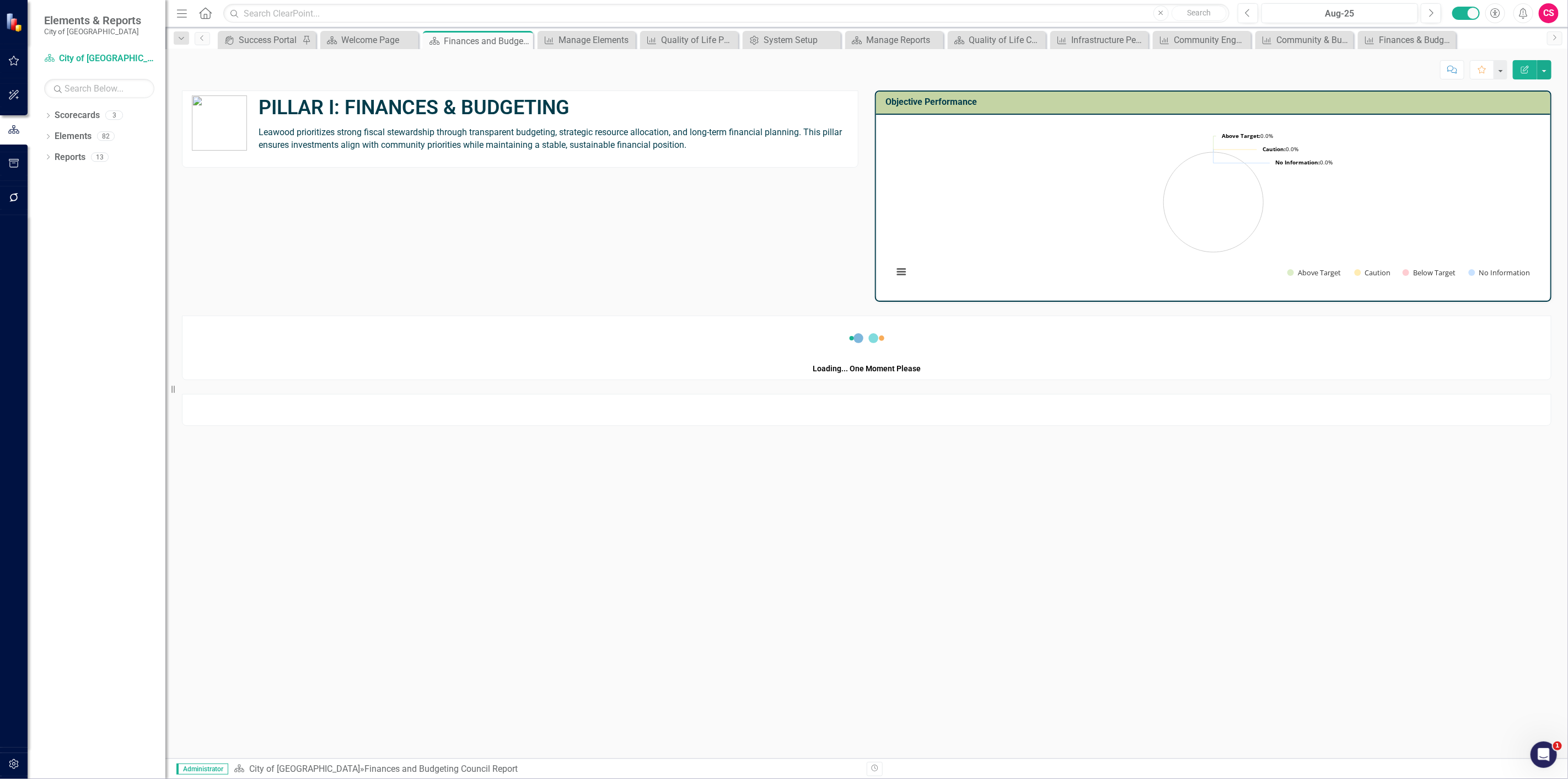
click at [463, 136] on span "Leawood prioritizes strong fiscal stewardship through transparent budgeting, st…" at bounding box center [550, 139] width 584 height 23
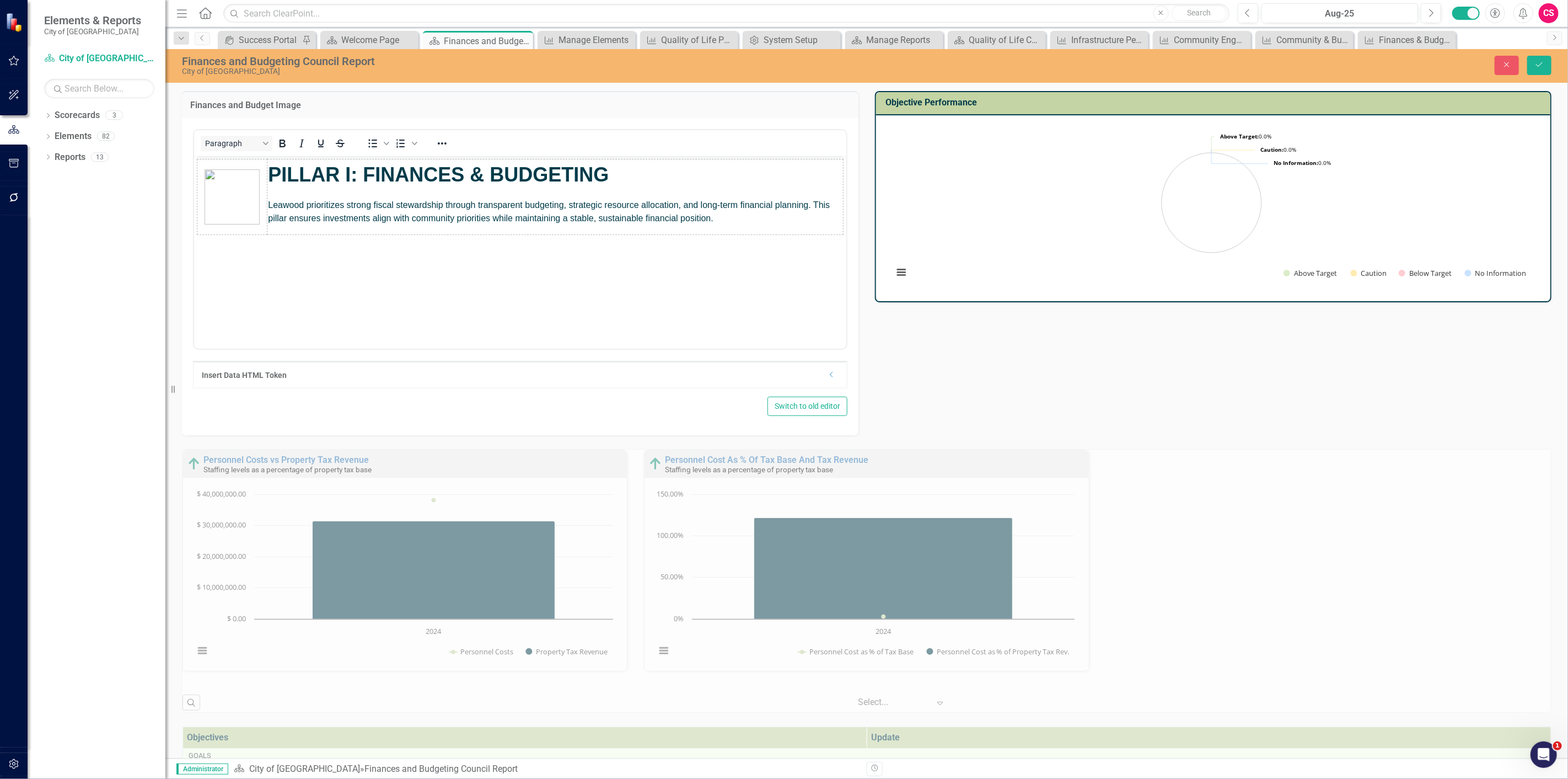
click at [235, 179] on img "Rich Text Area. Press ALT-0 for help." at bounding box center [231, 196] width 55 height 55
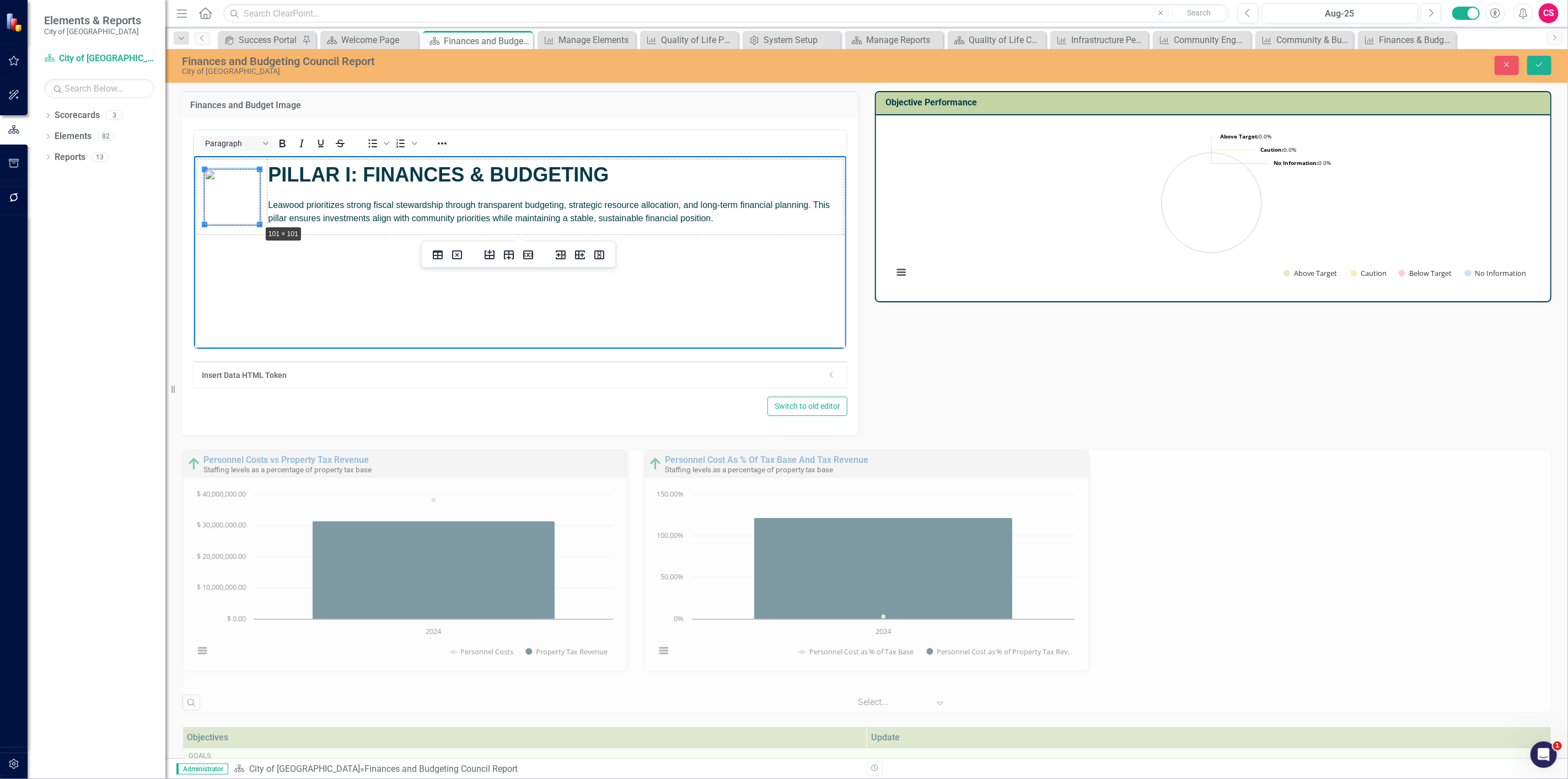
drag, startPoint x: 258, startPoint y: 221, endPoint x: 299, endPoint y: 219, distance: 41.0
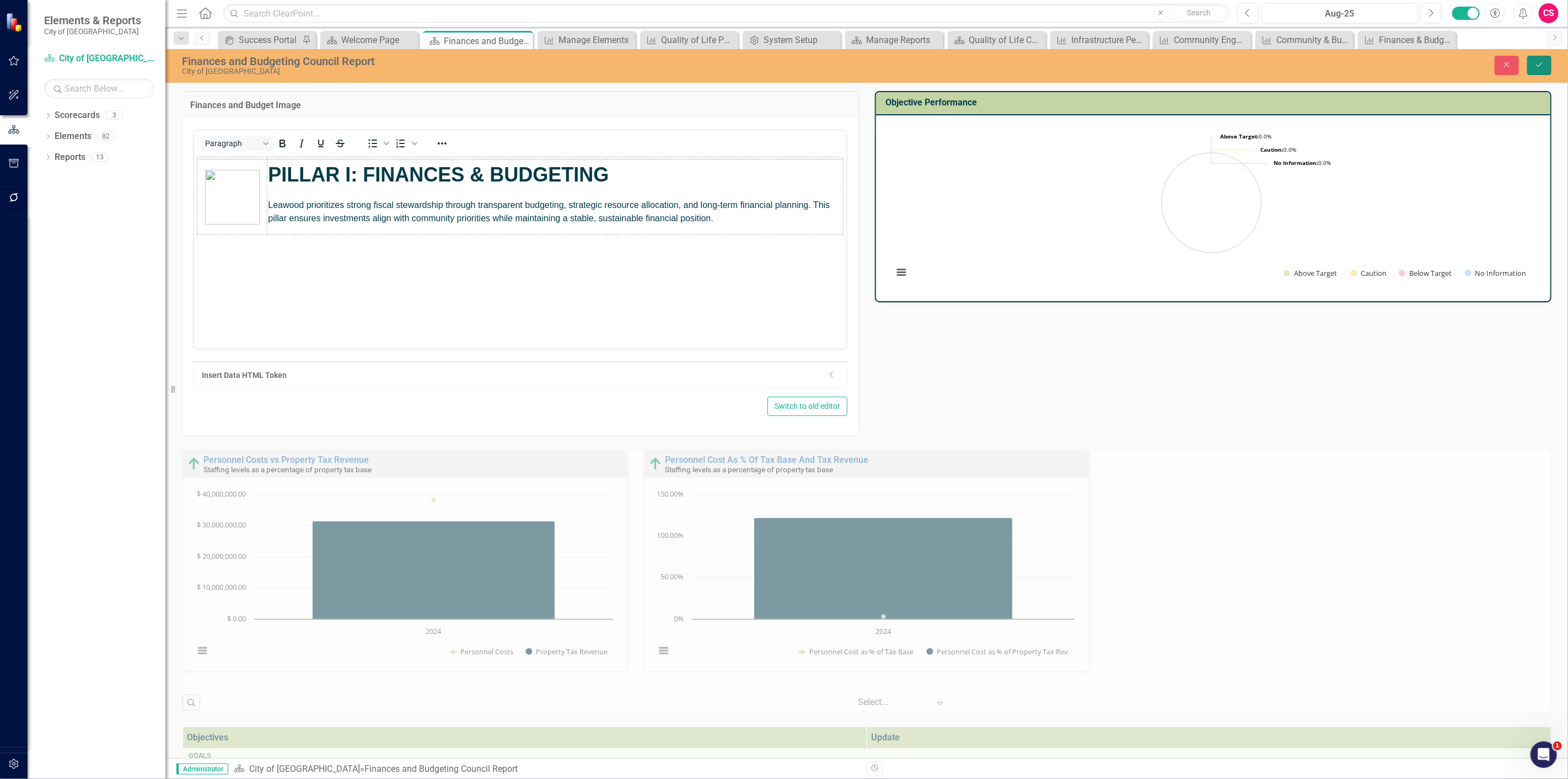
click at [1534, 64] on icon "Save" at bounding box center [1540, 64] width 10 height 8
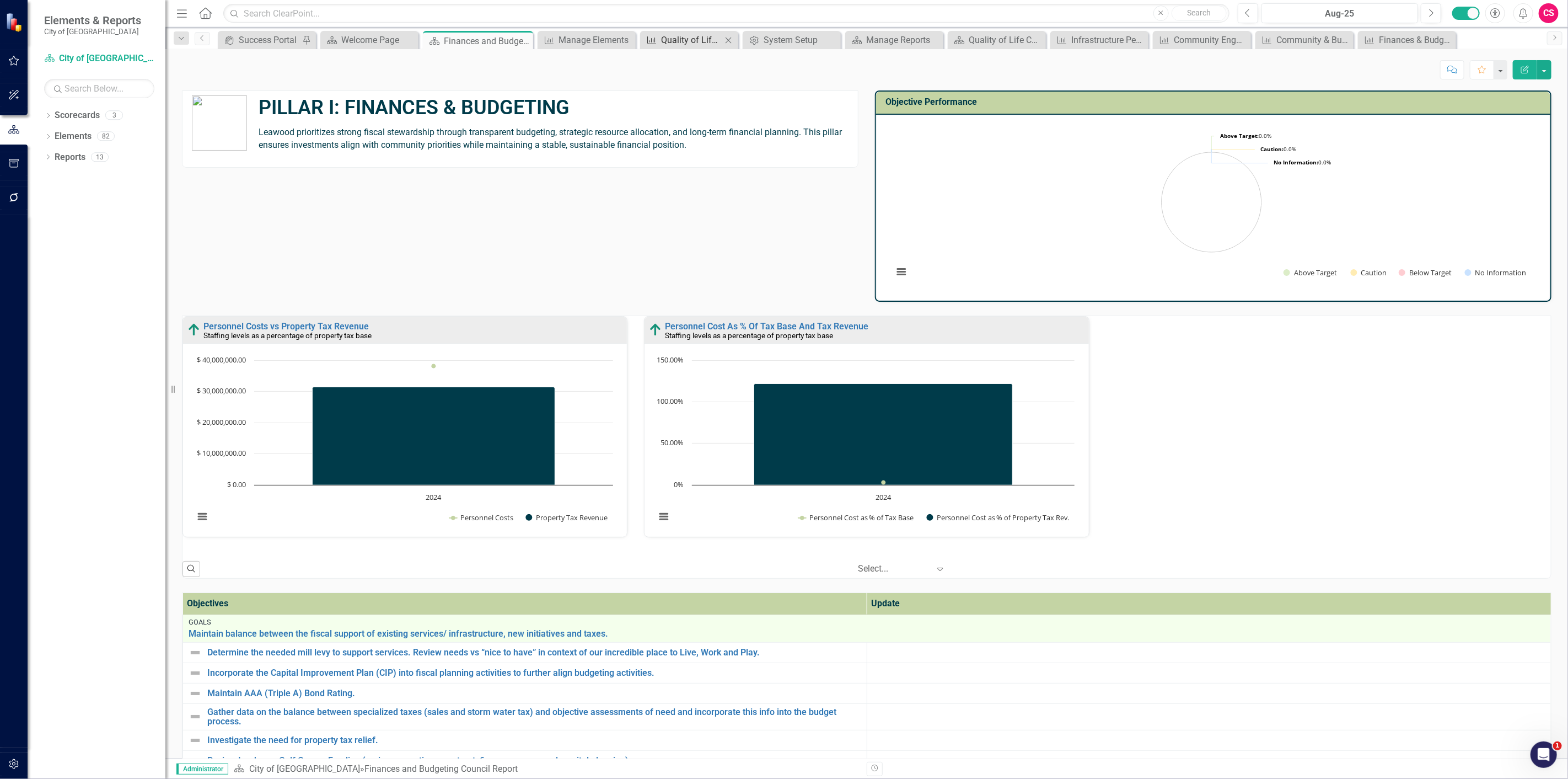
click at [689, 37] on div "Quality of Life Performance" at bounding box center [691, 39] width 61 height 14
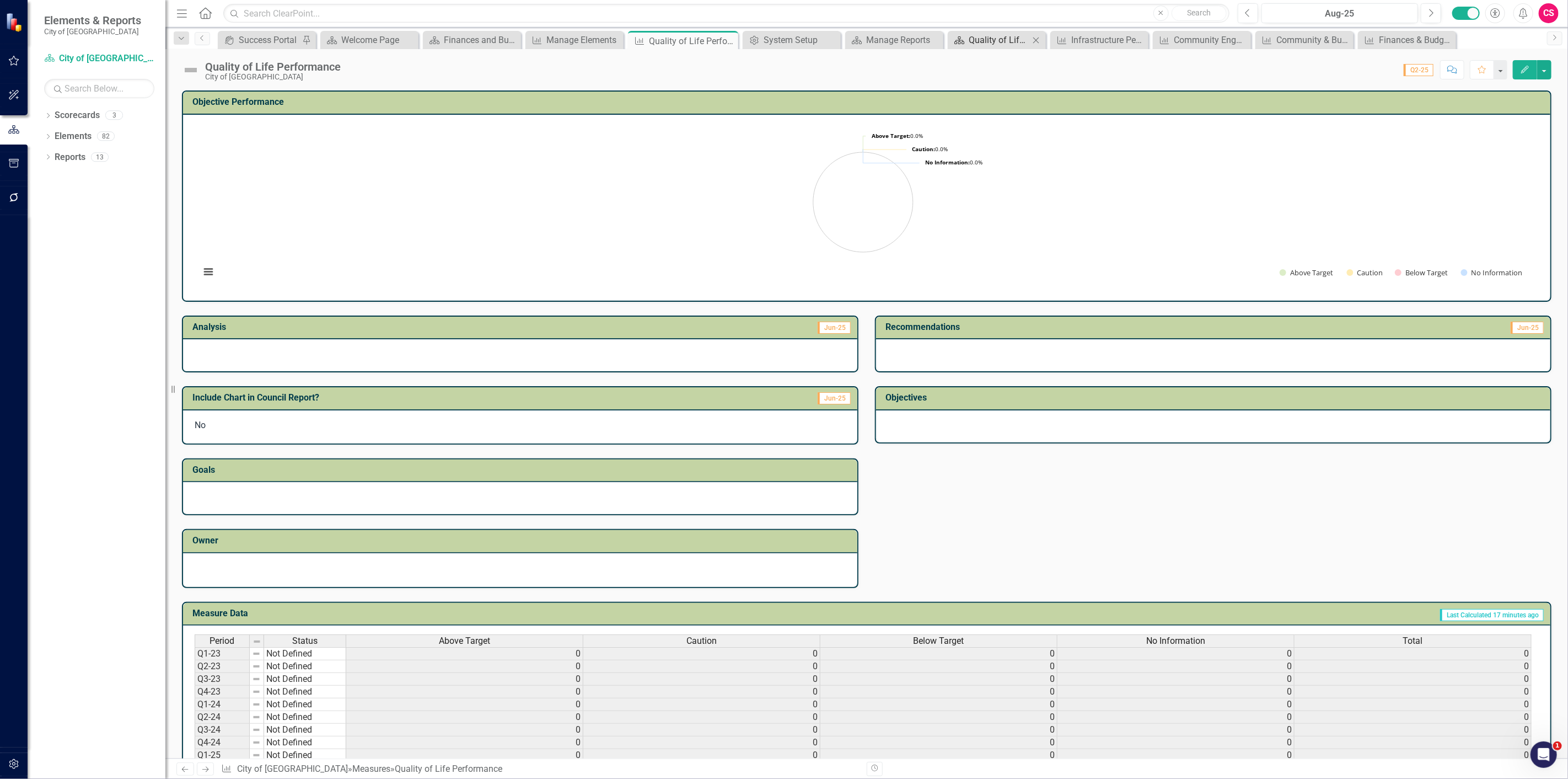
click at [1006, 45] on div "Quality of Life Council Report" at bounding box center [998, 39] width 61 height 14
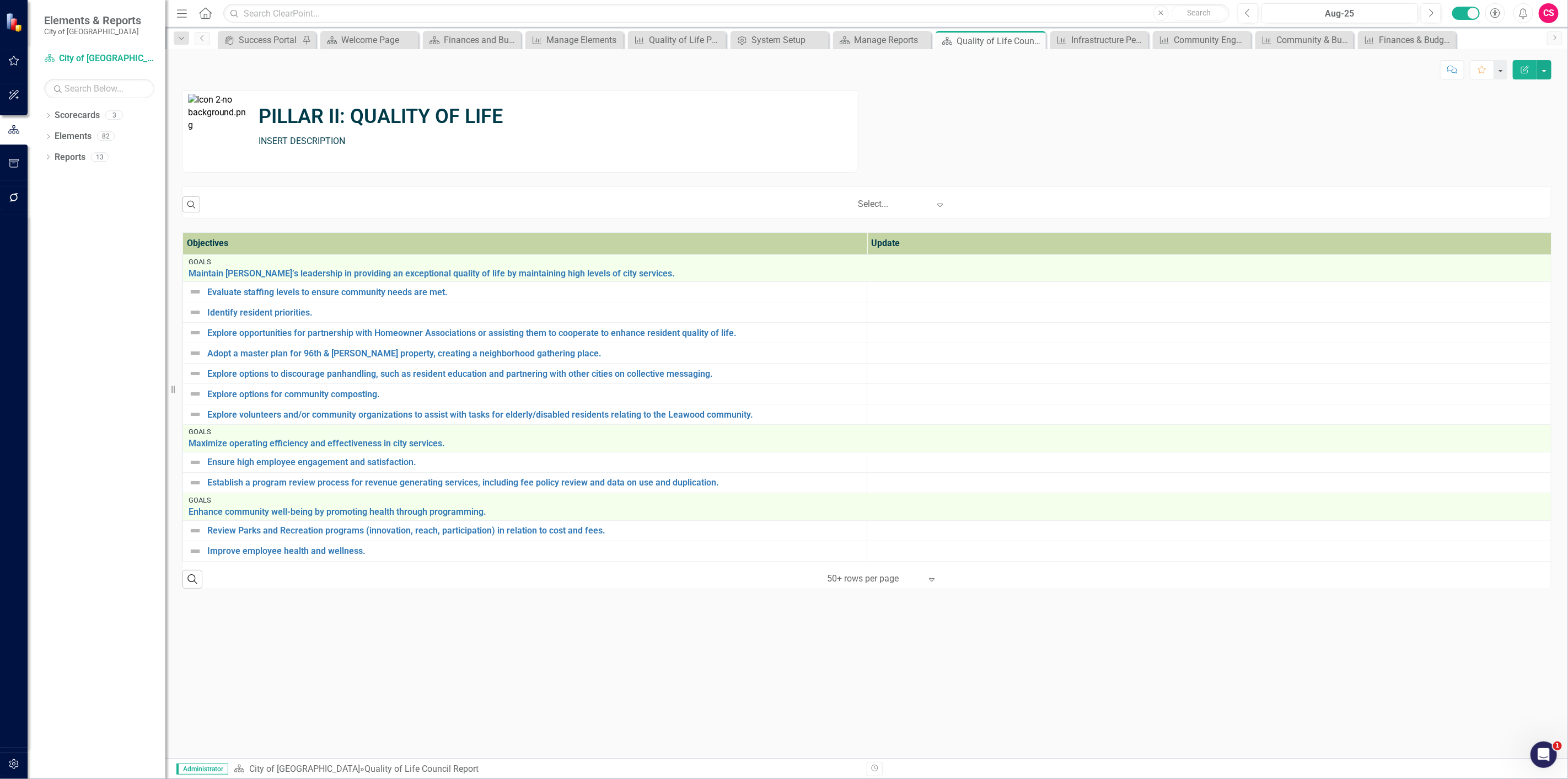
click at [567, 151] on td "PILLAR II: QUALITY OF LIFE INSERT DESCRIPTION" at bounding box center [557, 126] width 602 height 69
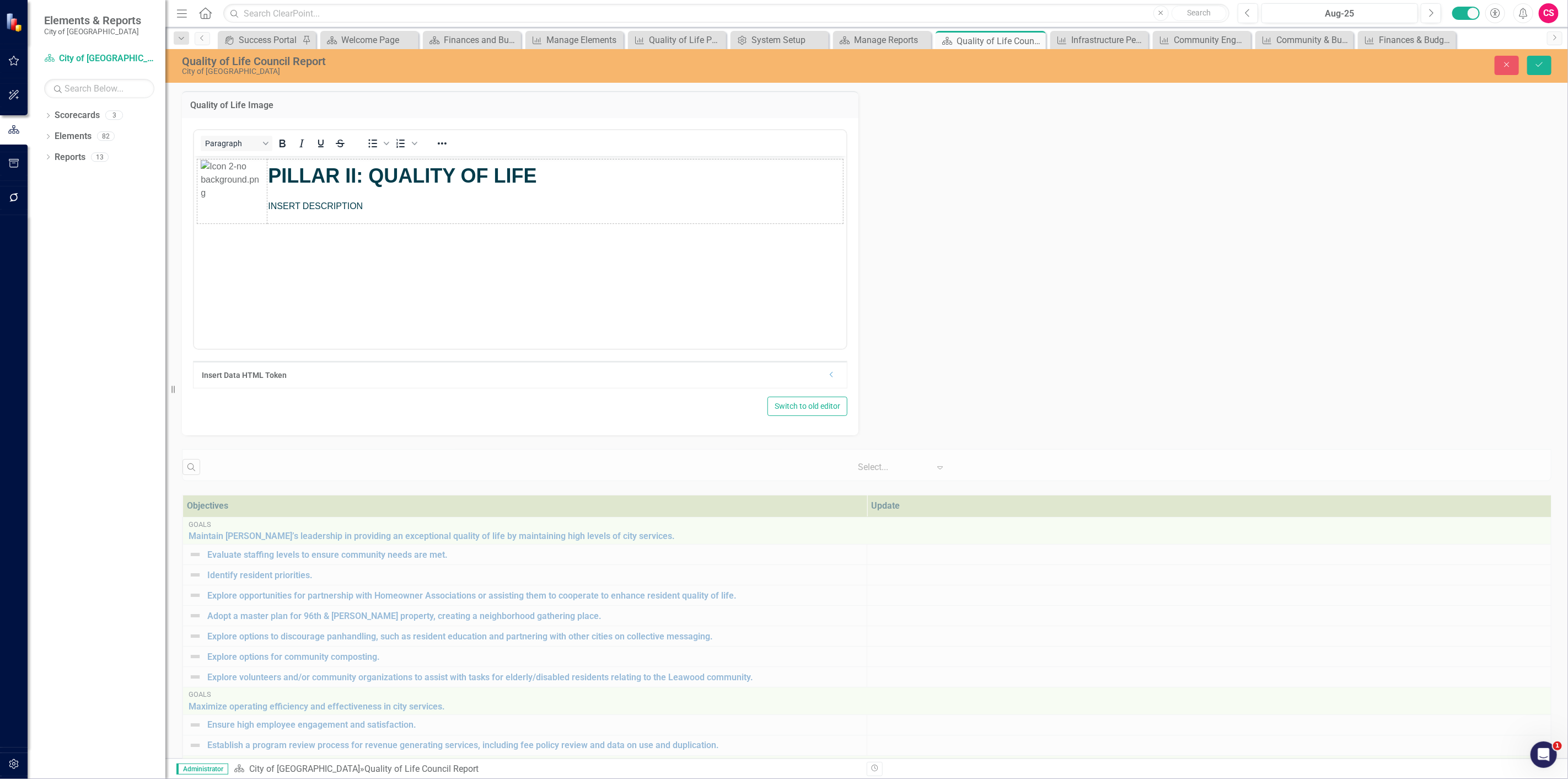
click at [234, 182] on img "Rich Text Area. Press ALT-0 for help." at bounding box center [232, 191] width 63 height 63
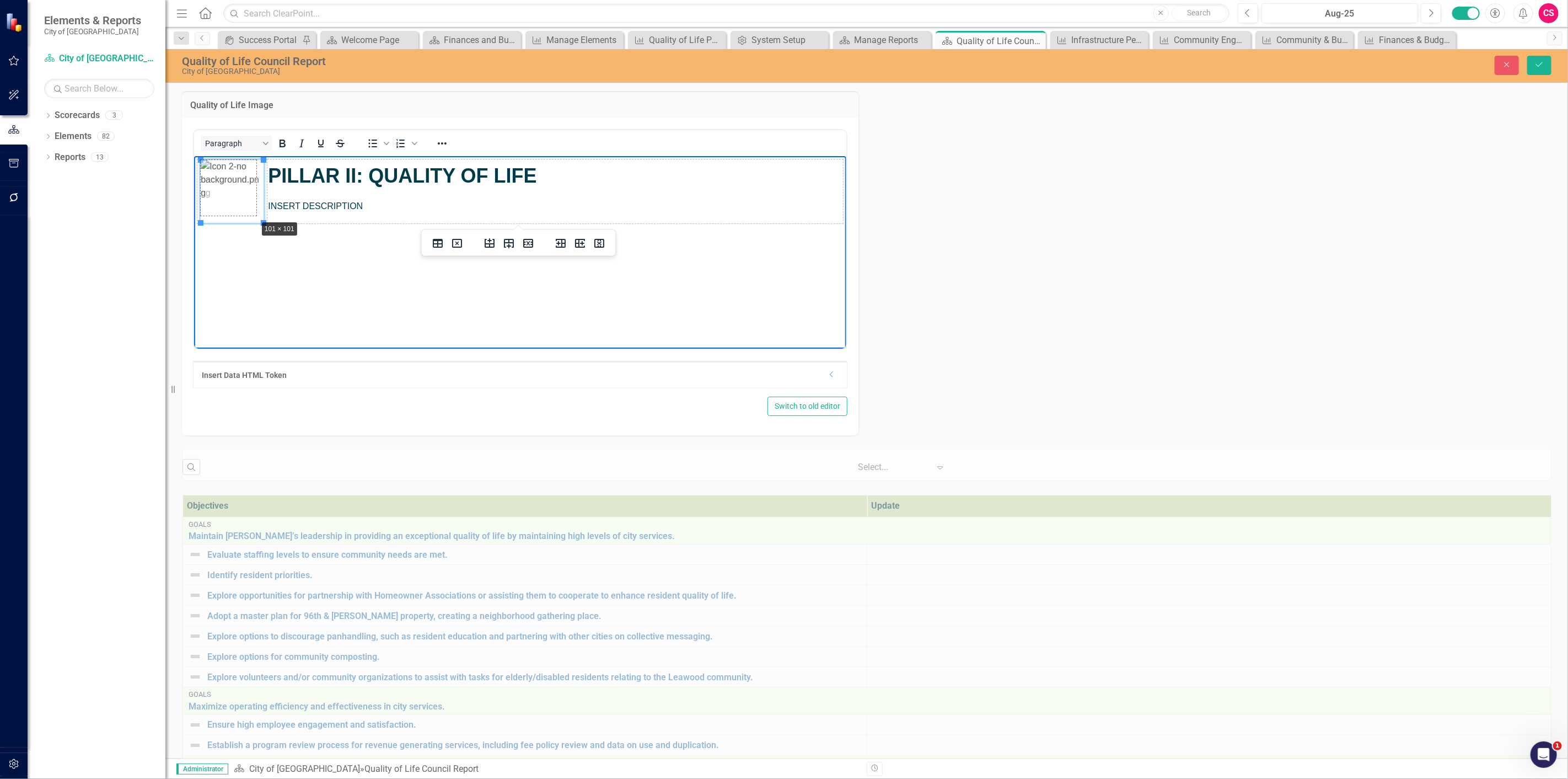
drag, startPoint x: 263, startPoint y: 221, endPoint x: 255, endPoint y: 217, distance: 8.9
click at [1537, 64] on icon "Save" at bounding box center [1540, 64] width 10 height 8
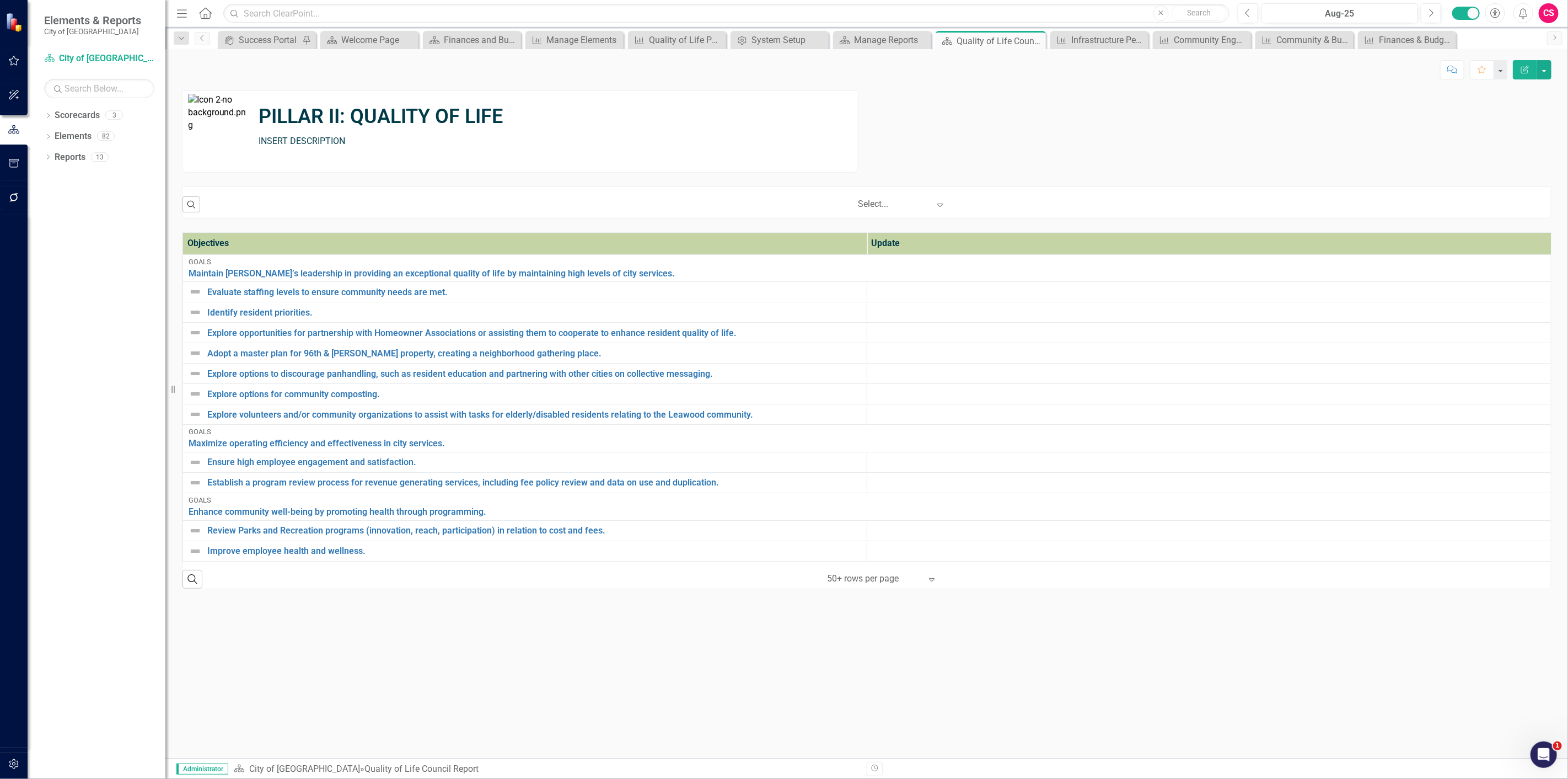
click at [1524, 66] on icon "Edit Report" at bounding box center [1525, 69] width 10 height 8
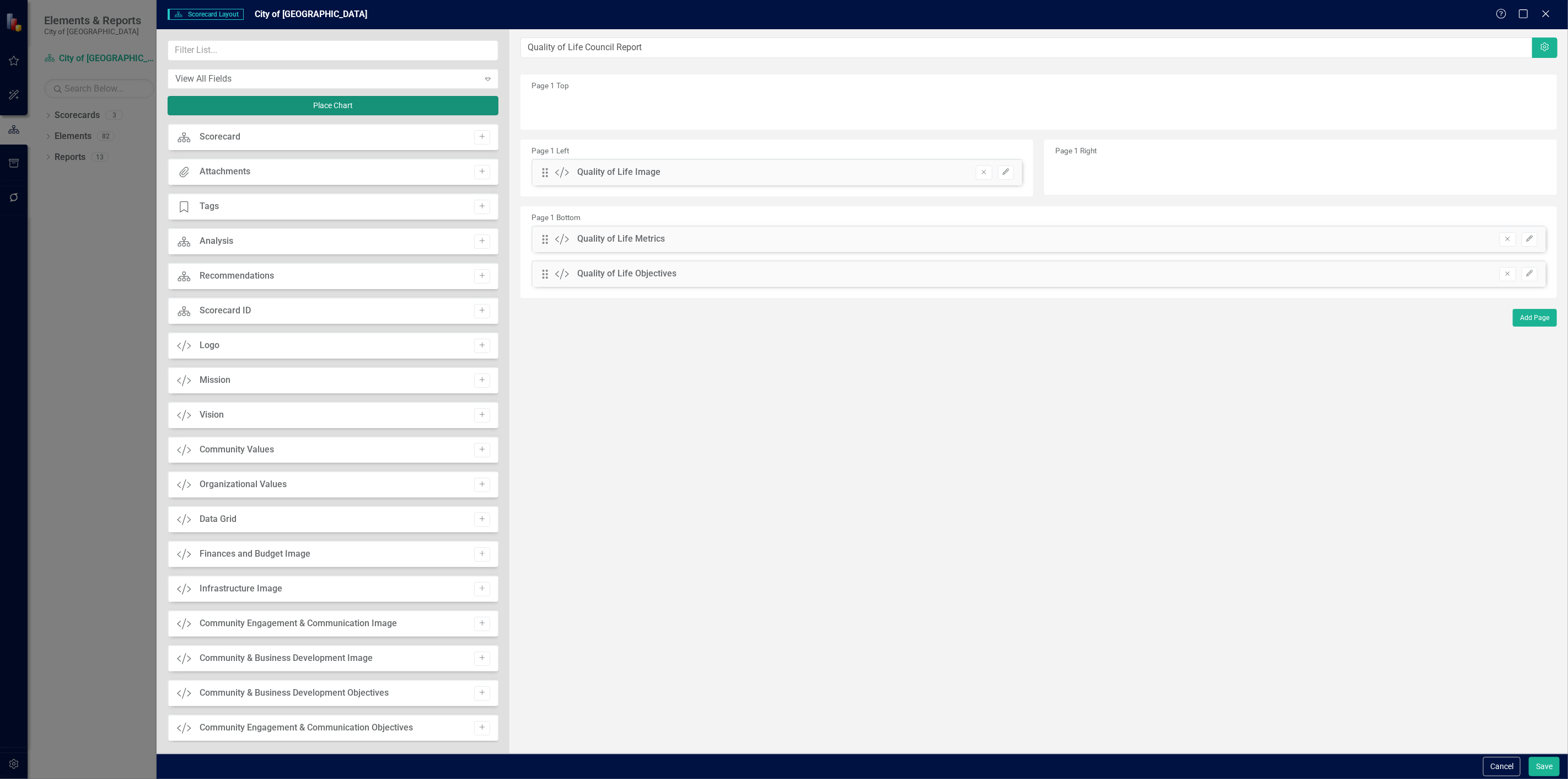
click at [397, 108] on button "Place Chart" at bounding box center [332, 105] width 331 height 19
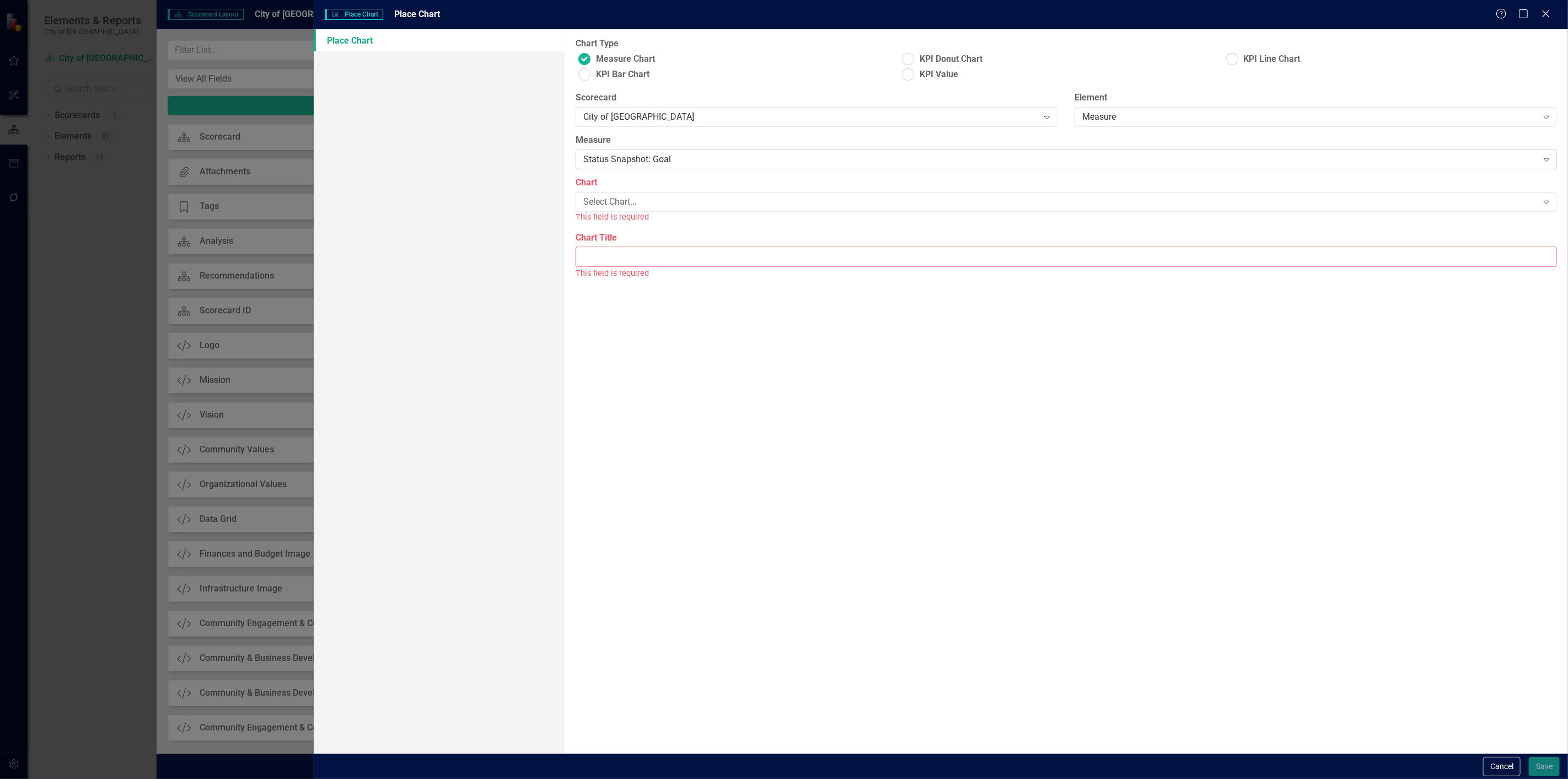
click at [628, 162] on div "Status Snapshot: Goal" at bounding box center [1060, 159] width 954 height 12
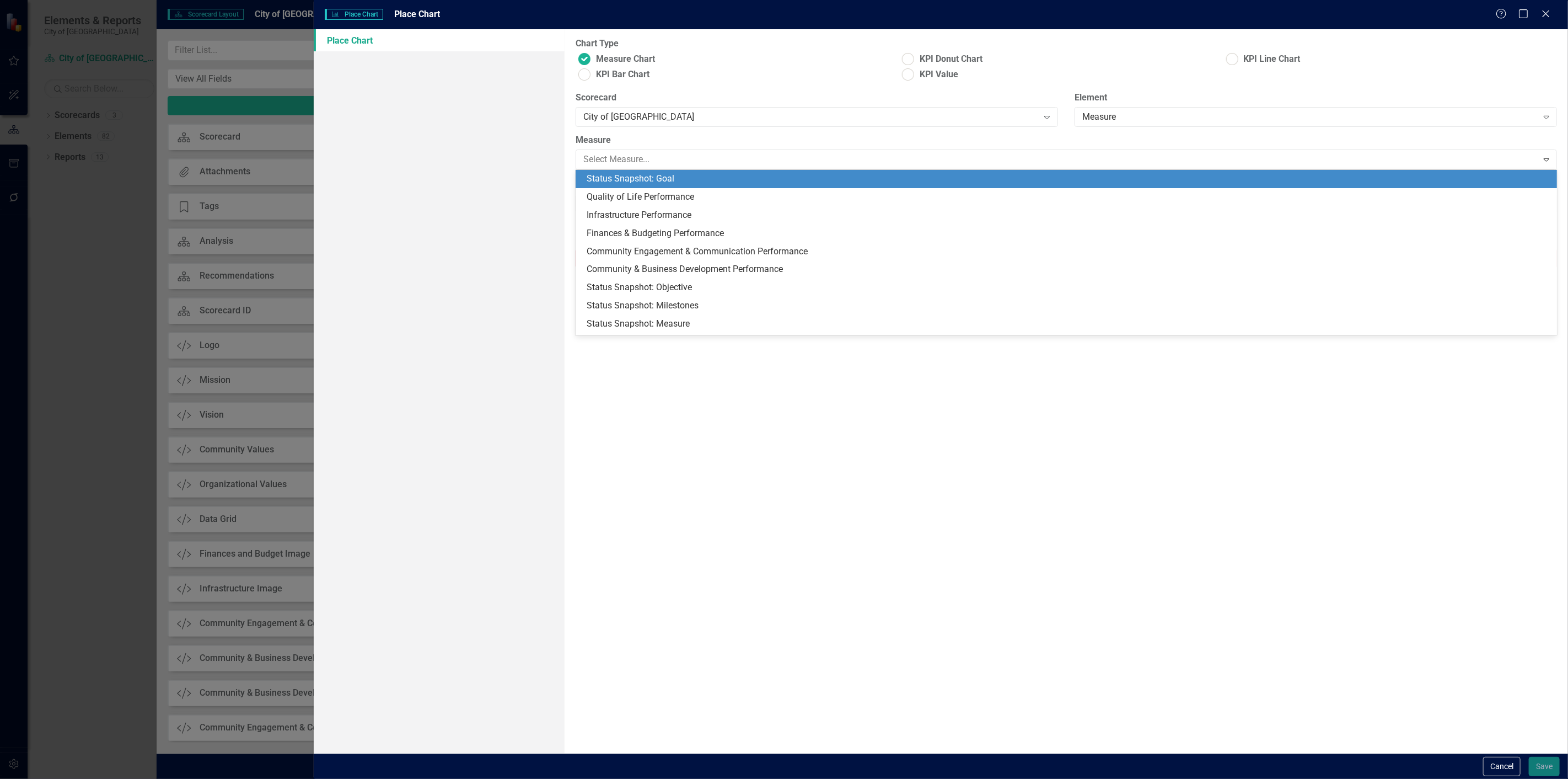
type input "q"
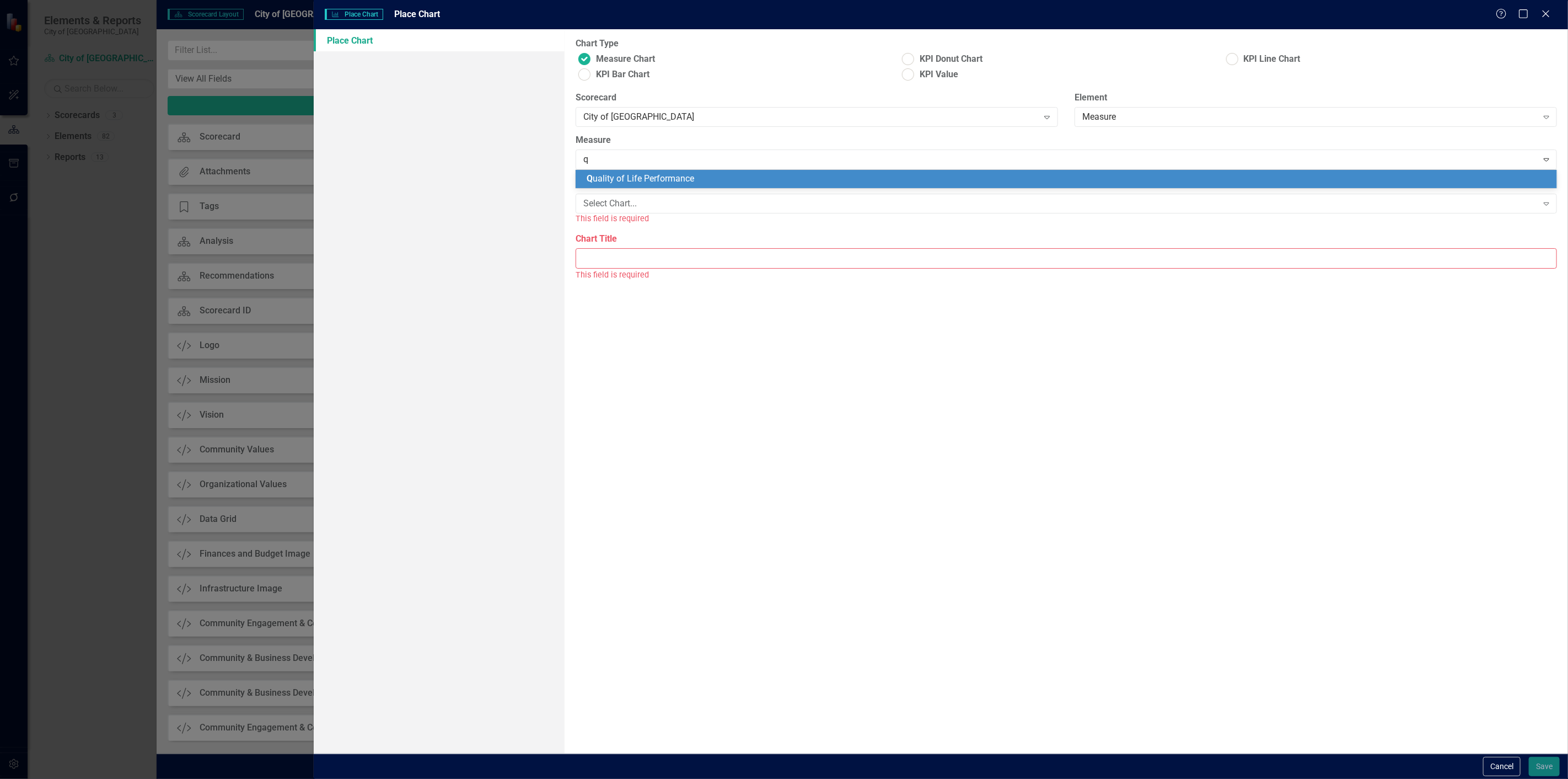
click at [616, 183] on span "Q uality of Life Performance" at bounding box center [640, 178] width 107 height 10
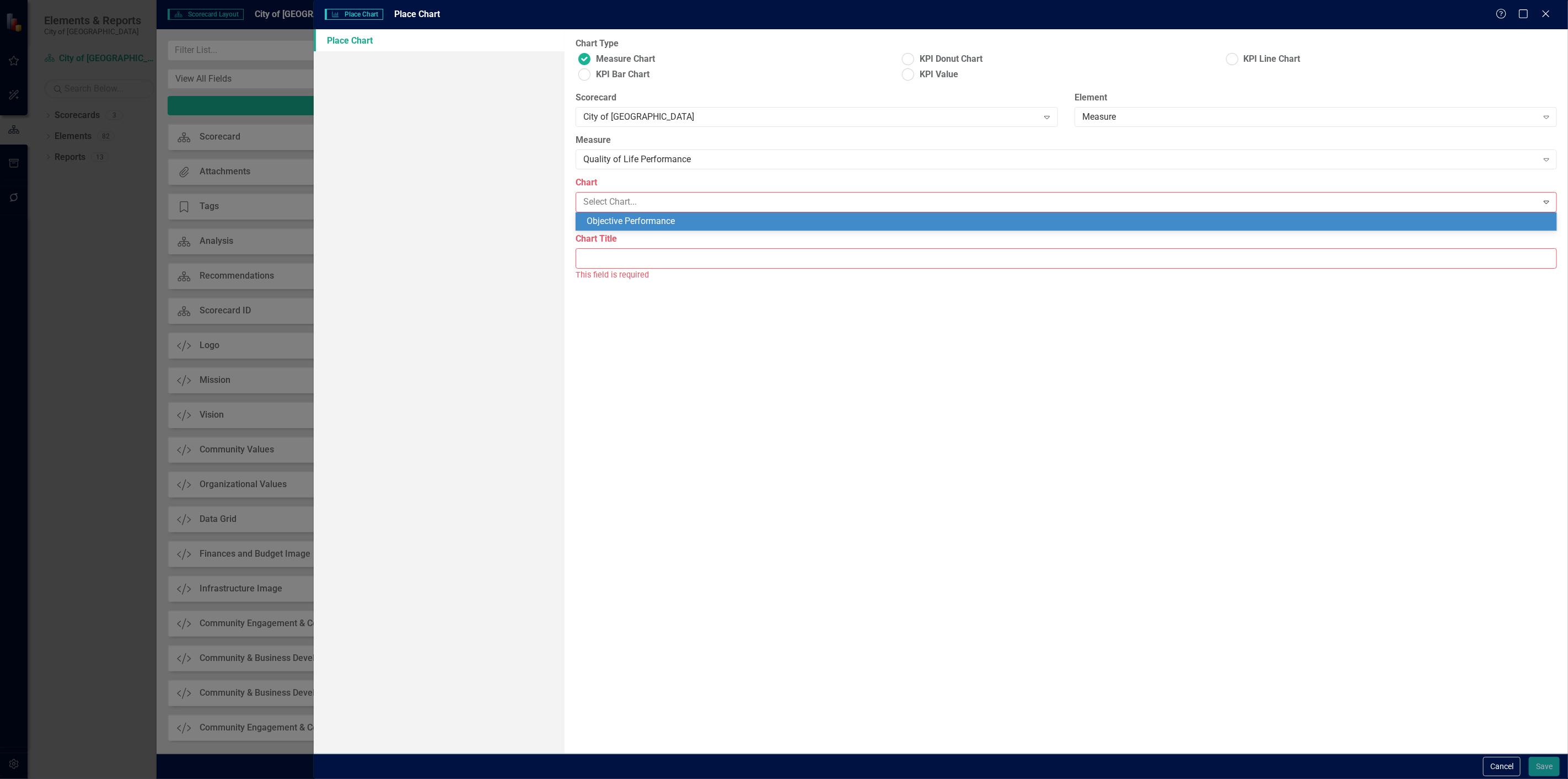
click at [613, 222] on div "Objective Performance" at bounding box center [1068, 221] width 963 height 12
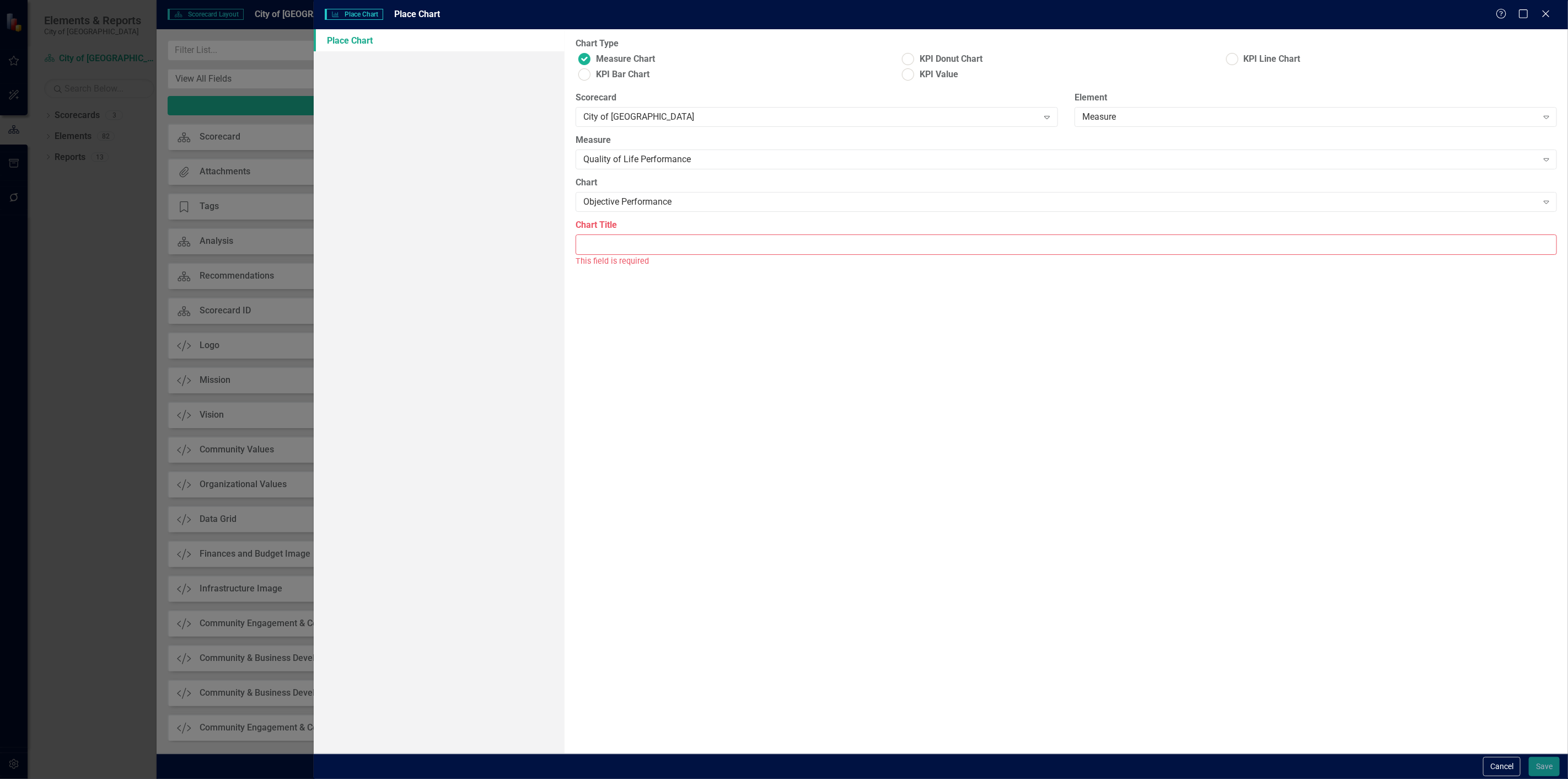
click at [616, 255] on div "This field is required" at bounding box center [1066, 261] width 981 height 12
click at [616, 248] on input "Chart Title" at bounding box center [1066, 245] width 981 height 20
type input "Objective Performance"
click at [1531, 763] on button "Save" at bounding box center [1544, 767] width 31 height 19
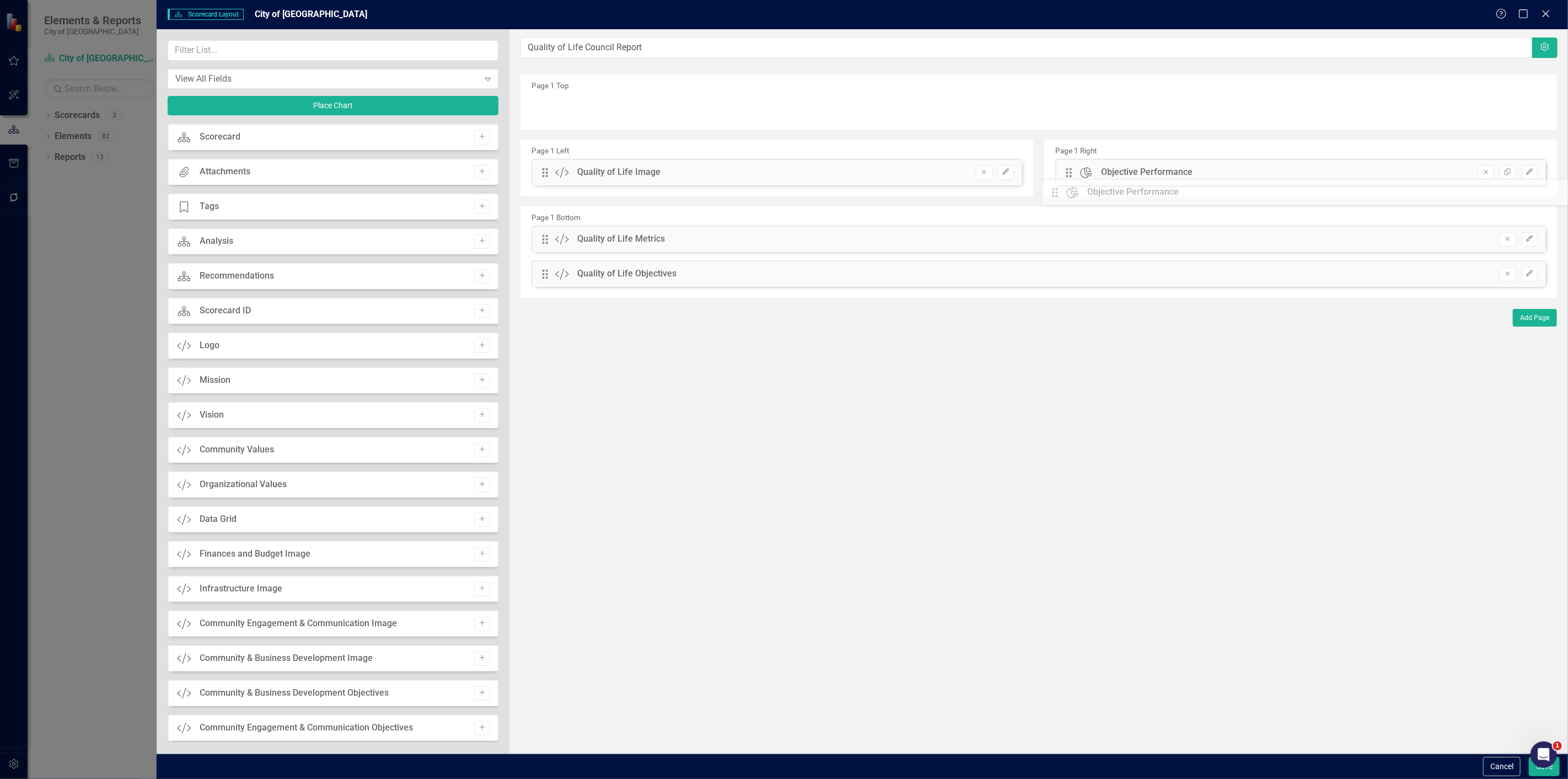
drag, startPoint x: 549, startPoint y: 107, endPoint x: 1067, endPoint y: 191, distance: 524.8
click at [1539, 775] on button "Save" at bounding box center [1544, 767] width 31 height 19
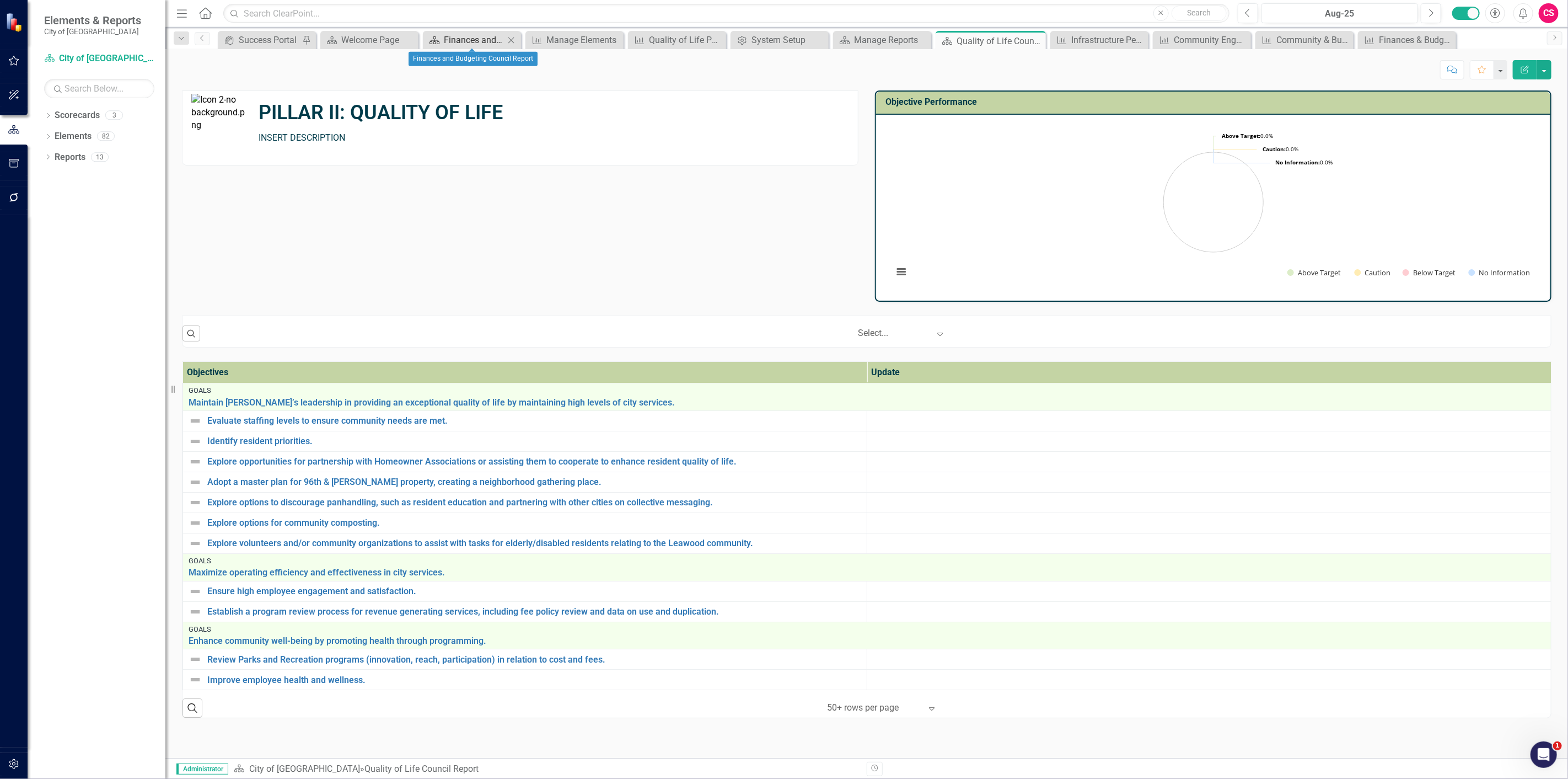
click at [446, 37] on div "Finances and Budgeting Council Report" at bounding box center [474, 39] width 61 height 14
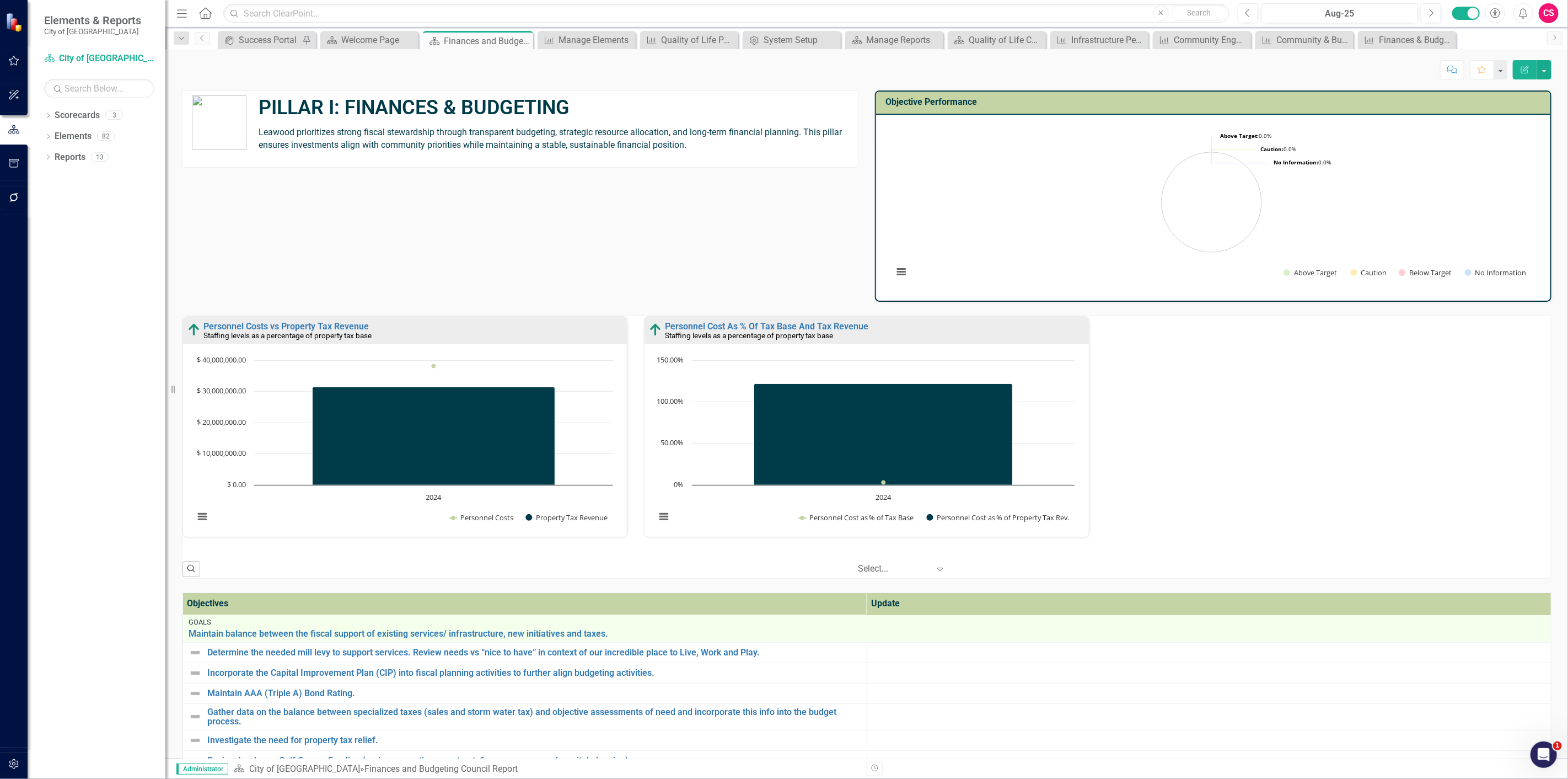
click at [204, 15] on icon at bounding box center [204, 13] width 12 height 12
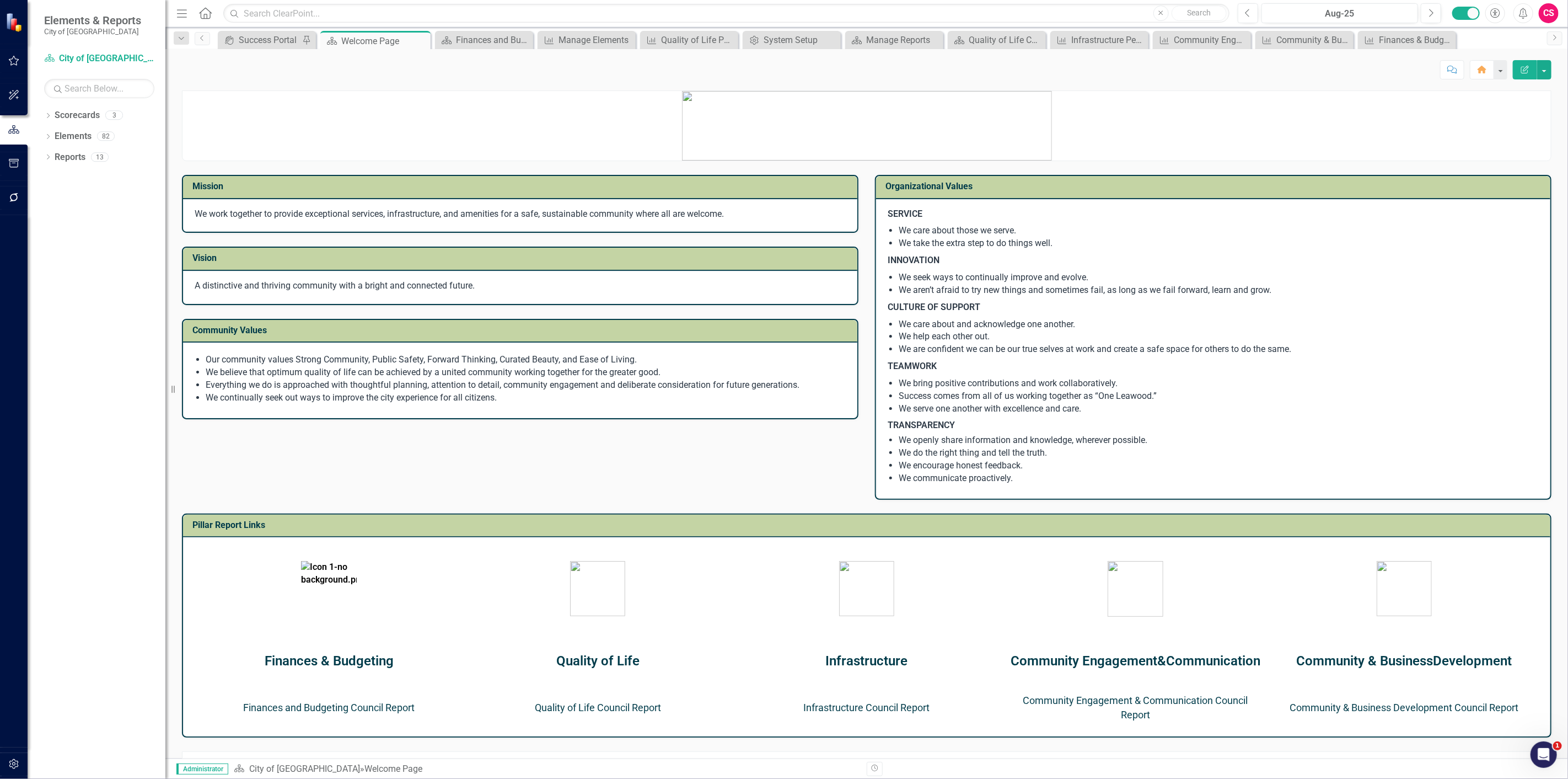
scroll to position [33, 0]
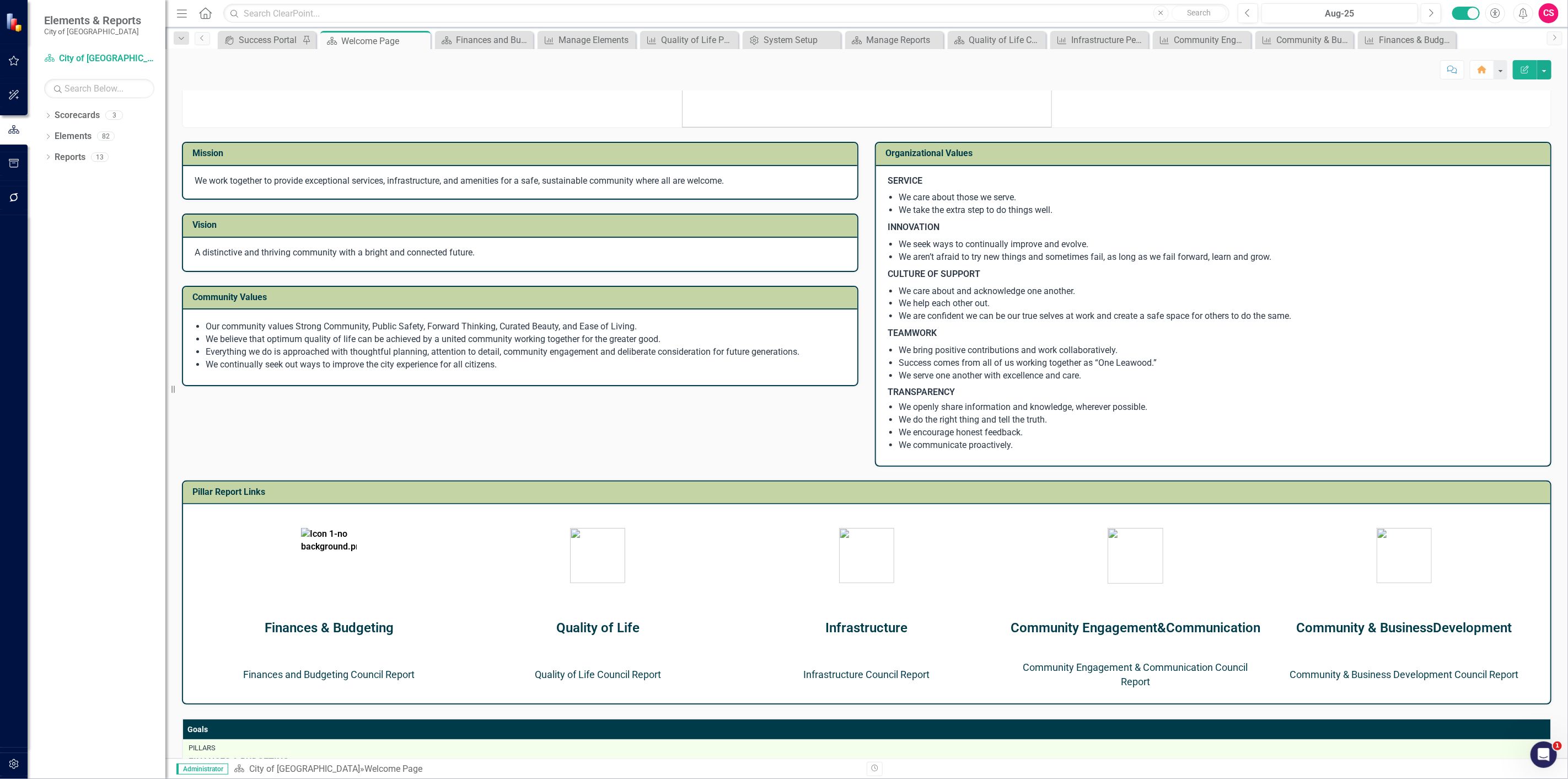
click at [872, 671] on link "Infrastructure Council Report" at bounding box center [866, 674] width 126 height 12
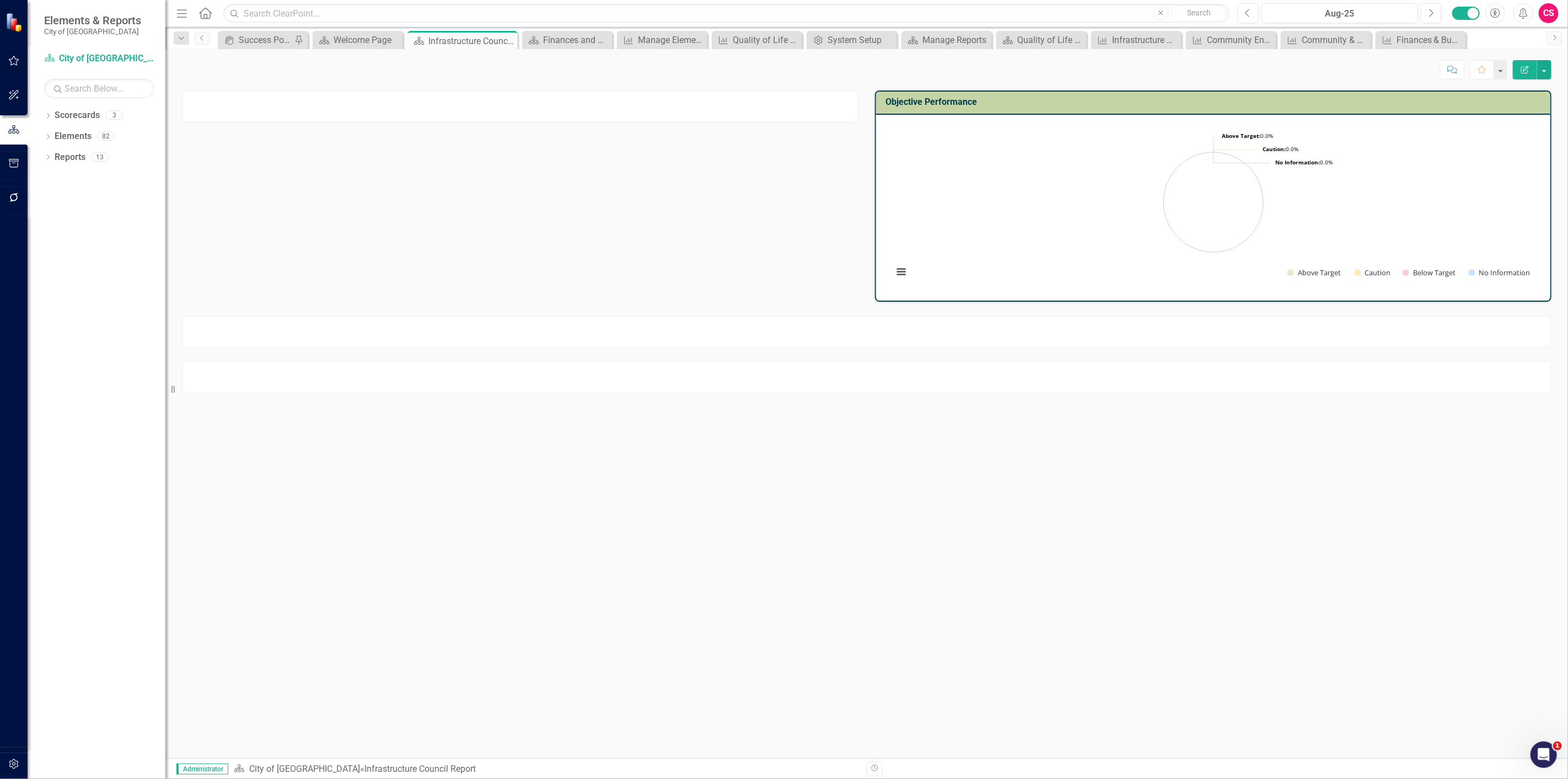
click at [381, 110] on div at bounding box center [520, 107] width 676 height 32
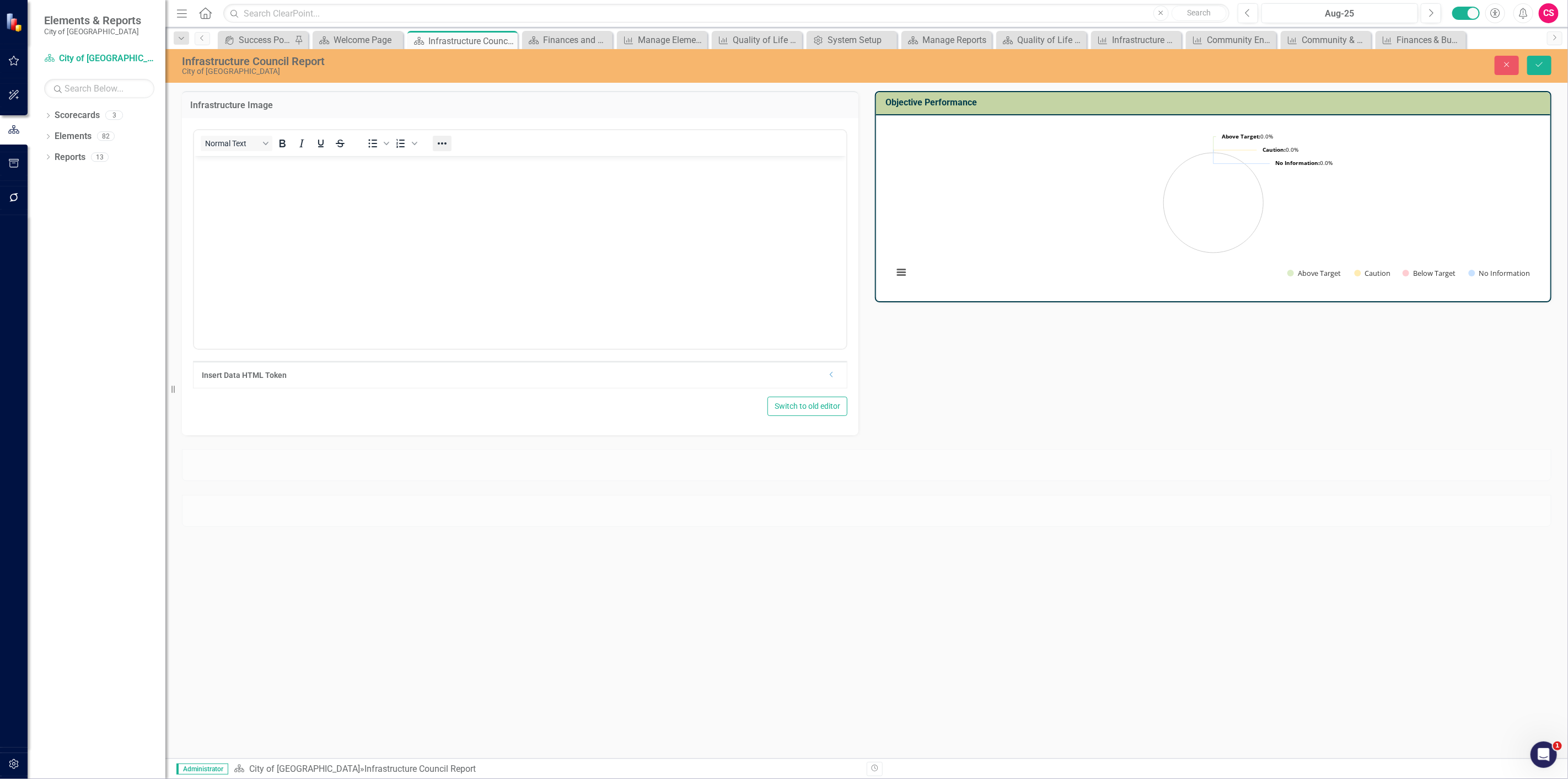
click at [435, 148] on icon "Reveal or hide additional toolbar items" at bounding box center [442, 143] width 13 height 13
click at [502, 186] on icon "HTML Editor" at bounding box center [506, 185] width 13 height 13
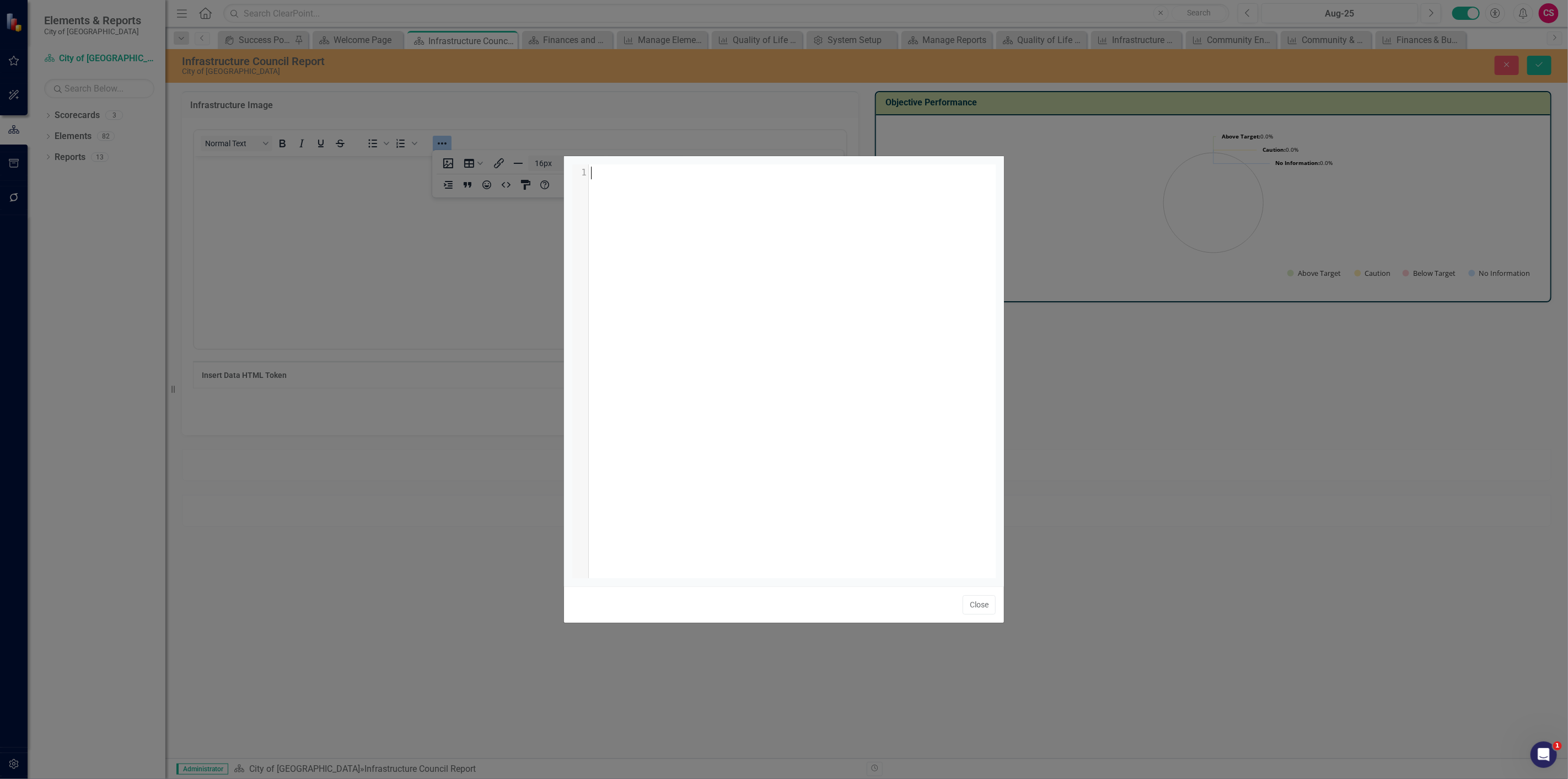
scroll to position [1, 0]
click at [678, 271] on div "xxxxxxxxxx 1 1 ​" at bounding box center [797, 384] width 451 height 441
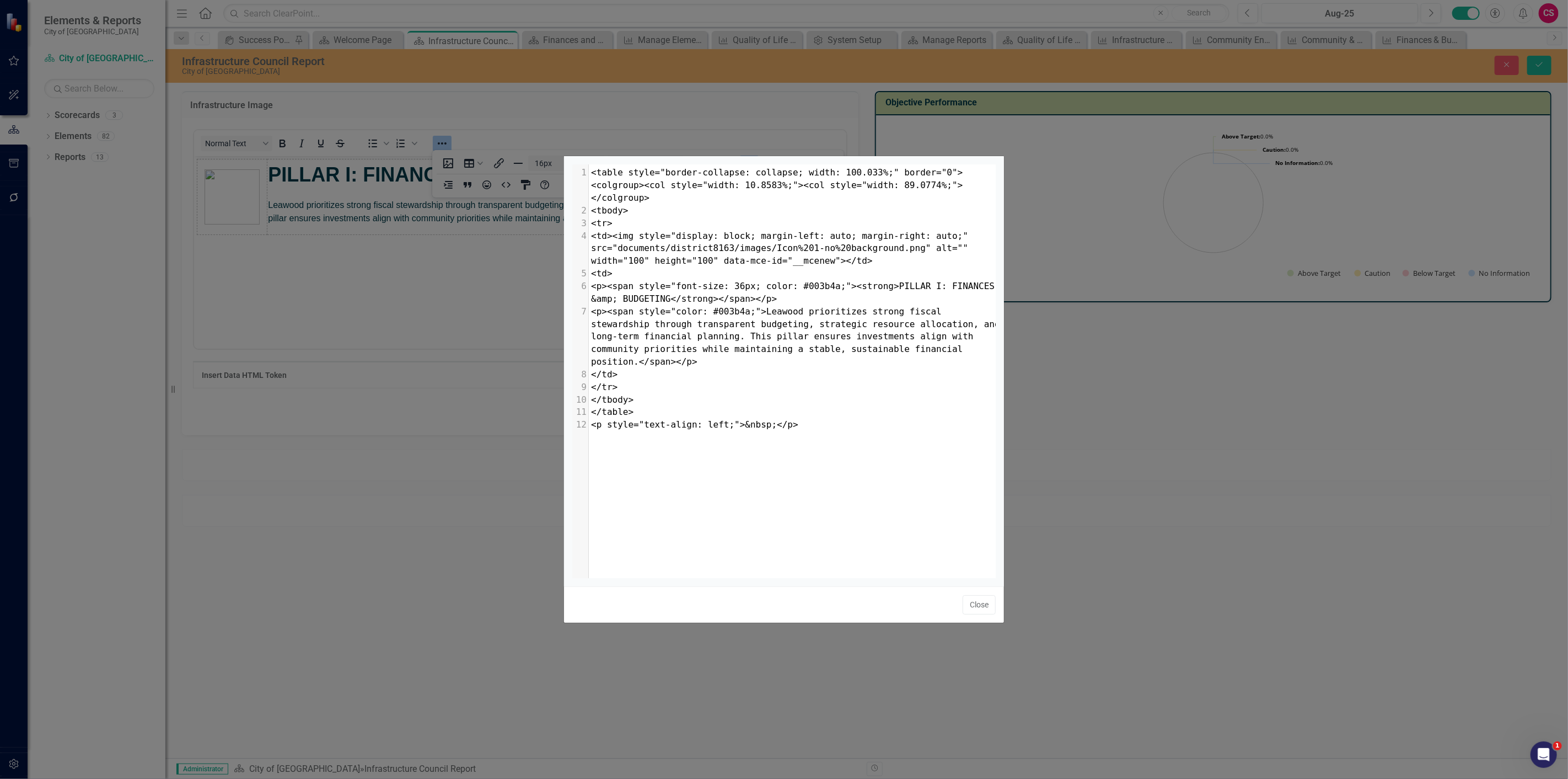
click at [971, 604] on button "Close" at bounding box center [979, 604] width 33 height 19
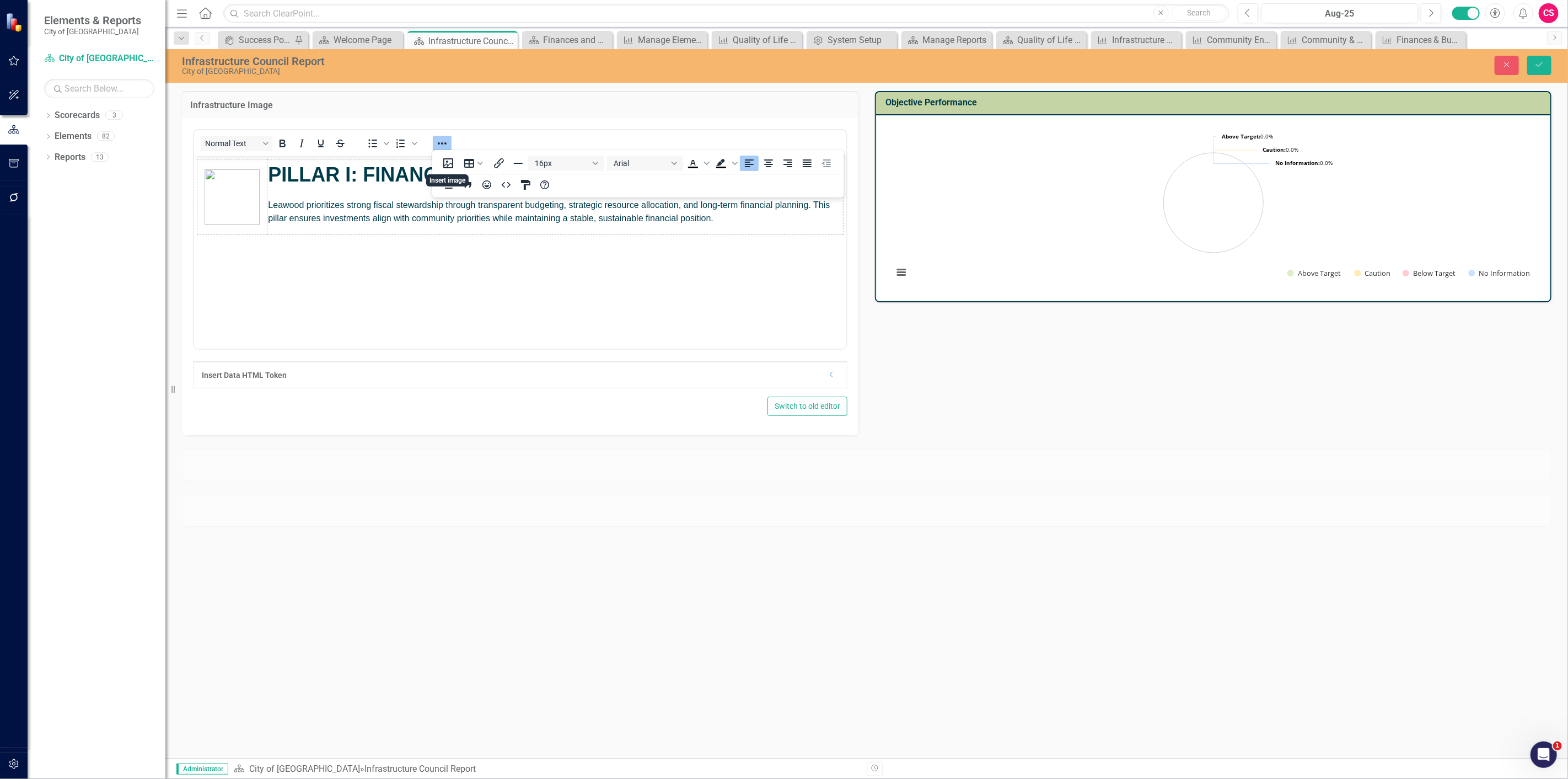
click at [348, 173] on strong "PILLAR I: FINANCES & BUDGETING" at bounding box center [437, 174] width 340 height 23
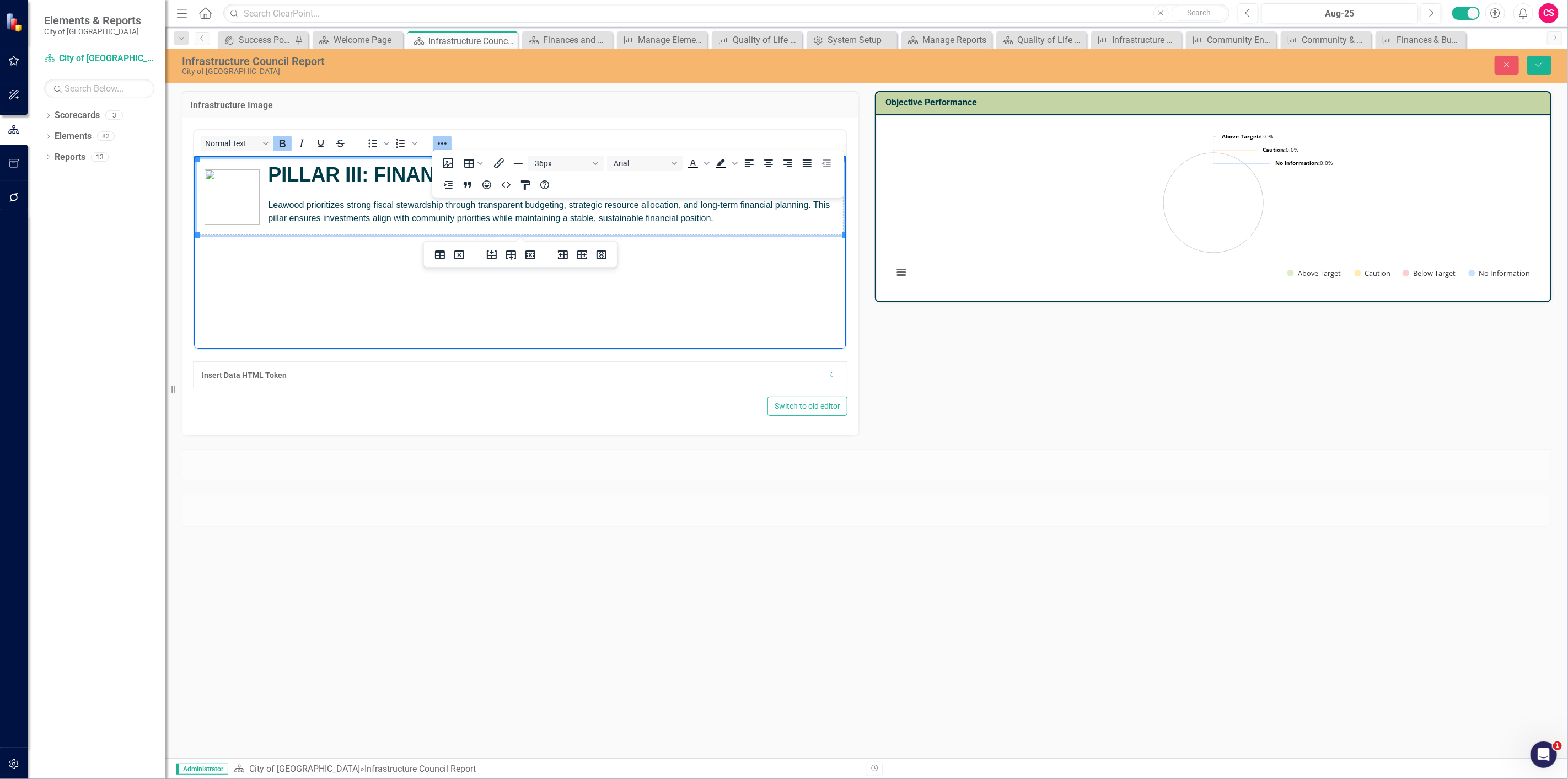
click at [444, 138] on icon "Reveal or hide additional toolbar items" at bounding box center [442, 143] width 13 height 13
drag, startPoint x: 448, startPoint y: 178, endPoint x: 549, endPoint y: 178, distance: 101.0
click at [448, 178] on strong "PILLAR III: FINANCES & BUDGETING" at bounding box center [443, 174] width 352 height 23
drag, startPoint x: 619, startPoint y: 178, endPoint x: 373, endPoint y: 162, distance: 246.5
click at [373, 163] on strong "PILLAR III: FINANCES & BUDGETING" at bounding box center [443, 174] width 352 height 23
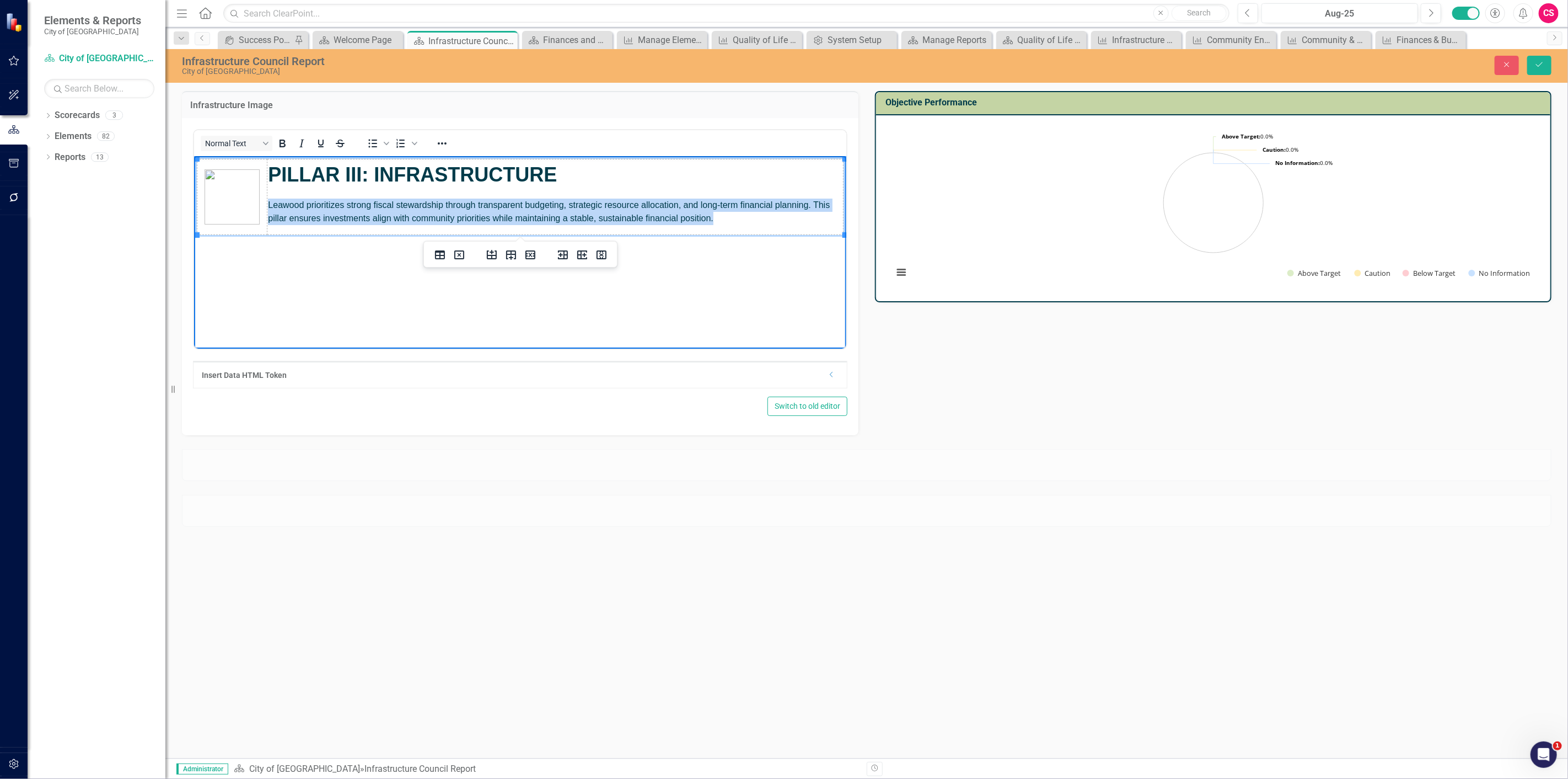
drag, startPoint x: 719, startPoint y: 219, endPoint x: 274, endPoint y: 200, distance: 445.4
click at [269, 202] on p "Leawood prioritizes strong fiscal stewardship through transparent budgeting, st…" at bounding box center [554, 211] width 574 height 26
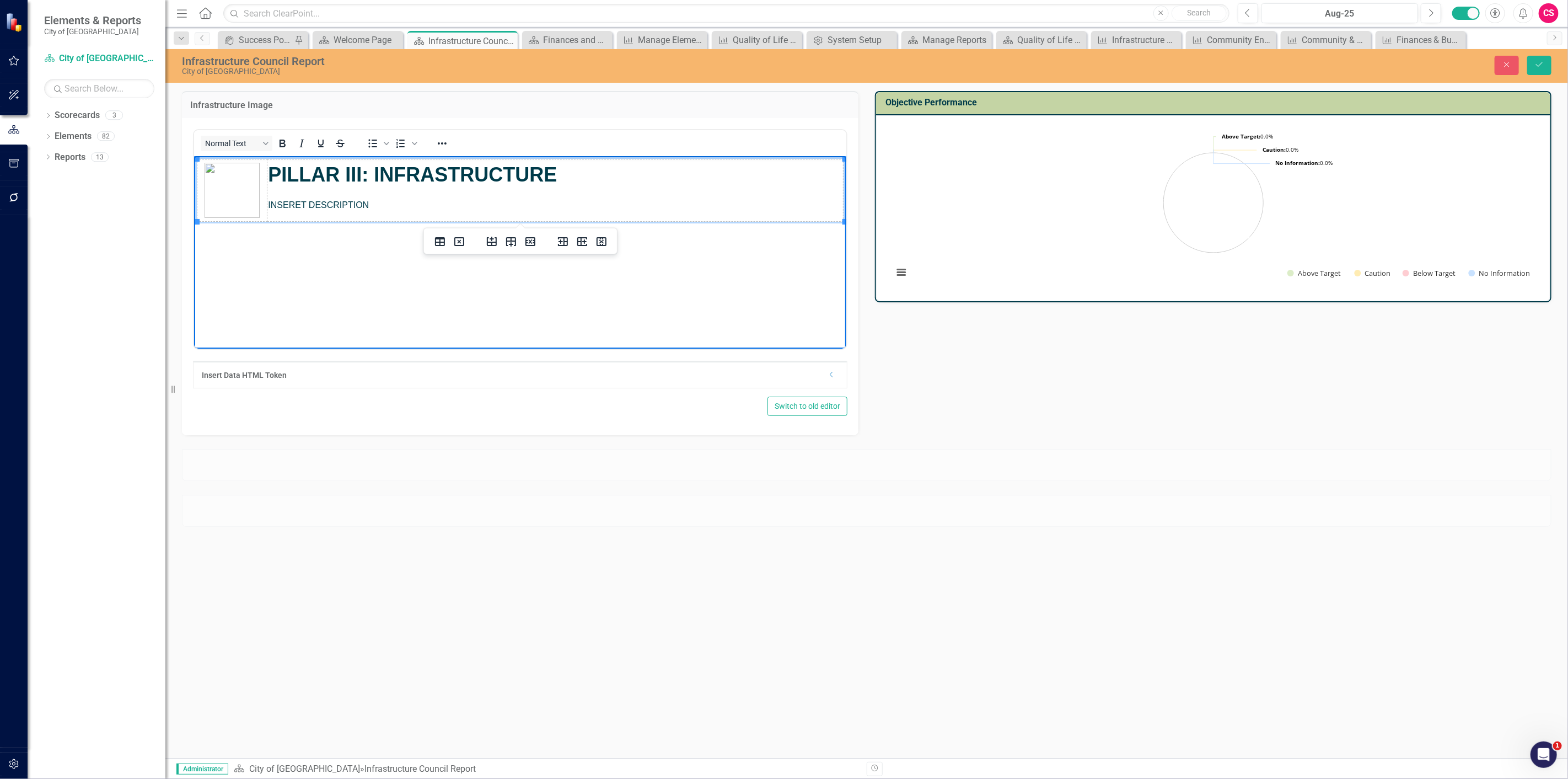
click at [302, 202] on span "INSERET DESCRIPTION" at bounding box center [318, 204] width 101 height 10
click at [228, 178] on img "Rich Text Area. Press ALT-0 for help." at bounding box center [231, 189] width 55 height 55
click at [437, 142] on icon "Reveal or hide additional toolbar items" at bounding box center [442, 143] width 13 height 13
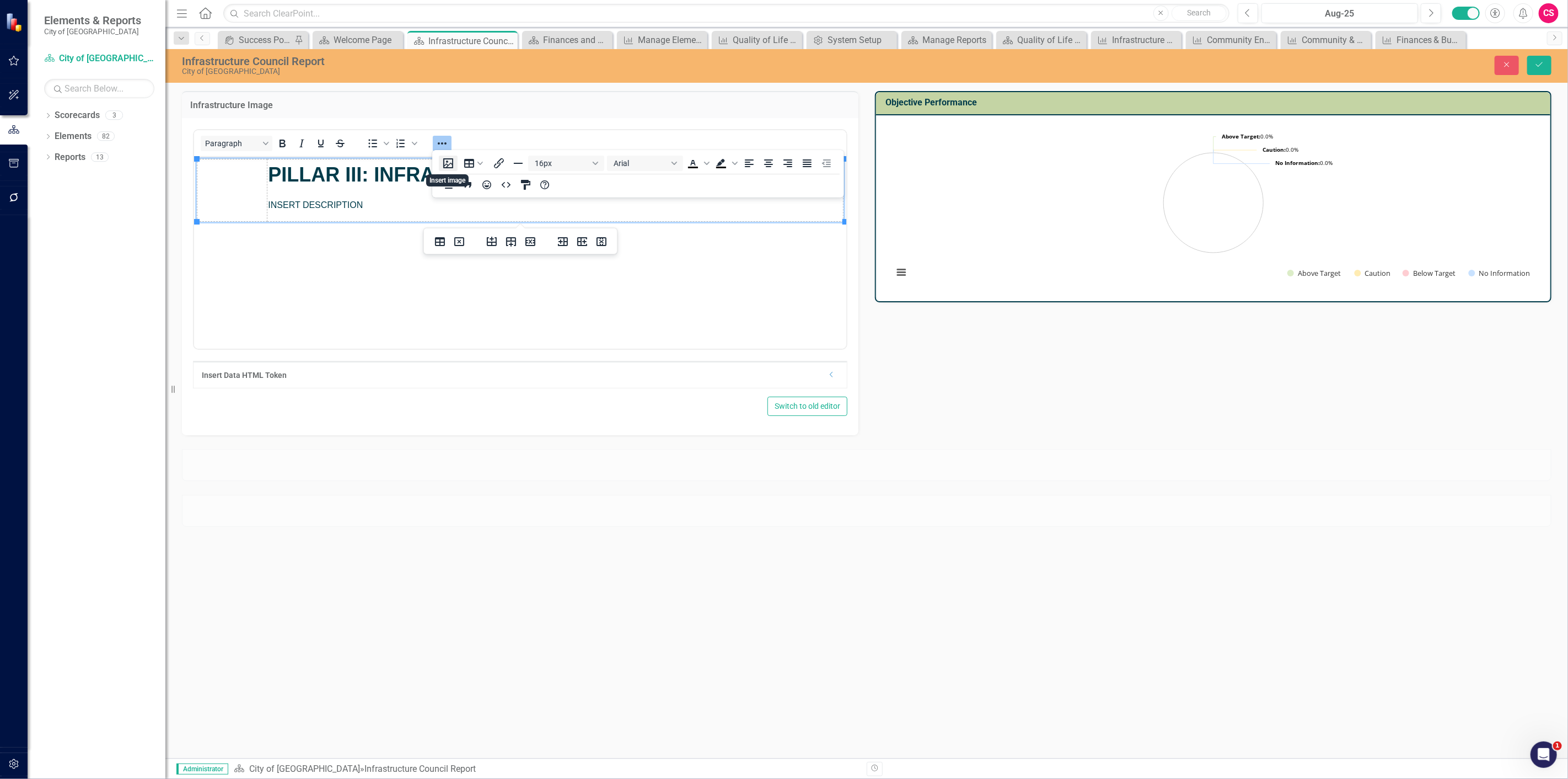
click at [449, 163] on button "Insert image" at bounding box center [448, 163] width 19 height 15
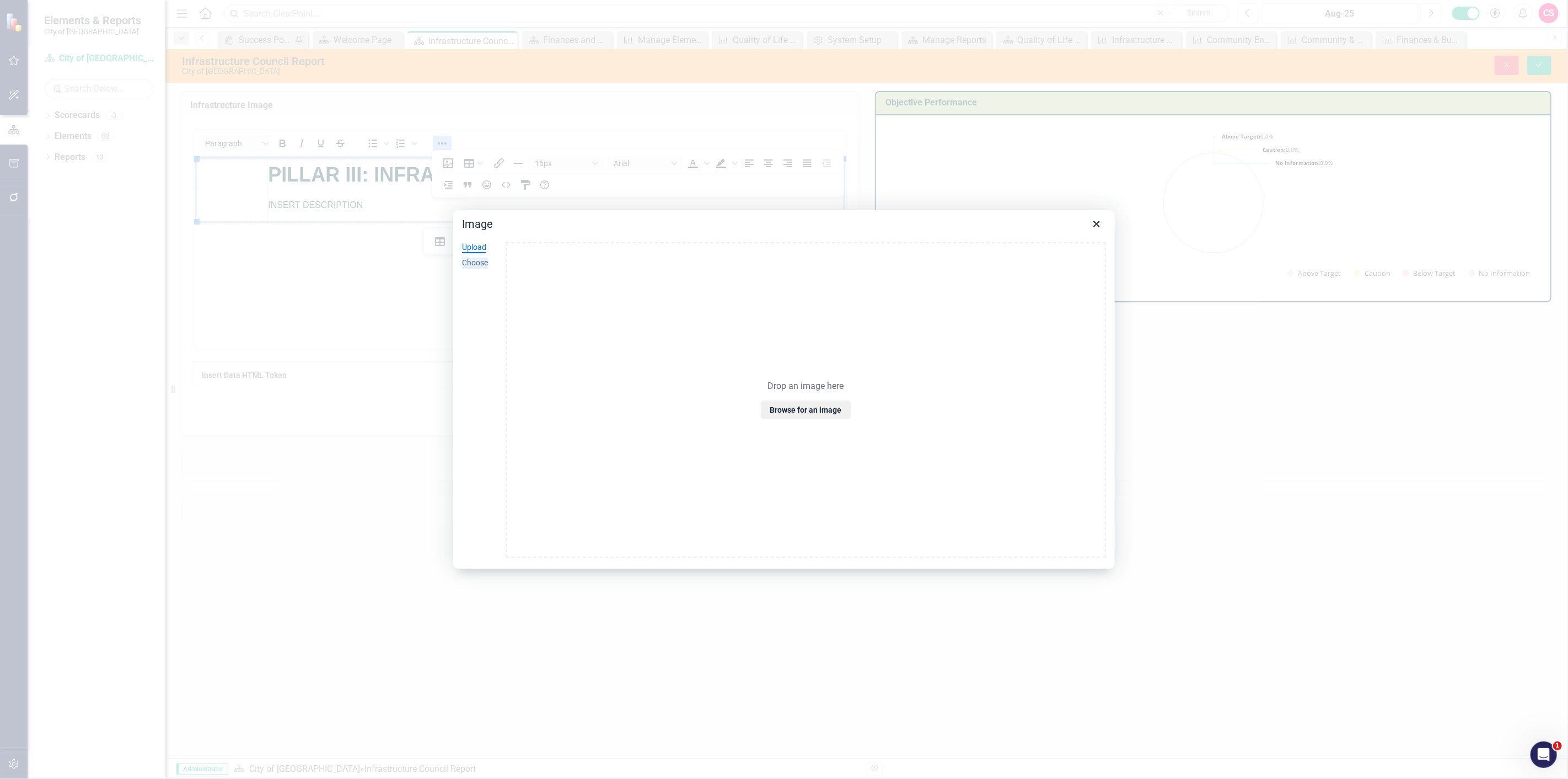
click at [482, 260] on div "Choose" at bounding box center [474, 262] width 26 height 11
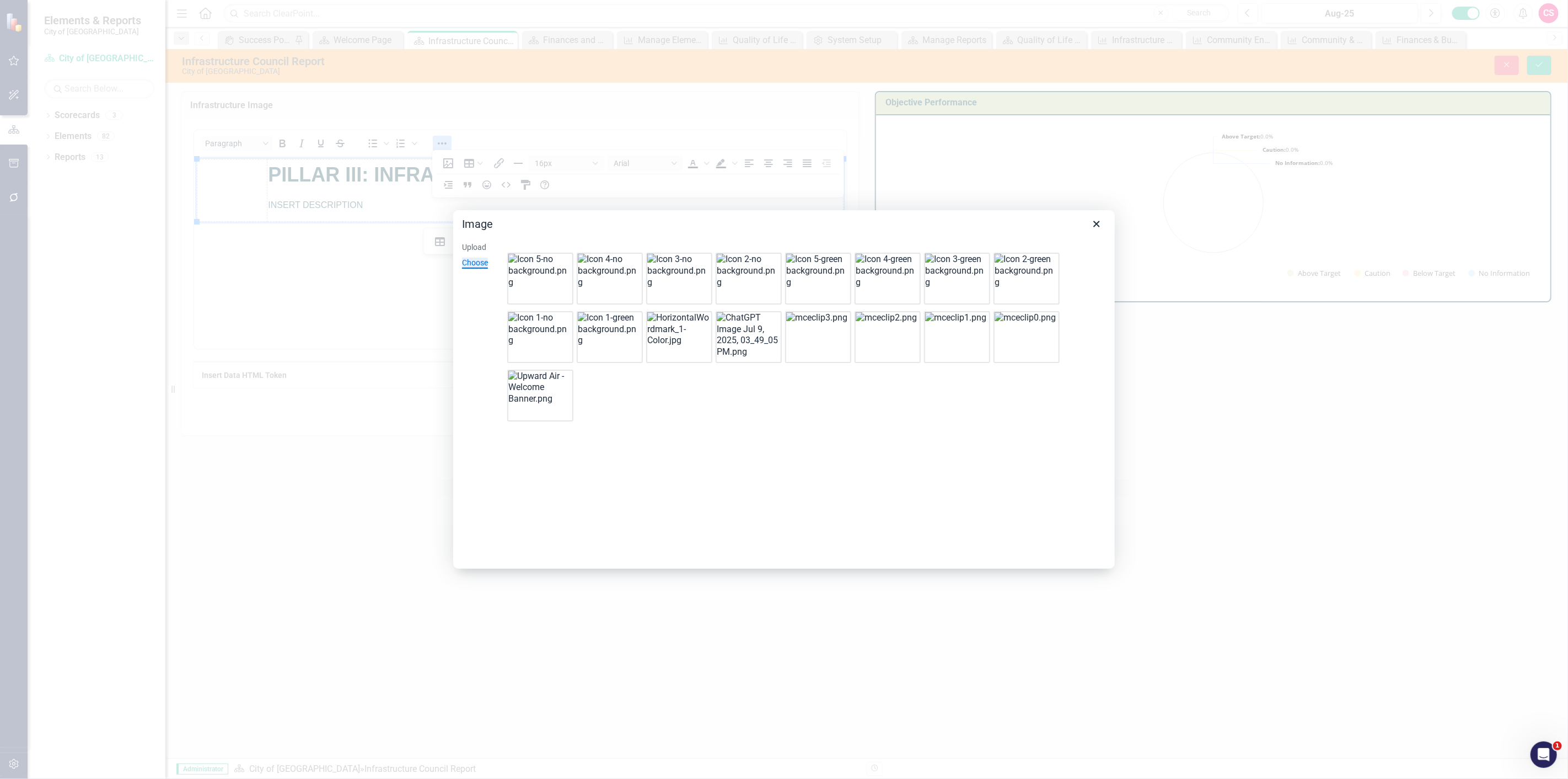
click at [669, 284] on img at bounding box center [678, 270] width 62 height 34
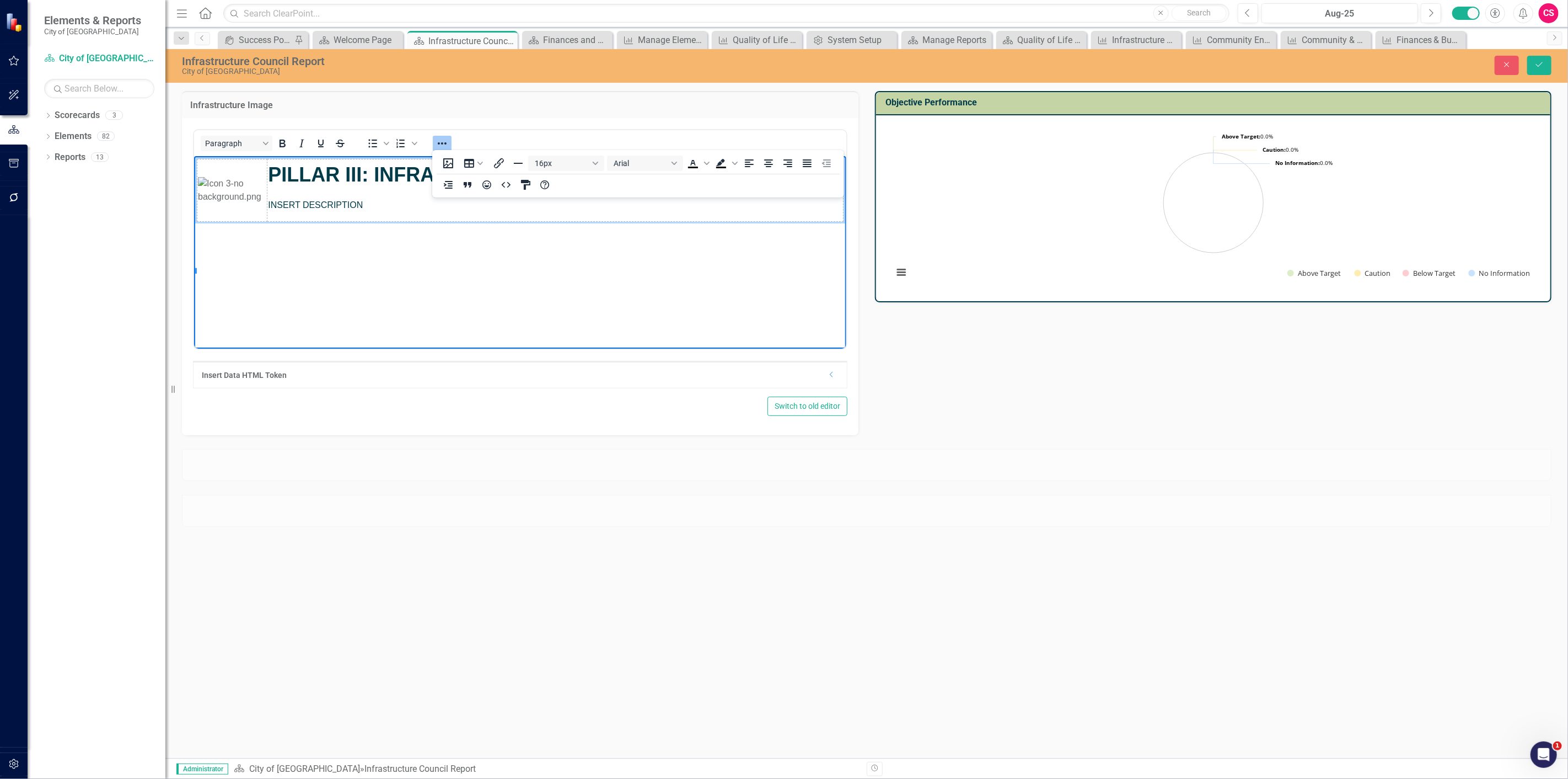
scroll to position [114, 0]
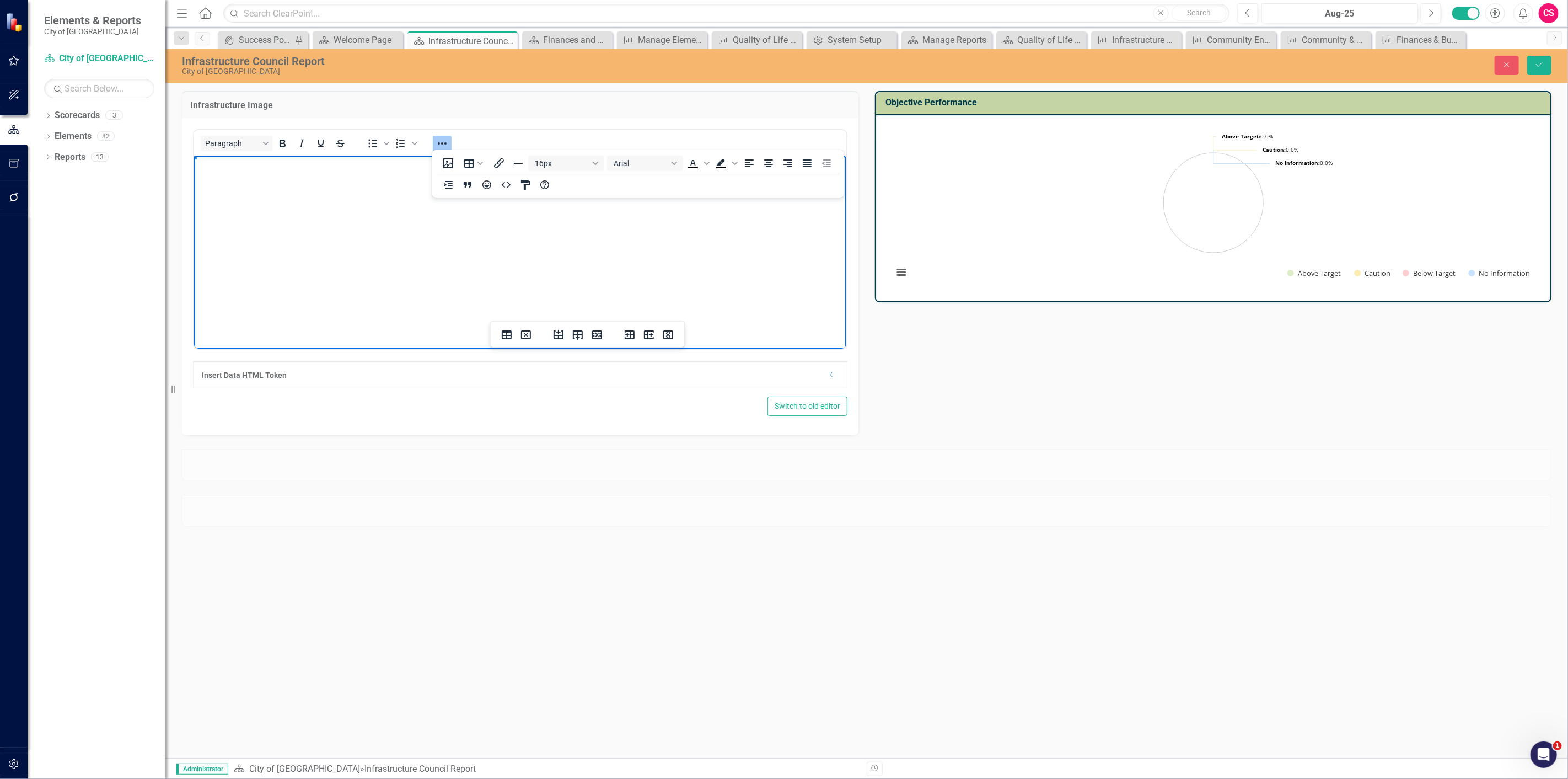
click at [266, 89] on img "Rich Text Area. Press ALT-0 for help." at bounding box center [232, 75] width 69 height 26
click at [451, 145] on button "Reveal or hide additional toolbar items" at bounding box center [442, 143] width 19 height 15
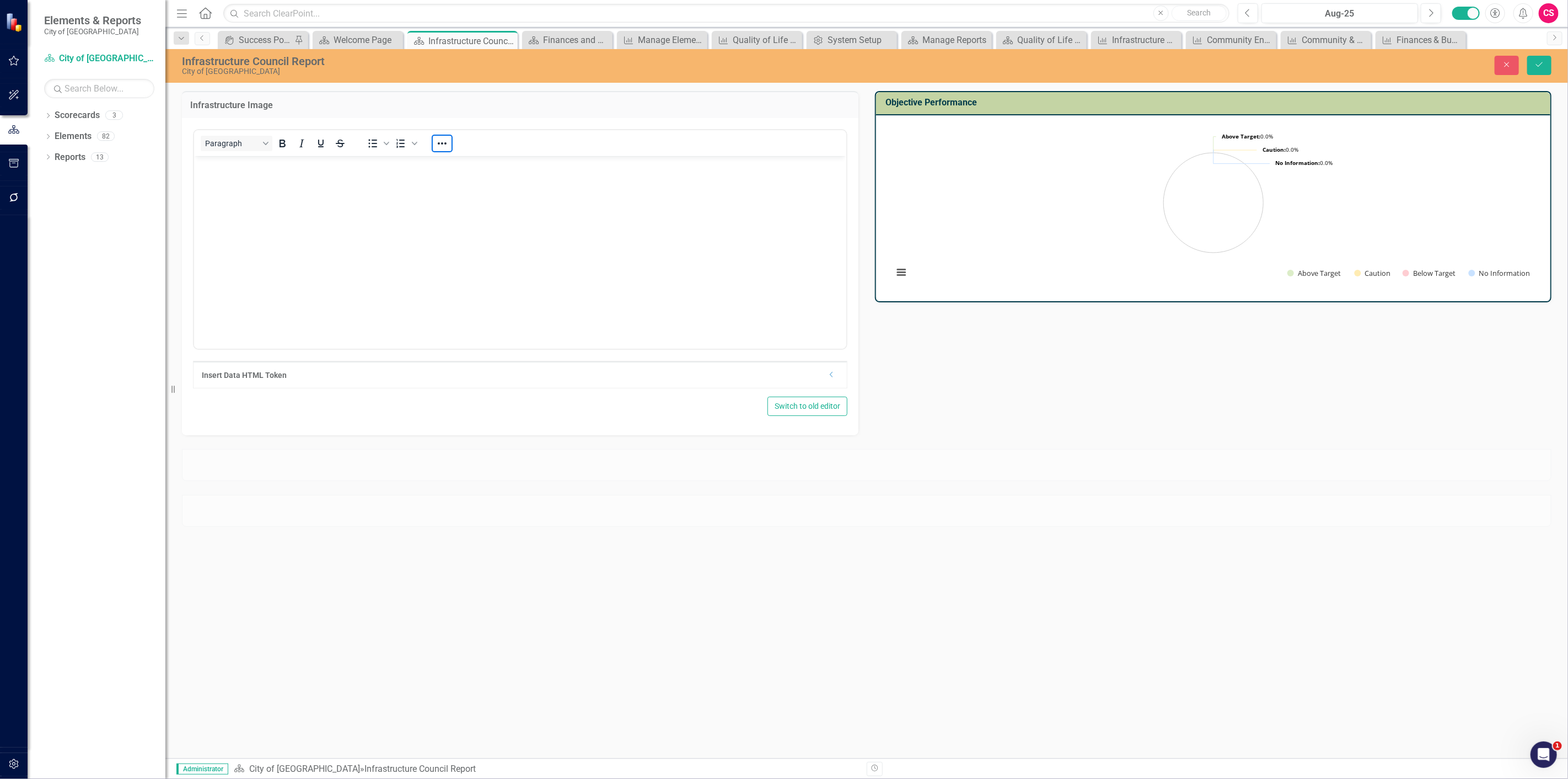
scroll to position [421, 0]
drag, startPoint x: 792, startPoint y: 332, endPoint x: 397, endPoint y: 187, distance: 420.8
click at [266, 150] on img "Rich Text Area. Press ALT-0 for help." at bounding box center [232, 136] width 69 height 26
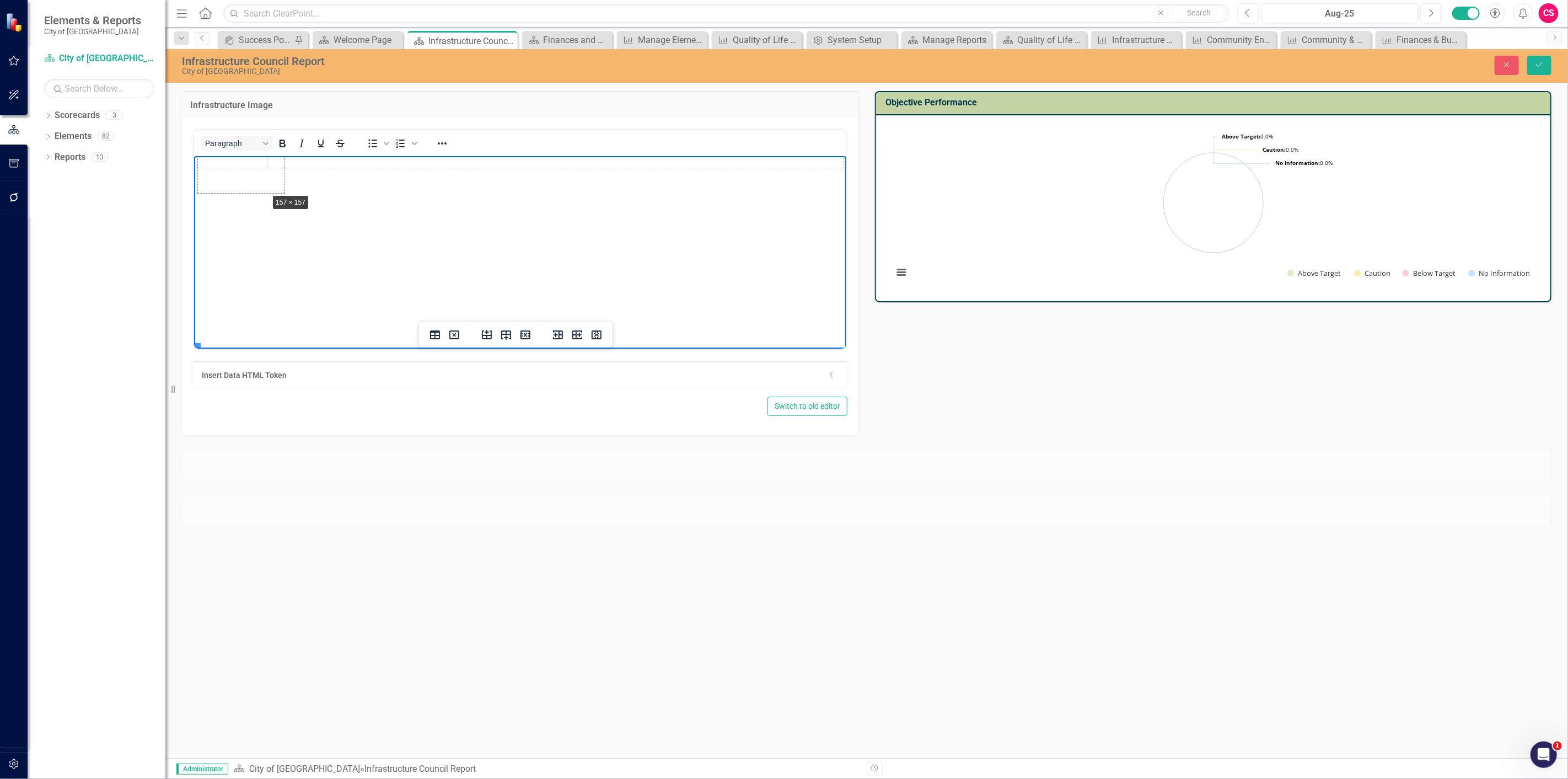
drag, startPoint x: 196, startPoint y: 324, endPoint x: 273, endPoint y: 154, distance: 186.6
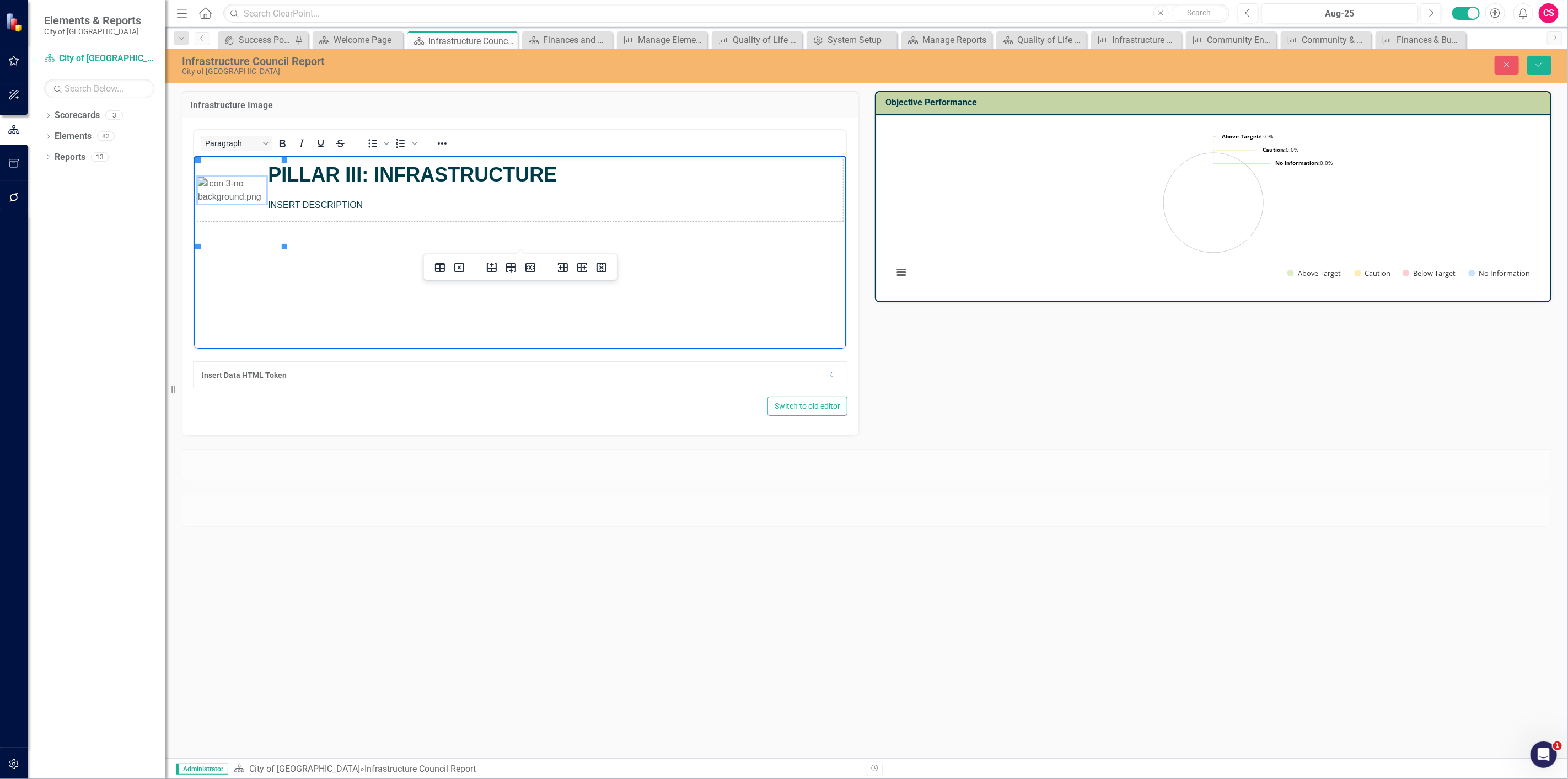
scroll to position [0, 0]
drag, startPoint x: 284, startPoint y: 244, endPoint x: 250, endPoint y: 210, distance: 48.1
click at [241, 195] on img "Rich Text Area. Press ALT-0 for help." at bounding box center [232, 190] width 69 height 26
click at [439, 138] on icon "Reveal or hide additional toolbar items" at bounding box center [442, 143] width 13 height 13
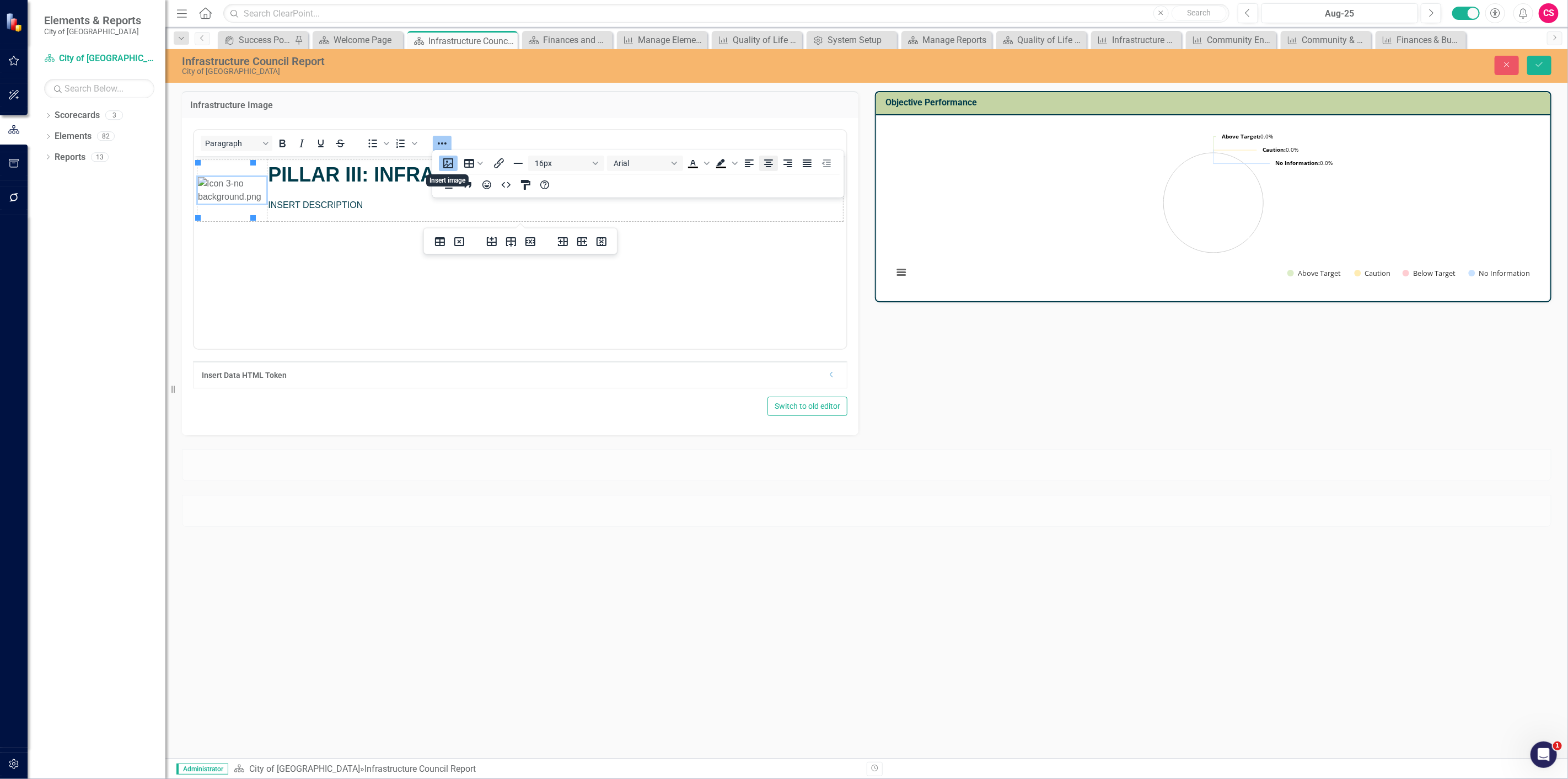
click at [768, 161] on icon "Align center" at bounding box center [768, 163] width 13 height 13
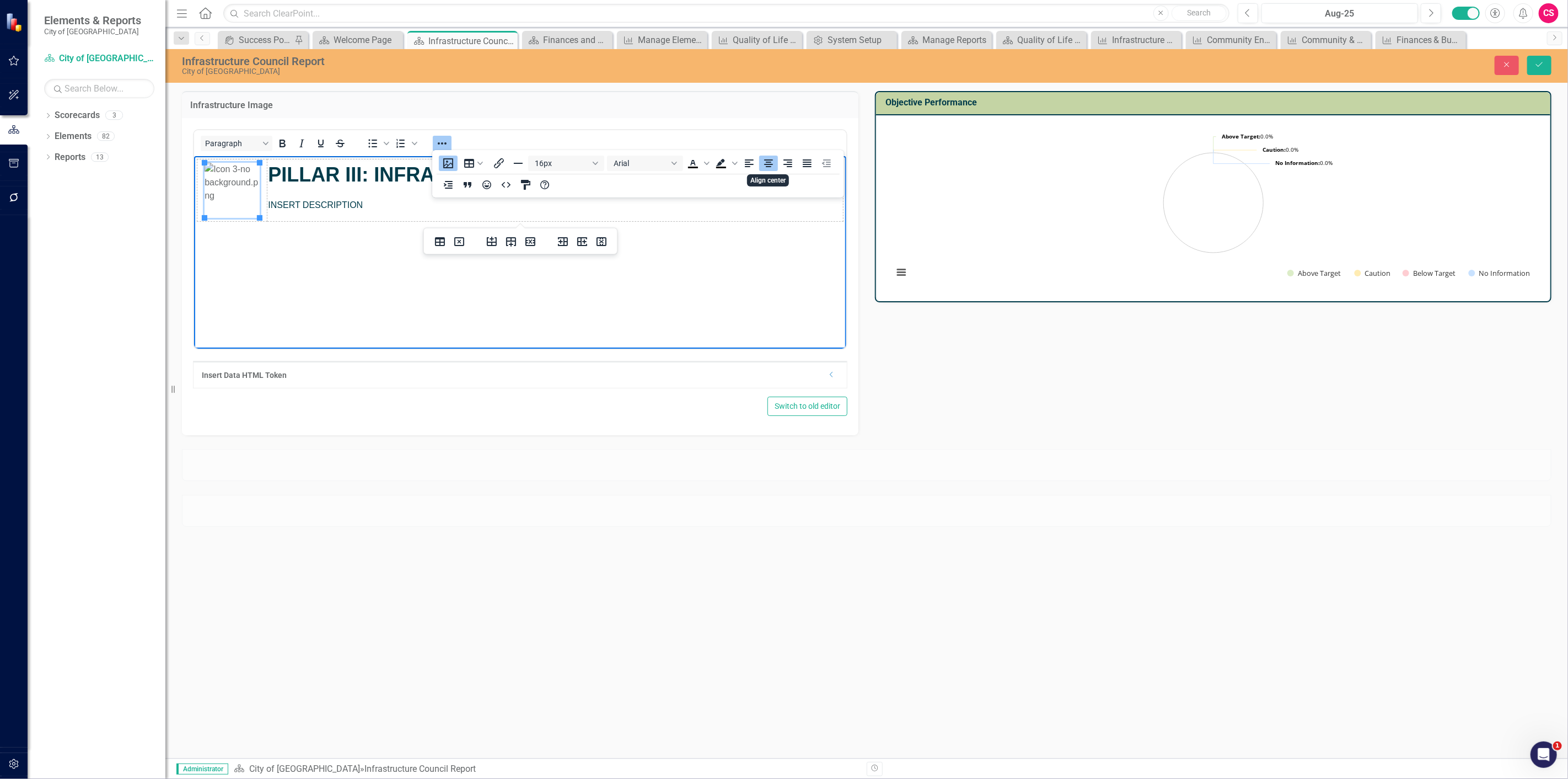
click at [685, 279] on body "PILLAR III: INFRASTRUCTURE INSERT DESCRIPTION" at bounding box center [519, 238] width 652 height 165
click at [1540, 56] on button "Save" at bounding box center [1539, 65] width 24 height 19
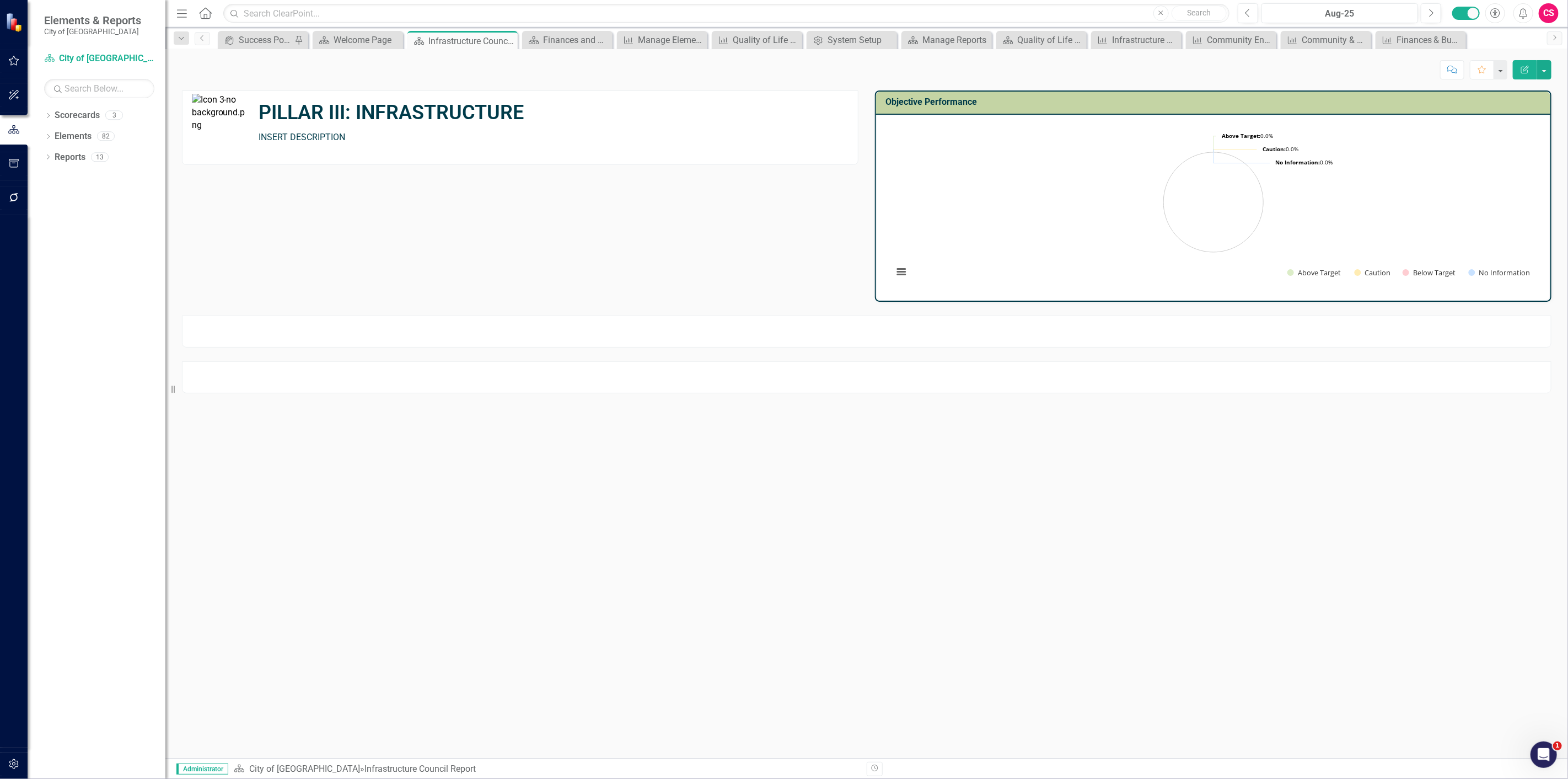
click at [873, 331] on div at bounding box center [866, 332] width 1369 height 32
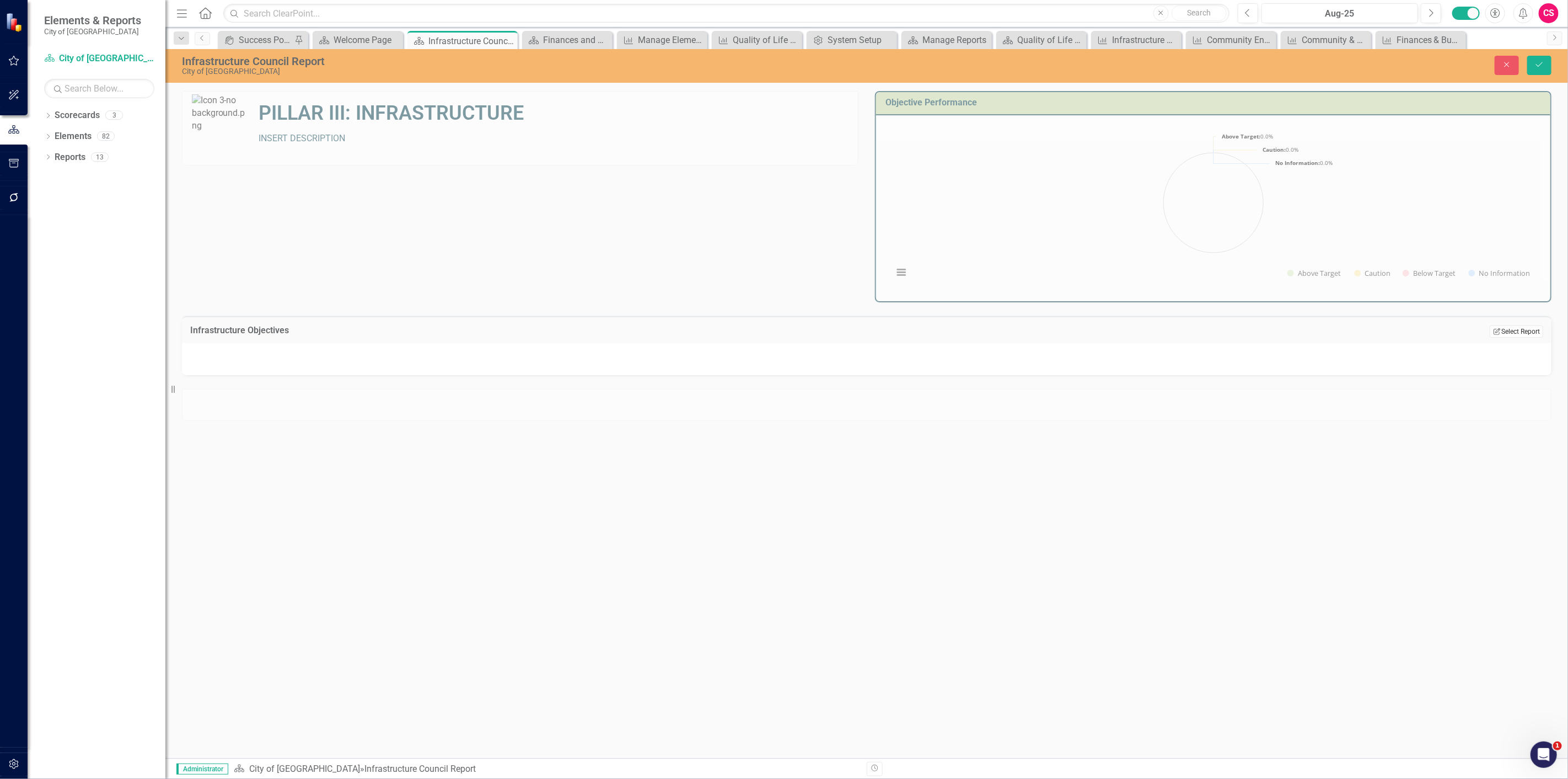
click at [1512, 330] on button "Edit Report Select Report" at bounding box center [1515, 331] width 53 height 12
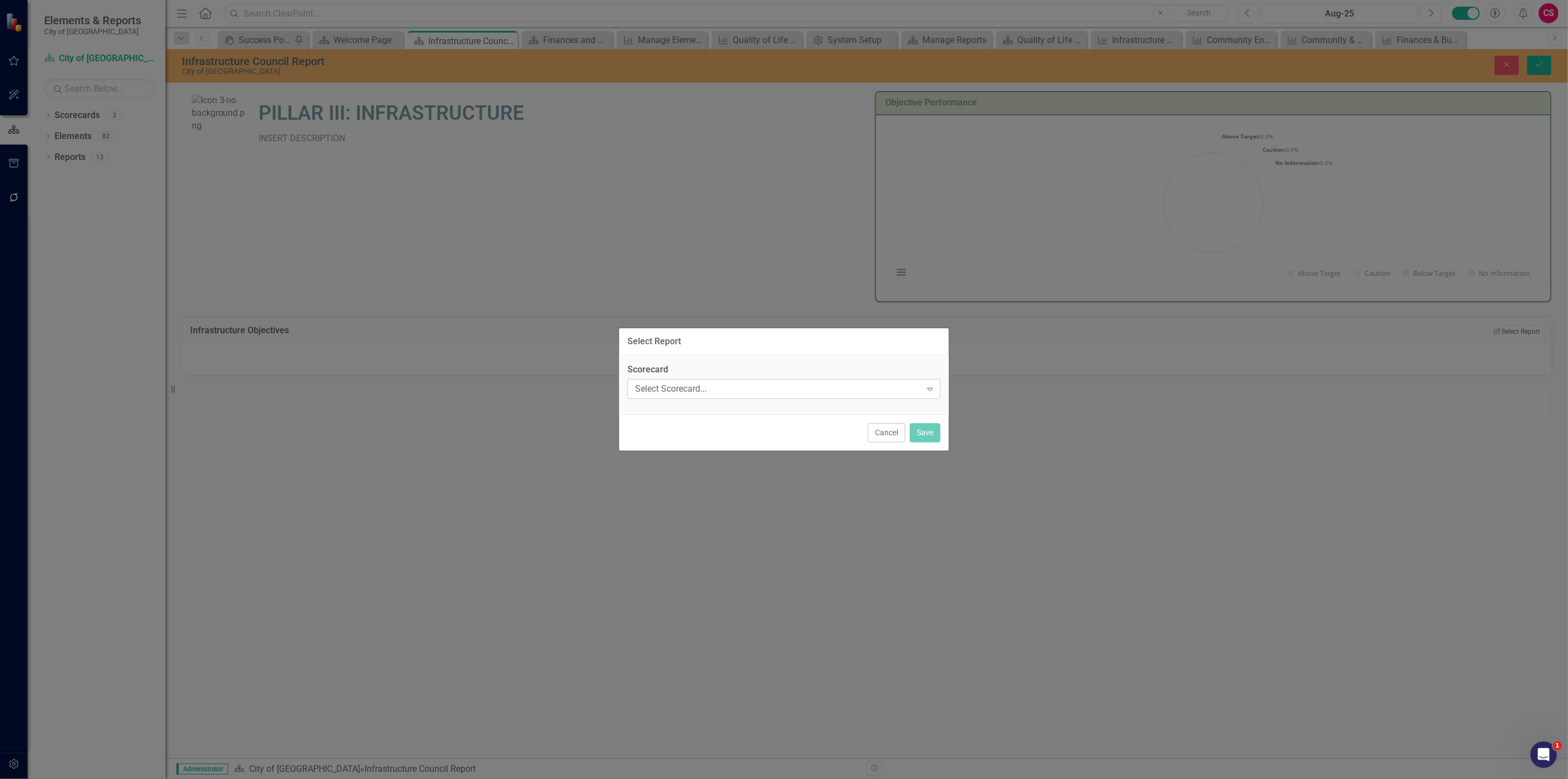
click at [849, 382] on div "Select Scorecard..." at bounding box center [778, 388] width 286 height 12
click at [769, 411] on div "City of [GEOGRAPHIC_DATA]" at bounding box center [786, 407] width 296 height 12
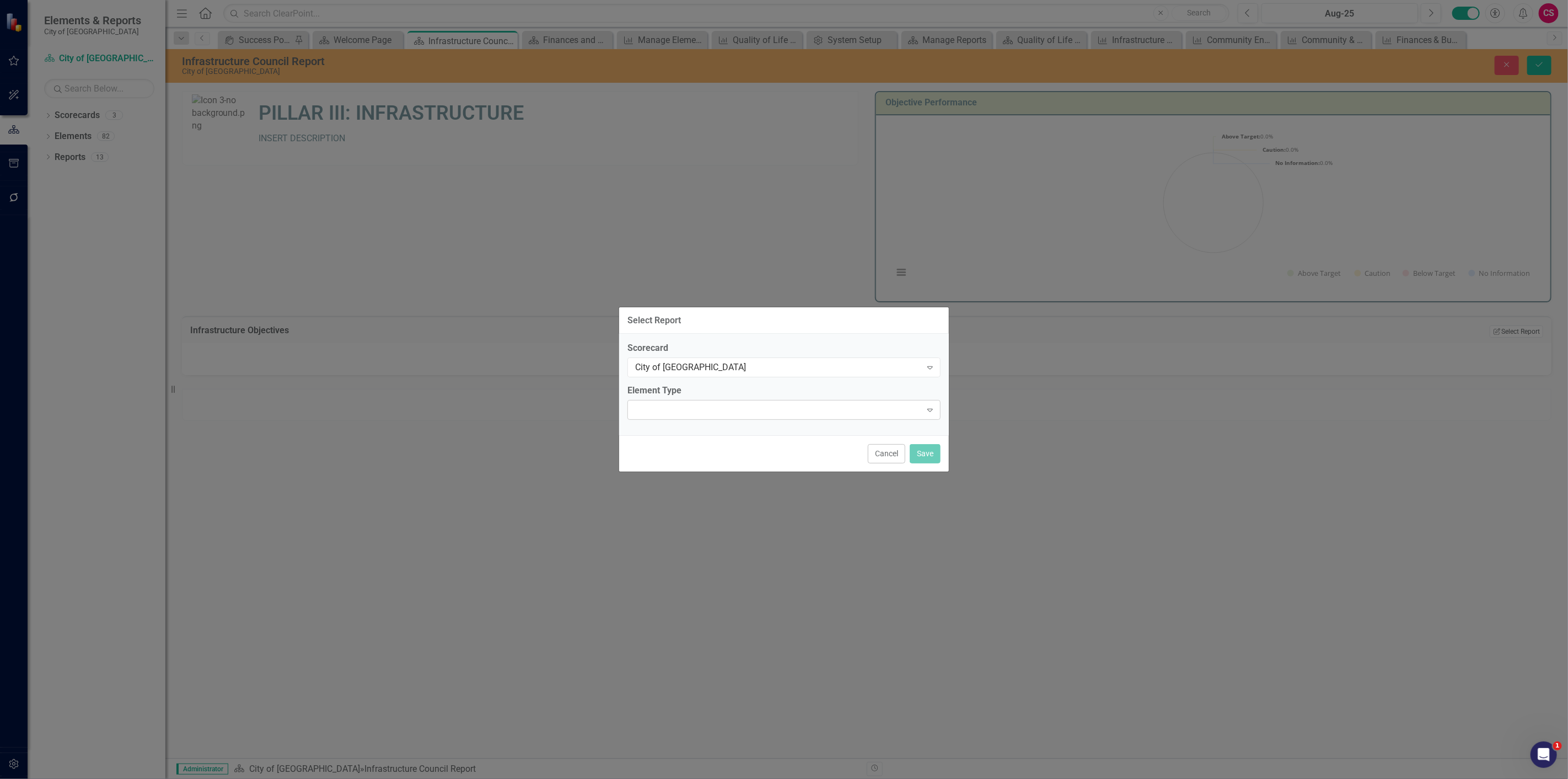
click at [762, 417] on div "Expand" at bounding box center [784, 409] width 313 height 20
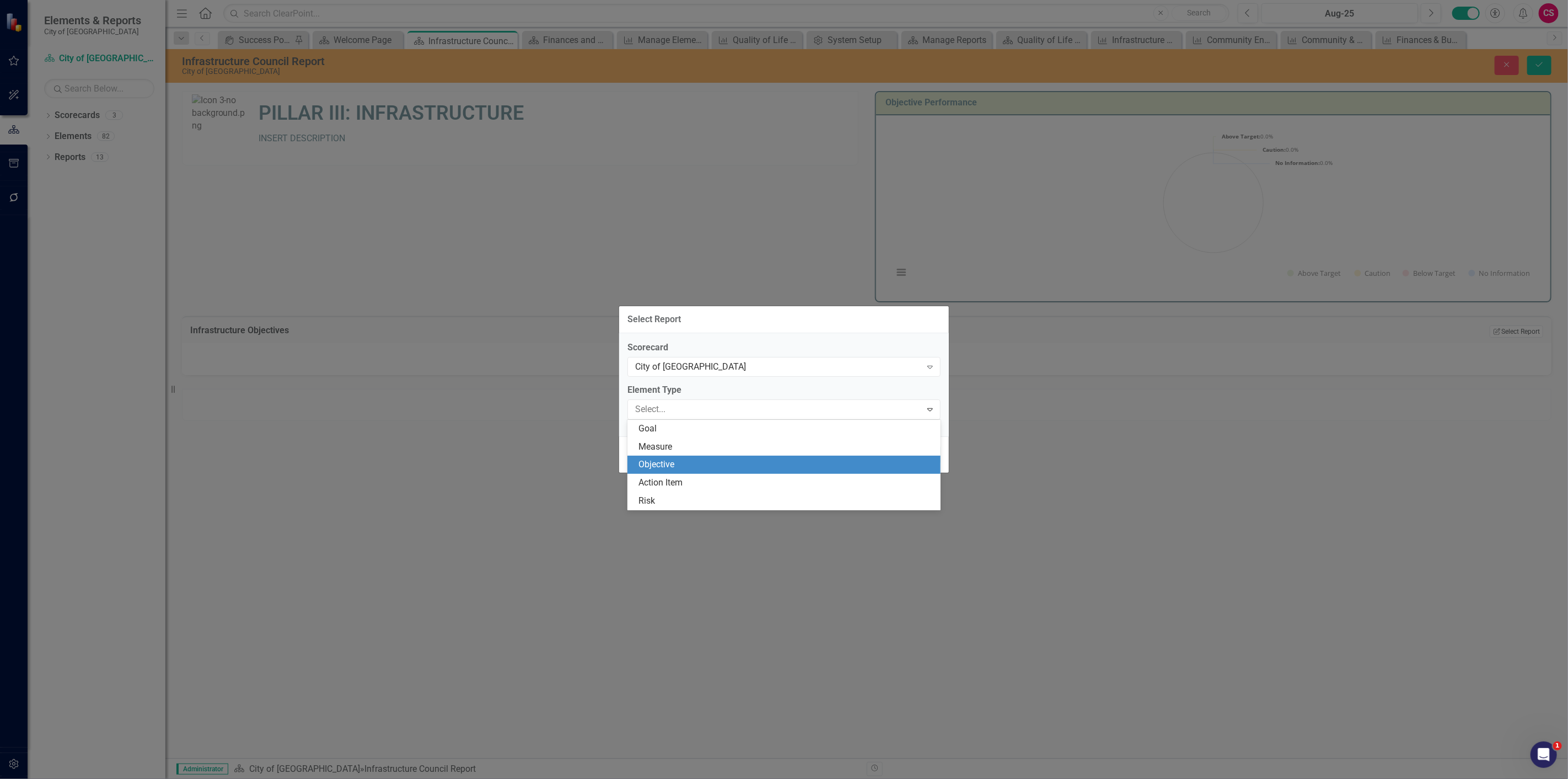
click at [730, 457] on div "Objective" at bounding box center [784, 464] width 313 height 18
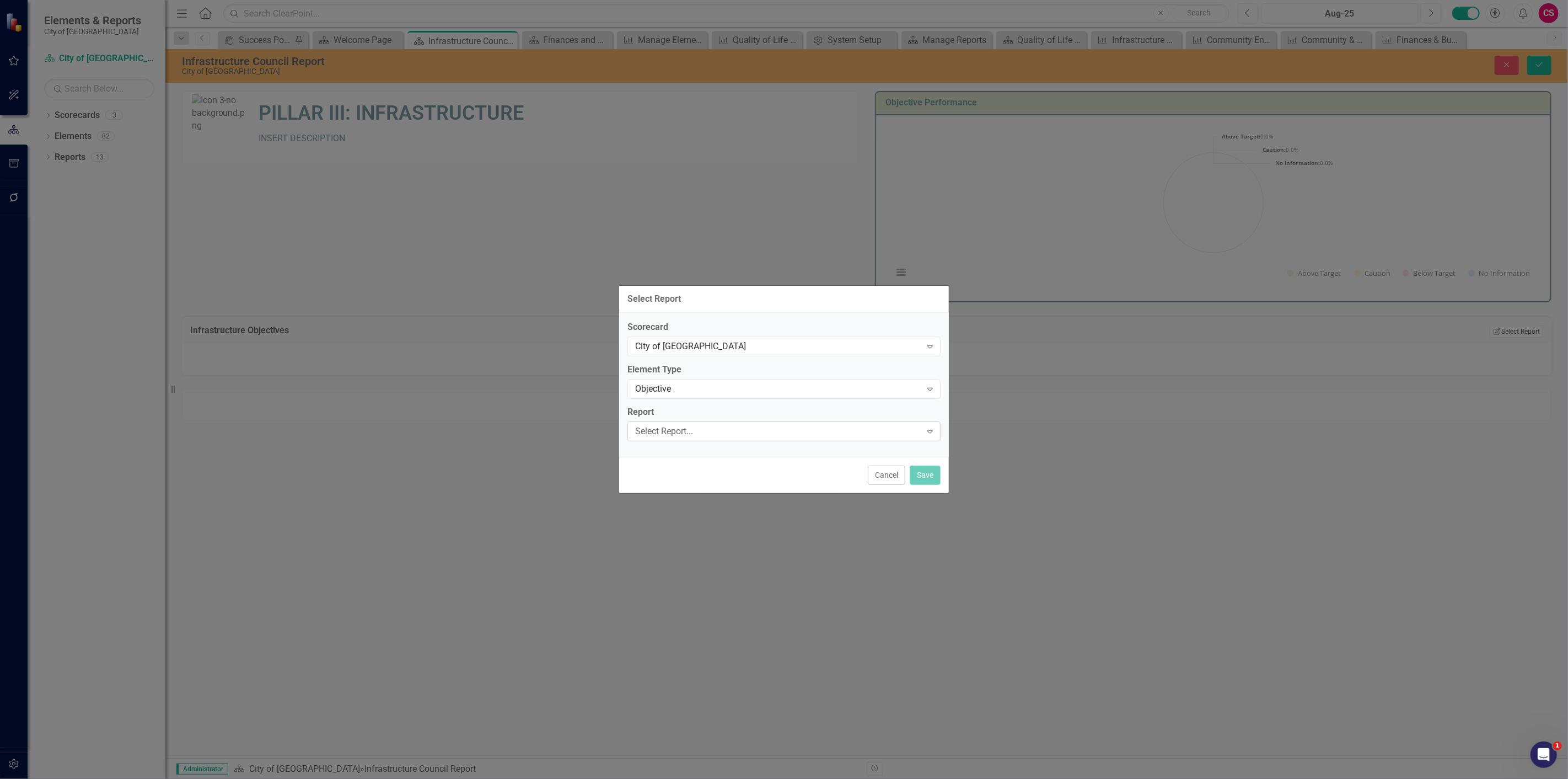
click at [721, 438] on div "Select Report... Expand" at bounding box center [784, 431] width 313 height 20
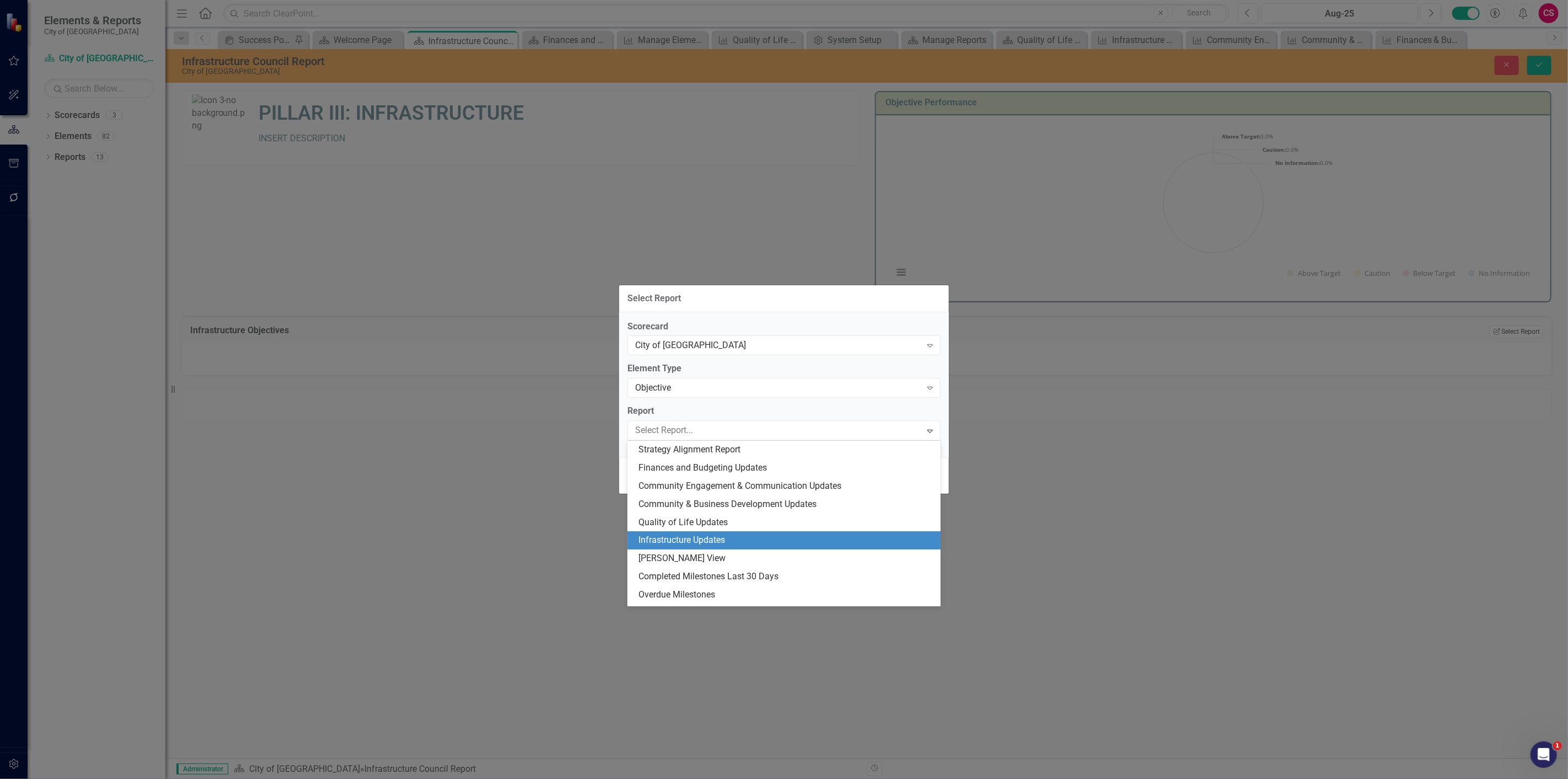
click at [680, 542] on div "Infrastructure Updates" at bounding box center [786, 540] width 296 height 12
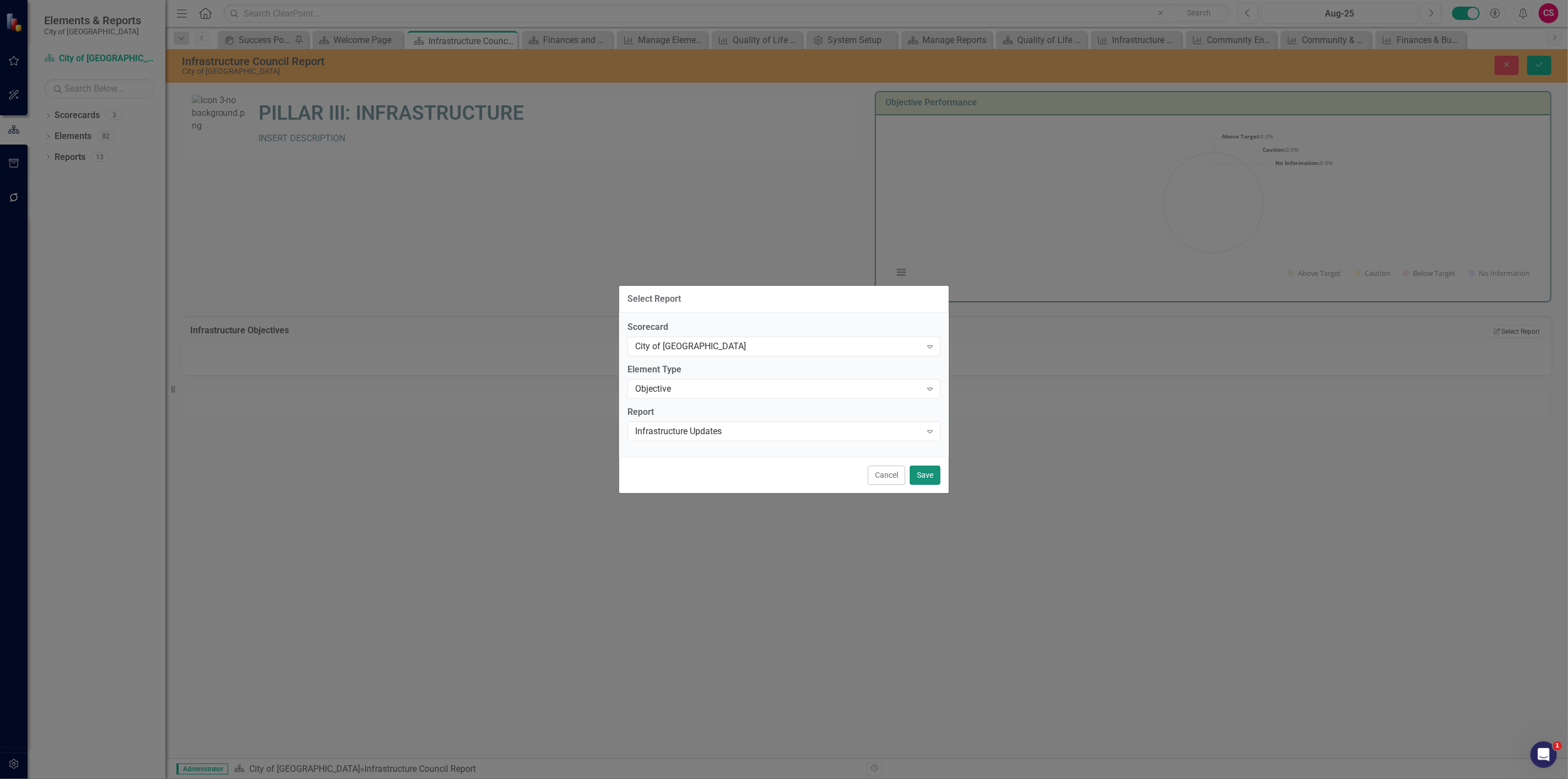
click at [926, 480] on button "Save" at bounding box center [925, 475] width 31 height 19
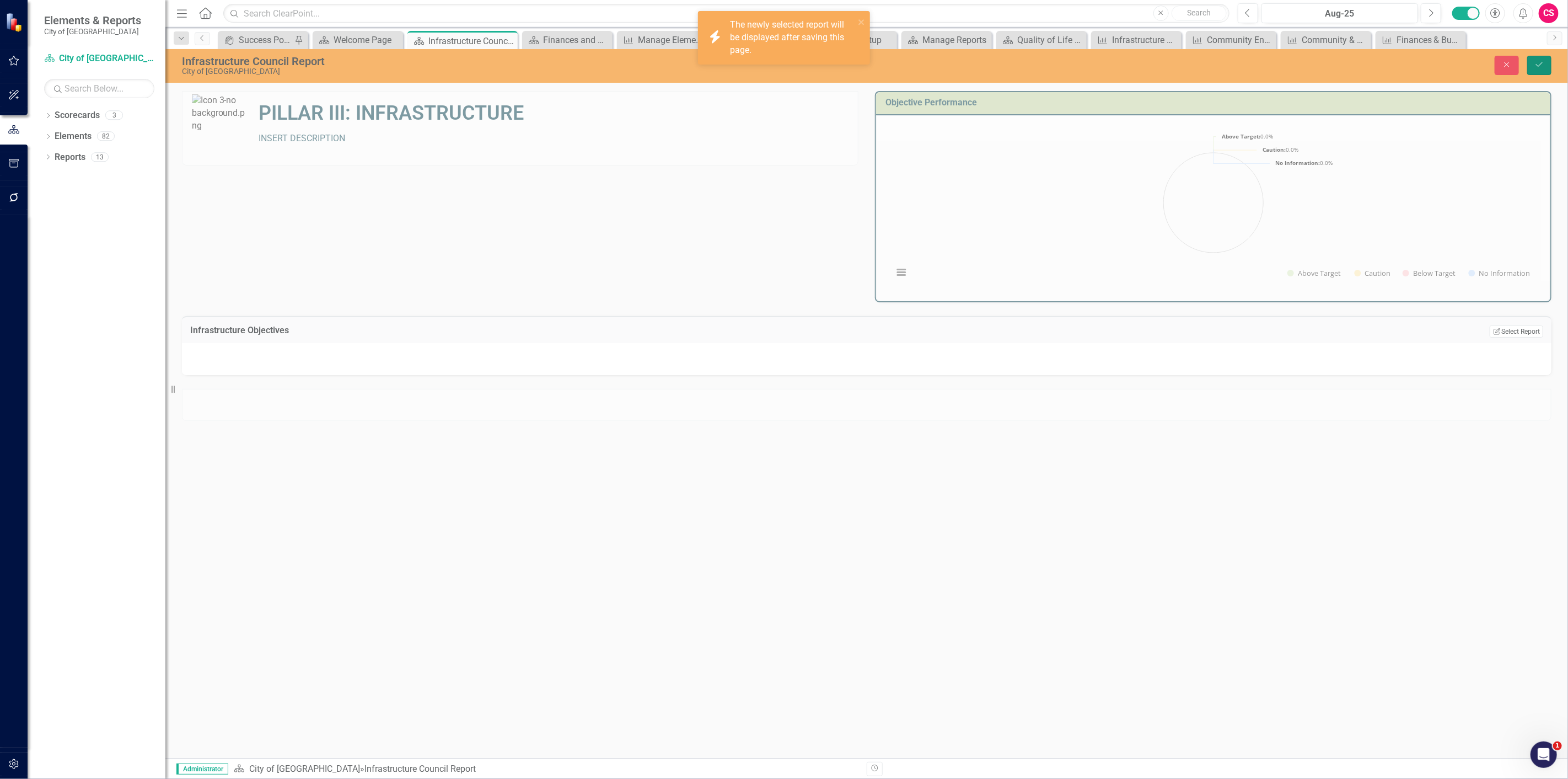
click at [1534, 62] on icon "Save" at bounding box center [1540, 64] width 10 height 8
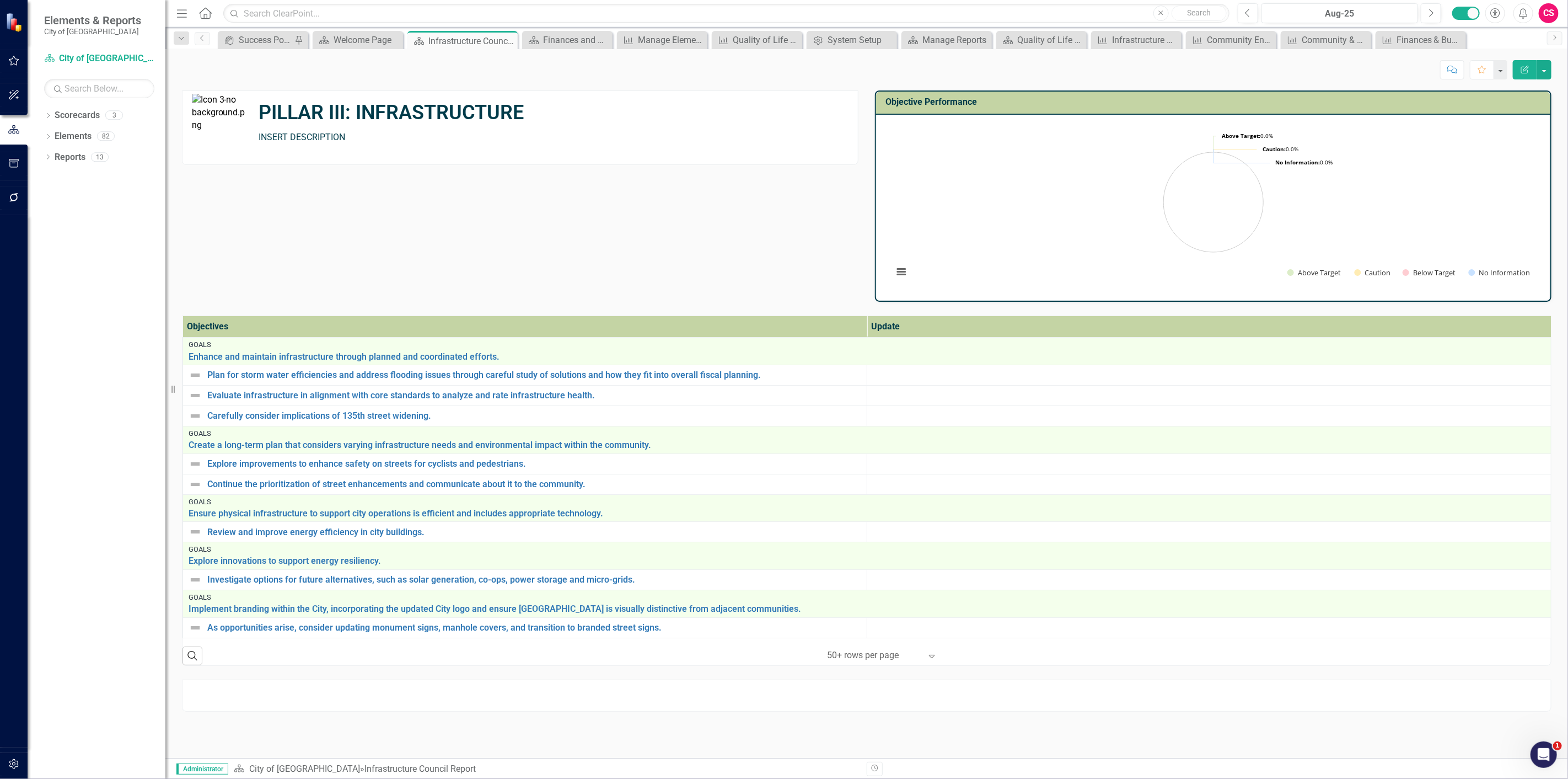
click at [1001, 710] on div at bounding box center [866, 696] width 1369 height 32
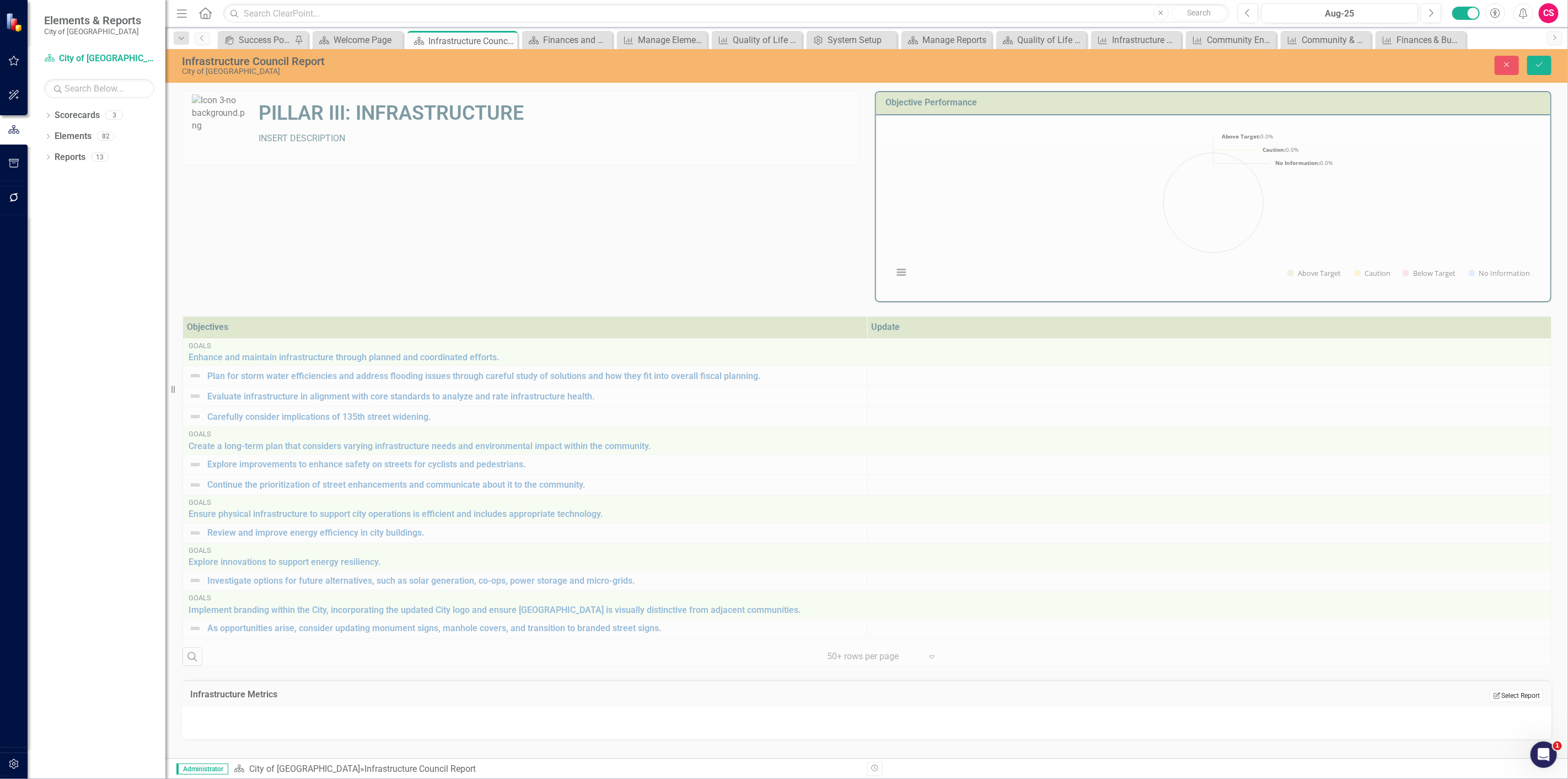
click at [1512, 698] on button "Edit Report Select Report" at bounding box center [1515, 695] width 53 height 12
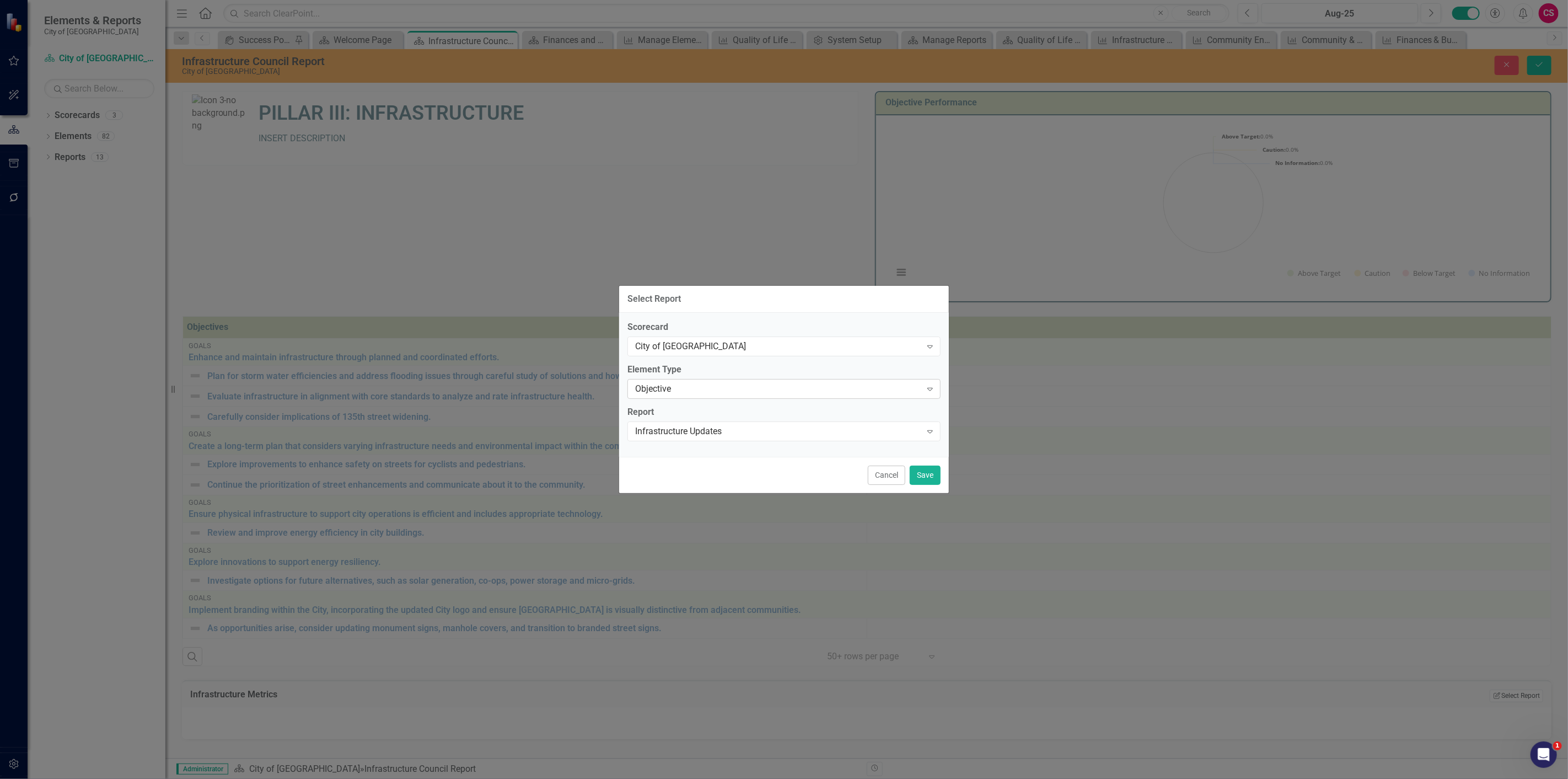
click at [657, 384] on div "Objective" at bounding box center [778, 388] width 286 height 12
click at [651, 427] on div "Measure" at bounding box center [786, 425] width 296 height 12
click at [651, 427] on div "Select Report..." at bounding box center [778, 430] width 286 height 12
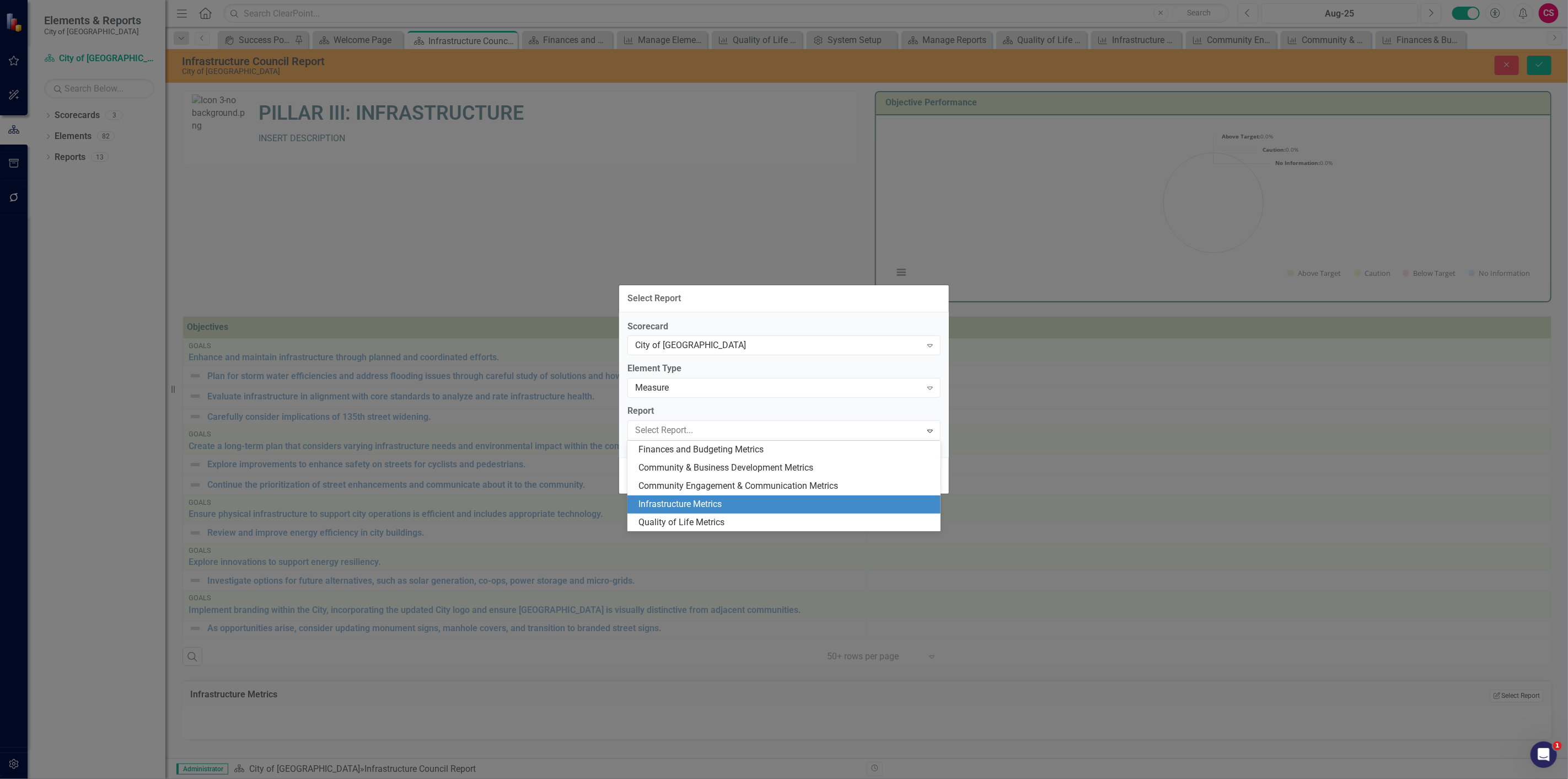
click at [659, 508] on div "Infrastructure Metrics" at bounding box center [786, 504] width 296 height 12
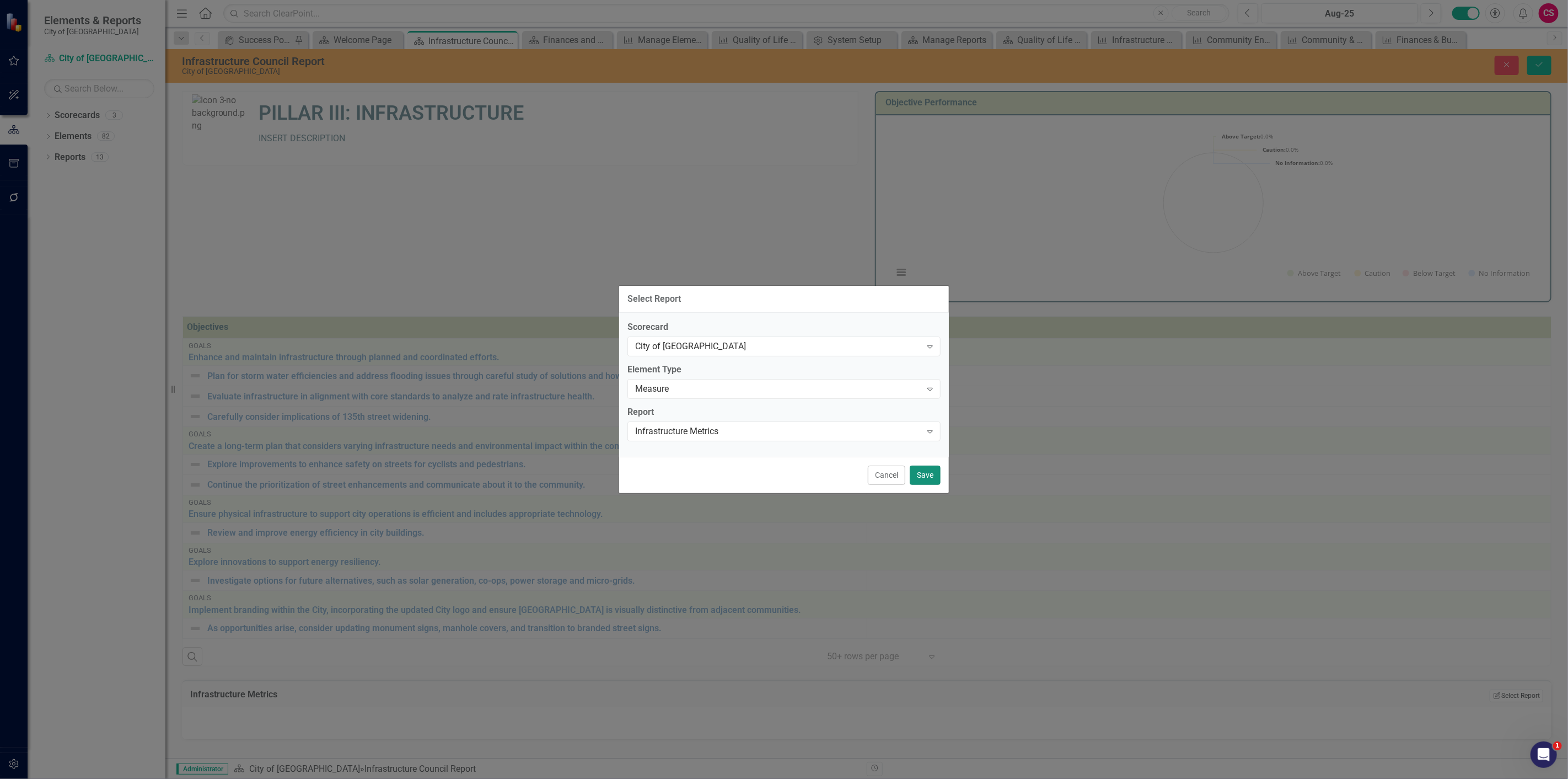
click at [928, 467] on button "Save" at bounding box center [925, 475] width 31 height 19
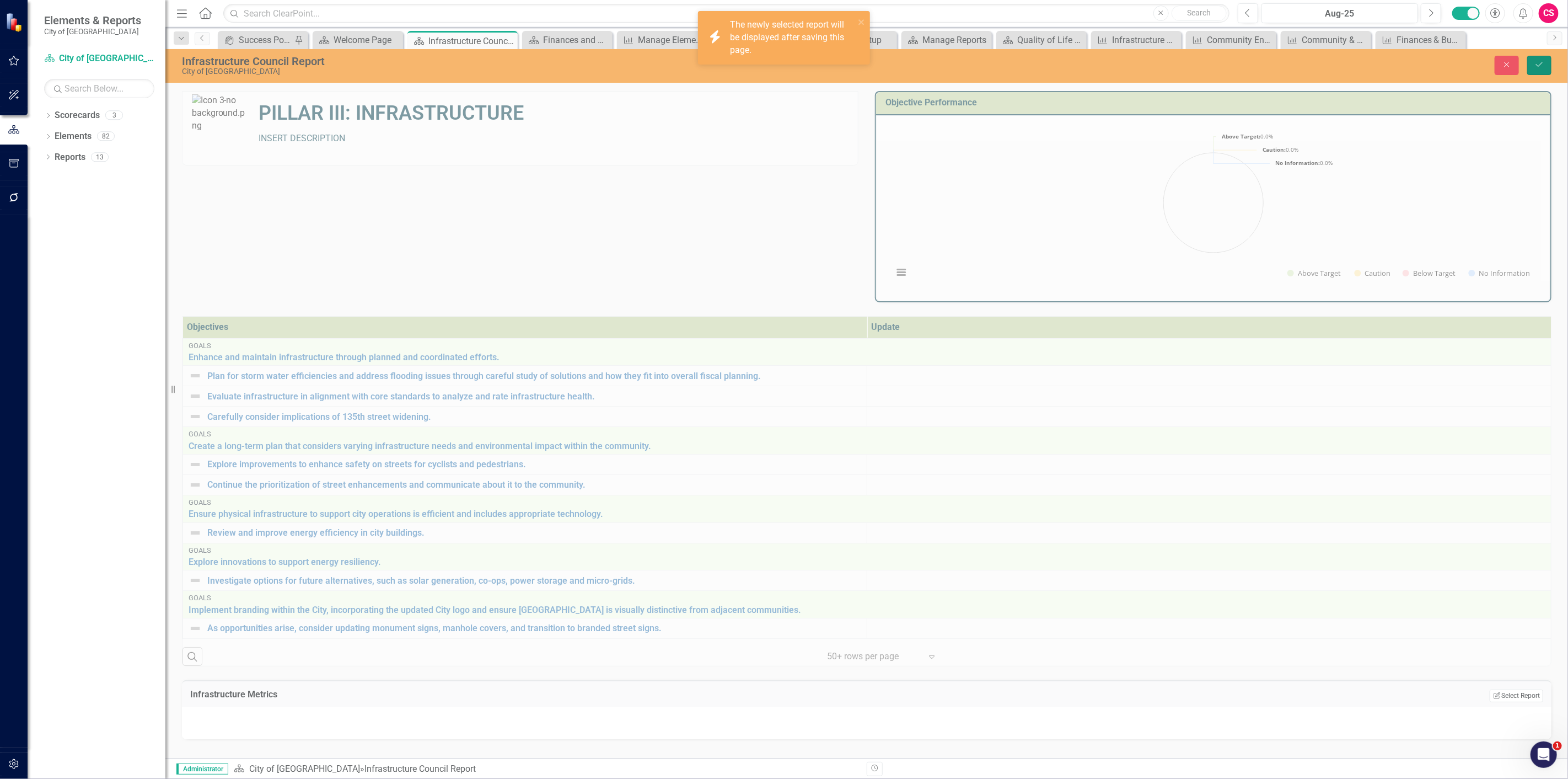
click at [1545, 69] on button "Save" at bounding box center [1539, 65] width 24 height 19
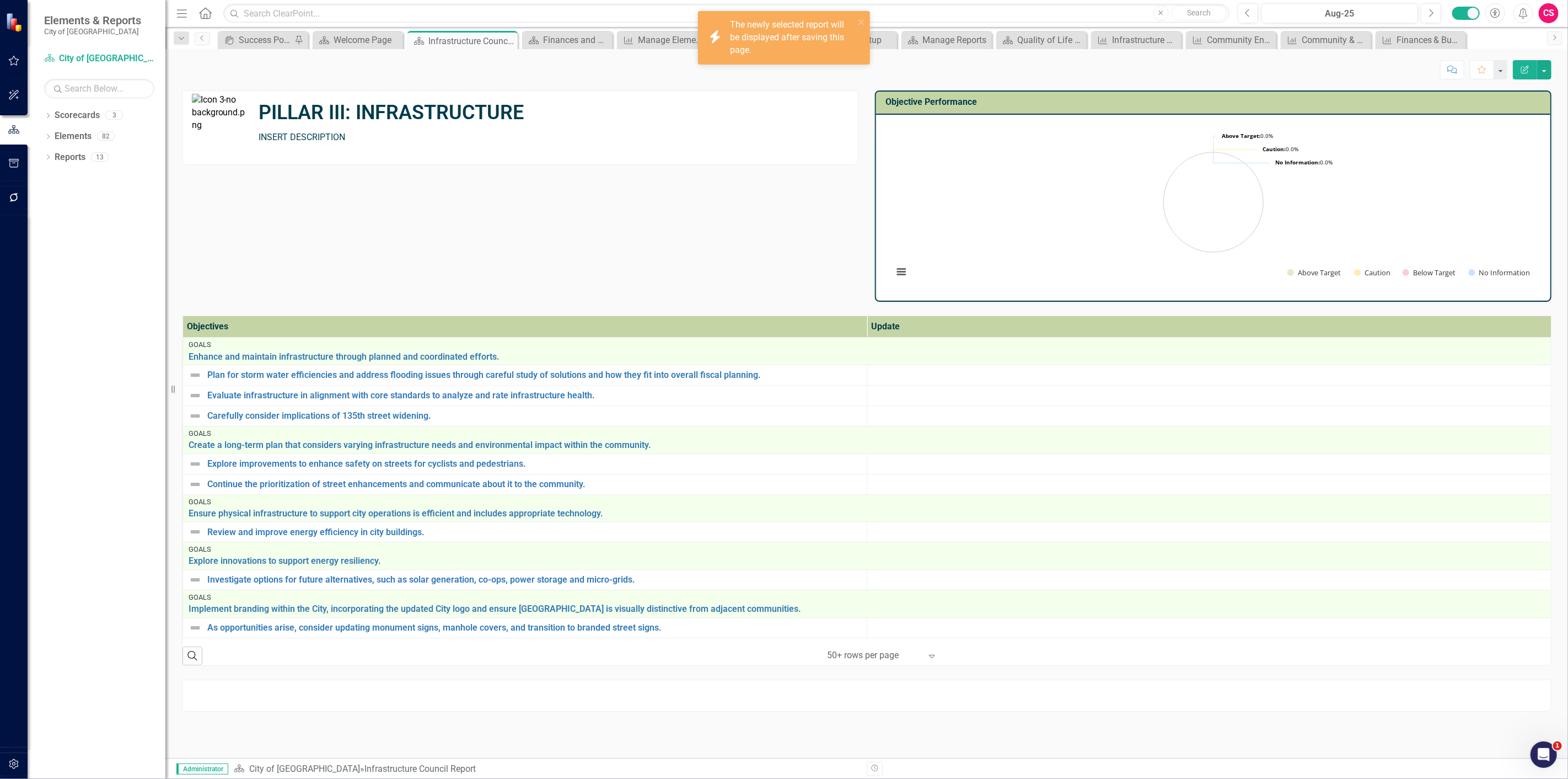
click at [1525, 70] on icon "Edit Report" at bounding box center [1525, 69] width 10 height 8
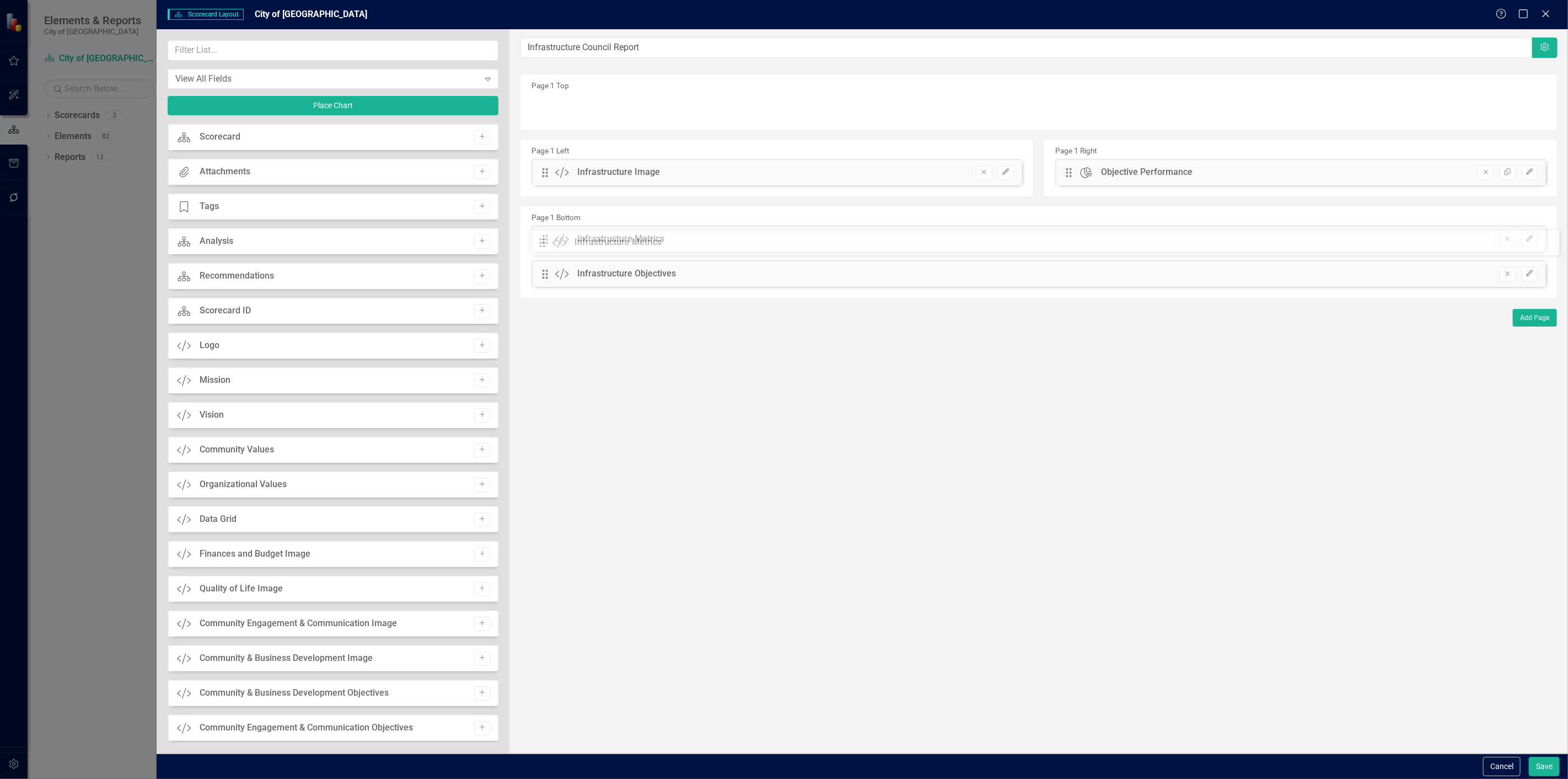
drag, startPoint x: 546, startPoint y: 276, endPoint x: 550, endPoint y: 244, distance: 32.2
click at [550, 244] on div "The fields (or pods) that are available for you to include on the detail page a…" at bounding box center [1038, 391] width 1058 height 724
click at [1529, 764] on button "Save" at bounding box center [1544, 767] width 31 height 19
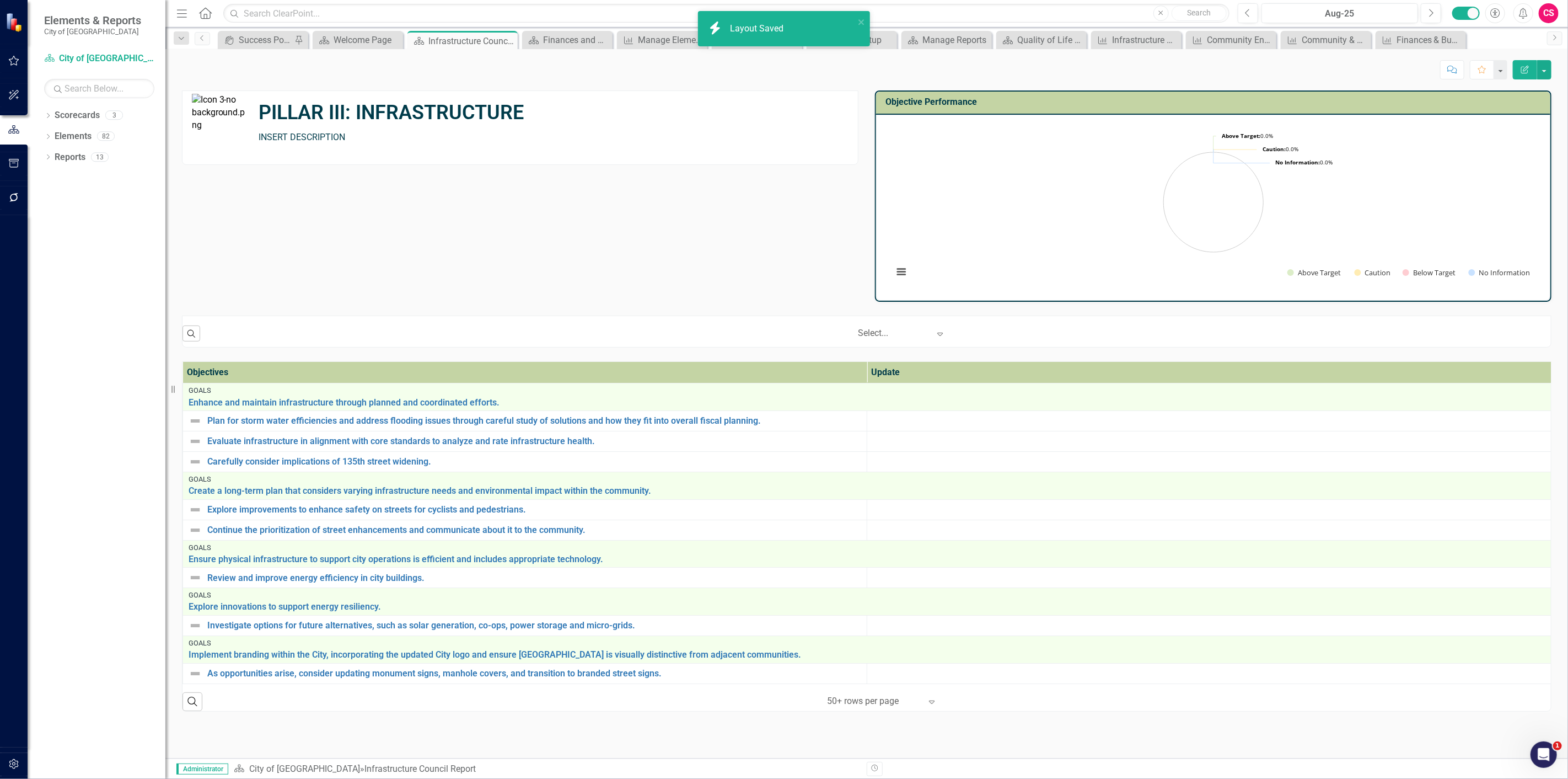
click at [204, 15] on icon at bounding box center [204, 13] width 12 height 12
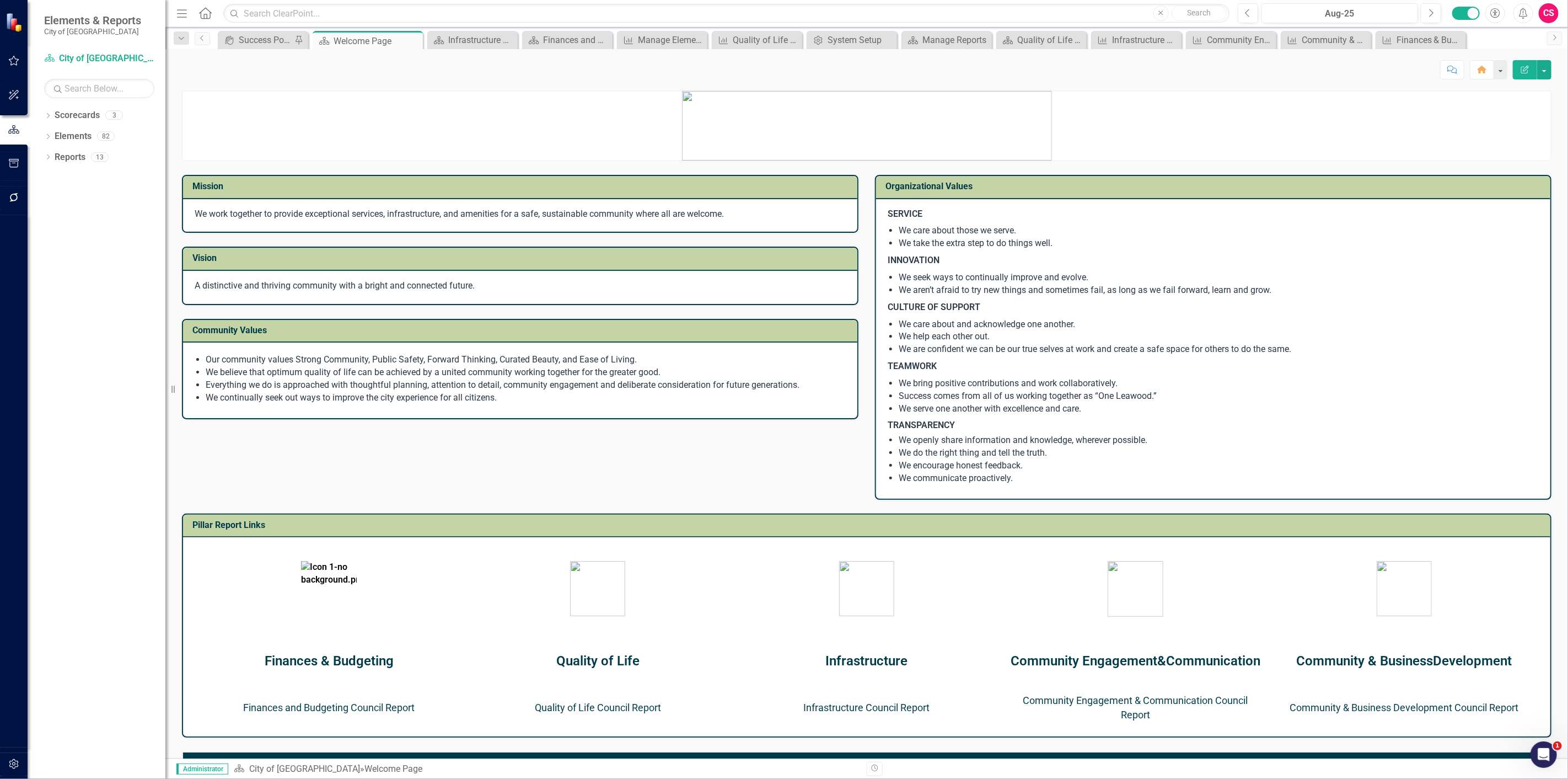
click at [1093, 698] on link "Community Engagement & Communication Council Report" at bounding box center [1136, 707] width 225 height 26
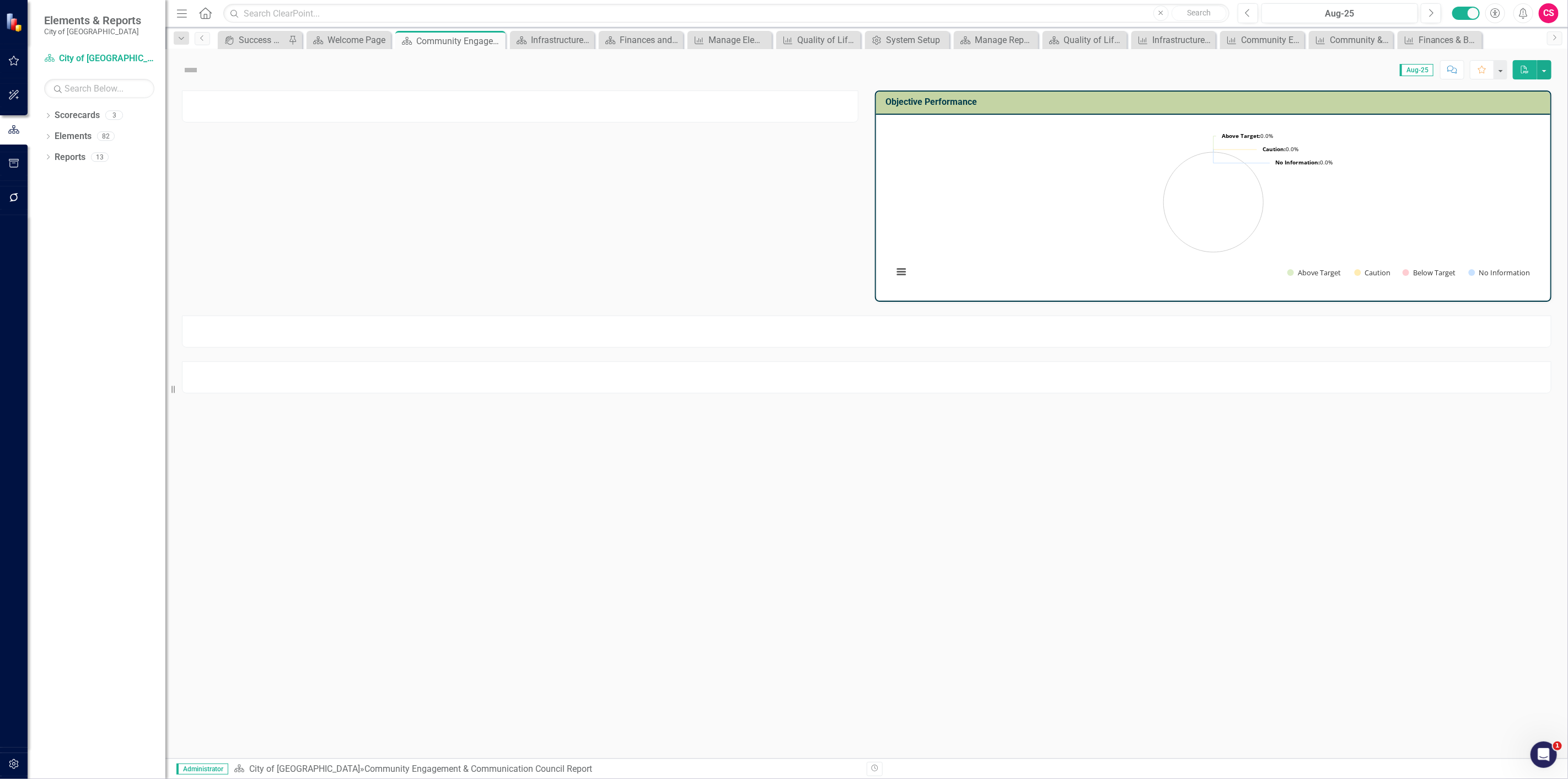
click at [508, 102] on div at bounding box center [520, 107] width 676 height 32
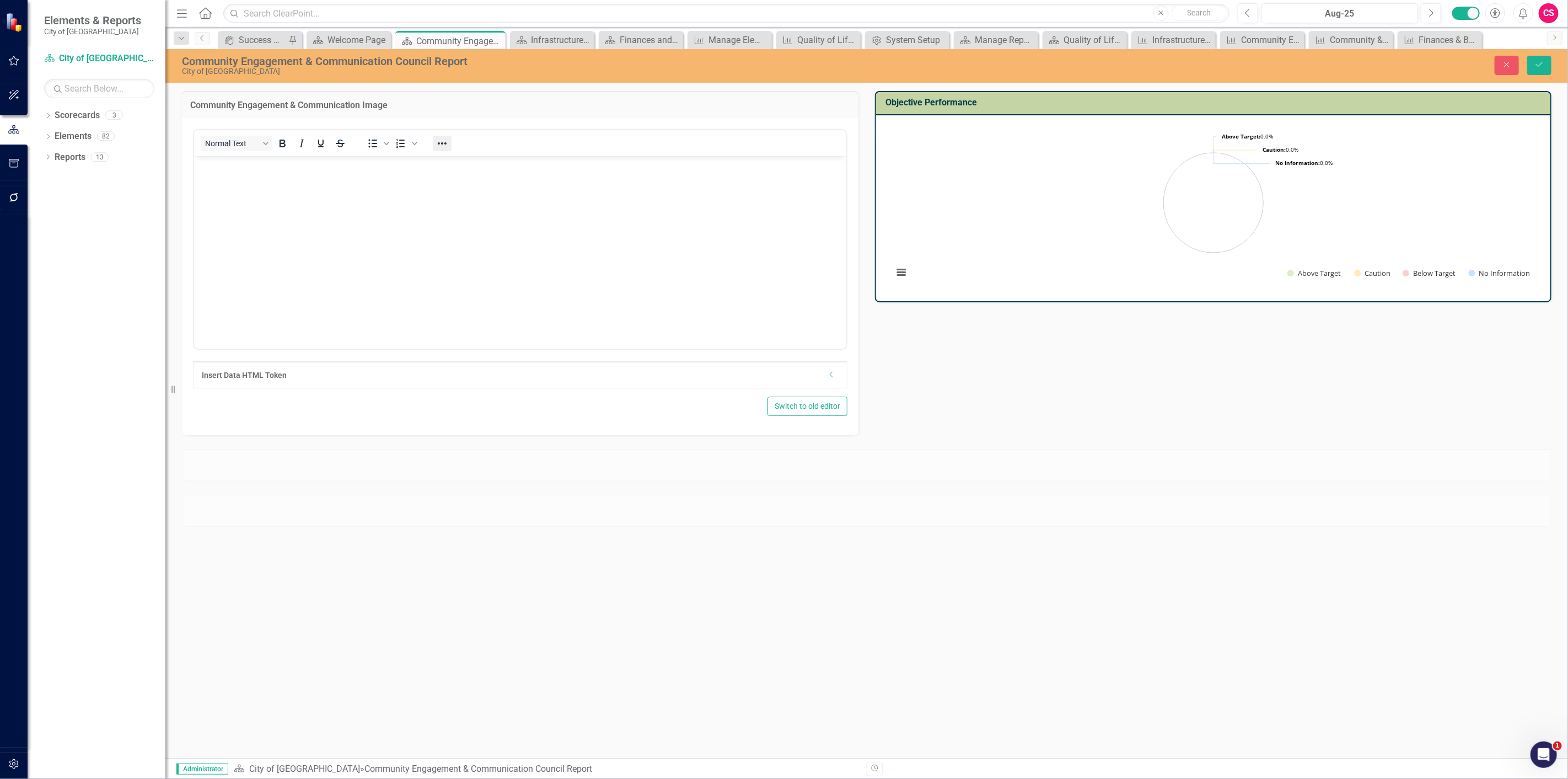
click at [437, 142] on icon "Reveal or hide additional toolbar items" at bounding box center [442, 143] width 13 height 13
click at [508, 188] on icon "HTML Editor" at bounding box center [506, 185] width 9 height 6
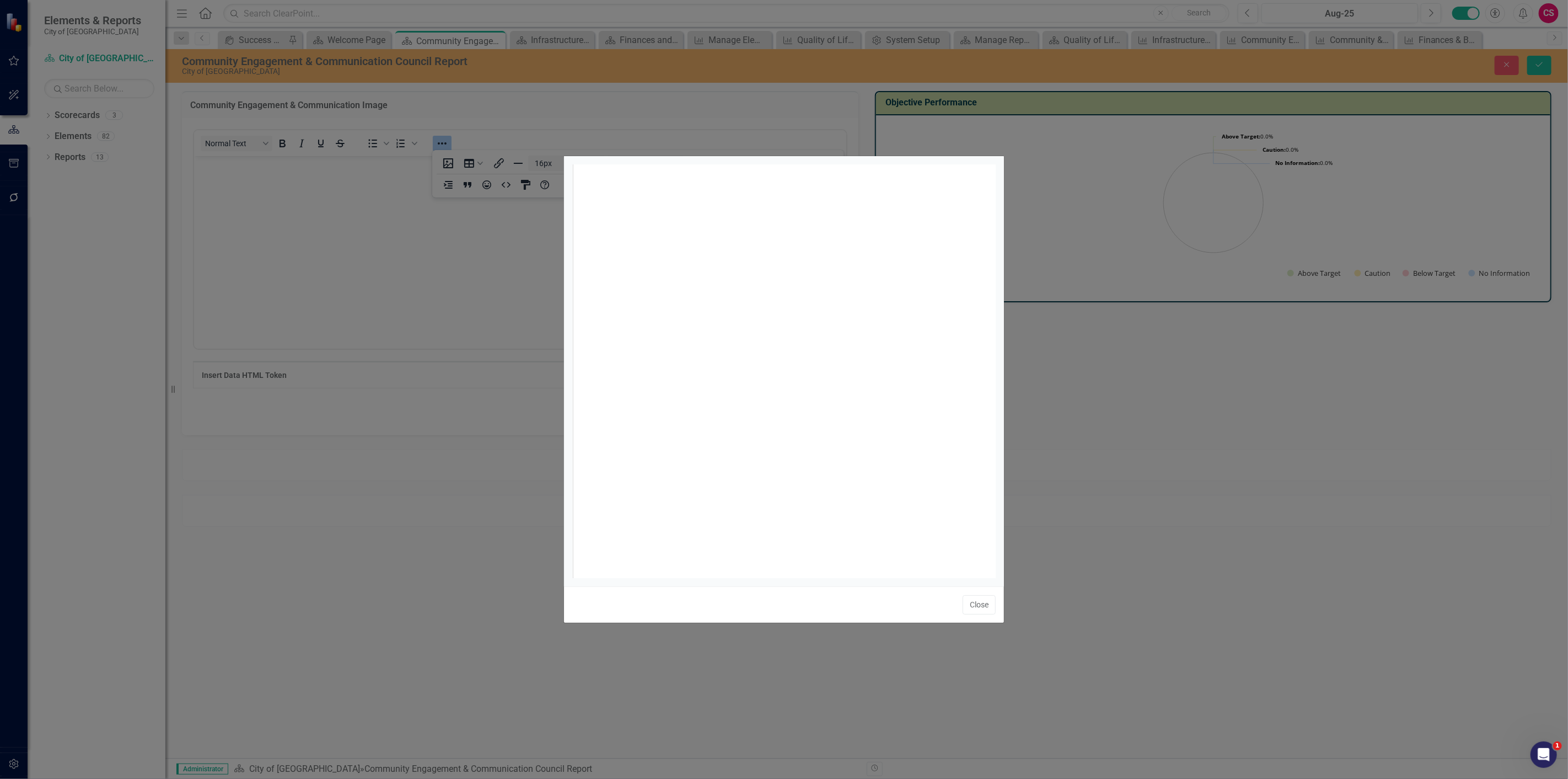
scroll to position [1, 0]
click at [654, 273] on div "xxxxxxxxxx 1" at bounding box center [797, 384] width 451 height 441
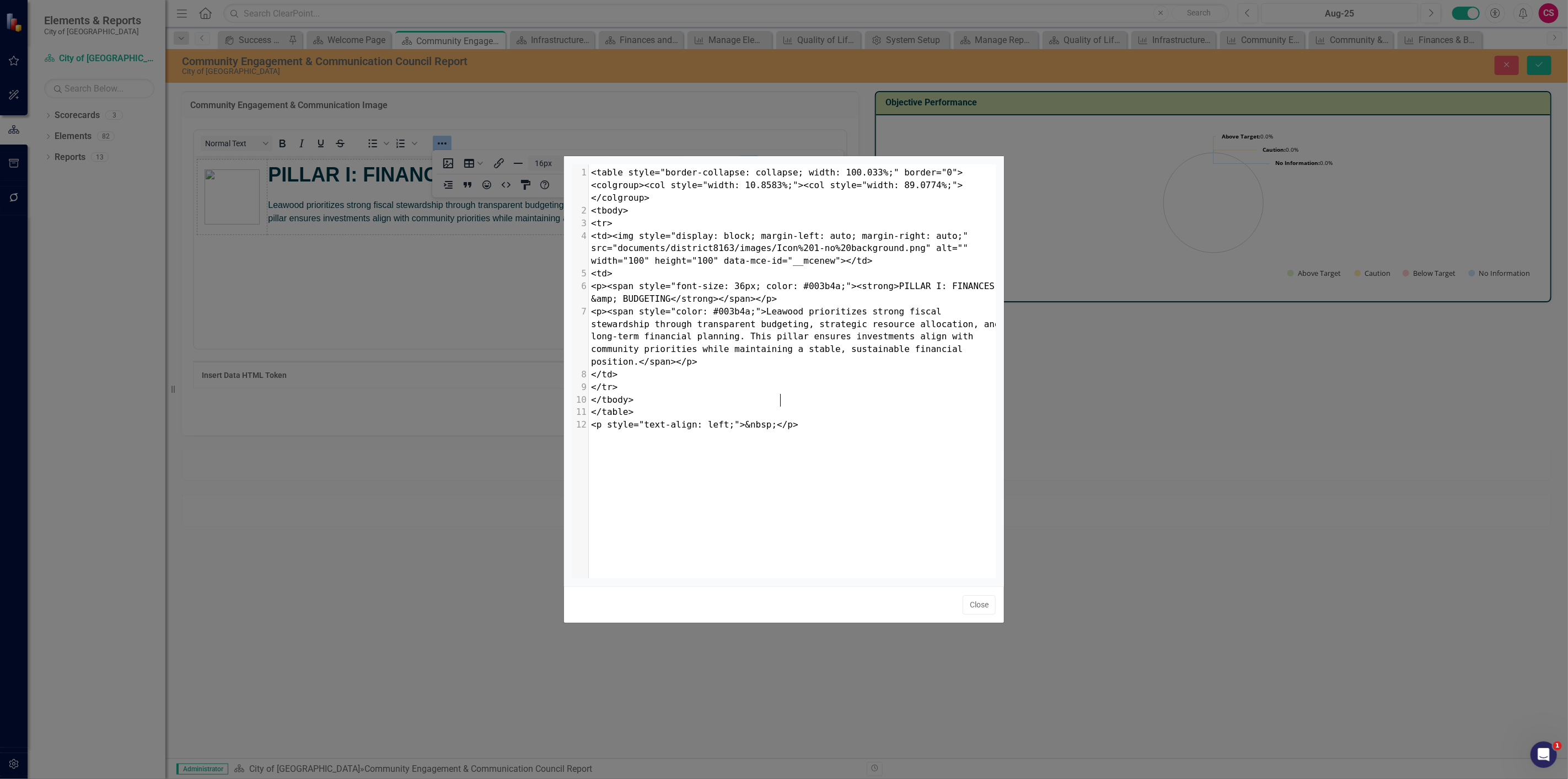
click at [974, 611] on button "Close" at bounding box center [979, 604] width 33 height 19
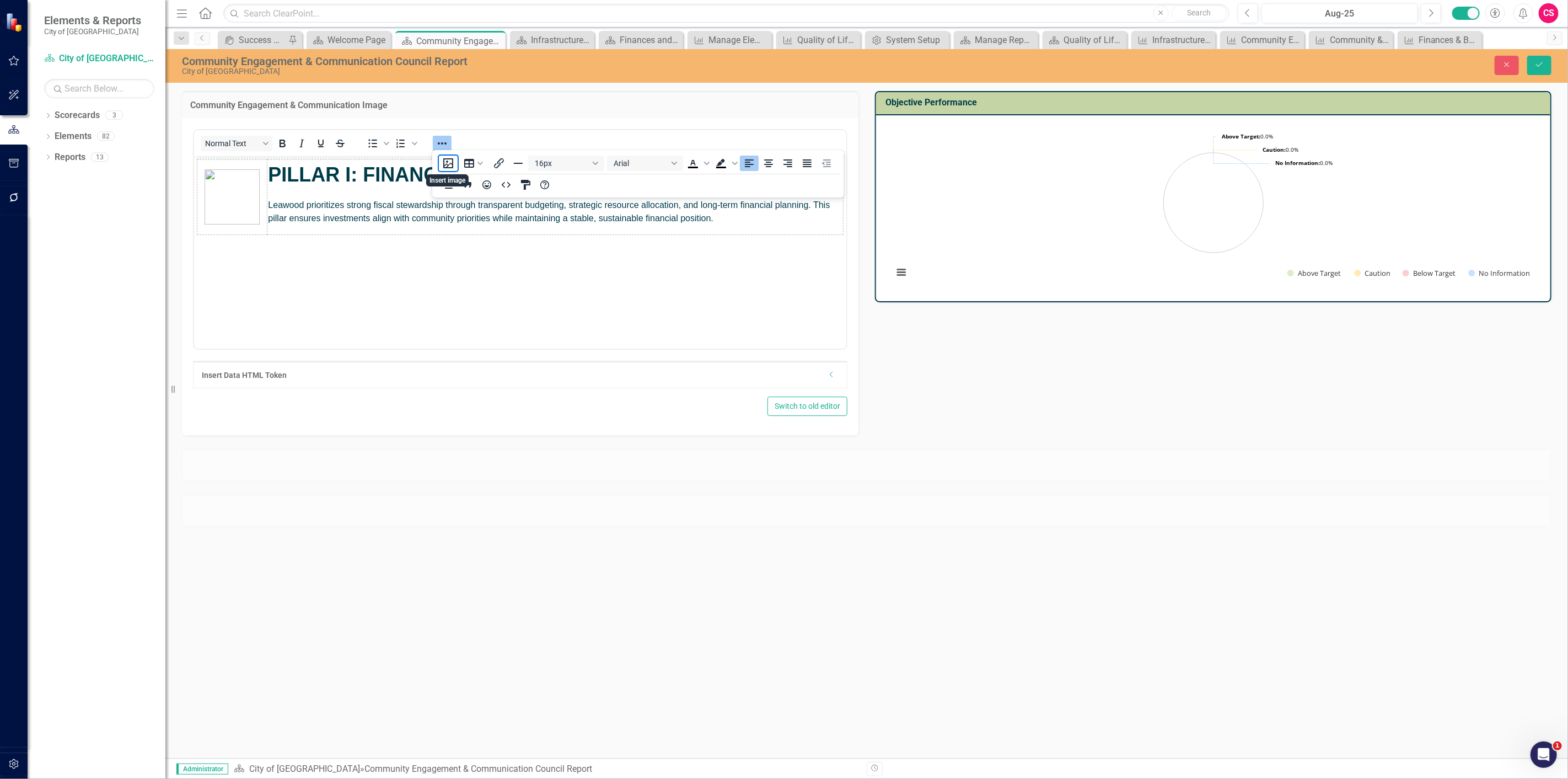
click at [434, 136] on button "Reveal or hide additional toolbar items" at bounding box center [442, 143] width 19 height 15
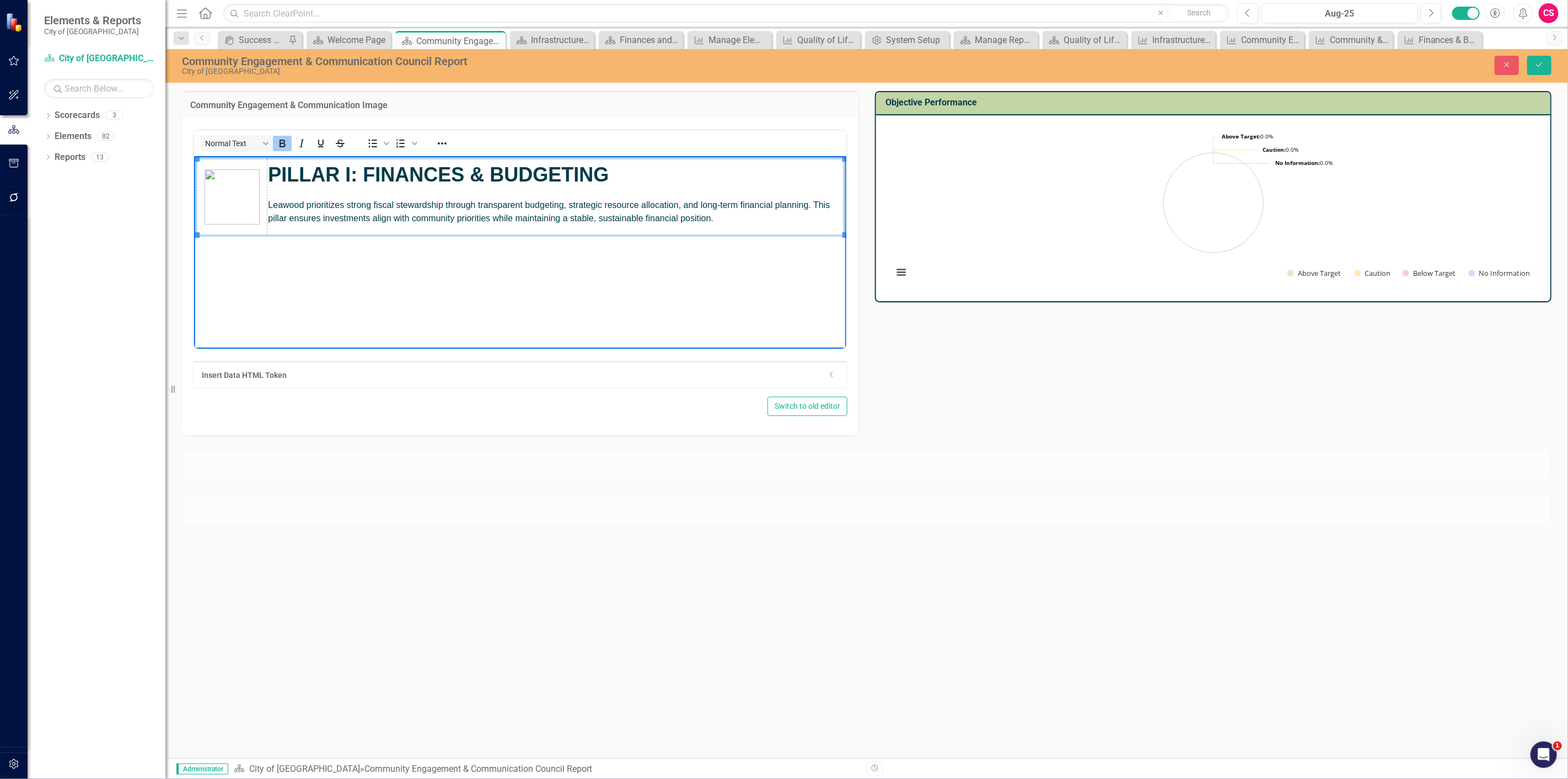
click at [355, 170] on strong "PILLAR I: FINANCES & BUDGETING" at bounding box center [437, 174] width 340 height 23
click at [351, 170] on strong "PILLAR I: FINANCES & BUDGETING" at bounding box center [437, 174] width 340 height 23
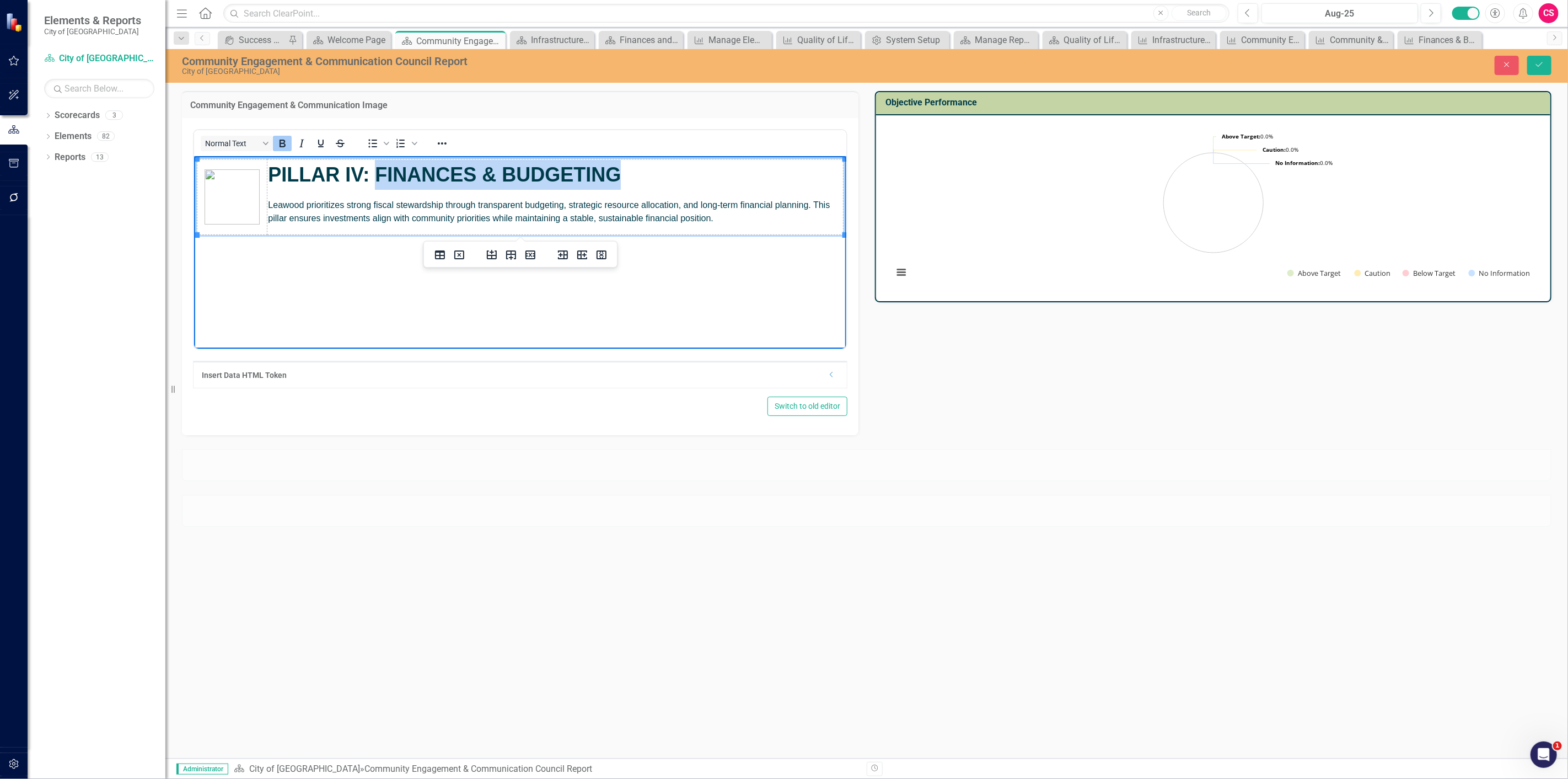
drag, startPoint x: 635, startPoint y: 170, endPoint x: 378, endPoint y: 171, distance: 257.0
click at [378, 171] on p "PILLAR IV: FINANCES & BUDGETING" at bounding box center [554, 174] width 574 height 30
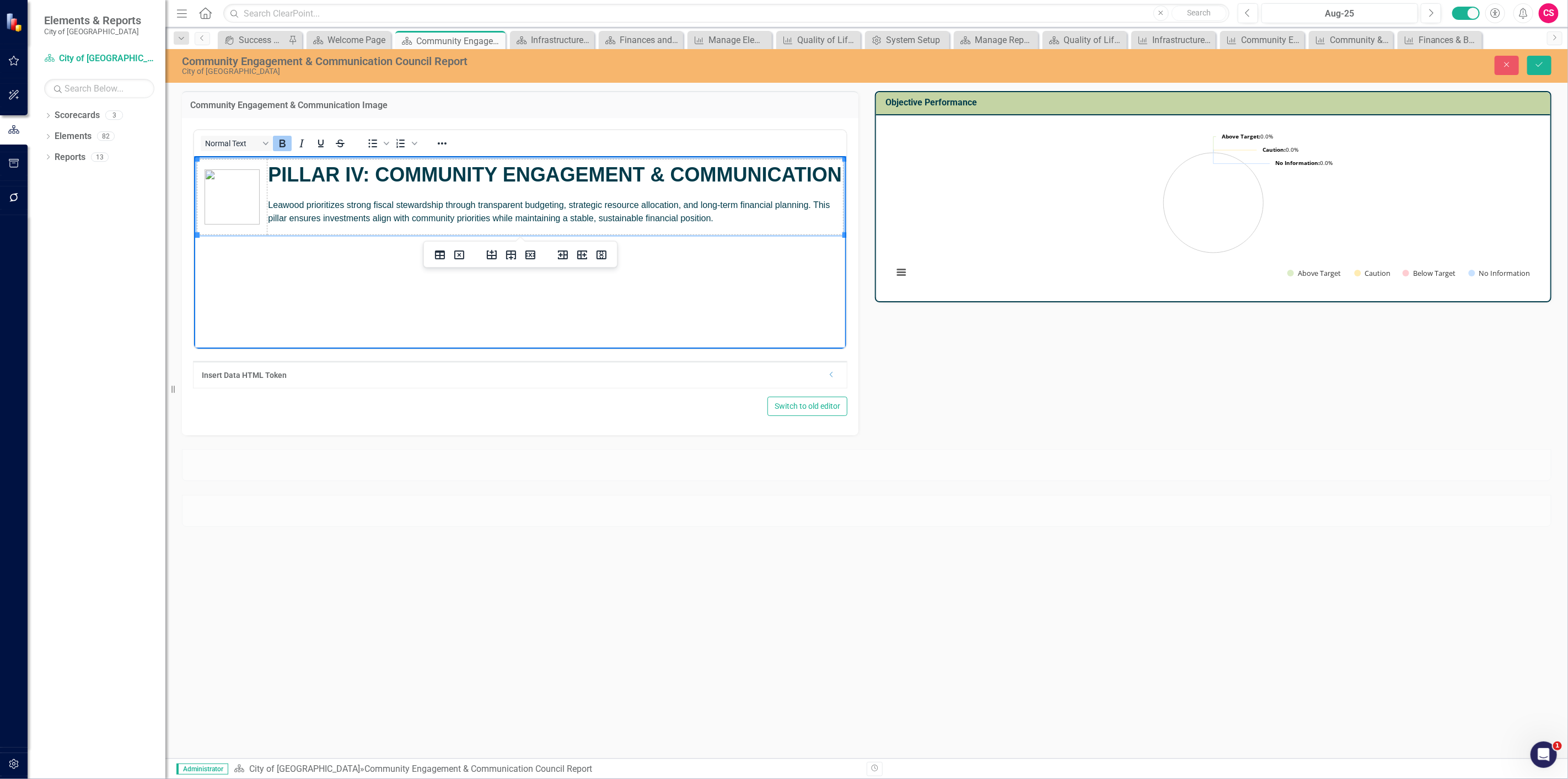
click at [248, 208] on img "Rich Text Area. Press ALT-0 for help." at bounding box center [231, 196] width 55 height 55
click at [447, 146] on icon "Reveal or hide additional toolbar items" at bounding box center [442, 143] width 13 height 13
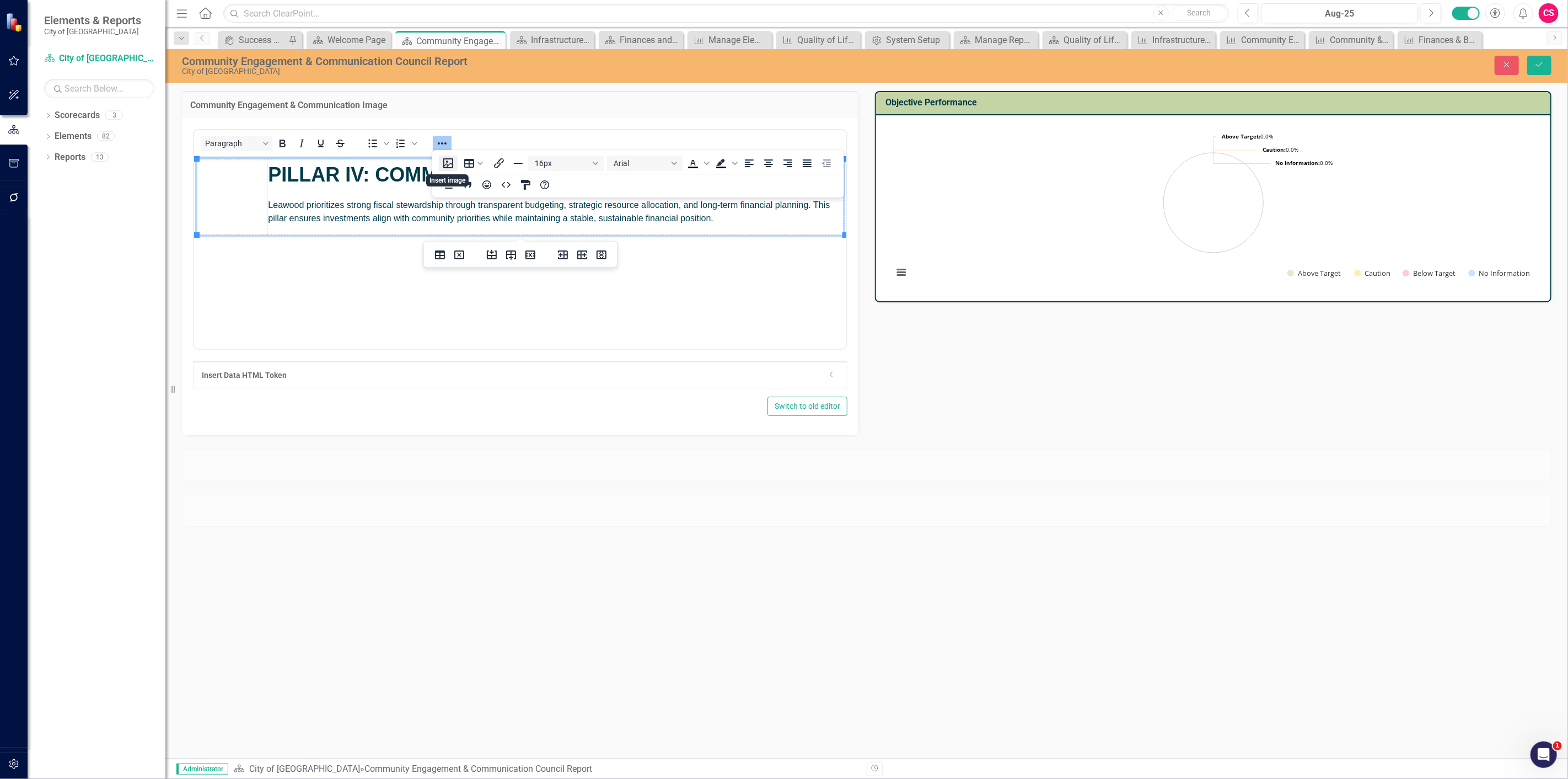
click at [448, 166] on button "Insert image" at bounding box center [448, 163] width 19 height 15
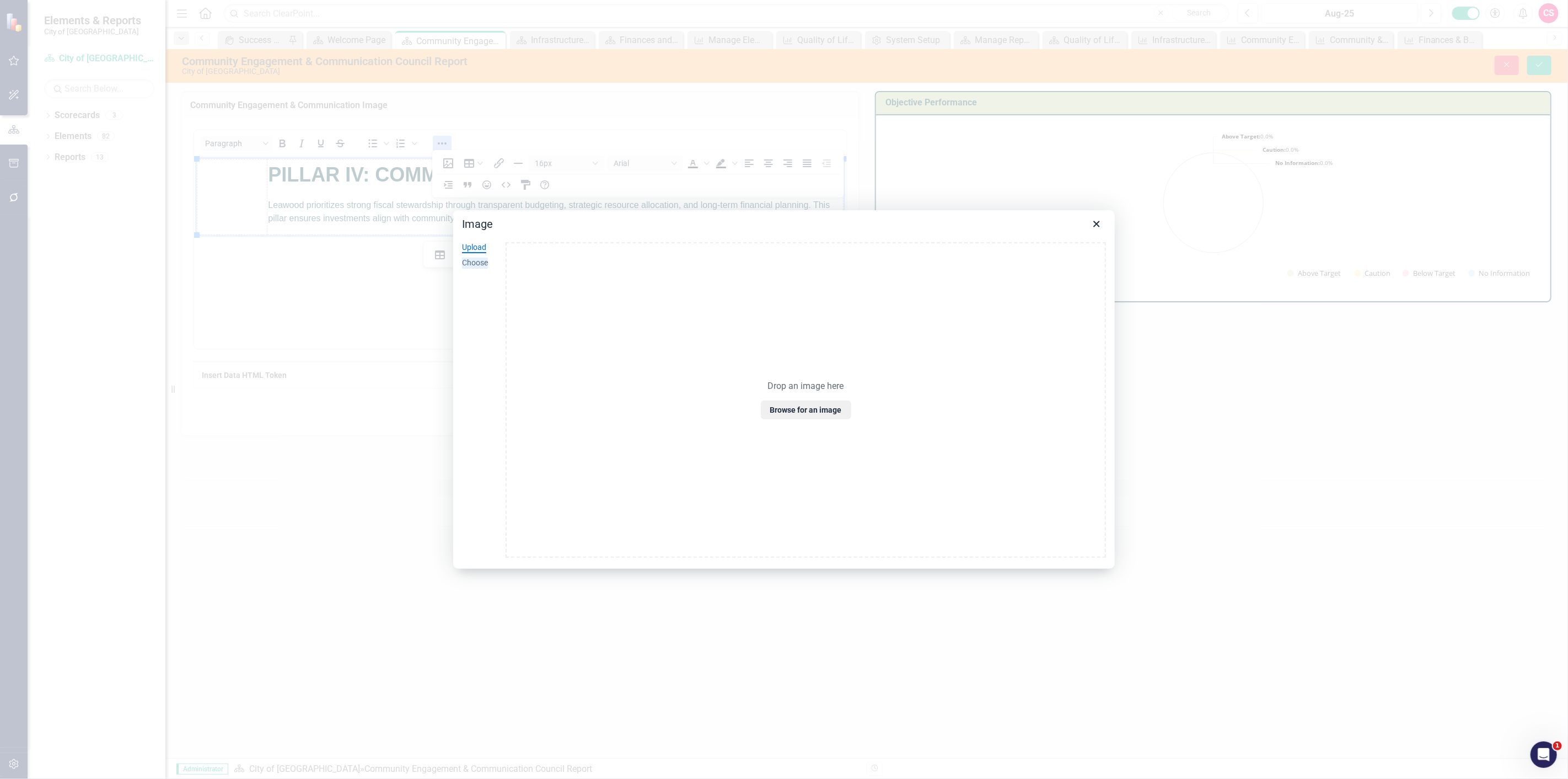
click at [473, 260] on div "Choose" at bounding box center [474, 262] width 26 height 11
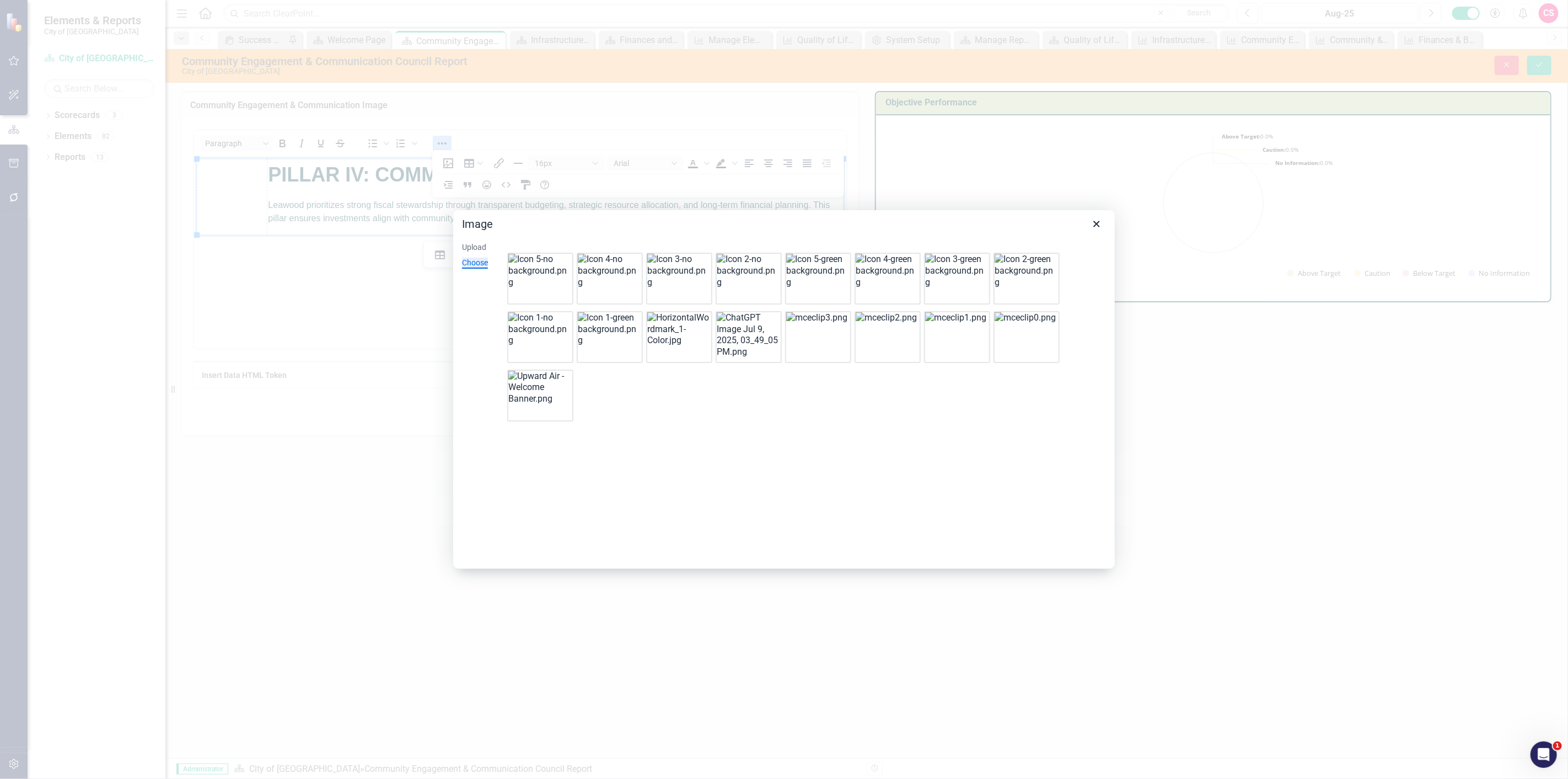
click at [606, 282] on img at bounding box center [608, 270] width 62 height 34
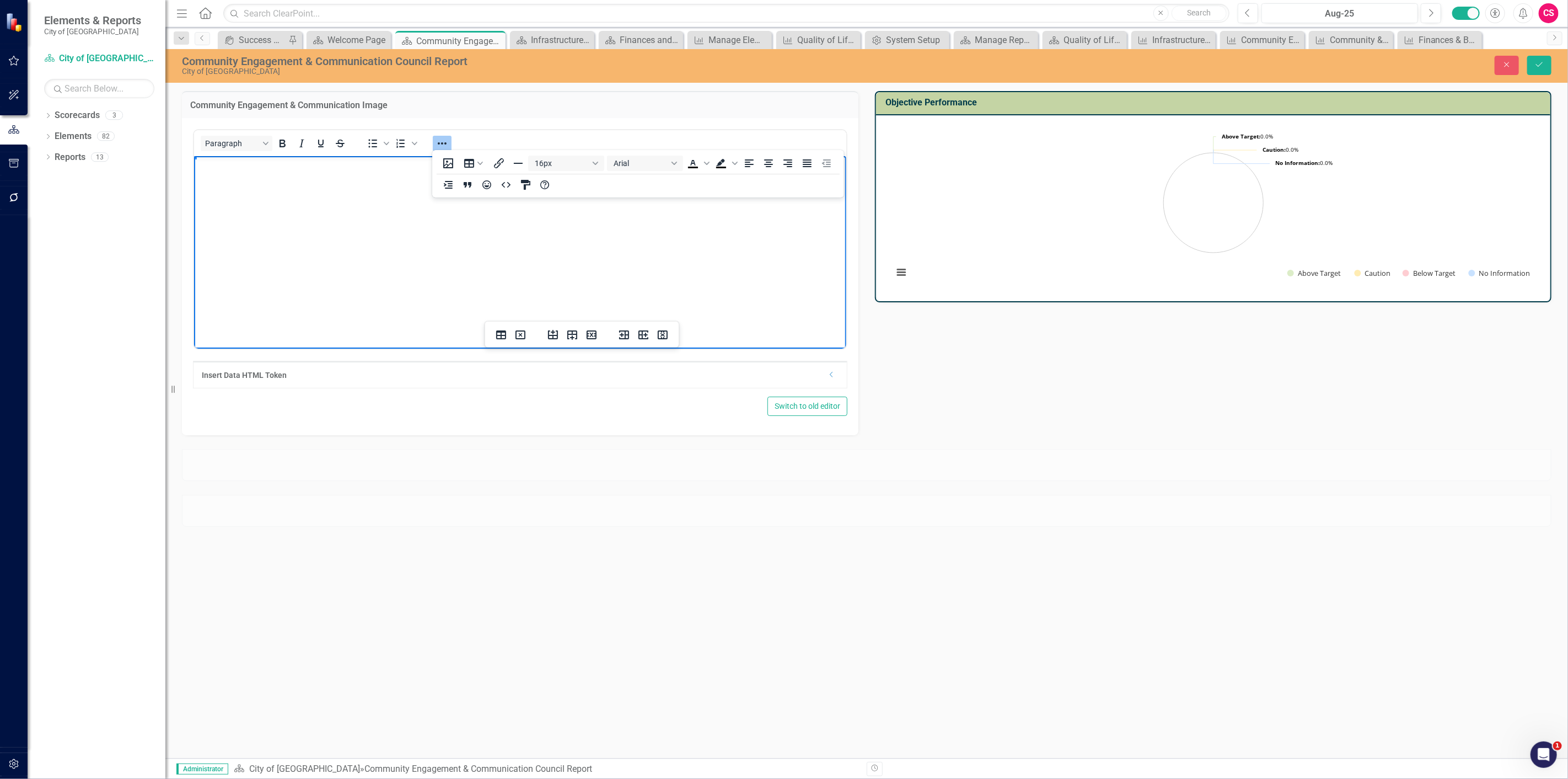
click at [266, 96] on img "Rich Text Area. Press ALT-0 for help." at bounding box center [232, 82] width 69 height 26
drag, startPoint x: 790, startPoint y: 314, endPoint x: 579, endPoint y: 307, distance: 211.1
drag, startPoint x: 410, startPoint y: 320, endPoint x: 253, endPoint y: 175, distance: 213.7
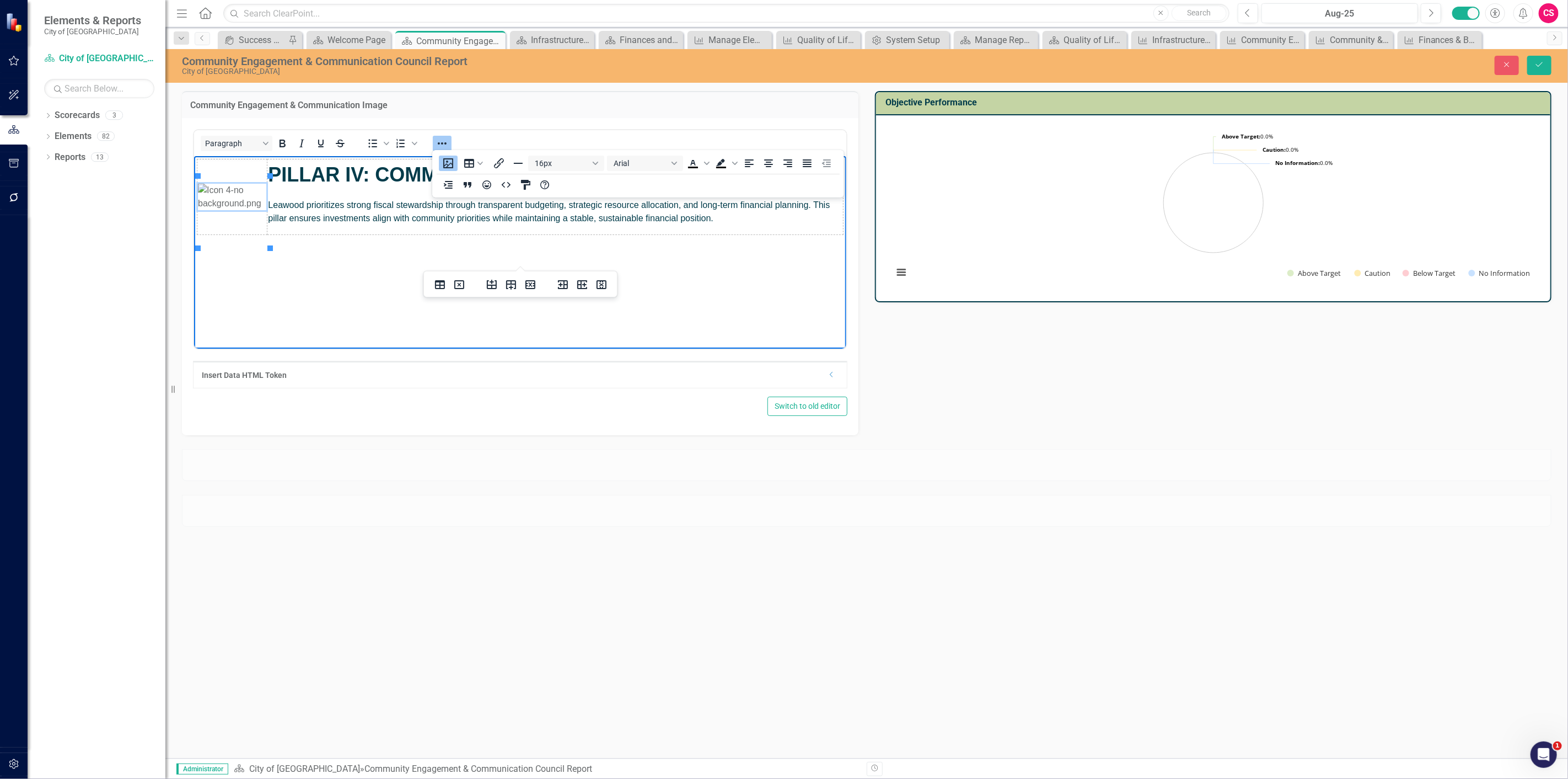
scroll to position [0, 0]
drag, startPoint x: 268, startPoint y: 247, endPoint x: 249, endPoint y: 229, distance: 26.2
click at [228, 198] on img "Rich Text Area. Press ALT-0 for help." at bounding box center [232, 197] width 69 height 26
click at [760, 163] on button "Align center" at bounding box center [768, 163] width 19 height 15
drag, startPoint x: 756, startPoint y: 282, endPoint x: 786, endPoint y: 307, distance: 39.1
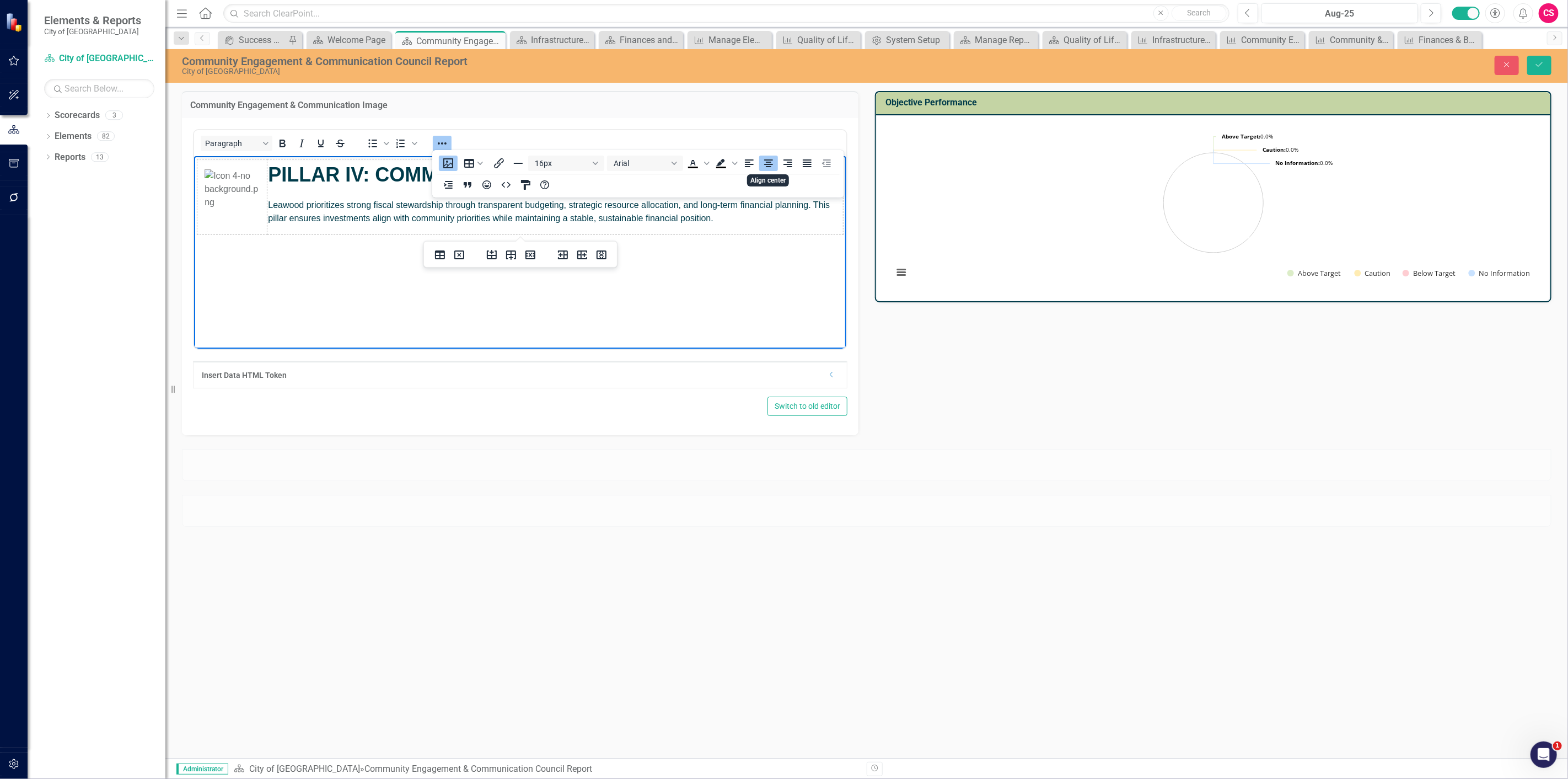
click at [756, 282] on body "PILLAR IV: COMMUNITY ENGAGEMENT & COMMUNICATION Leawood prioritizes strong fisc…" at bounding box center [519, 238] width 652 height 165
click at [443, 210] on p "Leawood prioritizes strong fiscal stewardship through transparent budgeting, st…" at bounding box center [554, 211] width 574 height 26
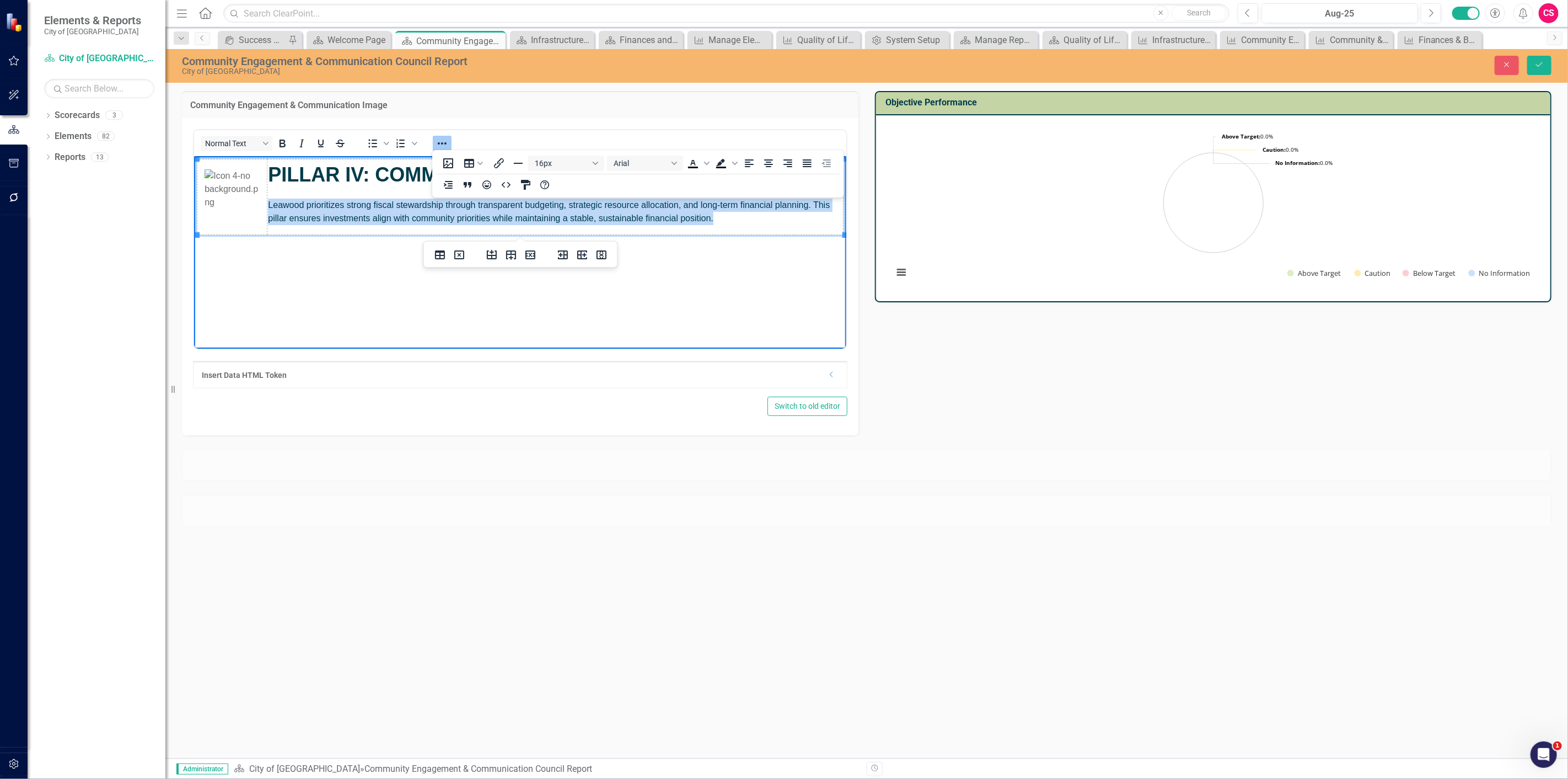
click at [443, 210] on p "Leawood prioritizes strong fiscal stewardship through transparent budgeting, st…" at bounding box center [554, 211] width 574 height 26
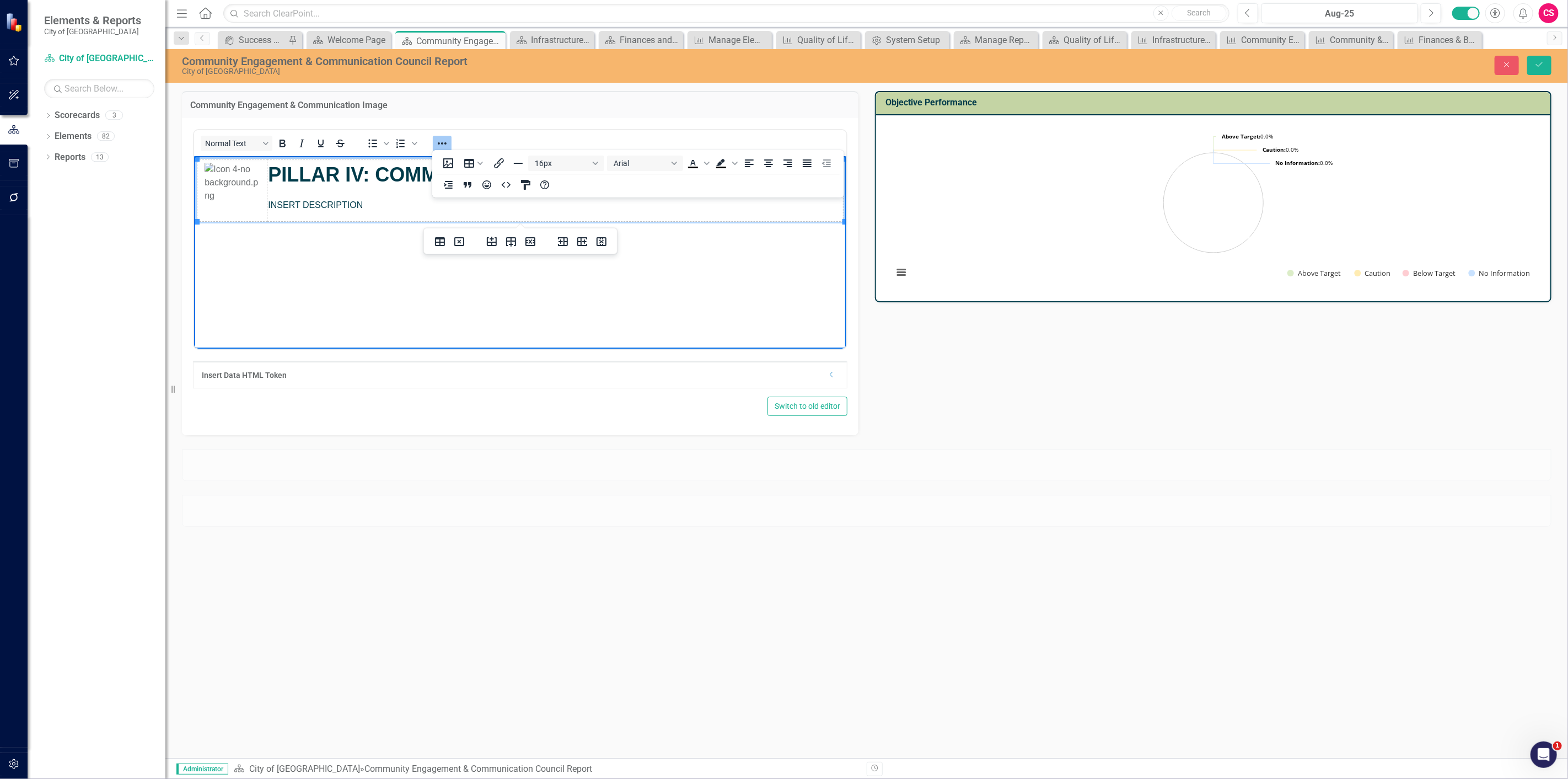
click at [440, 140] on icon "Reveal or hide additional toolbar items" at bounding box center [442, 143] width 13 height 13
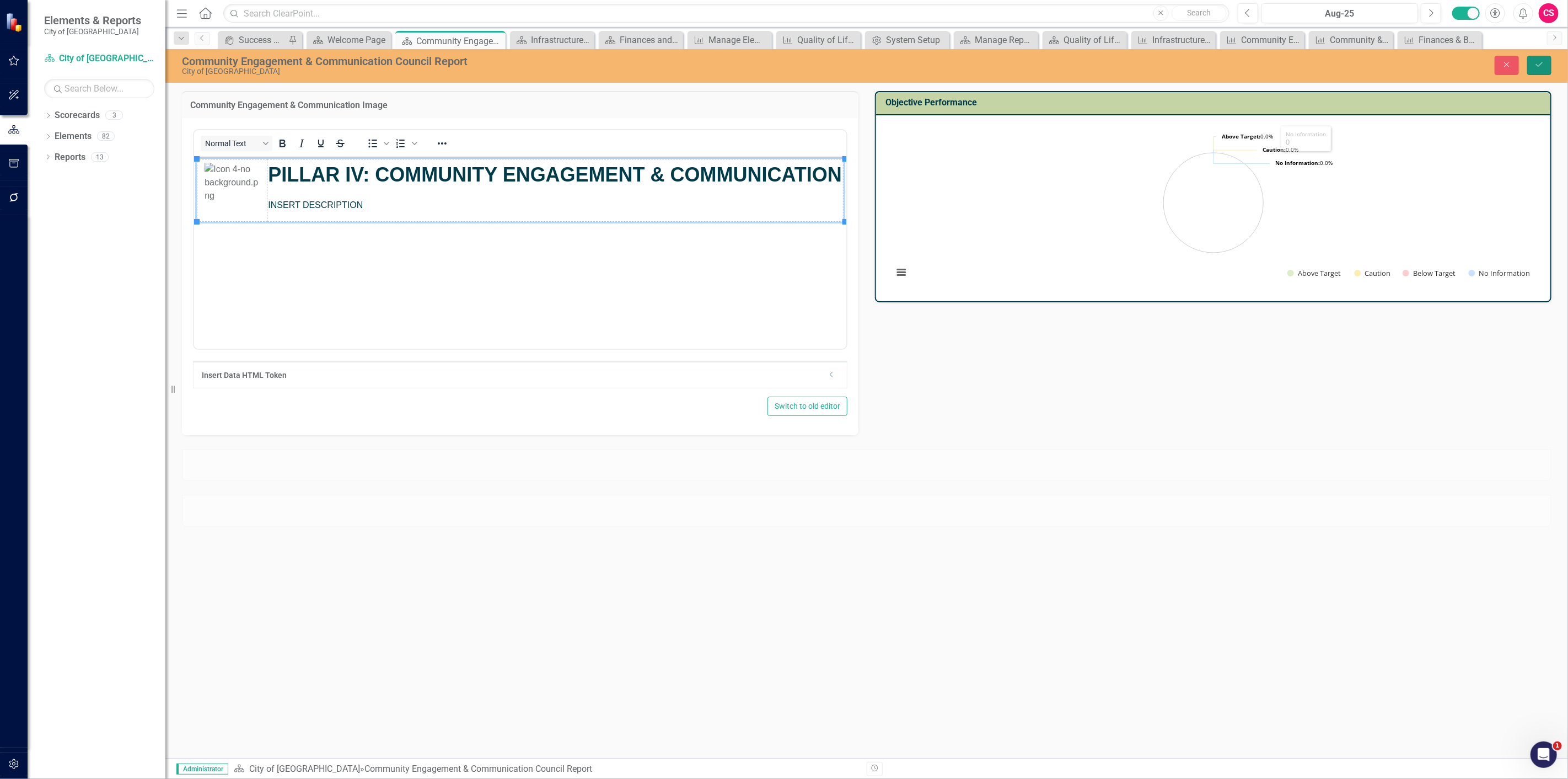
click at [1531, 72] on button "Save" at bounding box center [1539, 65] width 24 height 19
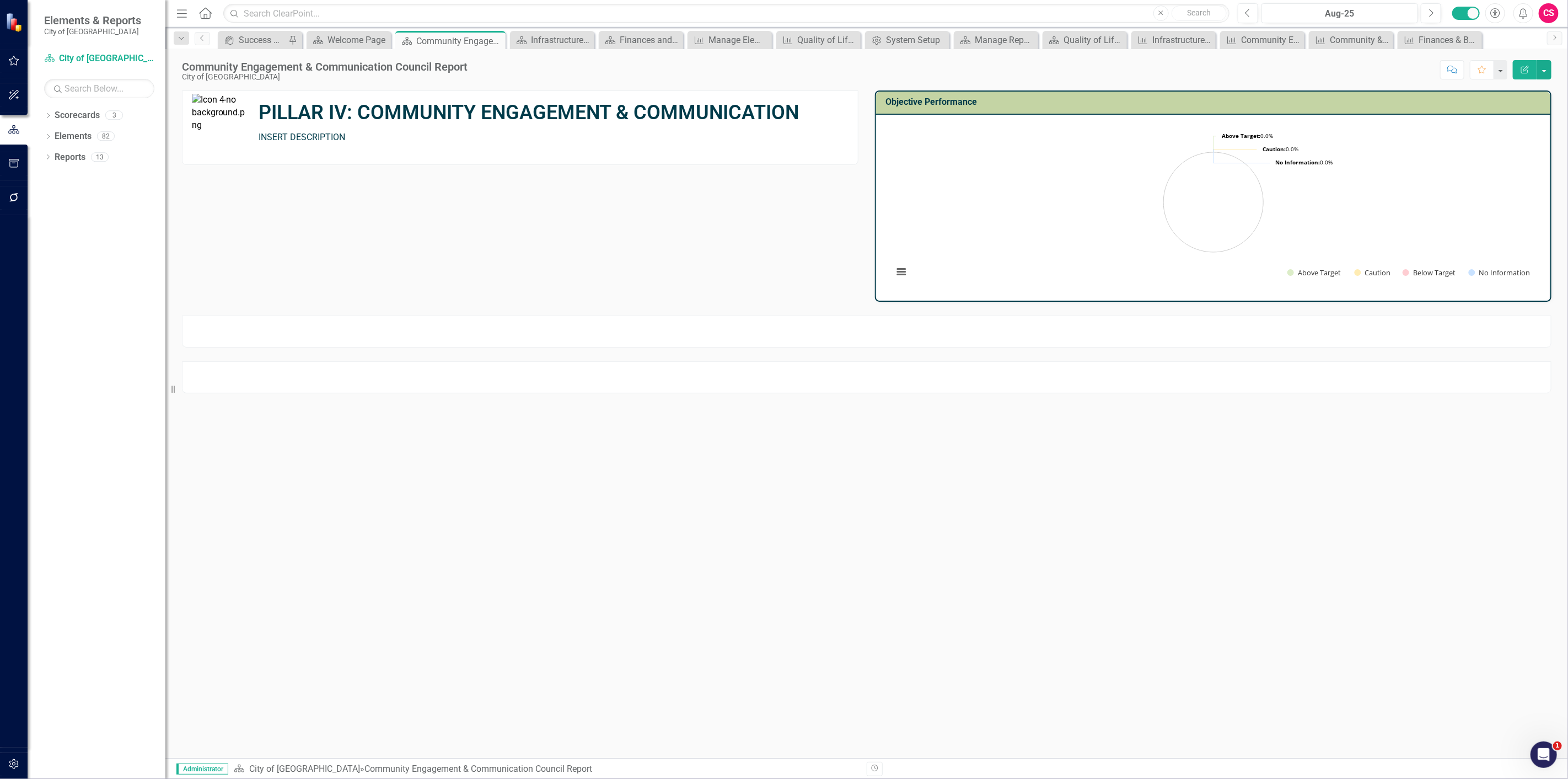
click at [1095, 339] on div at bounding box center [866, 332] width 1369 height 32
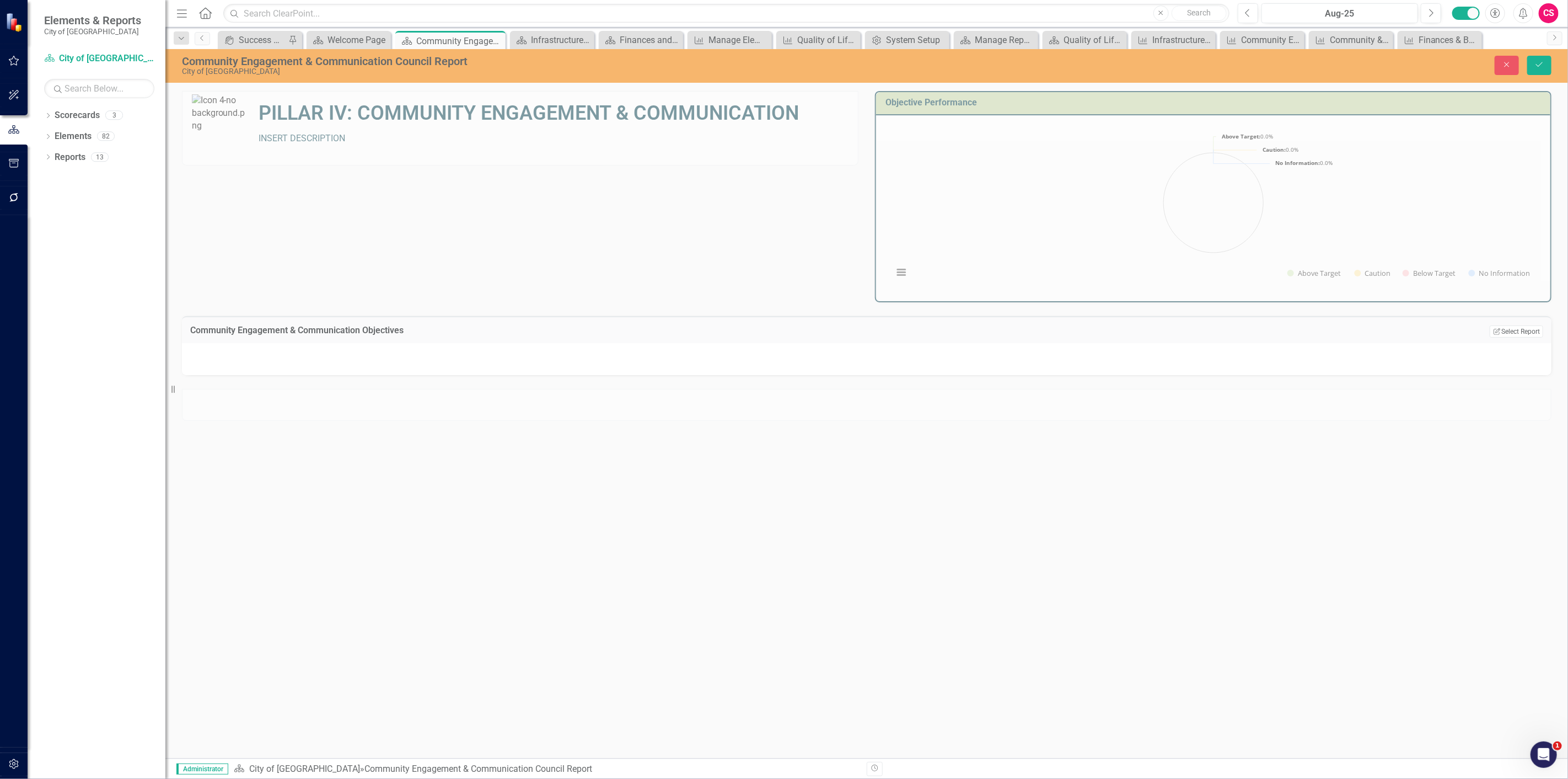
click at [1490, 337] on div "Community Engagement & Communication Objectives Edit Report Select Report Link …" at bounding box center [866, 329] width 1369 height 27
click at [1491, 334] on button "Edit Report Select Report" at bounding box center [1515, 331] width 53 height 12
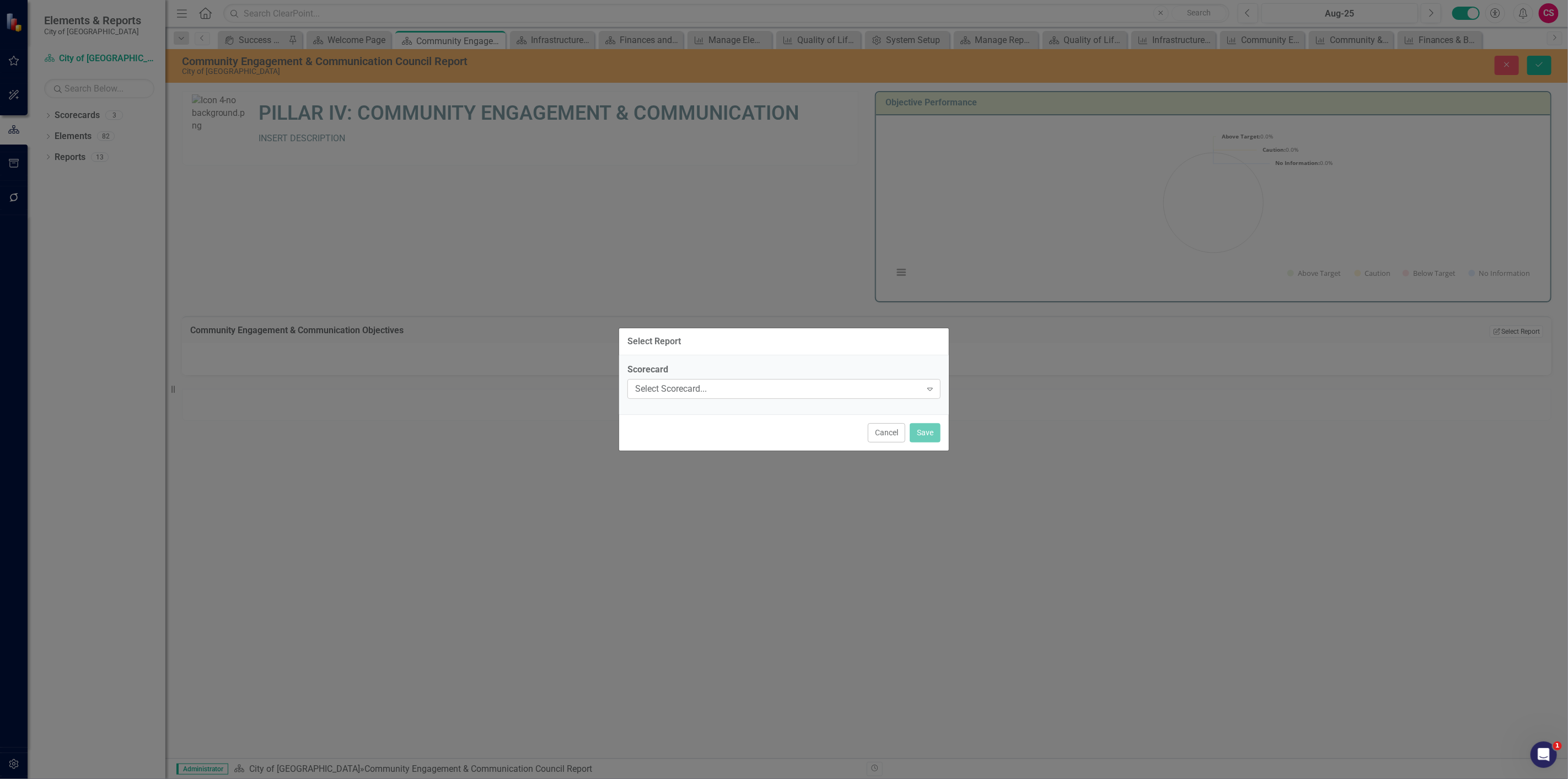
click at [772, 382] on div "Select Scorecard..." at bounding box center [778, 388] width 286 height 12
click at [729, 414] on div "City of [GEOGRAPHIC_DATA]" at bounding box center [784, 407] width 313 height 18
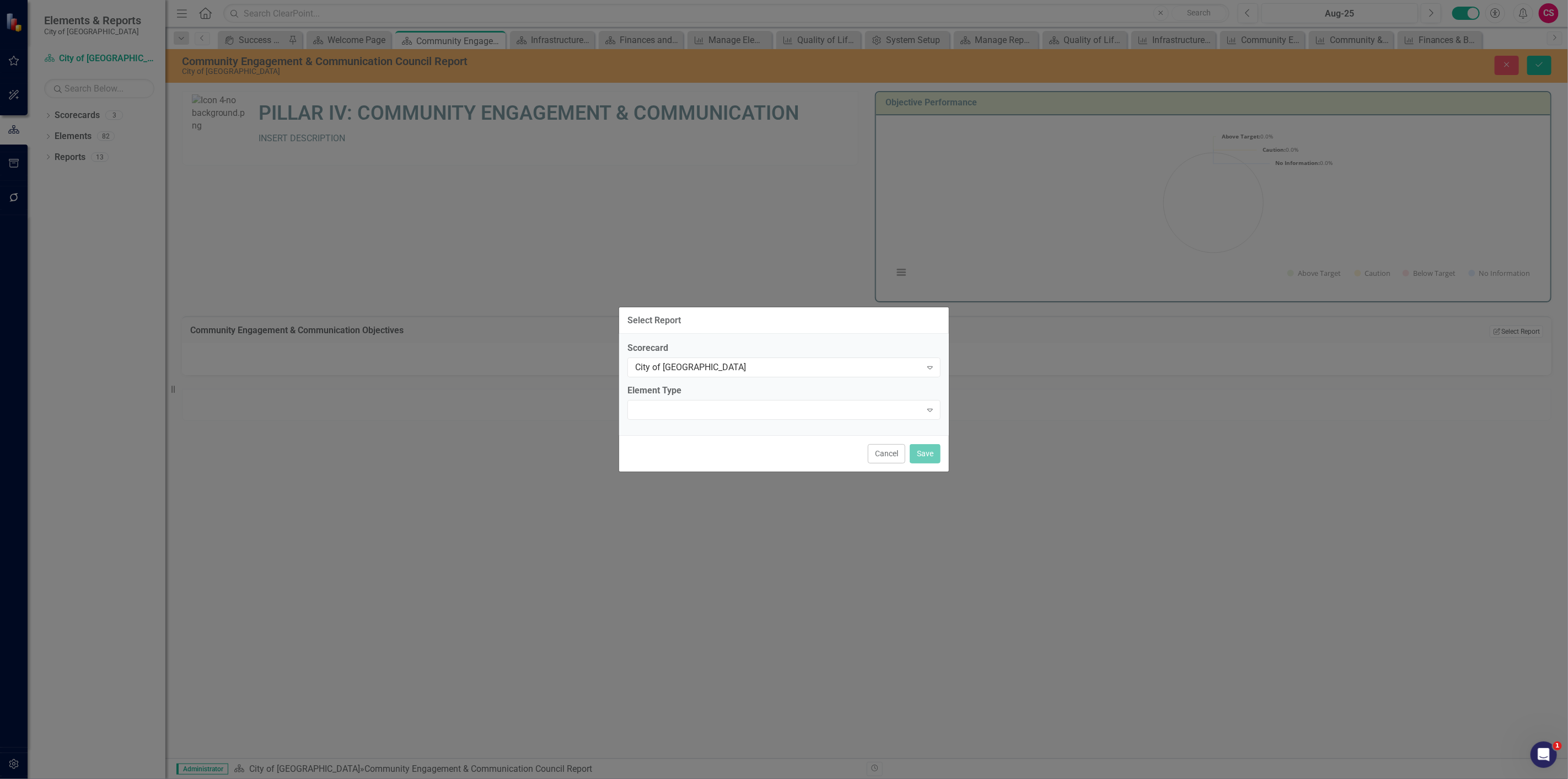
click at [728, 414] on div "Expand" at bounding box center [784, 409] width 313 height 20
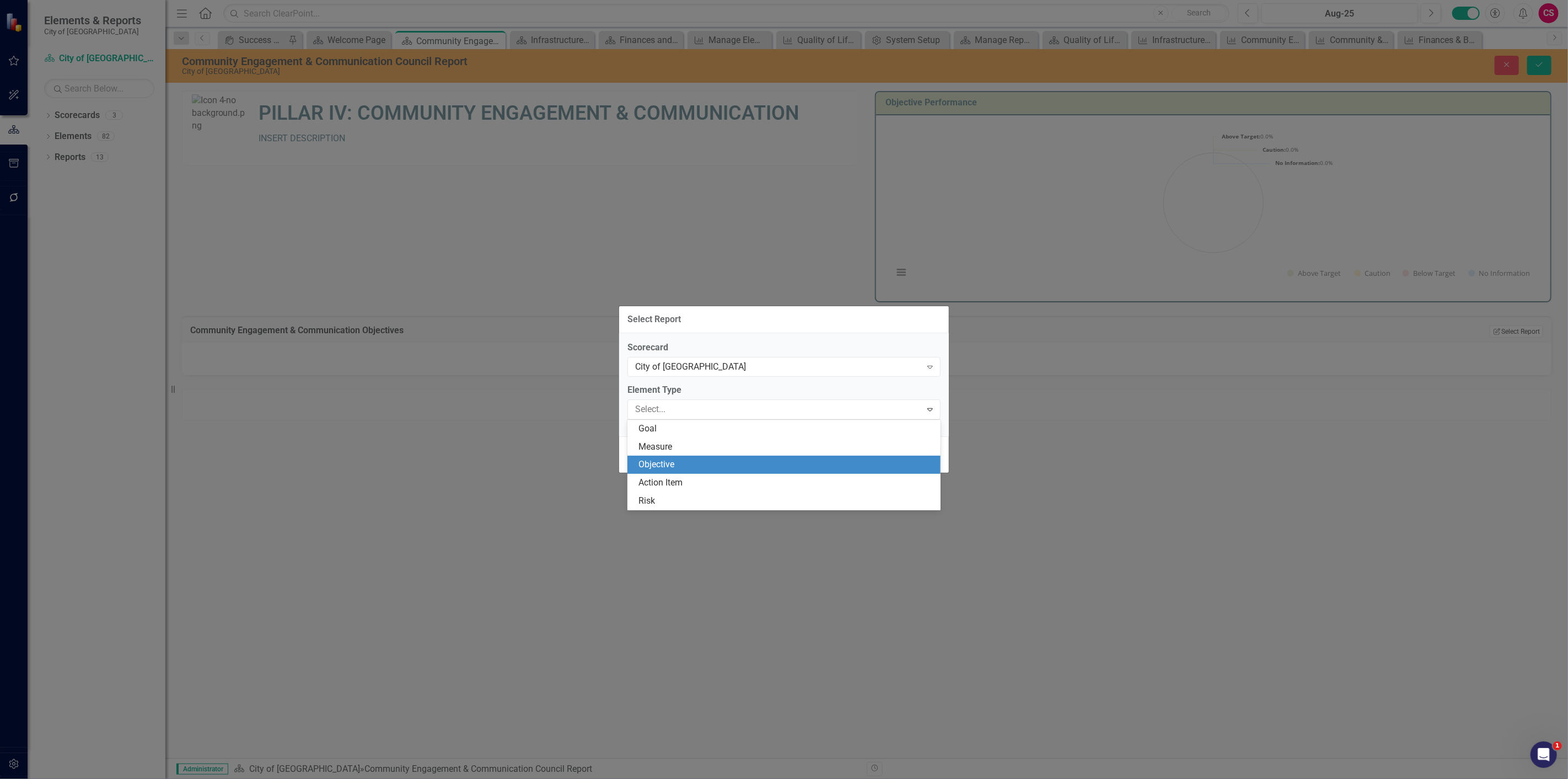
click at [701, 463] on div "Objective" at bounding box center [786, 464] width 296 height 12
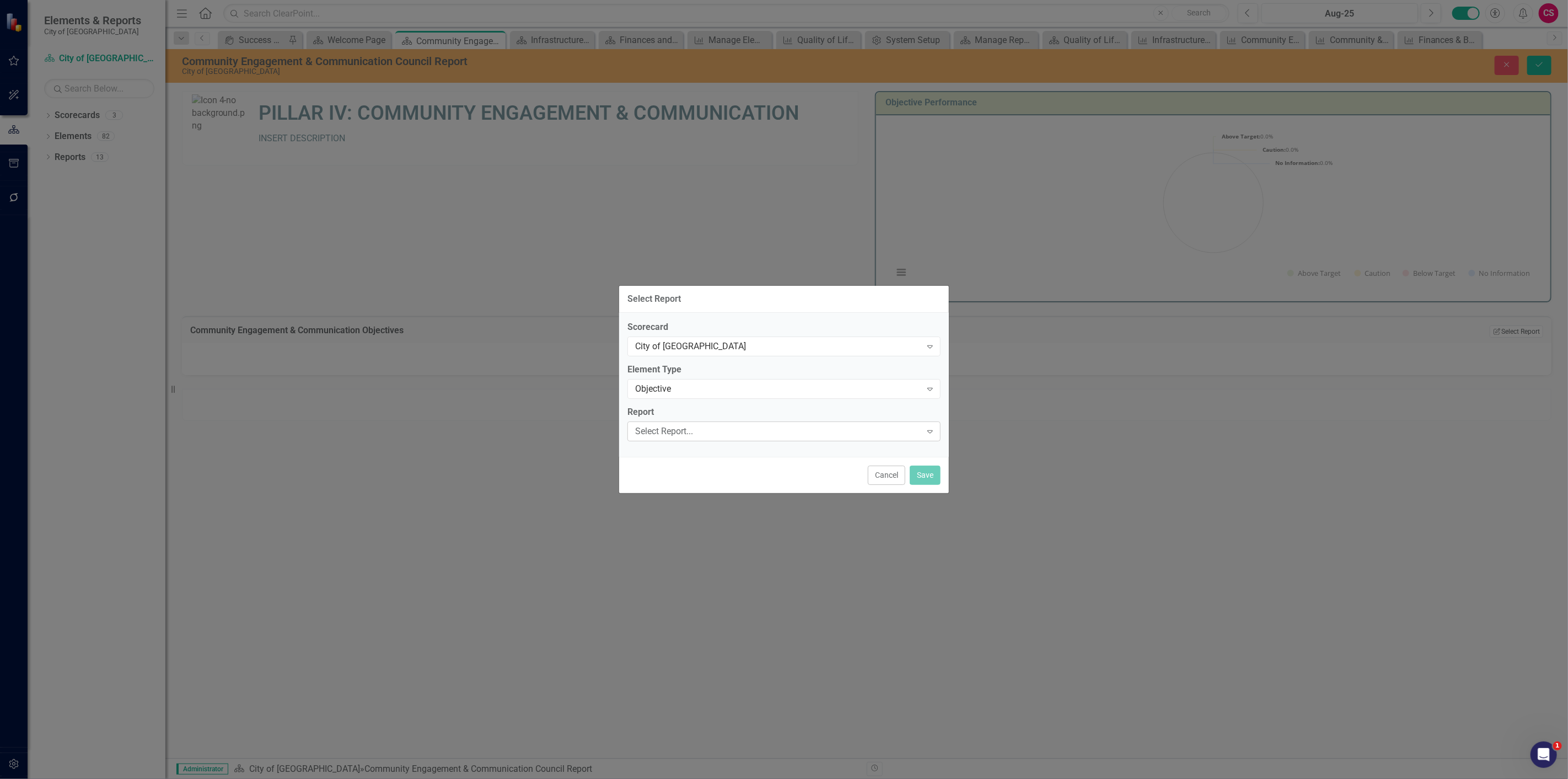
click at [695, 437] on div "Select Report..." at bounding box center [778, 430] width 286 height 12
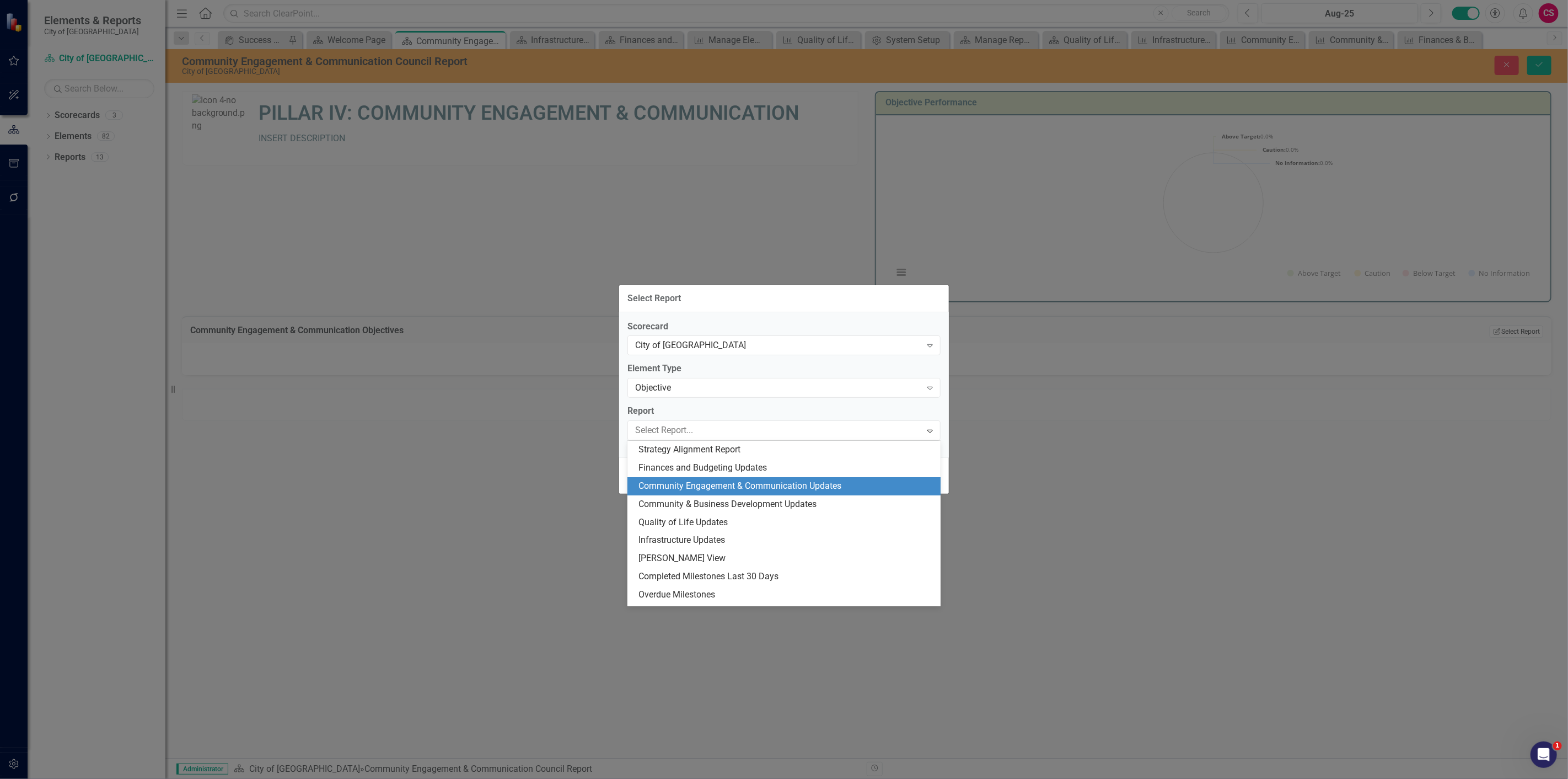
click at [693, 492] on div "Community Engagement & Communication Updates" at bounding box center [786, 486] width 296 height 12
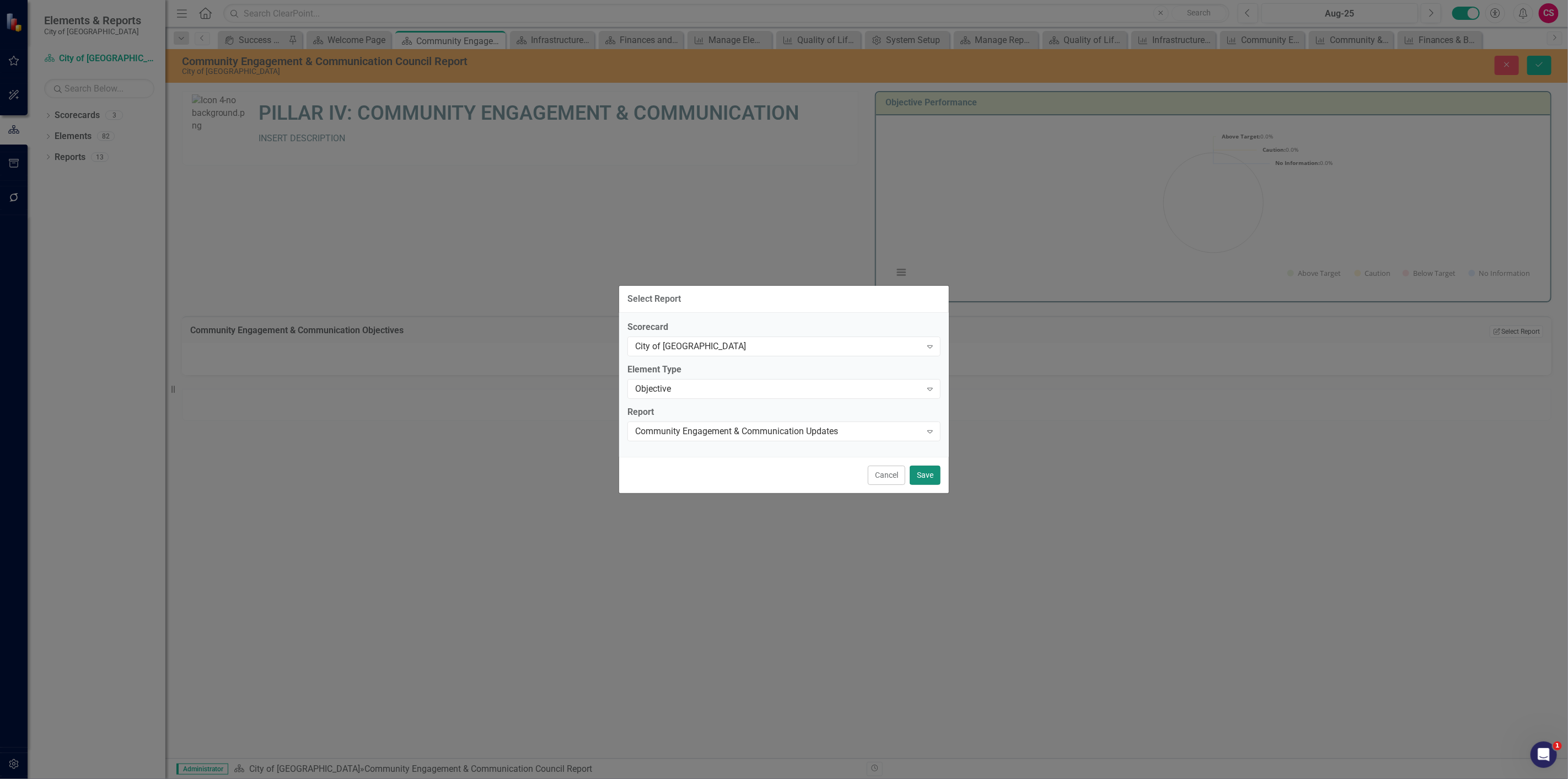
click at [922, 473] on button "Save" at bounding box center [925, 475] width 31 height 19
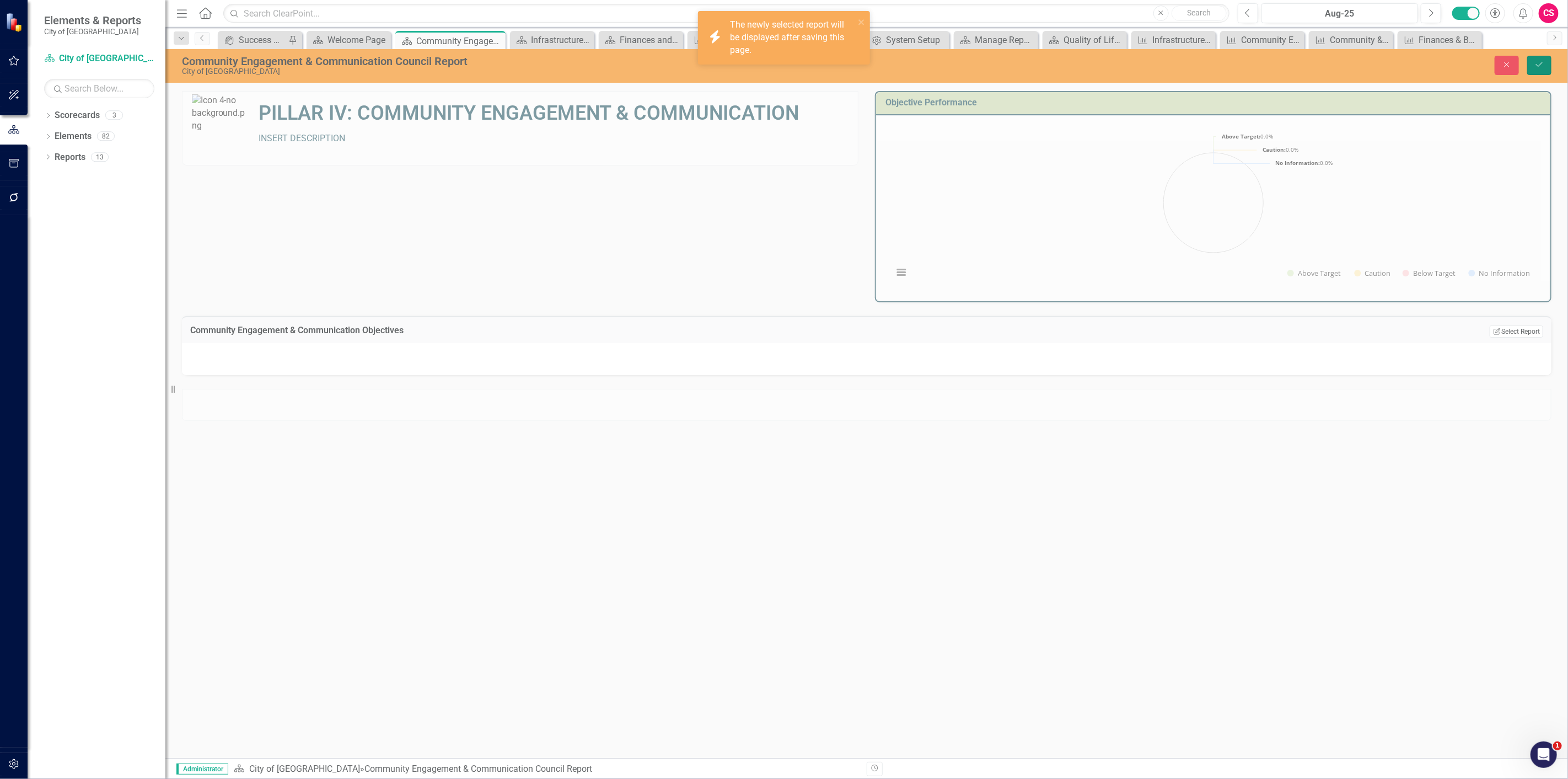
click at [1534, 61] on icon "Save" at bounding box center [1540, 64] width 10 height 8
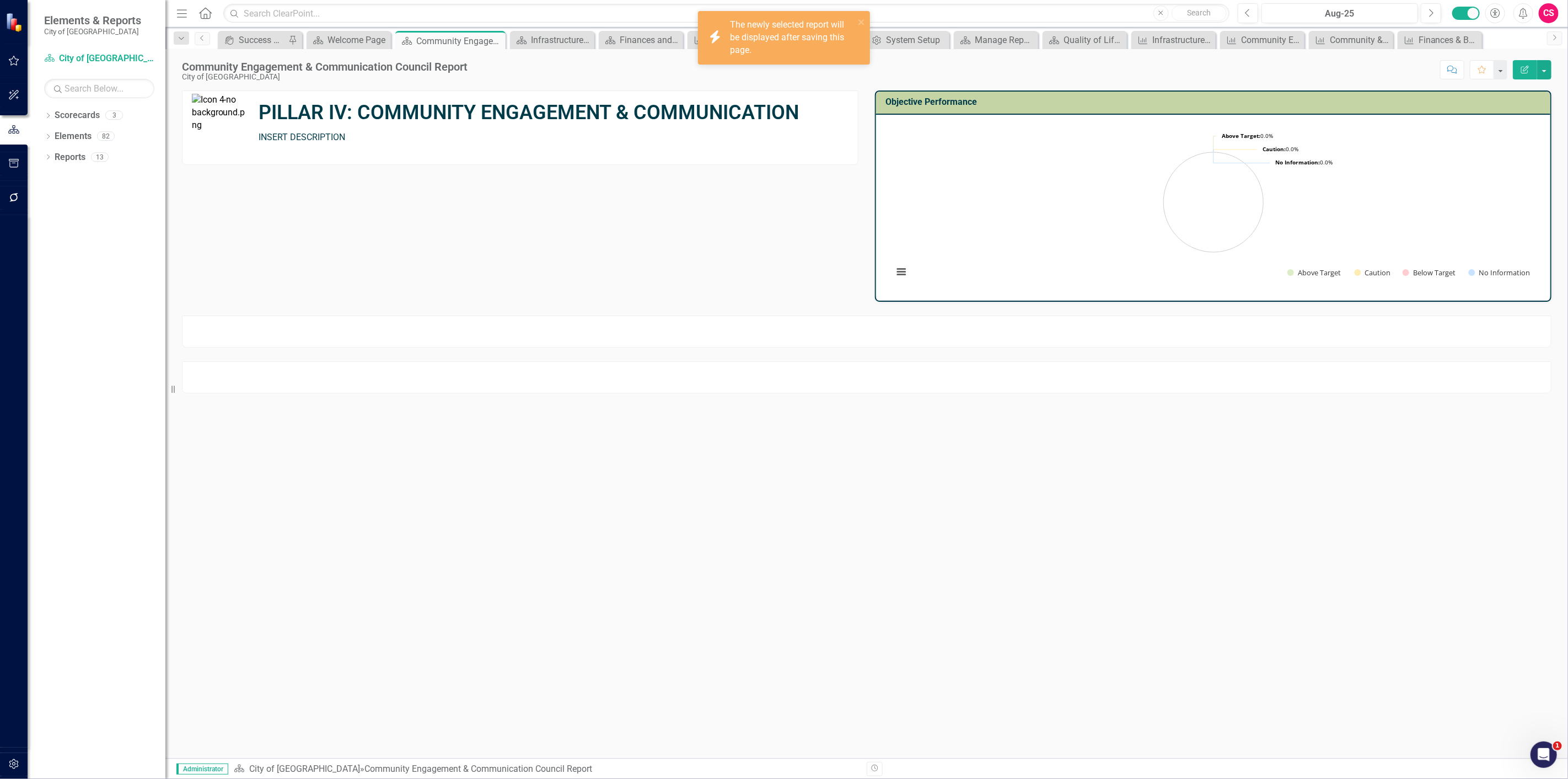
click at [1529, 66] on button "Edit Report" at bounding box center [1524, 69] width 24 height 19
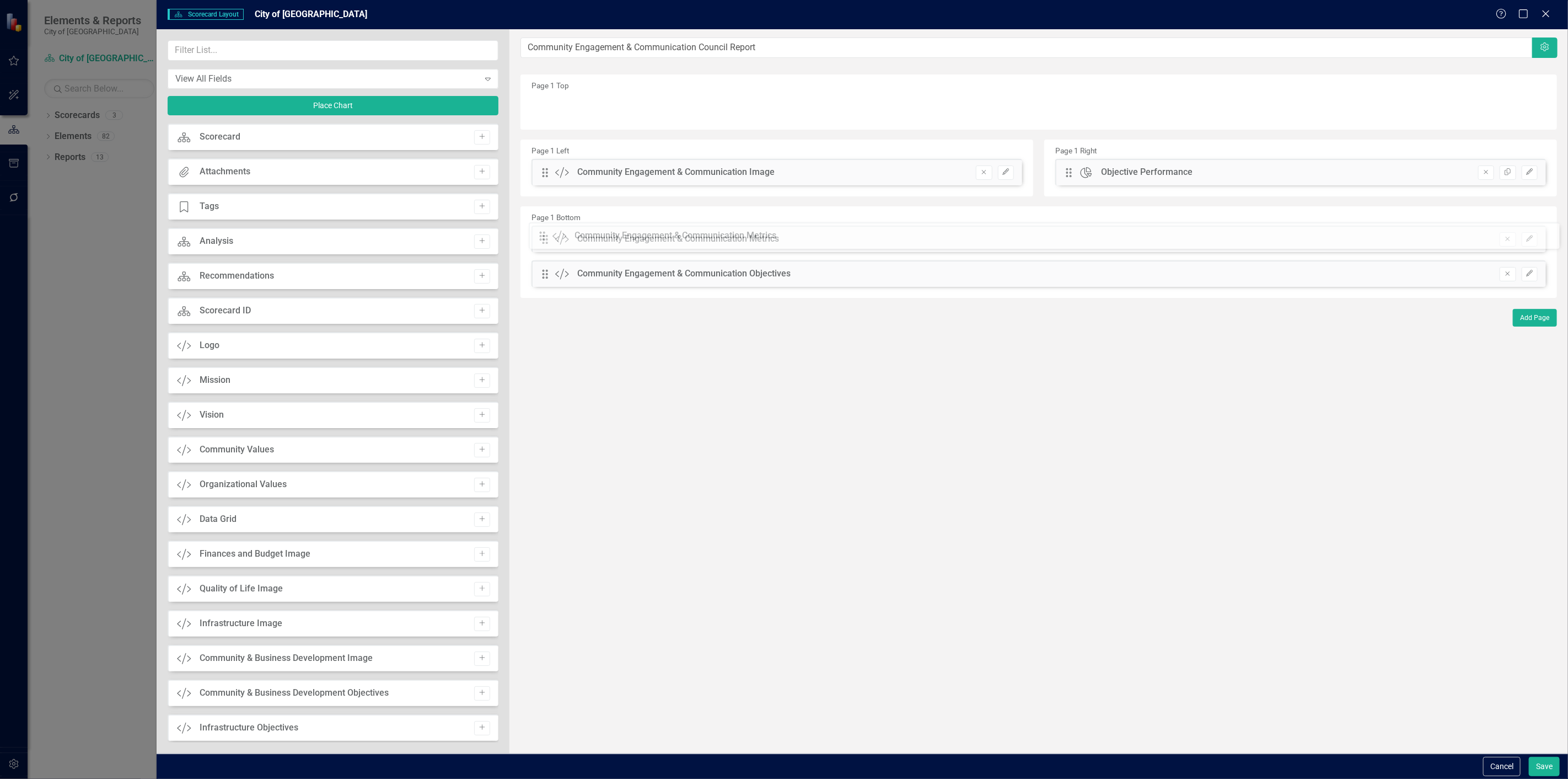
drag, startPoint x: 543, startPoint y: 243, endPoint x: 549, endPoint y: 238, distance: 7.8
click at [549, 238] on div "The fields (or pods) that are available for you to include on the detail page a…" at bounding box center [1038, 391] width 1058 height 724
click at [1543, 770] on button "Save" at bounding box center [1544, 767] width 31 height 19
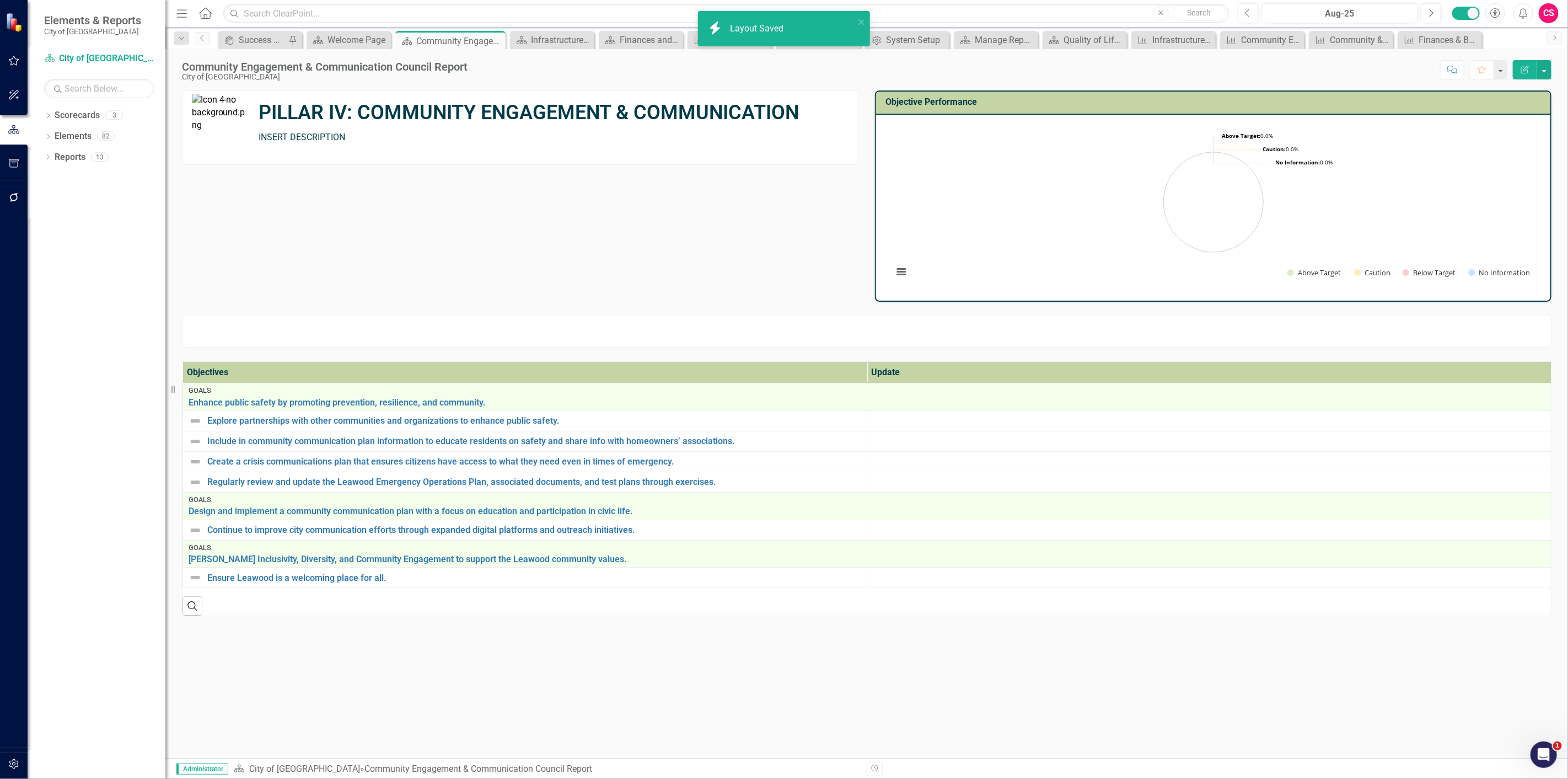
drag, startPoint x: 1012, startPoint y: 338, endPoint x: 1462, endPoint y: 390, distance: 453.0
click at [1012, 338] on div at bounding box center [866, 332] width 1369 height 32
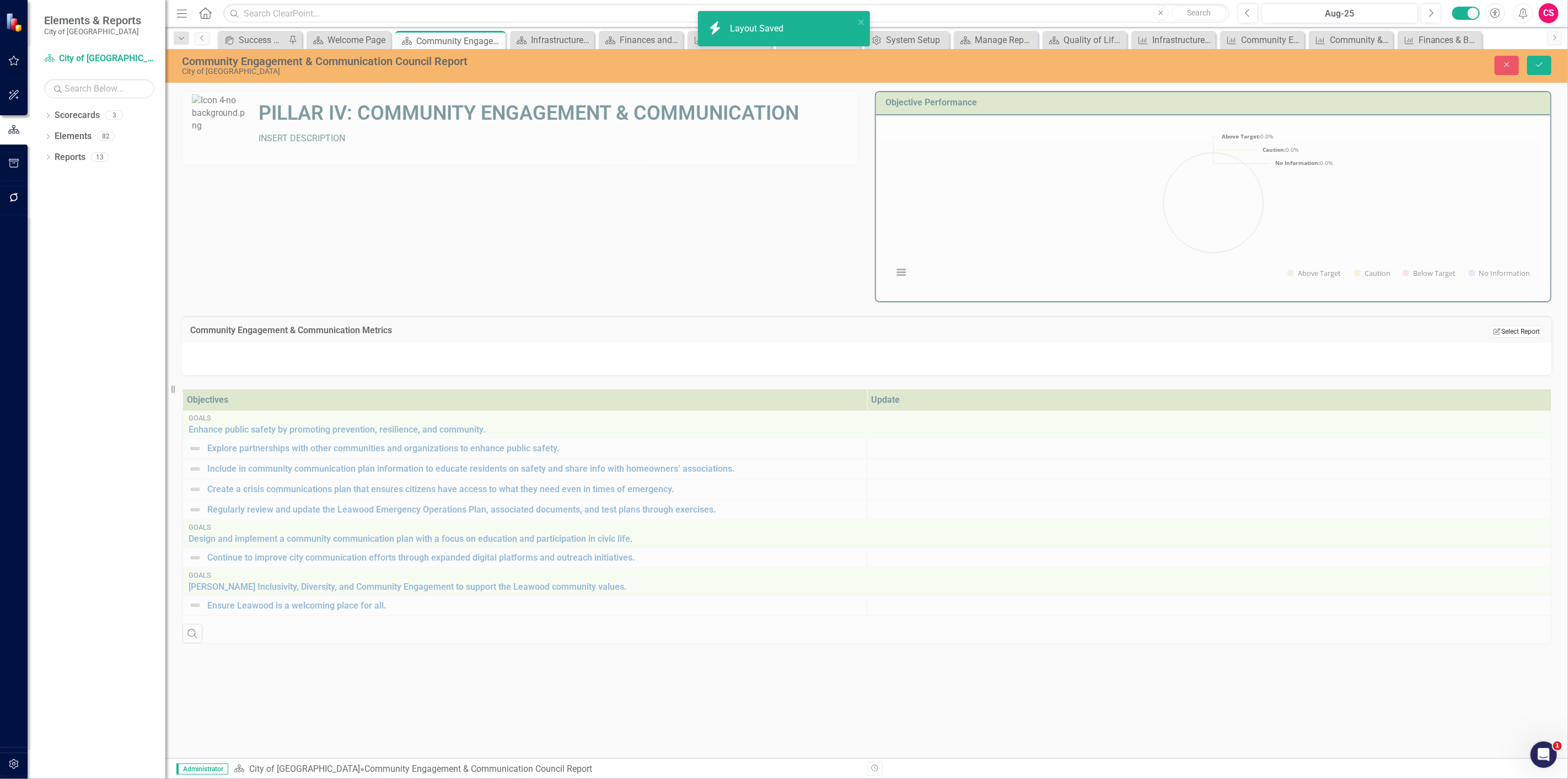
click at [1523, 332] on button "Edit Report Select Report" at bounding box center [1515, 331] width 53 height 12
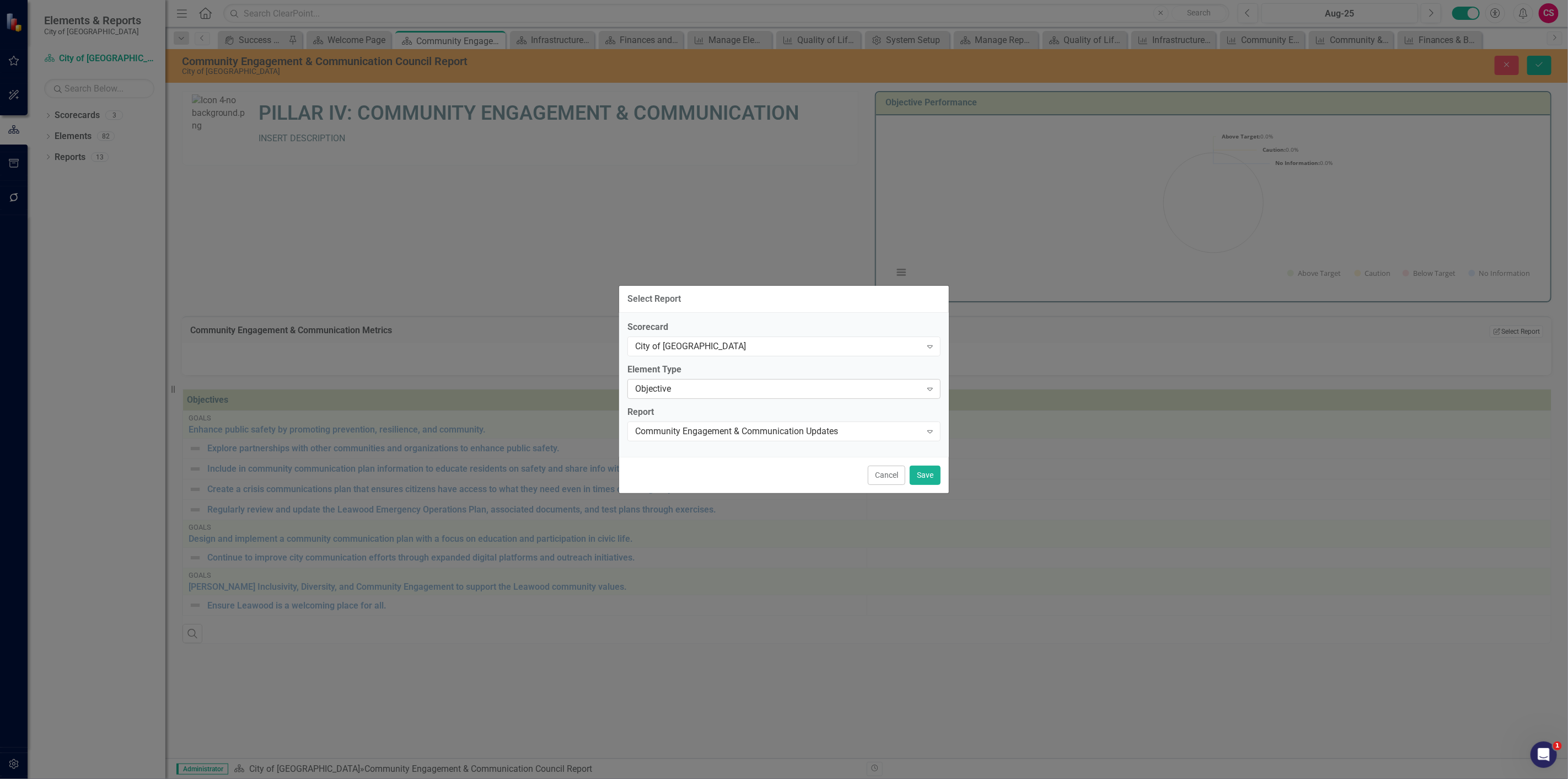
click at [742, 387] on div "Objective" at bounding box center [778, 388] width 286 height 12
click at [713, 420] on div "Measure" at bounding box center [786, 425] width 296 height 12
click at [718, 427] on div "Select Report..." at bounding box center [778, 430] width 286 height 12
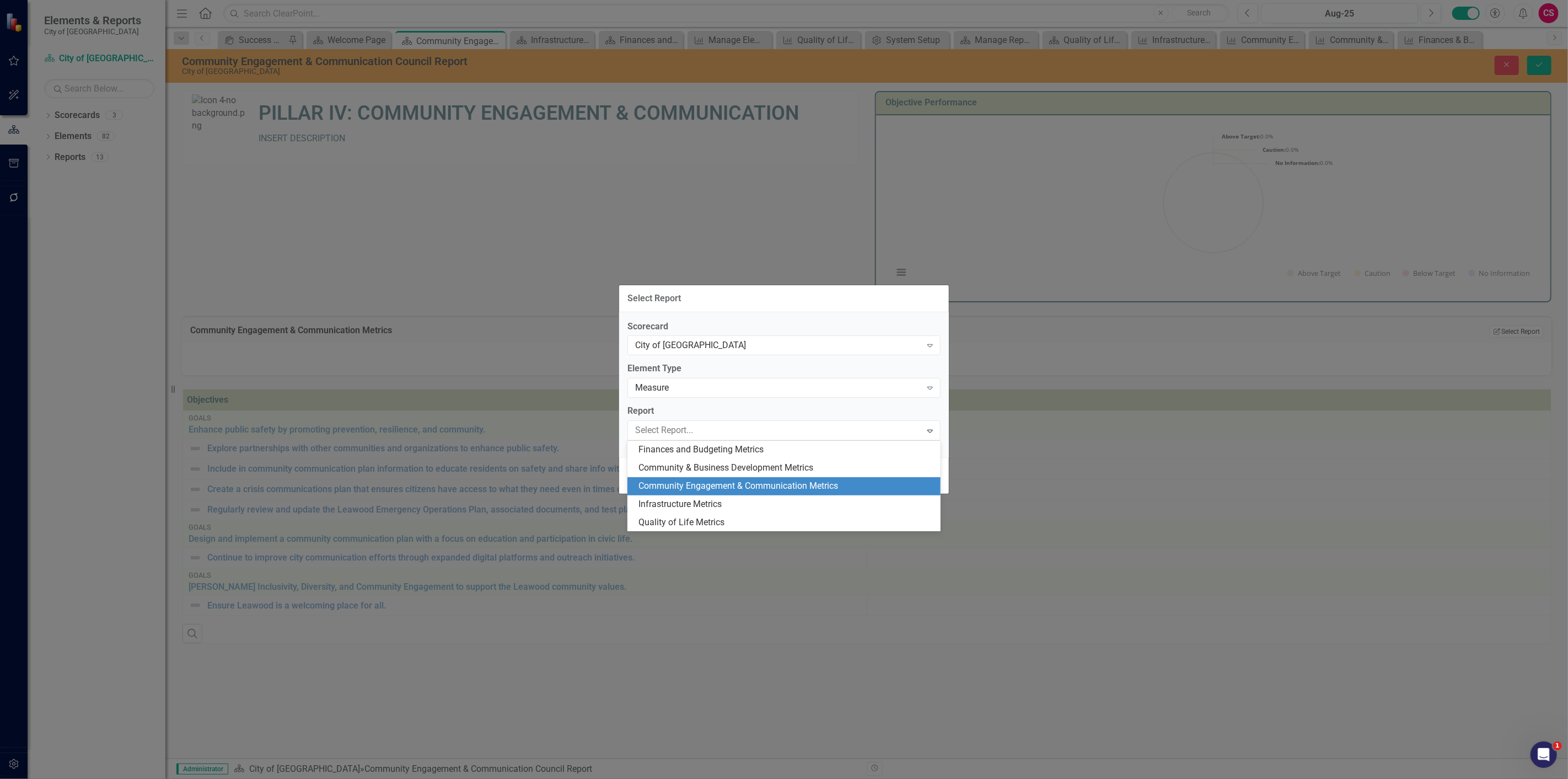
click at [706, 486] on div "Community Engagement & Communication Metrics" at bounding box center [786, 486] width 296 height 12
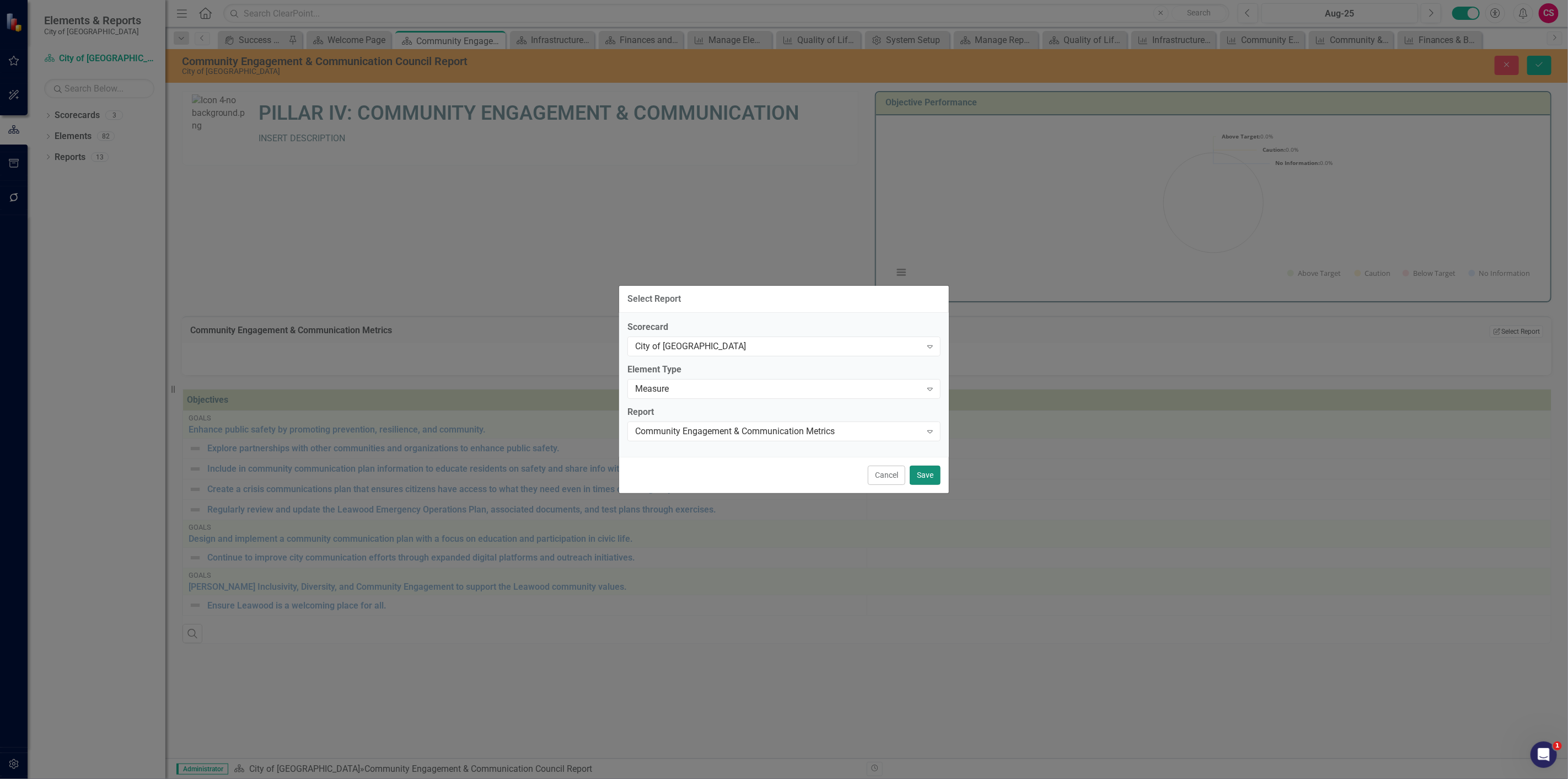
click at [917, 478] on button "Save" at bounding box center [925, 475] width 31 height 19
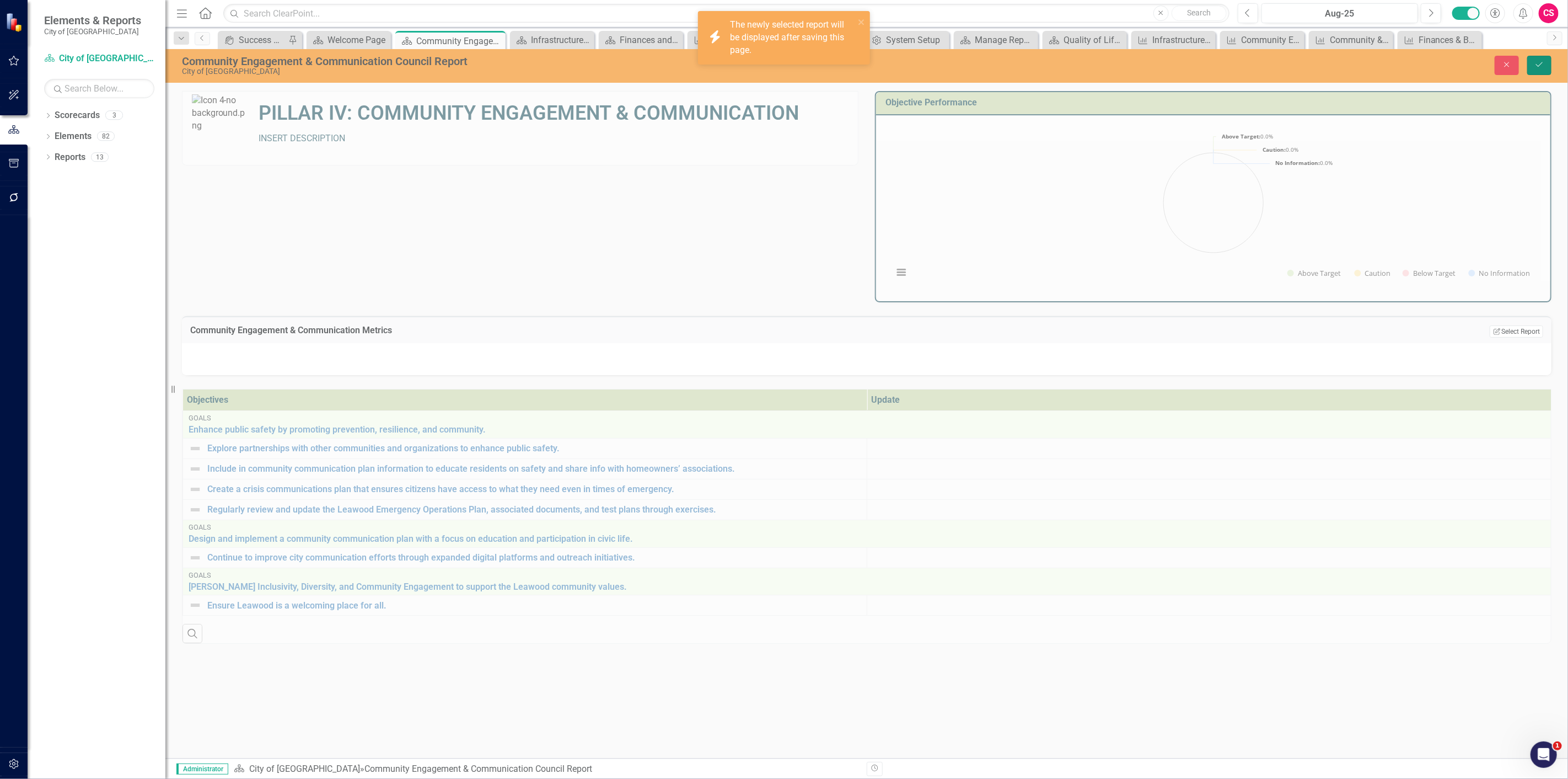
click at [1535, 72] on button "Save" at bounding box center [1539, 65] width 24 height 19
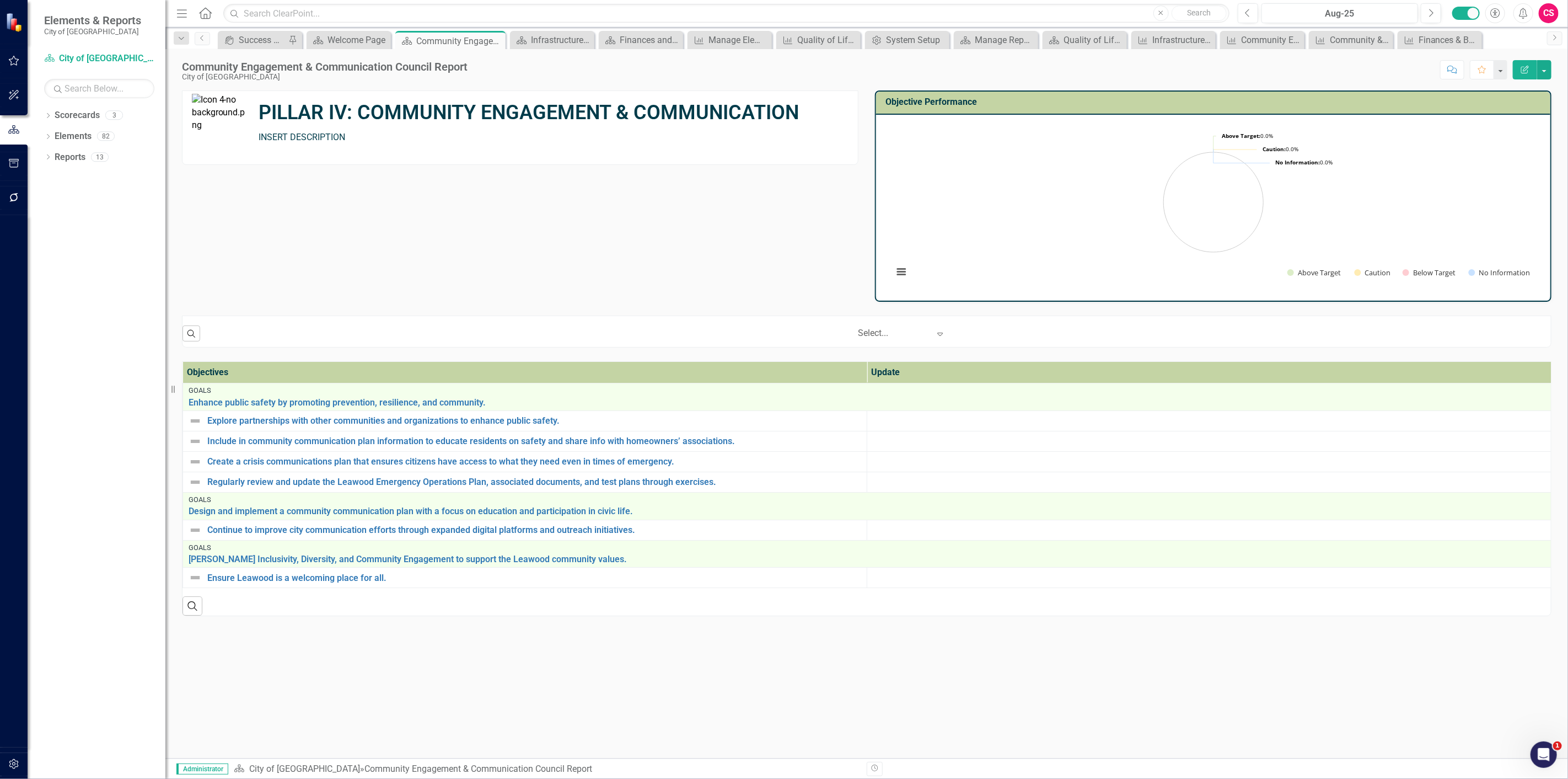
click at [213, 14] on div "Menu Home Search Close Search" at bounding box center [700, 13] width 1053 height 21
click at [210, 12] on icon "Home" at bounding box center [205, 13] width 15 height 12
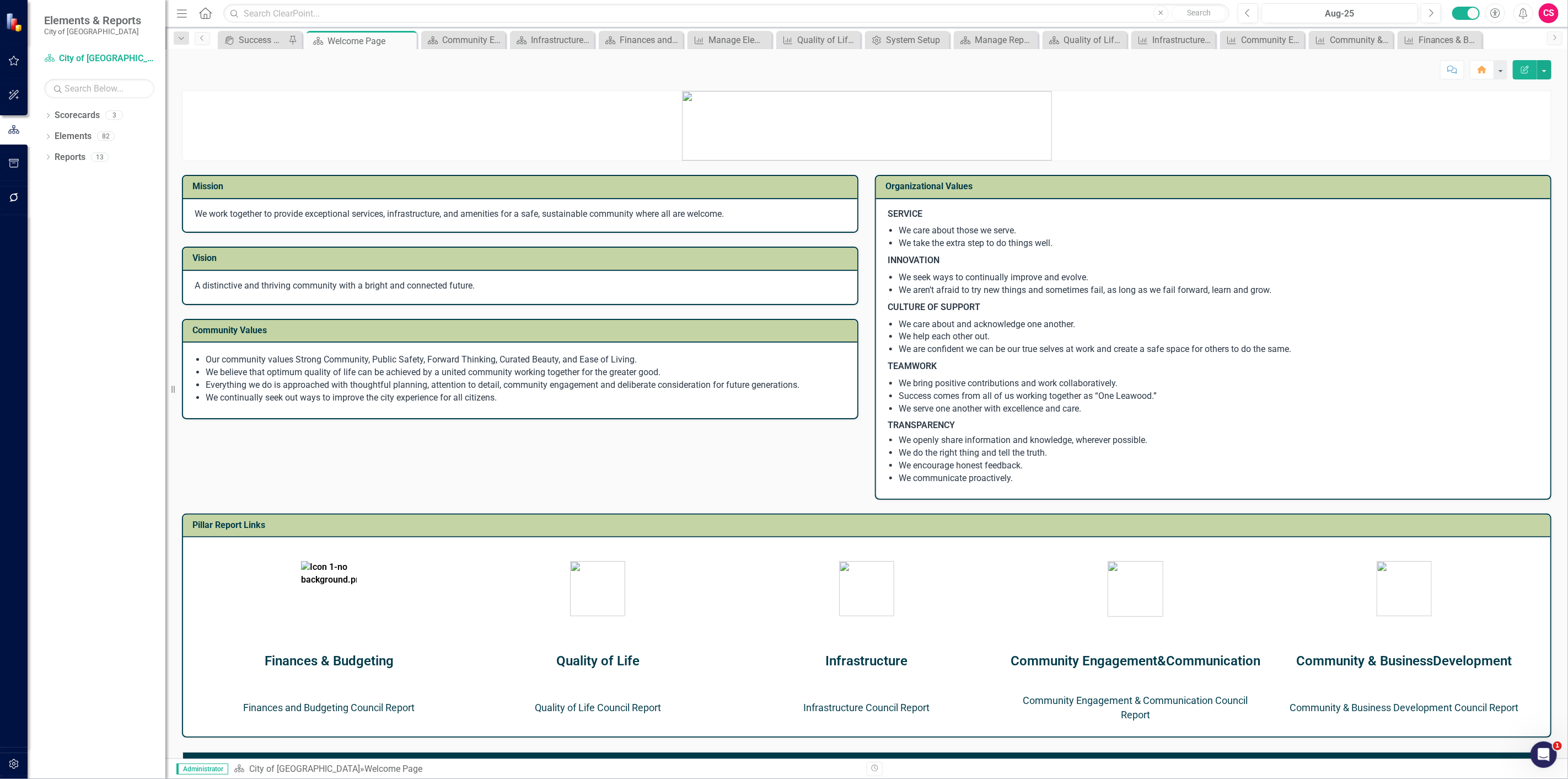
click at [1348, 706] on link "Community & Business Development Council Report" at bounding box center [1404, 707] width 229 height 12
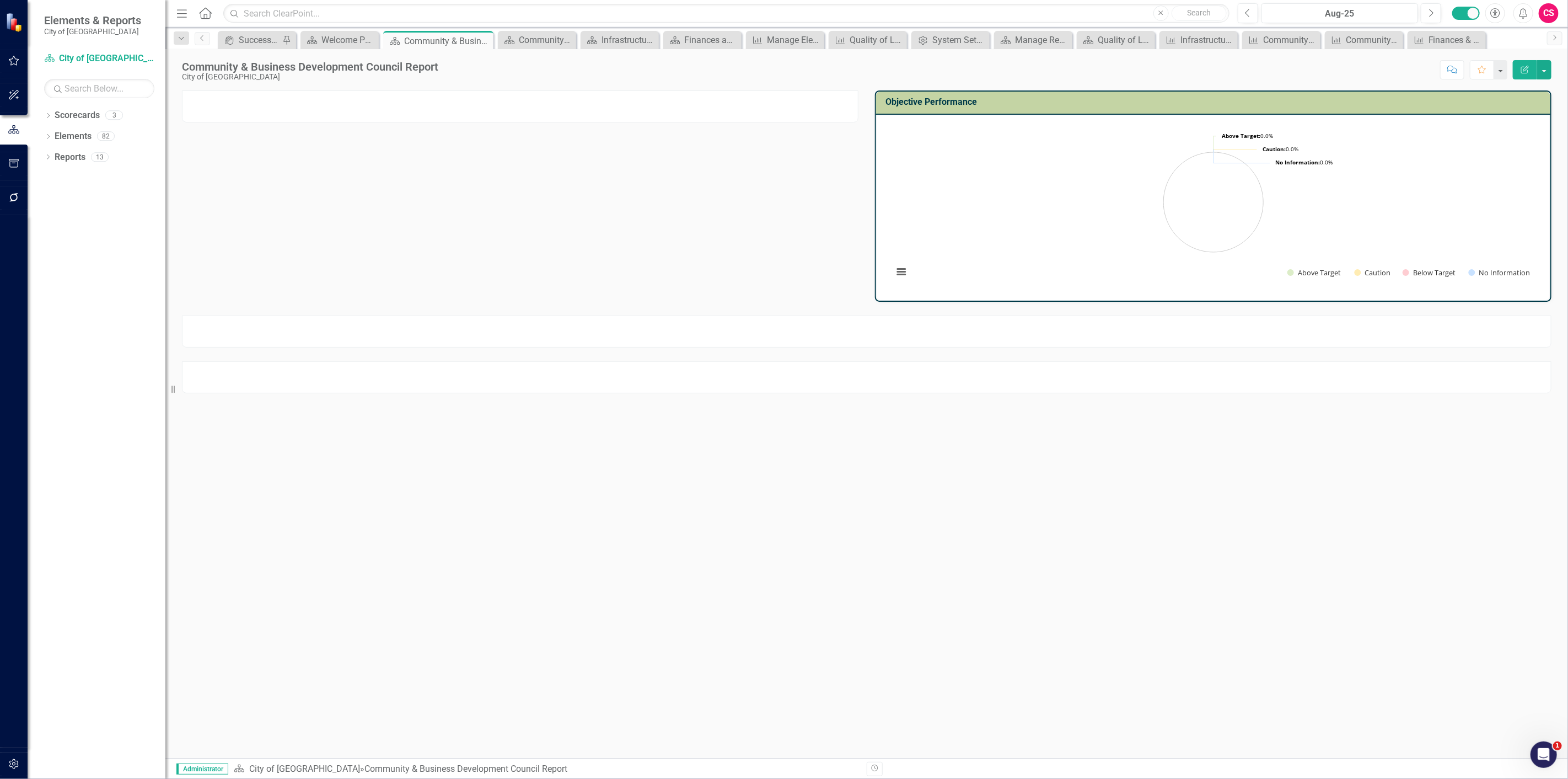
click at [527, 105] on div at bounding box center [520, 107] width 676 height 32
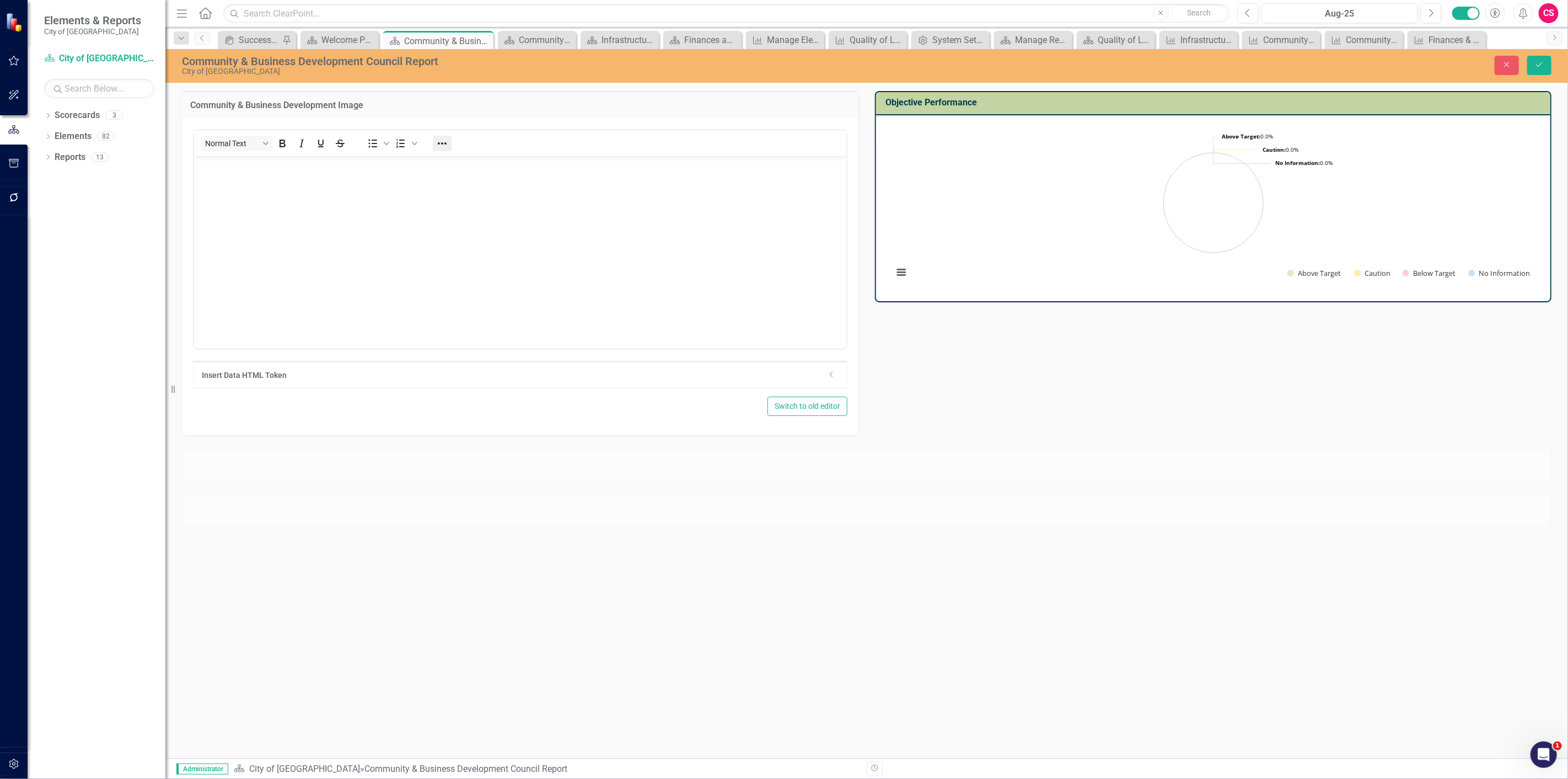
click at [442, 139] on icon "Reveal or hide additional toolbar items" at bounding box center [442, 143] width 13 height 13
click at [502, 189] on icon "HTML Editor" at bounding box center [506, 185] width 13 height 13
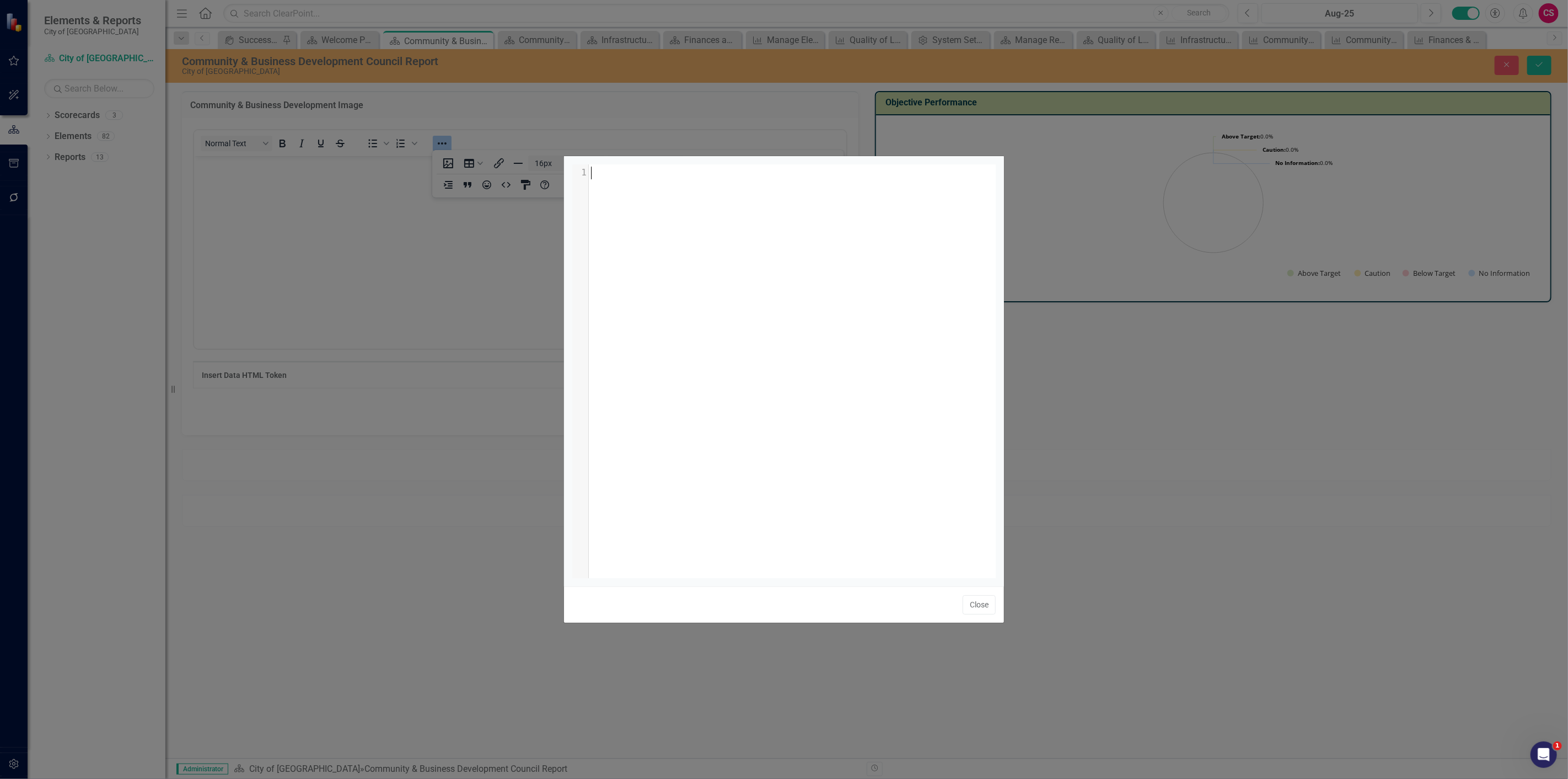
scroll to position [4, 0]
click at [709, 248] on div "xxxxxxxxxx 1 1 ​" at bounding box center [797, 384] width 451 height 441
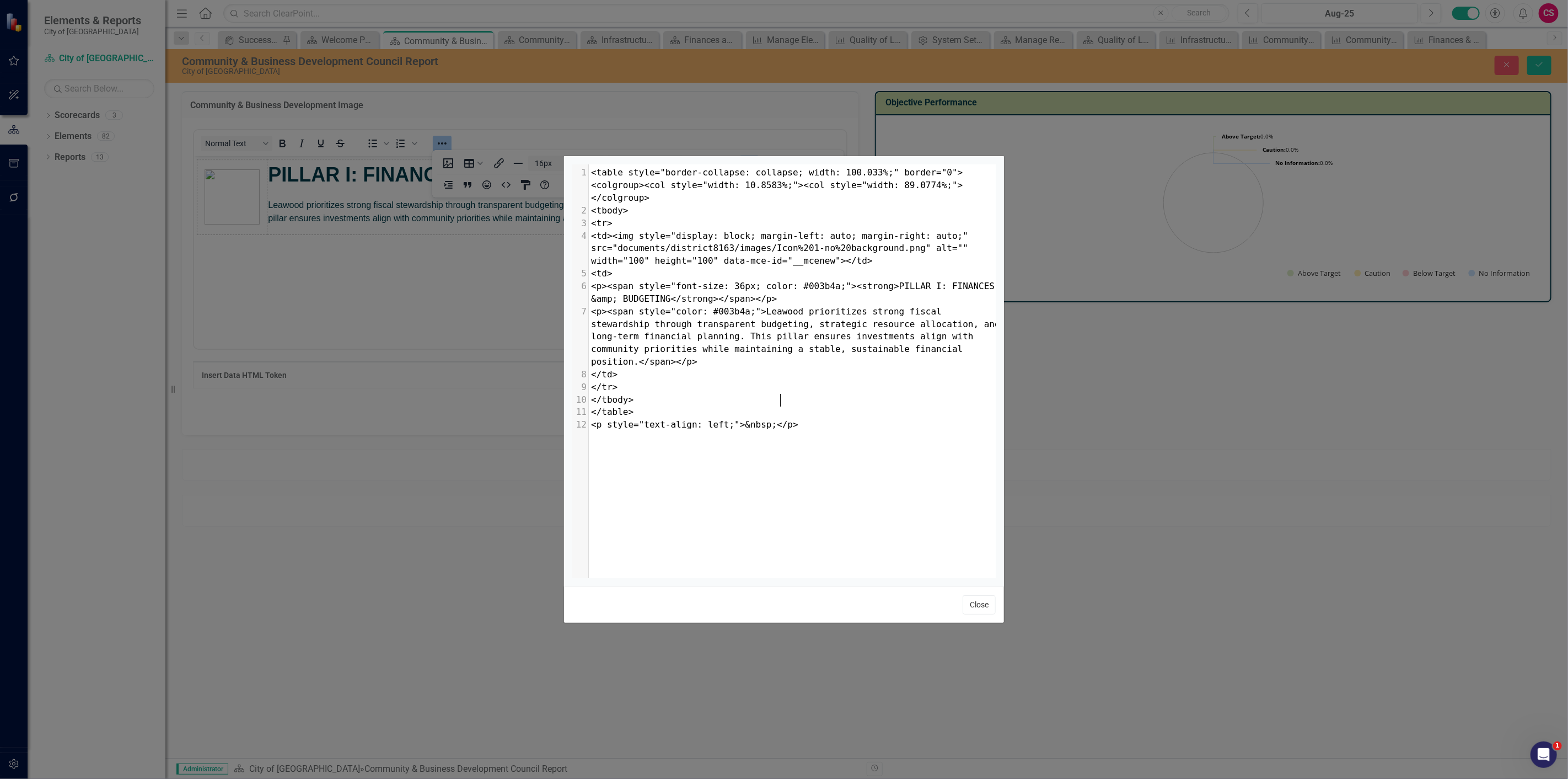
click at [963, 602] on button "Close" at bounding box center [979, 604] width 33 height 19
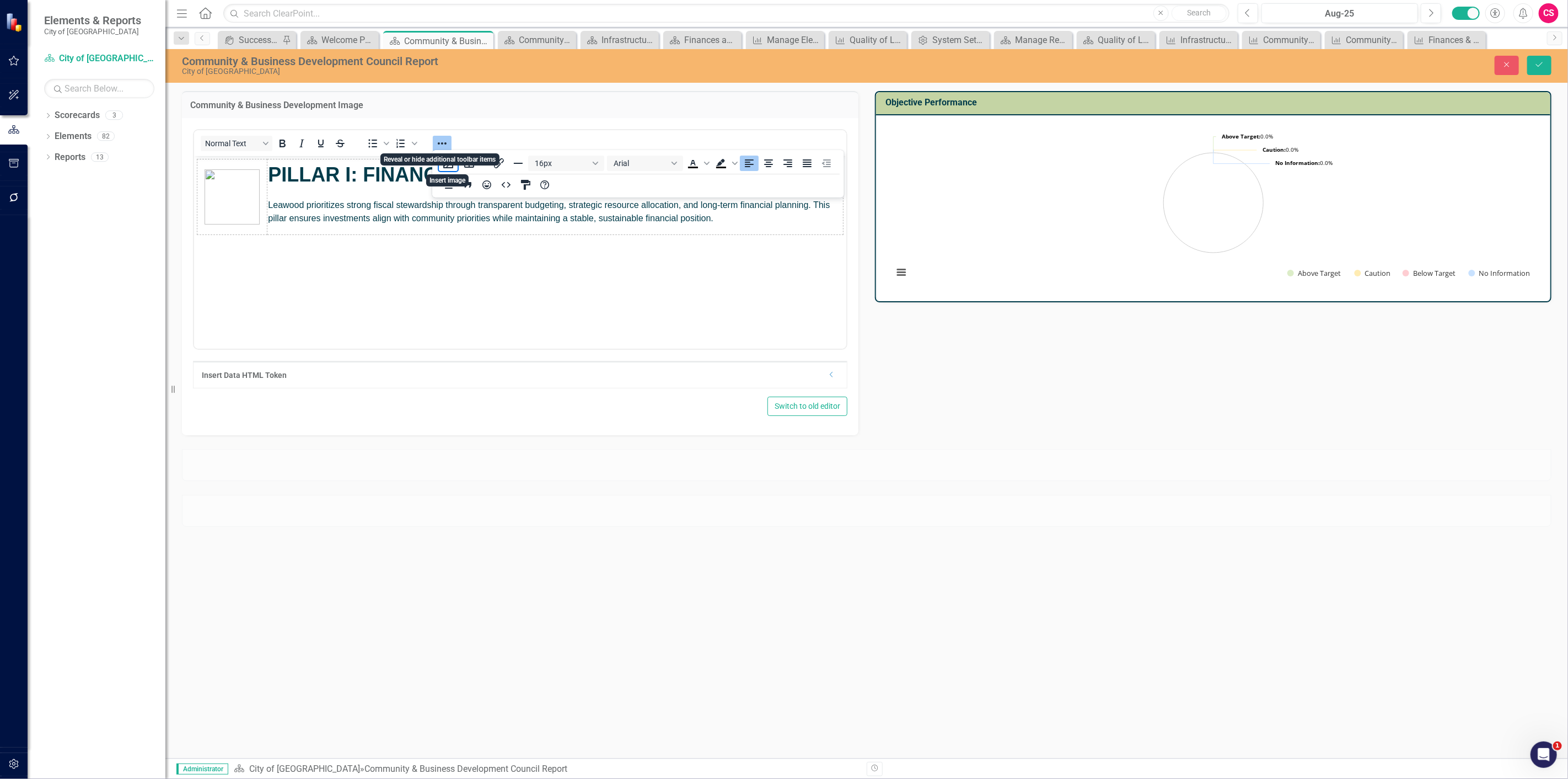
click at [447, 140] on icon "Reveal or hide additional toolbar items" at bounding box center [442, 143] width 13 height 13
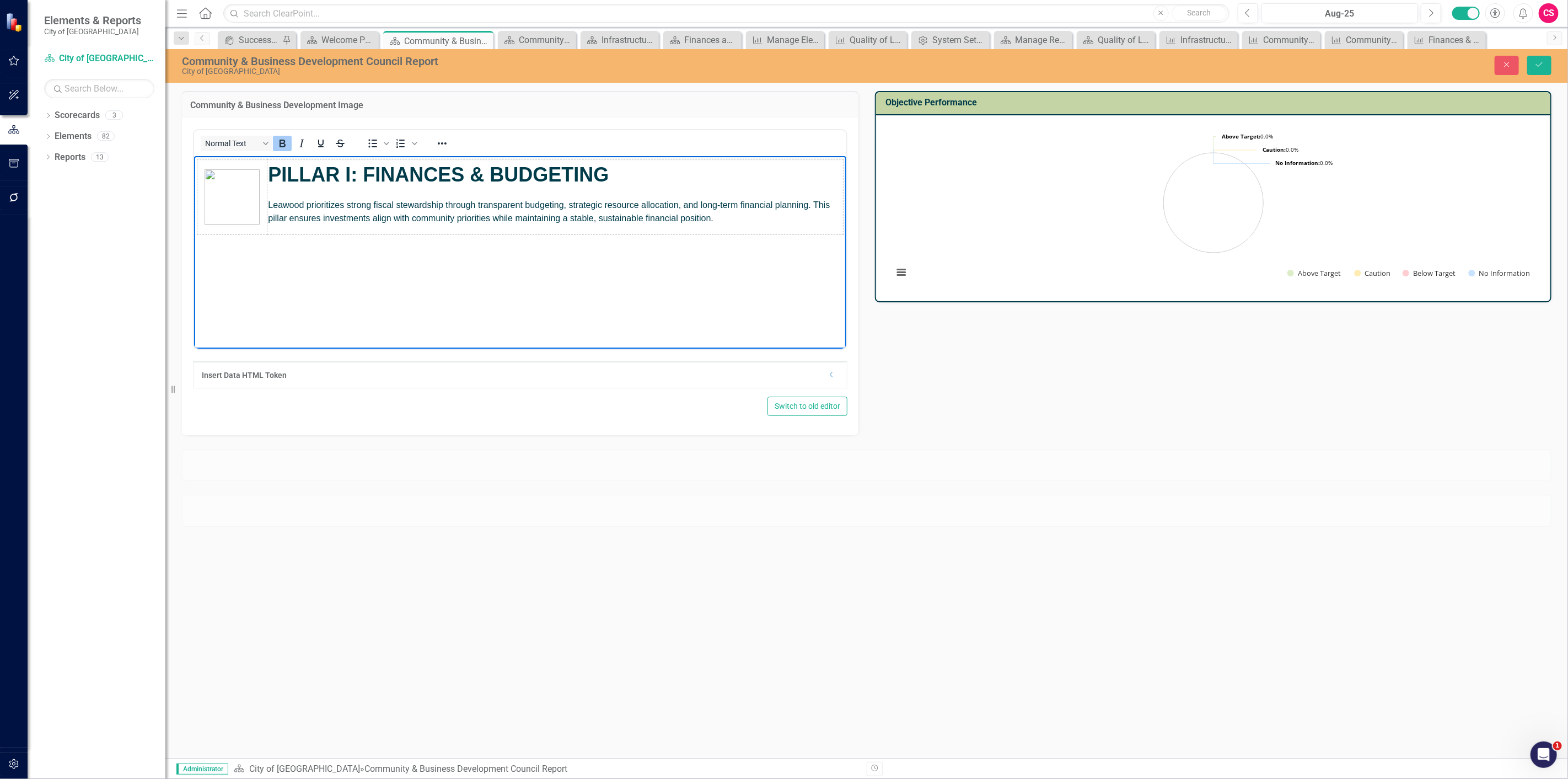
click at [351, 175] on strong "PILLAR I: FINANCES & BUDGETING" at bounding box center [437, 174] width 340 height 23
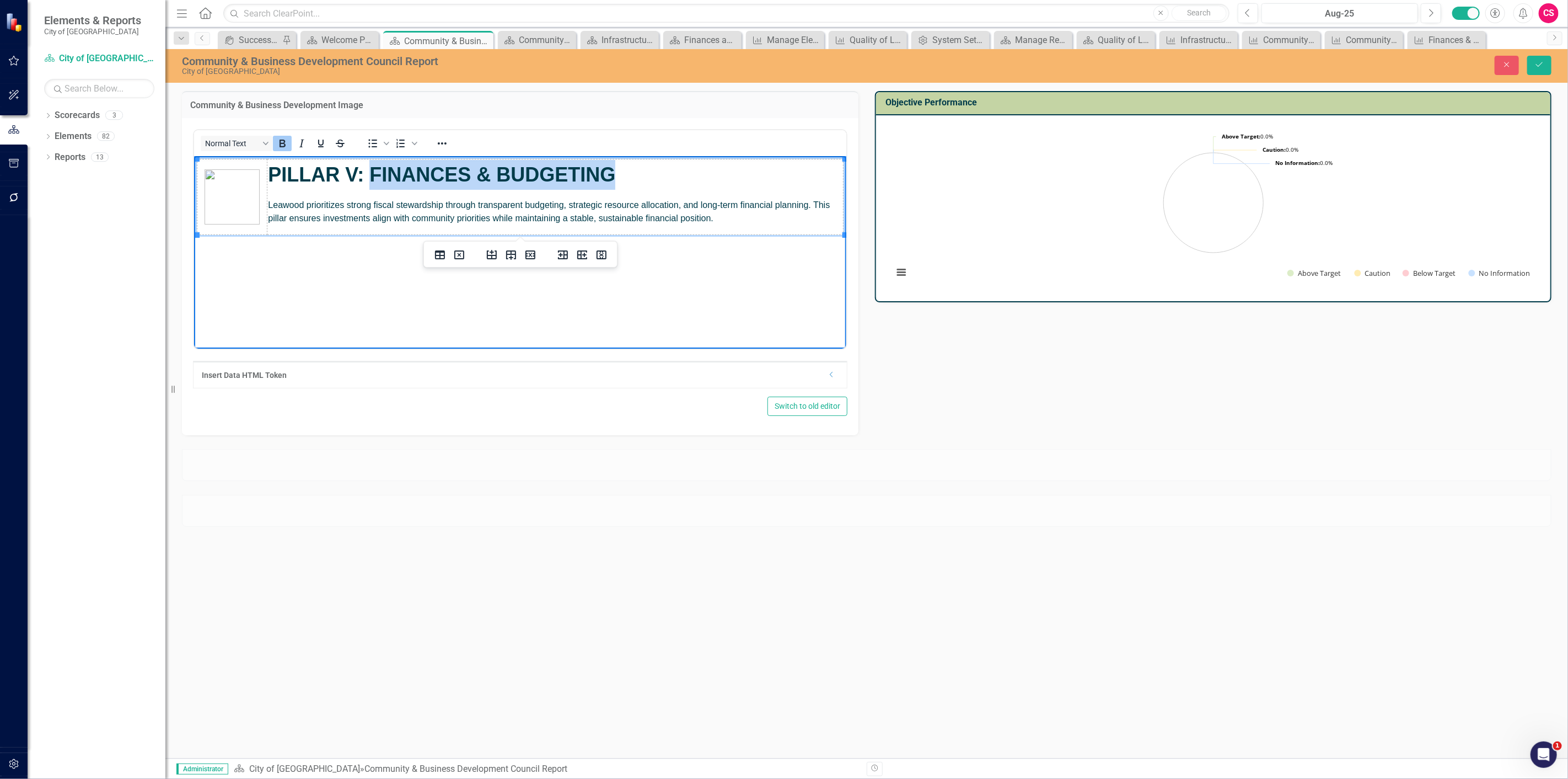
drag, startPoint x: 611, startPoint y: 177, endPoint x: 376, endPoint y: 183, distance: 235.1
click at [376, 183] on p "PILLAR V: FINANCES & BUDGETING" at bounding box center [554, 174] width 574 height 30
click at [383, 163] on strong "PILLAR V: FCOMMUNITY & BUSINESS DEVELOPMENT" at bounding box center [527, 174] width 519 height 23
click at [253, 206] on img "Rich Text Area. Press ALT-0 for help." at bounding box center [231, 196] width 55 height 55
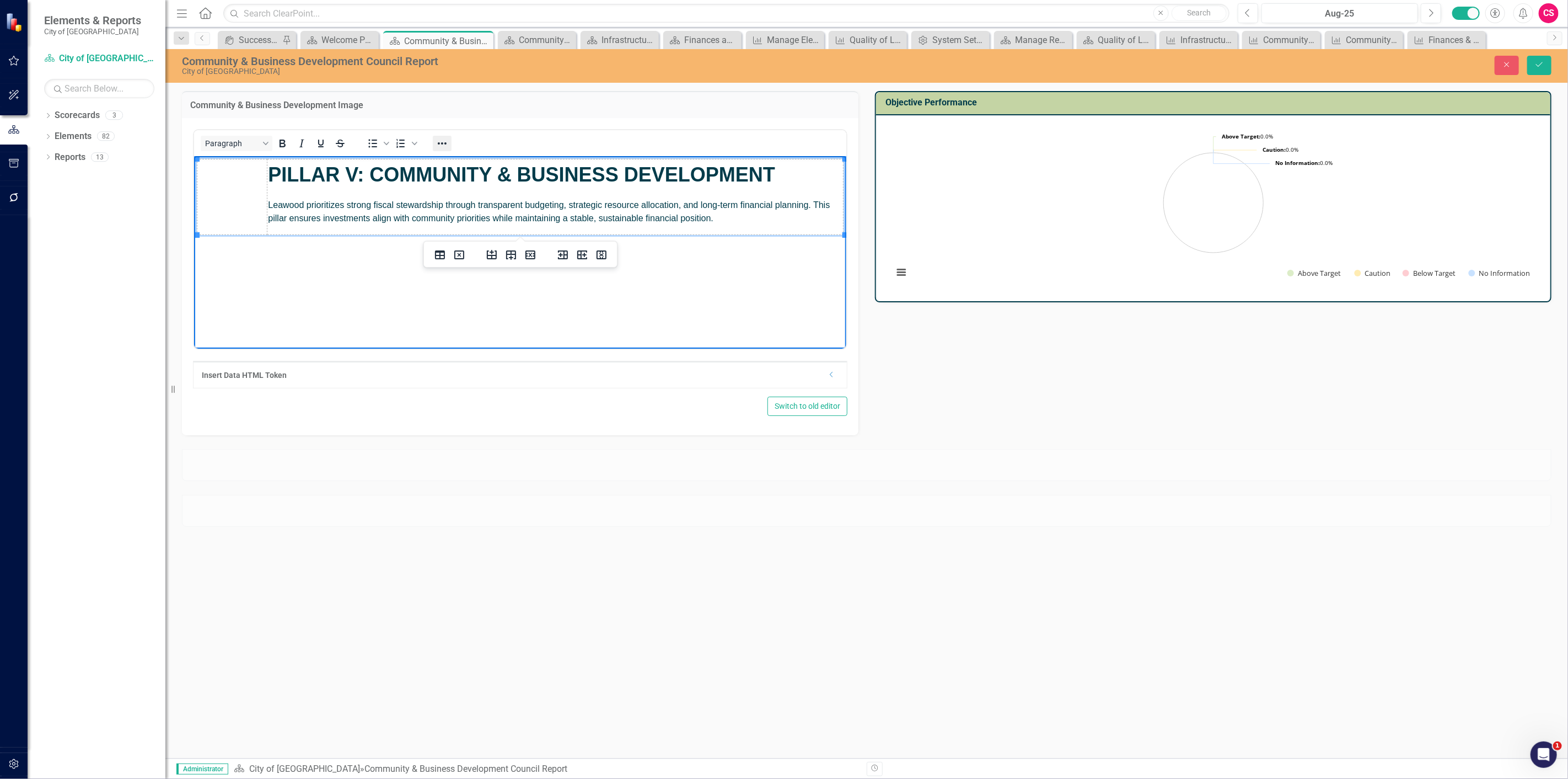
click at [435, 145] on icon "Reveal or hide additional toolbar items" at bounding box center [442, 143] width 13 height 13
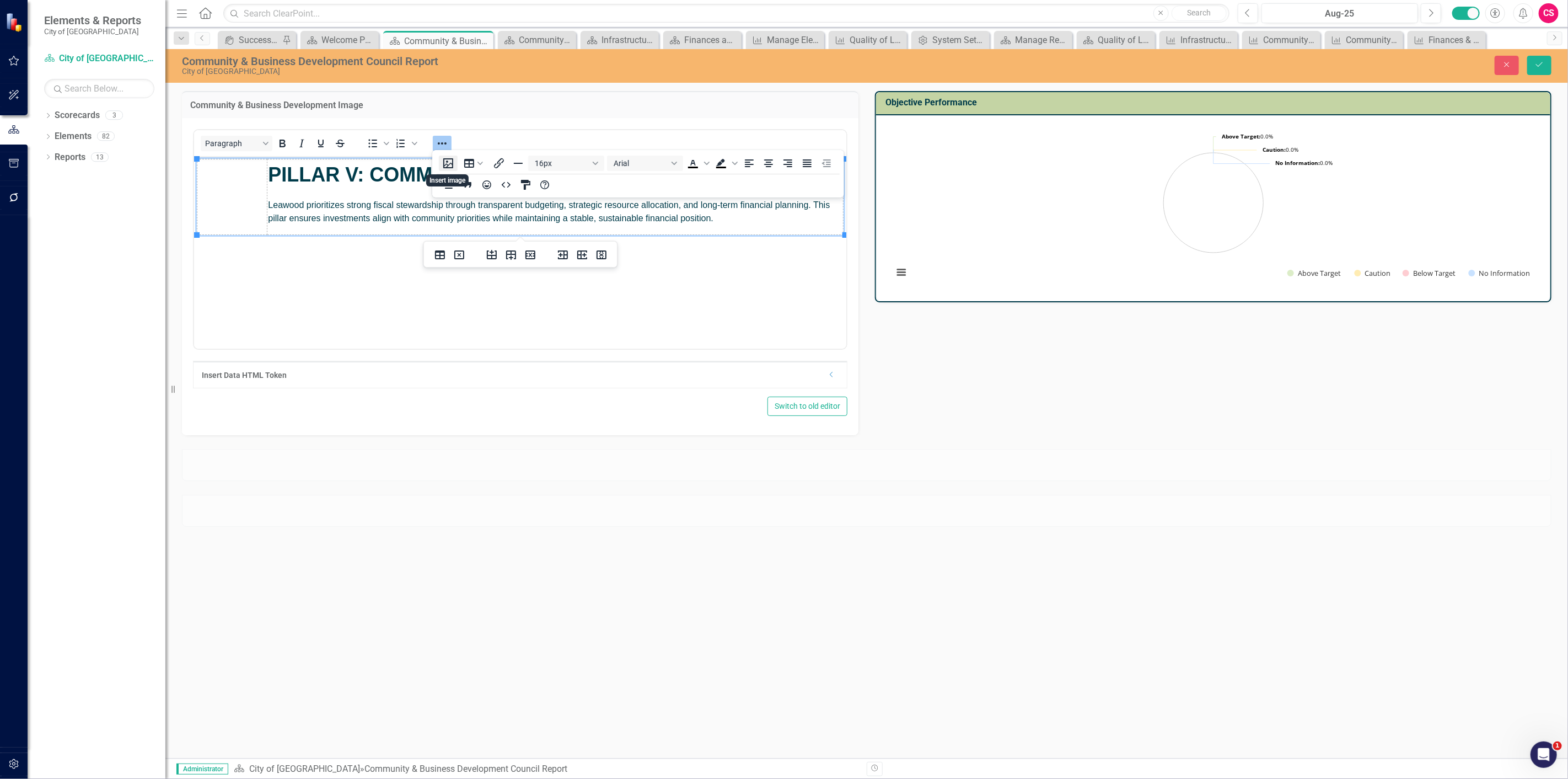
click at [448, 169] on button "Insert image" at bounding box center [448, 163] width 19 height 15
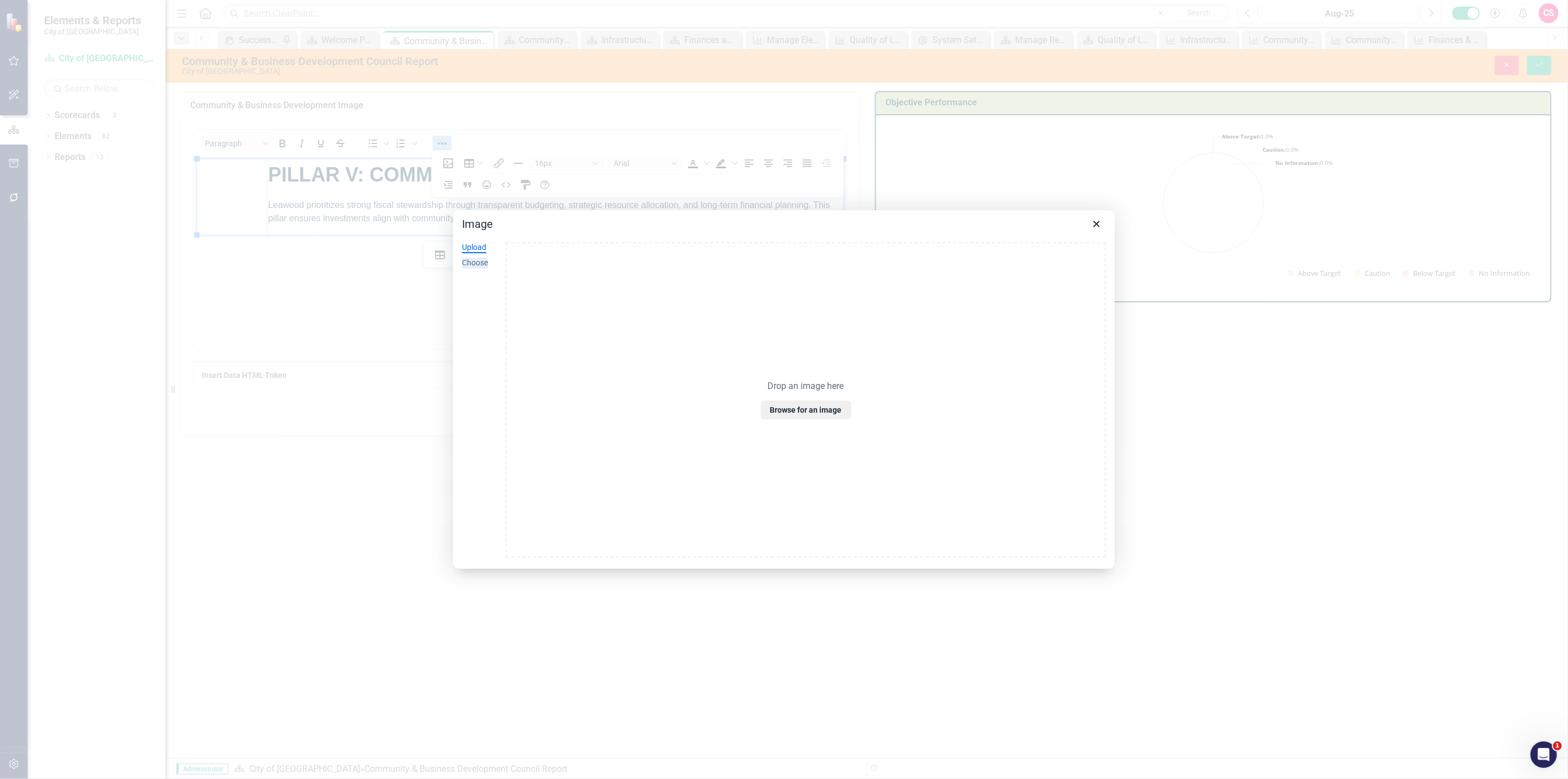
click at [475, 261] on div "Choose" at bounding box center [474, 262] width 26 height 11
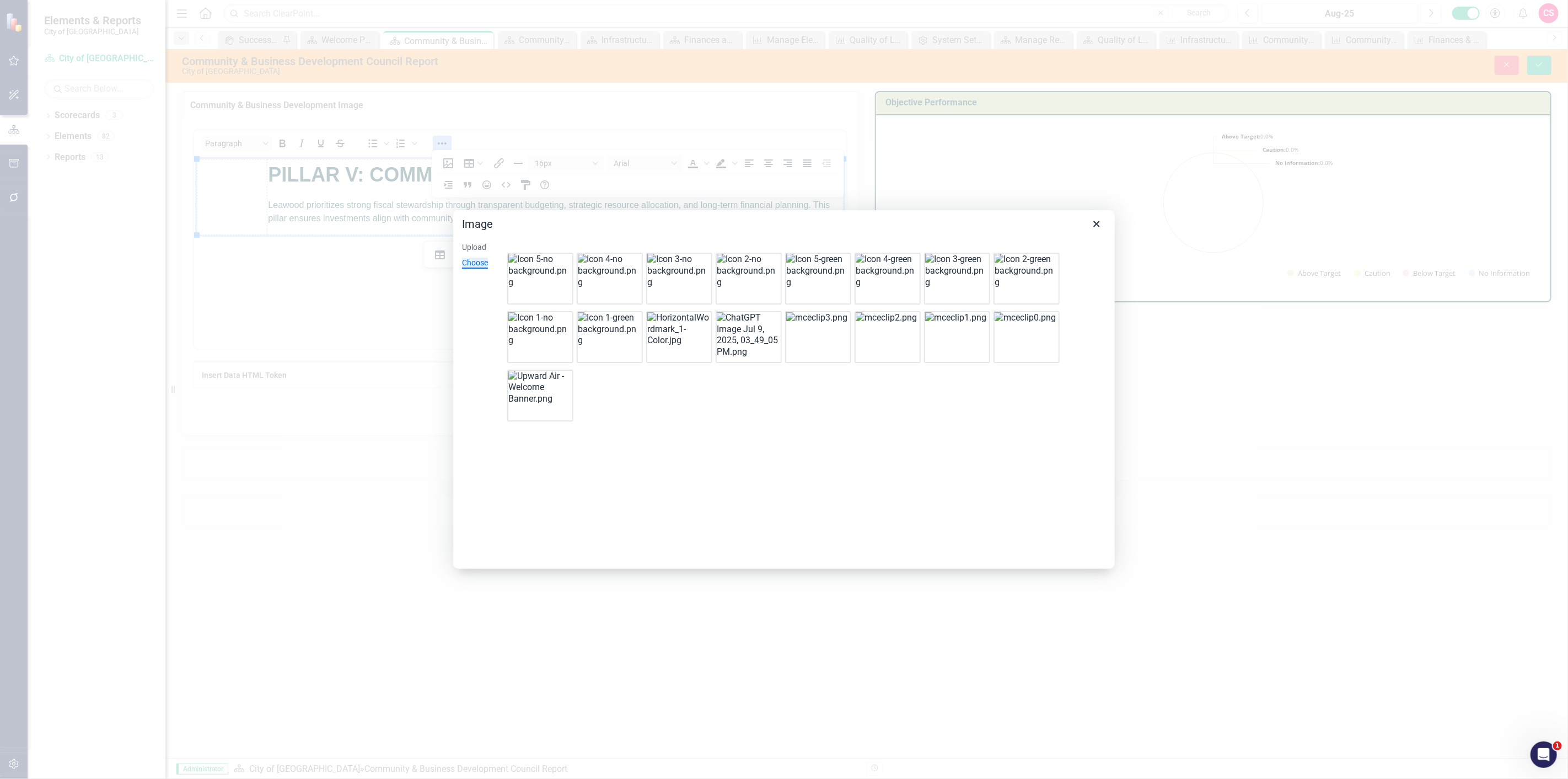
click at [527, 273] on img at bounding box center [539, 270] width 62 height 34
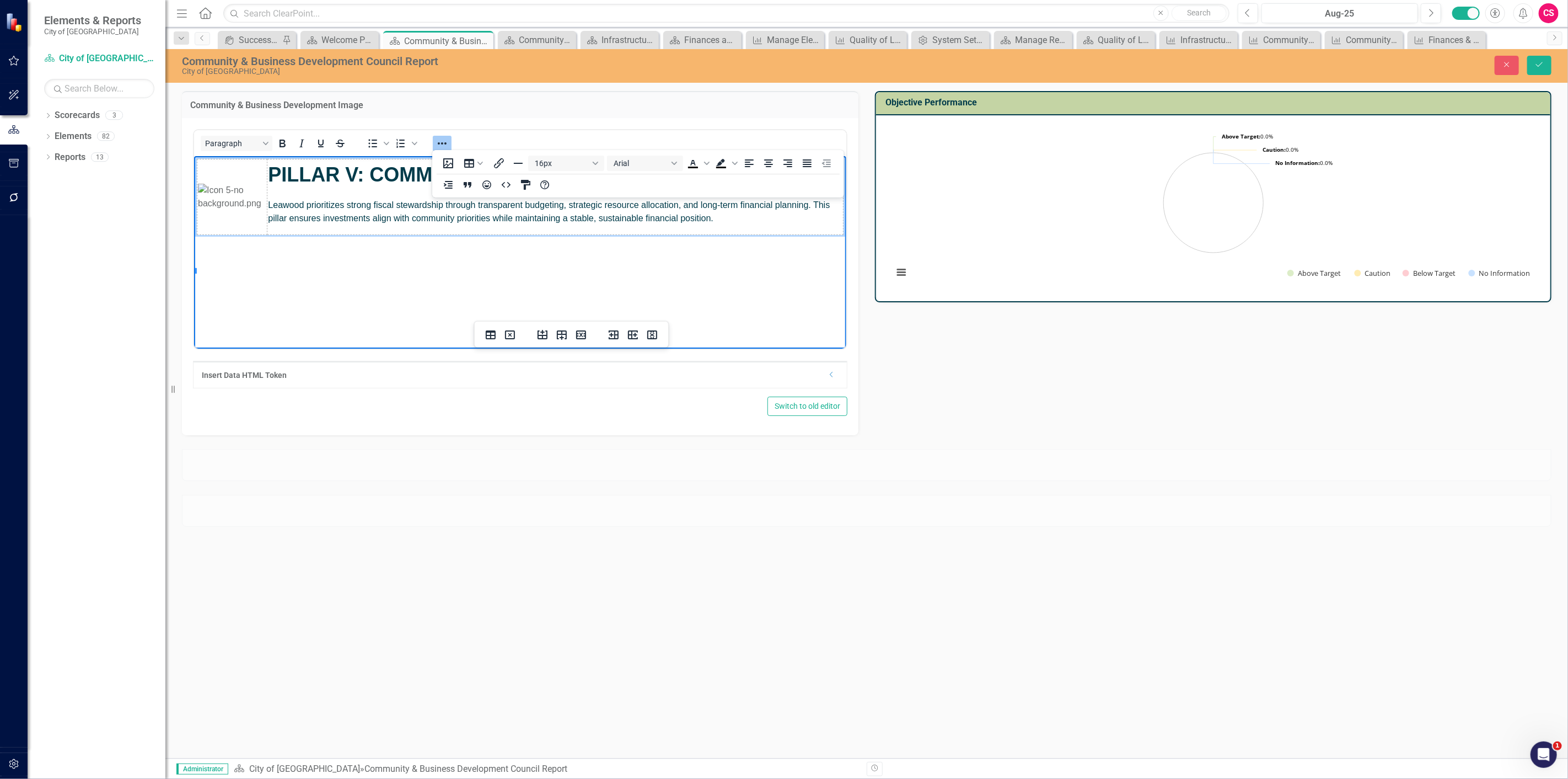
scroll to position [114, 0]
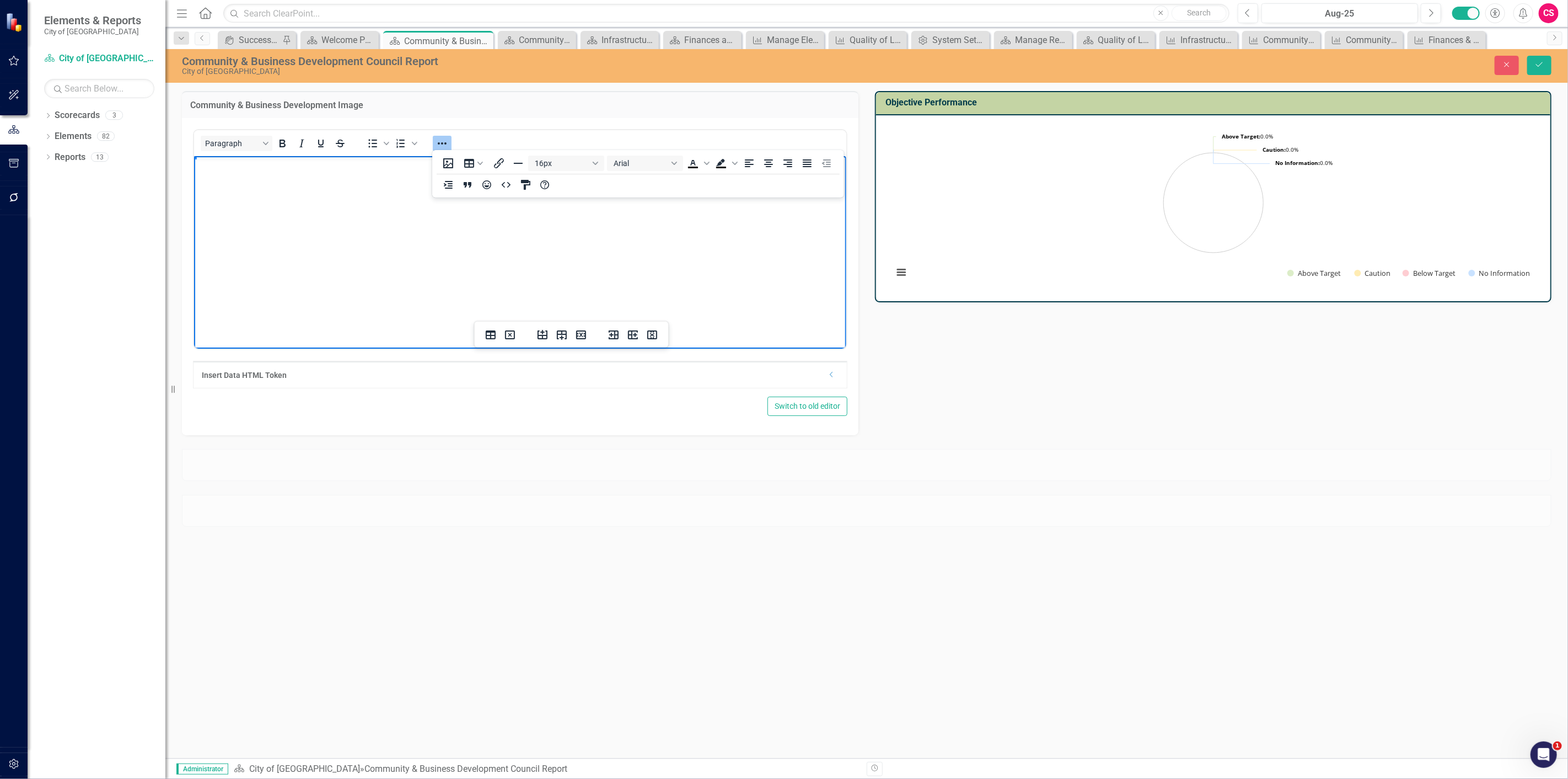
click at [266, 96] on img "Rich Text Area. Press ALT-0 for help." at bounding box center [232, 82] width 69 height 26
drag, startPoint x: 447, startPoint y: 143, endPoint x: 455, endPoint y: 148, distance: 9.4
click at [448, 143] on icon "Reveal or hide additional toolbar items" at bounding box center [442, 143] width 13 height 13
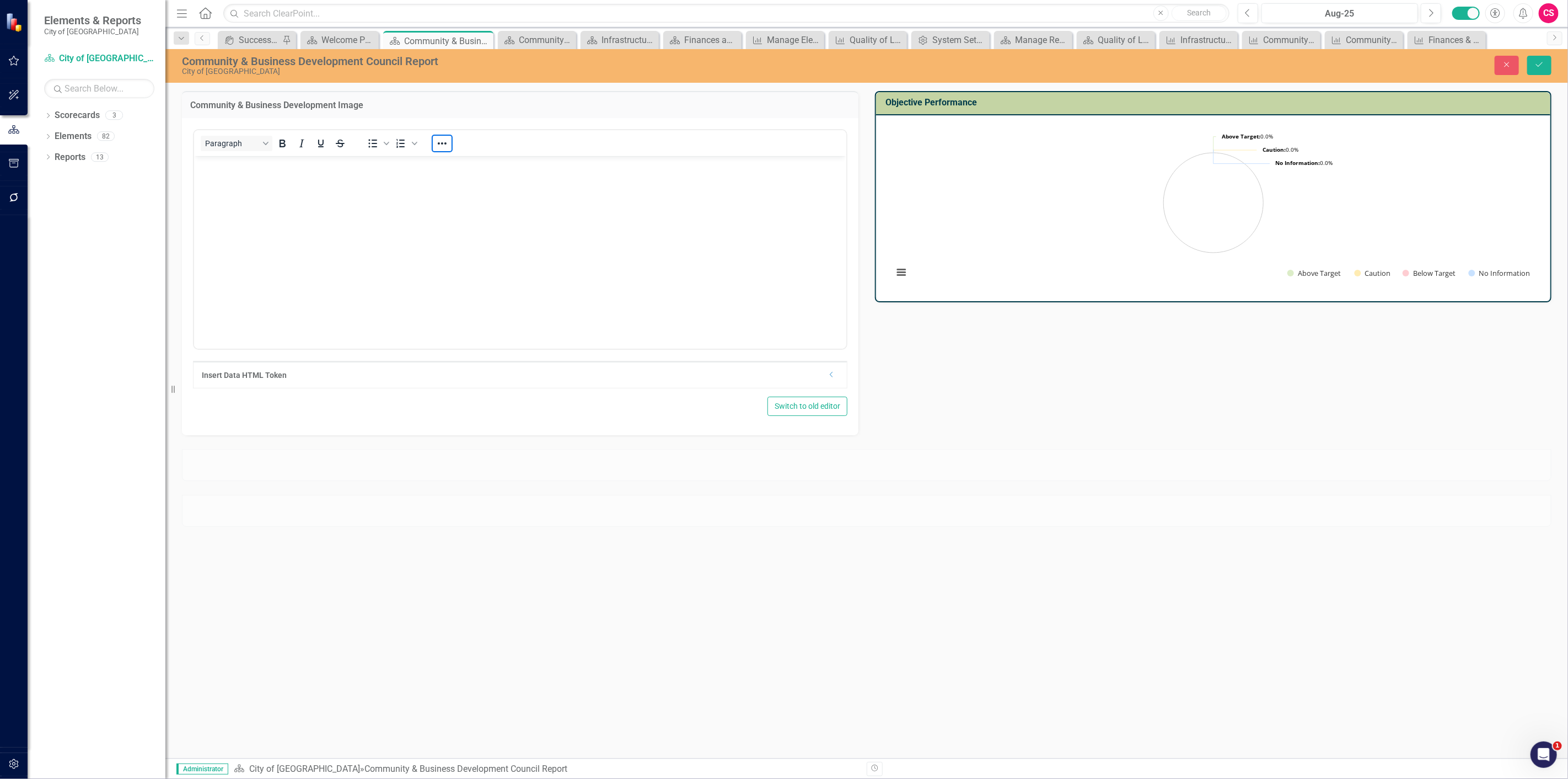
scroll to position [441, 0]
drag, startPoint x: 792, startPoint y: 314, endPoint x: 563, endPoint y: 305, distance: 229.2
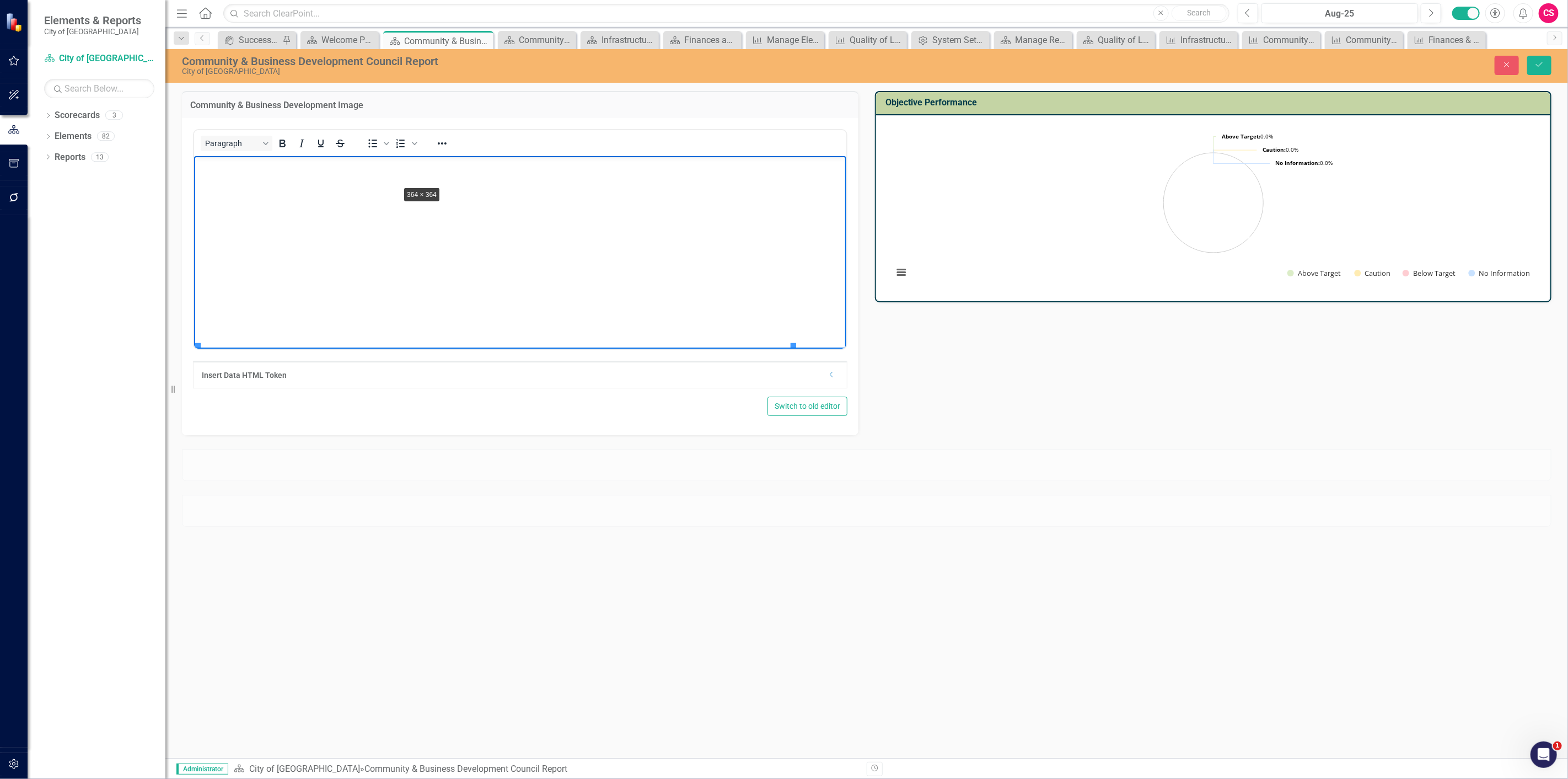
scroll to position [37, 0]
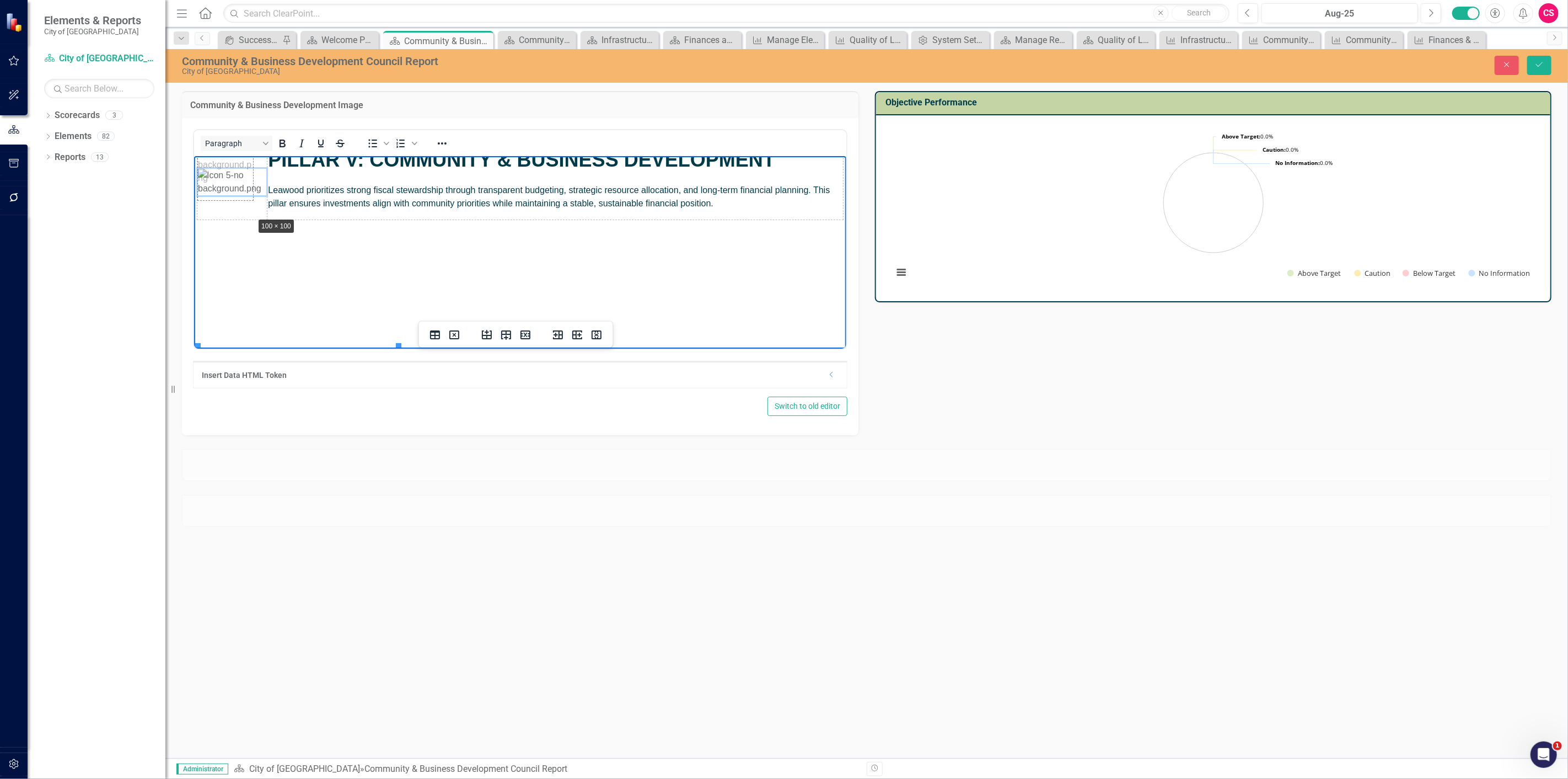
drag, startPoint x: 399, startPoint y: 323, endPoint x: 237, endPoint y: 180, distance: 216.1
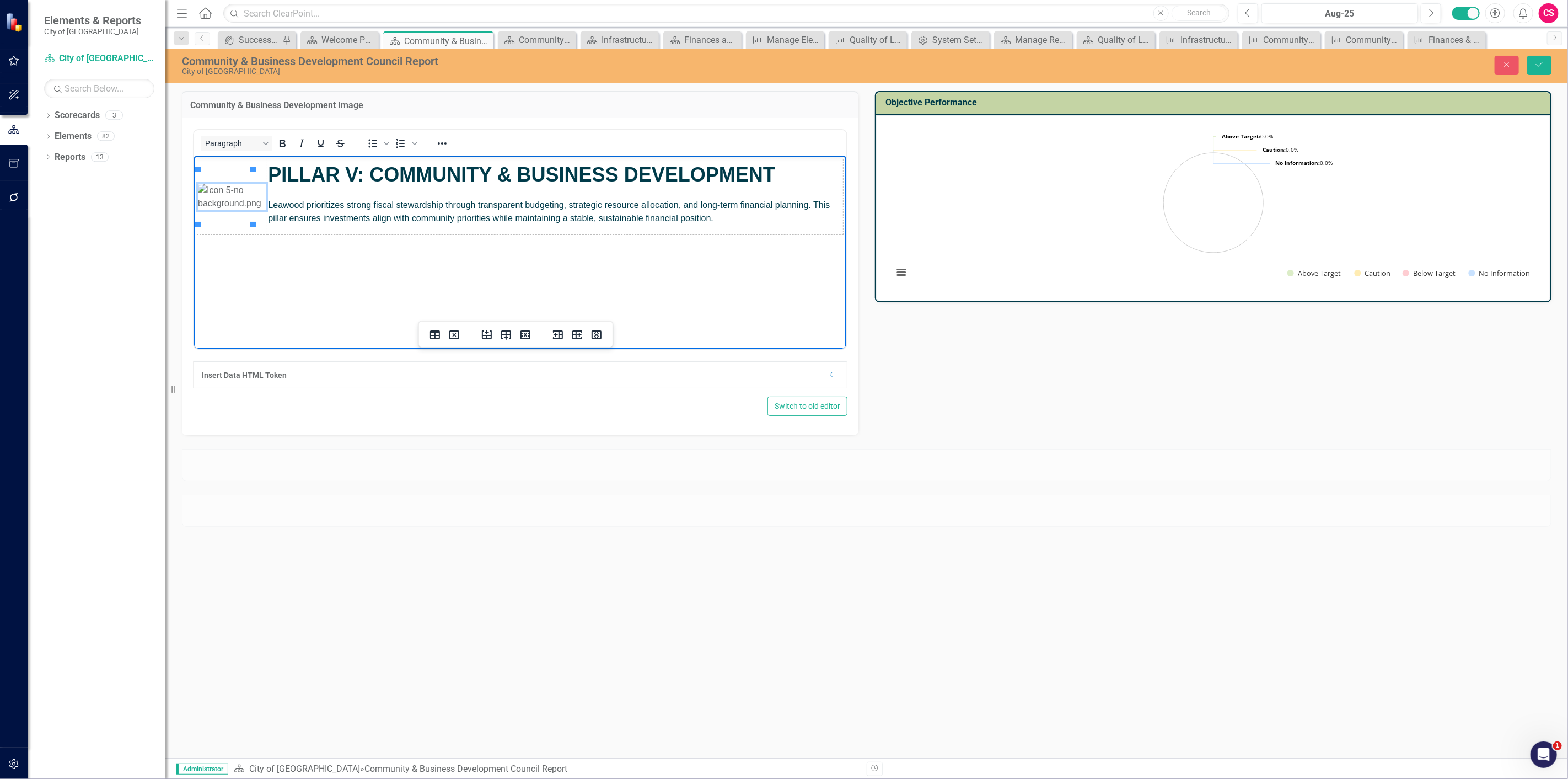
scroll to position [0, 0]
click at [235, 195] on img "Rich Text Area. Press ALT-0 for help." at bounding box center [232, 197] width 69 height 26
click at [440, 145] on icon "Reveal or hide additional toolbar items" at bounding box center [442, 143] width 13 height 13
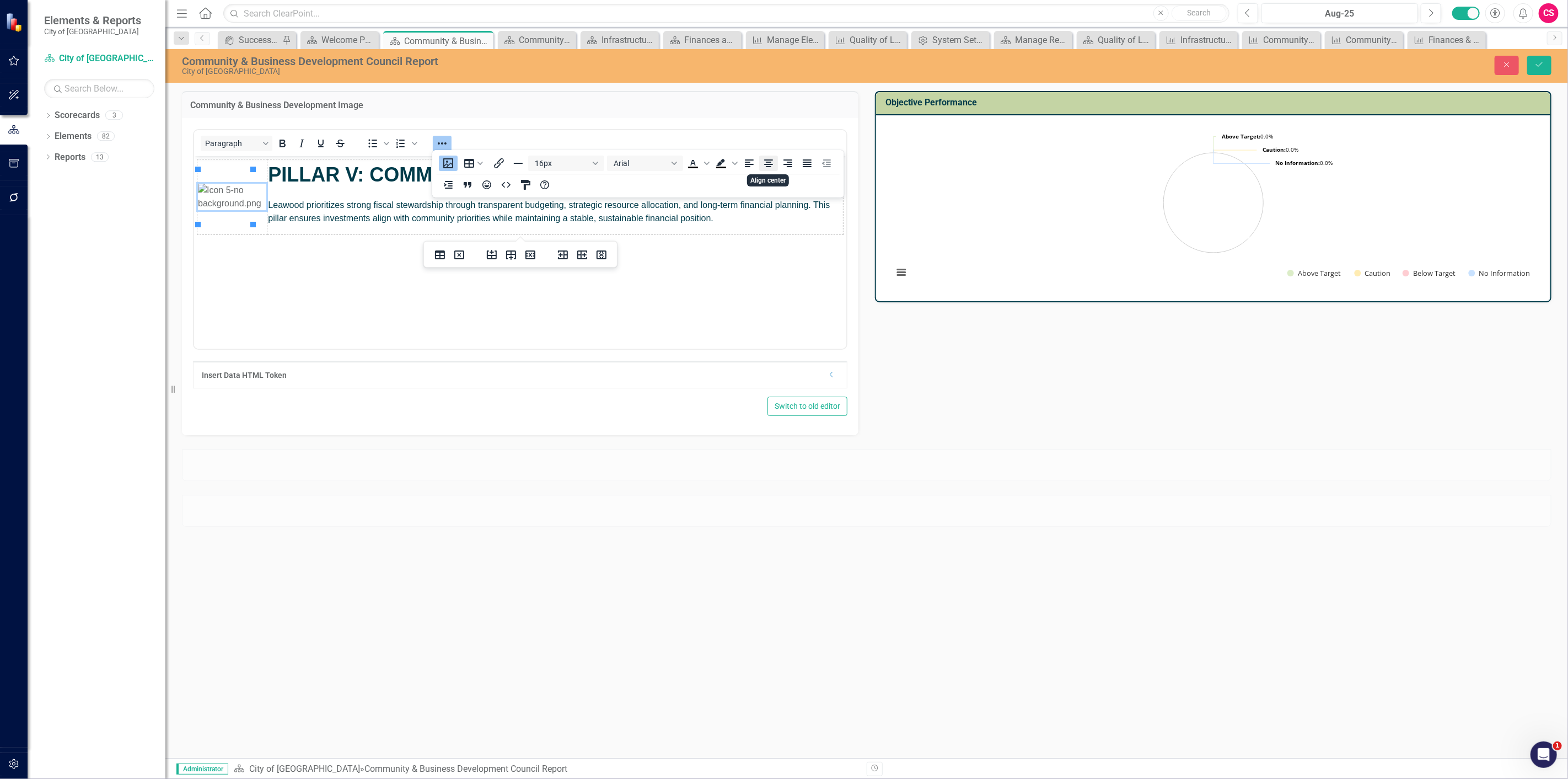
drag, startPoint x: 762, startPoint y: 158, endPoint x: 504, endPoint y: 49, distance: 280.1
click at [762, 158] on icon "Align center" at bounding box center [768, 163] width 13 height 13
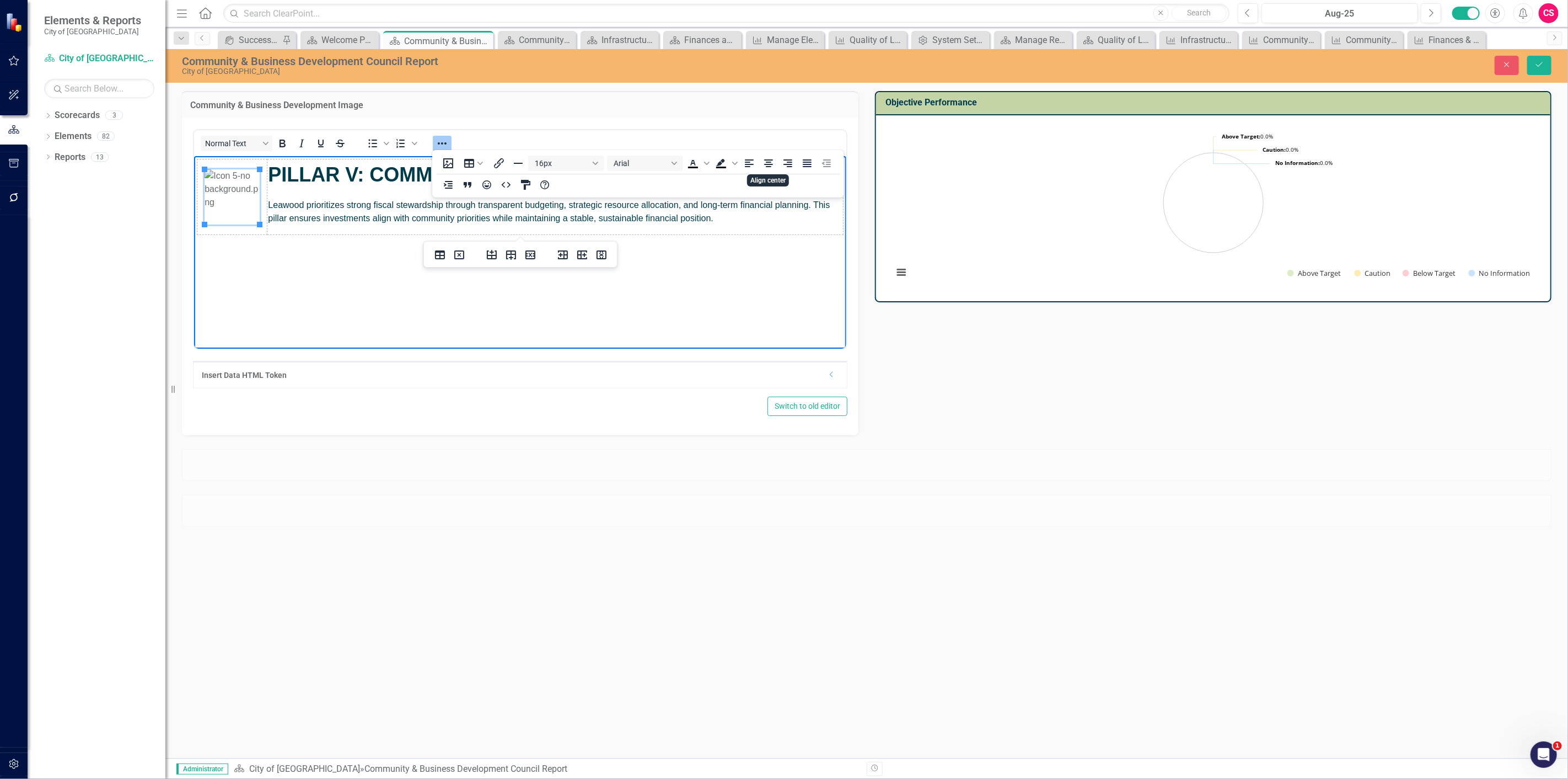
click at [624, 219] on span "Leawood prioritizes strong fiscal stewardship through transparent budgeting, st…" at bounding box center [548, 210] width 562 height 23
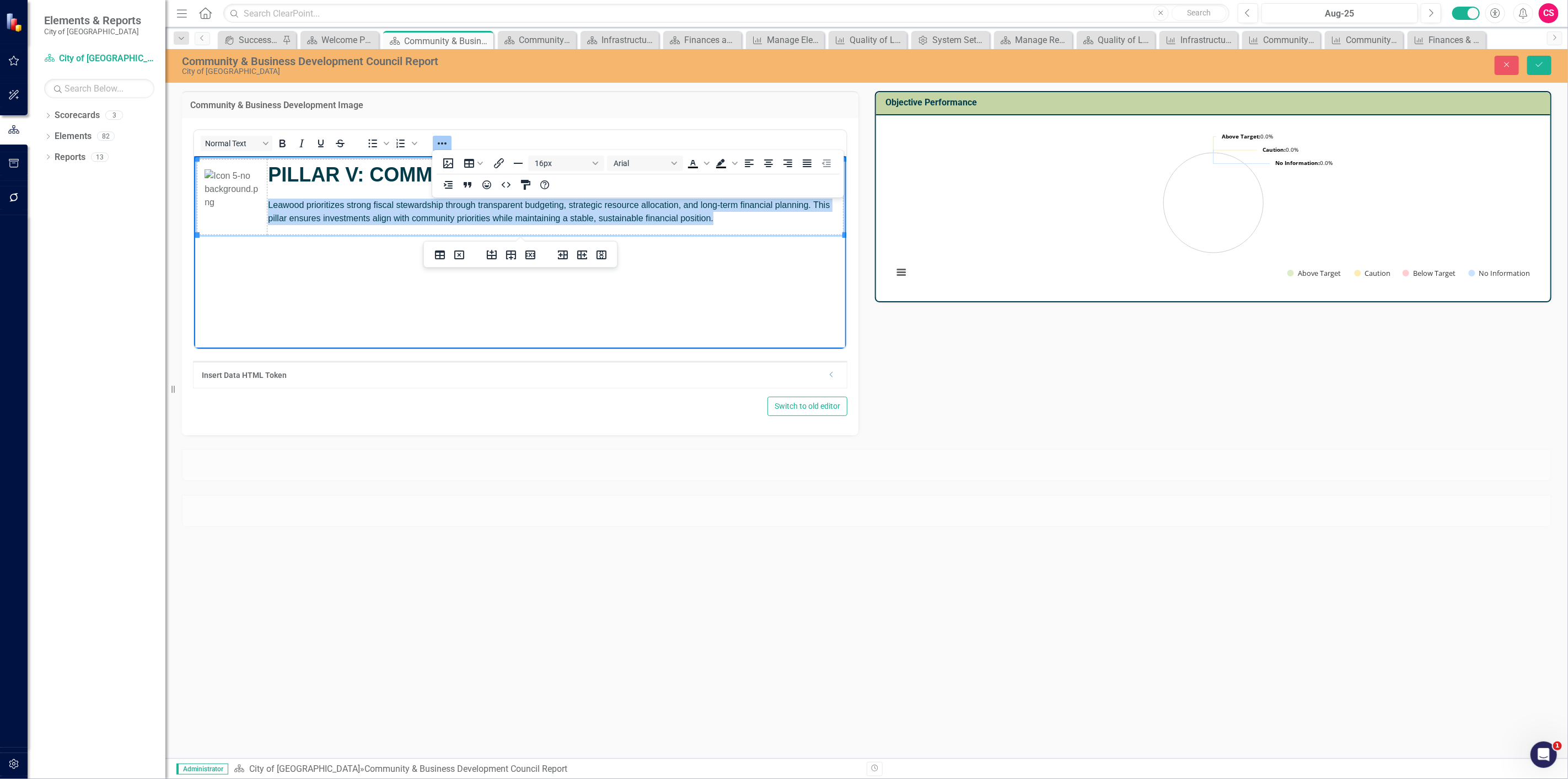
drag, startPoint x: 722, startPoint y: 221, endPoint x: 269, endPoint y: 206, distance: 453.2
click at [269, 206] on p "Leawood prioritizes strong fiscal stewardship through transparent budgeting, st…" at bounding box center [554, 211] width 574 height 26
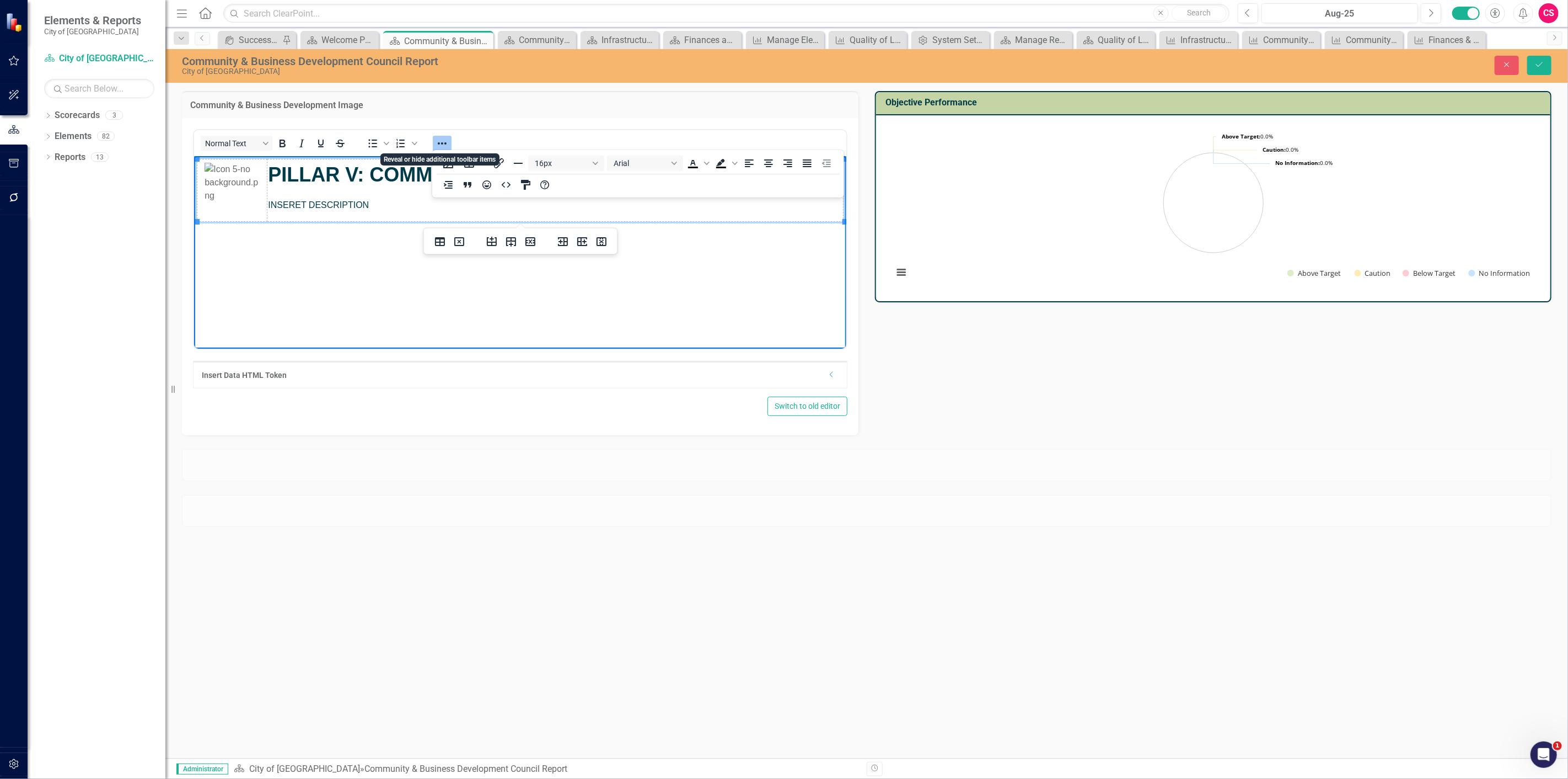
click at [449, 138] on button "Reveal or hide additional toolbar items" at bounding box center [442, 143] width 19 height 15
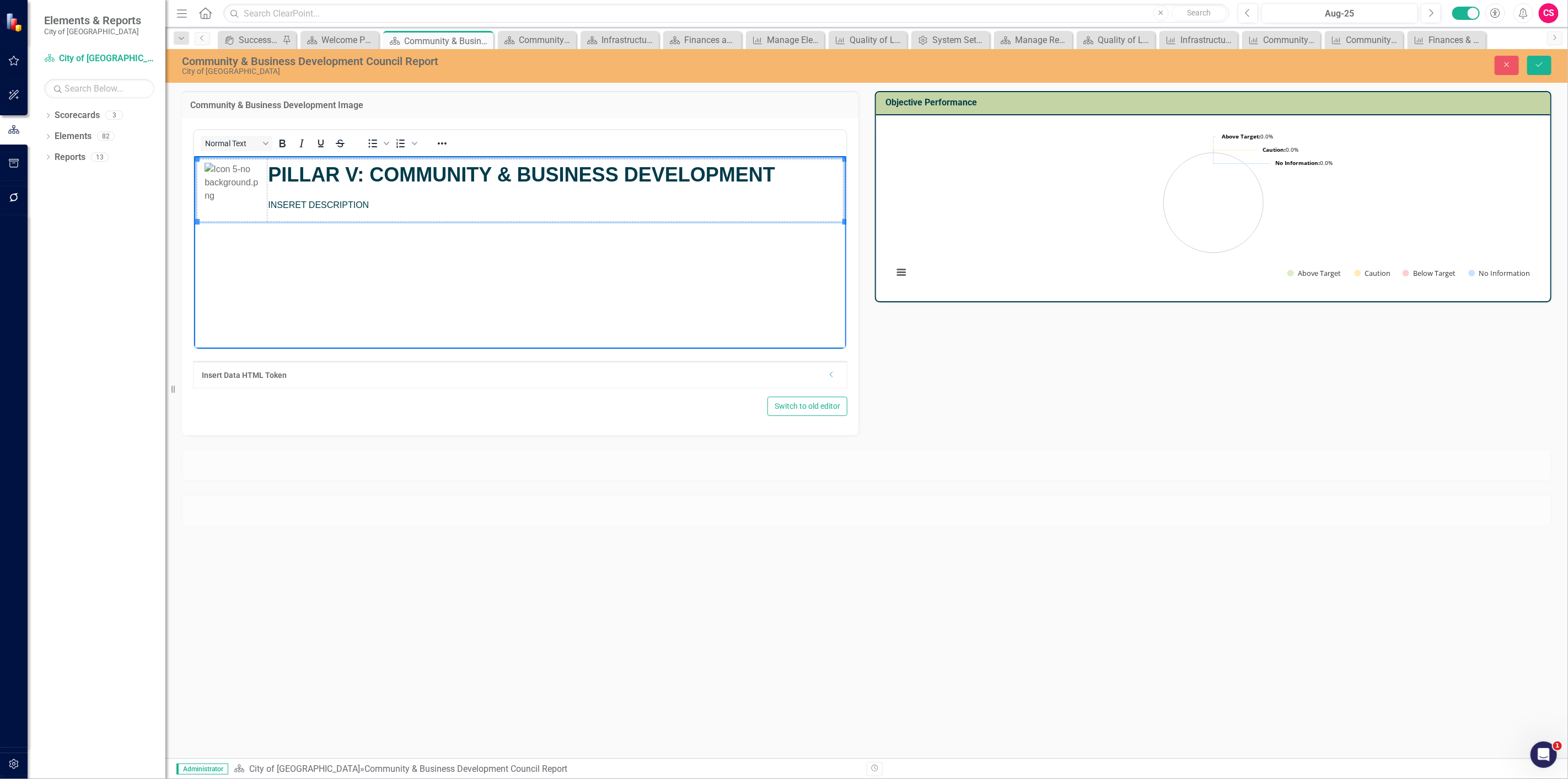
click at [390, 264] on body "PILLAR V: COMMUNITY & BUSINESS DEVELOPMENT INSERET DESCRIPTION" at bounding box center [519, 238] width 652 height 165
click at [1551, 72] on div "Close Save" at bounding box center [1275, 65] width 567 height 19
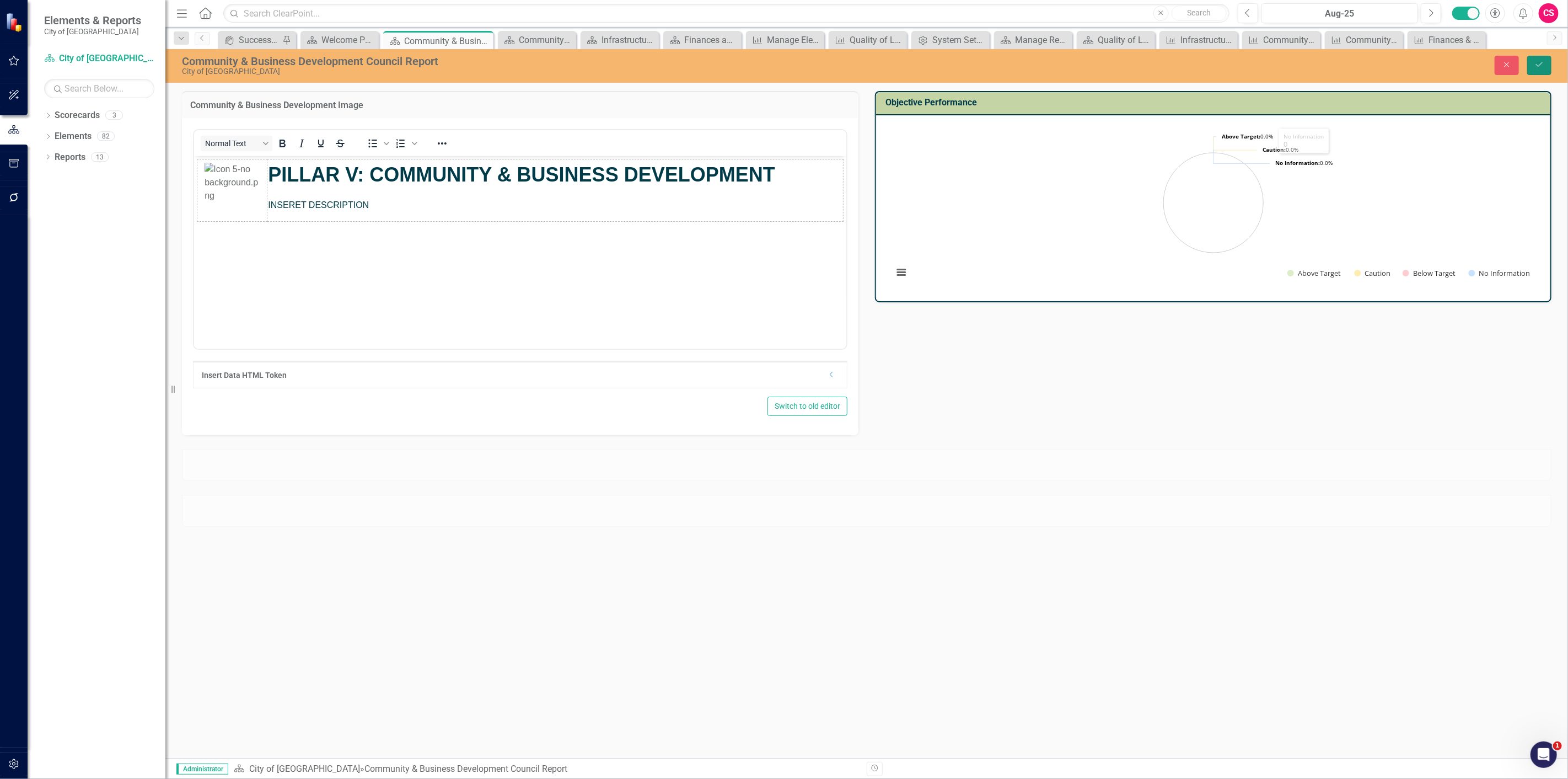
click at [1543, 70] on button "Save" at bounding box center [1539, 65] width 24 height 19
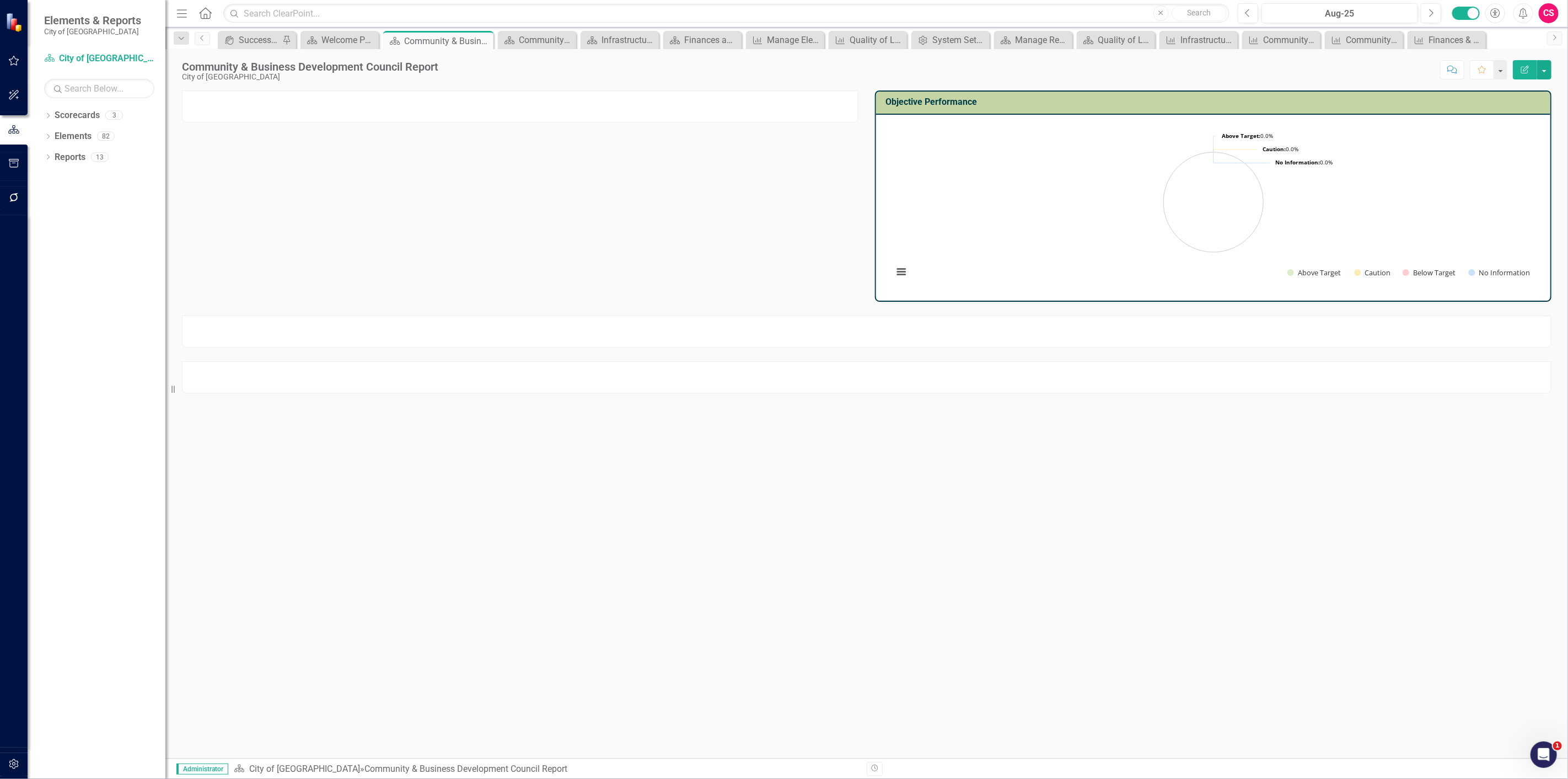
click at [1521, 69] on icon "Edit Report" at bounding box center [1525, 69] width 10 height 8
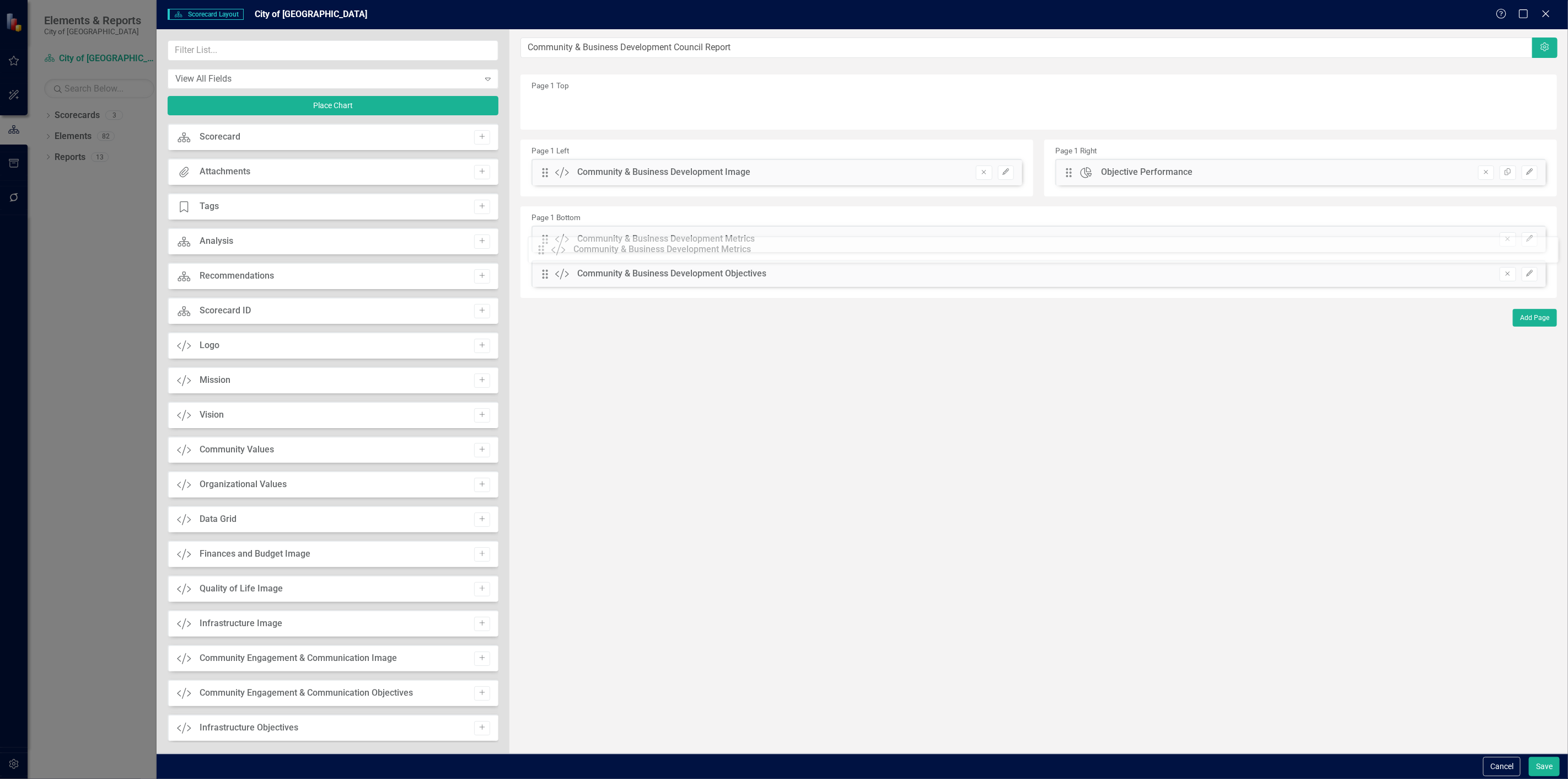
drag, startPoint x: 543, startPoint y: 273, endPoint x: 547, endPoint y: 246, distance: 27.3
click at [547, 246] on div "The fields (or pods) that are available for you to include on the detail page a…" at bounding box center [1038, 391] width 1058 height 724
click at [1542, 767] on button "Save" at bounding box center [1544, 767] width 31 height 19
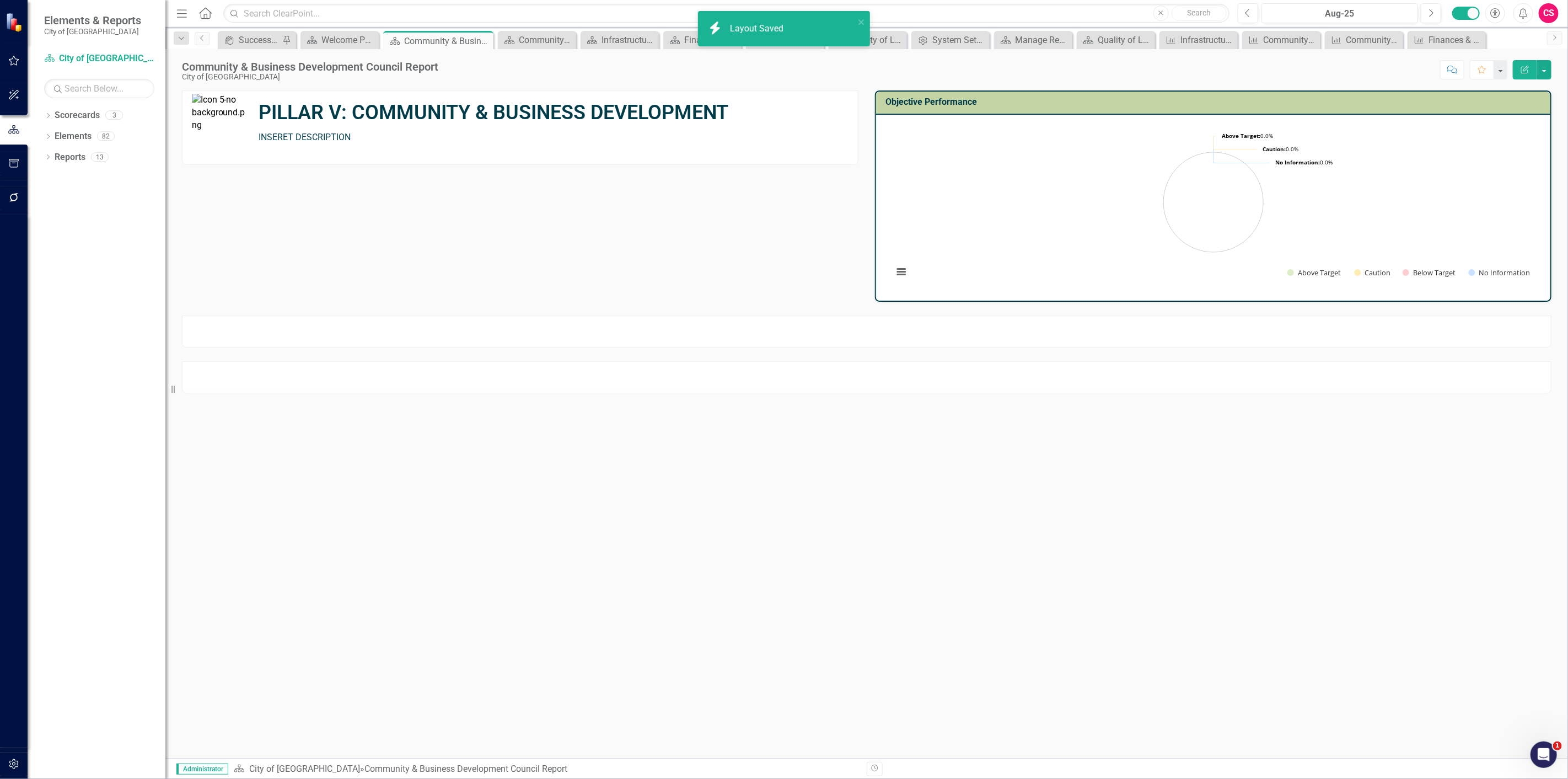
click at [892, 323] on div at bounding box center [866, 332] width 1369 height 32
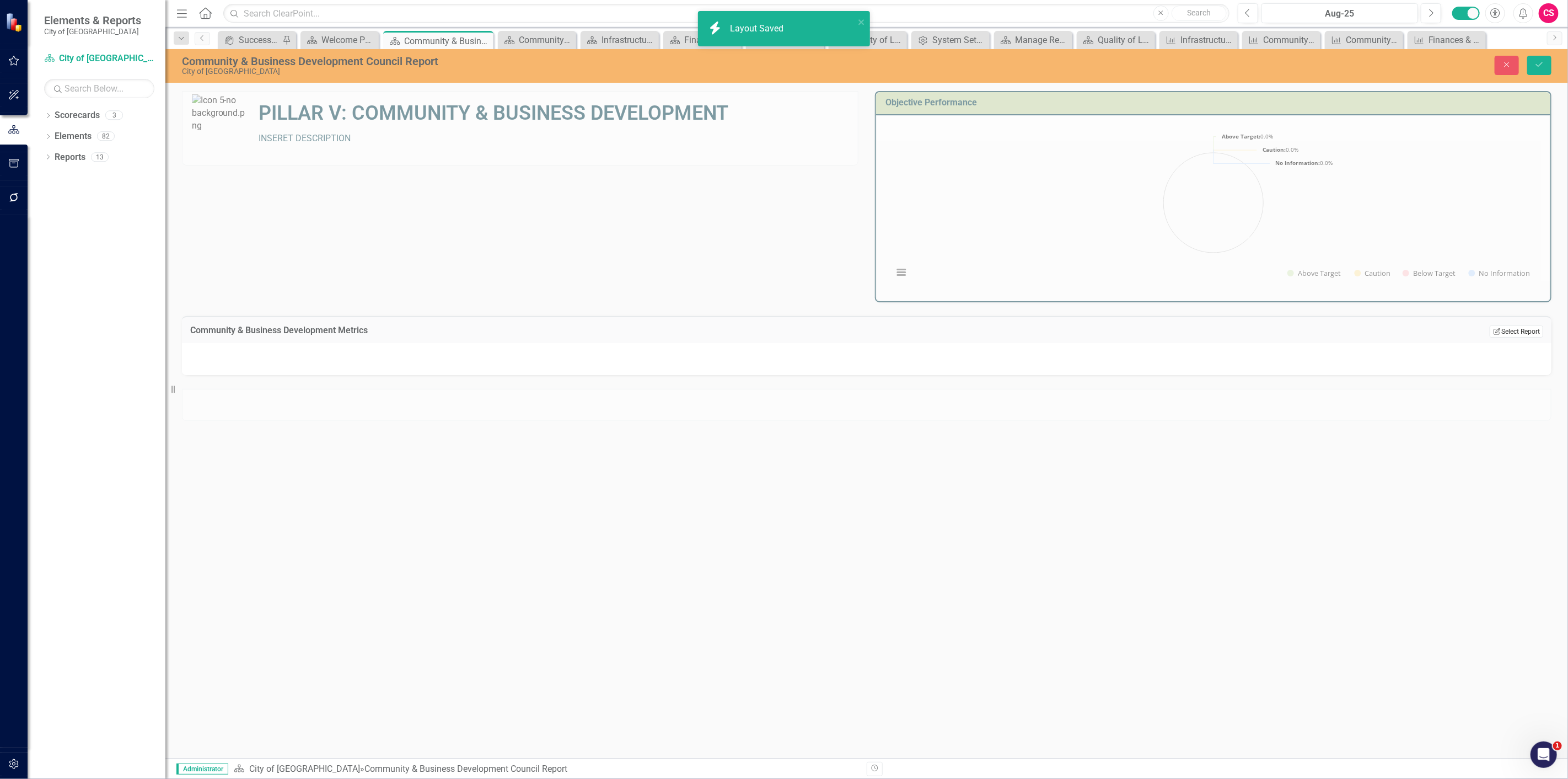
click at [1522, 335] on button "Edit Report Select Report" at bounding box center [1515, 331] width 53 height 12
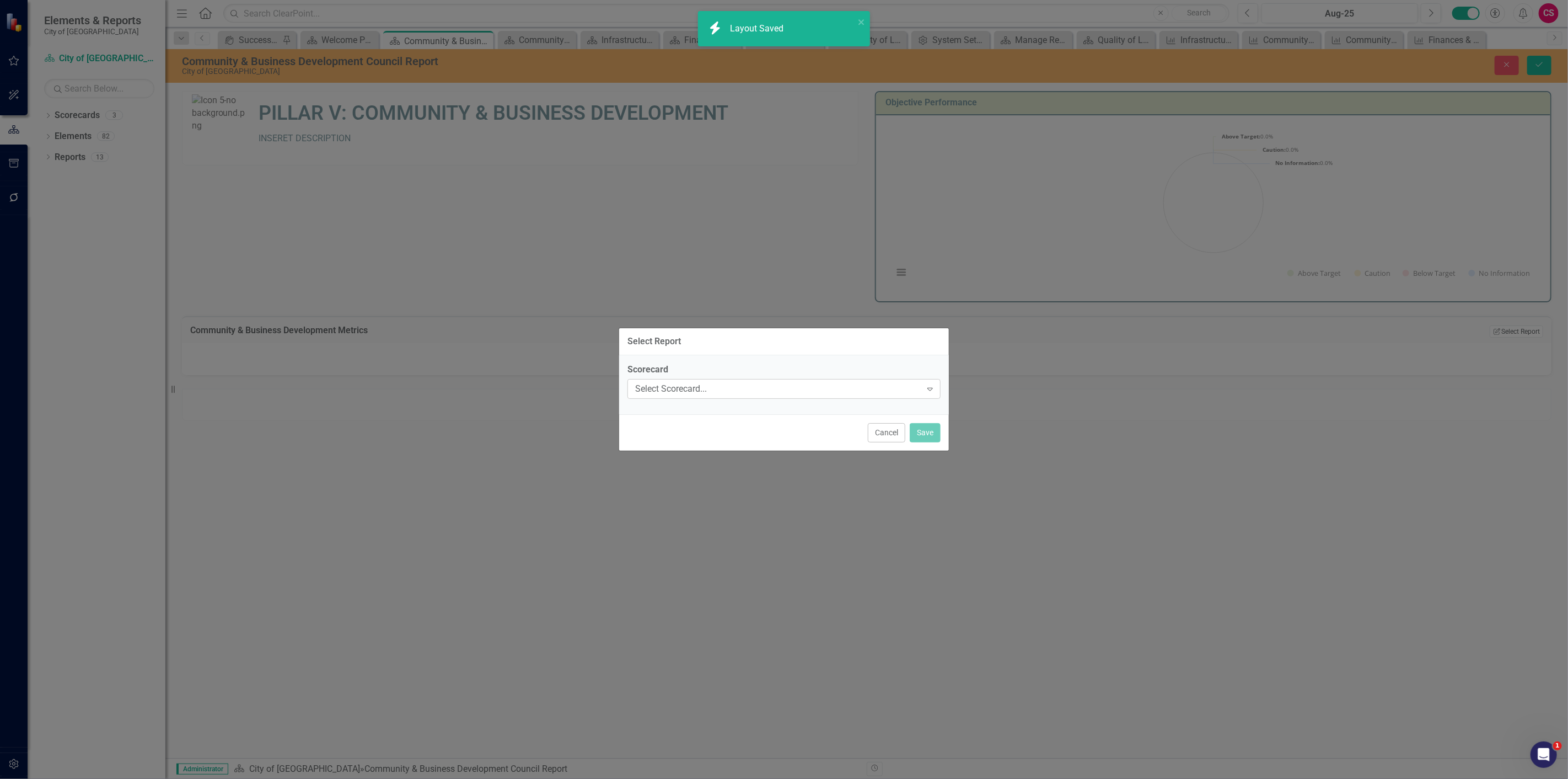
click at [741, 390] on div "Select Scorecard..." at bounding box center [778, 388] width 286 height 12
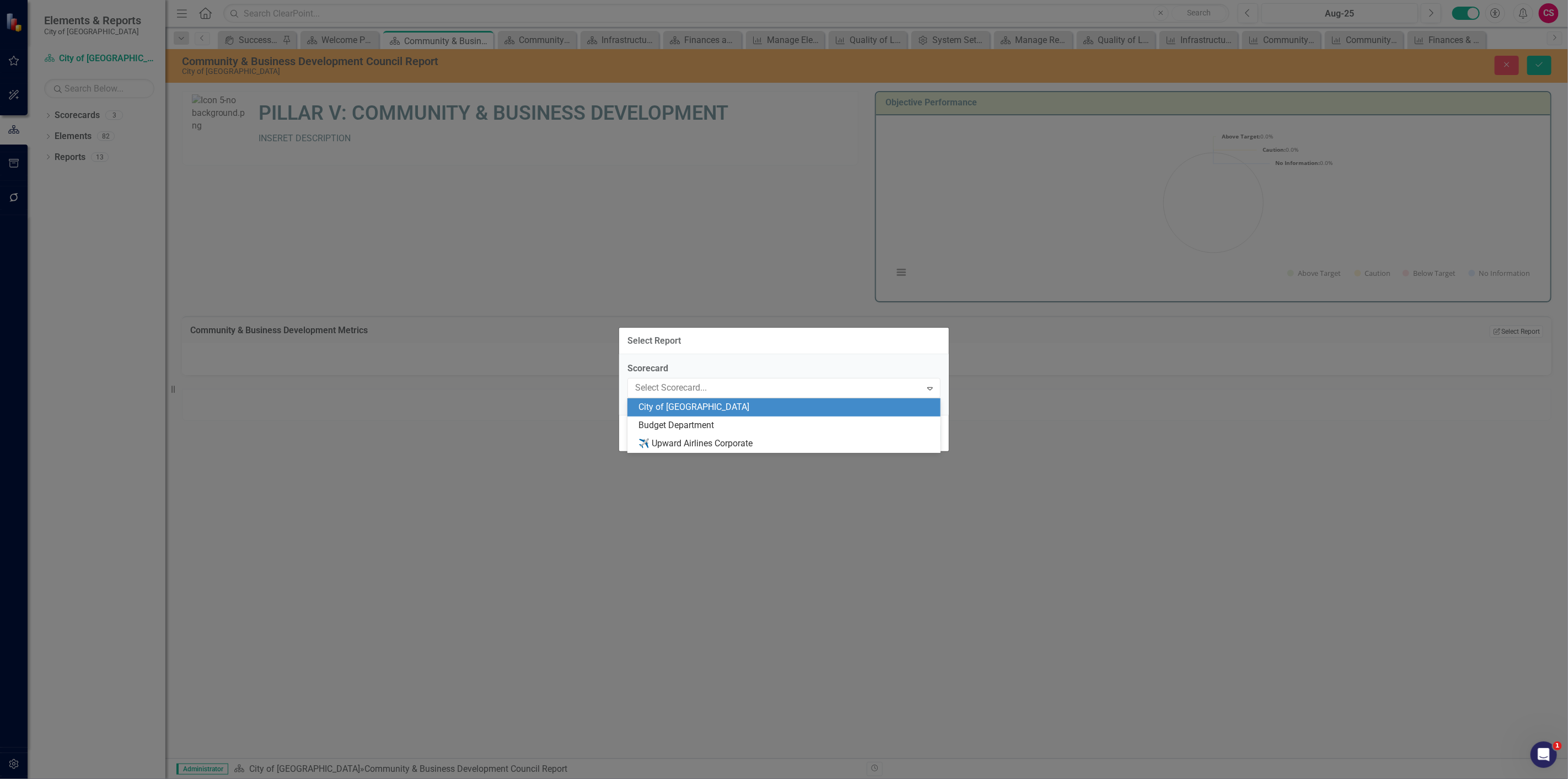
click at [712, 401] on div "City of [GEOGRAPHIC_DATA]" at bounding box center [786, 407] width 296 height 12
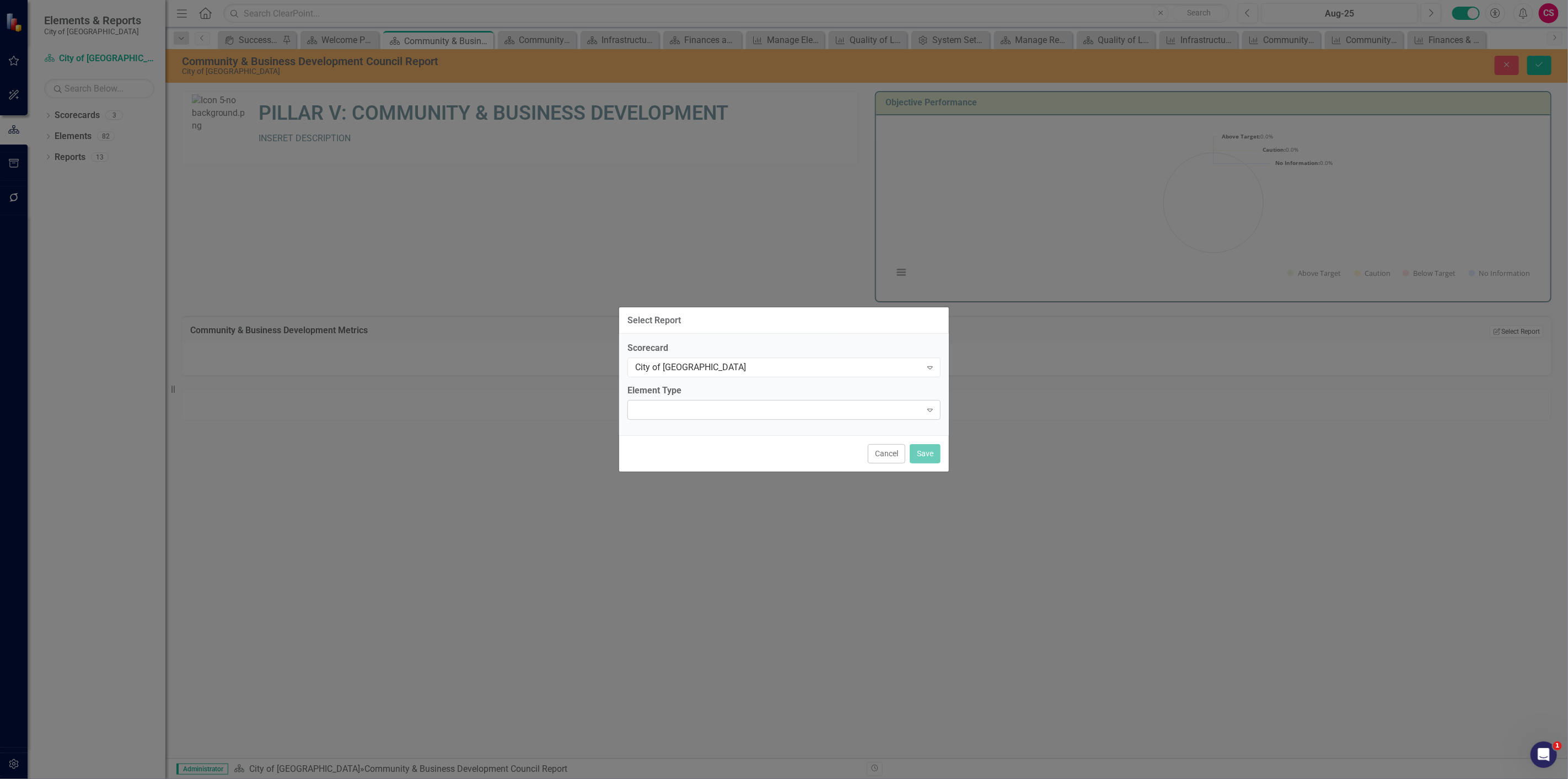
click at [714, 415] on div "Expand" at bounding box center [784, 409] width 313 height 20
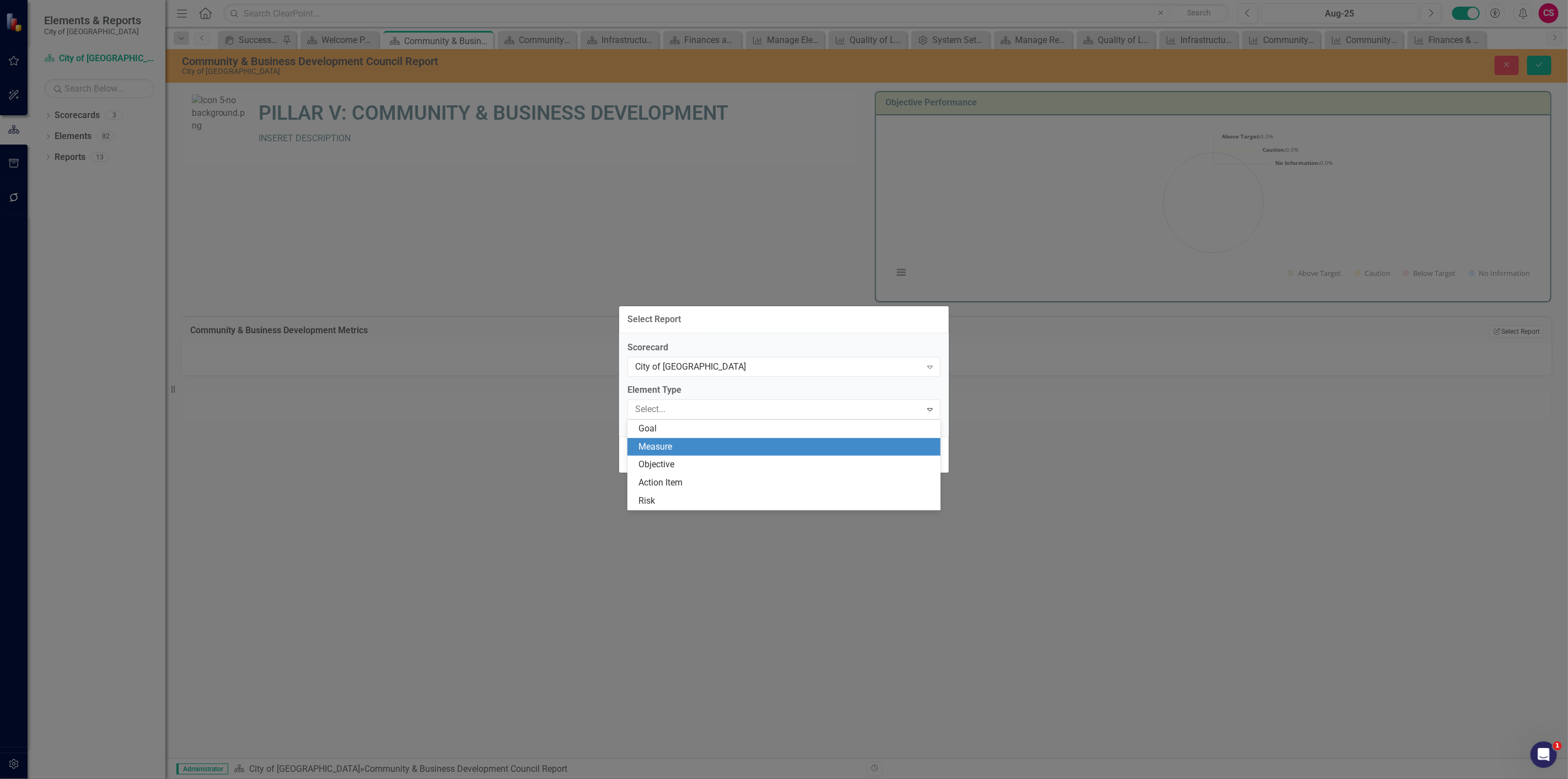
click at [678, 448] on div "Measure" at bounding box center [786, 446] width 296 height 12
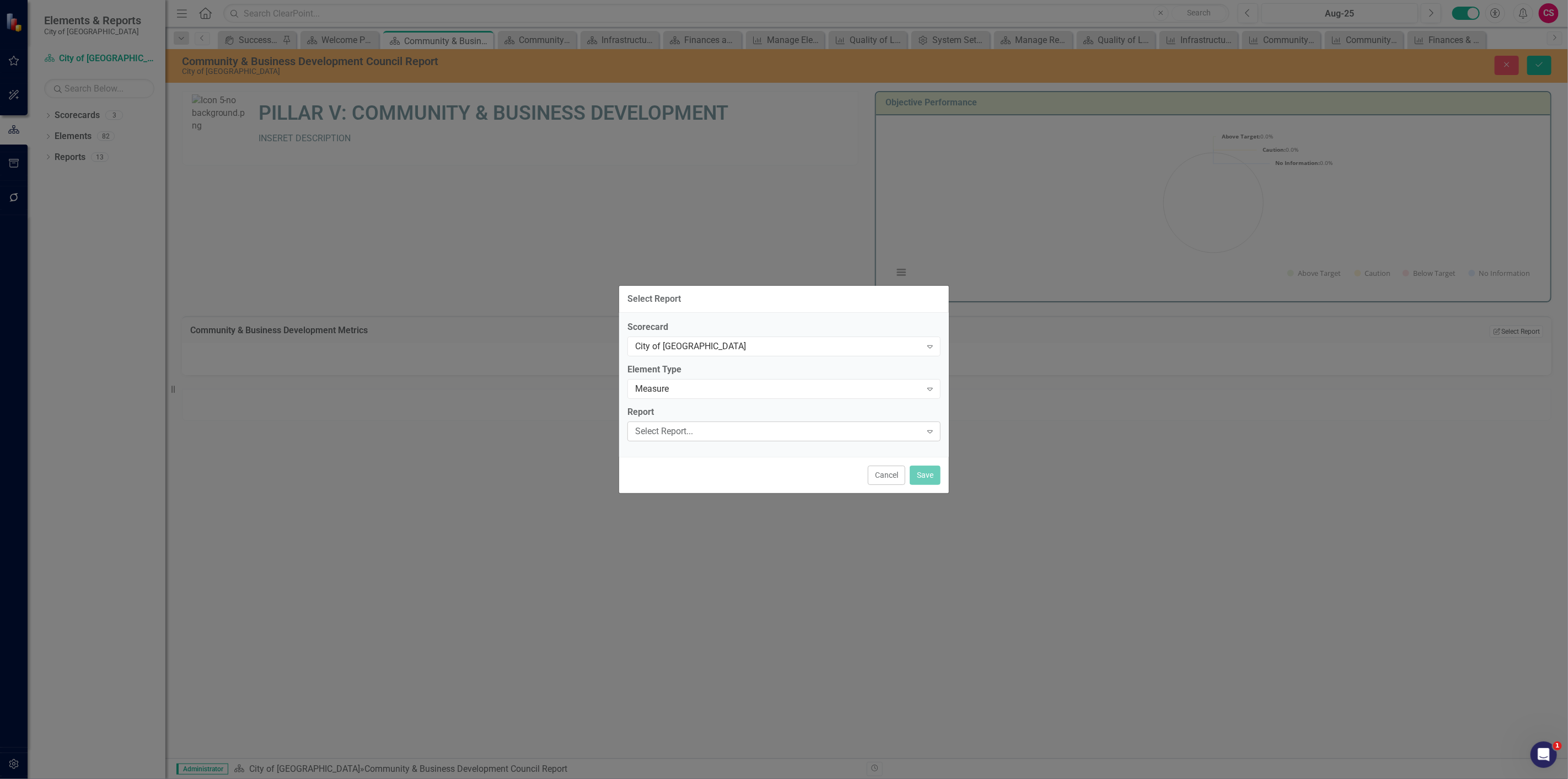
click at [679, 436] on div "Select Report..." at bounding box center [778, 430] width 286 height 12
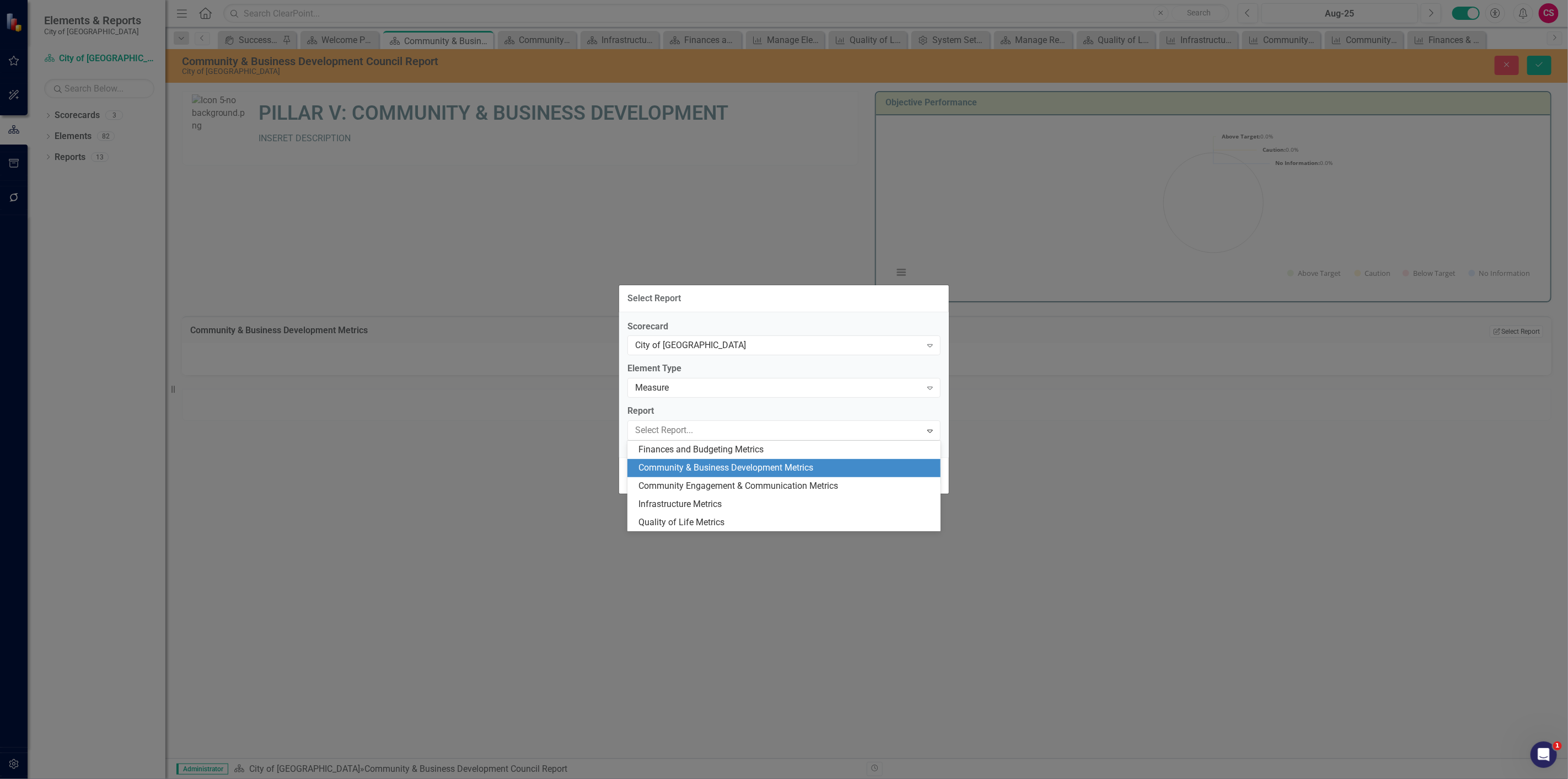
click at [681, 467] on div "Community & Business Development Metrics" at bounding box center [786, 468] width 296 height 12
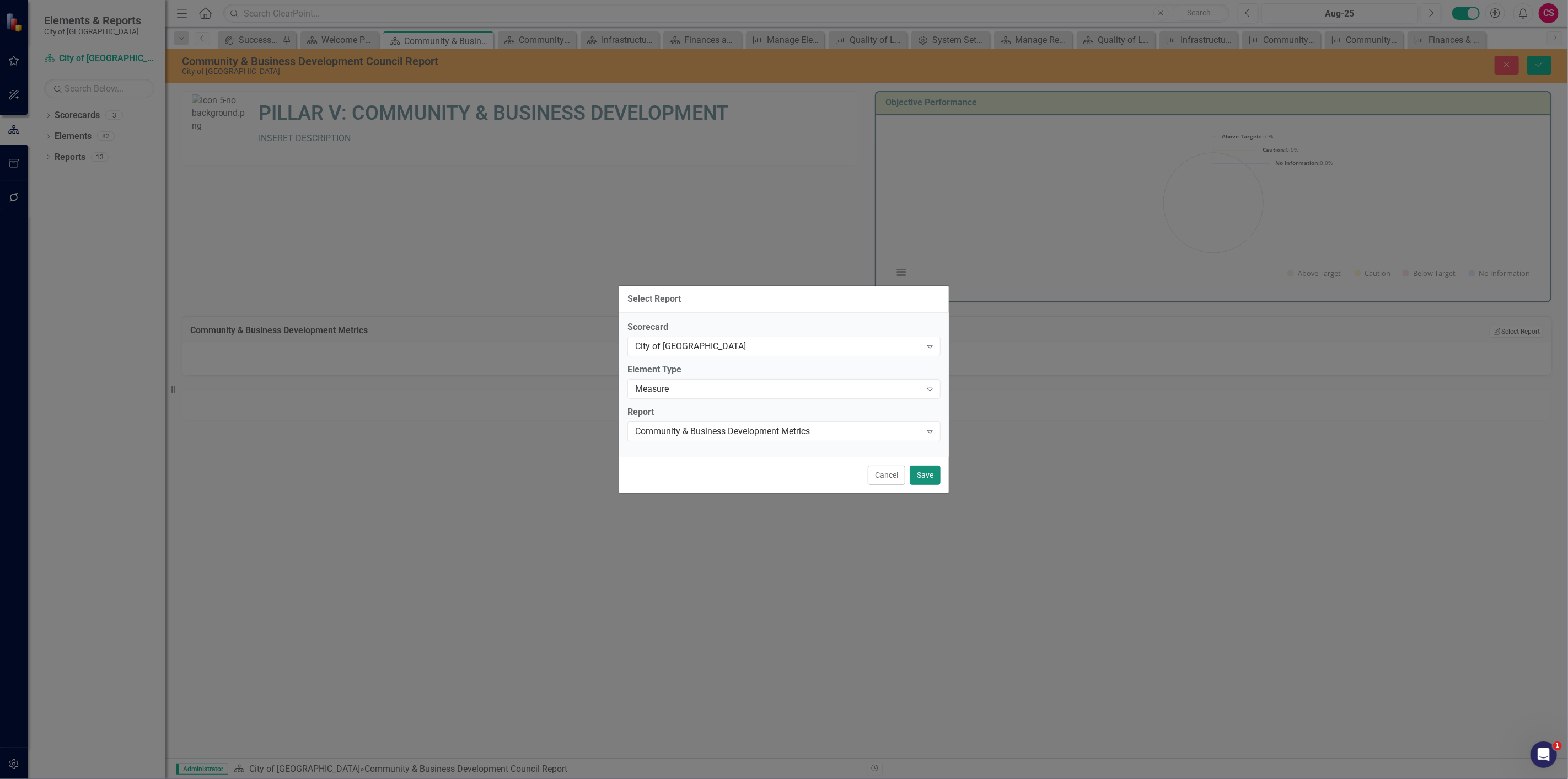
click at [922, 479] on button "Save" at bounding box center [925, 475] width 31 height 19
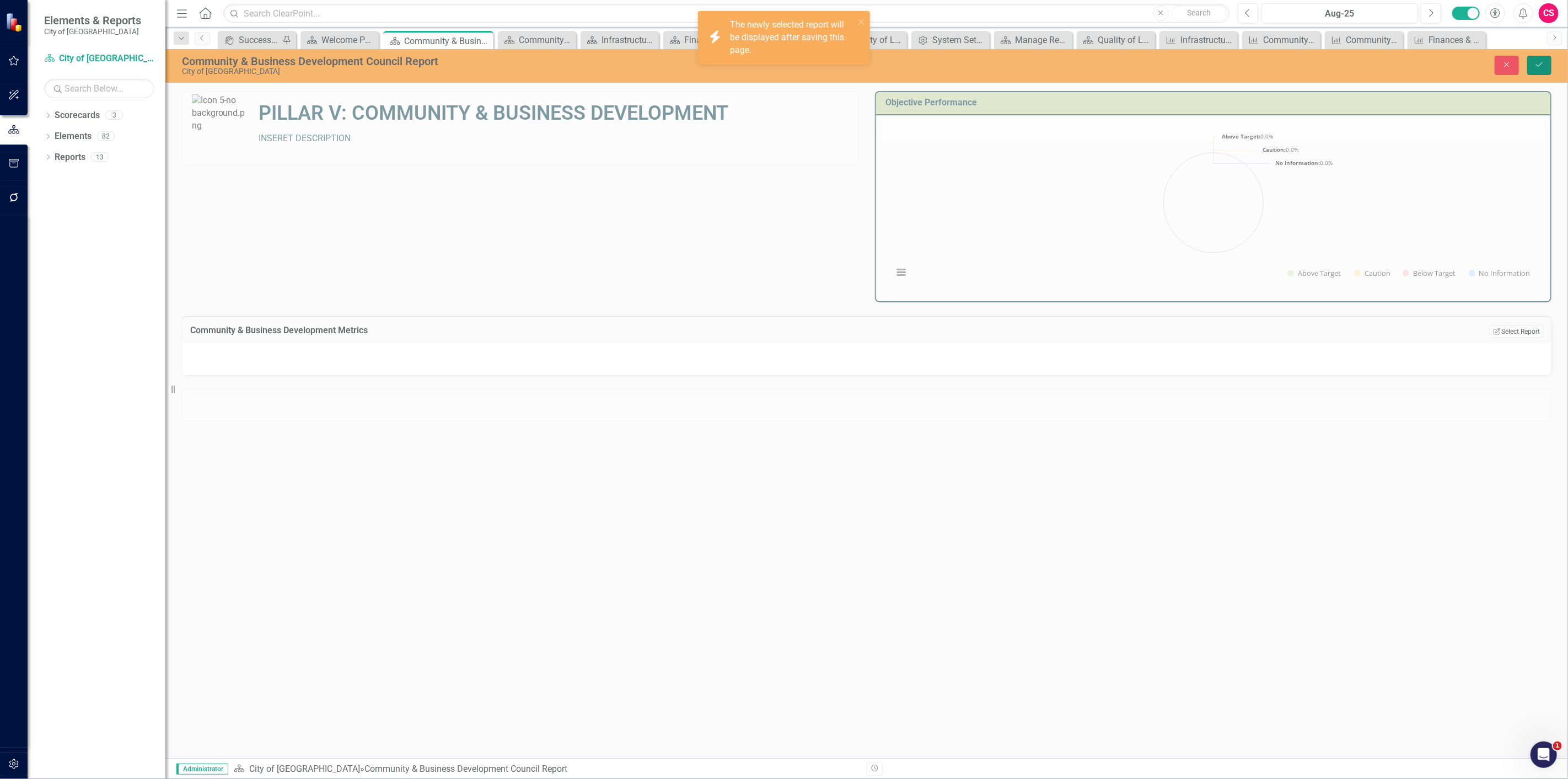
click at [1534, 70] on button "Save" at bounding box center [1539, 65] width 24 height 19
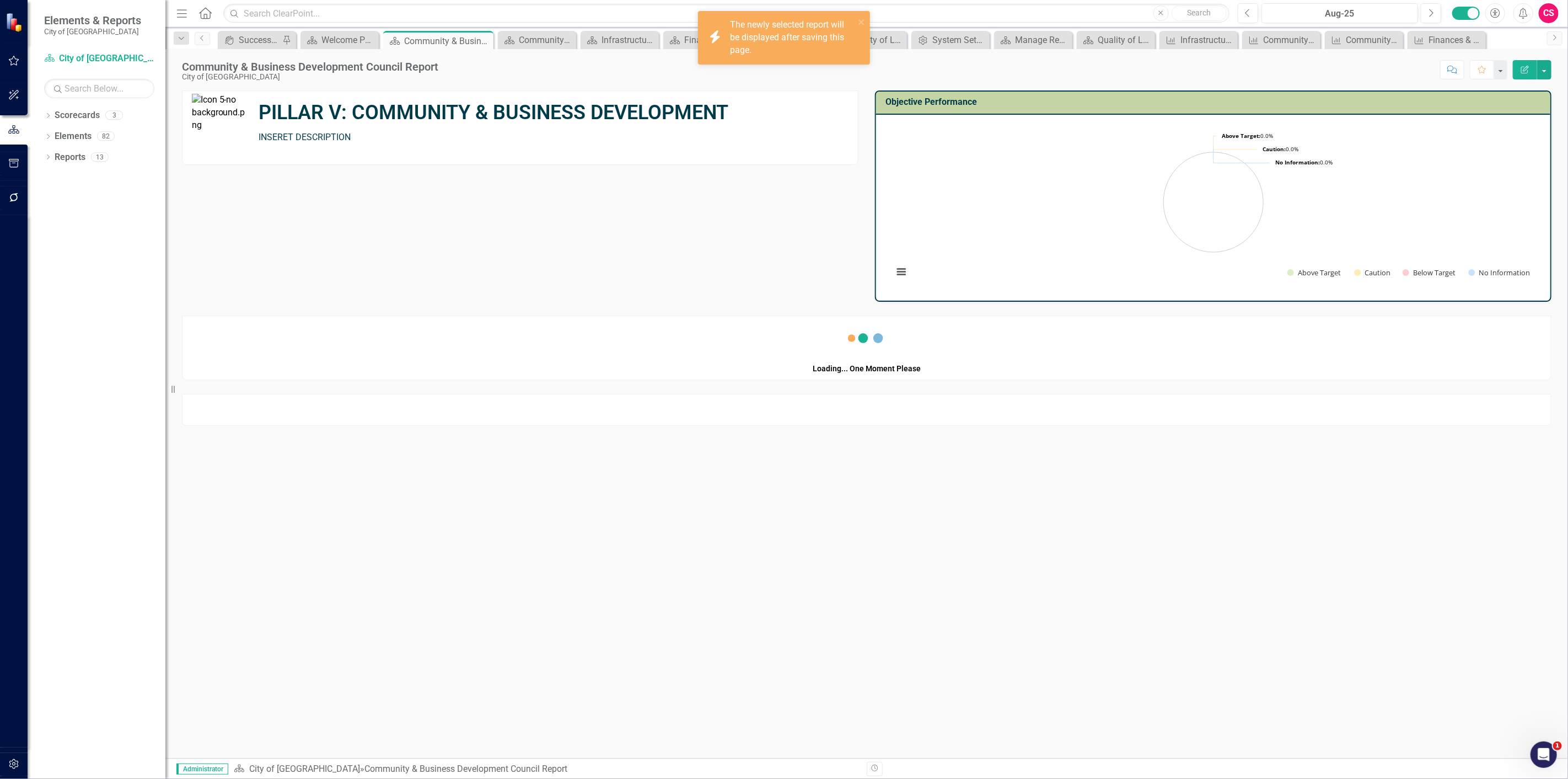
click at [527, 147] on td "PILLAR V: COMMUNITY & BUSINESS DEVELOPMENT INSERET DESCRIPTION" at bounding box center [557, 121] width 602 height 61
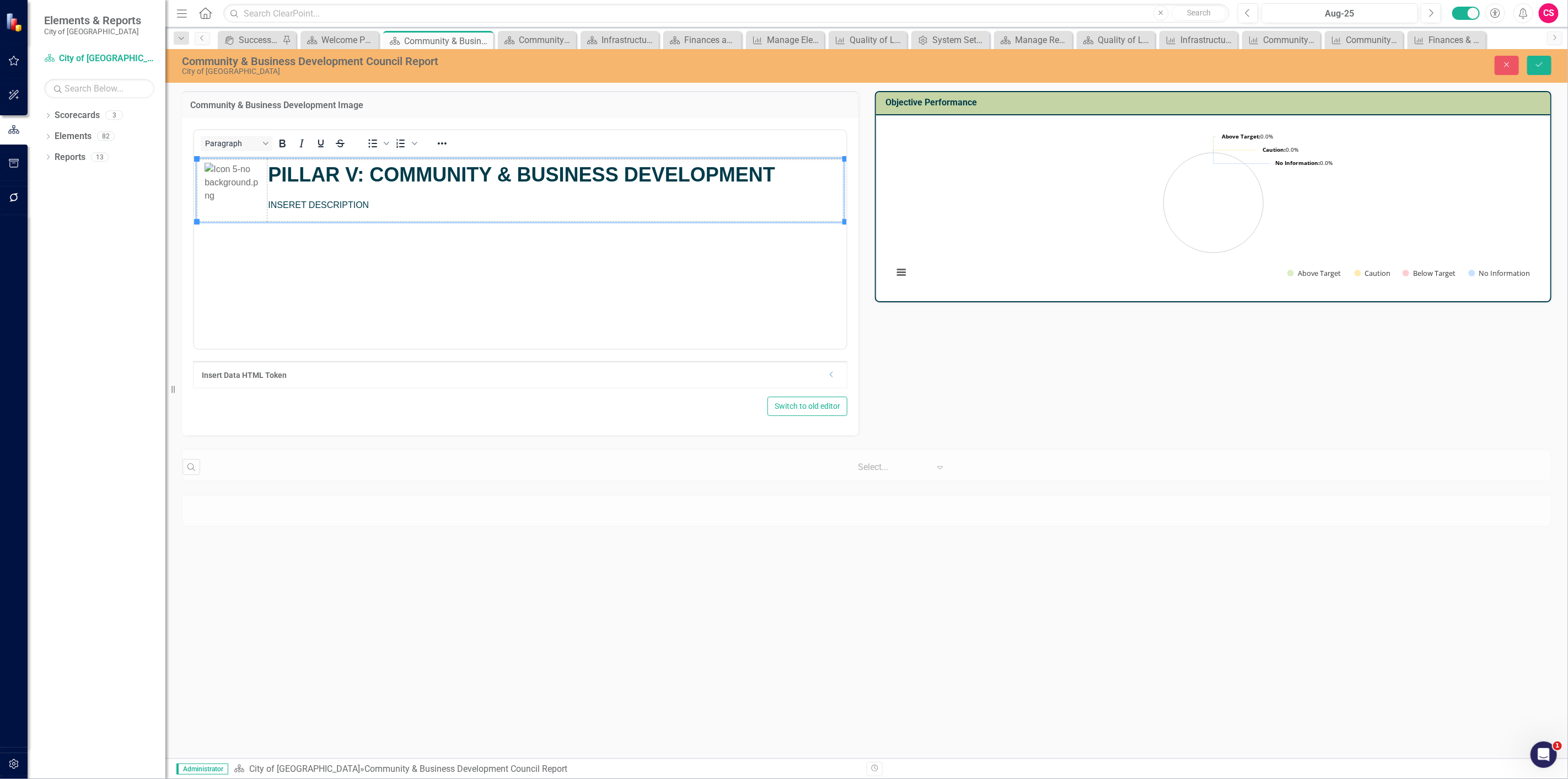
click at [301, 205] on span "INSERET DESCRIPTION" at bounding box center [318, 204] width 101 height 10
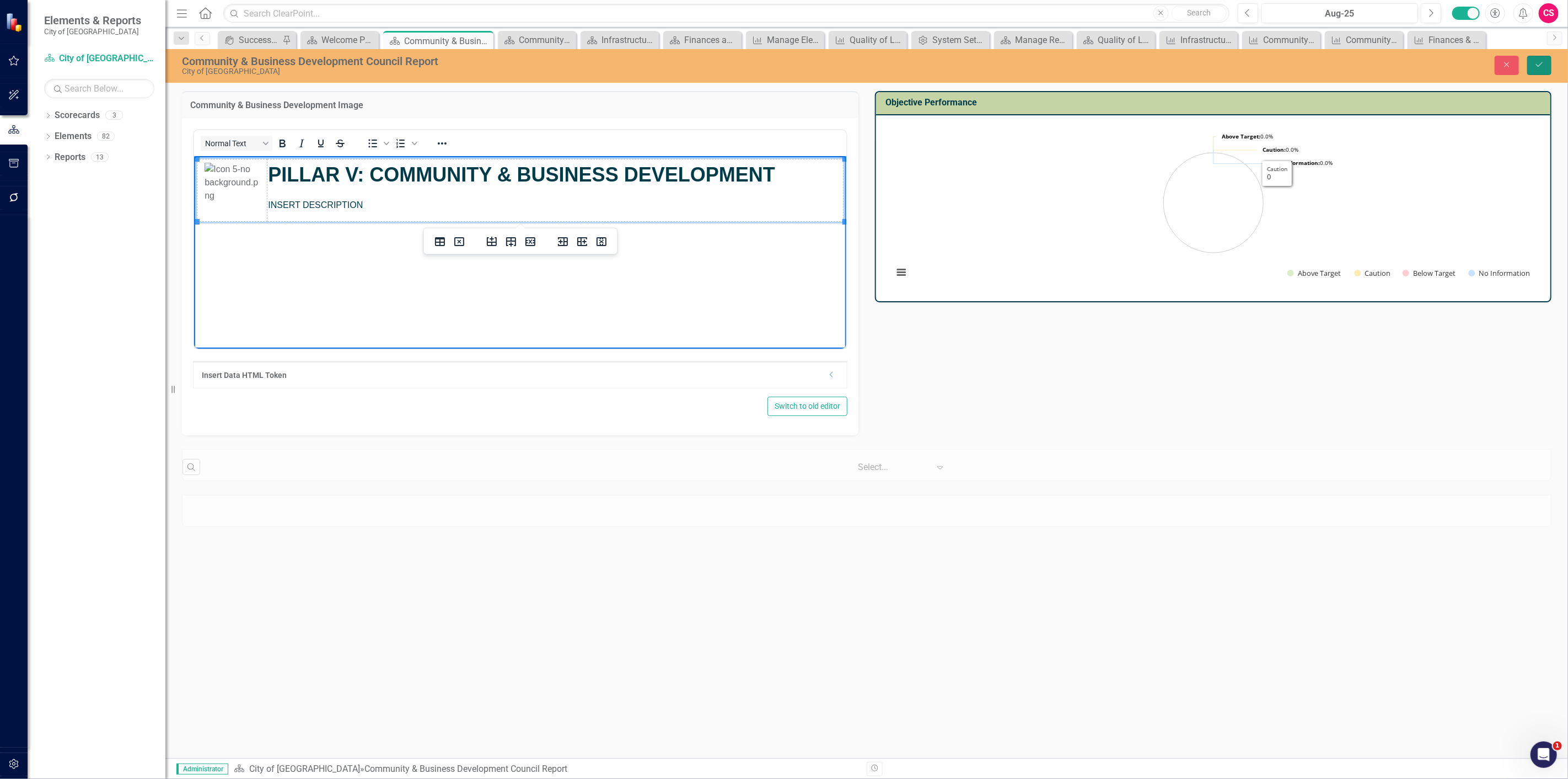
click at [1541, 67] on icon "Save" at bounding box center [1540, 64] width 10 height 8
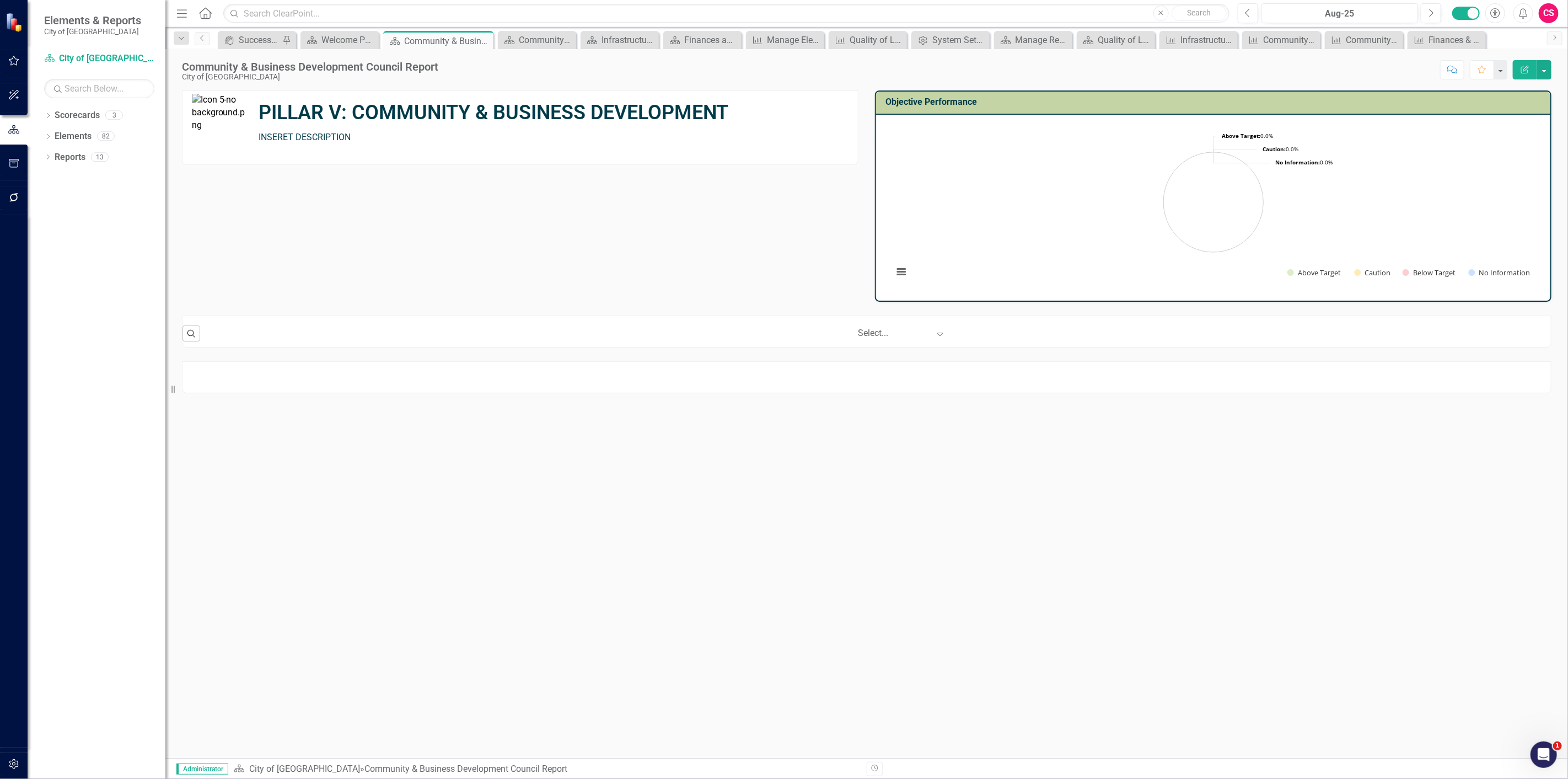
click at [1134, 383] on div at bounding box center [866, 377] width 1369 height 32
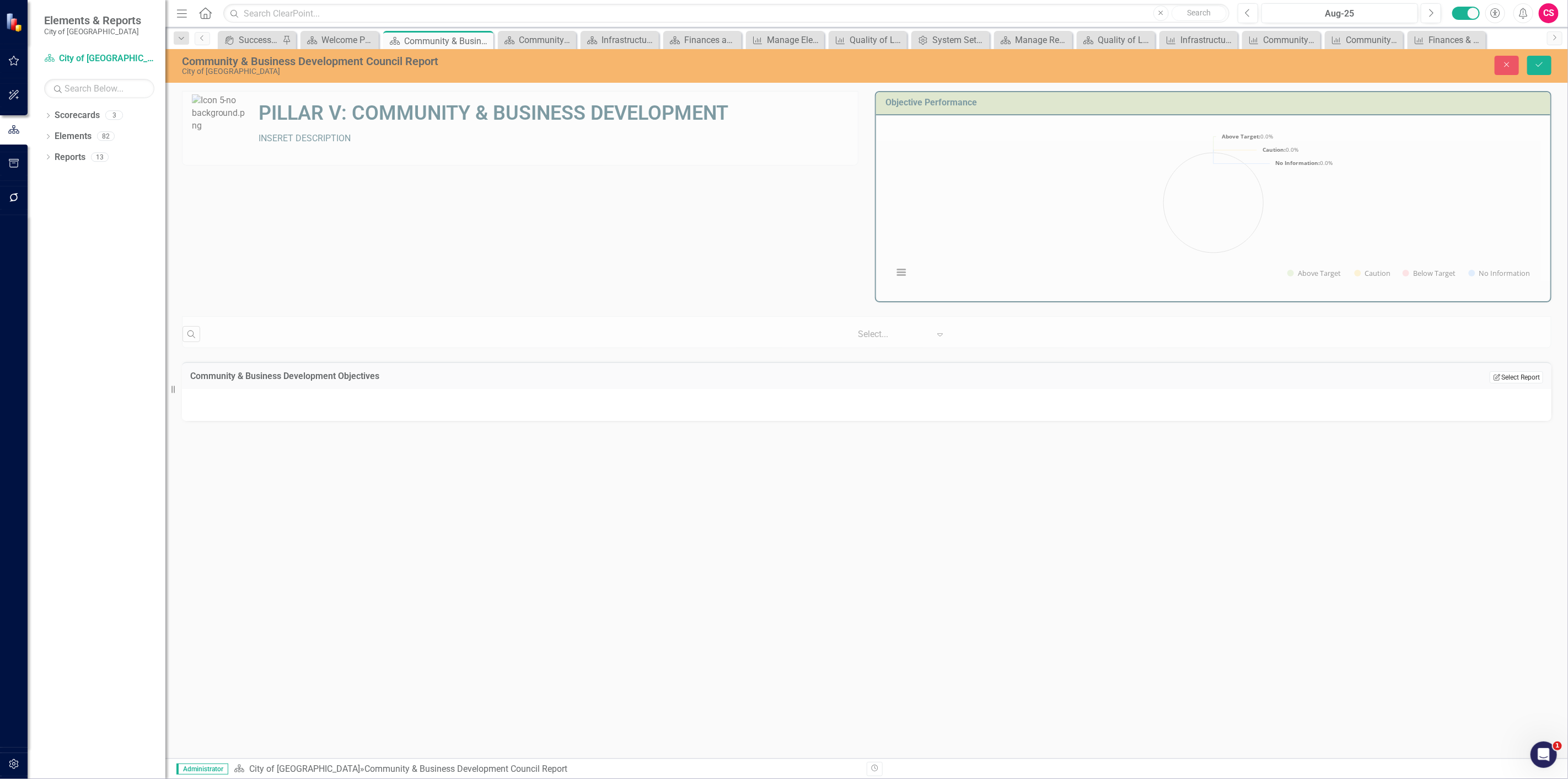
click at [1517, 377] on button "Edit Report Select Report" at bounding box center [1515, 377] width 53 height 12
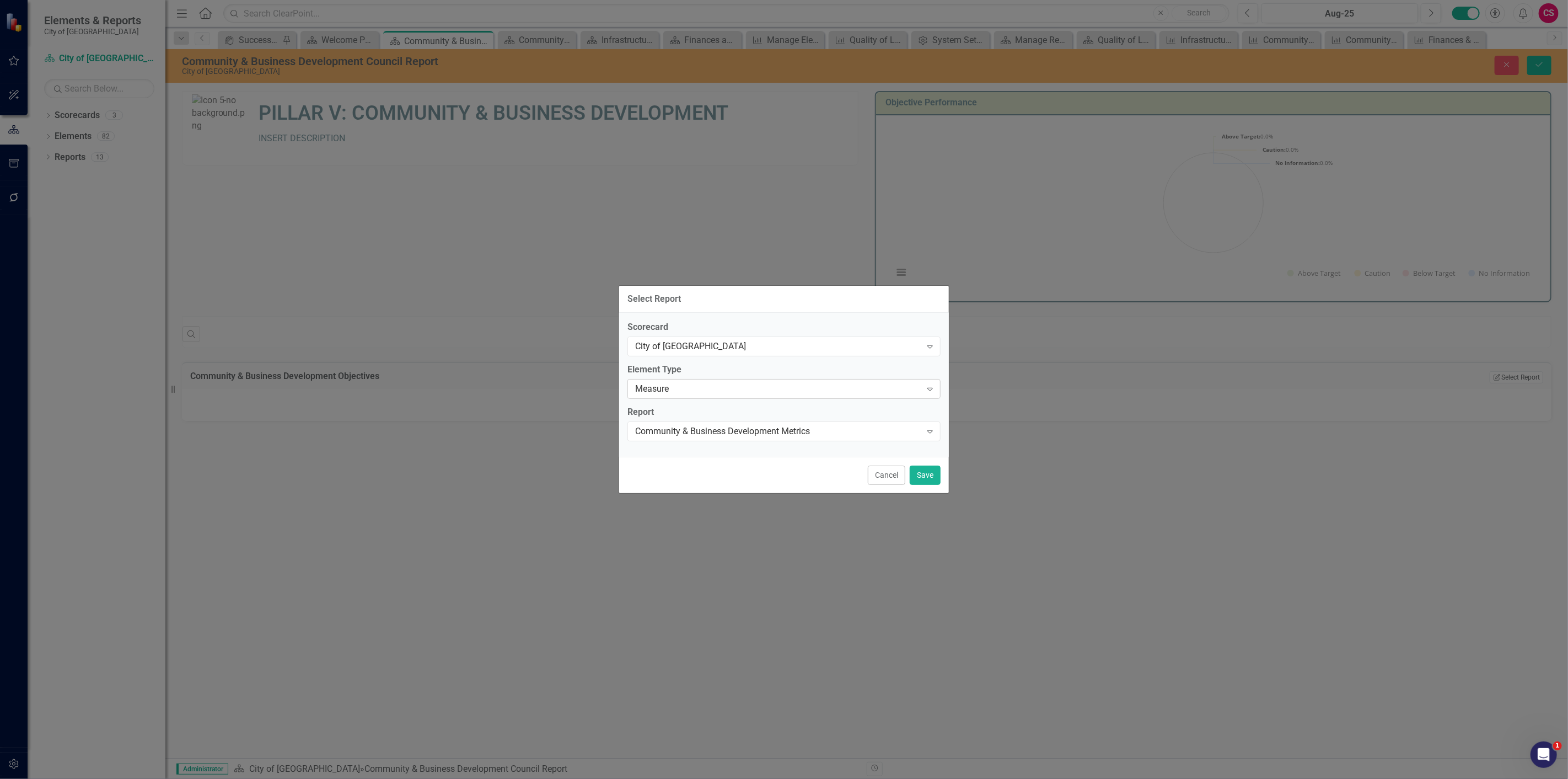
drag, startPoint x: 697, startPoint y: 377, endPoint x: 692, endPoint y: 387, distance: 11.2
click at [693, 384] on div "Element Type Measure Expand" at bounding box center [784, 380] width 313 height 34
click at [692, 387] on div "Measure" at bounding box center [778, 388] width 286 height 12
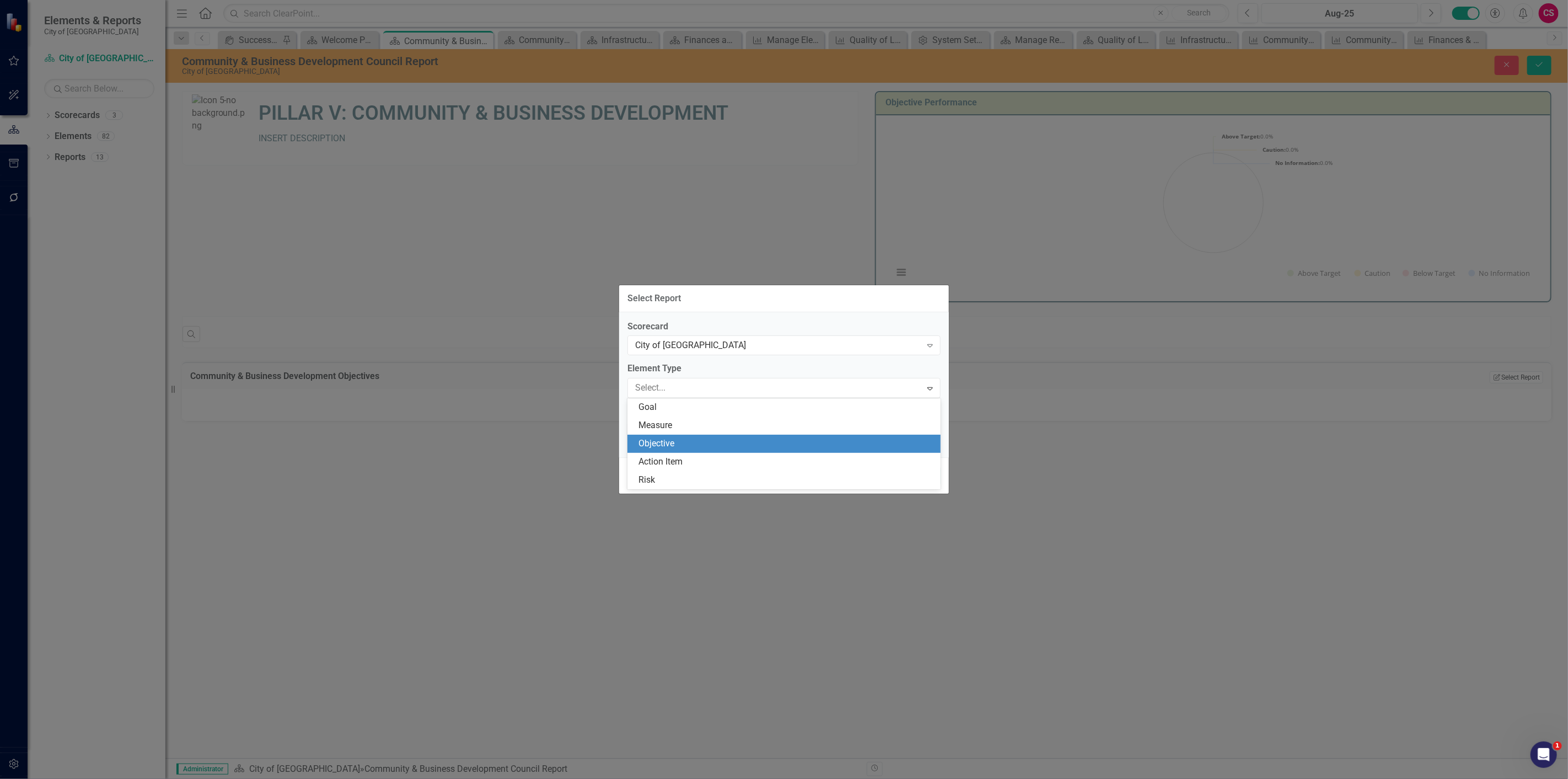
click at [665, 443] on div "Objective" at bounding box center [786, 444] width 296 height 12
click at [676, 430] on div "Select Report..." at bounding box center [778, 430] width 286 height 12
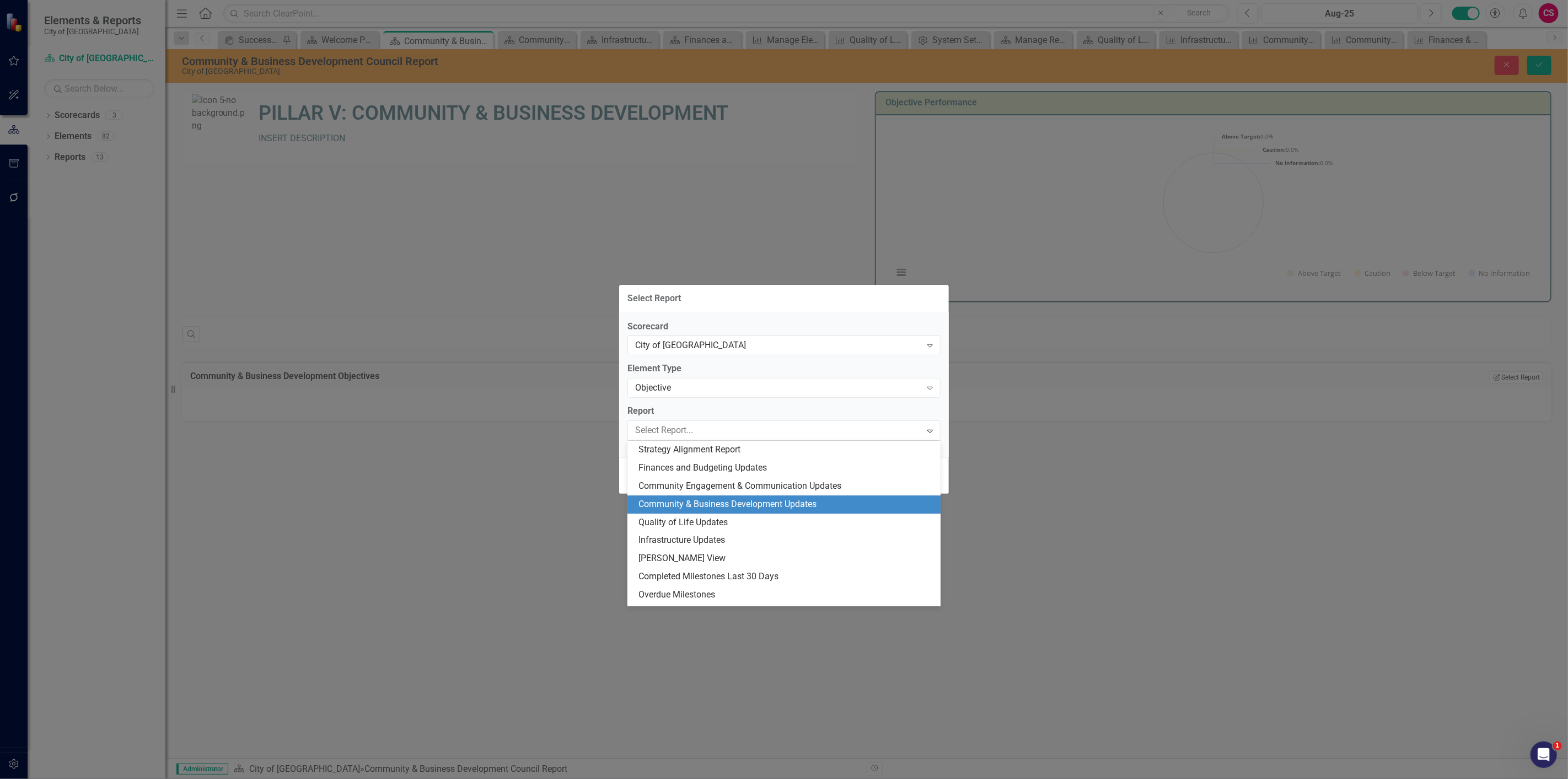
click at [687, 498] on div "Community & Business Development Updates" at bounding box center [786, 504] width 296 height 12
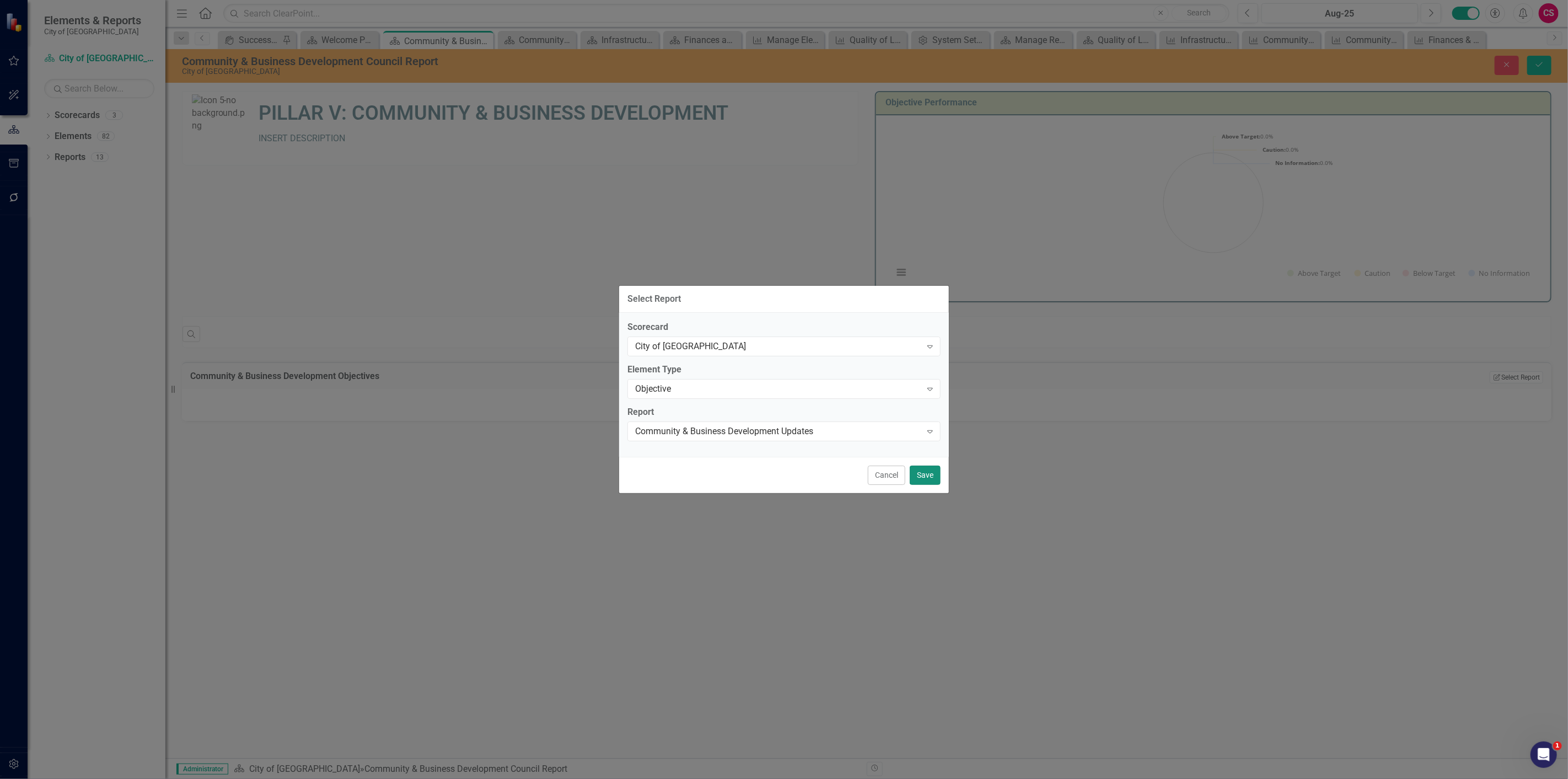
click at [925, 469] on button "Save" at bounding box center [925, 475] width 31 height 19
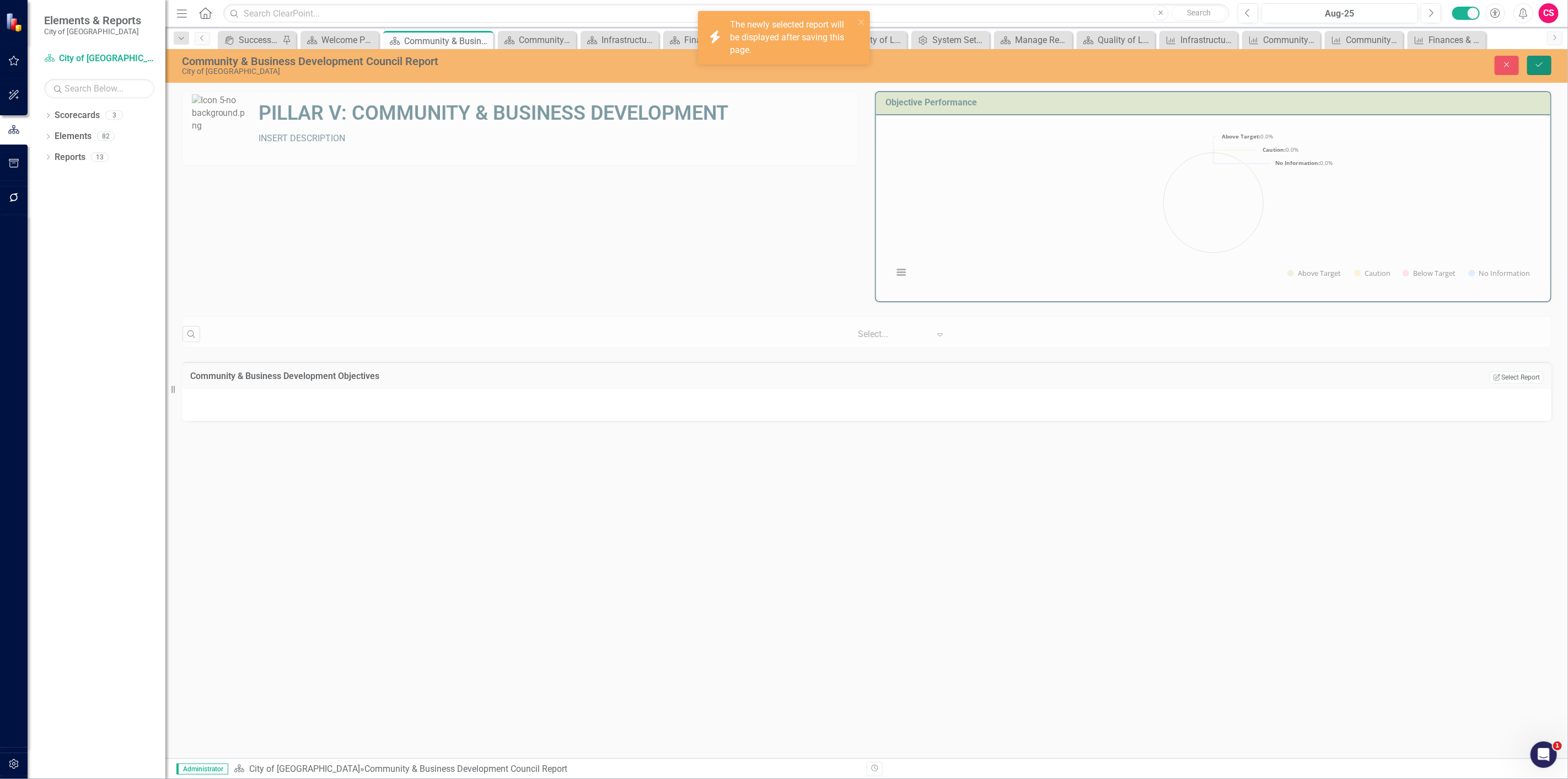
click at [1534, 72] on button "Save" at bounding box center [1539, 65] width 24 height 19
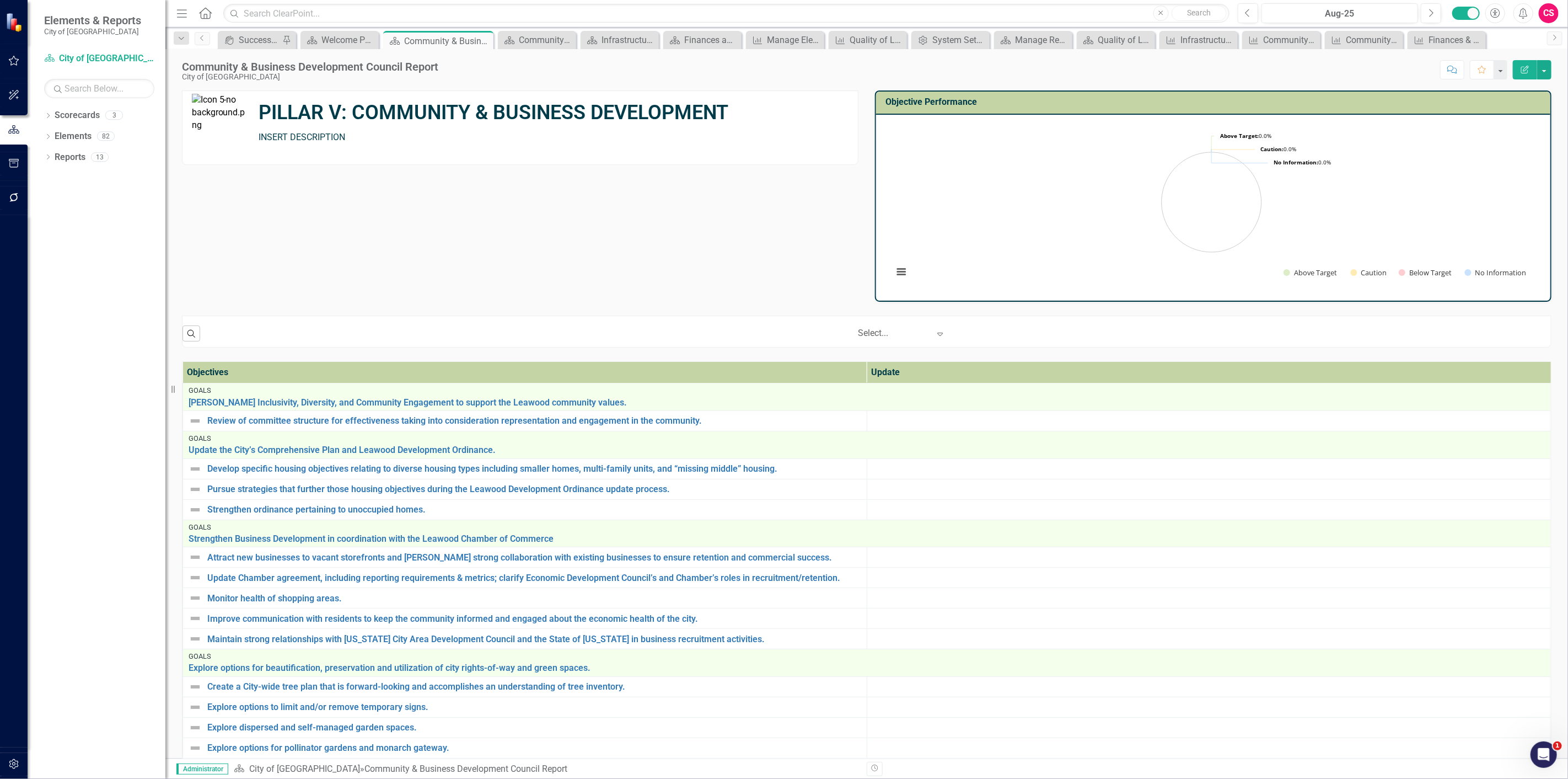
click at [201, 18] on icon "Home" at bounding box center [205, 13] width 15 height 12
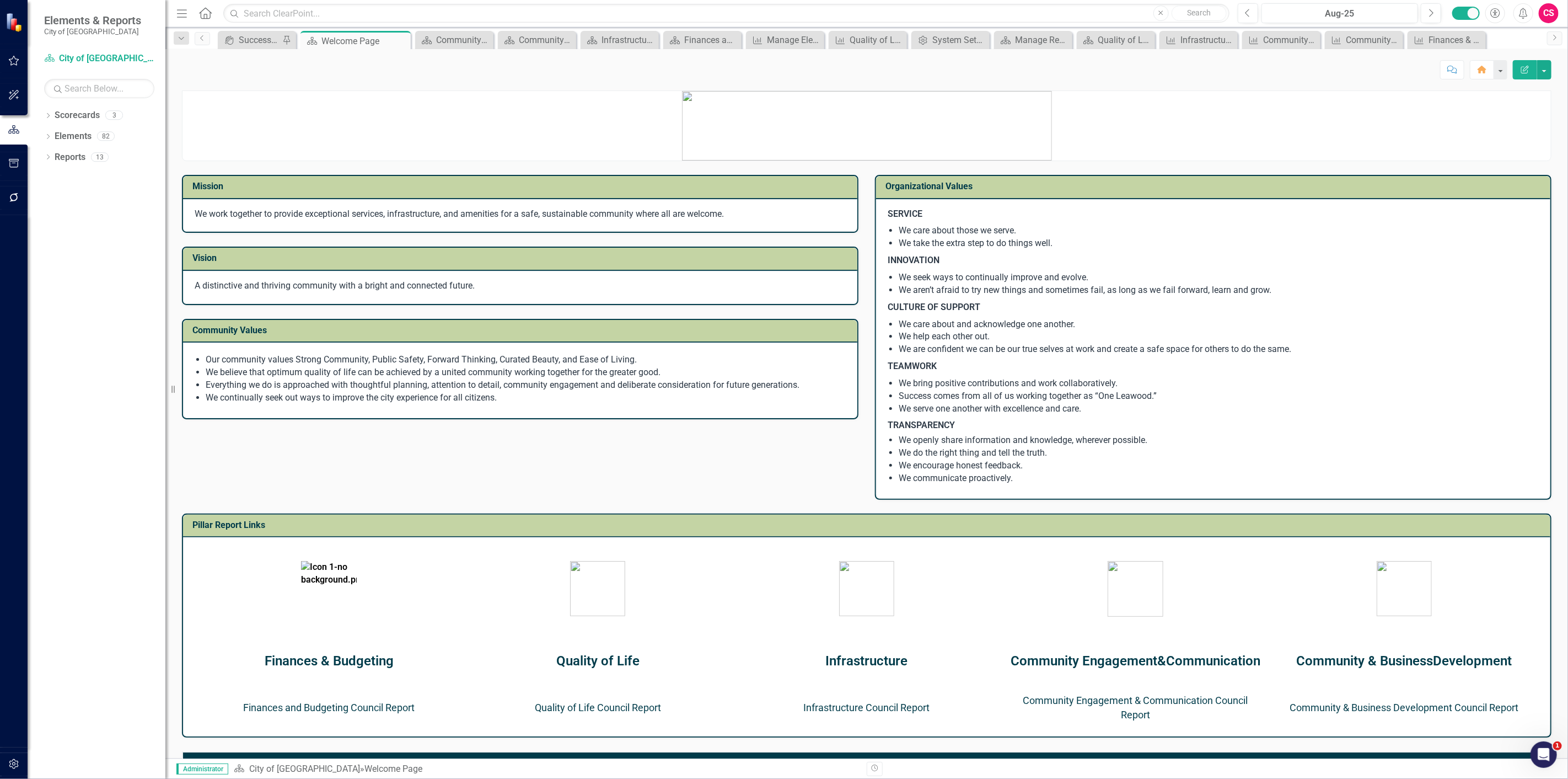
click at [1552, 11] on div "CS" at bounding box center [1548, 13] width 20 height 20
click at [1520, 39] on link "User Edit Profile" at bounding box center [1514, 34] width 87 height 20
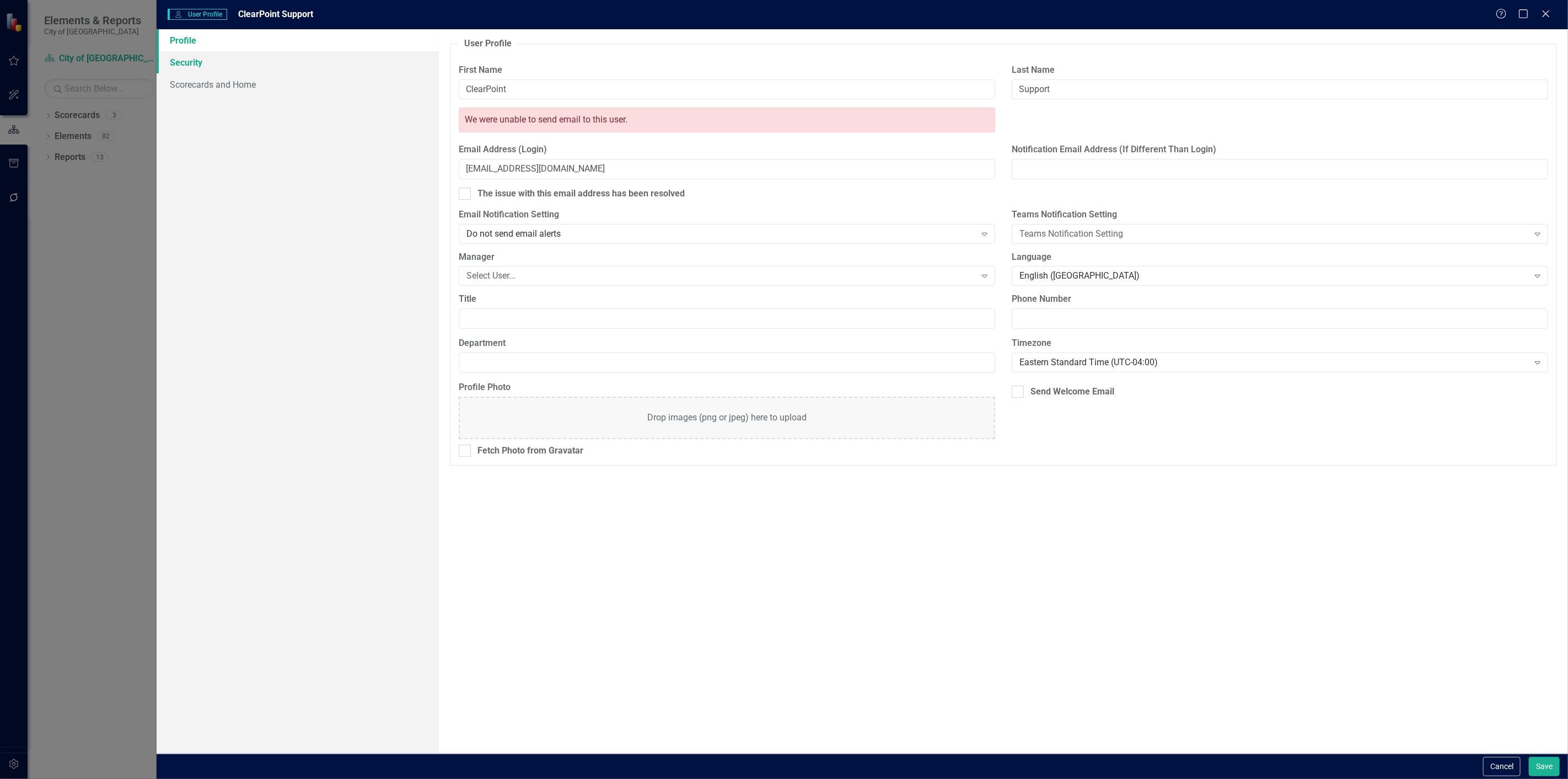
click at [403, 65] on link "Security" at bounding box center [297, 62] width 282 height 22
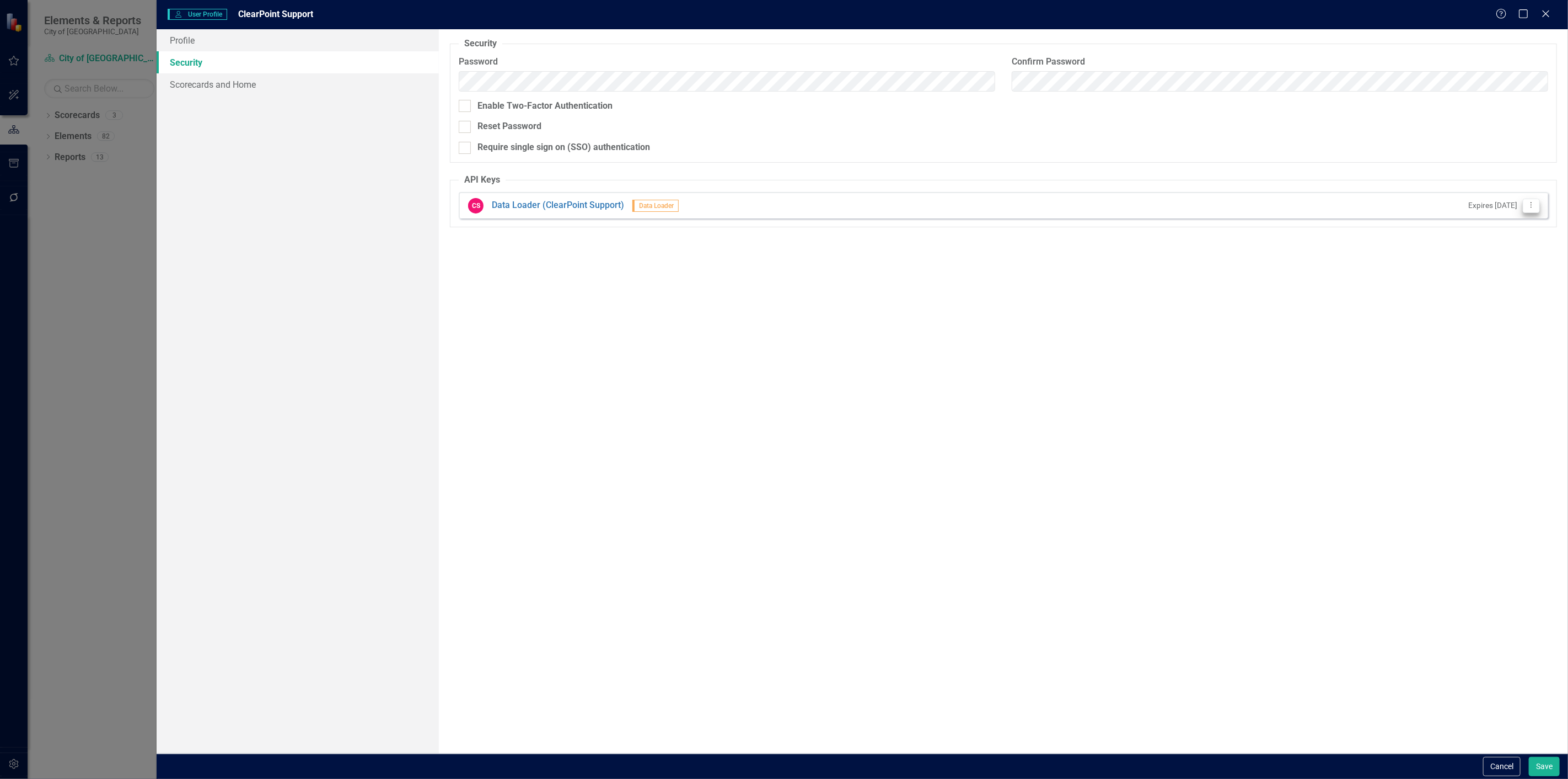
click at [1529, 200] on button "Dropdown Menu" at bounding box center [1531, 206] width 17 height 15
click at [1505, 228] on link "API Key Edit API Key" at bounding box center [1495, 224] width 87 height 20
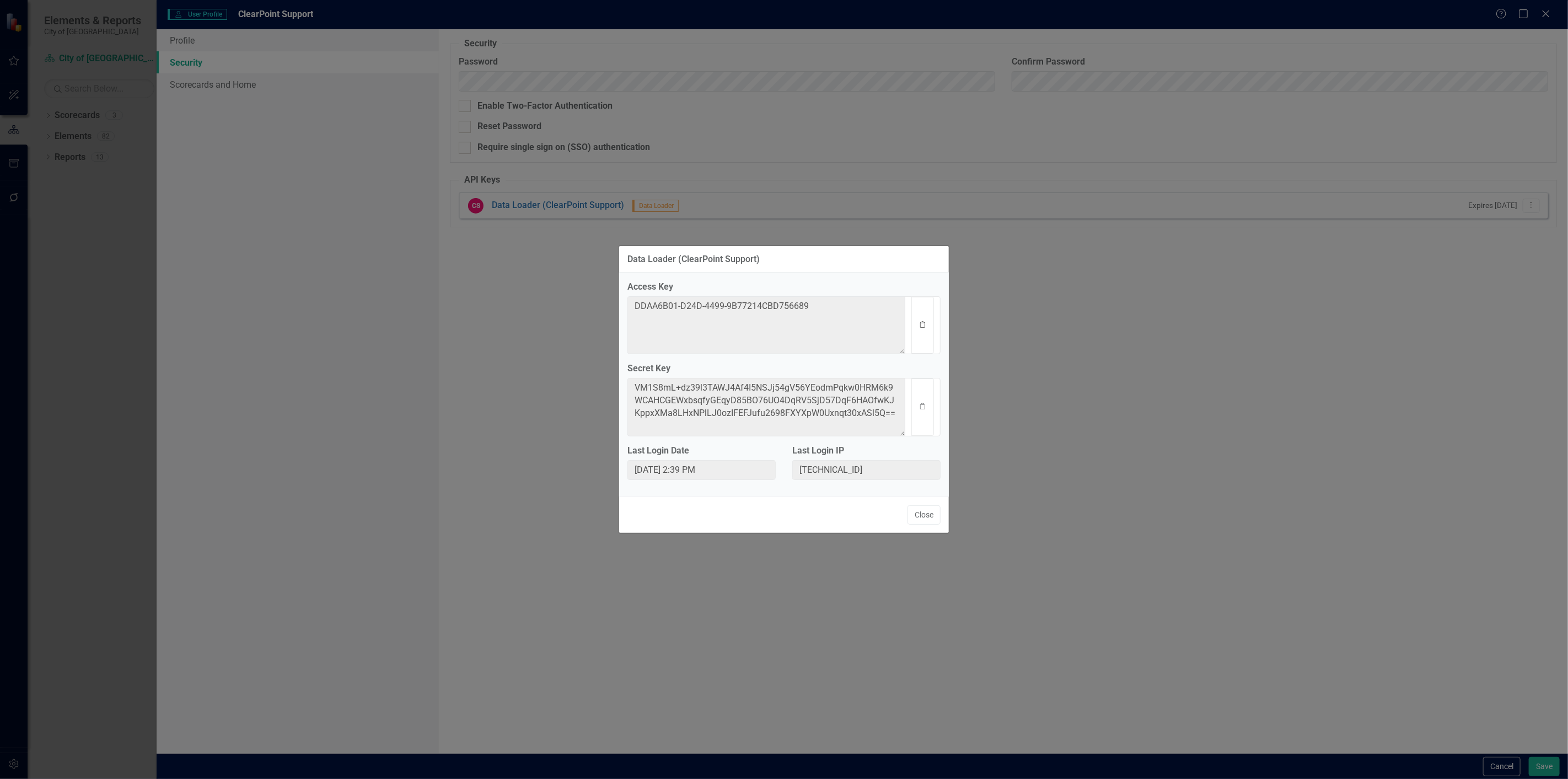
click at [932, 323] on button "Clipboard" at bounding box center [922, 325] width 23 height 57
click at [925, 411] on button "Clipboard" at bounding box center [922, 407] width 23 height 57
click at [919, 518] on button "Close" at bounding box center [923, 514] width 33 height 19
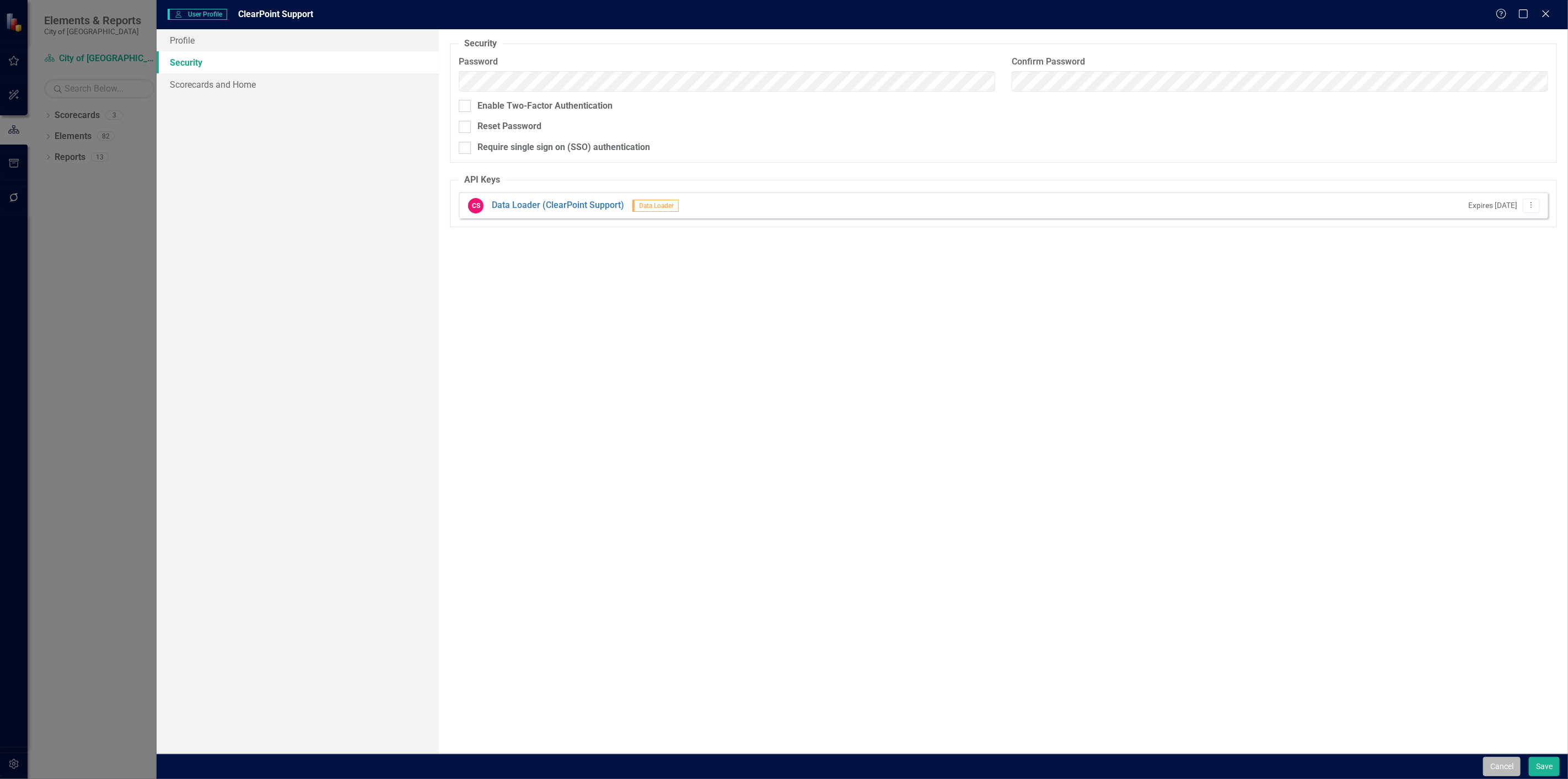
click at [1489, 762] on button "Cancel" at bounding box center [1501, 767] width 37 height 19
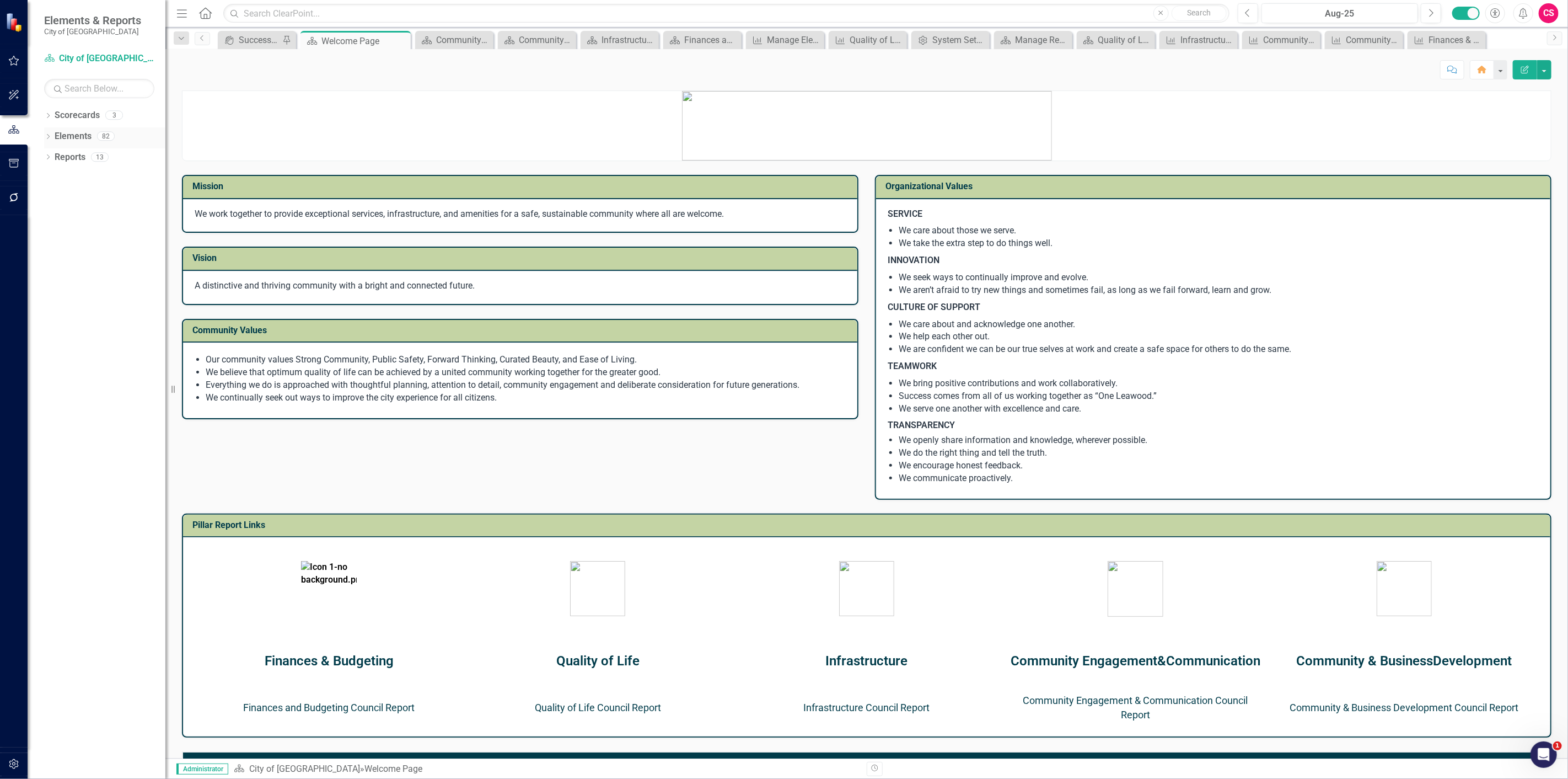
click at [73, 137] on link "Elements" at bounding box center [73, 136] width 37 height 12
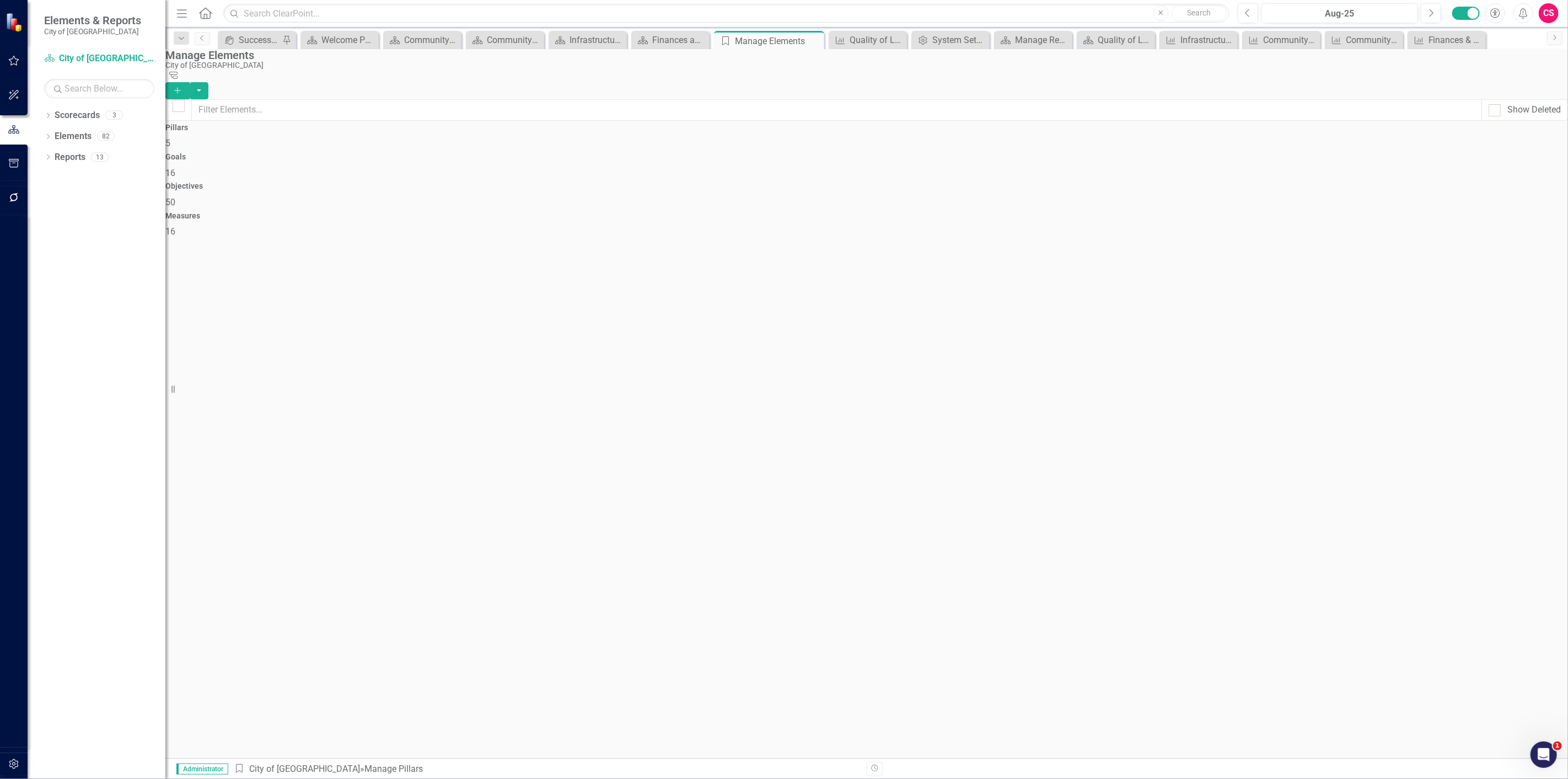
click at [746, 161] on div "Goals 16" at bounding box center [866, 166] width 1402 height 26
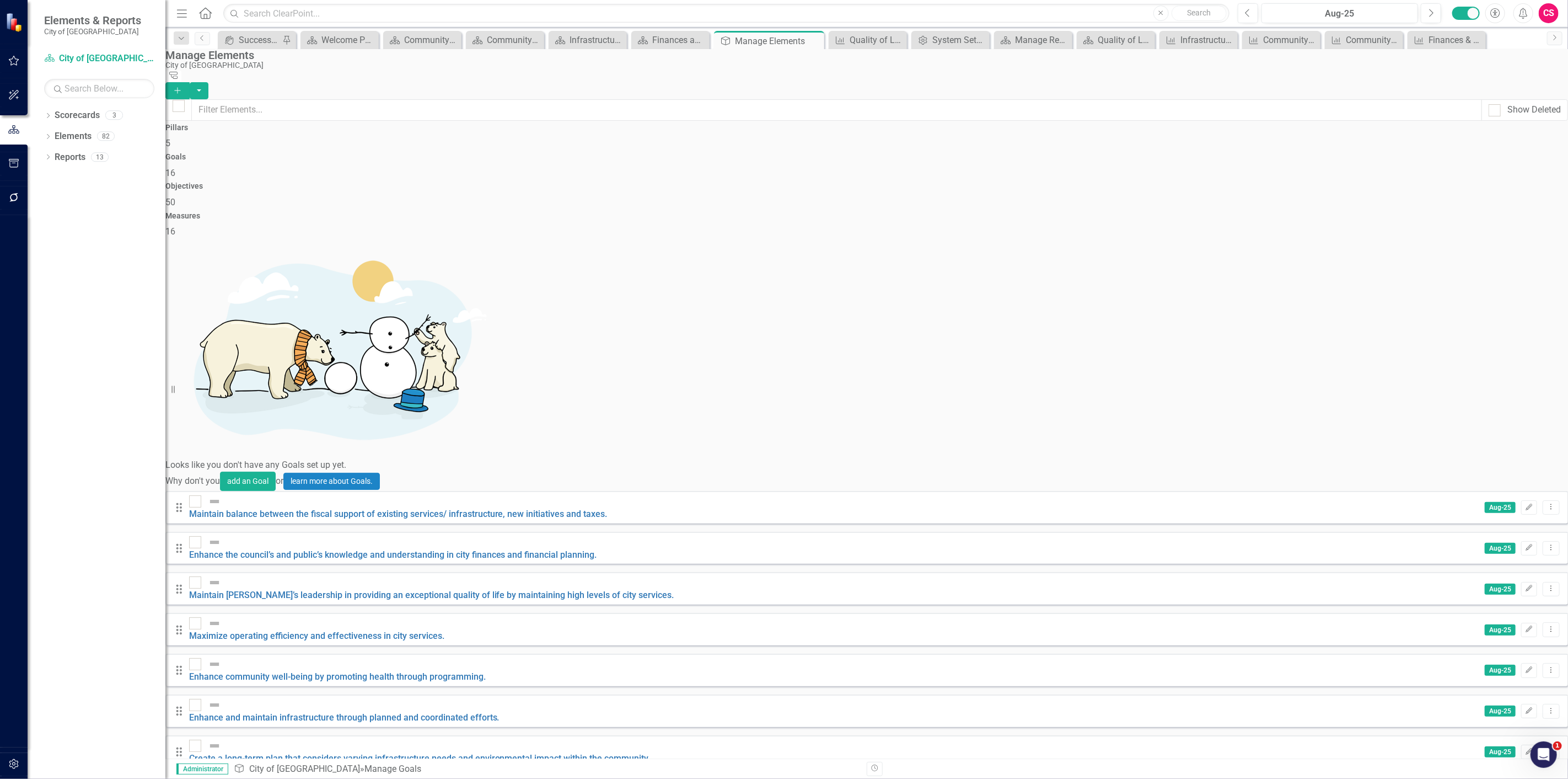
click at [1039, 182] on div "Objectives" at bounding box center [866, 186] width 1402 height 8
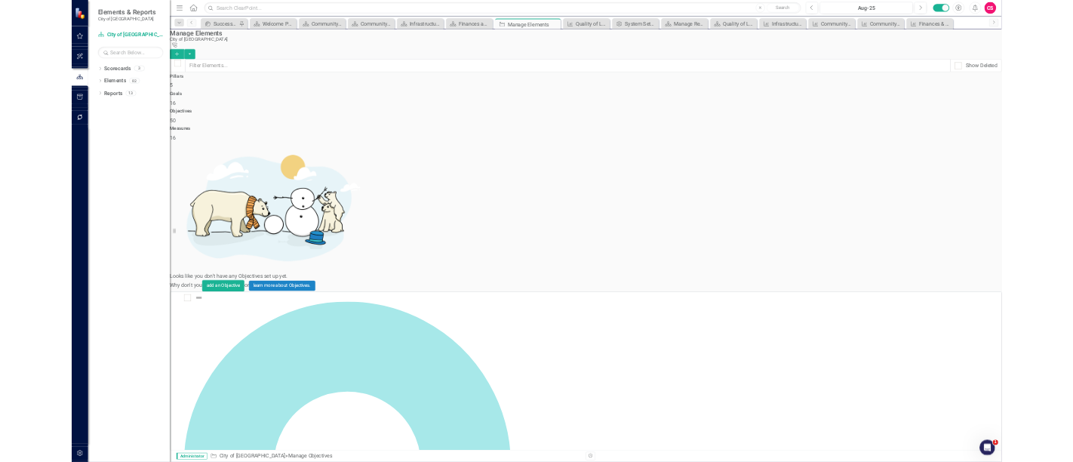
scroll to position [1611, 0]
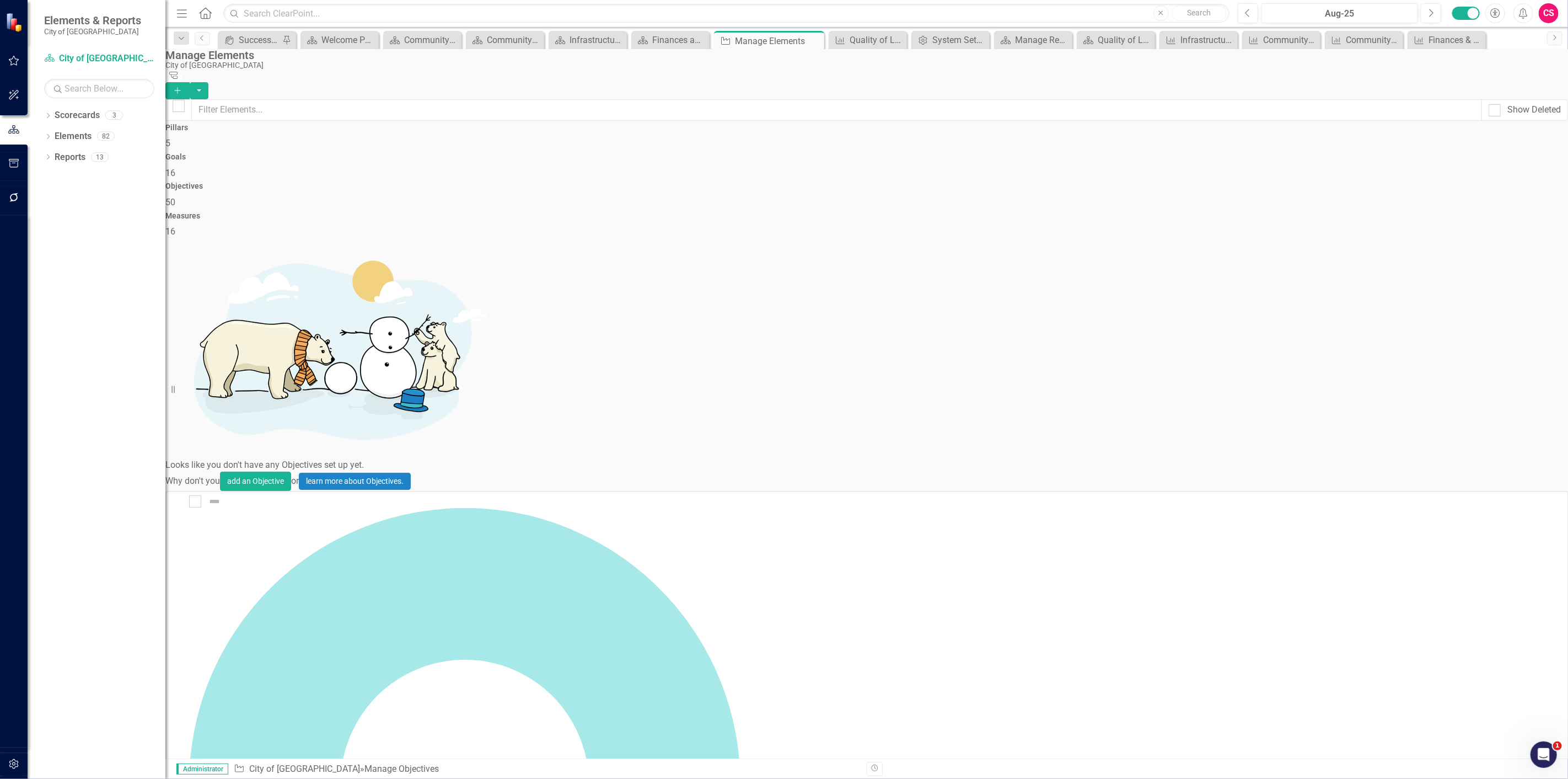
click at [1305, 212] on div "Measures 16" at bounding box center [866, 225] width 1402 height 26
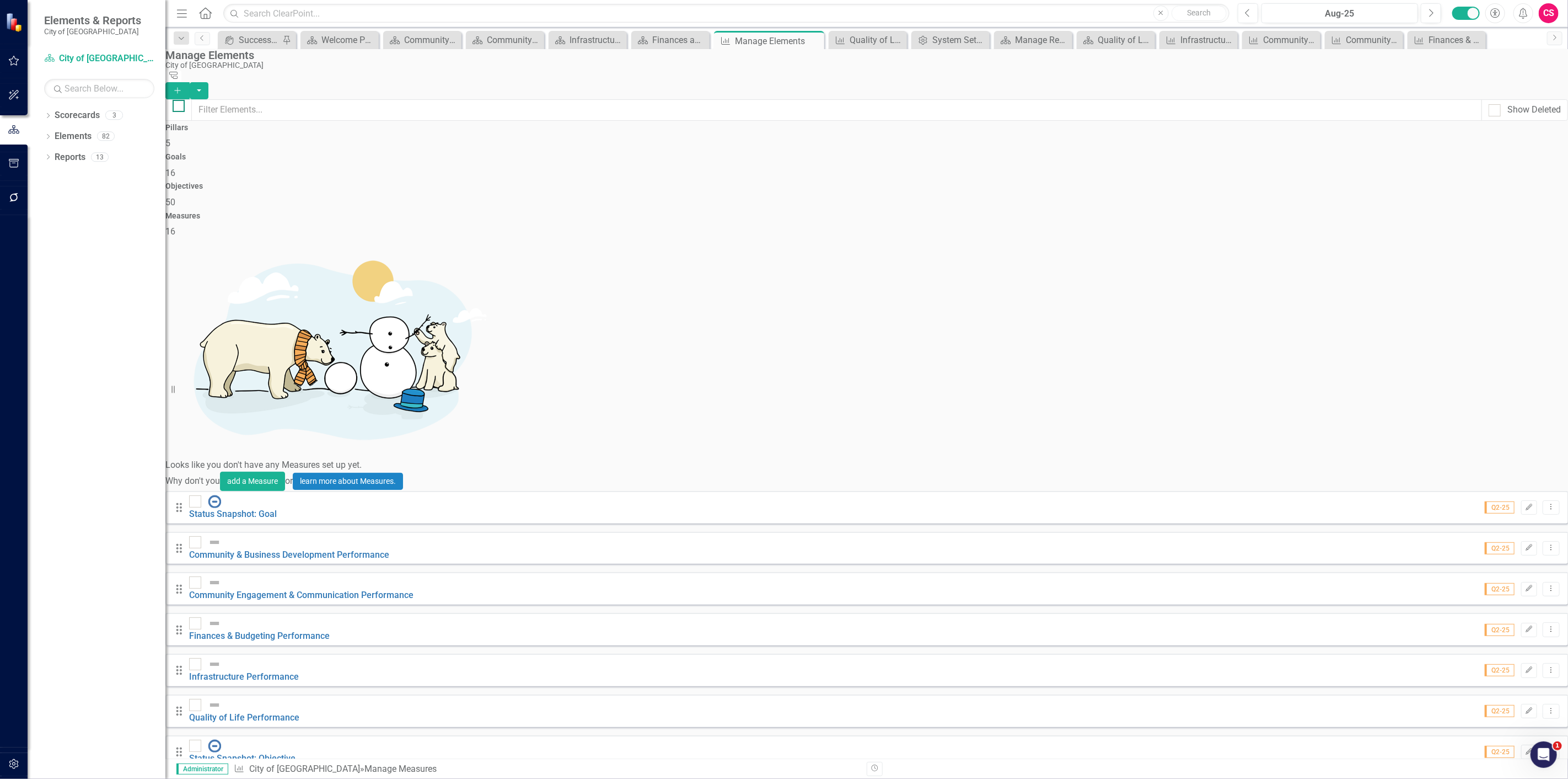
click at [185, 100] on div at bounding box center [178, 106] width 12 height 12
click at [180, 100] on input "checkbox" at bounding box center [176, 104] width 7 height 7
checkbox input "true"
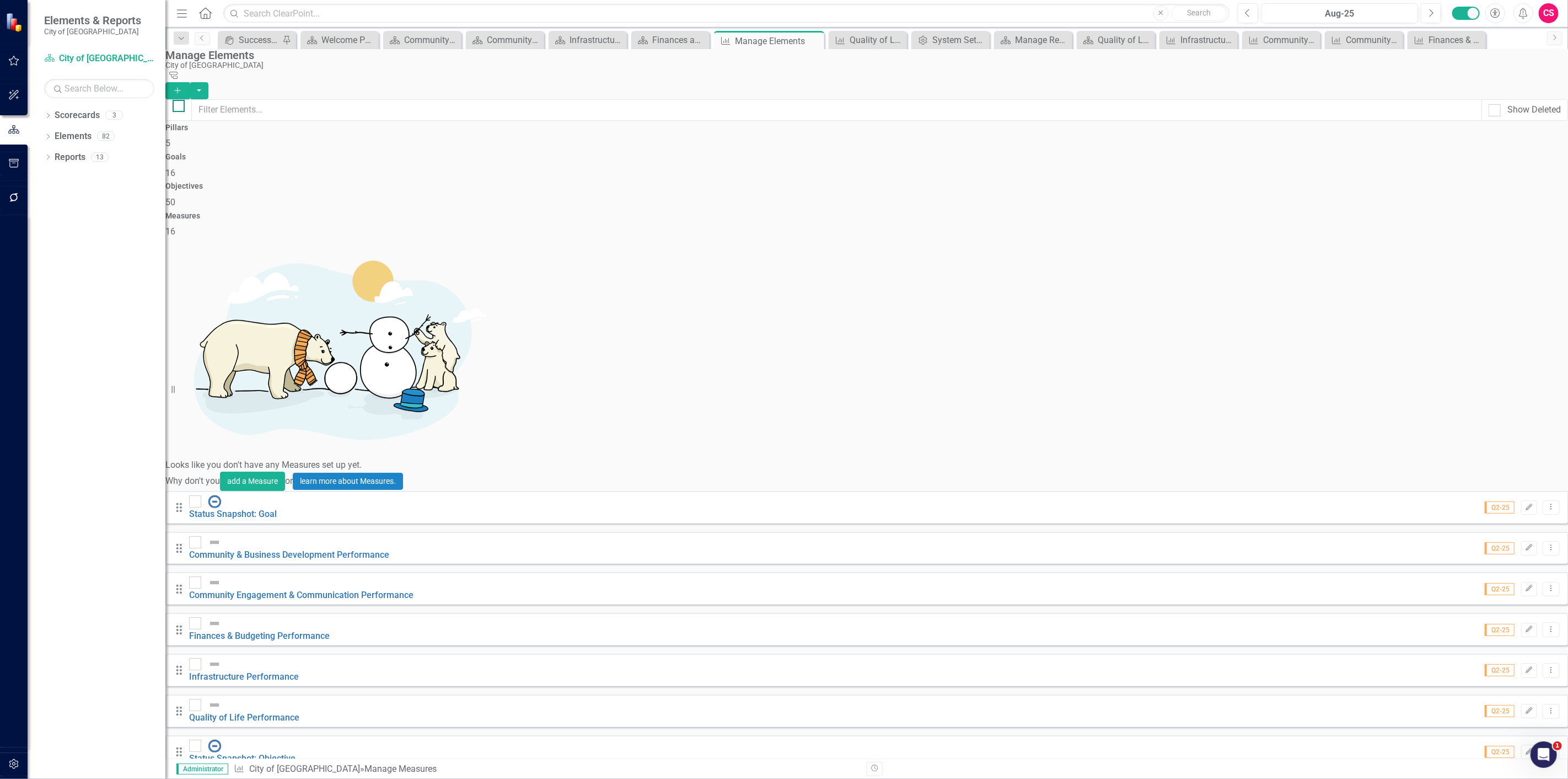
checkbox input "true"
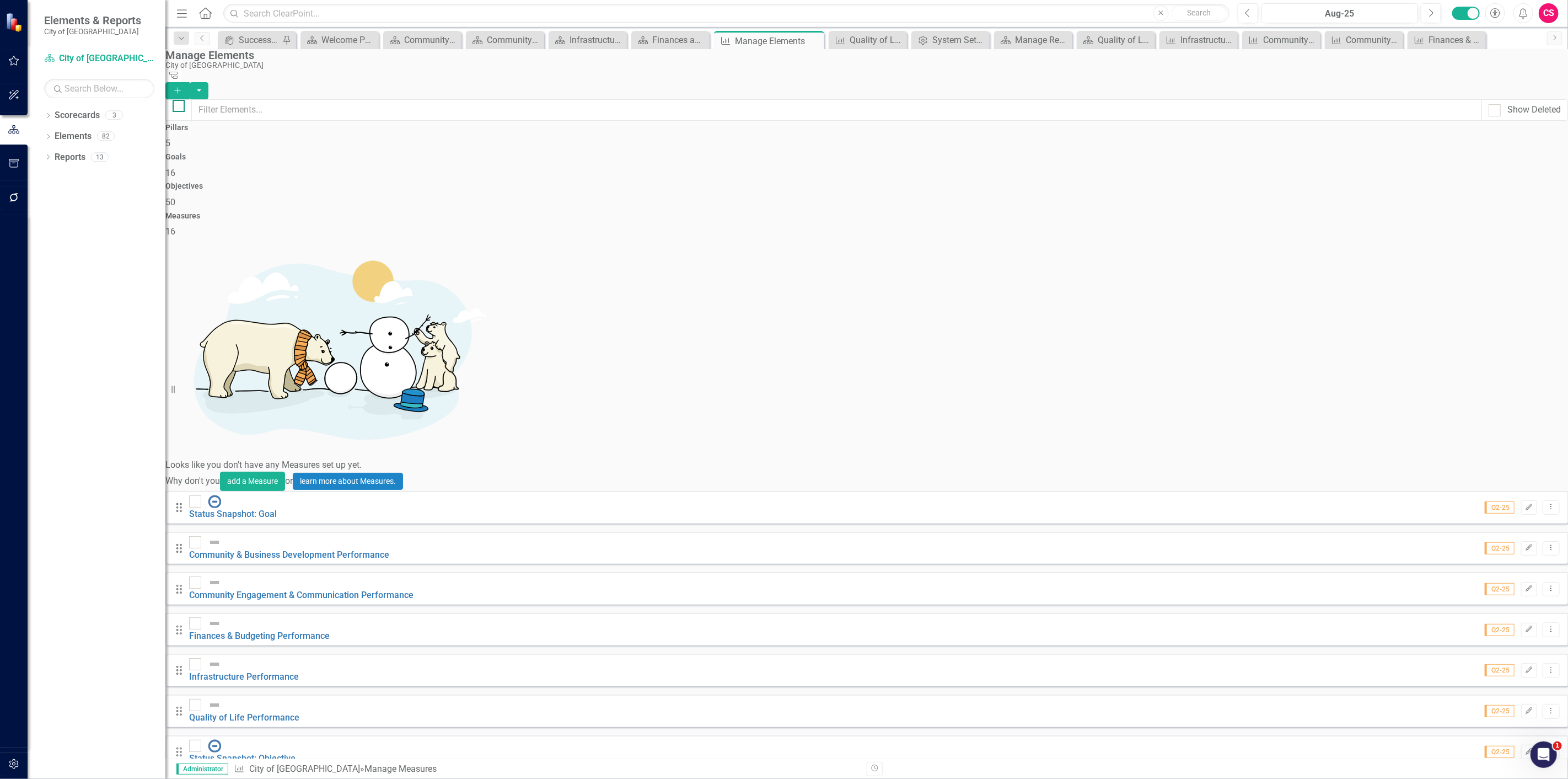
checkbox input "true"
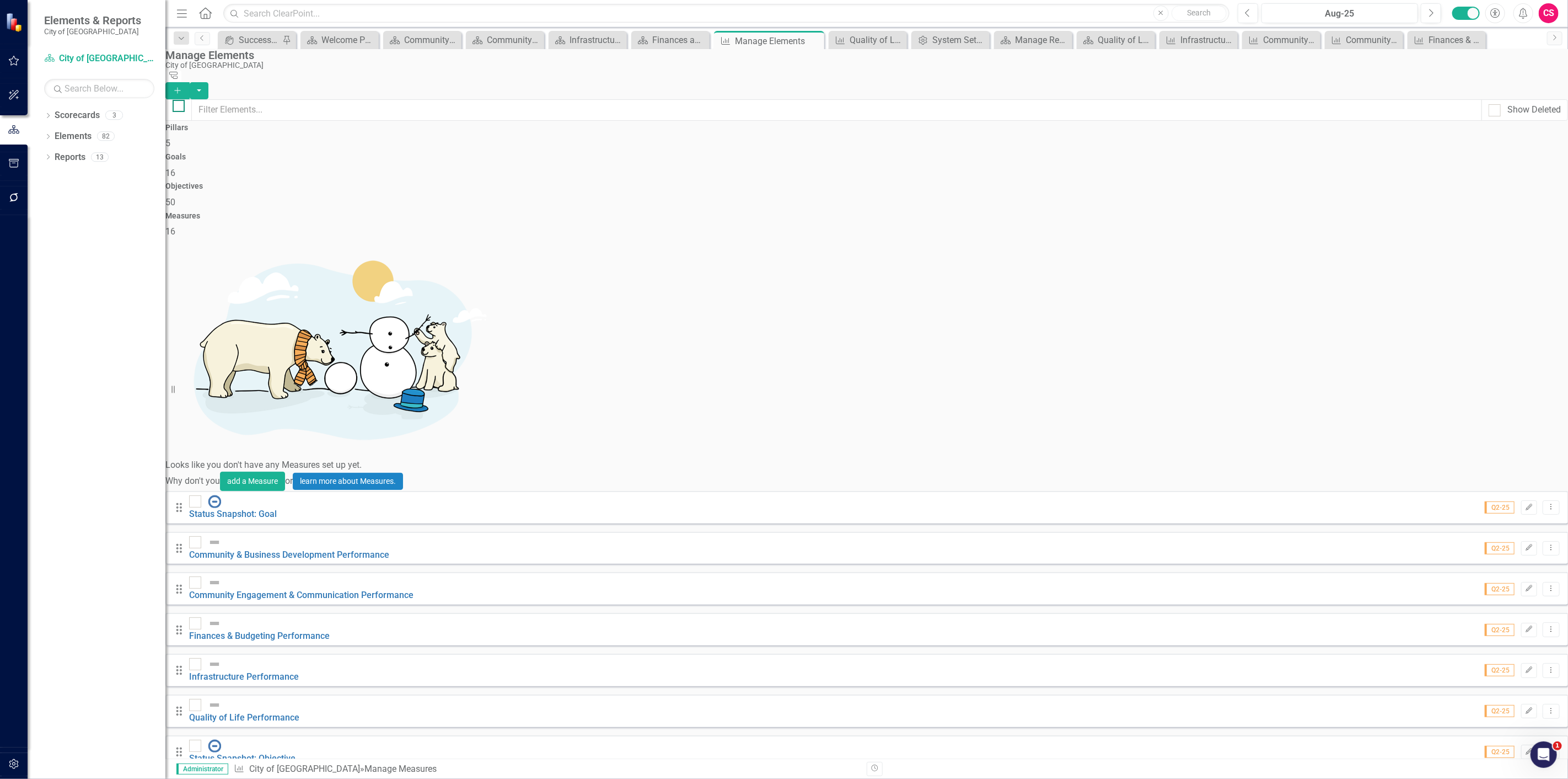
checkbox input "true"
click at [196, 495] on input "checkbox" at bounding box center [193, 499] width 7 height 7
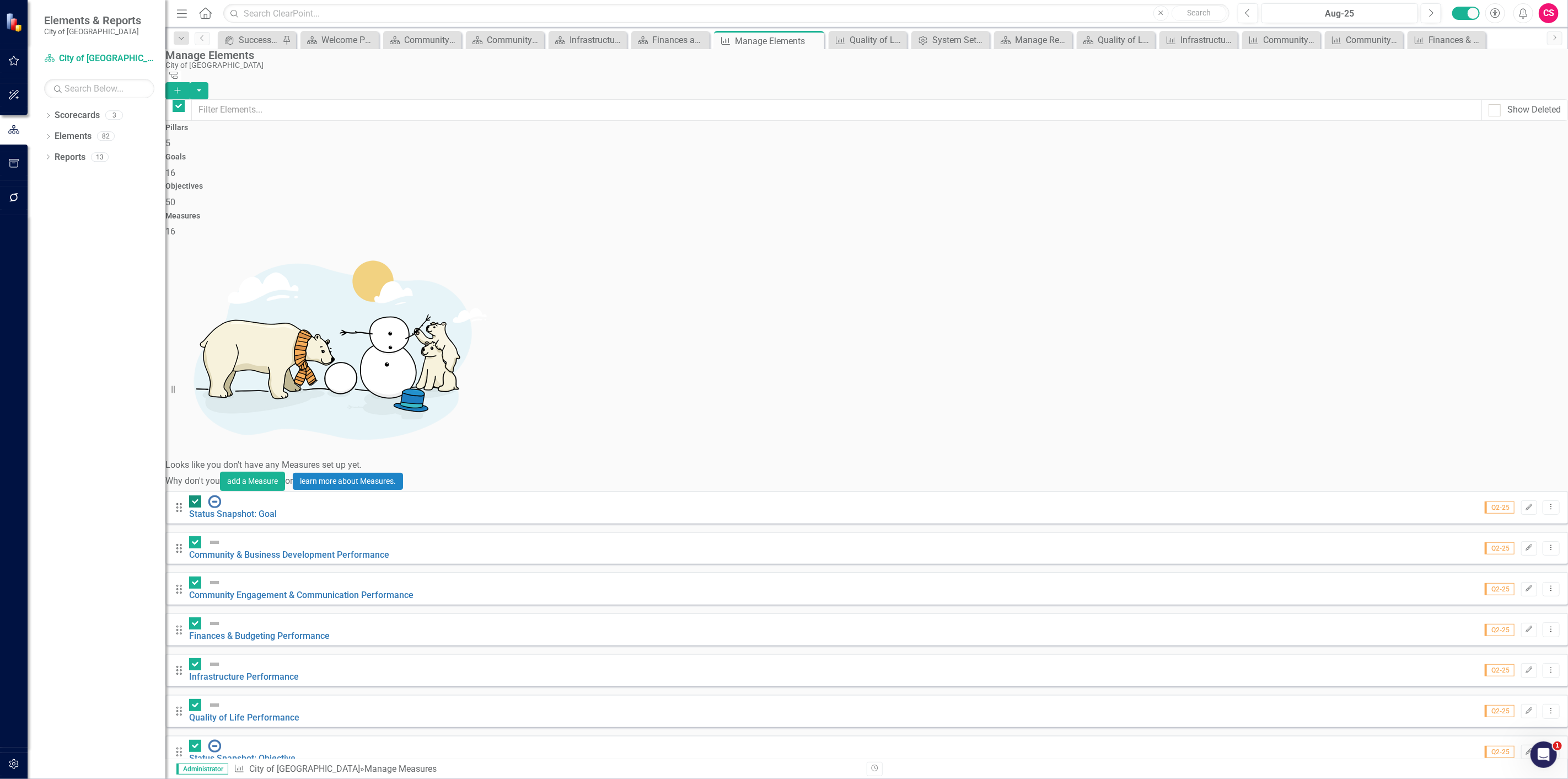
checkbox input "false"
click at [196, 536] on input "checkbox" at bounding box center [193, 540] width 7 height 7
checkbox input "false"
click at [201, 577] on div at bounding box center [195, 582] width 12 height 12
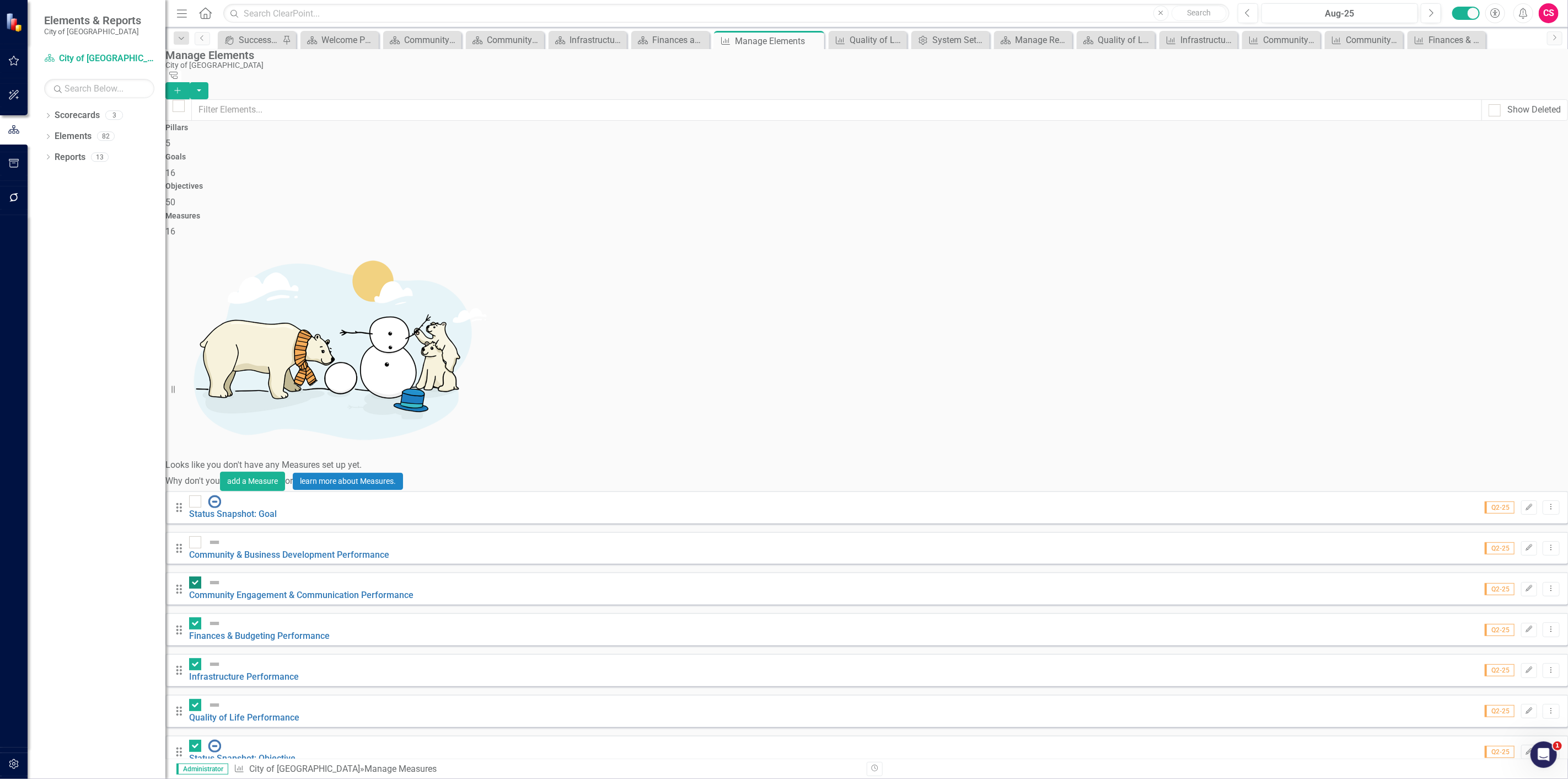
click at [196, 577] on input "checkbox" at bounding box center [193, 580] width 7 height 7
checkbox input "false"
click at [201, 618] on div at bounding box center [195, 623] width 12 height 12
click at [196, 618] on input "checkbox" at bounding box center [193, 621] width 7 height 7
checkbox input "false"
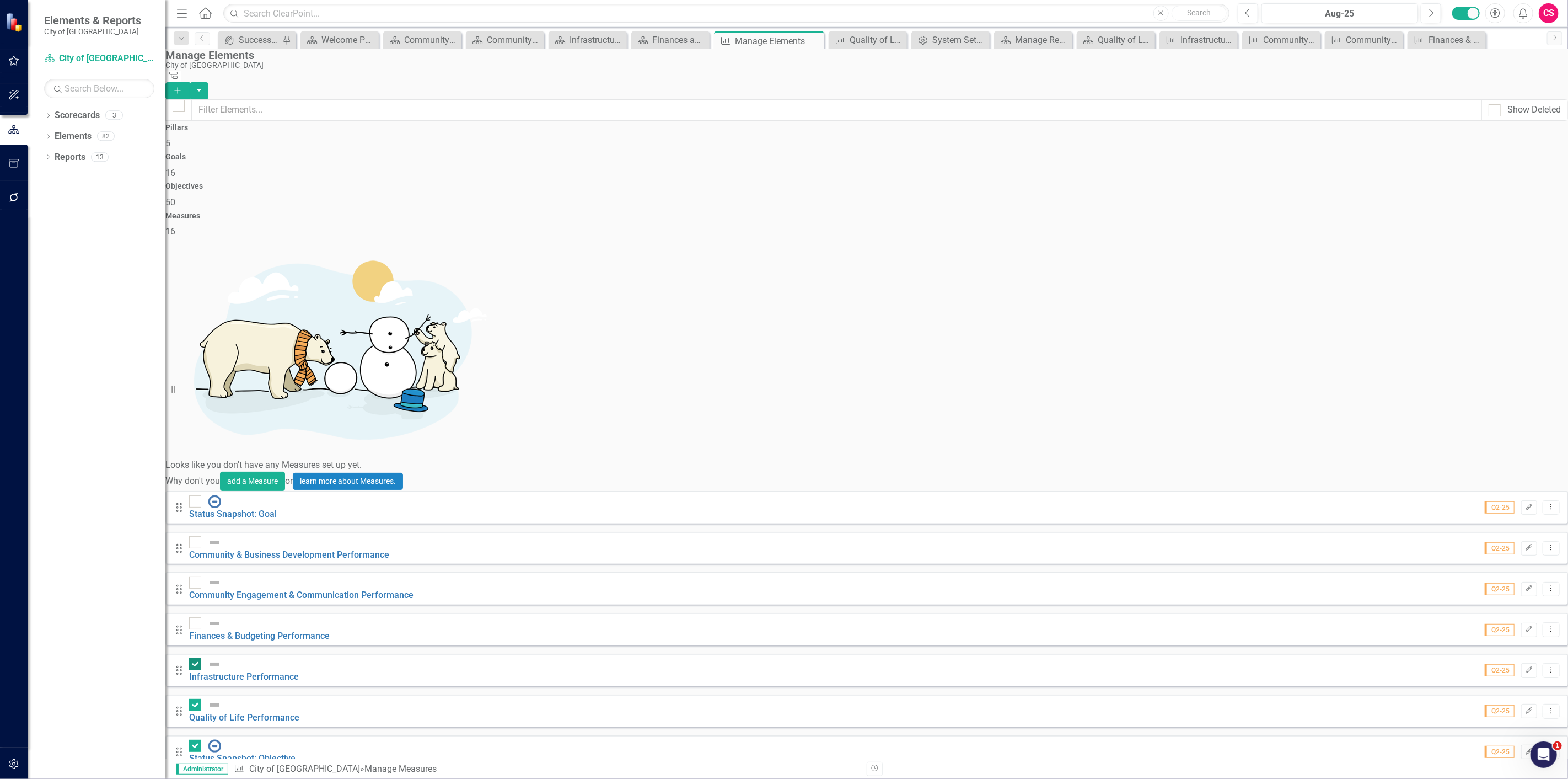
click at [196, 658] on input "checkbox" at bounding box center [193, 661] width 7 height 7
checkbox input "false"
click at [201, 699] on div at bounding box center [195, 704] width 12 height 12
click at [196, 699] on input "checkbox" at bounding box center [193, 702] width 7 height 7
checkbox input "false"
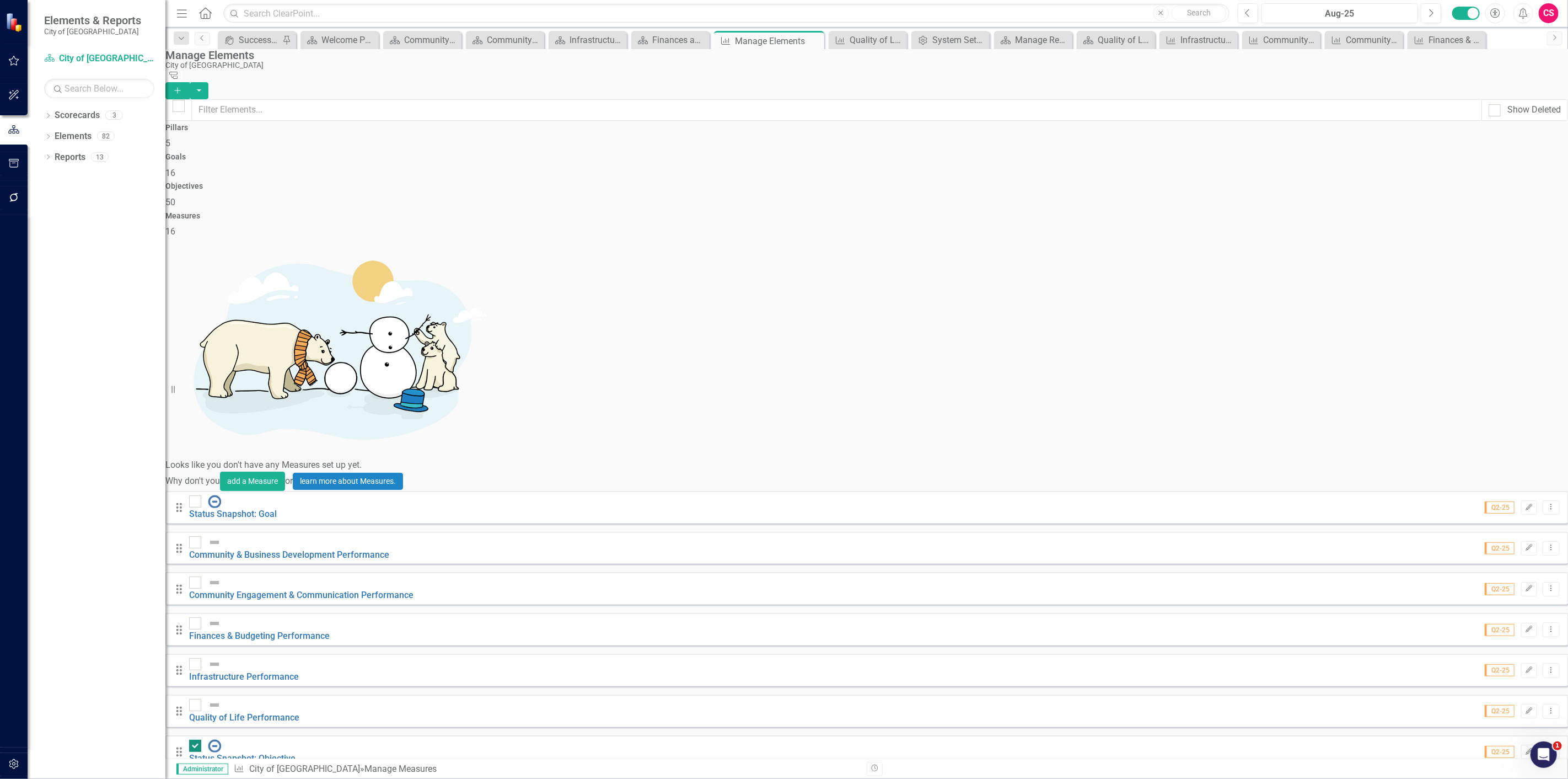
click at [196, 740] on input "checkbox" at bounding box center [193, 743] width 7 height 7
checkbox input "false"
click at [196, 778] on input "checkbox" at bounding box center [193, 784] width 7 height 7
checkbox input "false"
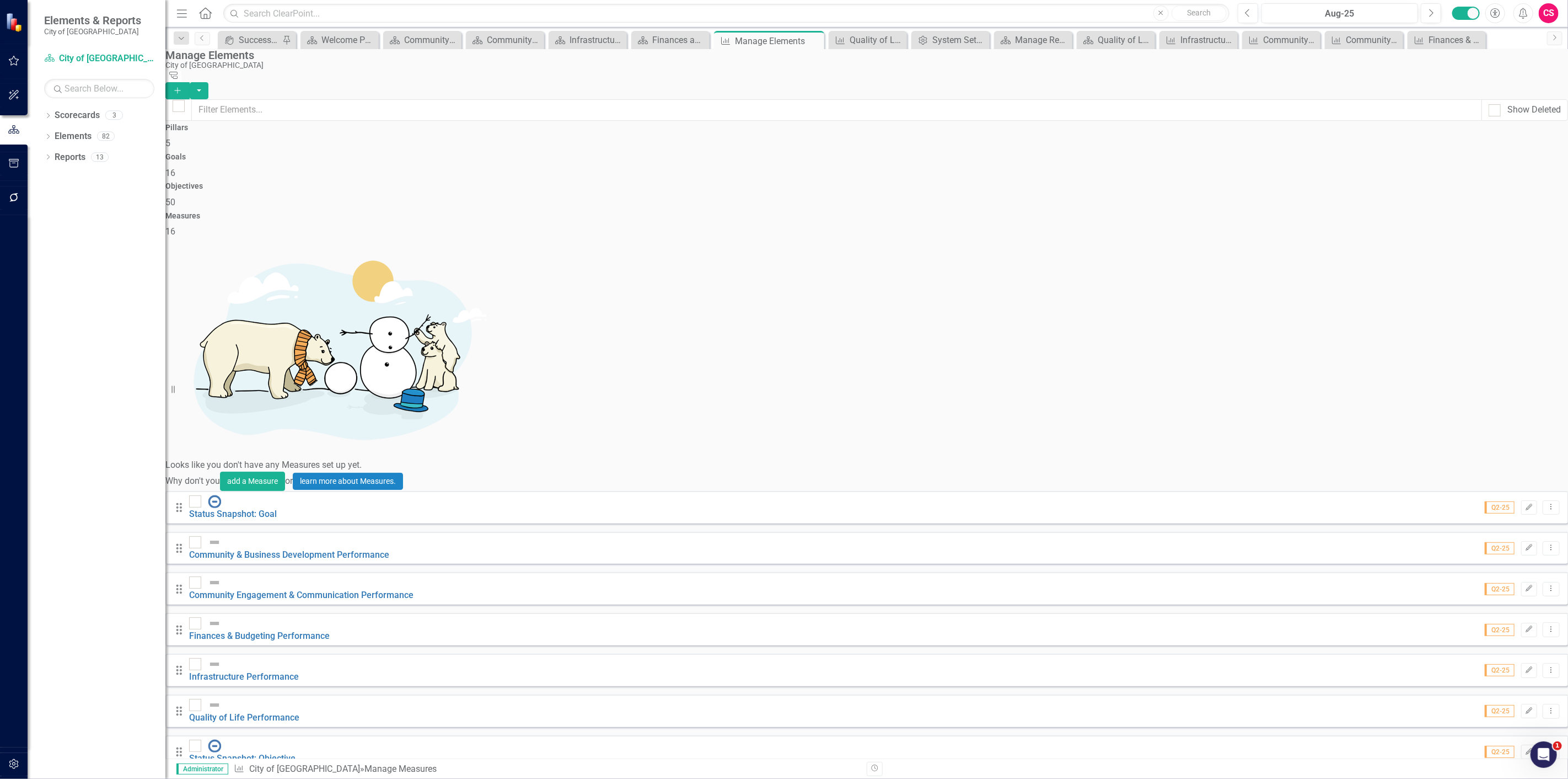
checkbox input "false"
click at [208, 82] on button "button" at bounding box center [199, 90] width 19 height 17
click at [1504, 148] on link "Trash Delete Multiple" at bounding box center [1507, 151] width 87 height 20
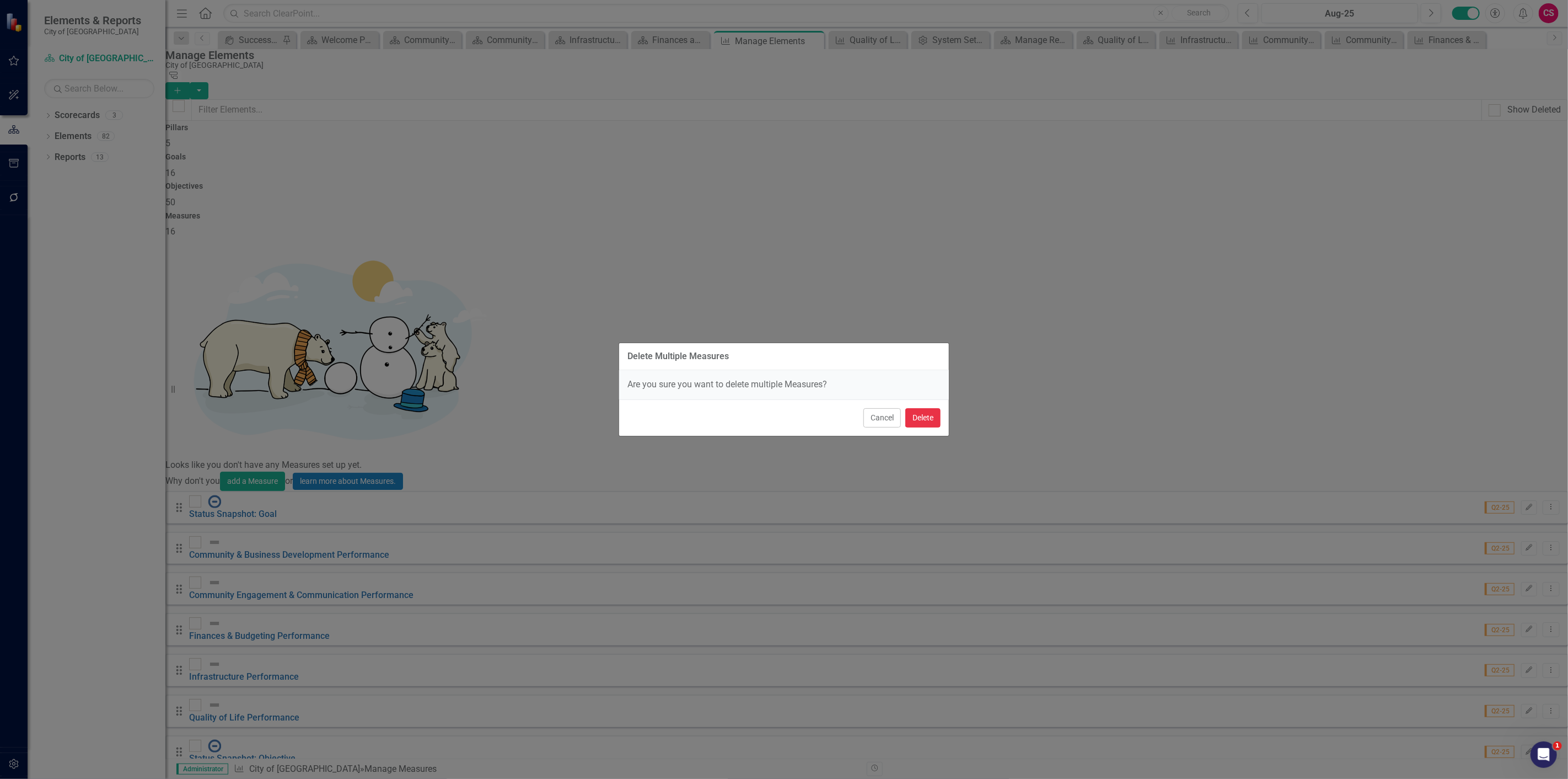
click at [922, 423] on button "Delete" at bounding box center [922, 418] width 35 height 19
checkbox input "false"
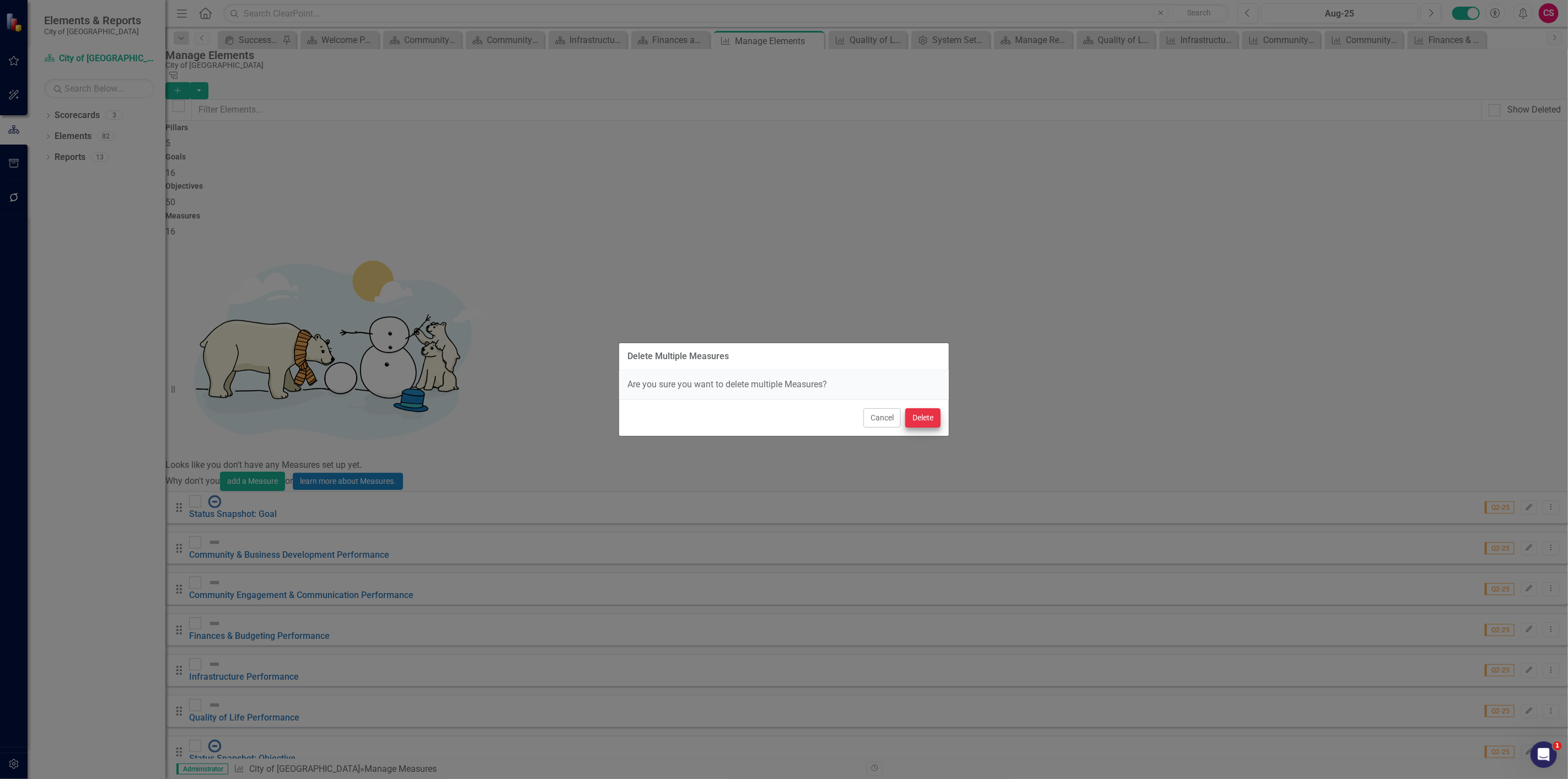
checkbox input "false"
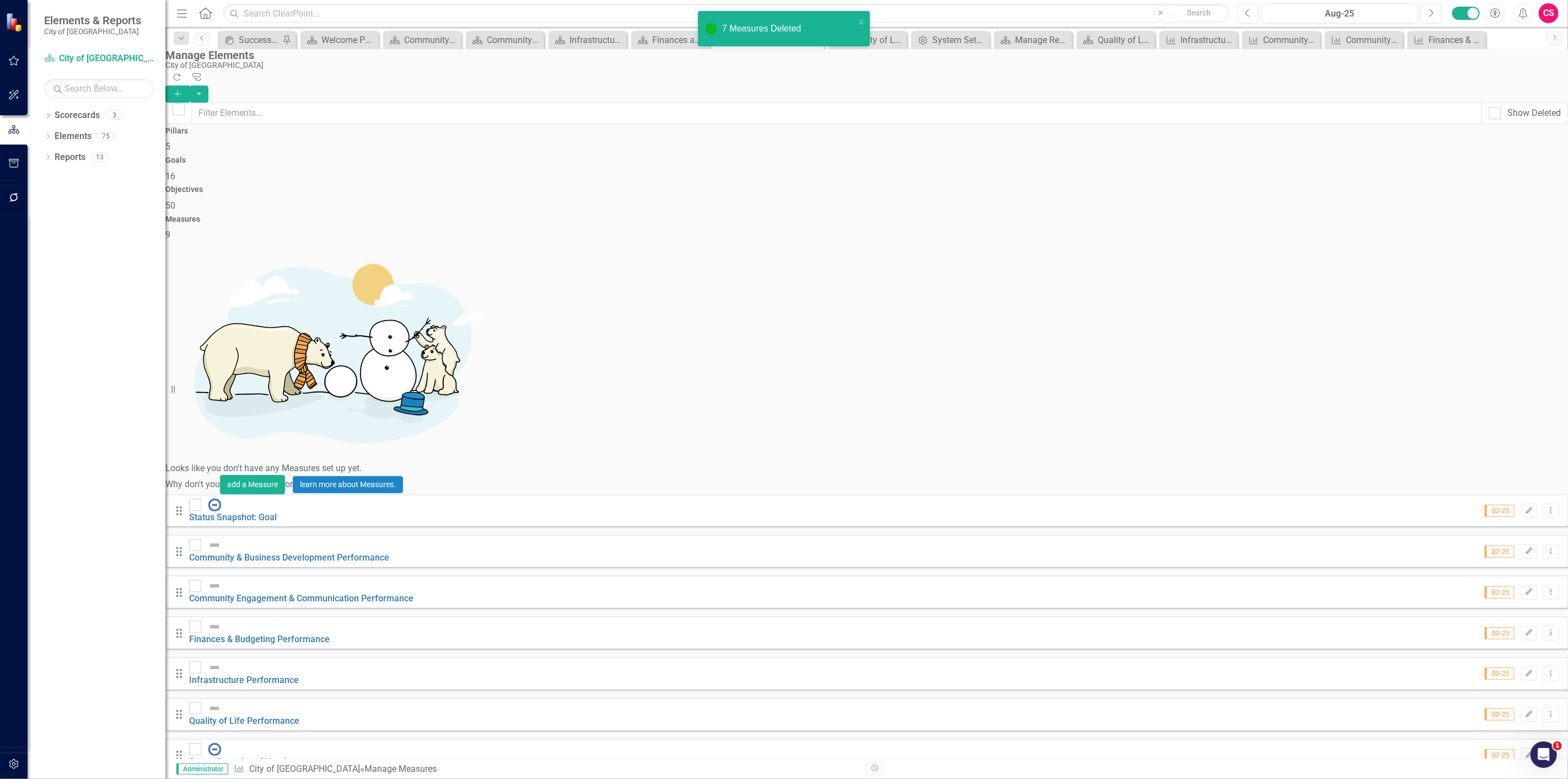
click at [770, 626] on div "Looks like you don't have any Measures set up yet. Why don't you add a Measure …" at bounding box center [866, 551] width 1402 height 619
click at [15, 768] on icon "button" at bounding box center [14, 764] width 12 height 9
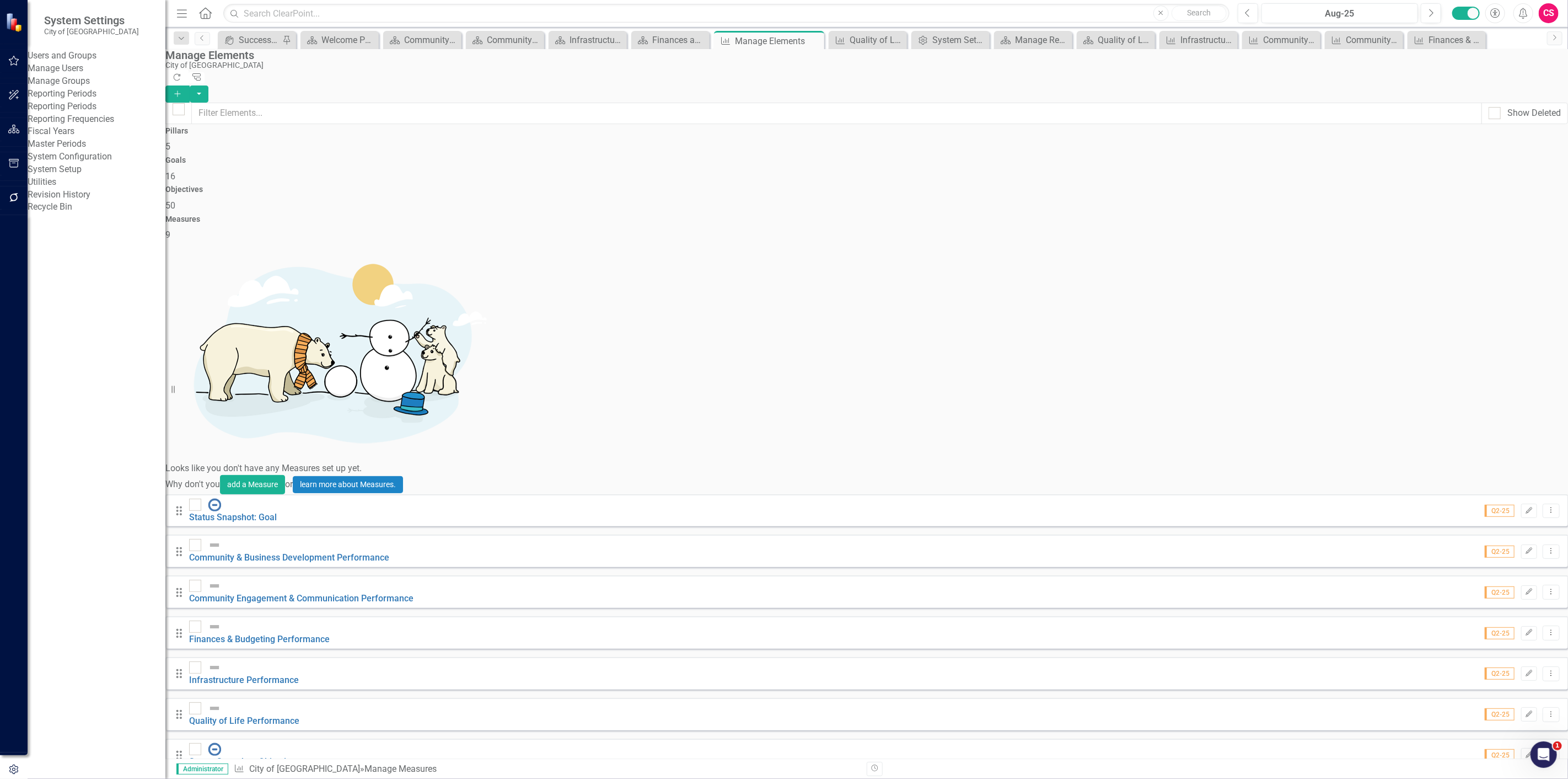
click at [95, 176] on link "System Setup" at bounding box center [96, 169] width 138 height 12
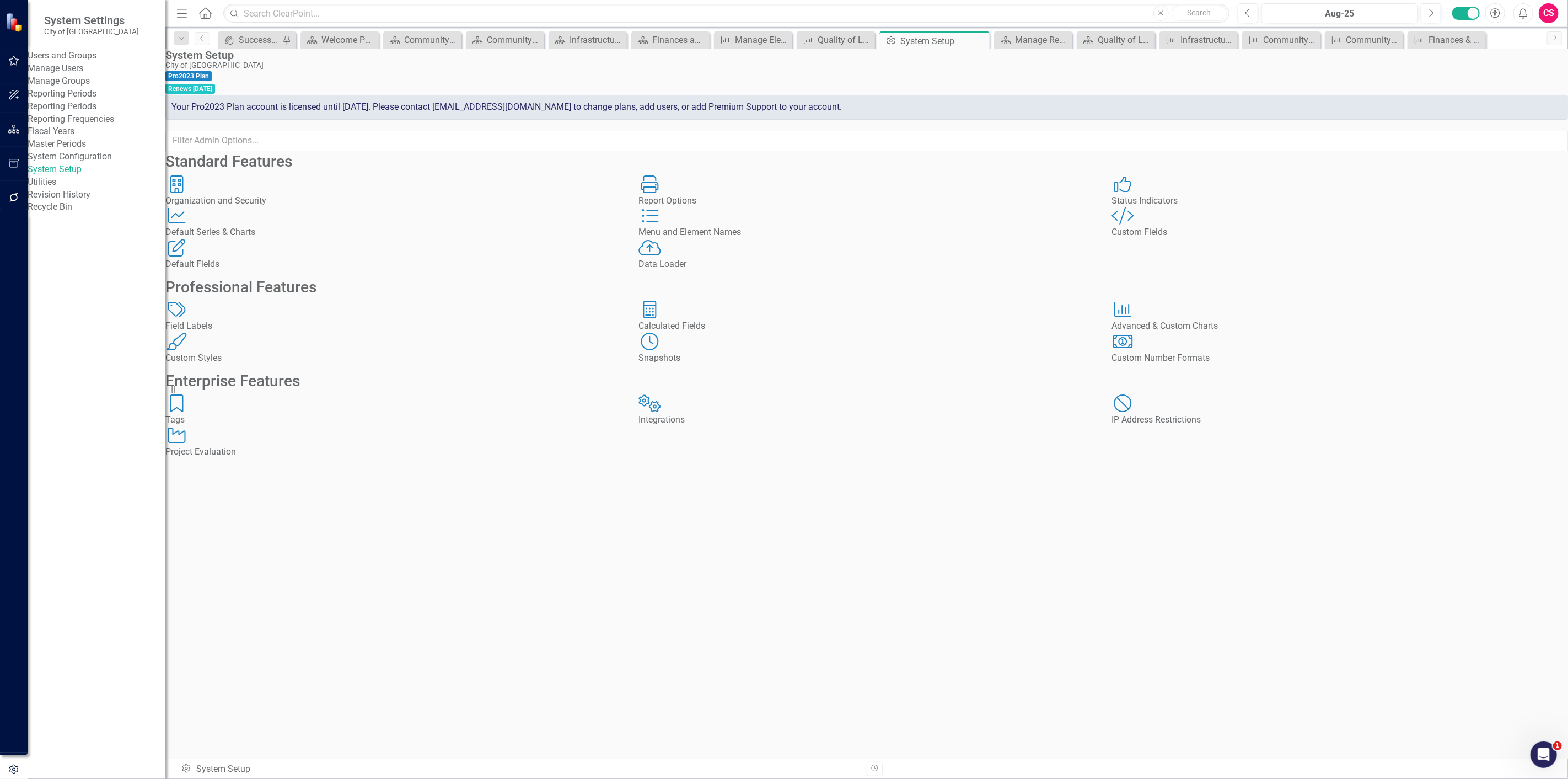
click at [372, 239] on div "Default Series Default Series & Charts" at bounding box center [393, 223] width 456 height 32
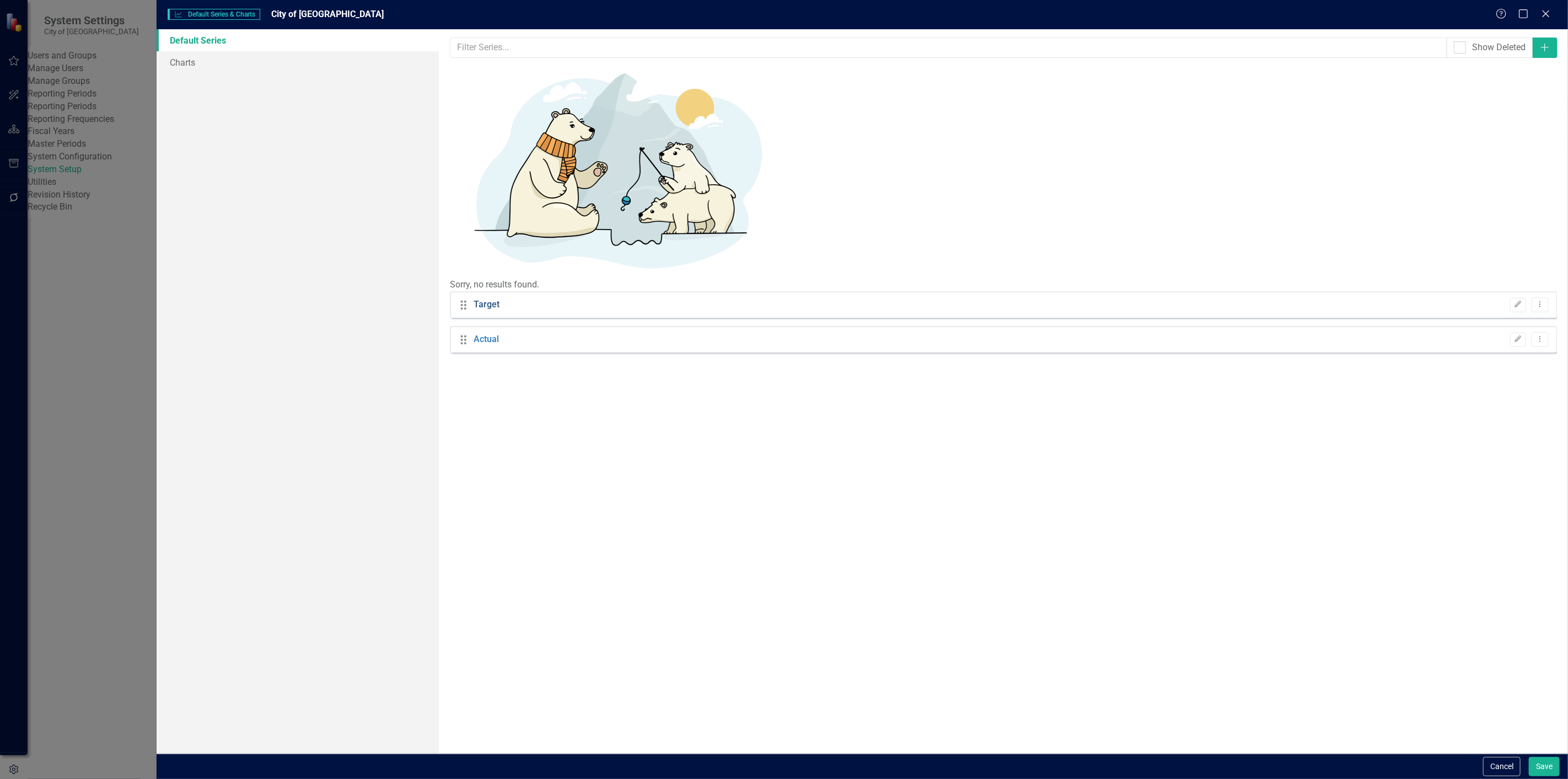
click at [485, 298] on link "Target" at bounding box center [486, 304] width 26 height 12
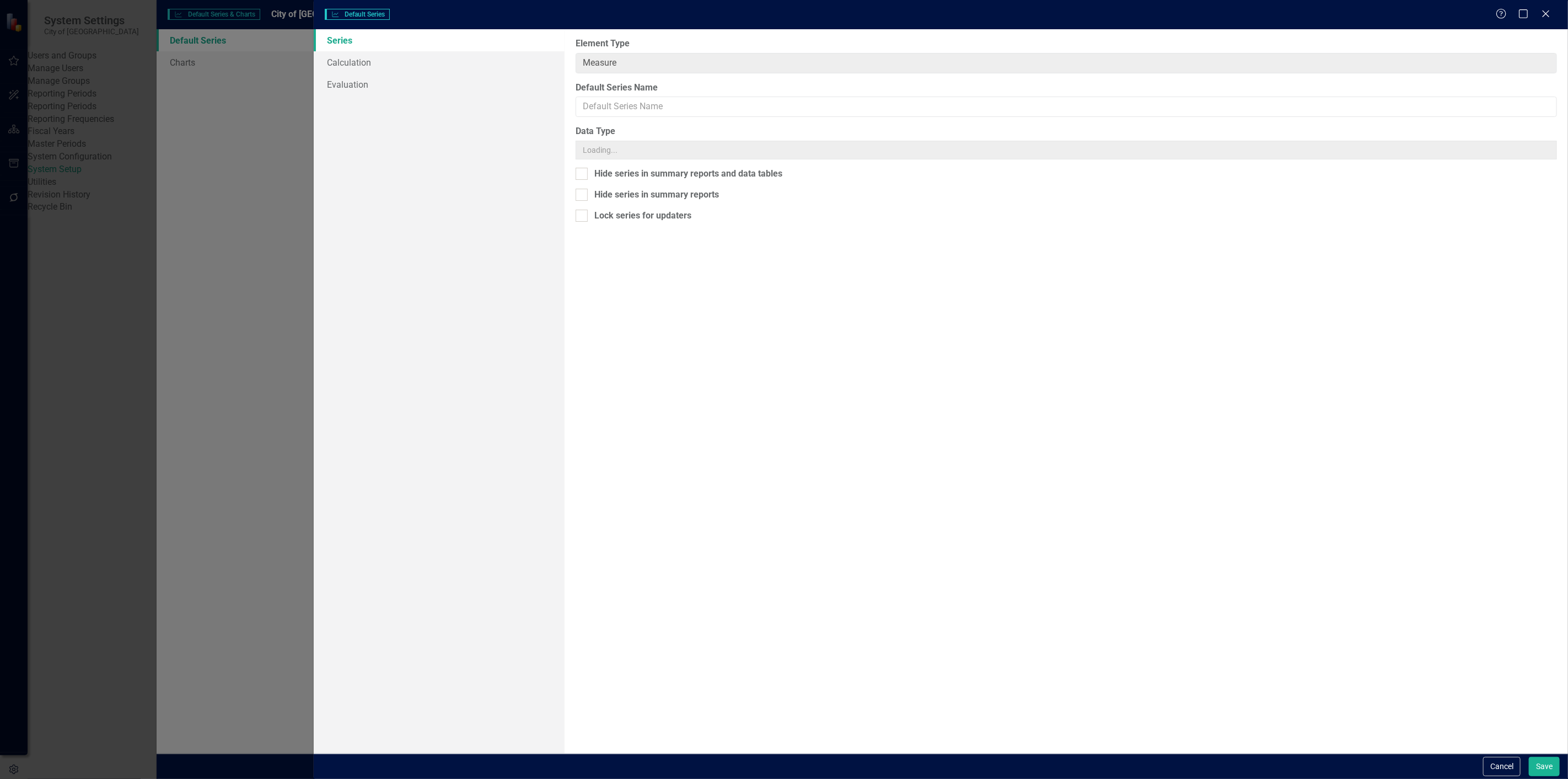
type input "Target"
click at [1545, 10] on icon "Close" at bounding box center [1545, 13] width 14 height 10
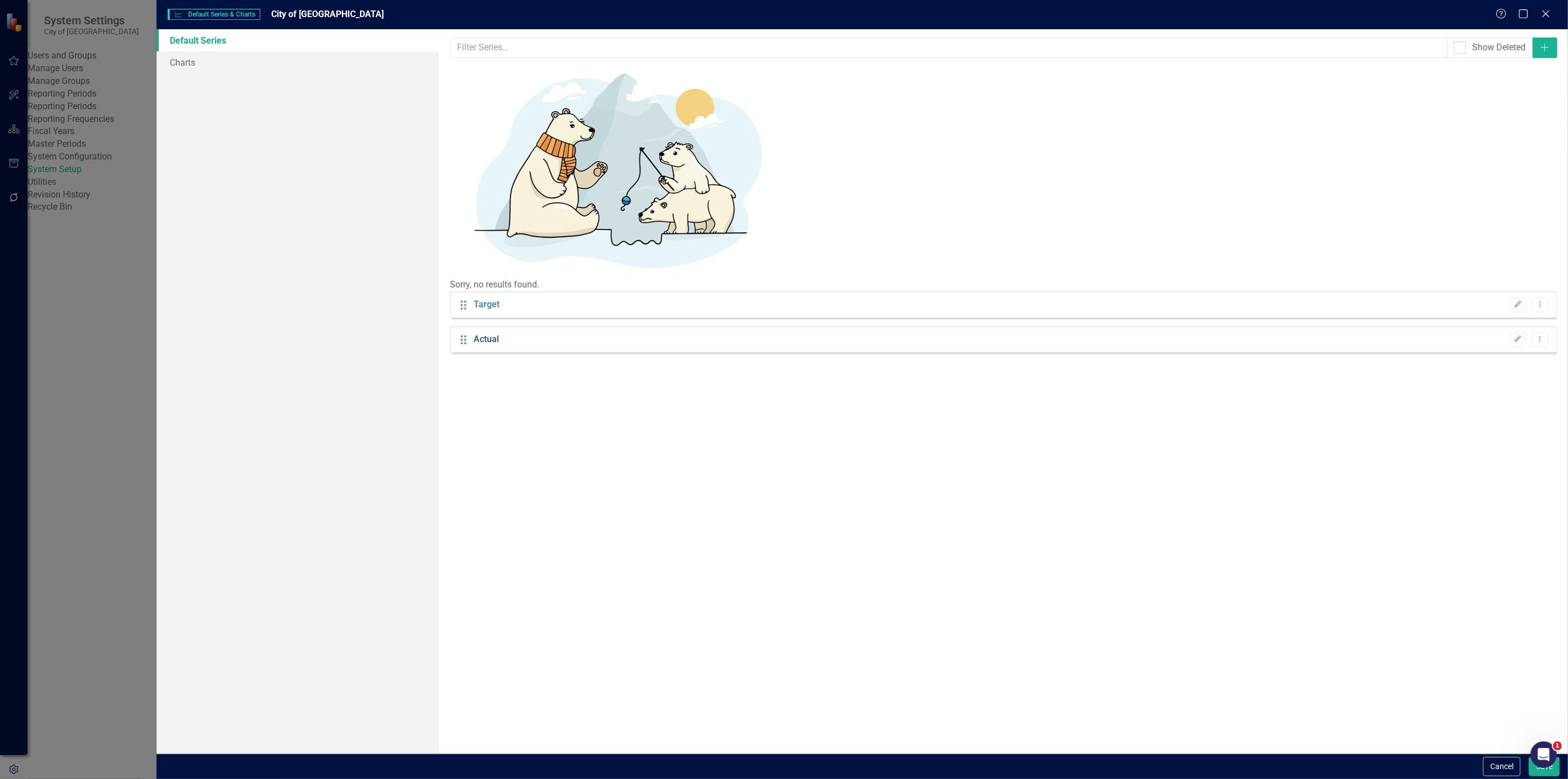
click at [494, 333] on link "Actual" at bounding box center [486, 339] width 26 height 12
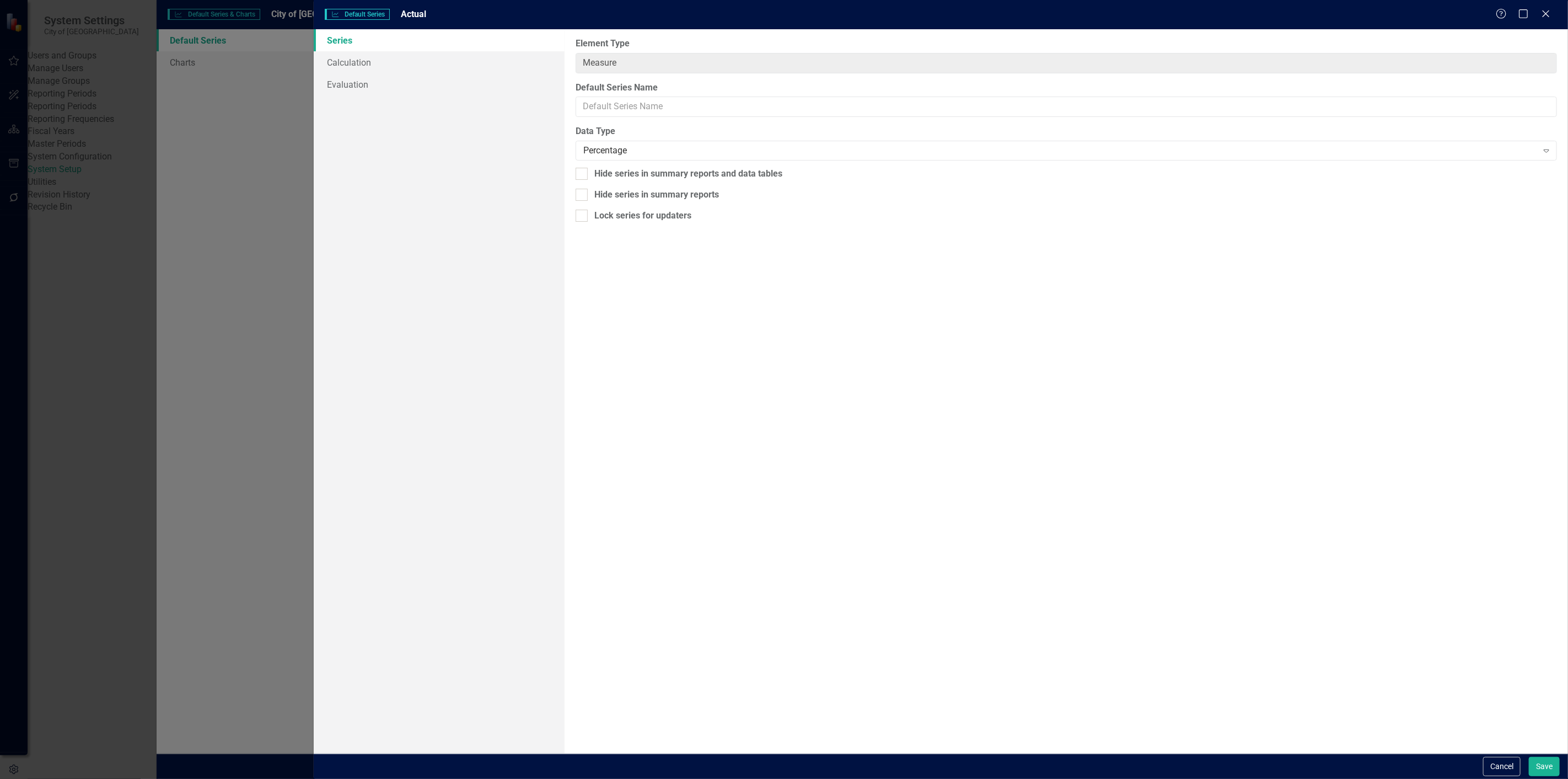
type input "Actual"
click at [1545, 11] on icon "Close" at bounding box center [1545, 13] width 14 height 10
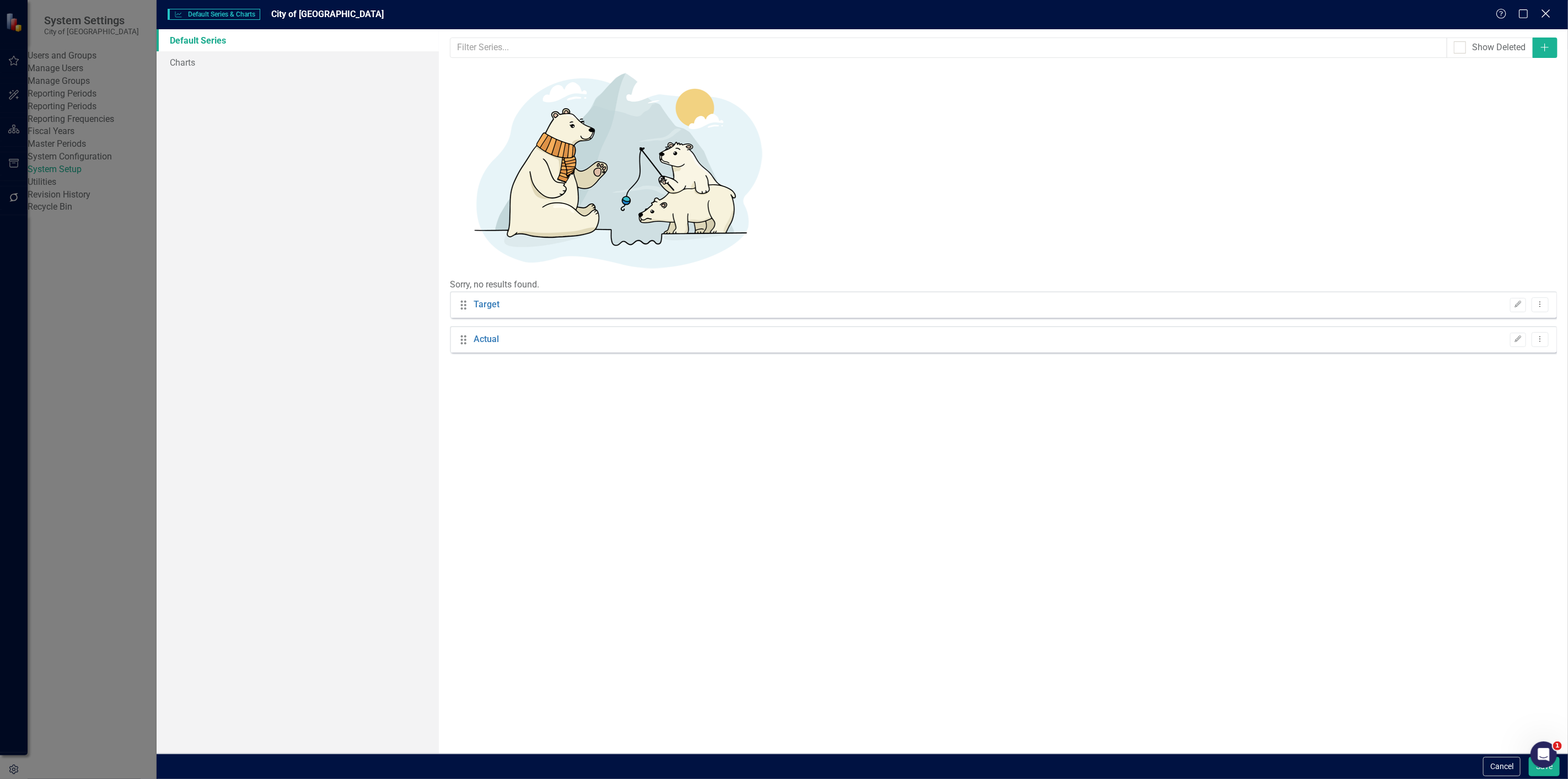
click at [1542, 15] on icon "Close" at bounding box center [1545, 13] width 14 height 10
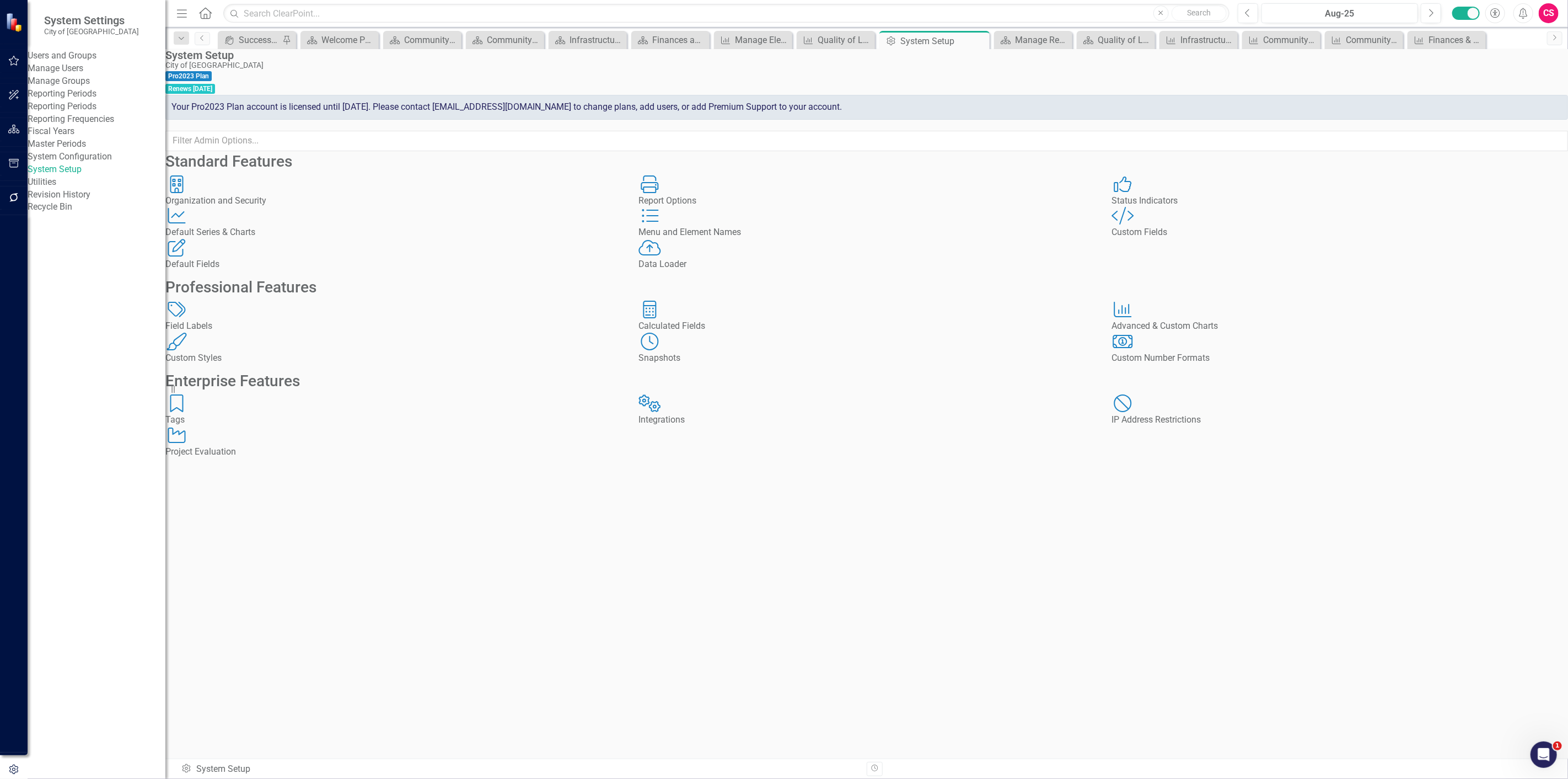
drag, startPoint x: 19, startPoint y: 132, endPoint x: 447, endPoint y: 138, distance: 428.0
click at [19, 132] on button "button" at bounding box center [14, 130] width 25 height 23
click at [86, 129] on div "Elements" at bounding box center [73, 136] width 37 height 18
click at [77, 134] on link "Elements" at bounding box center [73, 136] width 37 height 12
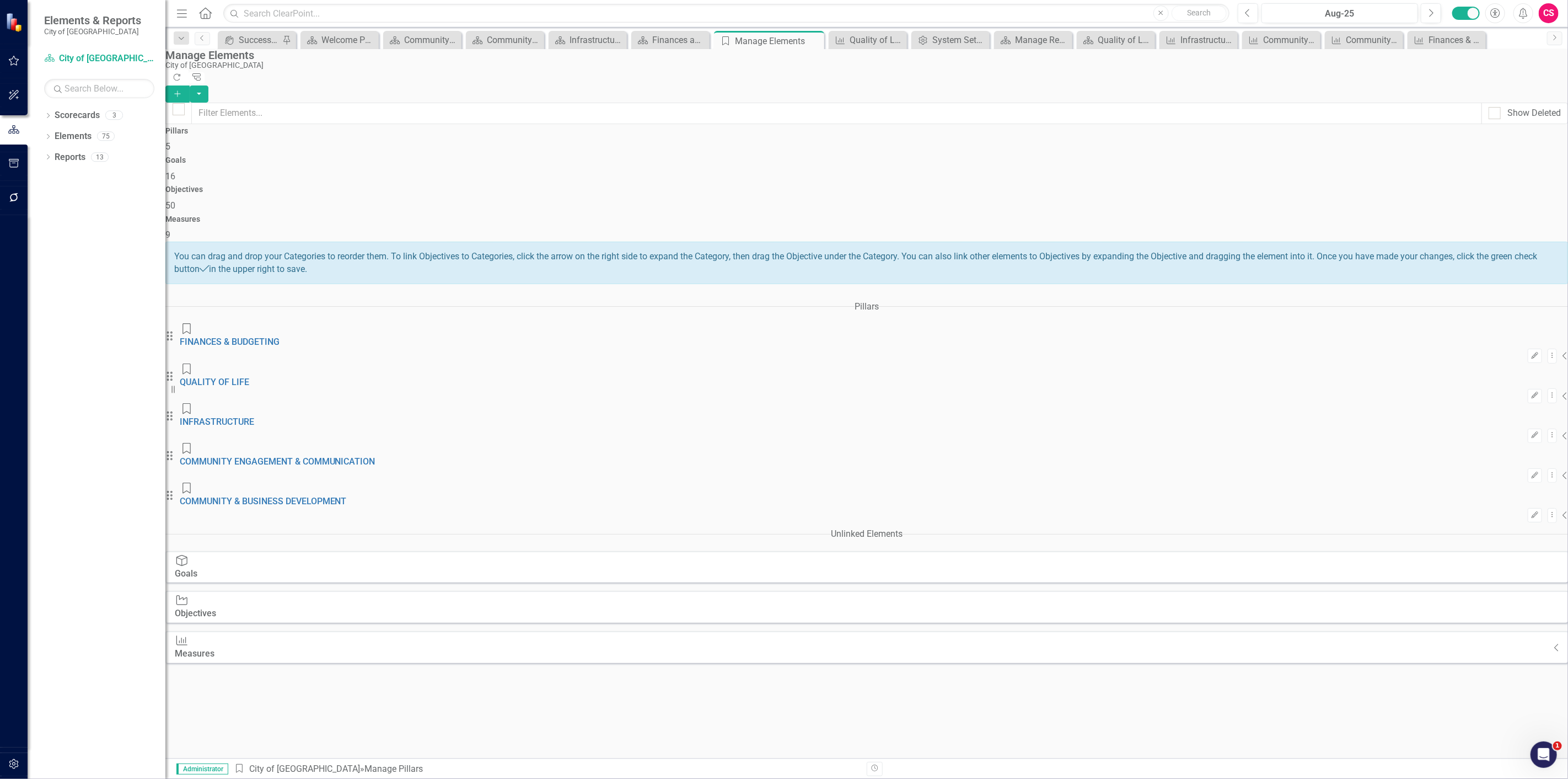
click at [674, 156] on div "Goals 16" at bounding box center [866, 170] width 1402 height 26
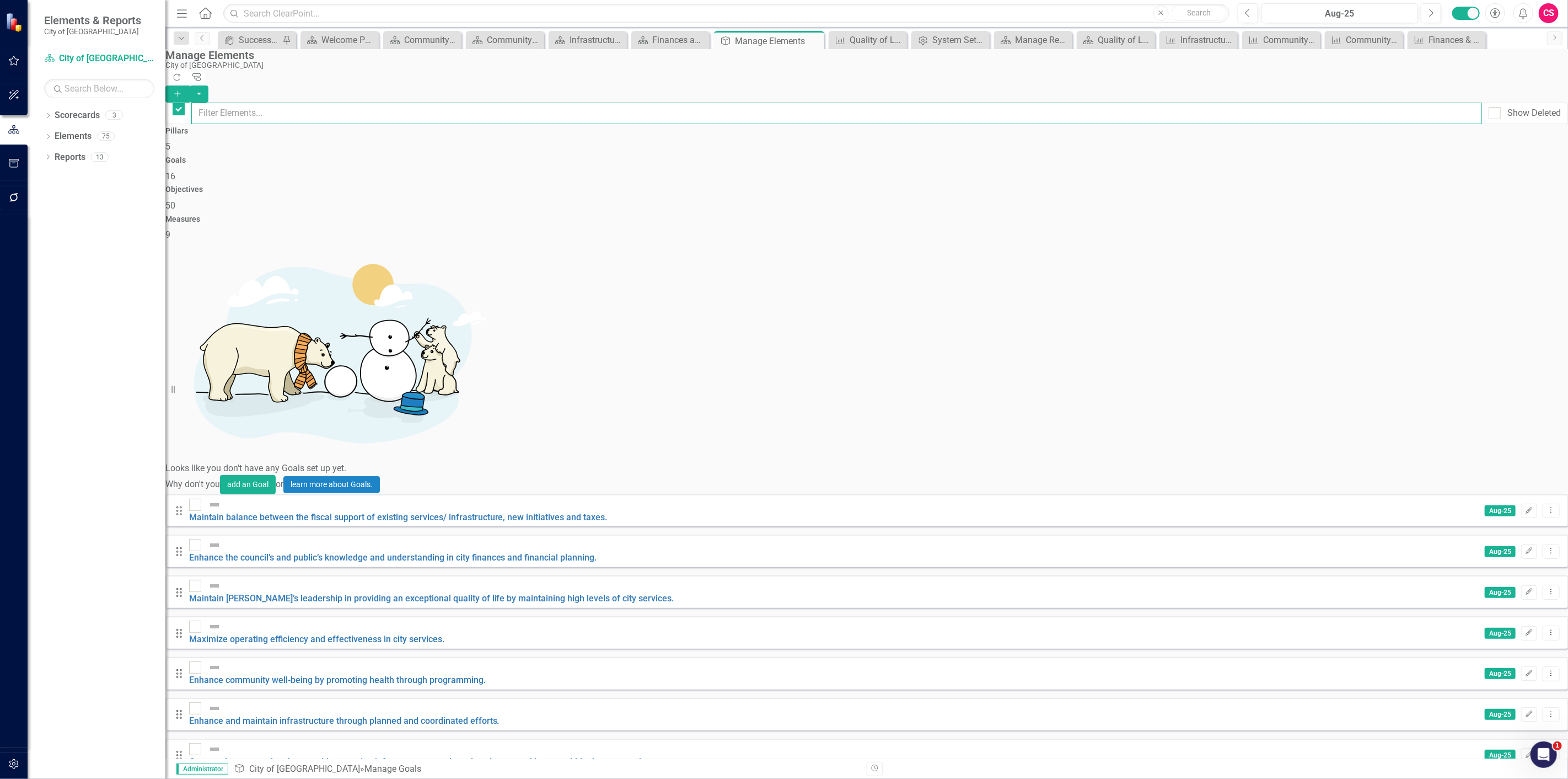
click at [678, 102] on input "text" at bounding box center [836, 113] width 1290 height 21
checkbox input "false"
paste input "Enhance Community Well-being by promoting health through programming."
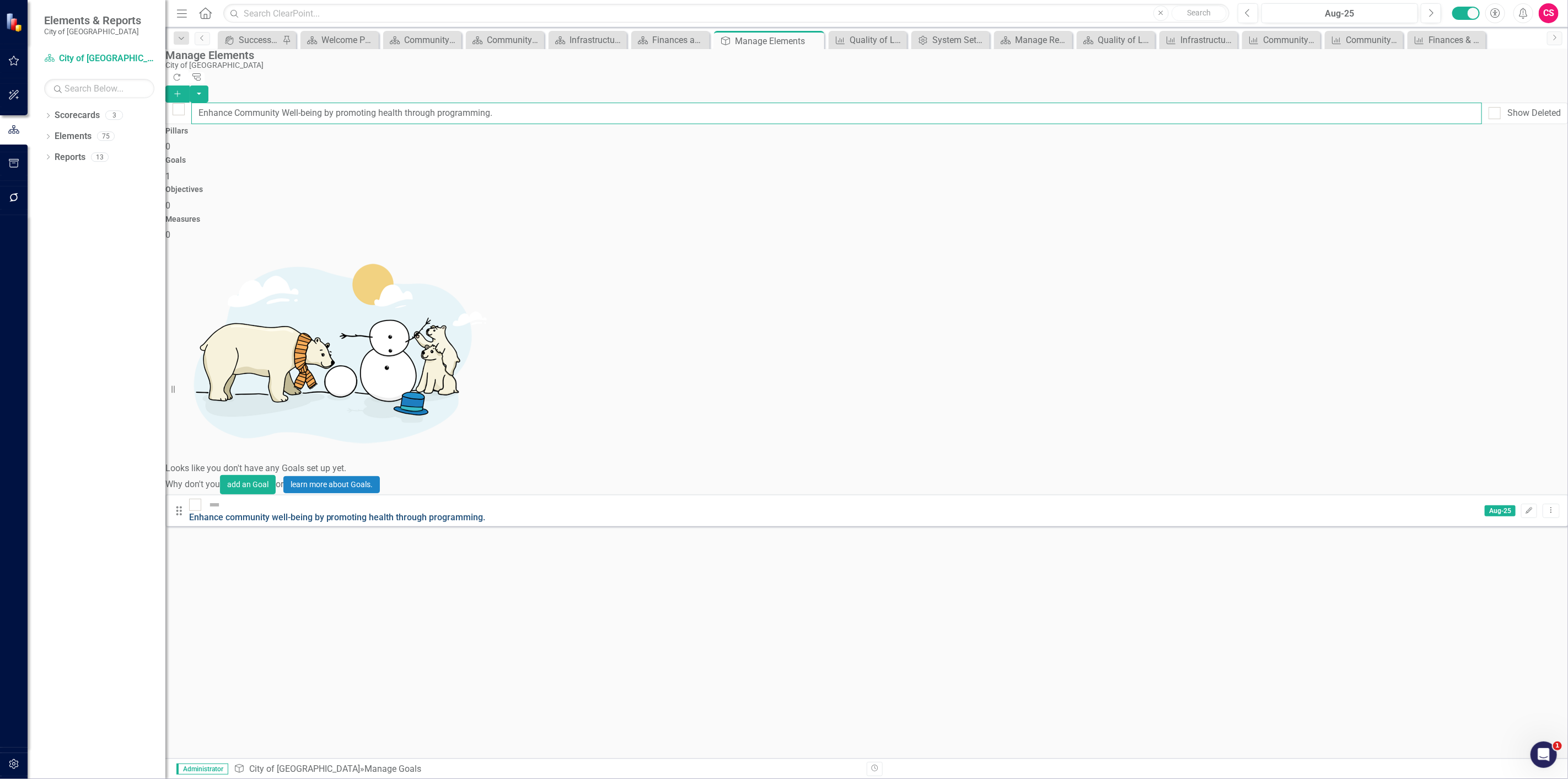
type input "Enhance Community Well-being by promoting health through programming."
click at [483, 512] on link "Enhance community well-being by promoting health through programming." at bounding box center [337, 517] width 297 height 10
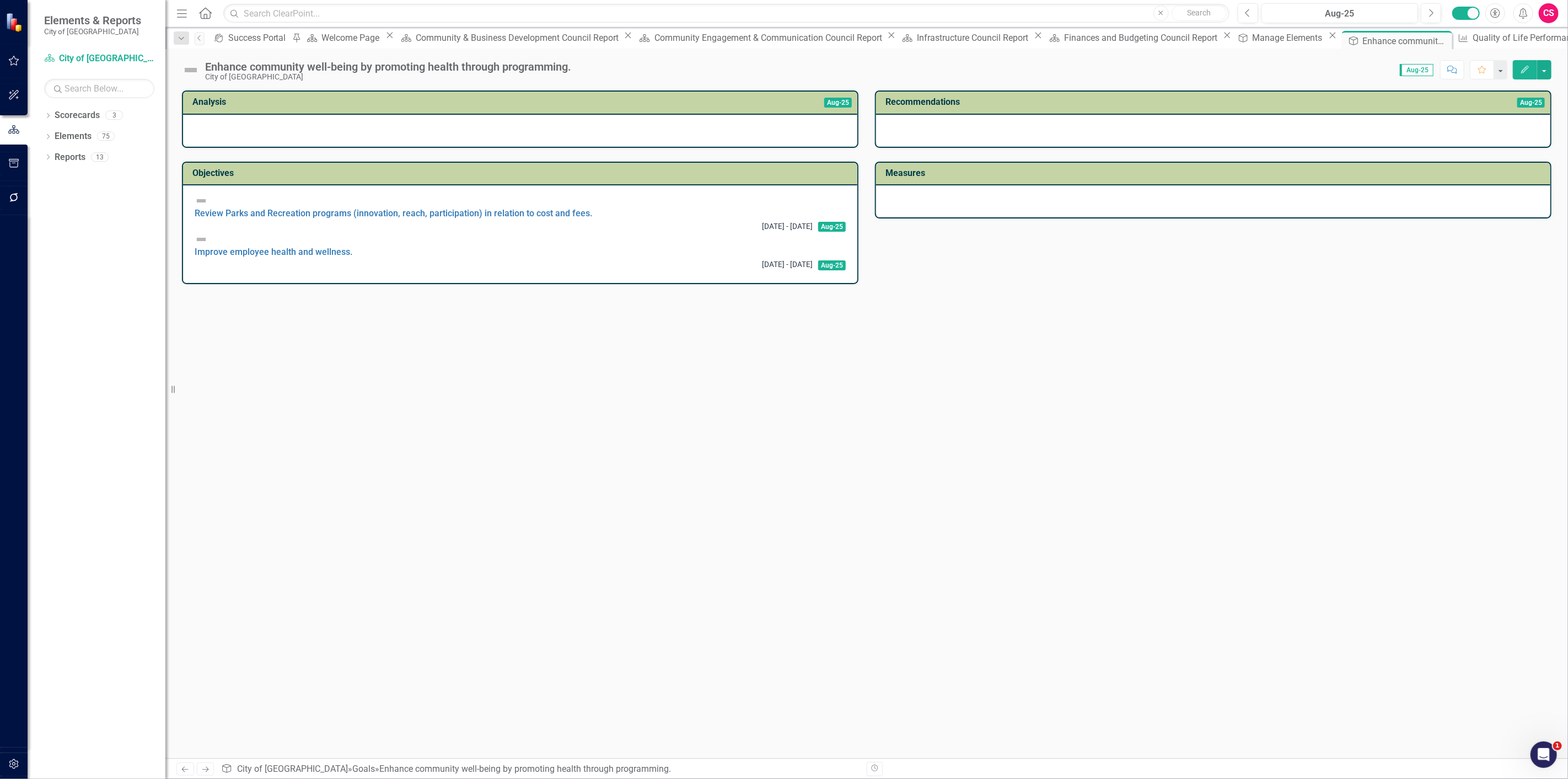
click at [361, 71] on div "Enhance community well-being by promoting health through programming." at bounding box center [388, 66] width 366 height 12
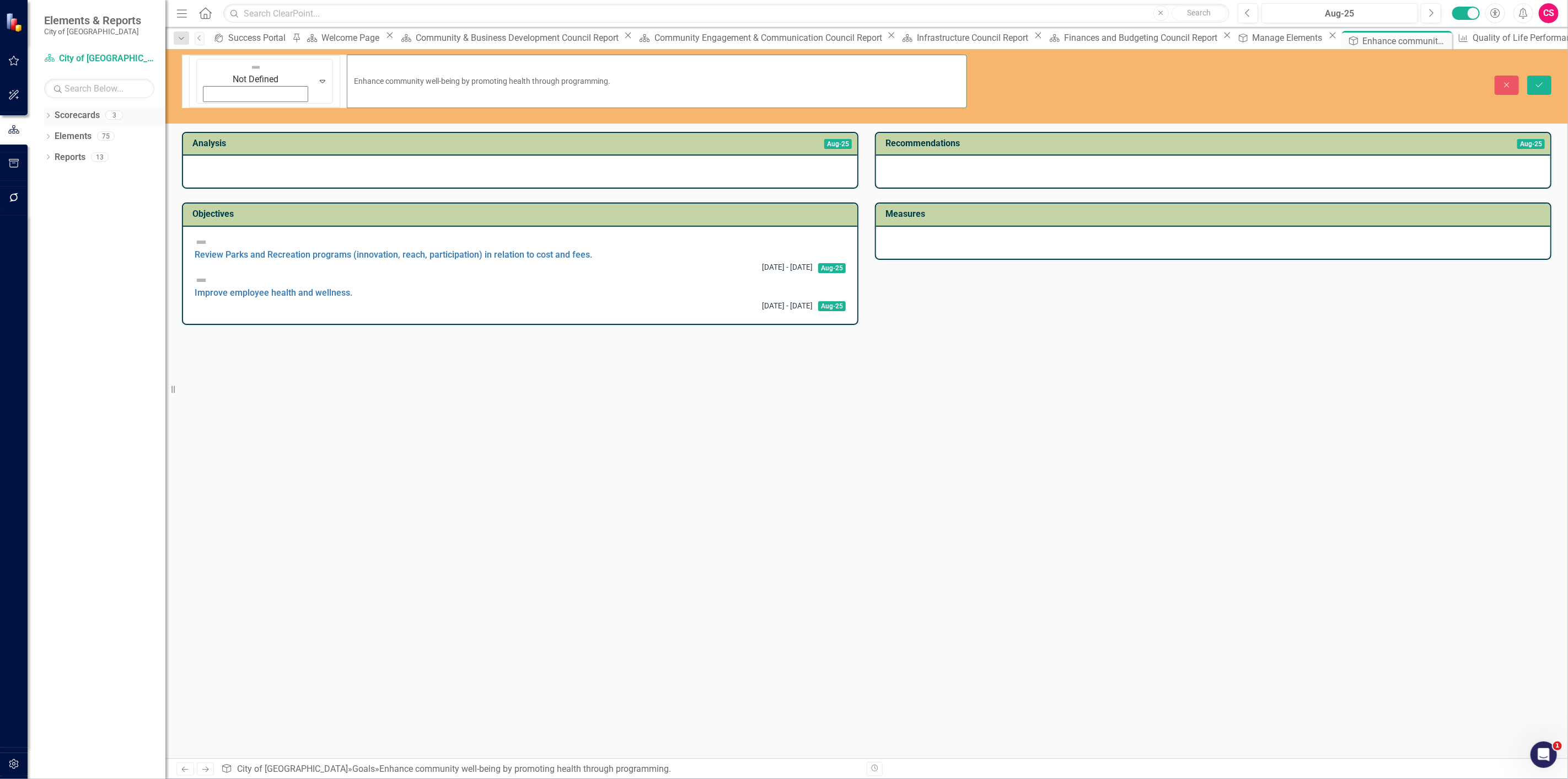
drag, startPoint x: 575, startPoint y: 64, endPoint x: 66, endPoint y: 110, distance: 511.1
click at [58, 89] on div "Elements & Reports City of Leawood Scorecard City of Leawood Search Dropdown Sc…" at bounding box center [784, 390] width 1568 height 779
click at [1502, 81] on icon "Close" at bounding box center [1507, 85] width 10 height 8
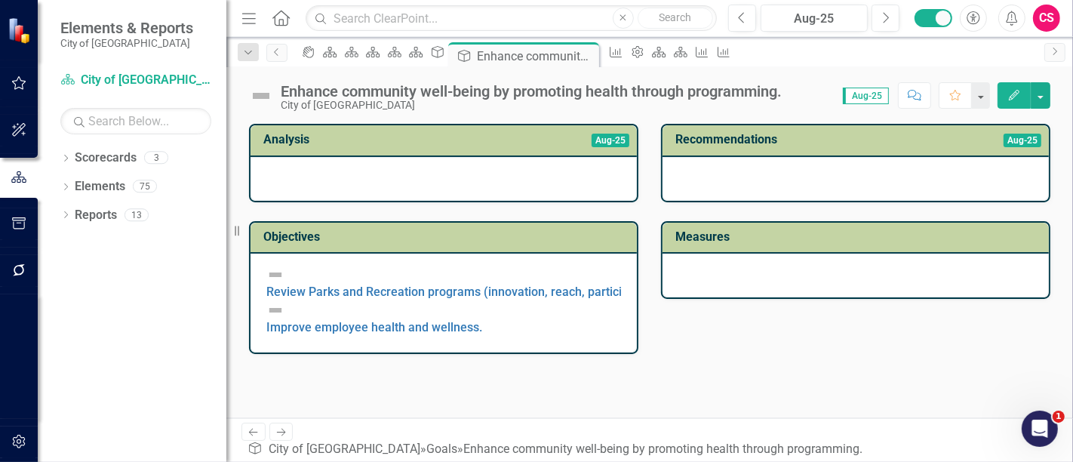
click at [792, 183] on div at bounding box center [856, 179] width 386 height 44
